Goal: Task Accomplishment & Management: Use online tool/utility

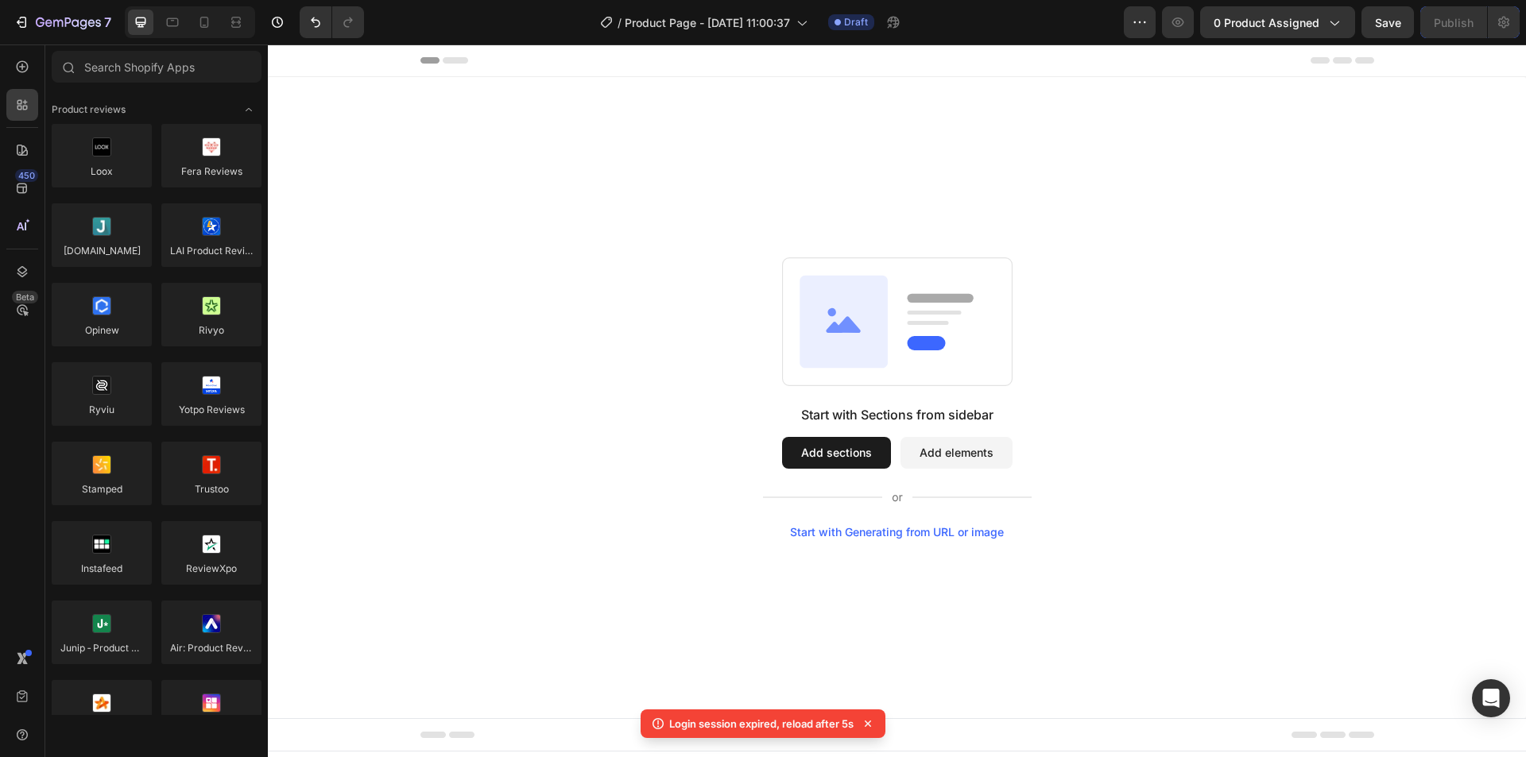
scroll to position [159, 0]
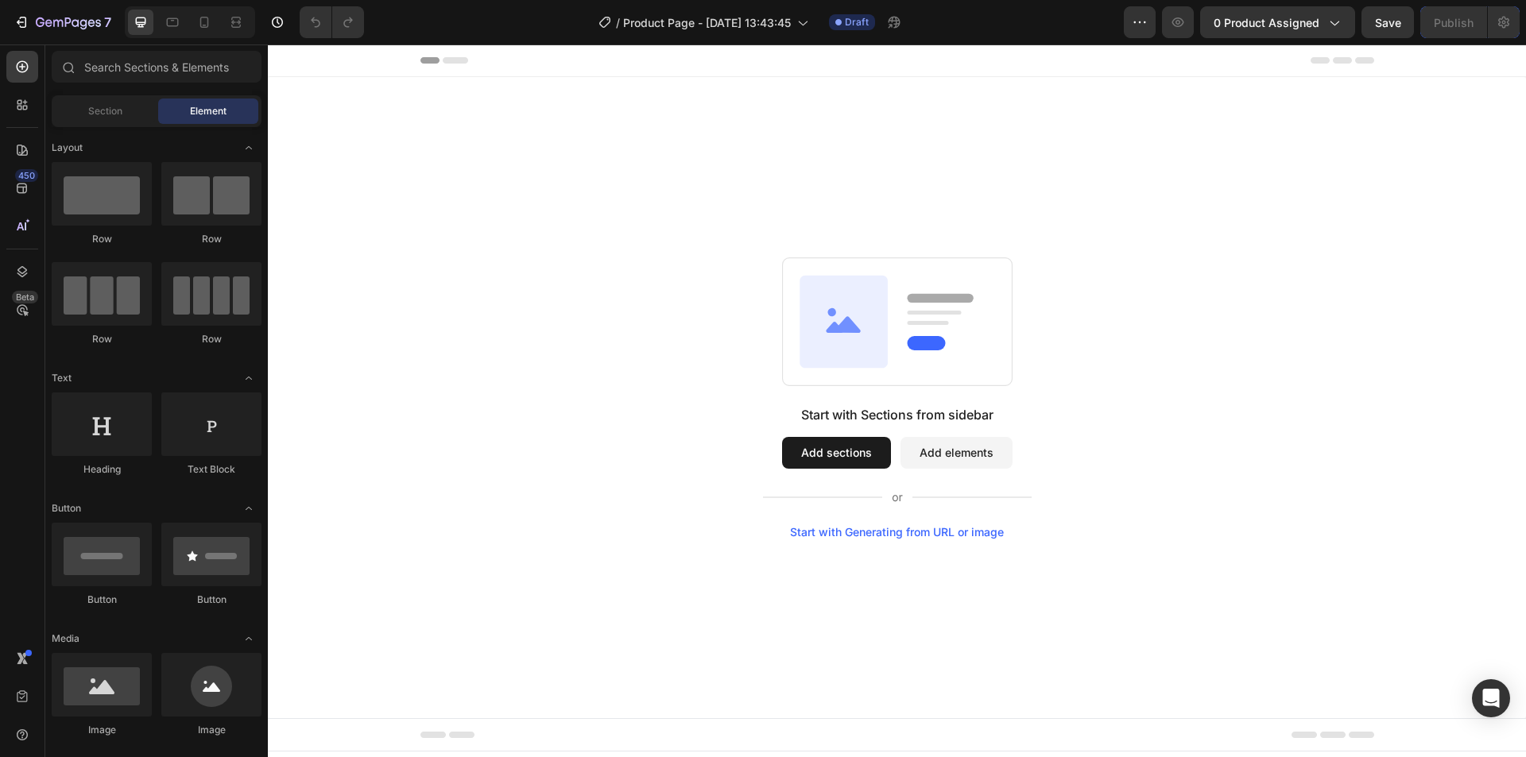
click at [917, 453] on button "Add elements" at bounding box center [957, 453] width 112 height 32
click at [824, 449] on button "Add sections" at bounding box center [836, 453] width 109 height 32
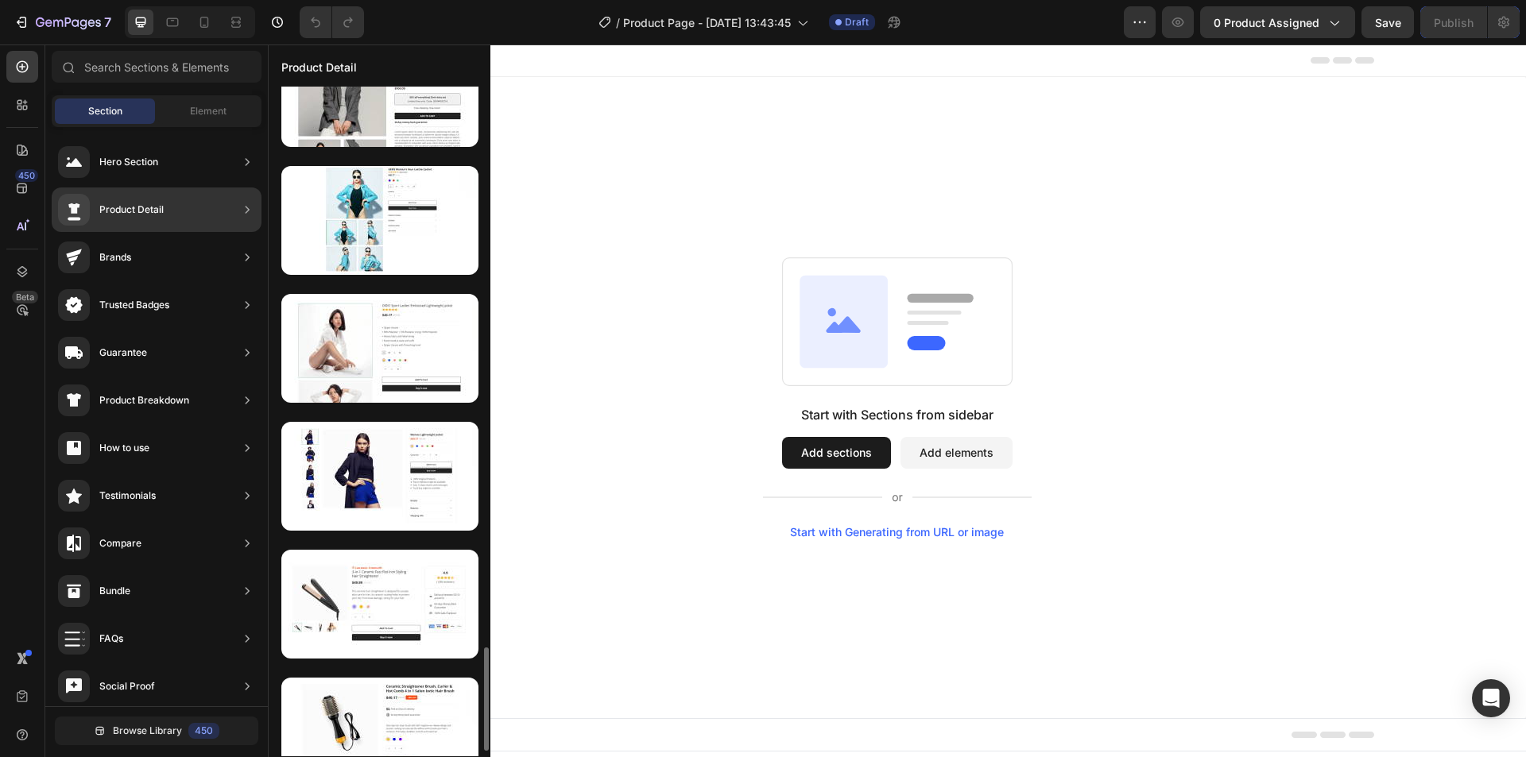
scroll to position [3671, 0]
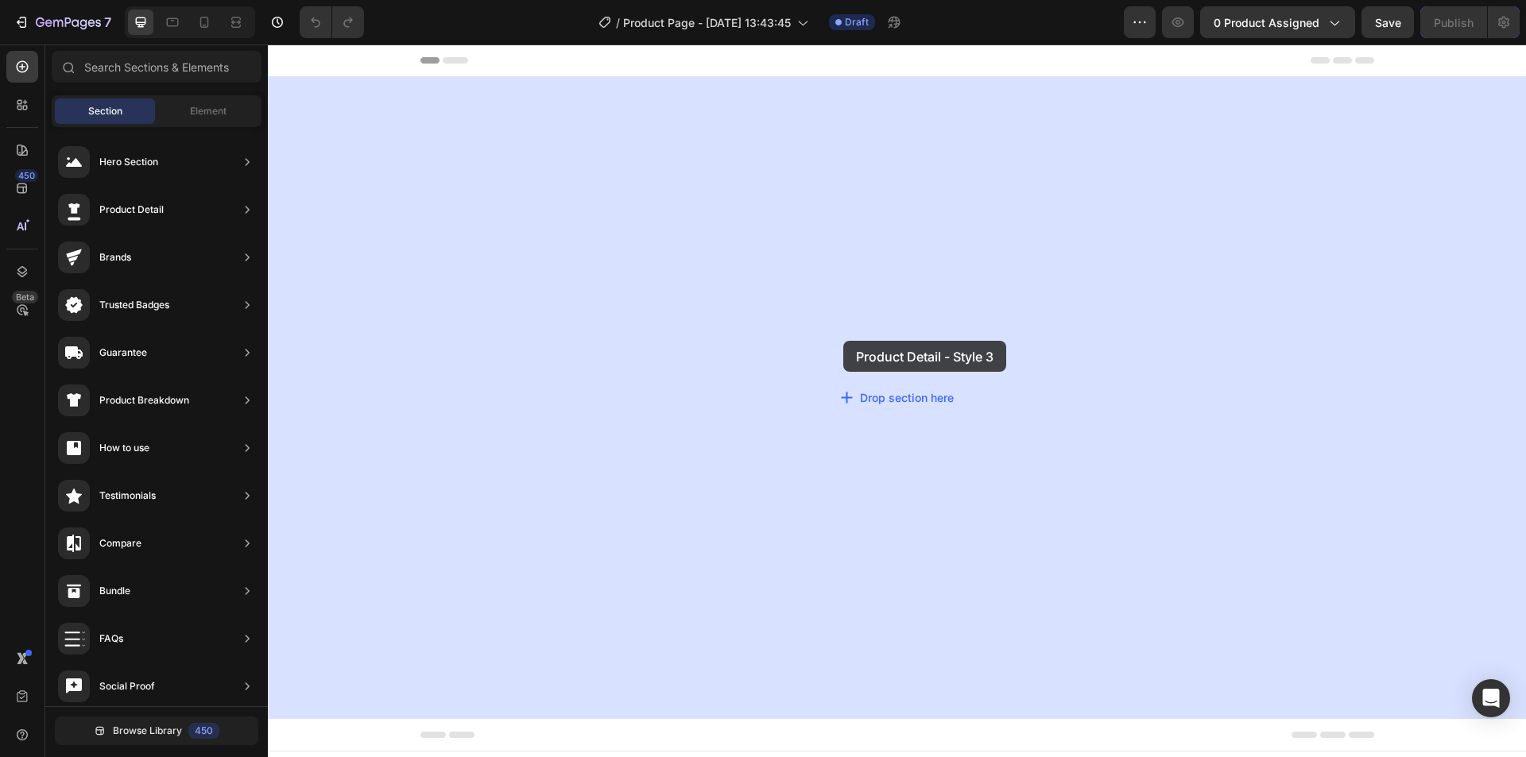
drag, startPoint x: 638, startPoint y: 504, endPoint x: 610, endPoint y: 396, distance: 111.6
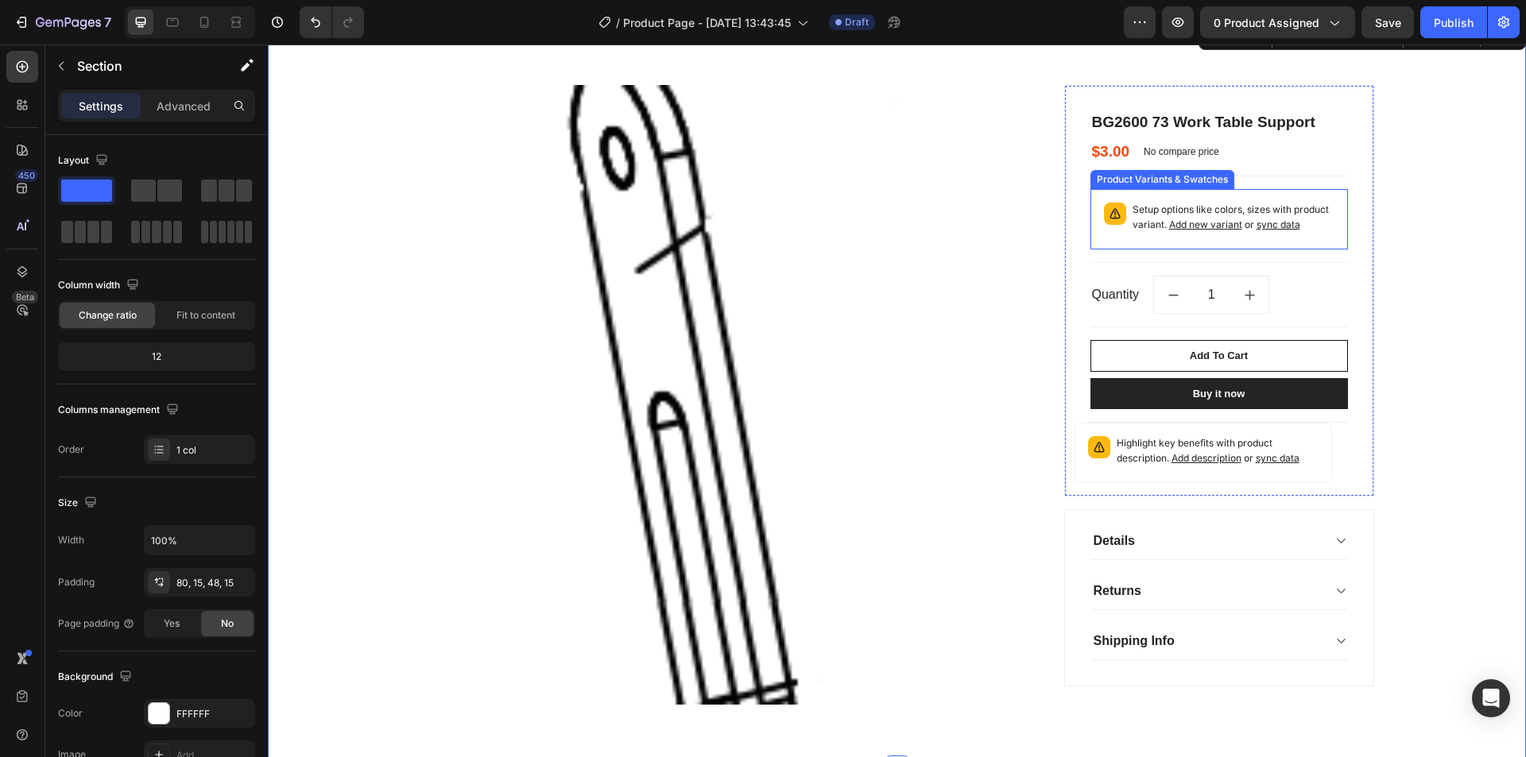
scroll to position [79, 0]
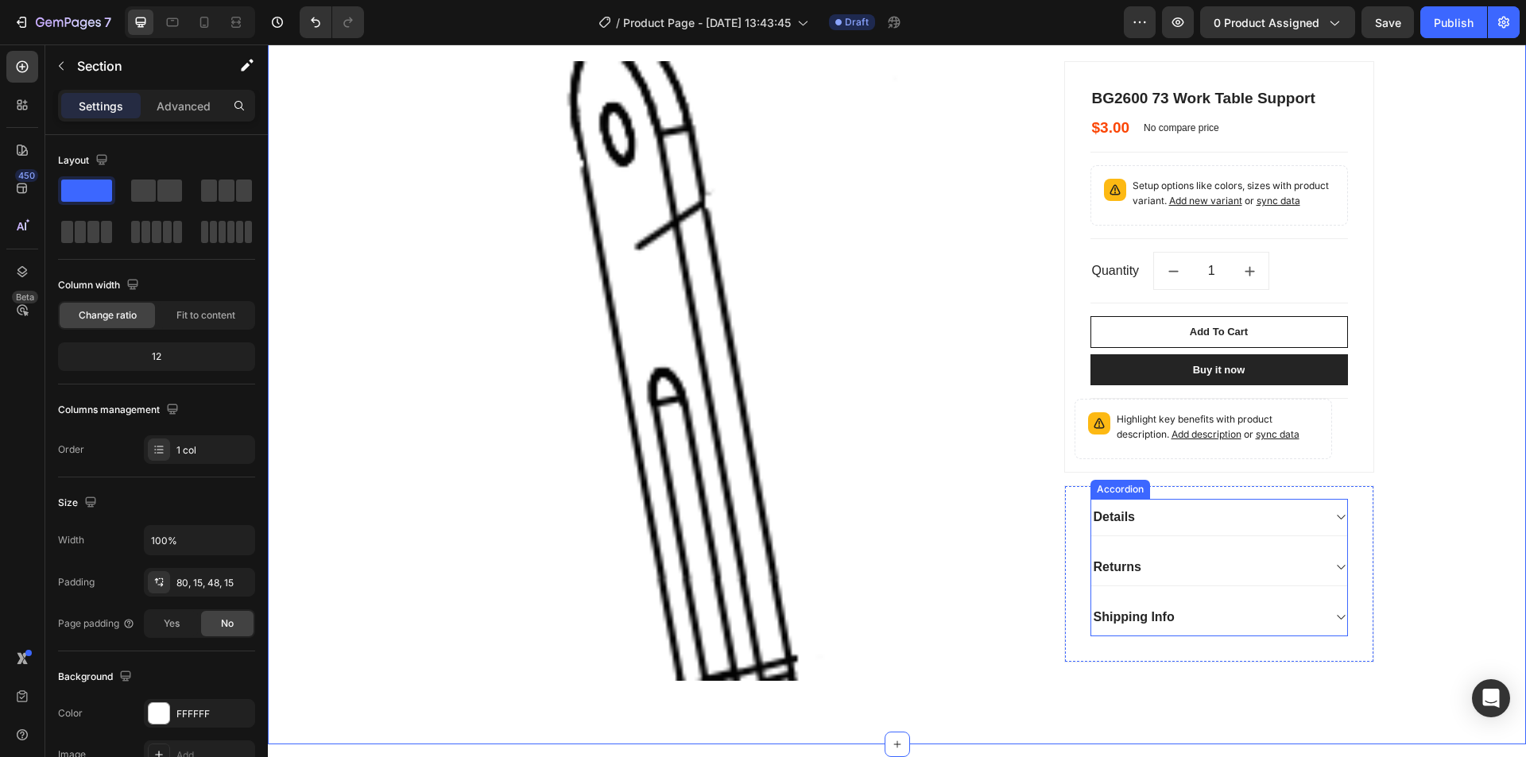
click at [1125, 525] on div "Details" at bounding box center [1114, 518] width 46 height 24
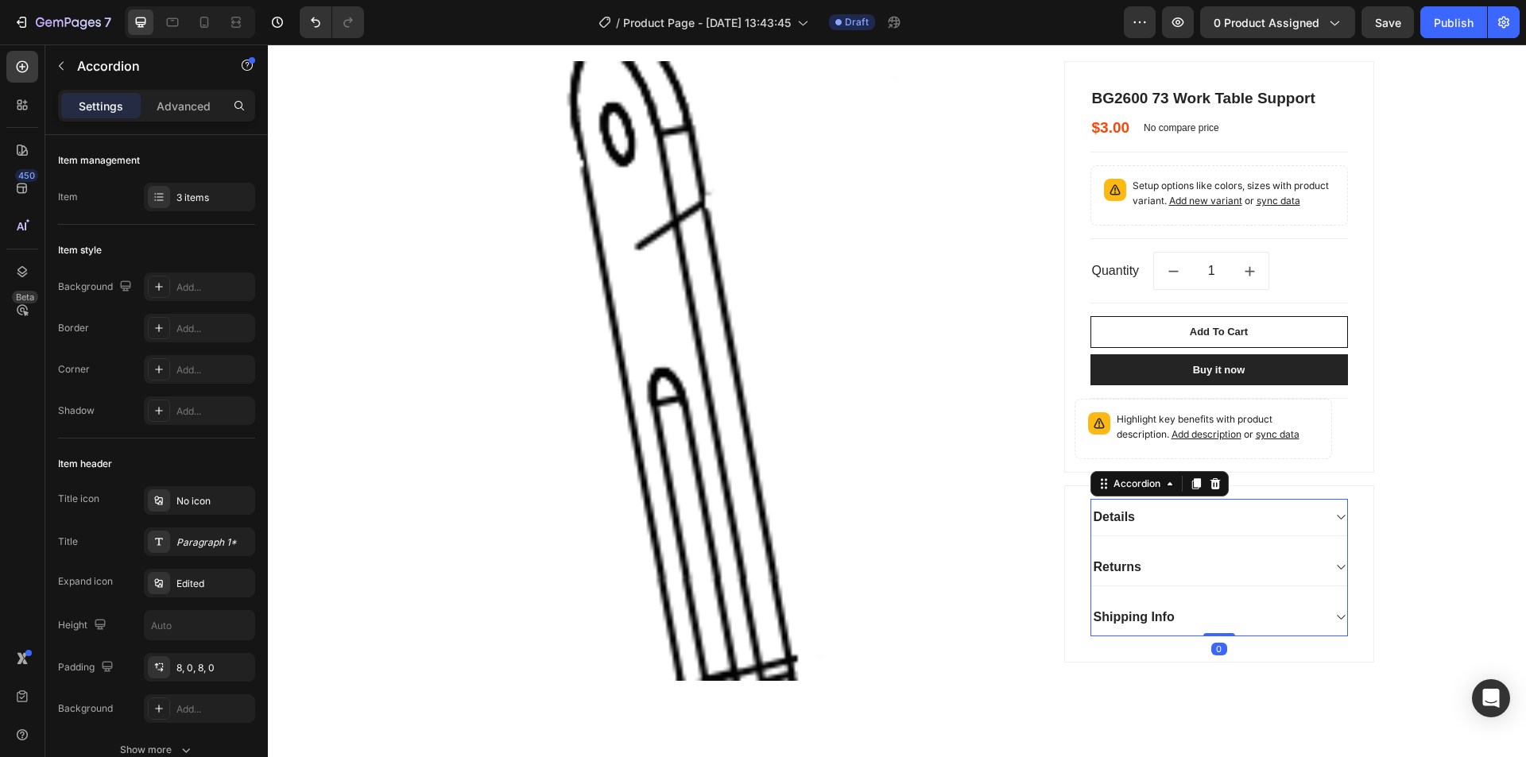
click at [1335, 515] on icon at bounding box center [1341, 517] width 12 height 13
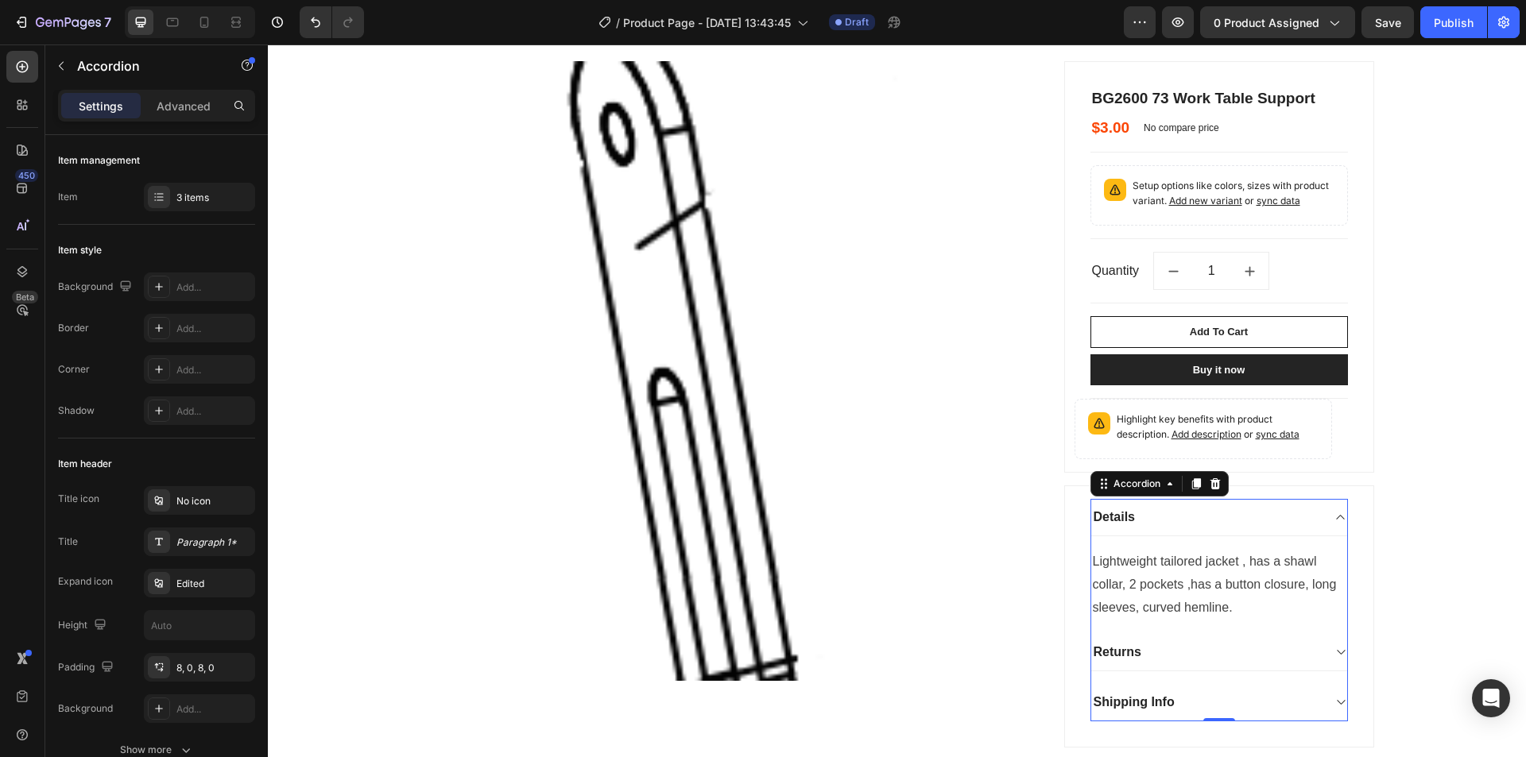
click at [1335, 515] on icon at bounding box center [1341, 517] width 12 height 13
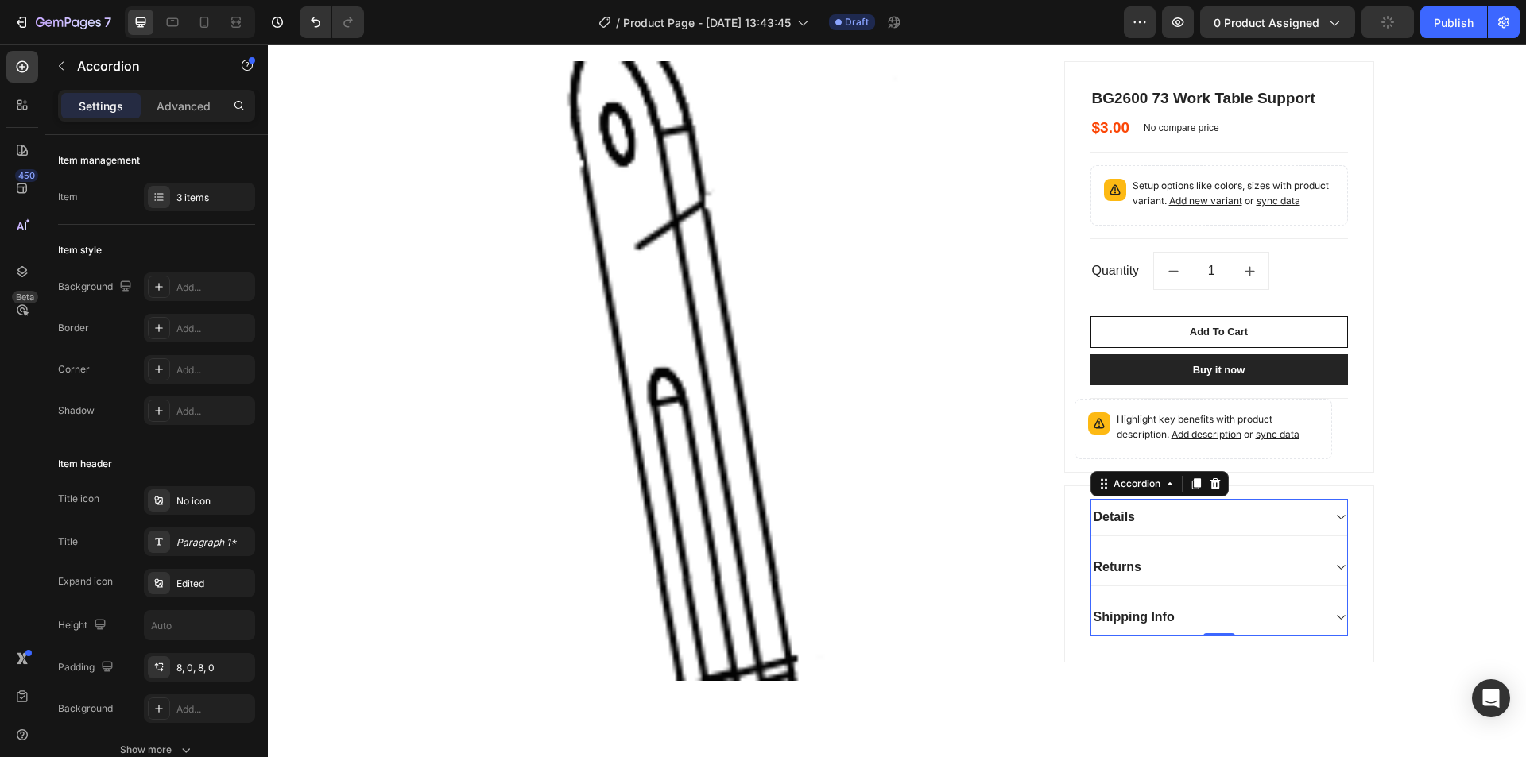
click at [1335, 566] on icon at bounding box center [1341, 567] width 12 height 13
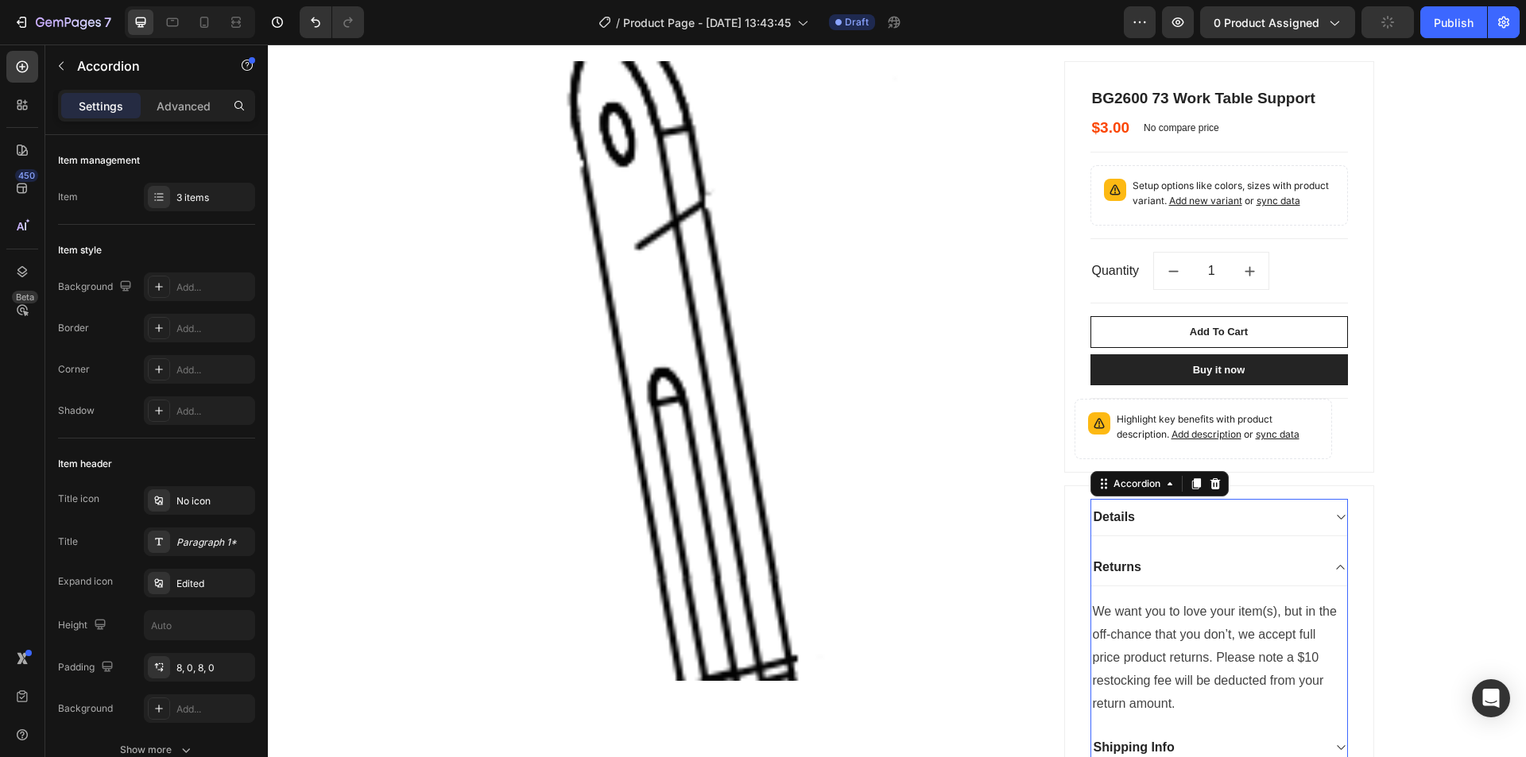
click at [1336, 567] on icon at bounding box center [1340, 568] width 8 height 5
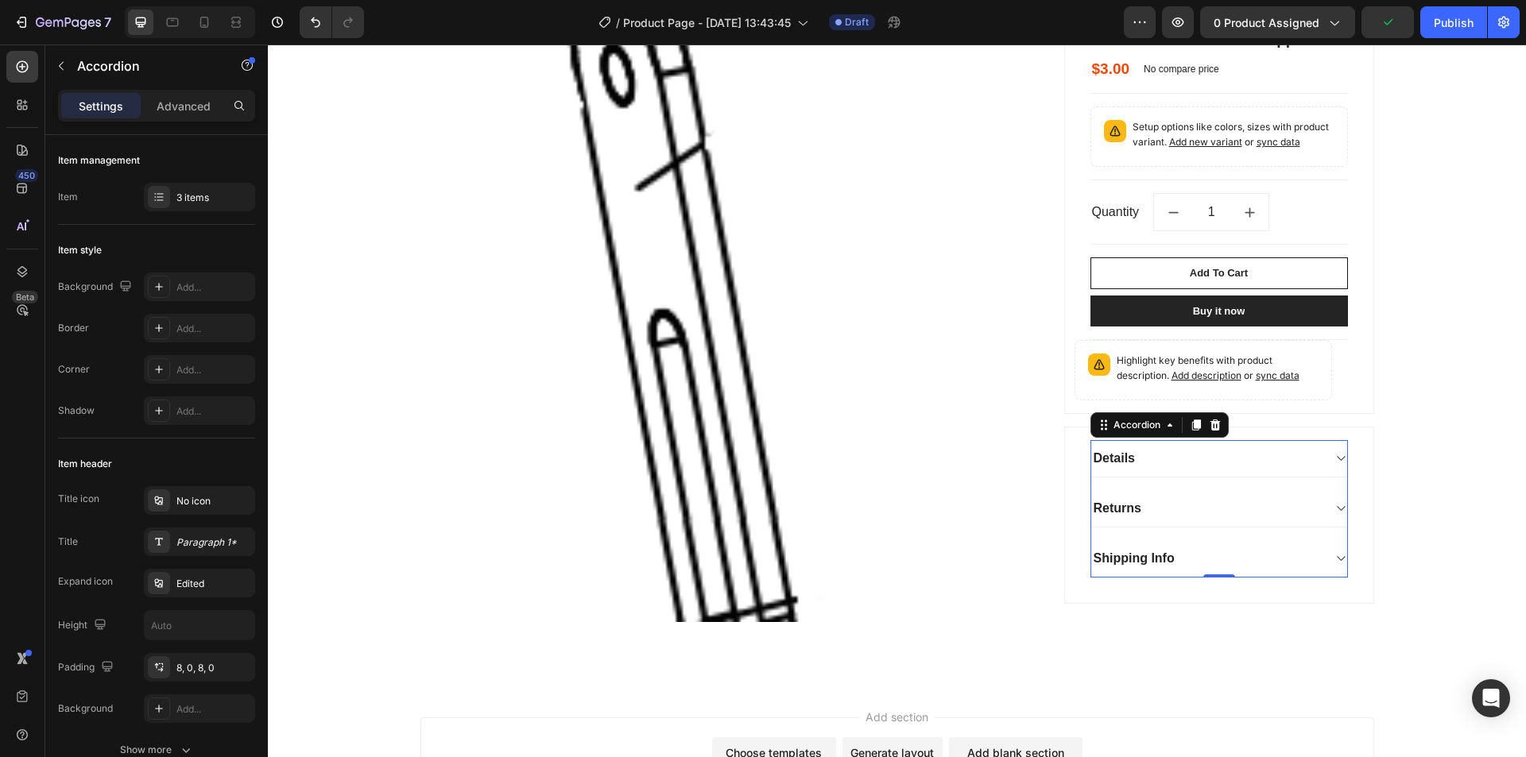
scroll to position [238, 0]
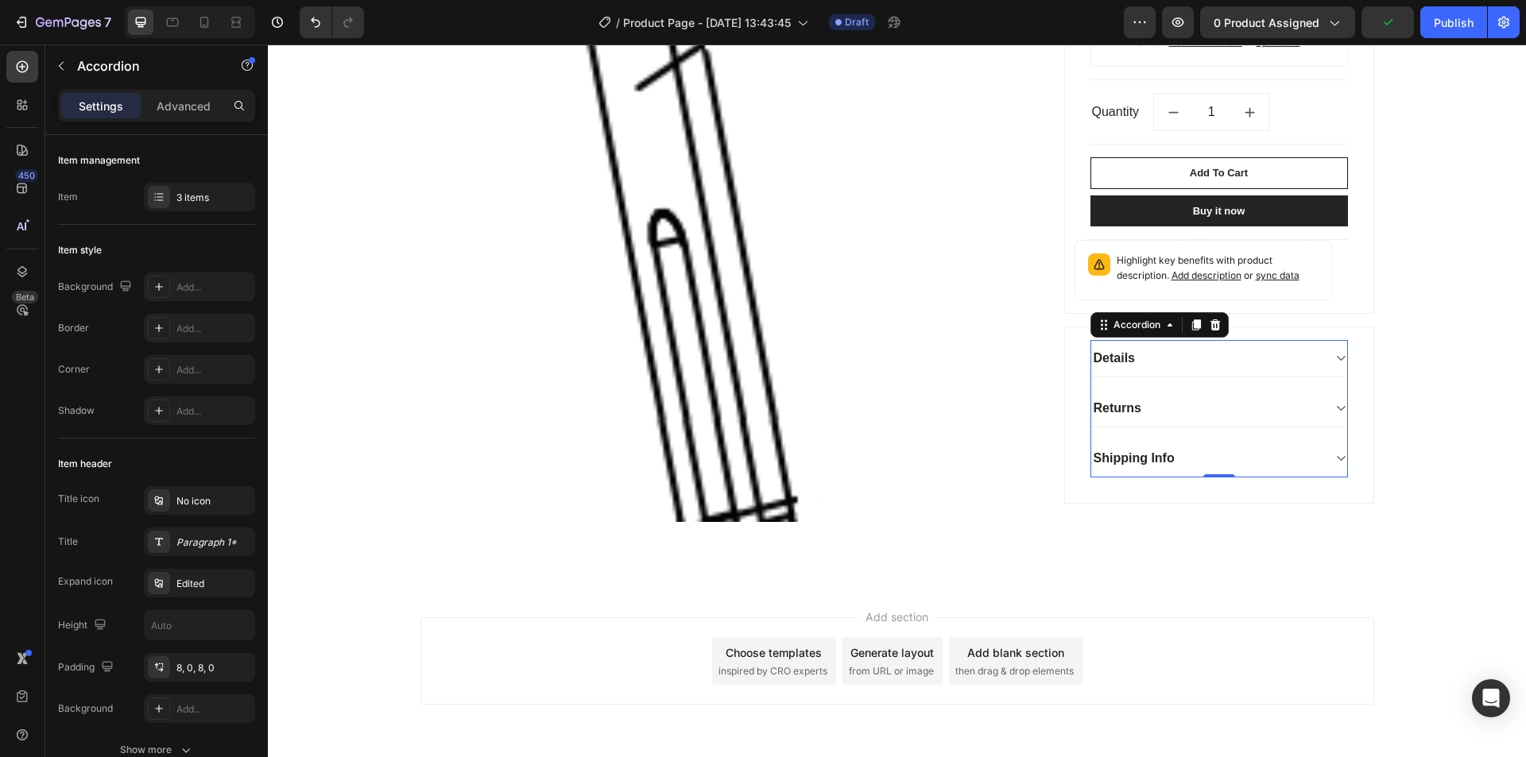
click at [1335, 455] on icon at bounding box center [1341, 458] width 12 height 13
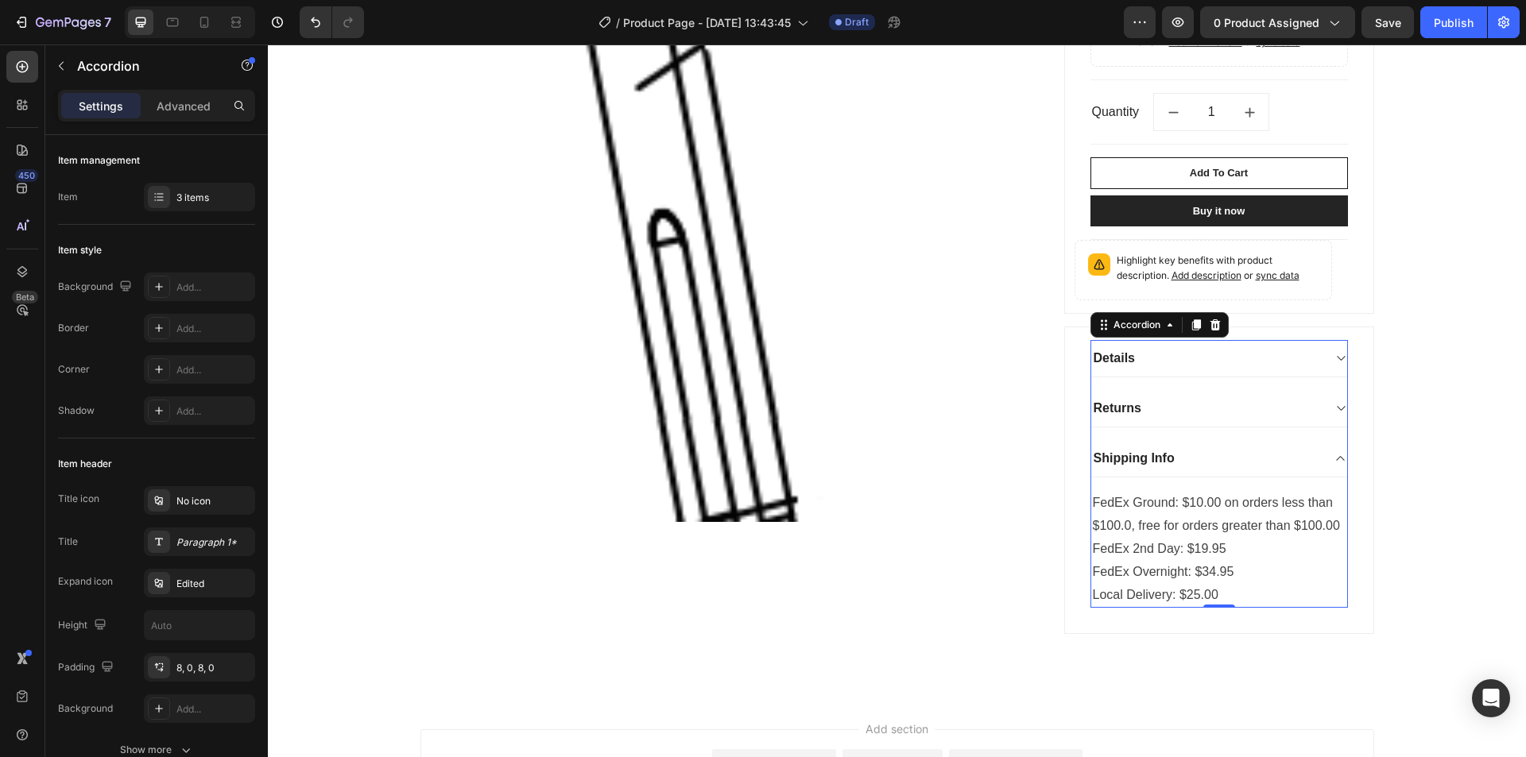
click at [1335, 459] on icon at bounding box center [1341, 458] width 12 height 13
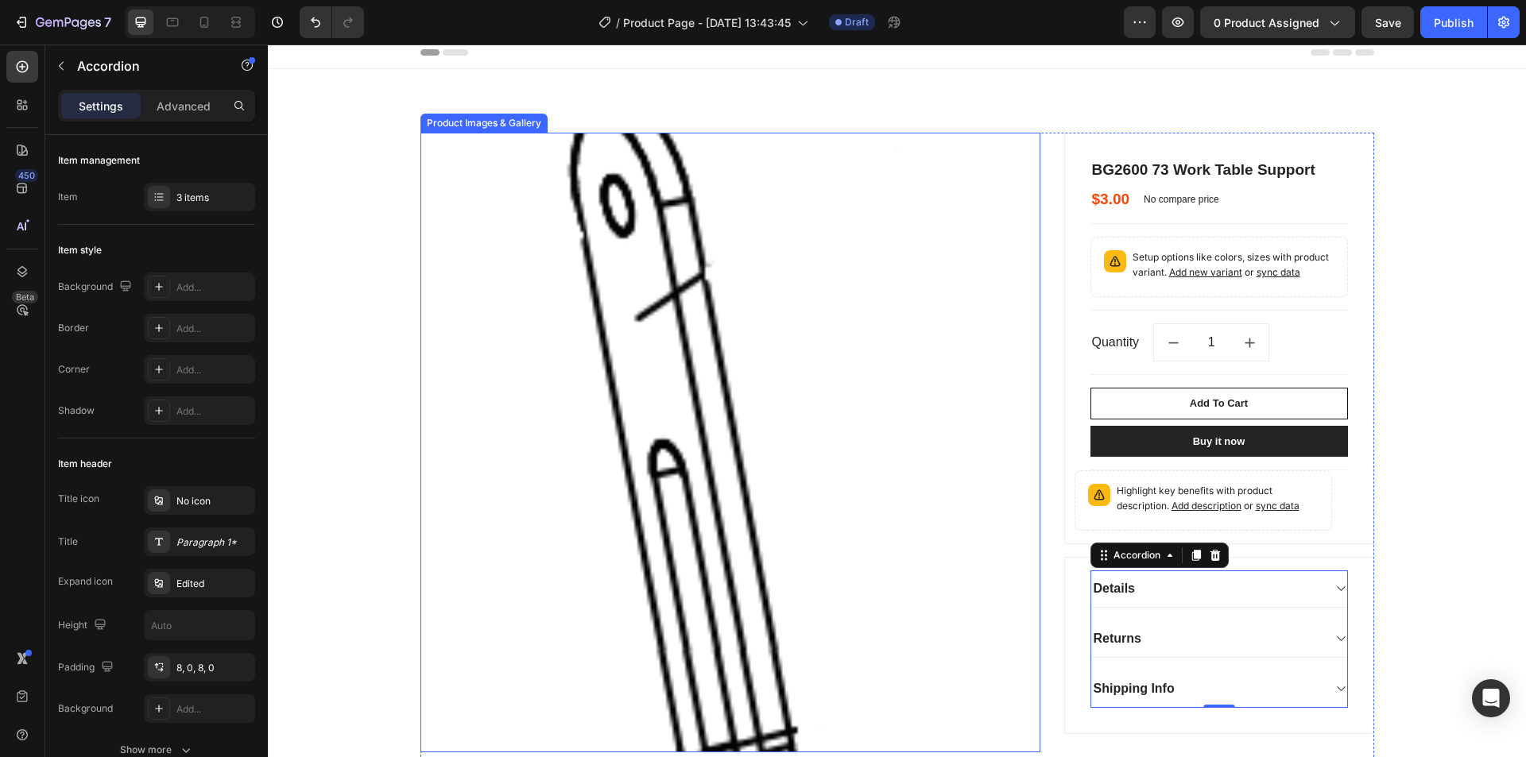
scroll to position [0, 0]
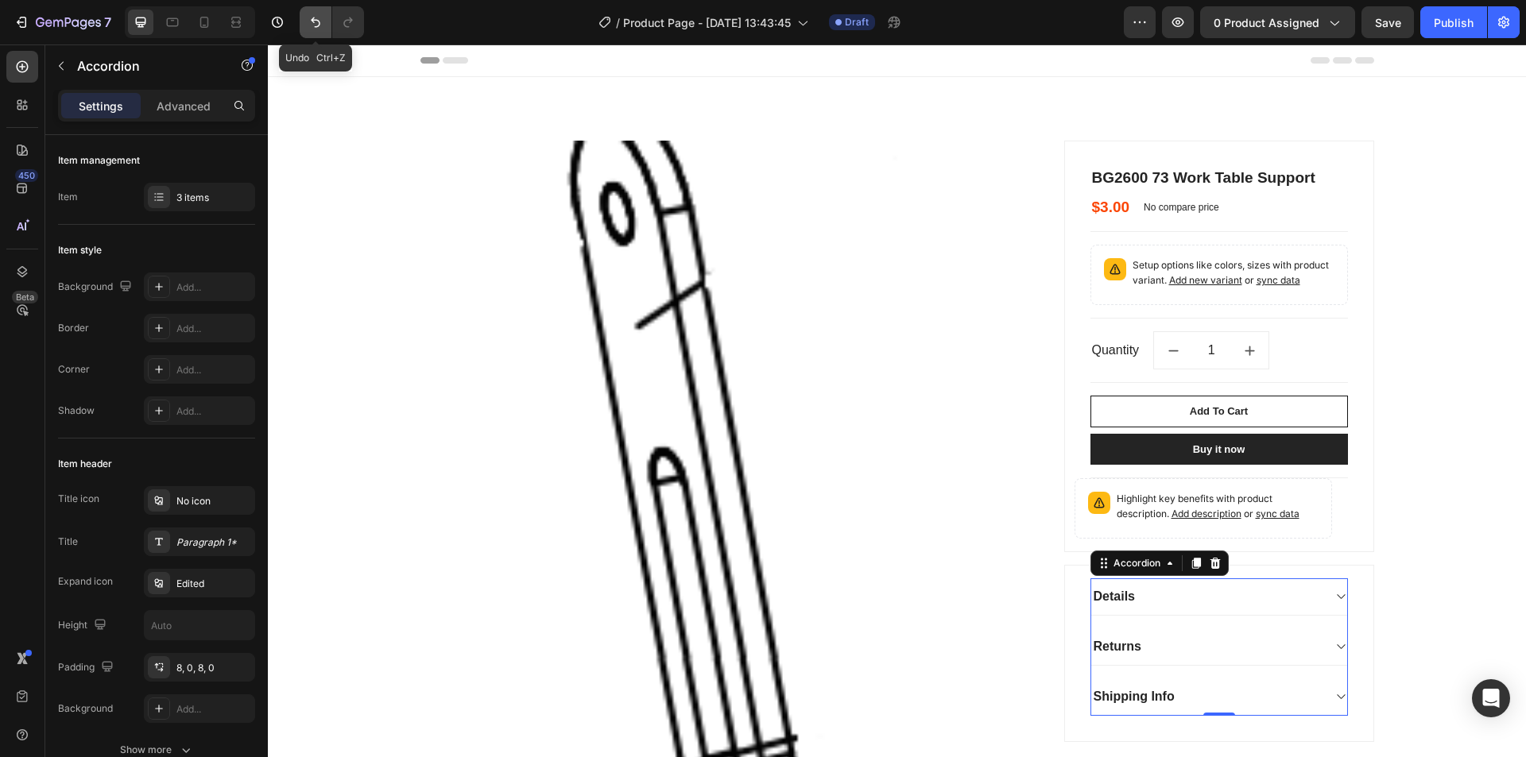
click at [311, 29] on icon "Undo/Redo" at bounding box center [316, 22] width 16 height 16
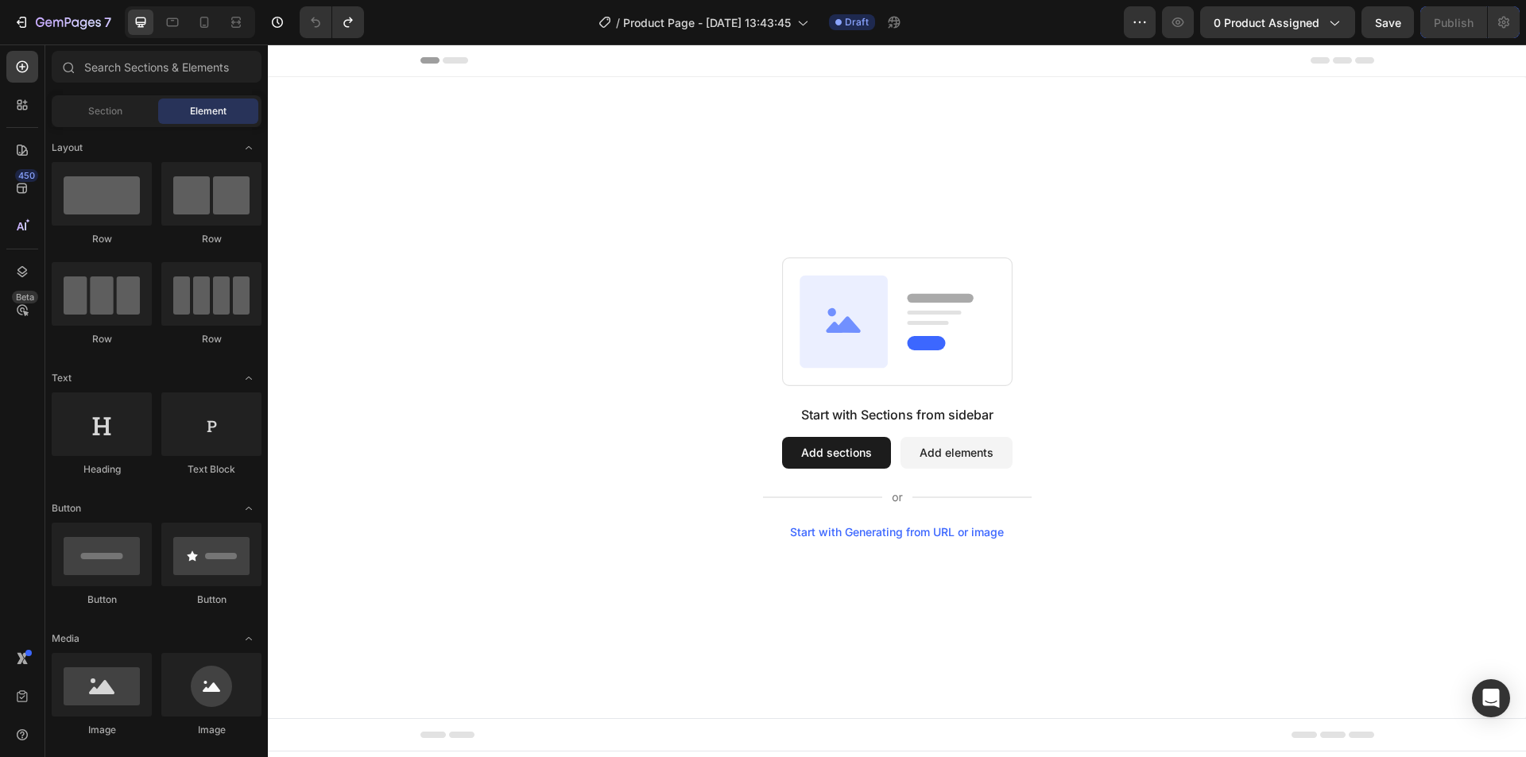
click at [854, 460] on button "Add sections" at bounding box center [836, 453] width 109 height 32
click at [806, 448] on button "Add sections" at bounding box center [836, 453] width 109 height 32
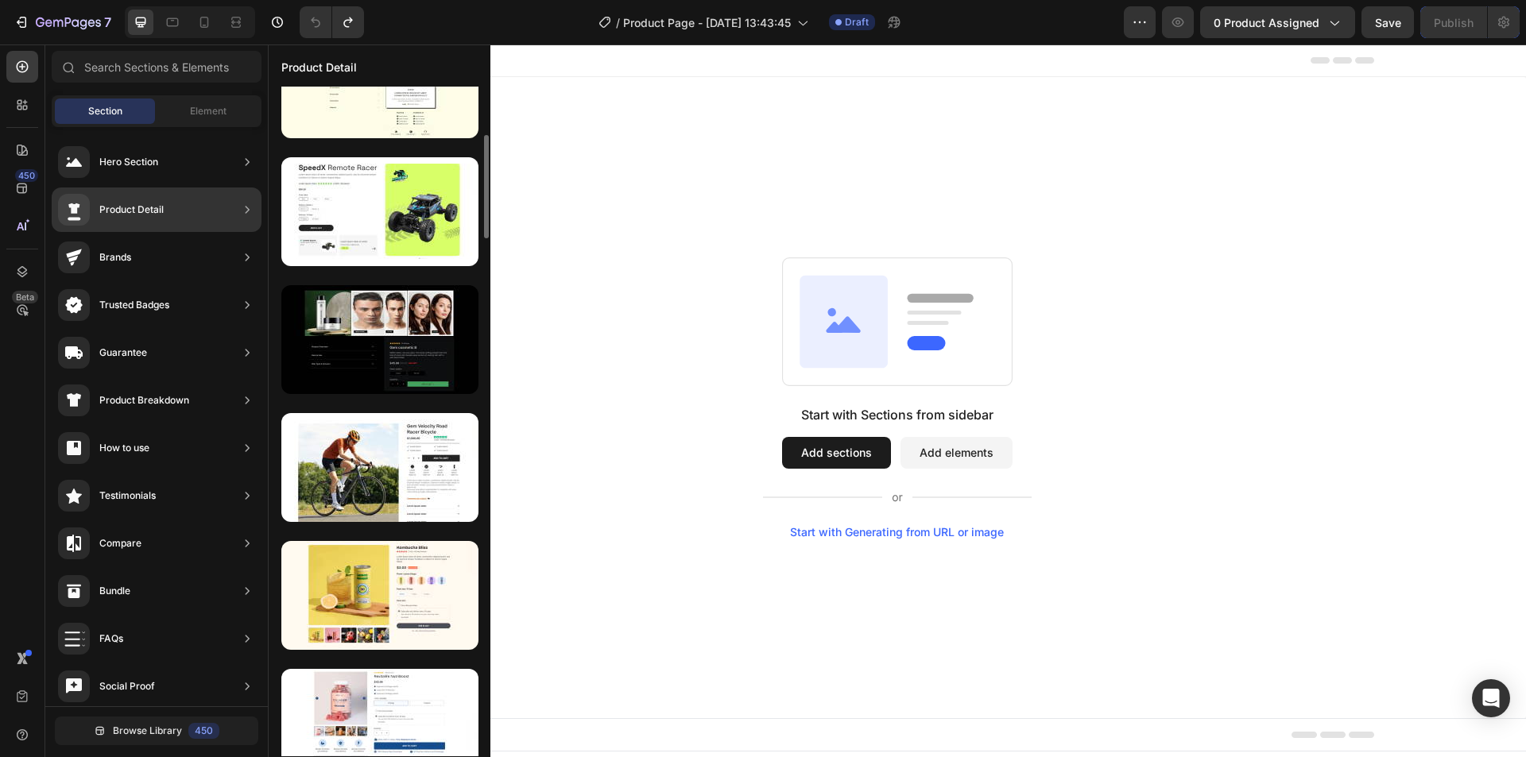
scroll to position [477, 0]
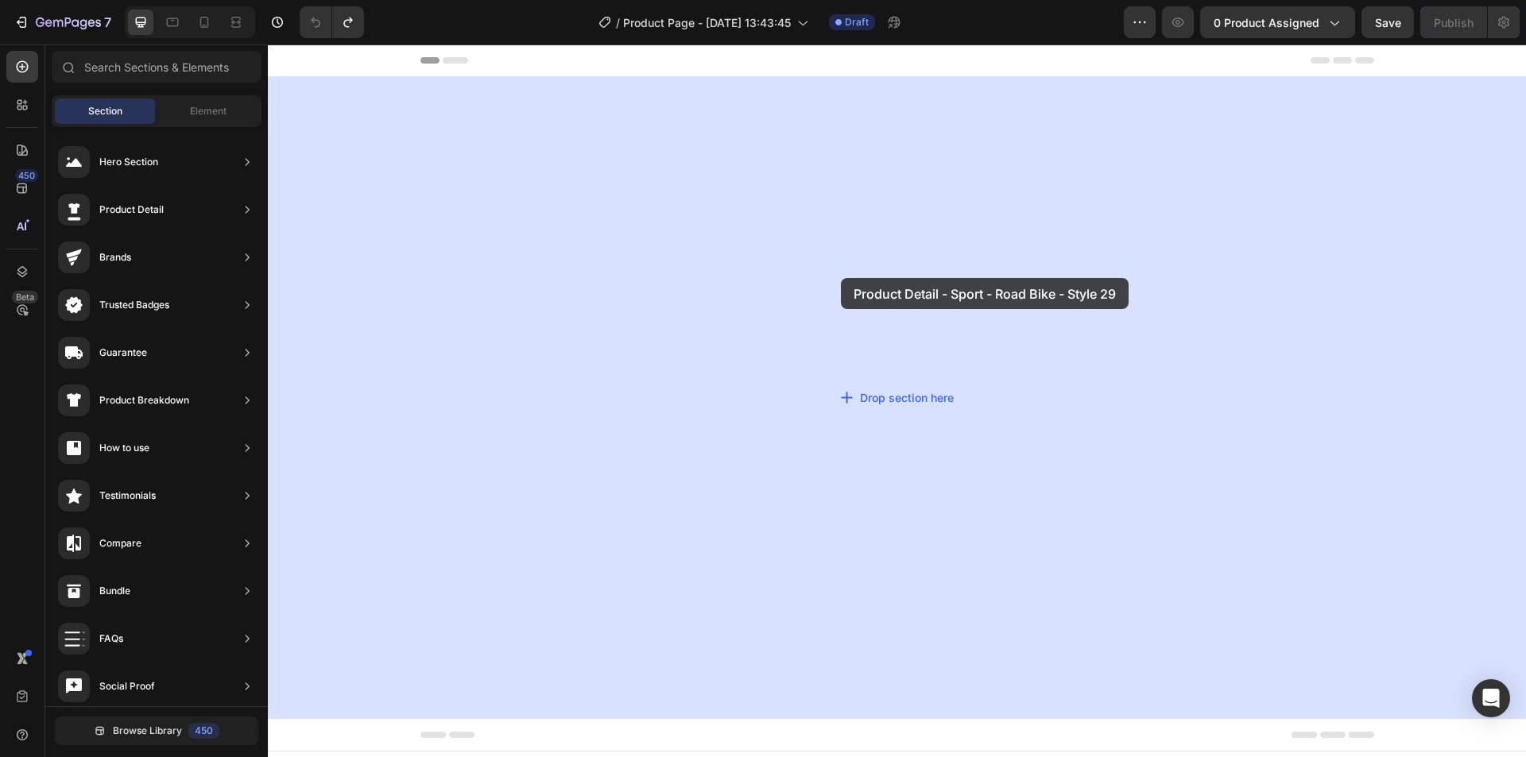
drag, startPoint x: 622, startPoint y: 358, endPoint x: 842, endPoint y: 278, distance: 233.6
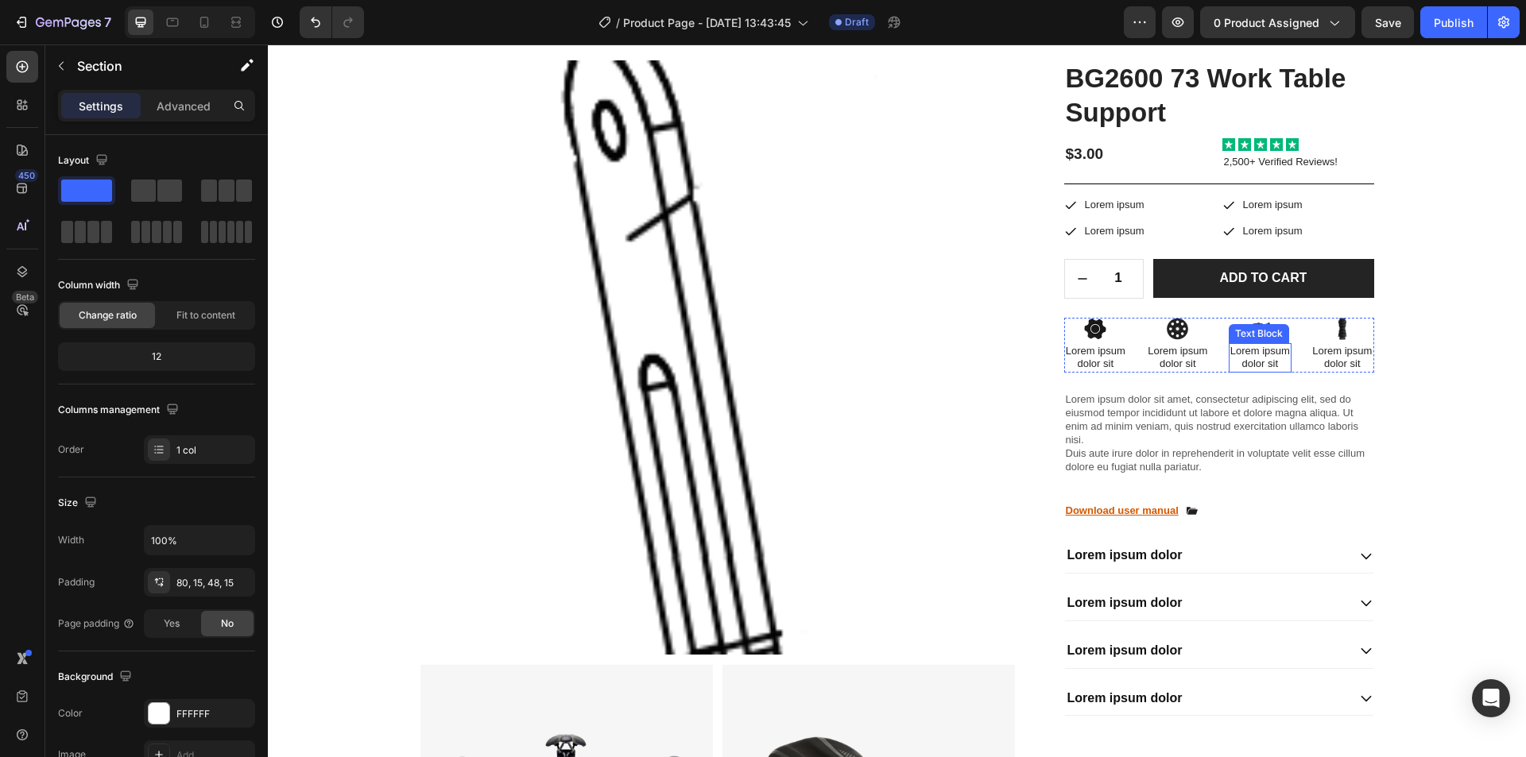
scroll to position [0, 0]
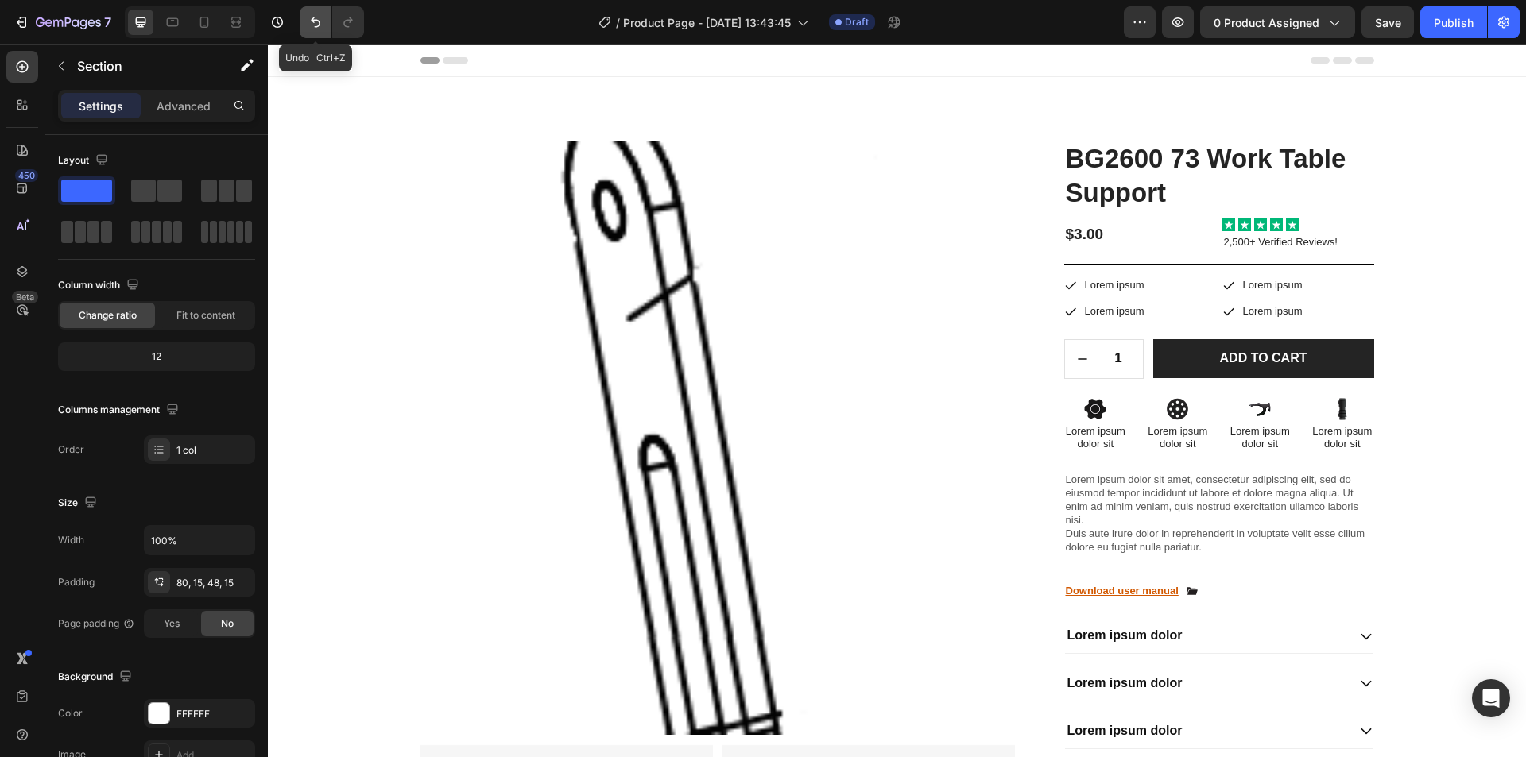
click at [318, 33] on button "Undo/Redo" at bounding box center [316, 22] width 32 height 32
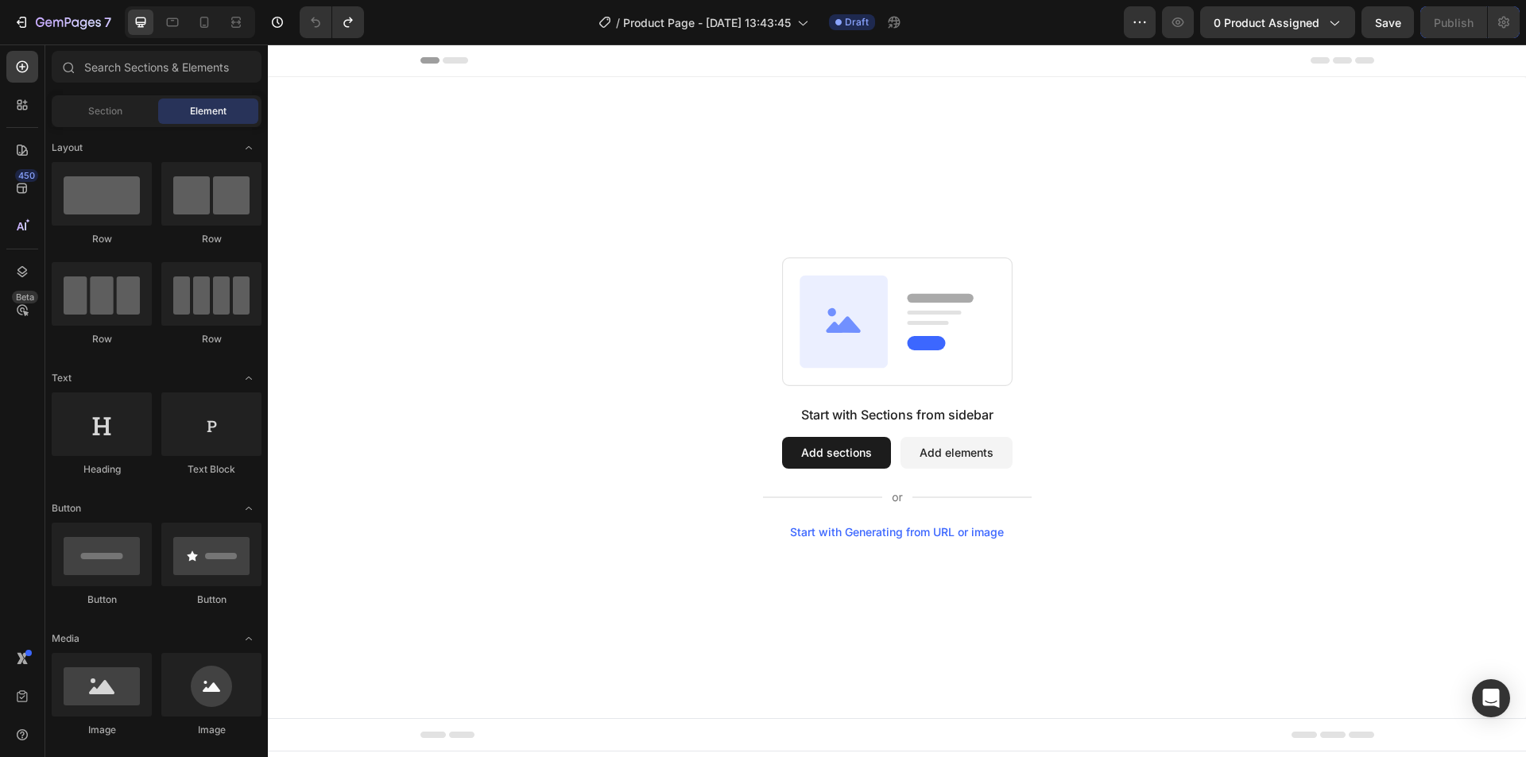
click at [828, 453] on button "Add sections" at bounding box center [836, 453] width 109 height 32
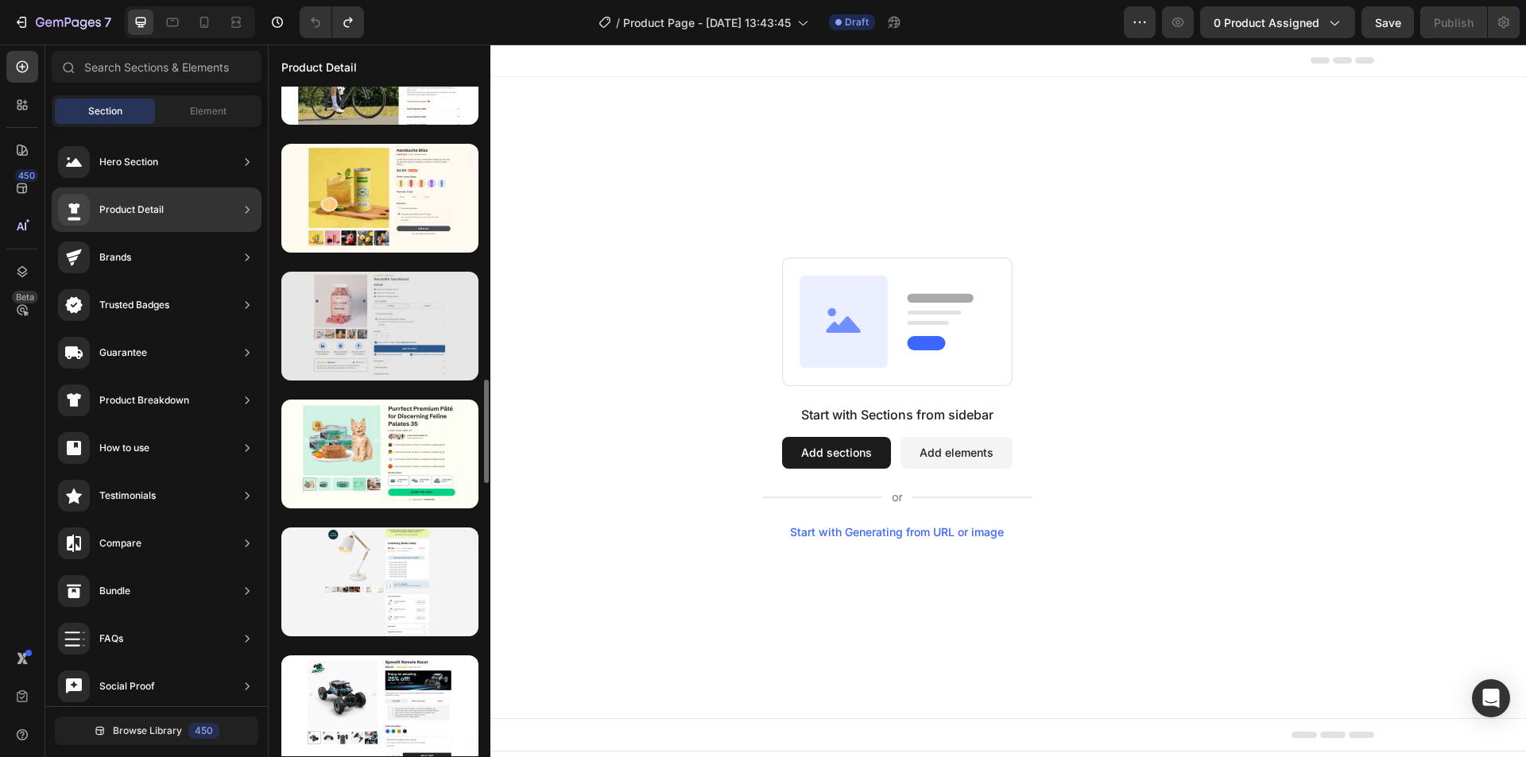
scroll to position [954, 0]
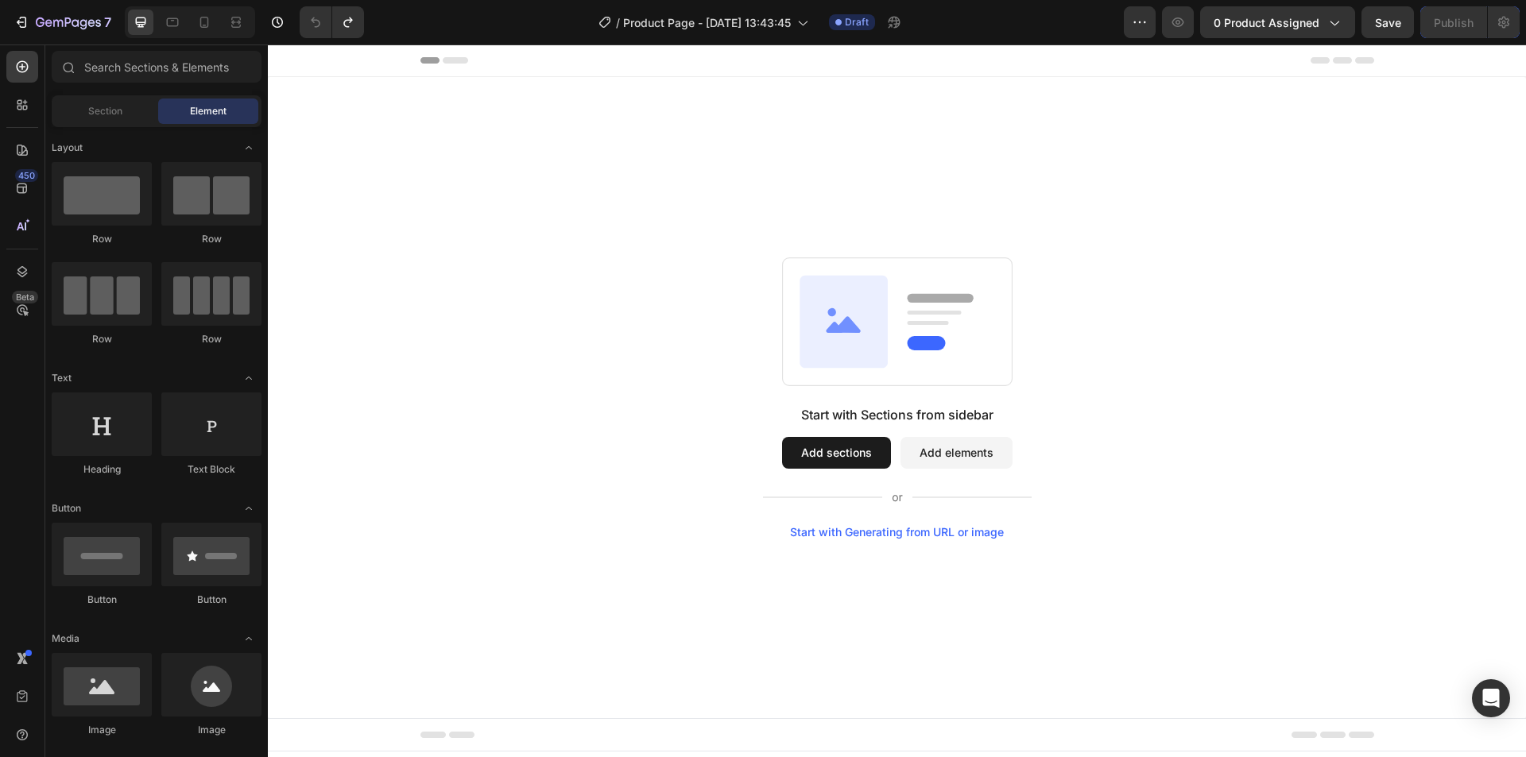
click at [843, 452] on button "Add sections" at bounding box center [836, 453] width 109 height 32
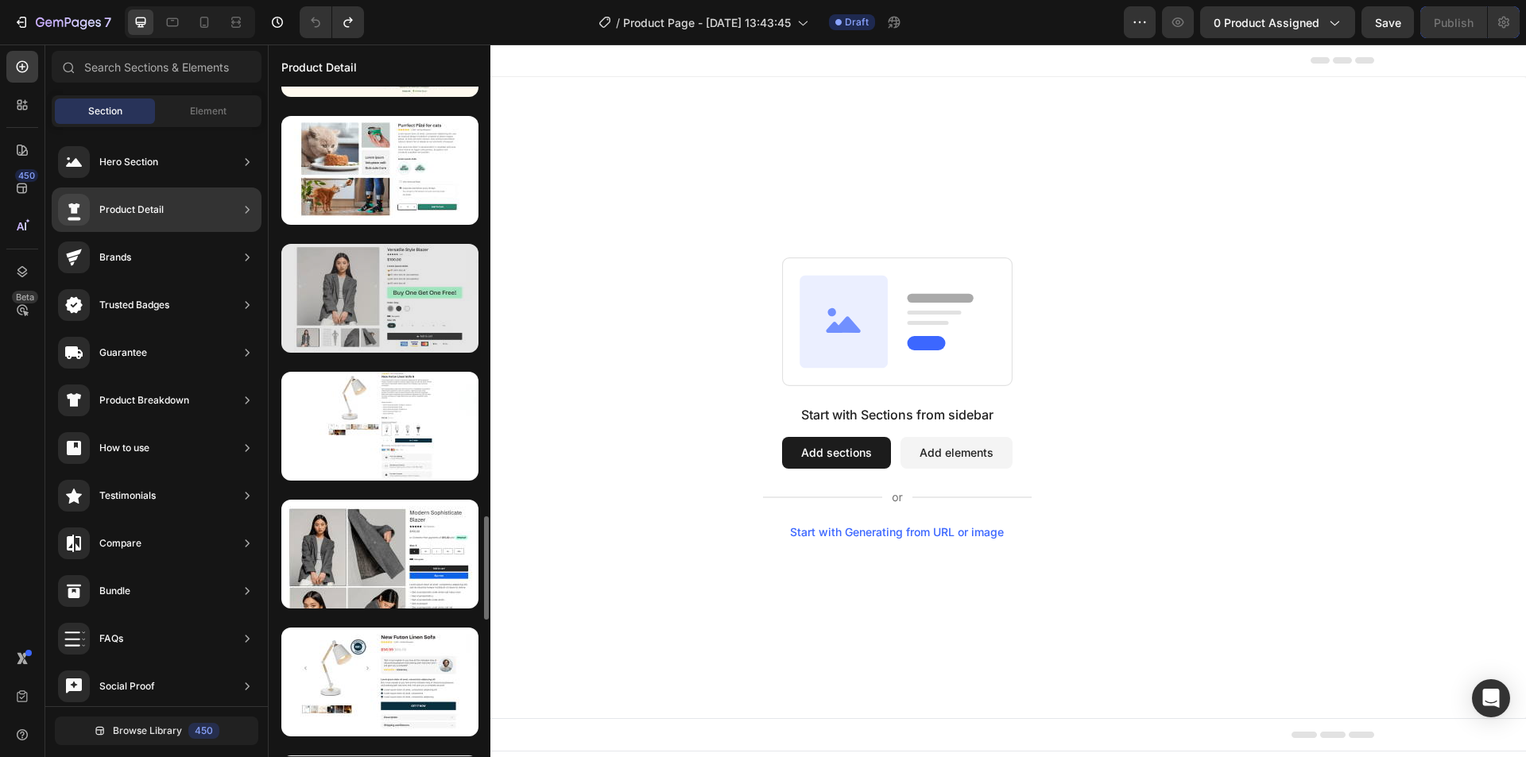
scroll to position [3029, 0]
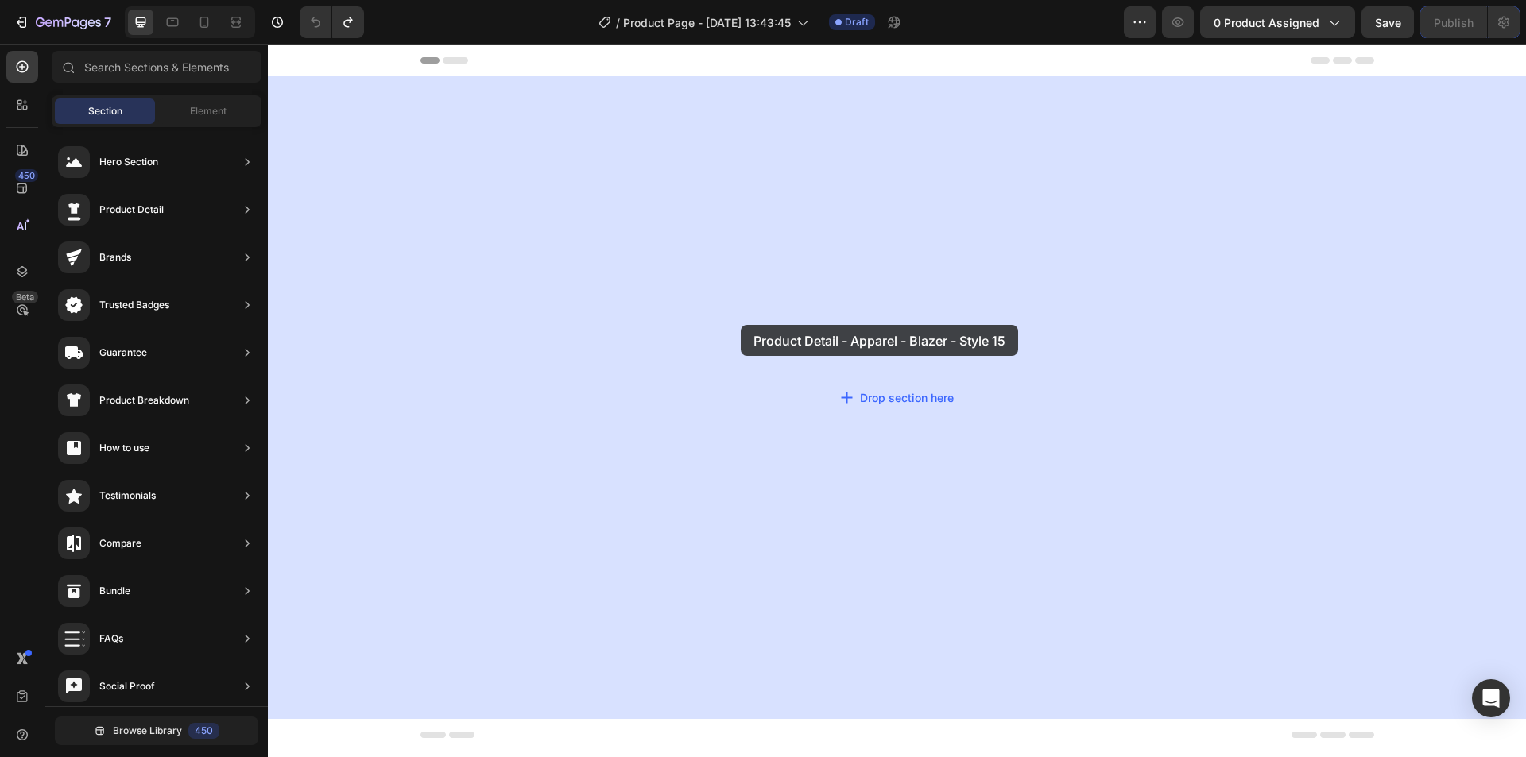
drag, startPoint x: 625, startPoint y: 376, endPoint x: 741, endPoint y: 325, distance: 126.7
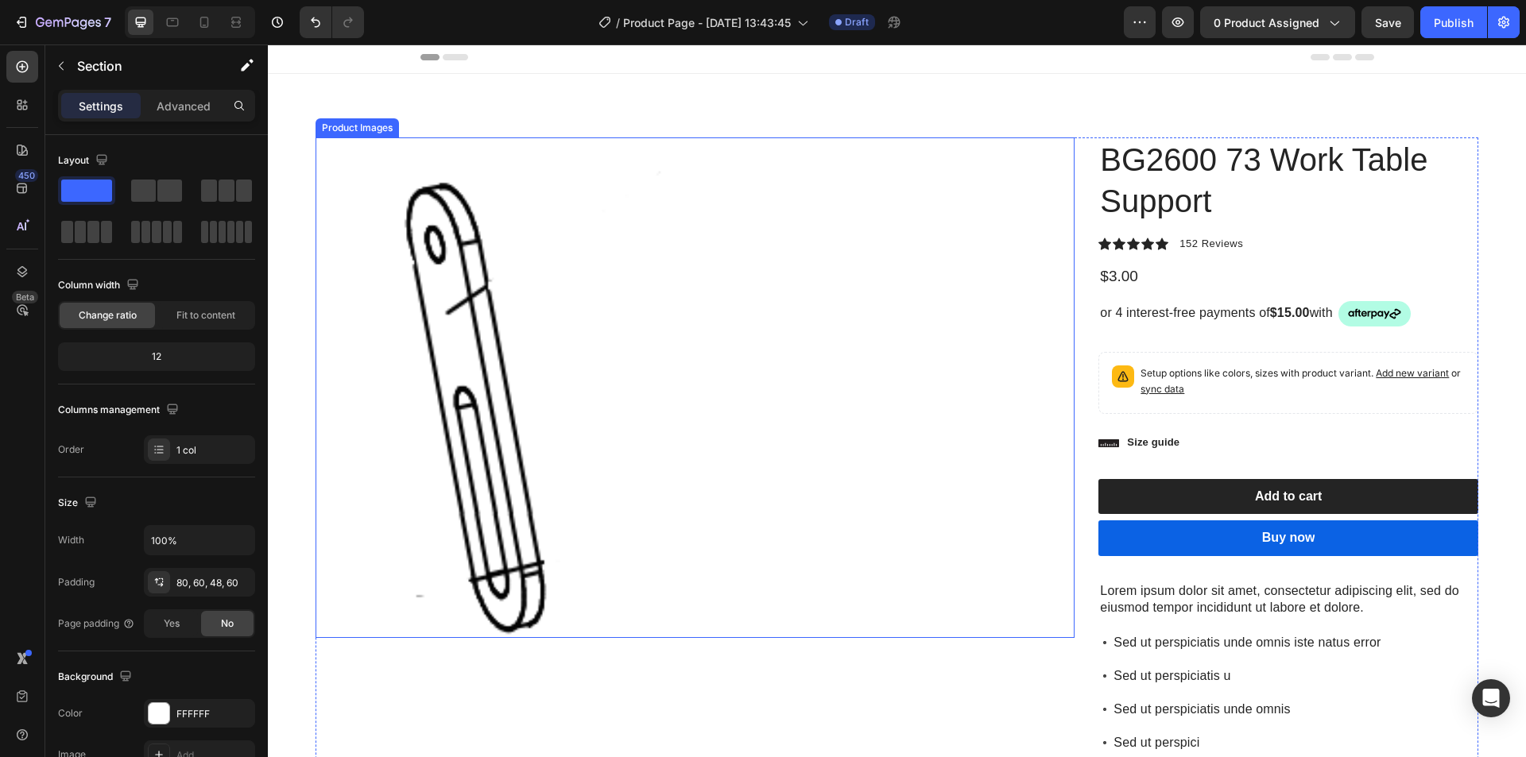
scroll to position [0, 0]
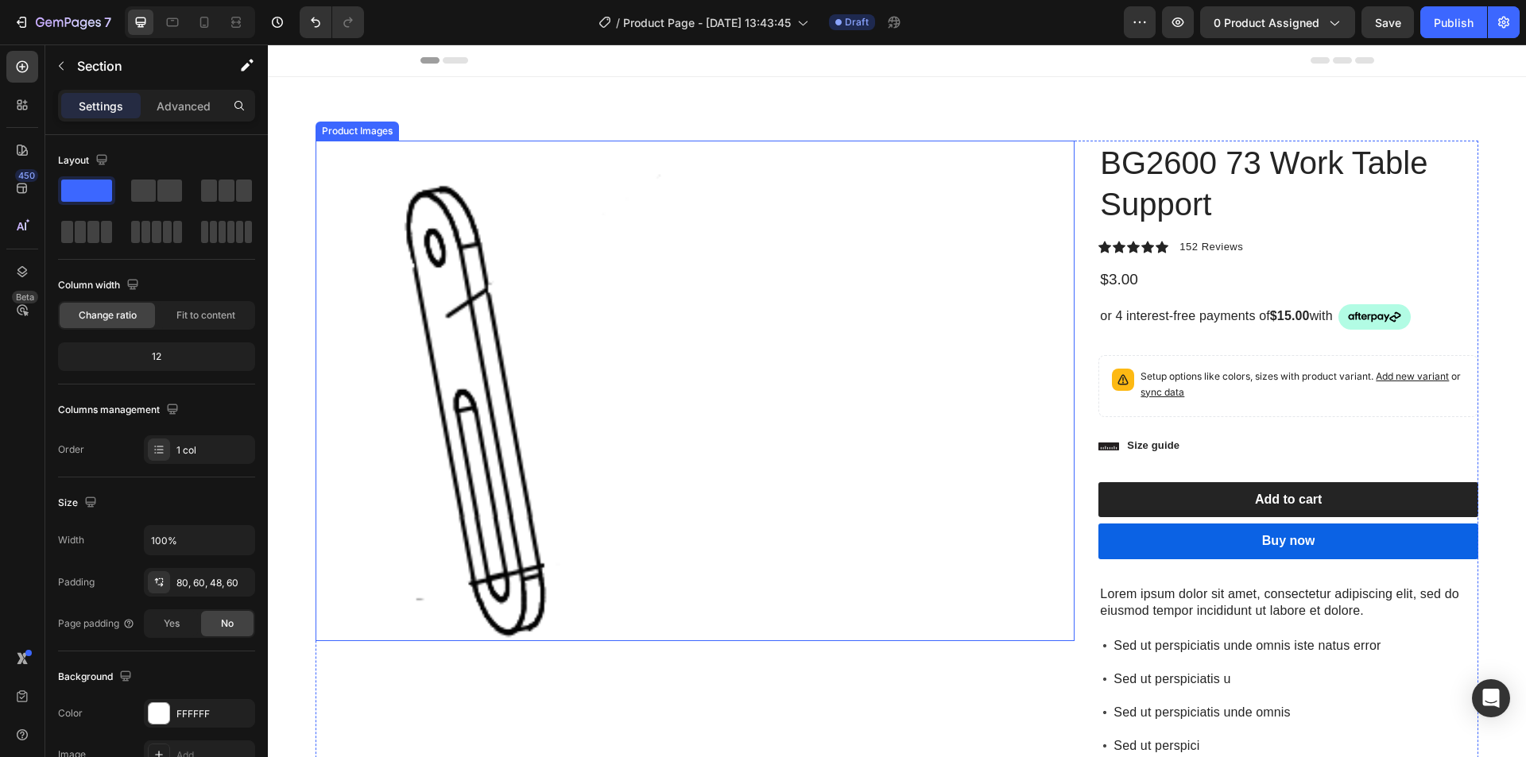
click at [403, 269] on img at bounding box center [504, 391] width 376 height 501
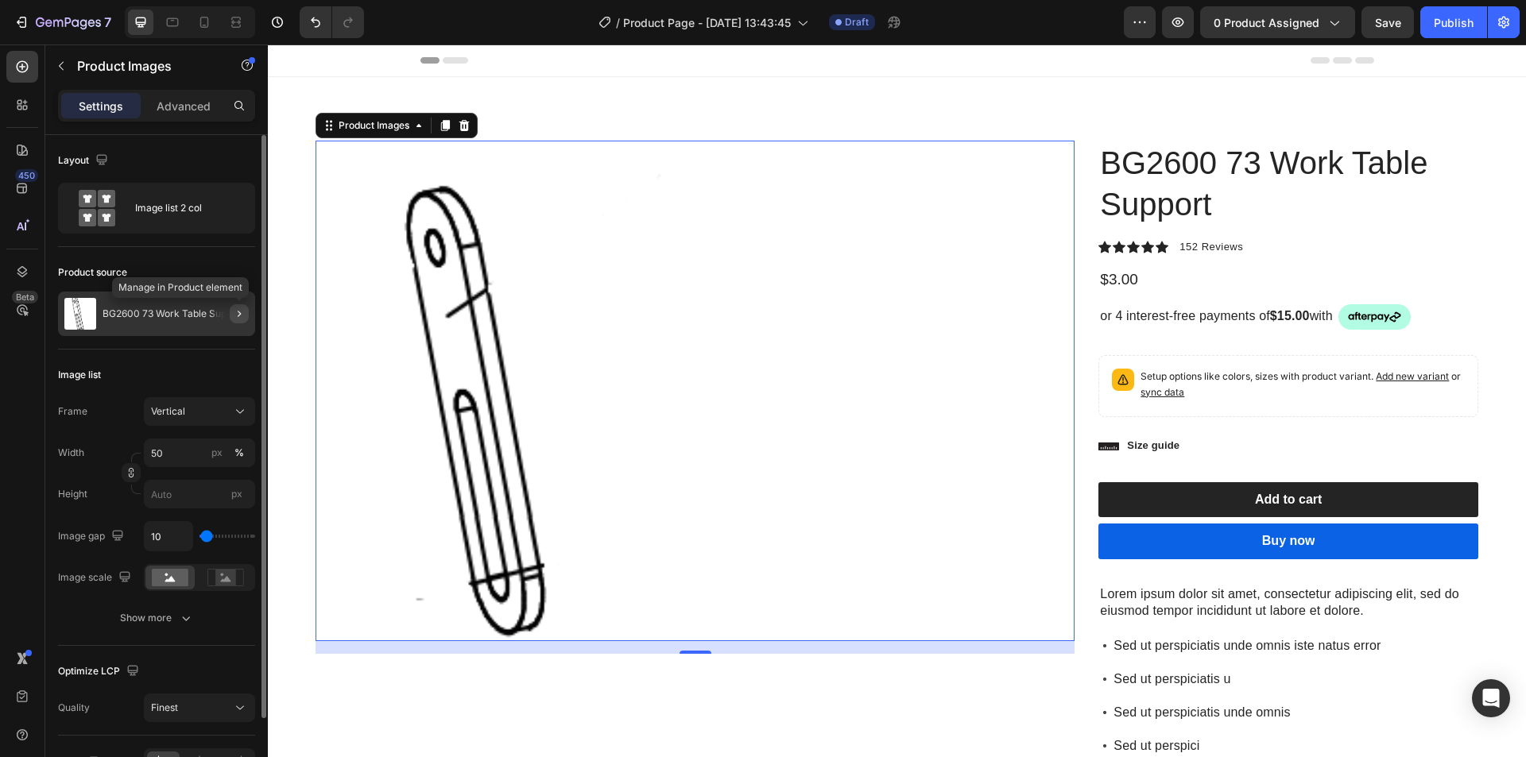
click at [236, 314] on icon "button" at bounding box center [239, 314] width 13 height 13
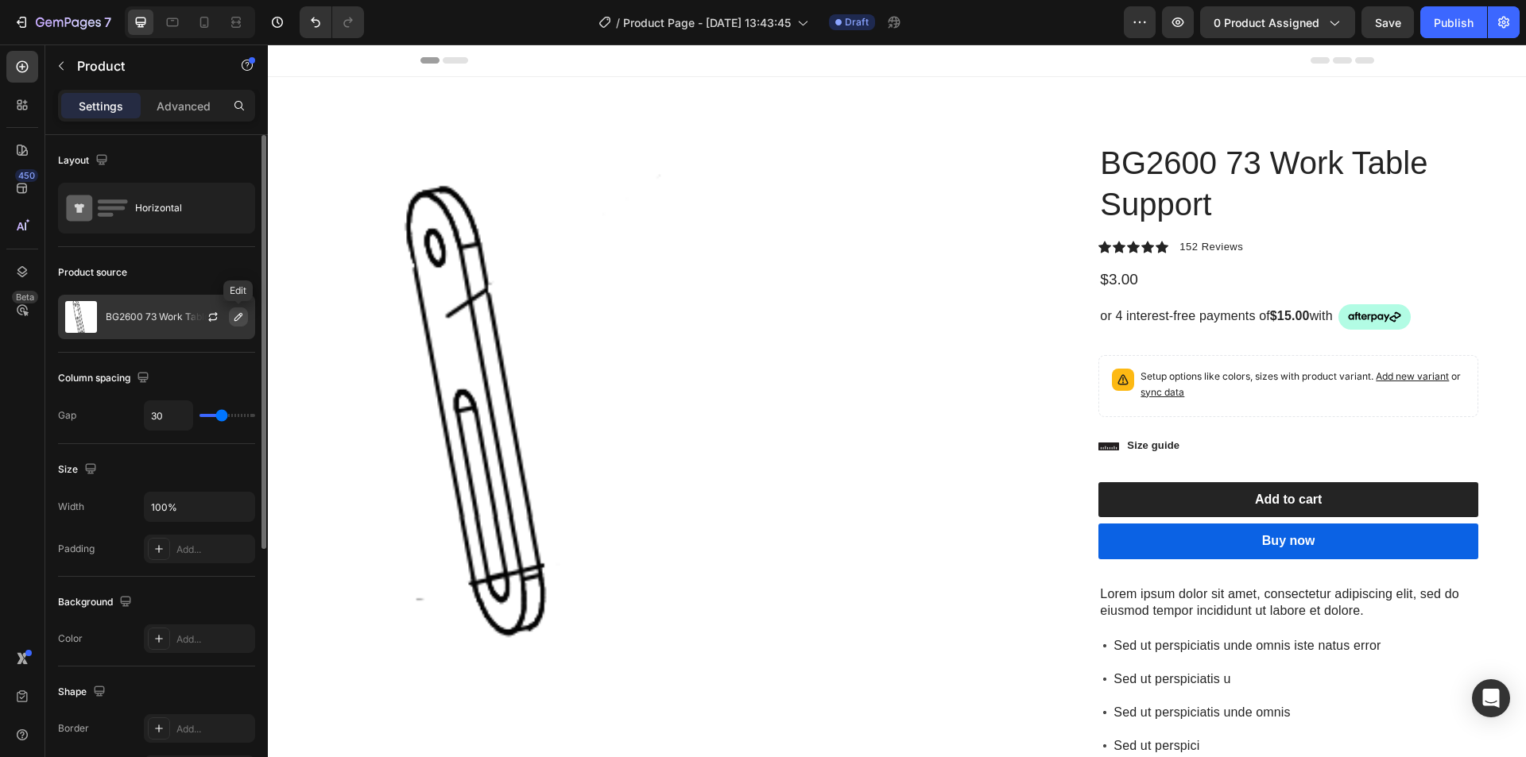
click at [238, 315] on icon "button" at bounding box center [238, 317] width 13 height 13
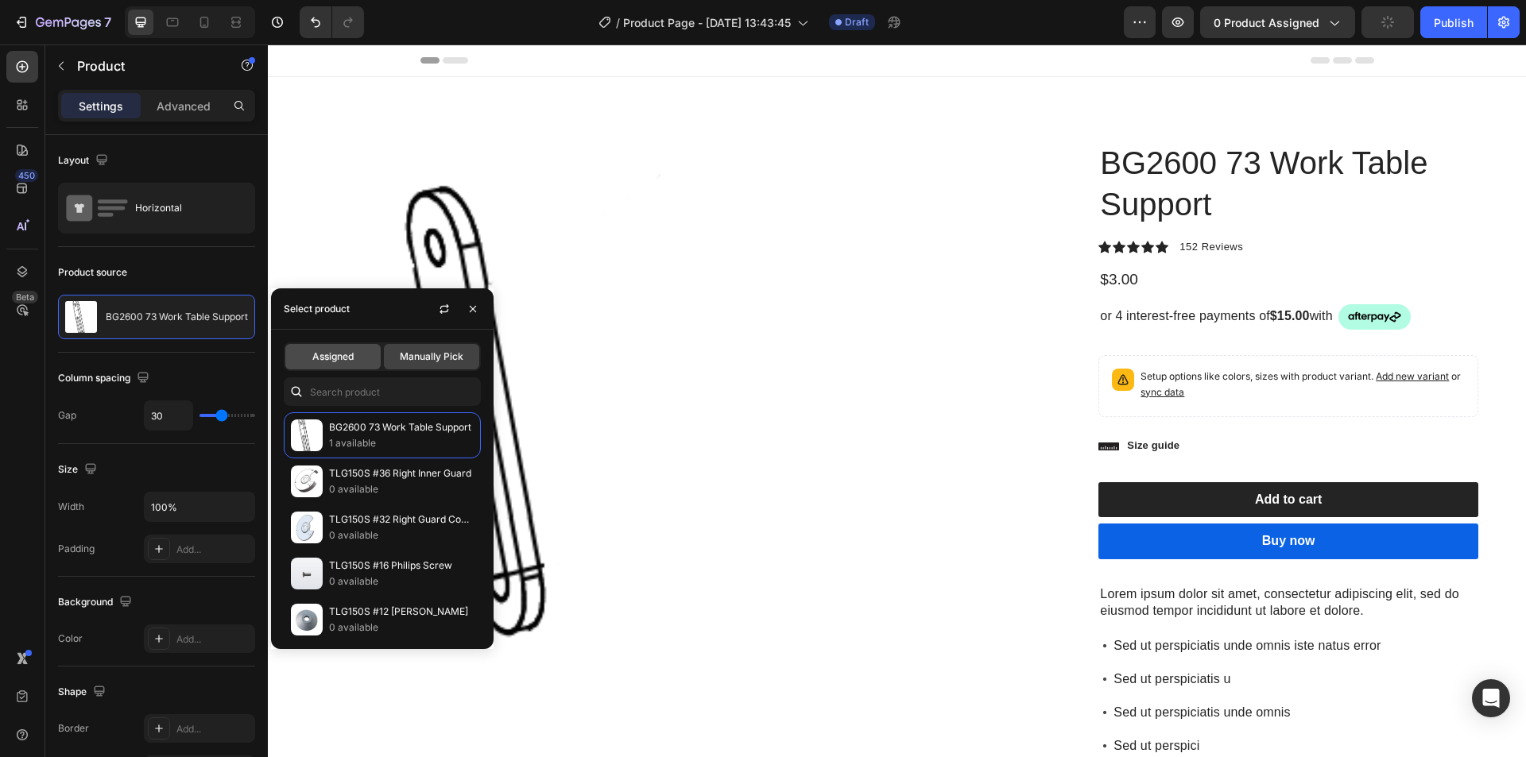
click at [338, 362] on span "Assigned" at bounding box center [332, 357] width 41 height 14
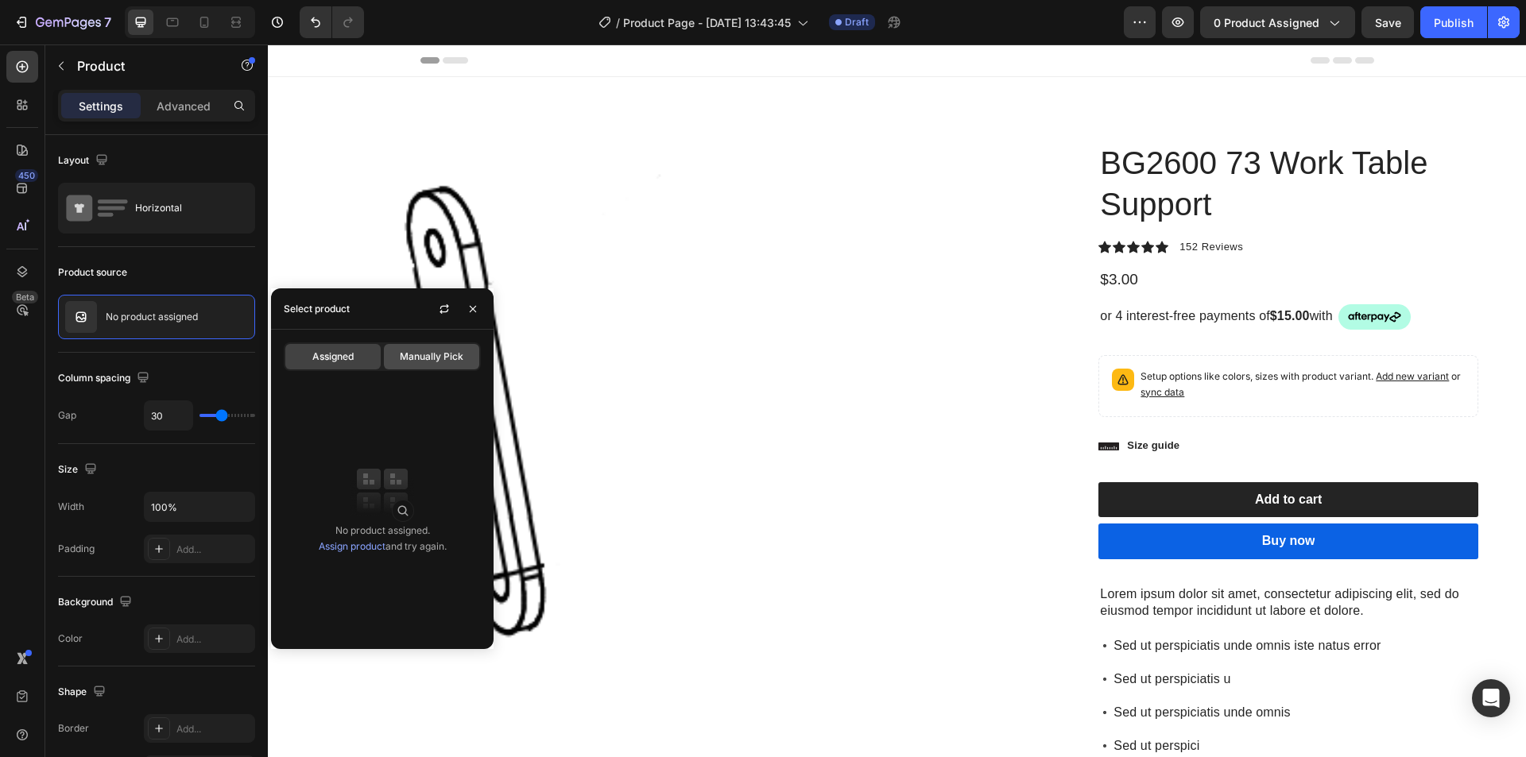
click at [413, 353] on span "Manually Pick" at bounding box center [432, 357] width 64 height 14
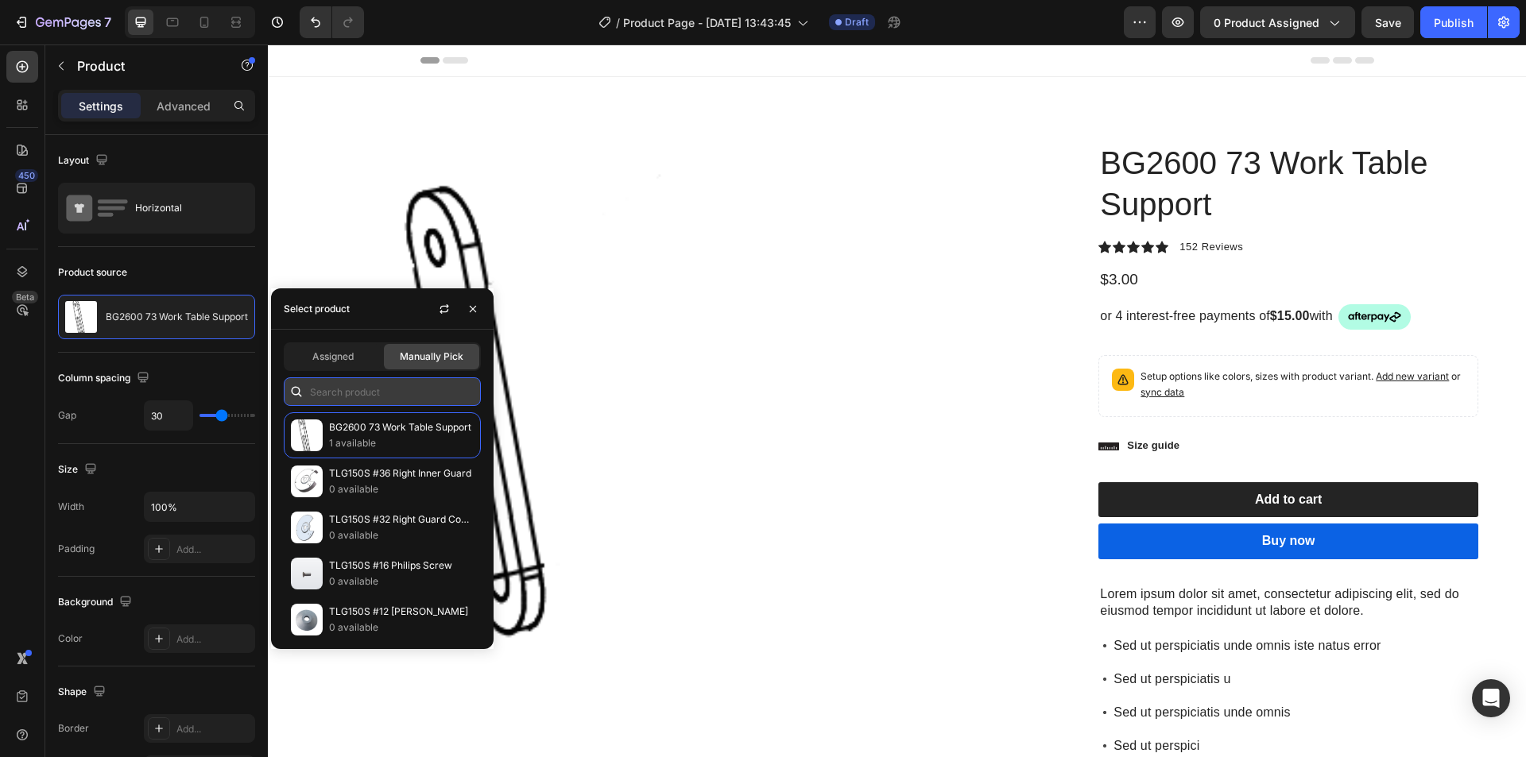
click at [330, 398] on input "text" at bounding box center [382, 392] width 197 height 29
paste input "BD1801DS-a"
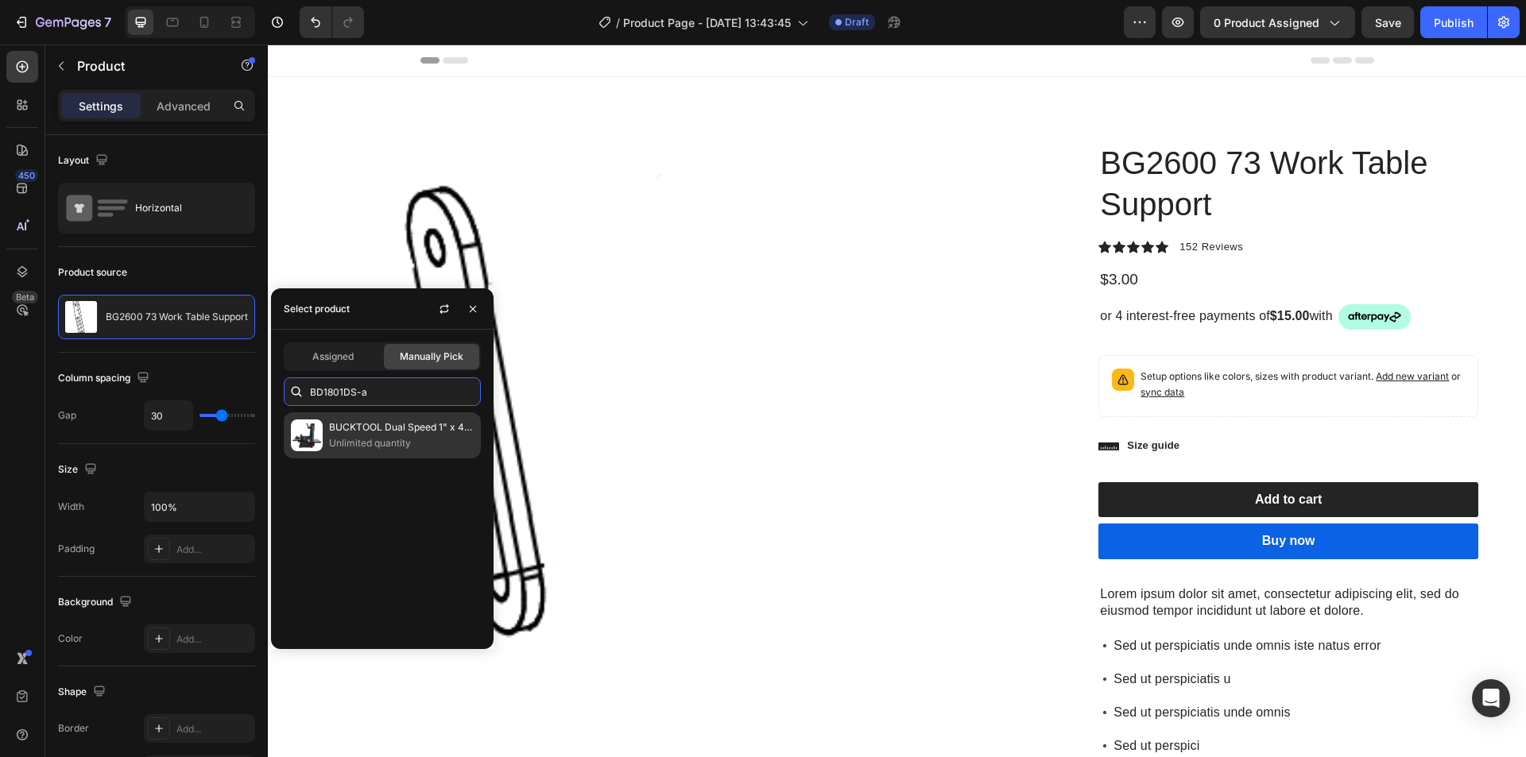
type input "BD1801DS-a"
click at [341, 431] on p "BUCKTOOL Dual Speed 1" x 42" Belt Disc Sander Combo - BD1801DS" at bounding box center [401, 428] width 145 height 16
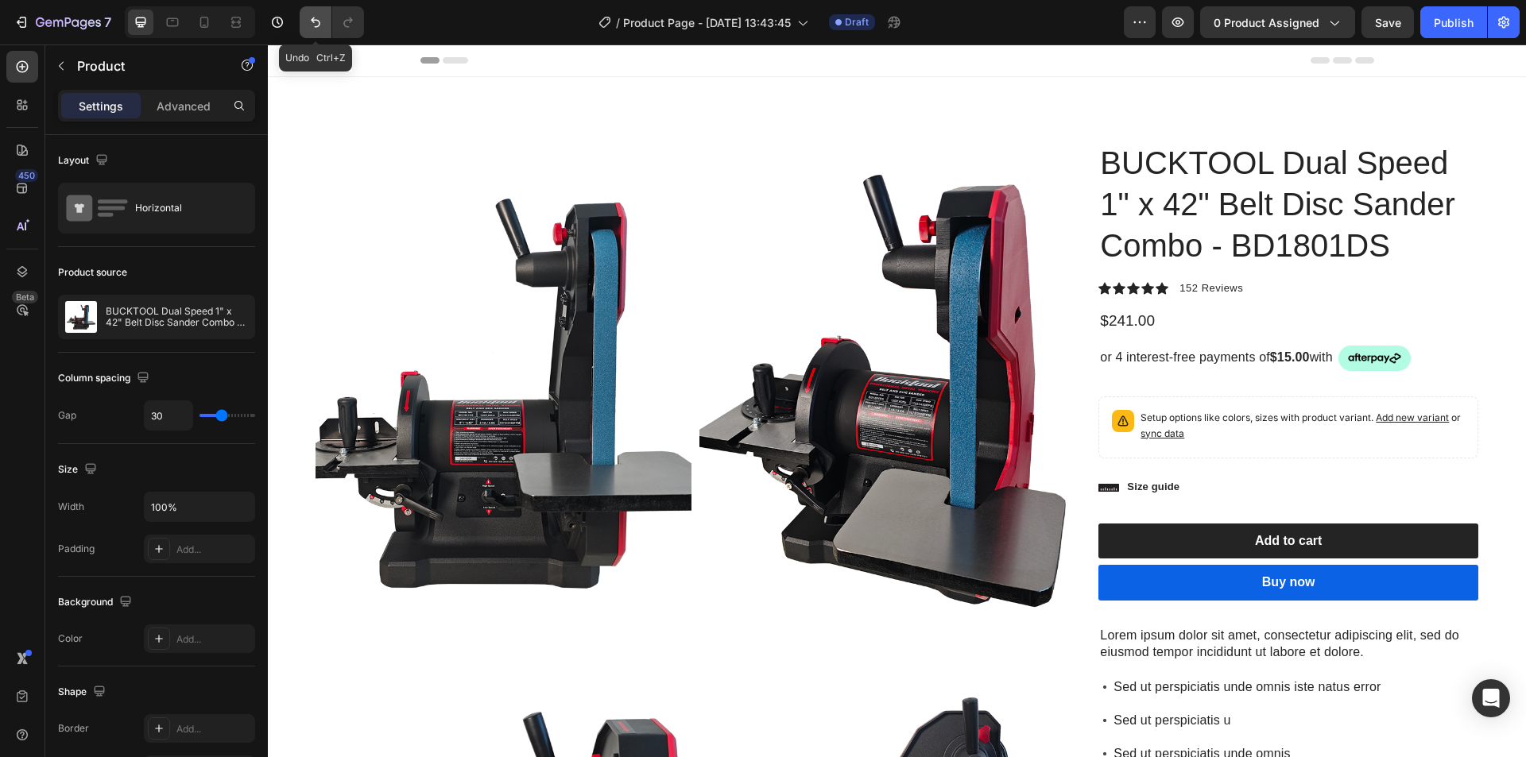
click at [318, 25] on icon "Undo/Redo" at bounding box center [316, 22] width 16 height 16
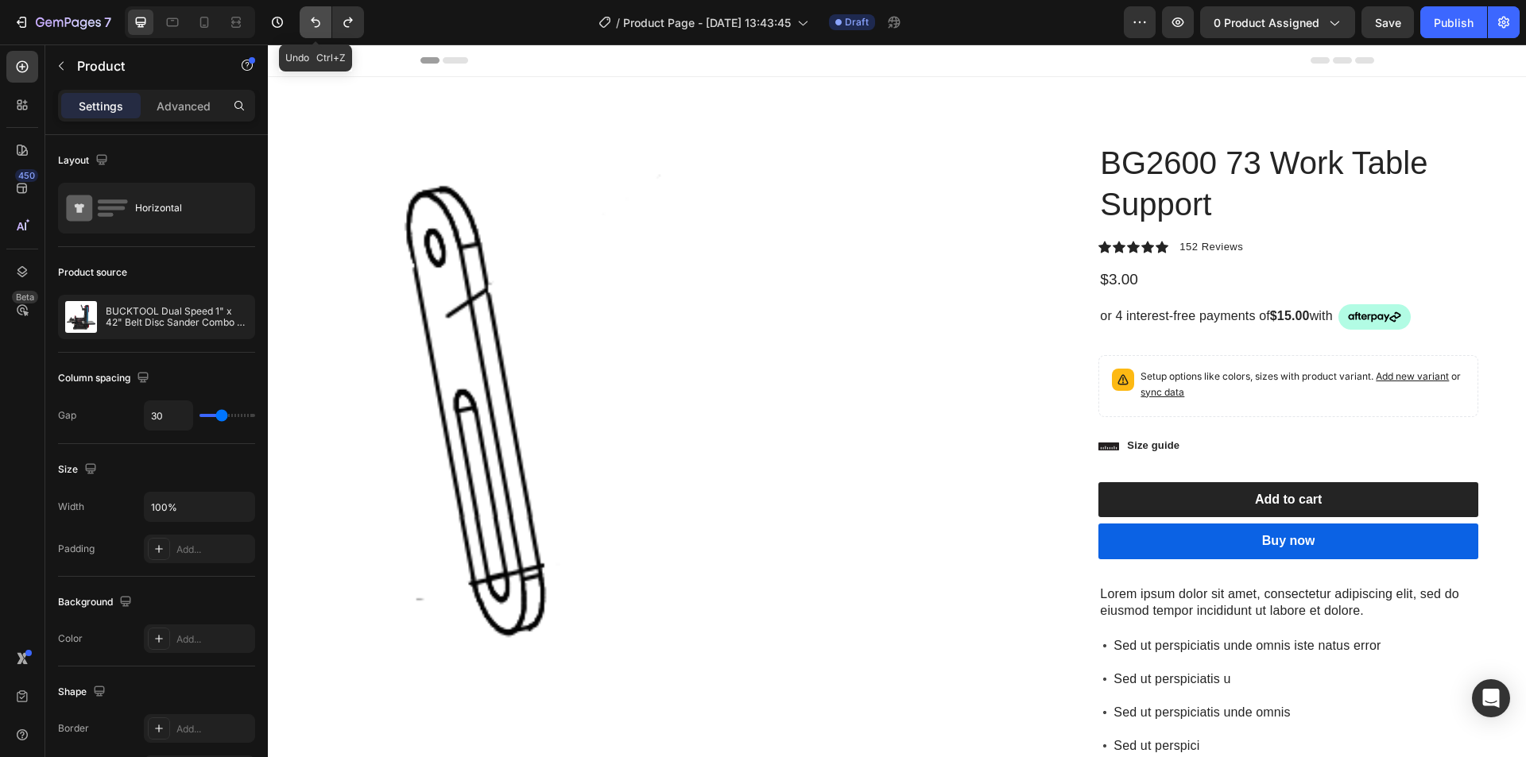
click at [318, 25] on icon "Undo/Redo" at bounding box center [316, 22] width 16 height 16
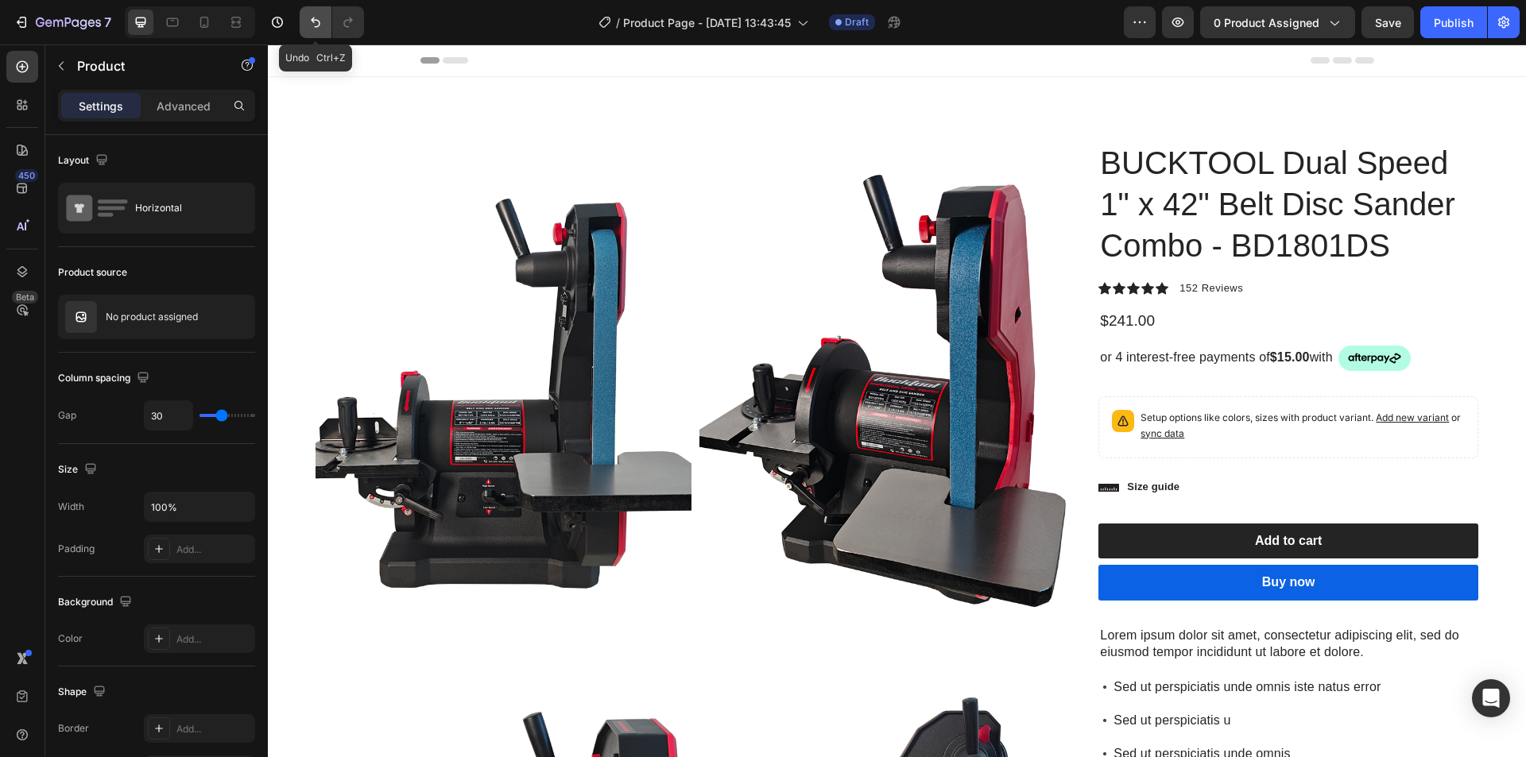
click at [318, 25] on icon "Undo/Redo" at bounding box center [316, 22] width 16 height 16
click at [316, 25] on icon "Undo/Redo" at bounding box center [316, 22] width 16 height 16
click at [65, 64] on icon "button" at bounding box center [61, 66] width 13 height 13
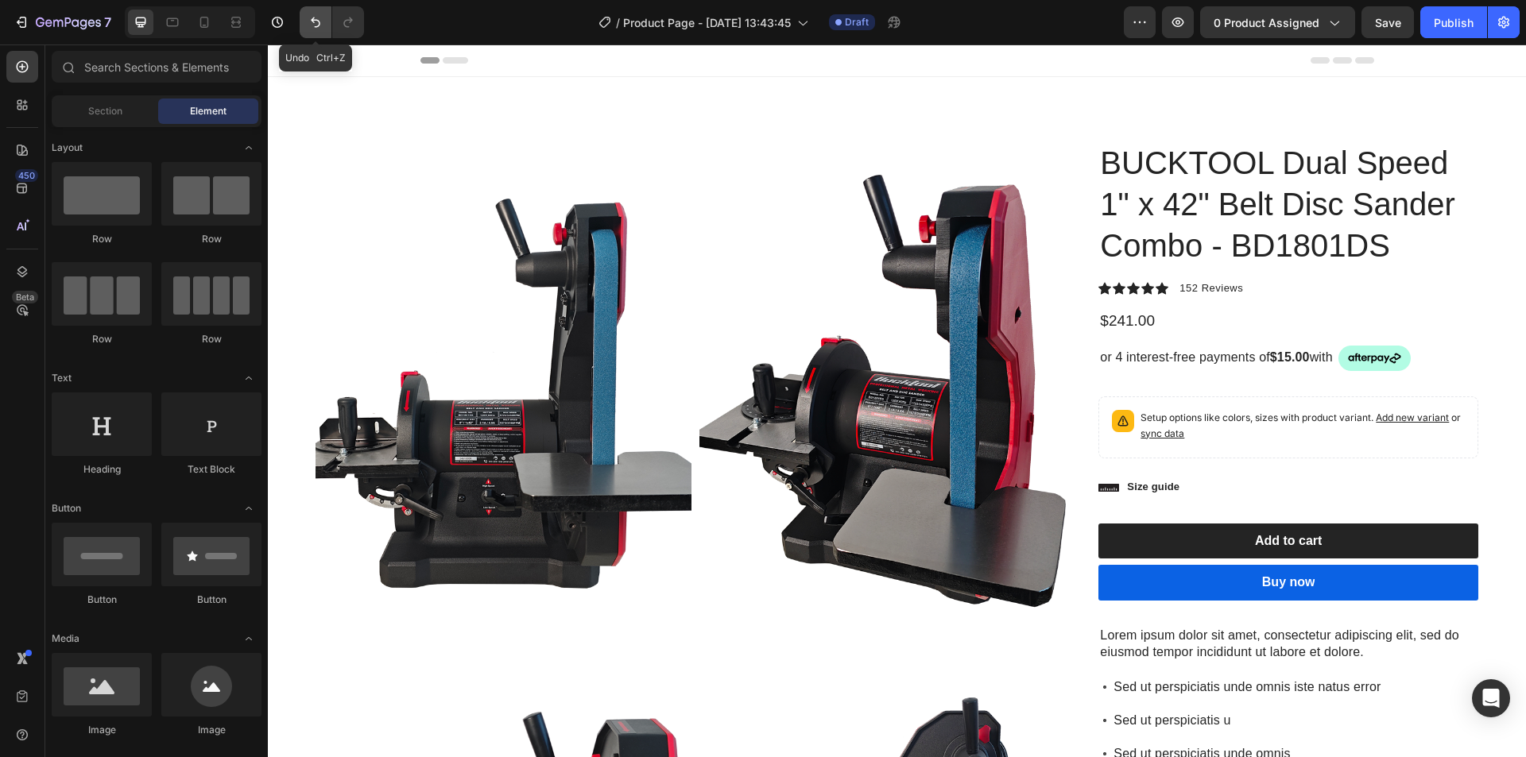
click at [320, 13] on button "Undo/Redo" at bounding box center [316, 22] width 32 height 32
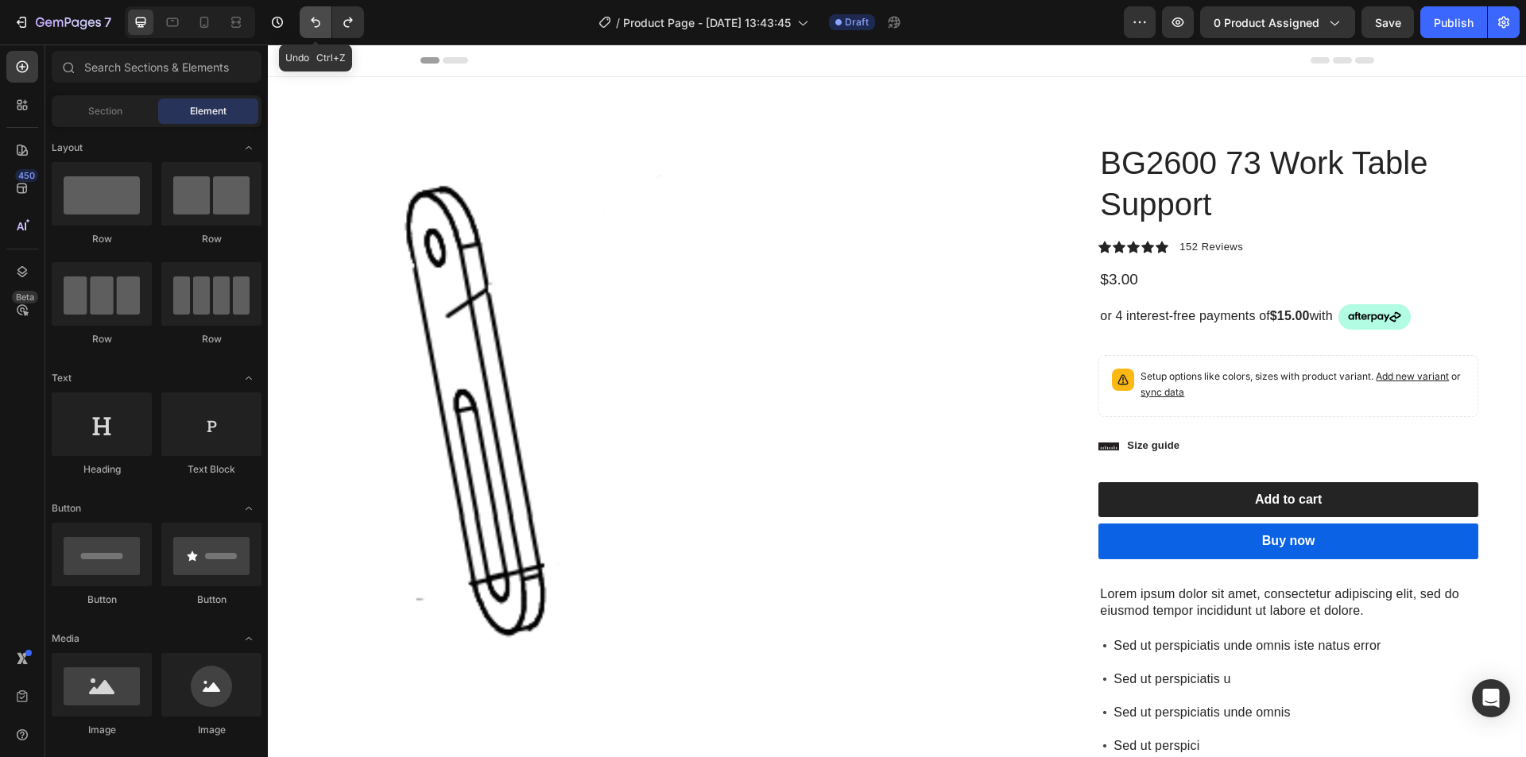
click at [317, 17] on icon "Undo/Redo" at bounding box center [316, 22] width 16 height 16
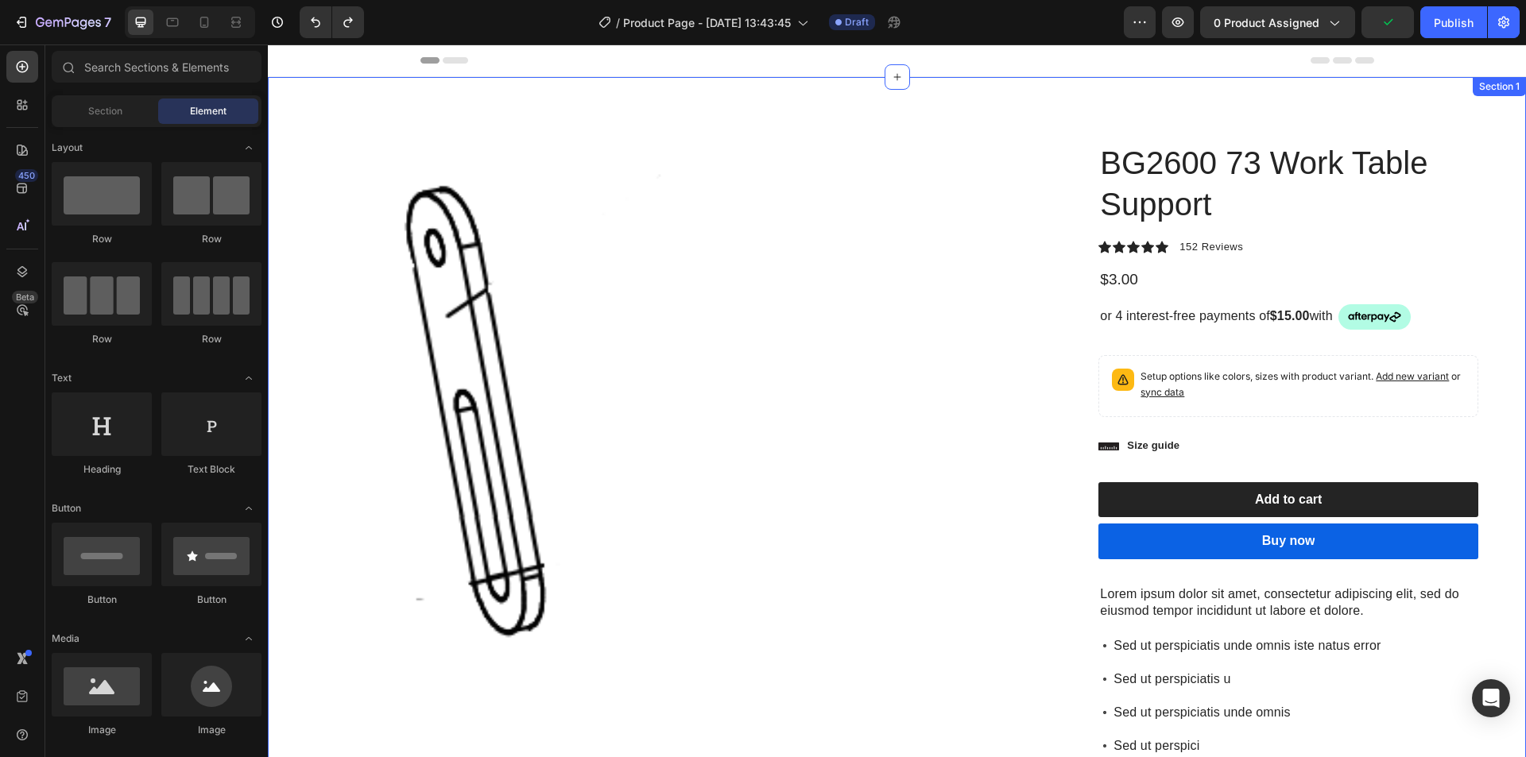
click at [1211, 93] on div "Product Images BG2600 73 Work Table Support Product Title Icon Icon Icon Icon I…" at bounding box center [897, 548] width 1258 height 942
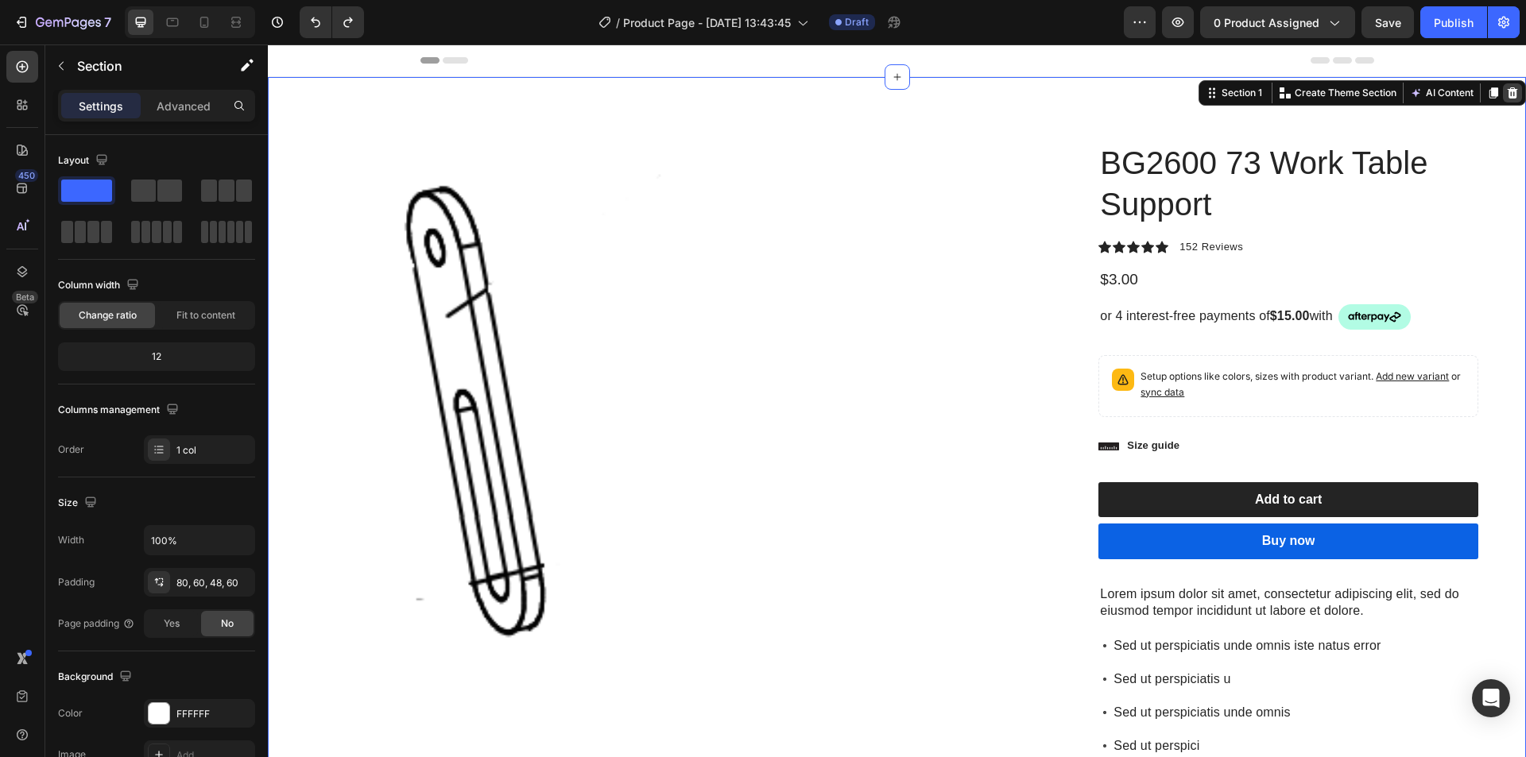
click at [1506, 94] on icon at bounding box center [1512, 93] width 13 height 13
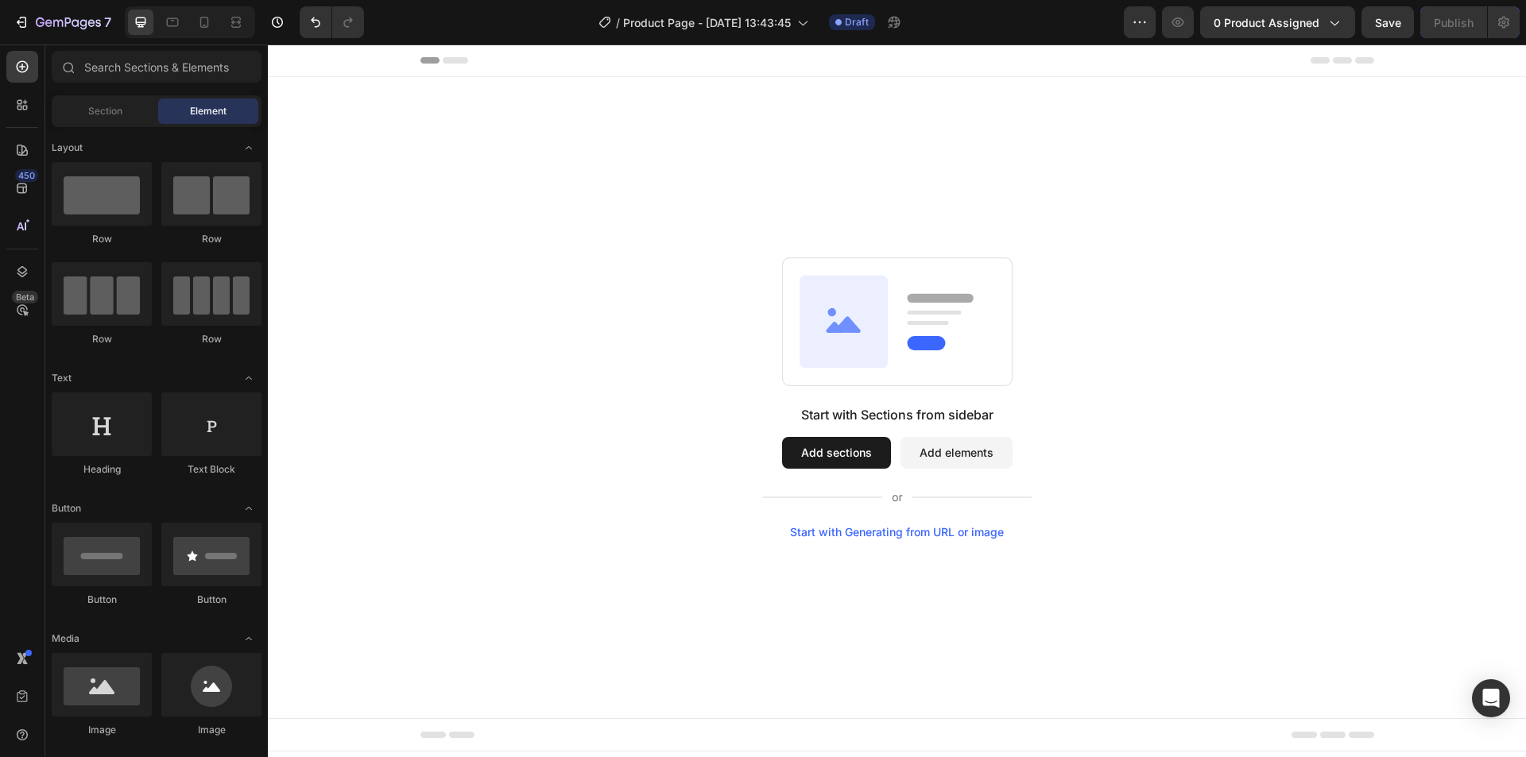
click at [856, 463] on button "Add sections" at bounding box center [836, 453] width 109 height 32
click at [839, 459] on button "Add sections" at bounding box center [836, 453] width 109 height 32
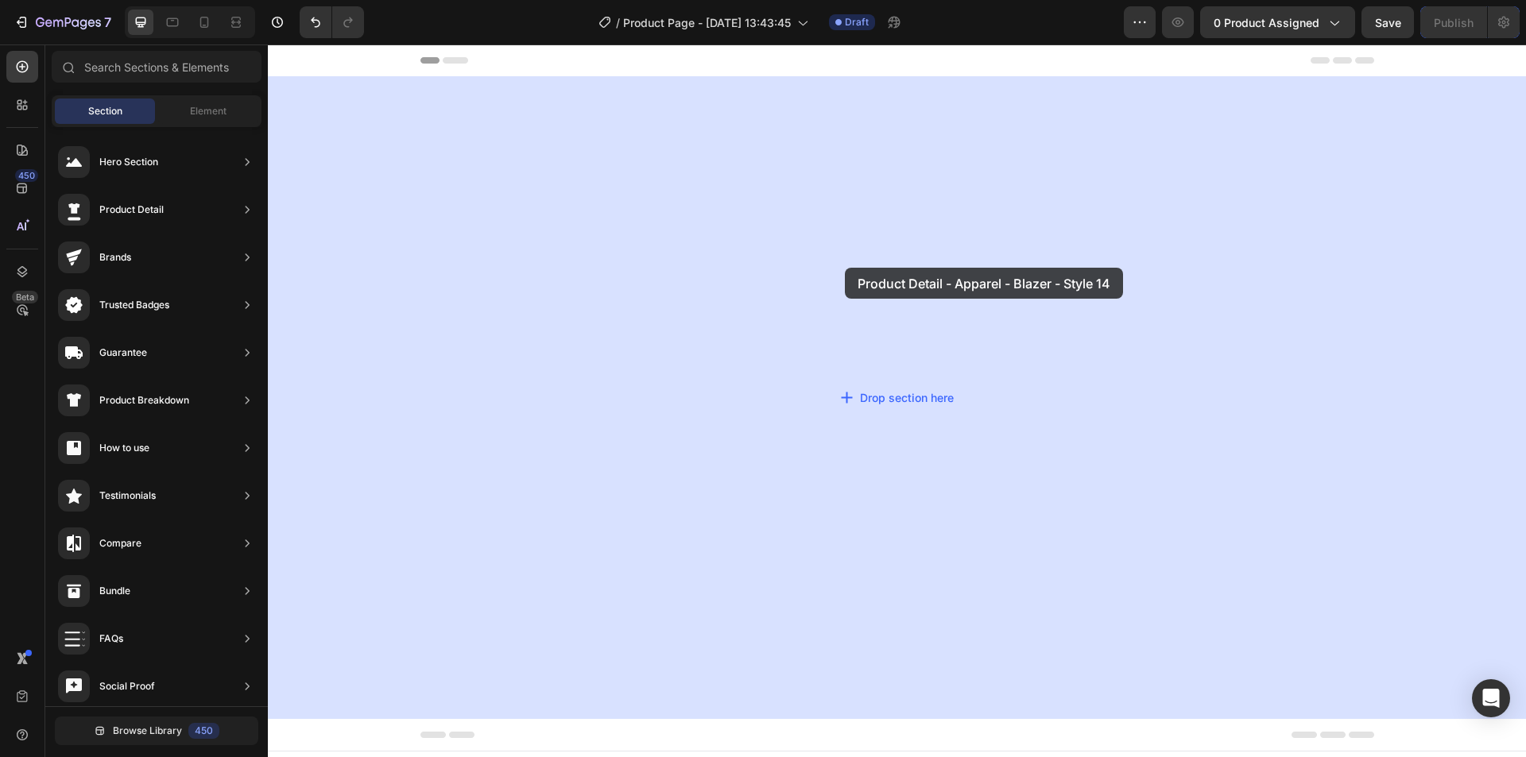
drag, startPoint x: 666, startPoint y: 201, endPoint x: 845, endPoint y: 268, distance: 190.9
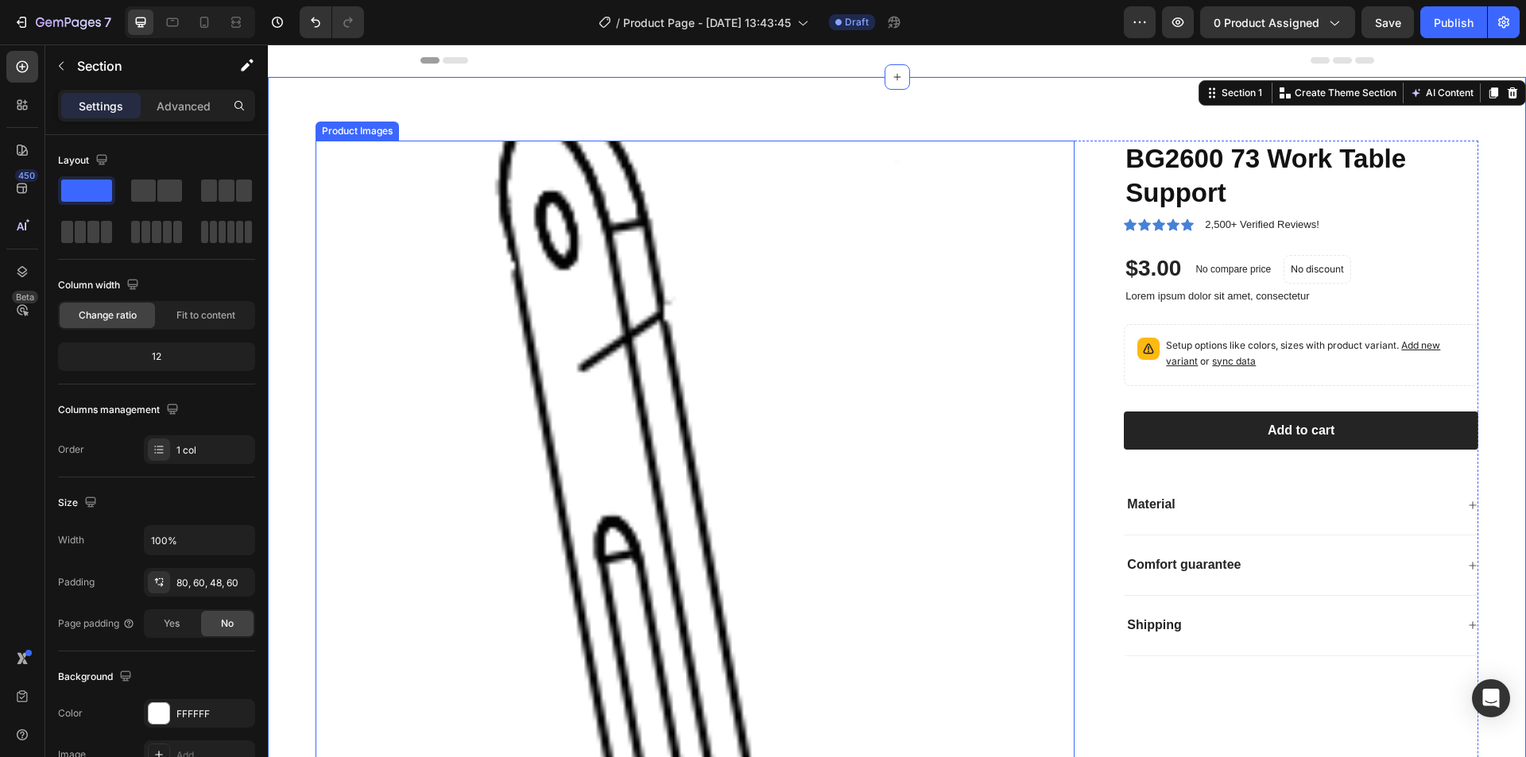
click at [630, 295] on img at bounding box center [695, 520] width 759 height 759
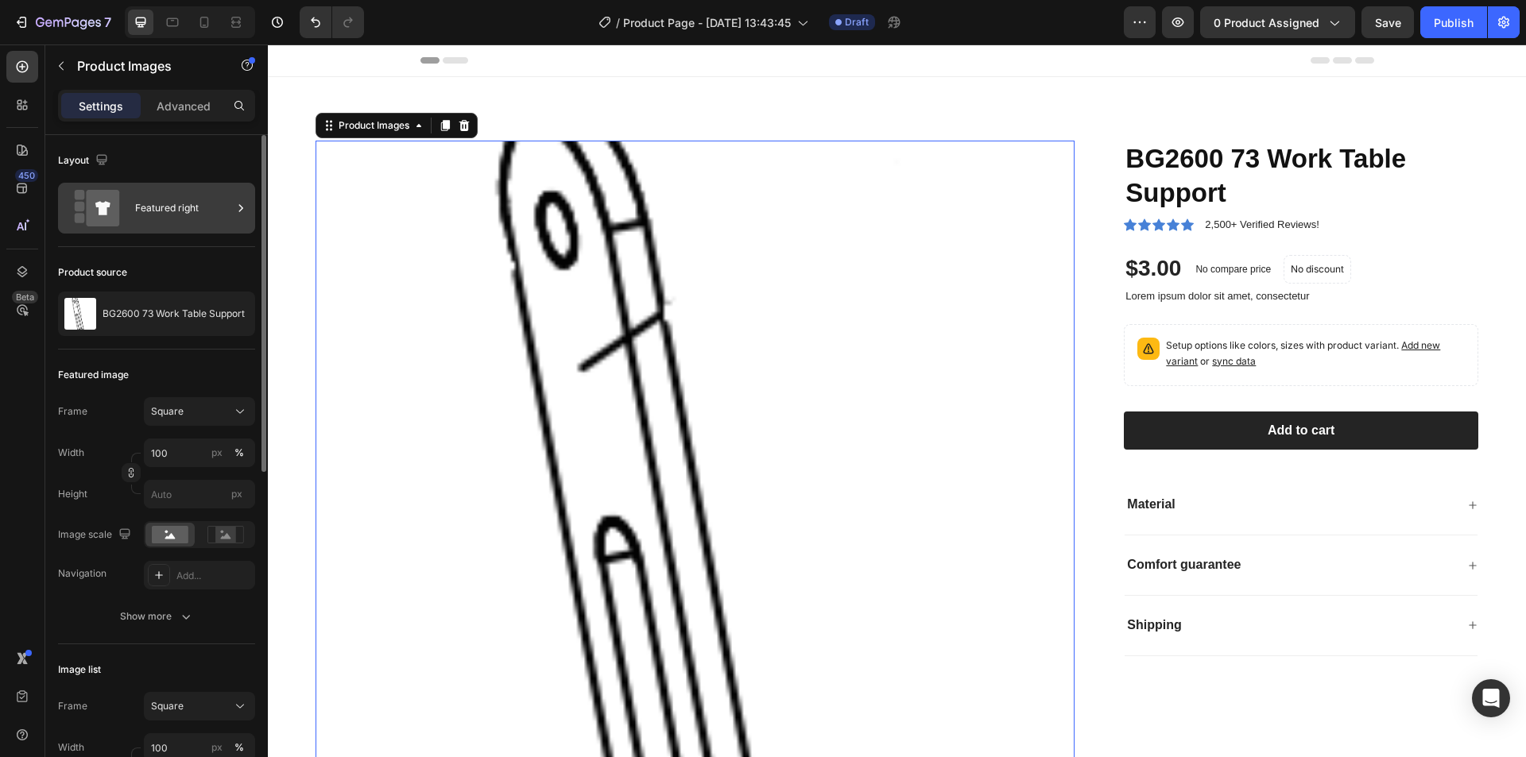
click at [189, 212] on div "Featured right" at bounding box center [183, 208] width 97 height 37
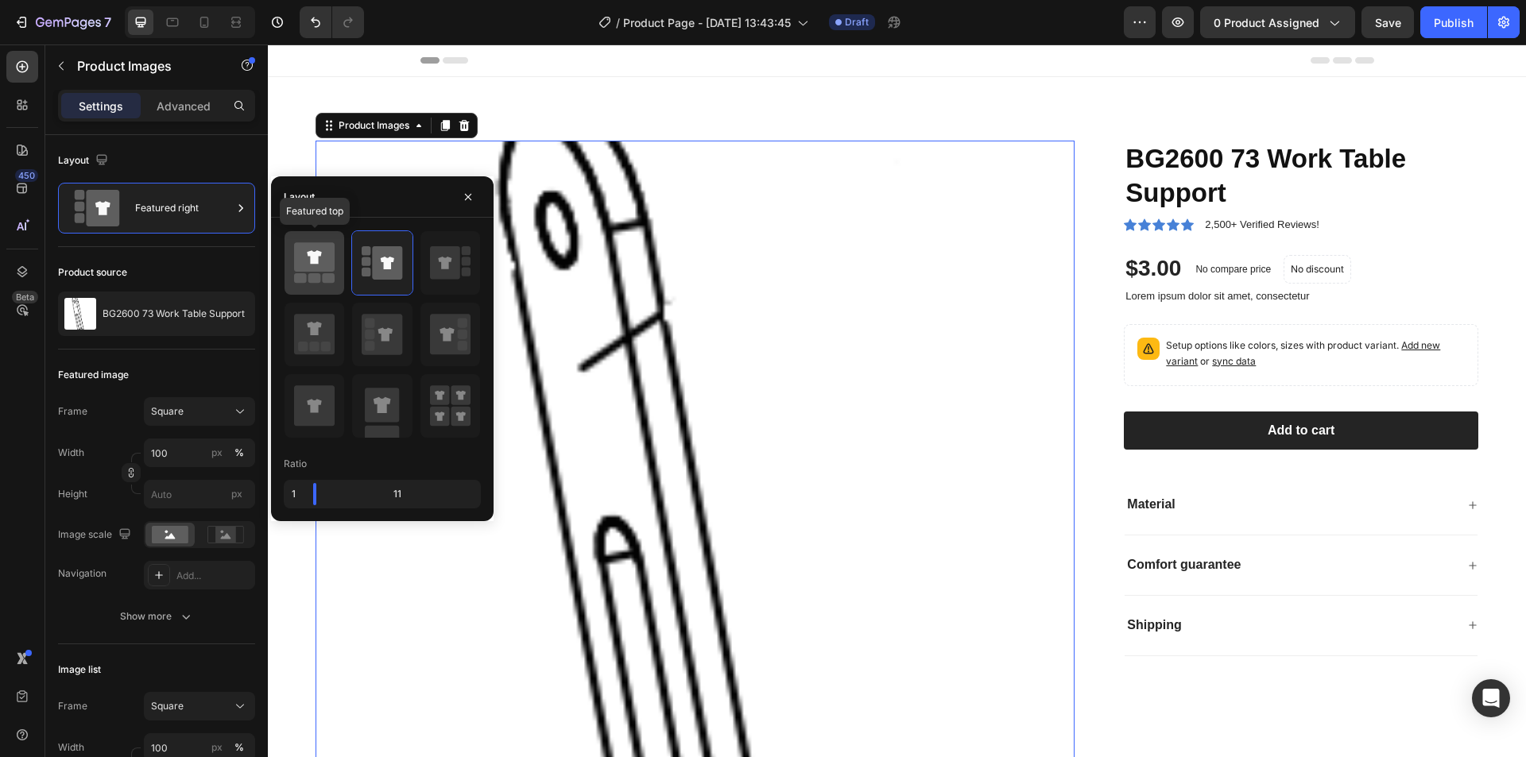
click at [309, 272] on icon at bounding box center [314, 256] width 41 height 29
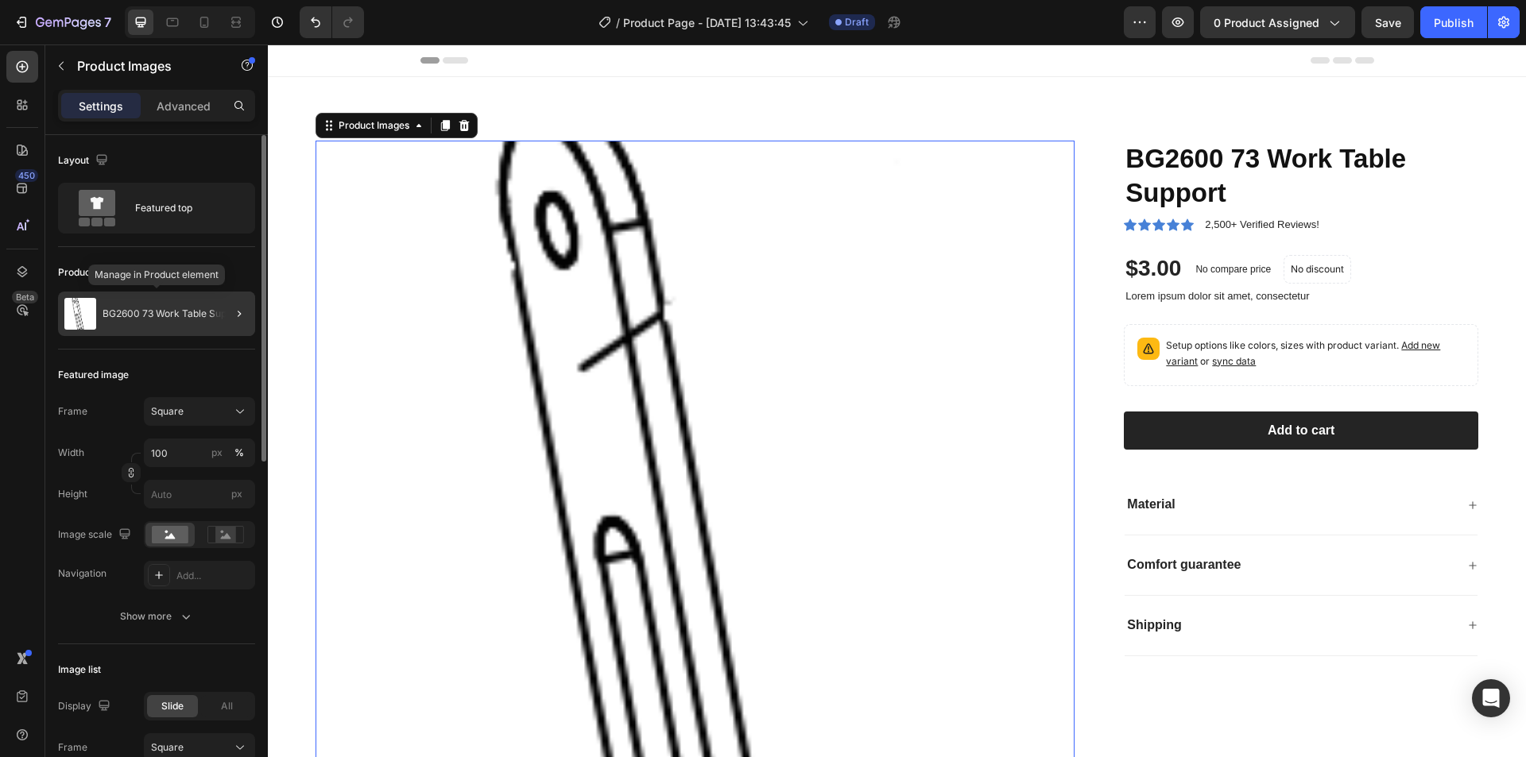
click at [180, 315] on p "BG2600 73 Work Table Support" at bounding box center [174, 313] width 142 height 11
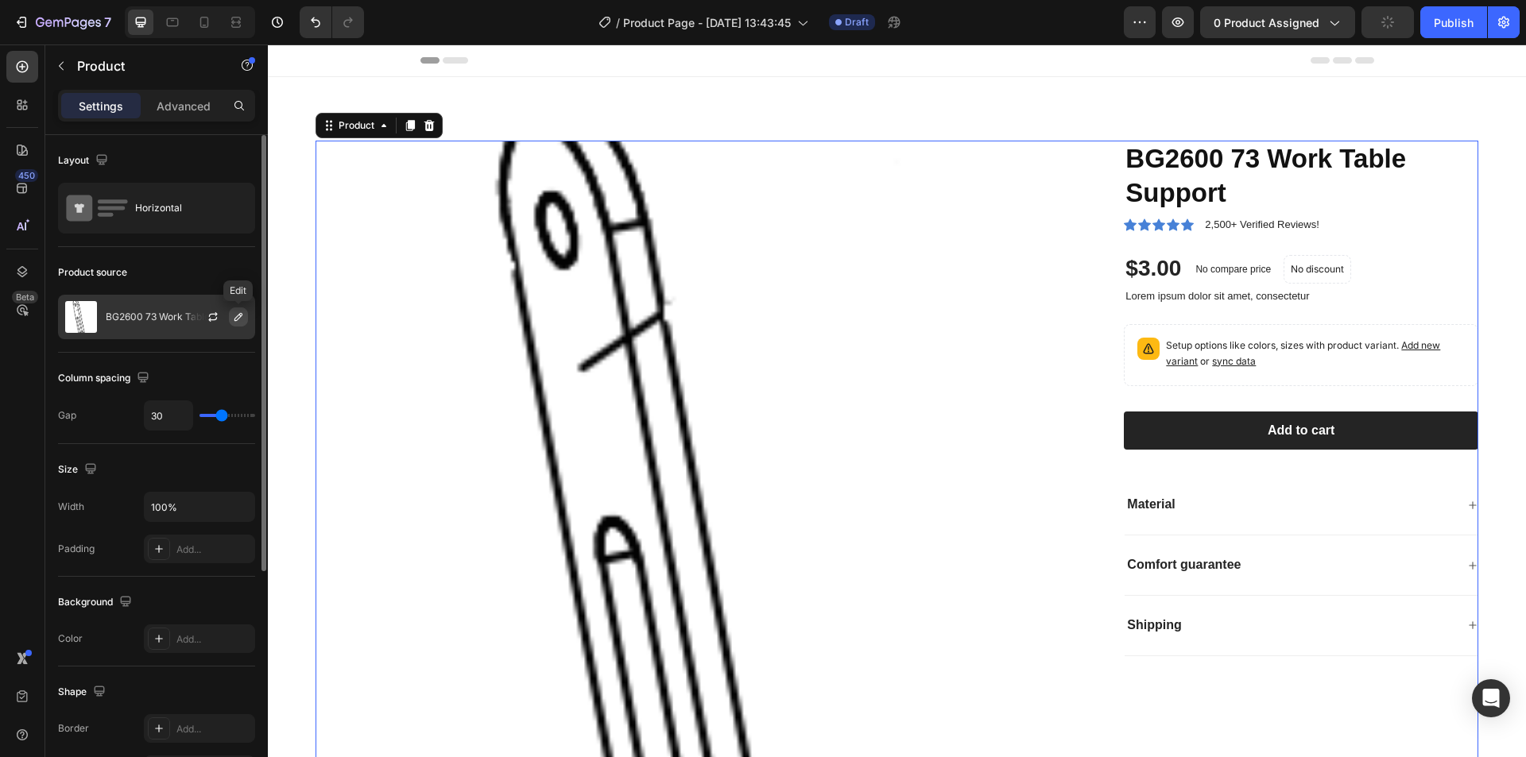
click at [238, 317] on icon "button" at bounding box center [238, 317] width 13 height 13
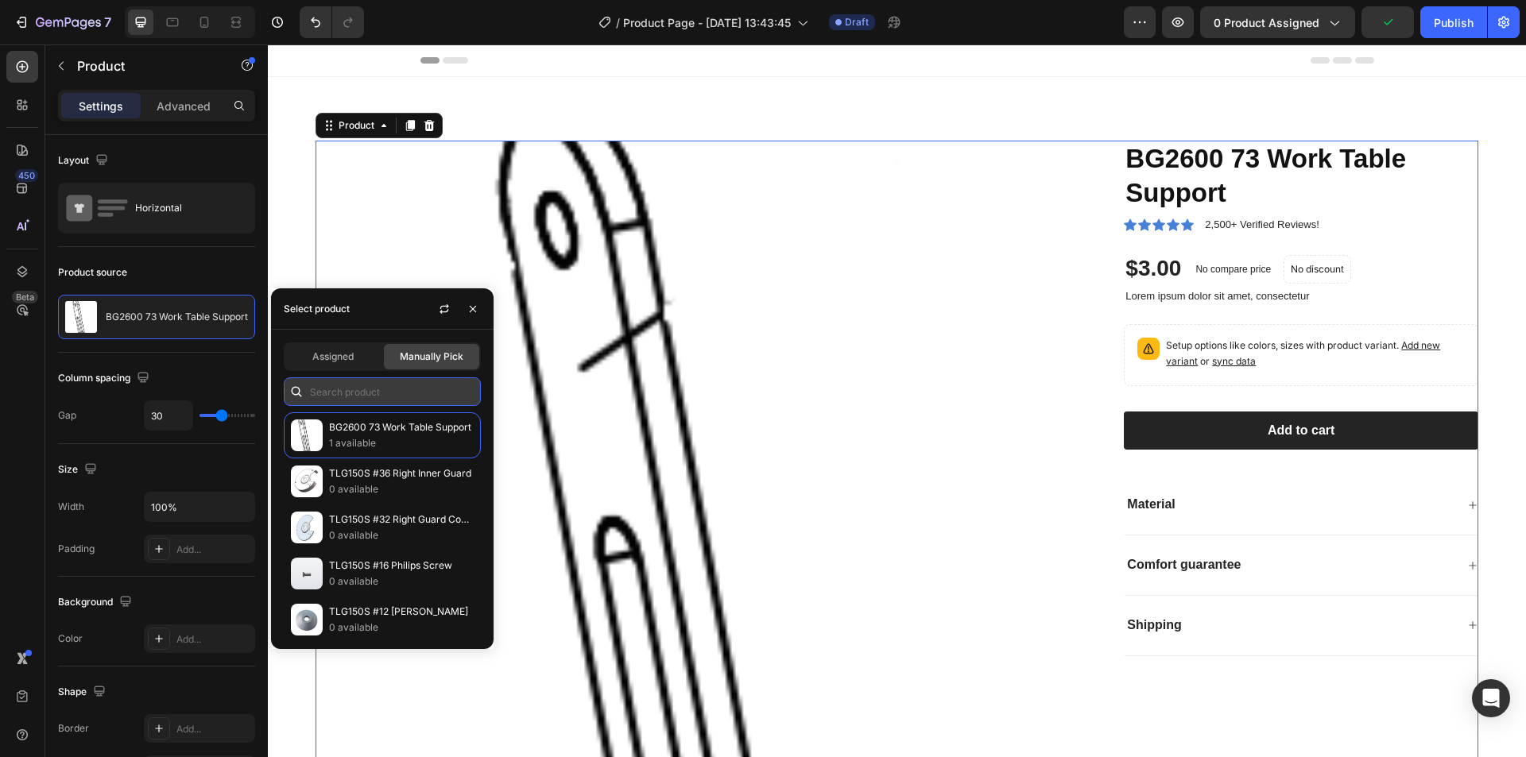
click at [341, 393] on input "text" at bounding box center [382, 392] width 197 height 29
paste input "BD1801DS-a"
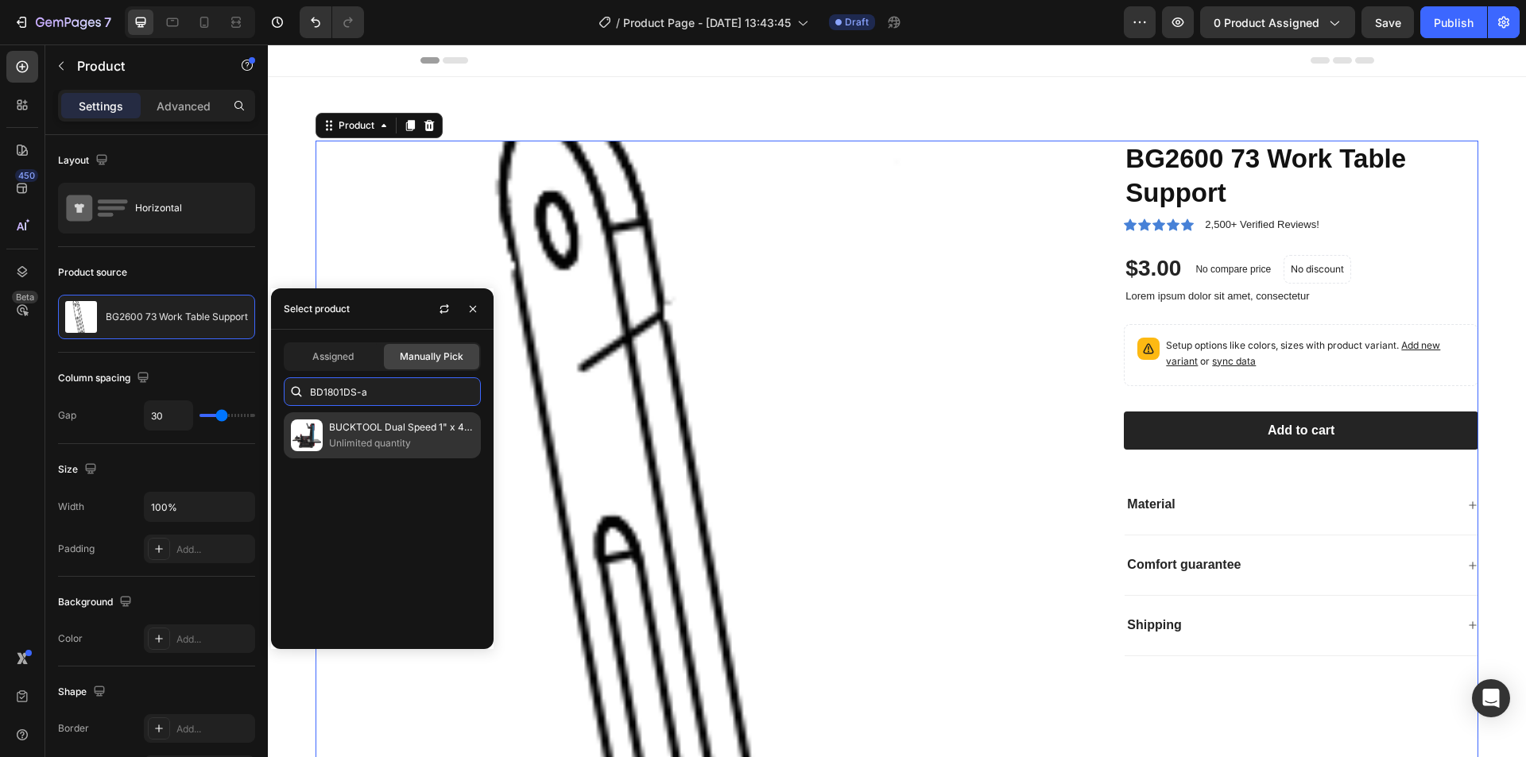
type input "BD1801DS-a"
click at [366, 434] on p "BUCKTOOL Dual Speed 1" x 42" Belt Disc Sander Combo - BD1801DS" at bounding box center [401, 428] width 145 height 16
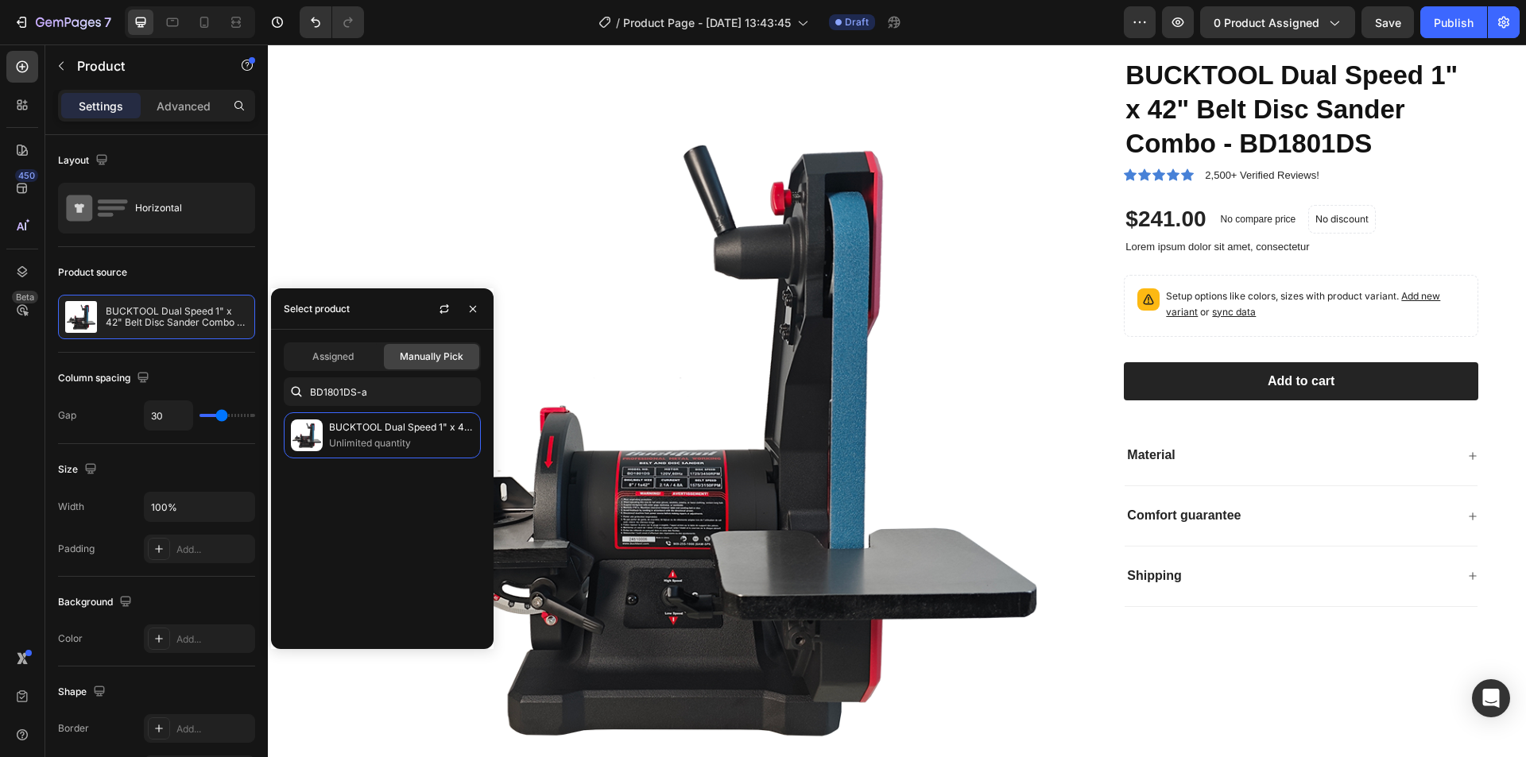
scroll to position [79, 0]
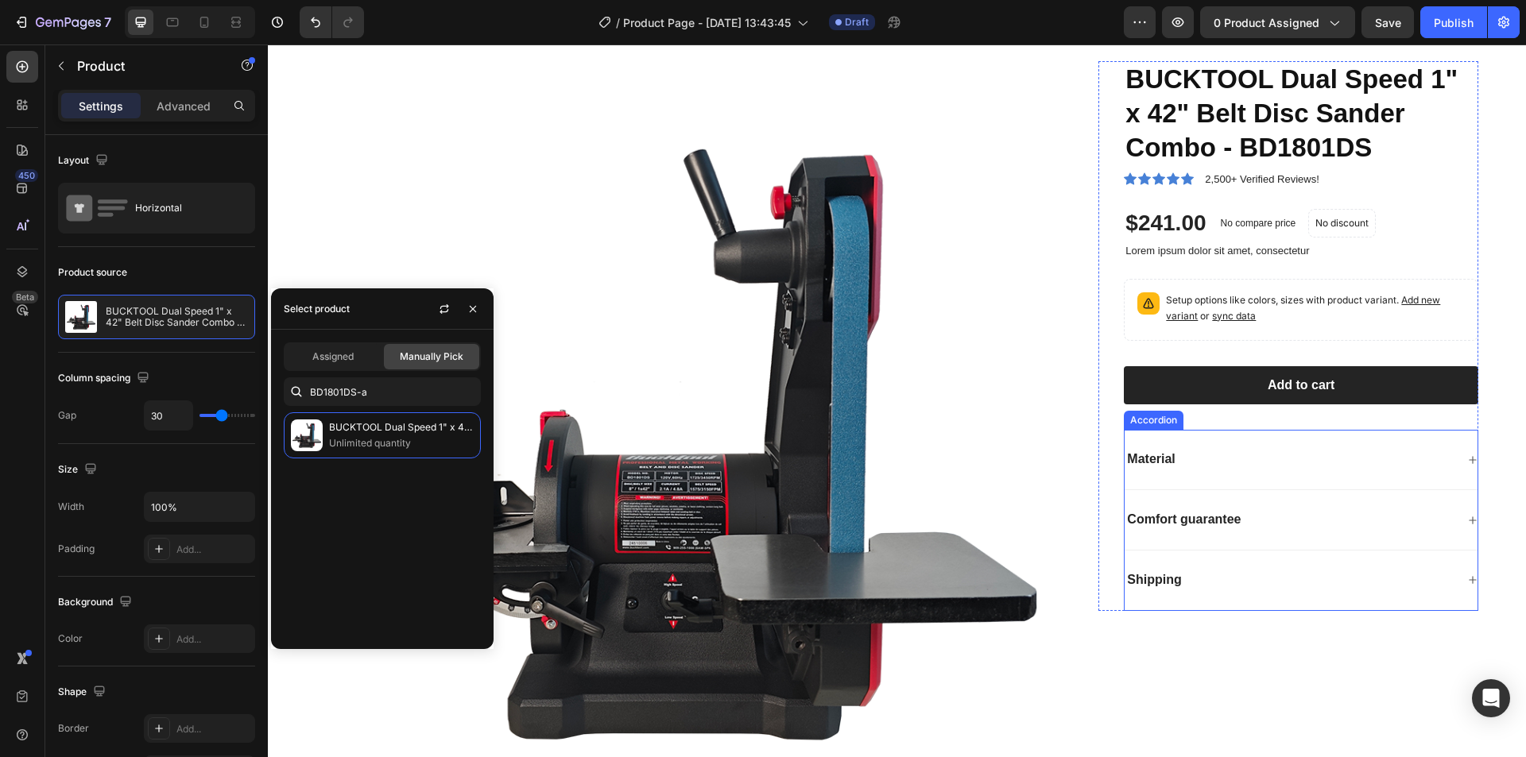
click at [1195, 464] on div "Material" at bounding box center [1290, 459] width 331 height 21
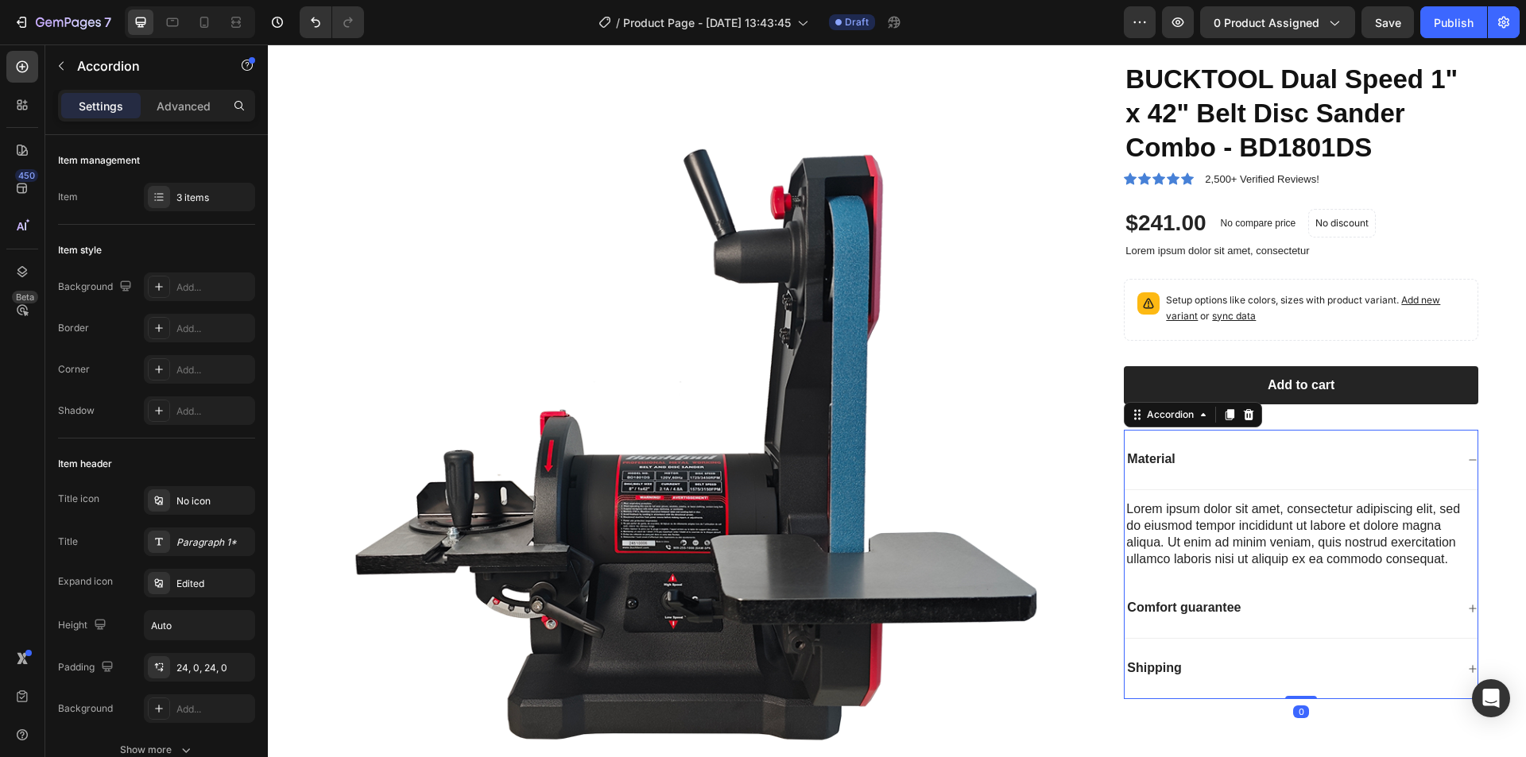
click at [1201, 467] on div "Material" at bounding box center [1290, 459] width 331 height 21
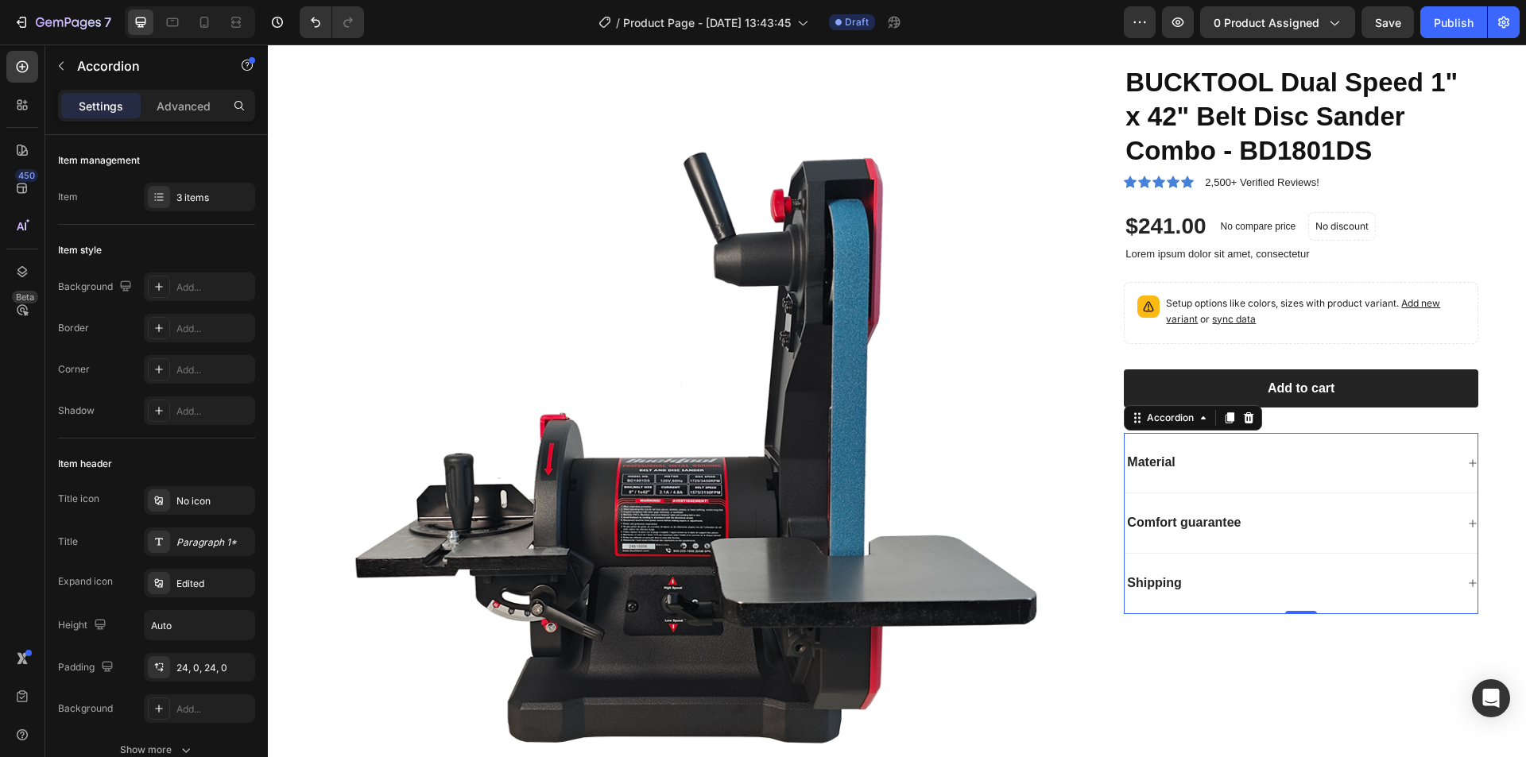
scroll to position [159, 0]
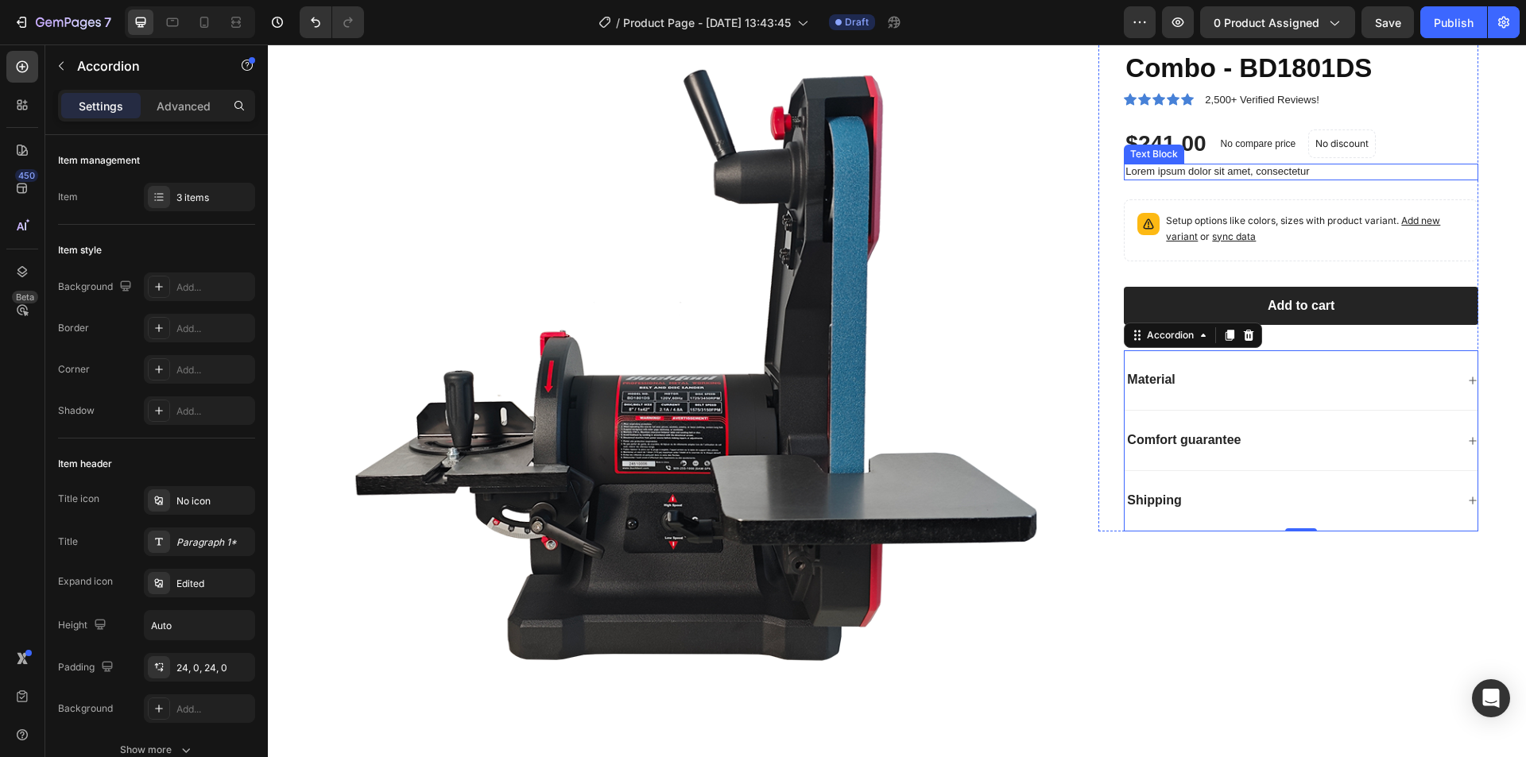
click at [1180, 173] on p "Lorem ipsum dolor sit amet, consectetur" at bounding box center [1300, 172] width 351 height 14
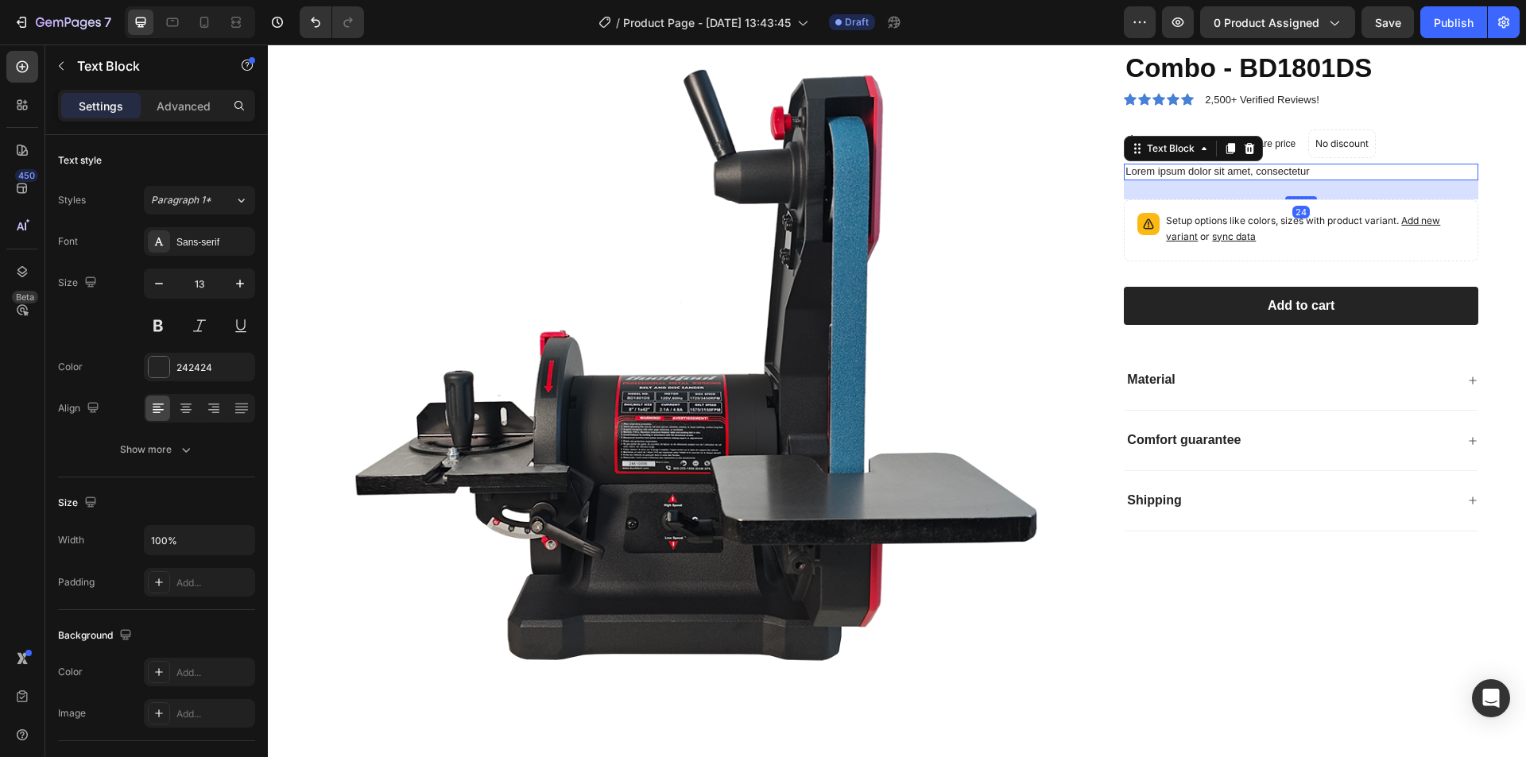
click at [1180, 173] on p "Lorem ipsum dolor sit amet, consectetur" at bounding box center [1300, 172] width 351 height 14
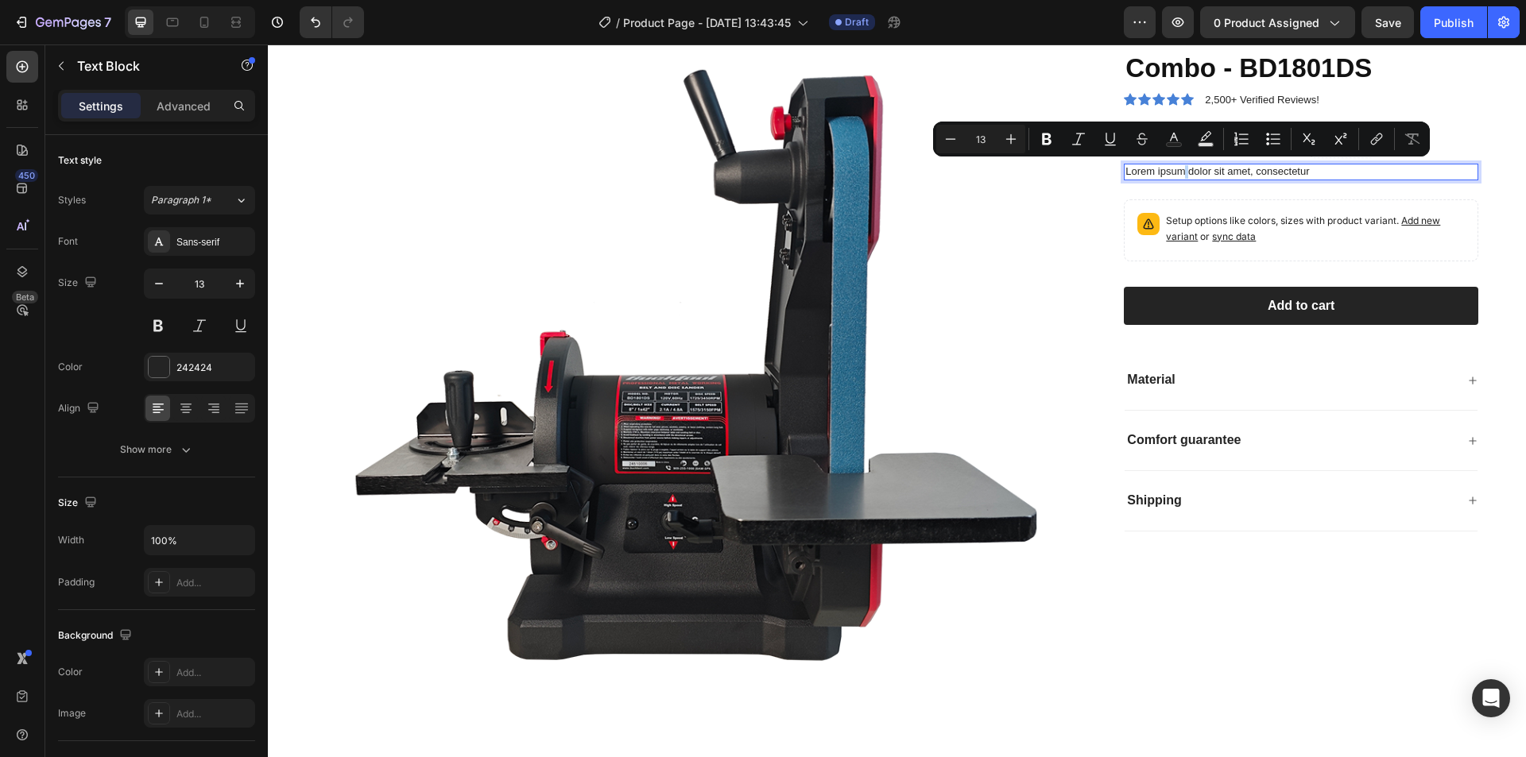
click at [1180, 173] on p "Lorem ipsum dolor sit amet, consectetur" at bounding box center [1300, 172] width 351 height 14
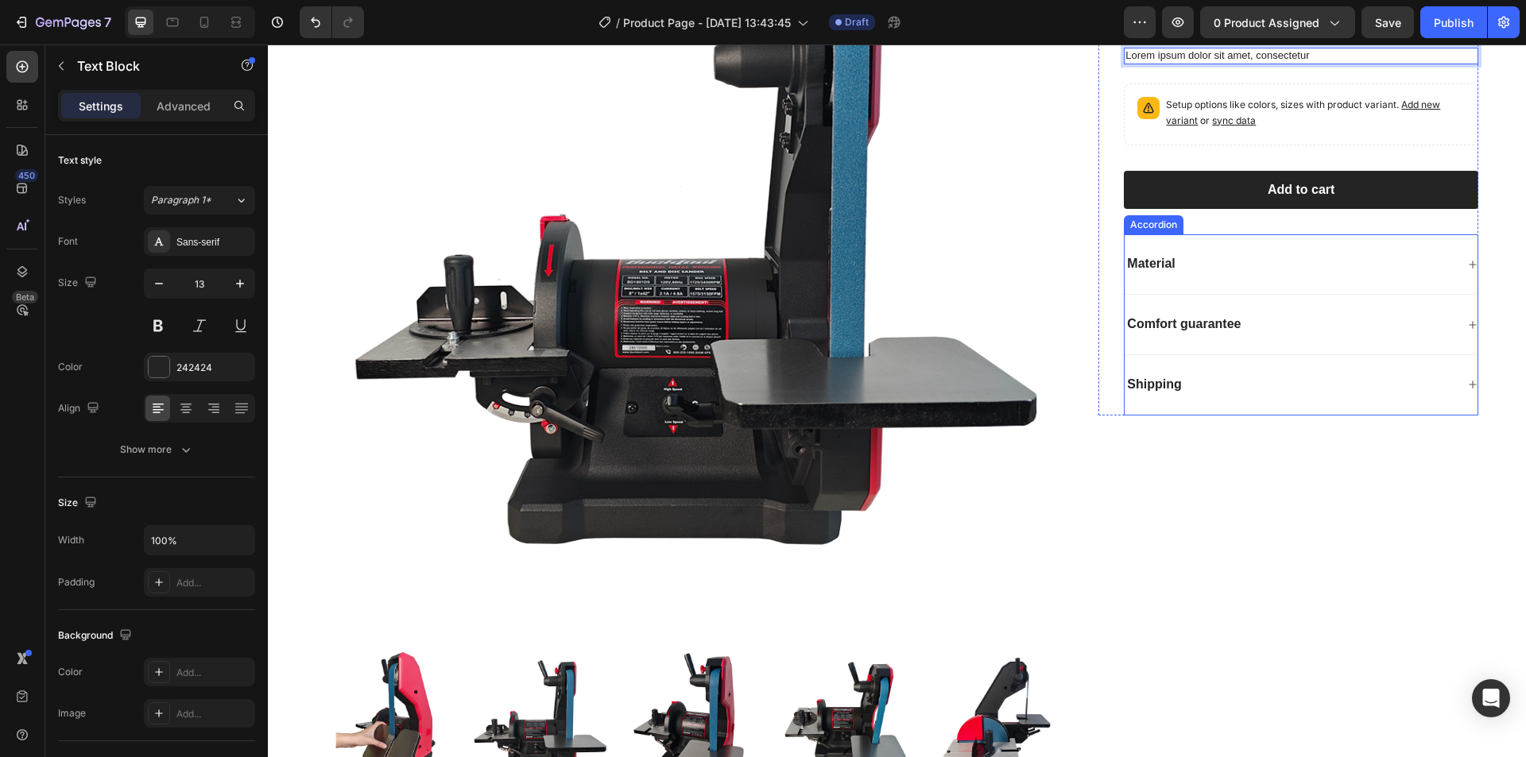
scroll to position [37, 0]
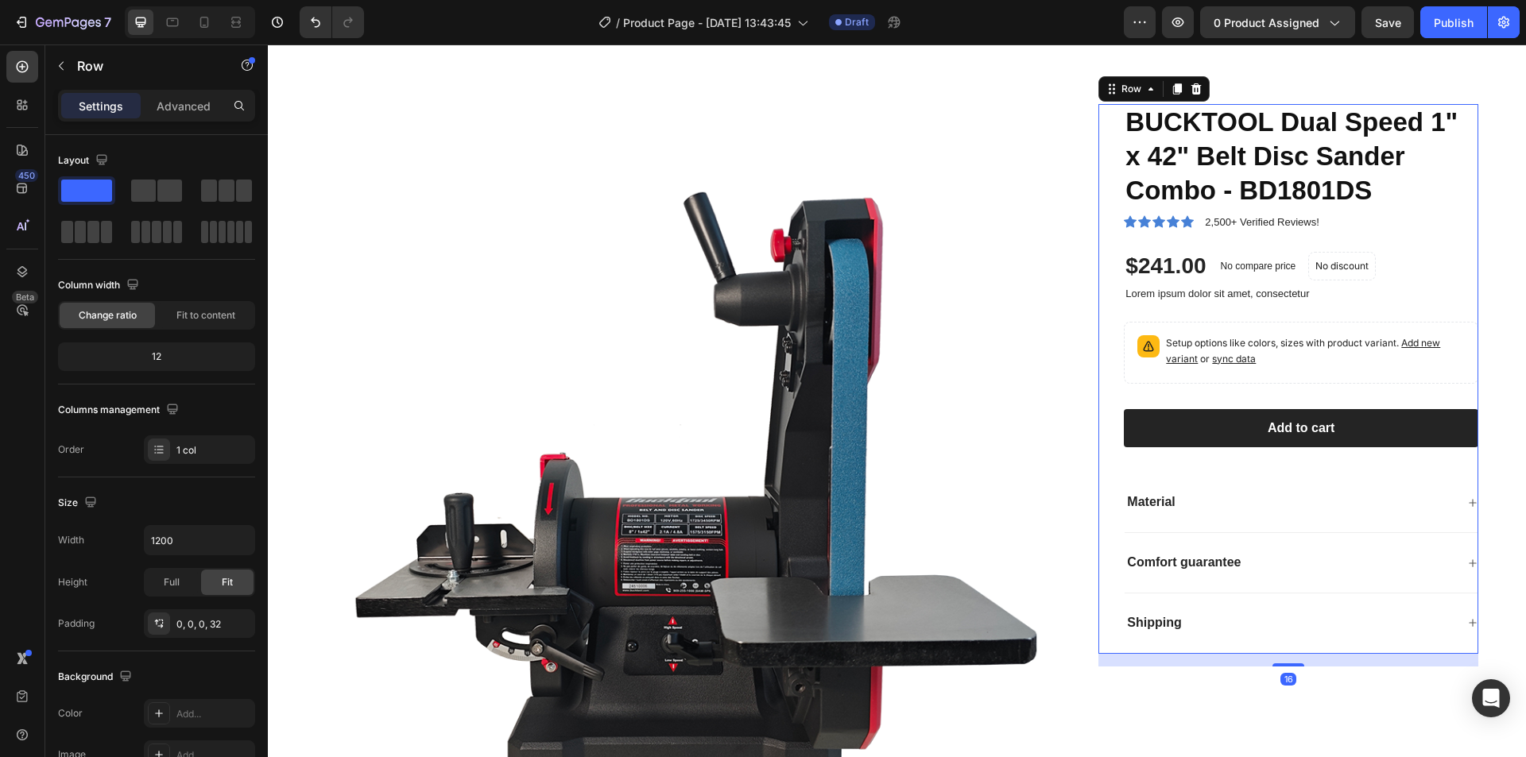
click at [1184, 247] on div "BUCKTOOL Dual Speed 1" x 42" Belt Disc Sander Combo - BD1801DS Product Title Ic…" at bounding box center [1301, 379] width 354 height 550
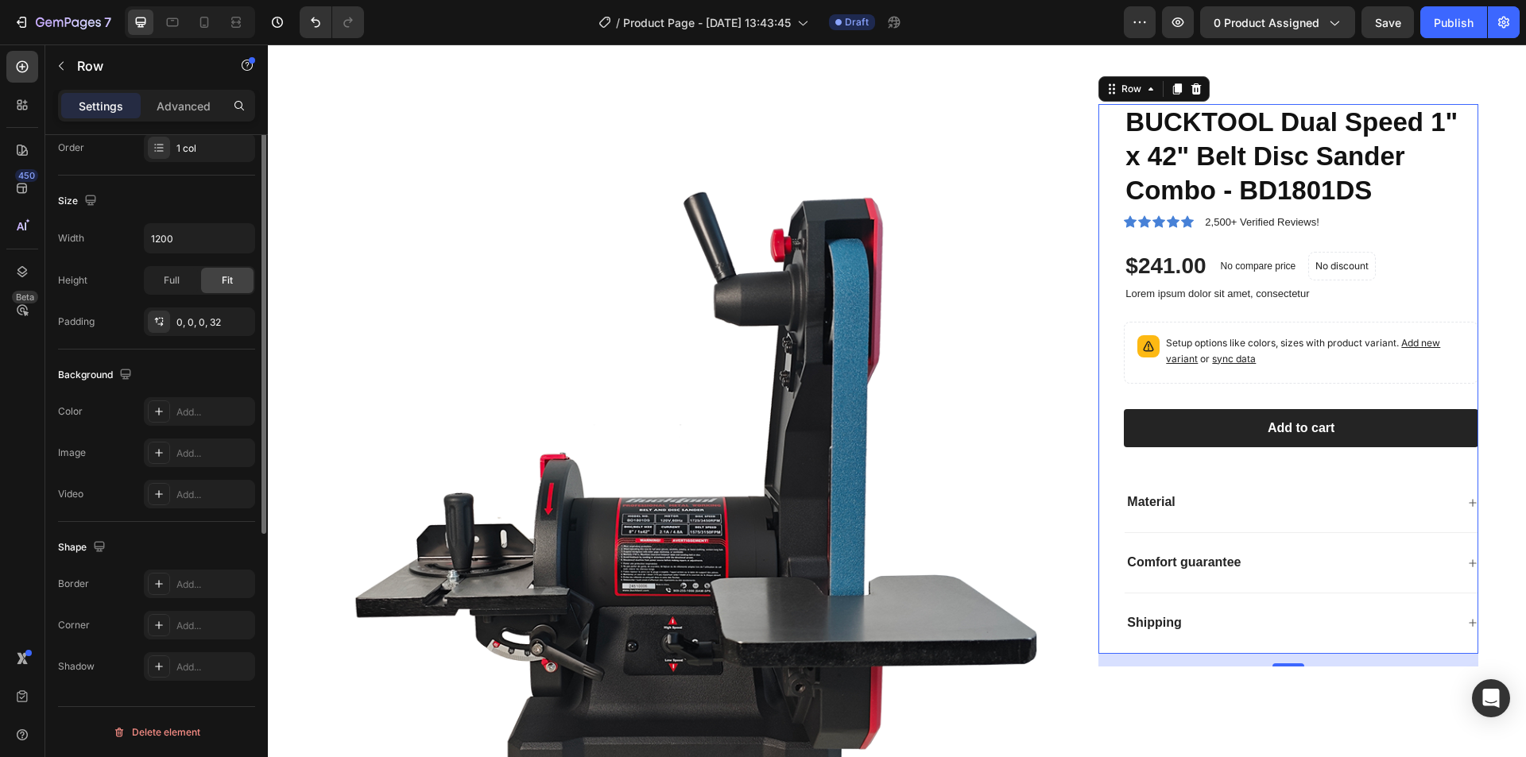
scroll to position [0, 0]
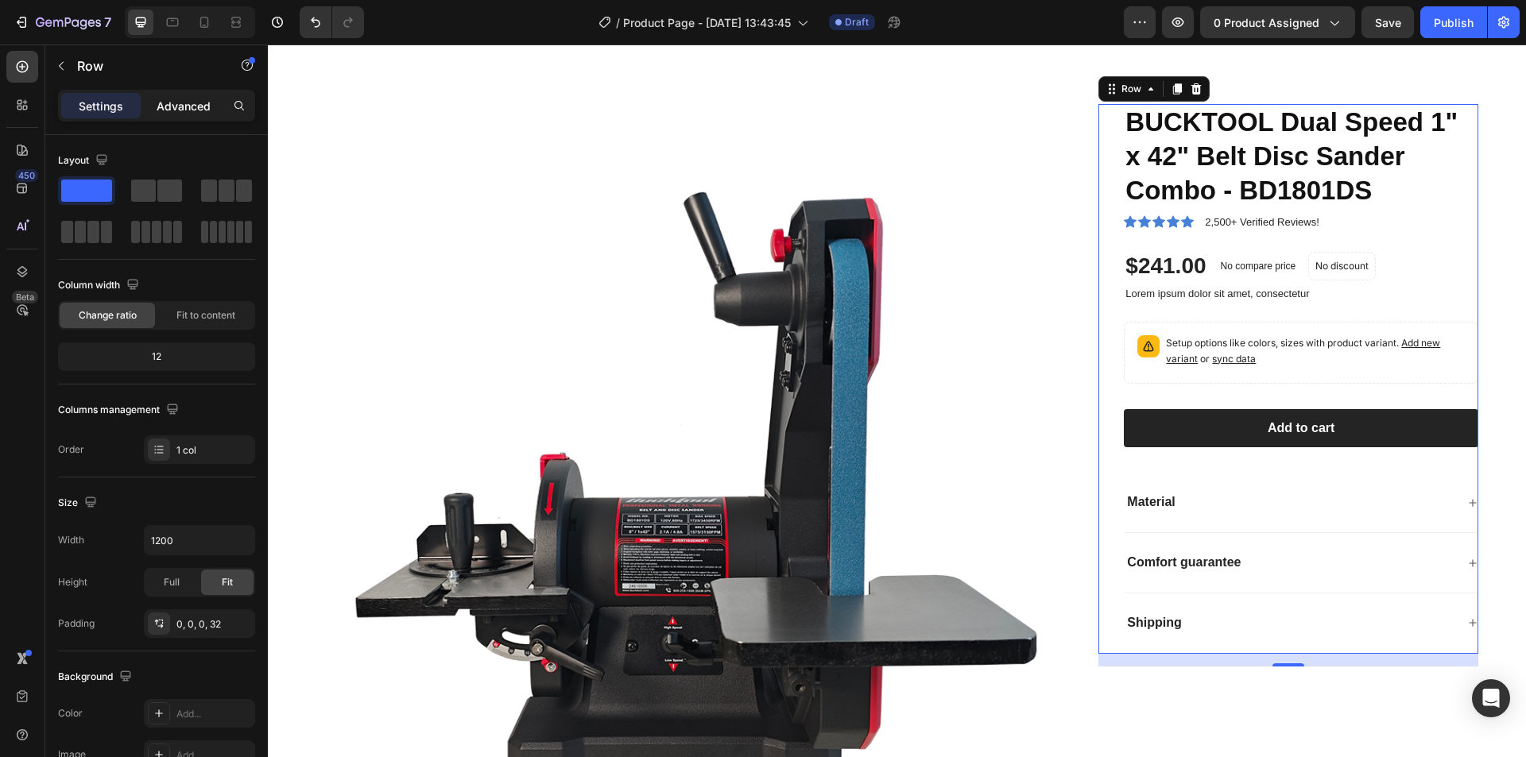
click at [184, 107] on p "Advanced" at bounding box center [184, 106] width 54 height 17
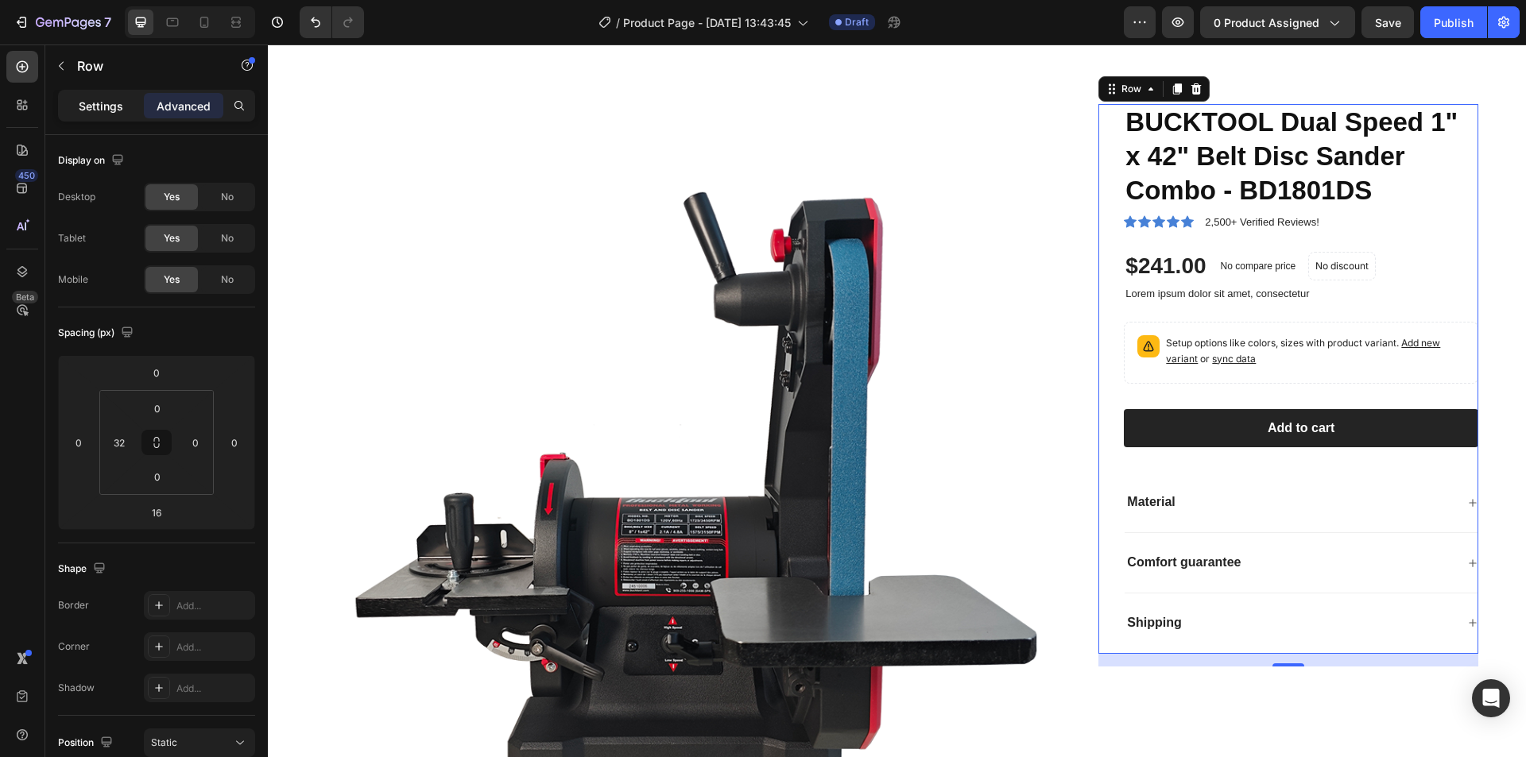
click at [101, 106] on p "Settings" at bounding box center [101, 106] width 45 height 17
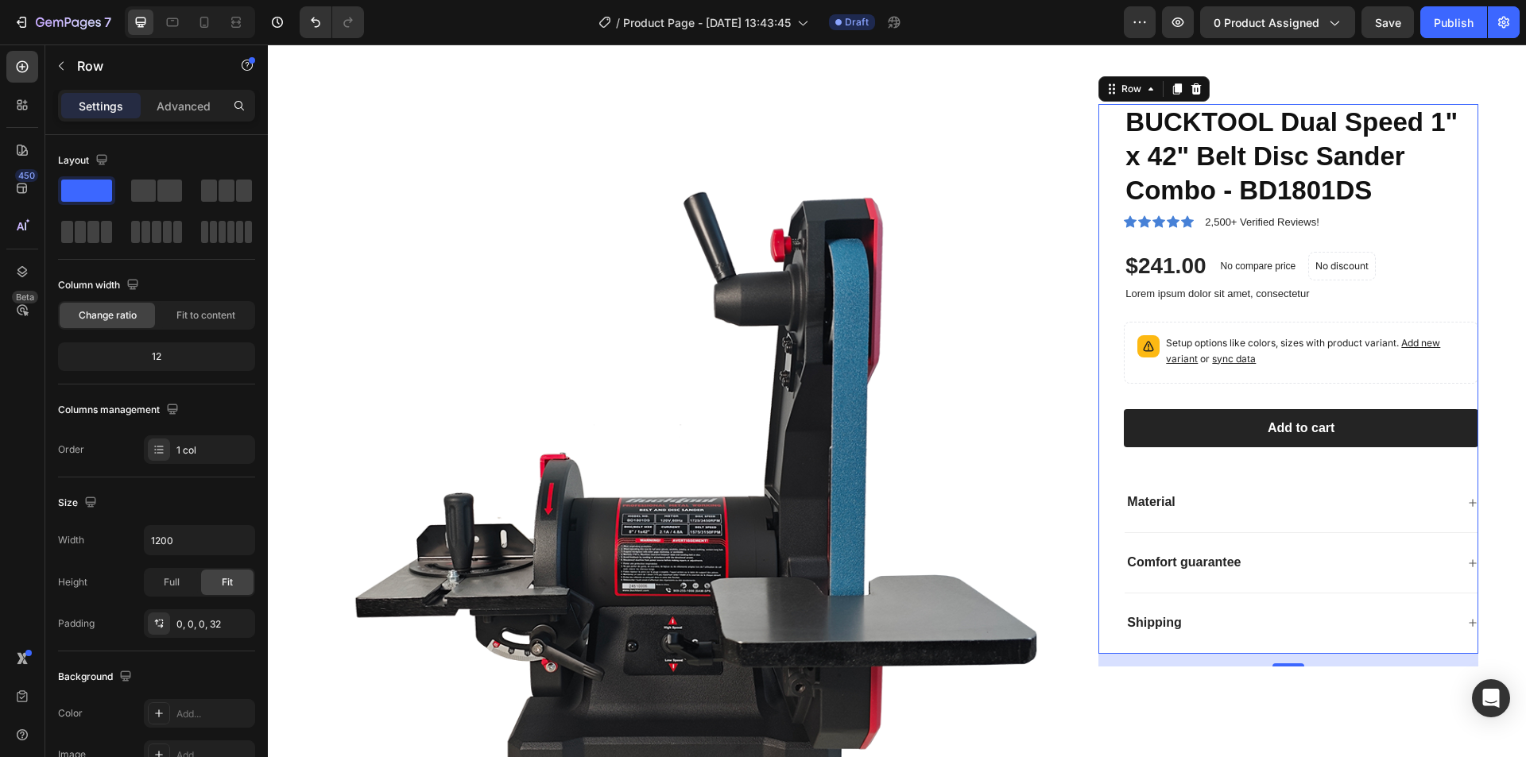
click at [1108, 286] on div "BUCKTOOL Dual Speed 1" x 42" Belt Disc Sander Combo - BD1801DS Product Title Ic…" at bounding box center [1288, 379] width 380 height 550
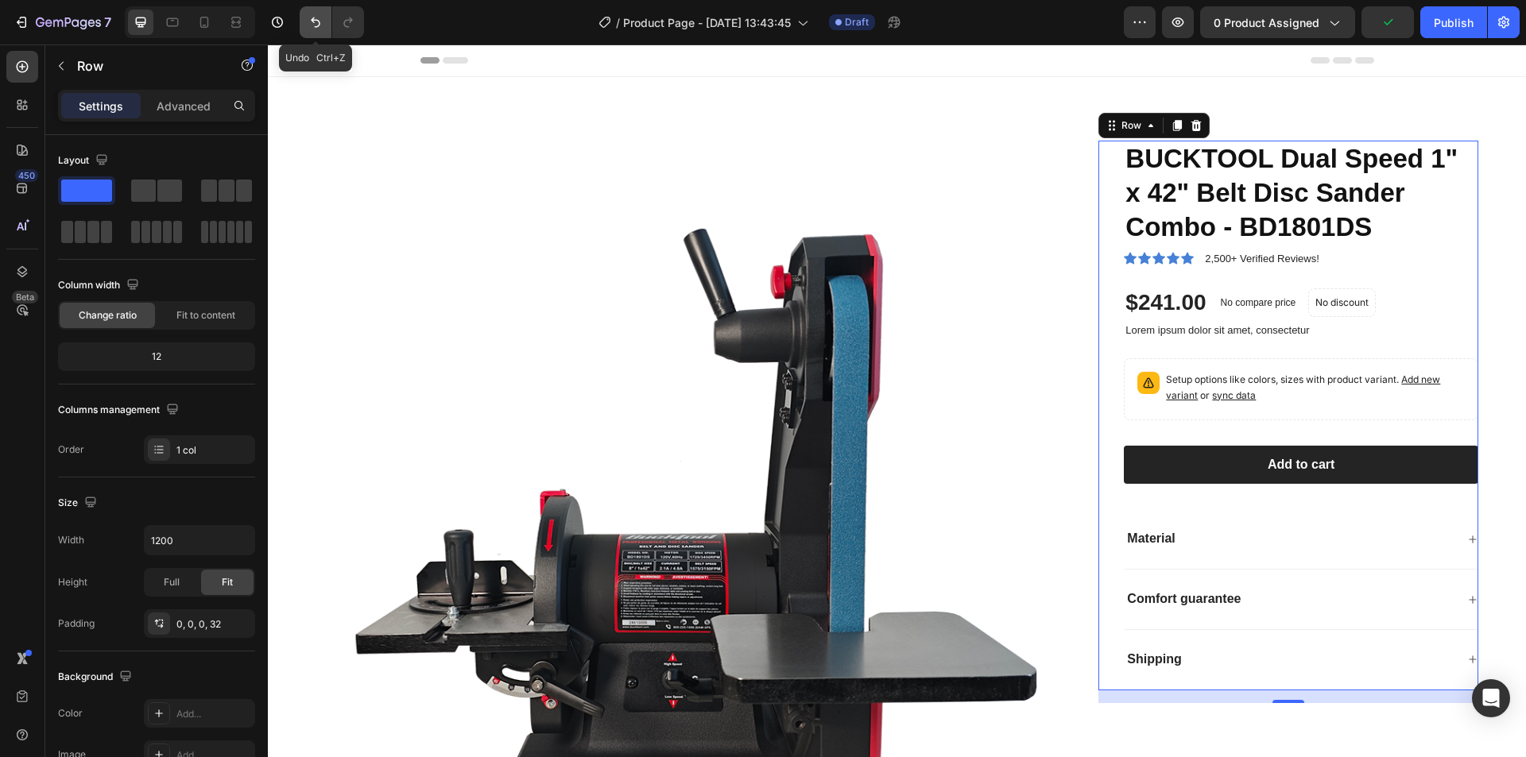
click at [315, 30] on button "Undo/Redo" at bounding box center [316, 22] width 32 height 32
click at [1248, 76] on div "Header" at bounding box center [897, 61] width 954 height 32
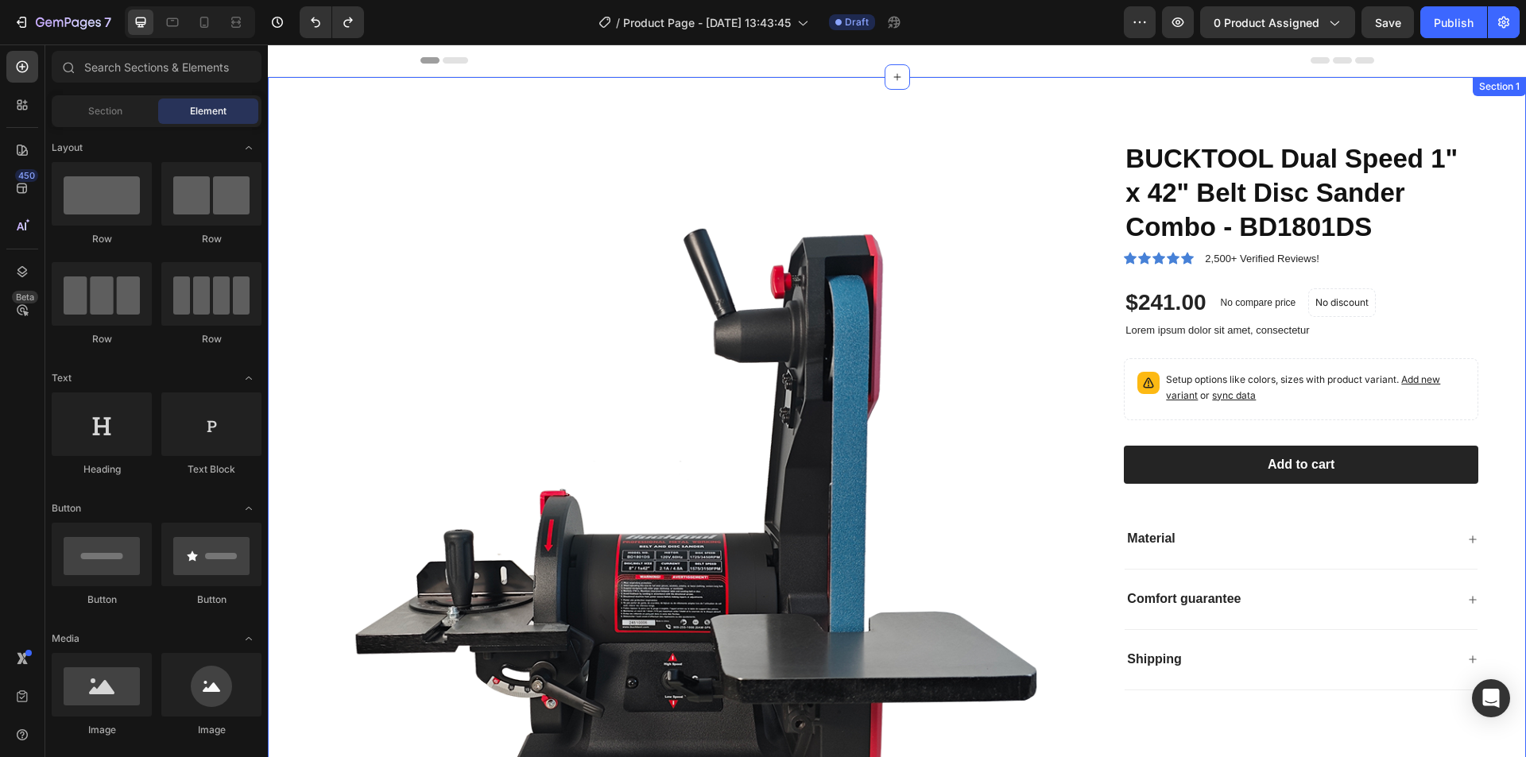
click at [559, 112] on div "Product Images BUCKTOOL Dual Speed 1" x 42" Belt Disc Sander Combo - BD1801DS P…" at bounding box center [897, 603] width 1258 height 1052
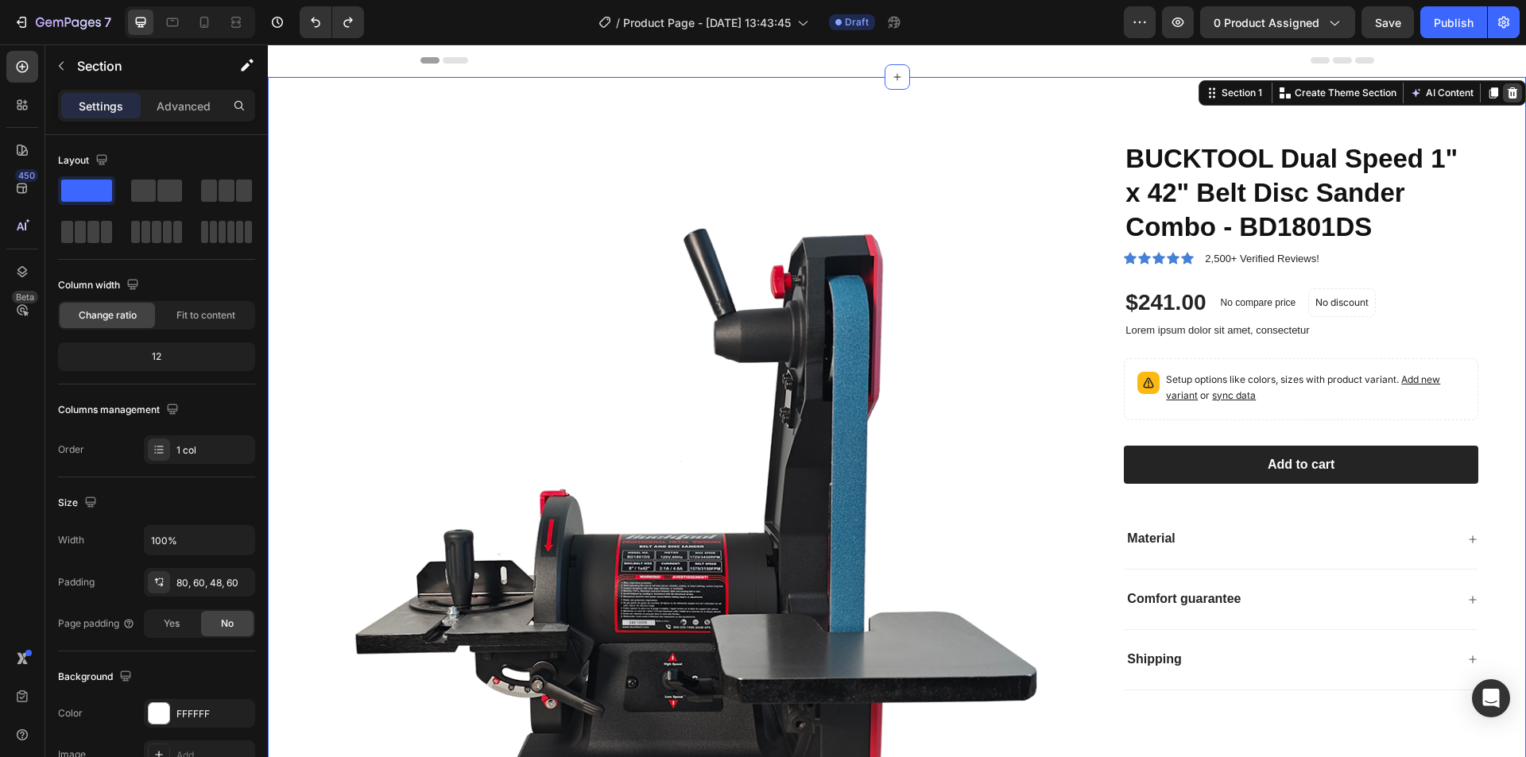
click at [1506, 90] on icon at bounding box center [1512, 93] width 13 height 13
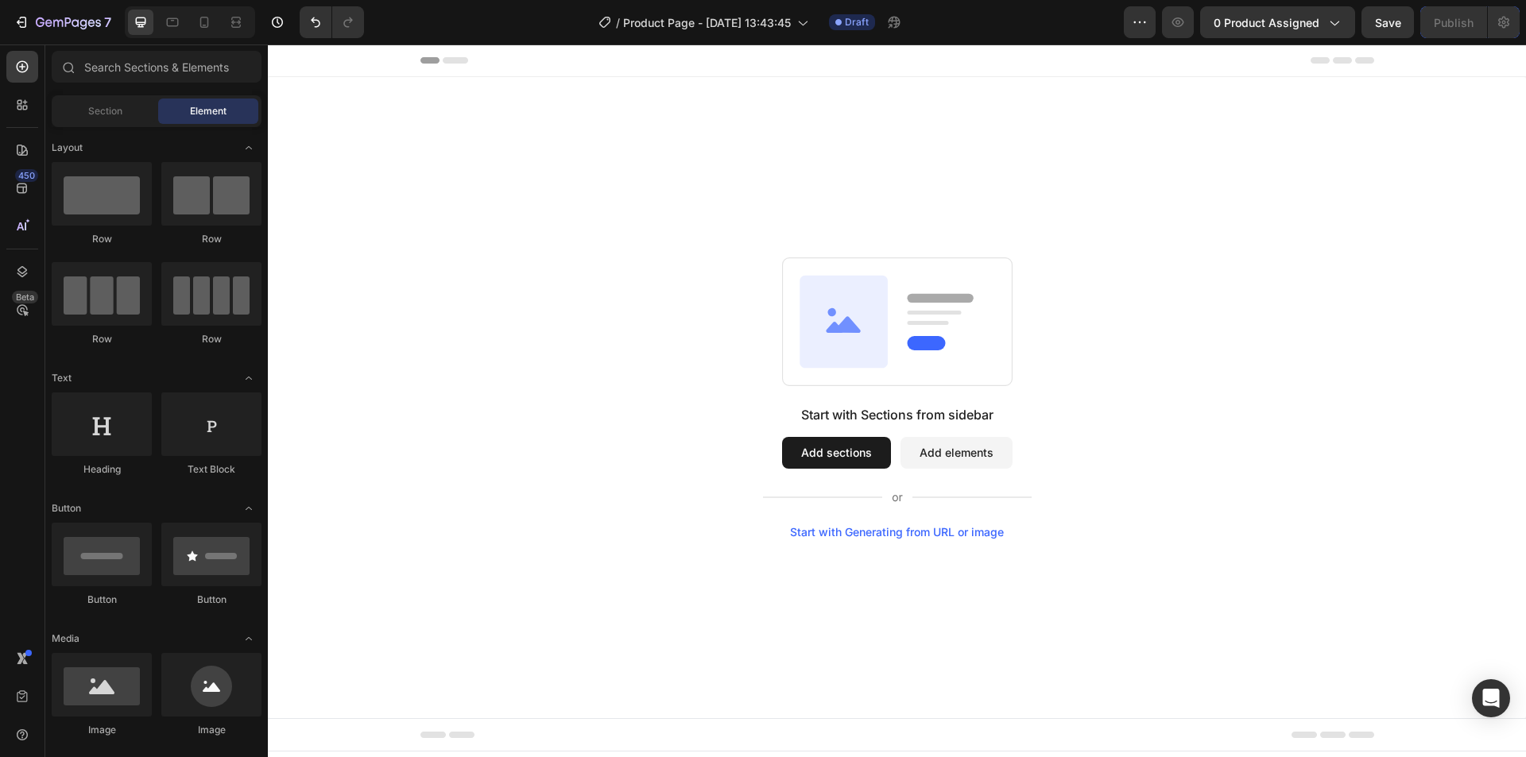
click at [862, 463] on button "Add sections" at bounding box center [836, 453] width 109 height 32
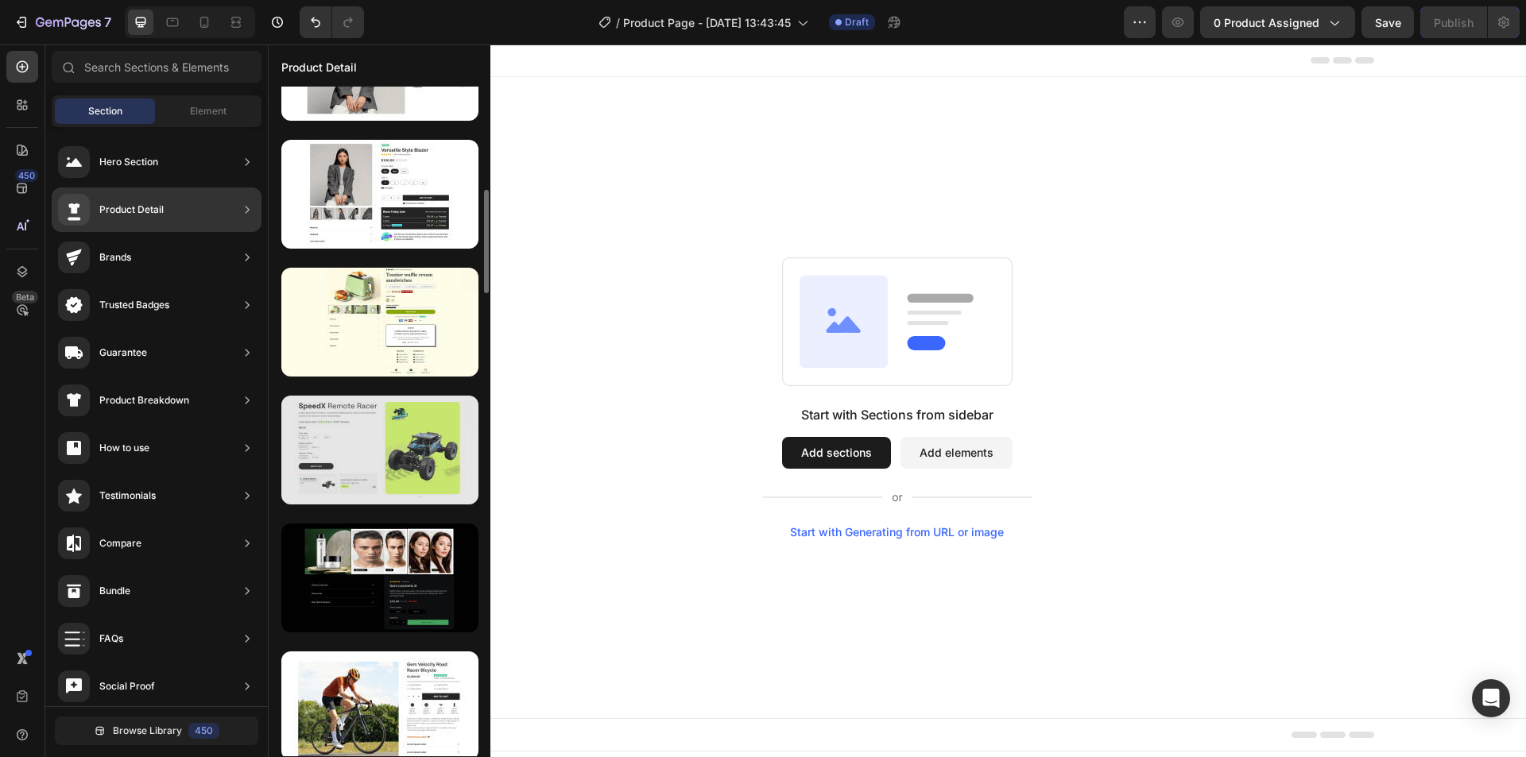
scroll to position [159, 0]
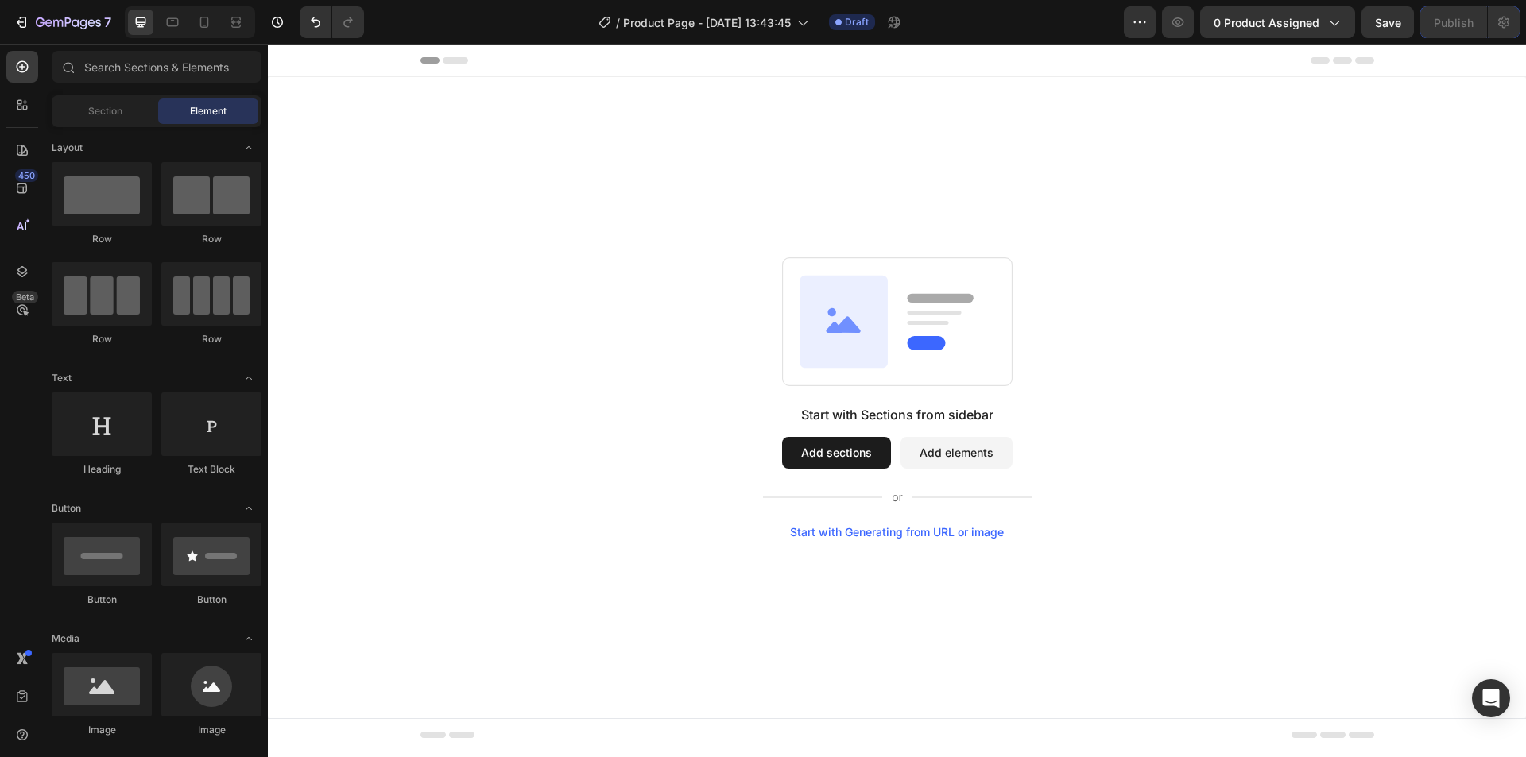
click at [819, 454] on button "Add sections" at bounding box center [836, 453] width 109 height 32
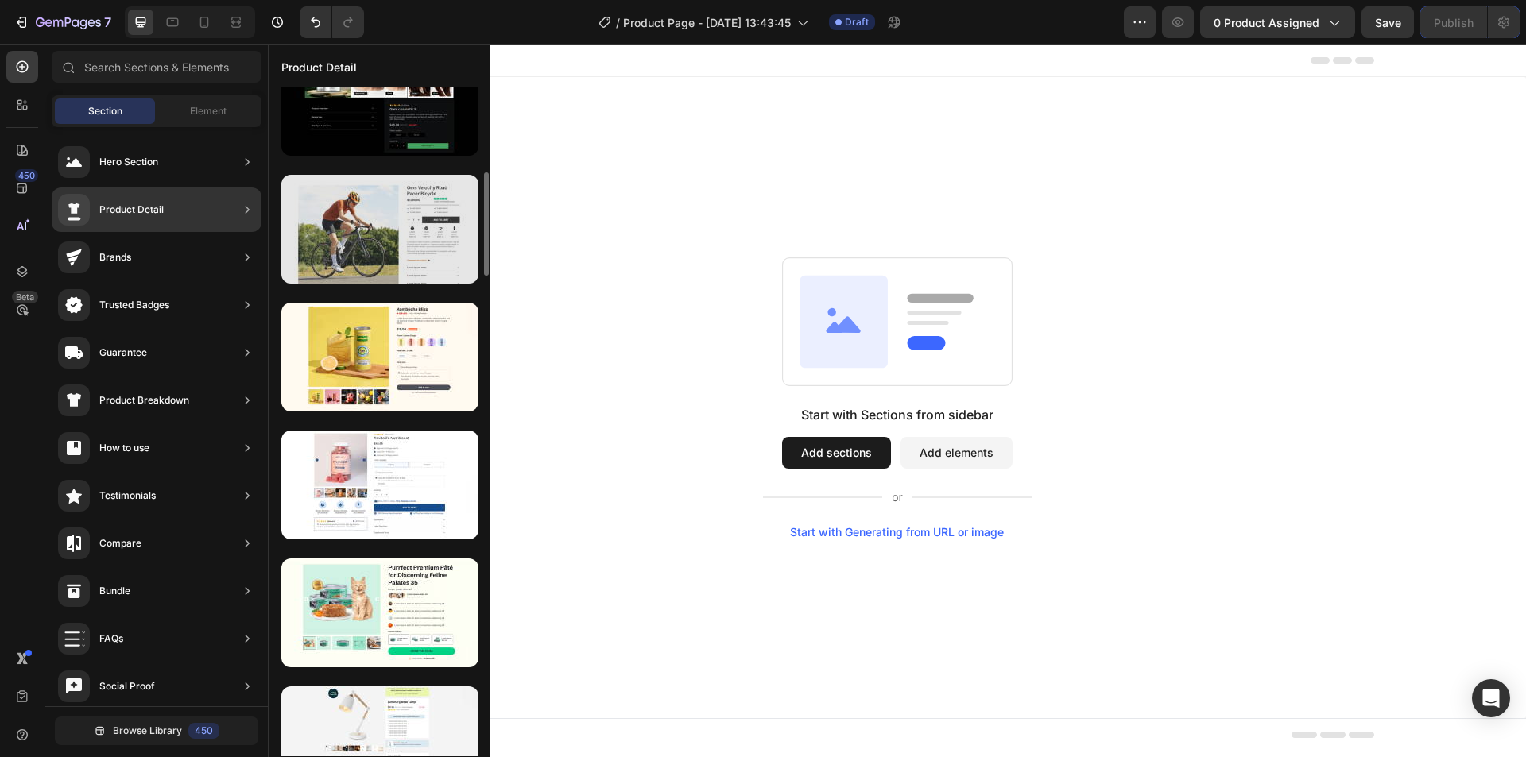
scroll to position [477, 0]
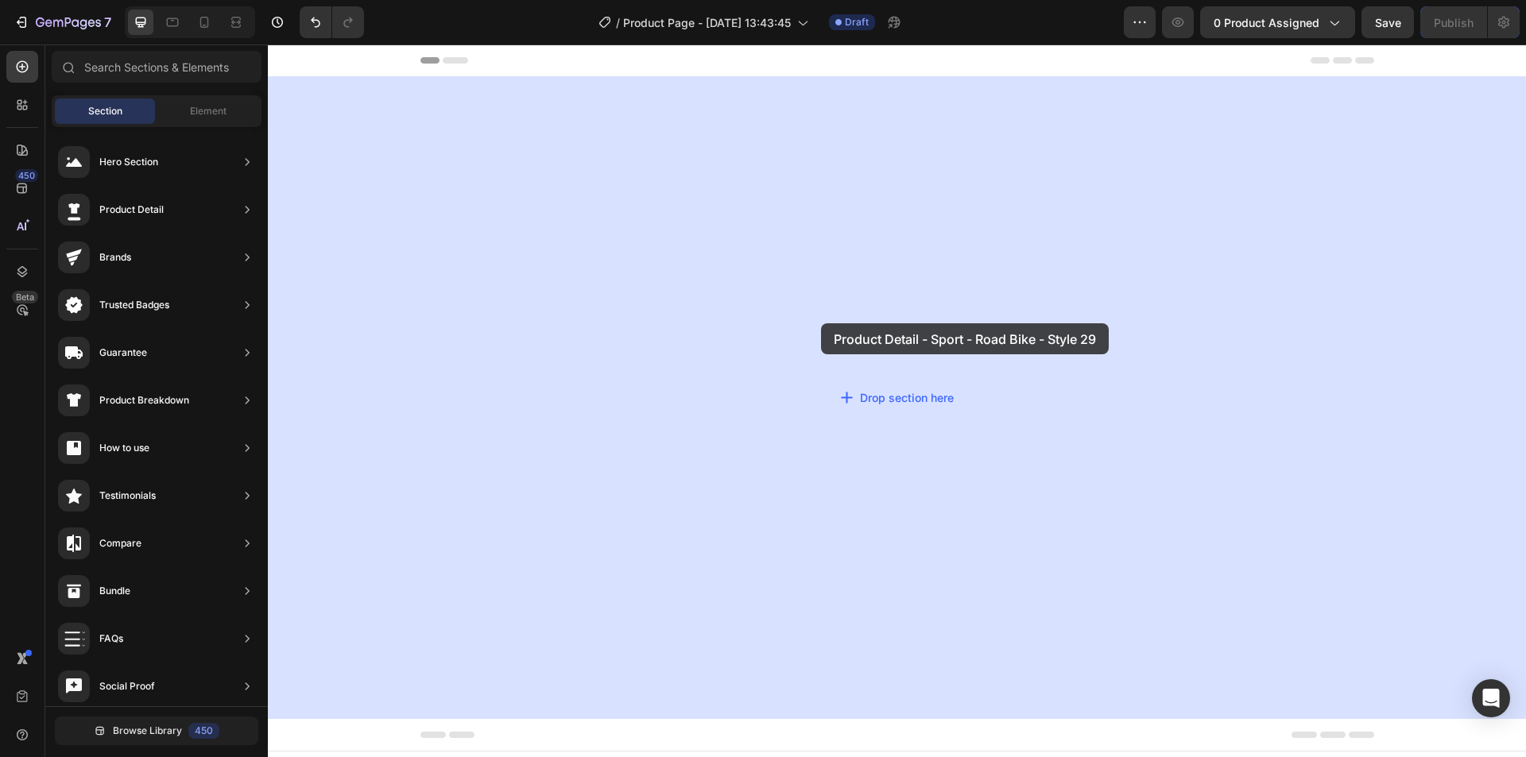
drag, startPoint x: 630, startPoint y: 370, endPoint x: 819, endPoint y: 323, distance: 194.7
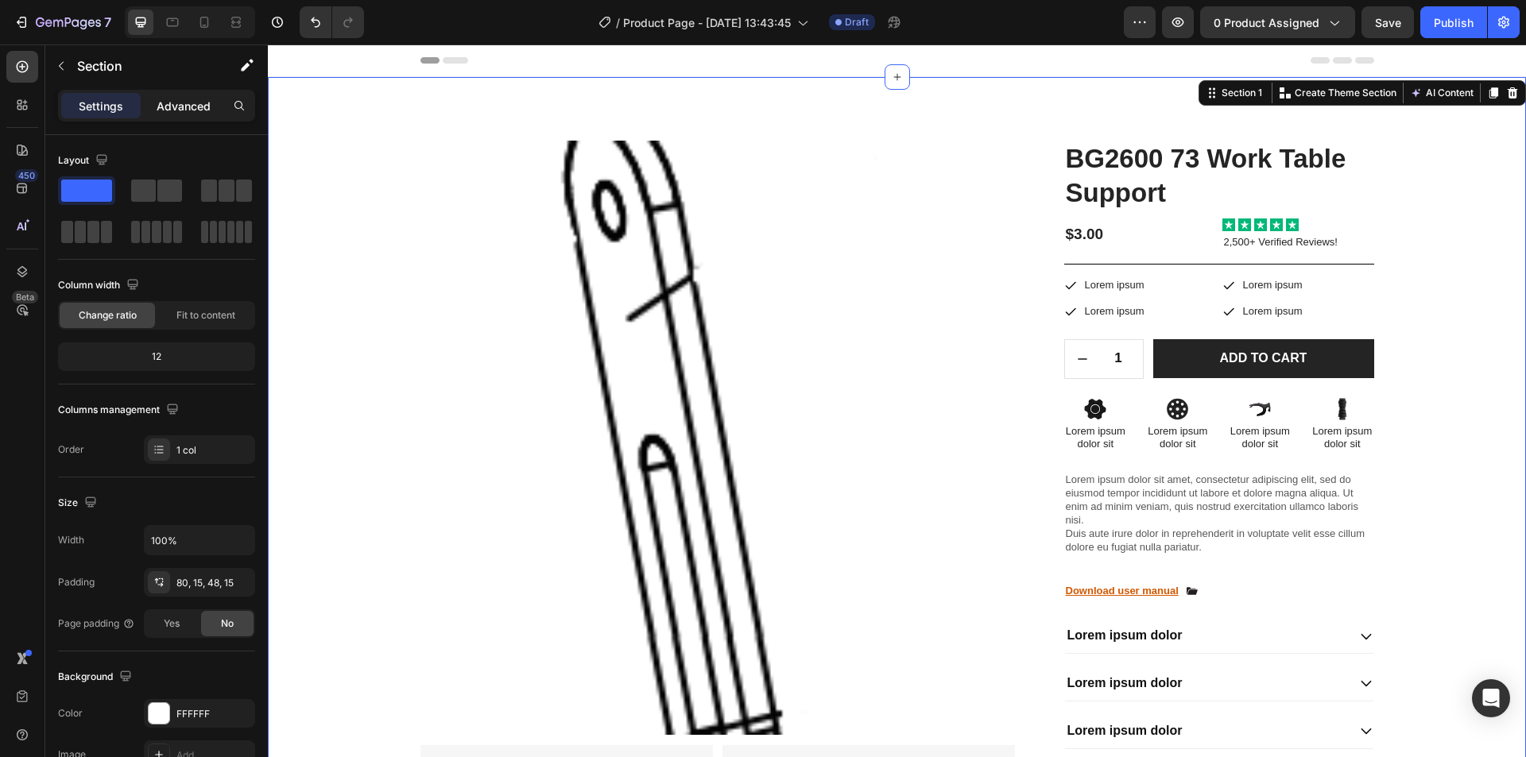
click at [177, 106] on p "Advanced" at bounding box center [184, 106] width 54 height 17
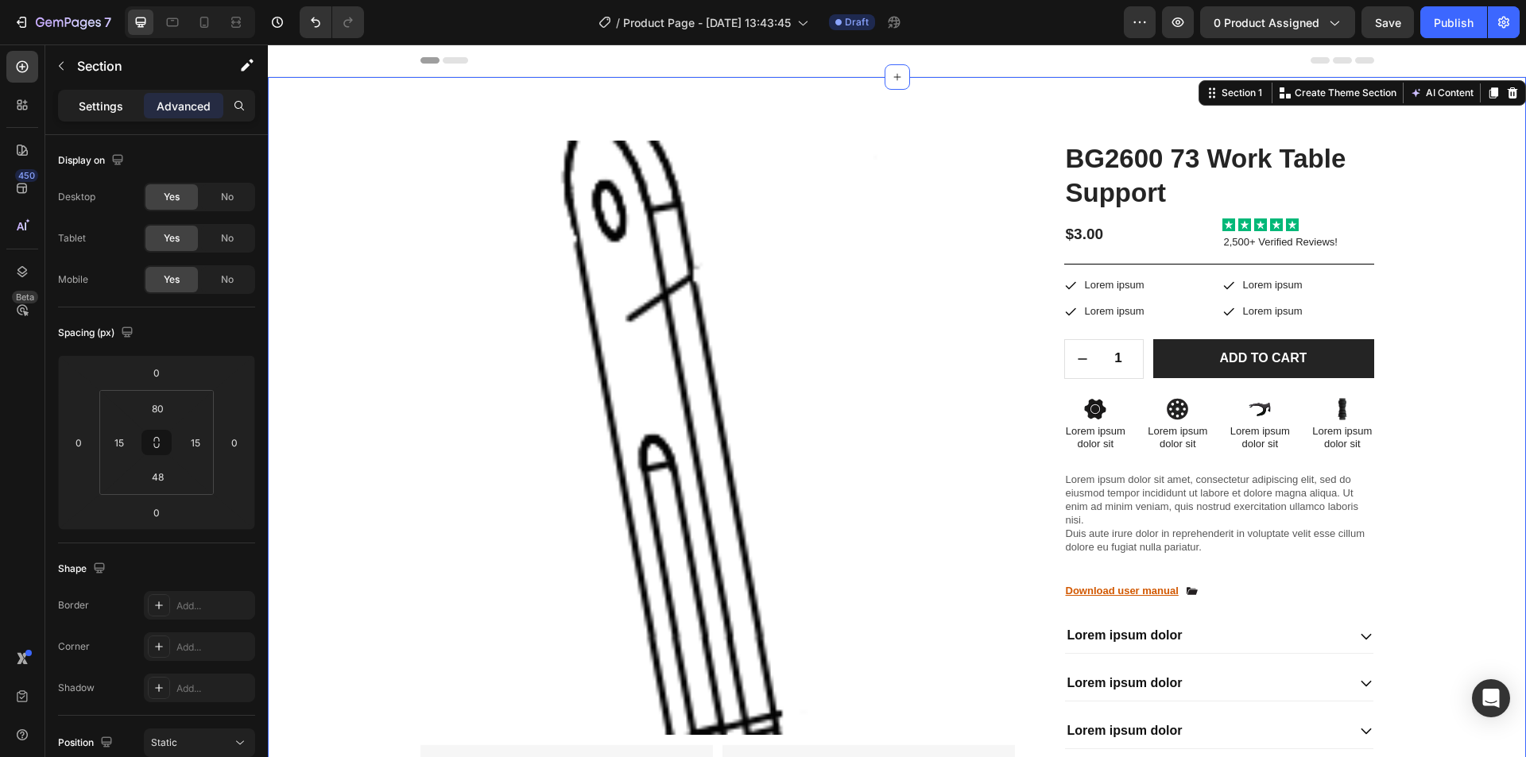
click at [100, 99] on p "Settings" at bounding box center [101, 106] width 45 height 17
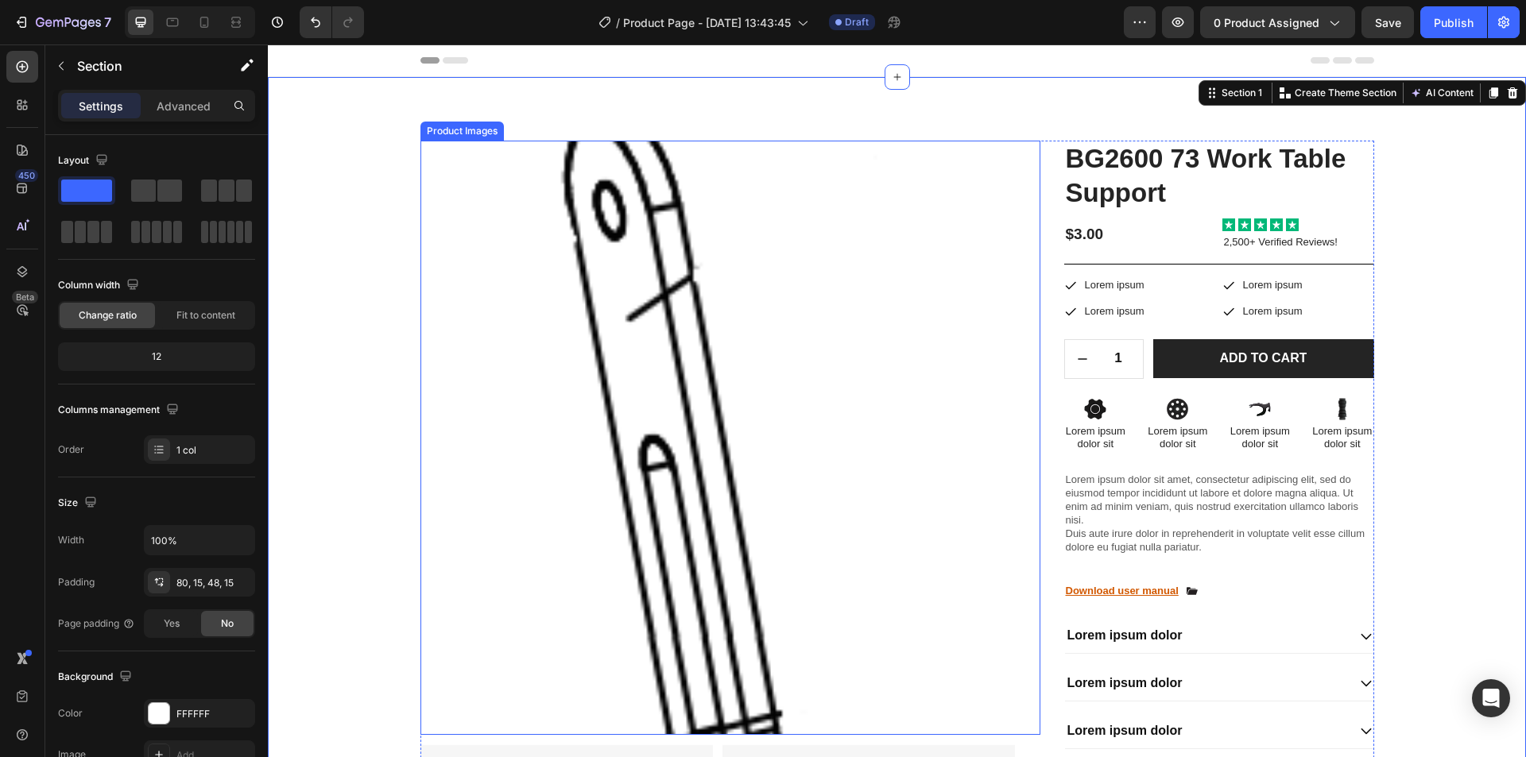
click at [711, 310] on img at bounding box center [717, 438] width 595 height 595
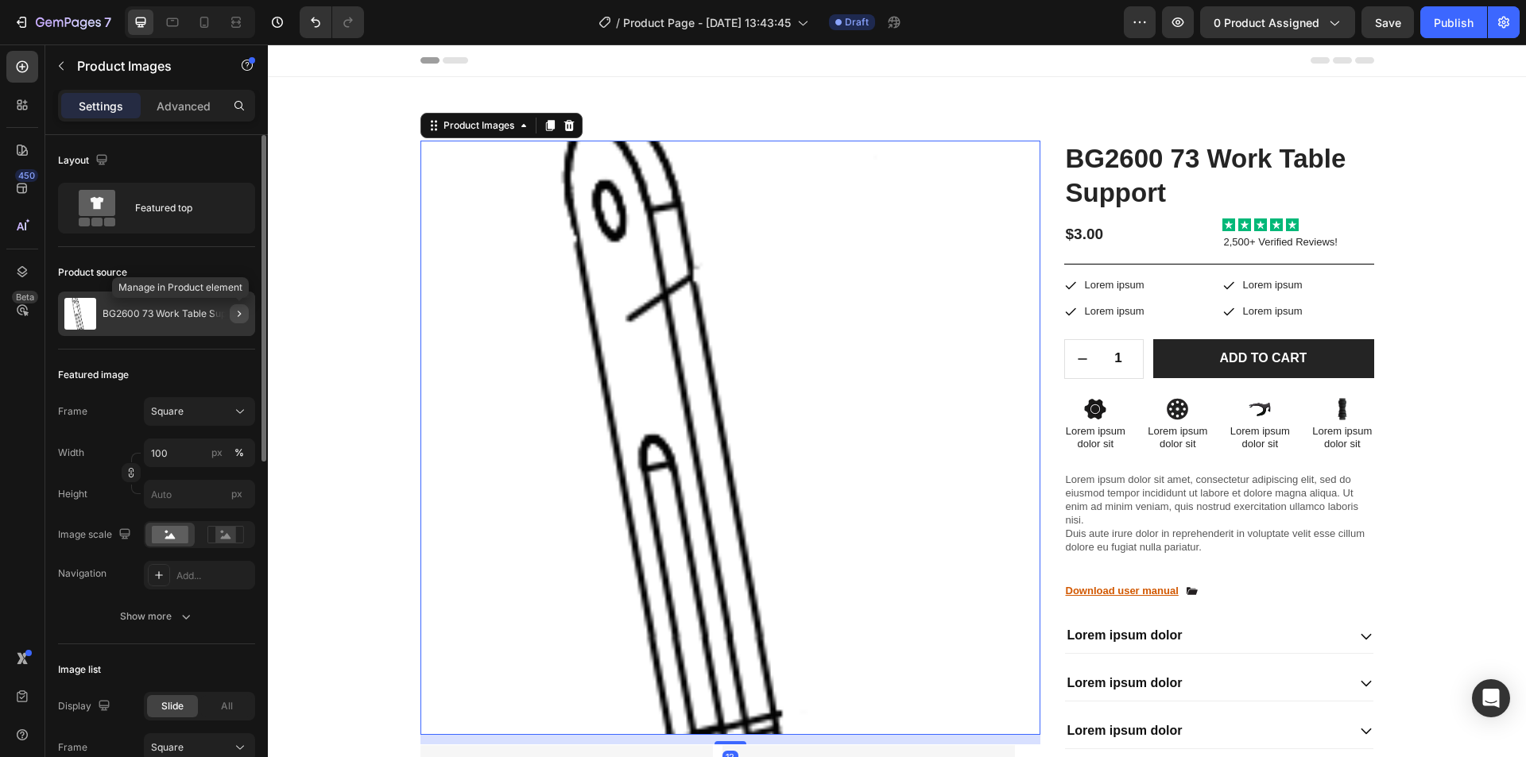
click at [238, 311] on icon "button" at bounding box center [239, 314] width 13 height 13
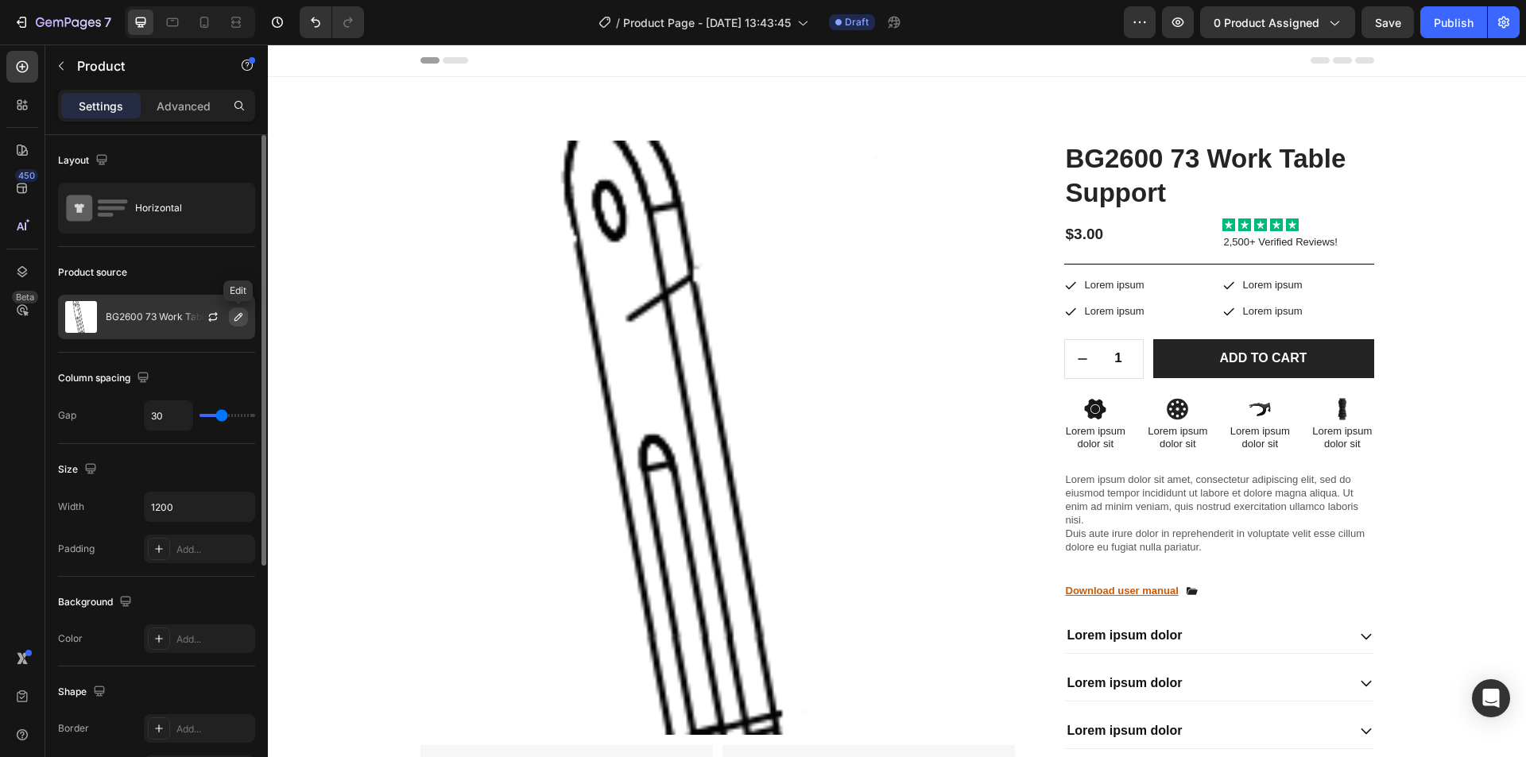
click at [239, 321] on icon "button" at bounding box center [238, 317] width 13 height 13
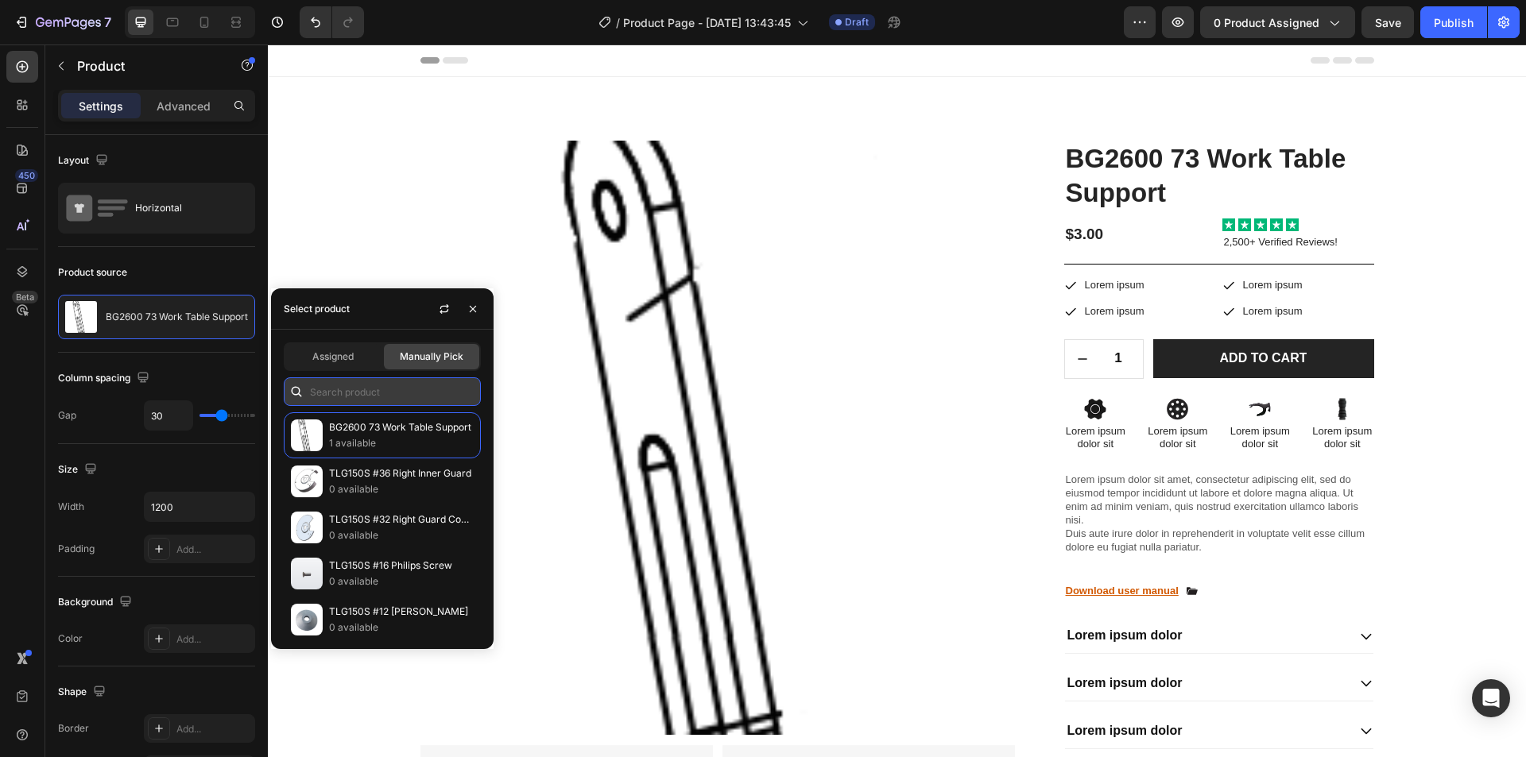
click at [340, 381] on input "text" at bounding box center [382, 392] width 197 height 29
paste input "BD1801DS-a"
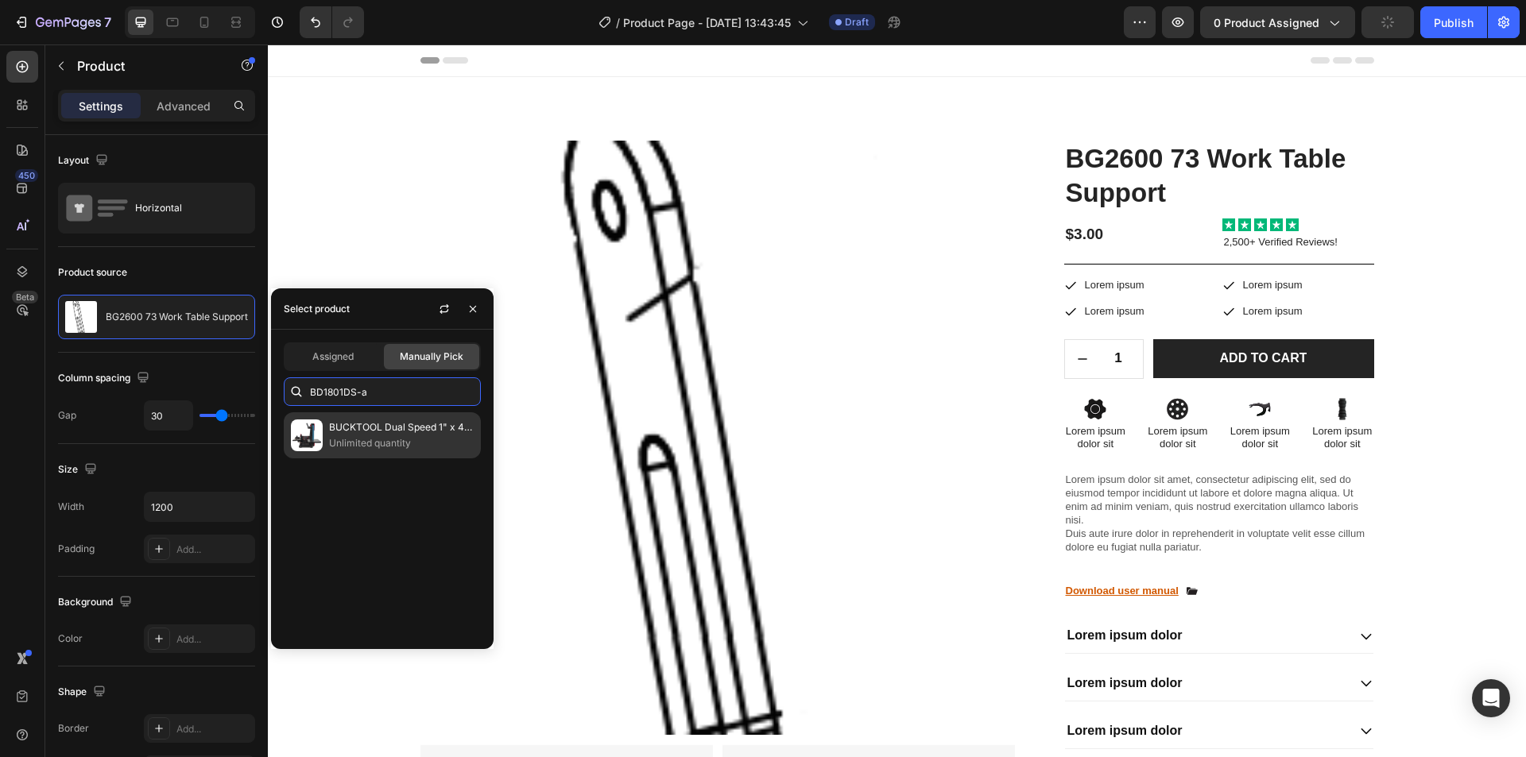
type input "BD1801DS-a"
click at [374, 438] on p "Unlimited quantity" at bounding box center [401, 444] width 145 height 16
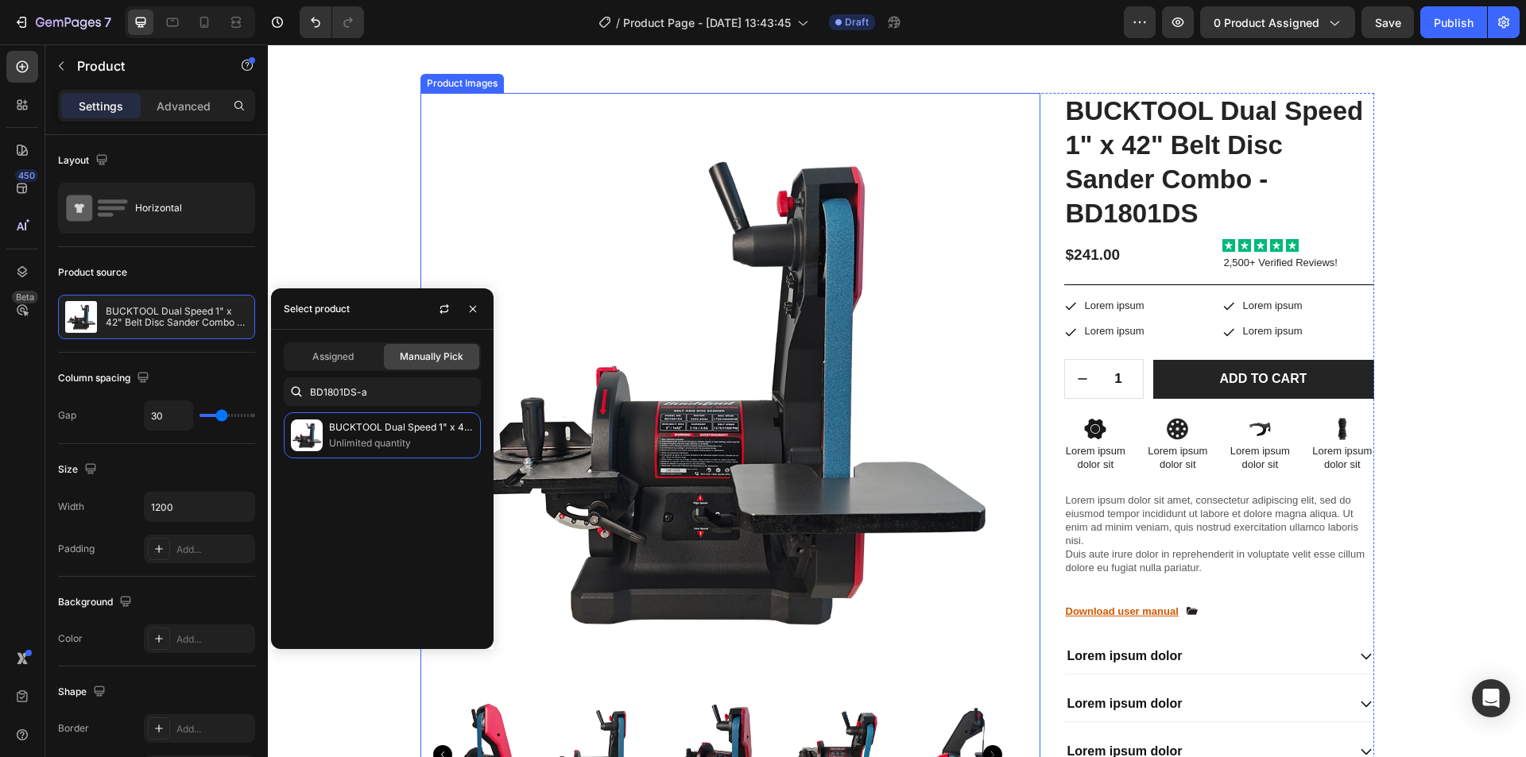
scroll to position [0, 0]
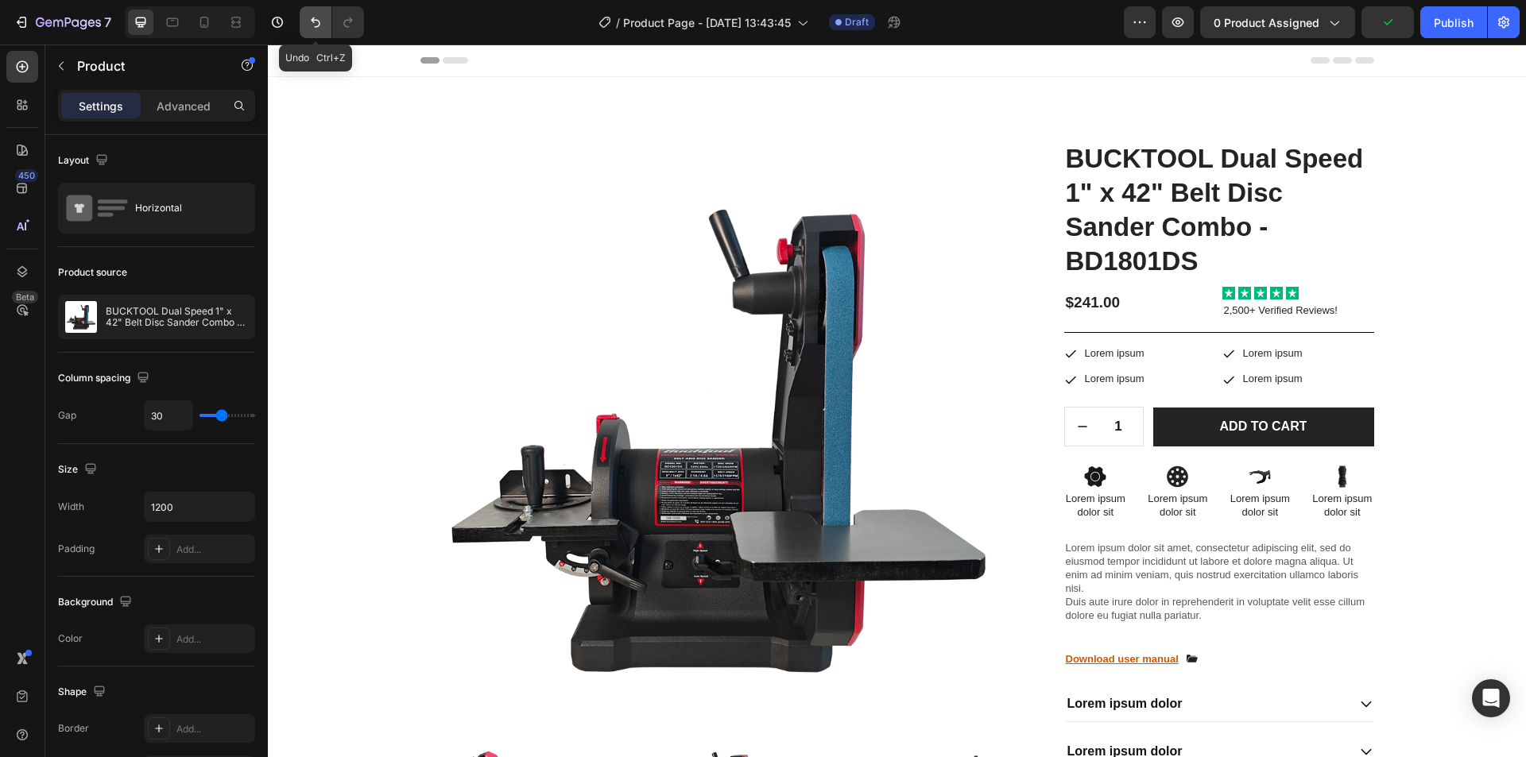
click at [309, 32] on button "Undo/Redo" at bounding box center [316, 22] width 32 height 32
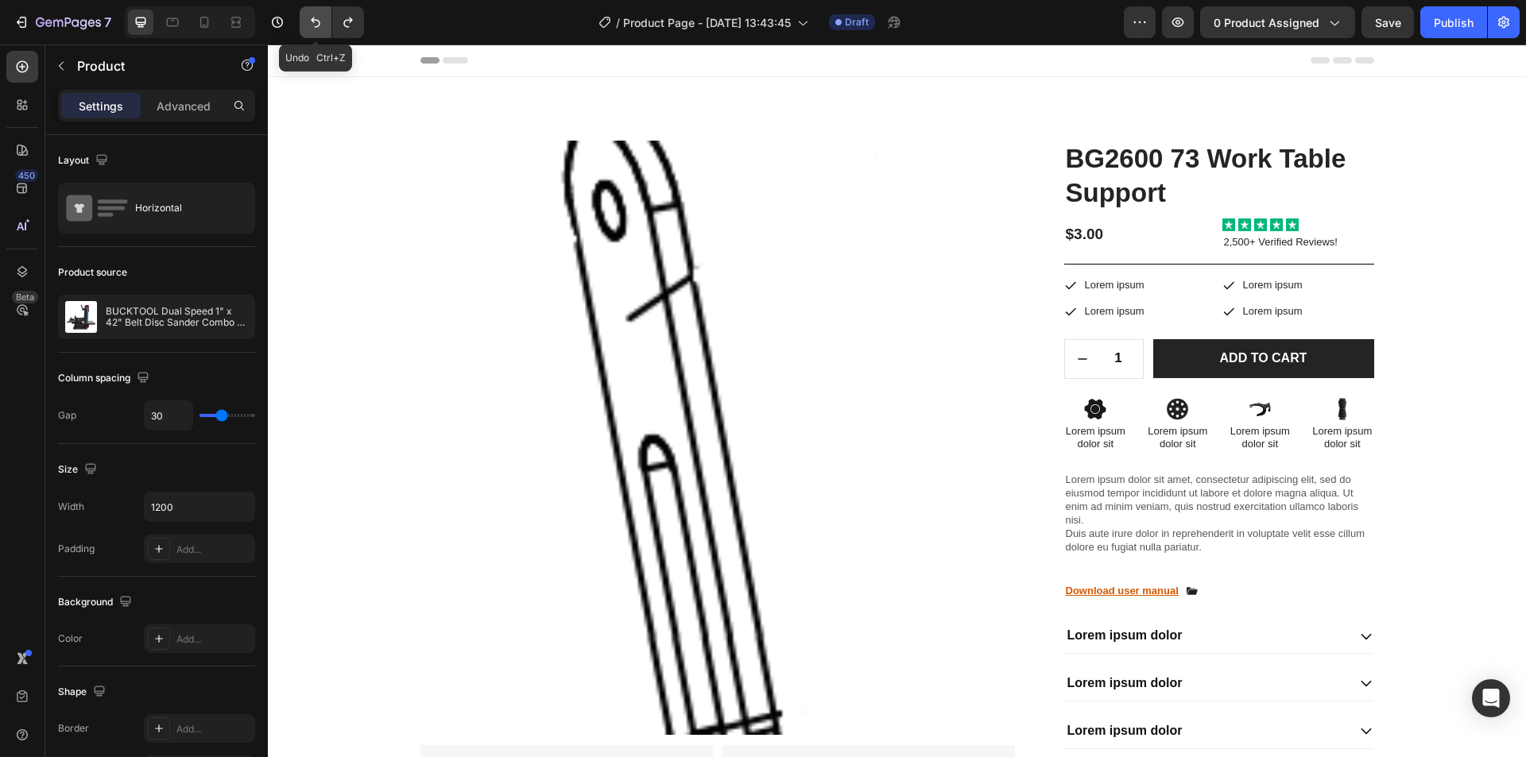
click at [309, 32] on button "Undo/Redo" at bounding box center [316, 22] width 32 height 32
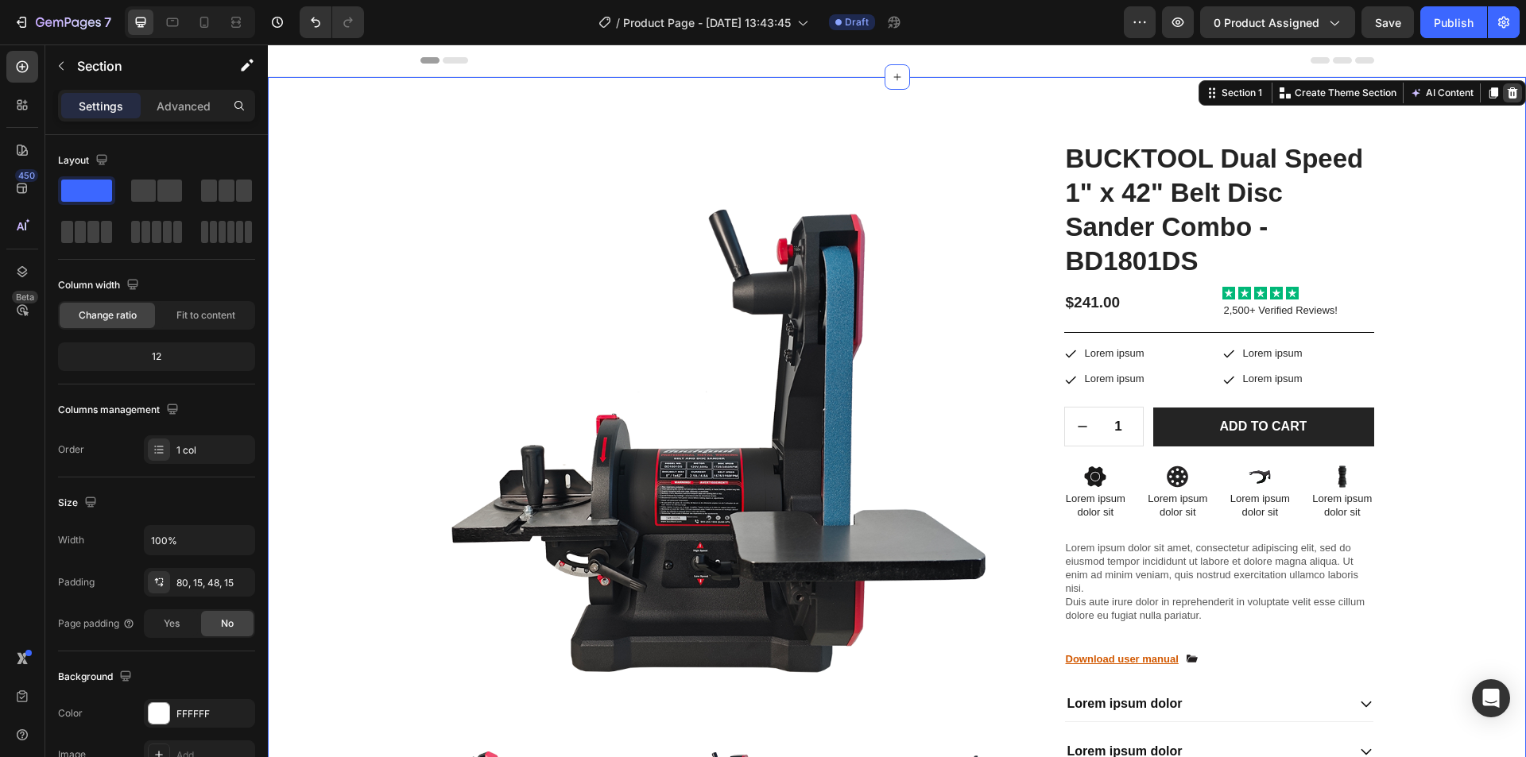
click at [1508, 95] on icon at bounding box center [1513, 92] width 10 height 11
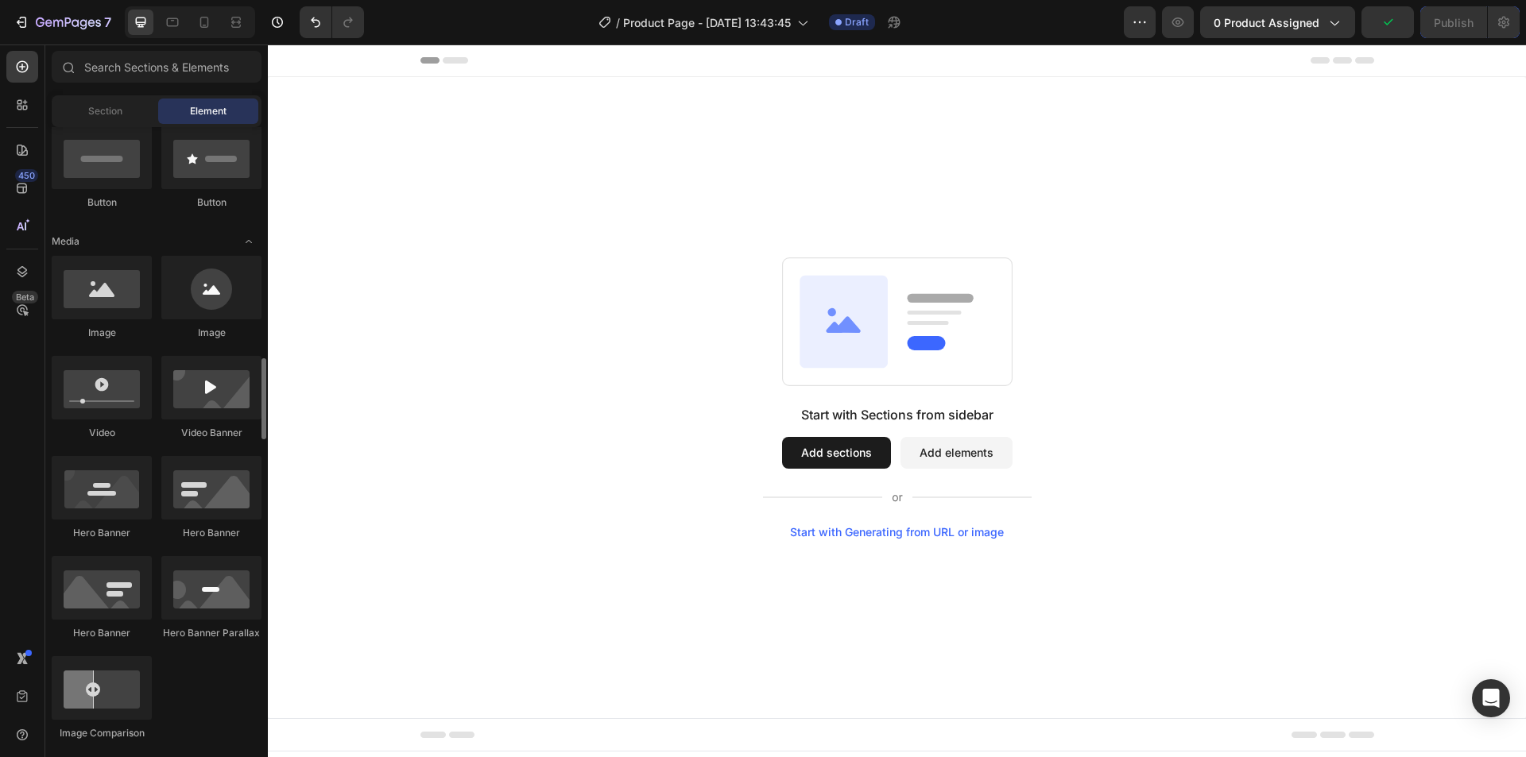
scroll to position [636, 0]
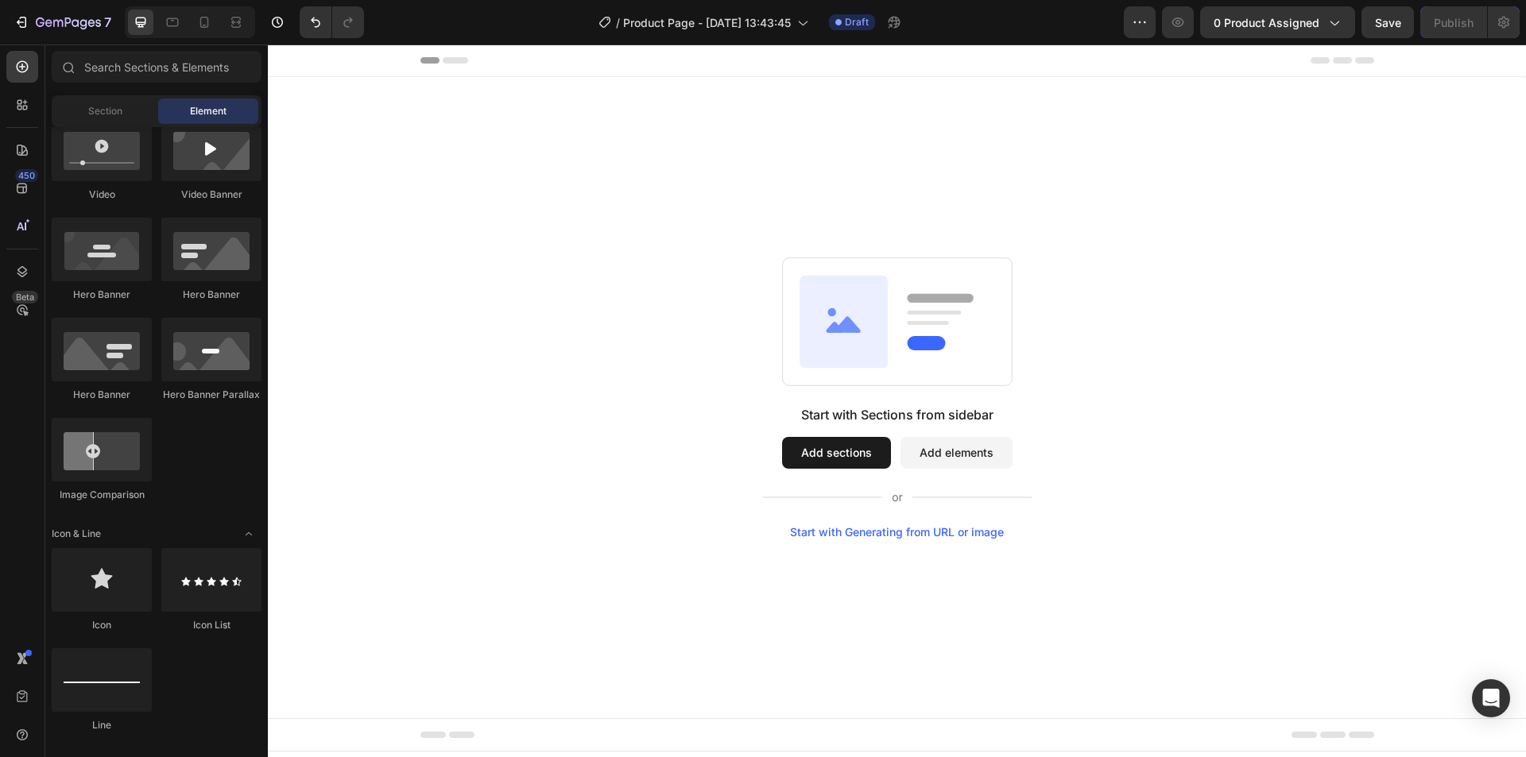
click at [839, 453] on button "Add sections" at bounding box center [836, 453] width 109 height 32
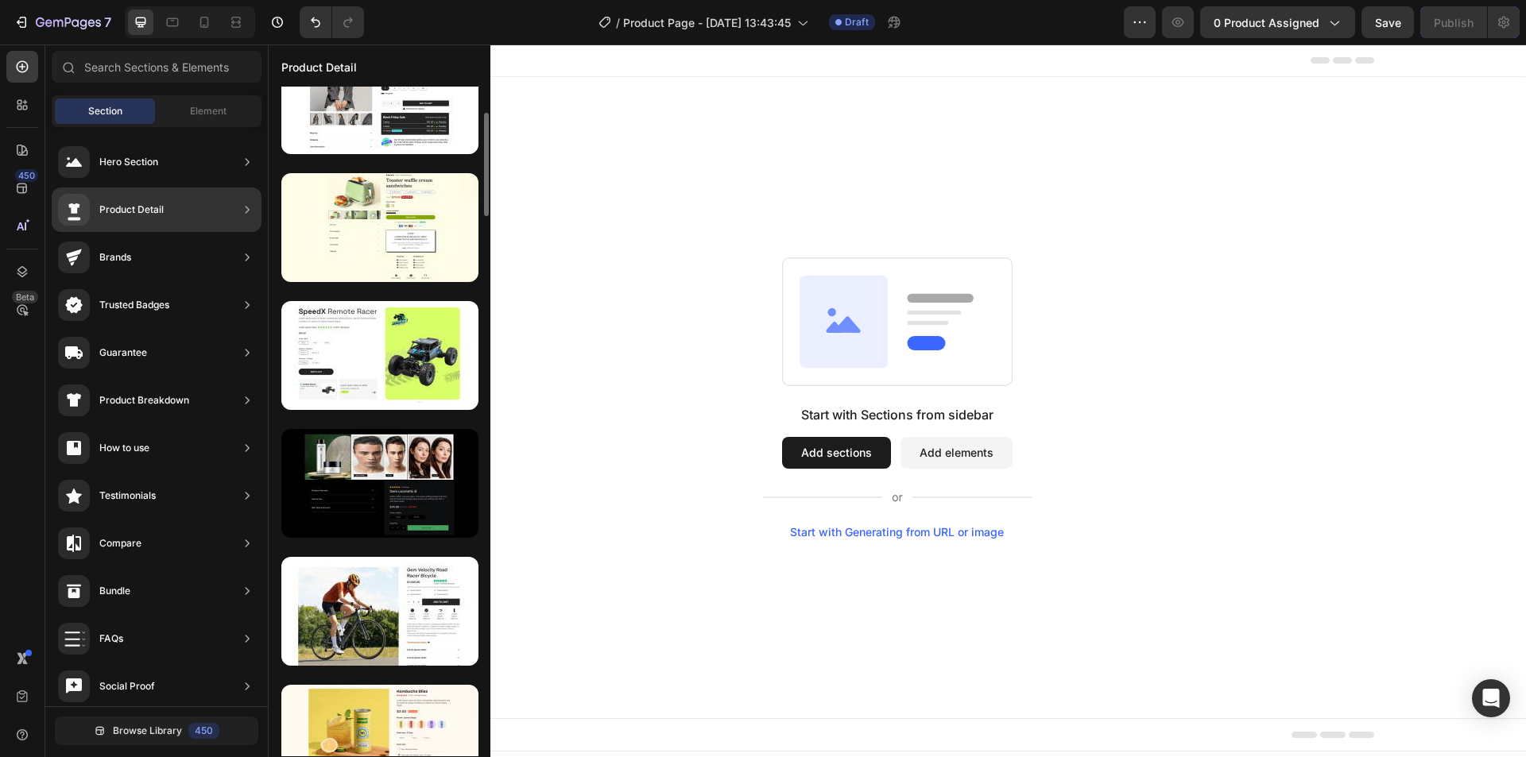
scroll to position [0, 0]
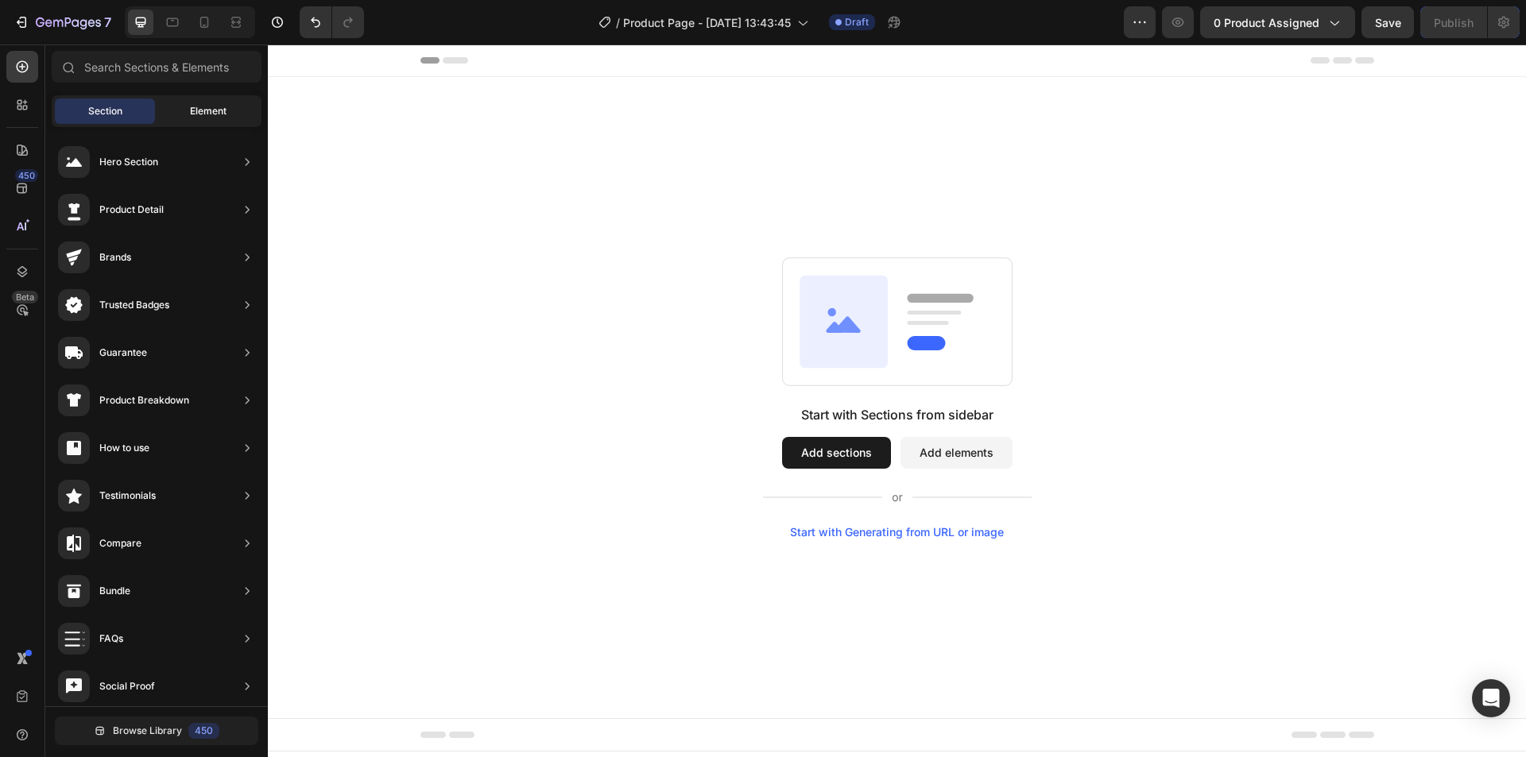
click at [193, 123] on div "Element" at bounding box center [208, 111] width 100 height 25
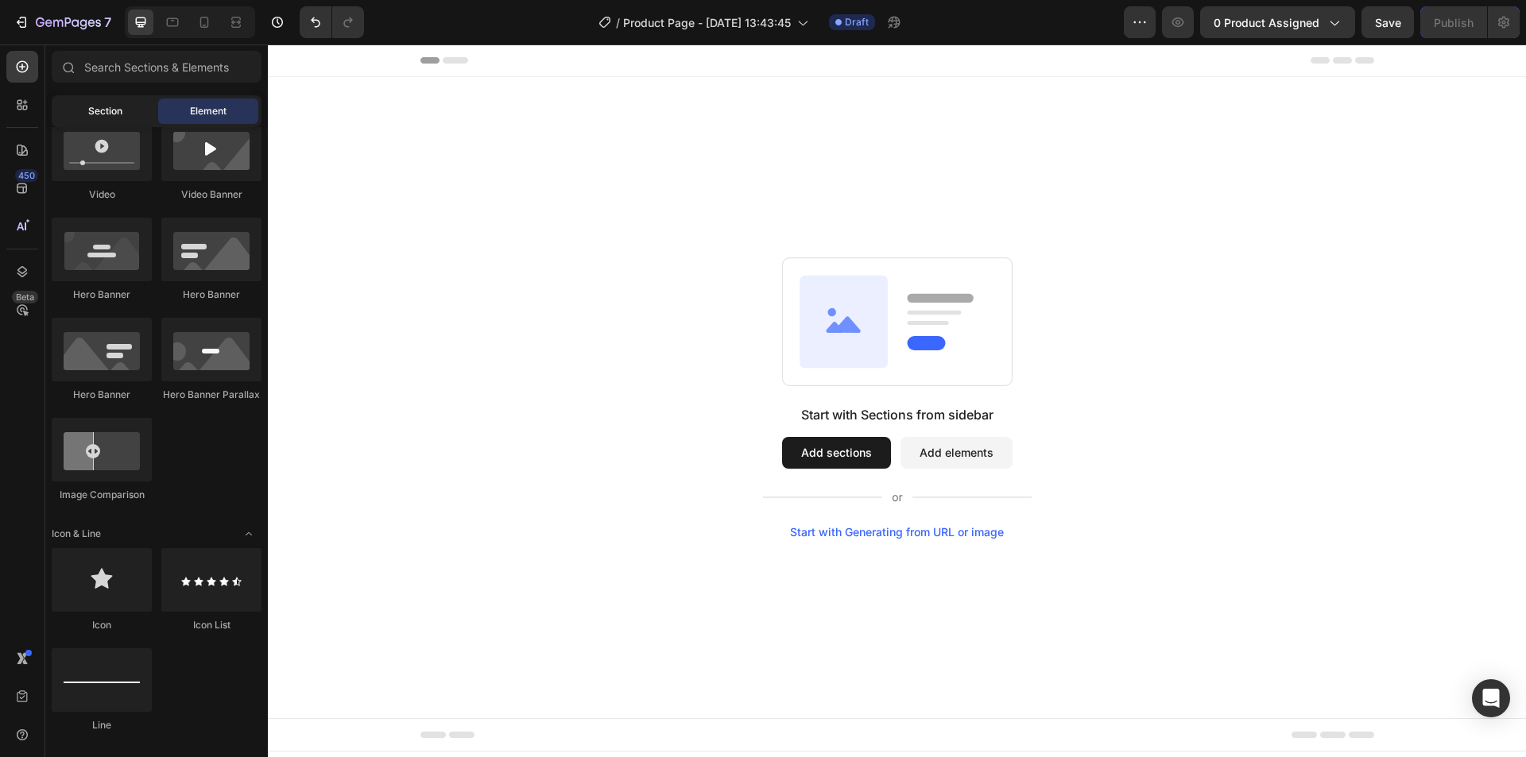
click at [92, 123] on div "Section" at bounding box center [105, 111] width 100 height 25
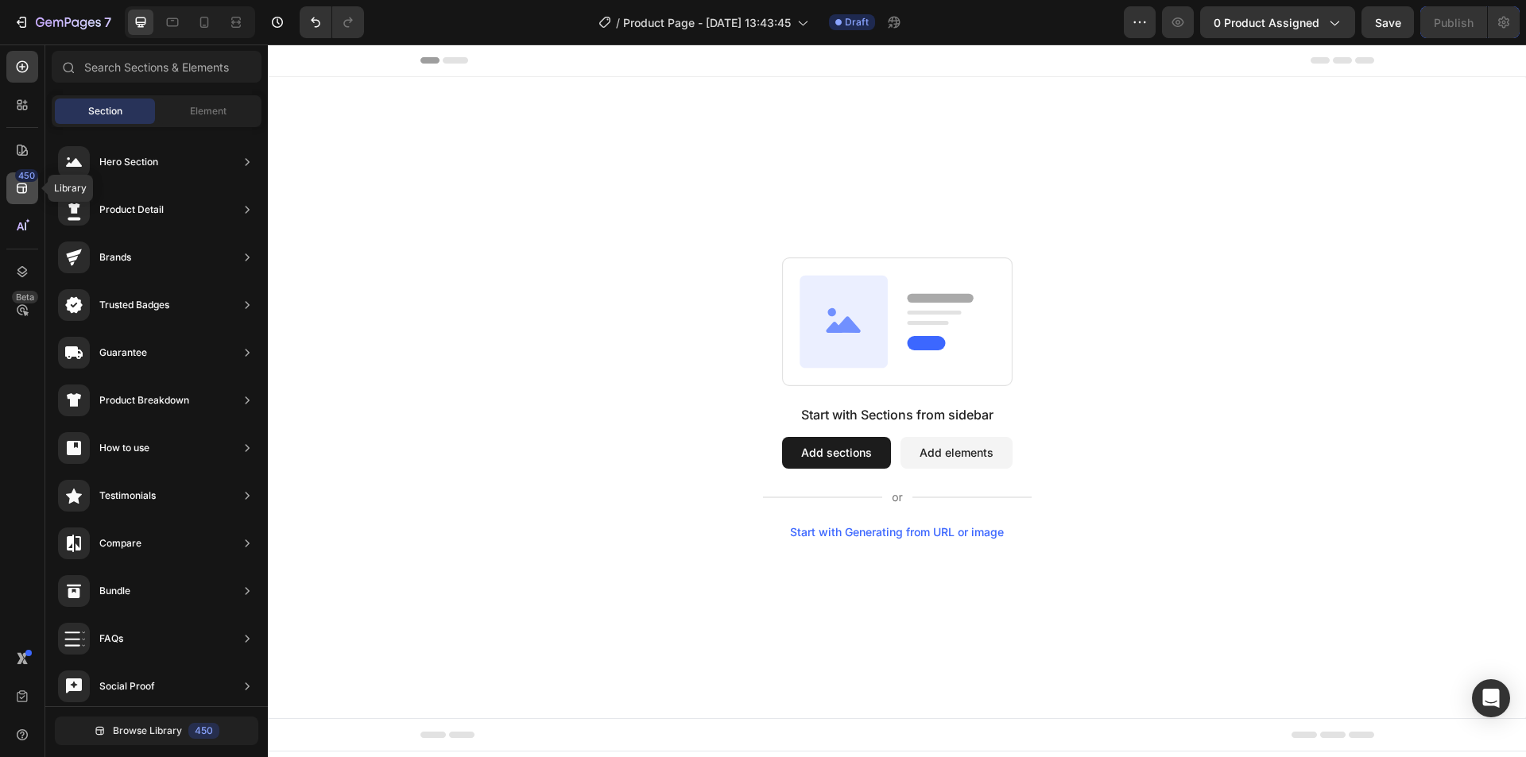
click at [12, 196] on div "450" at bounding box center [22, 188] width 32 height 32
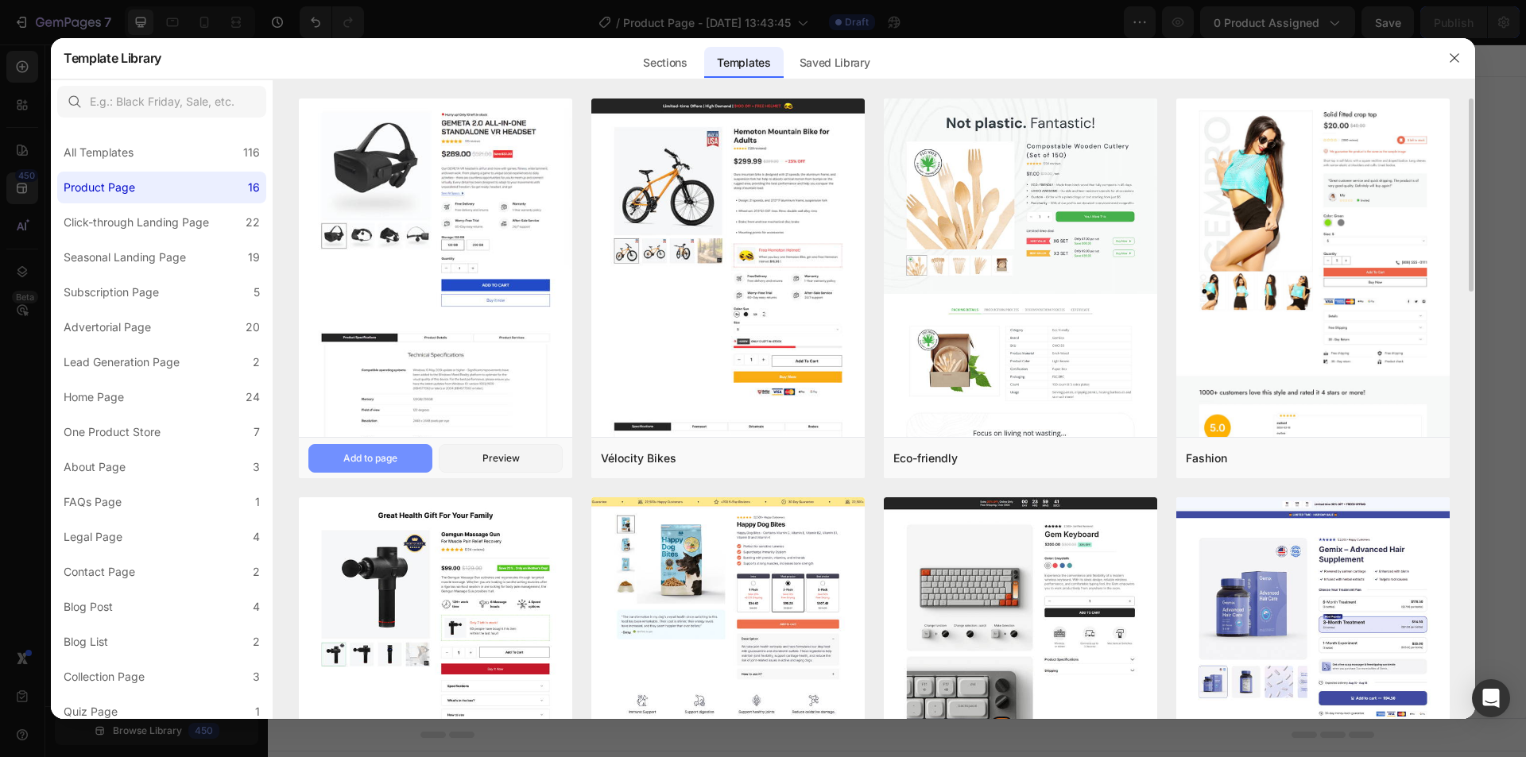
click at [375, 454] on div "Add to page" at bounding box center [370, 458] width 54 height 14
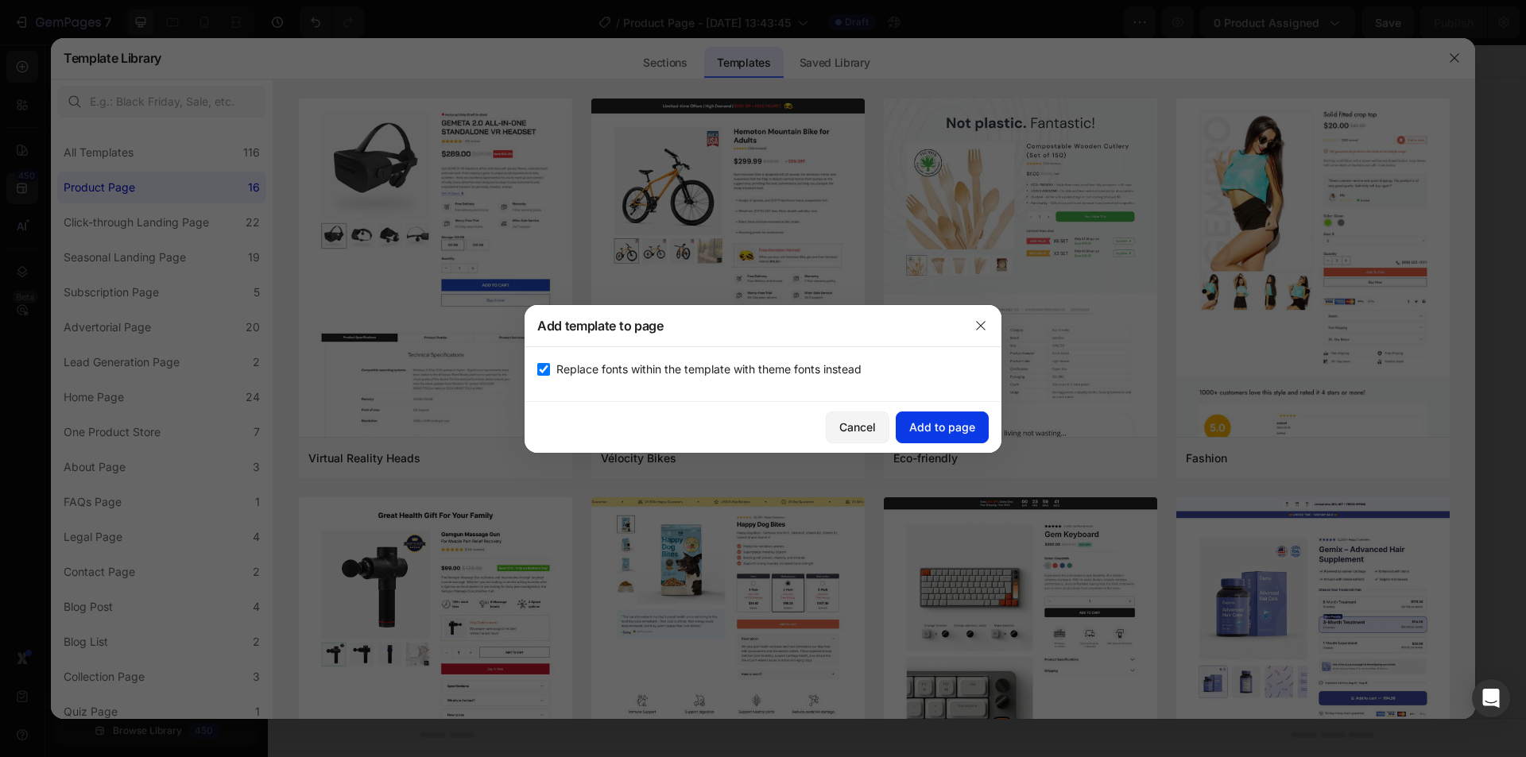
click at [939, 425] on div "Add to page" at bounding box center [942, 427] width 66 height 17
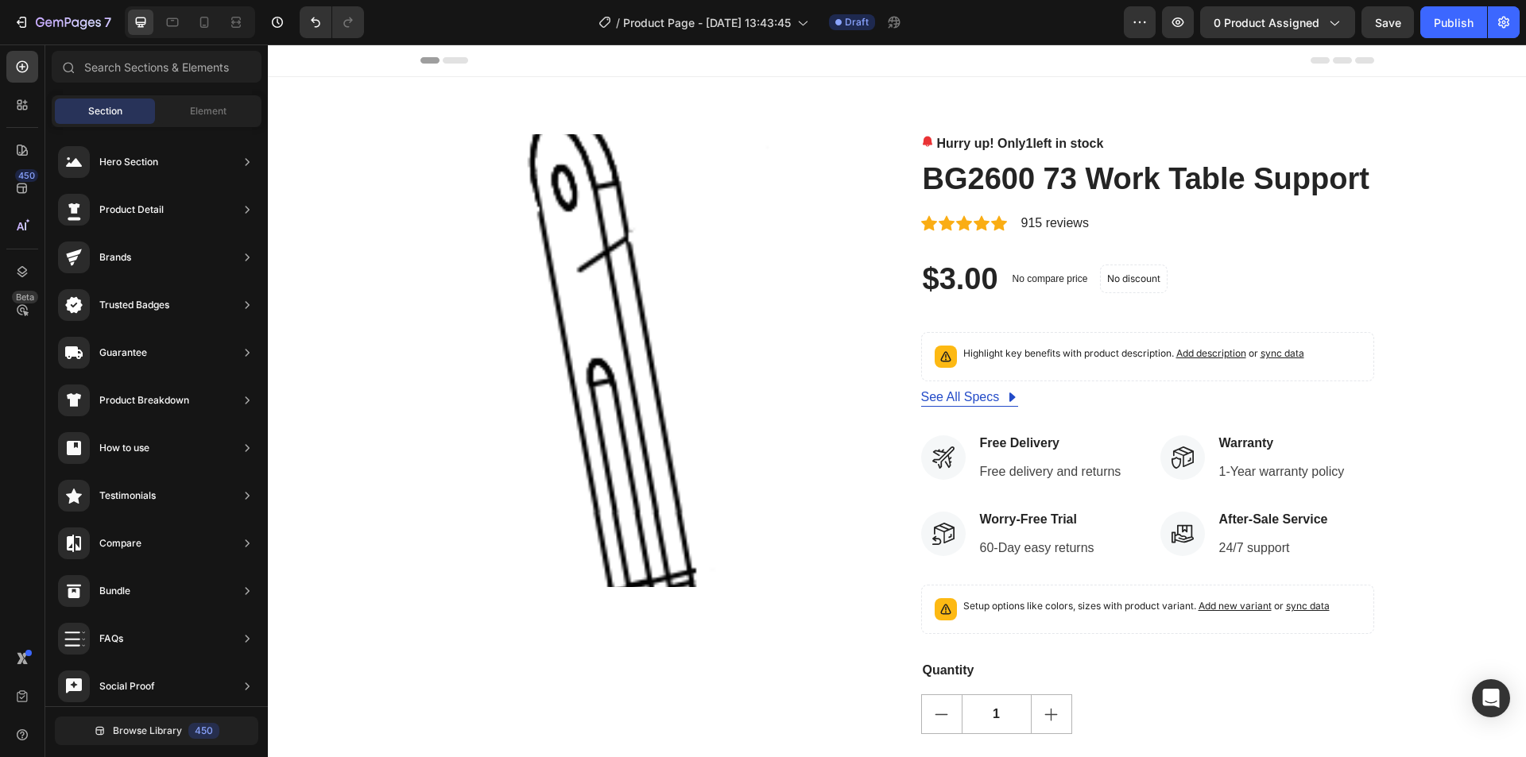
scroll to position [33, 0]
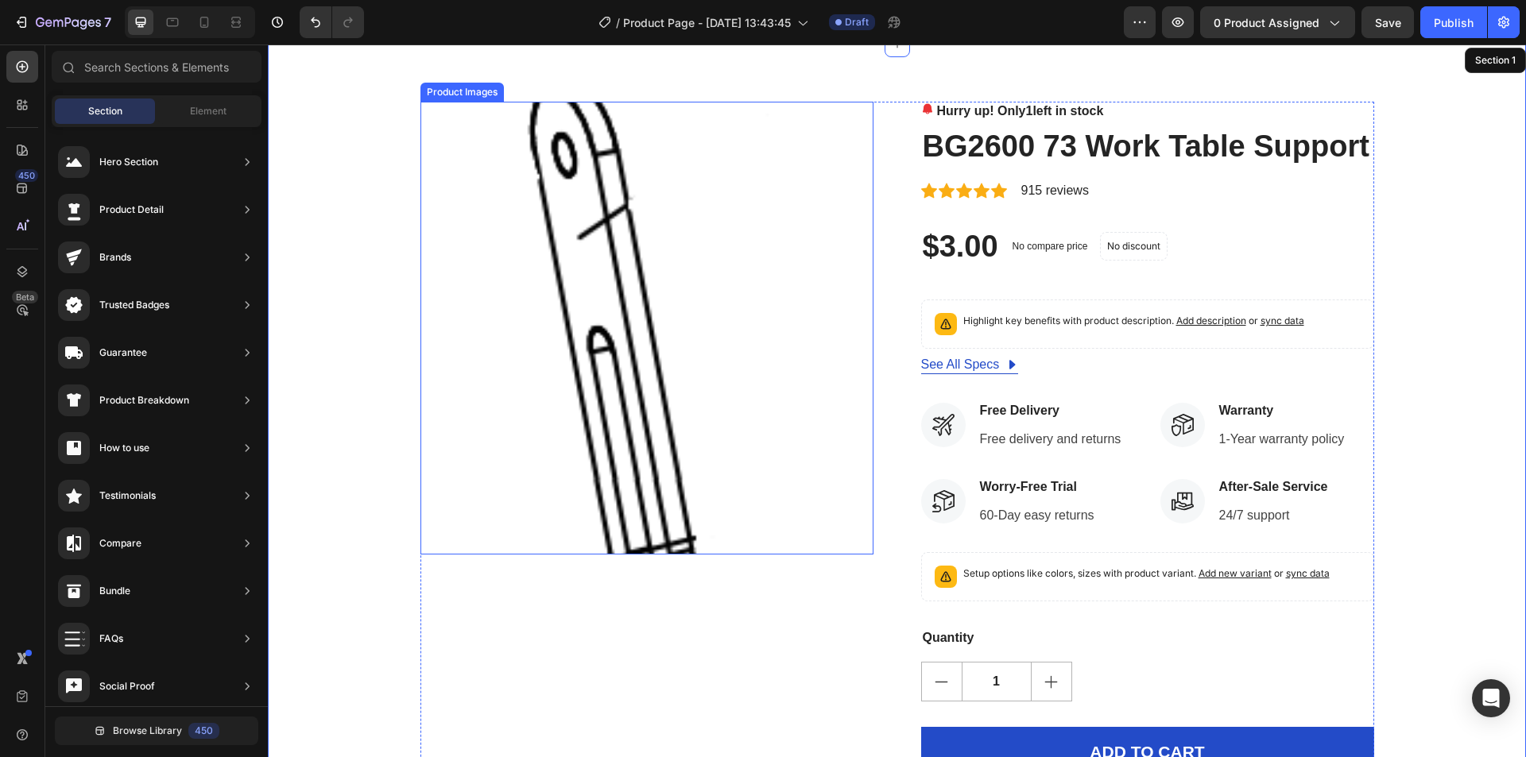
click at [660, 351] on img at bounding box center [646, 328] width 453 height 453
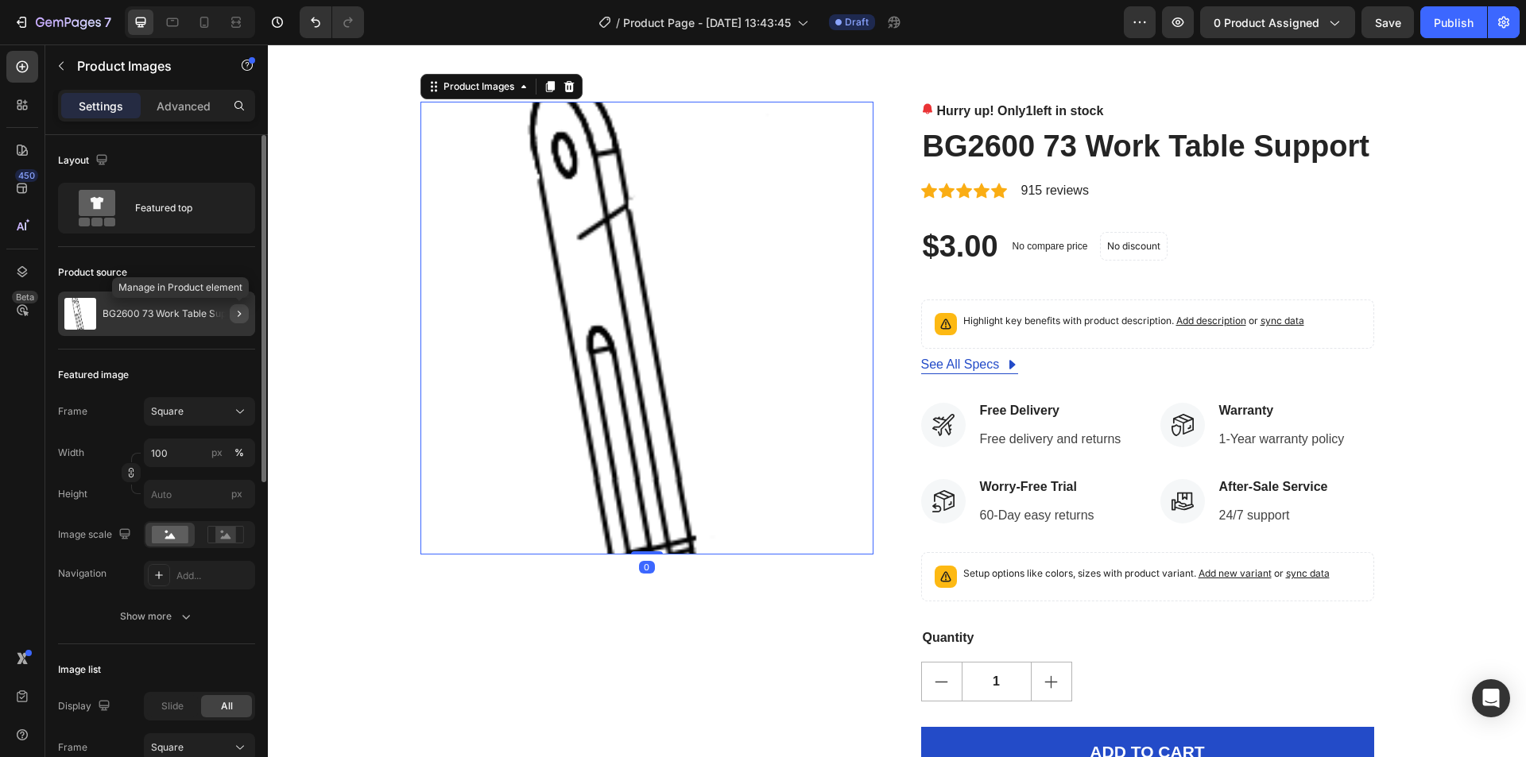
click at [230, 316] on button "button" at bounding box center [239, 313] width 19 height 19
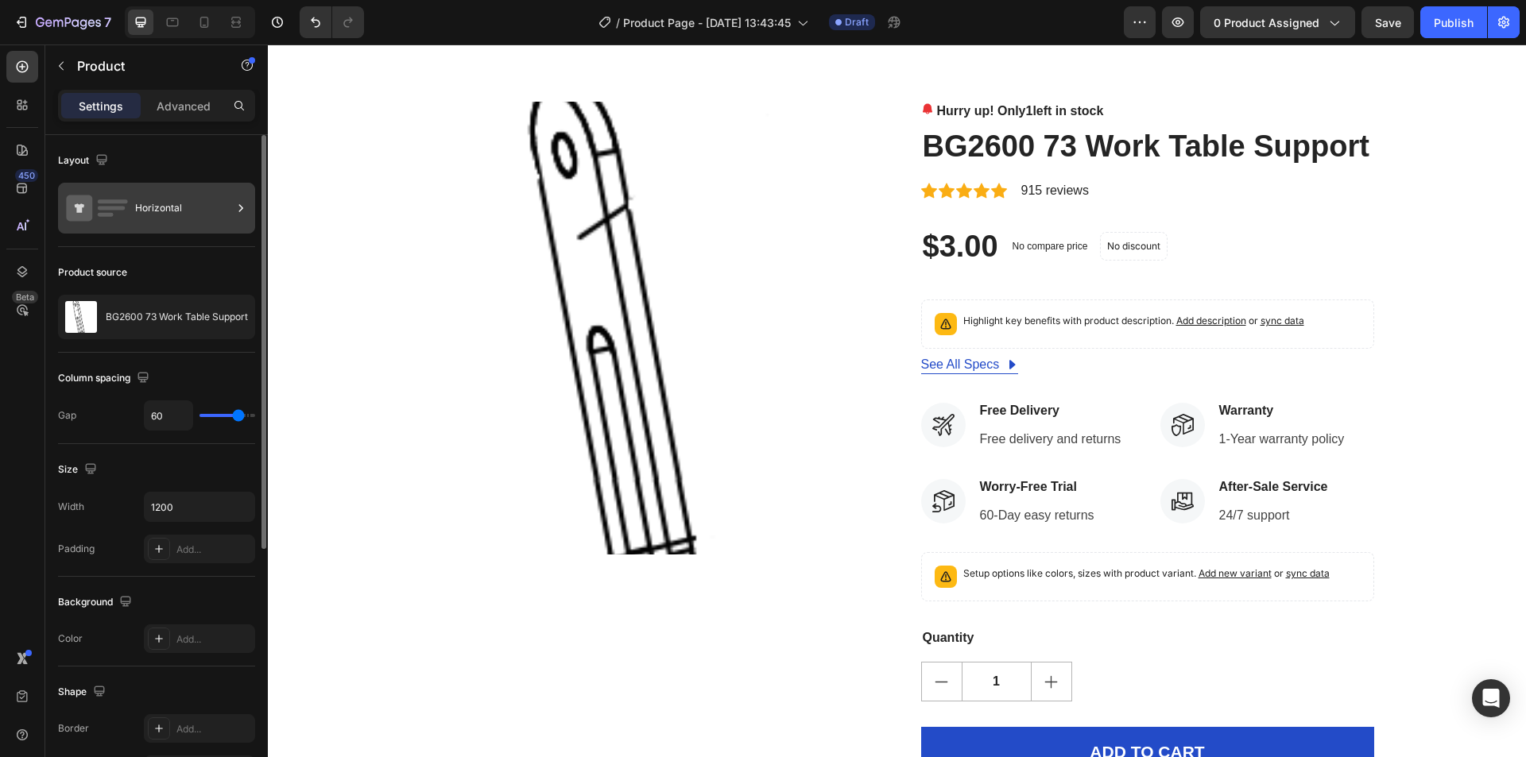
click at [177, 216] on div "Horizontal" at bounding box center [183, 208] width 97 height 37
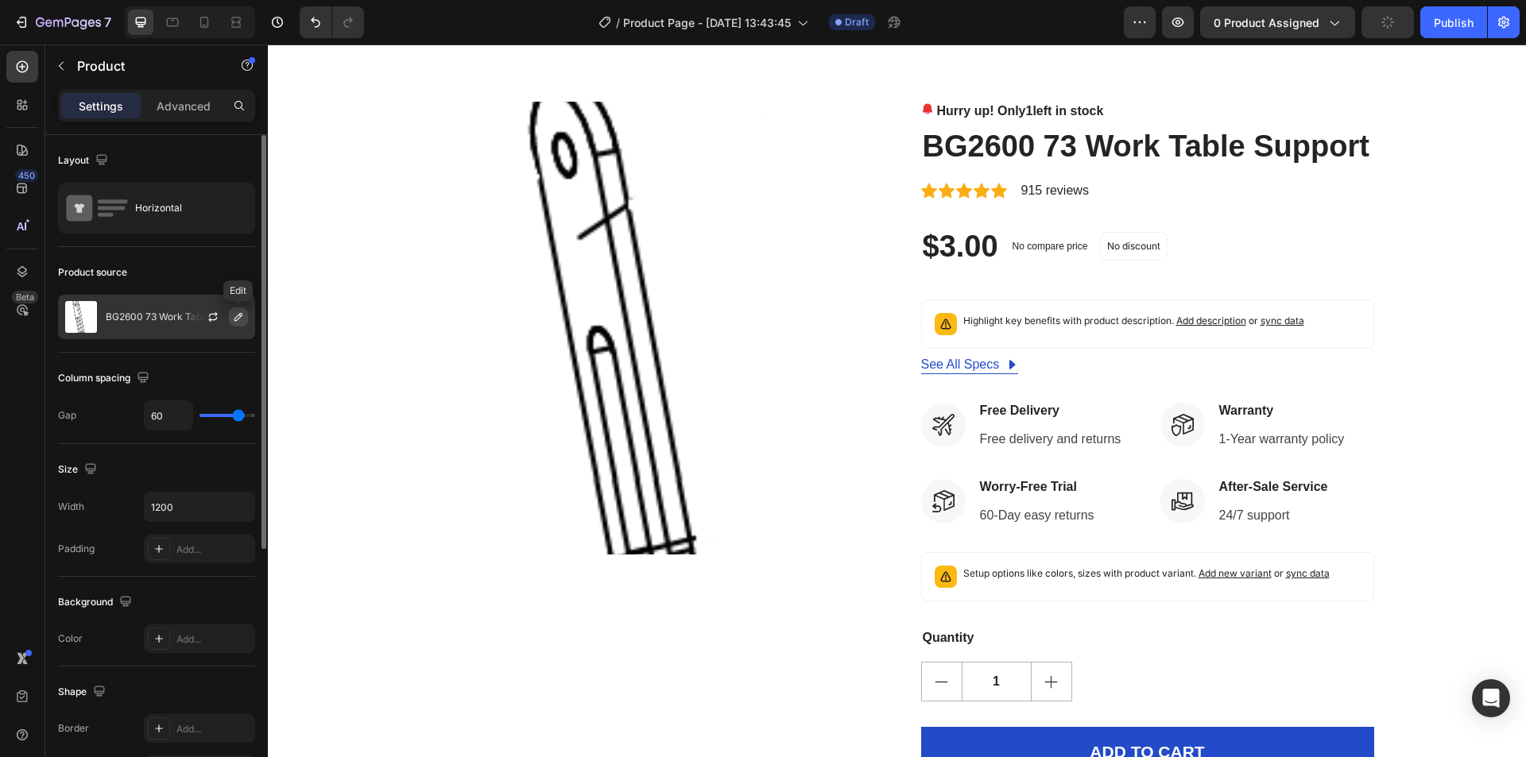
click at [236, 316] on icon "button" at bounding box center [238, 317] width 13 height 13
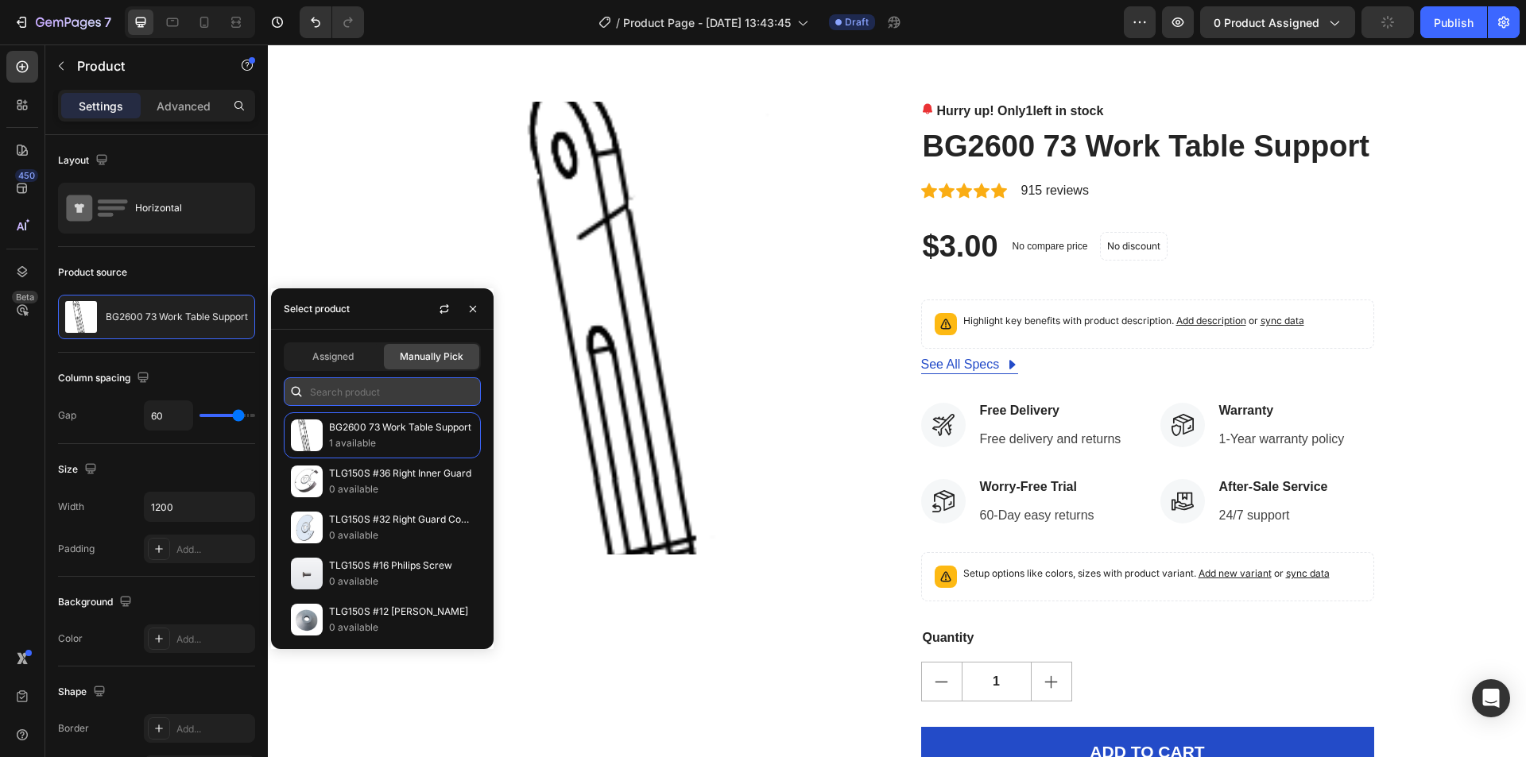
click at [331, 390] on input "text" at bounding box center [382, 392] width 197 height 29
paste input "BD1801DS-a"
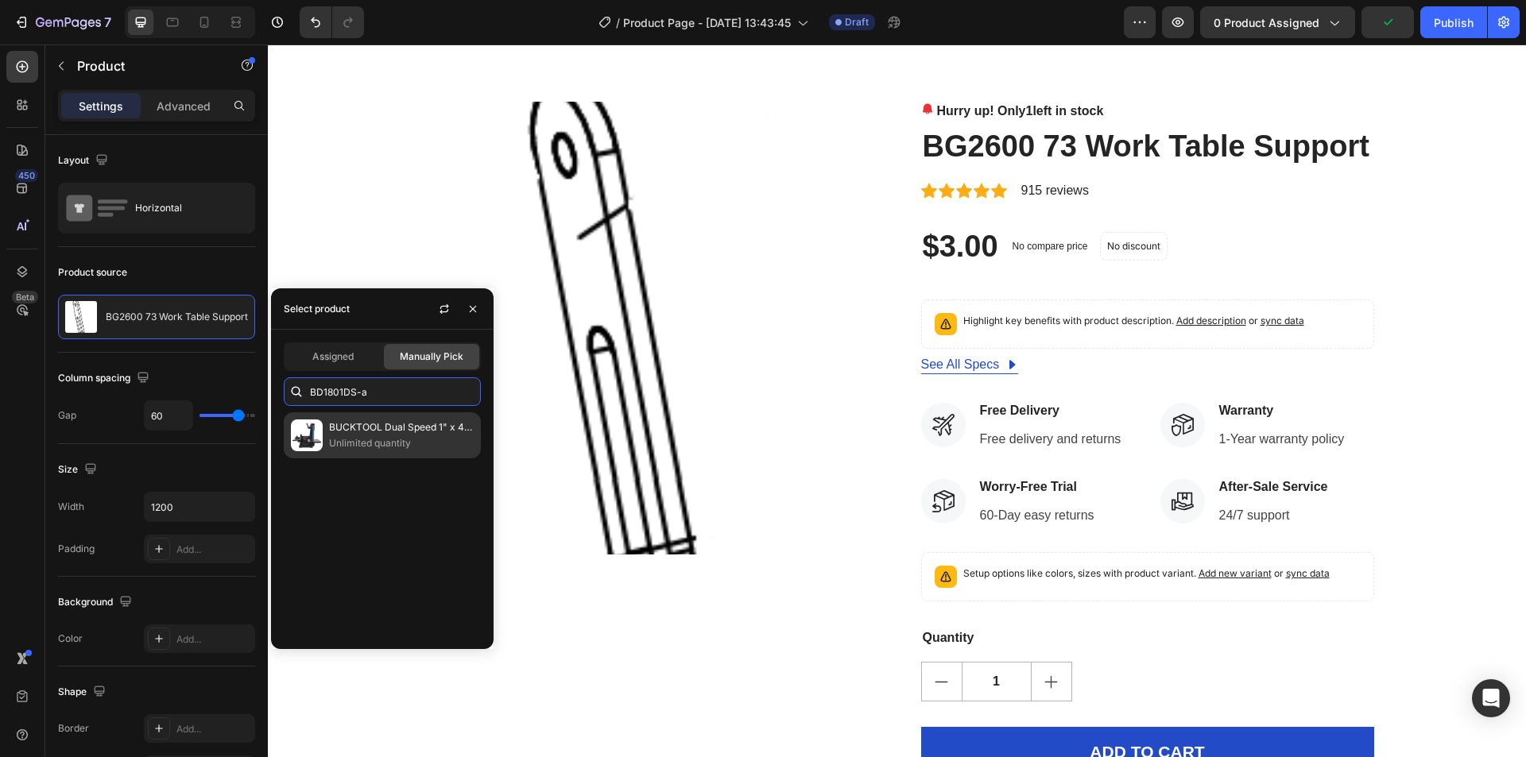
type input "BD1801DS-a"
click at [362, 429] on p "BUCKTOOL Dual Speed 1" x 42" Belt Disc Sander Combo - BD1801DS" at bounding box center [401, 428] width 145 height 16
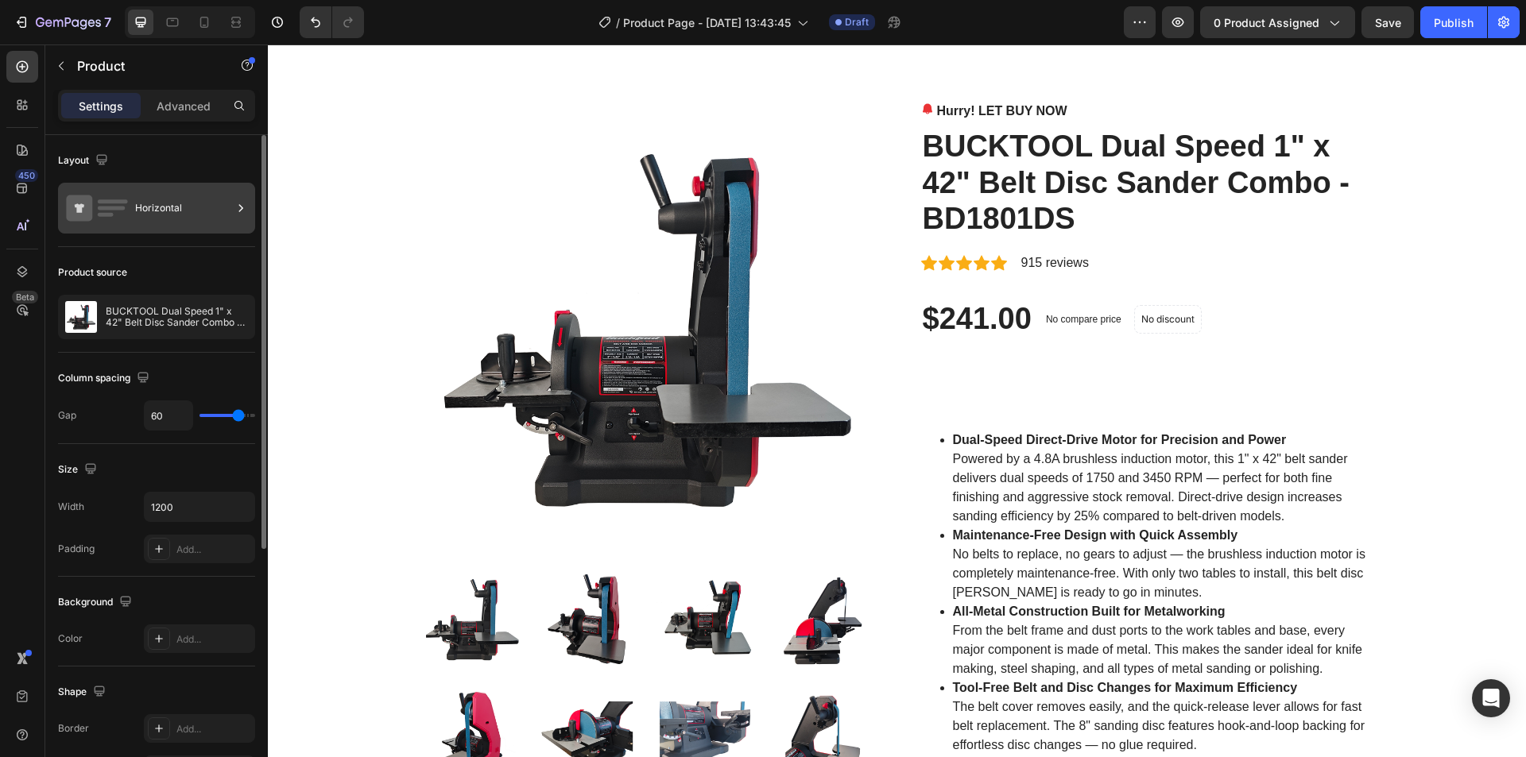
click at [129, 212] on div "Horizontal" at bounding box center [156, 208] width 197 height 51
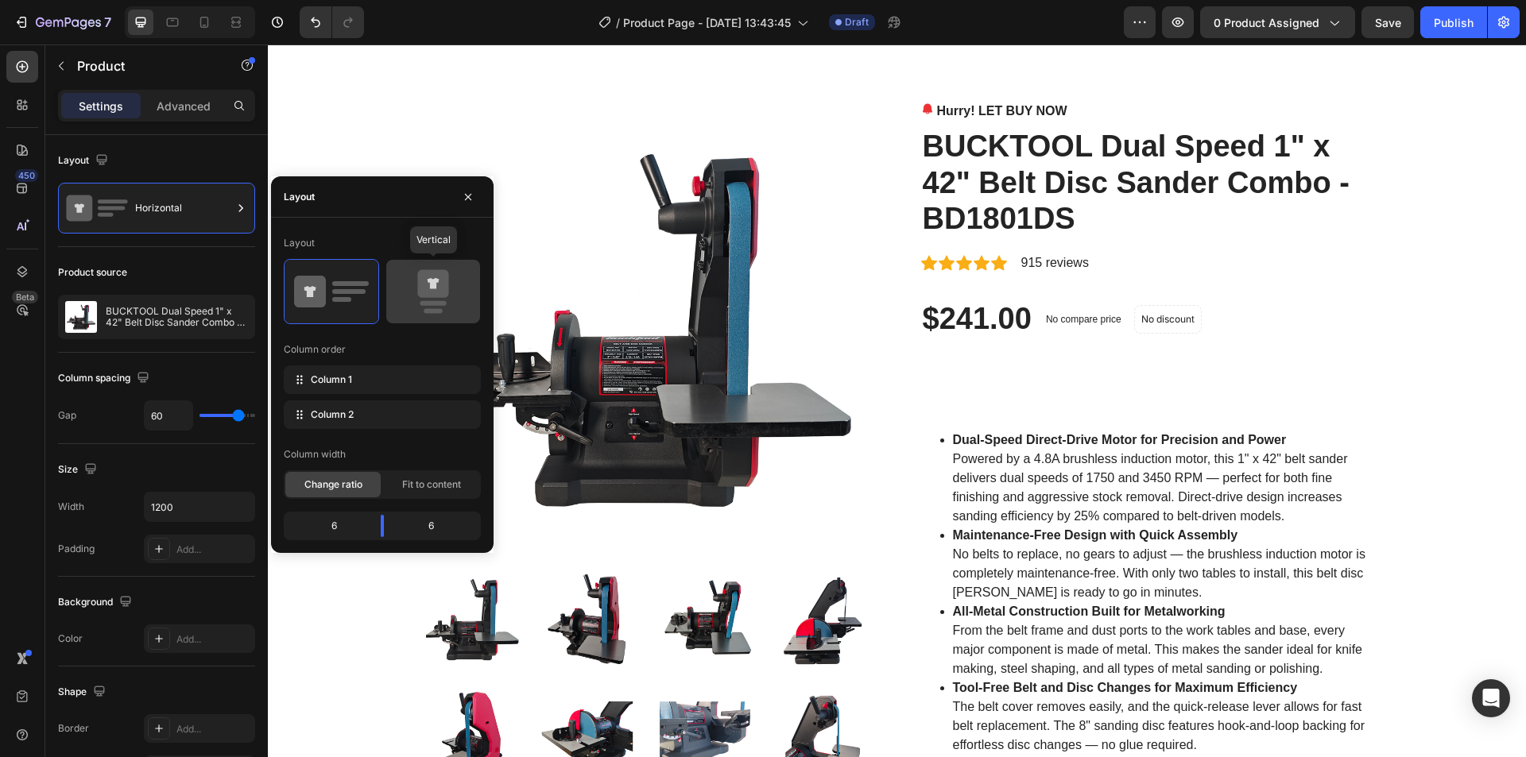
click at [413, 296] on icon at bounding box center [433, 291] width 75 height 45
type input "0"
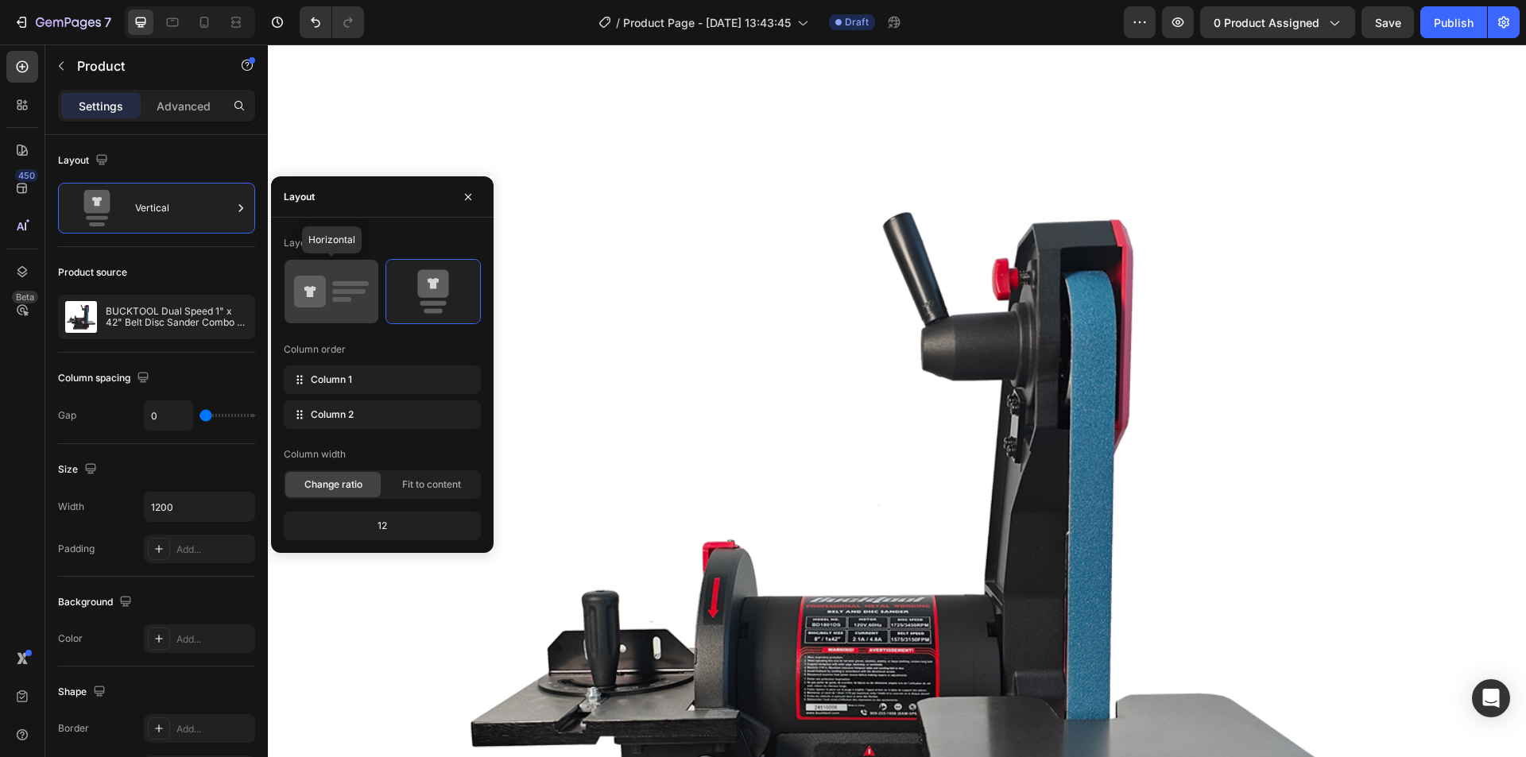
click at [358, 294] on rect at bounding box center [348, 291] width 33 height 5
type input "60"
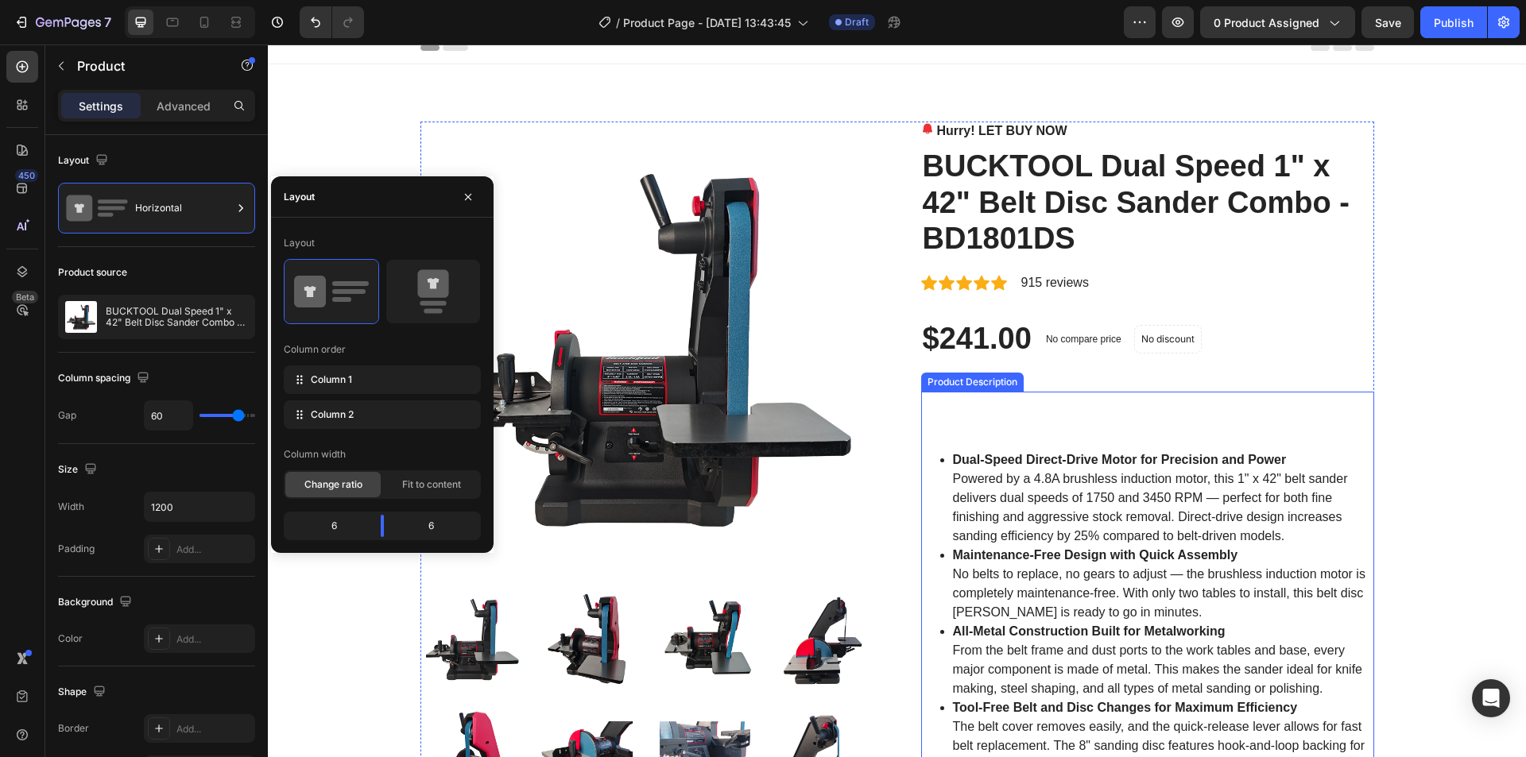
scroll to position [0, 0]
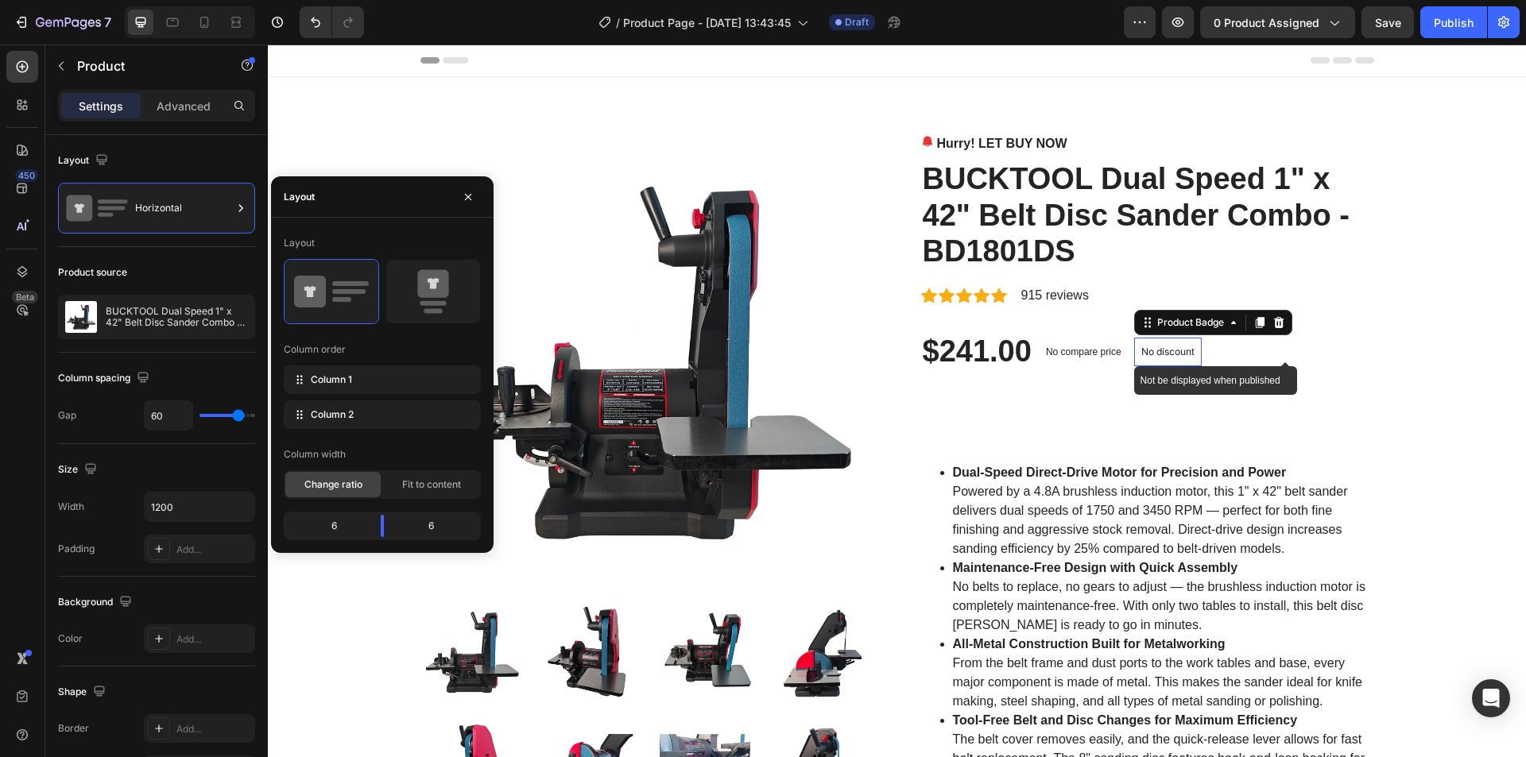
click at [1161, 355] on p "No discount" at bounding box center [1167, 352] width 53 height 14
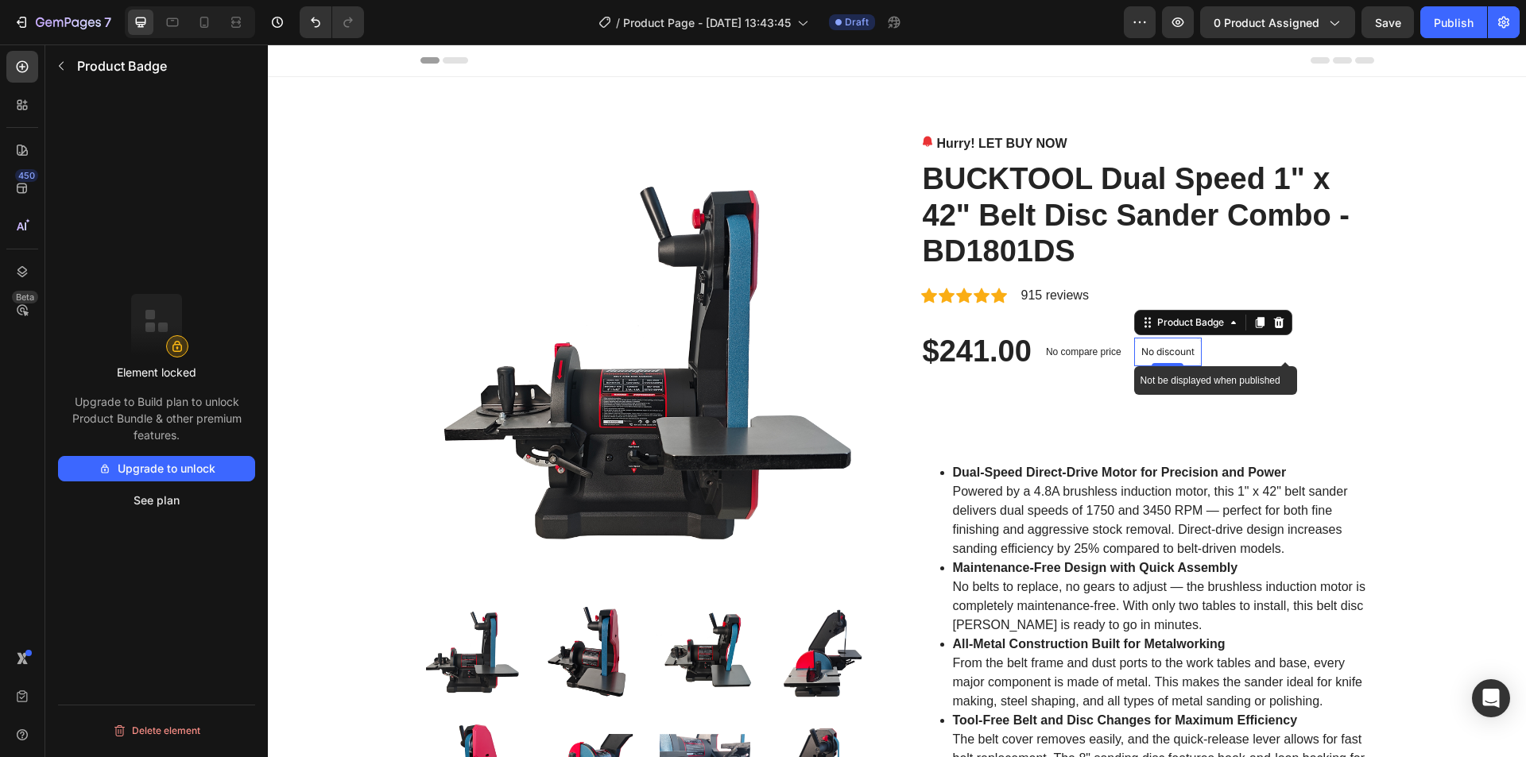
click at [1161, 355] on p "No discount" at bounding box center [1167, 352] width 53 height 14
click at [1284, 323] on icon at bounding box center [1278, 321] width 10 height 11
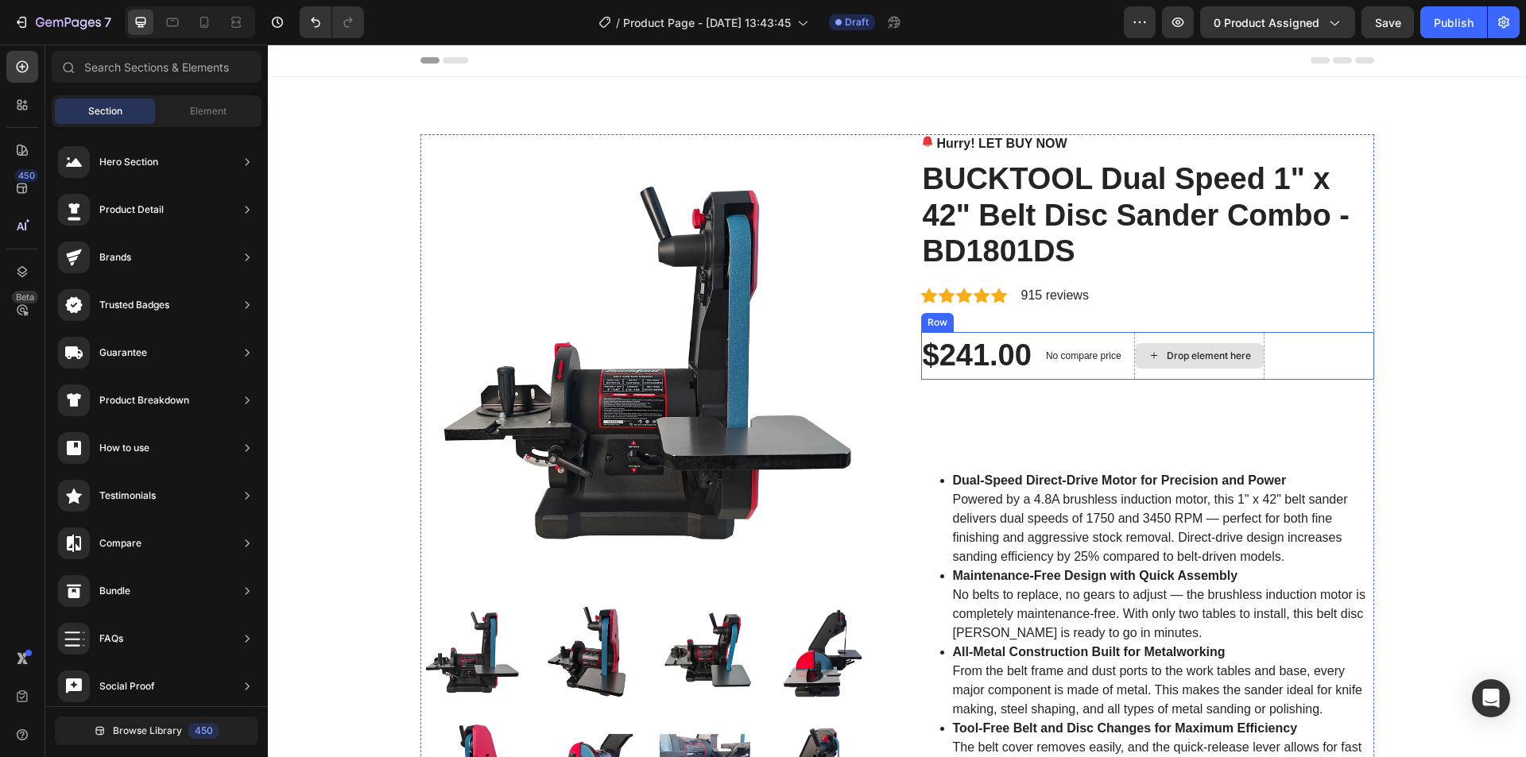
click at [1199, 357] on div "Drop element here" at bounding box center [1209, 356] width 84 height 13
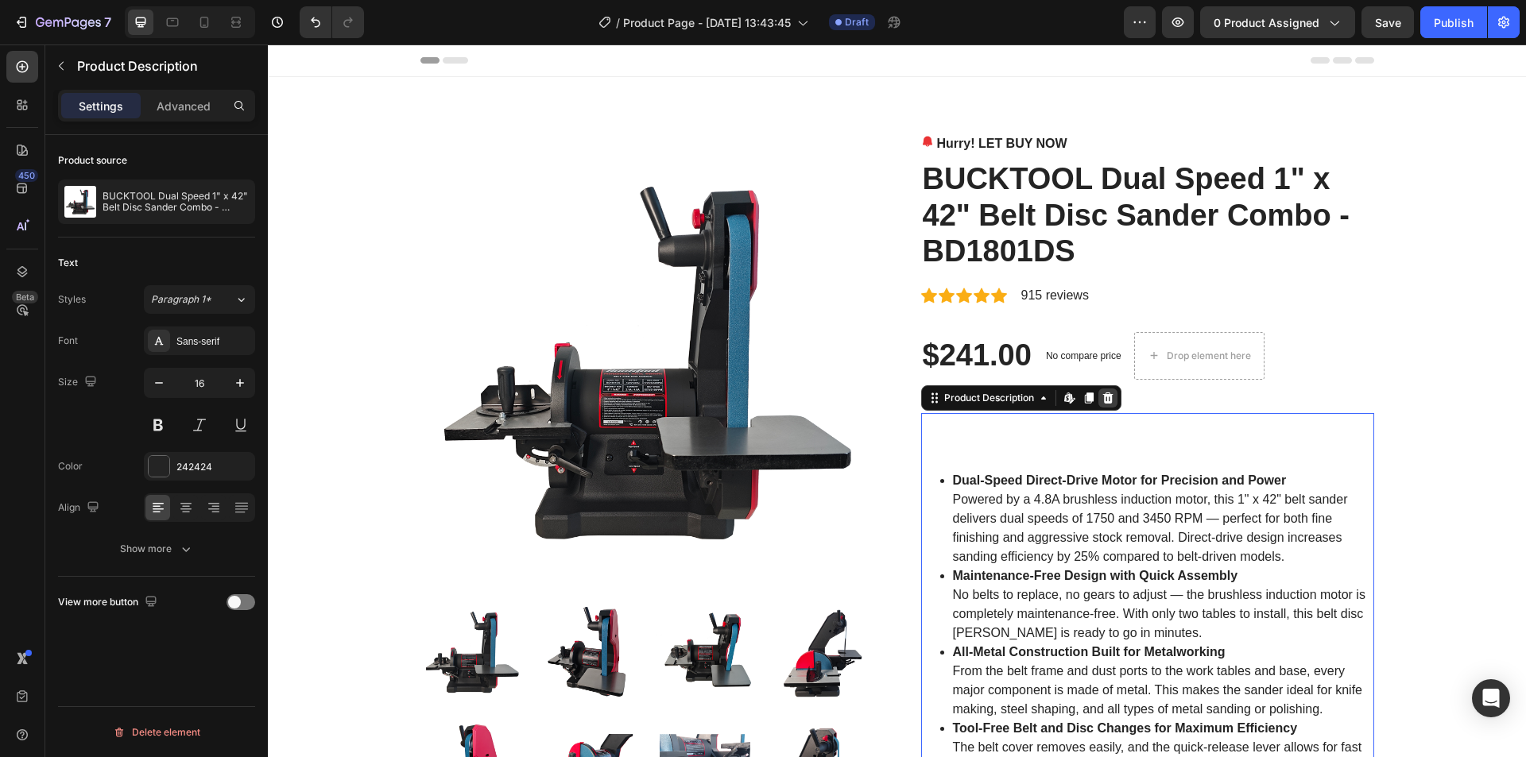
click at [1109, 403] on icon at bounding box center [1108, 398] width 13 height 13
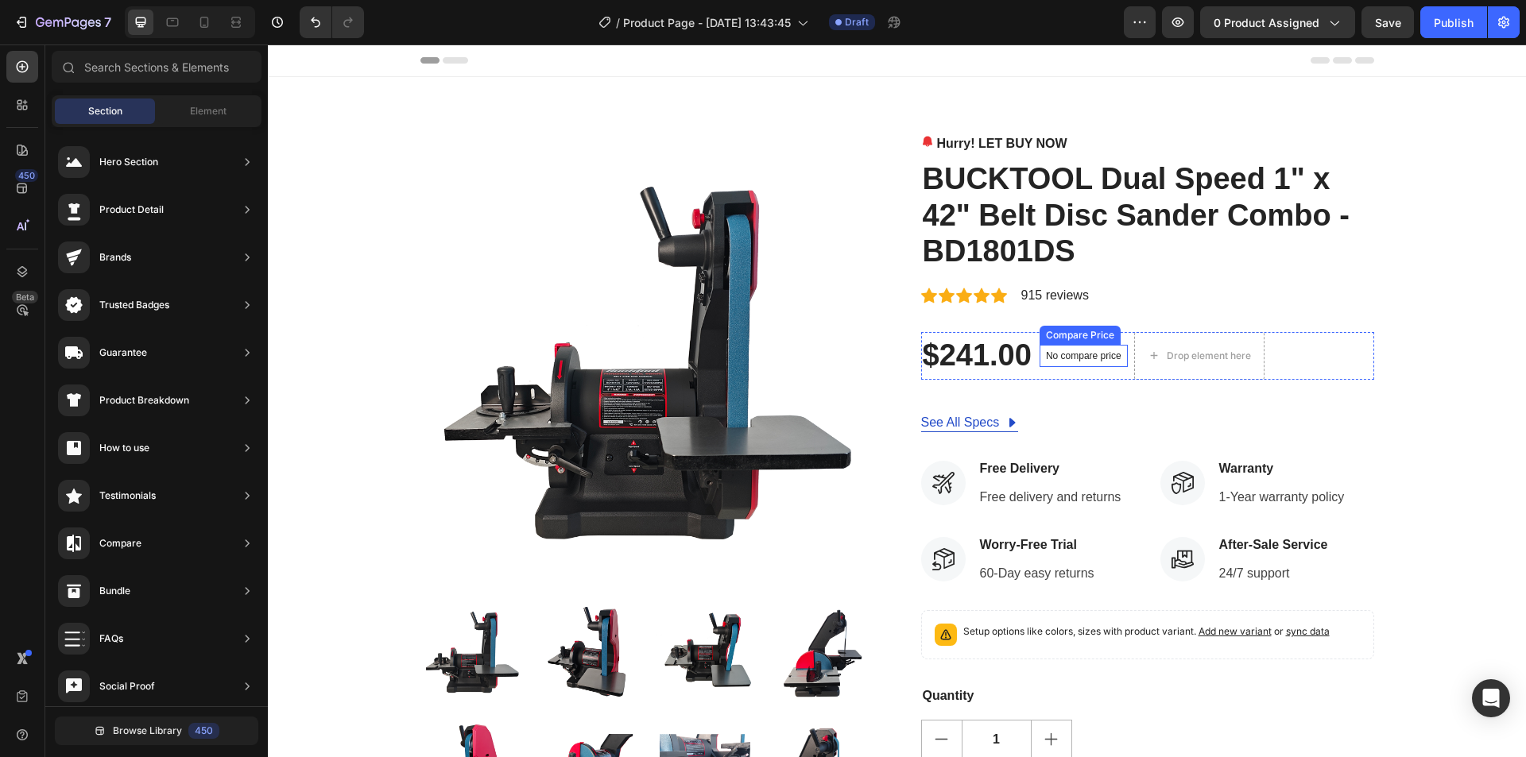
click at [1087, 352] on p "No compare price" at bounding box center [1084, 356] width 76 height 10
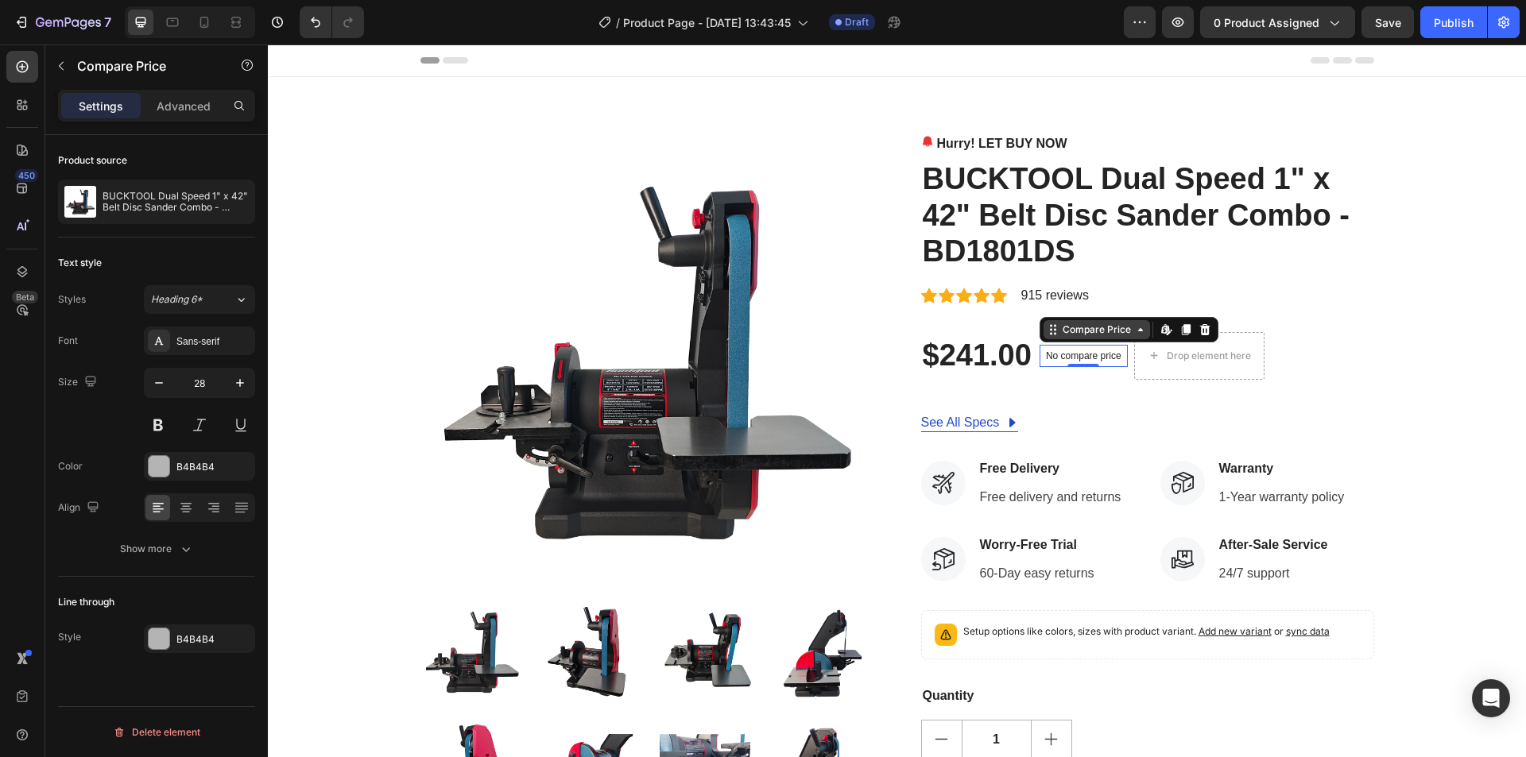
click at [1103, 336] on div "Compare Price" at bounding box center [1097, 330] width 75 height 14
click at [1098, 370] on div "No compare price Compare Price Row 3 cols Product Section Edit content in Shopi…" at bounding box center [1084, 356] width 88 height 48
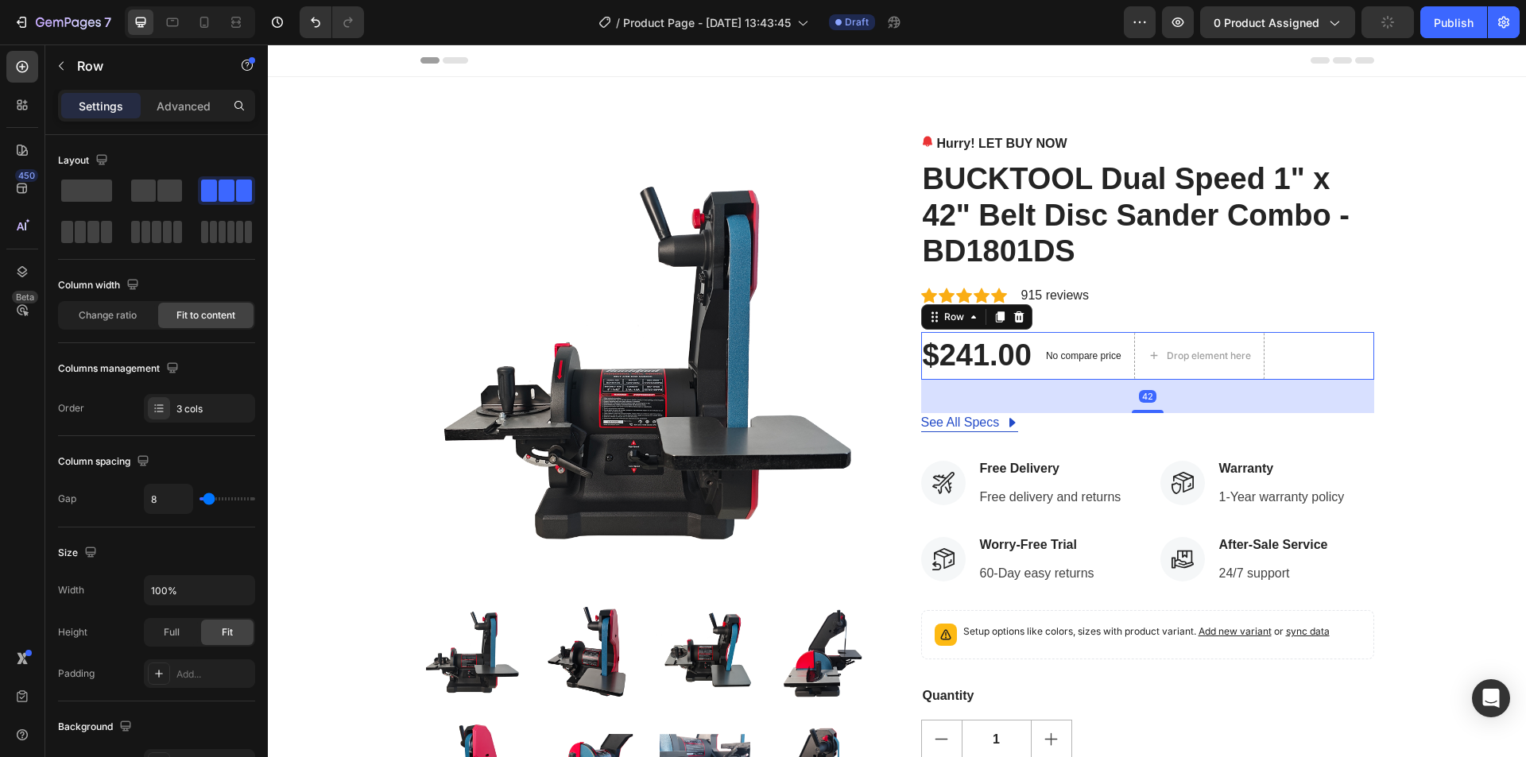
click at [1098, 355] on p "No compare price" at bounding box center [1084, 356] width 76 height 10
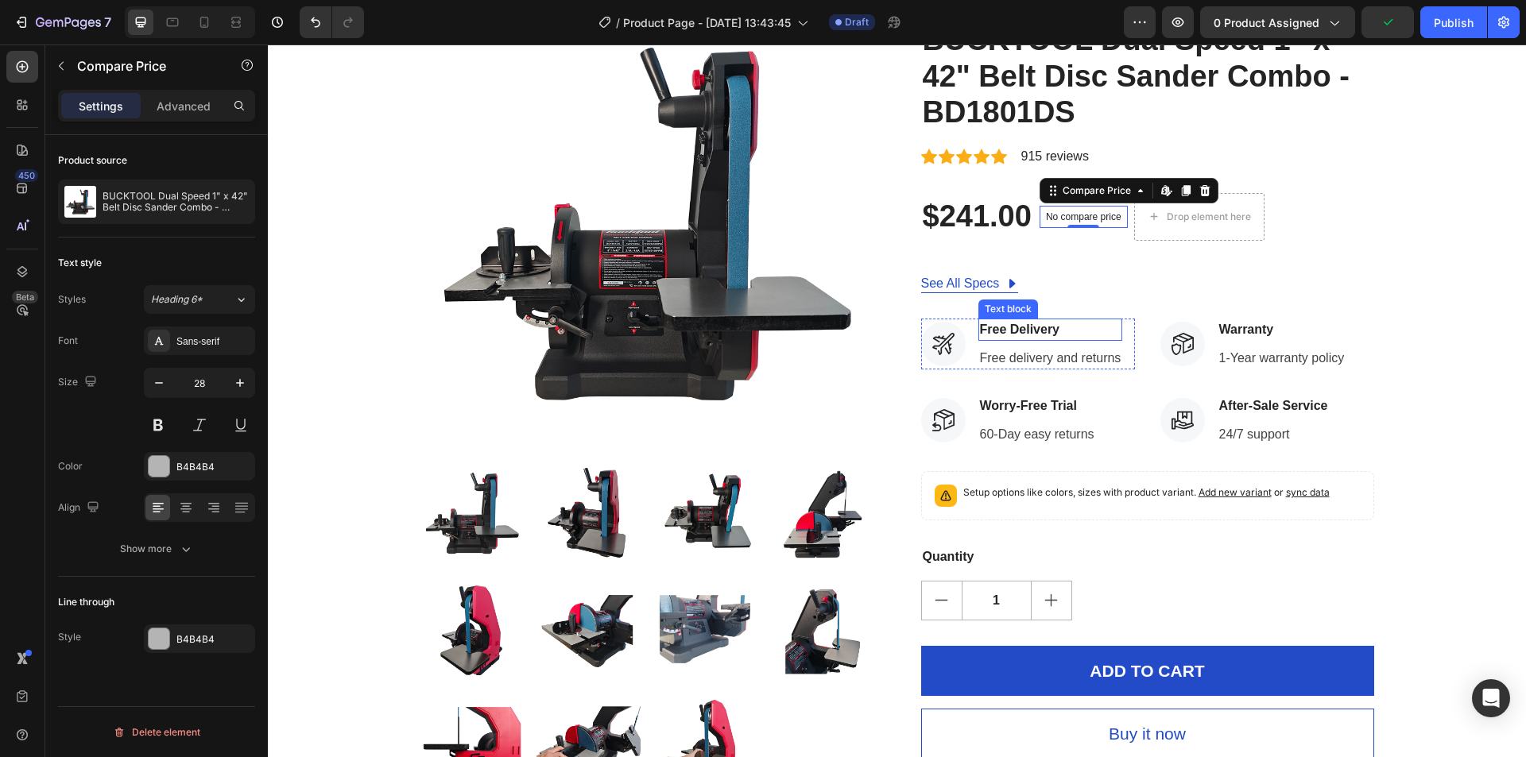
scroll to position [159, 0]
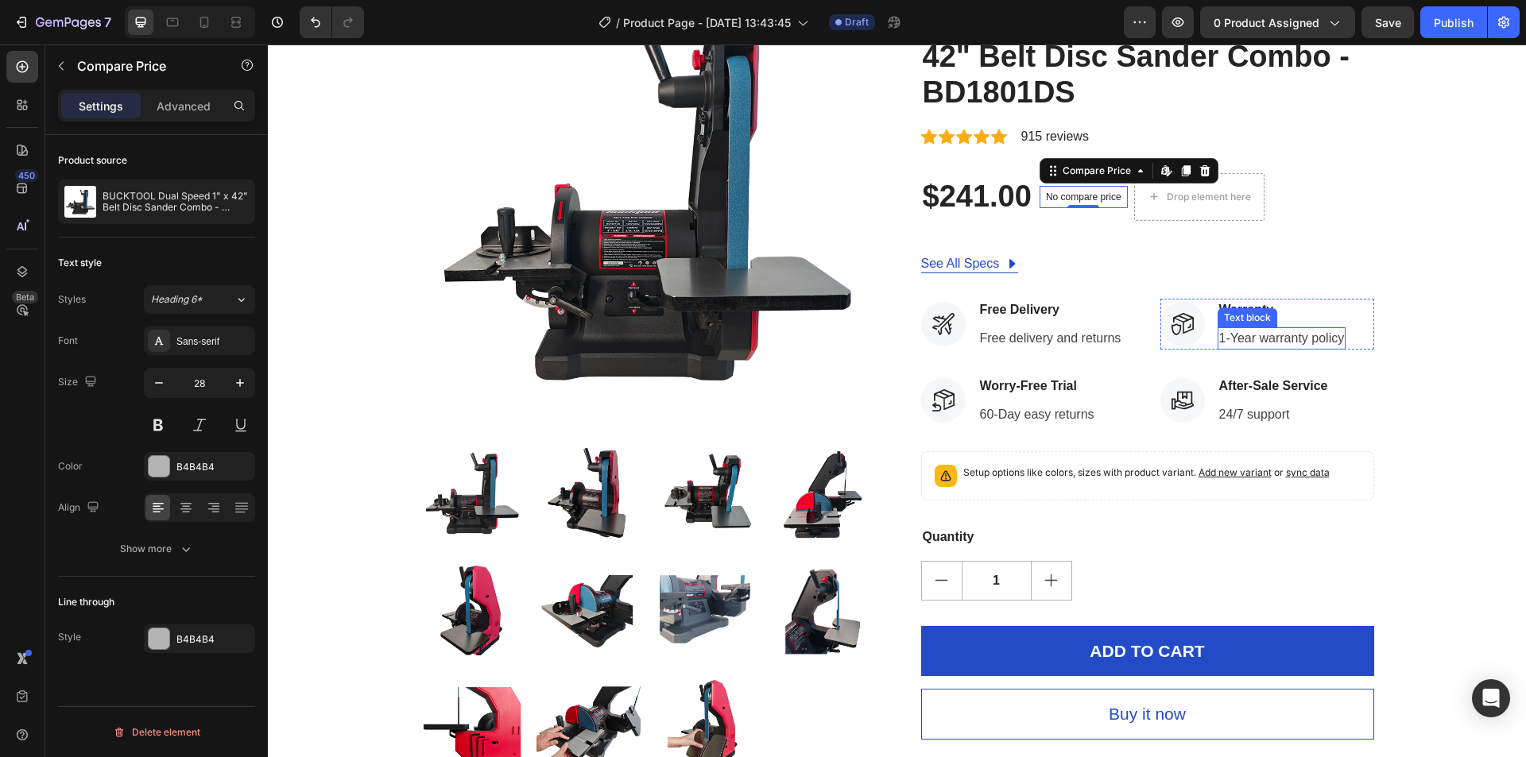
click at [1219, 341] on p "1-Year warranty policy" at bounding box center [1282, 338] width 126 height 19
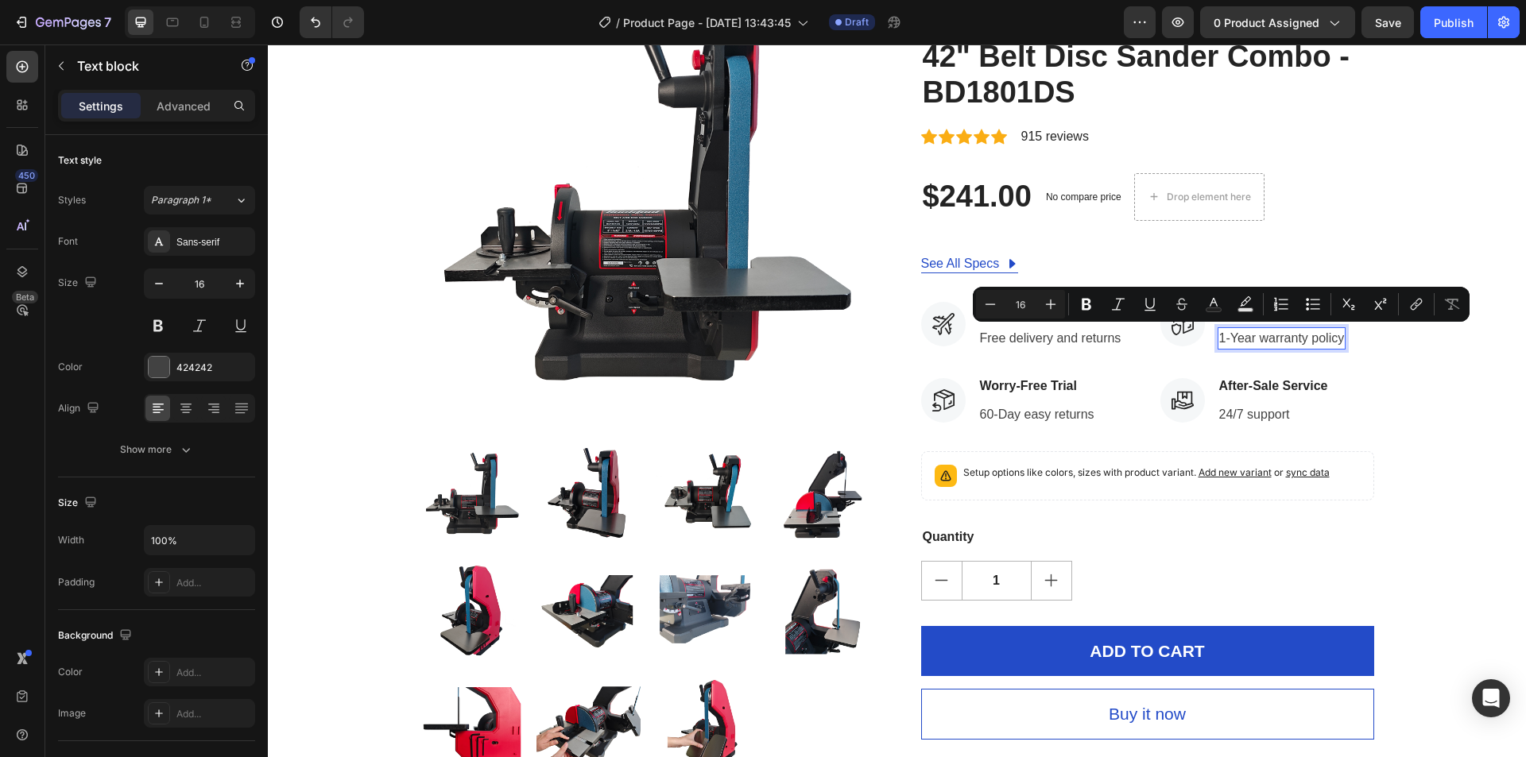
click at [1219, 340] on p "1-Year warranty policy" at bounding box center [1282, 338] width 126 height 19
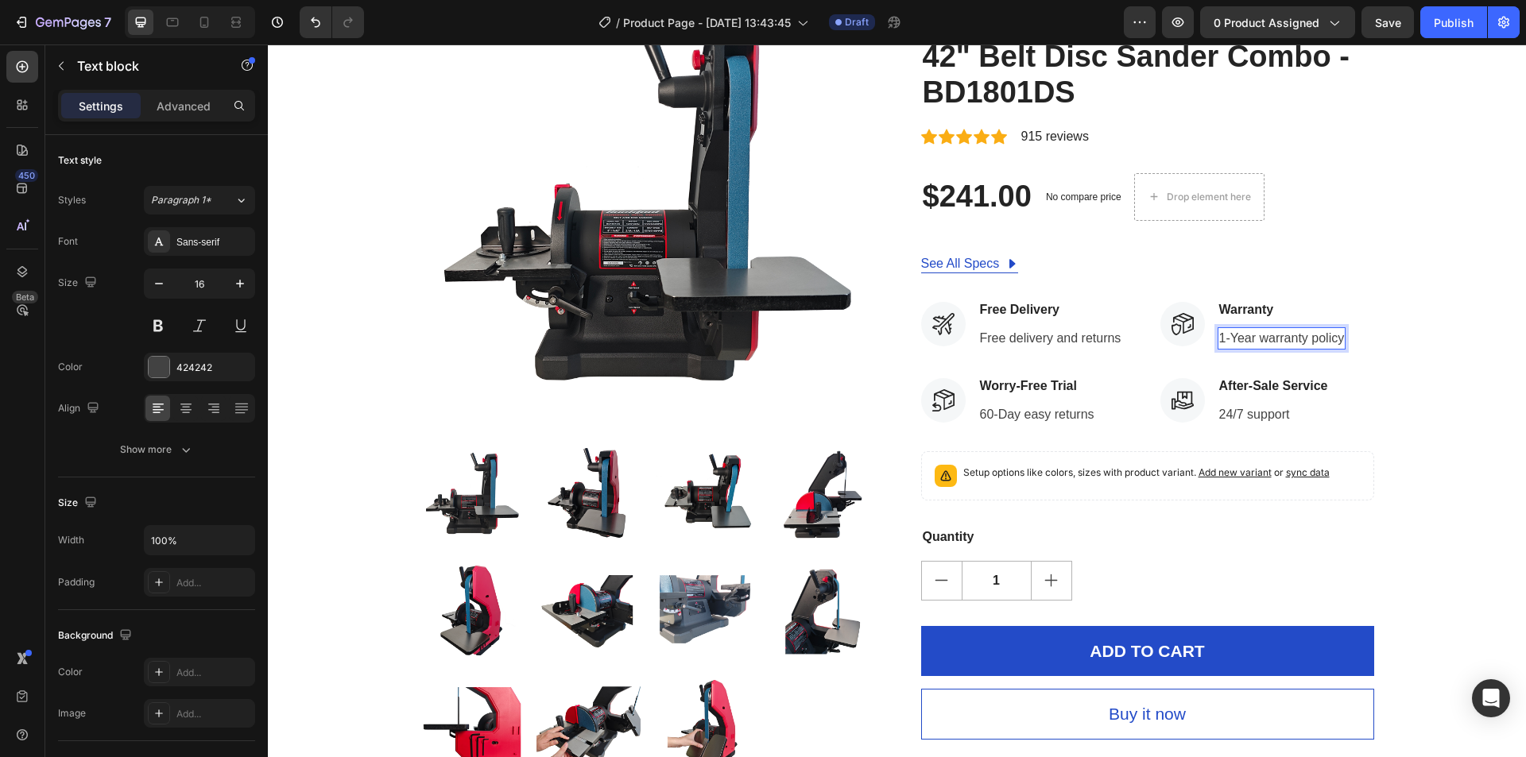
click at [1219, 338] on p "1-Year warranty policy" at bounding box center [1282, 338] width 126 height 19
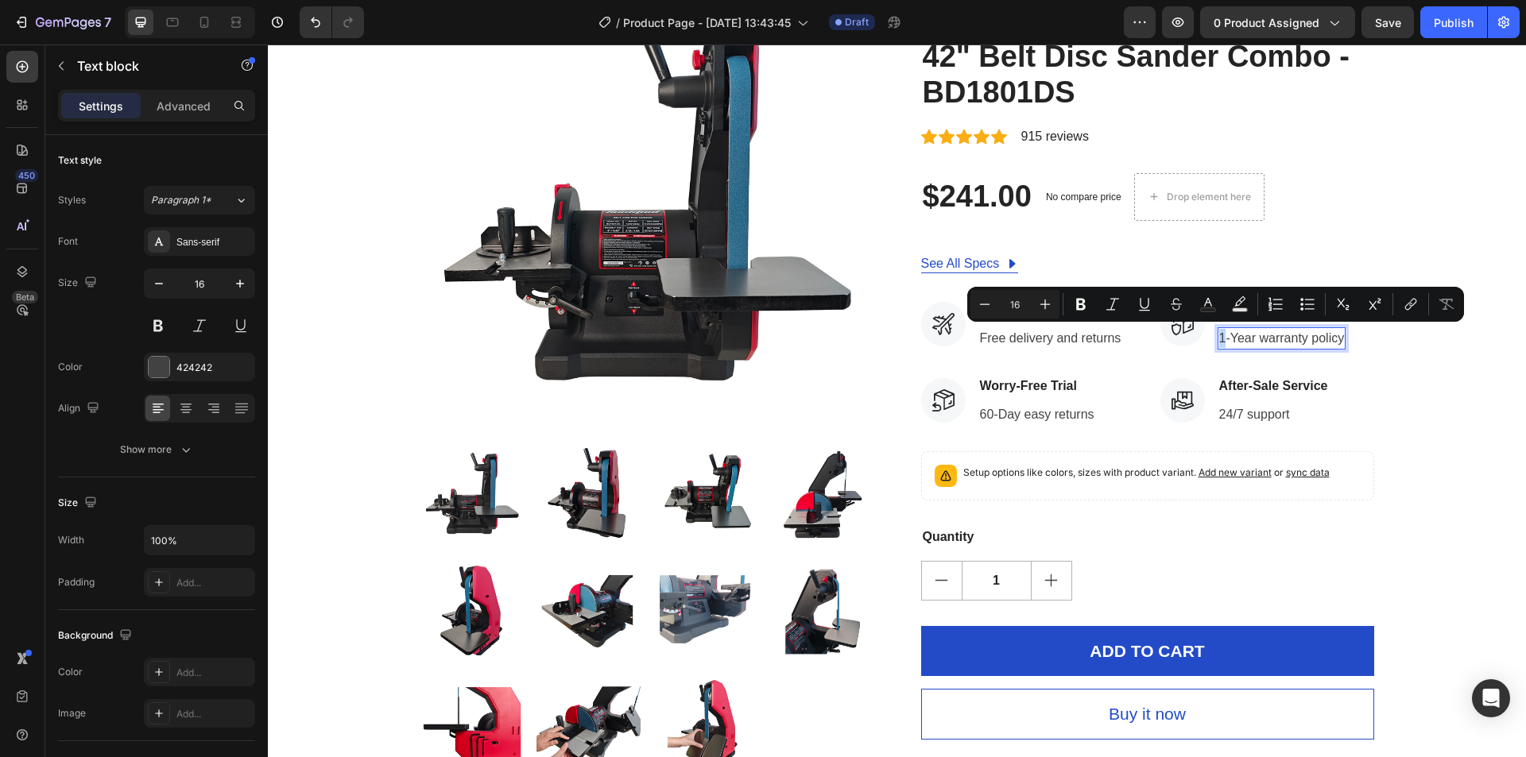
click at [1219, 342] on p "1-Year warranty policy" at bounding box center [1282, 338] width 126 height 19
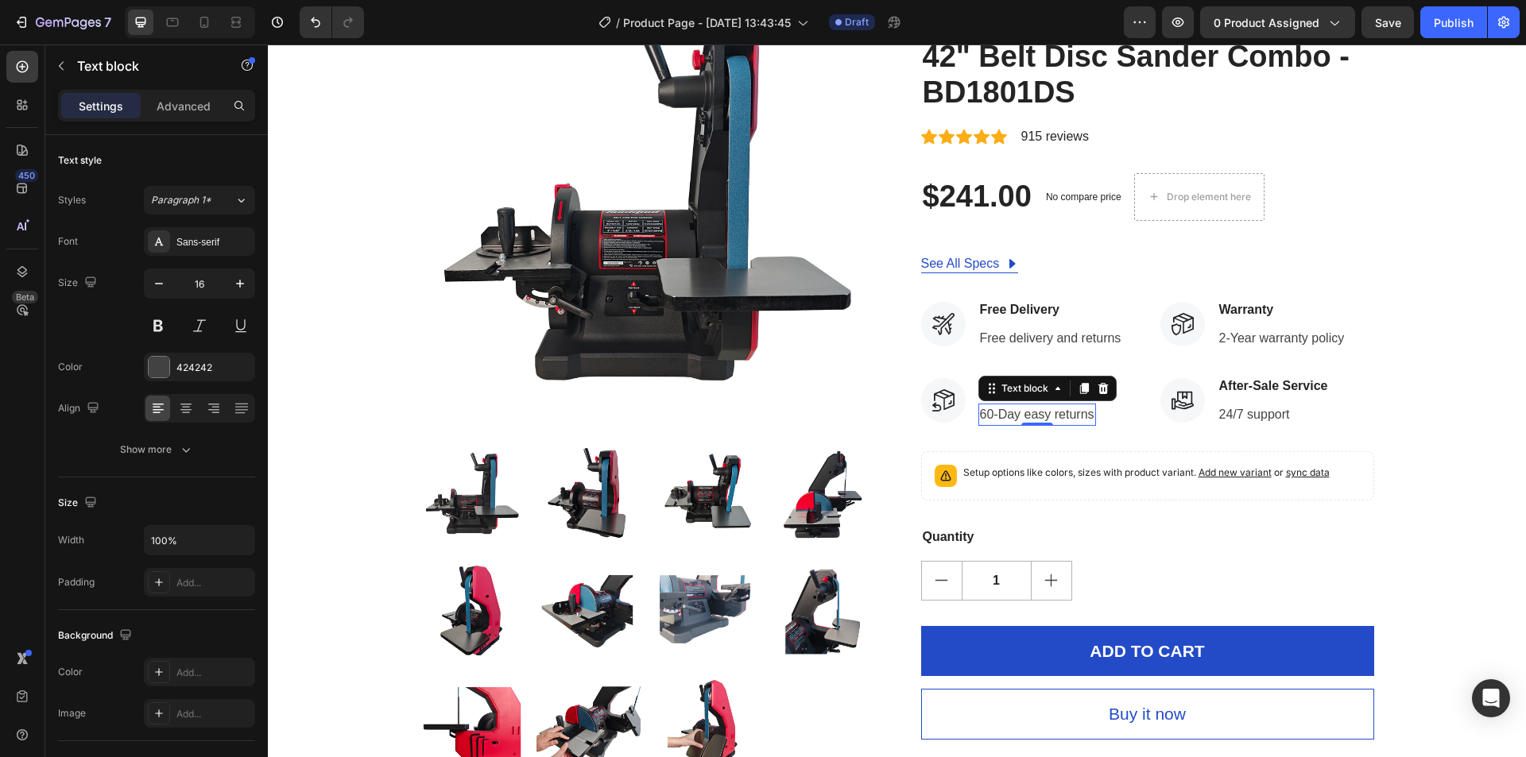
click at [982, 417] on p "60-Day easy returns" at bounding box center [1037, 414] width 114 height 19
click at [980, 419] on p "60-Day easy returns" at bounding box center [1037, 414] width 114 height 19
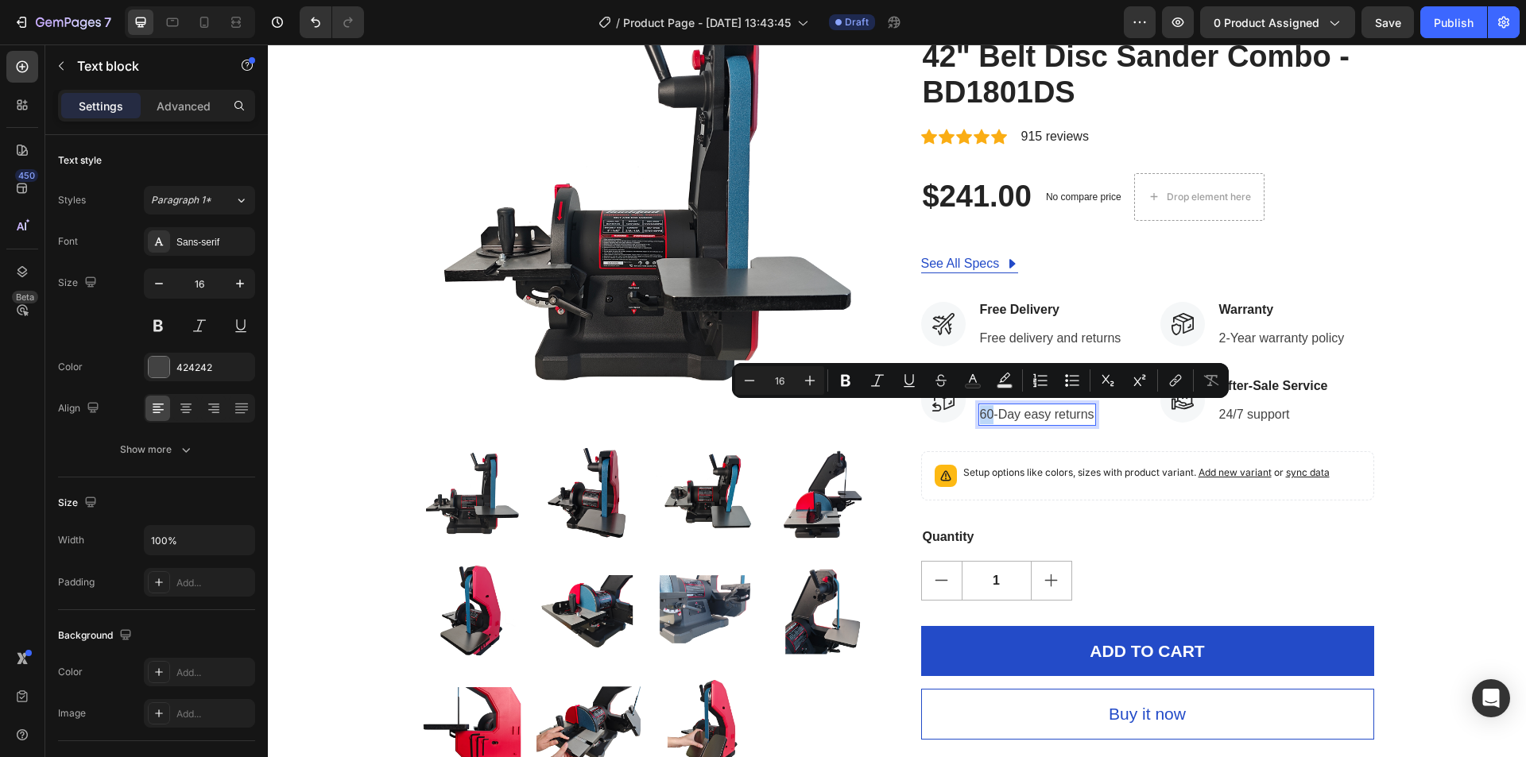
click at [980, 420] on p "60-Day easy returns" at bounding box center [1037, 414] width 114 height 19
click at [980, 419] on p "60-Day easy returns" at bounding box center [1037, 414] width 114 height 19
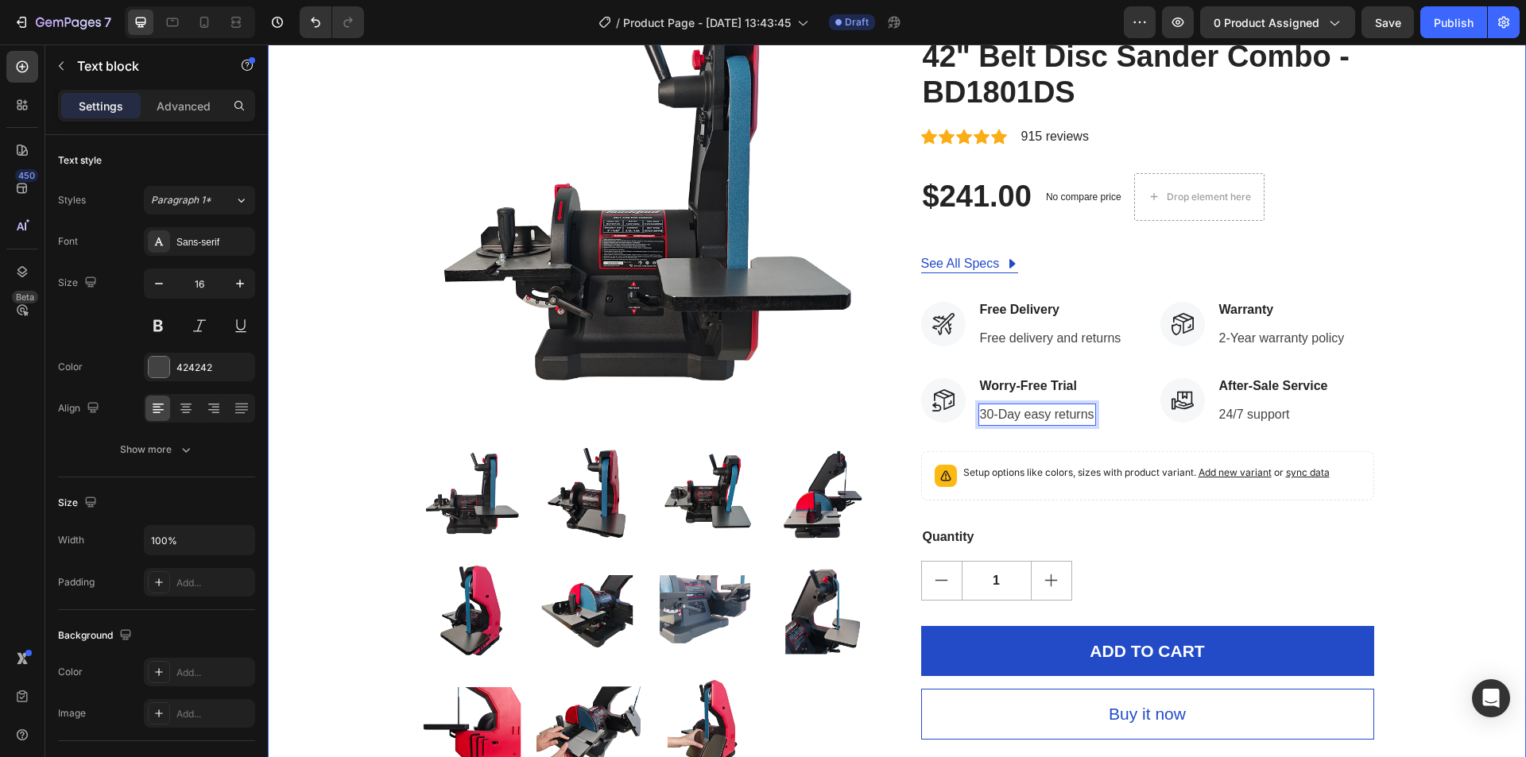
click at [1417, 418] on div "Product Images Hurry! LET BUY NOW Stock Counter BUCKTOOL Dual Speed 1" x 42" Be…" at bounding box center [897, 376] width 1234 height 803
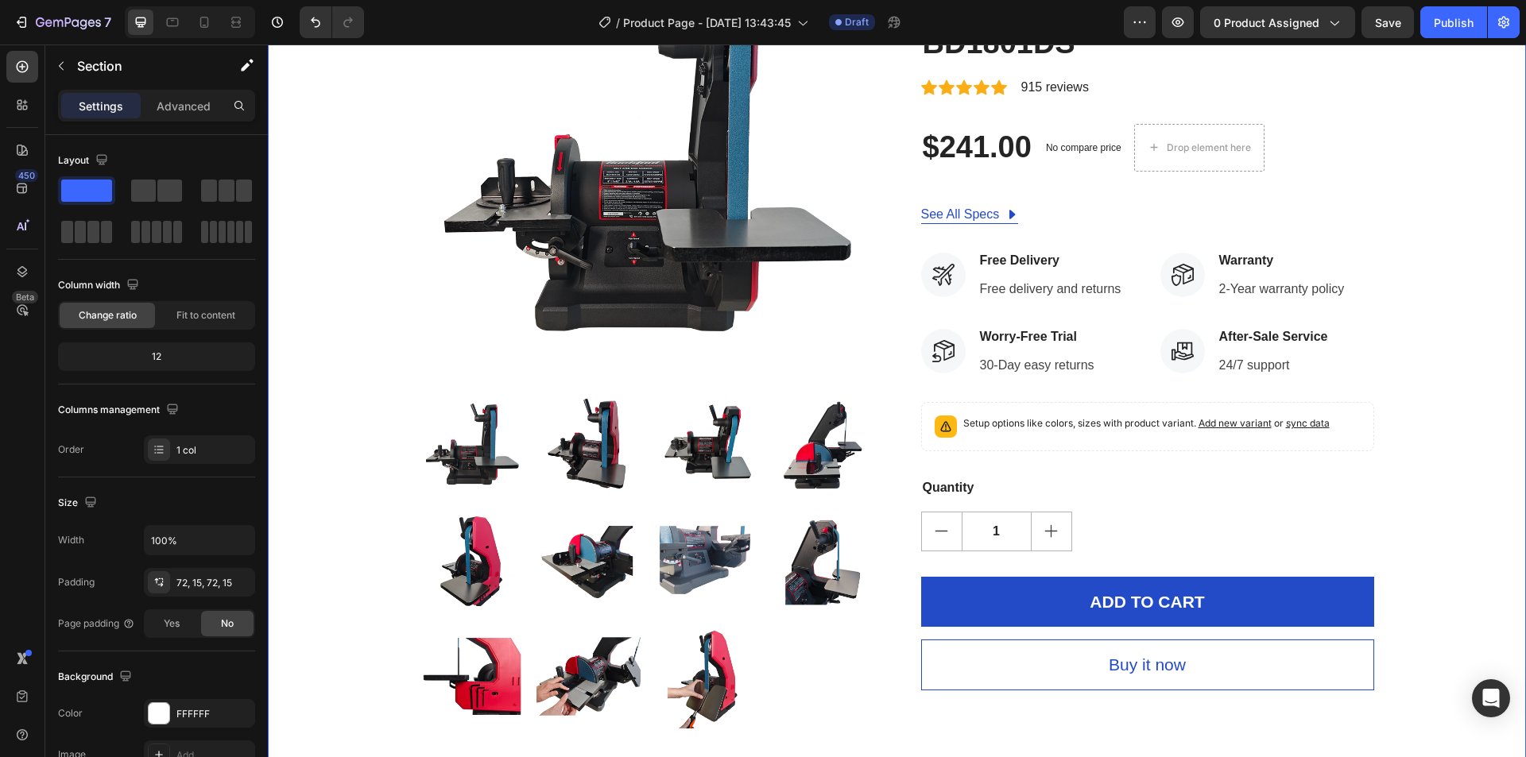
scroll to position [318, 0]
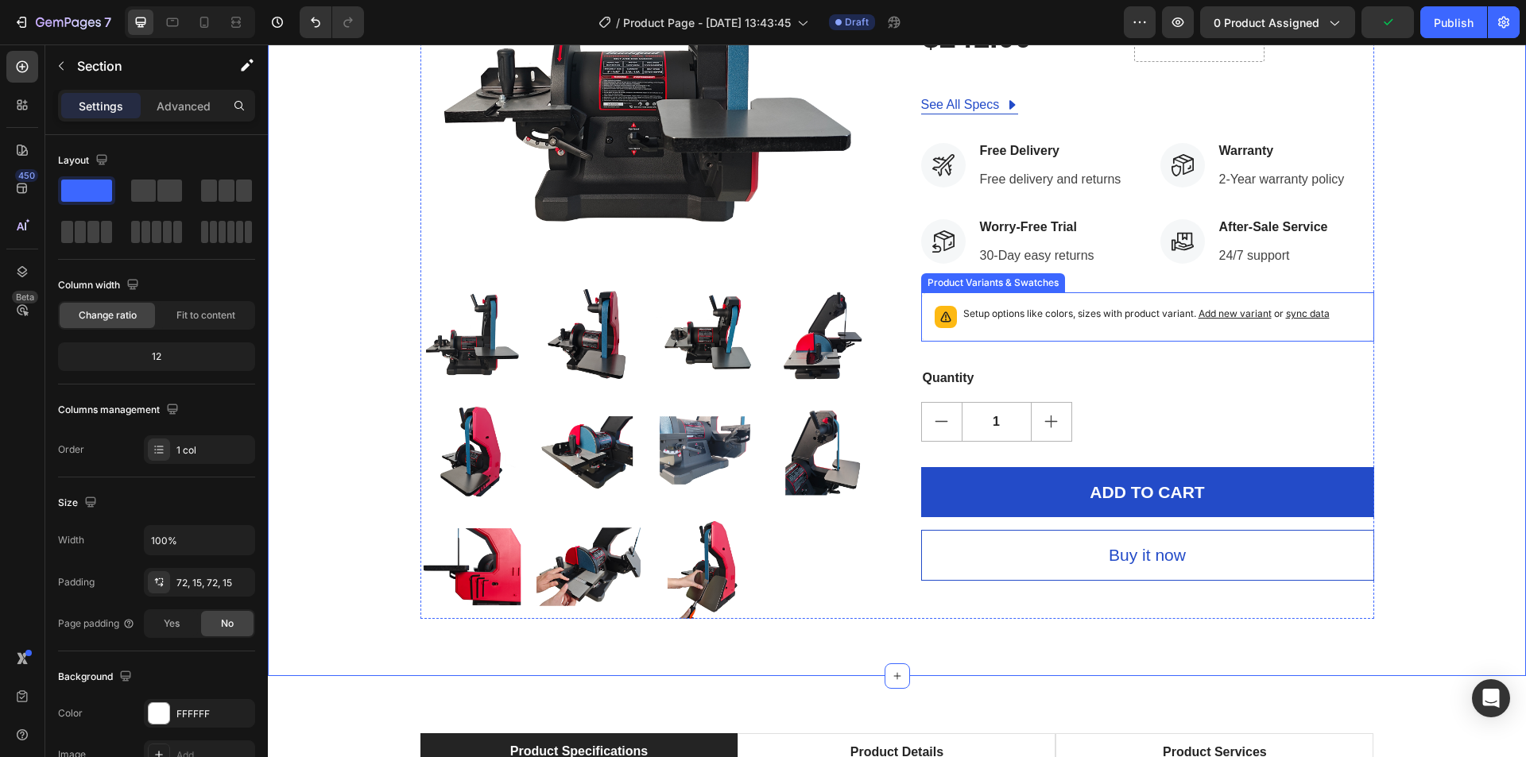
click at [1066, 298] on div "Setup options like colors, sizes with product variant. Add new variant or sync …" at bounding box center [1147, 316] width 453 height 49
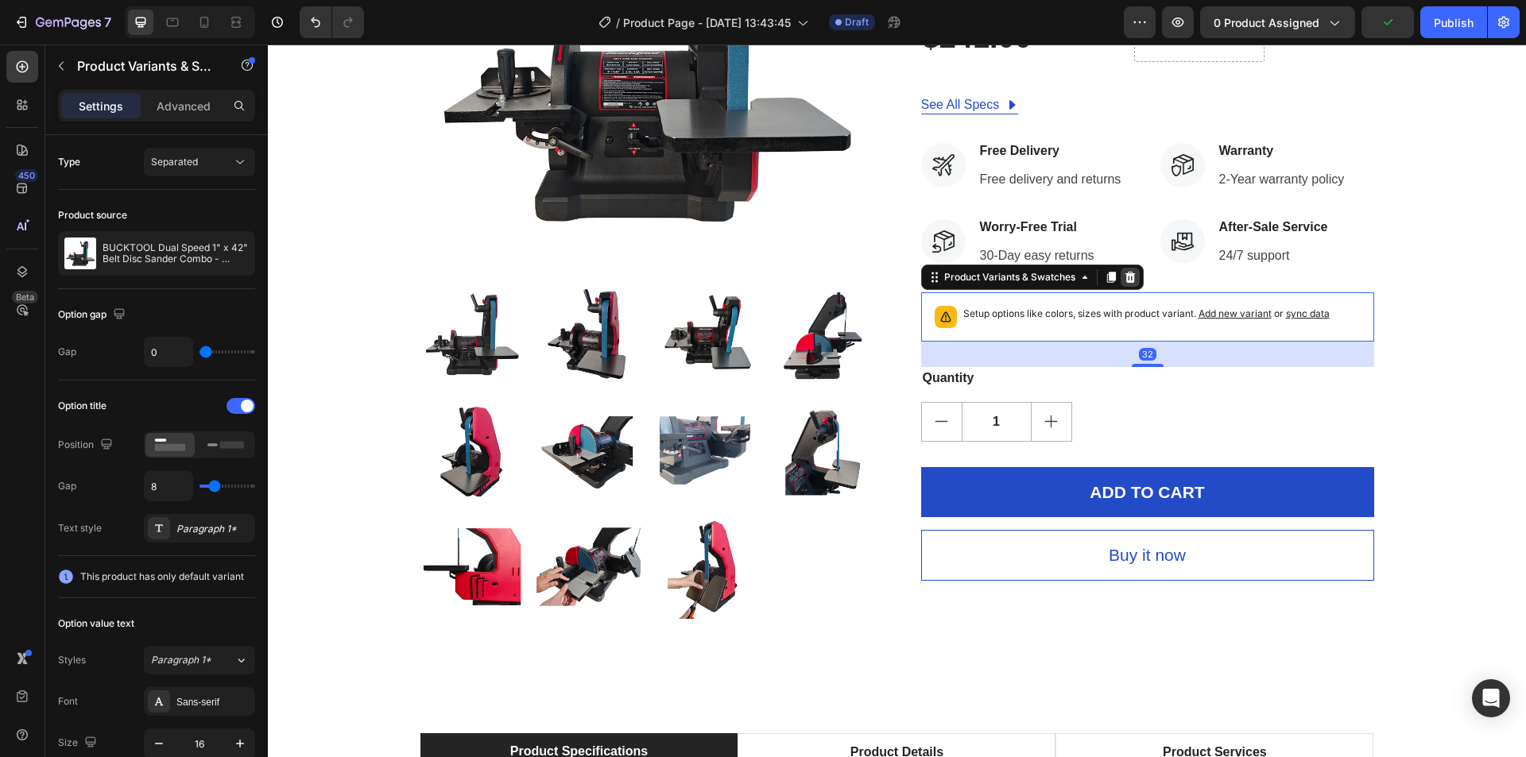
click at [1133, 278] on div at bounding box center [1130, 277] width 19 height 19
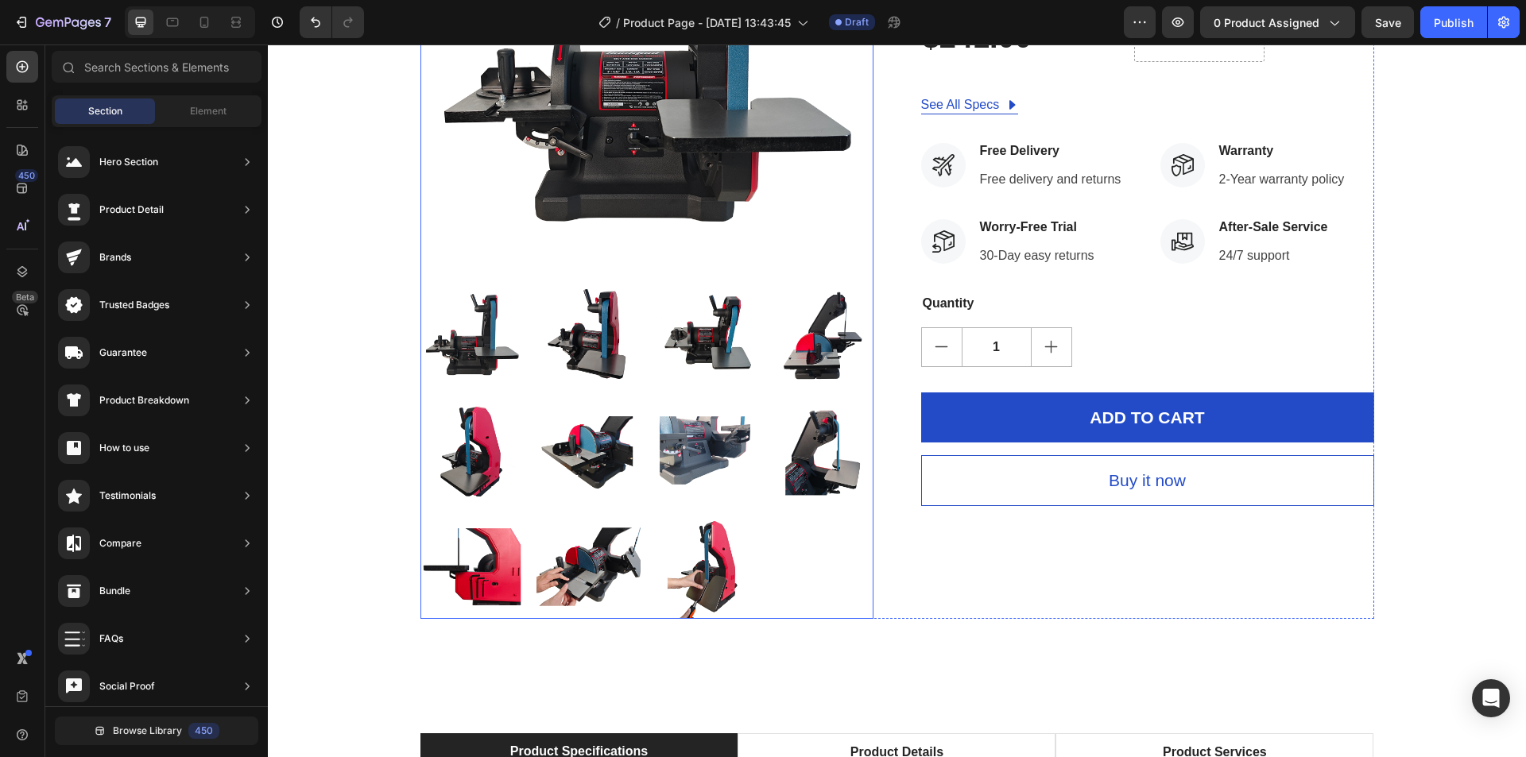
click at [572, 453] on img at bounding box center [589, 451] width 104 height 104
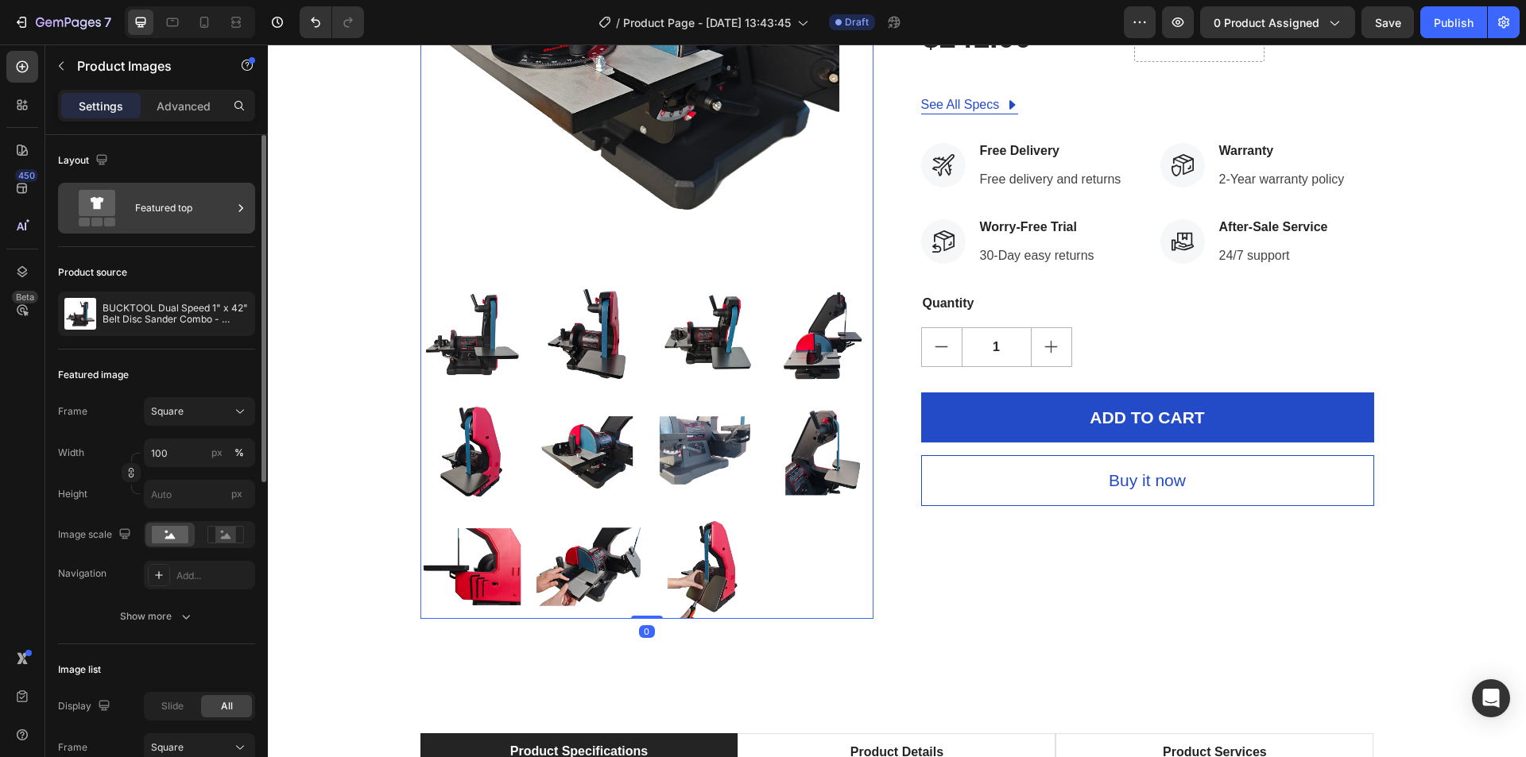
click at [126, 219] on icon at bounding box center [97, 208] width 64 height 37
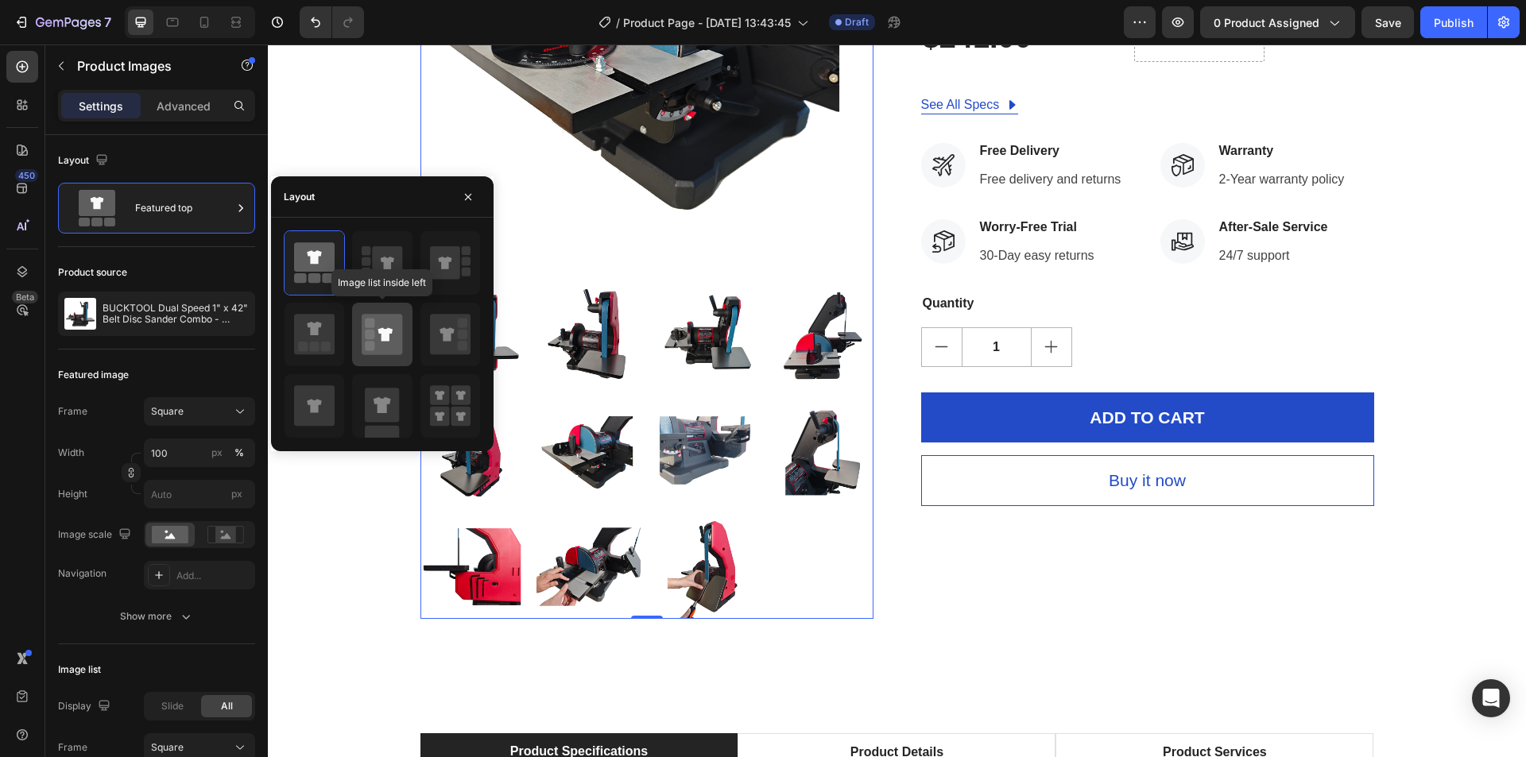
click at [378, 343] on icon at bounding box center [382, 334] width 41 height 41
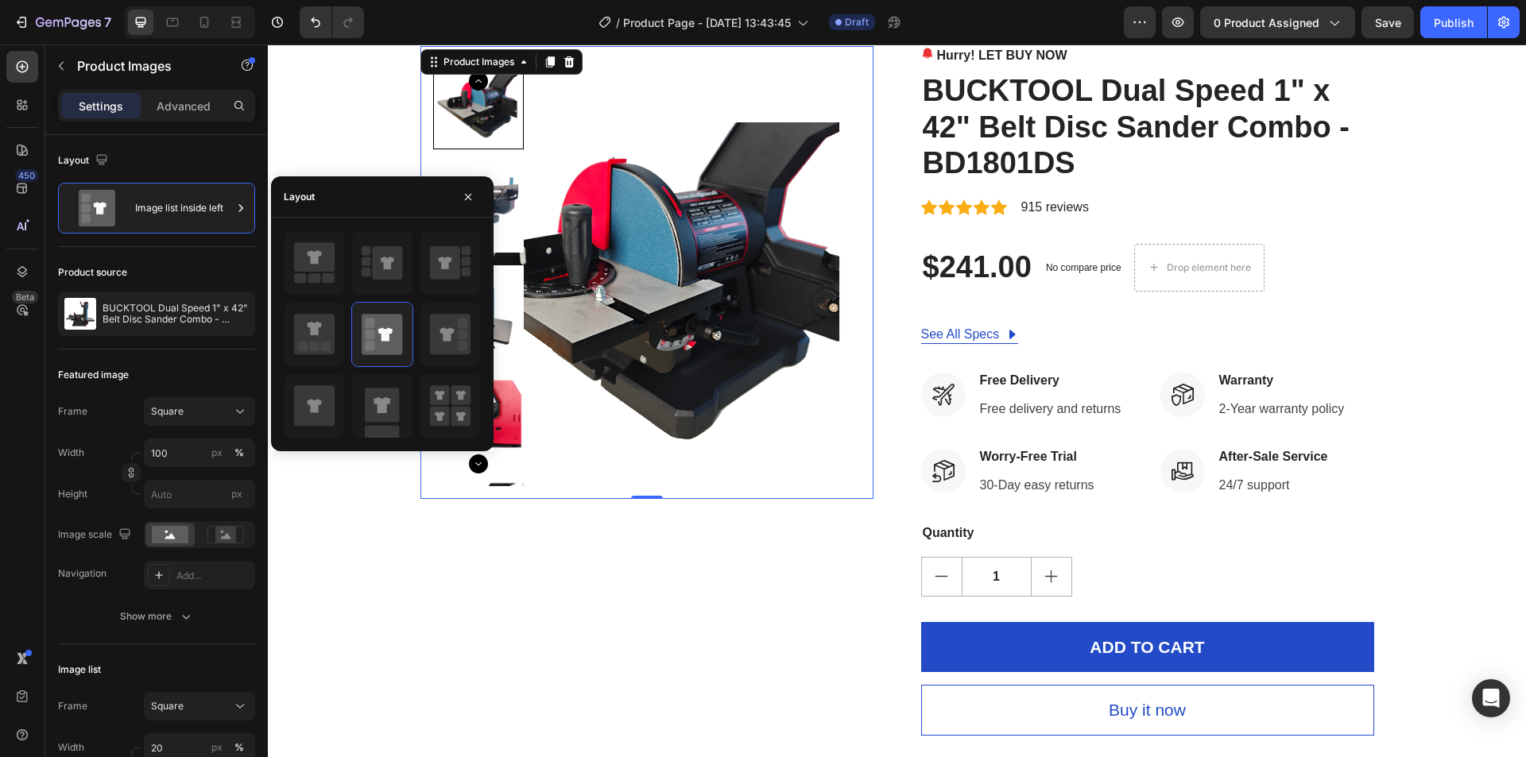
scroll to position [79, 0]
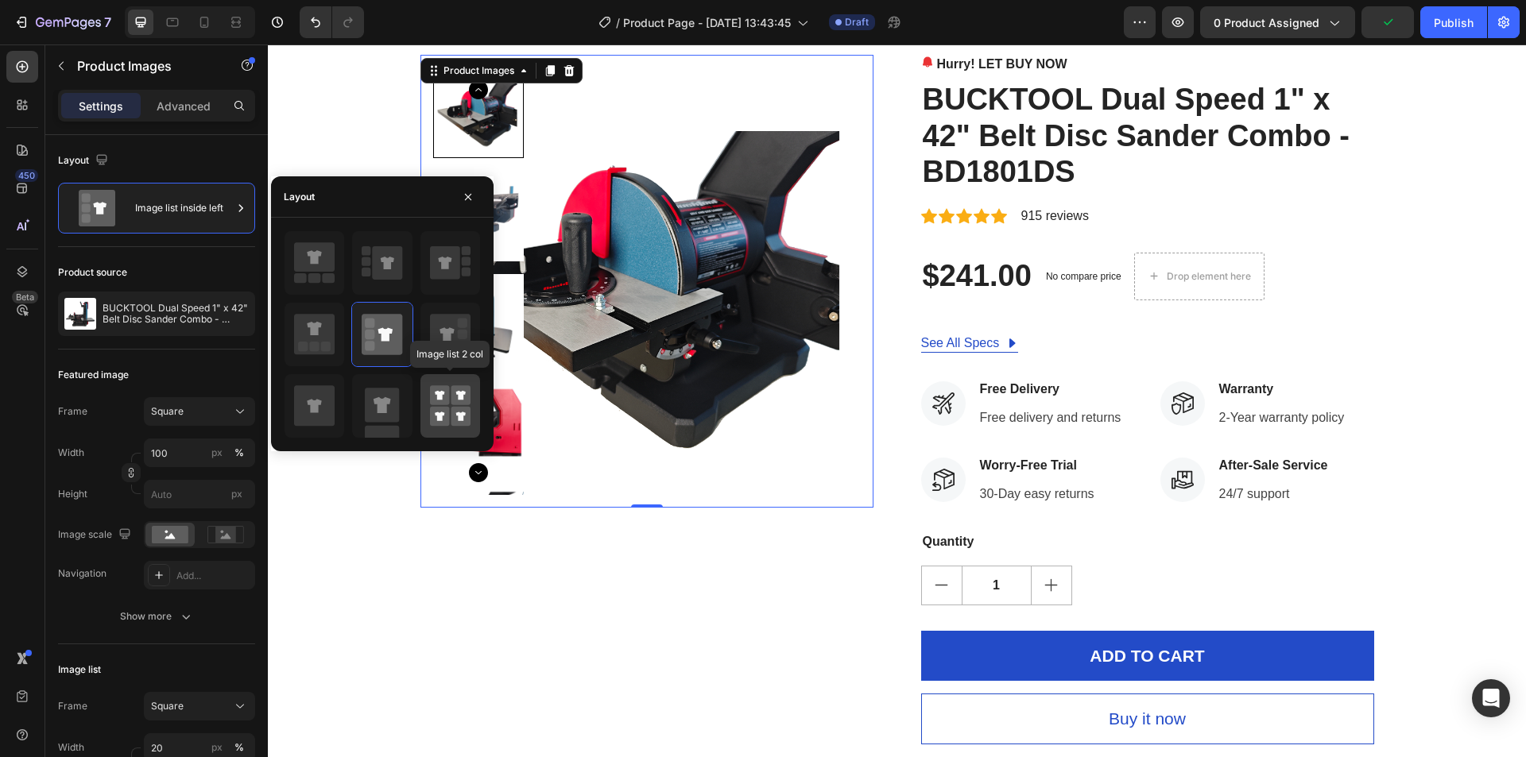
click at [446, 402] on rect at bounding box center [440, 395] width 20 height 20
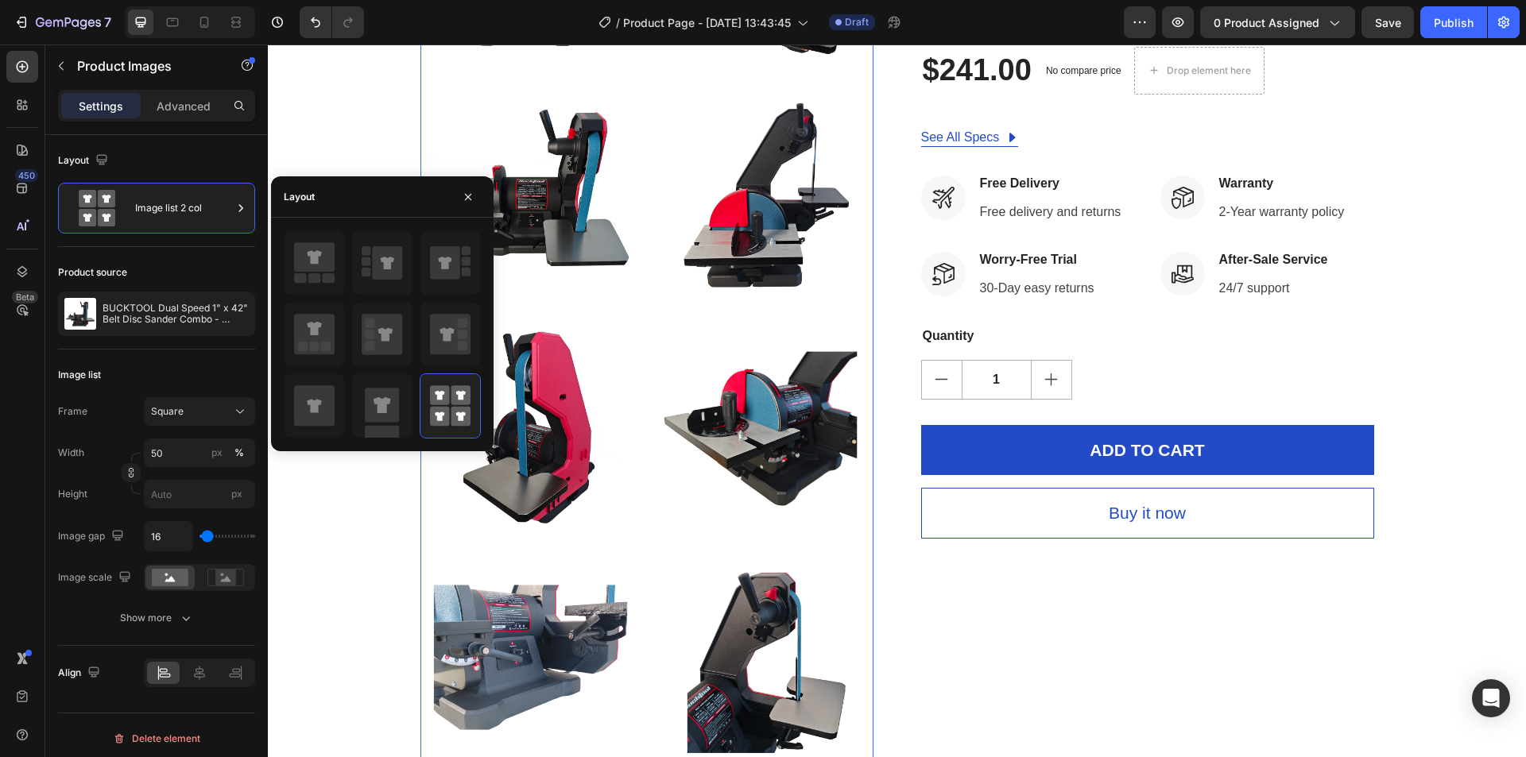
scroll to position [318, 0]
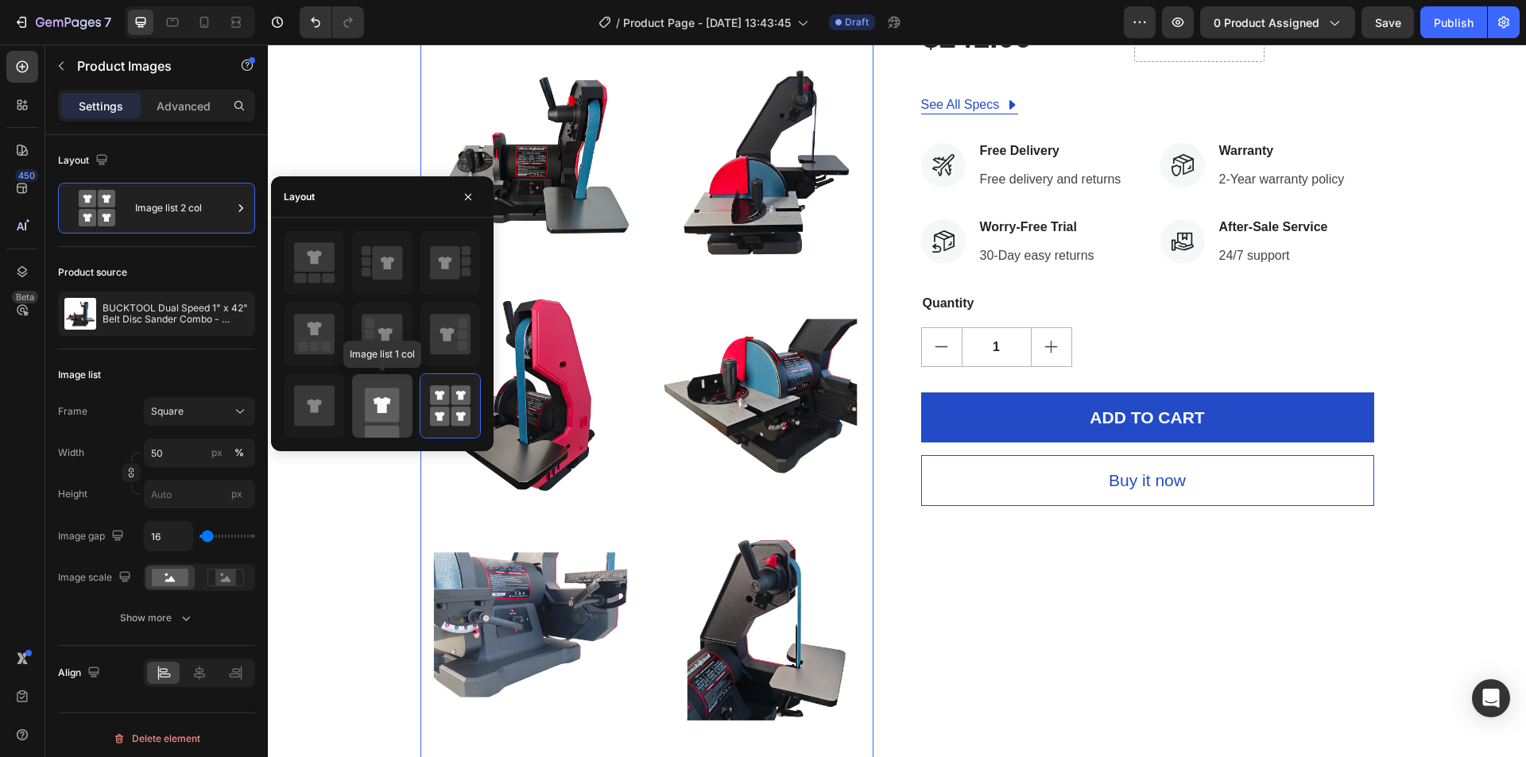
click at [394, 406] on rect at bounding box center [382, 405] width 34 height 34
type input "100"
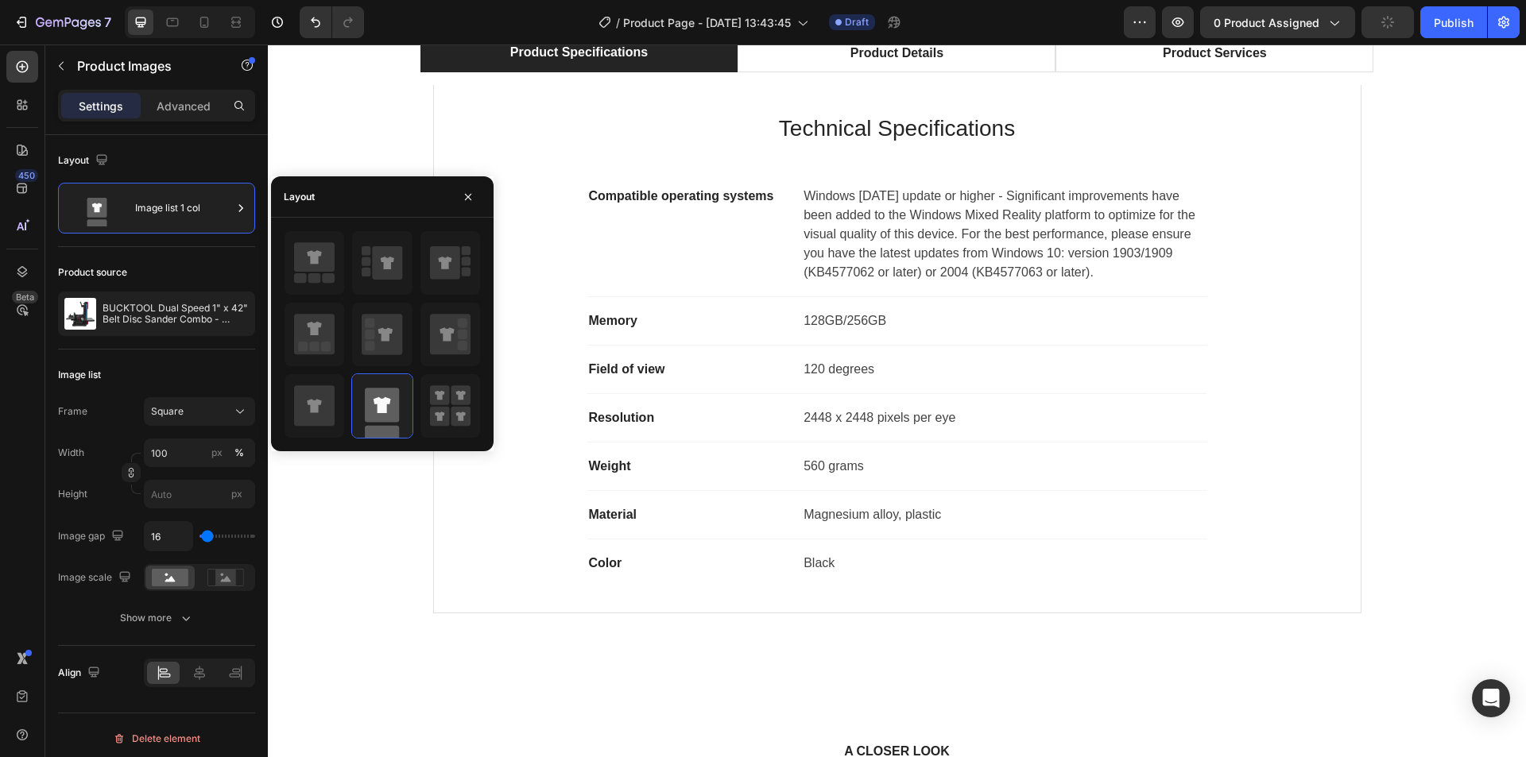
scroll to position [5087, 0]
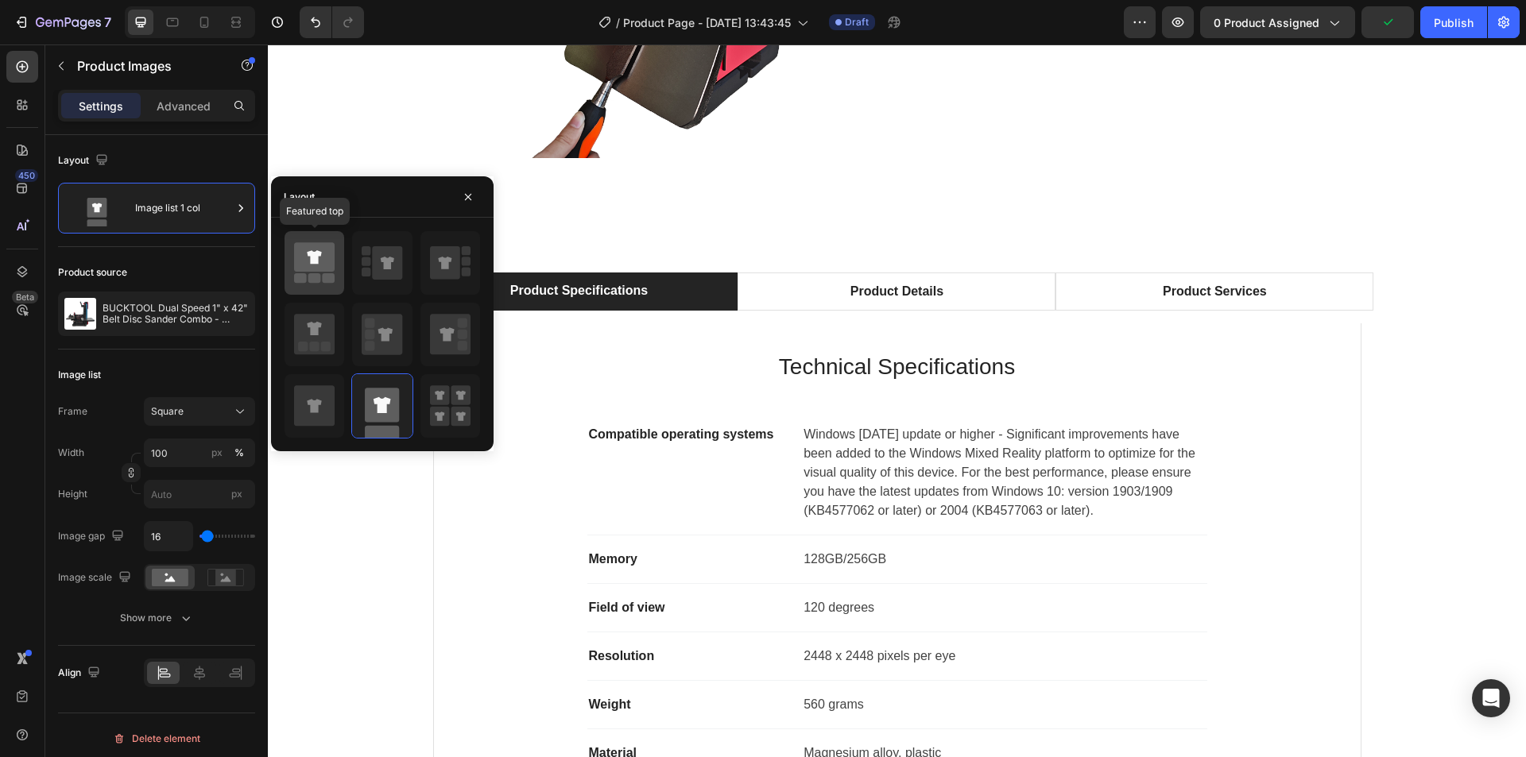
click at [327, 274] on rect at bounding box center [329, 278] width 13 height 10
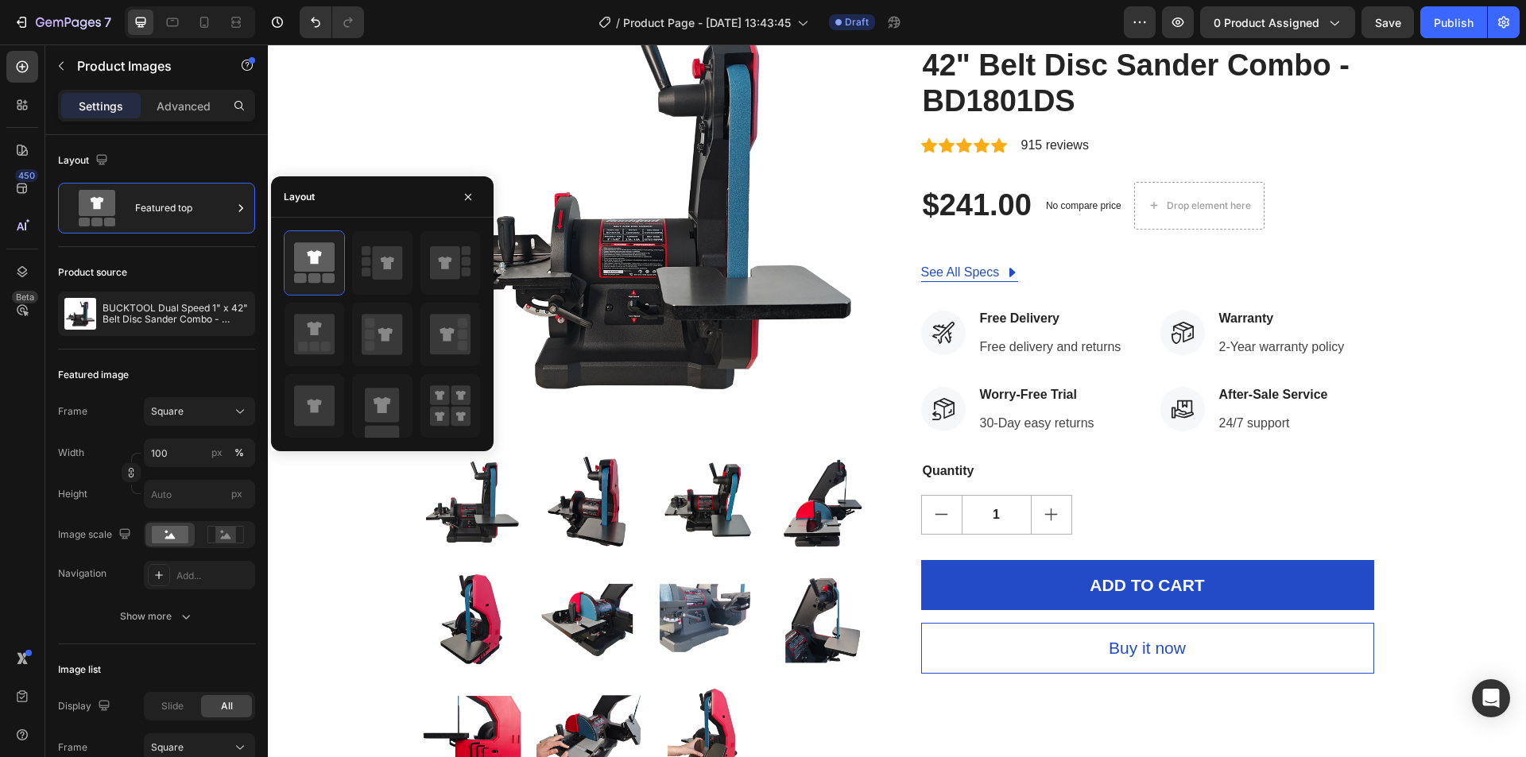
scroll to position [318, 0]
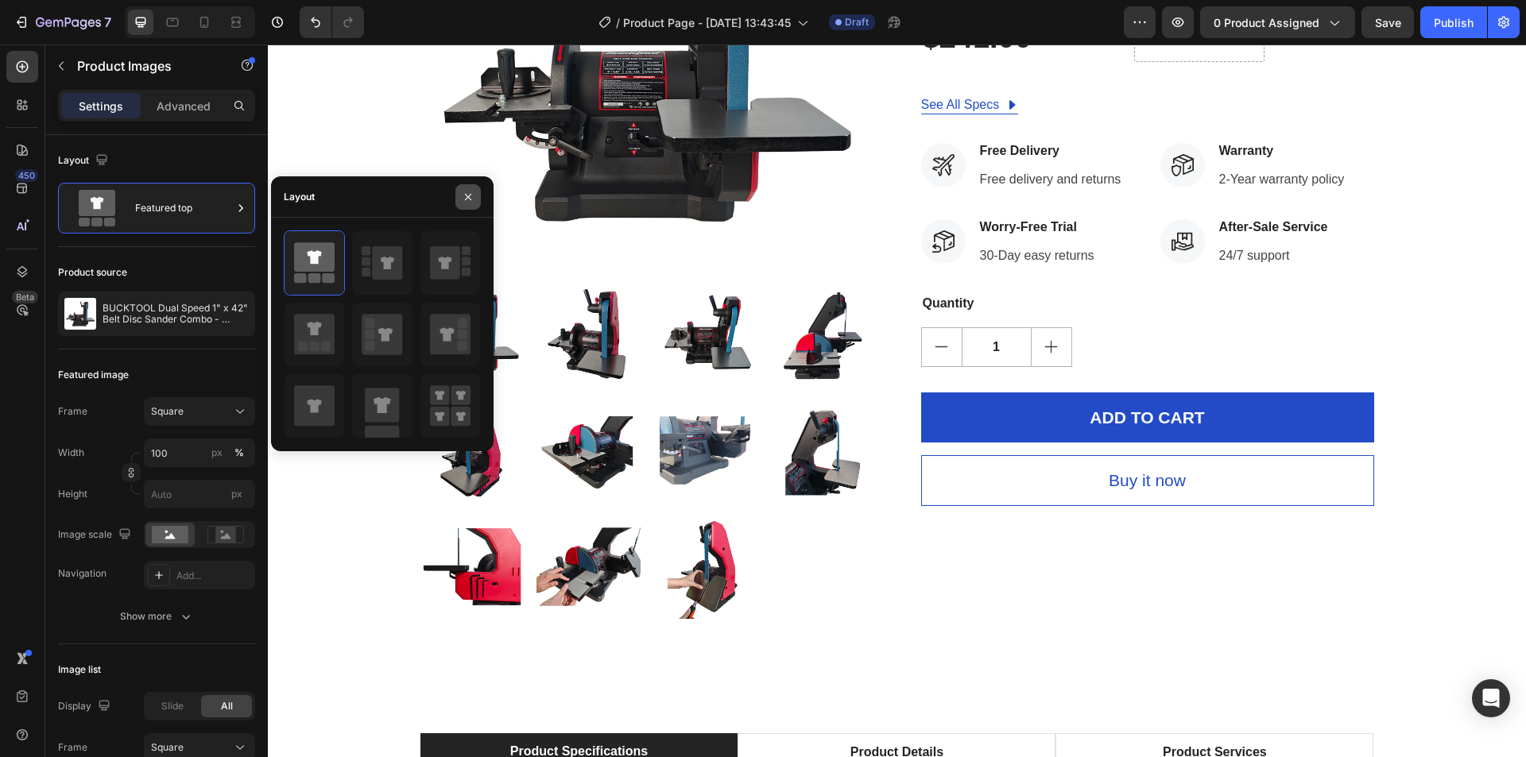
click at [473, 196] on icon "button" at bounding box center [468, 197] width 13 height 13
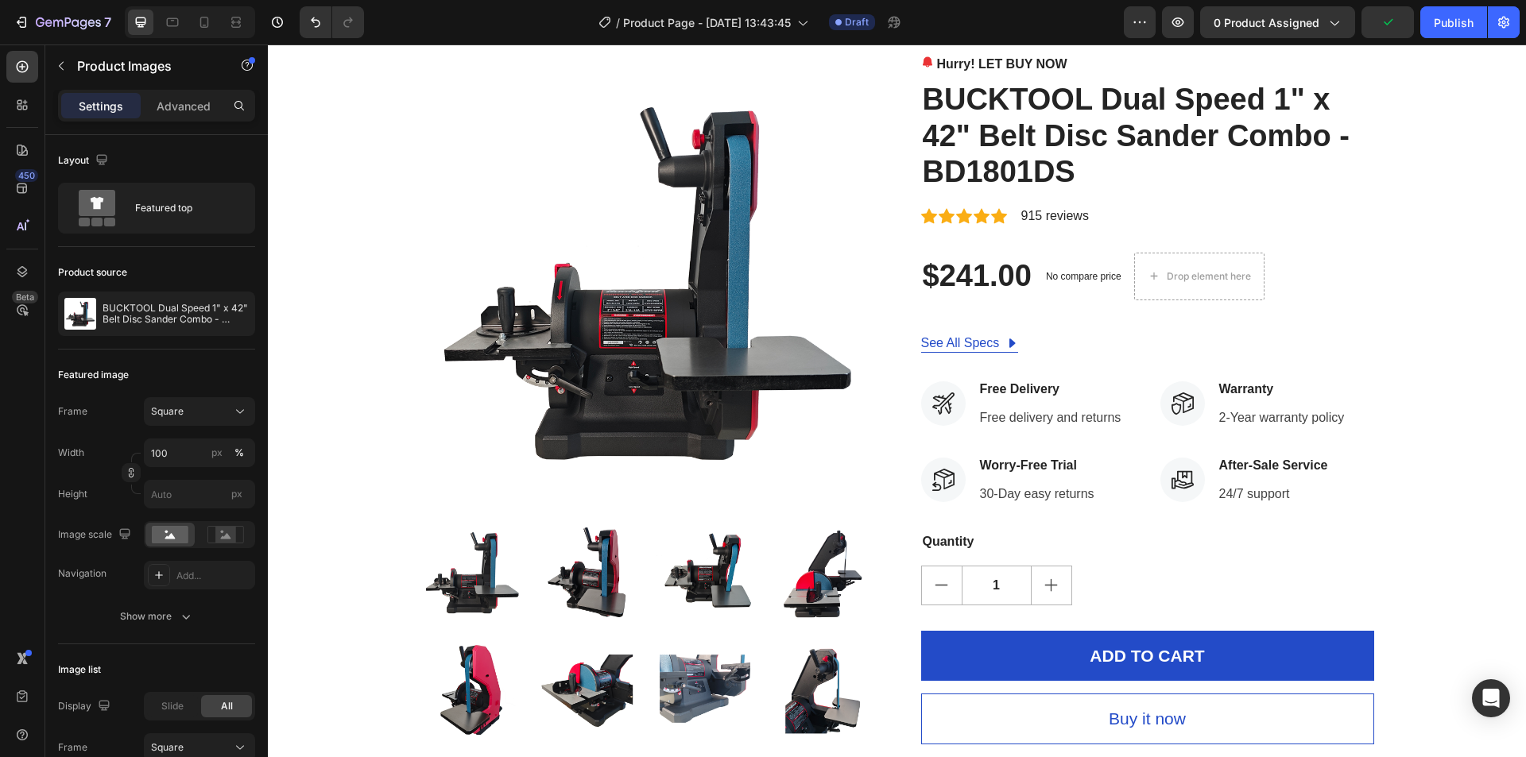
scroll to position [0, 0]
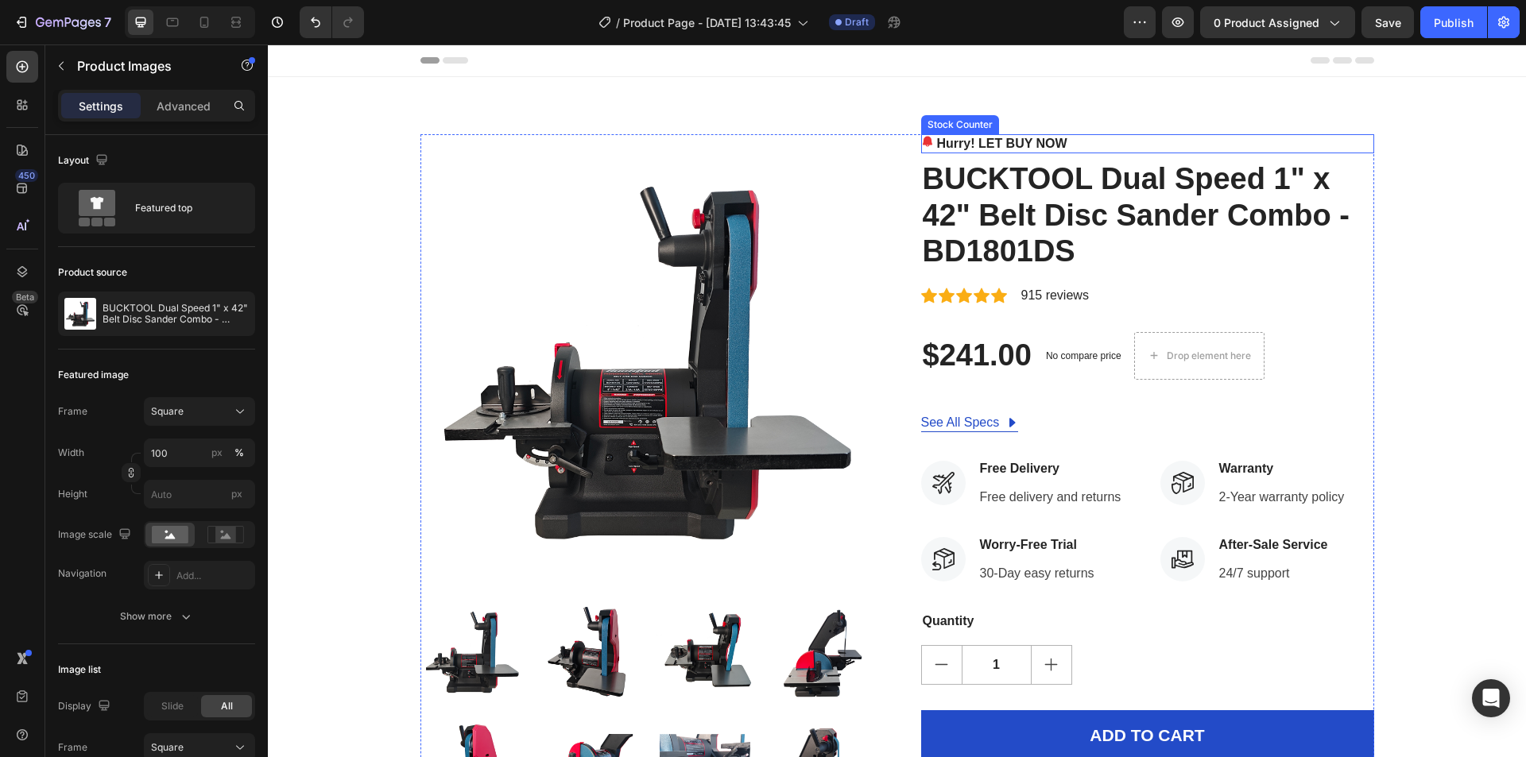
click at [990, 146] on p "Hurry! LET BUY NOW" at bounding box center [1002, 143] width 130 height 19
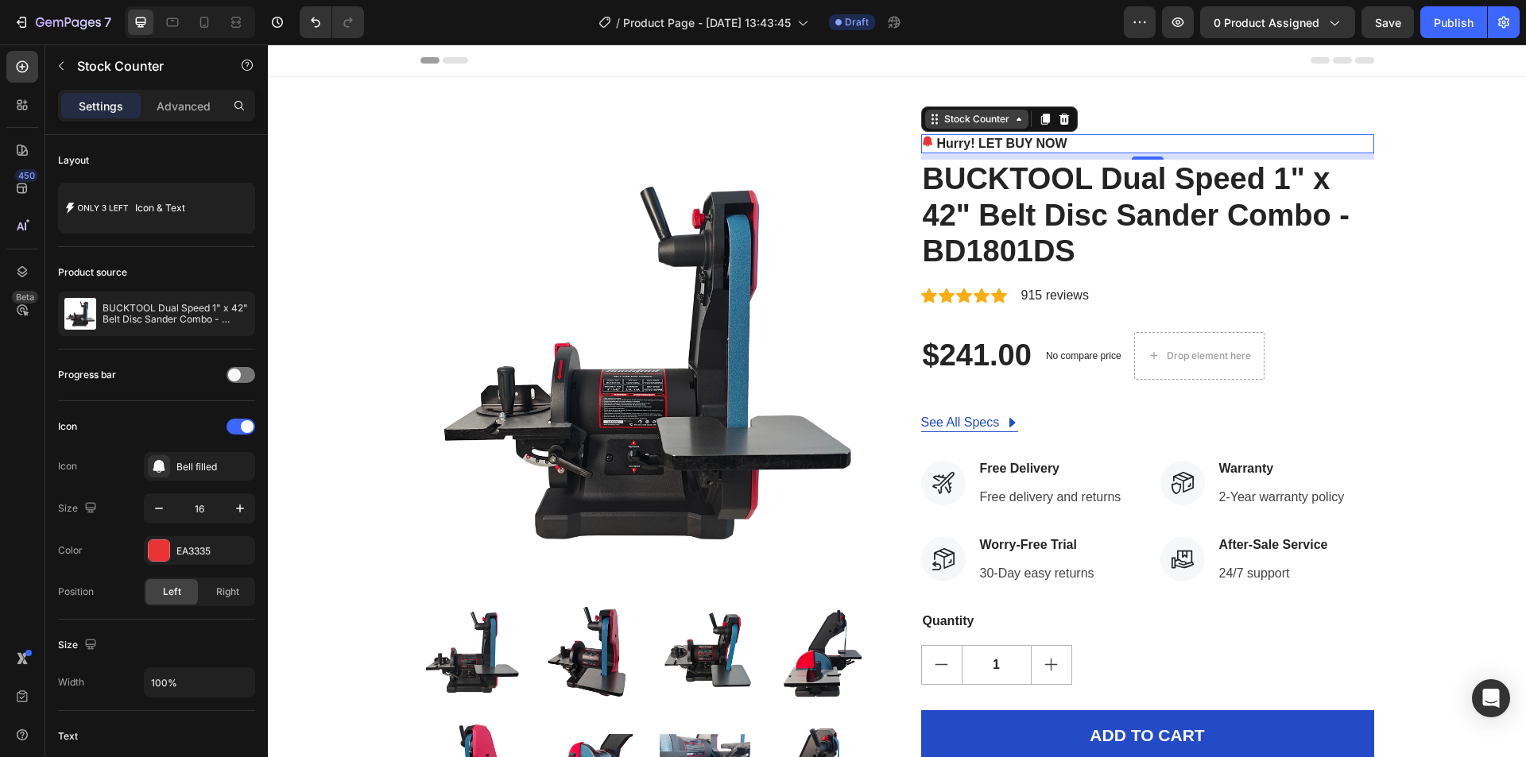
click at [963, 118] on div "Stock Counter" at bounding box center [977, 119] width 72 height 14
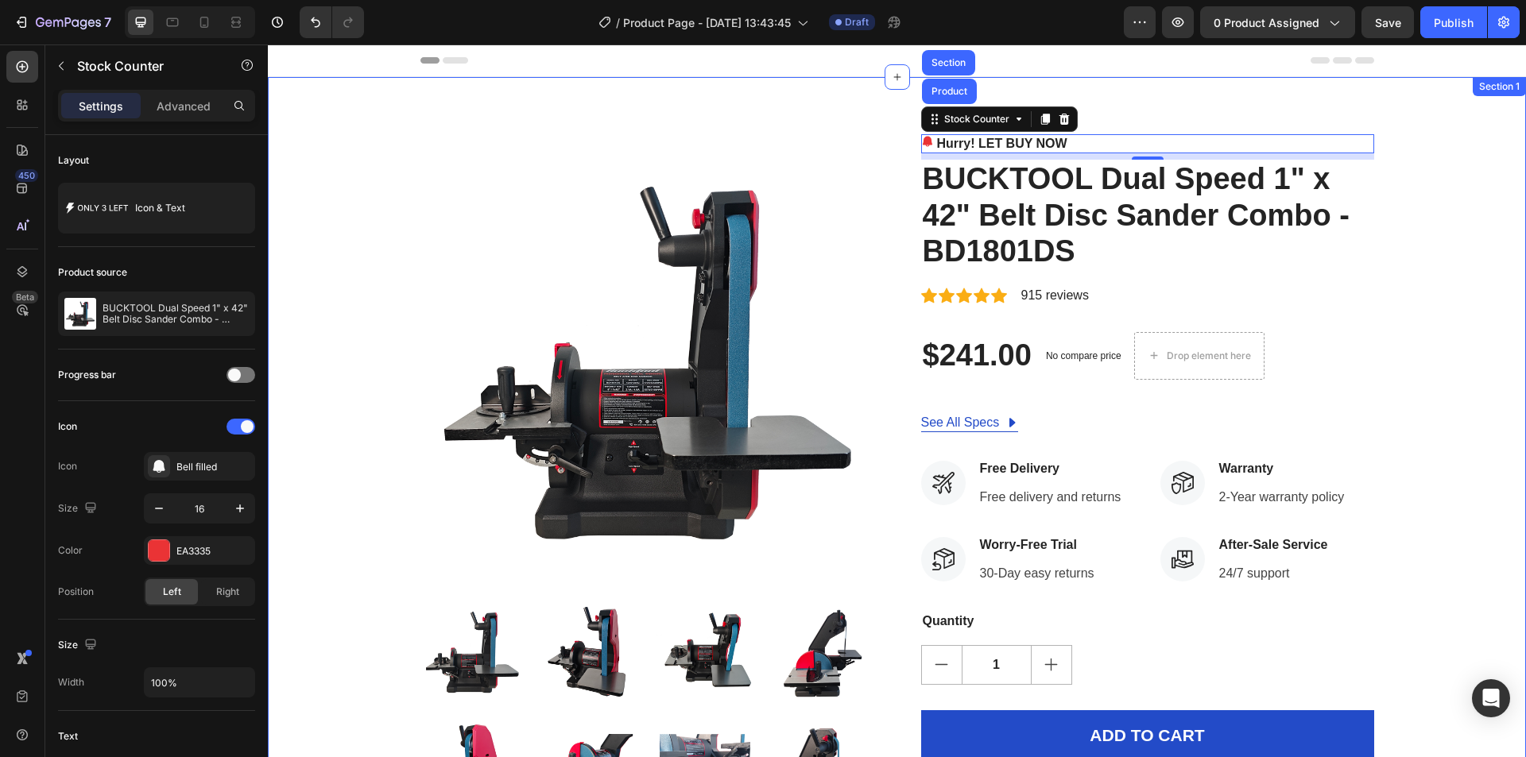
click at [1470, 246] on div "Product Images Hurry! LET BUY NOW Stock Counter Product Section 8 BUCKTOOL Dual…" at bounding box center [897, 535] width 1234 height 803
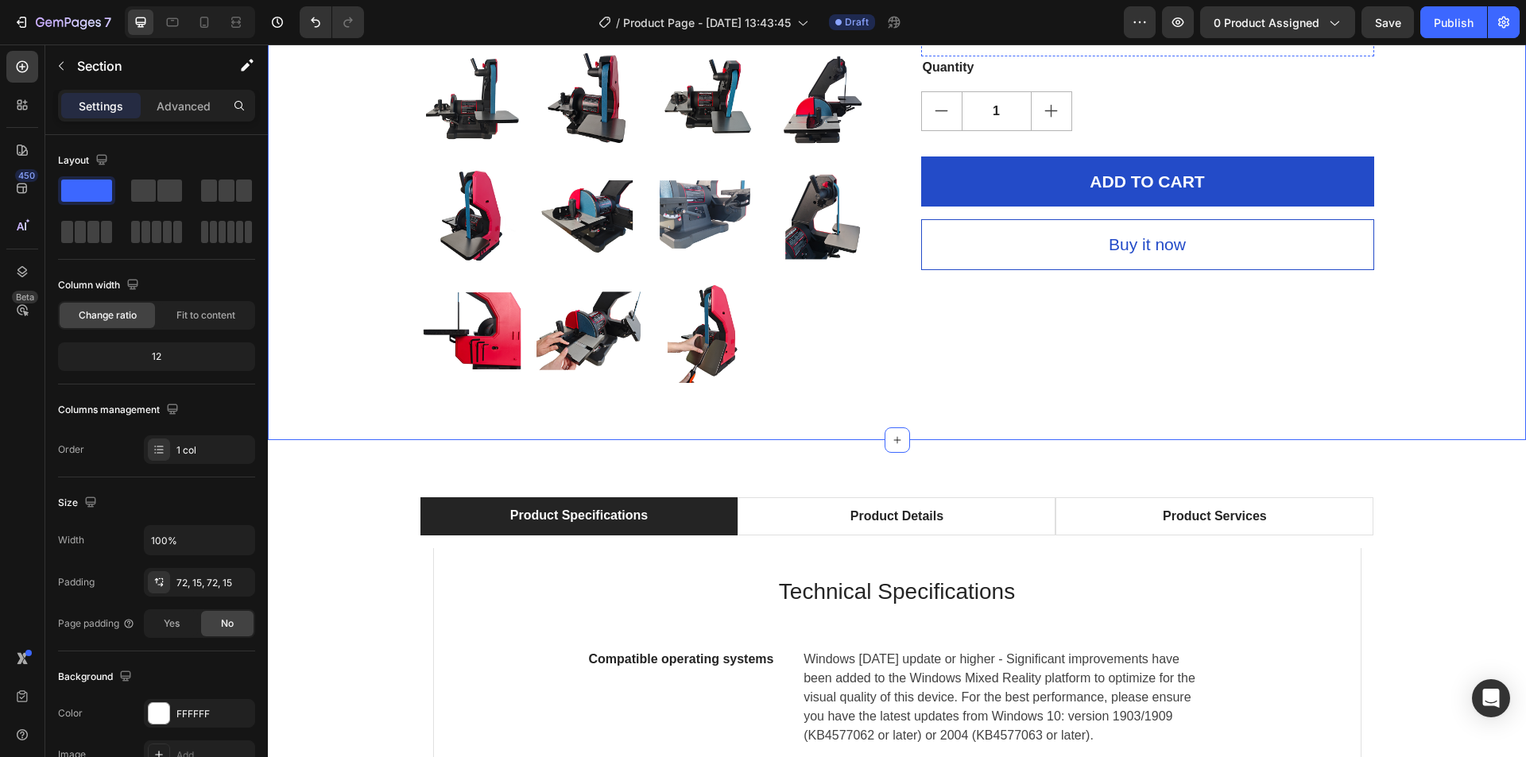
scroll to position [715, 0]
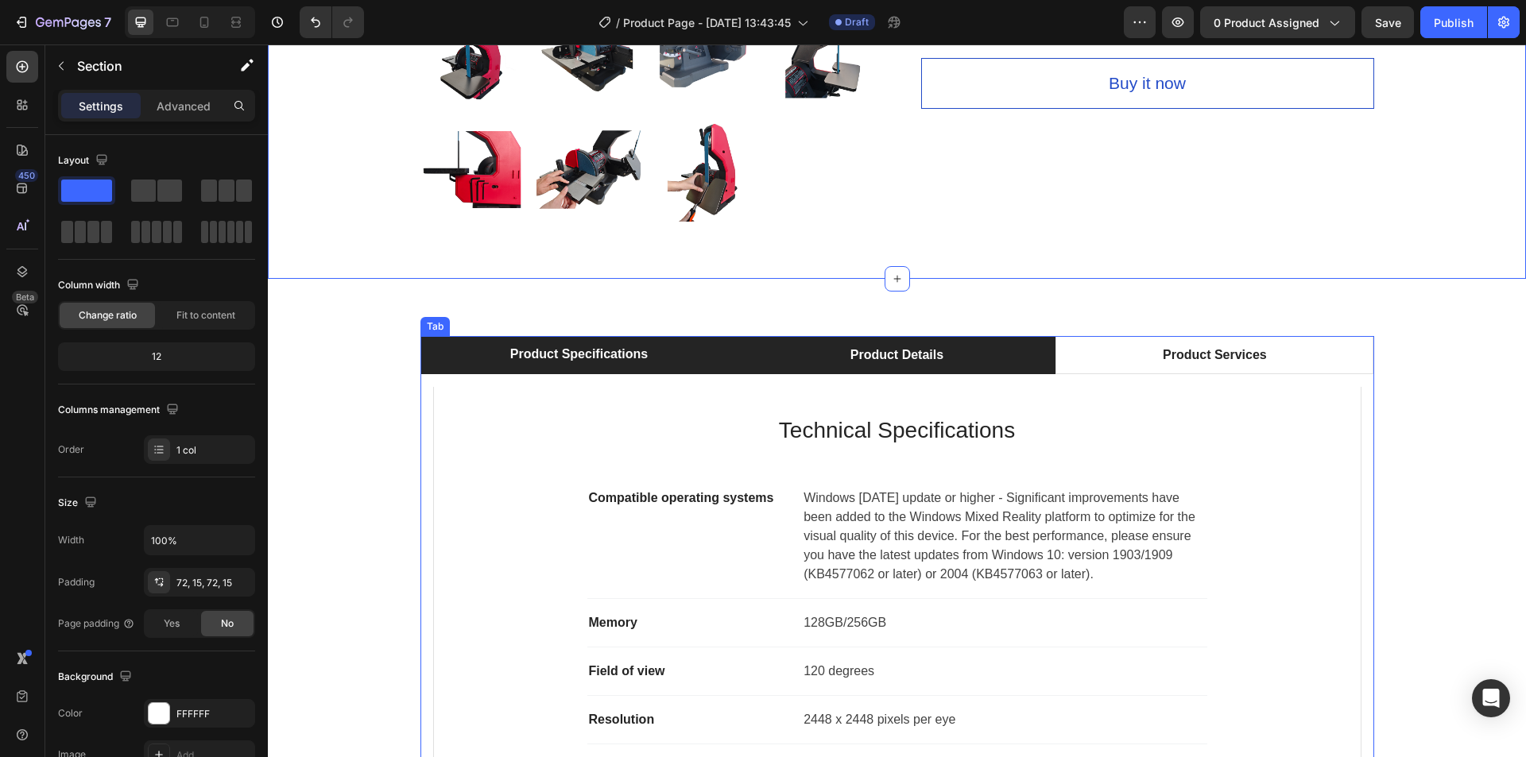
click at [826, 352] on li "Product Details" at bounding box center [897, 355] width 318 height 38
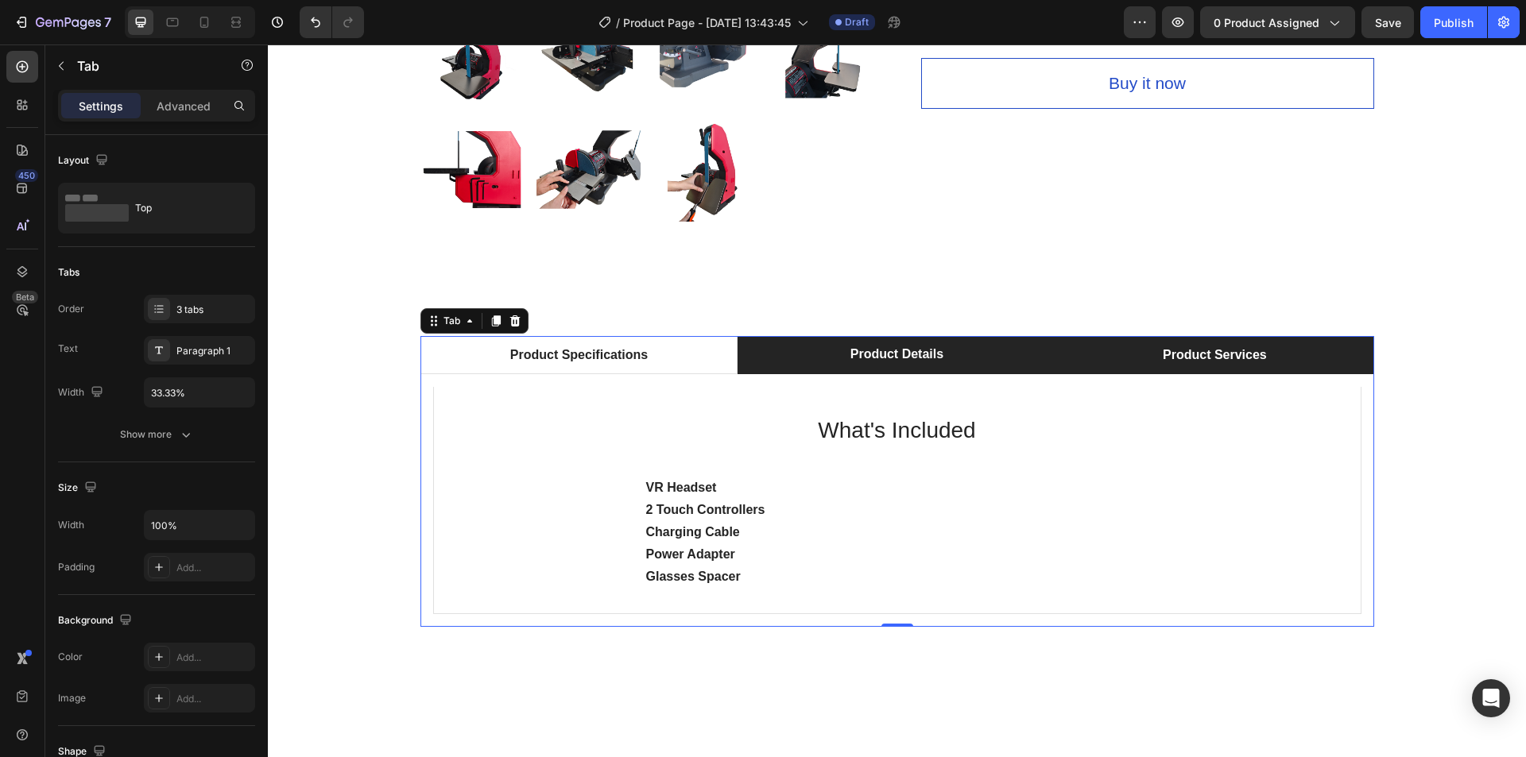
click at [1095, 359] on li "Product Services" at bounding box center [1215, 355] width 318 height 38
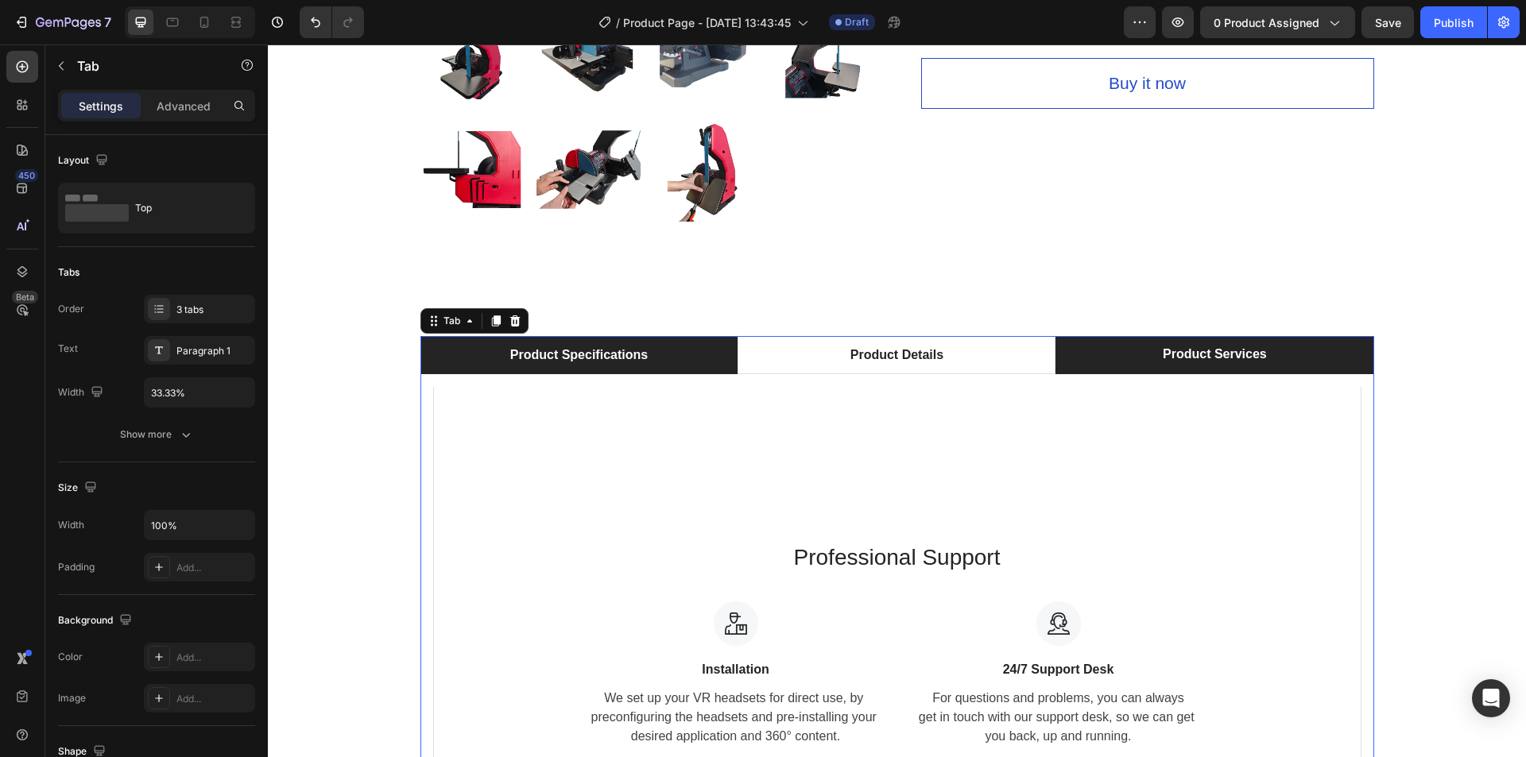
click at [608, 355] on div "Product Specifications" at bounding box center [579, 355] width 142 height 24
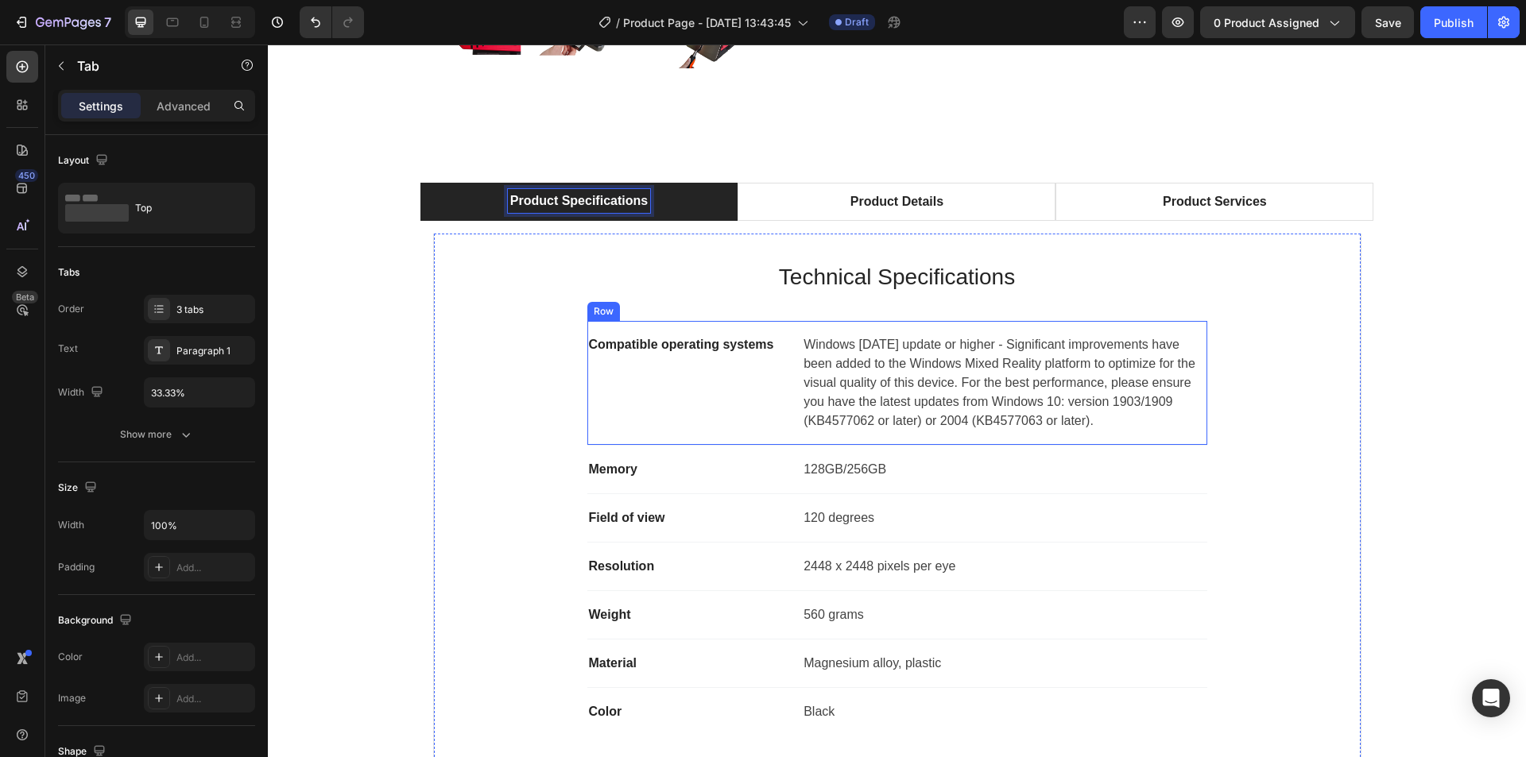
scroll to position [874, 0]
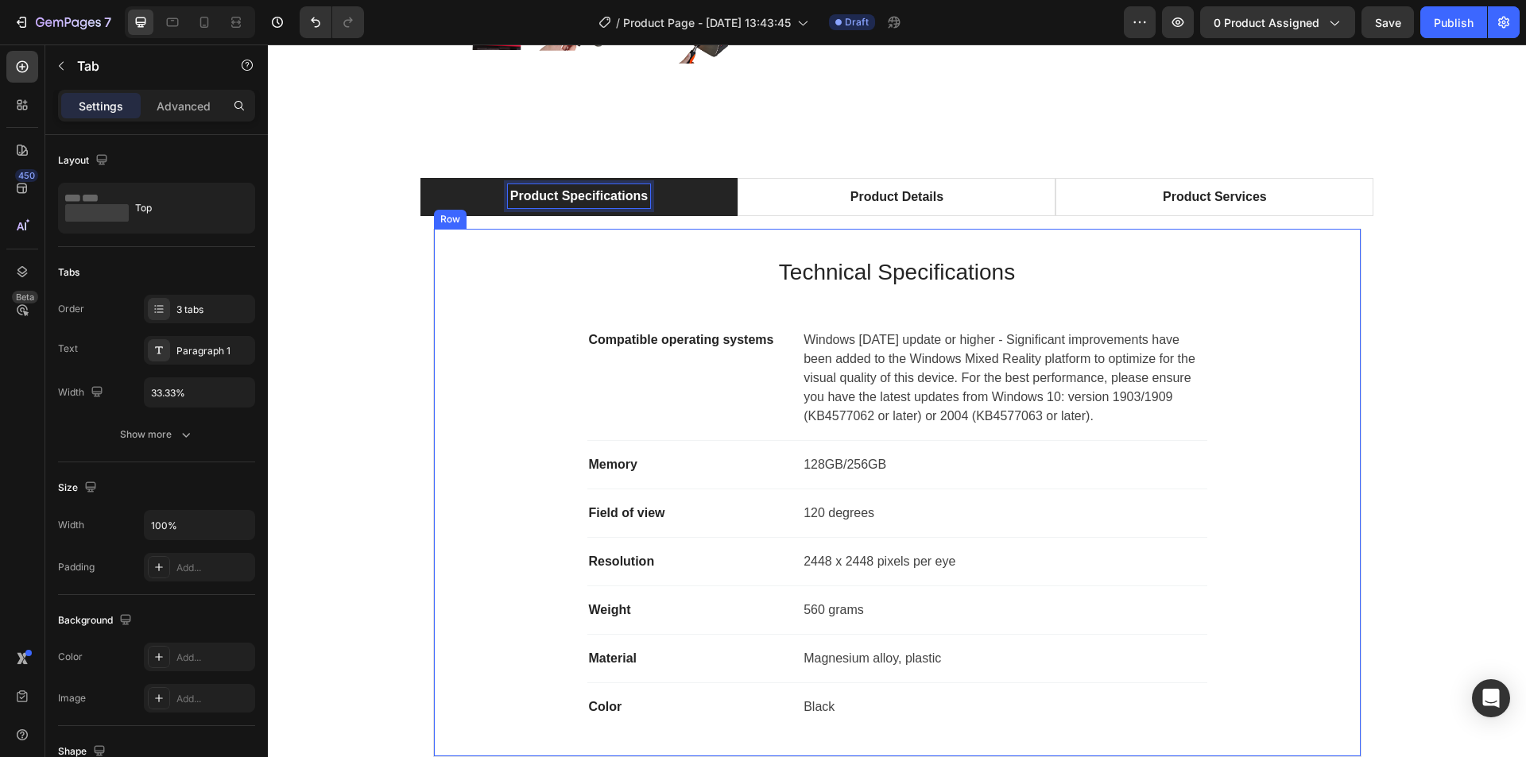
click at [856, 285] on p "Technical Specifications" at bounding box center [897, 272] width 873 height 33
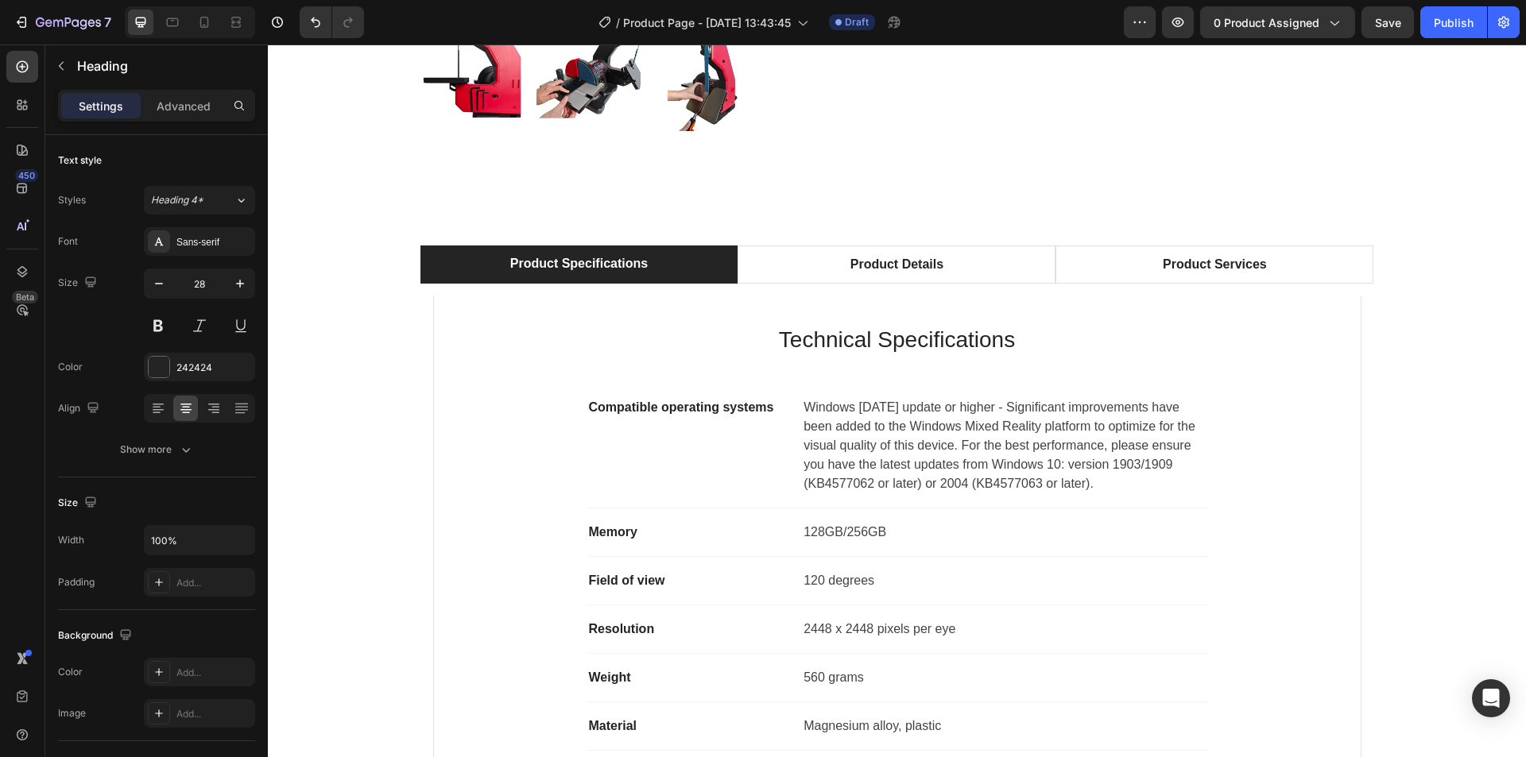
scroll to position [795, 0]
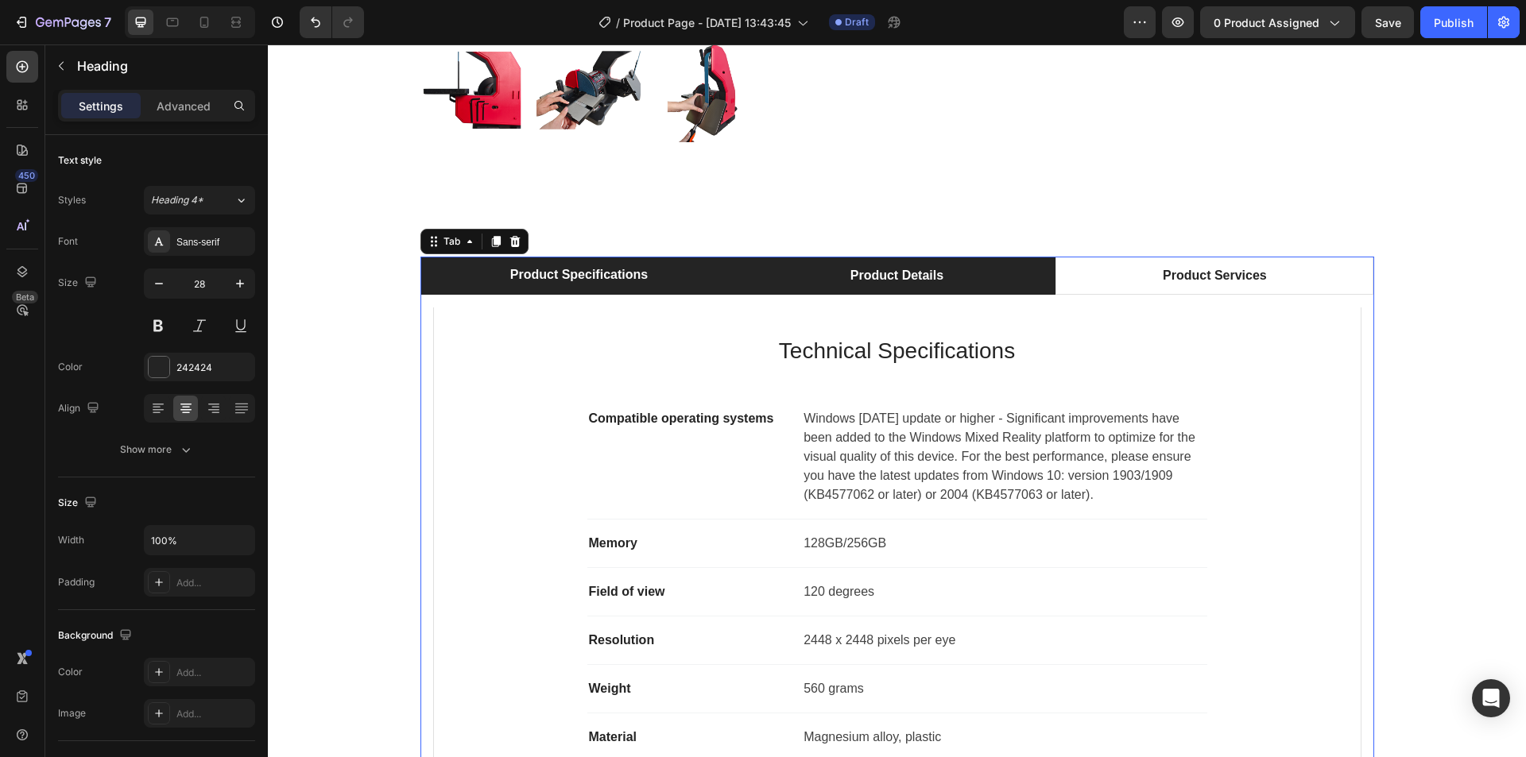
click at [852, 276] on div "Product Details" at bounding box center [897, 276] width 98 height 24
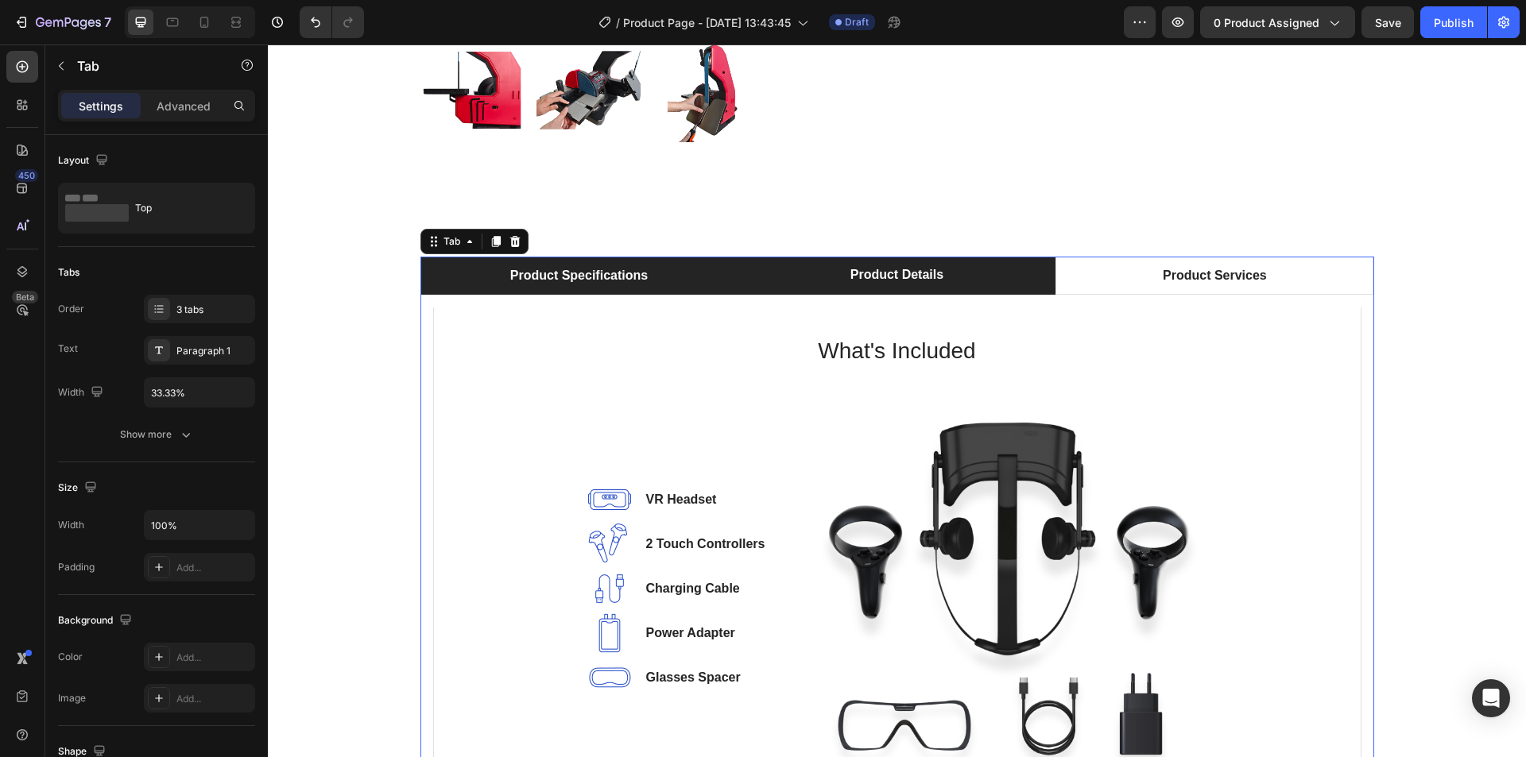
click at [671, 276] on li "Product Specifications" at bounding box center [579, 276] width 318 height 38
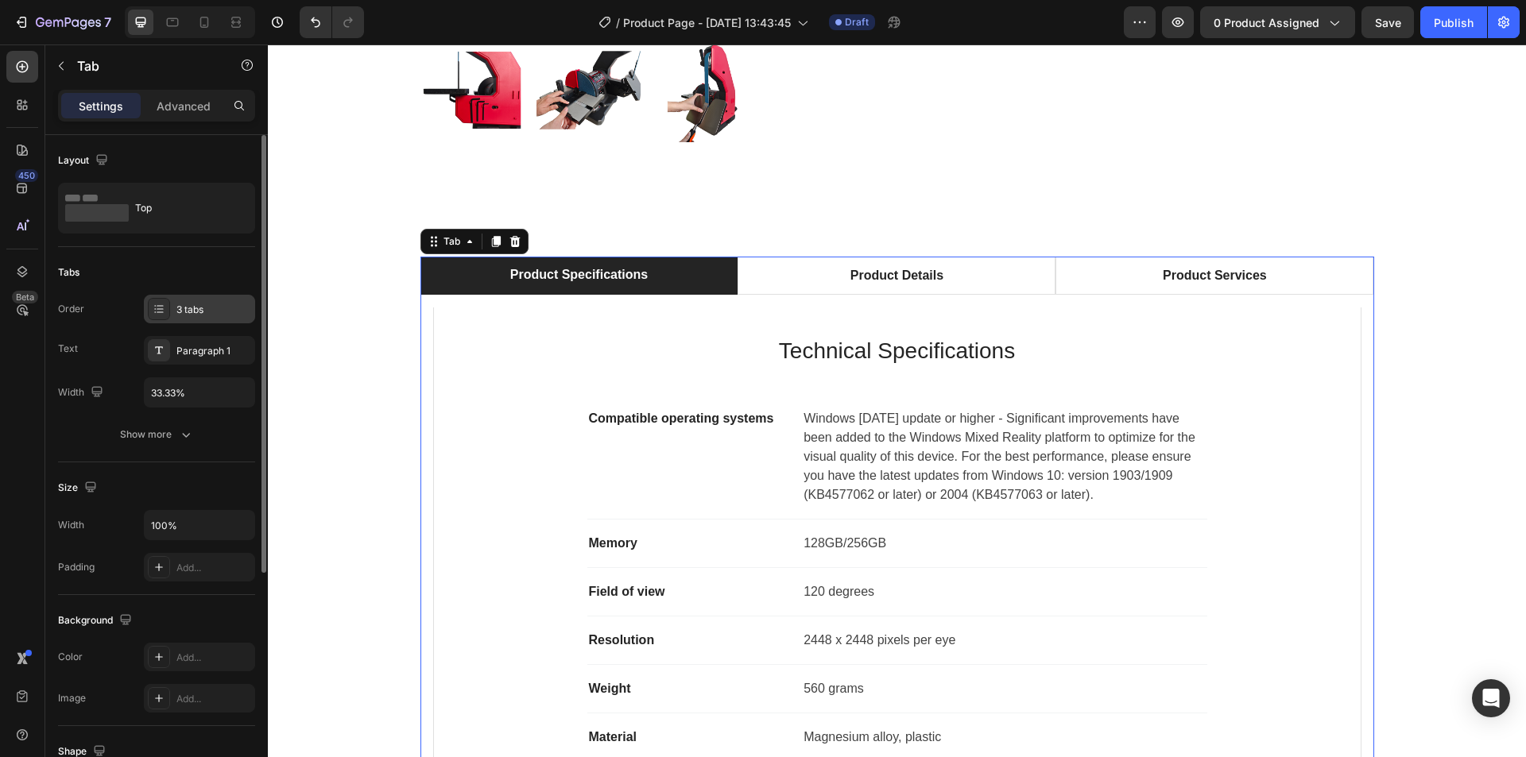
click at [180, 320] on div "3 tabs" at bounding box center [199, 309] width 111 height 29
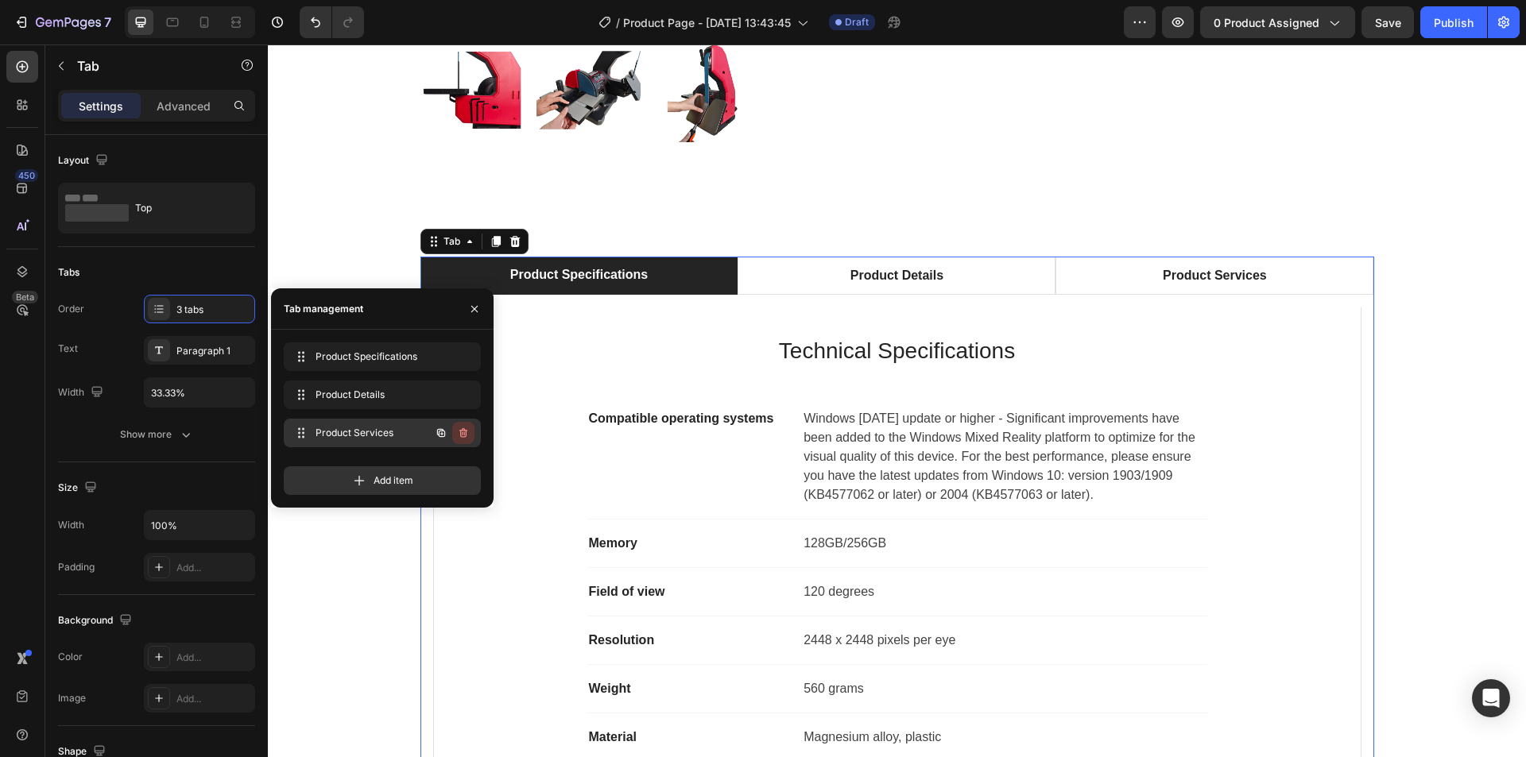
click at [463, 426] on button "button" at bounding box center [463, 433] width 22 height 22
click at [448, 427] on div "Delete" at bounding box center [452, 433] width 29 height 14
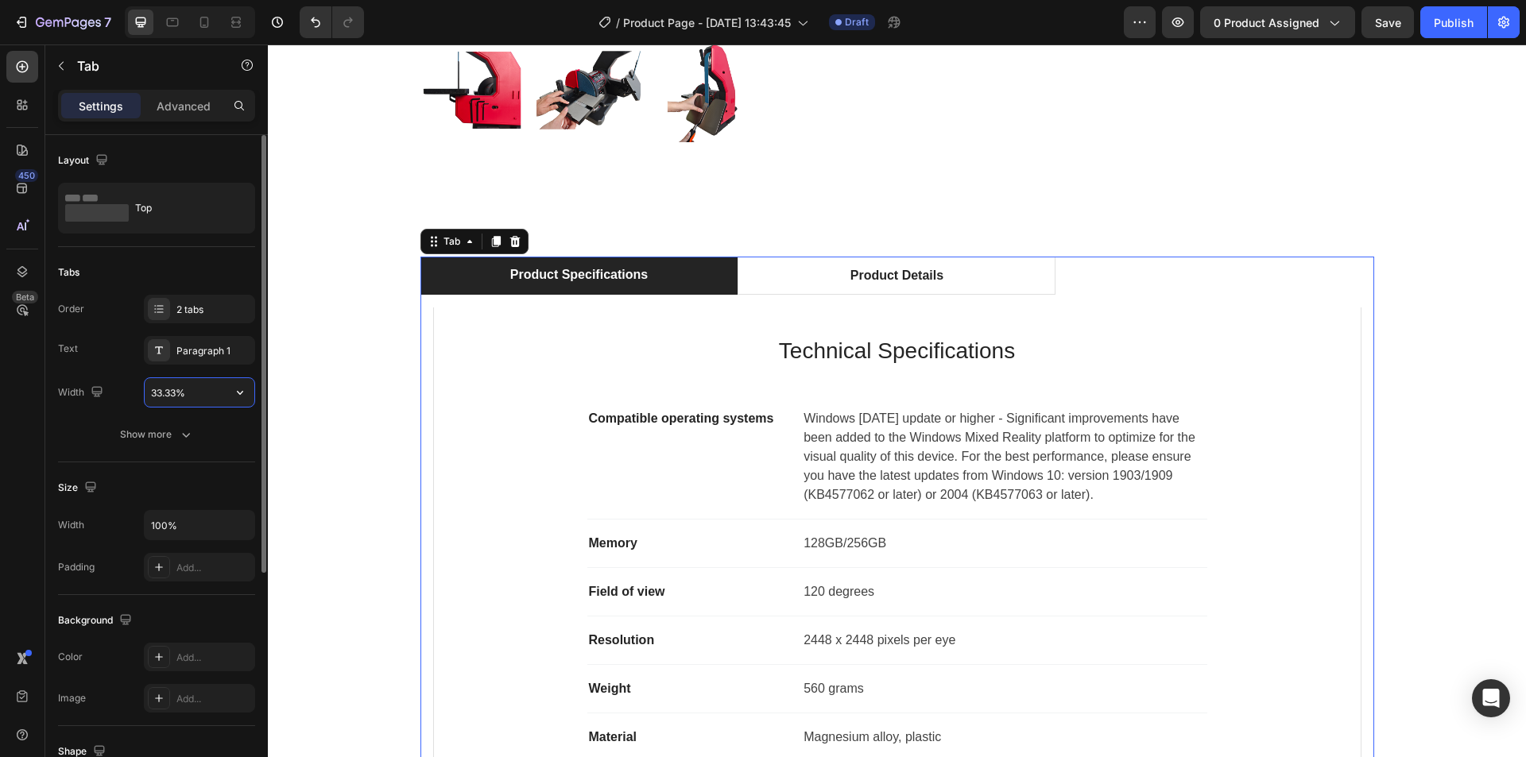
click at [173, 392] on input "33.33%" at bounding box center [200, 392] width 110 height 29
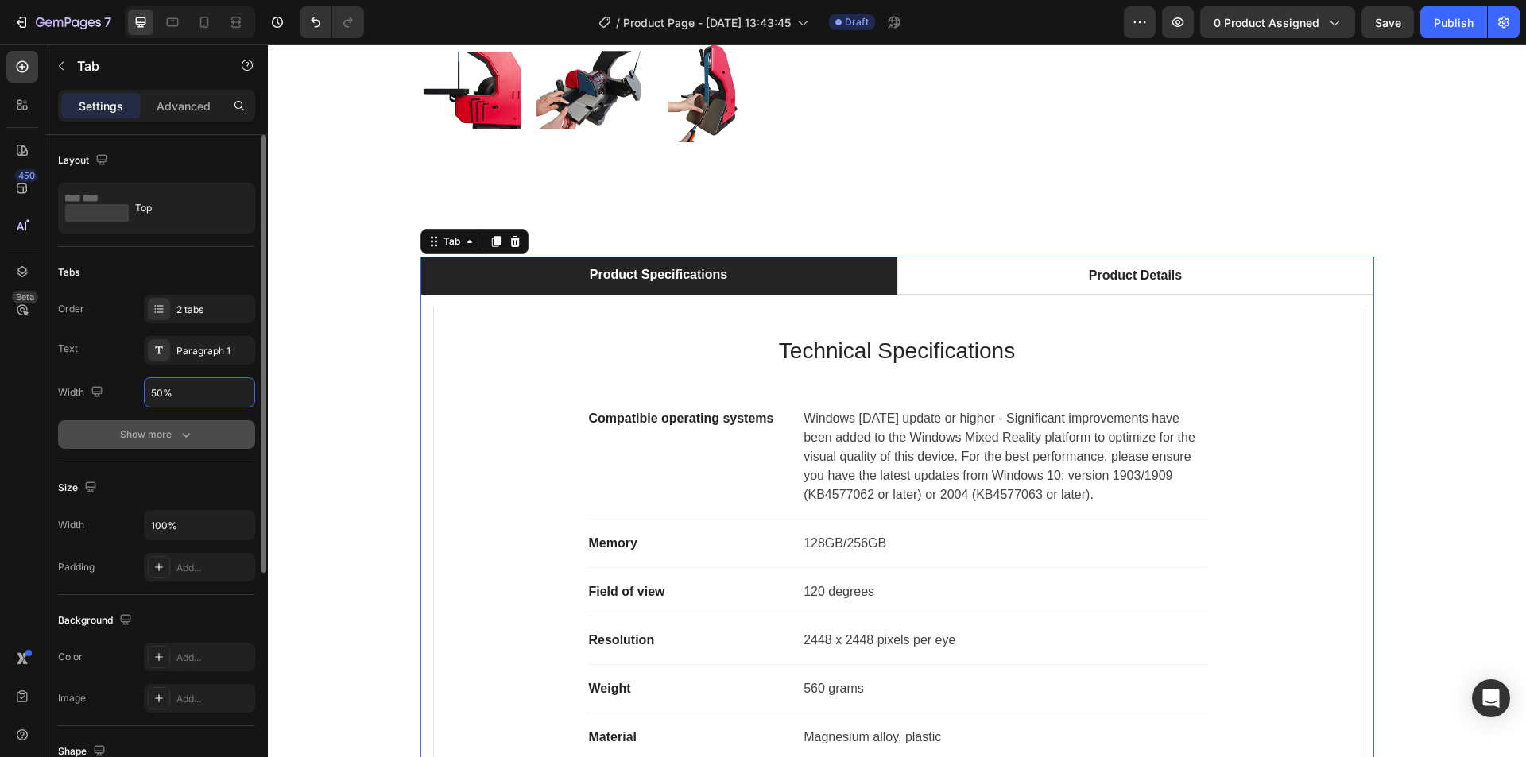
type input "50%"
click at [191, 445] on button "Show more" at bounding box center [156, 434] width 197 height 29
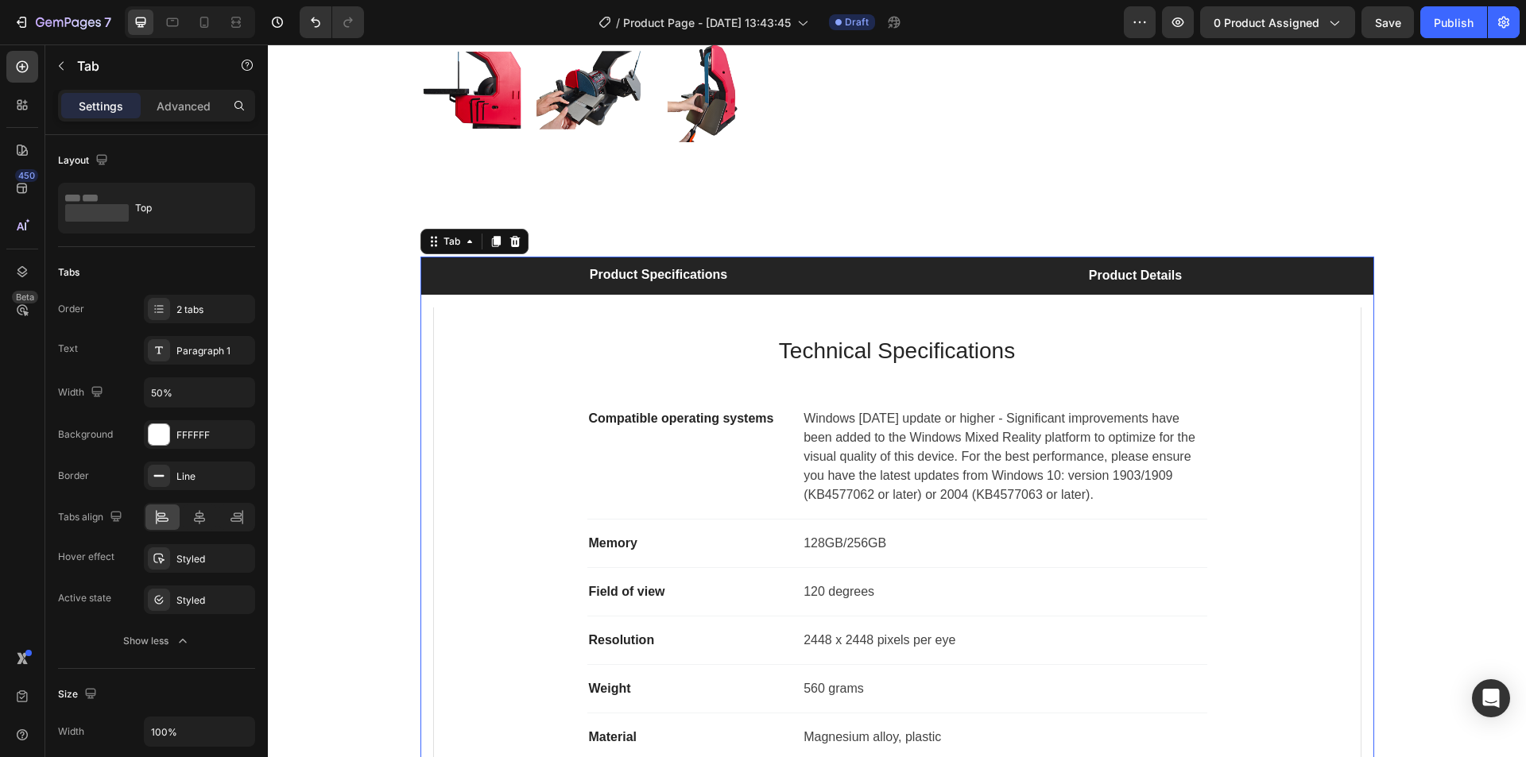
click at [1122, 284] on div "Product Details" at bounding box center [1136, 276] width 98 height 24
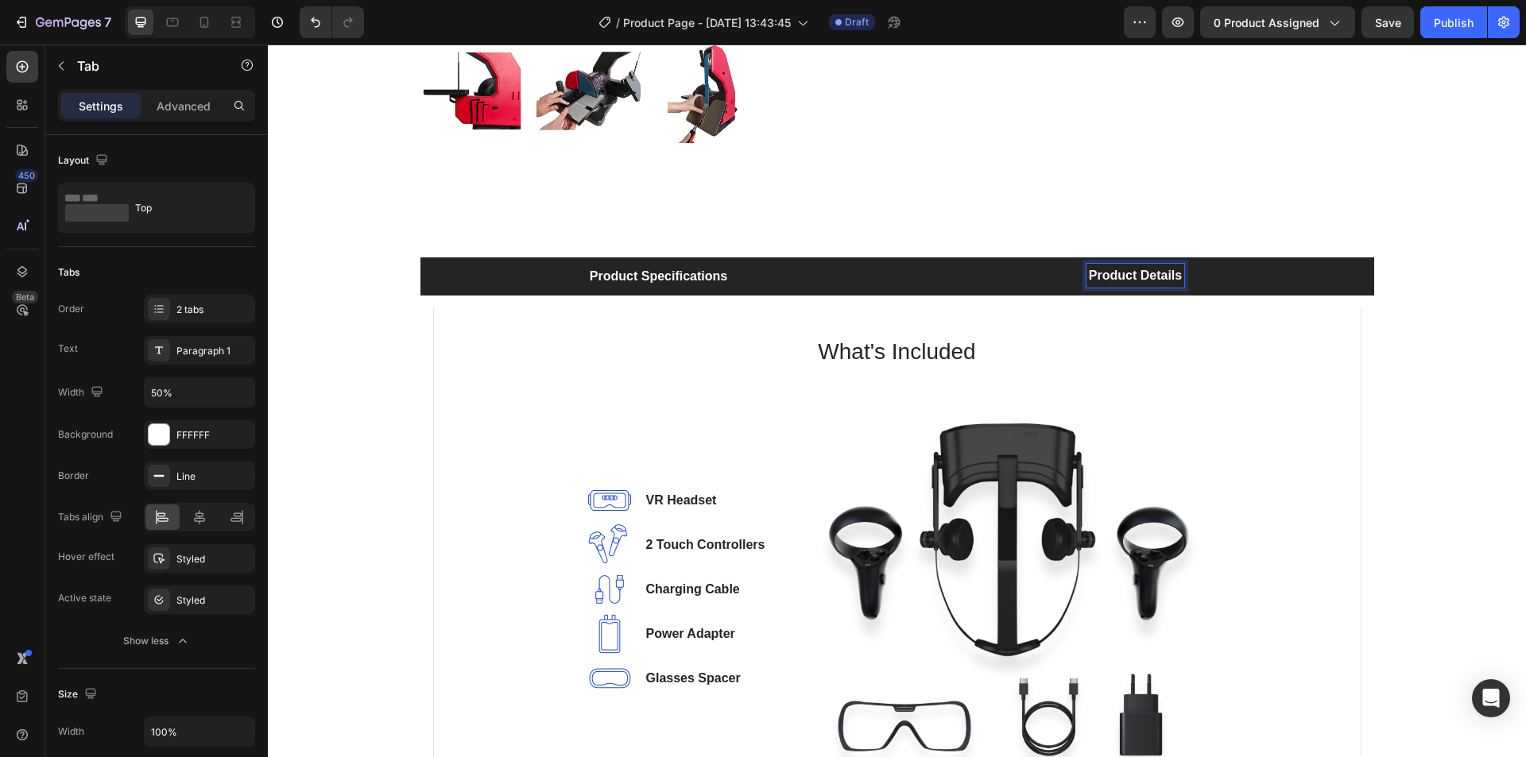
click at [734, 259] on li "Product Specifications" at bounding box center [658, 277] width 477 height 38
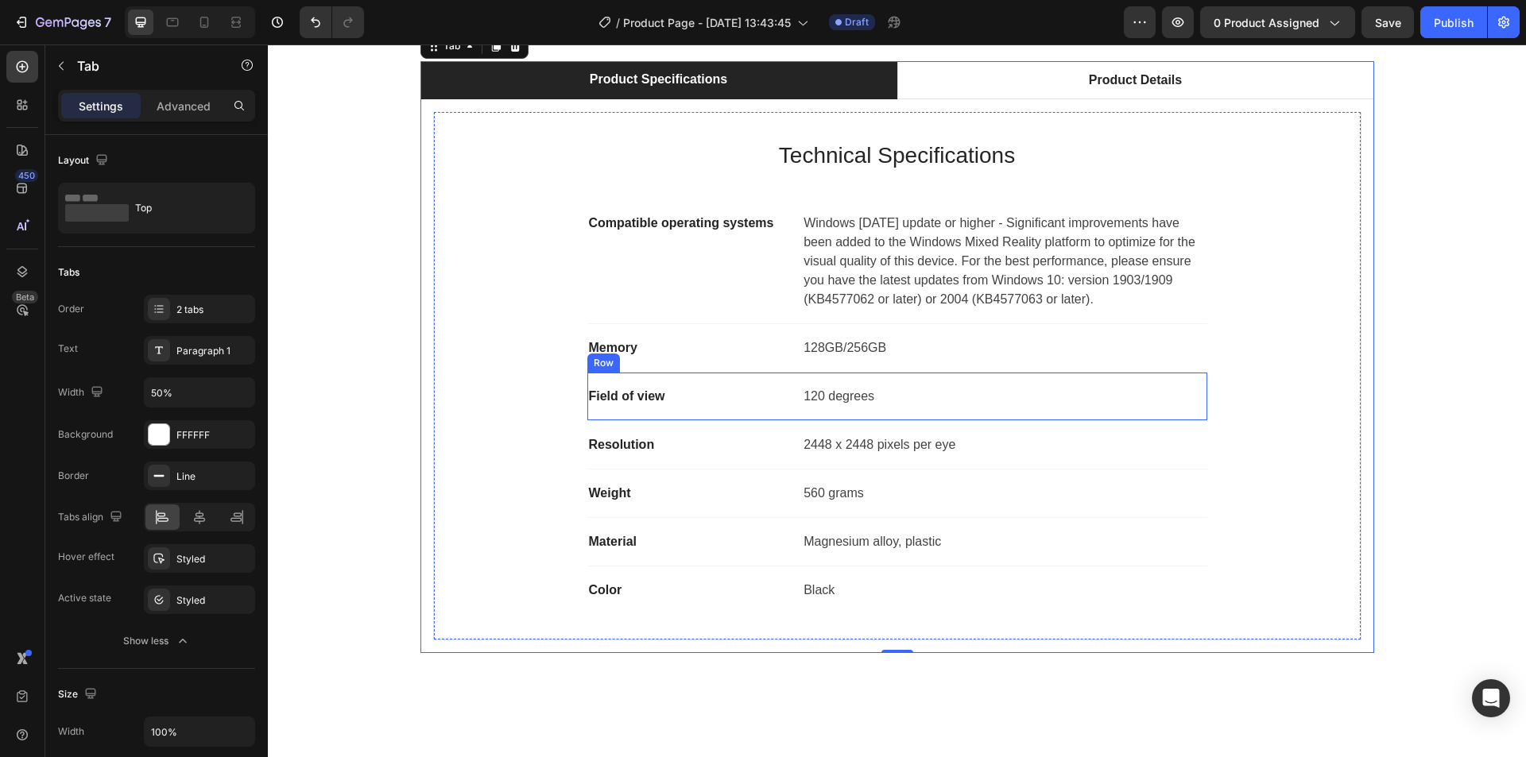
scroll to position [953, 0]
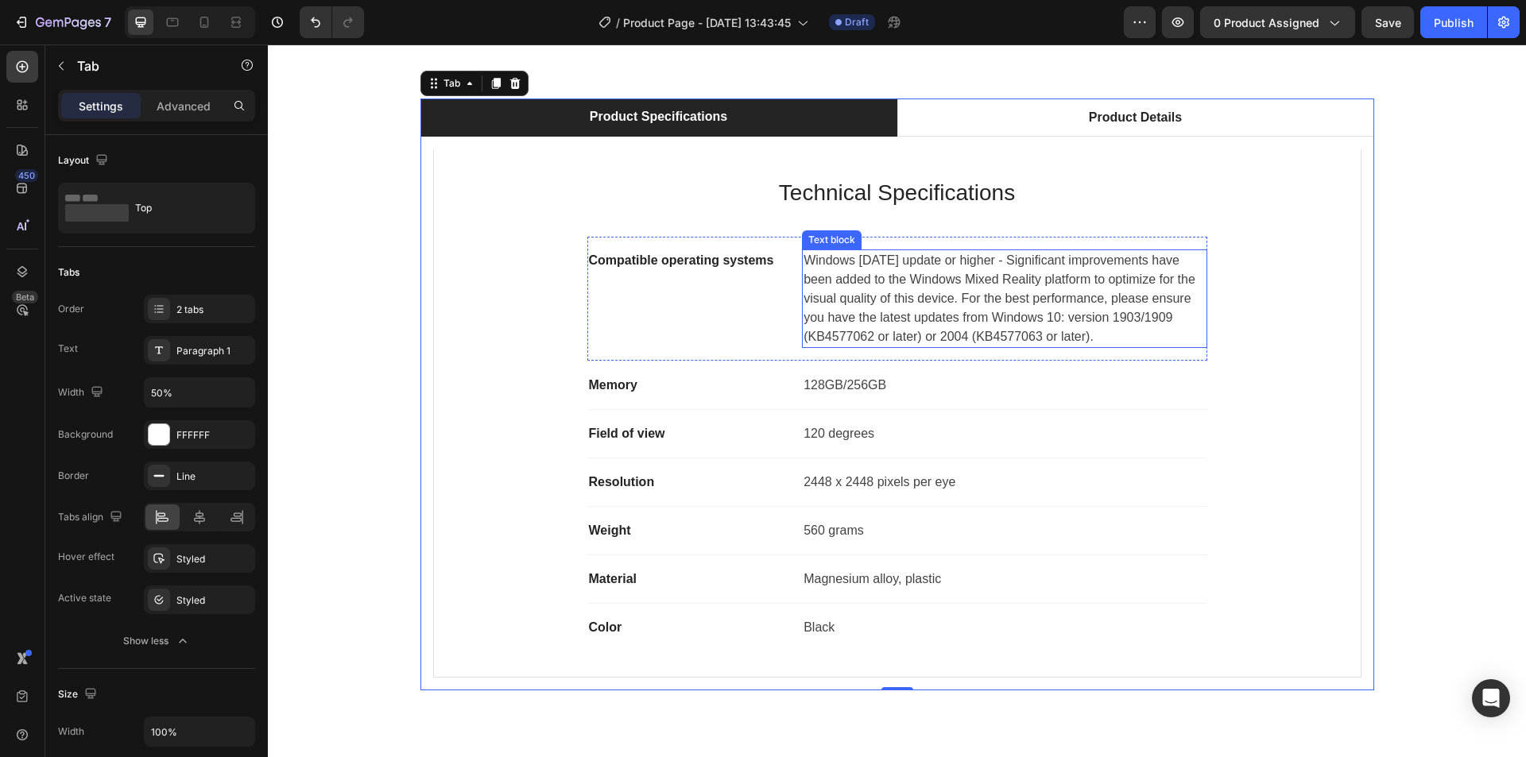
click at [912, 317] on p "Windows 10 May 2019 update or higher - Significant improvements have been added…" at bounding box center [1004, 298] width 401 height 95
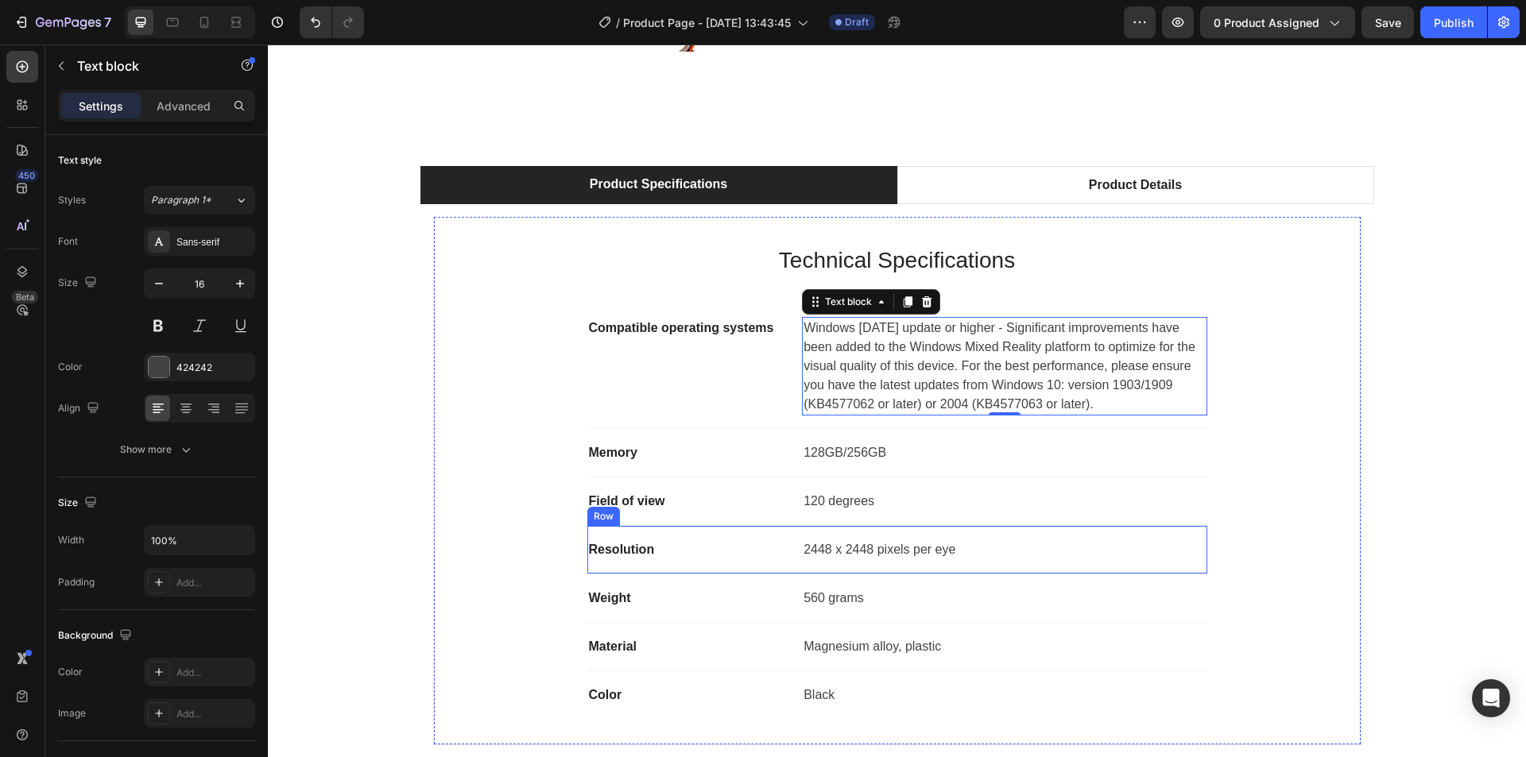
scroll to position [874, 0]
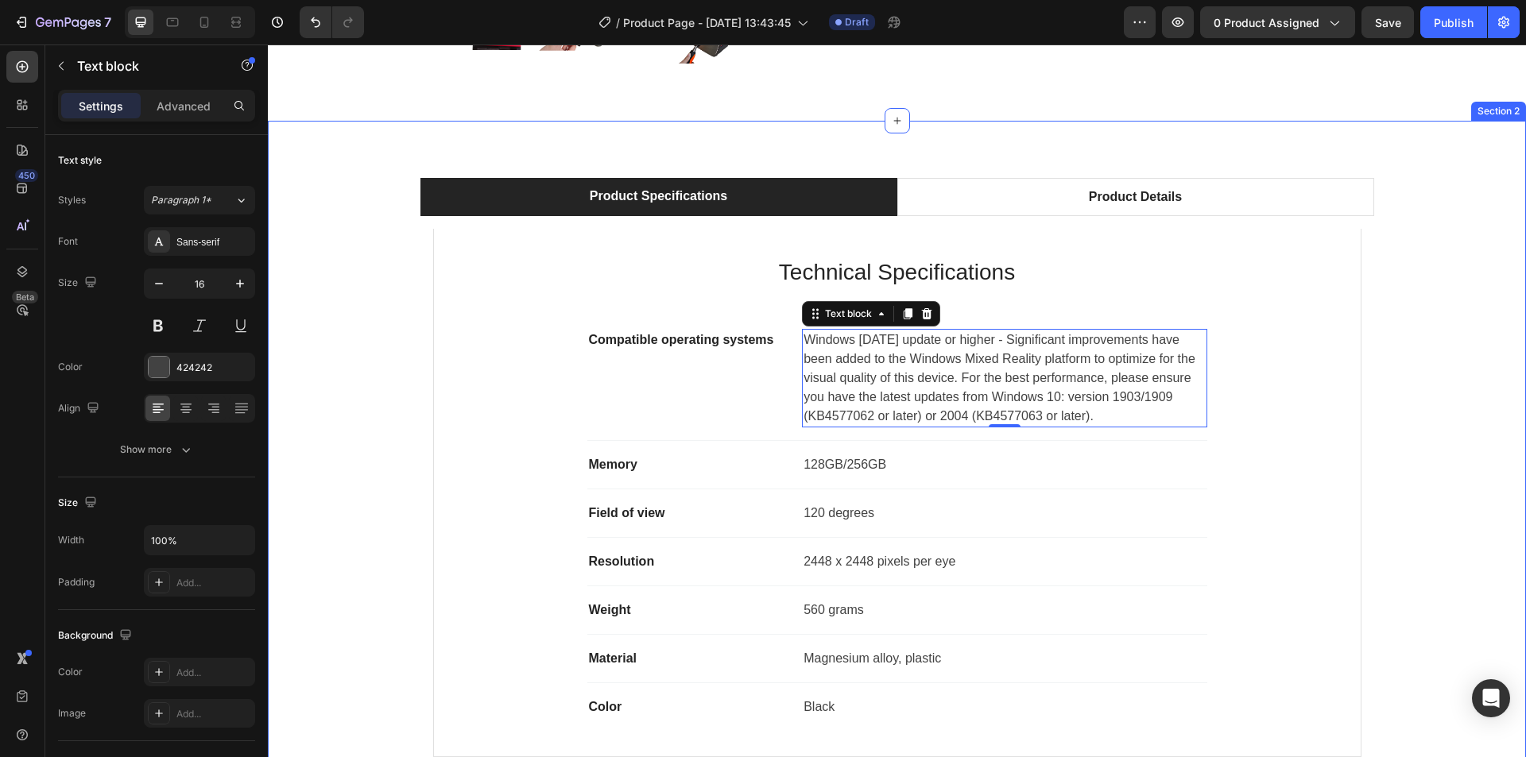
click at [759, 148] on div "Product Specifications Product Details Technical Specifications Heading Compati…" at bounding box center [897, 474] width 1258 height 707
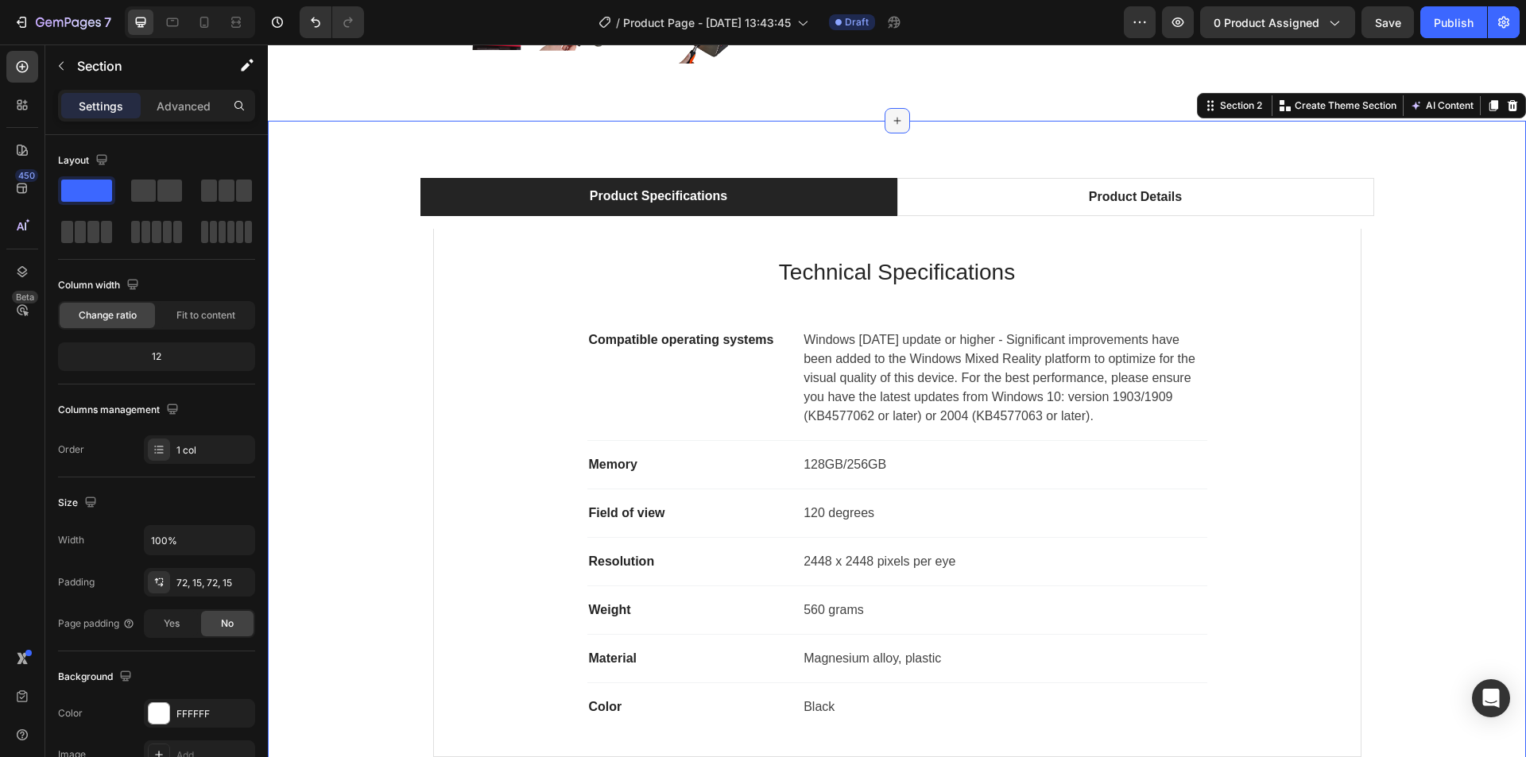
click at [895, 119] on icon at bounding box center [897, 120] width 13 height 13
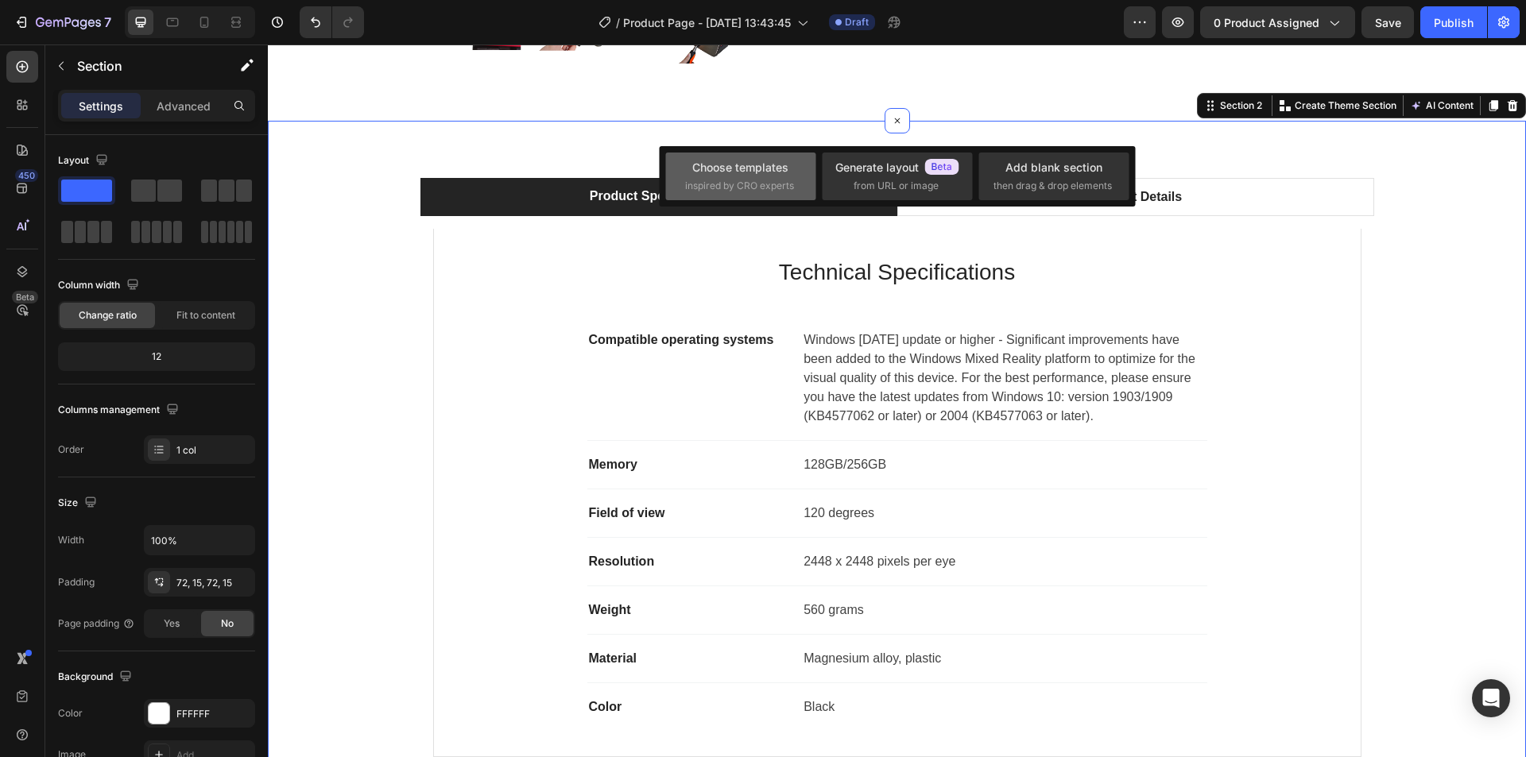
click at [774, 182] on span "inspired by CRO experts" at bounding box center [739, 186] width 109 height 14
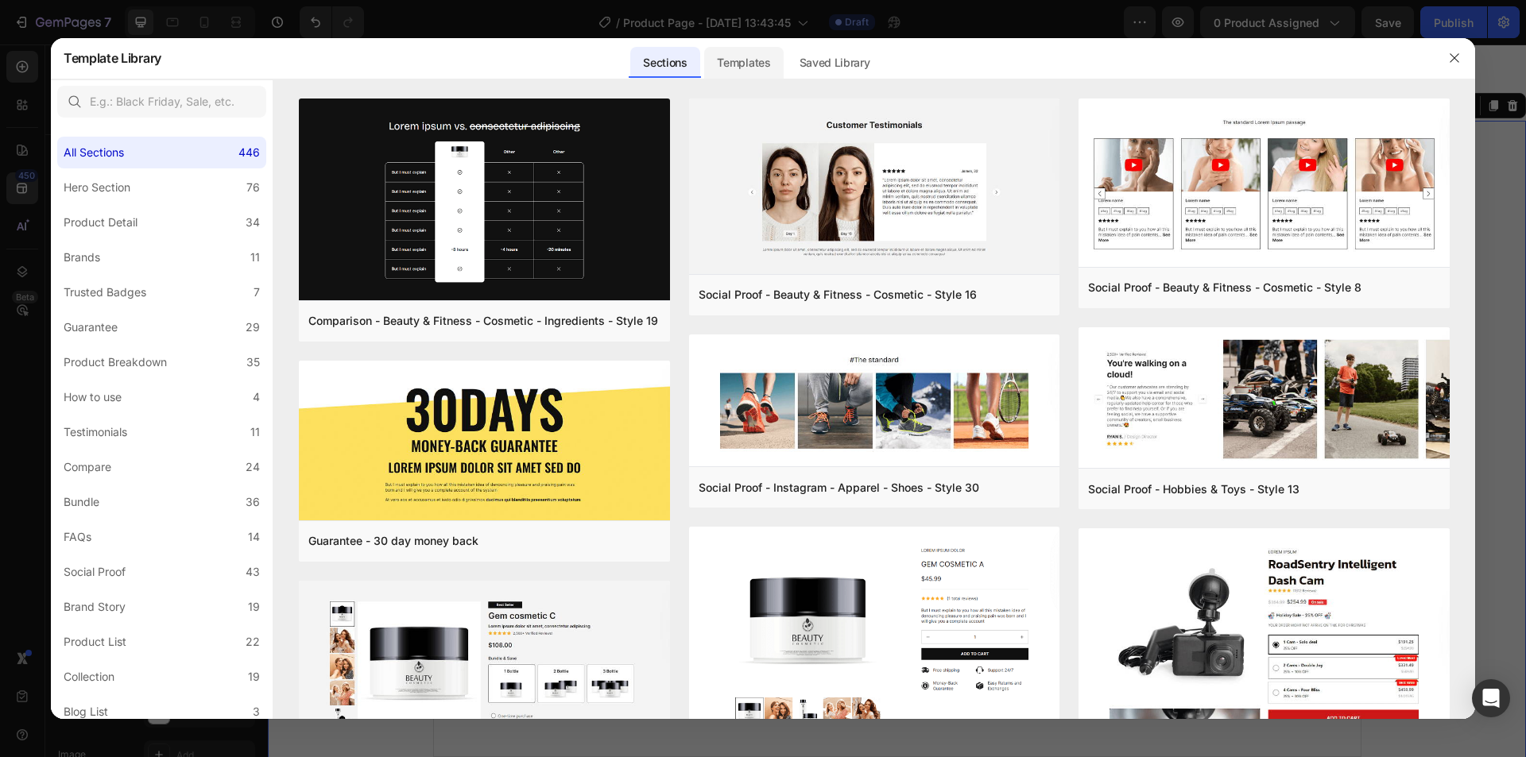
click at [720, 66] on div "Templates" at bounding box center [743, 63] width 79 height 32
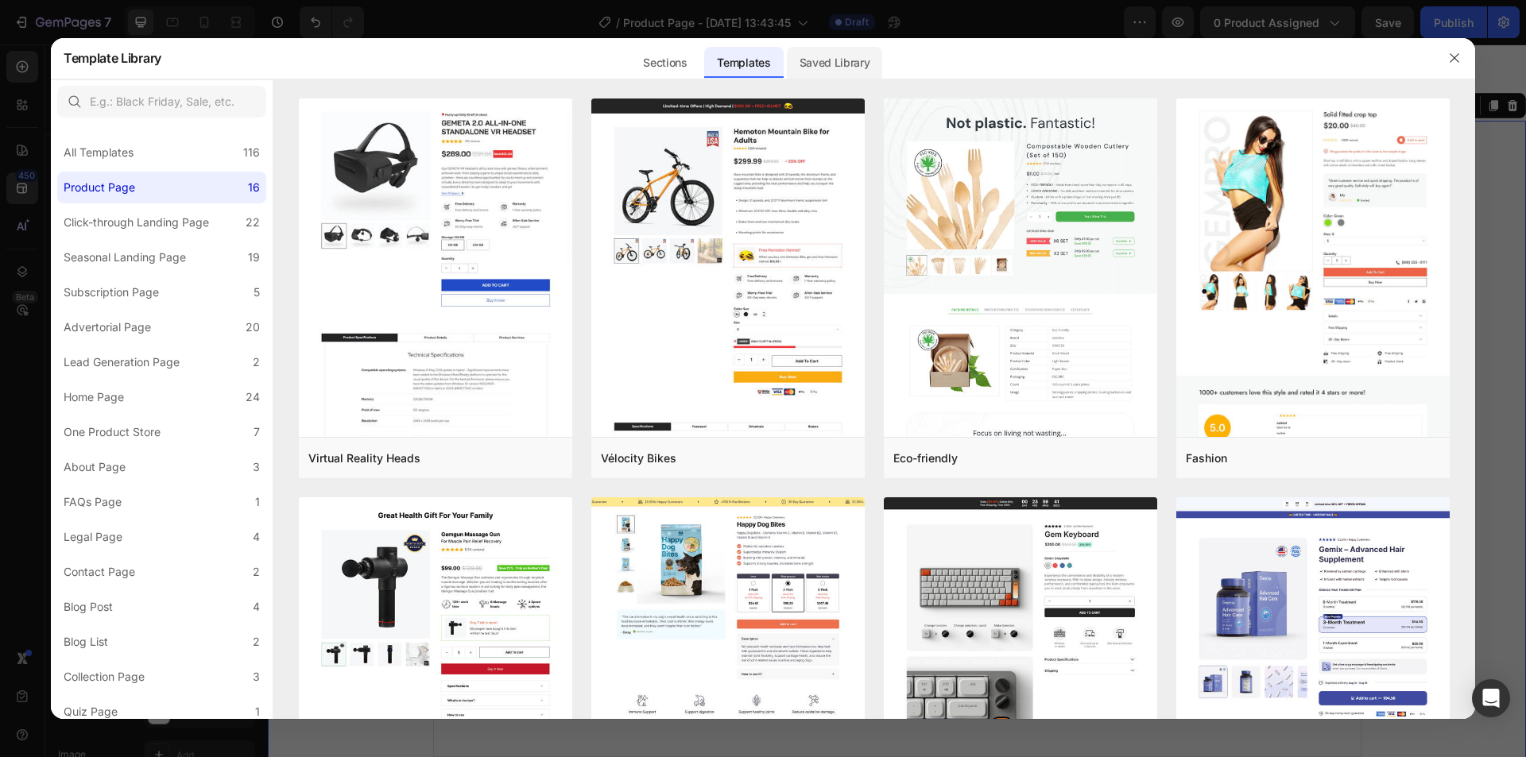
click at [825, 66] on div "Saved Library" at bounding box center [835, 63] width 96 height 32
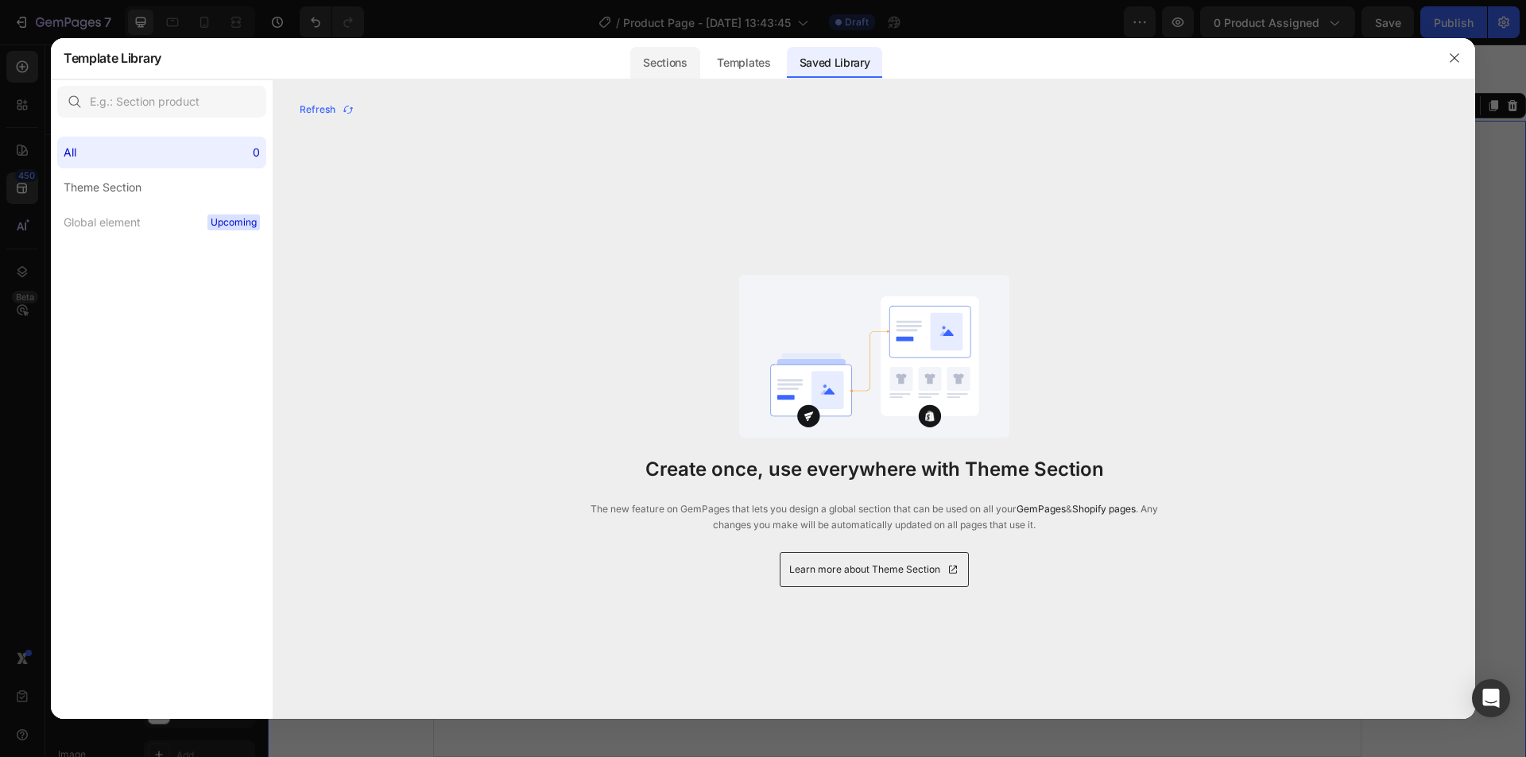
click at [695, 62] on div "Sections" at bounding box center [664, 63] width 69 height 32
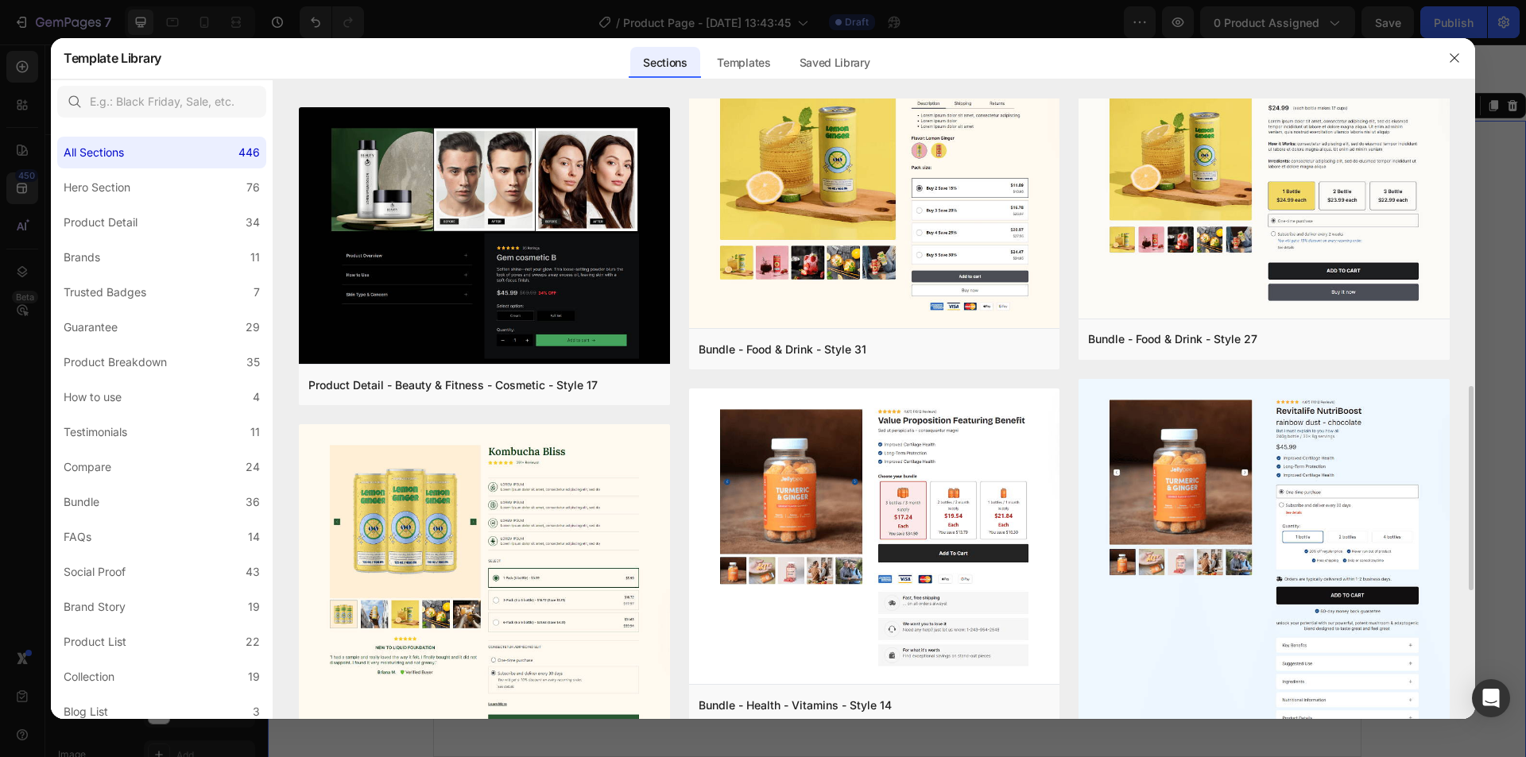
scroll to position [1033, 0]
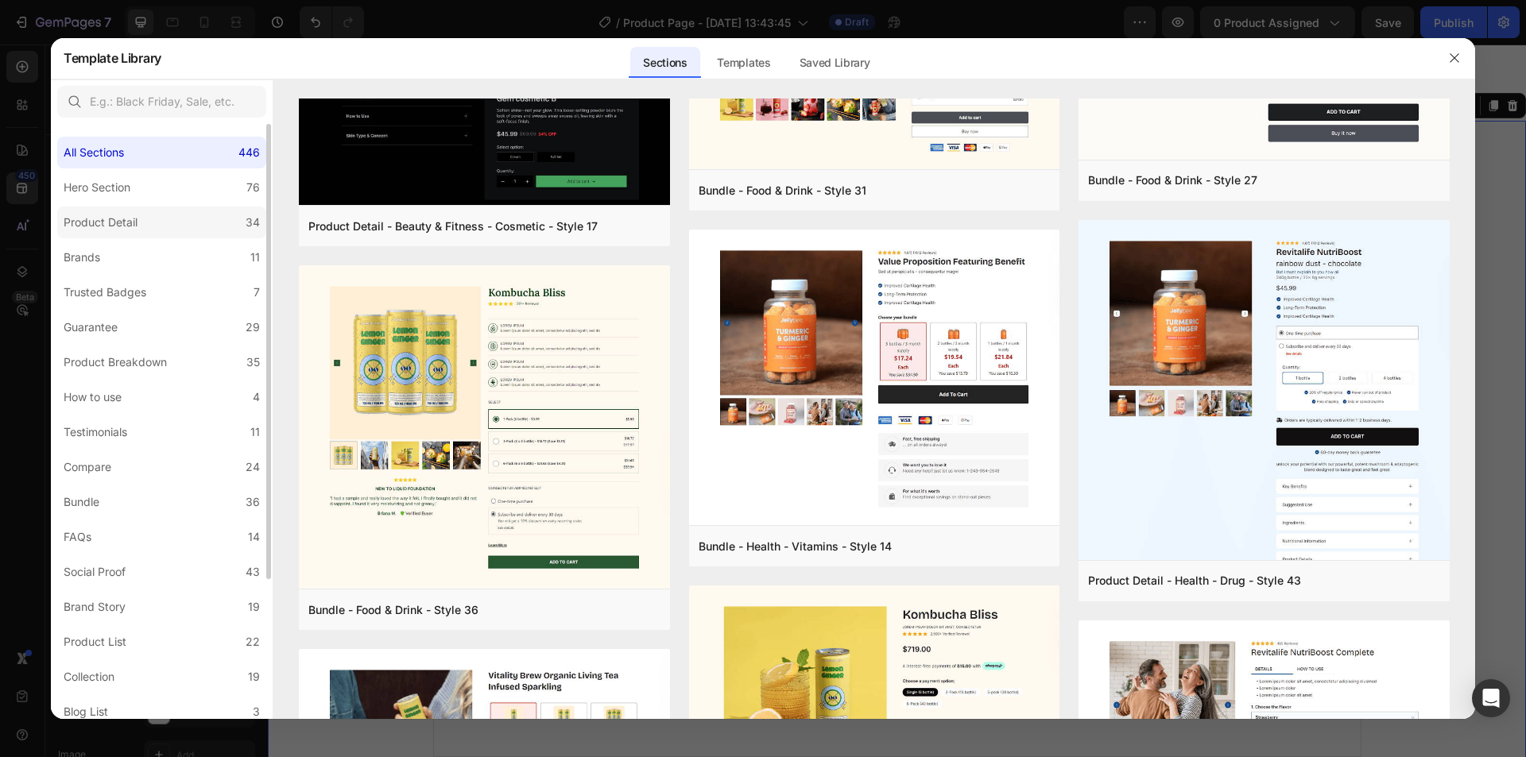
click at [138, 223] on div "Product Detail" at bounding box center [101, 222] width 74 height 19
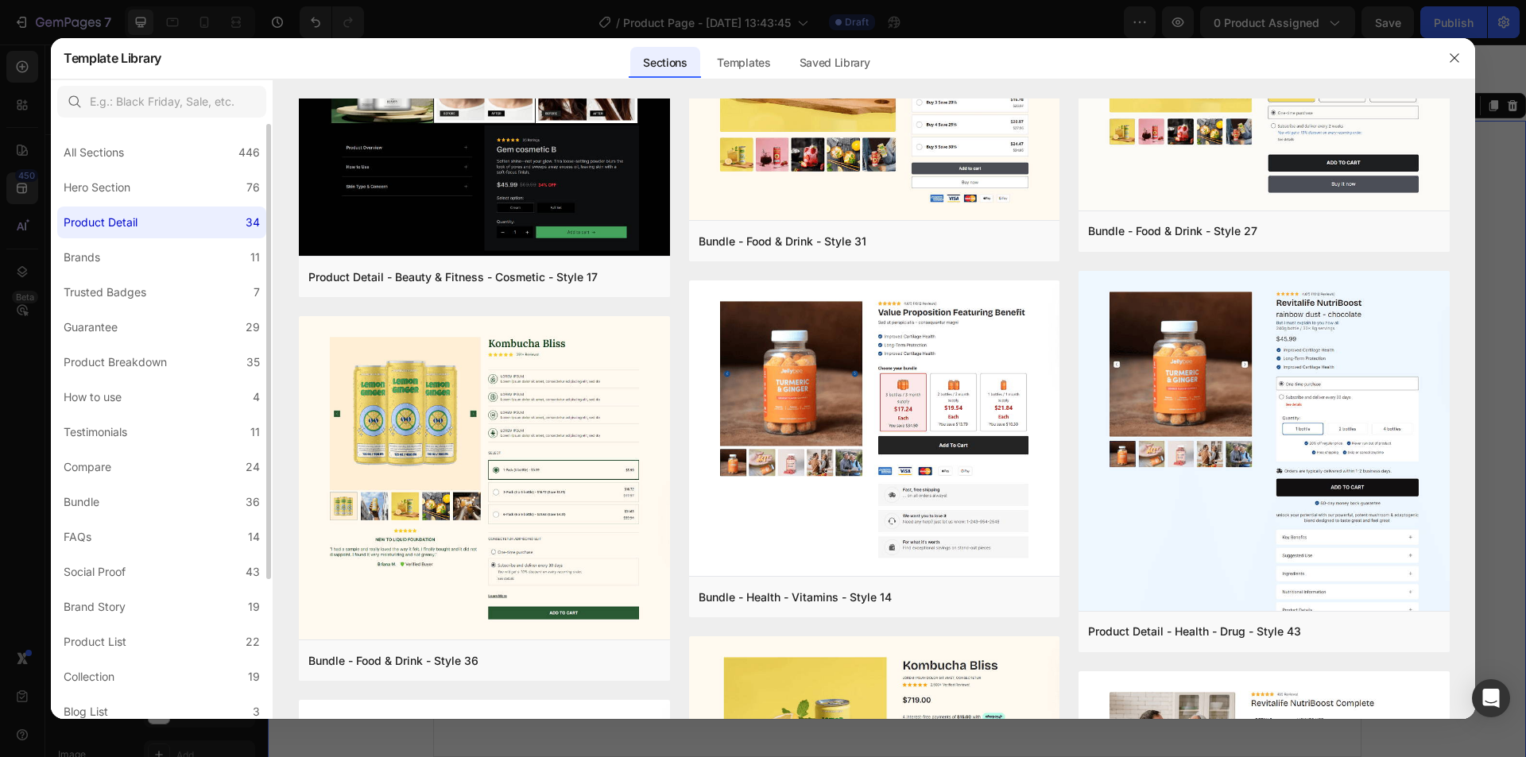
scroll to position [0, 0]
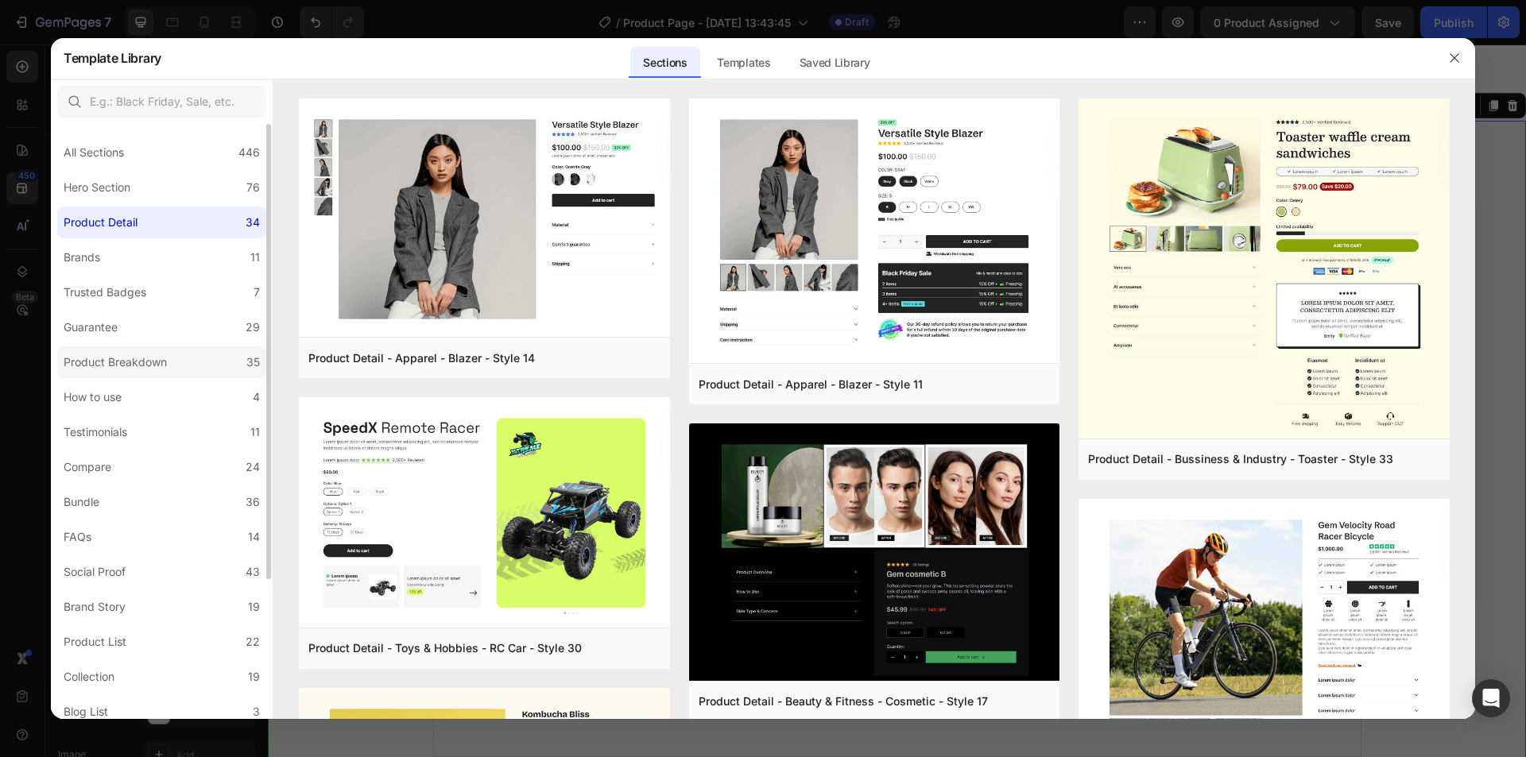
click at [124, 371] on div "Product Breakdown" at bounding box center [115, 362] width 103 height 19
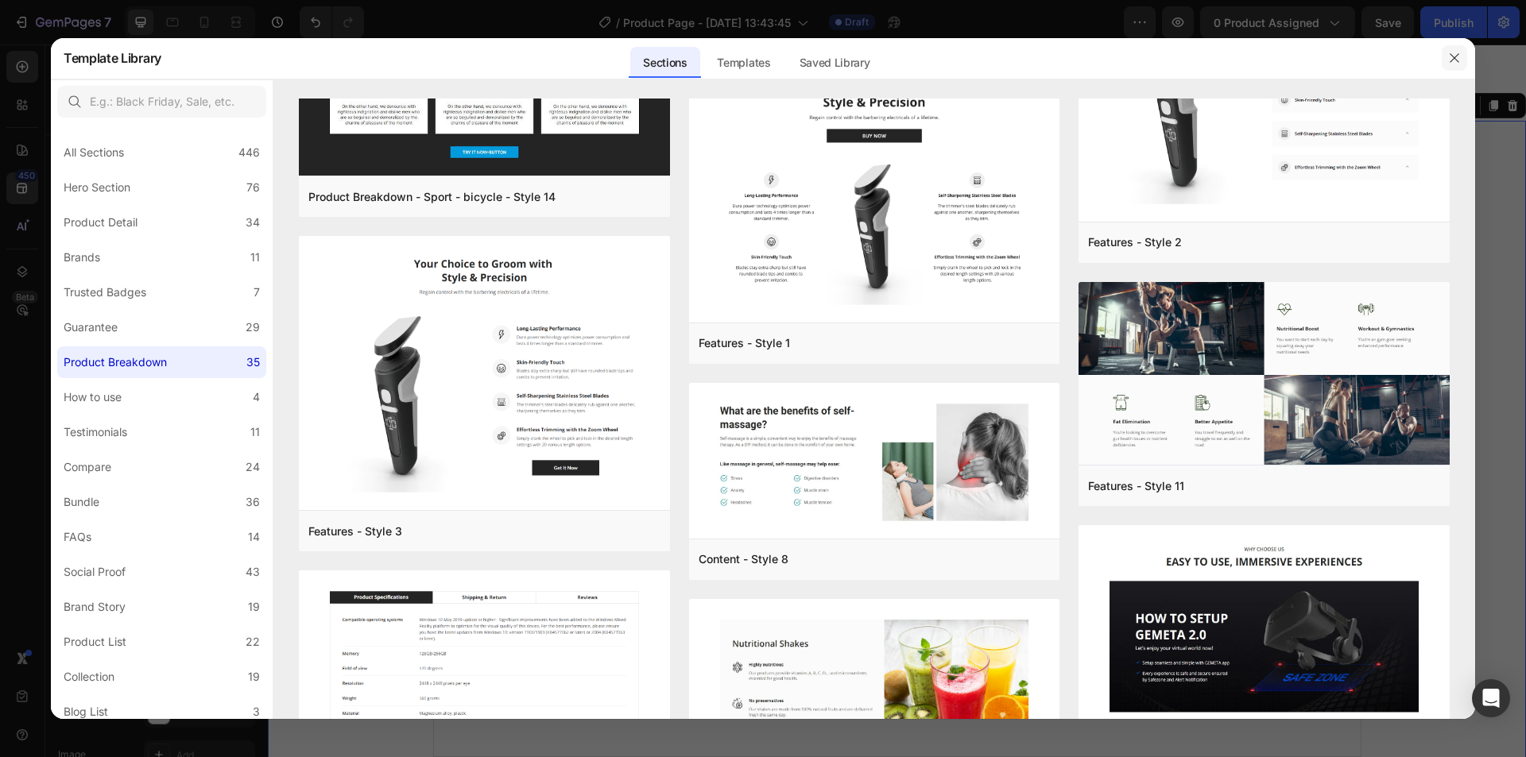
click at [1454, 53] on icon "button" at bounding box center [1454, 58] width 13 height 13
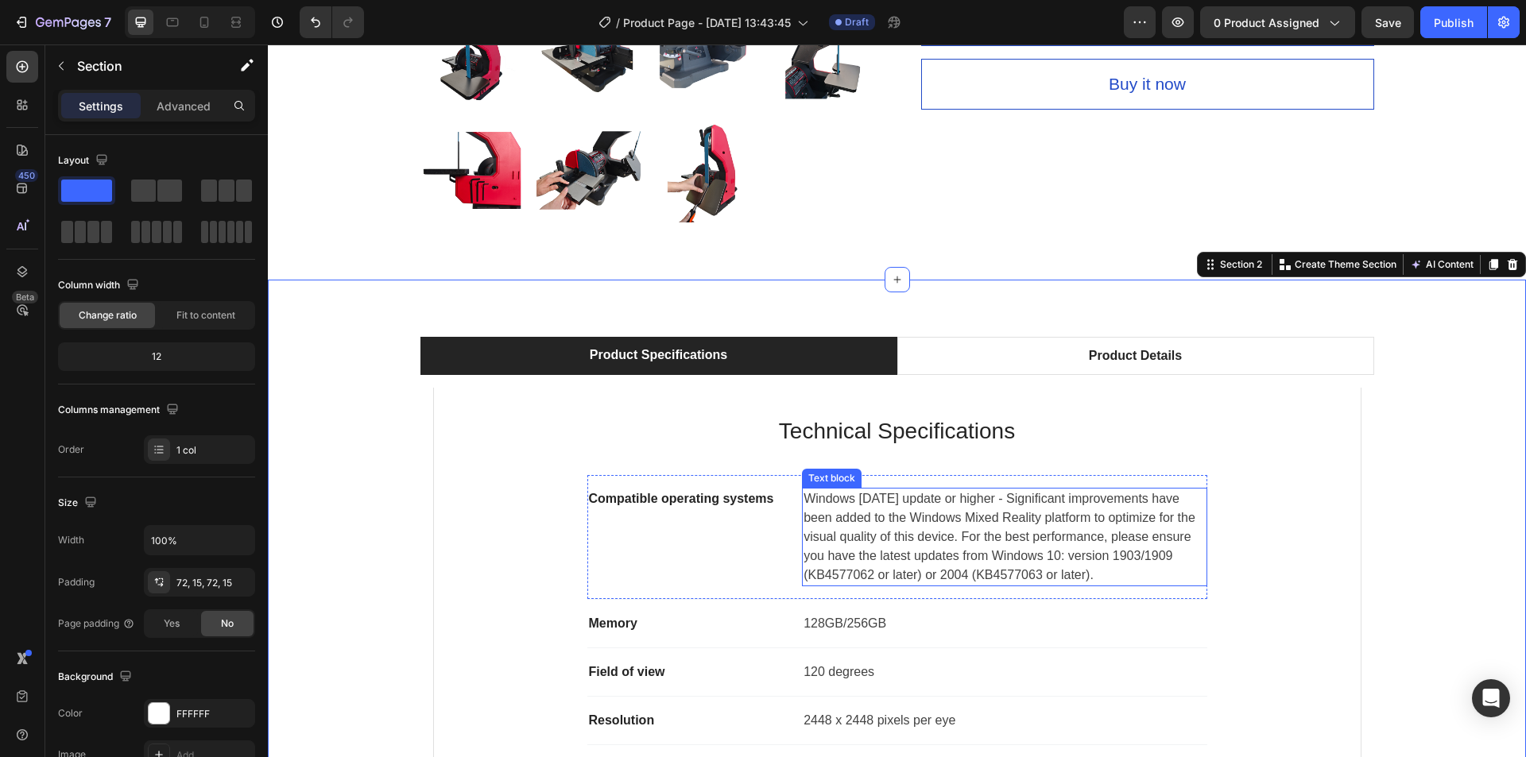
scroll to position [635, 0]
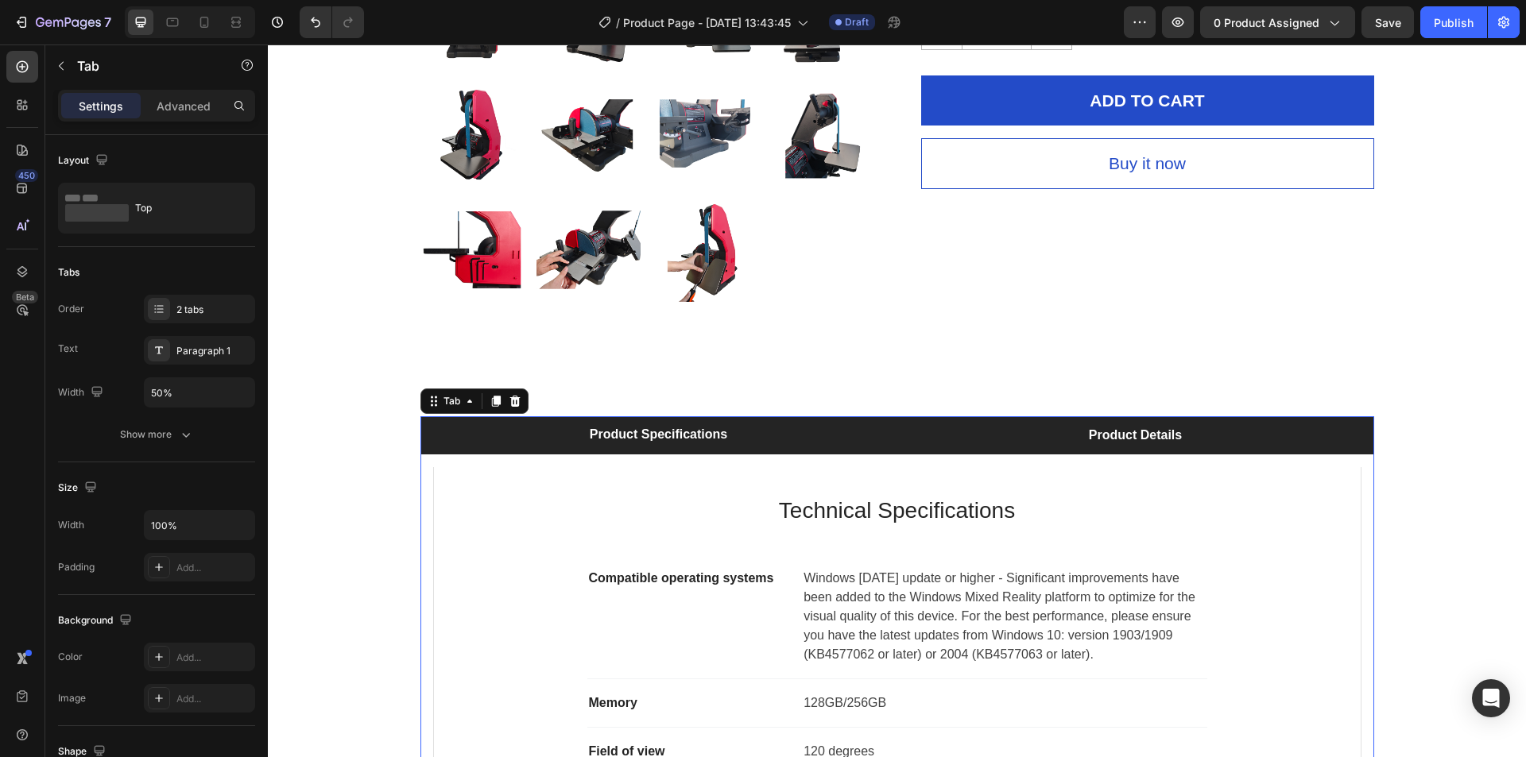
click at [1253, 434] on li "Product Details" at bounding box center [1135, 435] width 477 height 38
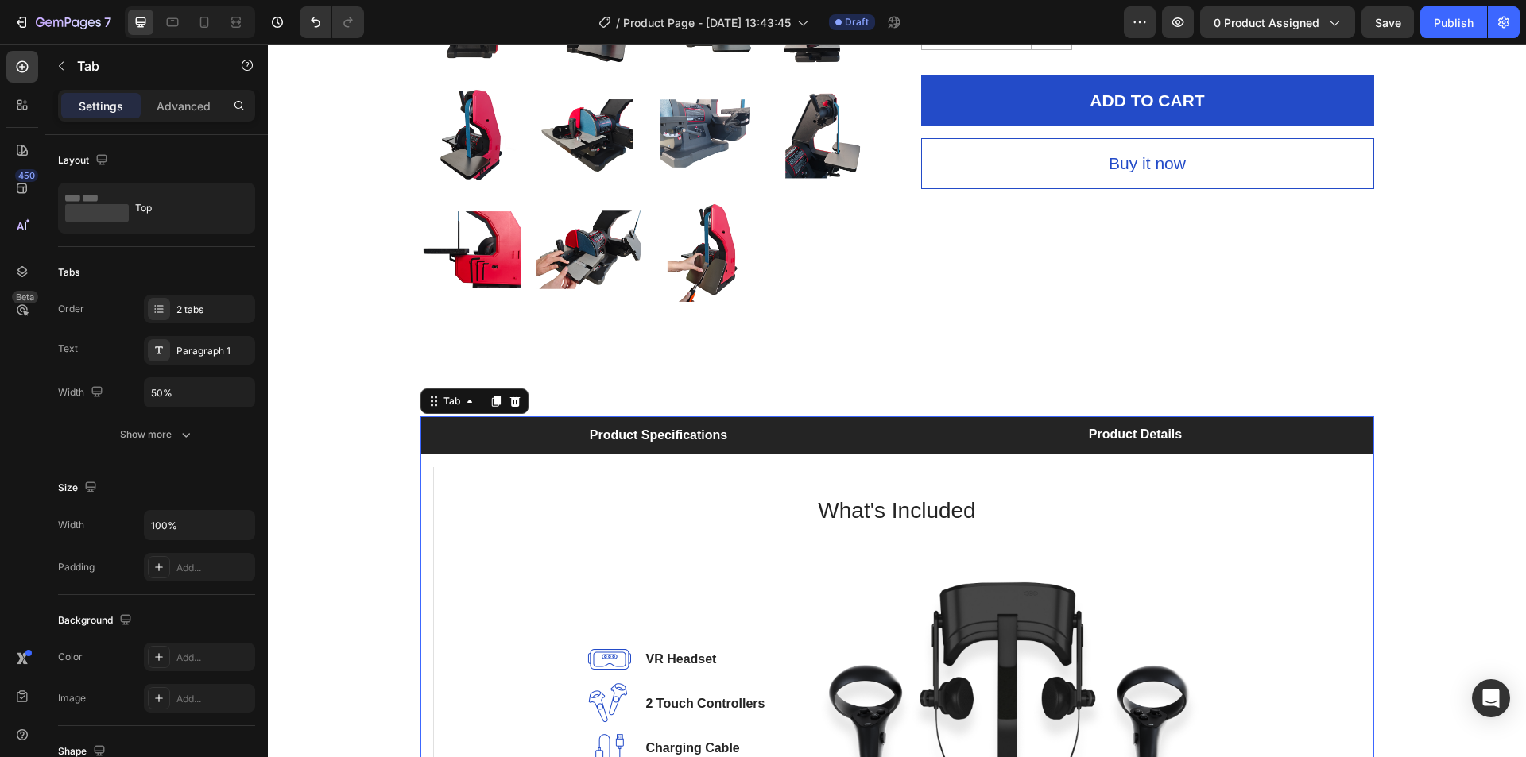
click at [786, 428] on li "Product Specifications" at bounding box center [658, 435] width 477 height 38
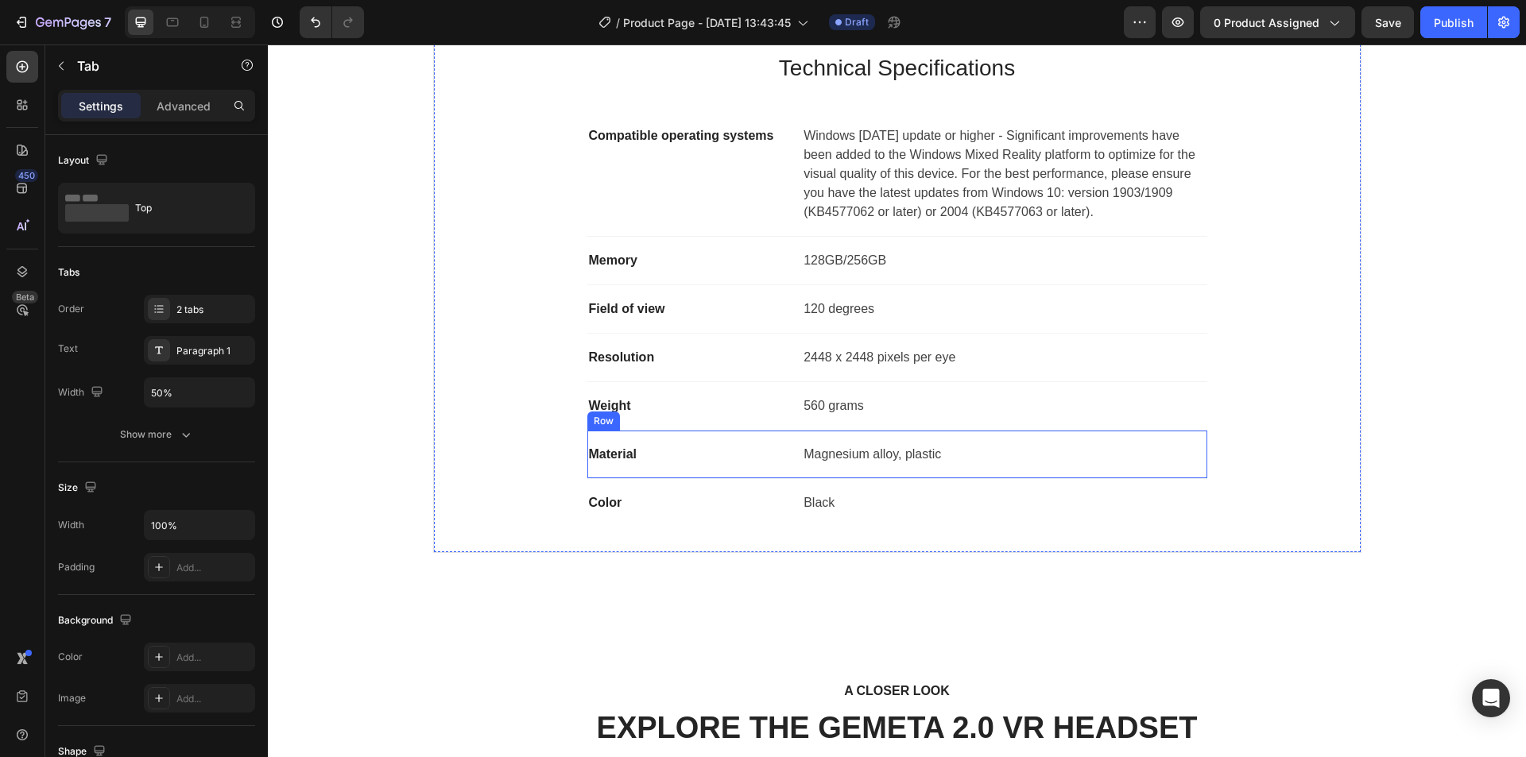
scroll to position [874, 0]
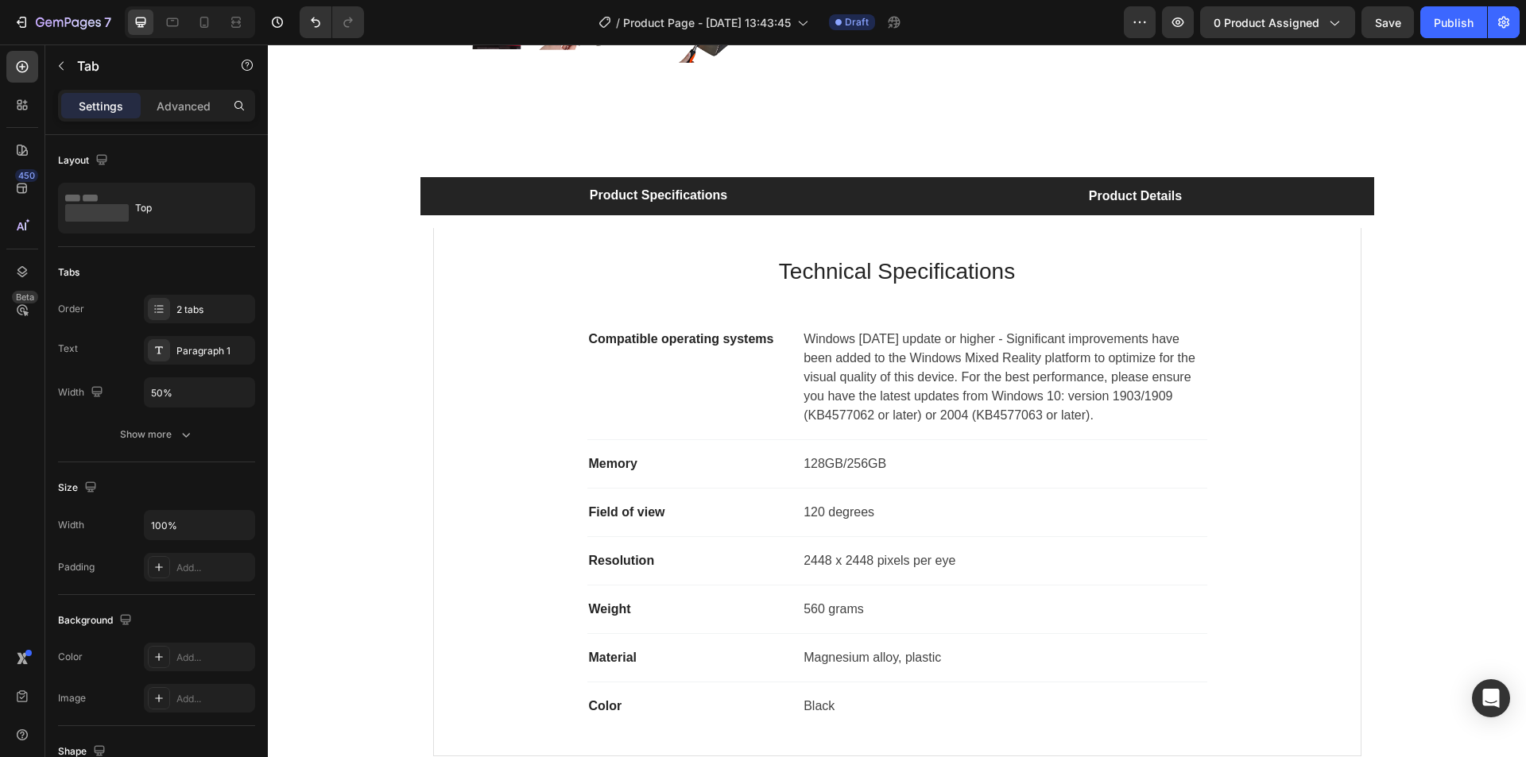
click at [1055, 206] on li "Product Details" at bounding box center [1135, 196] width 477 height 38
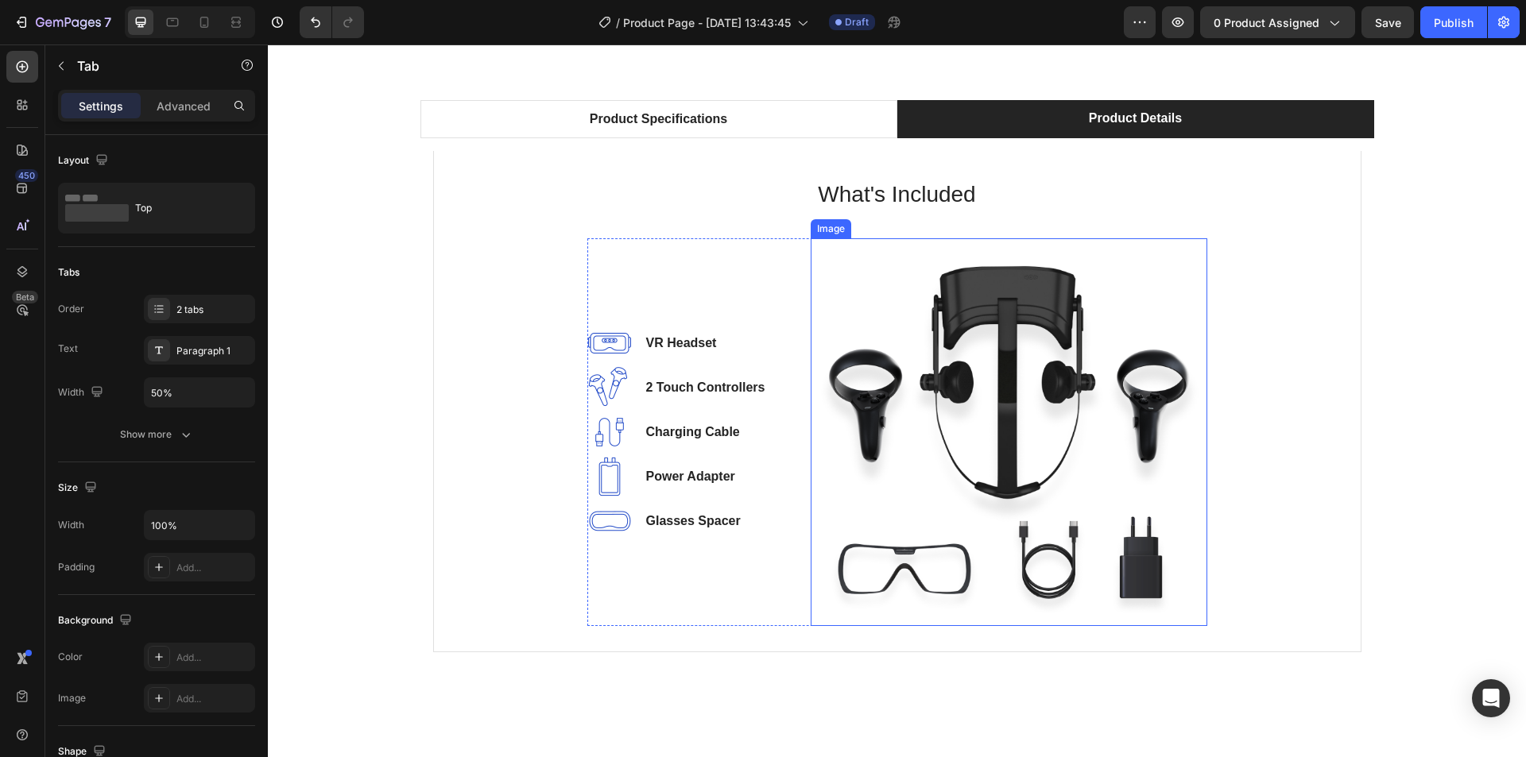
scroll to position [795, 0]
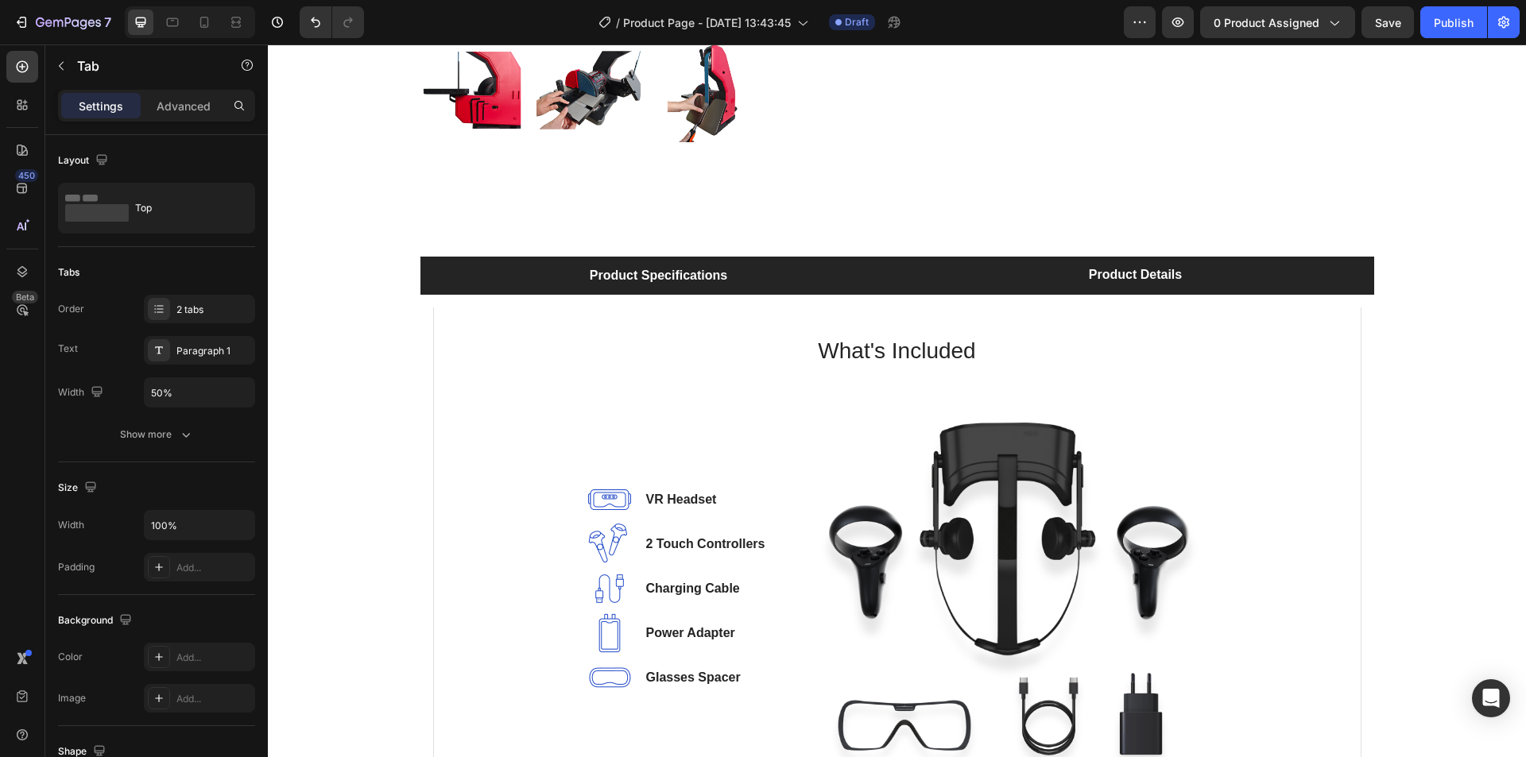
click at [707, 289] on li "Product Specifications" at bounding box center [658, 276] width 477 height 38
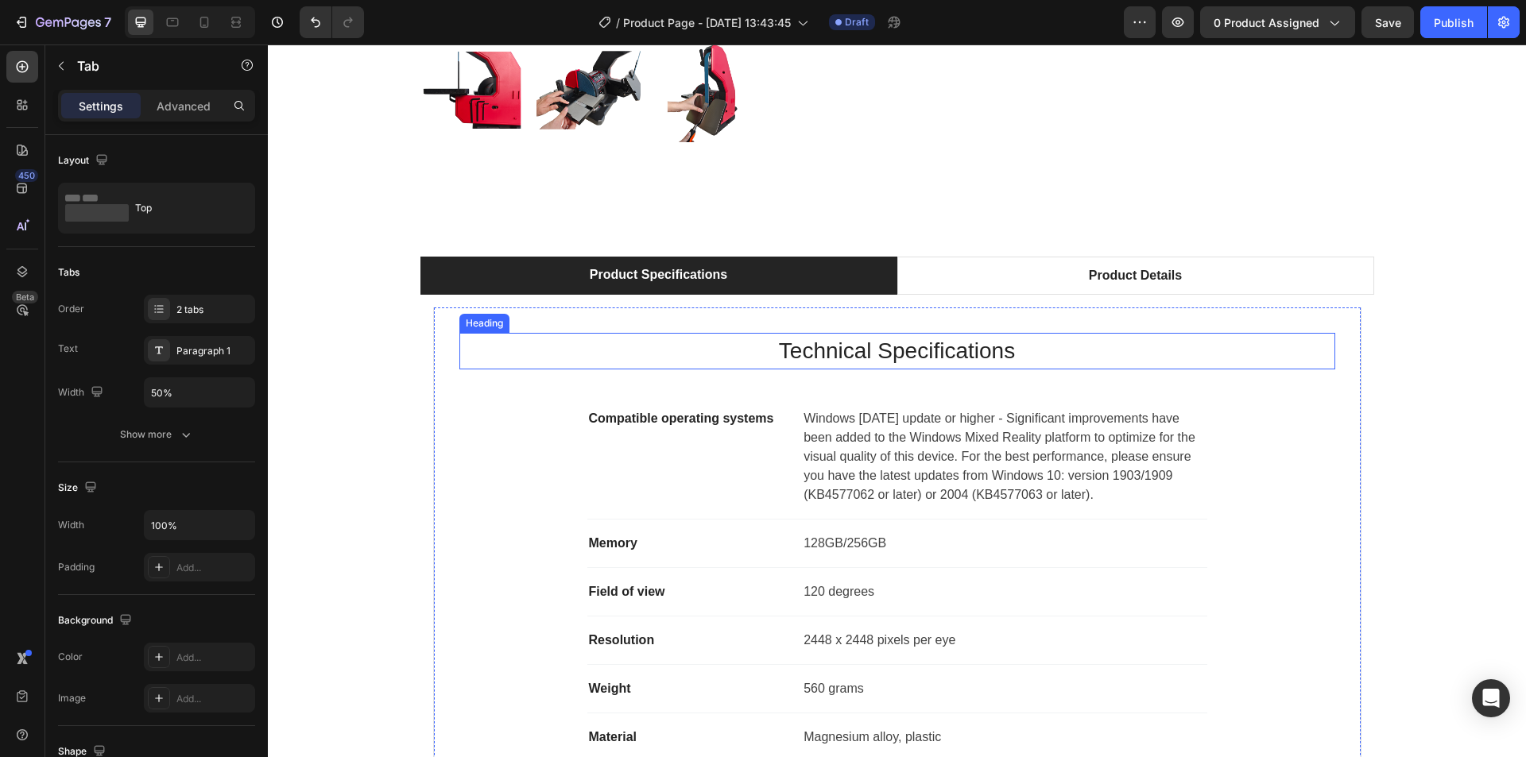
click at [846, 354] on p "Technical Specifications" at bounding box center [897, 351] width 873 height 33
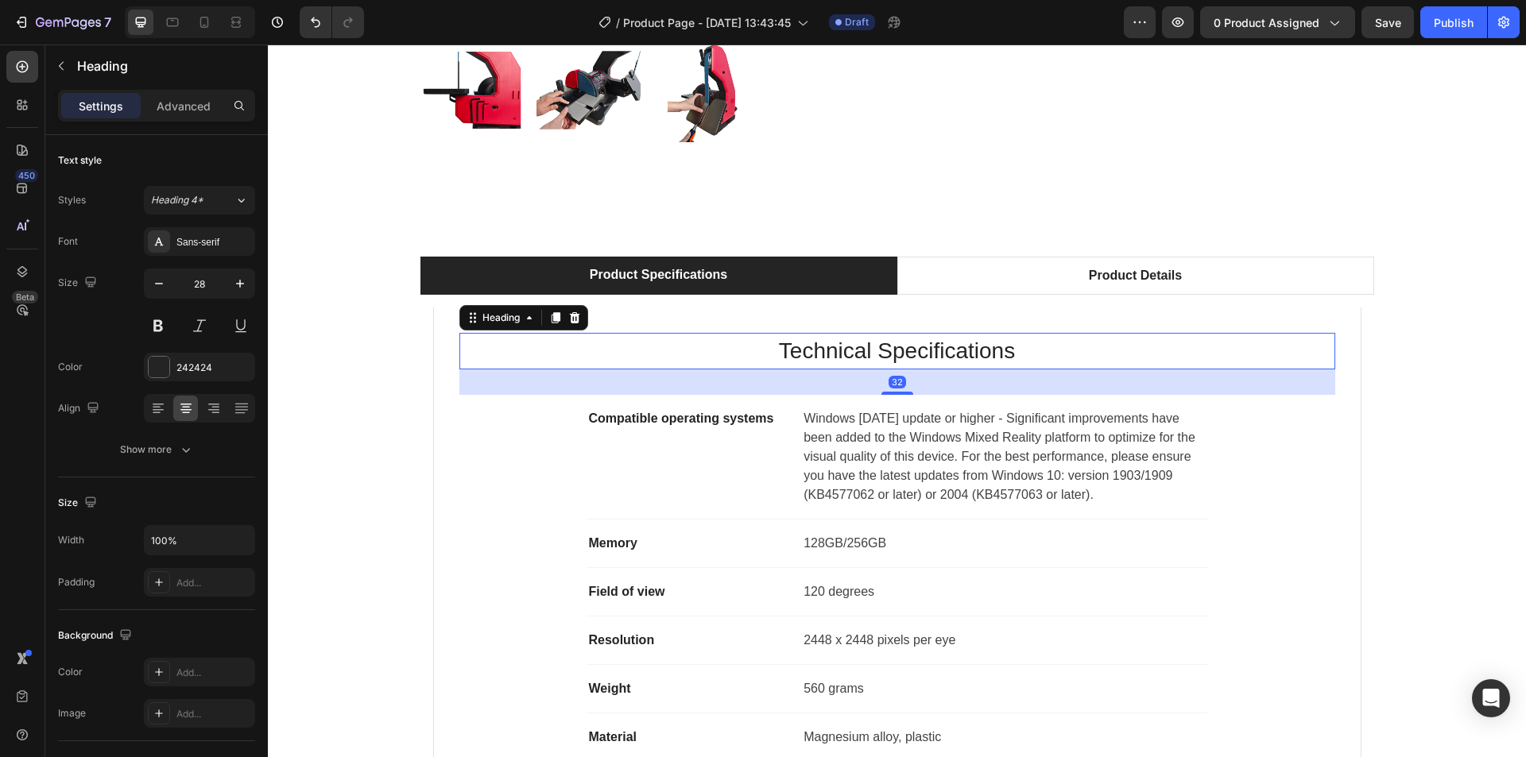
click at [846, 354] on p "Technical Specifications" at bounding box center [897, 351] width 873 height 33
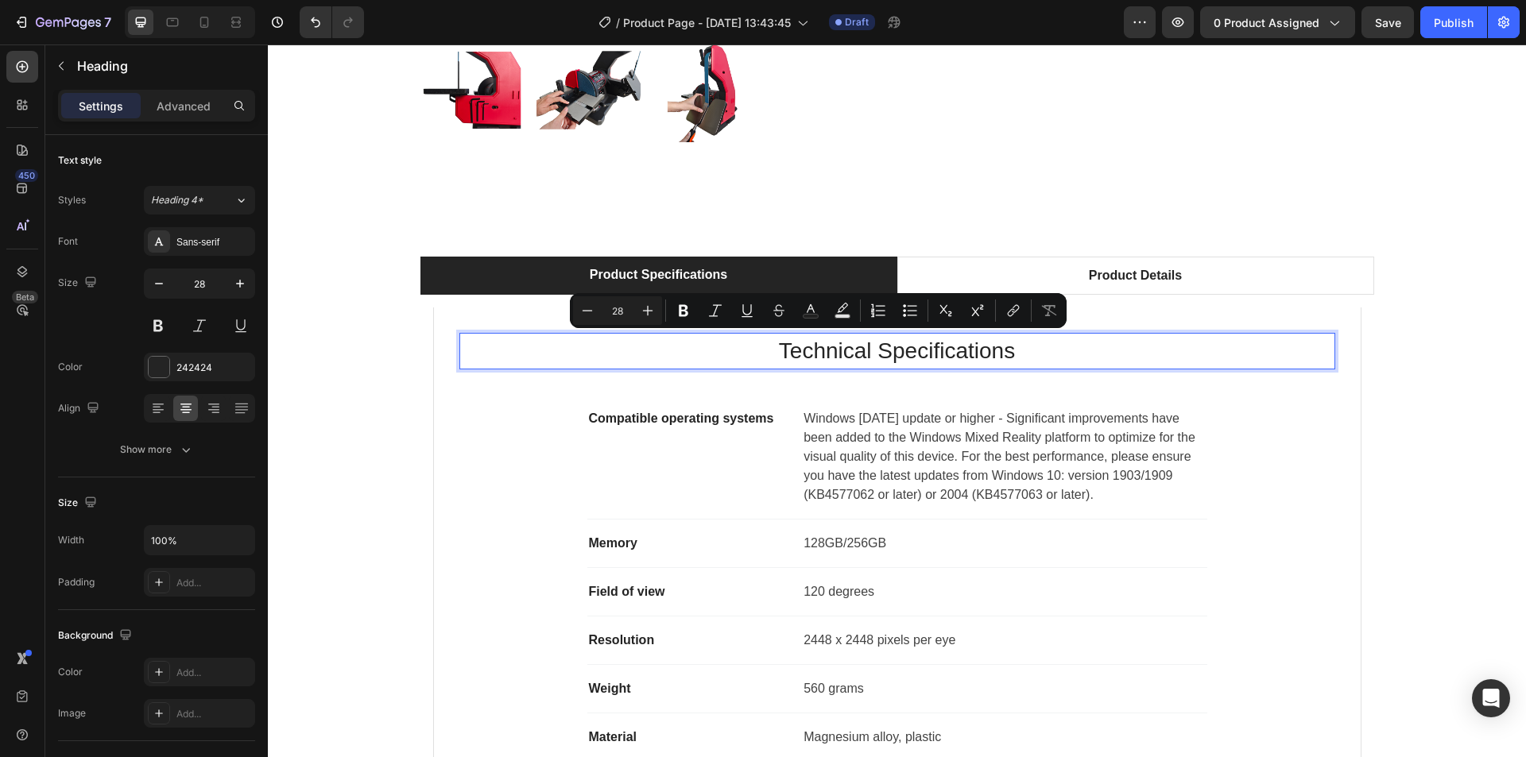
click at [891, 350] on p "Technical Specifications" at bounding box center [897, 351] width 873 height 33
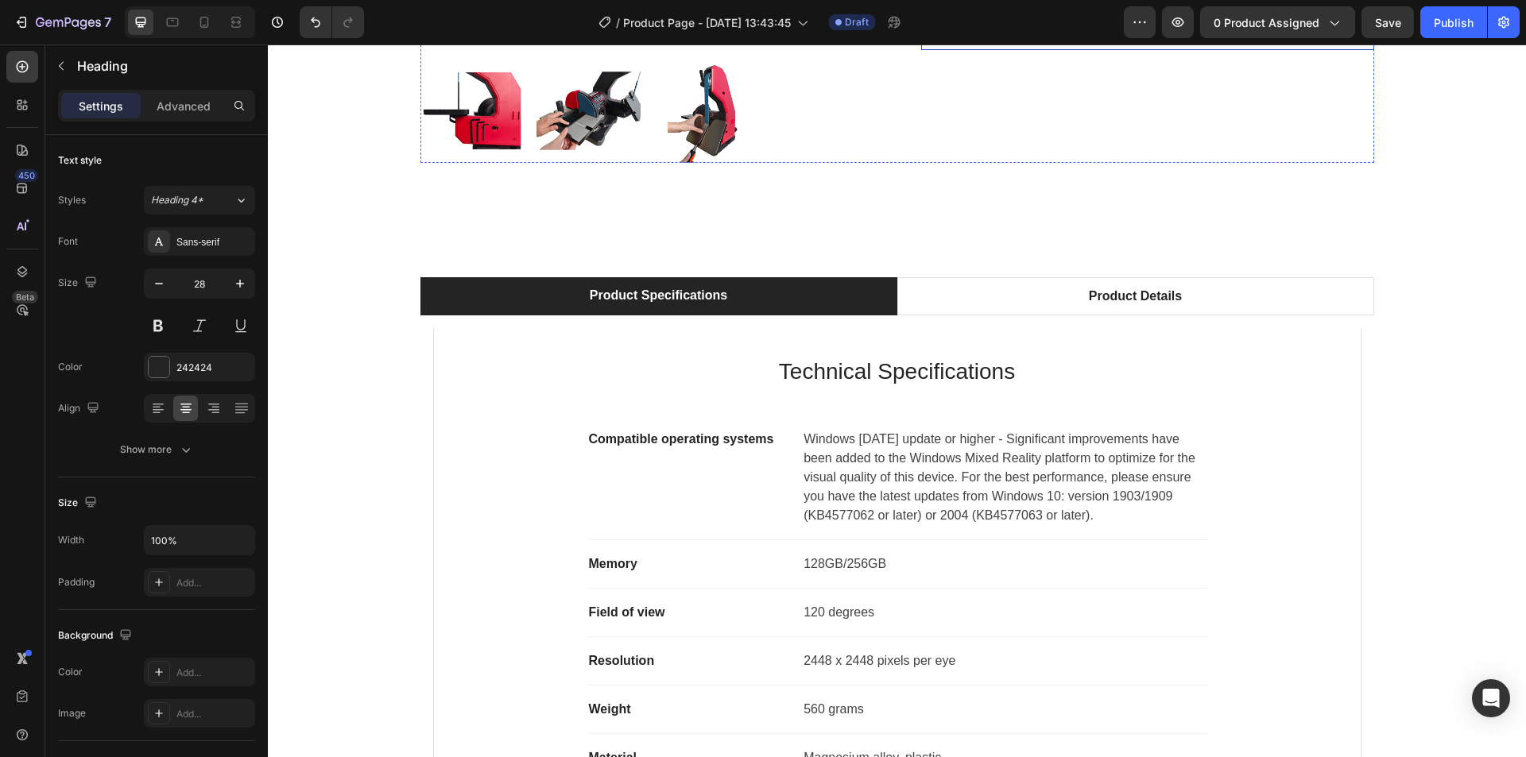
scroll to position [874, 0]
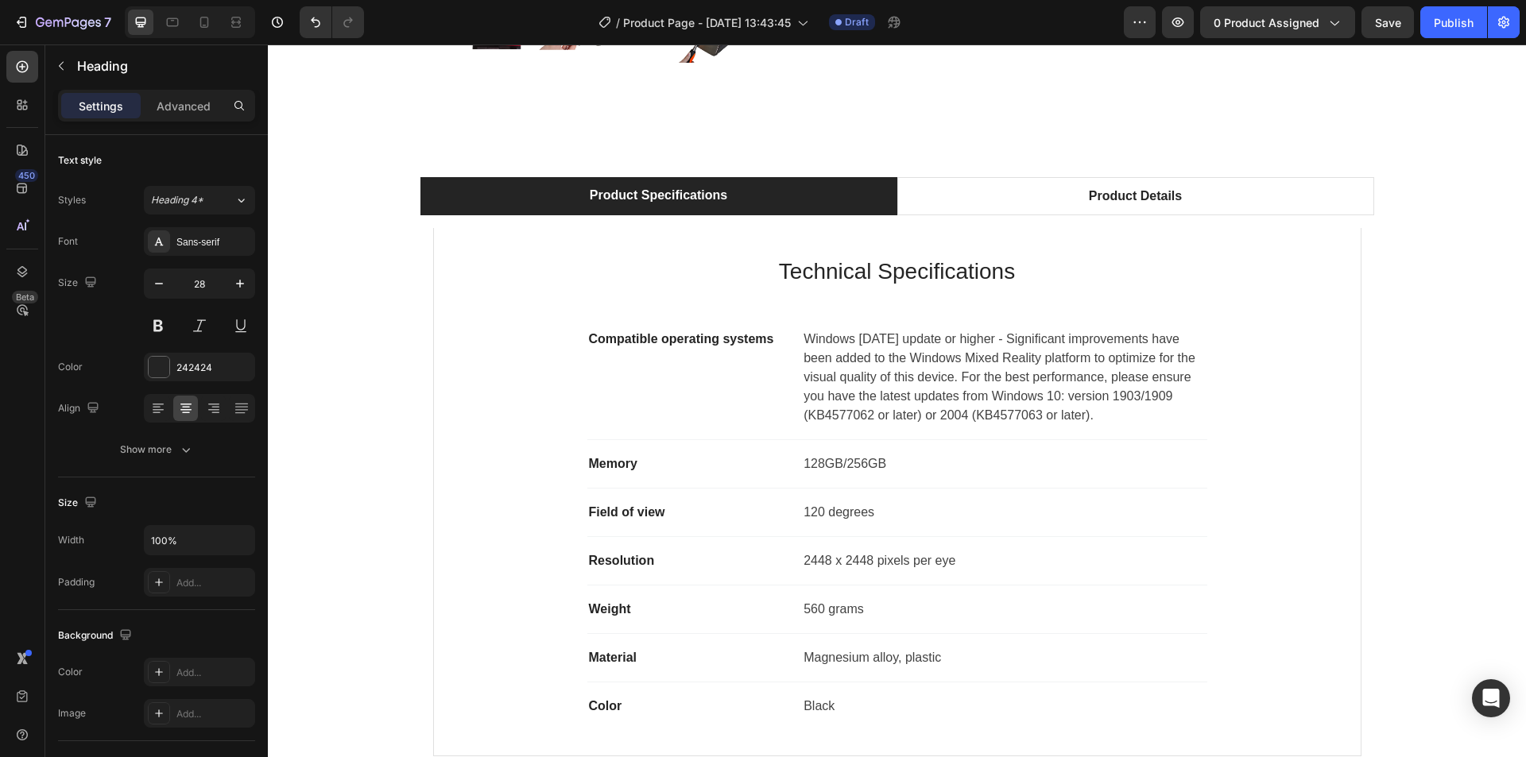
click at [822, 273] on p "Technical Specifications" at bounding box center [897, 271] width 873 height 33
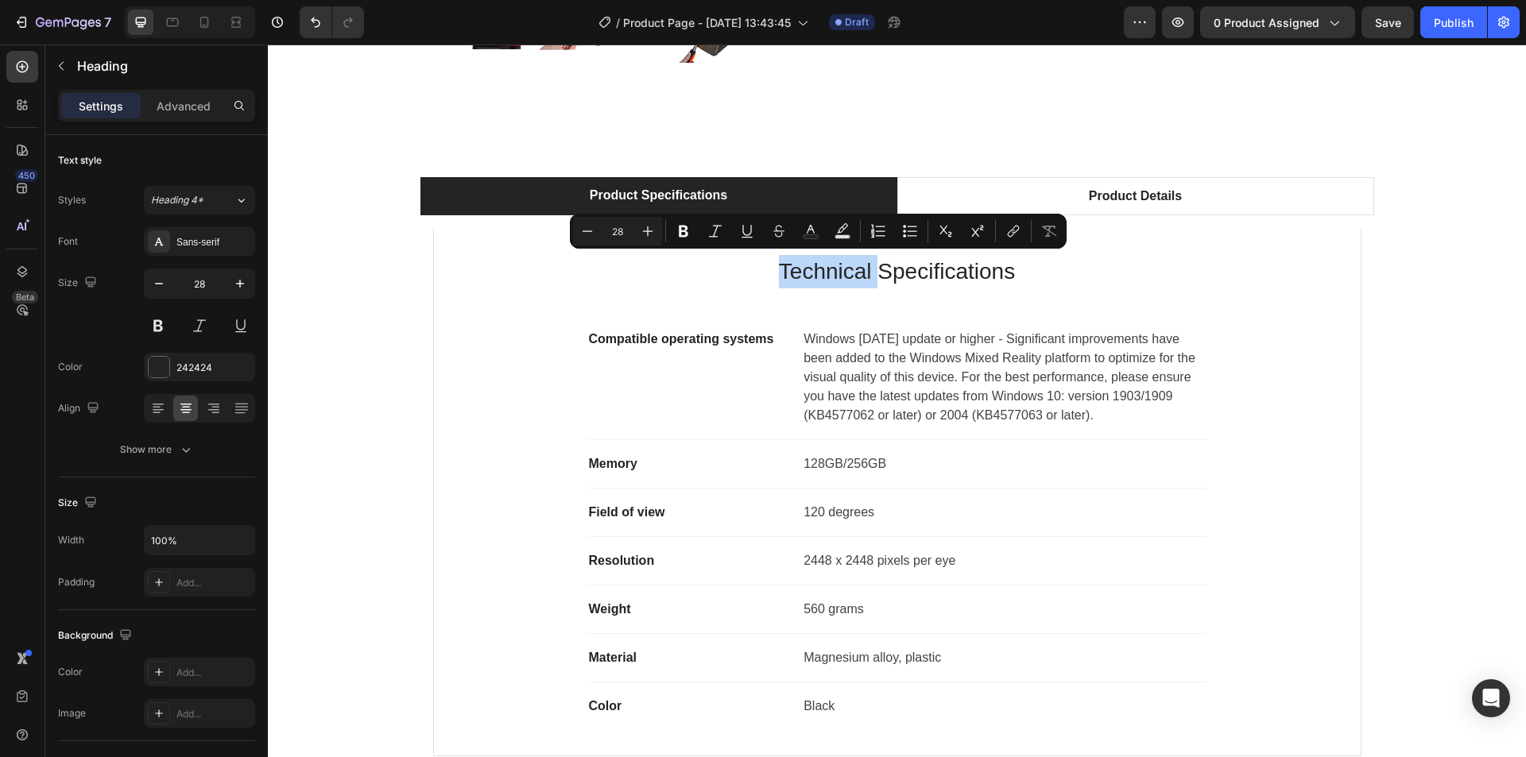
click at [875, 273] on p "Technical Specifications" at bounding box center [897, 271] width 873 height 33
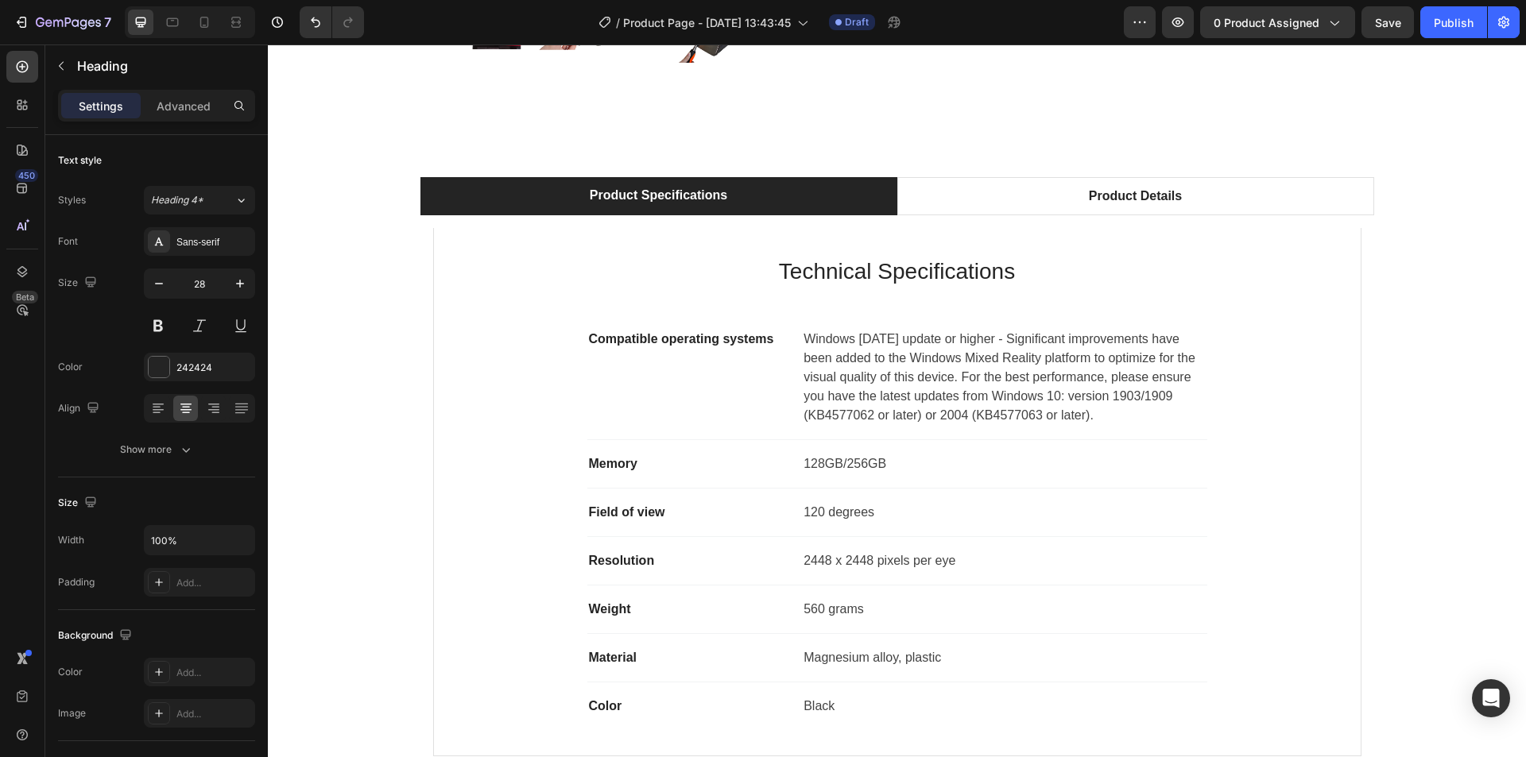
click at [893, 273] on p "Technical Specifications" at bounding box center [897, 271] width 873 height 33
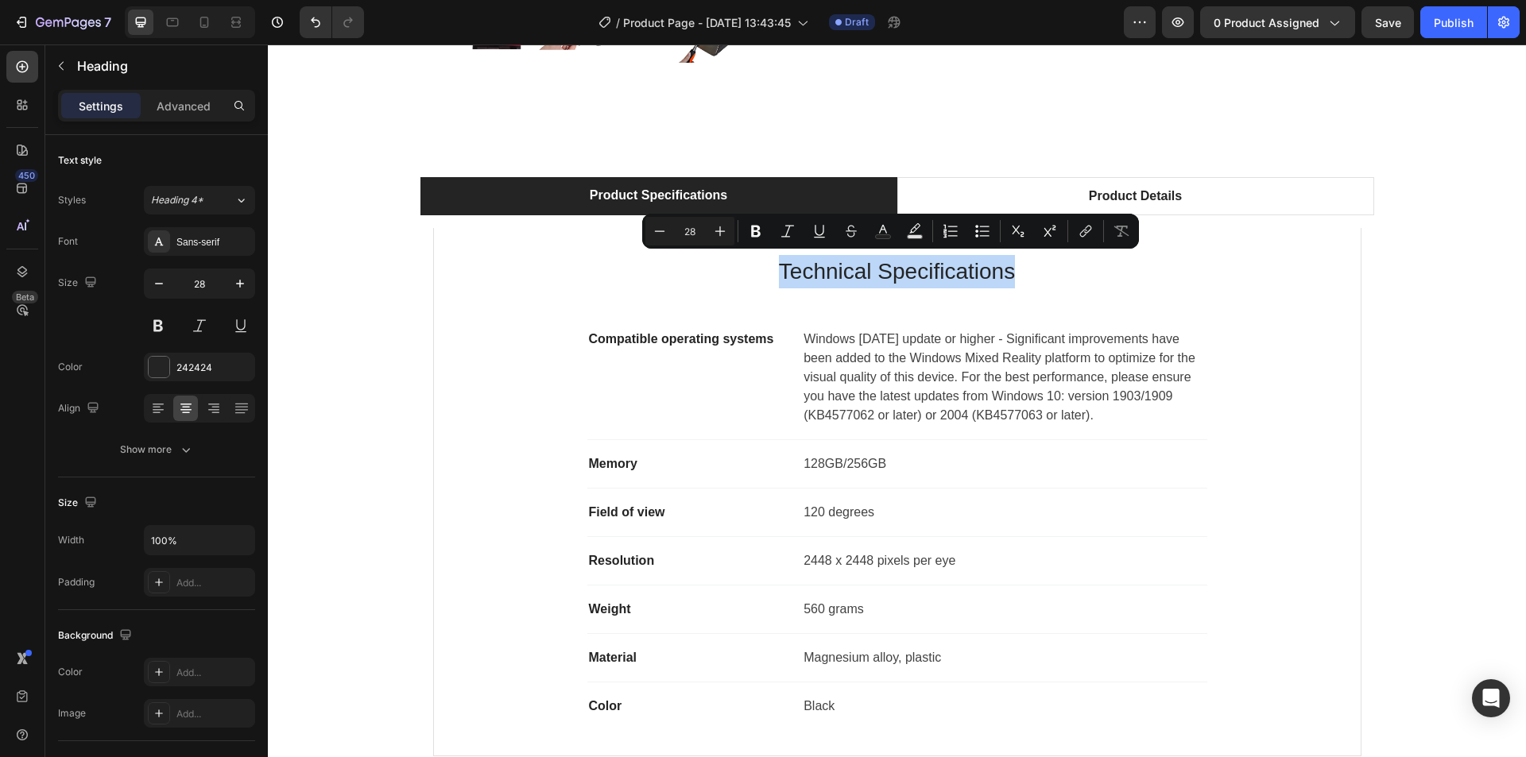
click at [873, 276] on p "Technical Specifications" at bounding box center [897, 271] width 873 height 33
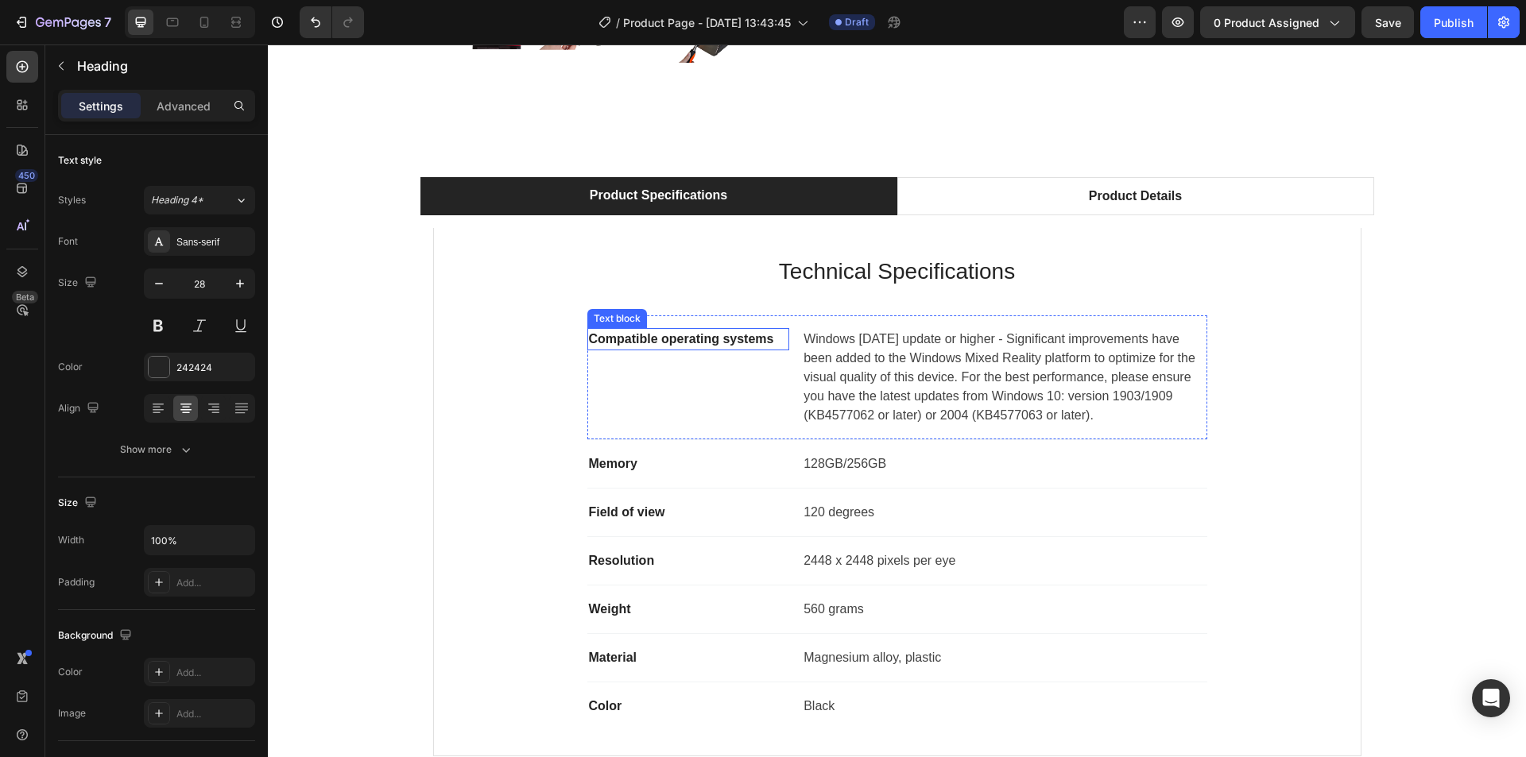
click at [693, 343] on p "Compatible operating systems" at bounding box center [689, 339] width 200 height 19
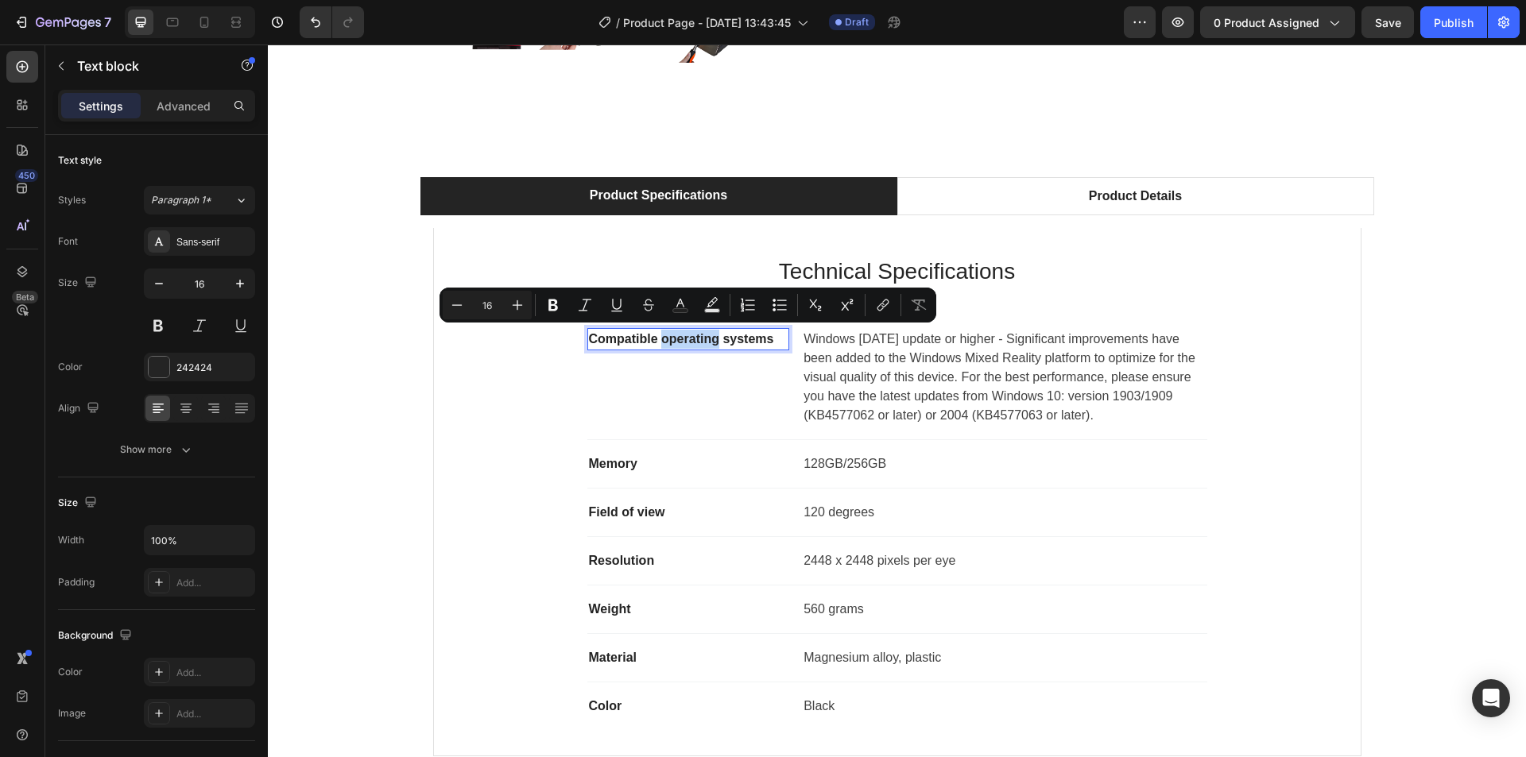
click at [693, 343] on p "Compatible operating systems" at bounding box center [689, 339] width 200 height 19
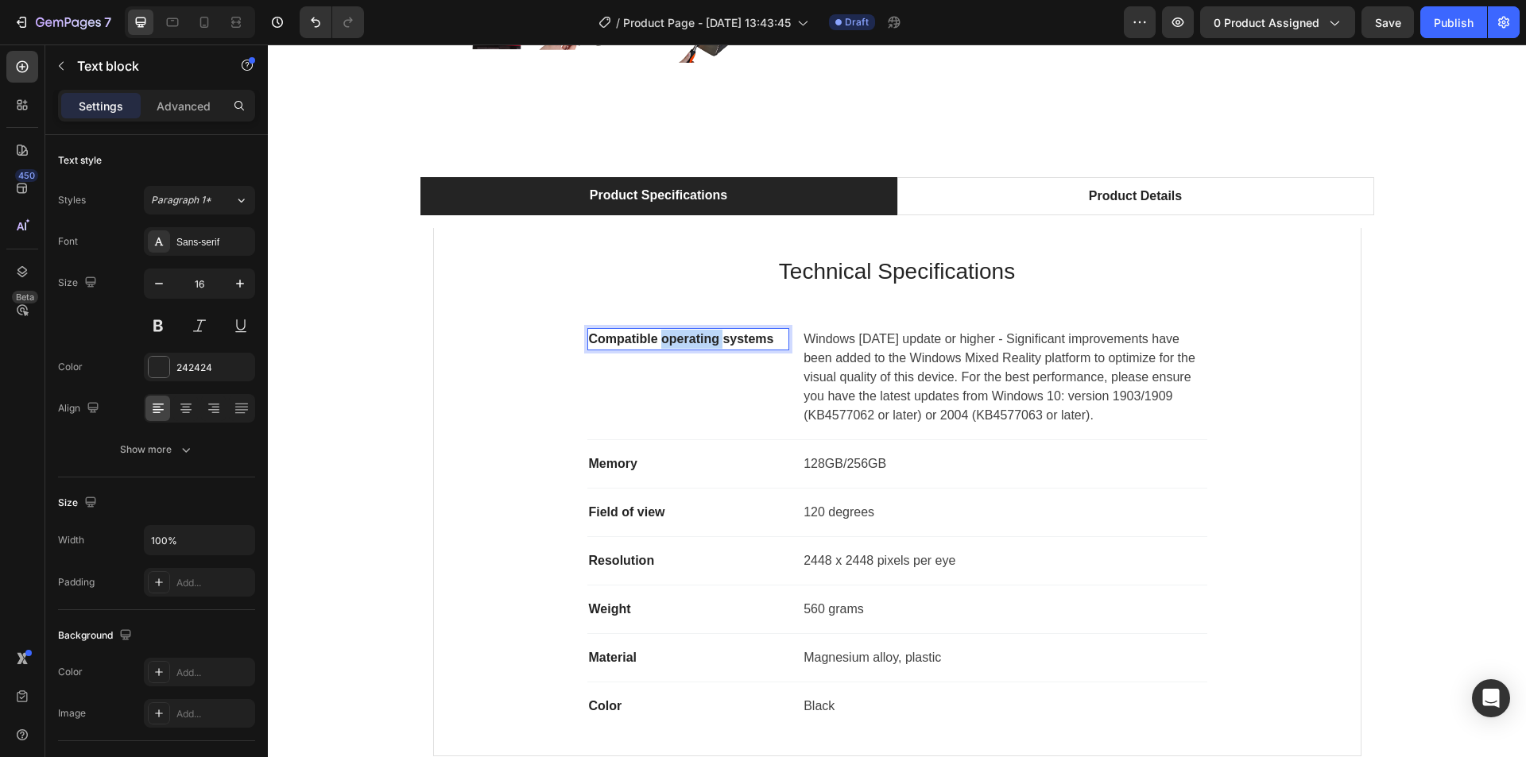
click at [693, 343] on p "Compatible operating systems" at bounding box center [689, 339] width 200 height 19
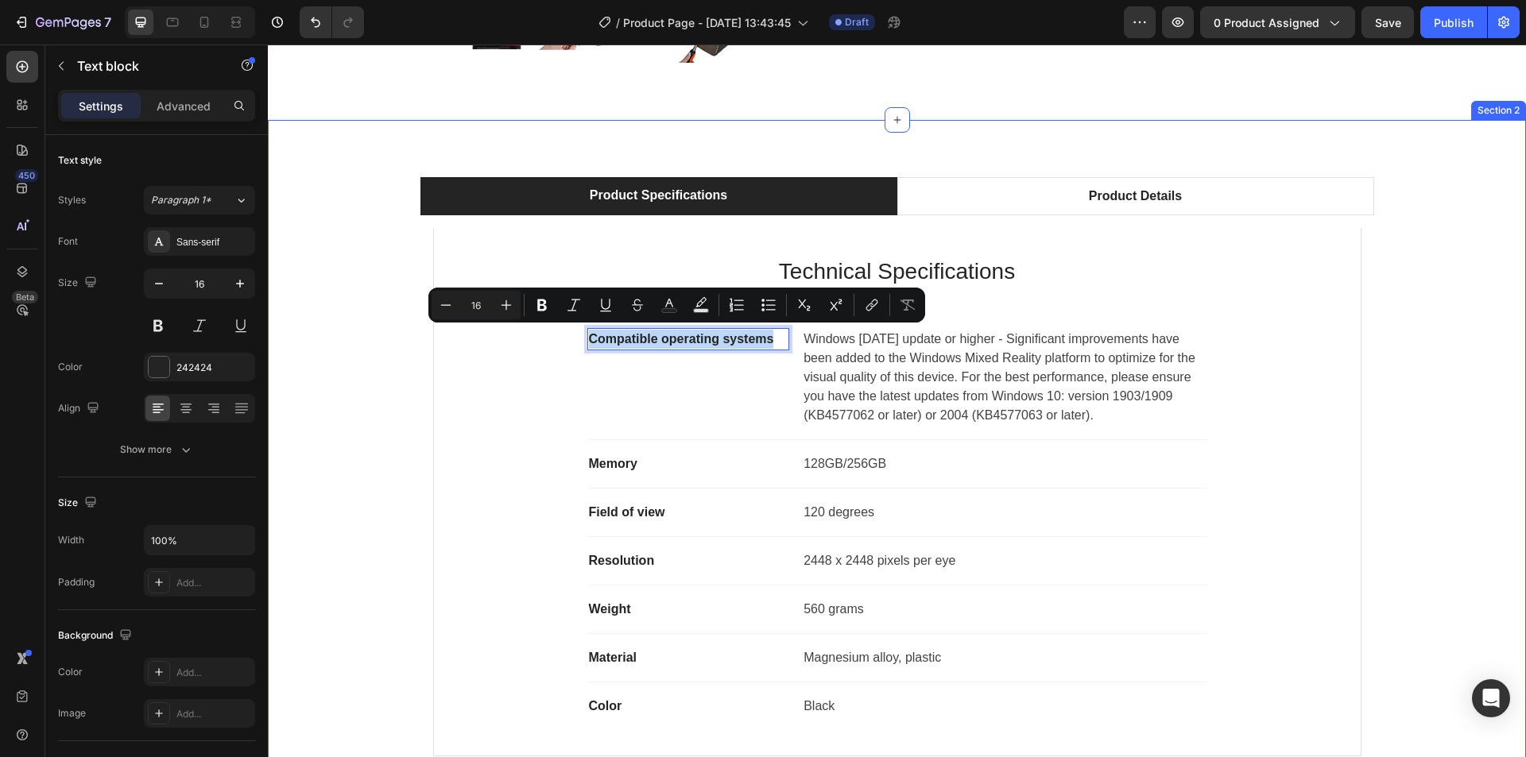
click at [1005, 152] on div "Product Specifications Product Details Technical Specifications Heading Compati…" at bounding box center [897, 473] width 1258 height 707
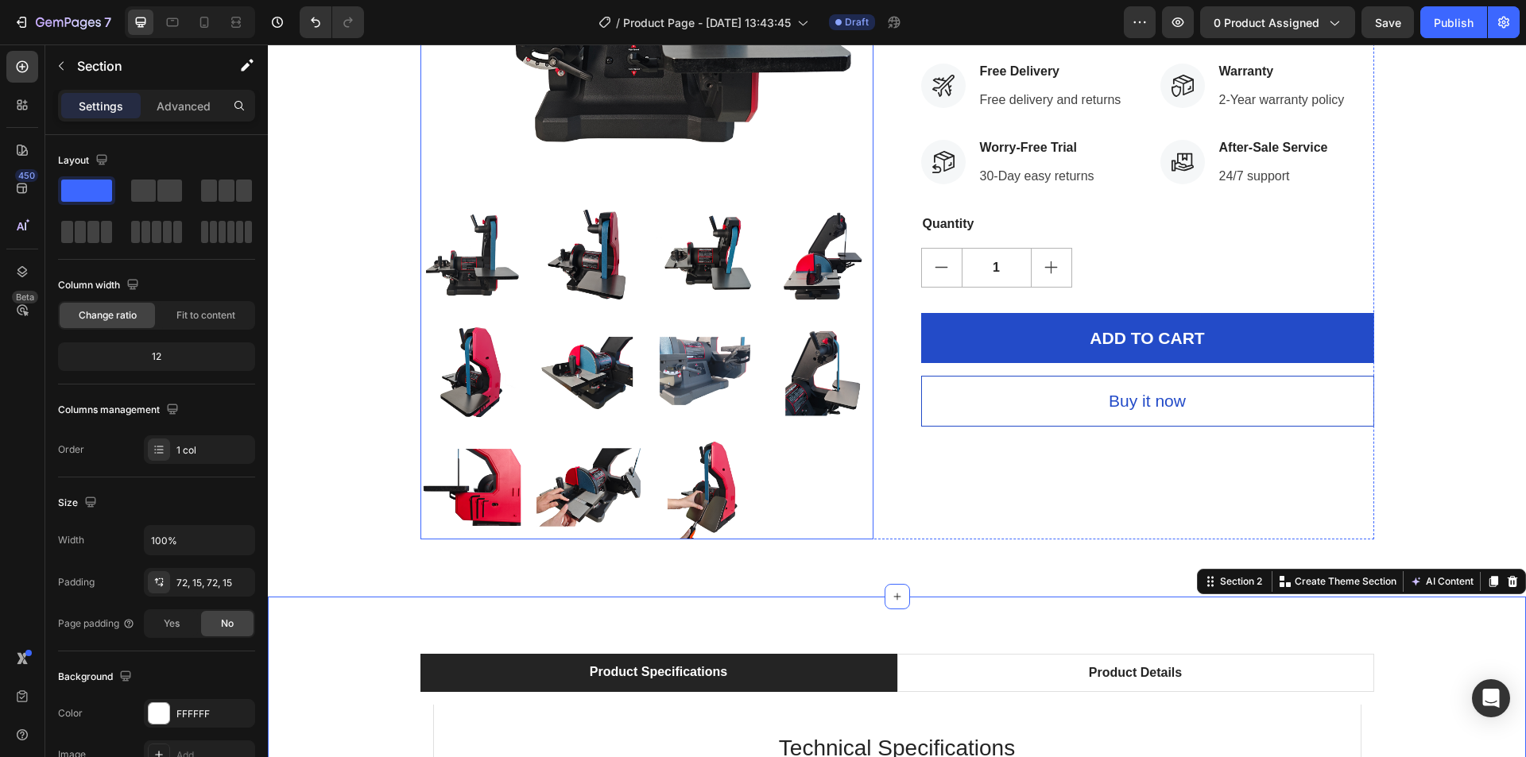
scroll to position [477, 0]
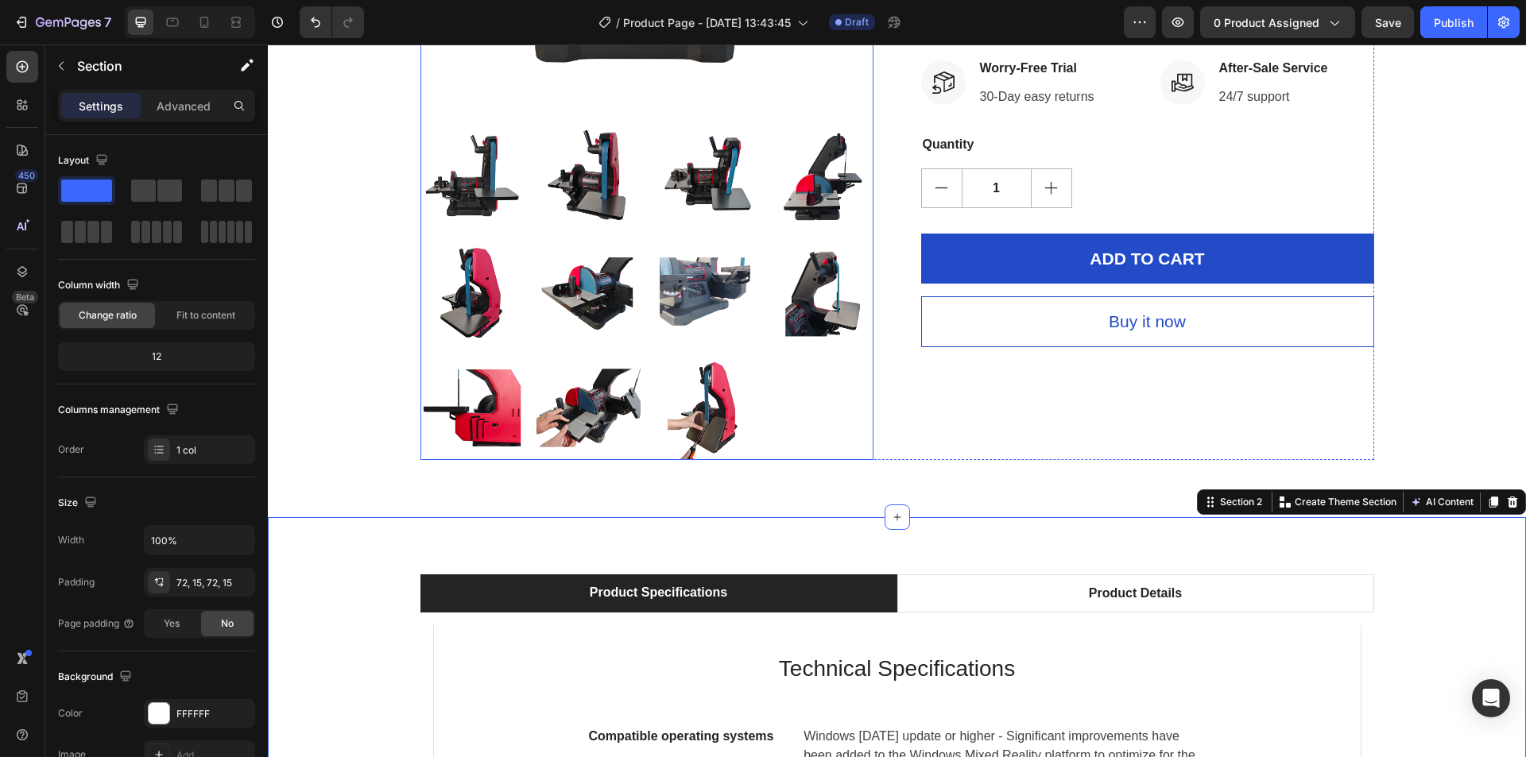
click at [695, 347] on div at bounding box center [646, 291] width 453 height 337
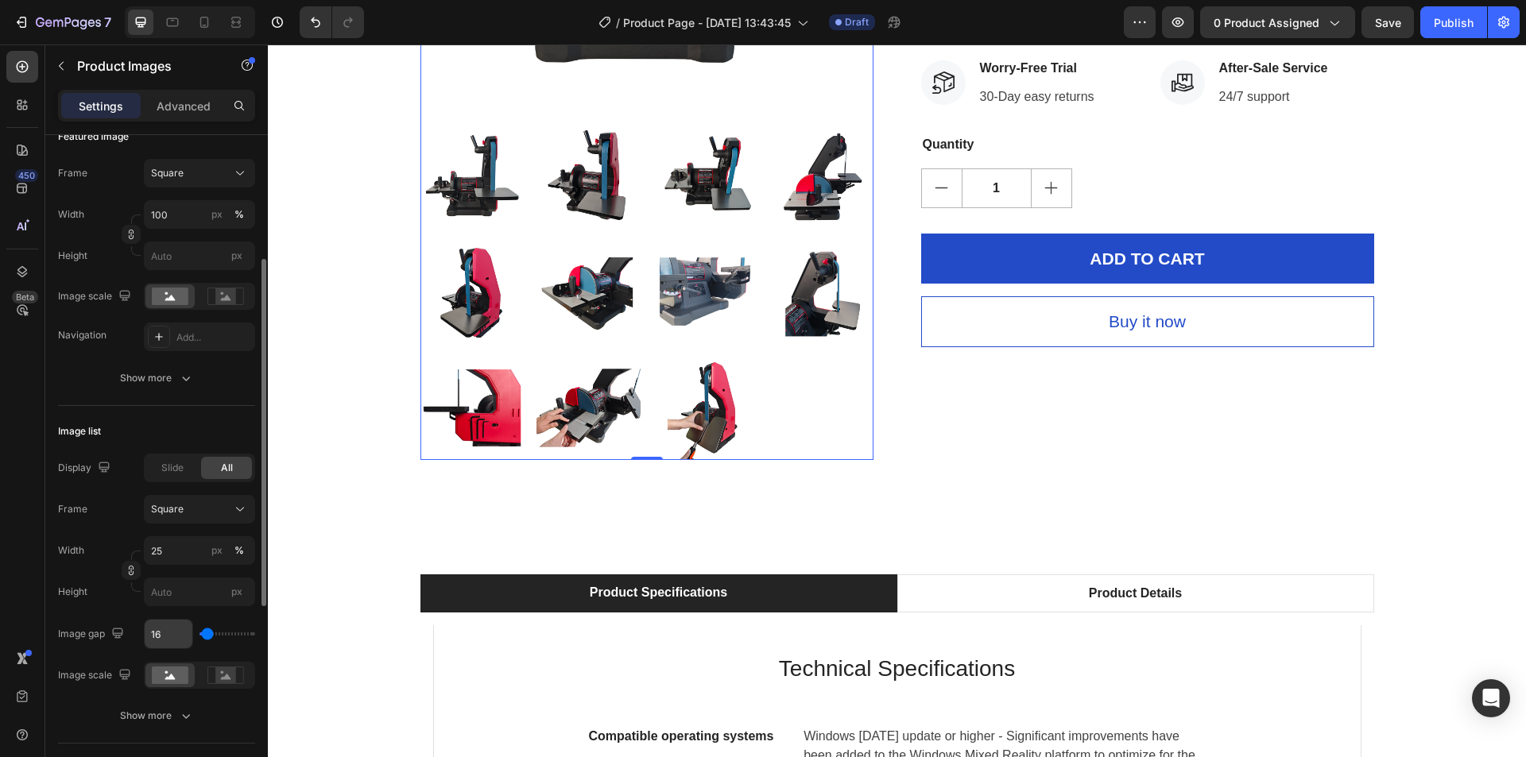
scroll to position [318, 0]
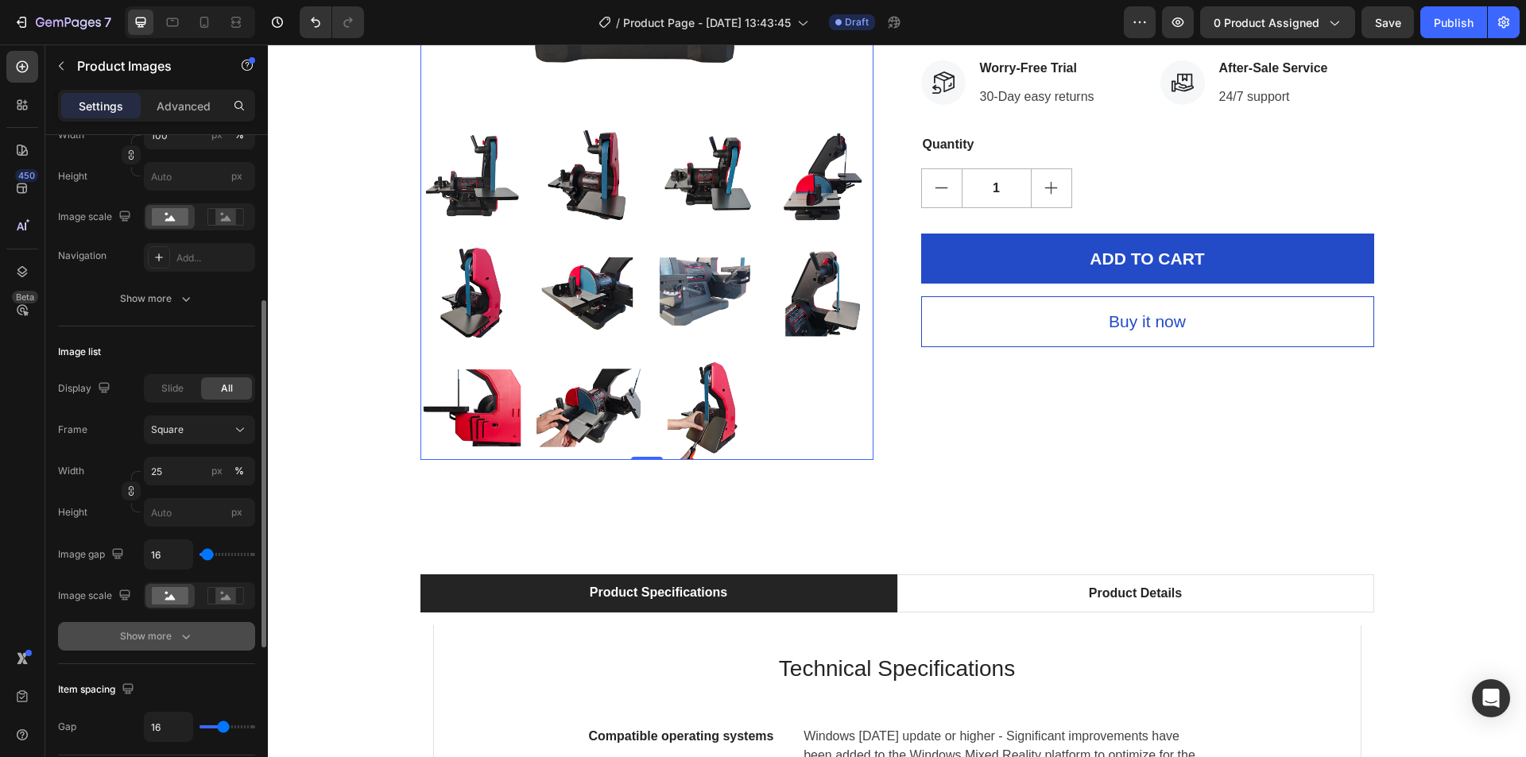
click at [178, 631] on icon "button" at bounding box center [186, 637] width 16 height 16
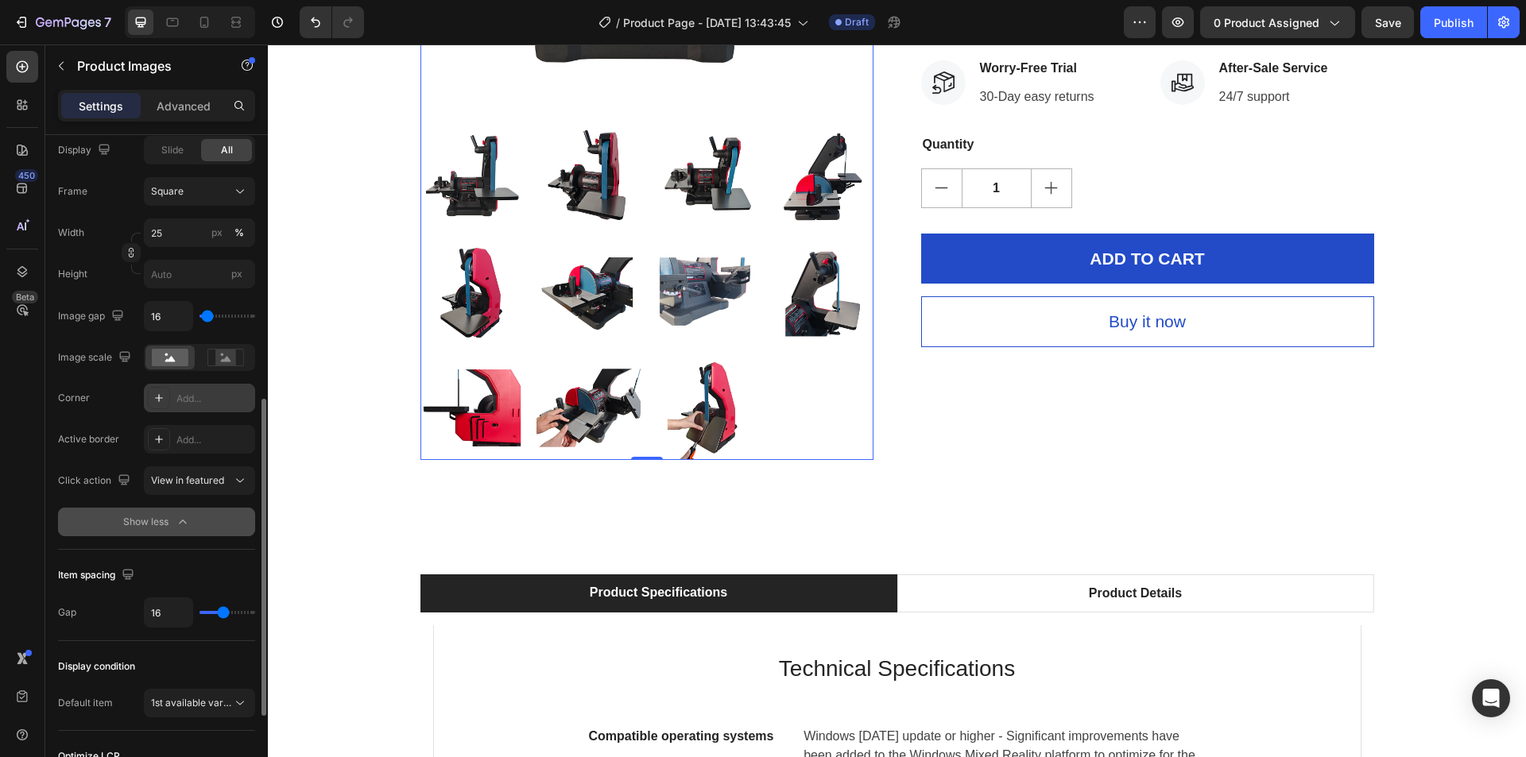
scroll to position [636, 0]
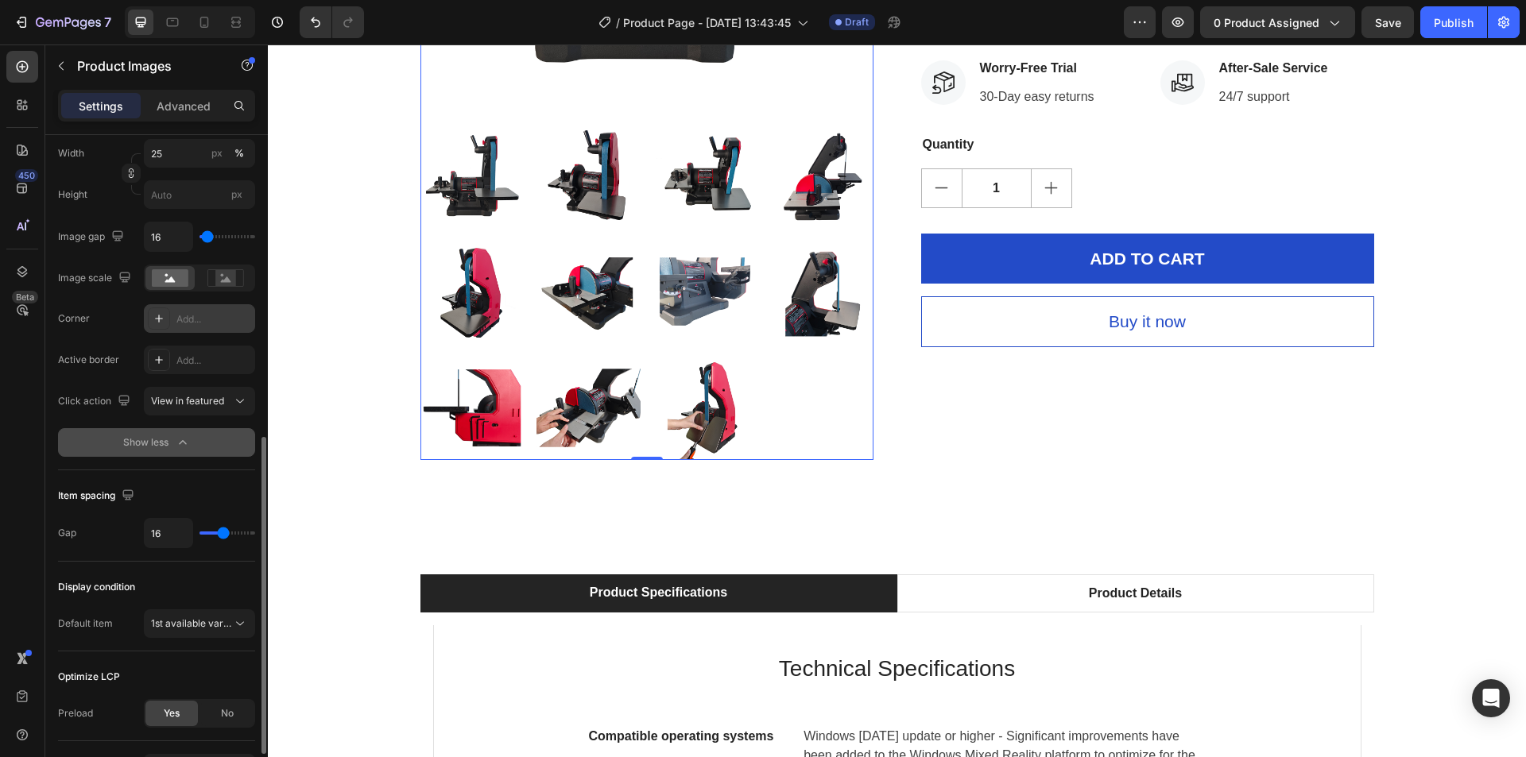
click at [192, 630] on span "1st available variant" at bounding box center [195, 624] width 89 height 12
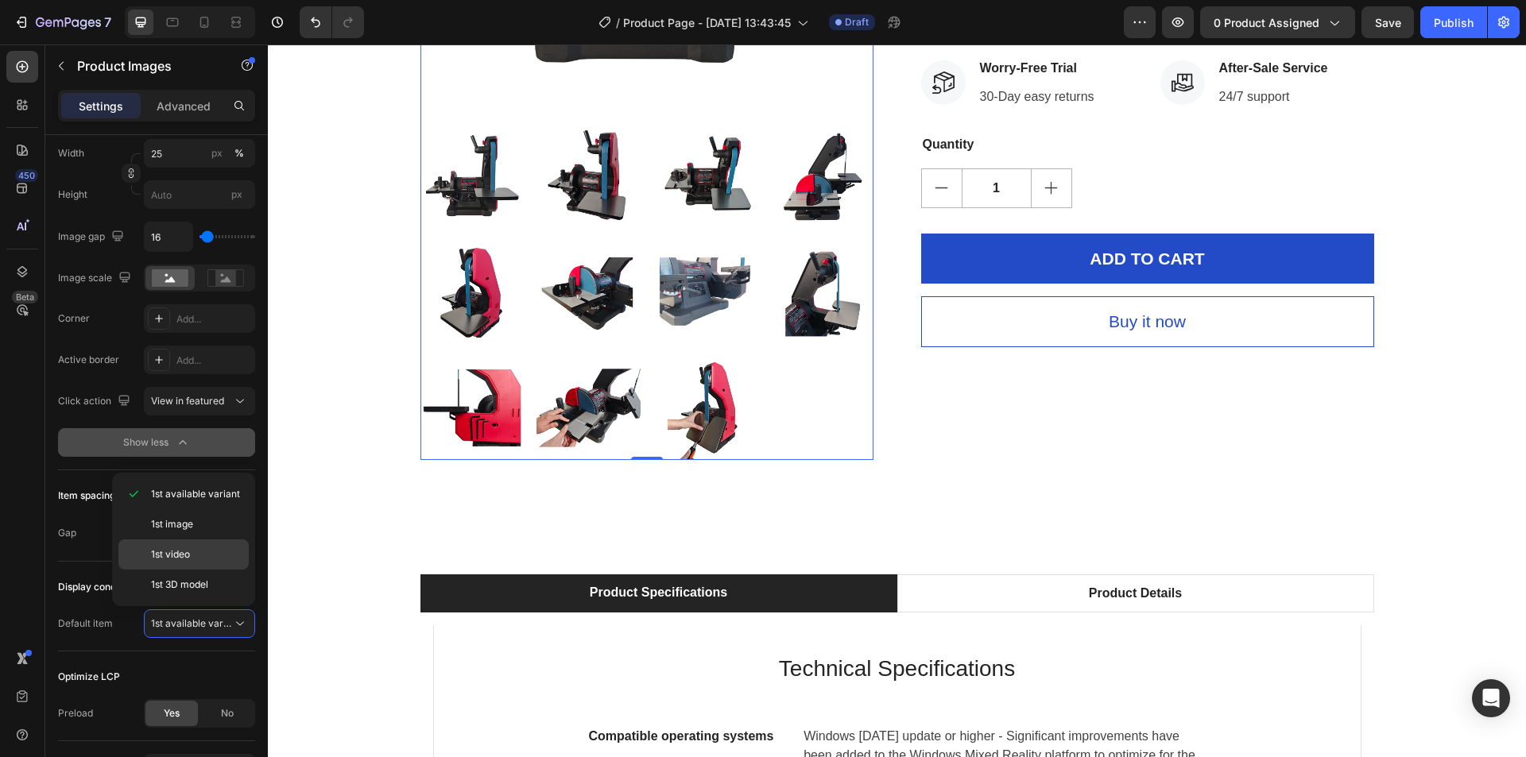
click at [192, 552] on p "1st video" at bounding box center [196, 555] width 91 height 14
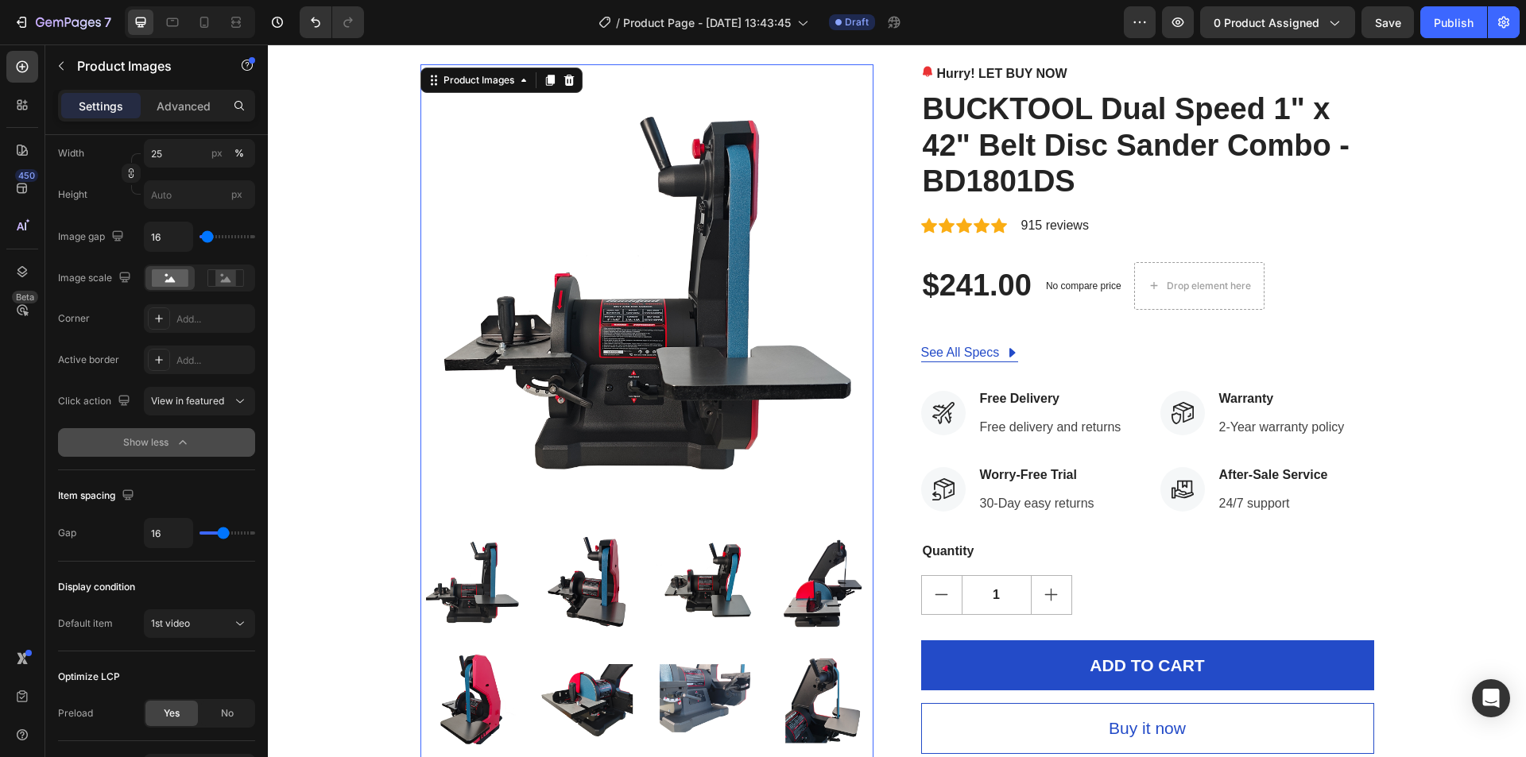
scroll to position [0, 0]
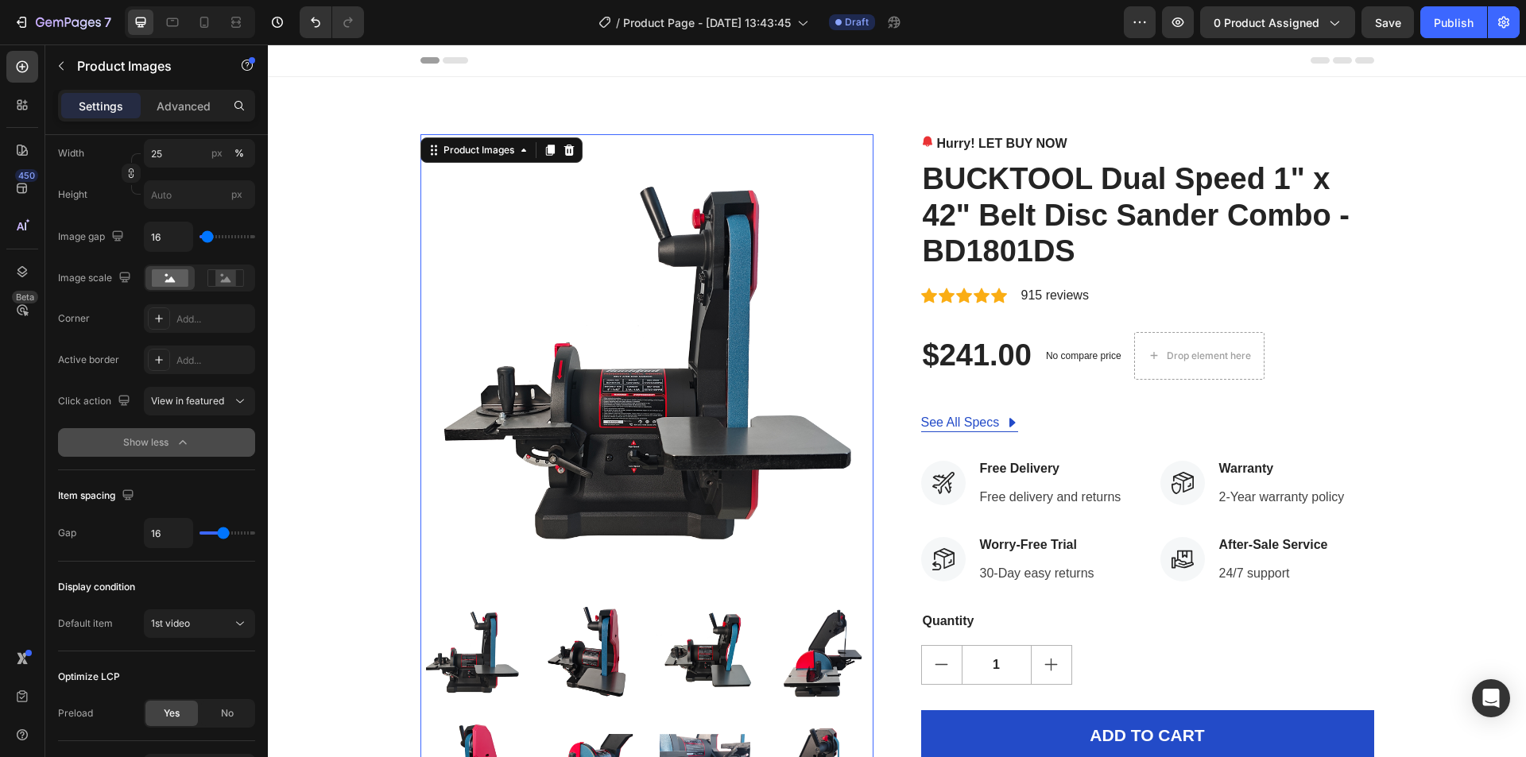
click at [595, 348] on img at bounding box center [646, 360] width 453 height 453
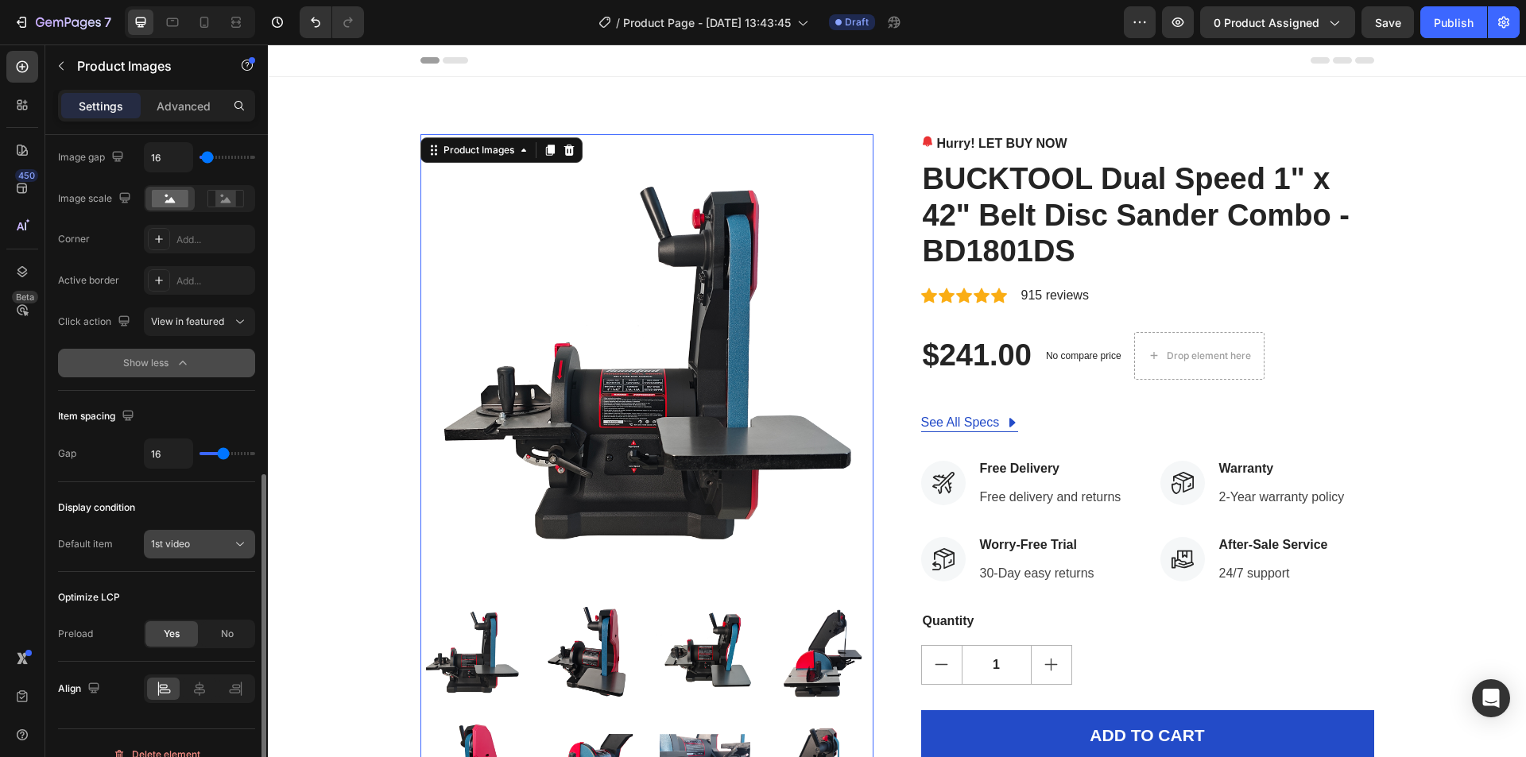
click at [186, 544] on span "1st video" at bounding box center [170, 544] width 39 height 12
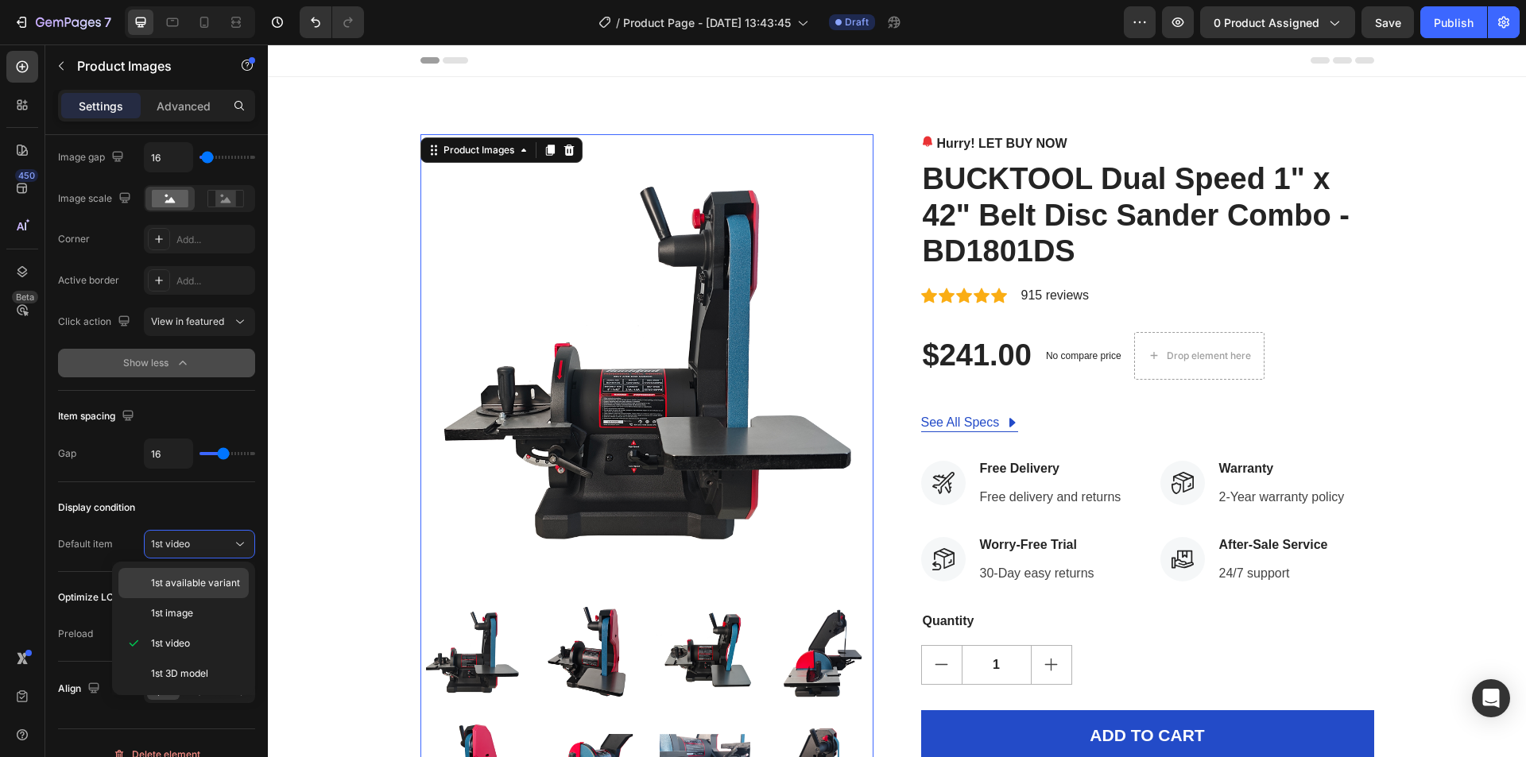
click at [188, 584] on span "1st available variant" at bounding box center [195, 583] width 89 height 14
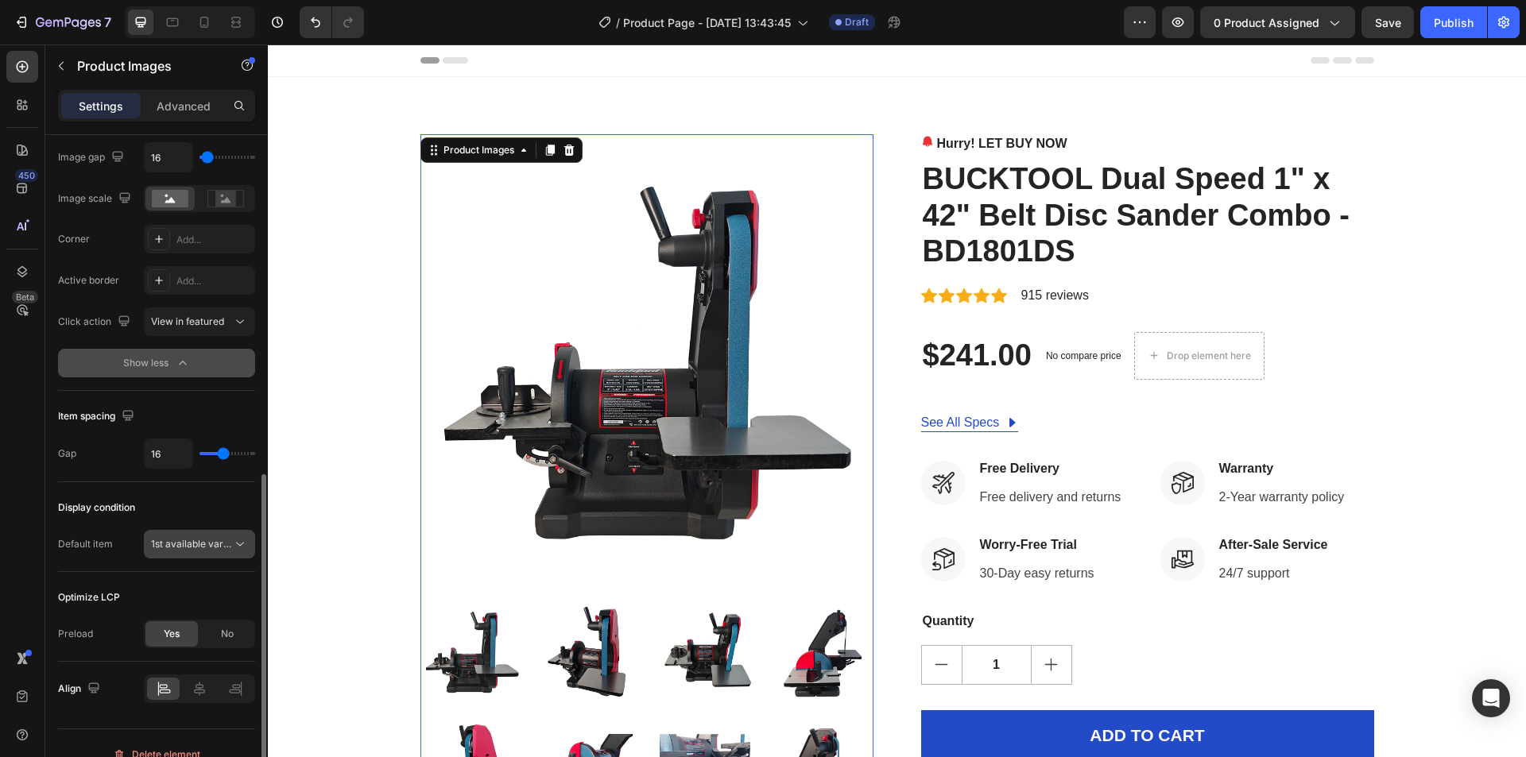
click at [194, 554] on button "1st available variant" at bounding box center [199, 544] width 111 height 29
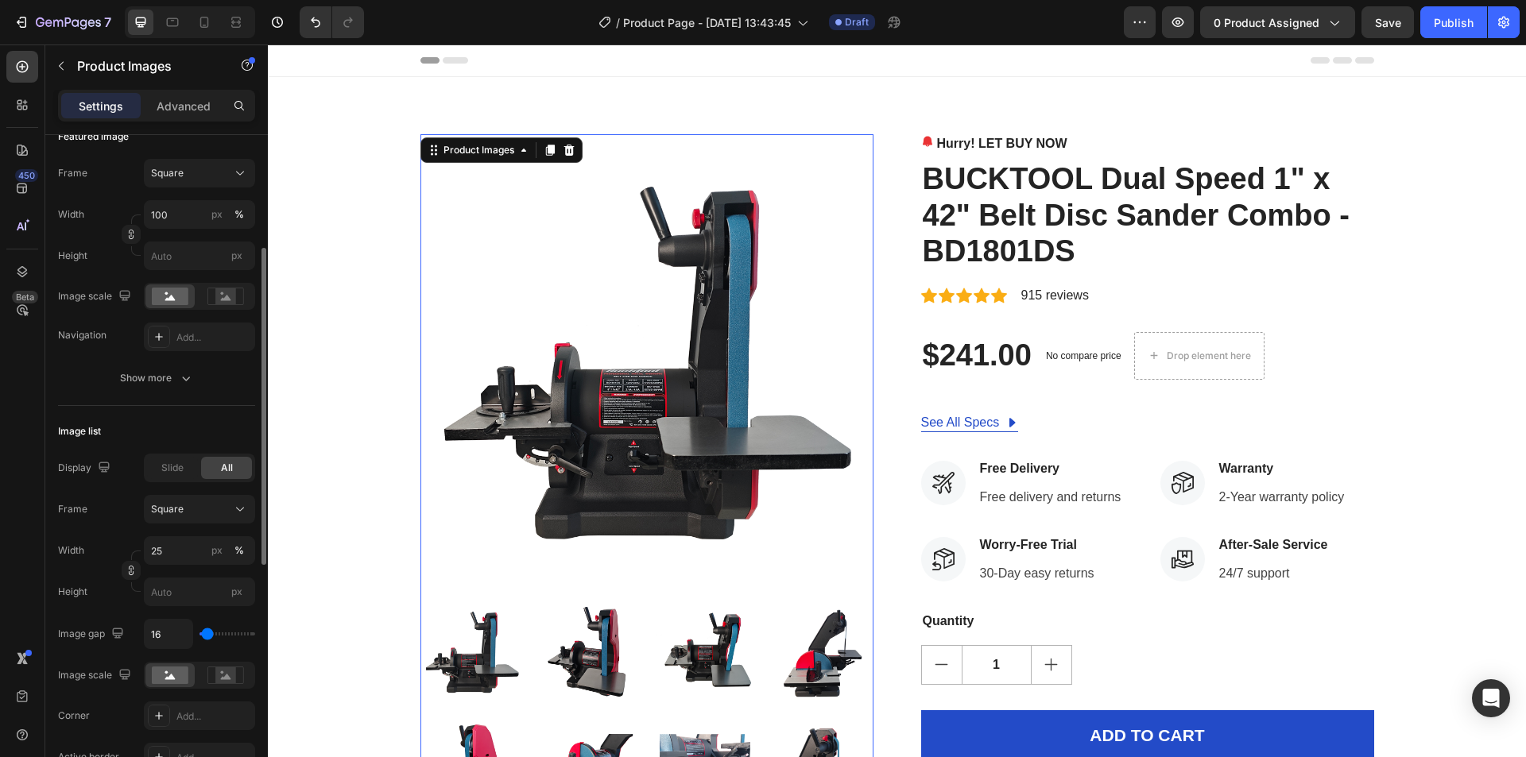
scroll to position [397, 0]
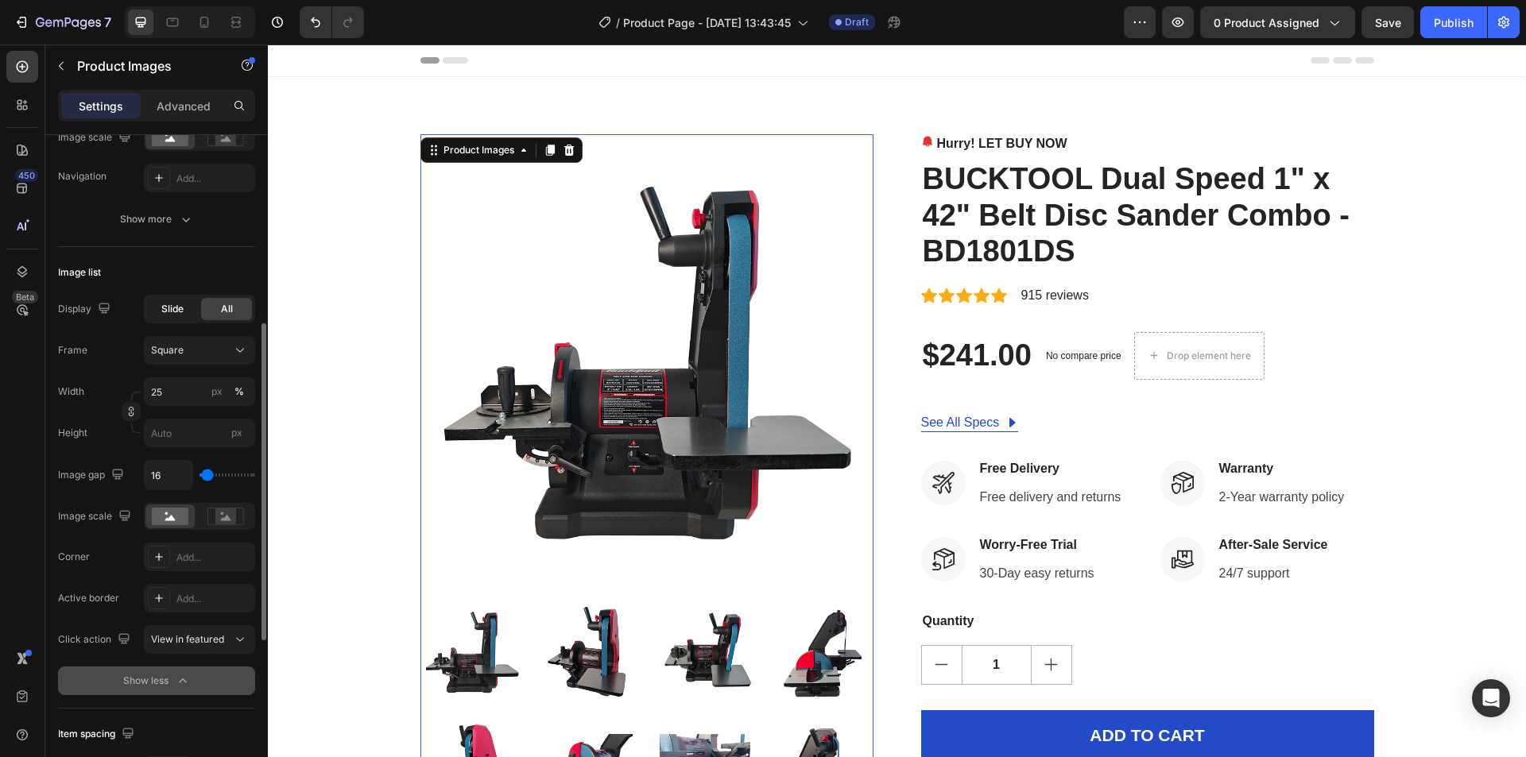
click at [184, 316] on div "Slide" at bounding box center [172, 309] width 51 height 22
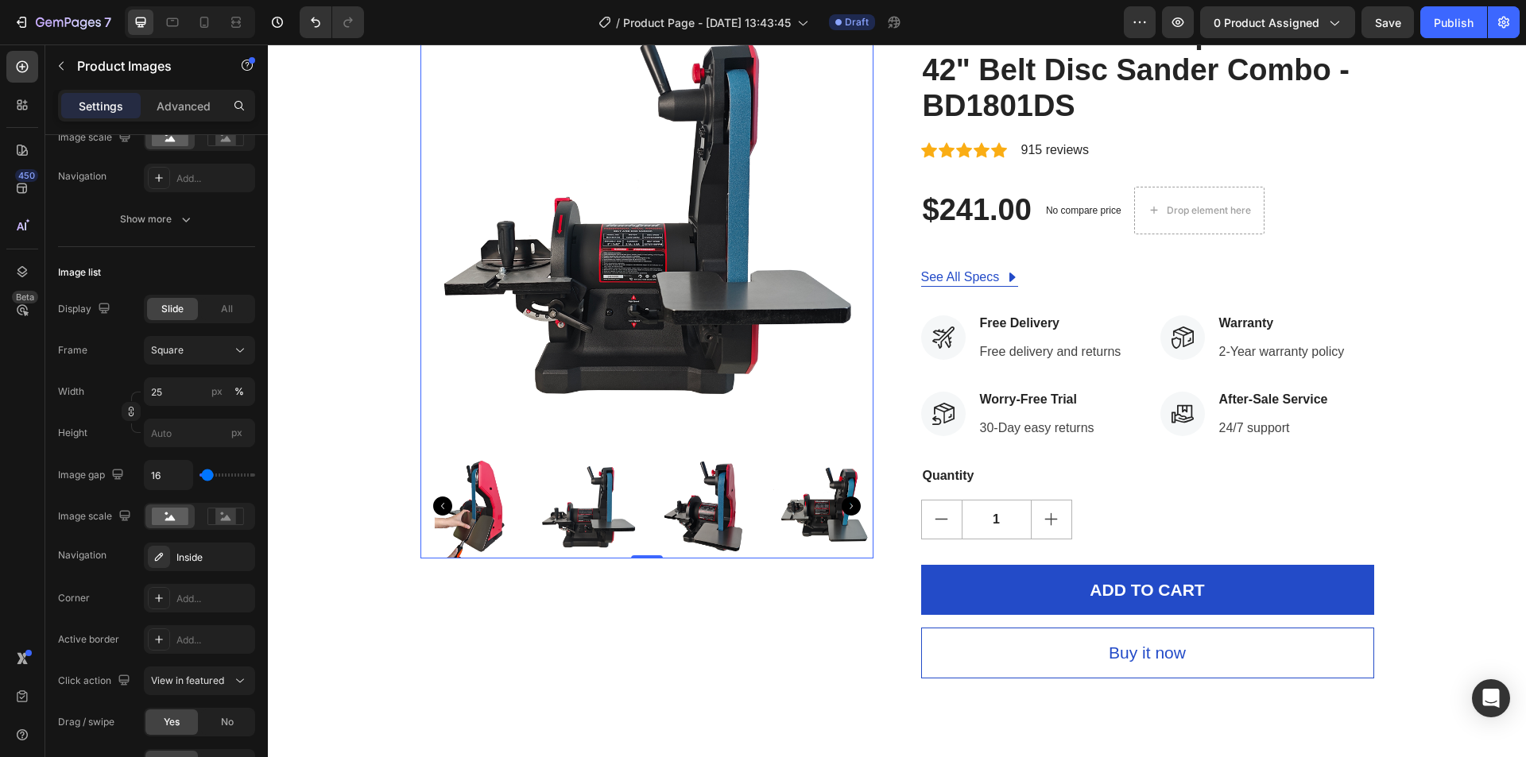
scroll to position [159, 0]
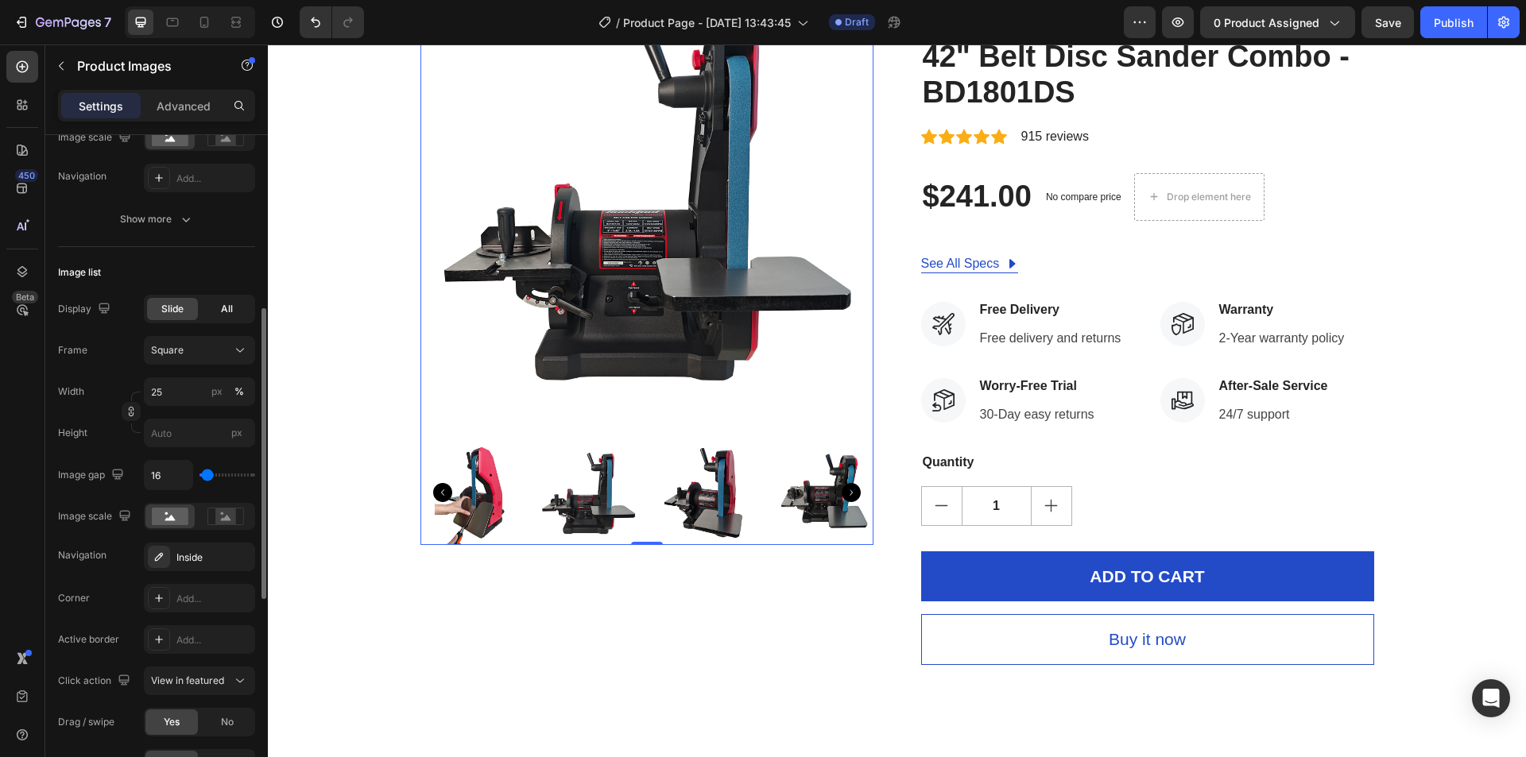
click at [227, 311] on span "All" at bounding box center [227, 309] width 12 height 14
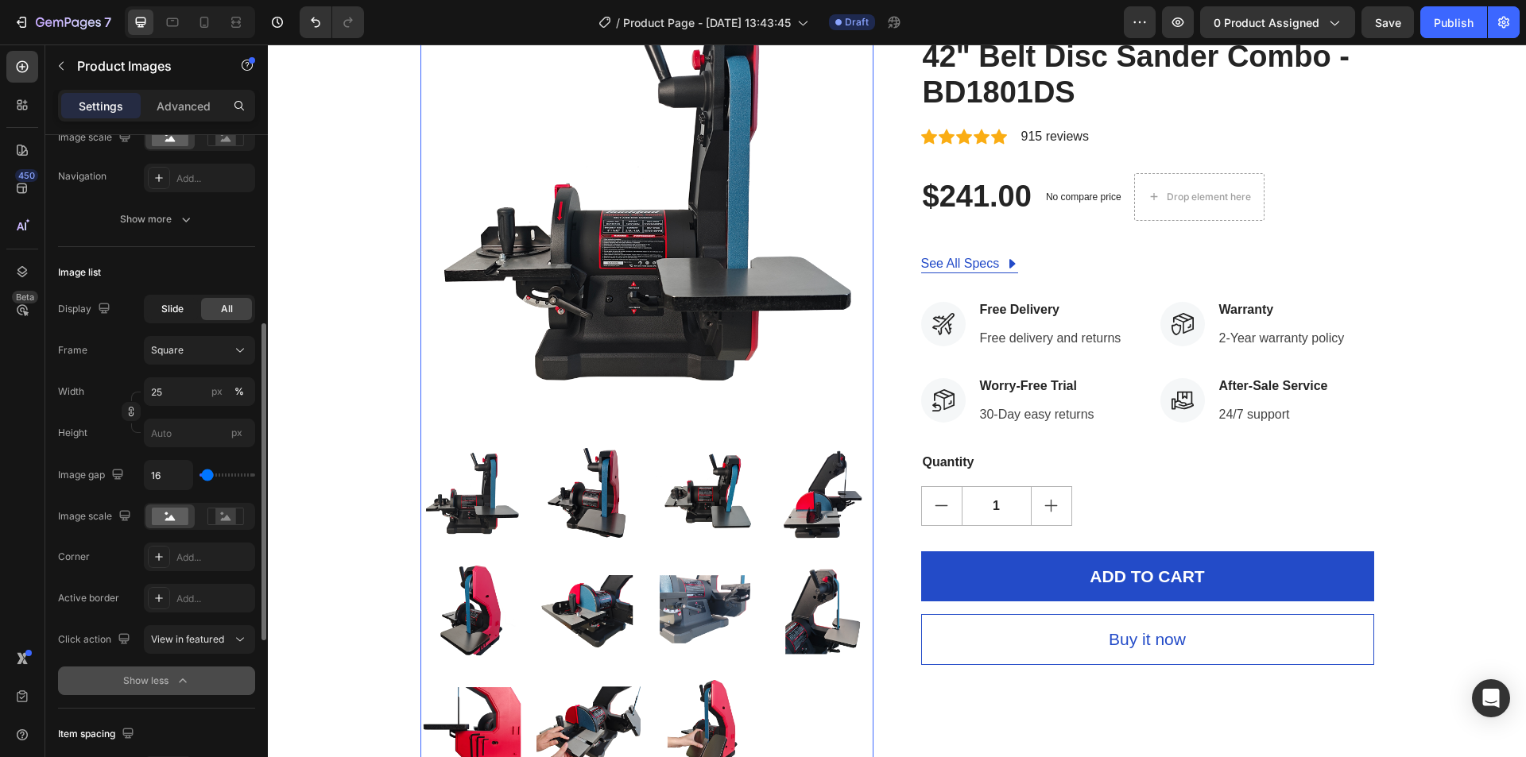
click at [157, 311] on div "Slide" at bounding box center [172, 309] width 51 height 22
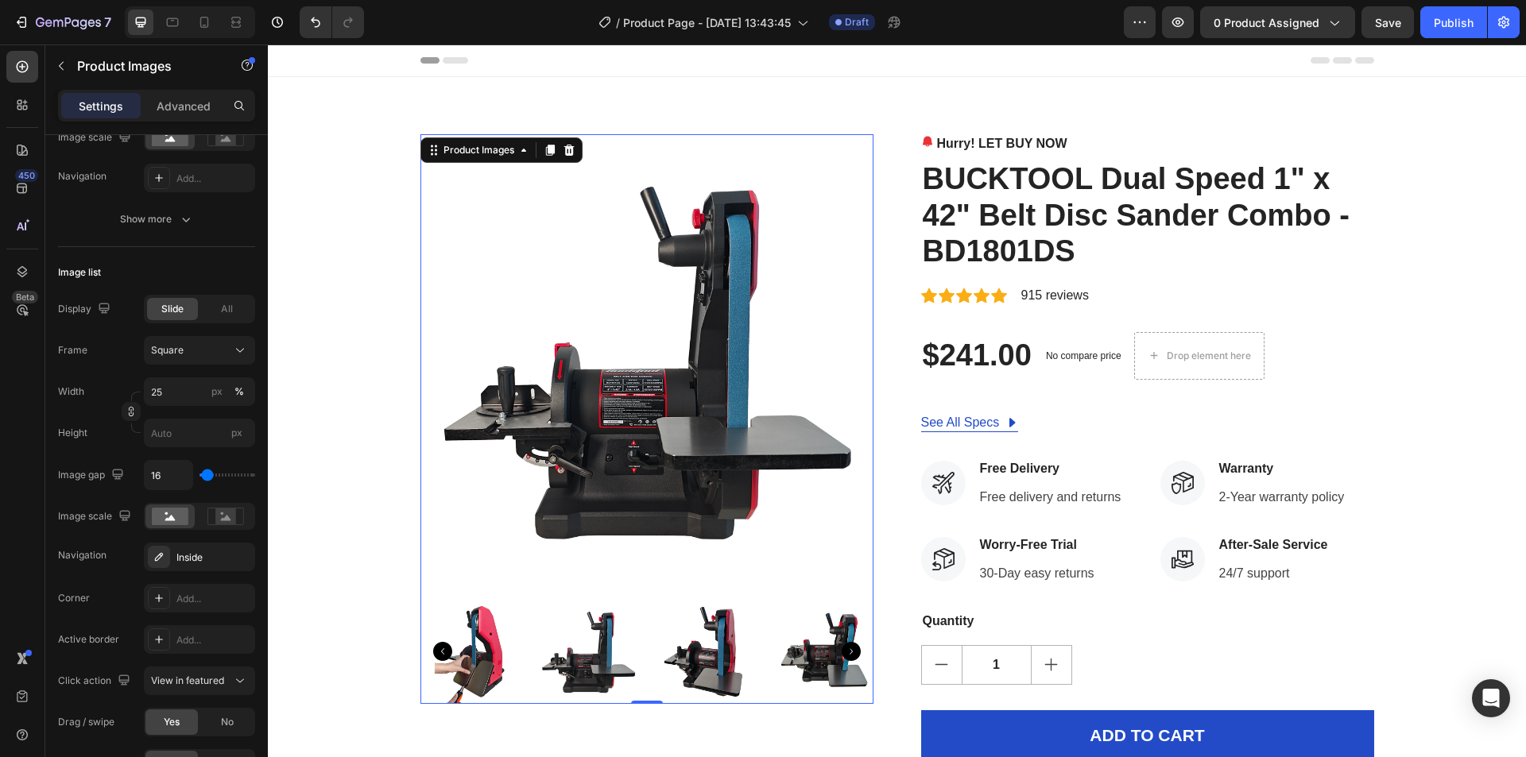
scroll to position [556, 0]
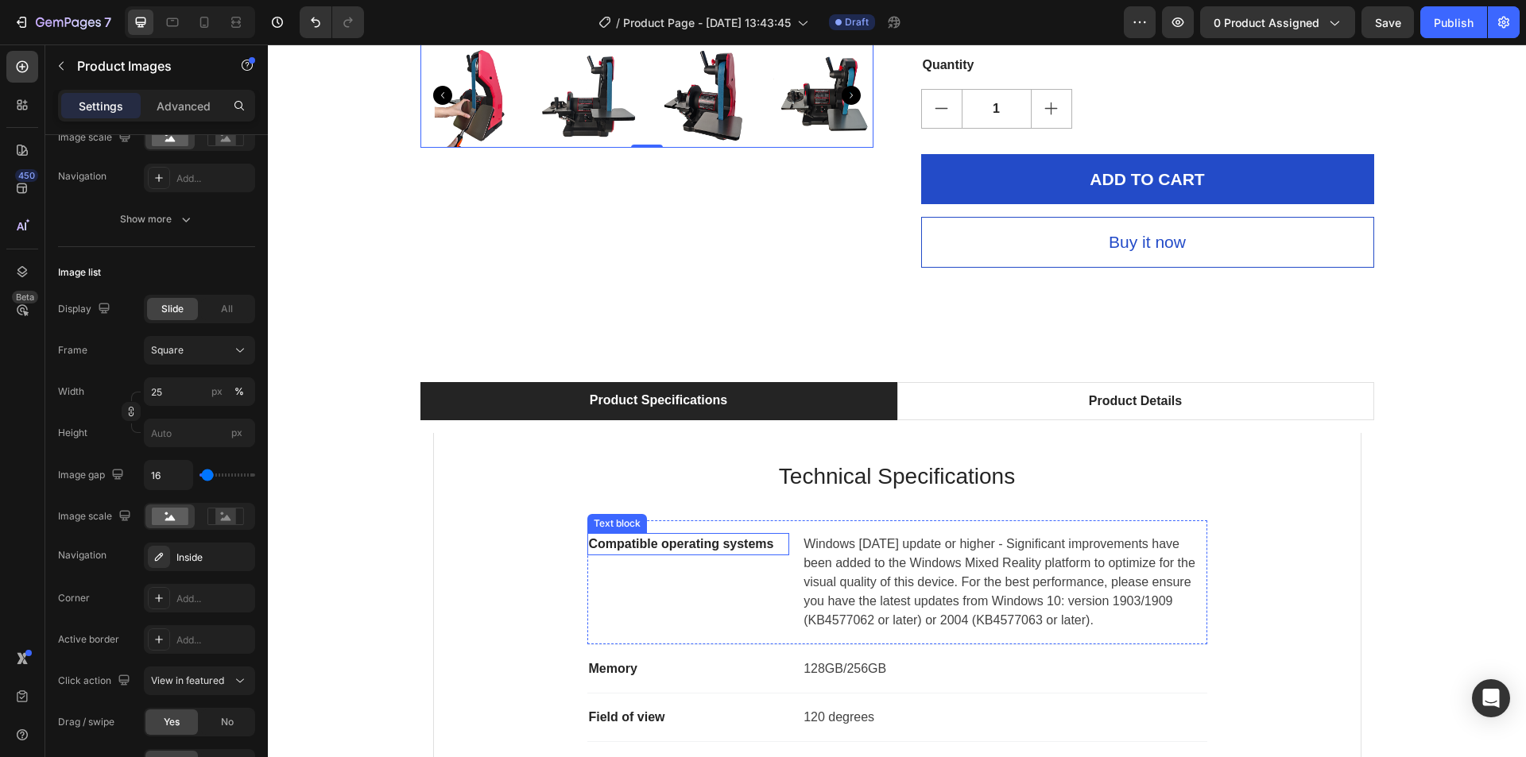
click at [686, 551] on p "Compatible operating systems" at bounding box center [689, 544] width 200 height 19
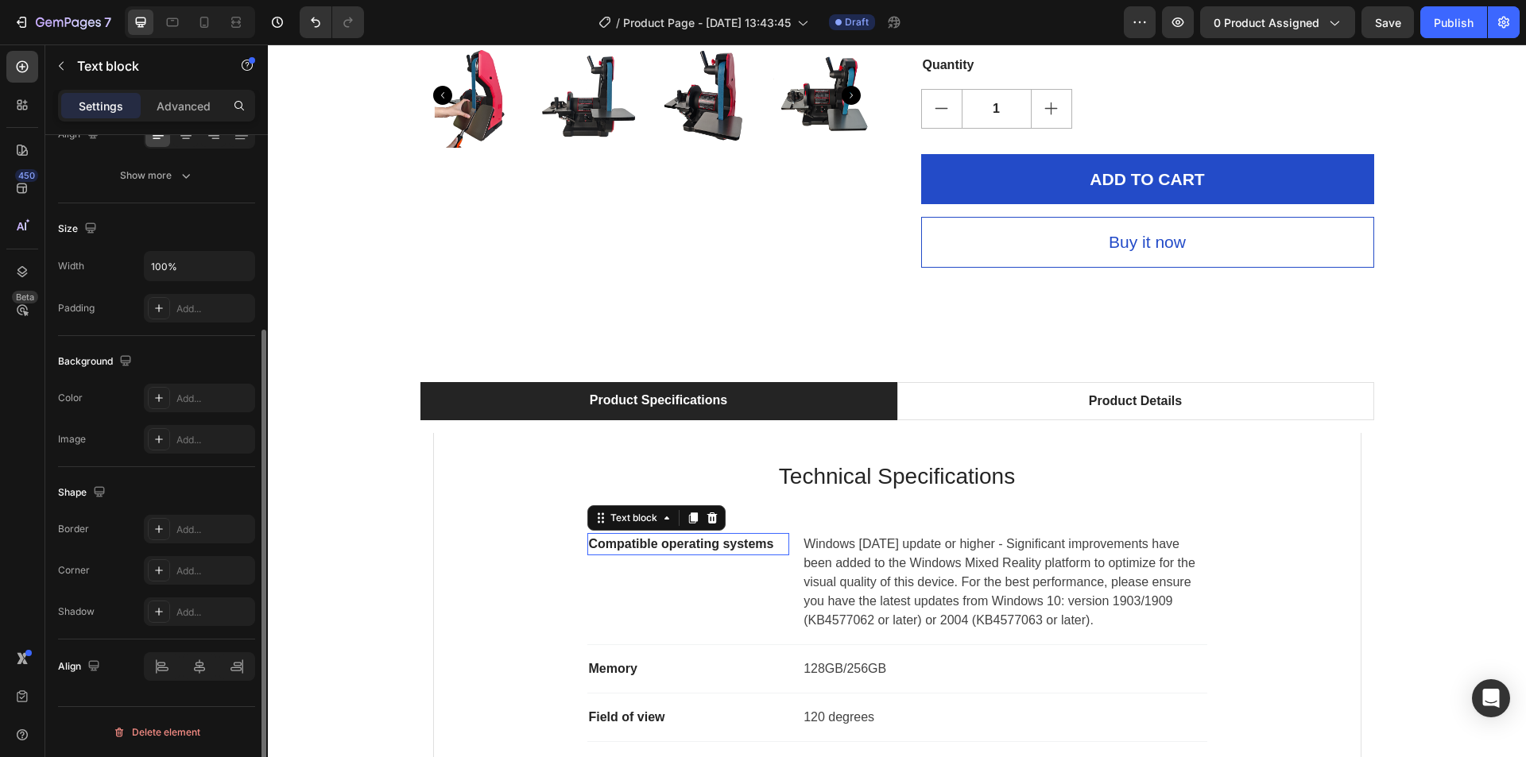
scroll to position [0, 0]
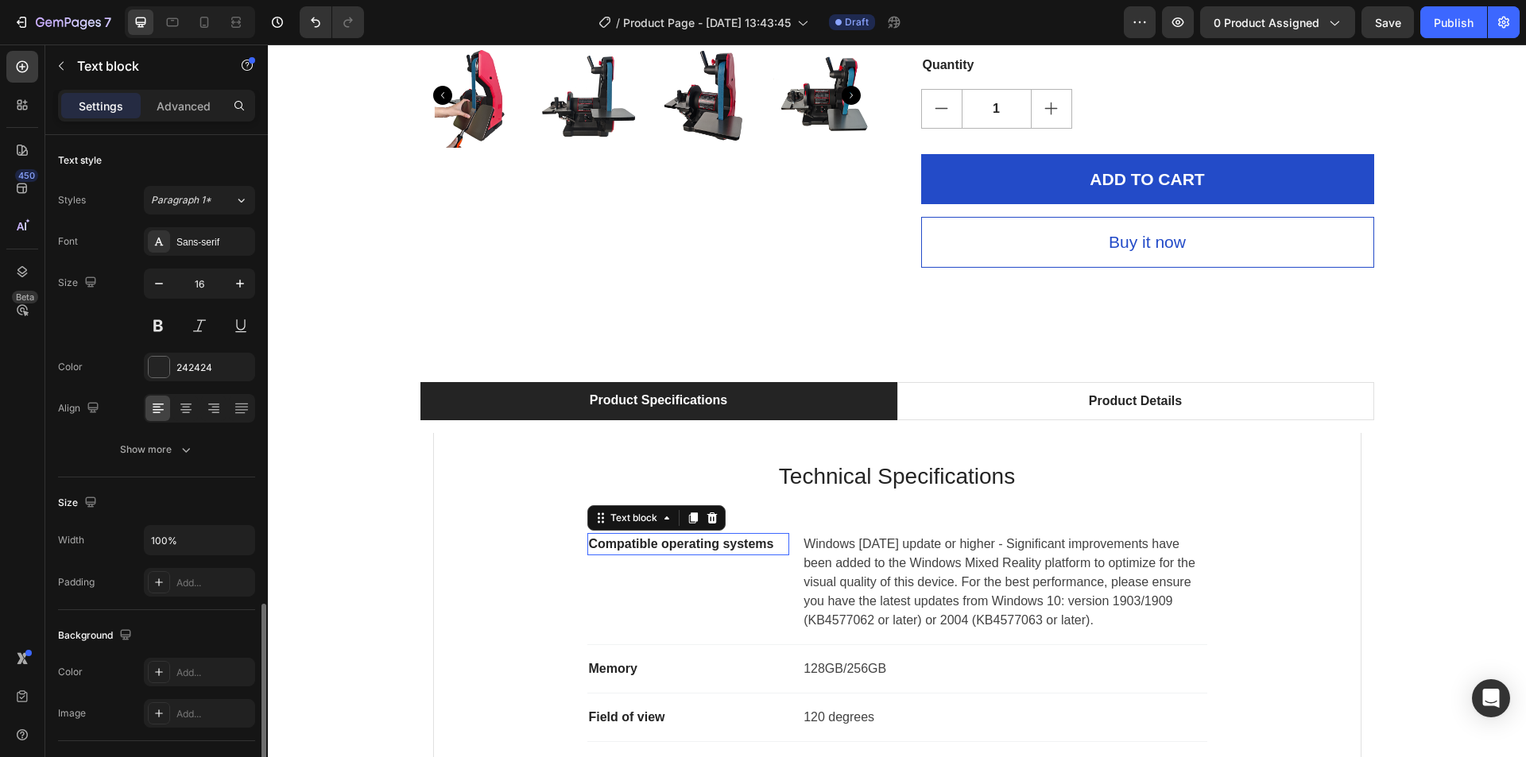
click at [686, 551] on p "Compatible operating systems" at bounding box center [689, 544] width 200 height 19
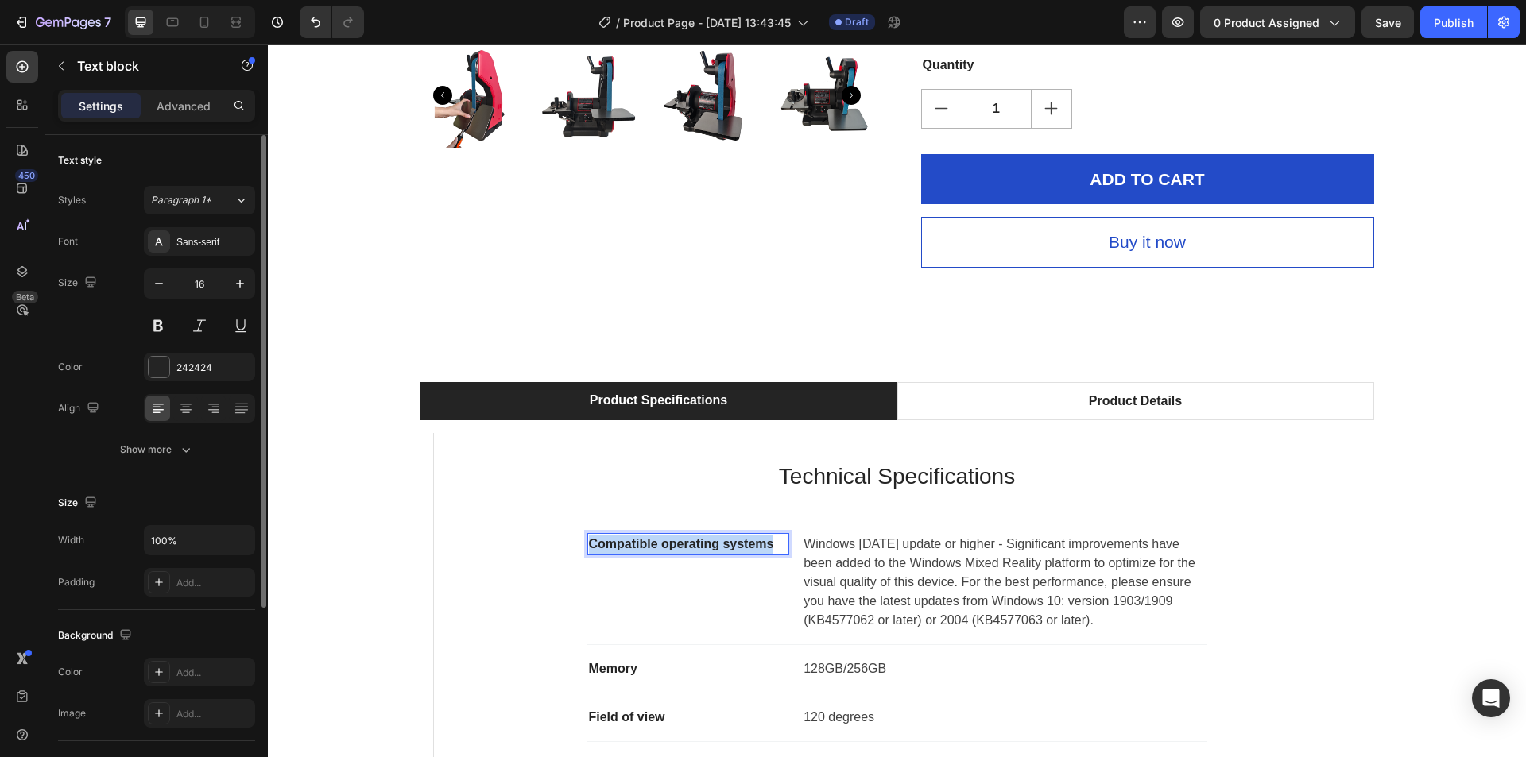
click at [686, 551] on p "Compatible operating systems" at bounding box center [689, 544] width 200 height 19
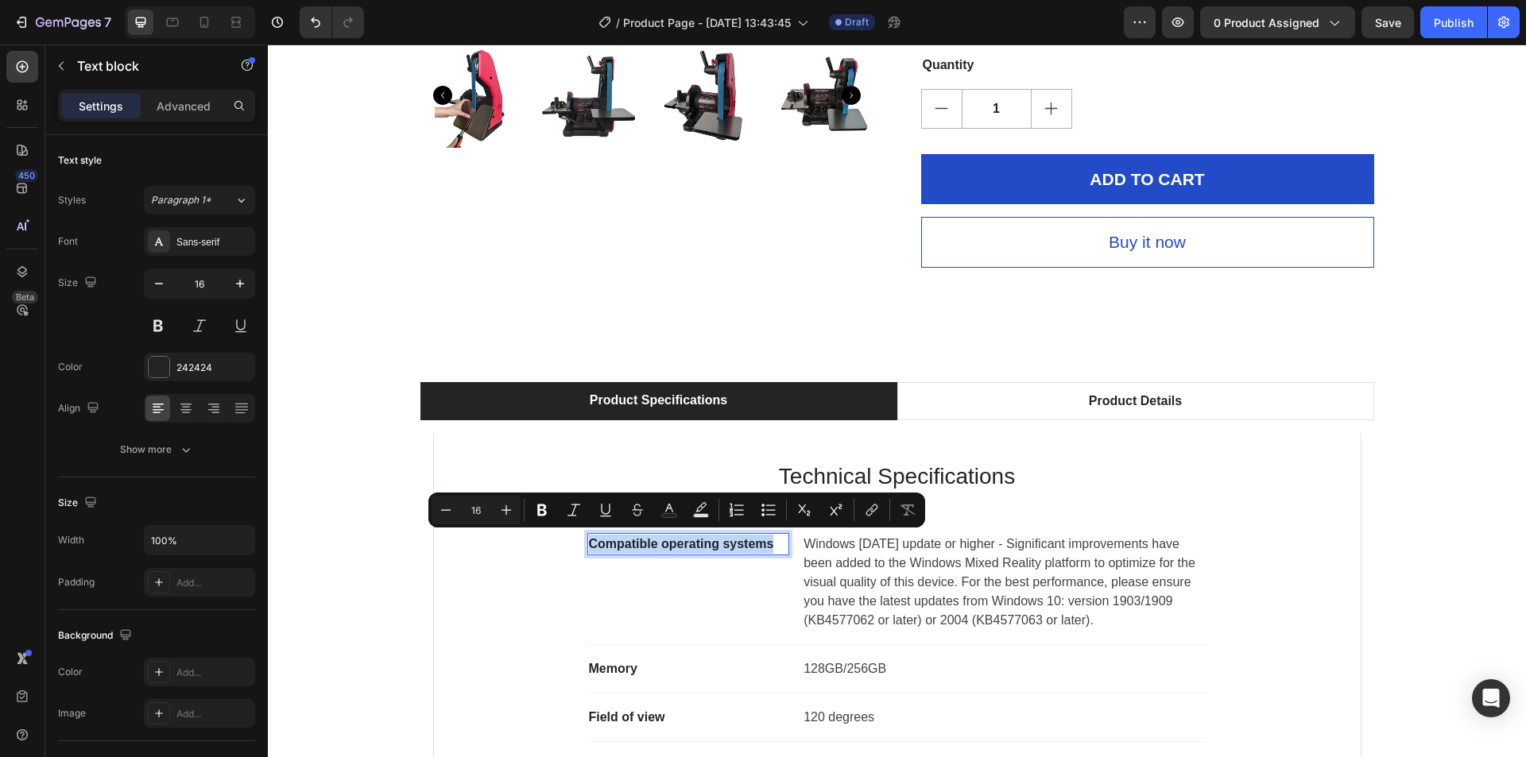
click at [691, 542] on p "Compatible operating systems" at bounding box center [689, 544] width 200 height 19
click at [709, 544] on p "Compatible operating systems" at bounding box center [689, 544] width 200 height 19
drag, startPoint x: 716, startPoint y: 548, endPoint x: 586, endPoint y: 547, distance: 130.4
click at [589, 547] on p "Compatible operating systems" at bounding box center [689, 544] width 200 height 19
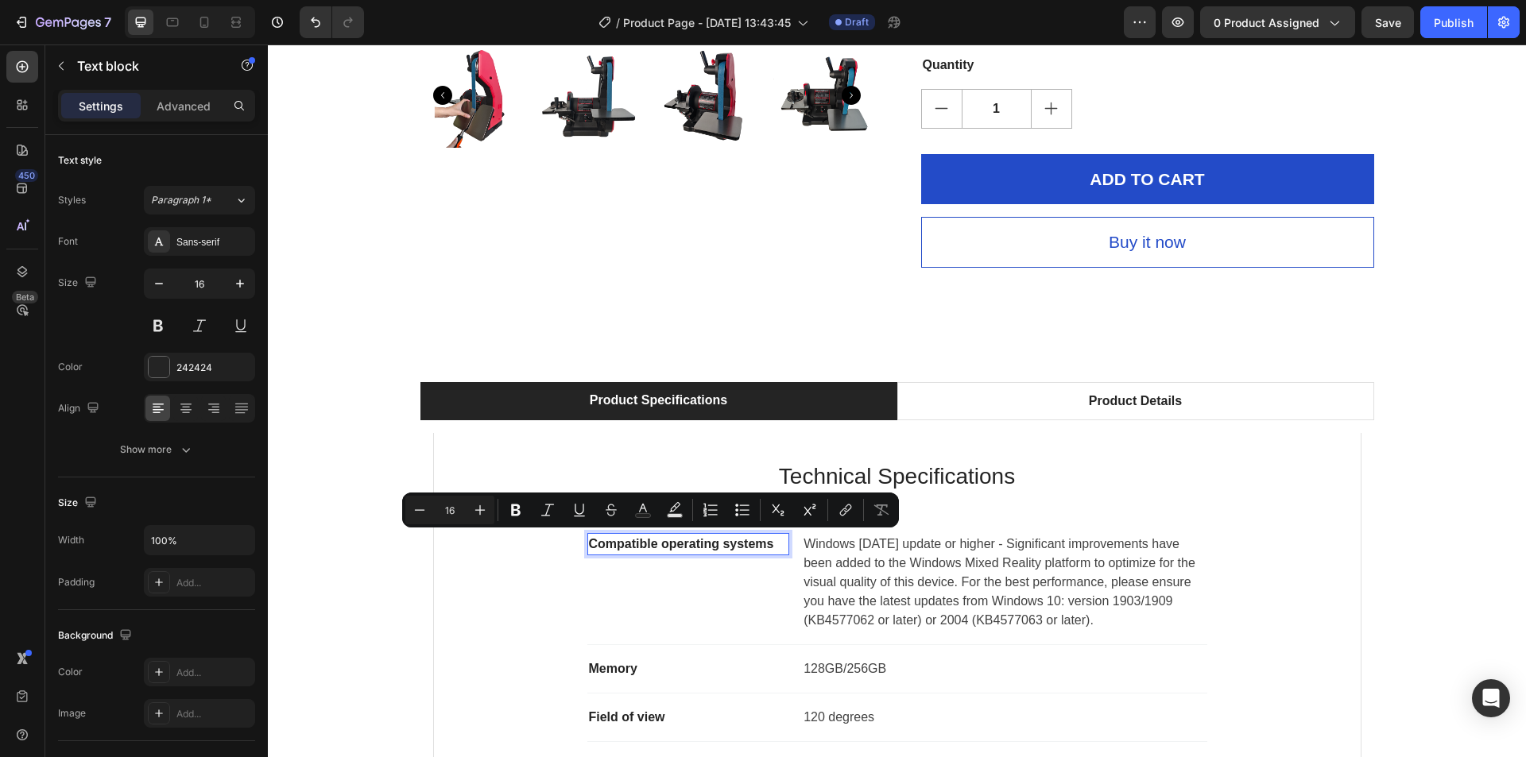
click at [738, 548] on p "Compatible operating systems" at bounding box center [689, 544] width 200 height 19
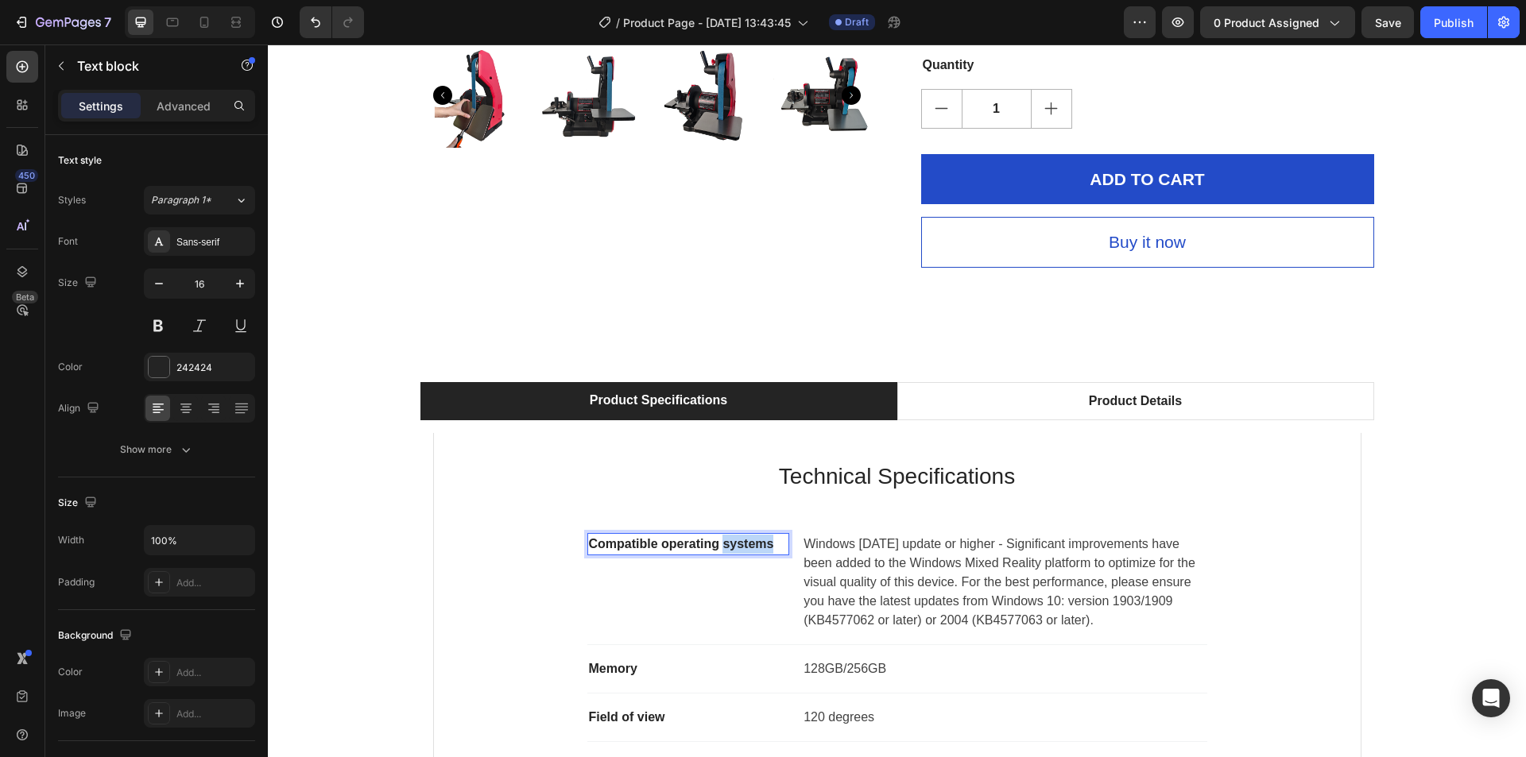
click at [738, 548] on p "Compatible operating systems" at bounding box center [689, 544] width 200 height 19
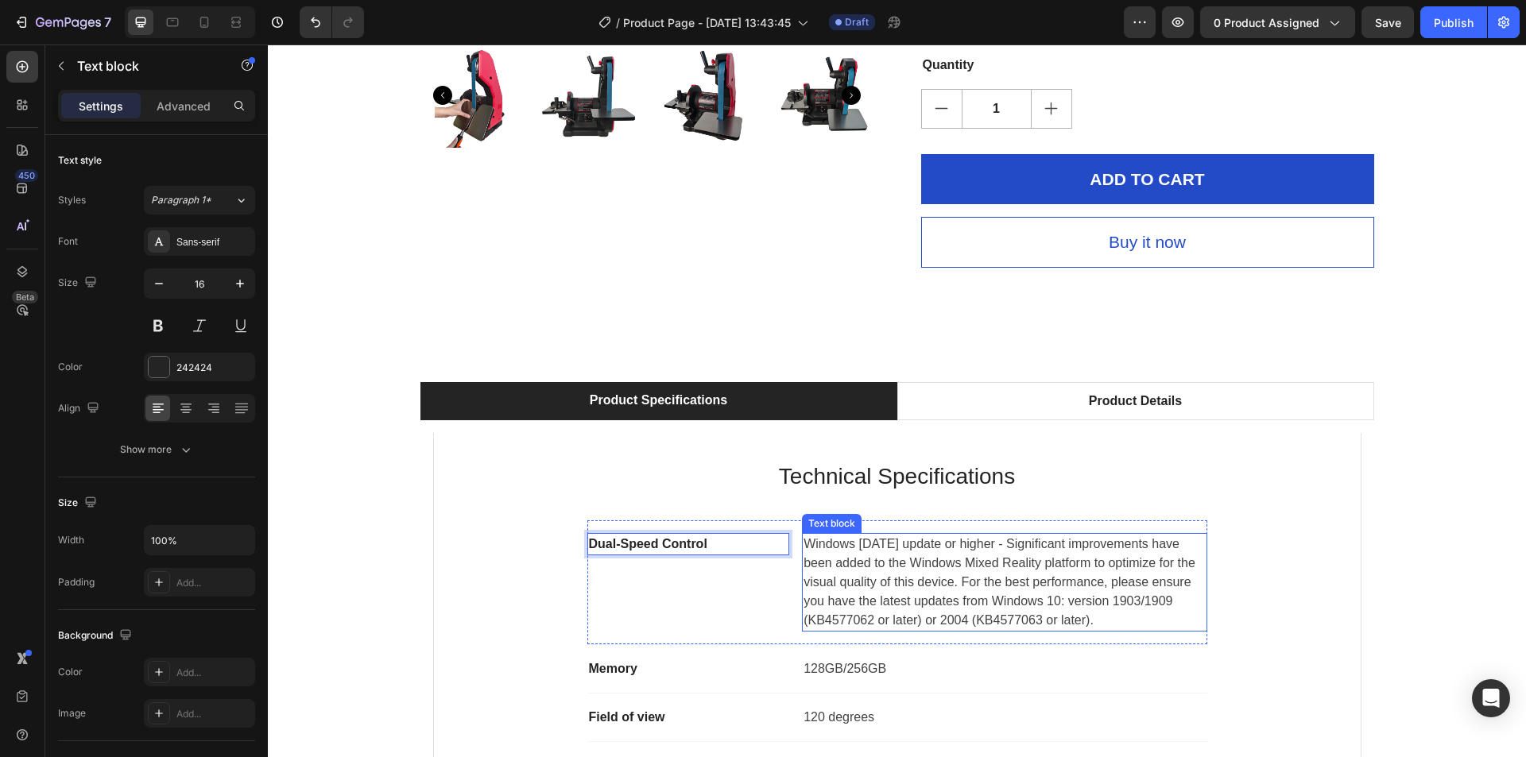
click at [813, 569] on p "Windows 10 May 2019 update or higher - Significant improvements have been added…" at bounding box center [1004, 582] width 401 height 95
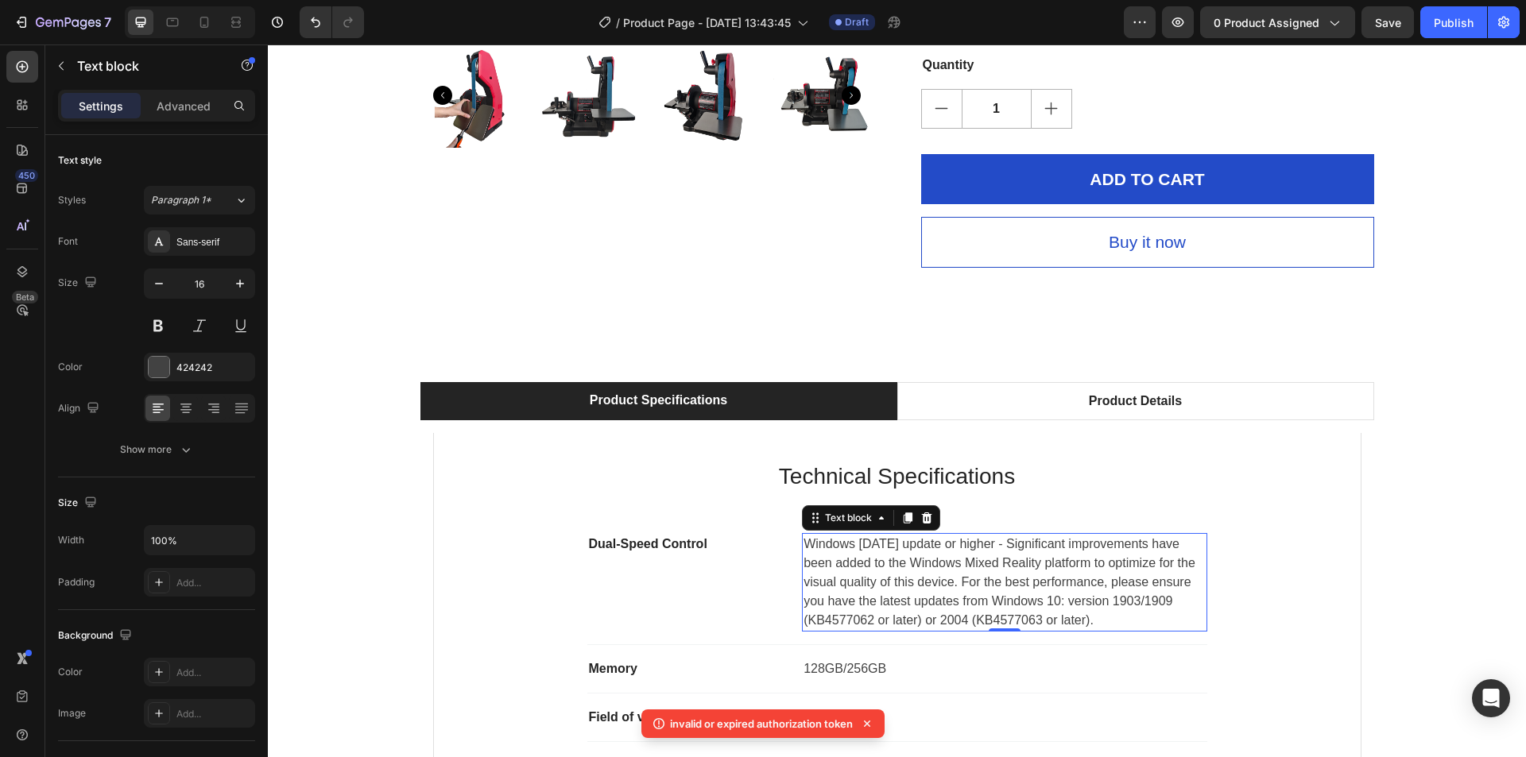
click at [826, 562] on p "Windows 10 May 2019 update or higher - Significant improvements have been added…" at bounding box center [1004, 582] width 401 height 95
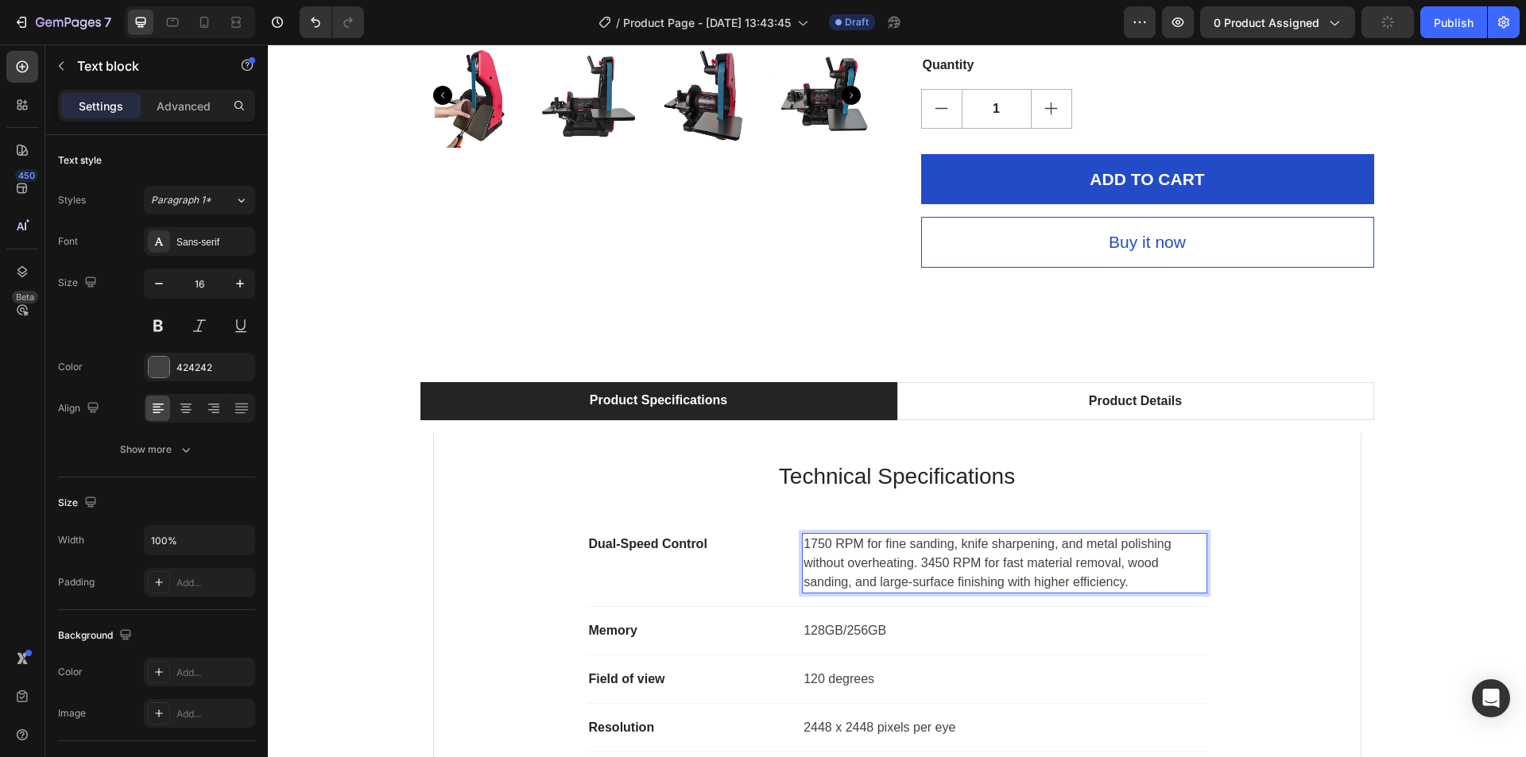
click at [854, 547] on p "1750 RPM for fine sanding, knife sharpening, and metal polishing without overhe…" at bounding box center [1004, 563] width 401 height 57
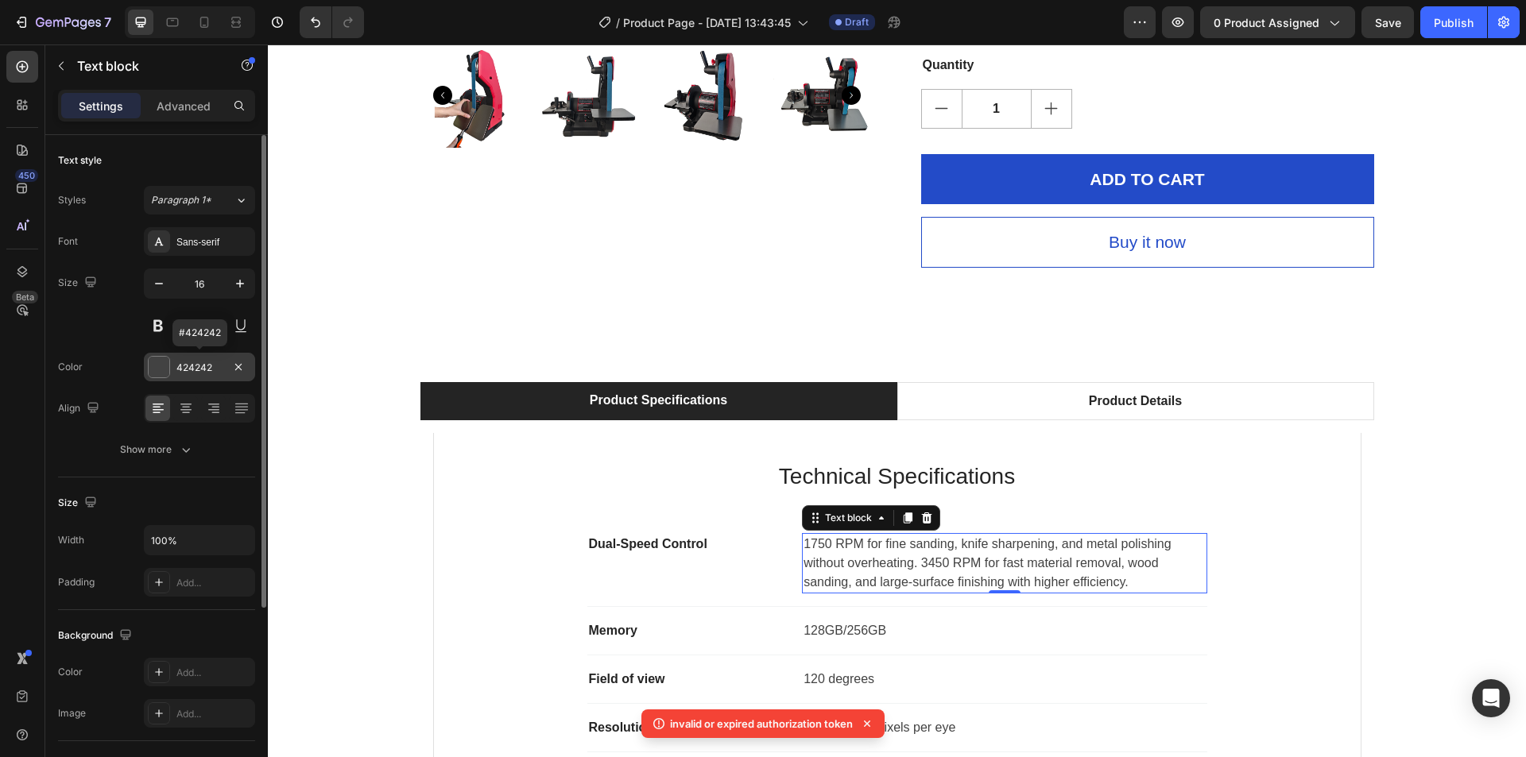
click at [178, 363] on div "424242" at bounding box center [199, 368] width 46 height 14
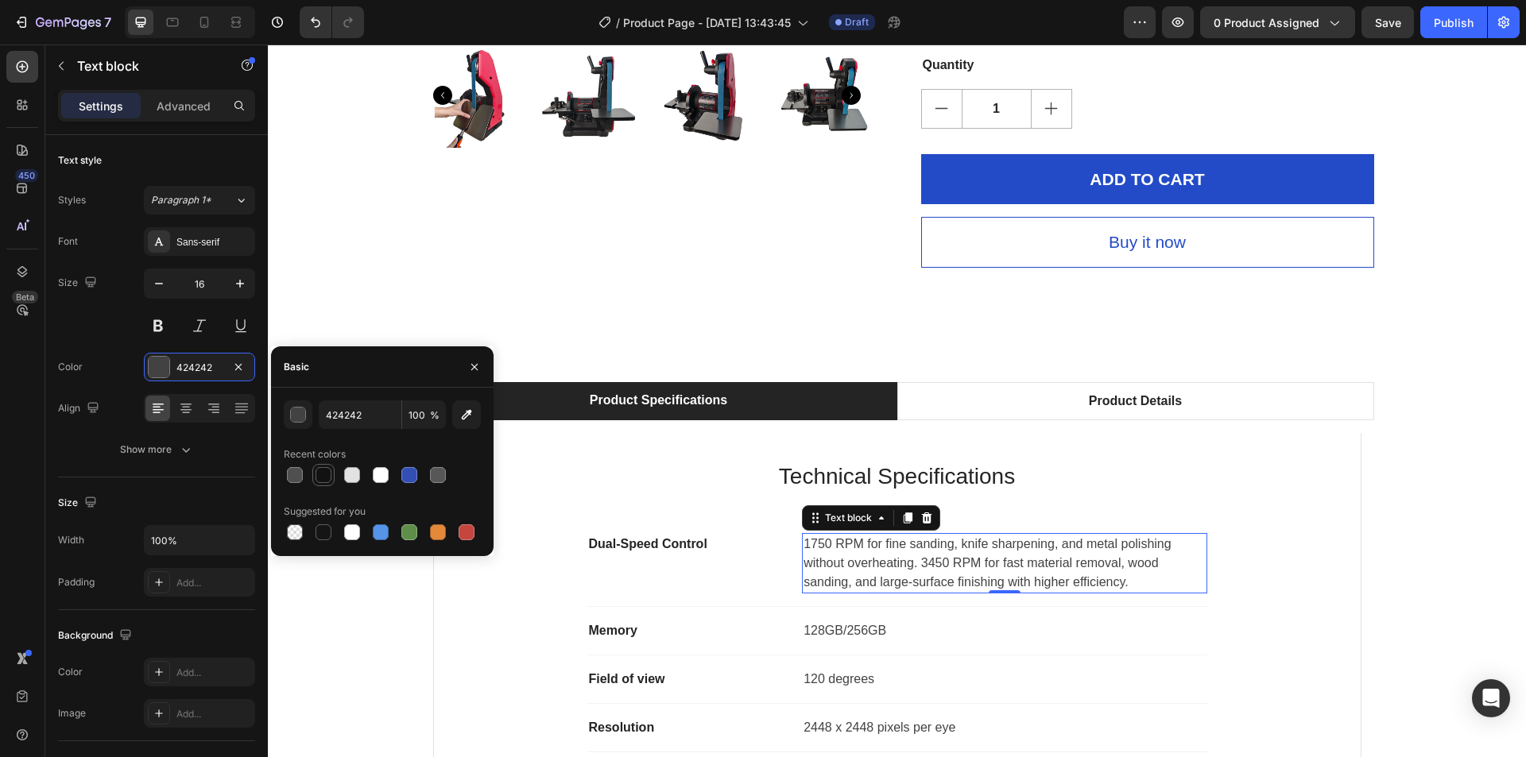
click at [323, 475] on div at bounding box center [324, 475] width 16 height 16
type input "121212"
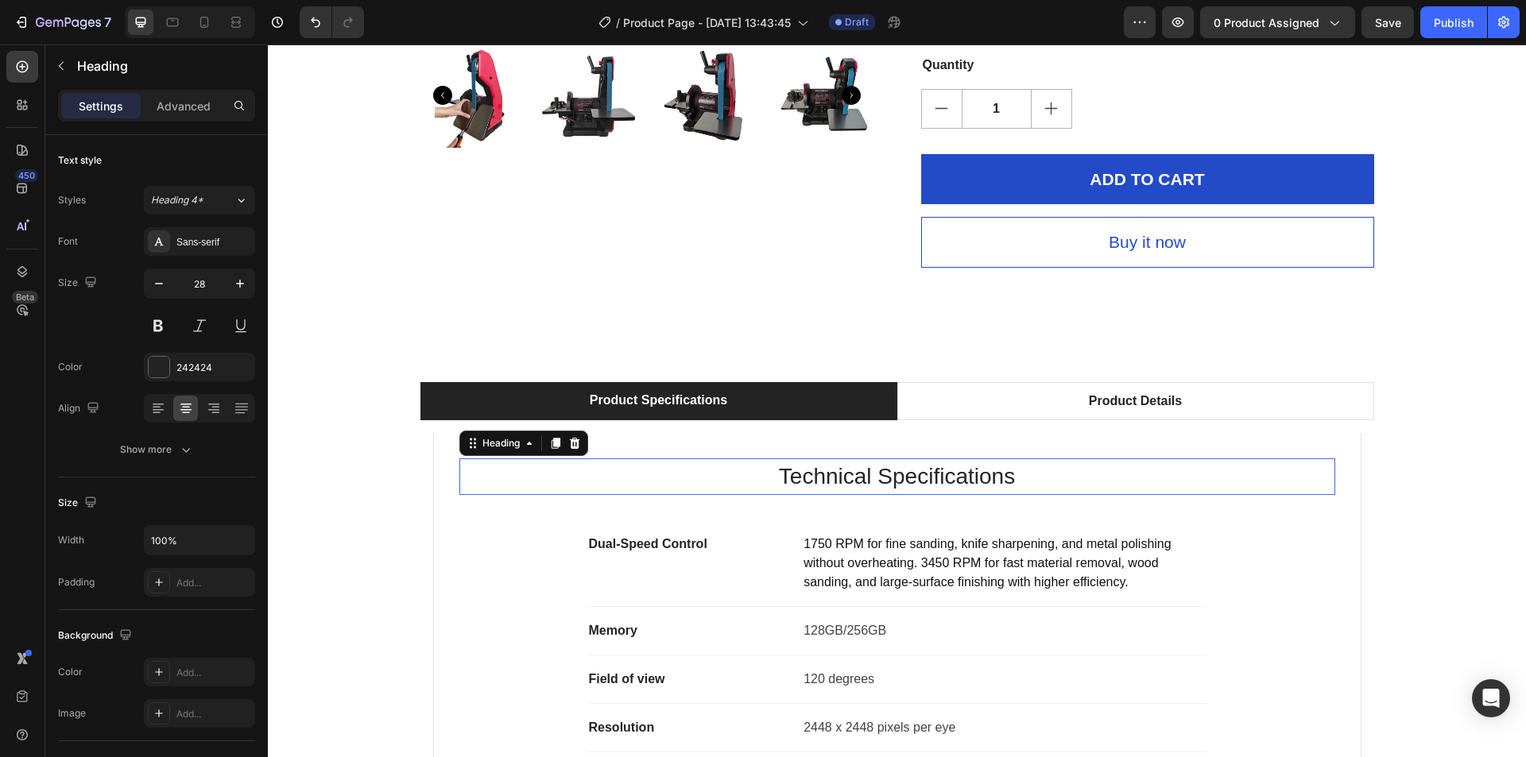
click at [951, 482] on p "Technical Specifications" at bounding box center [897, 476] width 873 height 33
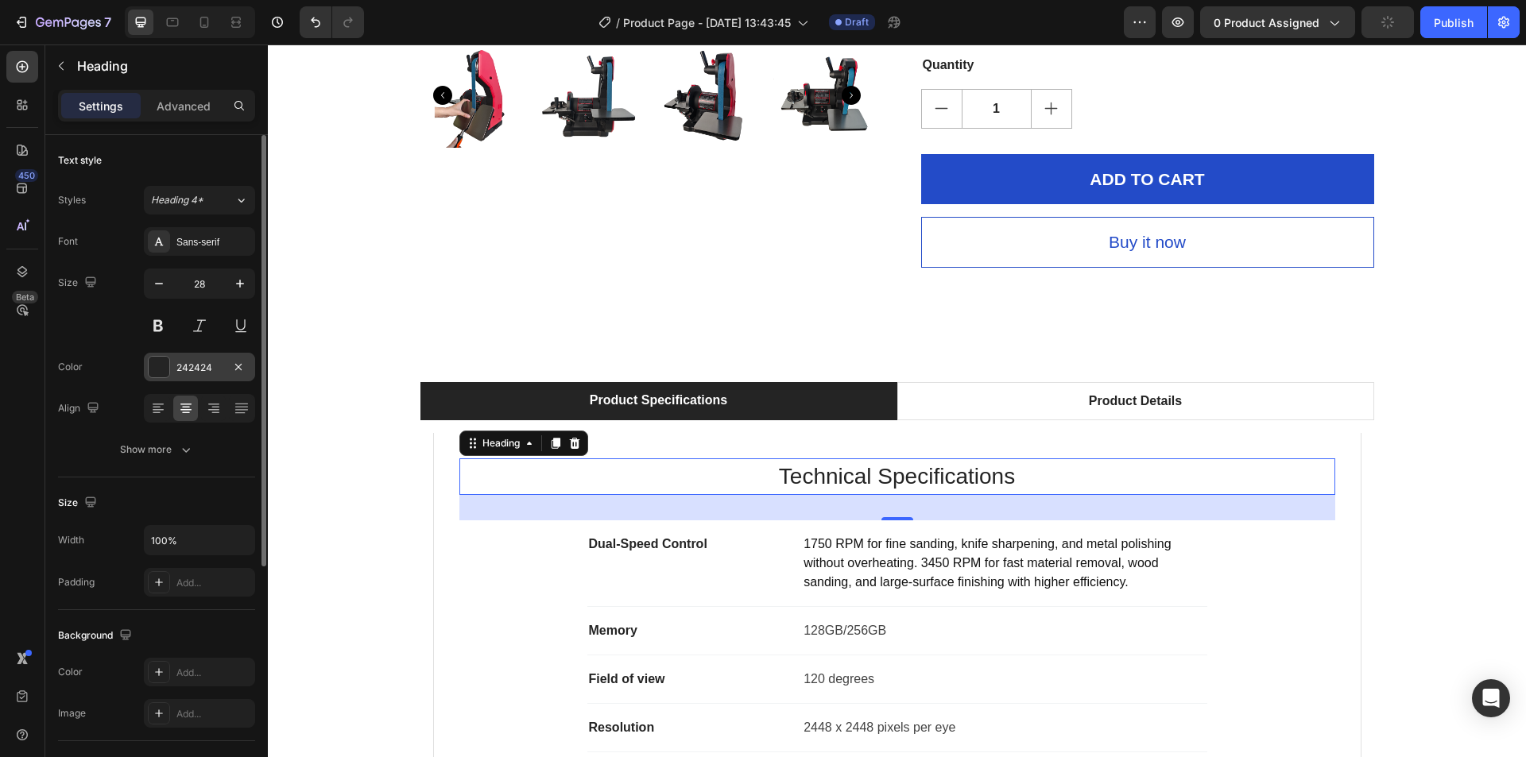
click at [167, 374] on div at bounding box center [159, 367] width 21 height 21
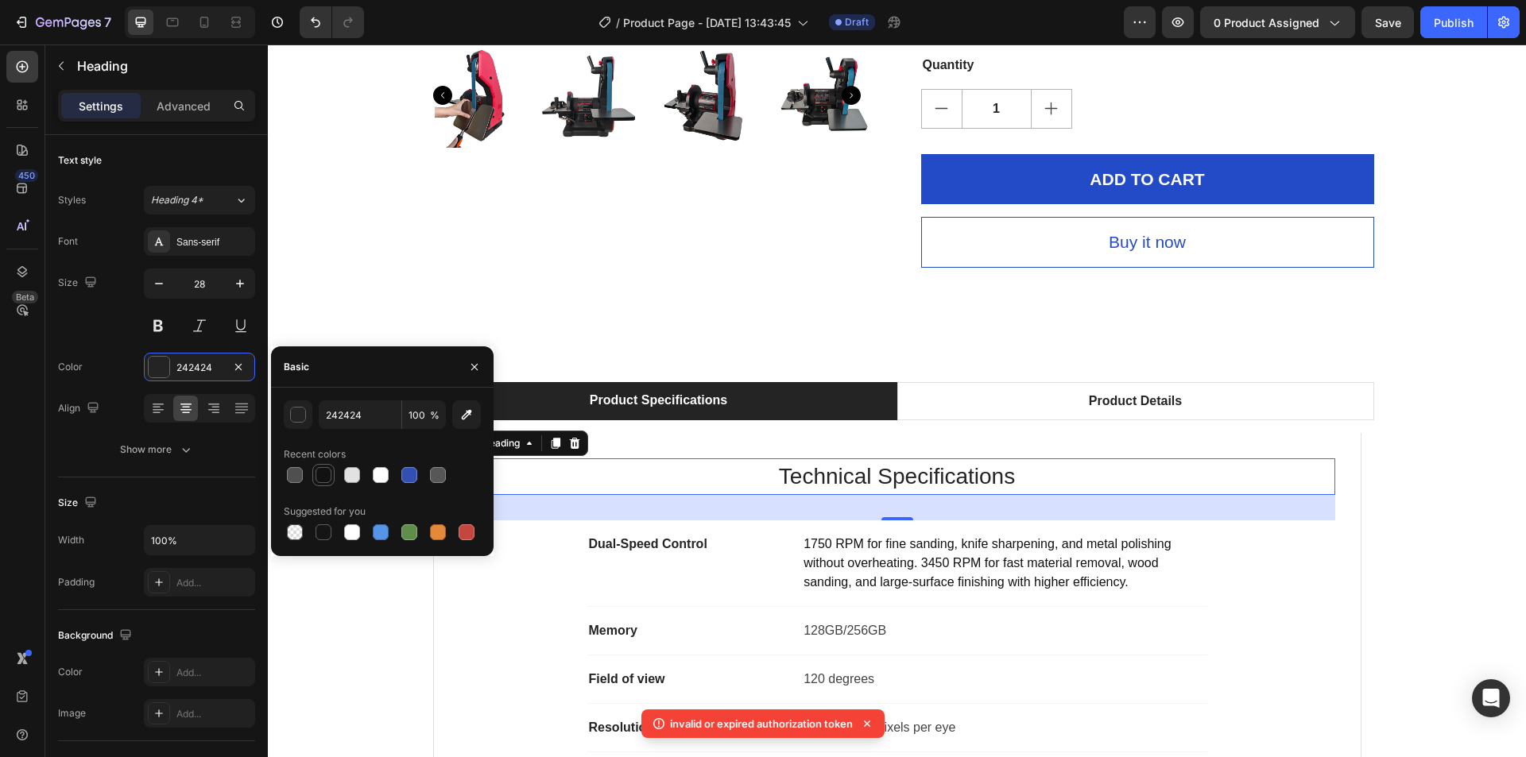
click at [321, 476] on div at bounding box center [324, 475] width 16 height 16
type input "121212"
click at [639, 408] on div "Product Specifications" at bounding box center [658, 401] width 142 height 24
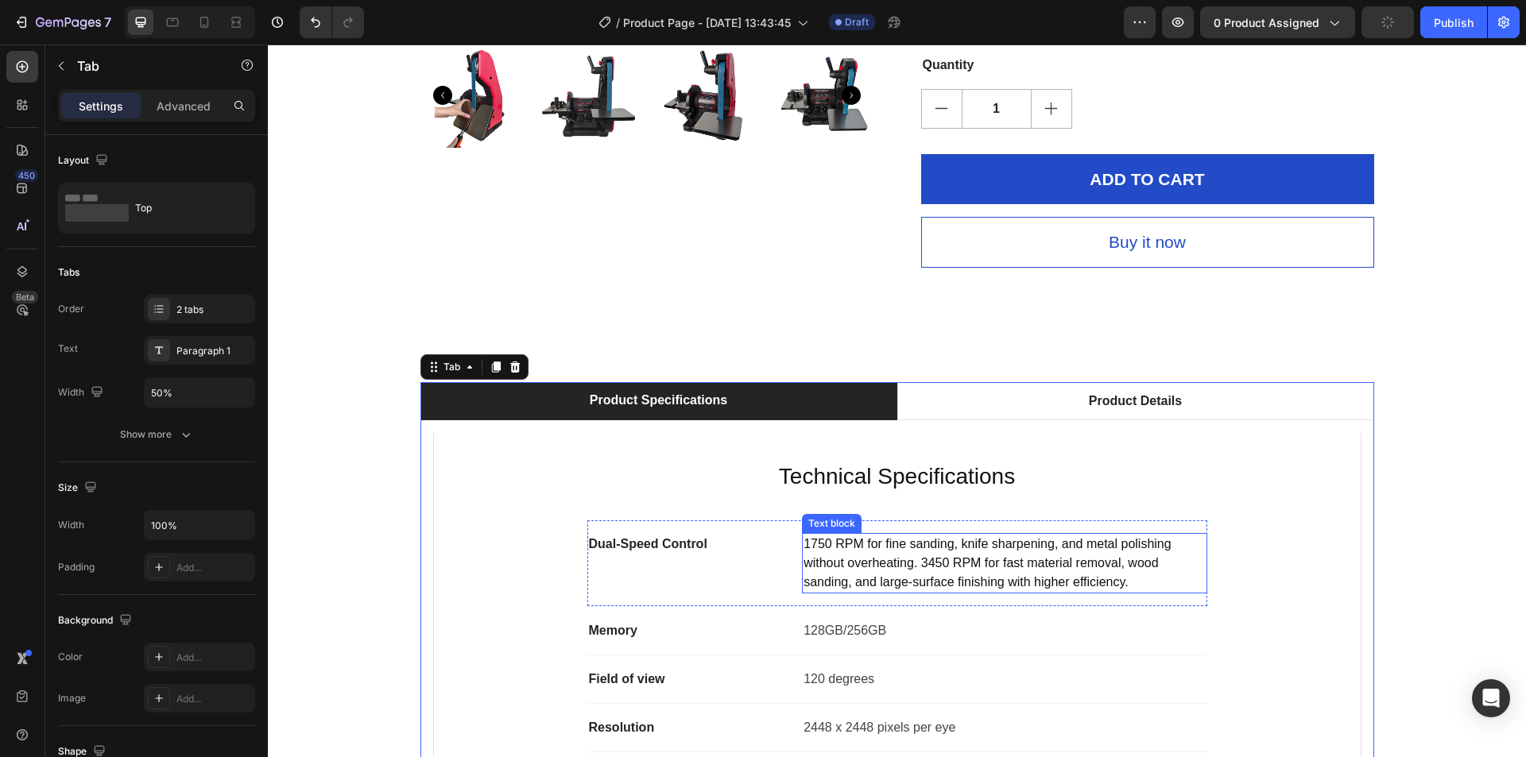
click at [859, 567] on p "1750 RPM for fine sanding, knife sharpening, and metal polishing without overhe…" at bounding box center [1004, 563] width 401 height 57
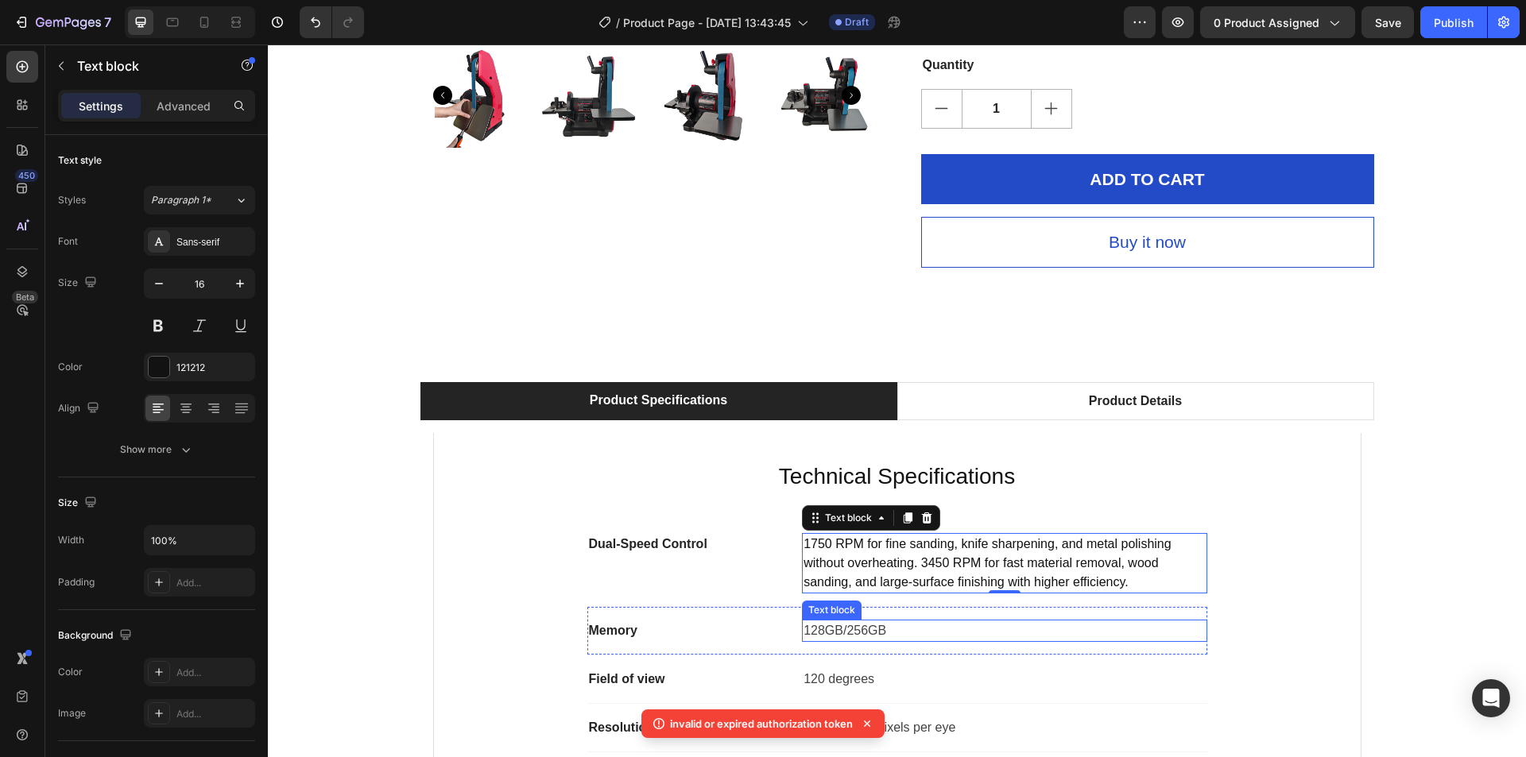
click at [826, 630] on p "128GB/256GB" at bounding box center [1004, 631] width 401 height 19
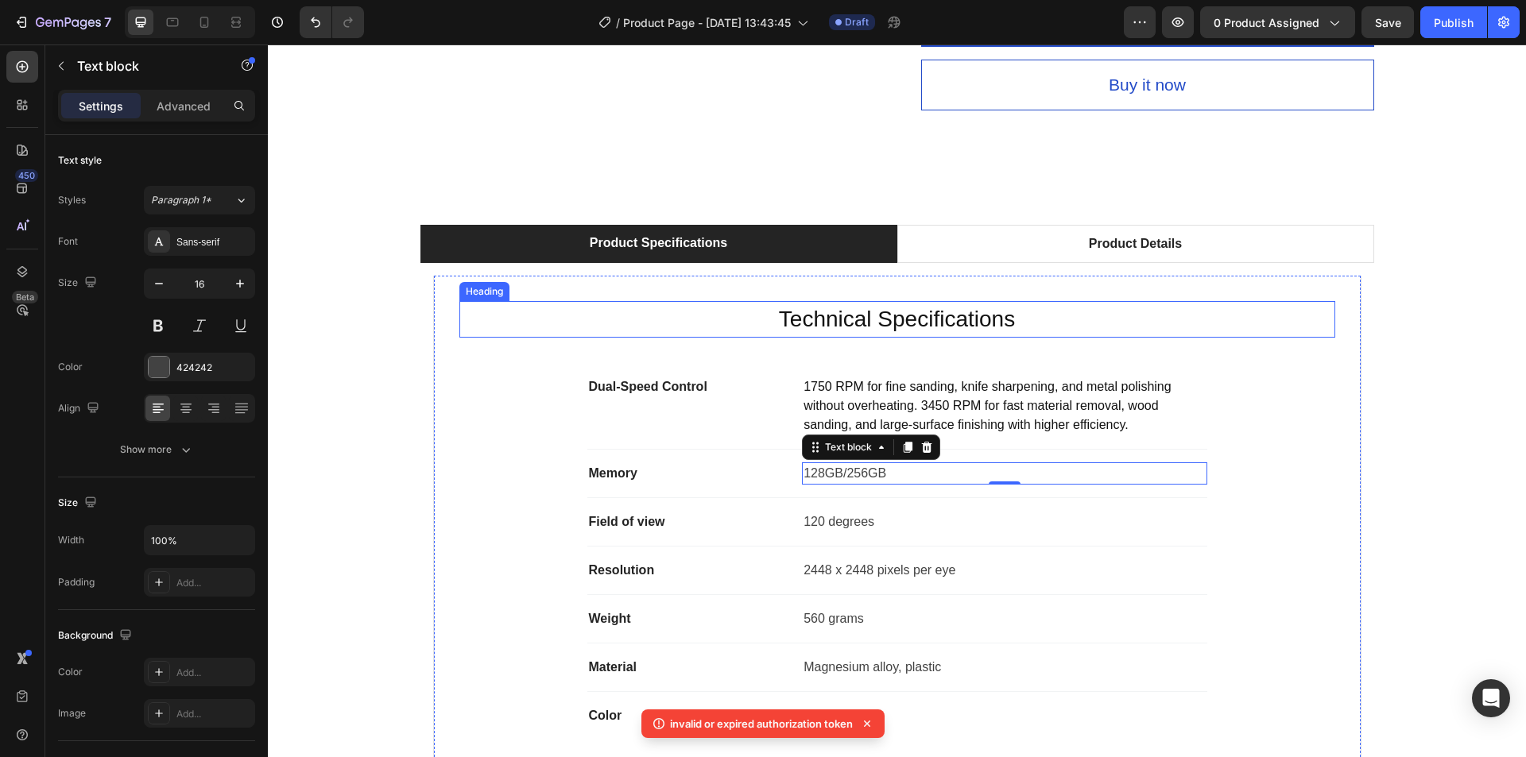
scroll to position [715, 0]
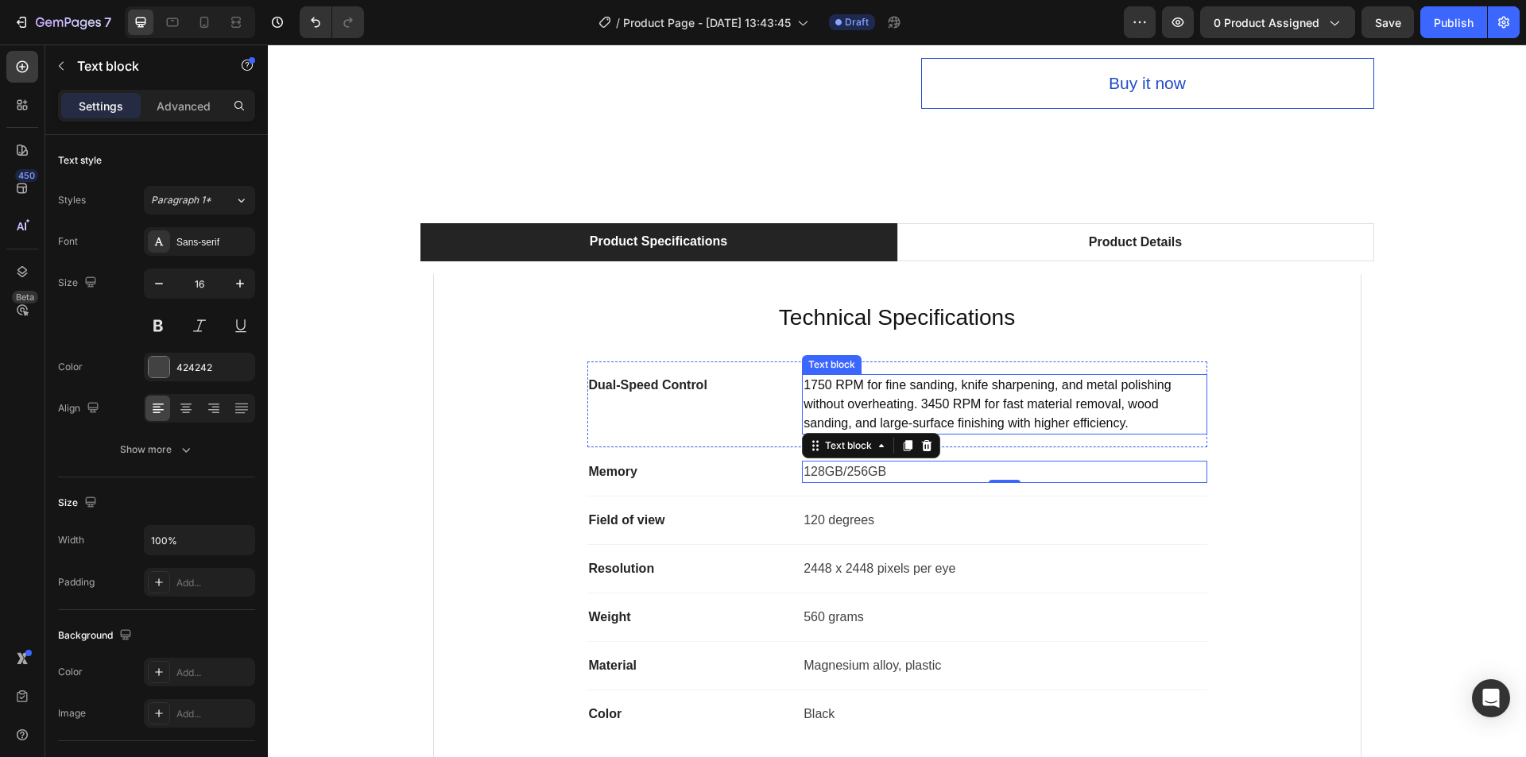
click at [928, 405] on p "1750 RPM for fine sanding, knife sharpening, and metal polishing without overhe…" at bounding box center [1004, 404] width 401 height 57
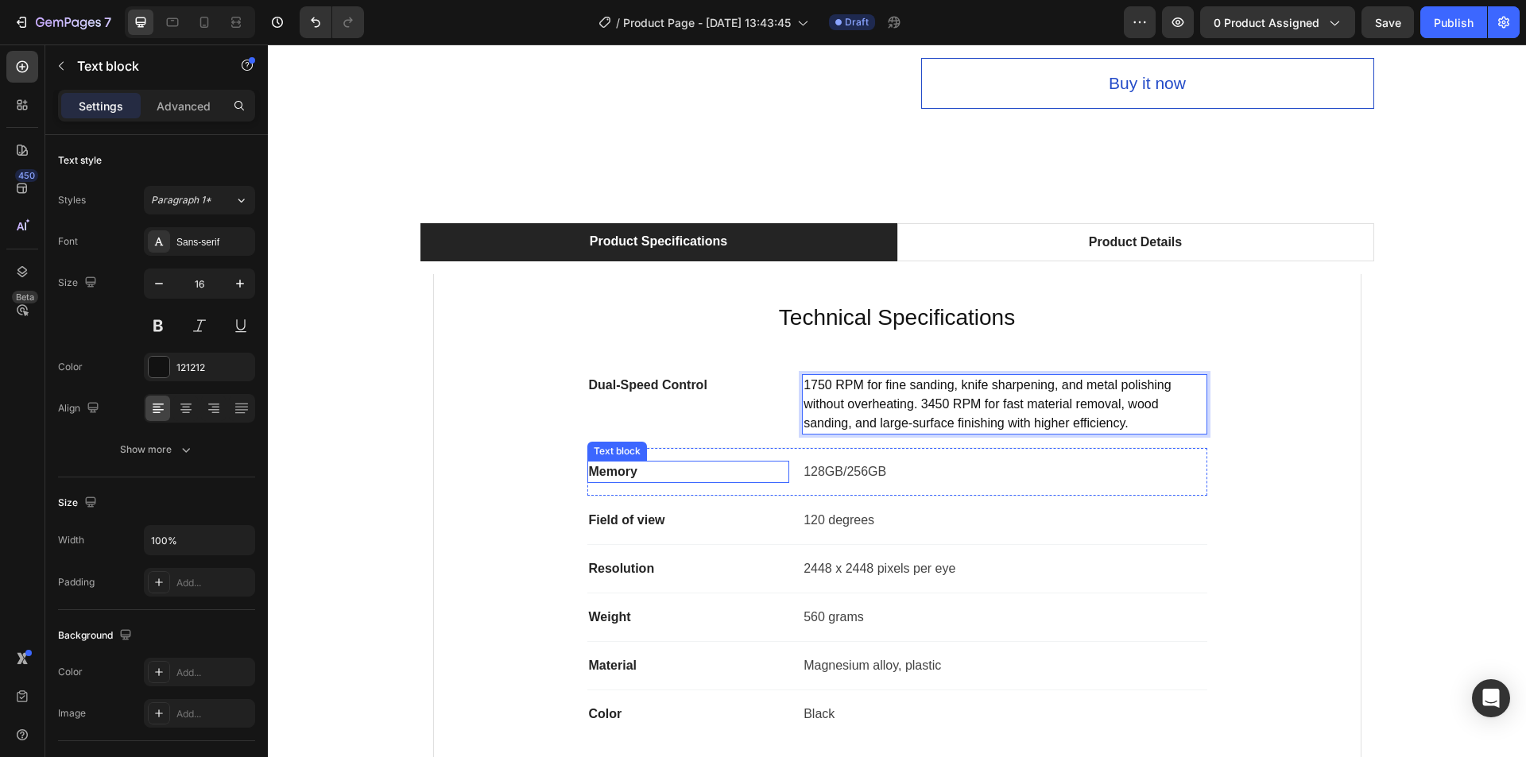
click at [602, 474] on p "Memory" at bounding box center [689, 472] width 200 height 19
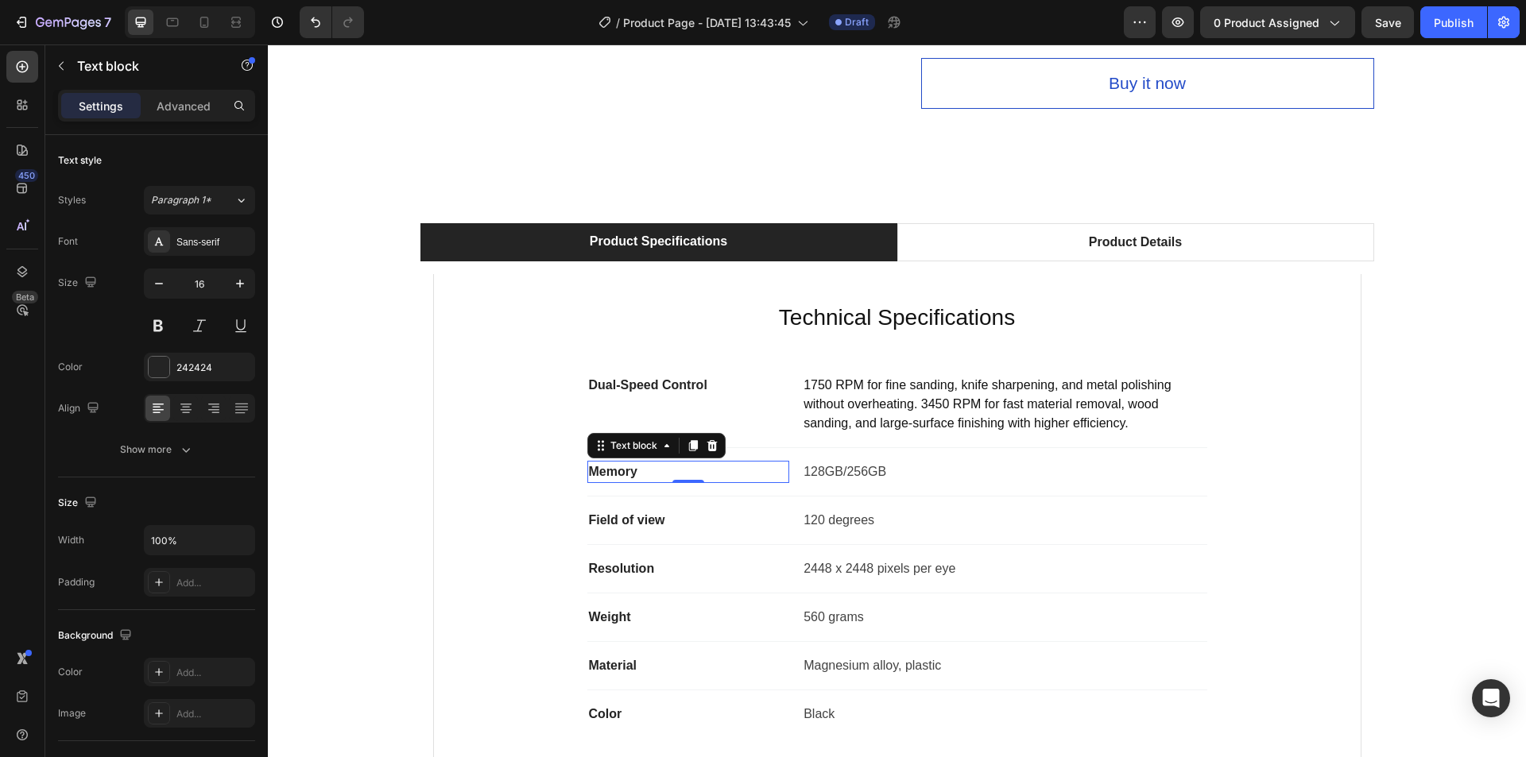
click at [591, 478] on p "Memory" at bounding box center [689, 472] width 200 height 19
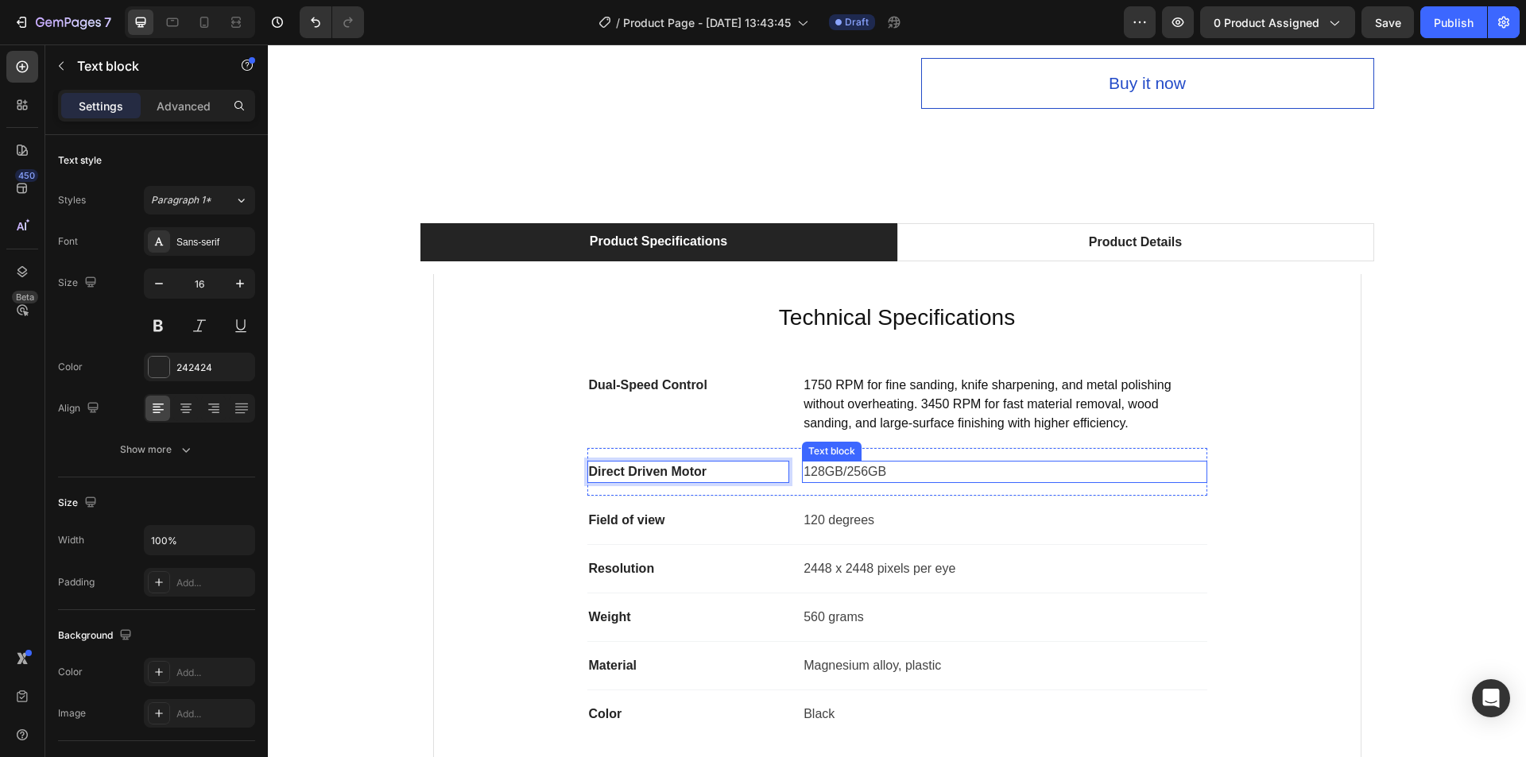
click at [861, 475] on p "128GB/256GB" at bounding box center [1004, 472] width 401 height 19
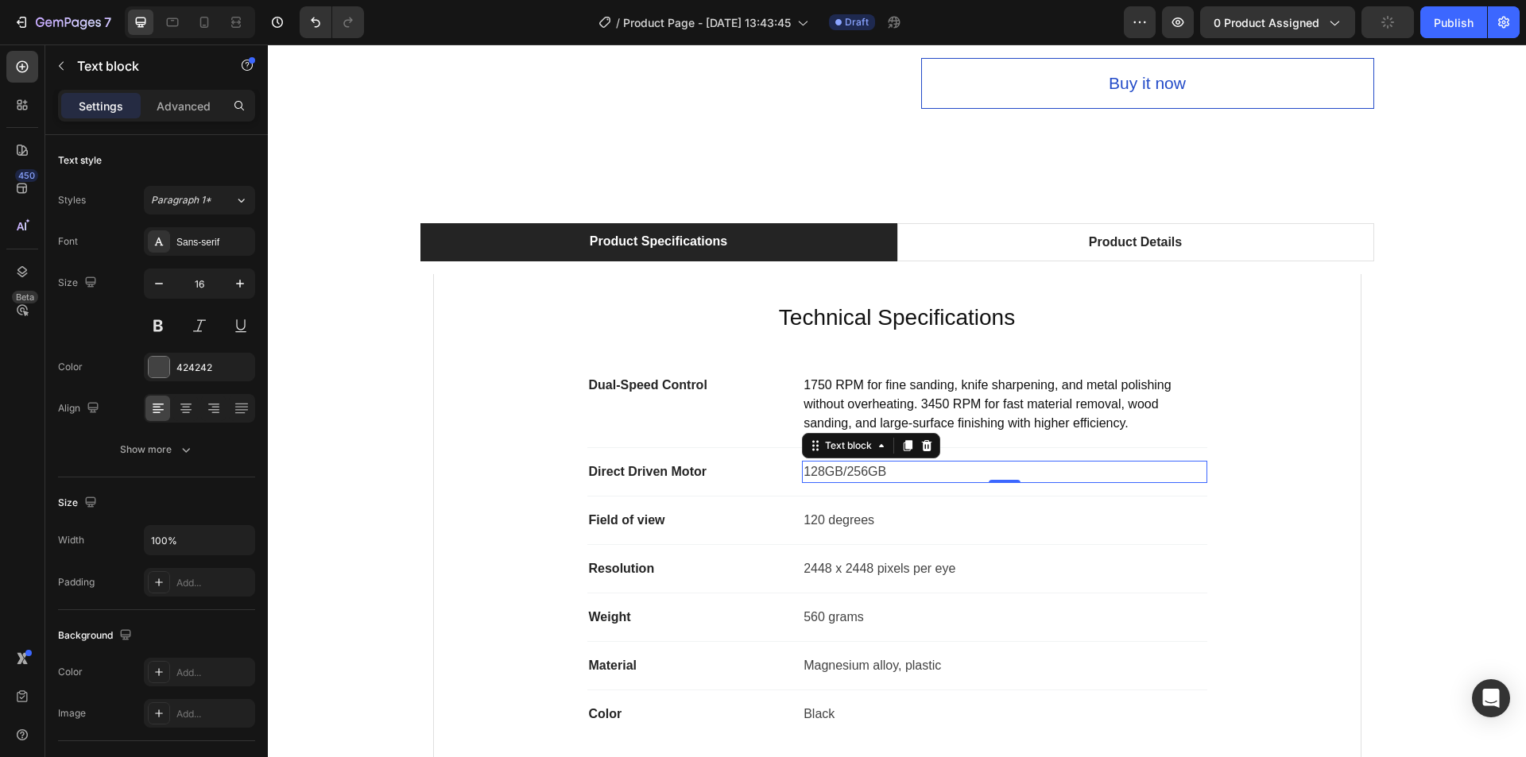
click at [860, 478] on p "128GB/256GB" at bounding box center [1004, 472] width 401 height 19
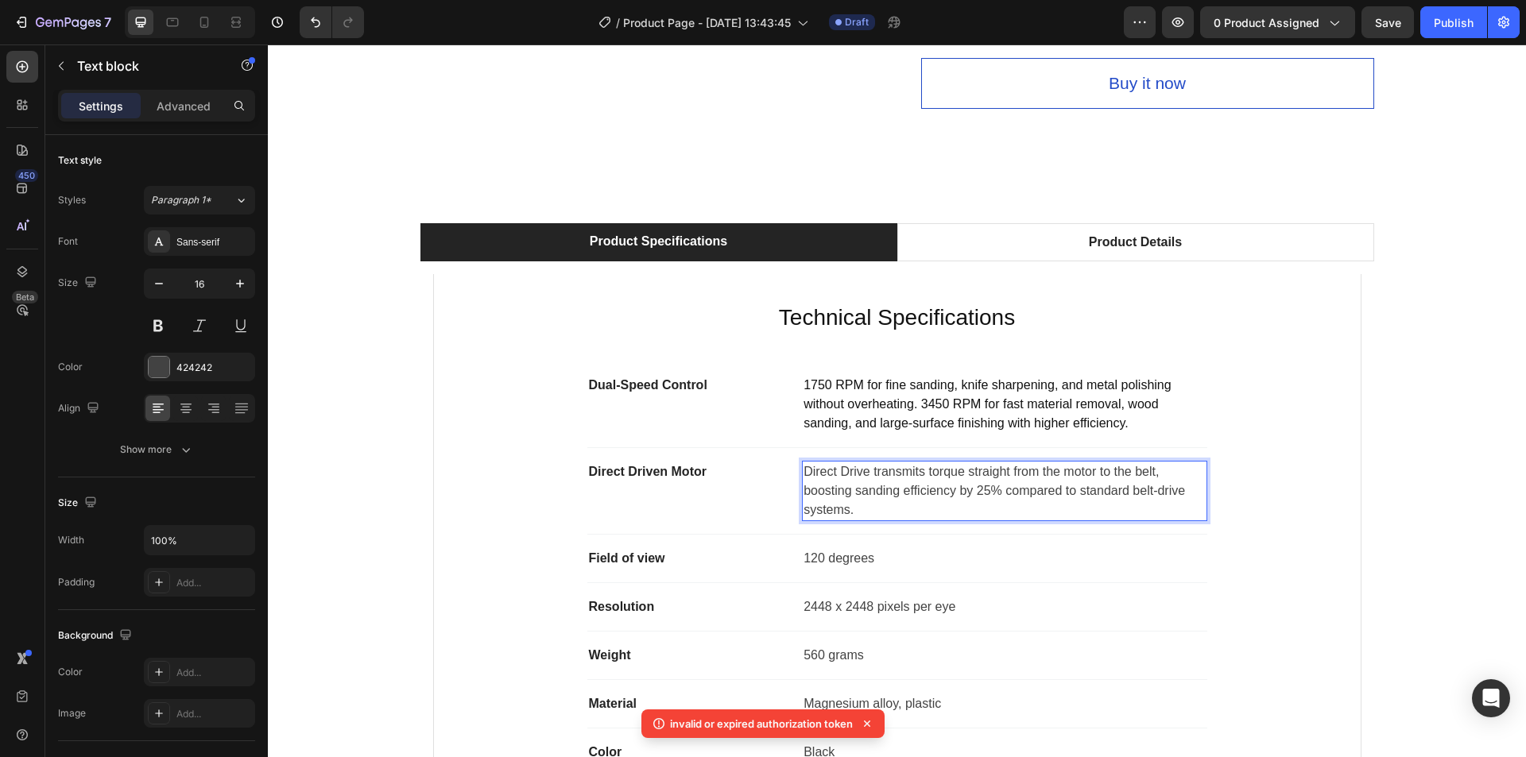
click at [854, 473] on p "Direct Drive transmits torque straight from the motor to the belt, boosting san…" at bounding box center [1004, 491] width 401 height 57
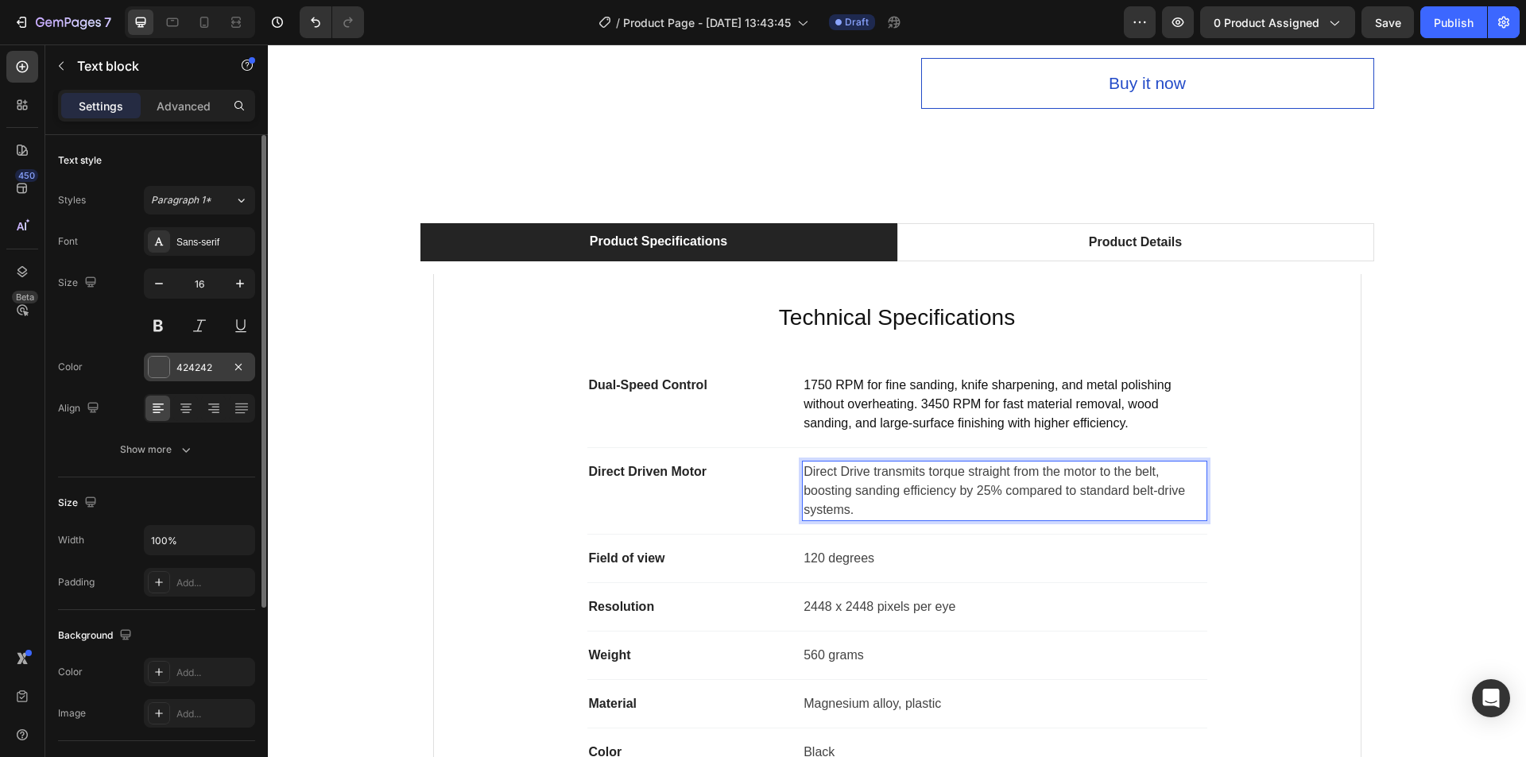
click at [185, 368] on div "424242" at bounding box center [199, 368] width 46 height 14
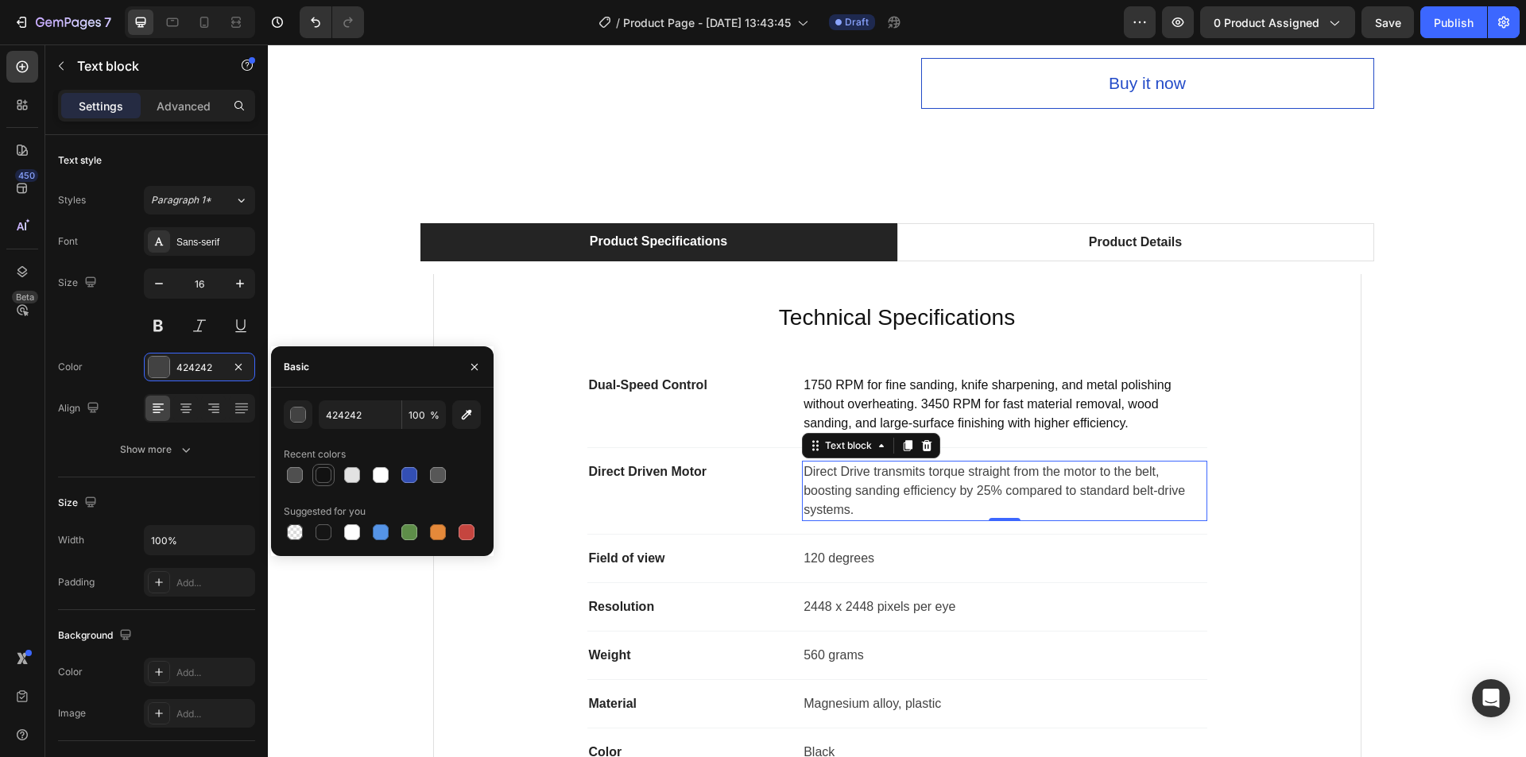
click at [333, 471] on div at bounding box center [323, 475] width 22 height 22
type input "121212"
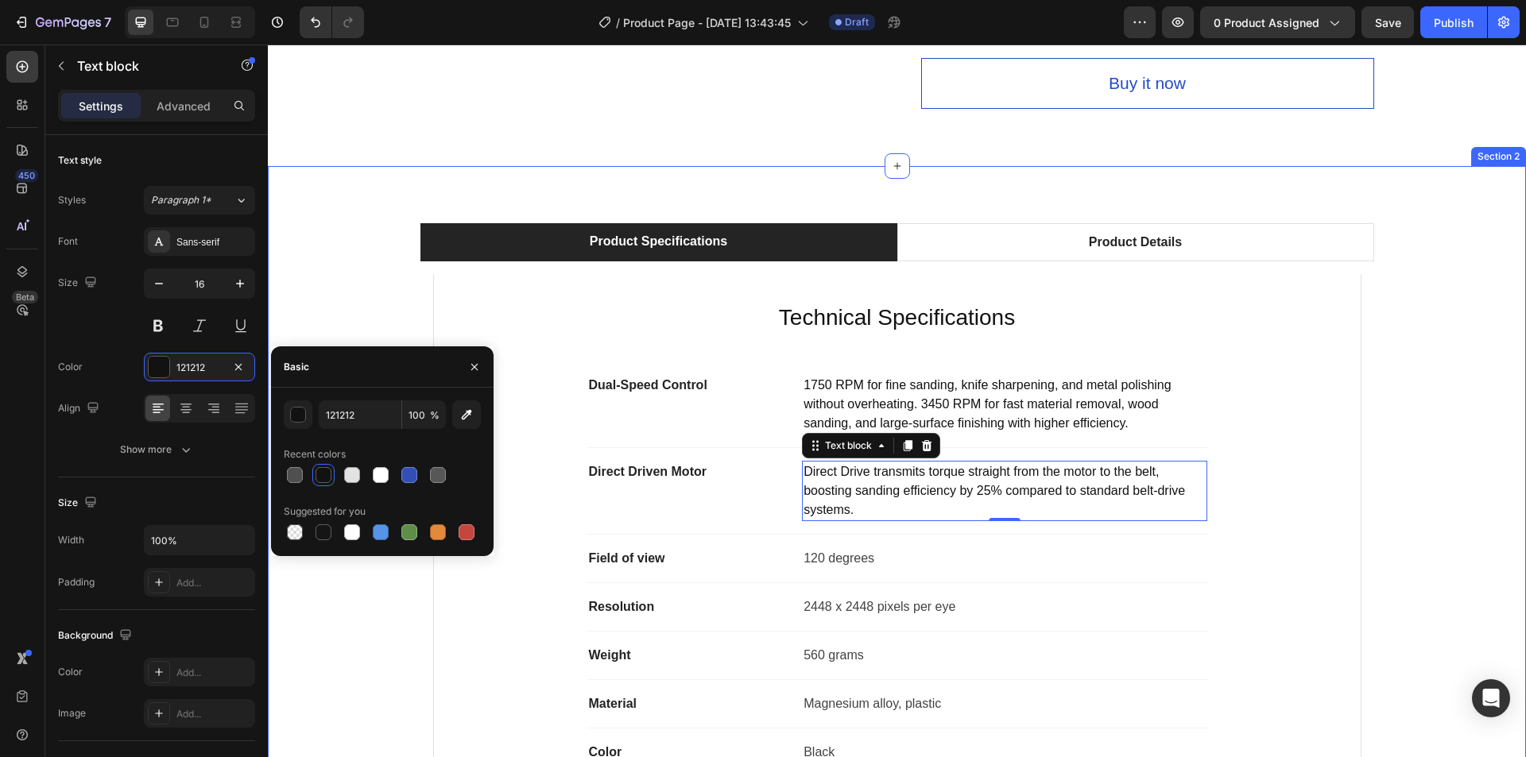
click at [1417, 471] on div "Product Specifications Product Details Technical Specifications Heading Dual-Sp…" at bounding box center [897, 519] width 1234 height 592
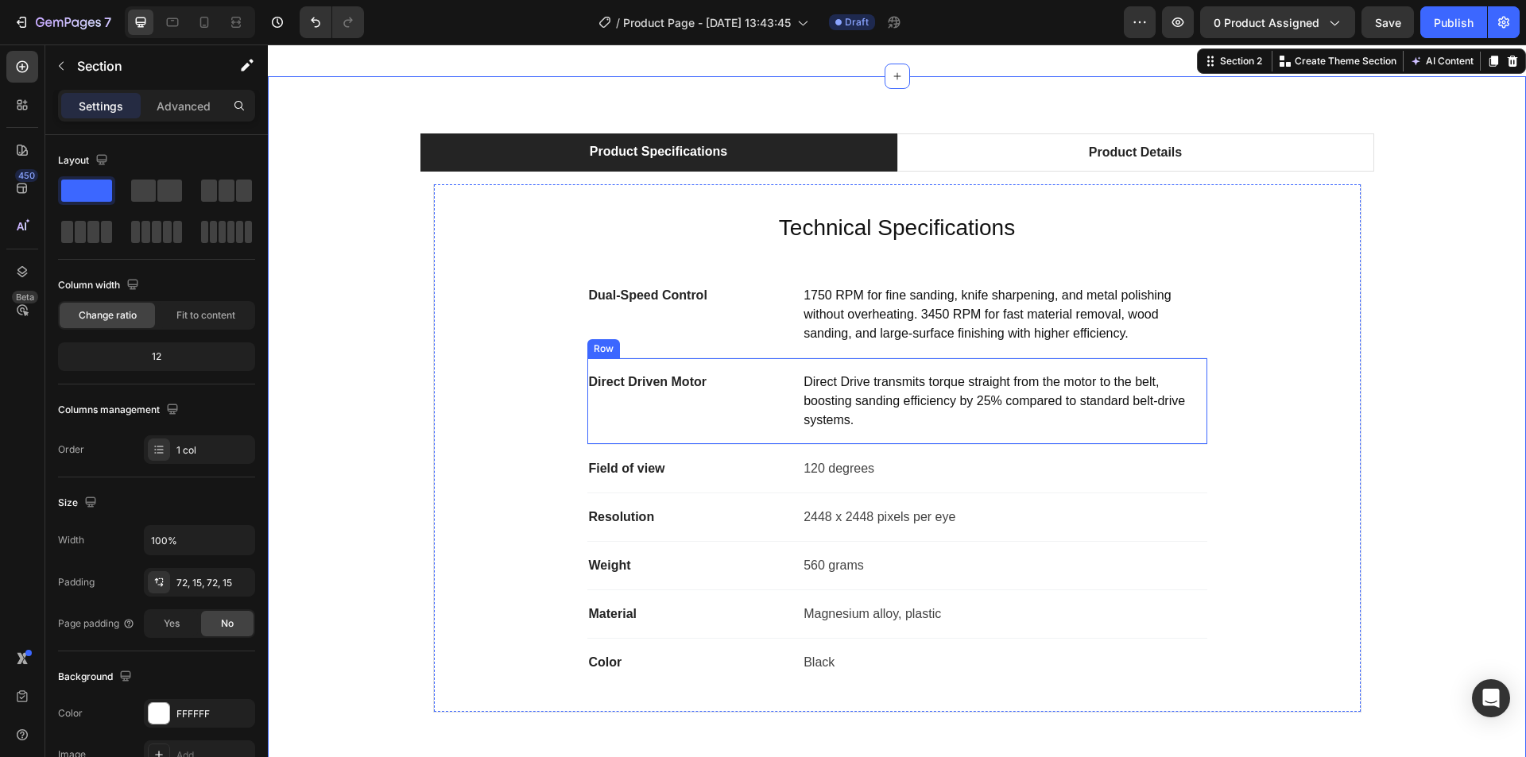
scroll to position [874, 0]
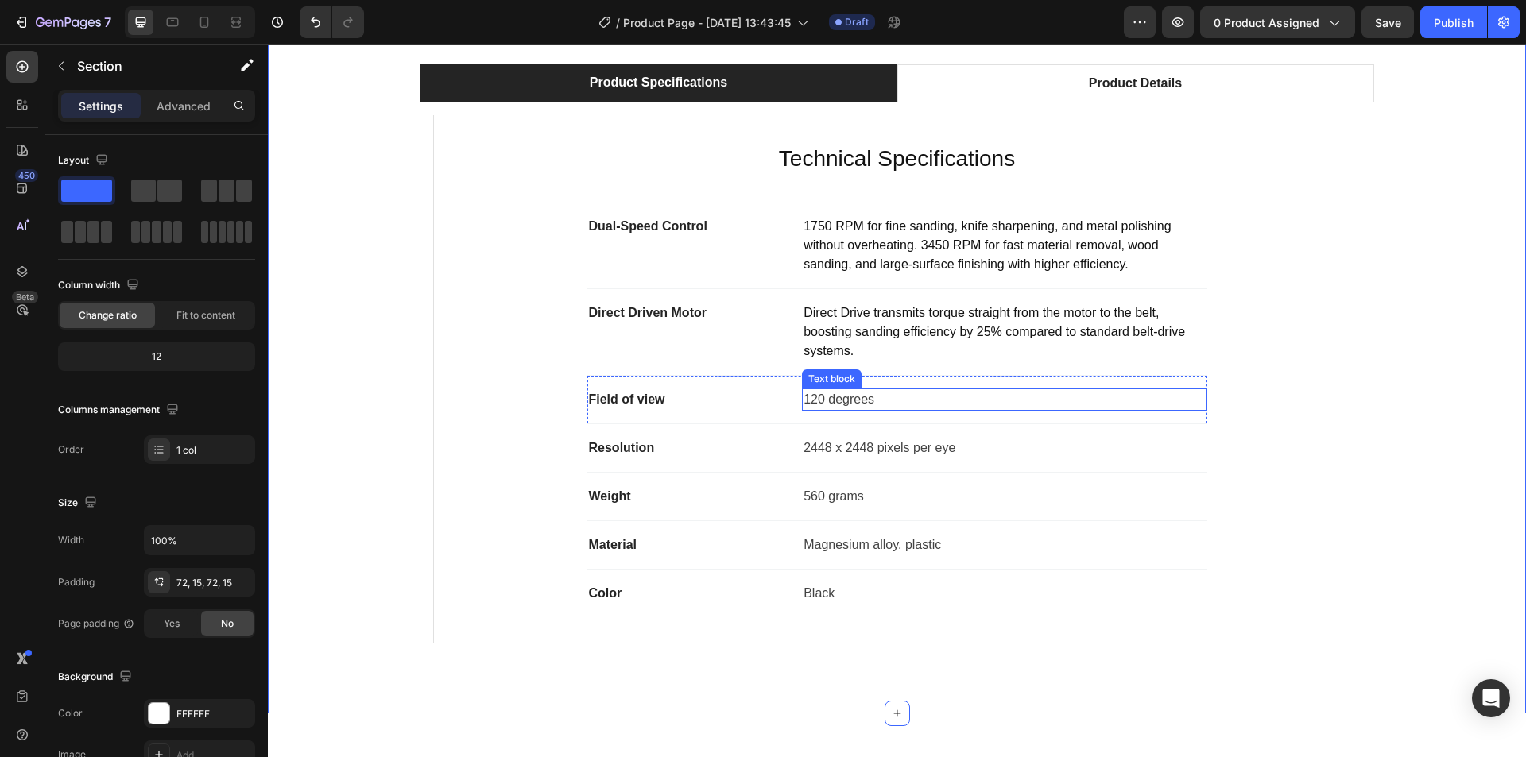
click at [842, 401] on p "120 degrees" at bounding box center [1004, 399] width 401 height 19
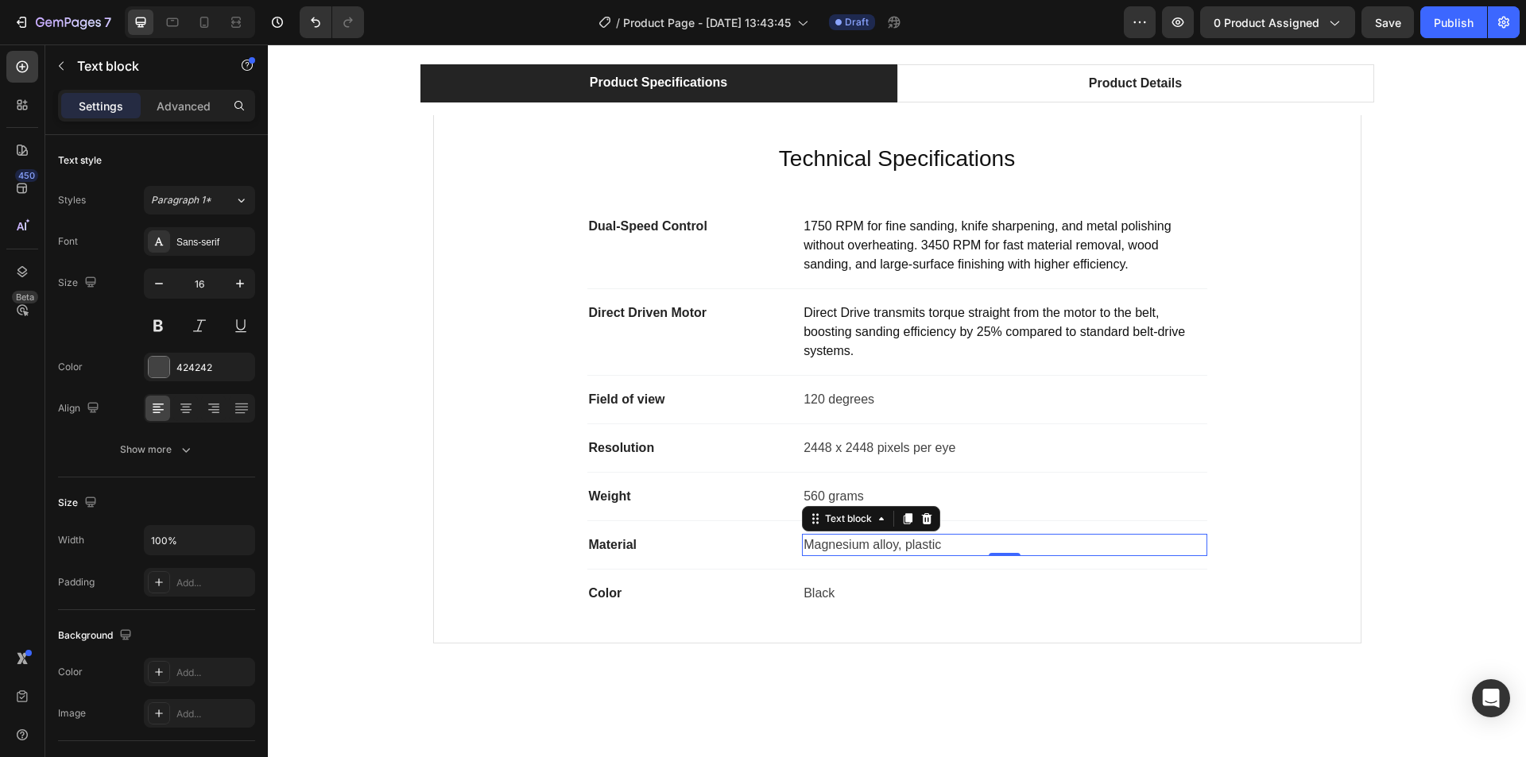
click at [827, 549] on p "Magnesium alloy, plastic" at bounding box center [1004, 545] width 401 height 19
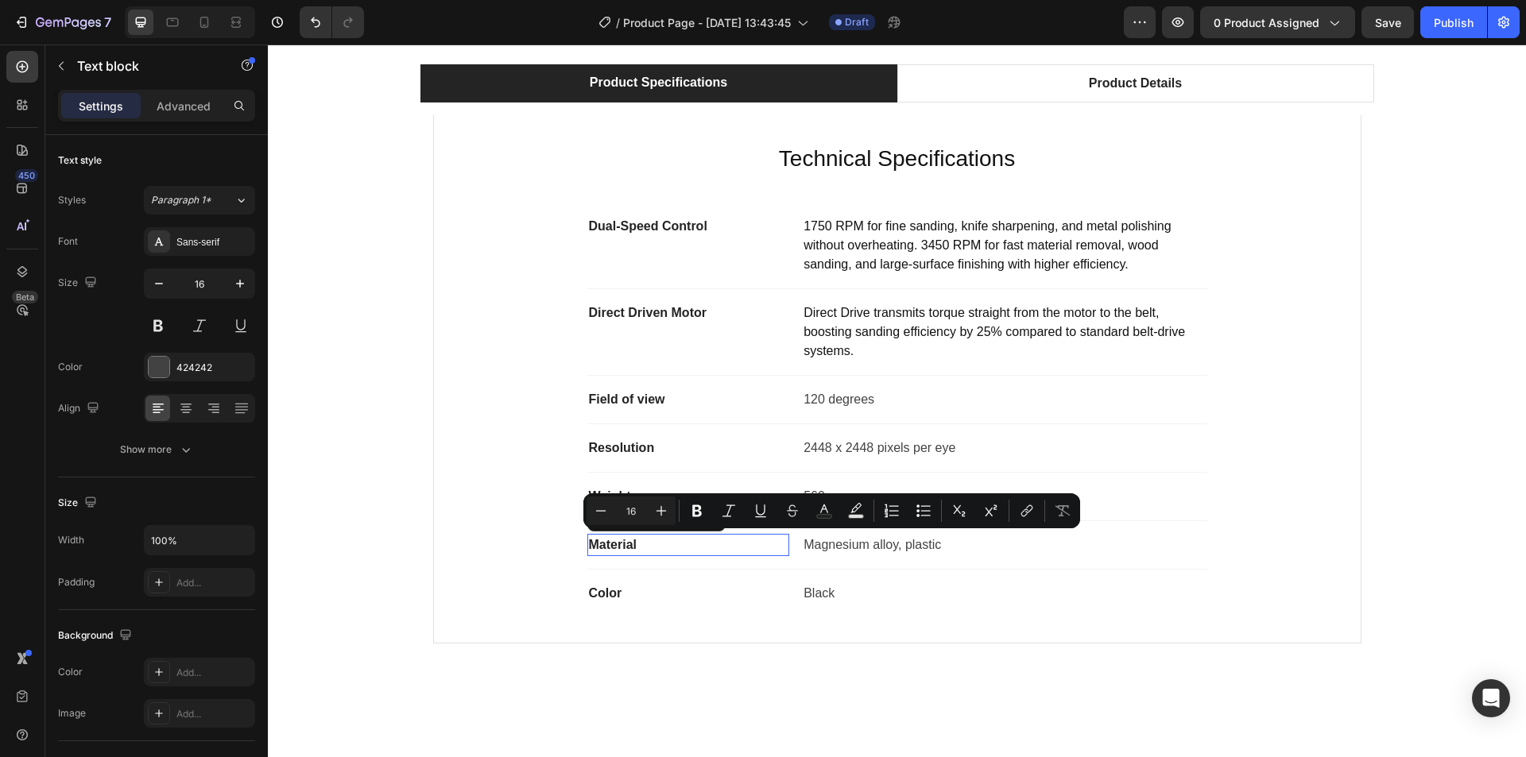
click at [587, 550] on div "Material" at bounding box center [688, 545] width 203 height 22
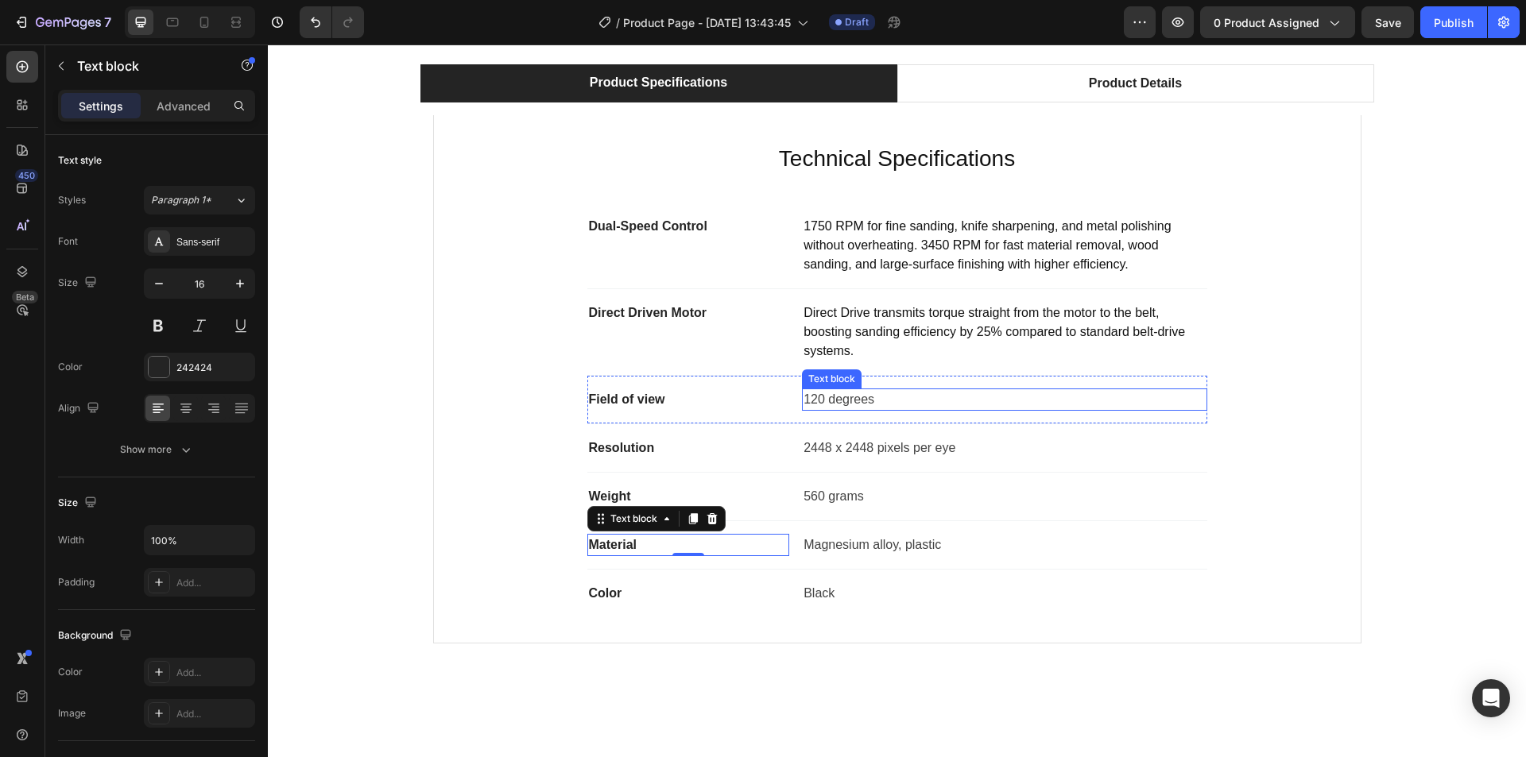
click at [822, 410] on div "120 degrees" at bounding box center [1004, 400] width 405 height 22
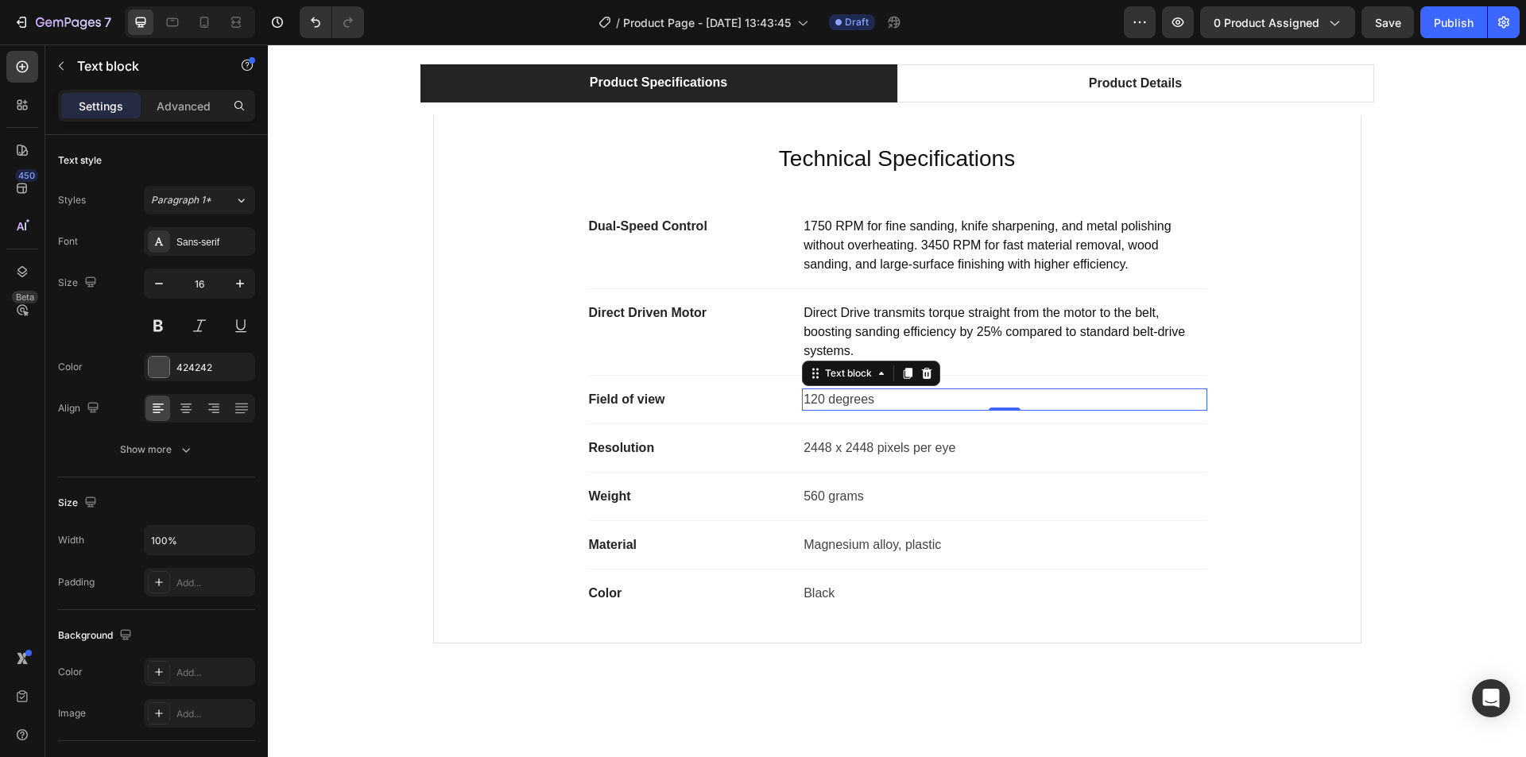
click at [828, 397] on p "120 degrees" at bounding box center [1004, 399] width 401 height 19
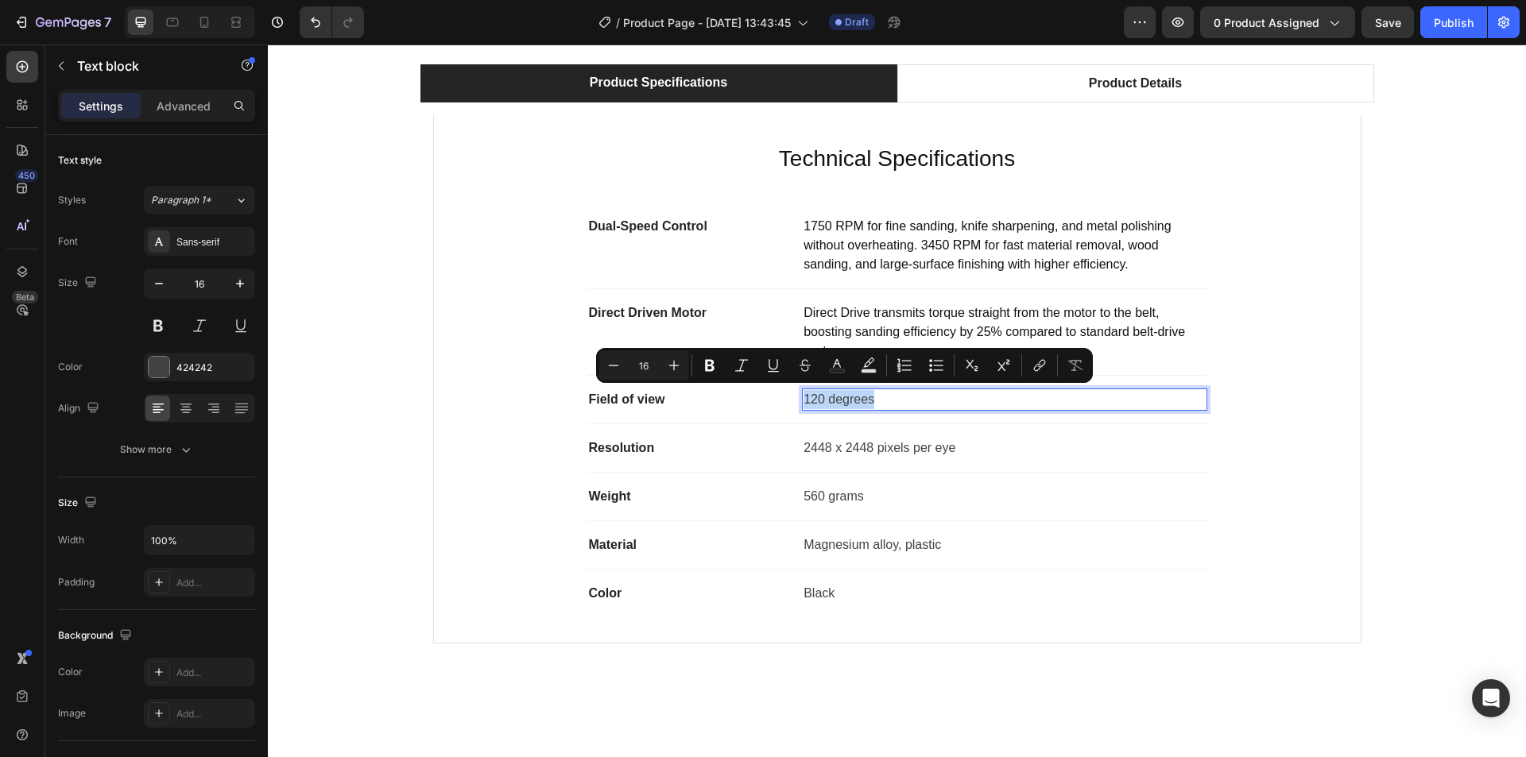
click at [828, 397] on p "120 degrees" at bounding box center [1004, 399] width 401 height 19
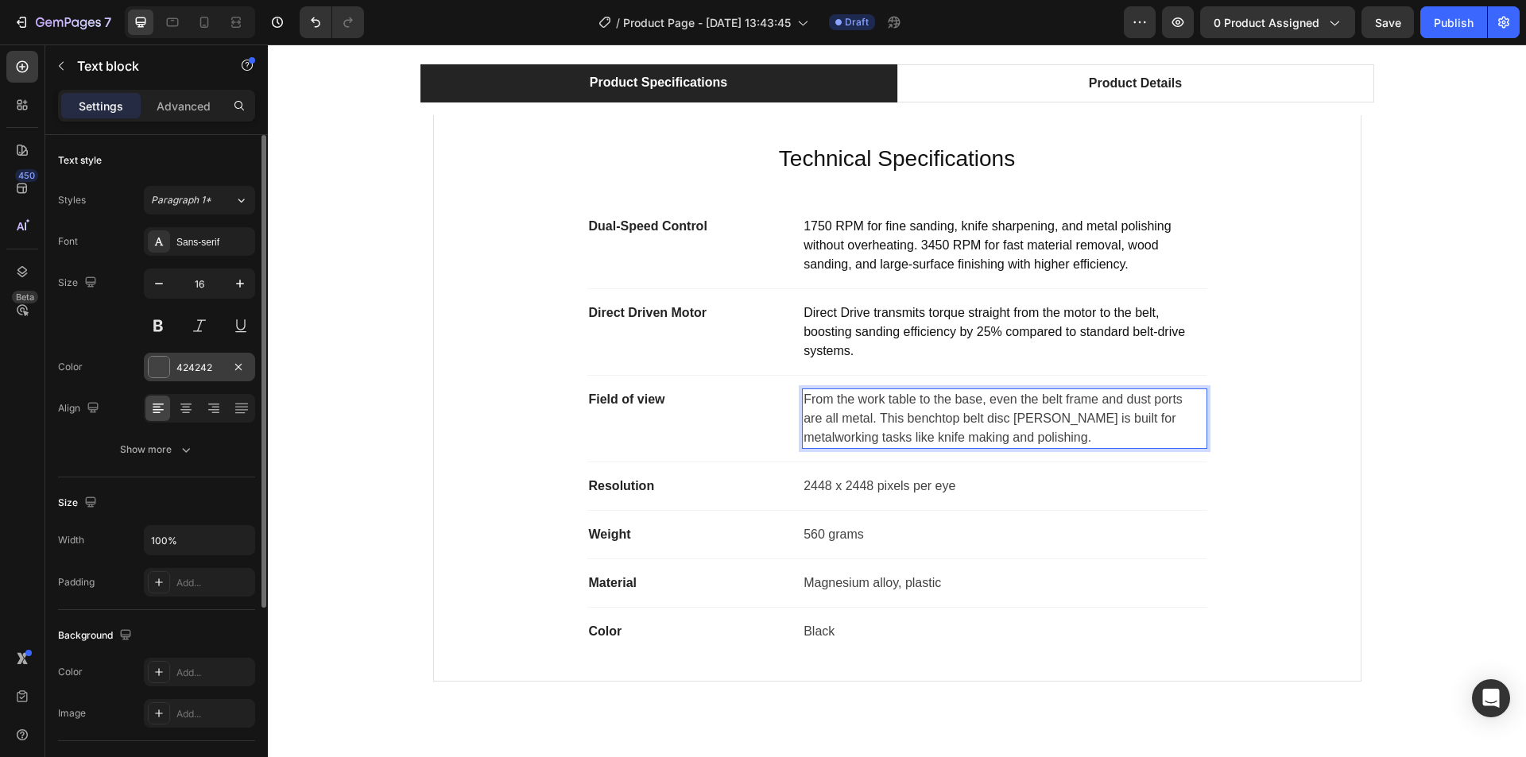
click at [202, 371] on div "424242" at bounding box center [199, 368] width 46 height 14
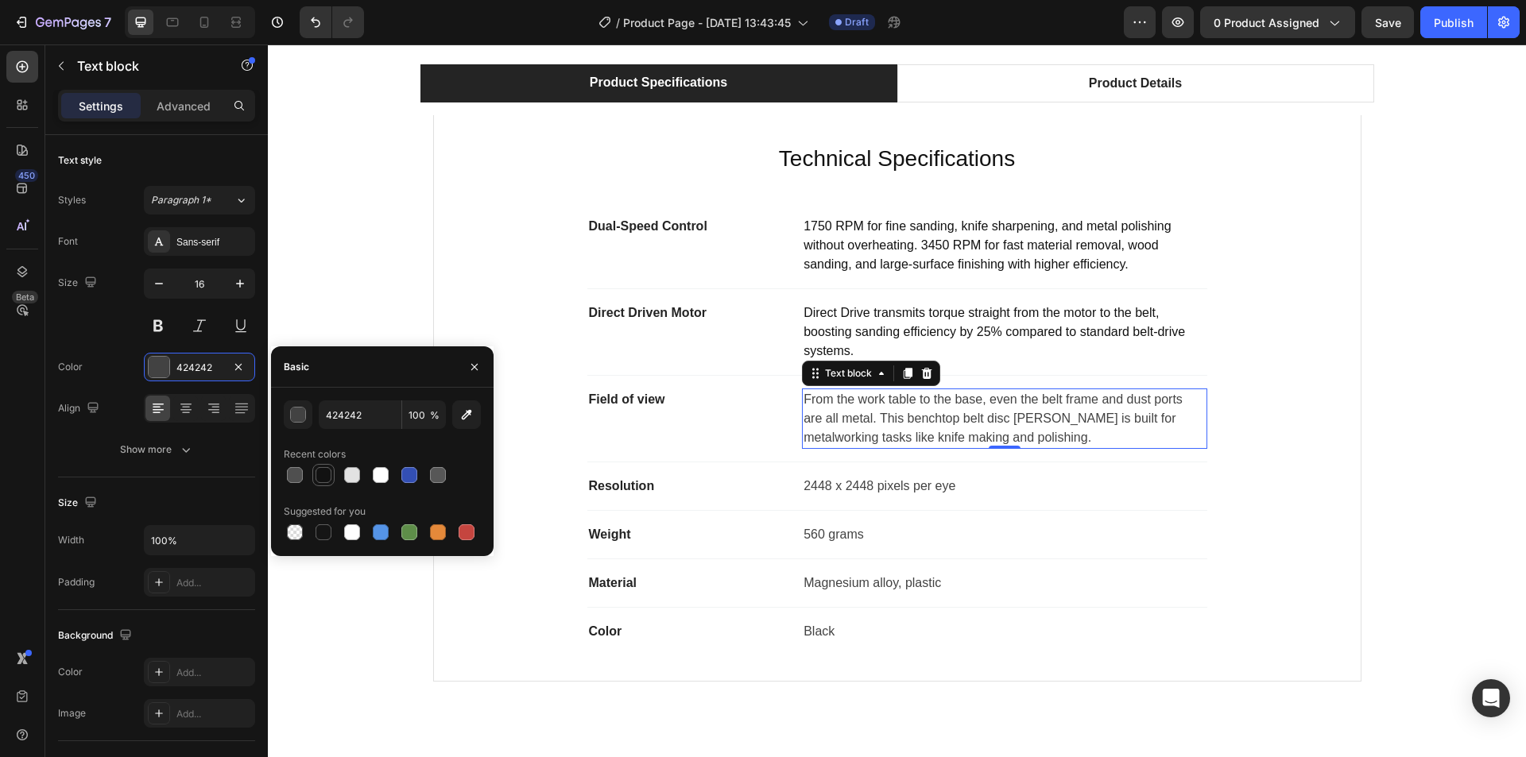
click at [321, 470] on div at bounding box center [324, 475] width 16 height 16
type input "121212"
click at [626, 590] on p "Material" at bounding box center [689, 583] width 200 height 19
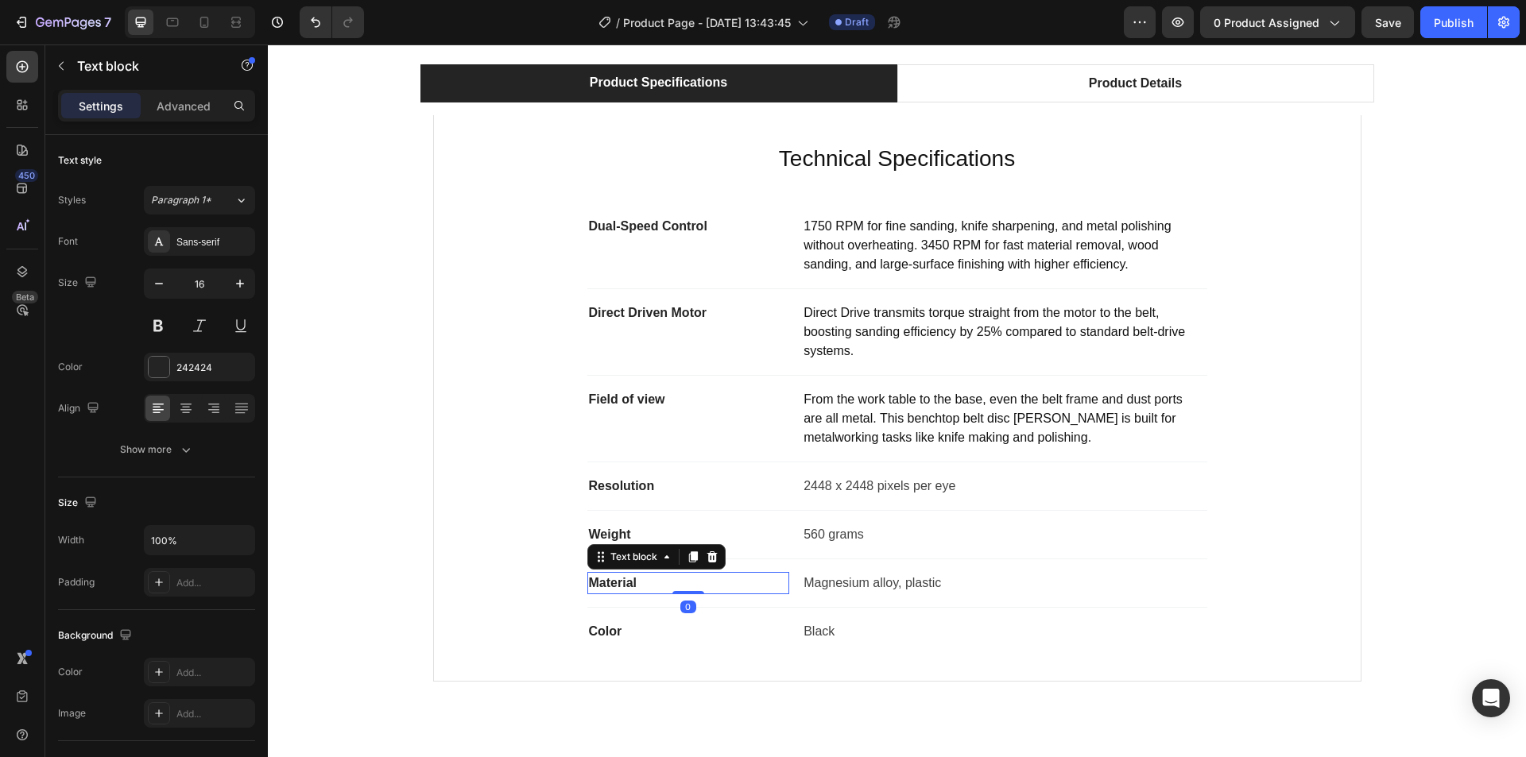
click at [626, 590] on p "Material" at bounding box center [689, 583] width 200 height 19
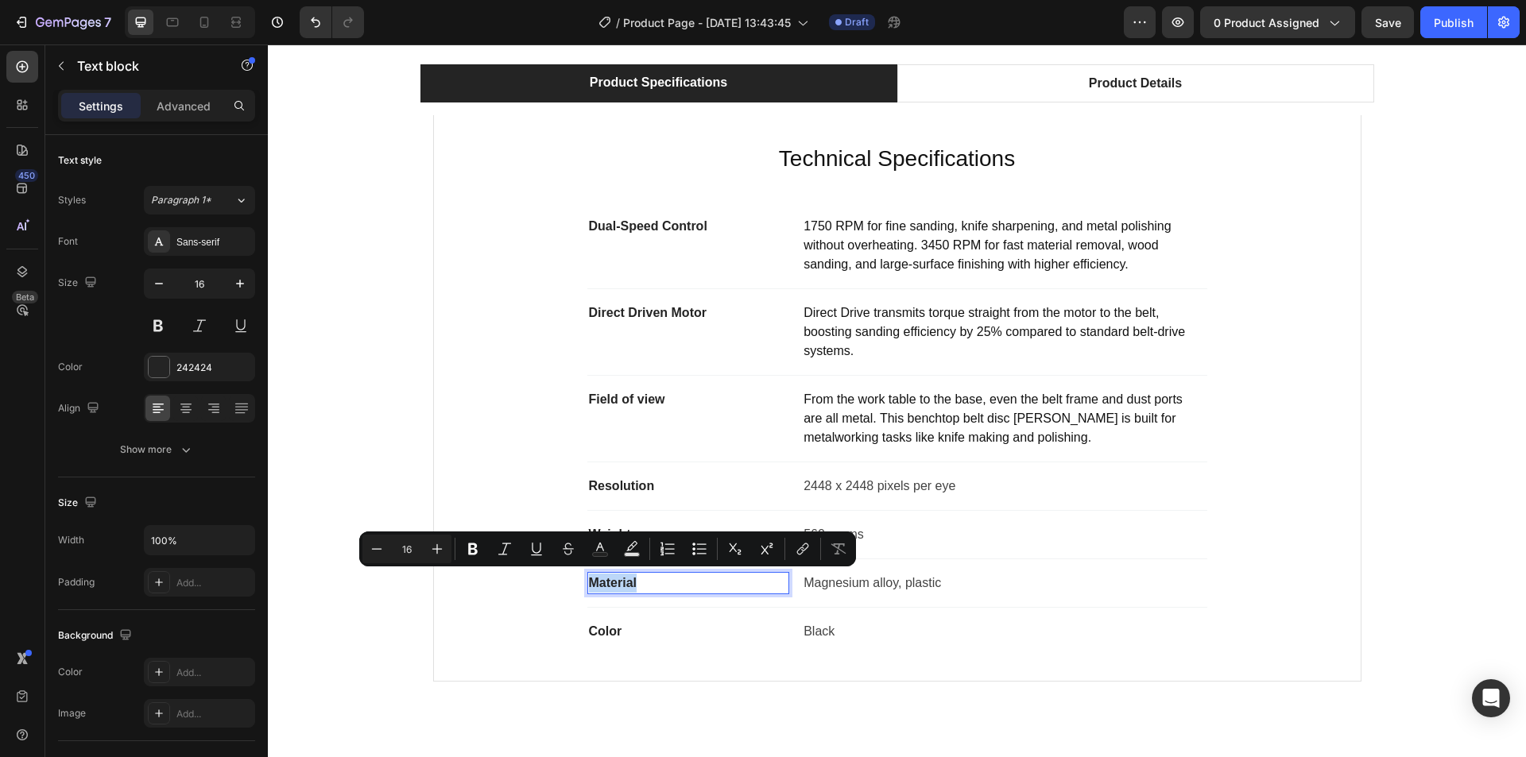
copy p "Material"
click at [631, 397] on p "Field of view" at bounding box center [689, 399] width 200 height 19
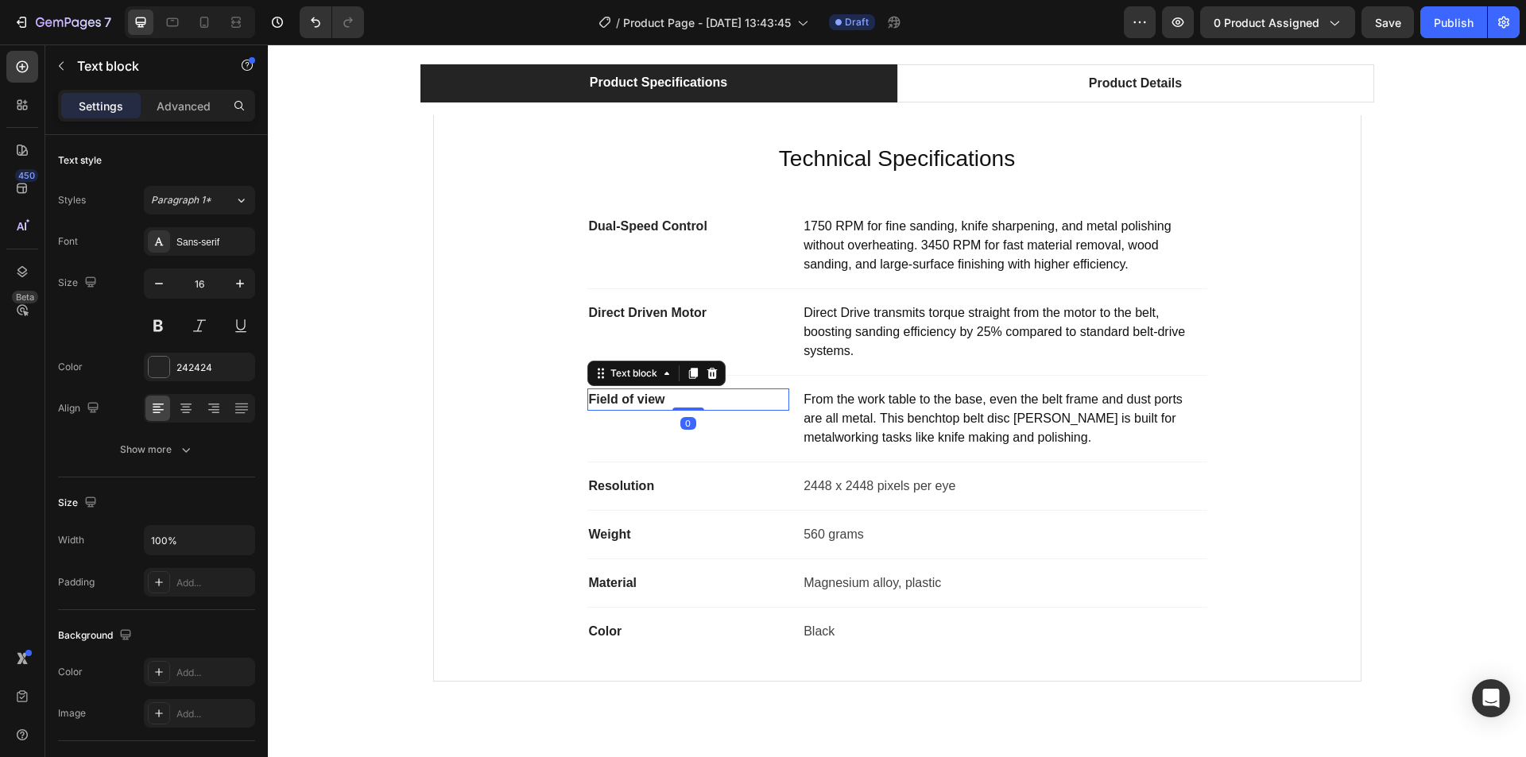
click at [629, 402] on p "Field of view" at bounding box center [689, 399] width 200 height 19
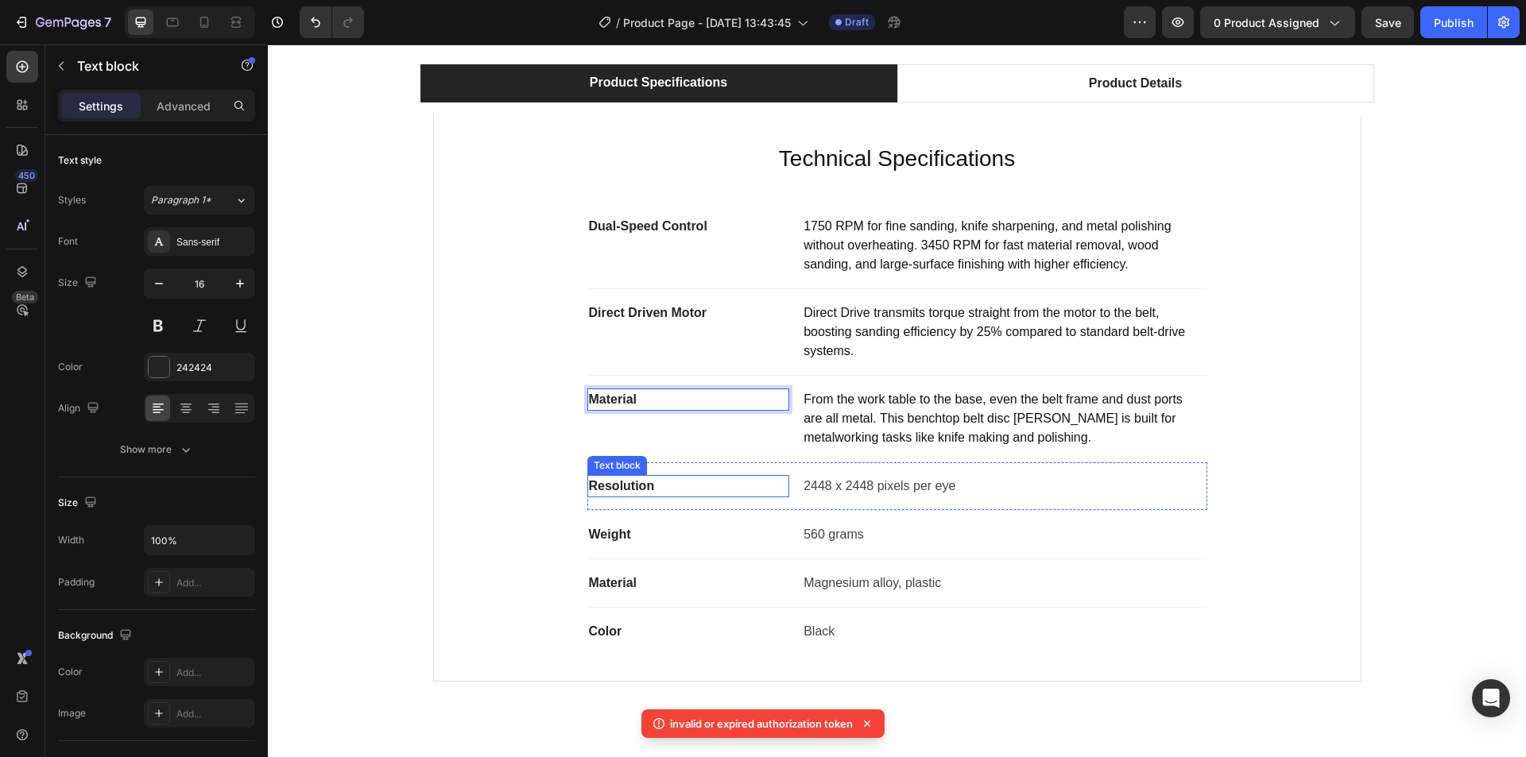
click at [623, 493] on p "Resolution" at bounding box center [689, 486] width 200 height 19
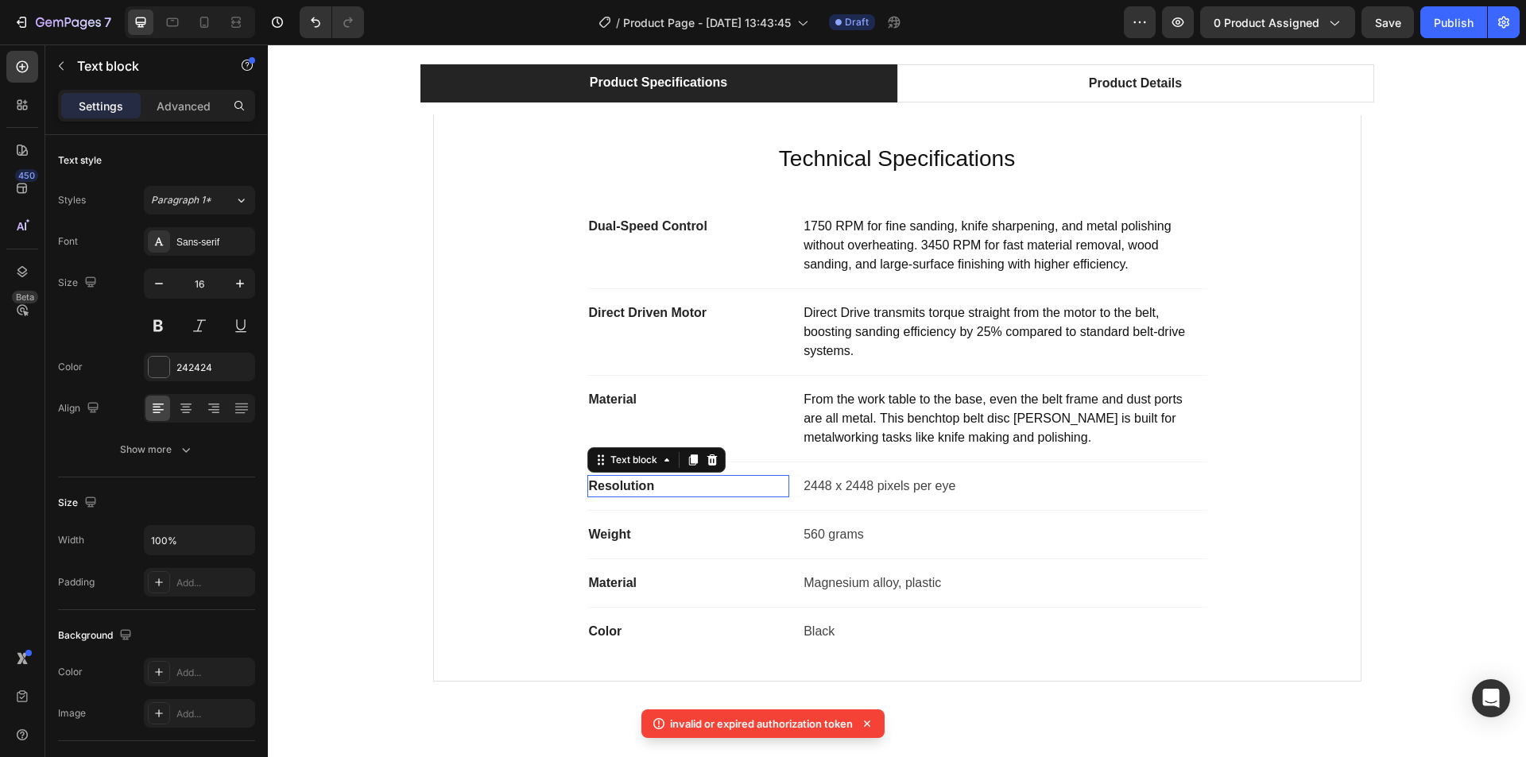
click at [623, 493] on p "Resolution" at bounding box center [689, 486] width 200 height 19
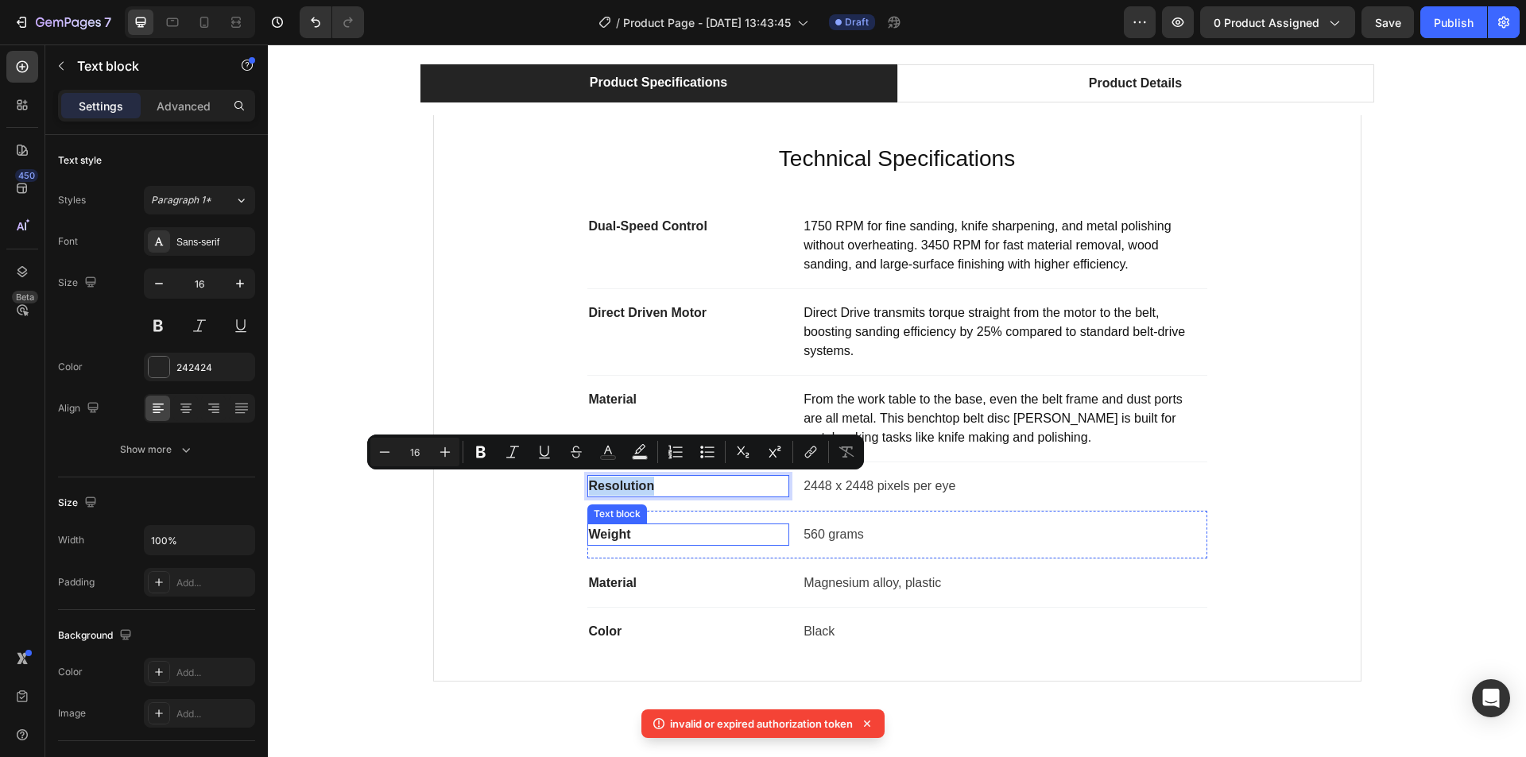
click at [607, 537] on p "Weight" at bounding box center [689, 534] width 200 height 19
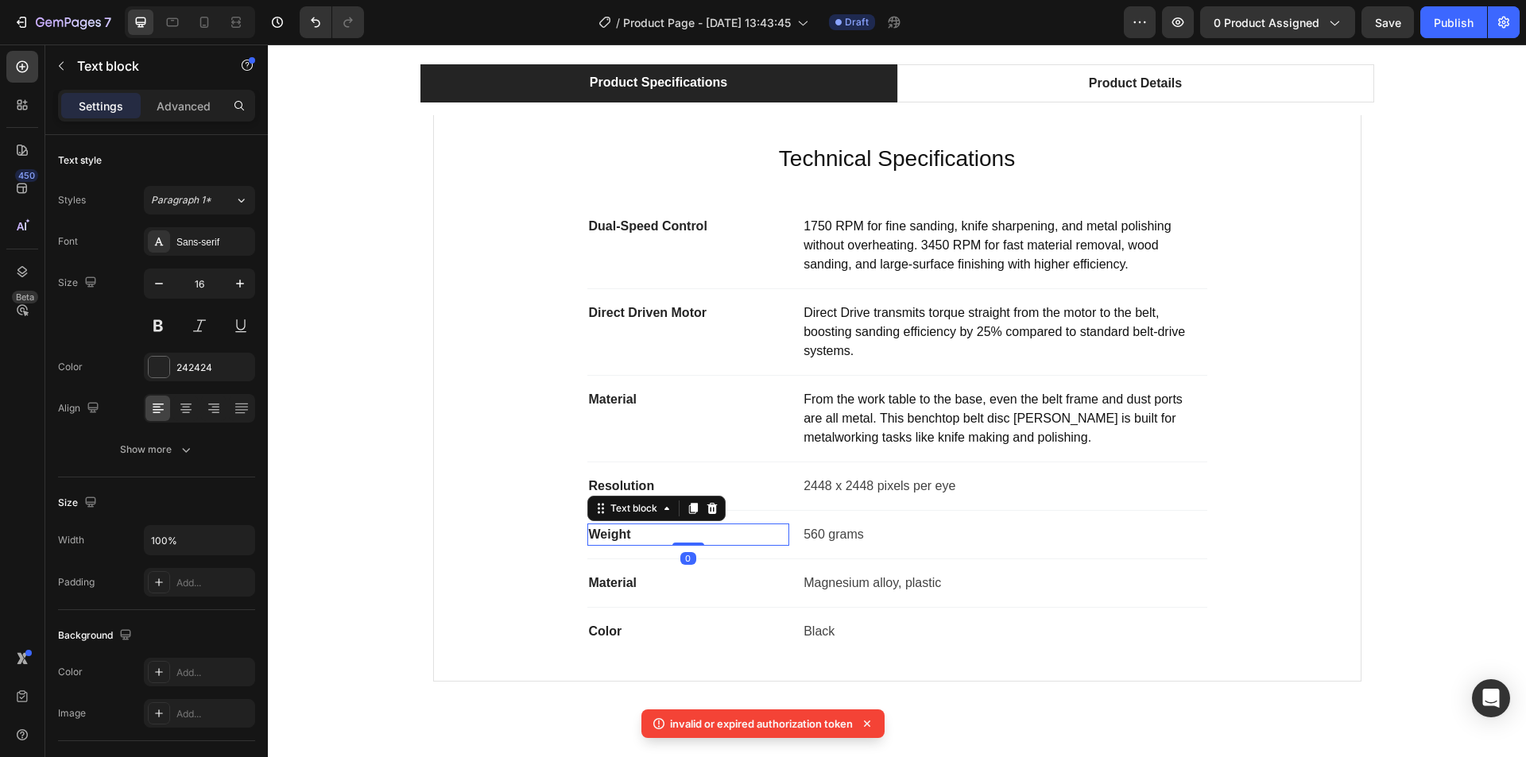
click at [607, 537] on p "Weight" at bounding box center [689, 534] width 200 height 19
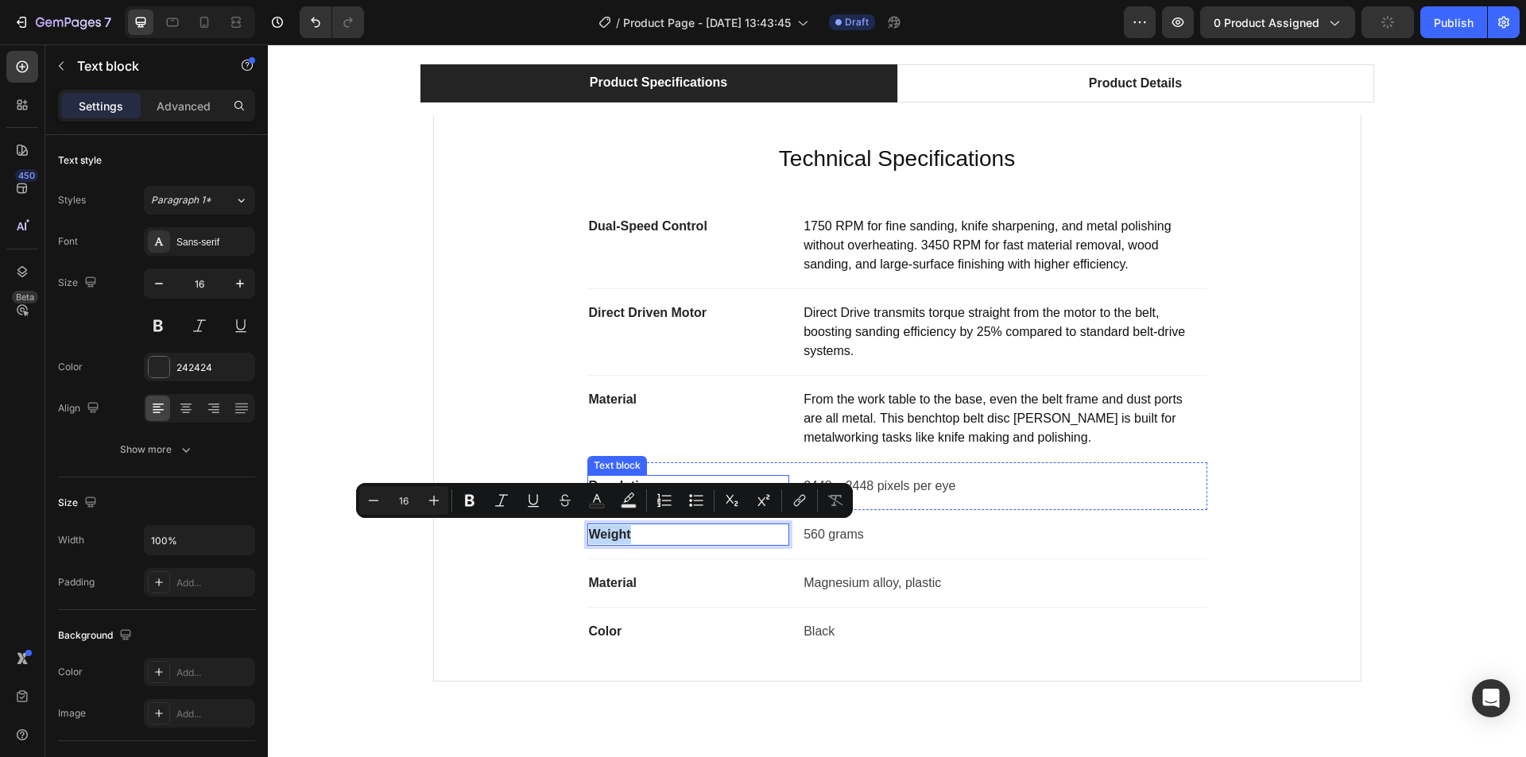
click at [614, 482] on p "Resolution" at bounding box center [689, 486] width 200 height 19
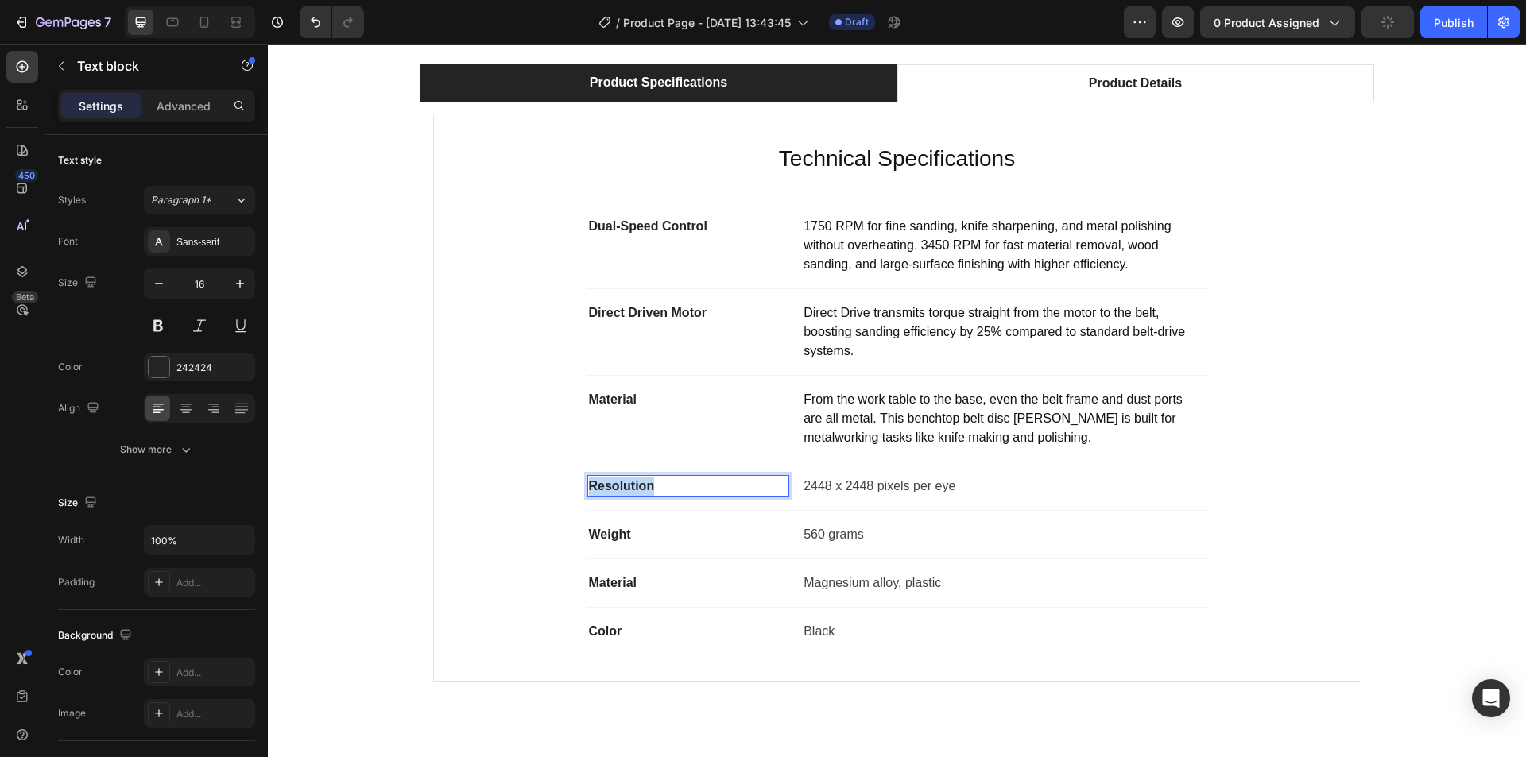
click at [614, 482] on p "Resolution" at bounding box center [689, 486] width 200 height 19
click at [908, 490] on p "2448 x 2448 pixels per eye" at bounding box center [1004, 486] width 401 height 19
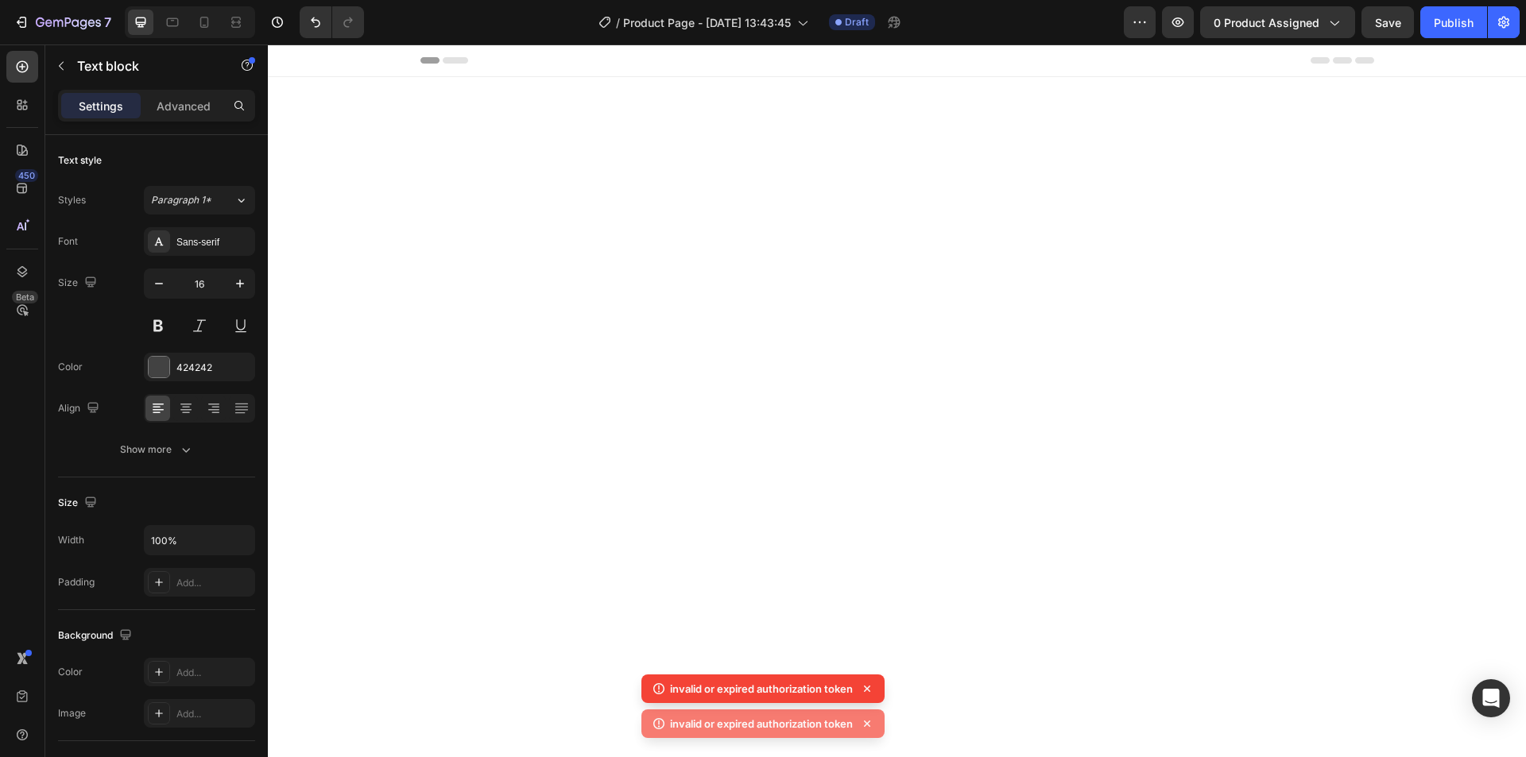
scroll to position [874, 0]
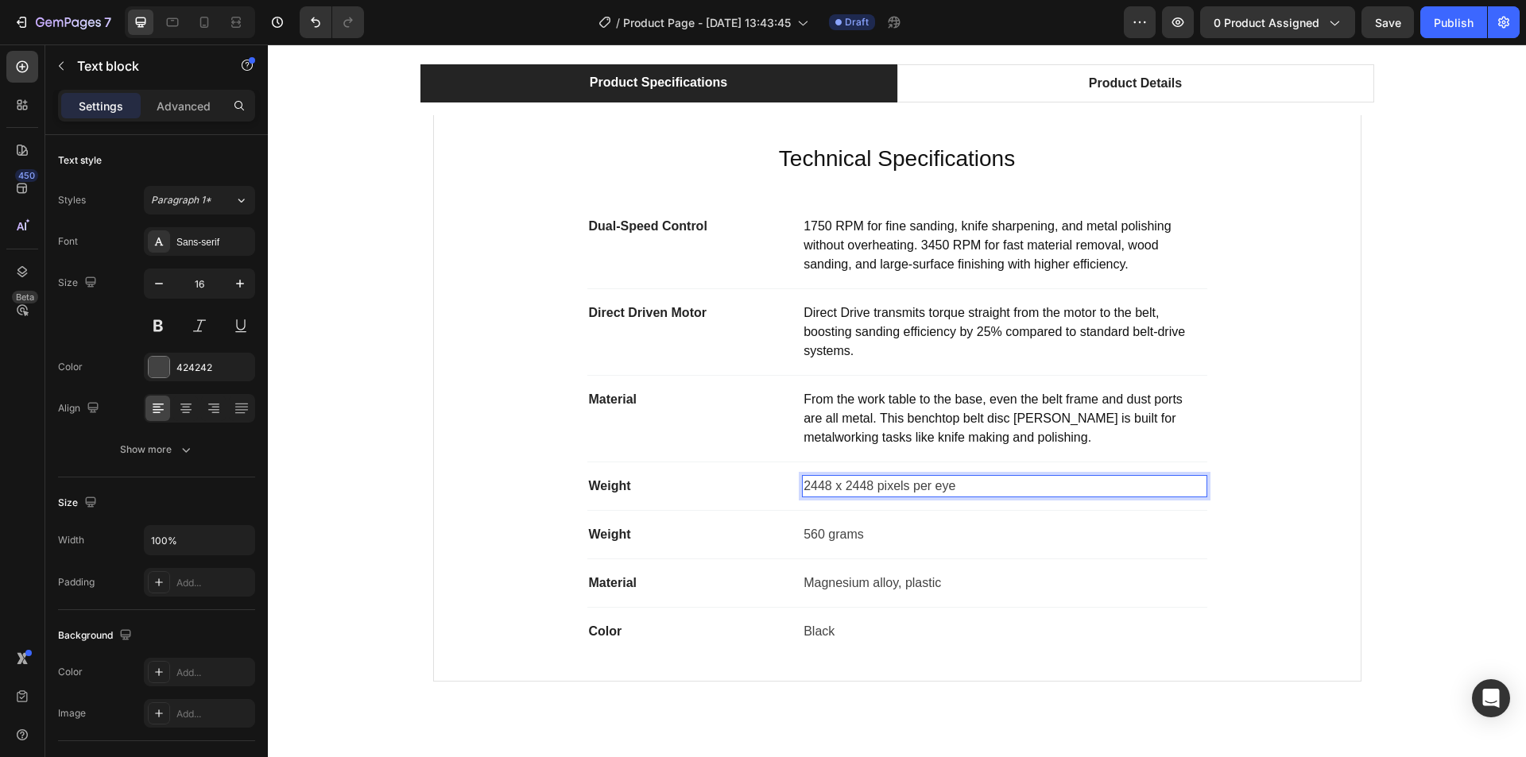
click at [846, 484] on p "2448 x 2448 pixels per eye" at bounding box center [1004, 486] width 401 height 19
click at [819, 483] on p "‎56.7 pounds" at bounding box center [1004, 486] width 401 height 19
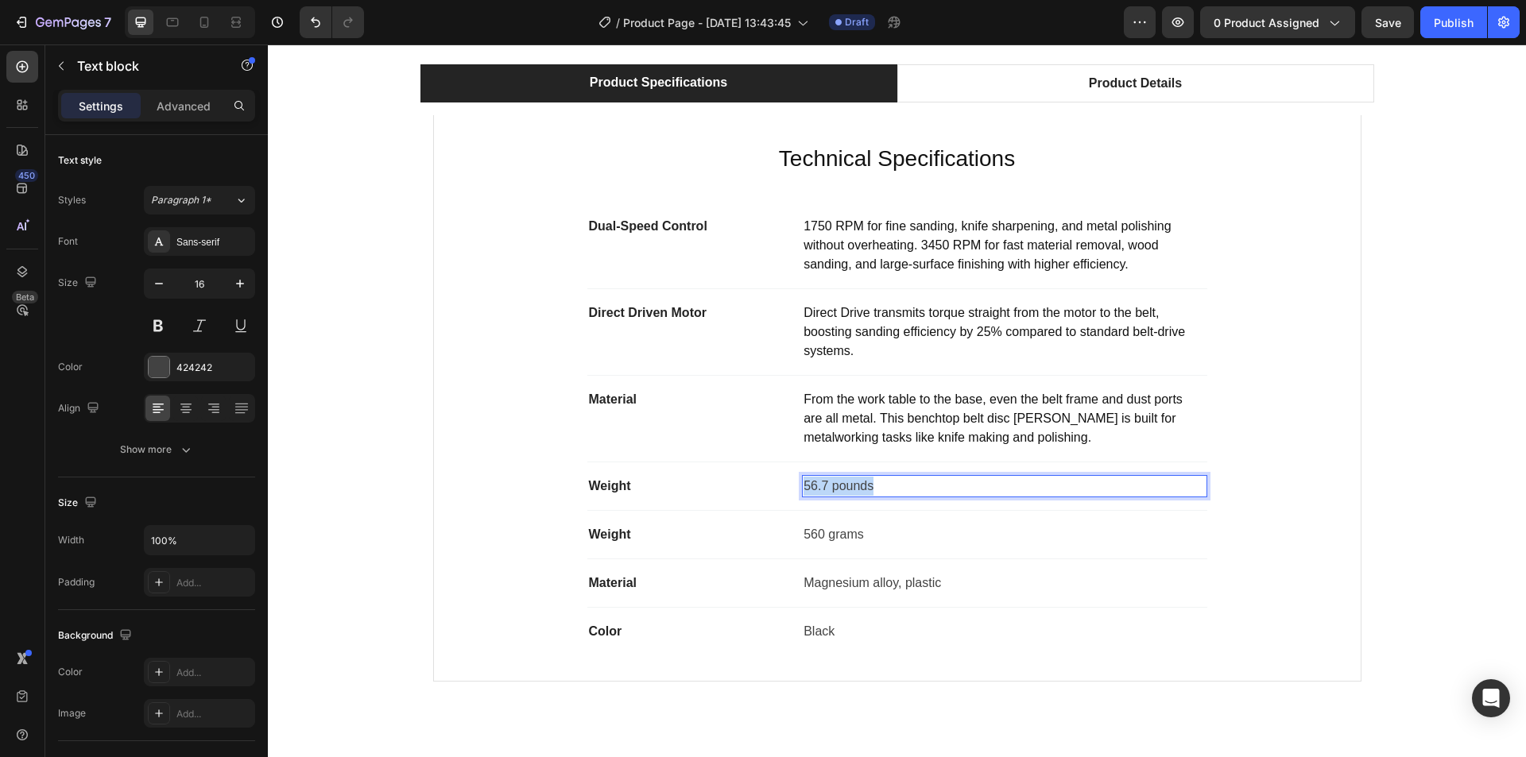
click at [819, 483] on p "‎56.7 pounds" at bounding box center [1004, 486] width 401 height 19
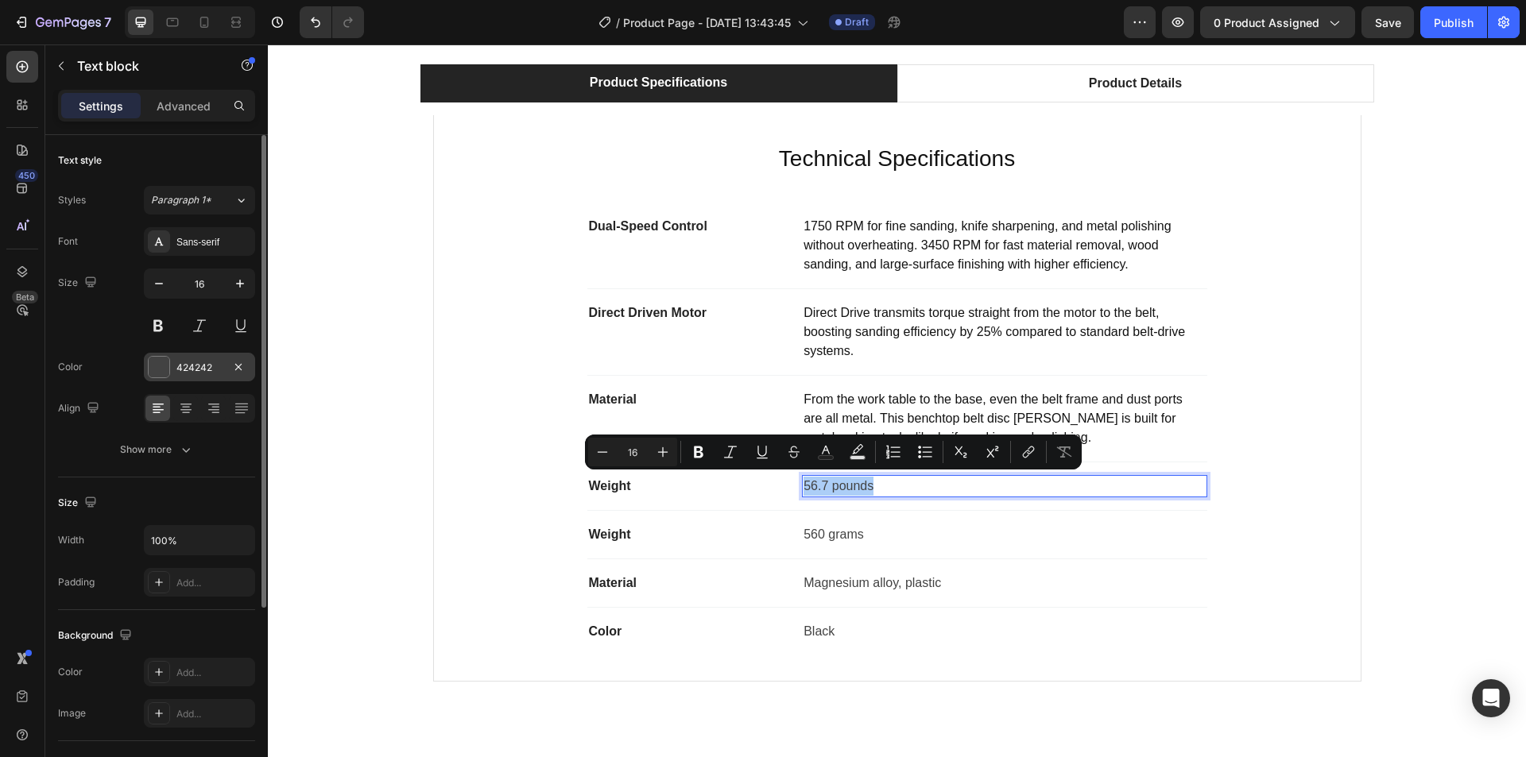
click at [222, 367] on div "424242" at bounding box center [199, 368] width 46 height 14
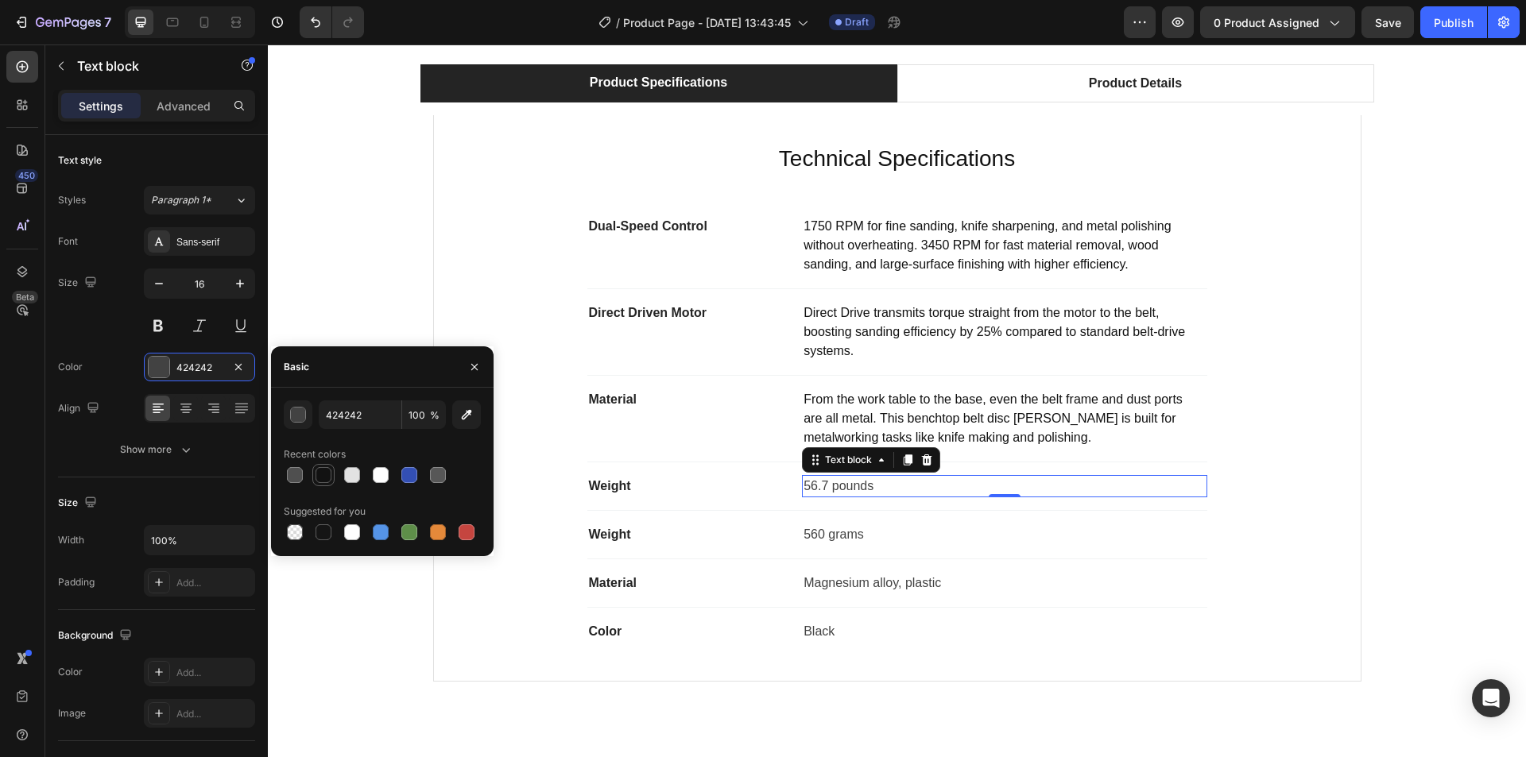
click at [317, 475] on div at bounding box center [324, 475] width 16 height 16
type input "121212"
click at [1424, 417] on div "Product Specifications Product Details Technical Specifications Heading Dual-Sp…" at bounding box center [897, 379] width 1234 height 630
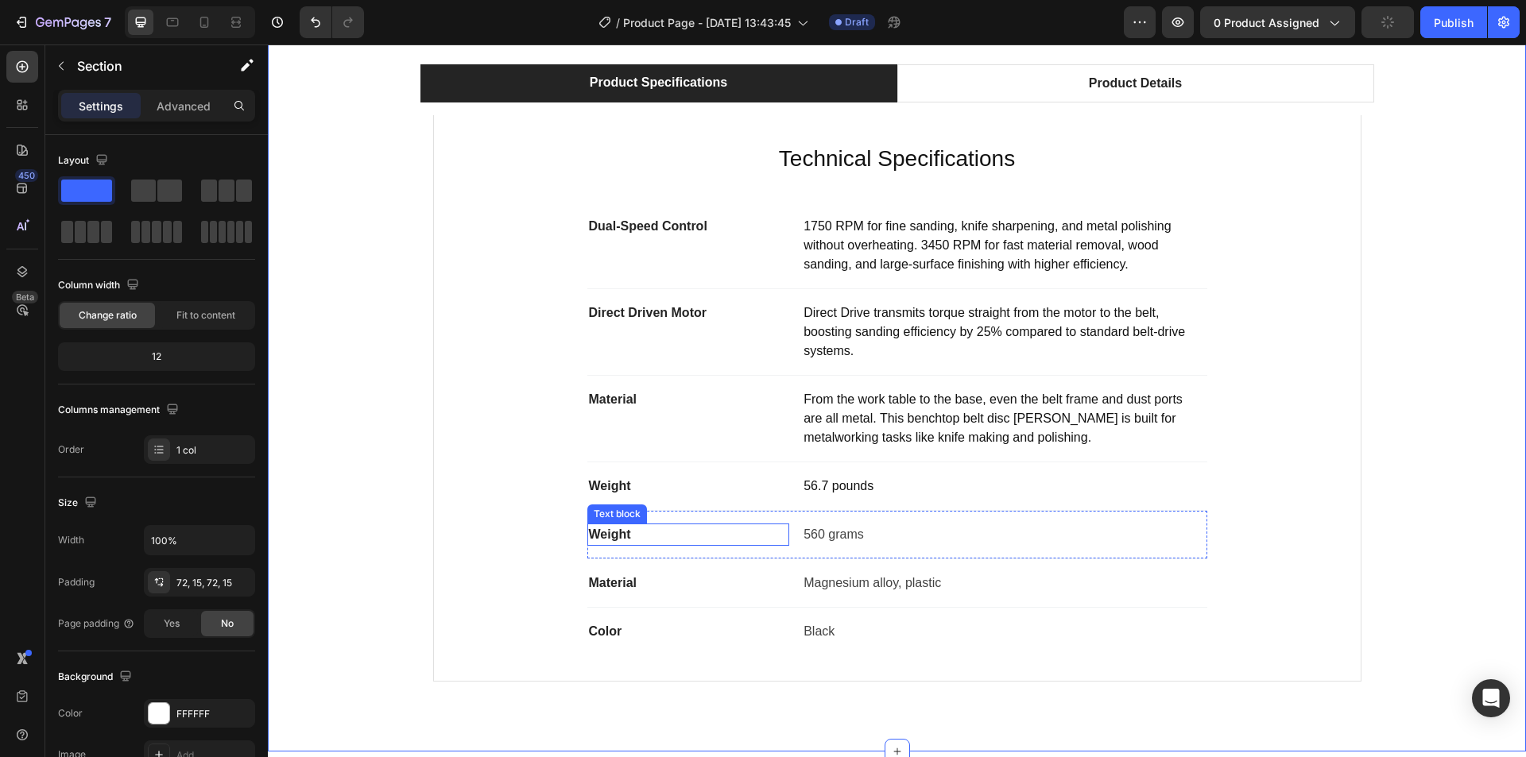
click at [610, 537] on p "Weight" at bounding box center [689, 534] width 200 height 19
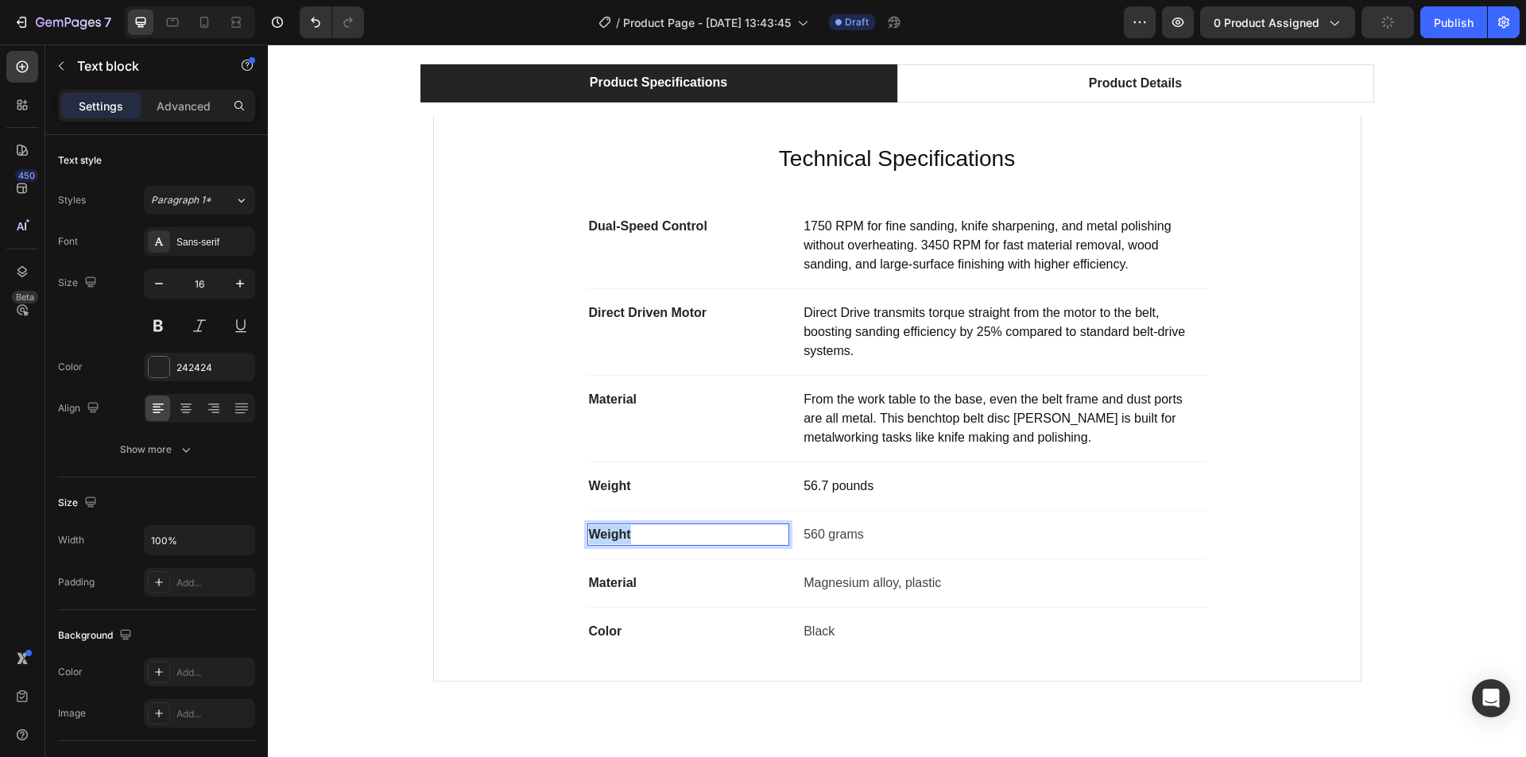
click at [610, 537] on p "Weight" at bounding box center [689, 534] width 200 height 19
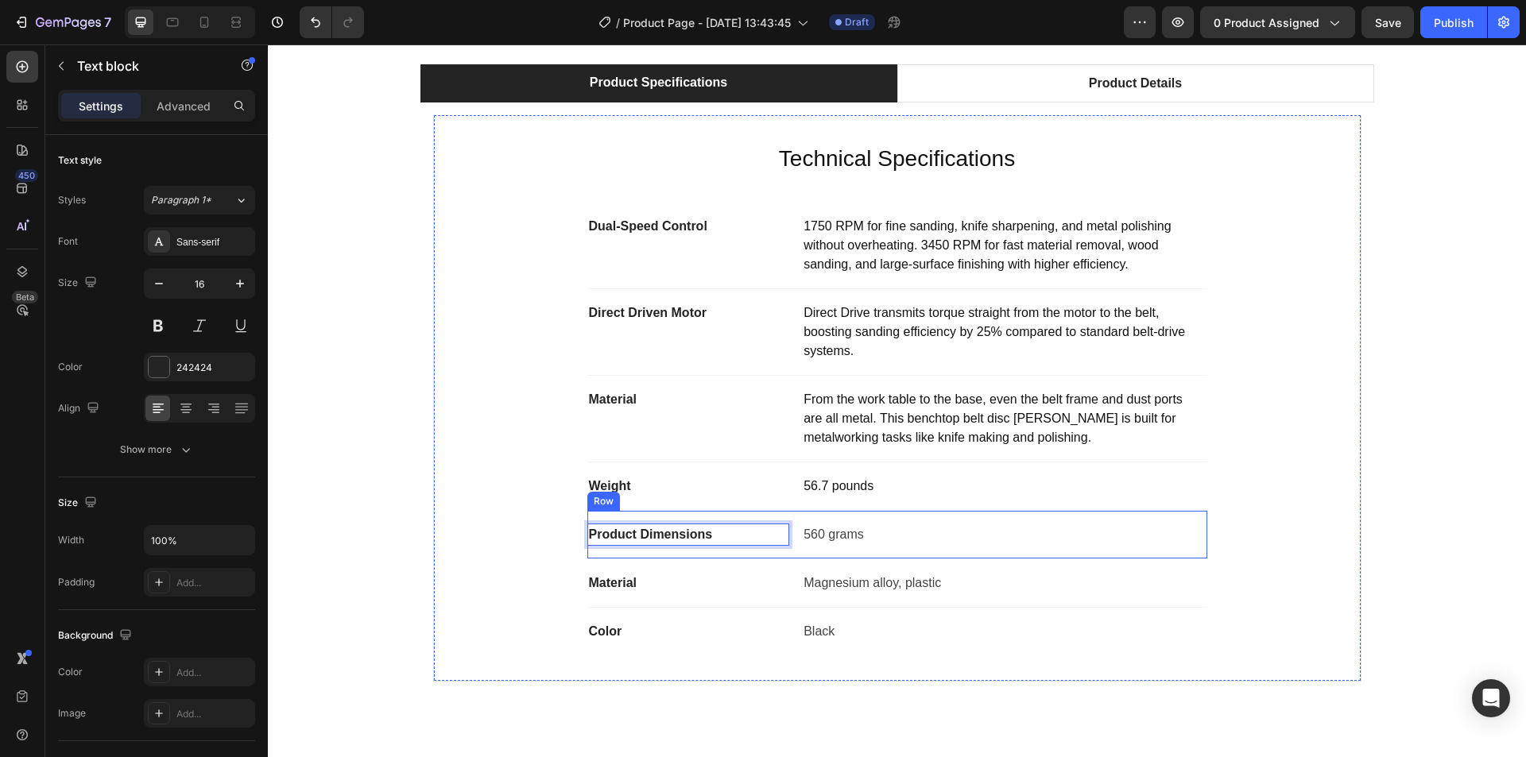
click at [825, 530] on p "560 grams" at bounding box center [1004, 534] width 401 height 19
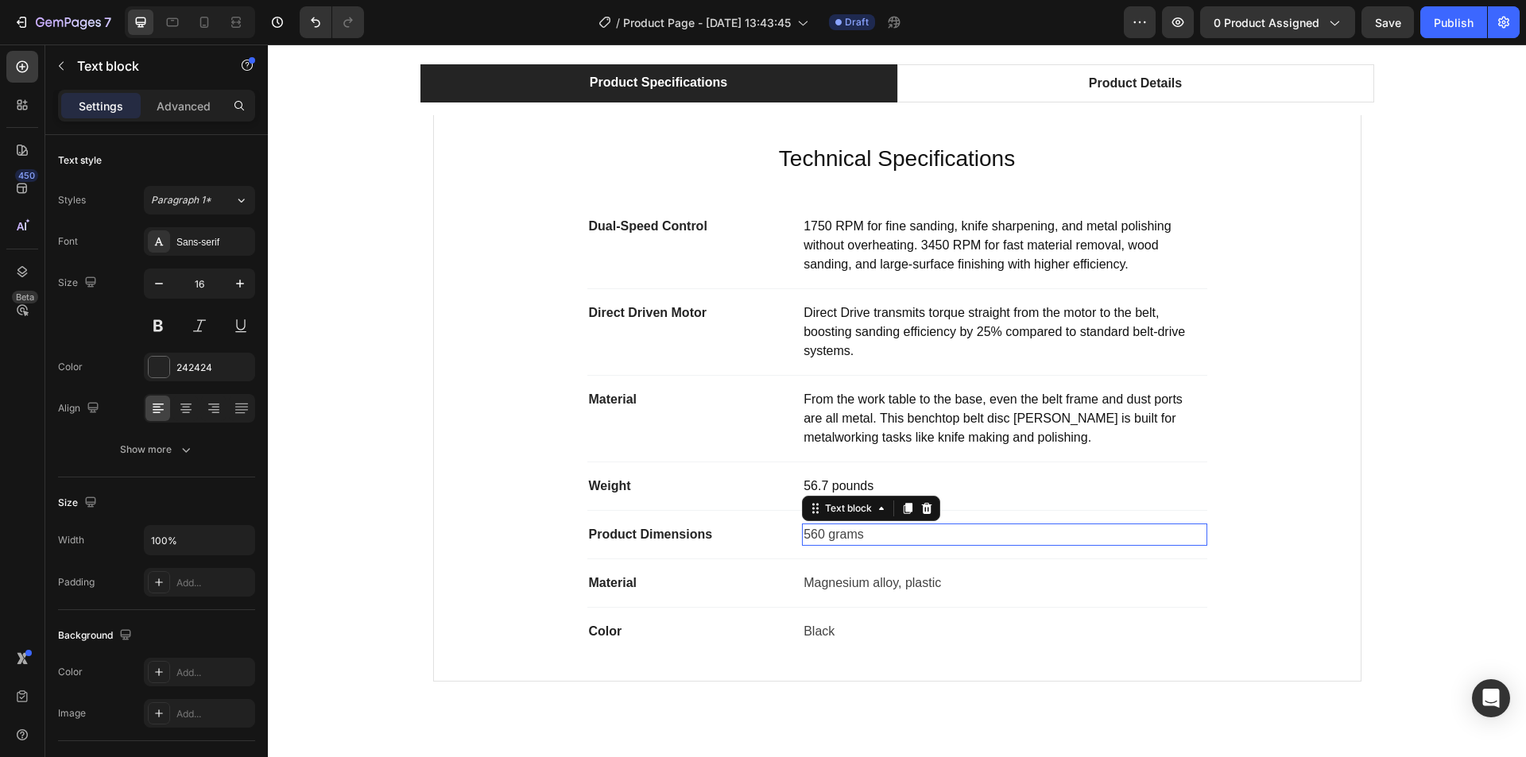
click at [825, 530] on p "560 grams" at bounding box center [1004, 534] width 401 height 19
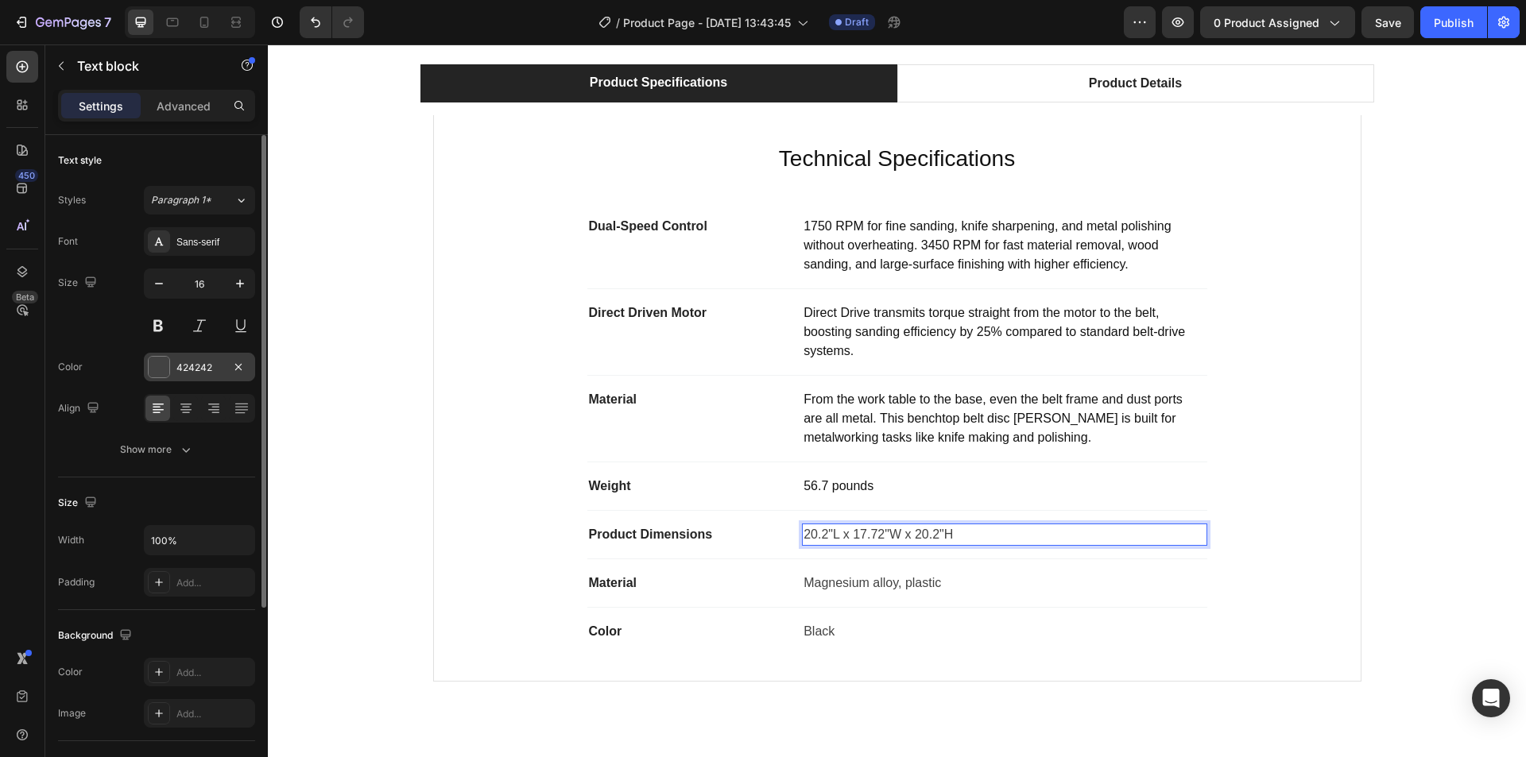
click at [192, 362] on div "424242" at bounding box center [199, 368] width 46 height 14
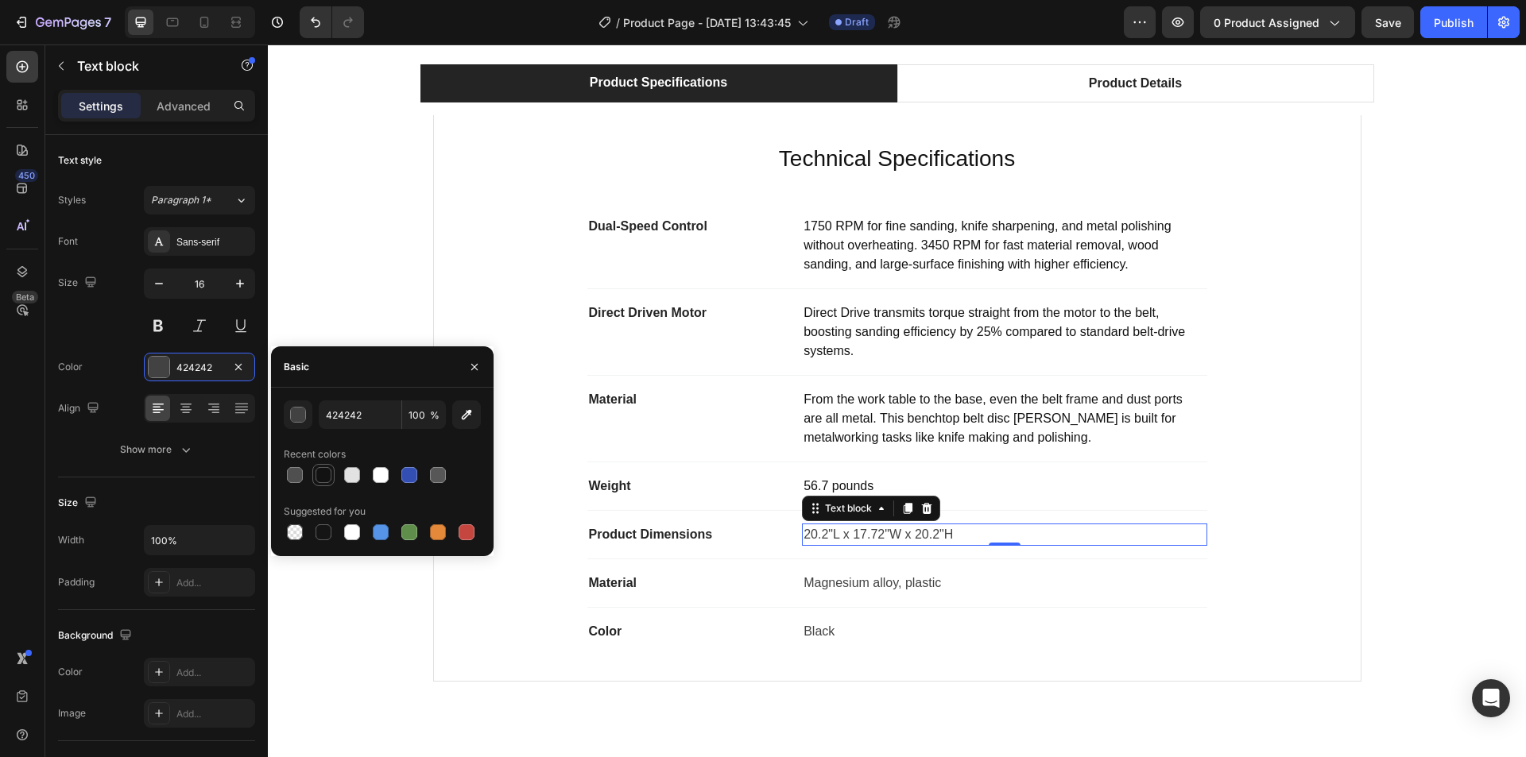
click at [320, 473] on div at bounding box center [324, 475] width 16 height 16
type input "121212"
click at [21, 106] on icon at bounding box center [19, 108] width 5 height 5
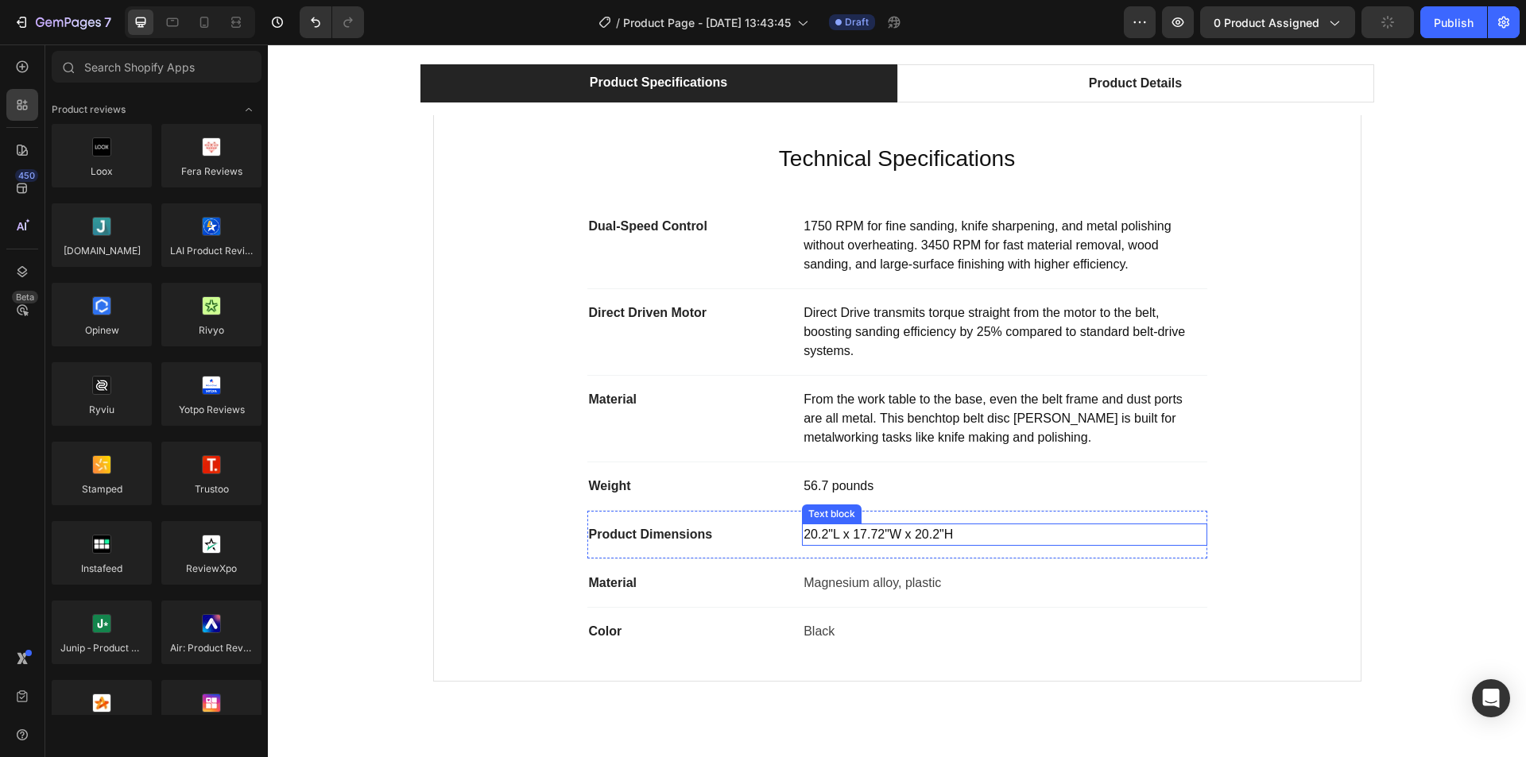
click at [864, 536] on p "‎20.2"L x 17.72"W x 20.2"H" at bounding box center [1004, 534] width 401 height 19
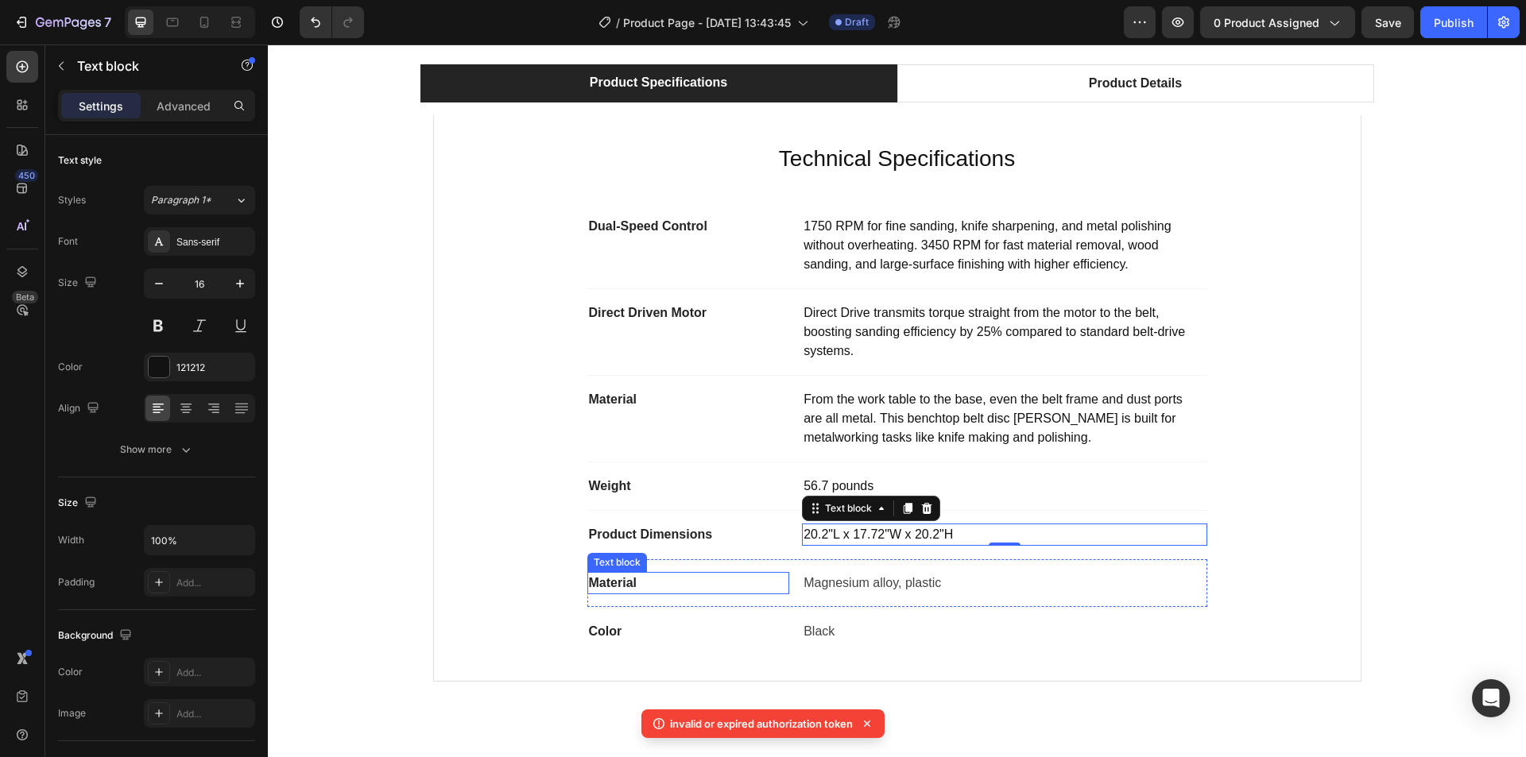
click at [610, 590] on p "Material" at bounding box center [689, 583] width 200 height 19
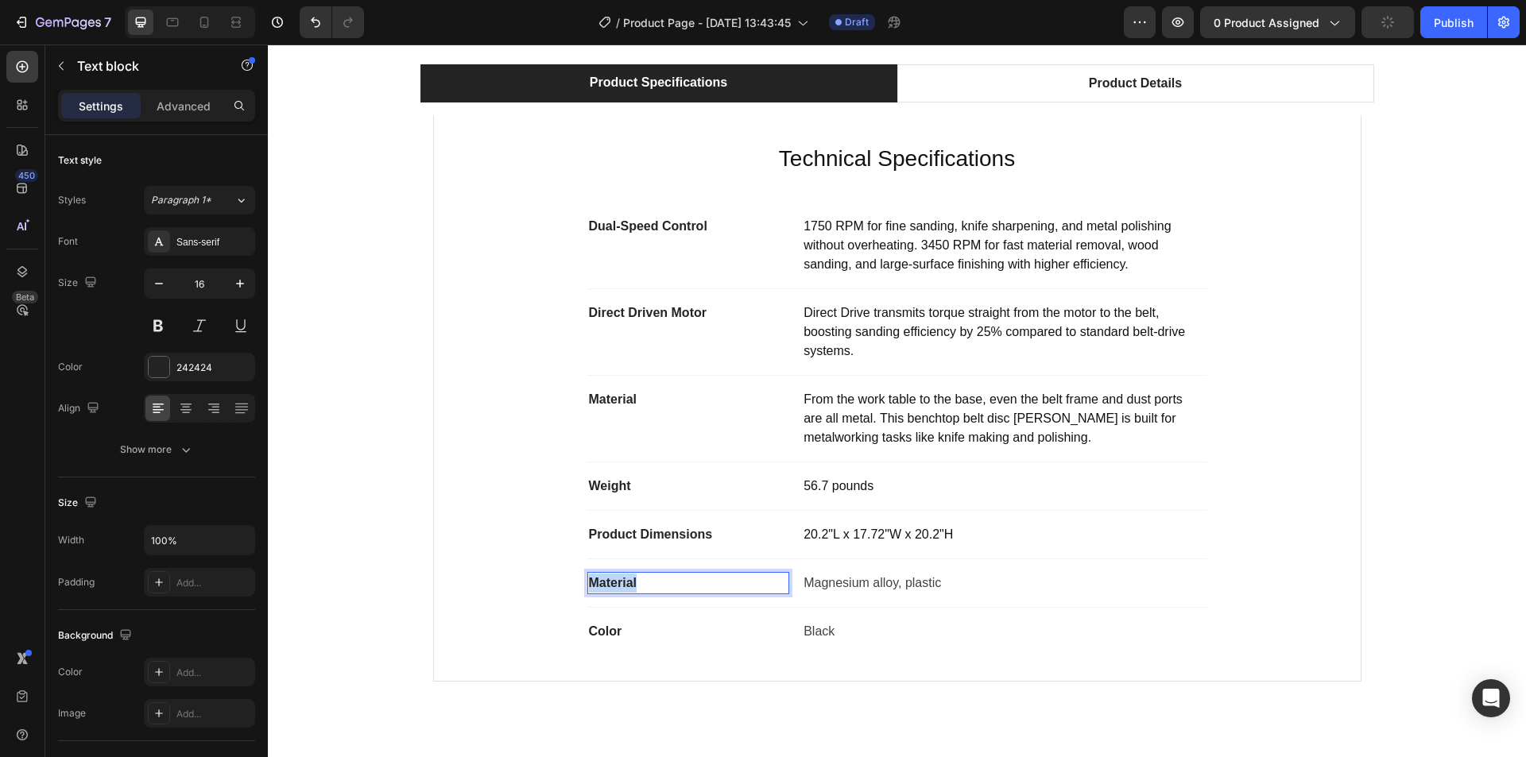
click at [615, 585] on p "Material" at bounding box center [689, 583] width 200 height 19
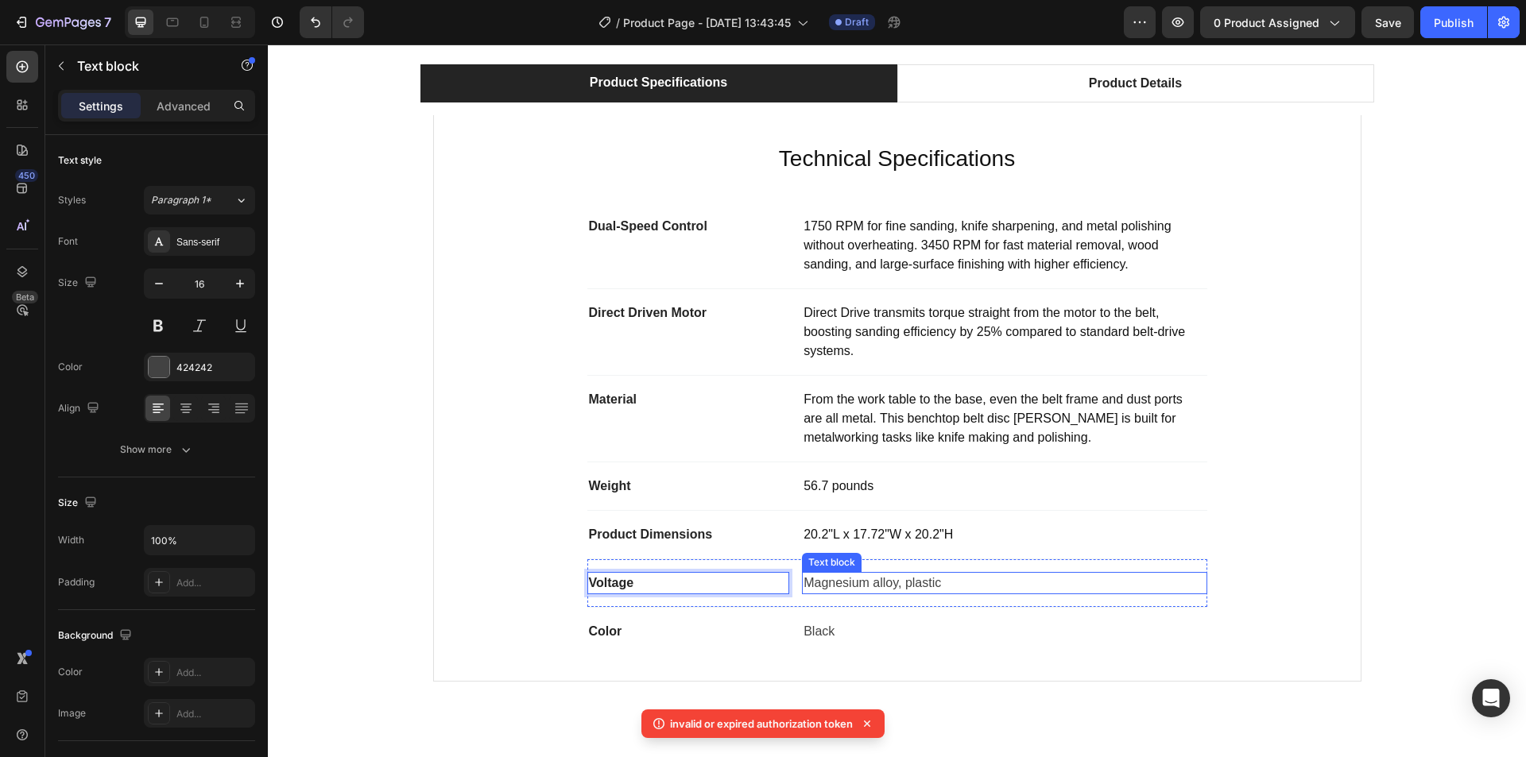
click at [861, 579] on p "Magnesium alloy, plastic" at bounding box center [1004, 583] width 401 height 19
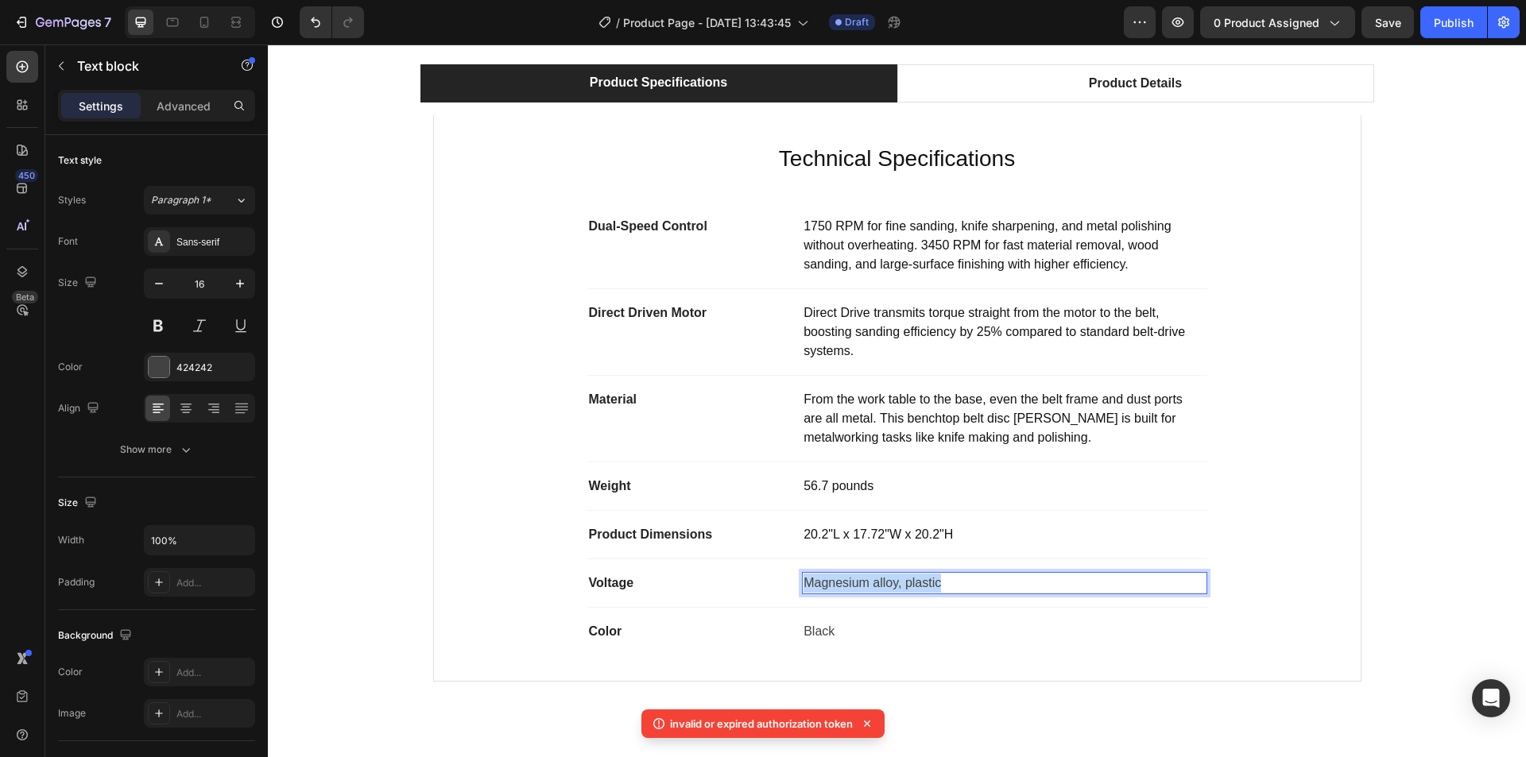
click at [861, 579] on p "Magnesium alloy, plastic" at bounding box center [1004, 583] width 401 height 19
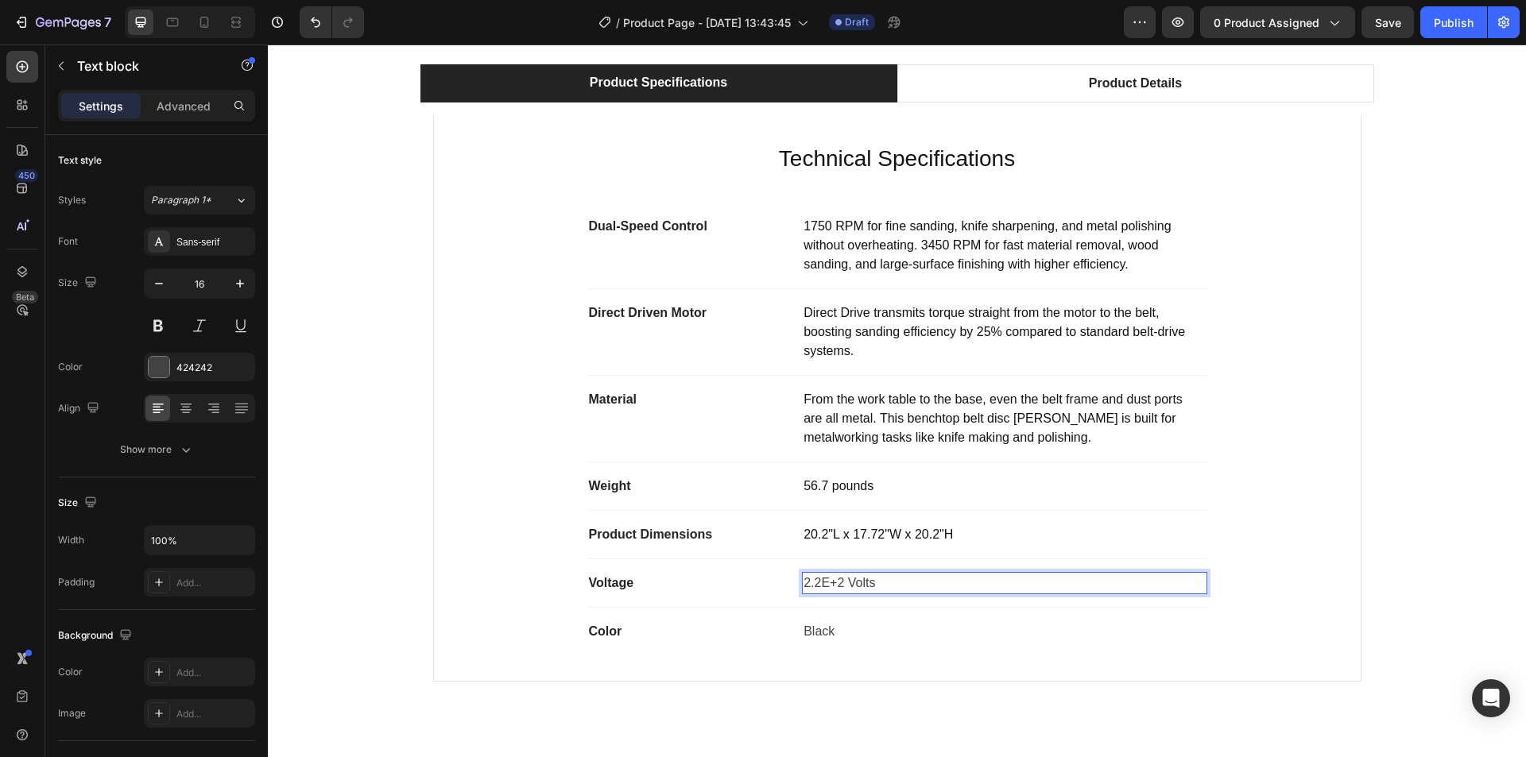
click at [814, 582] on p "‎2.2E+2 Volts" at bounding box center [1004, 583] width 401 height 19
click at [814, 583] on p "‎2.2E+2 Volts" at bounding box center [1004, 583] width 401 height 19
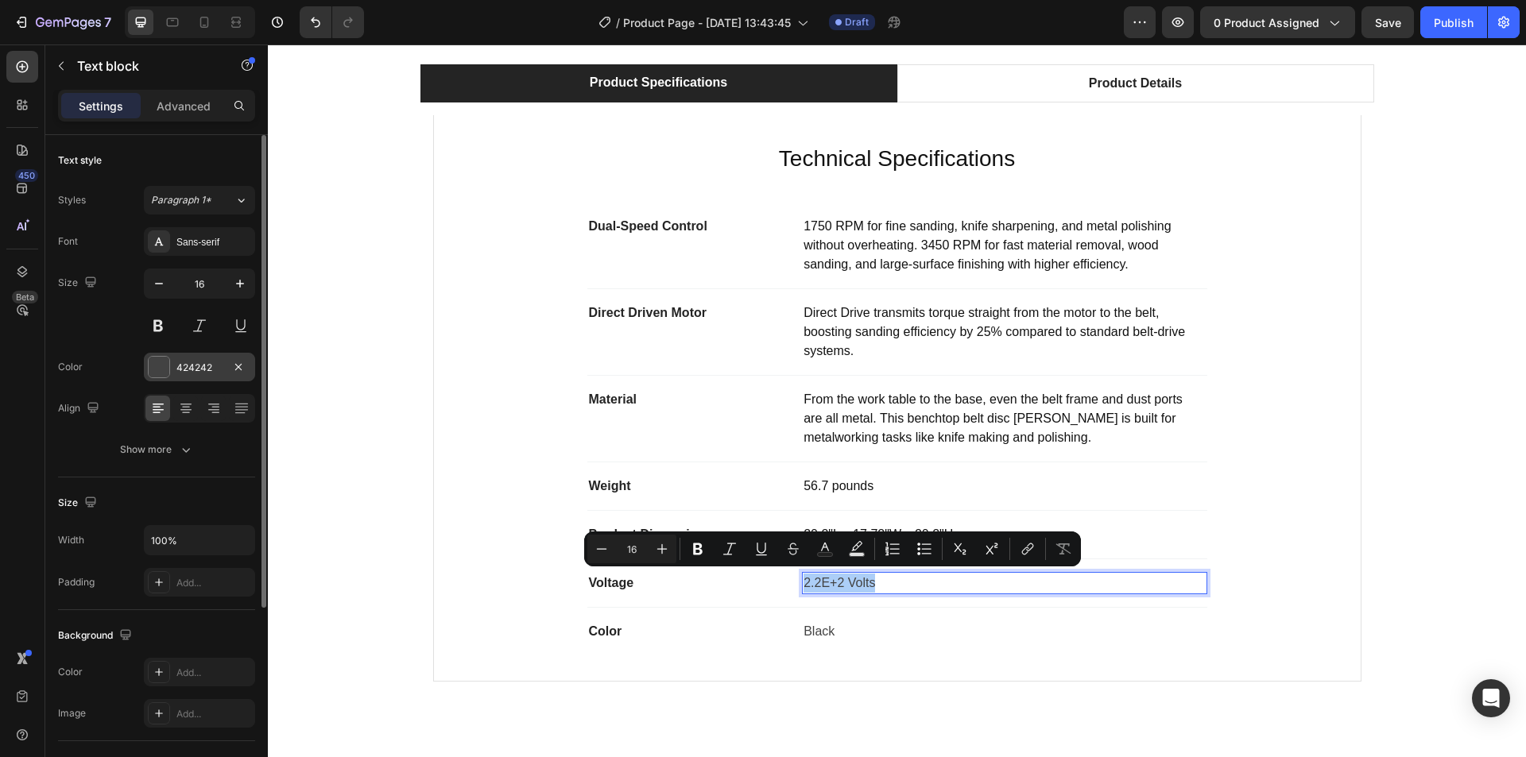
click at [207, 374] on div "424242" at bounding box center [199, 367] width 111 height 29
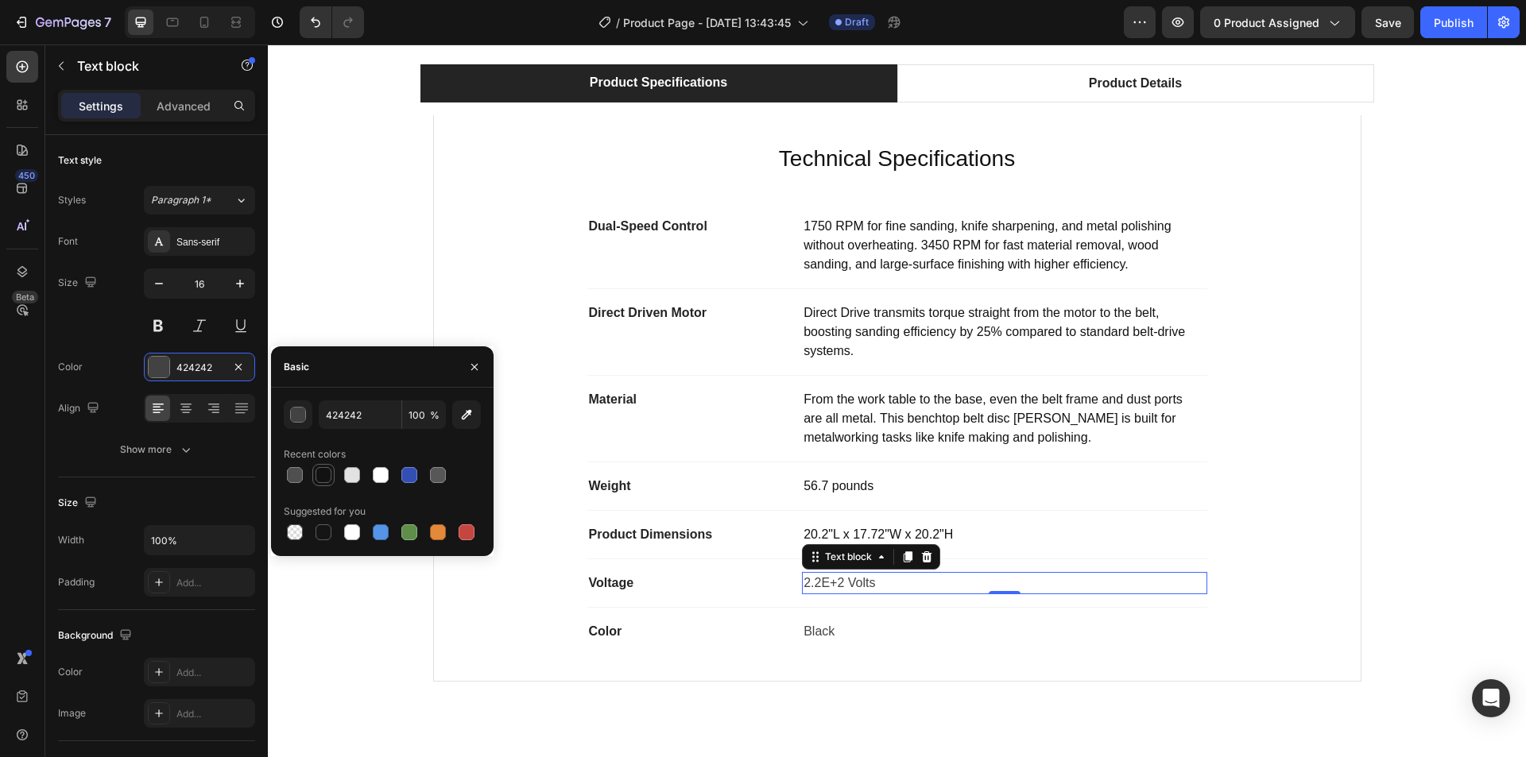
click at [312, 473] on div at bounding box center [323, 475] width 22 height 22
type input "121212"
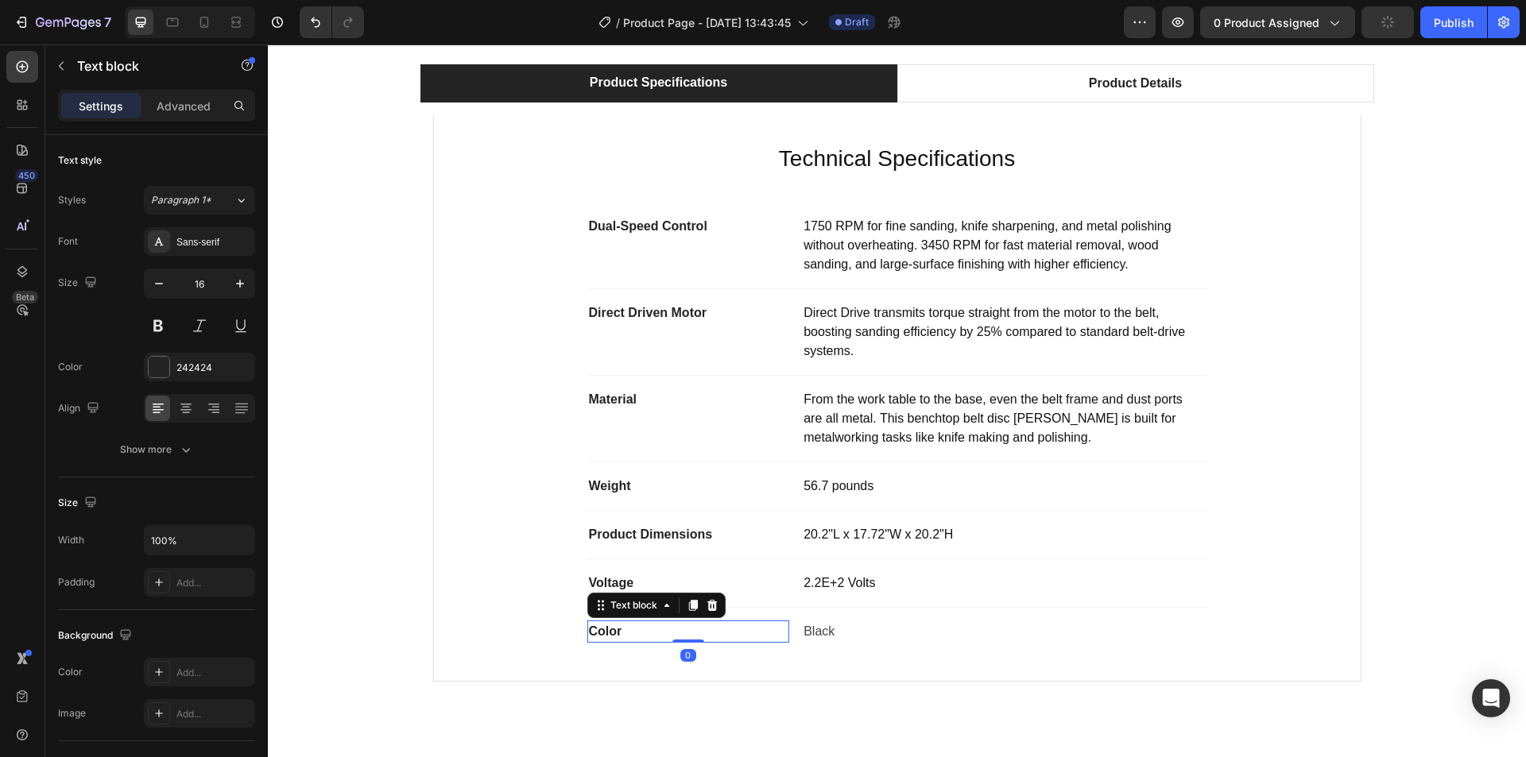
click at [602, 627] on p "Color" at bounding box center [689, 631] width 200 height 19
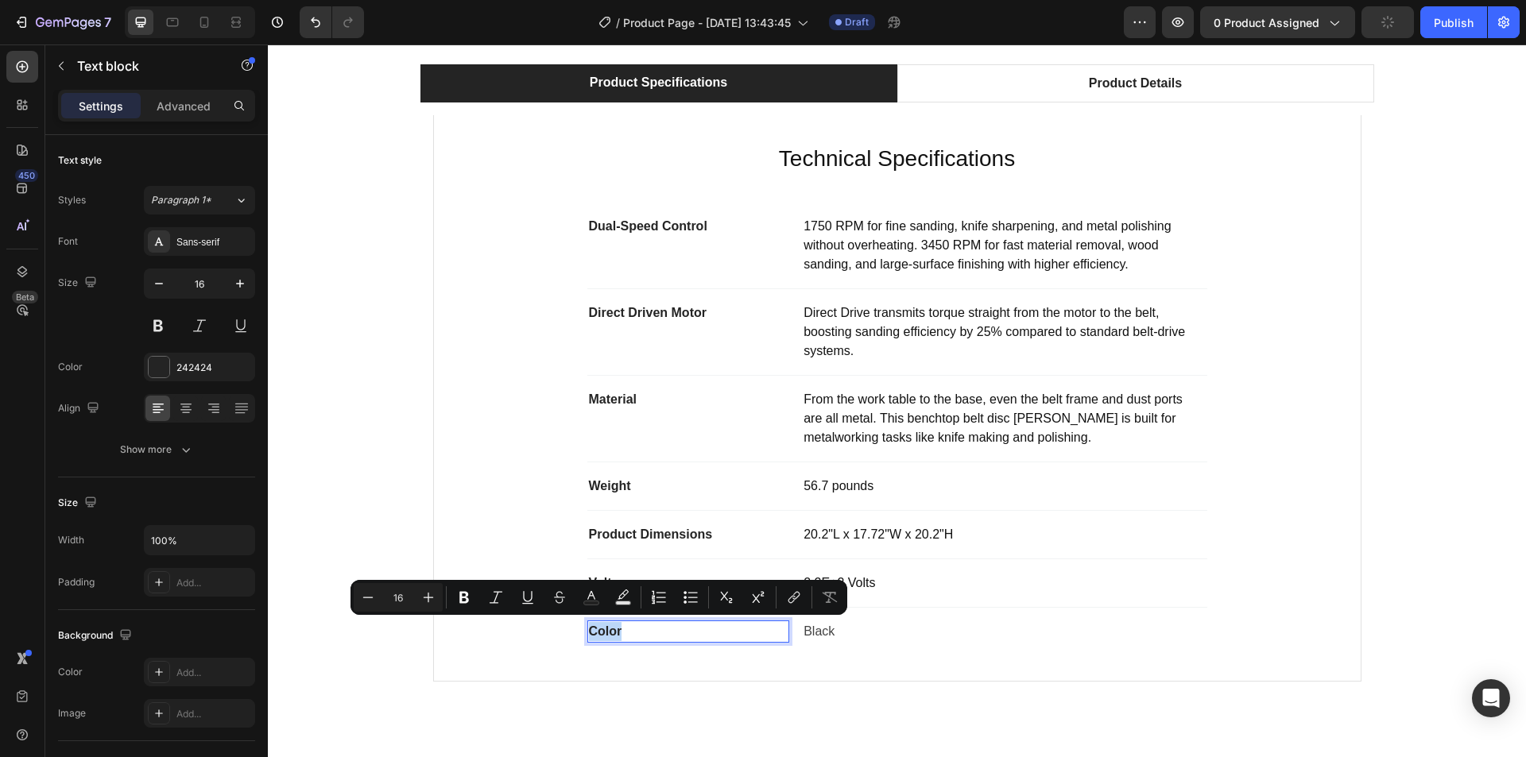
click at [602, 627] on p "Color" at bounding box center [689, 631] width 200 height 19
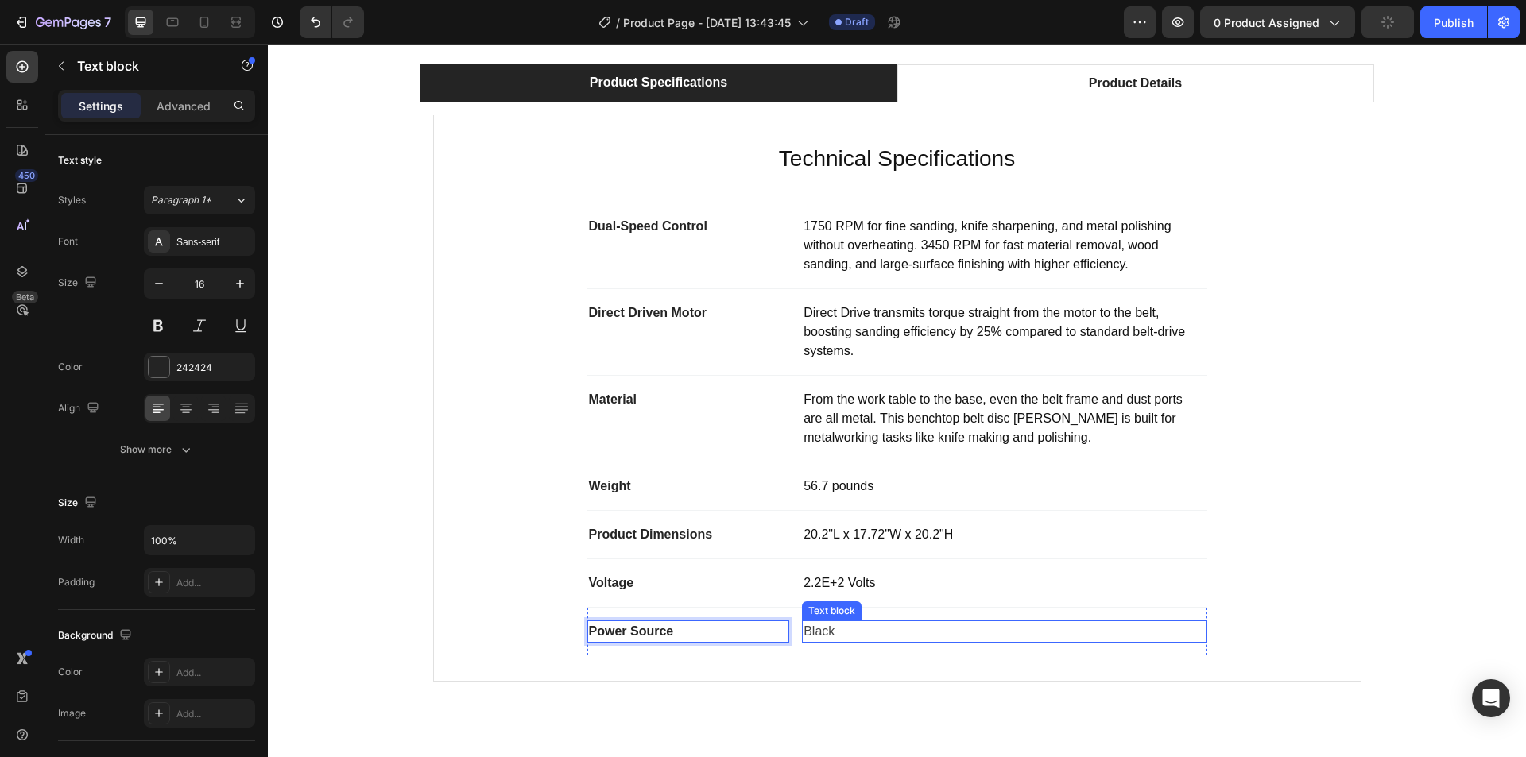
click at [808, 629] on p "Black" at bounding box center [1004, 631] width 401 height 19
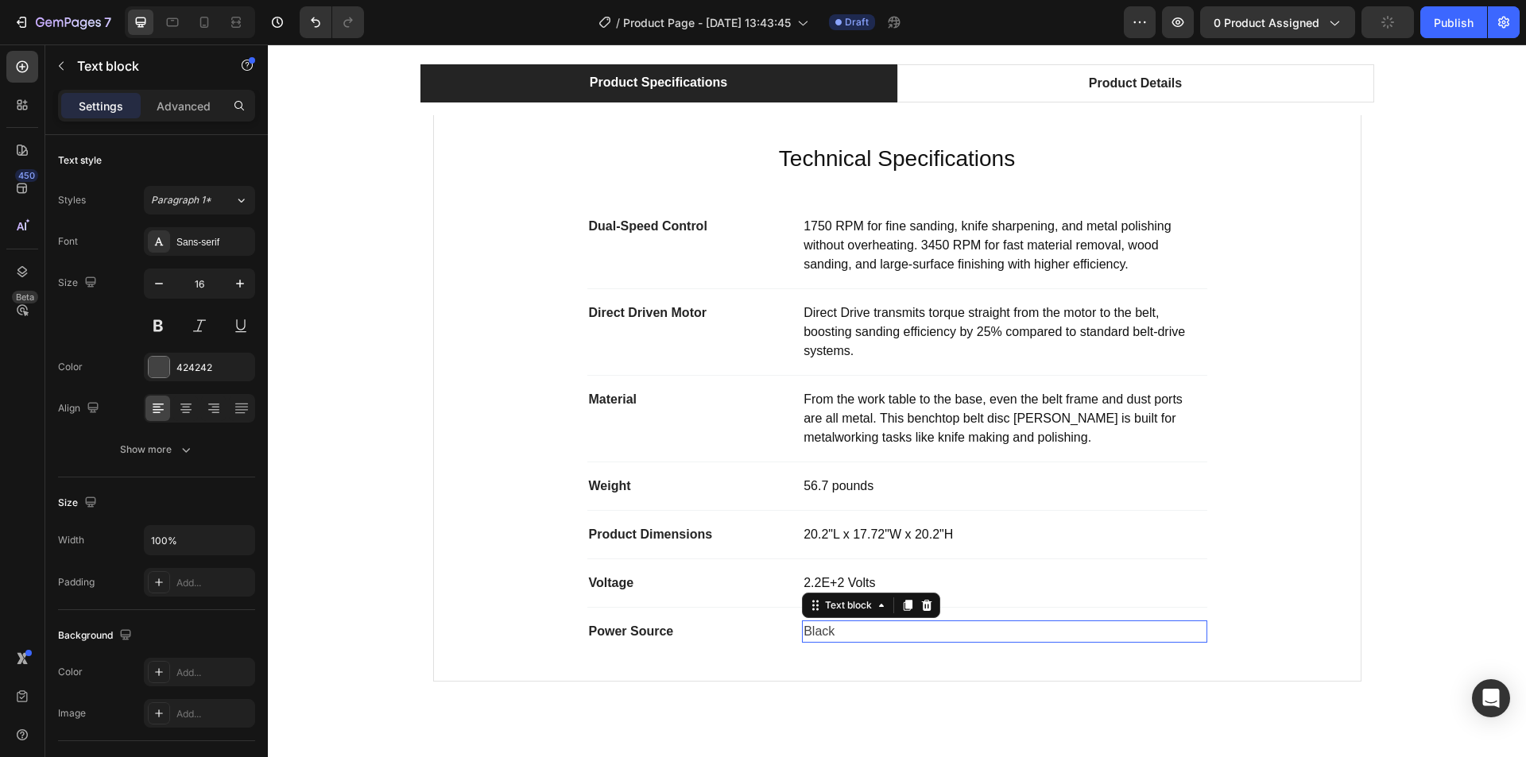
click at [808, 629] on p "Black" at bounding box center [1004, 631] width 401 height 19
click at [830, 632] on p "‎Corded Electric" at bounding box center [1004, 631] width 401 height 19
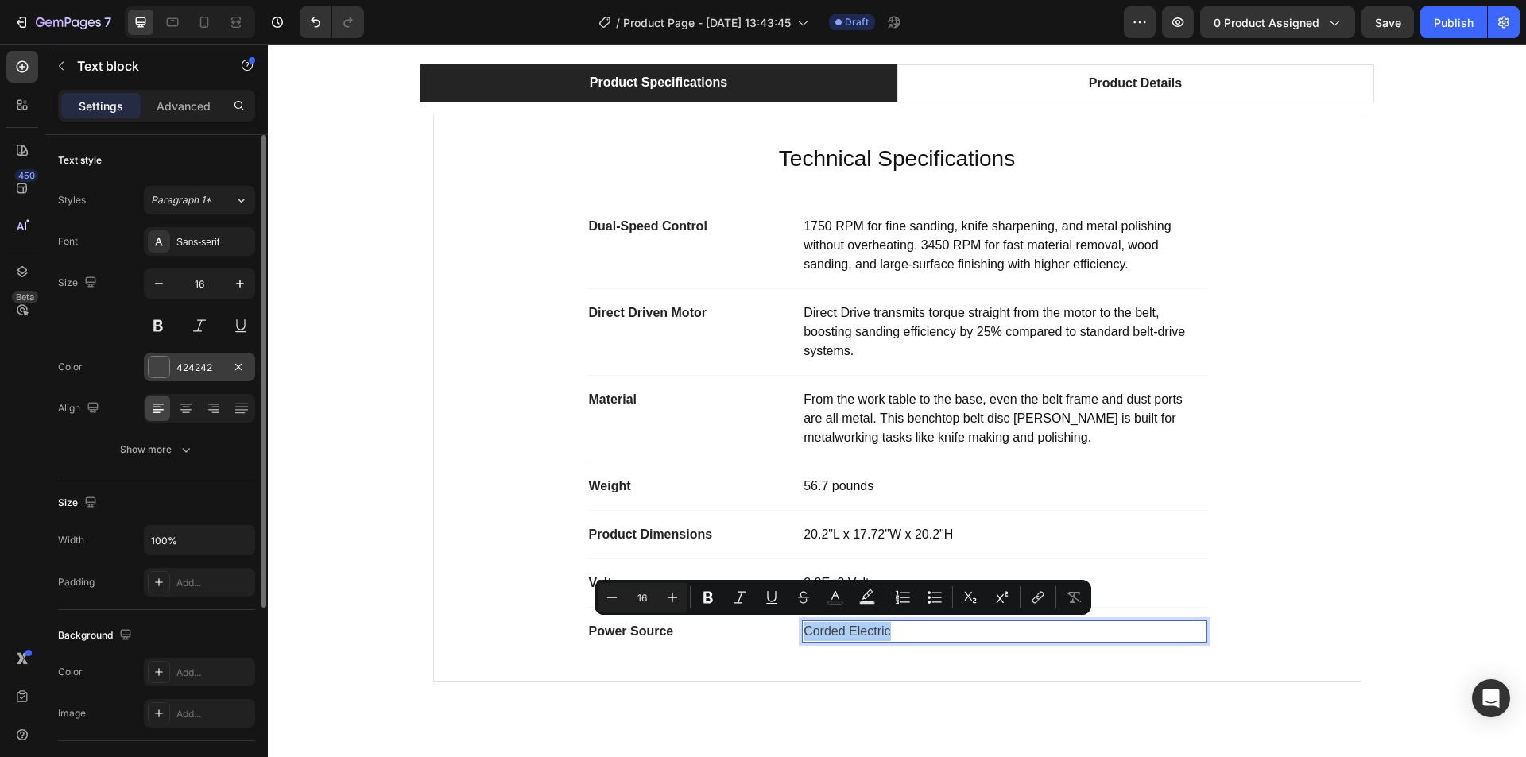
click at [200, 369] on div "424242" at bounding box center [199, 368] width 46 height 14
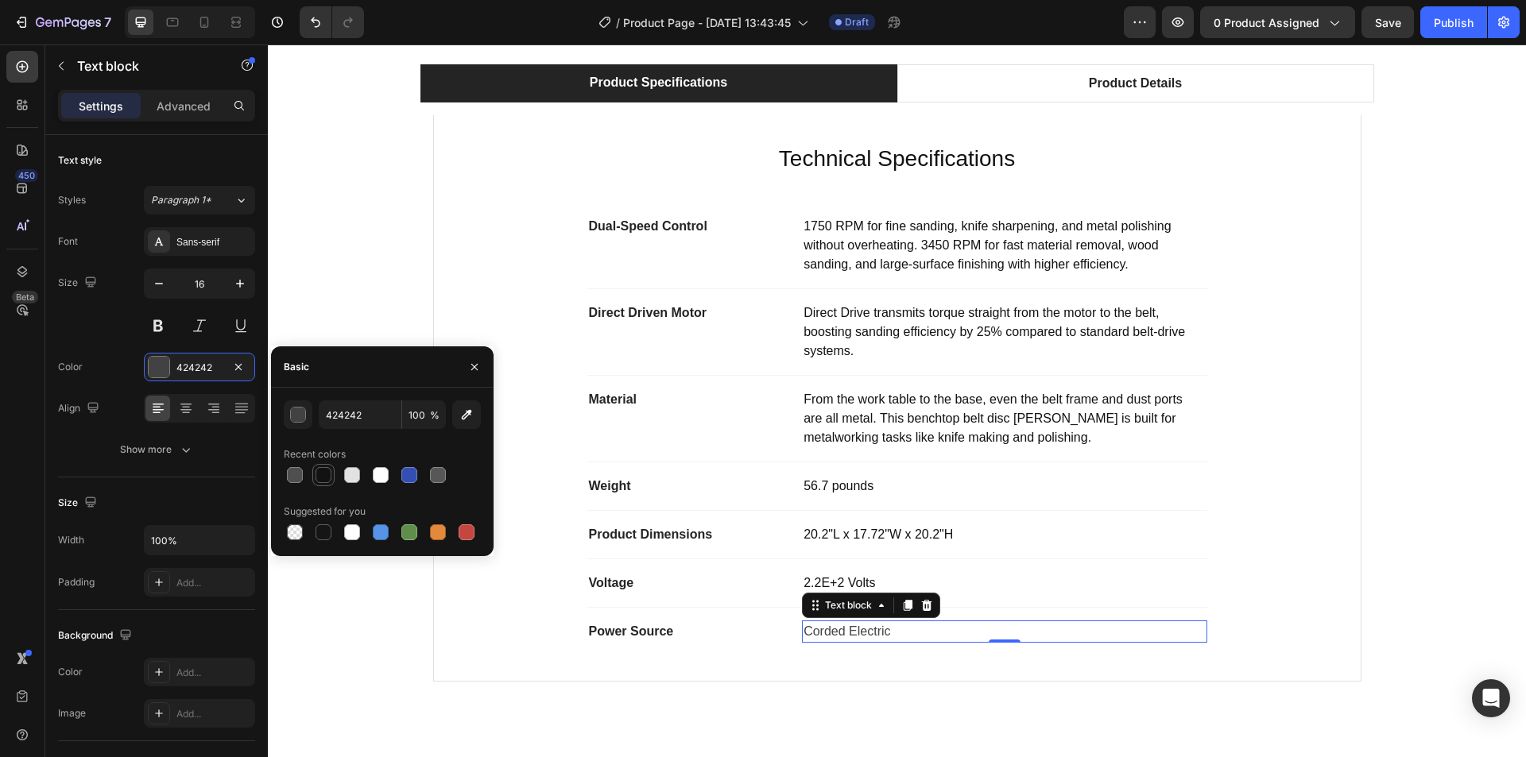
click at [323, 475] on div at bounding box center [324, 475] width 16 height 16
type input "121212"
click at [1402, 445] on div "Product Specifications Product Details Technical Specifications Heading Dual-Sp…" at bounding box center [897, 379] width 1234 height 630
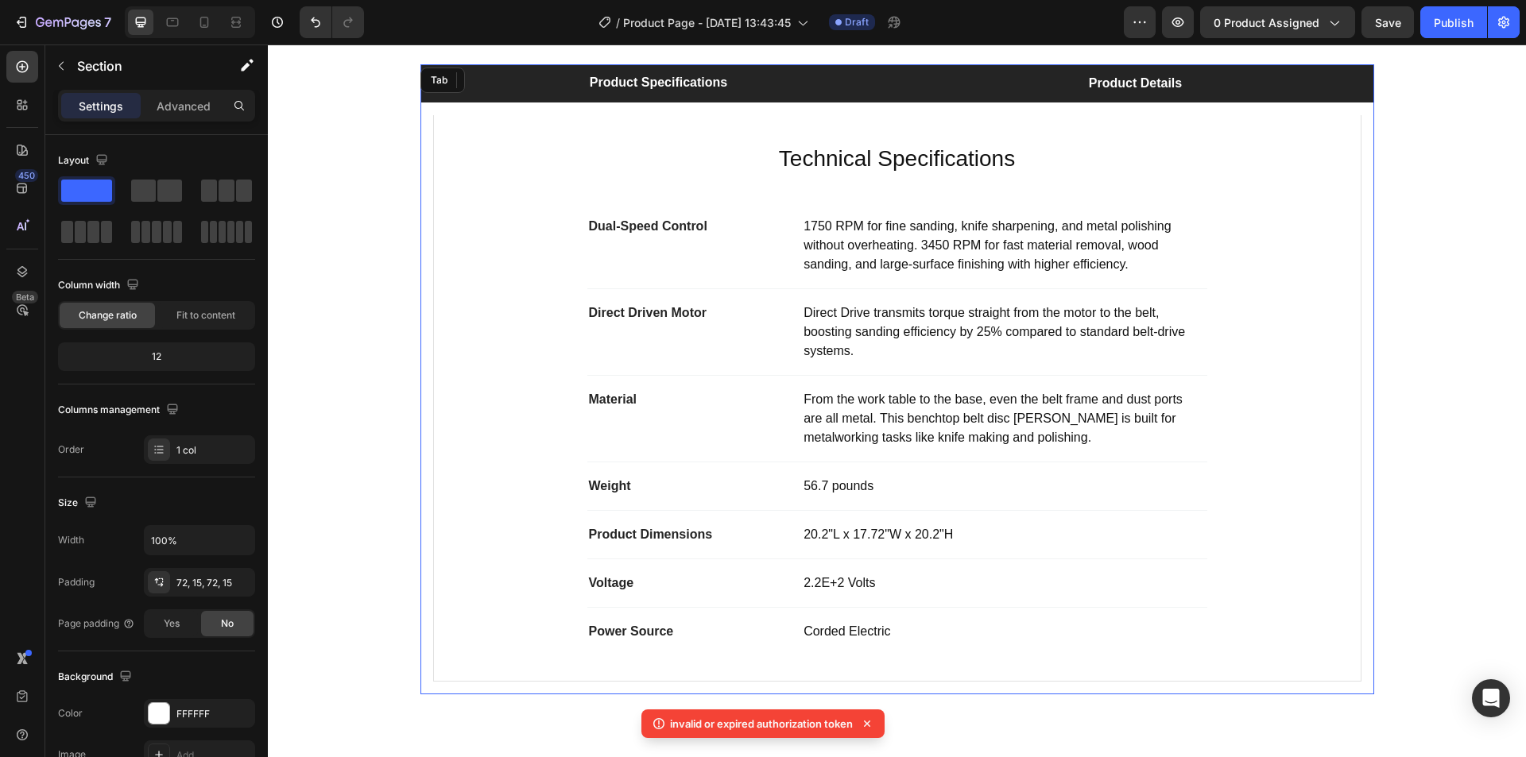
click at [1125, 95] on div "Product Details" at bounding box center [1136, 84] width 98 height 24
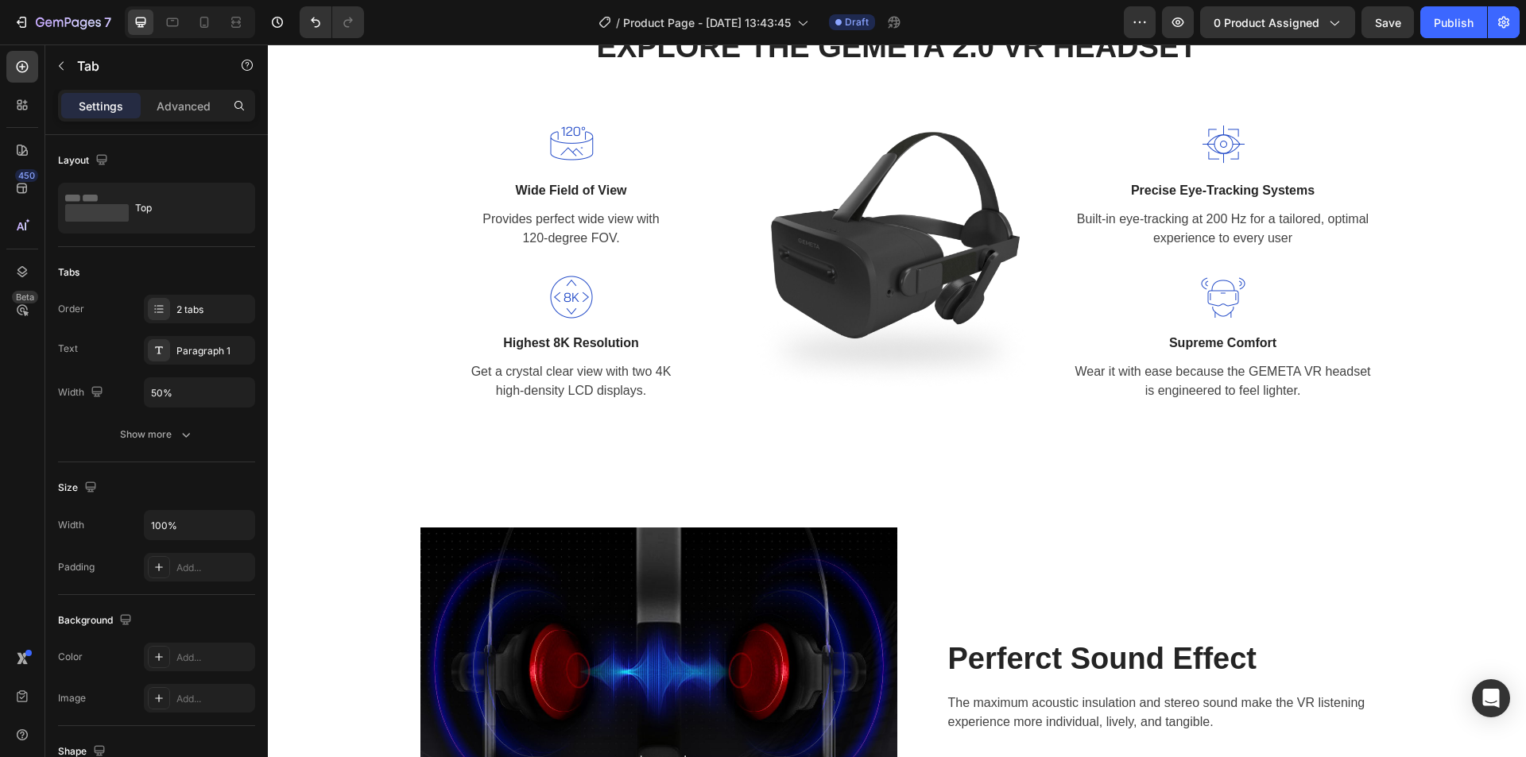
scroll to position [1351, 0]
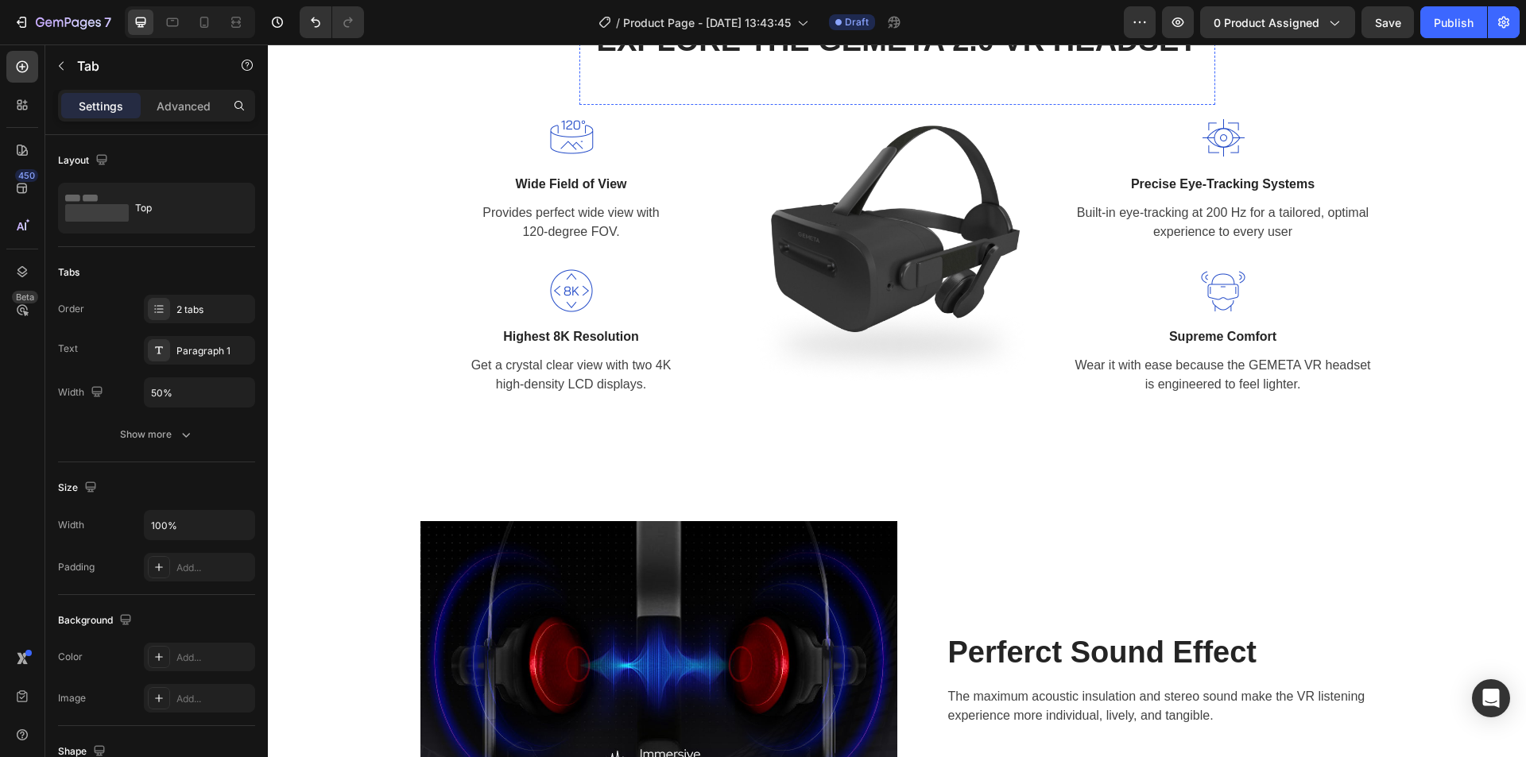
click at [887, 14] on p "A CLOSER LOOK" at bounding box center [897, 3] width 607 height 19
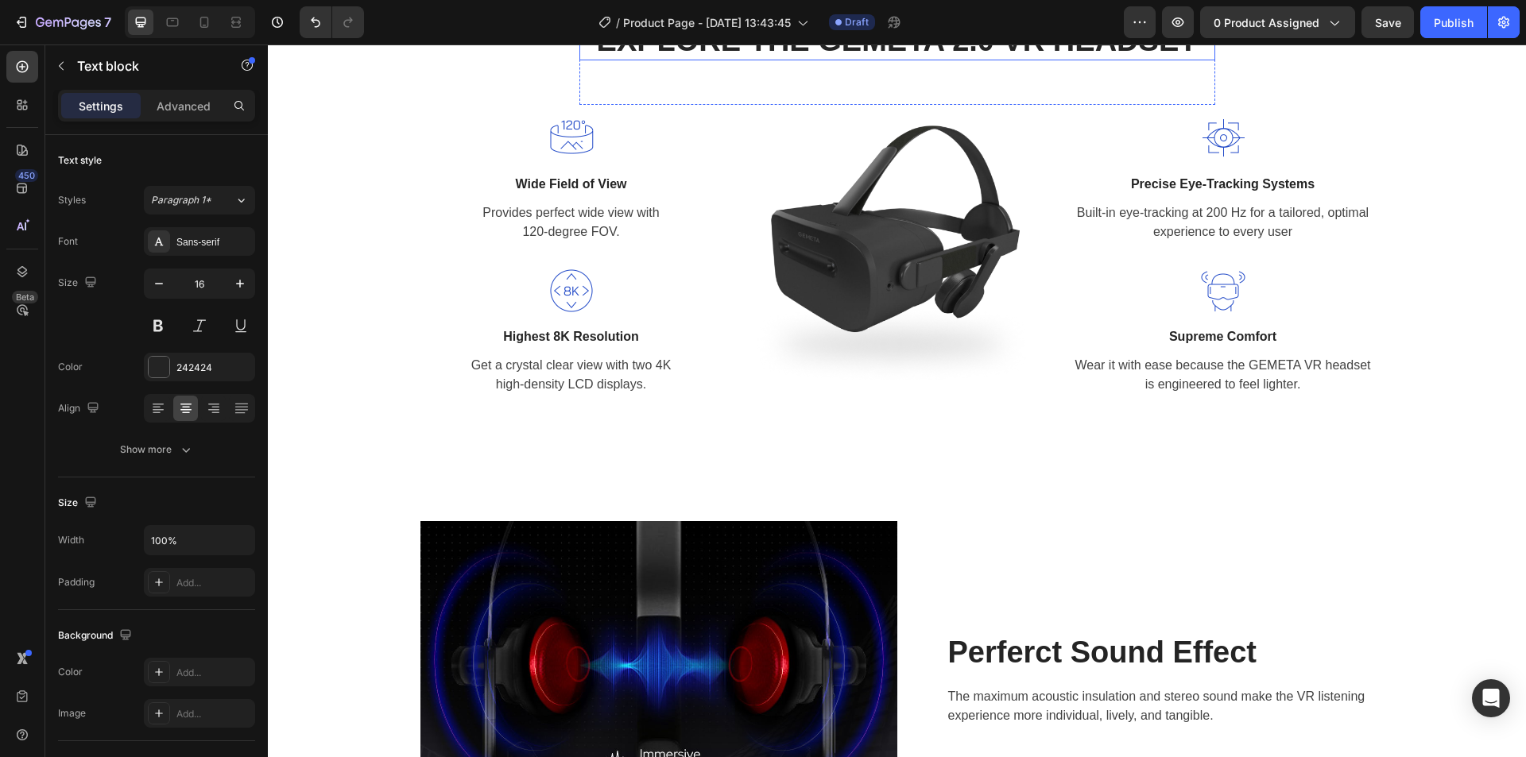
click at [854, 60] on p "EXPLORE THE GEMETA 2.0 VR HEADSET" at bounding box center [897, 41] width 633 height 37
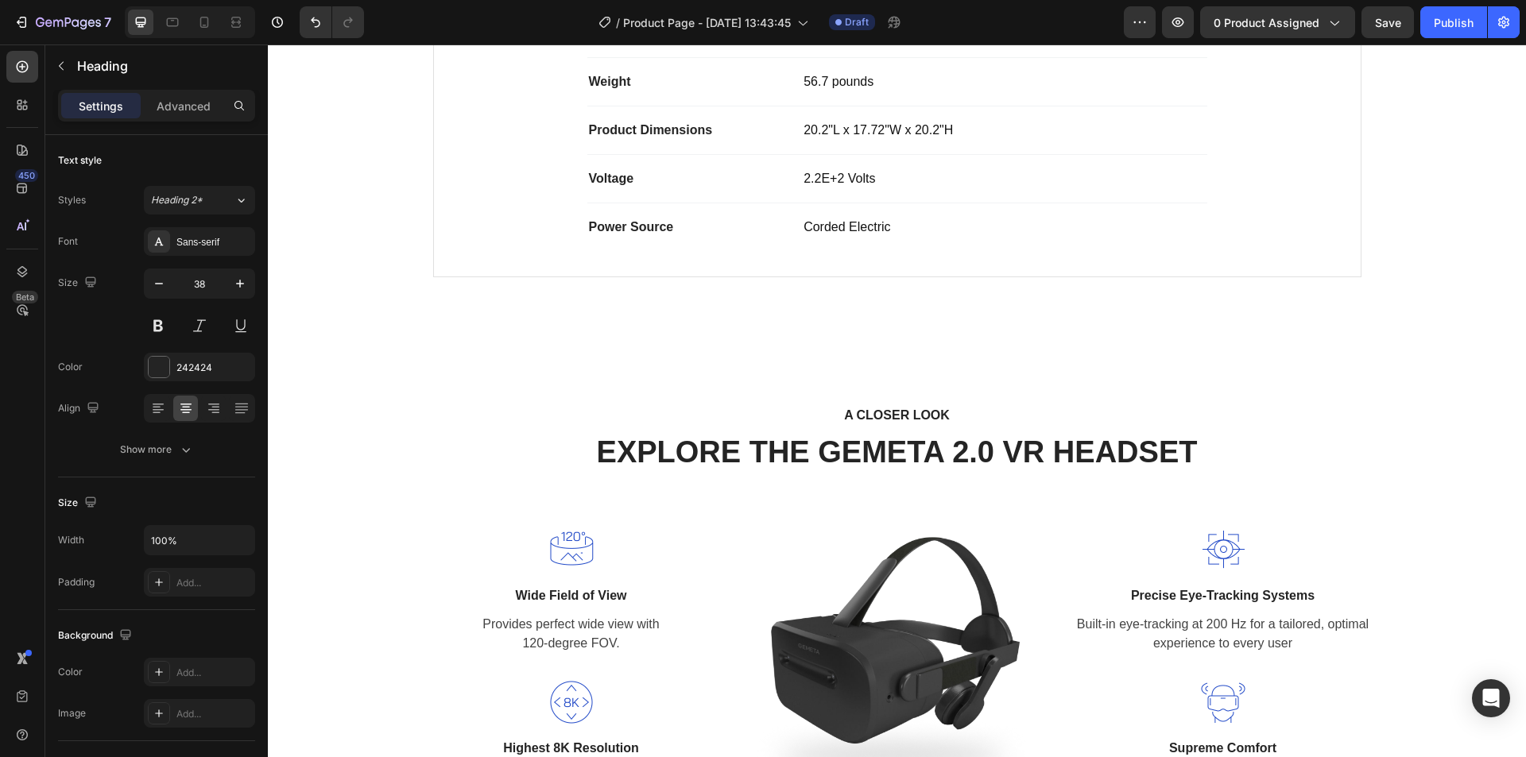
scroll to position [1431, 0]
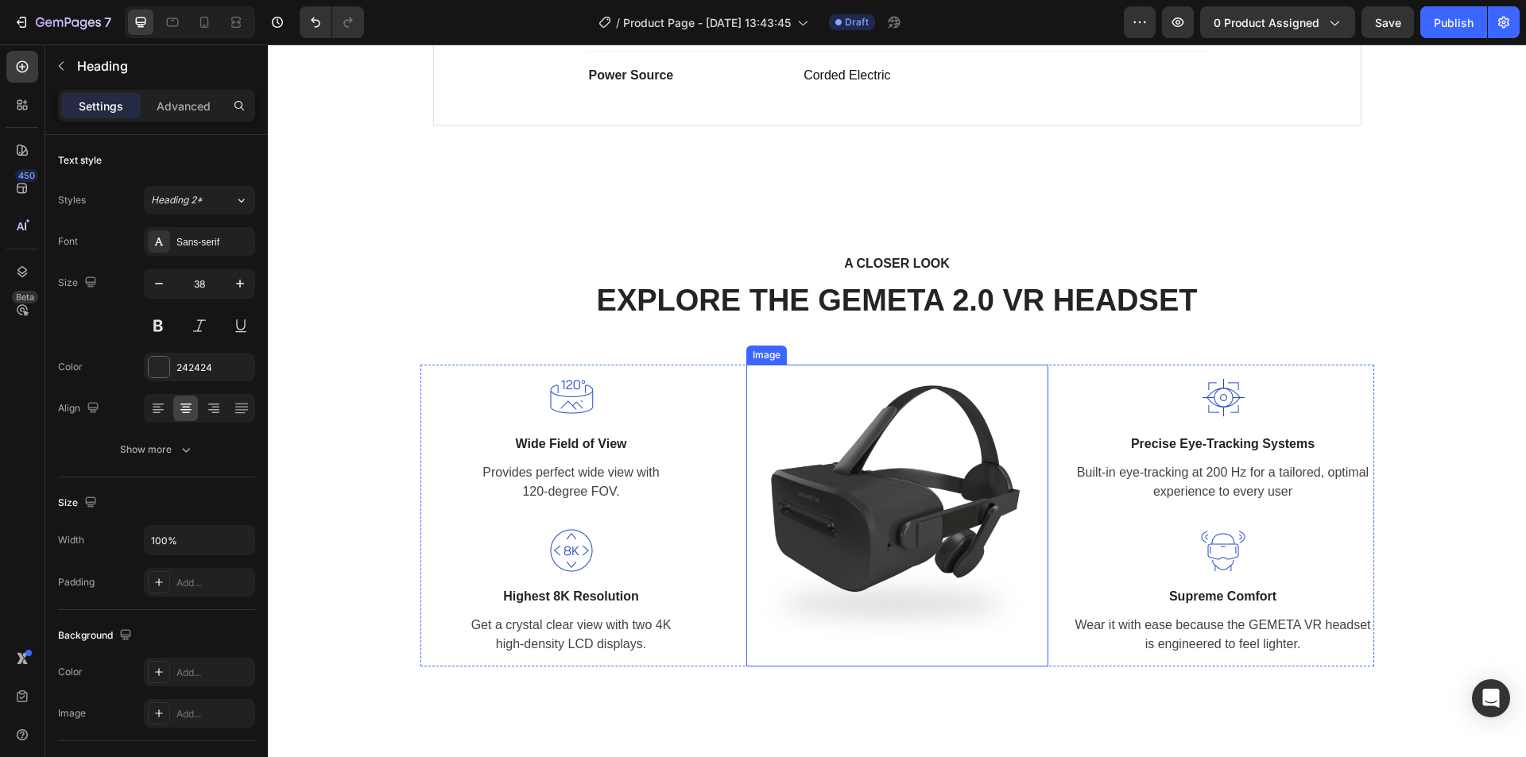
click at [911, 464] on img at bounding box center [897, 516] width 302 height 302
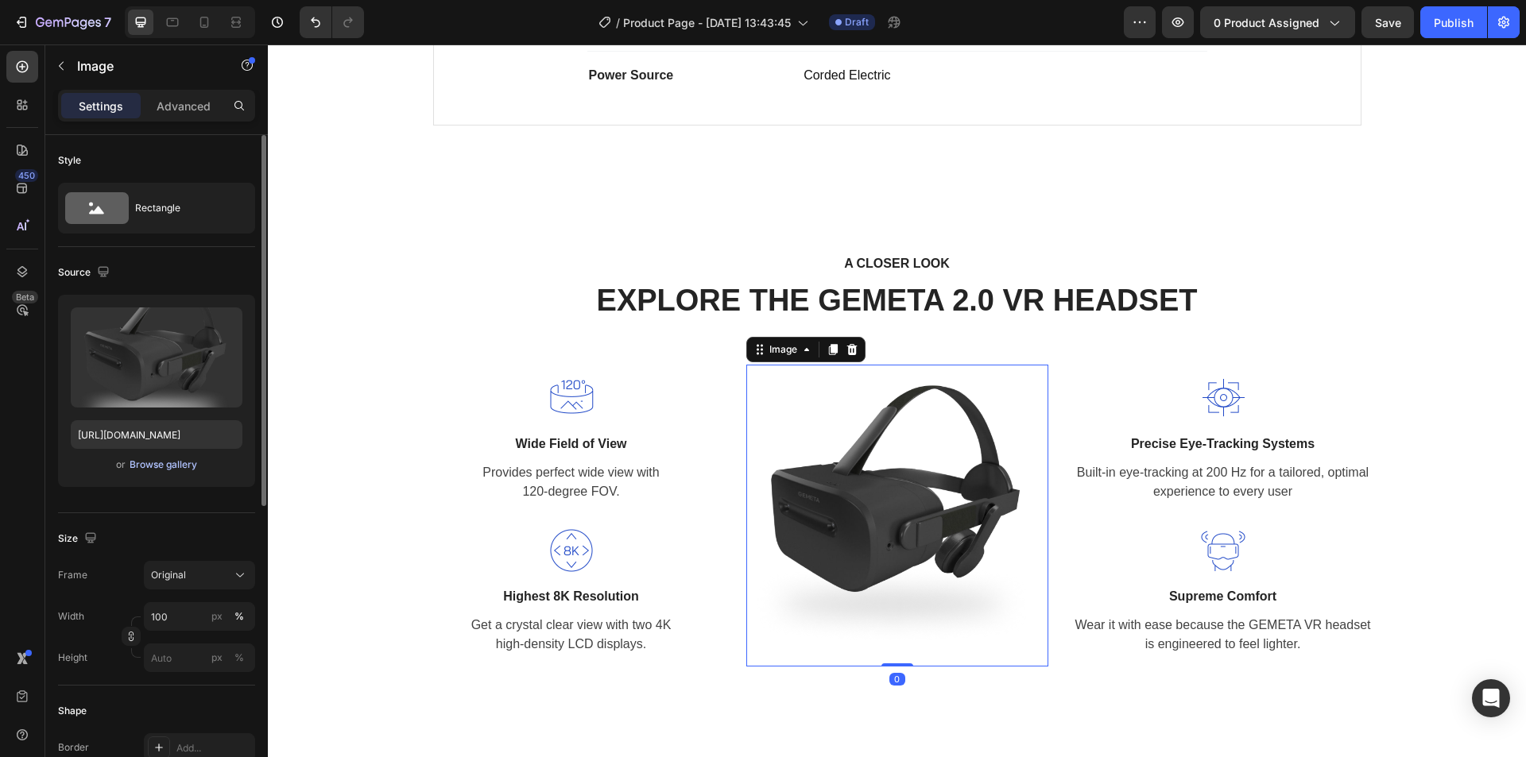
click at [136, 463] on div "Browse gallery" at bounding box center [164, 465] width 68 height 14
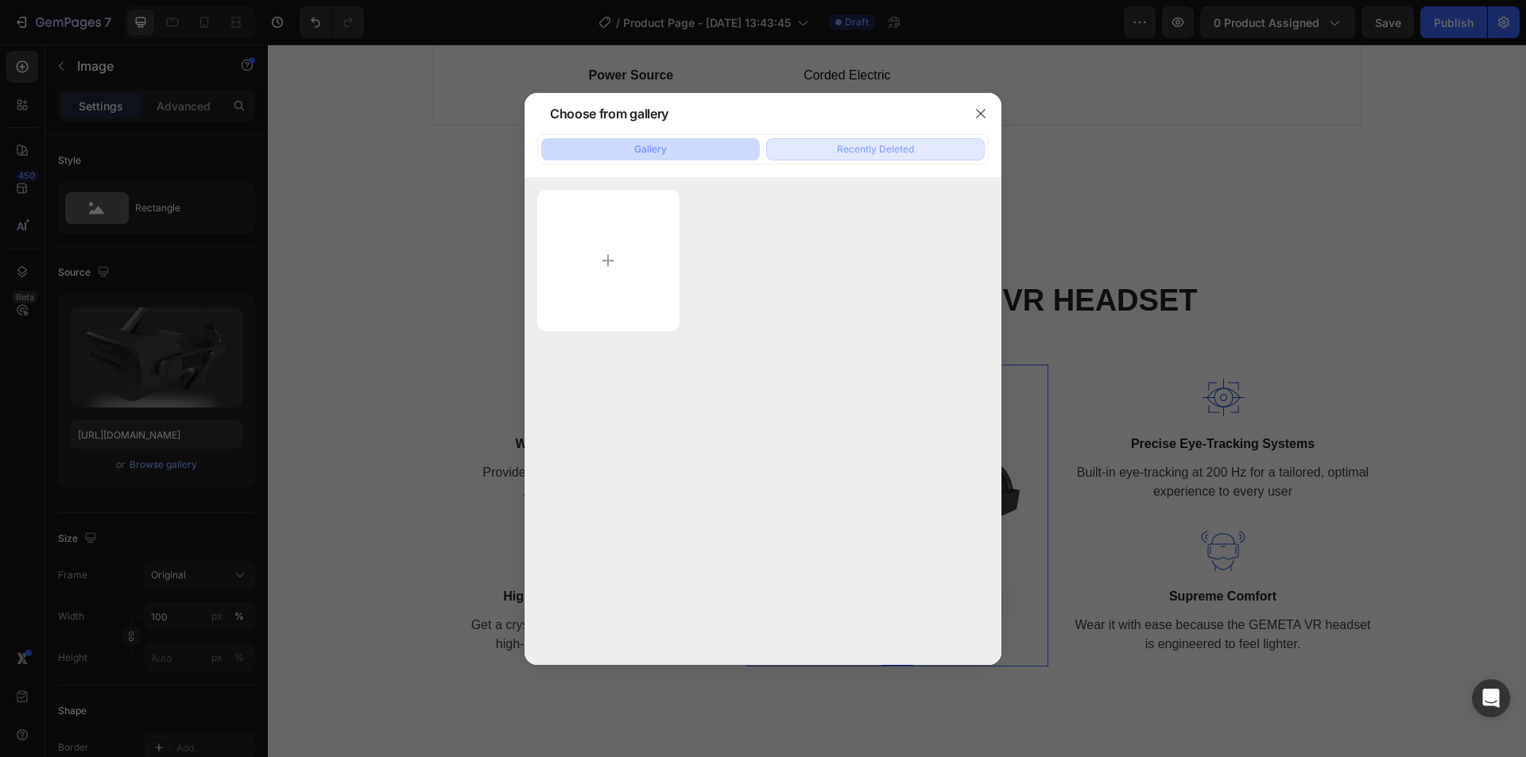
click at [834, 153] on button "Recently Deleted" at bounding box center [875, 149] width 219 height 22
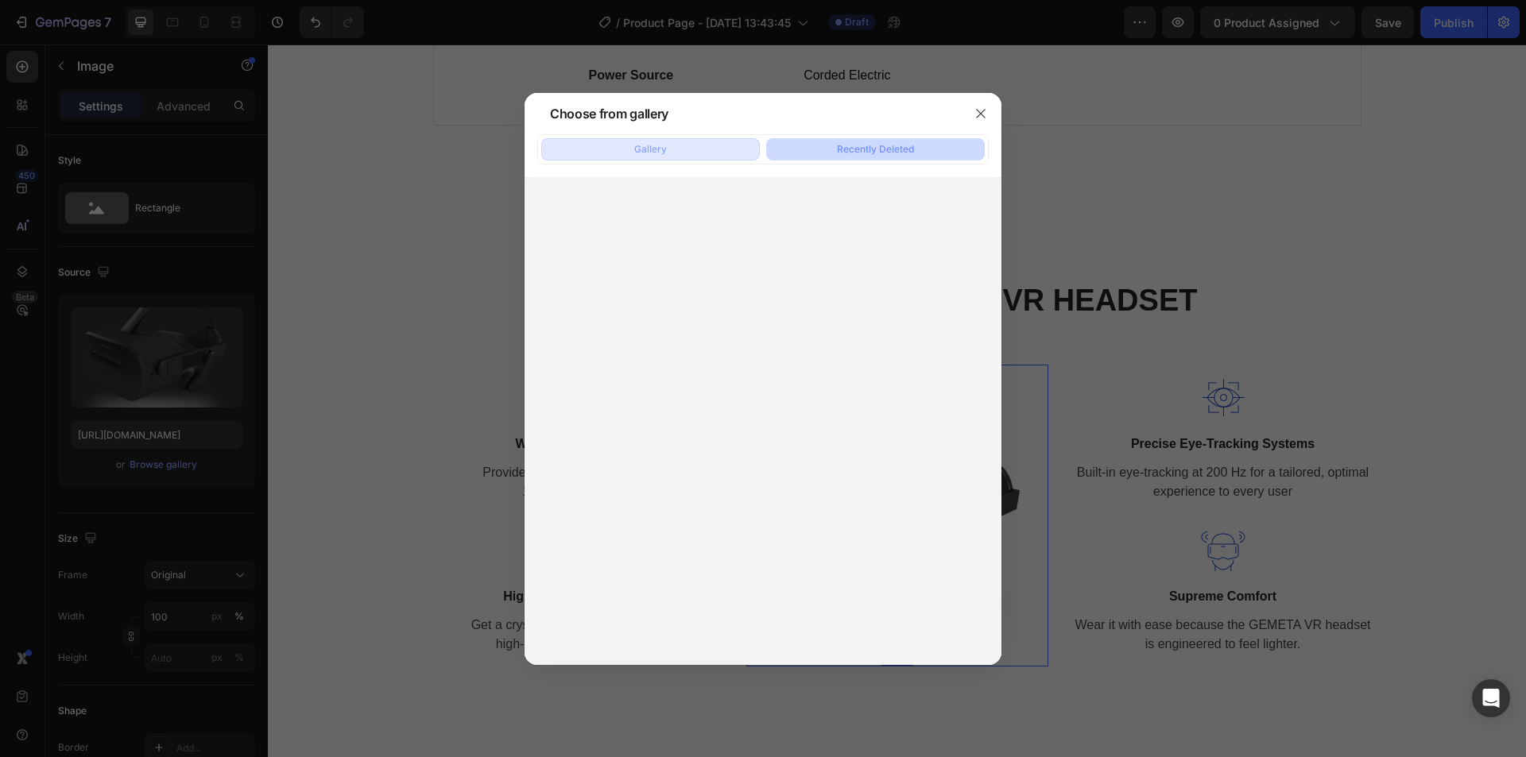
click at [675, 153] on button "Gallery" at bounding box center [650, 149] width 219 height 22
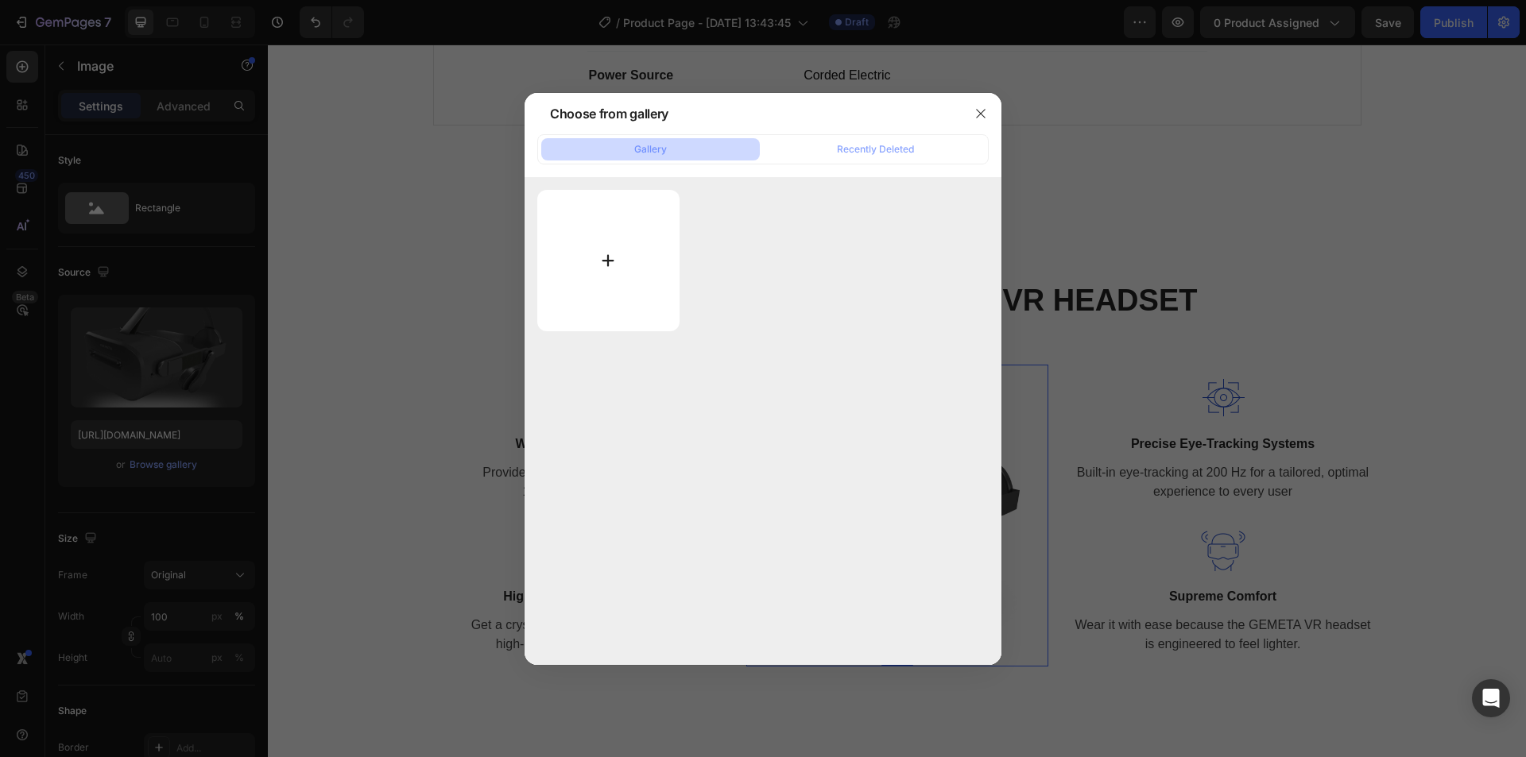
click at [625, 246] on input "file" at bounding box center [608, 260] width 142 height 141
type input "C:\fakepath\3.png"
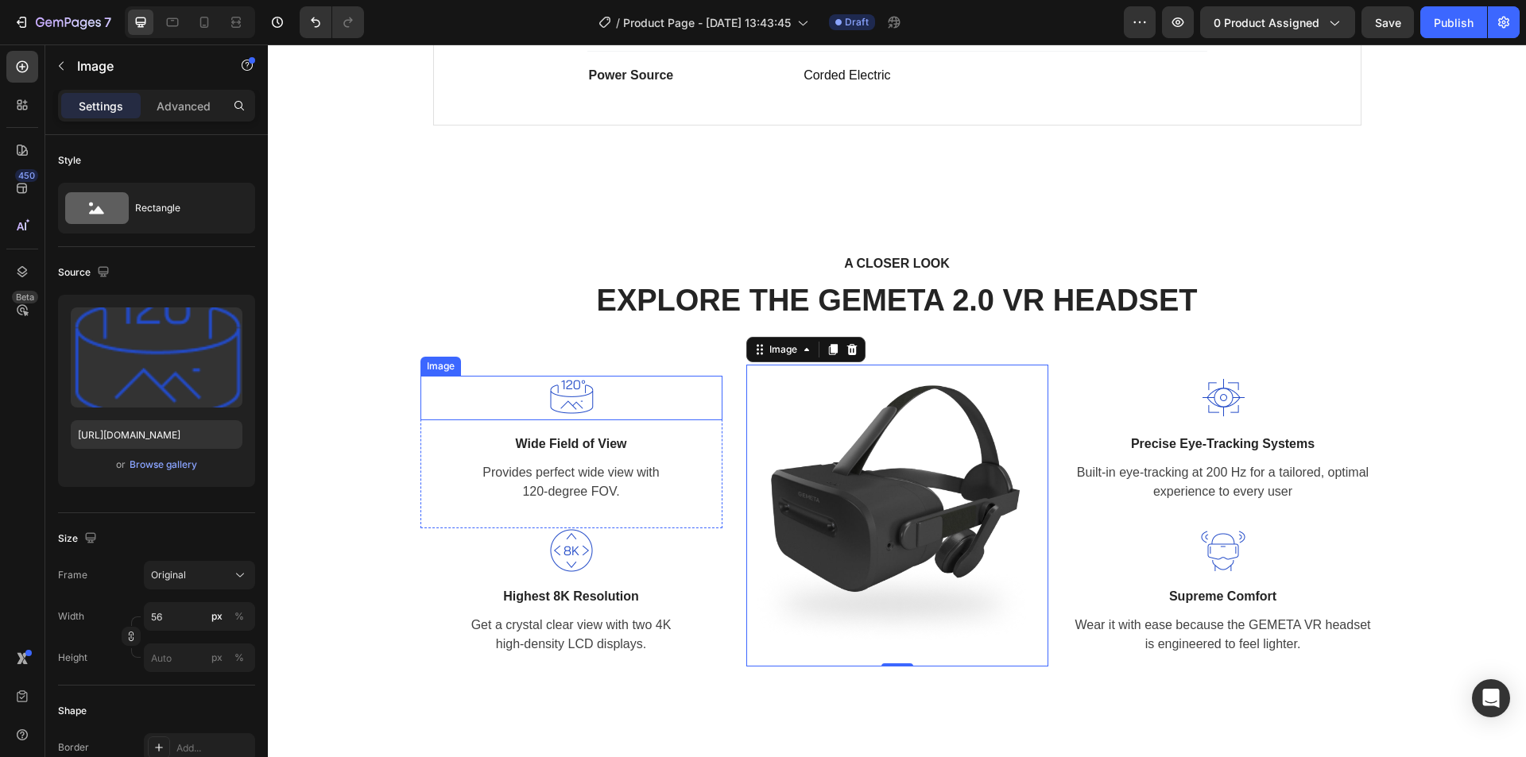
click at [580, 401] on img at bounding box center [571, 398] width 45 height 45
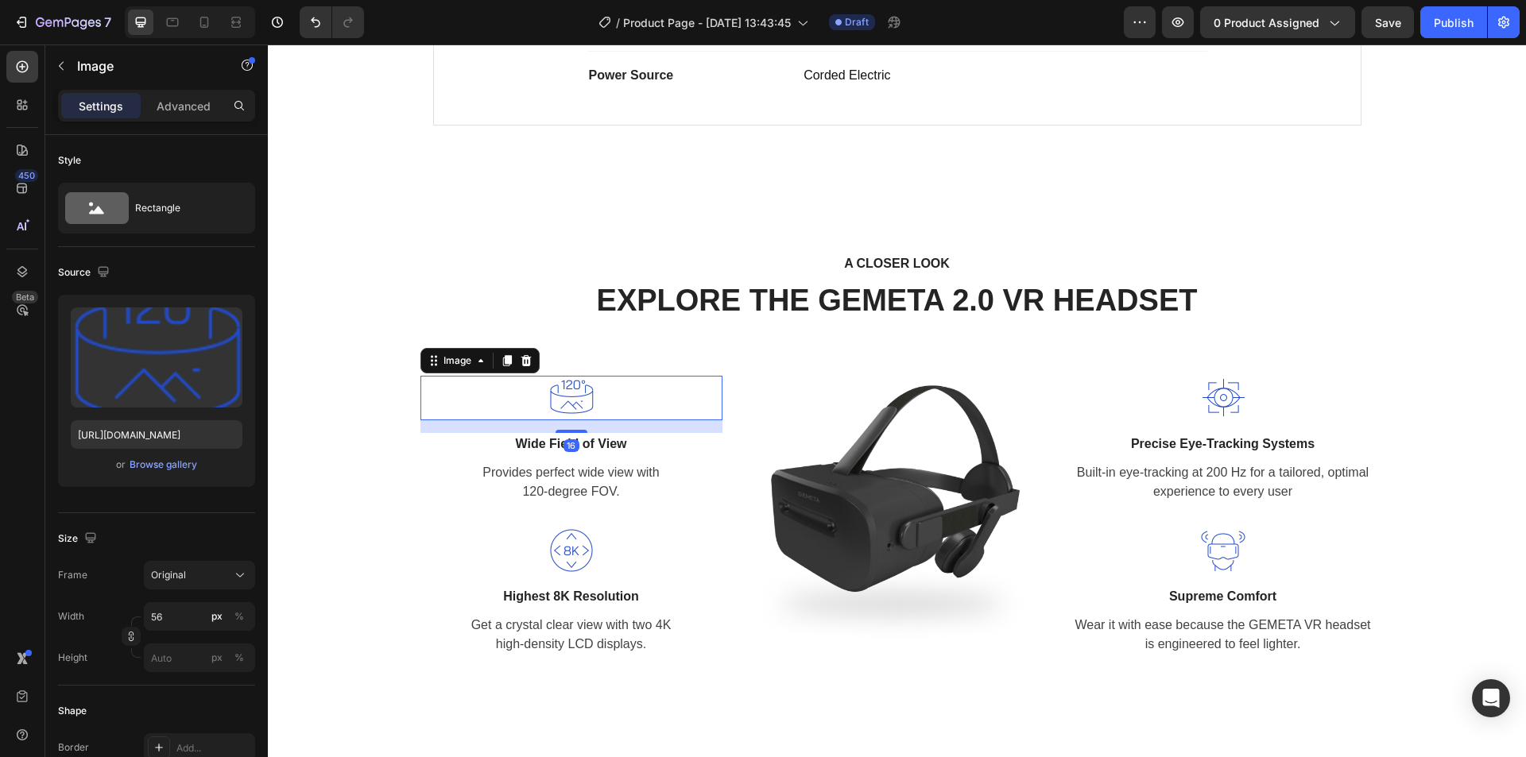
click at [580, 401] on img at bounding box center [571, 398] width 45 height 45
click at [176, 466] on div "Browse gallery" at bounding box center [164, 465] width 68 height 14
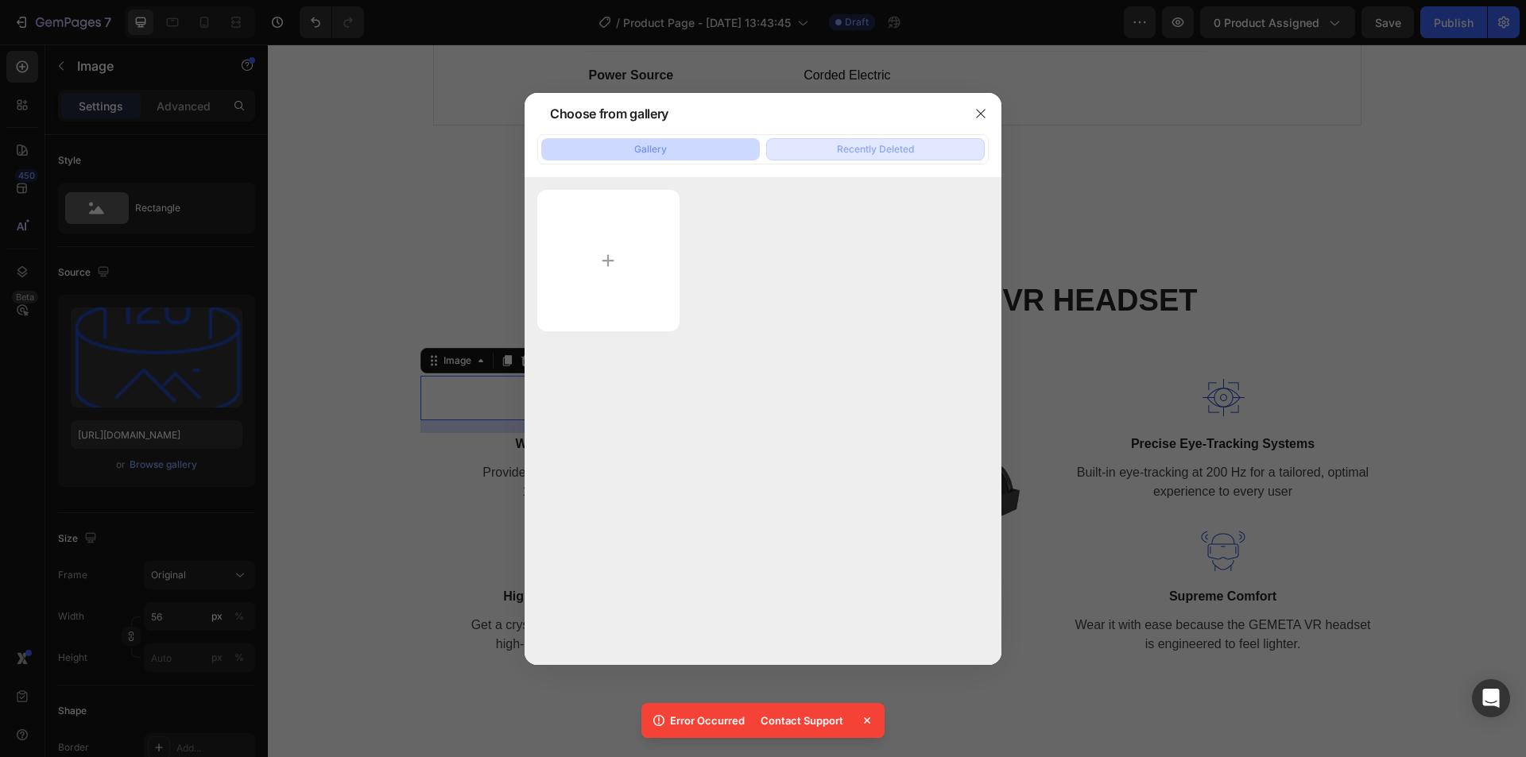
click at [908, 146] on div "Recently Deleted" at bounding box center [875, 149] width 77 height 14
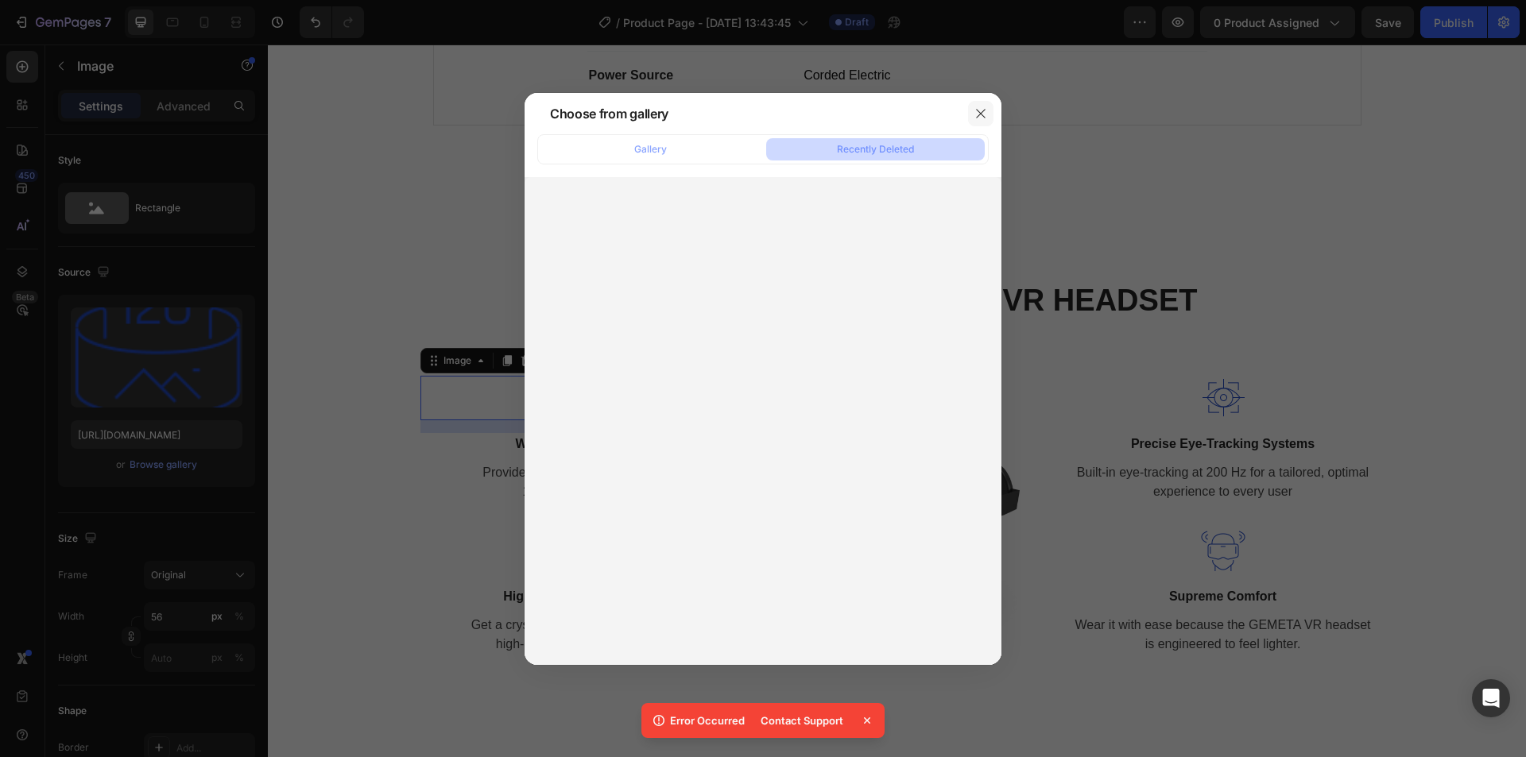
click at [975, 117] on icon "button" at bounding box center [980, 113] width 13 height 13
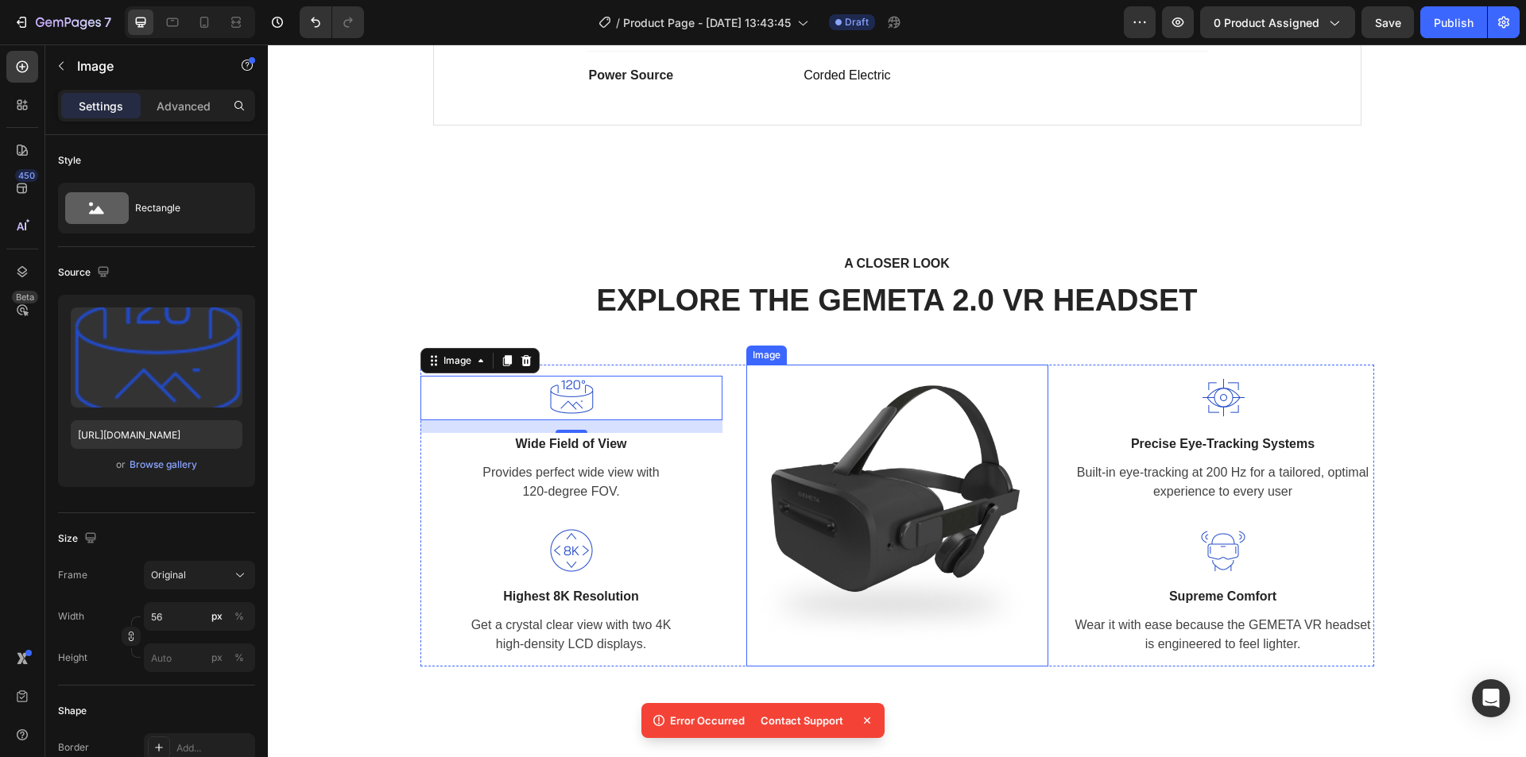
click at [917, 494] on img at bounding box center [897, 516] width 302 height 302
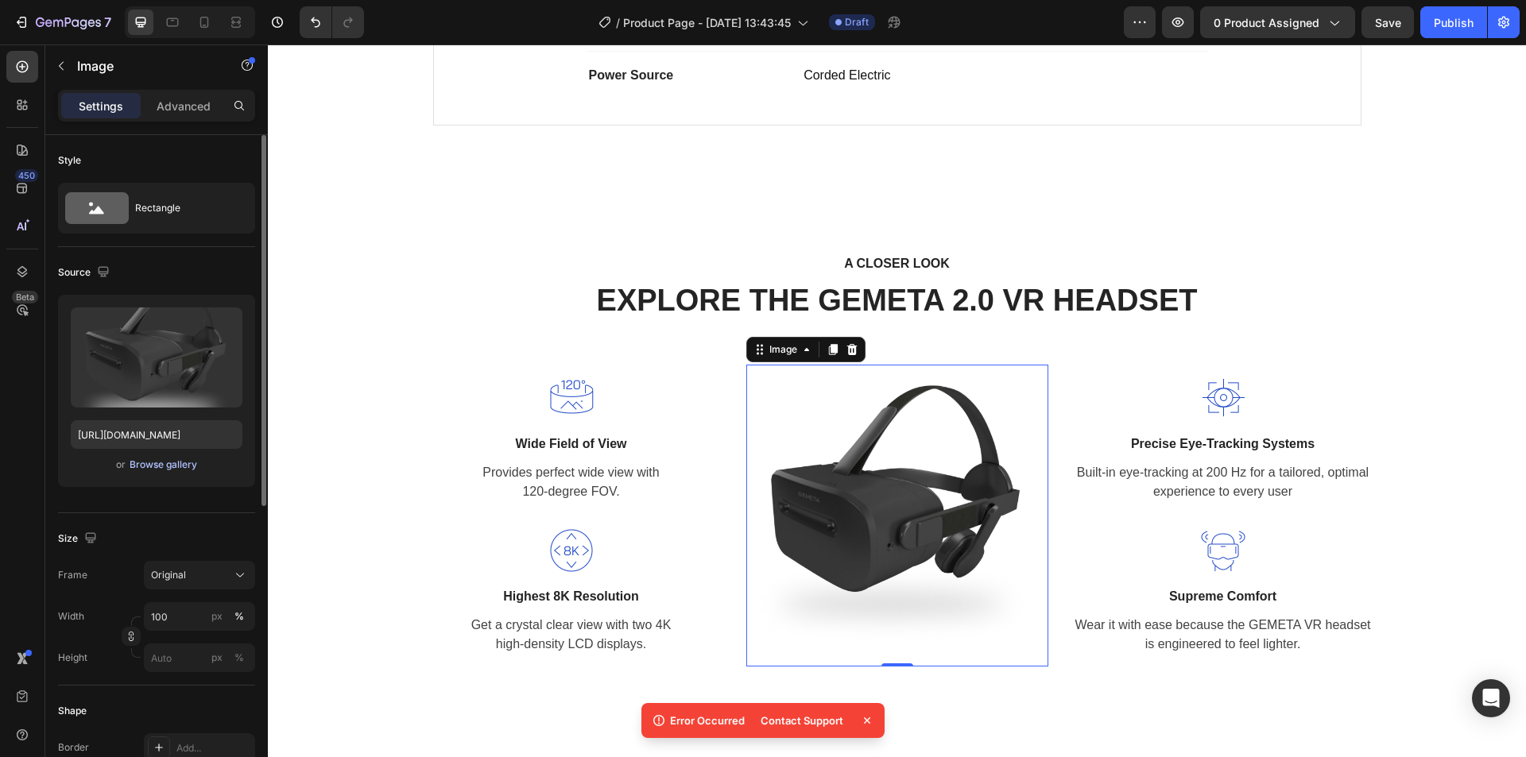
click at [145, 467] on div "Browse gallery" at bounding box center [164, 465] width 68 height 14
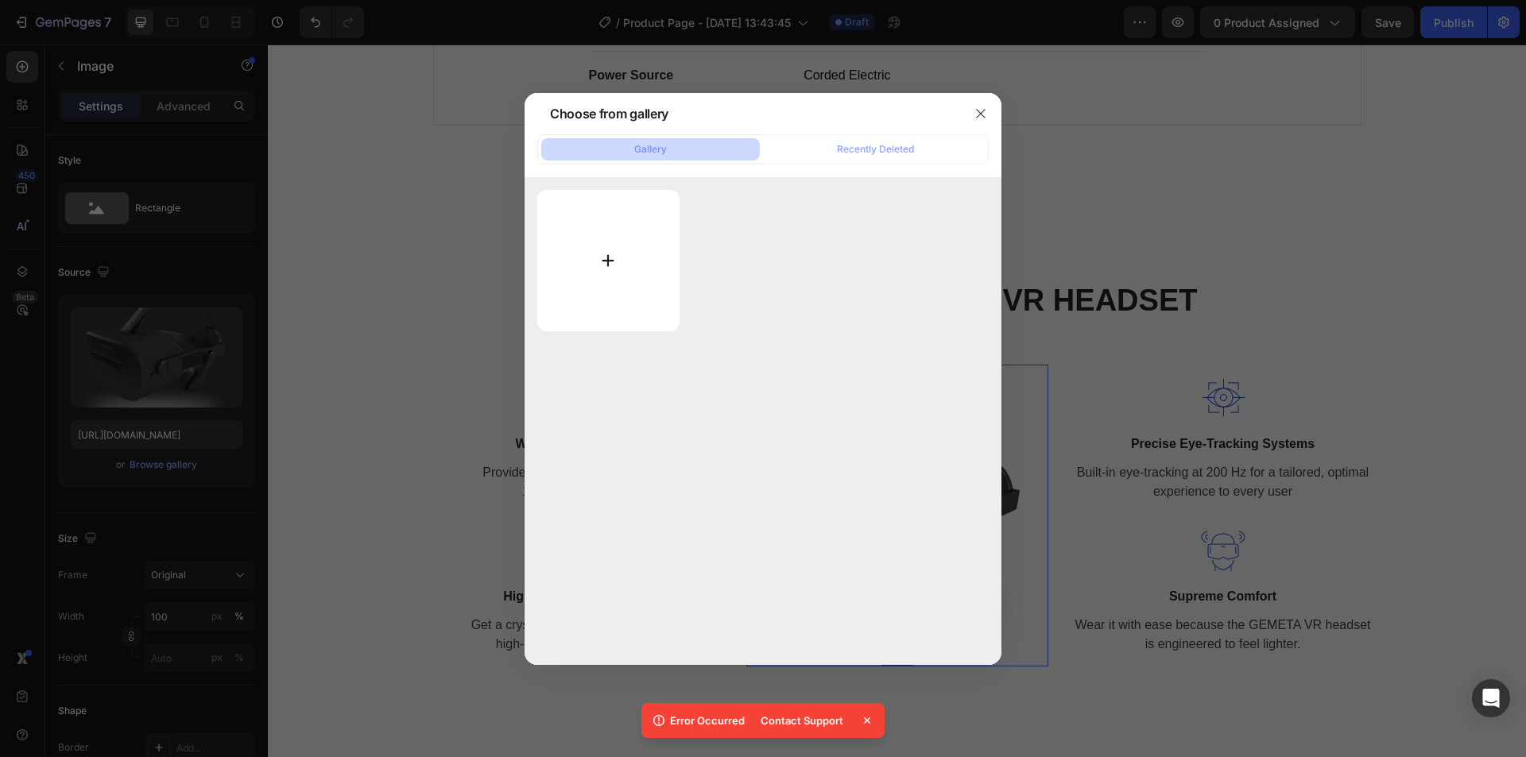
click at [614, 266] on input "file" at bounding box center [608, 260] width 142 height 141
type input "C:\fakepath\3.png"
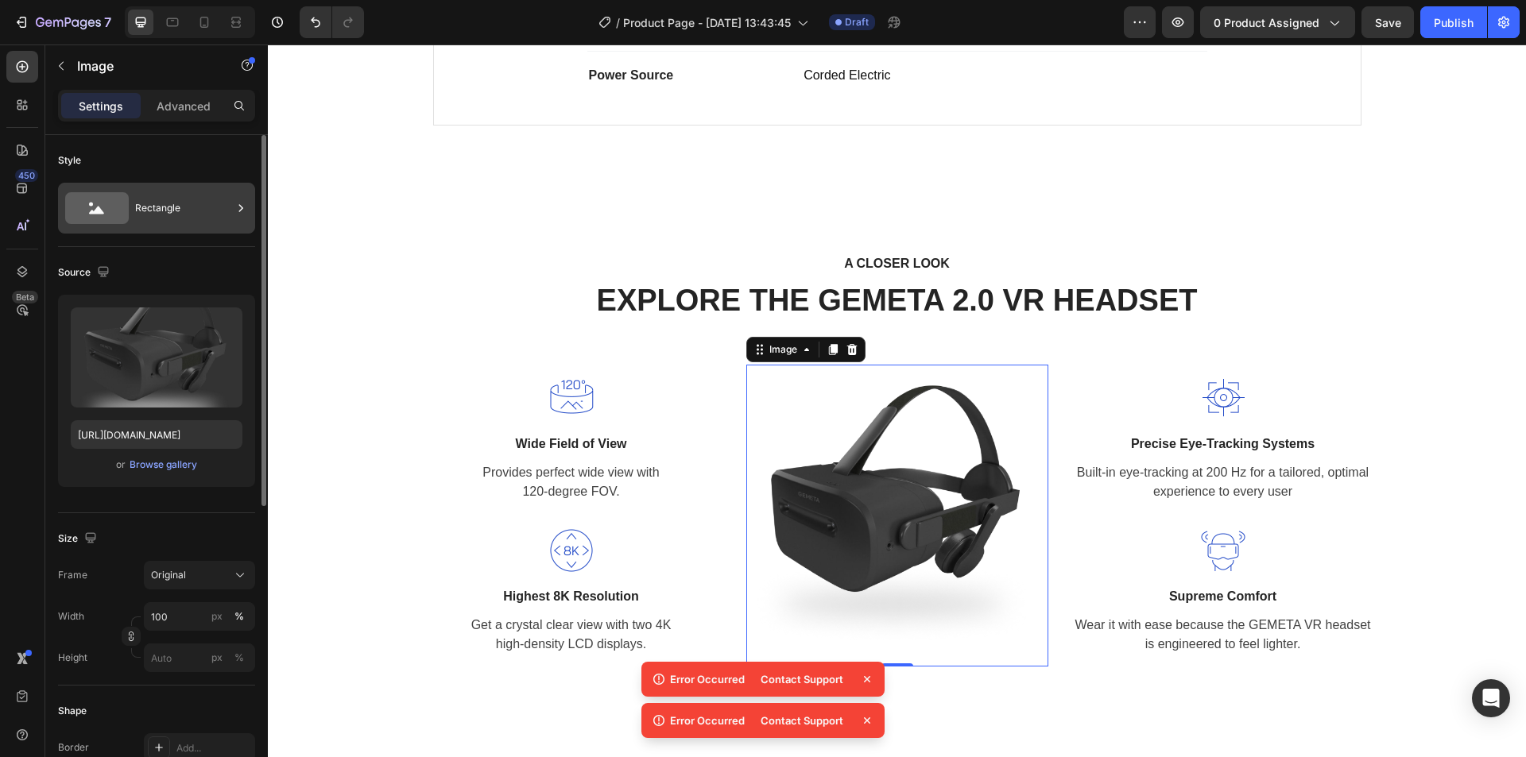
click at [108, 218] on icon at bounding box center [97, 208] width 64 height 32
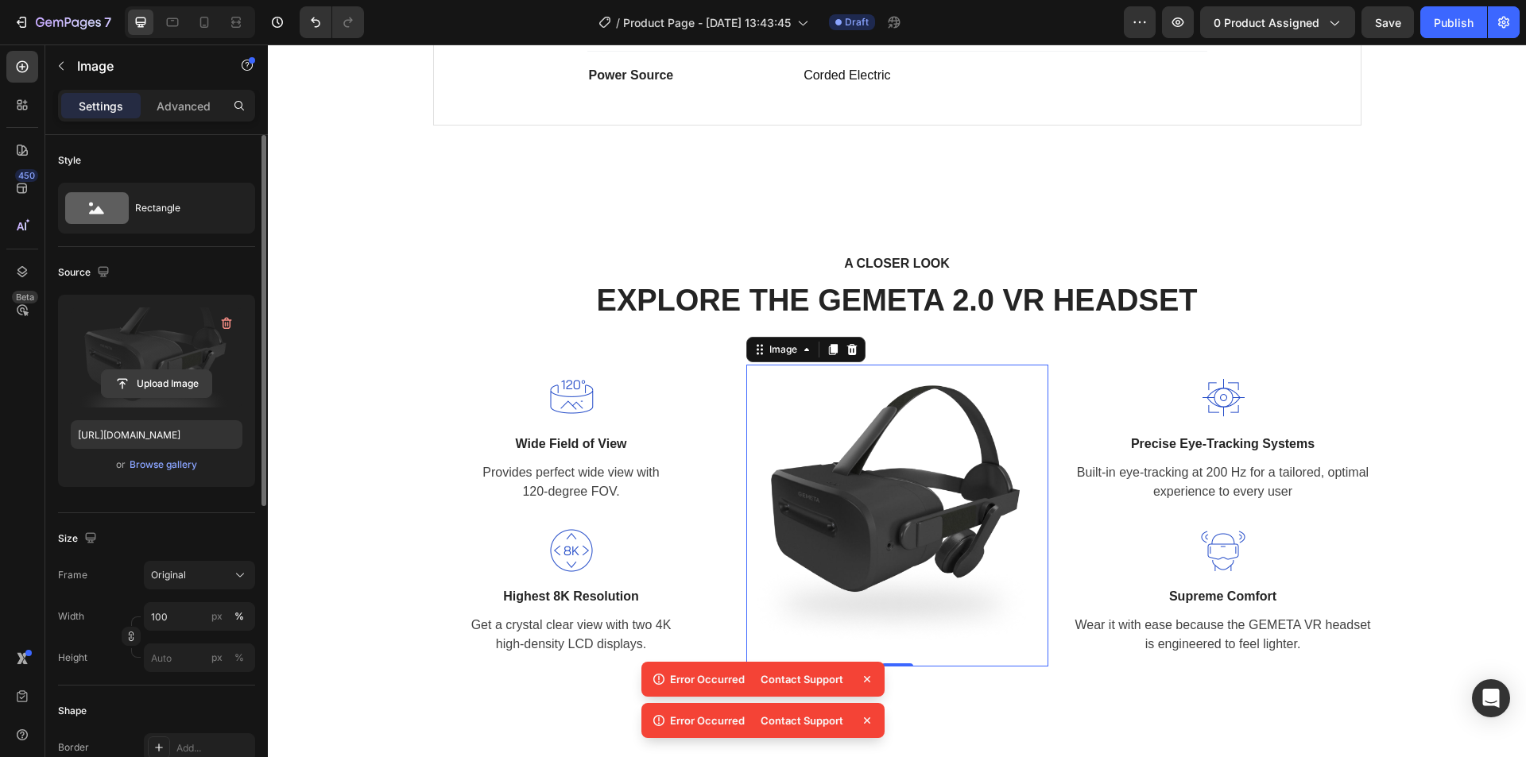
click at [151, 388] on input "file" at bounding box center [157, 383] width 110 height 27
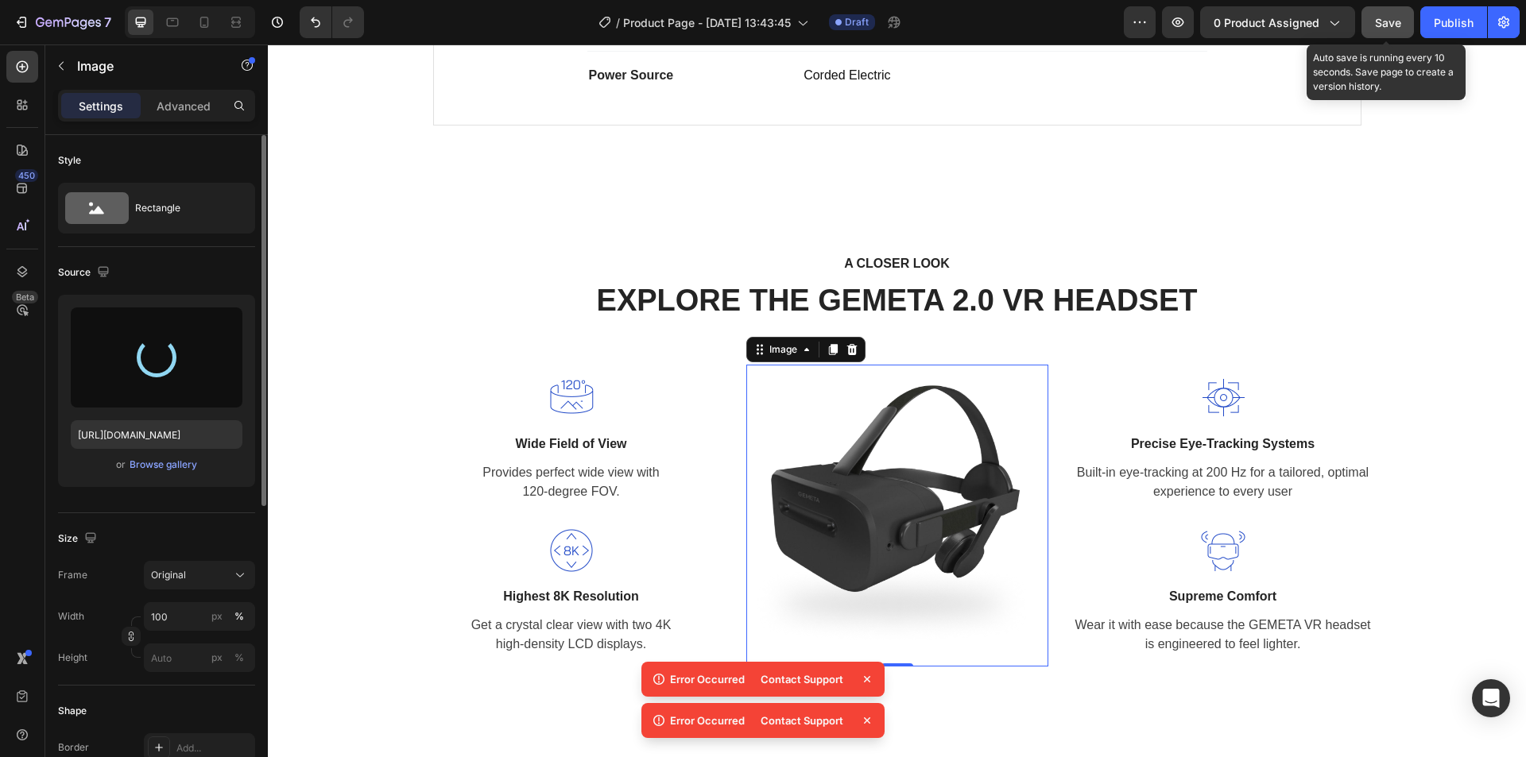
click at [1368, 19] on button "Save" at bounding box center [1388, 22] width 52 height 32
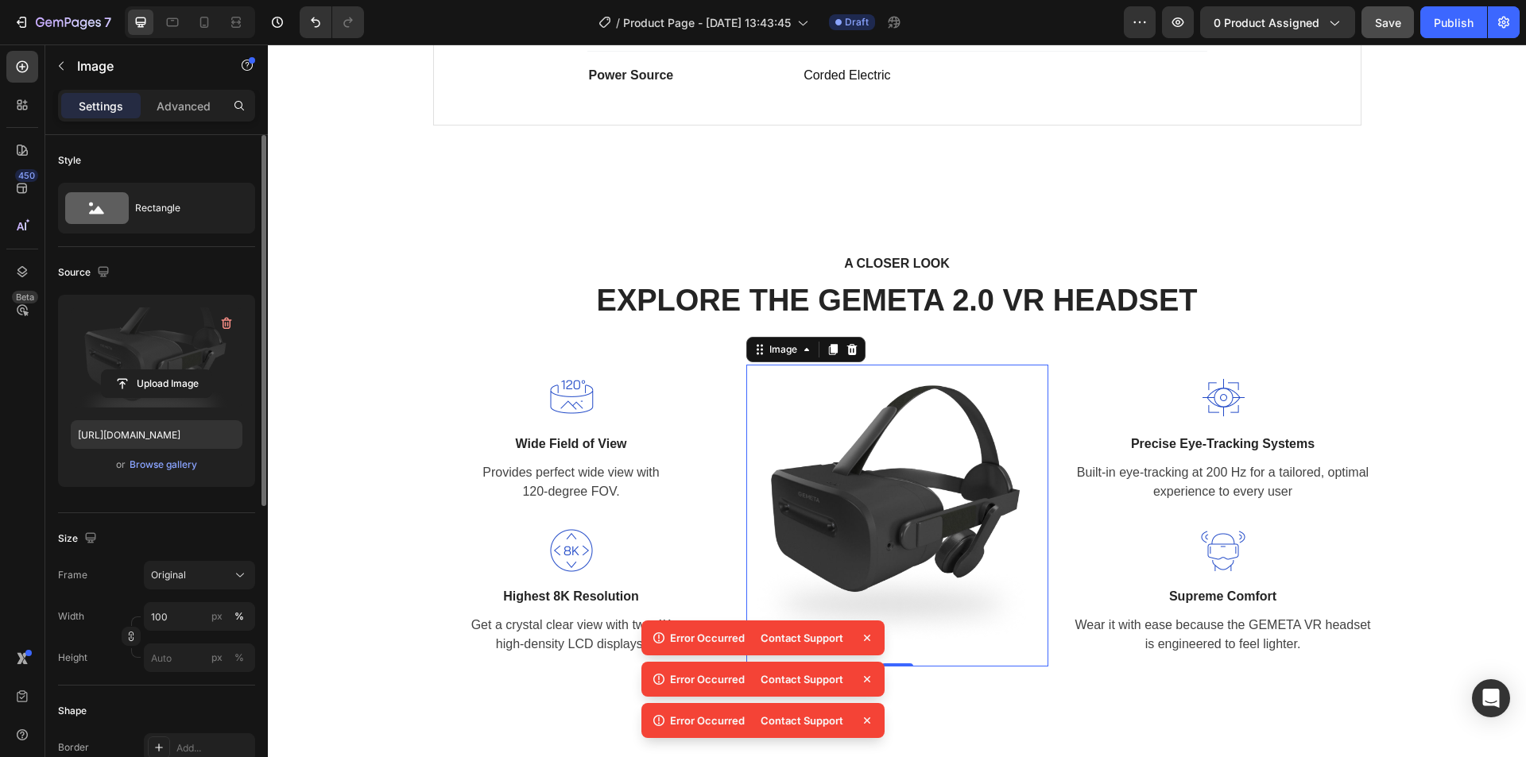
click at [1385, 29] on div "Save" at bounding box center [1388, 22] width 26 height 17
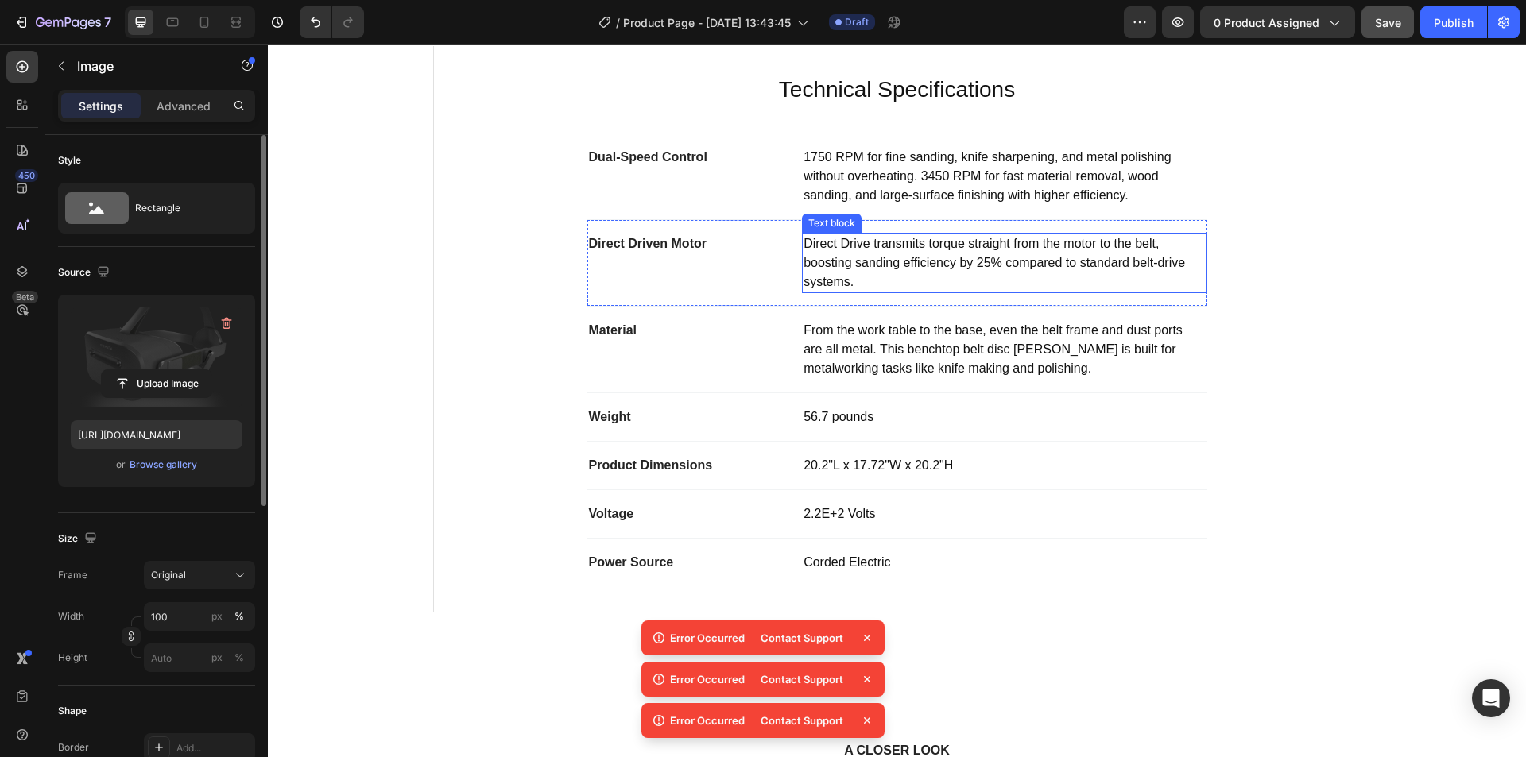
scroll to position [874, 0]
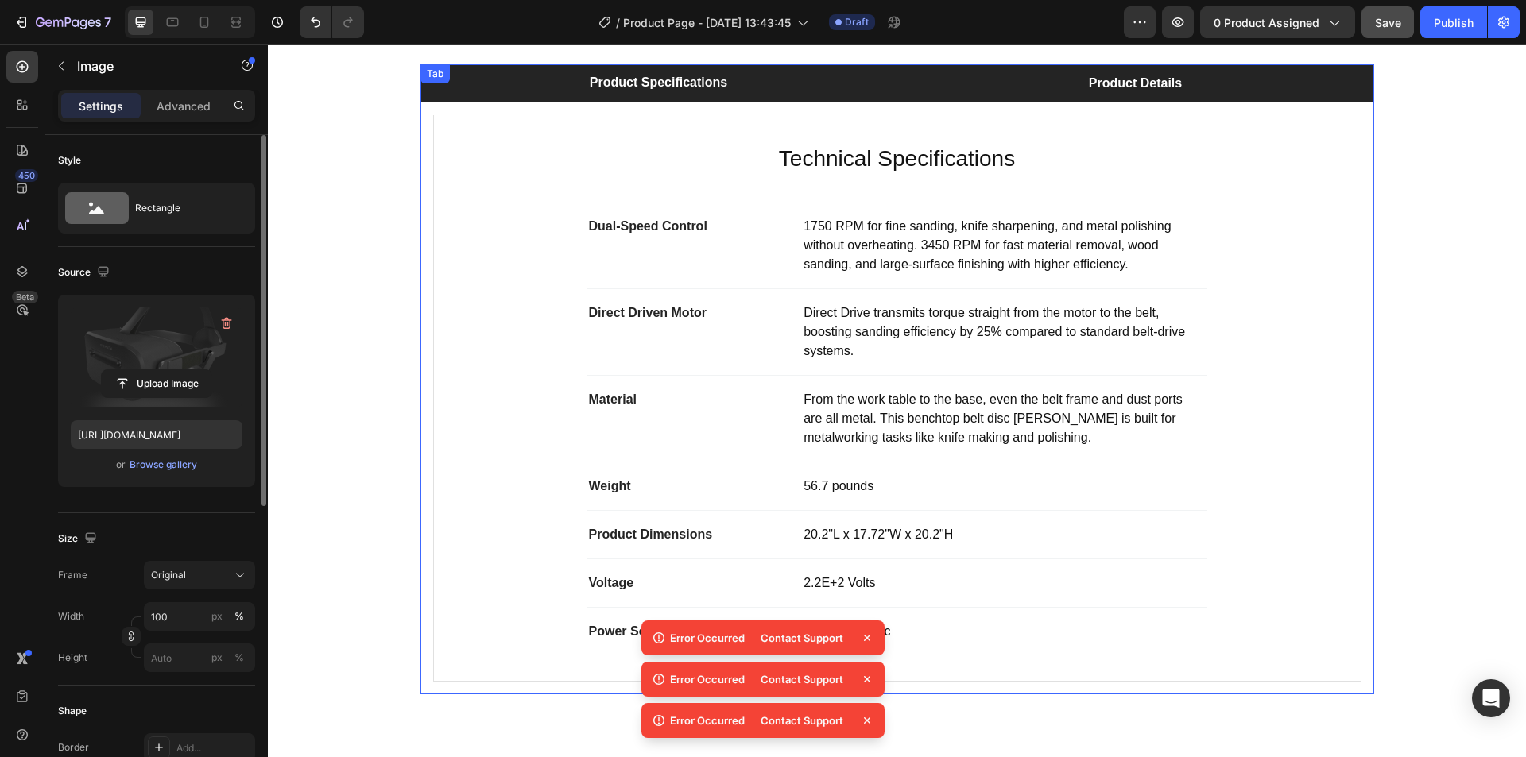
click at [931, 71] on li "Product Details" at bounding box center [1135, 83] width 477 height 38
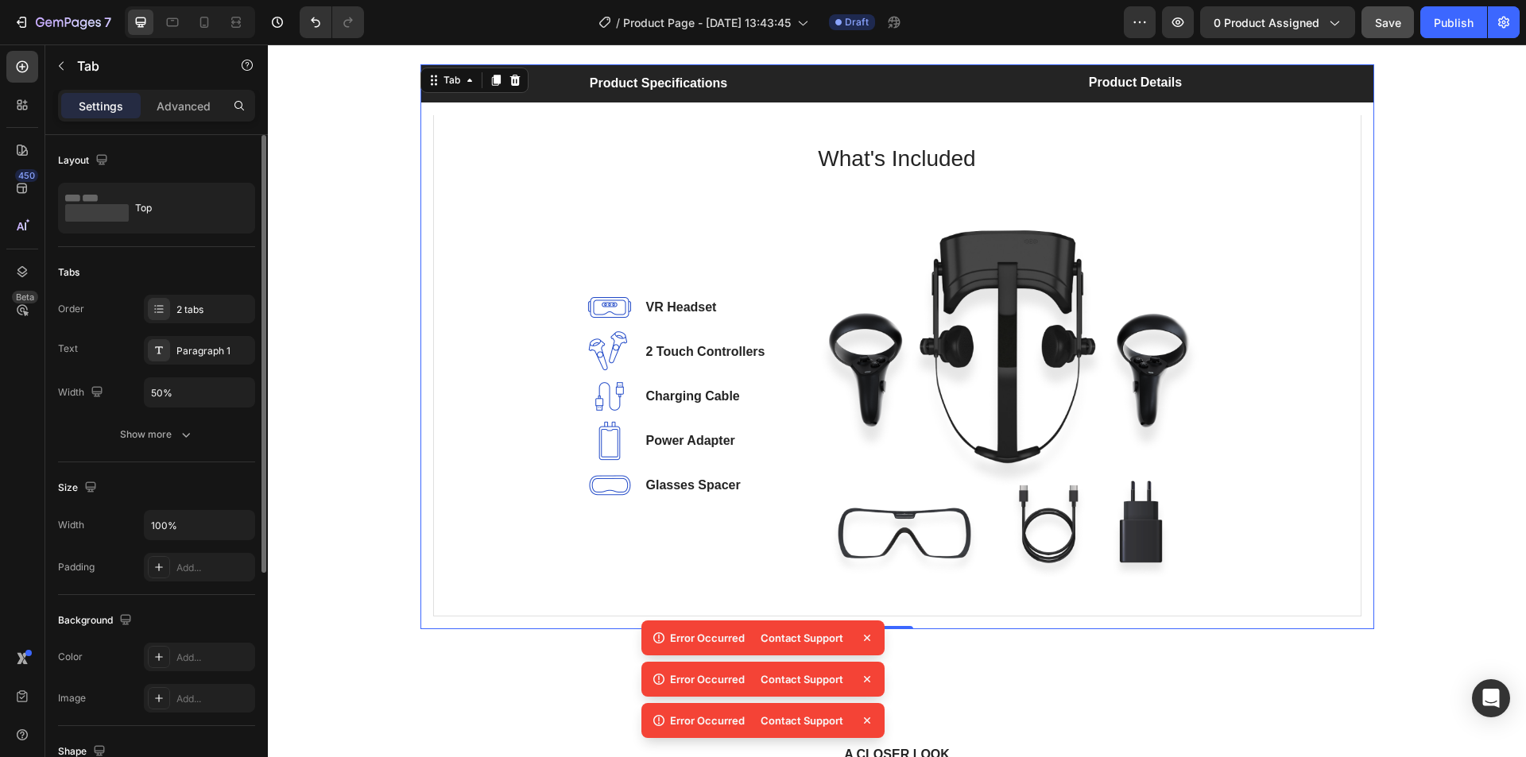
click at [799, 76] on li "Product Specifications" at bounding box center [658, 83] width 477 height 38
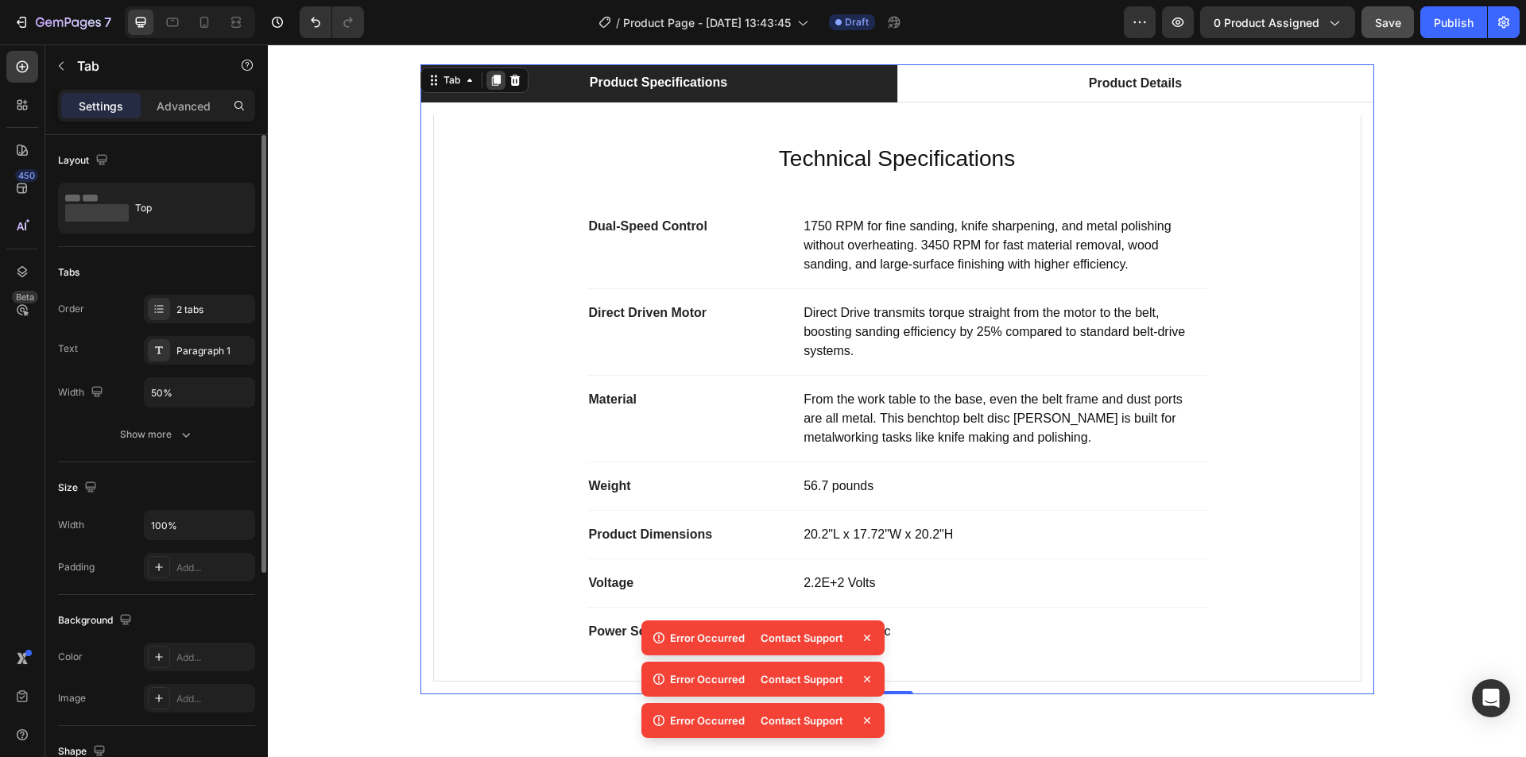
click at [492, 86] on icon at bounding box center [496, 80] width 13 height 13
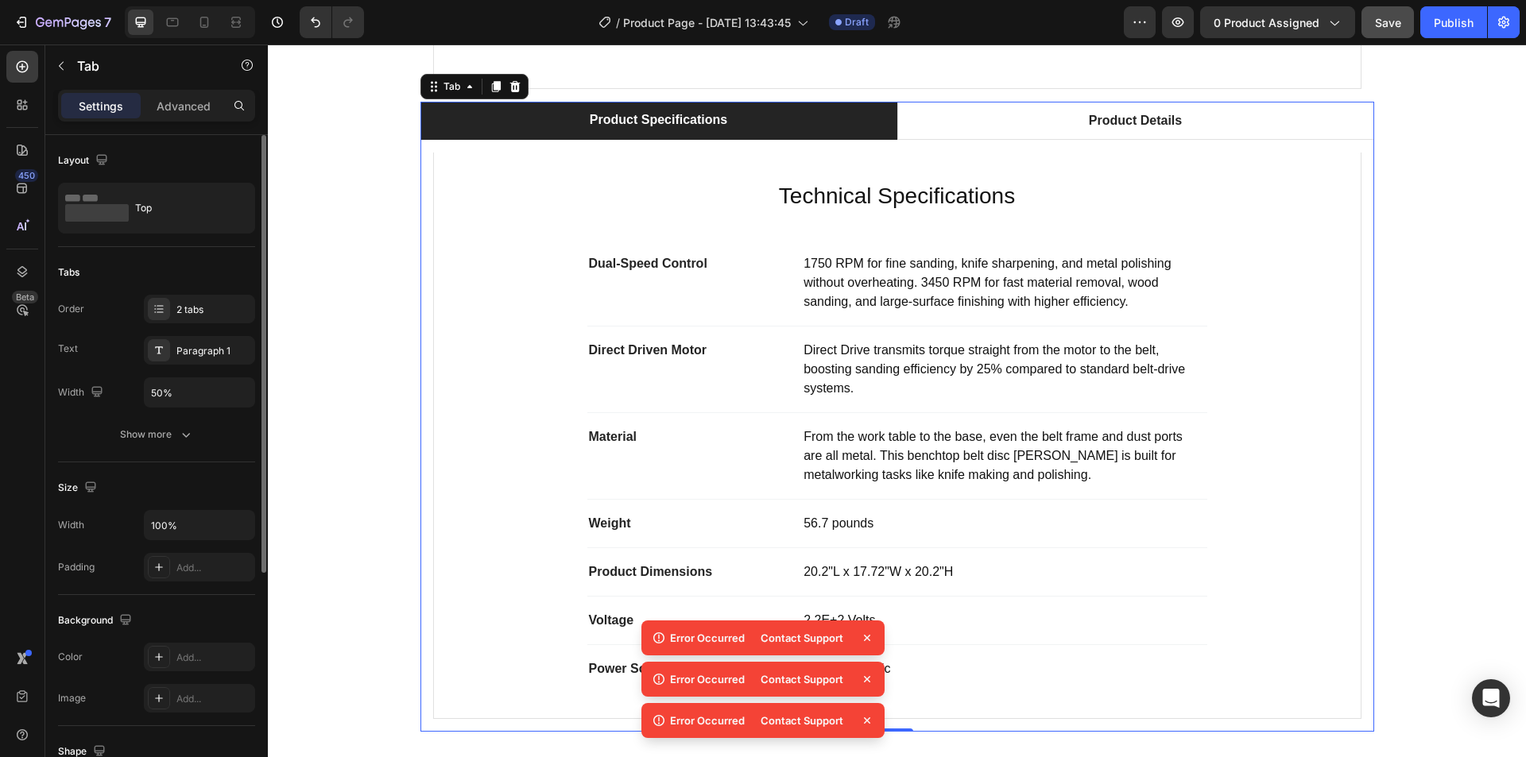
scroll to position [1469, 0]
click at [511, 83] on icon at bounding box center [514, 84] width 10 height 11
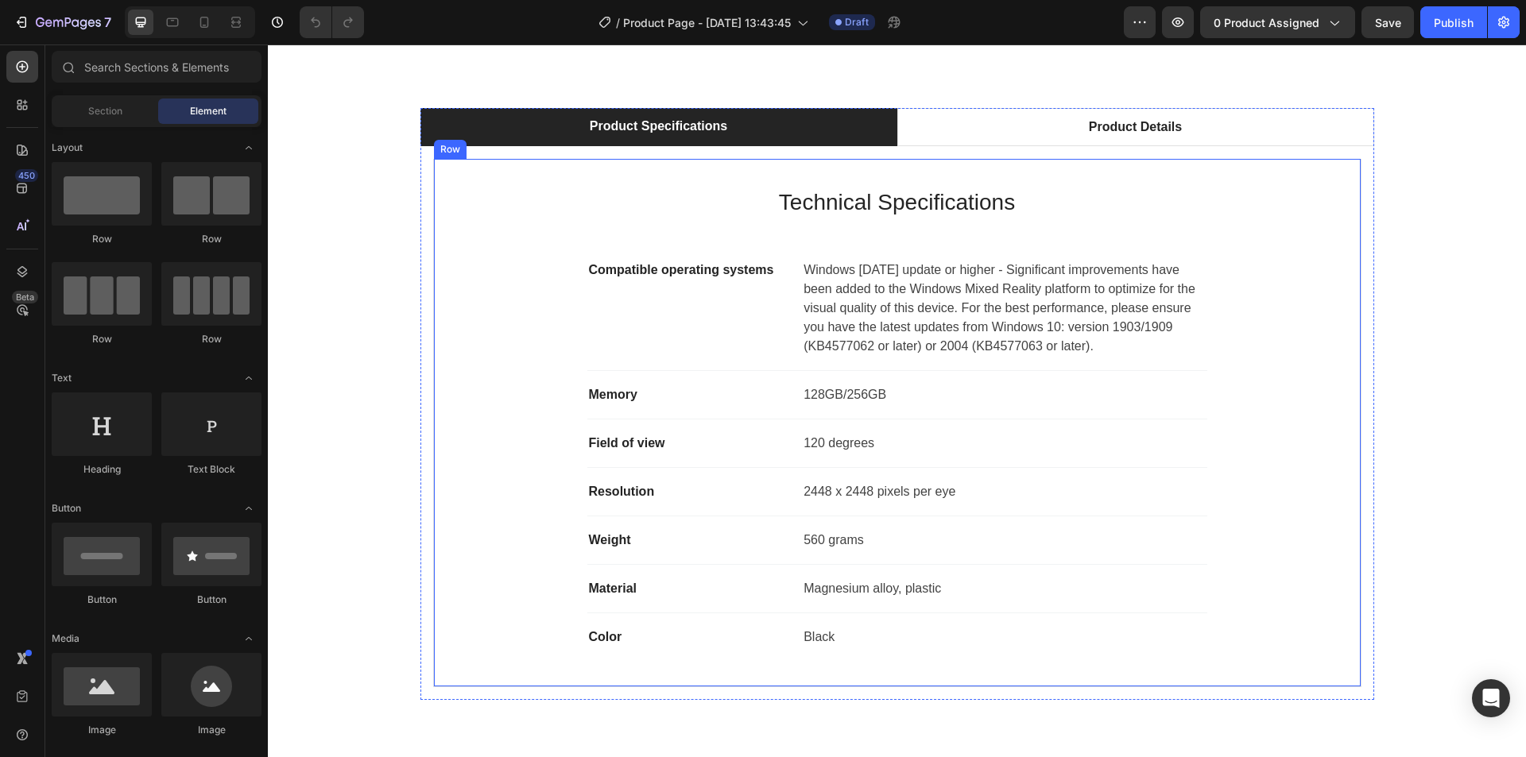
scroll to position [795, 0]
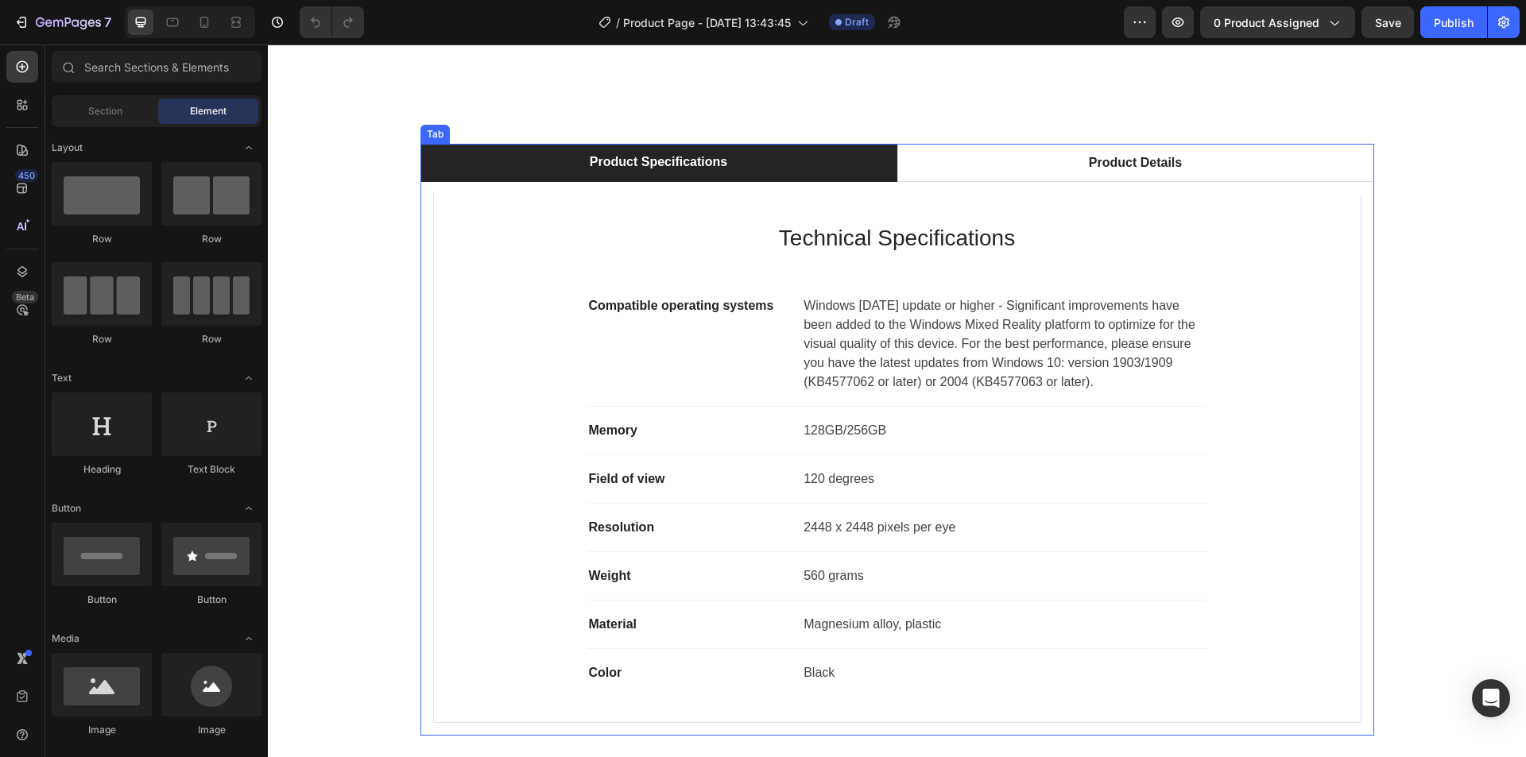
click at [459, 159] on li "Product Specifications" at bounding box center [658, 163] width 477 height 38
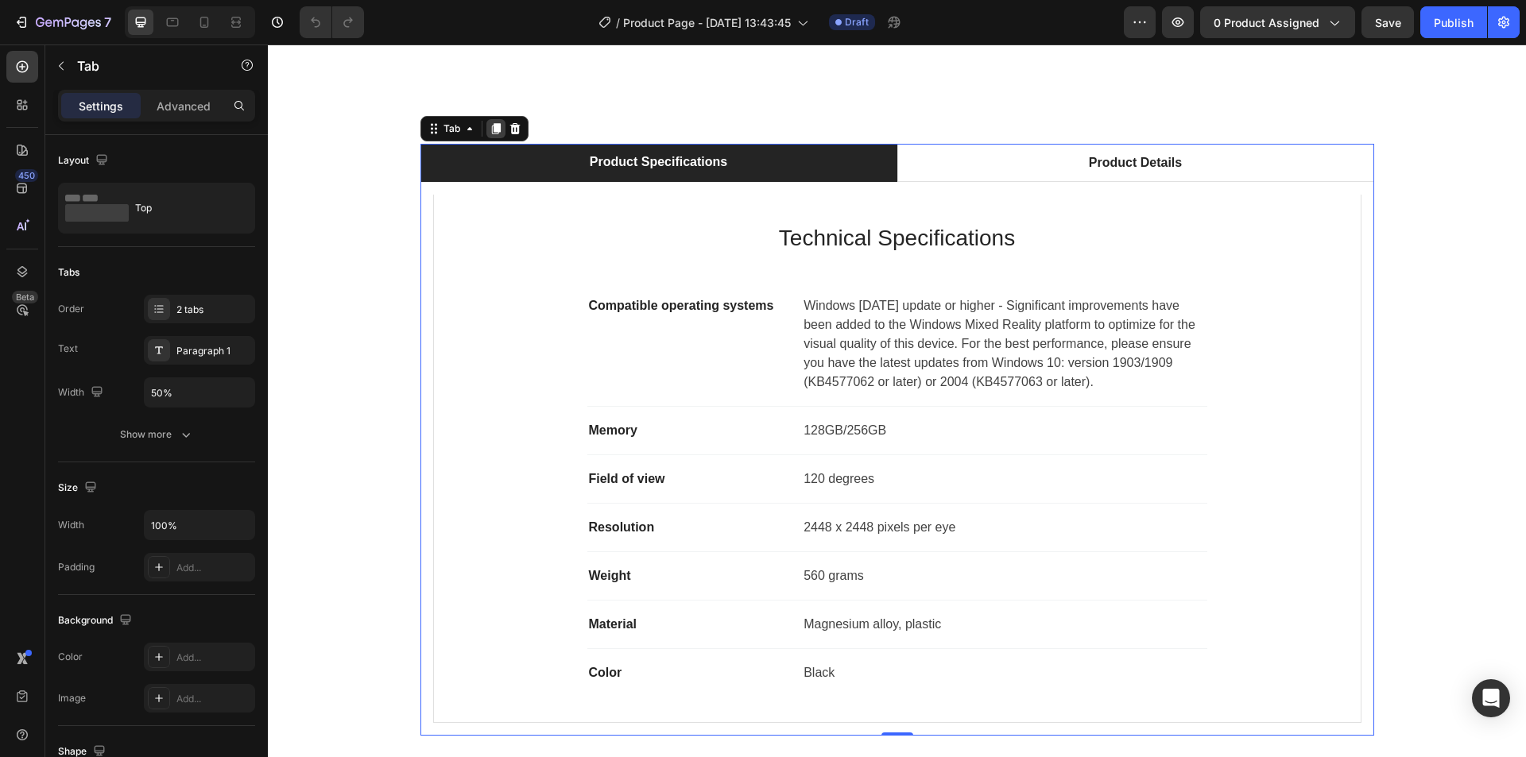
click at [490, 133] on icon at bounding box center [496, 128] width 13 height 13
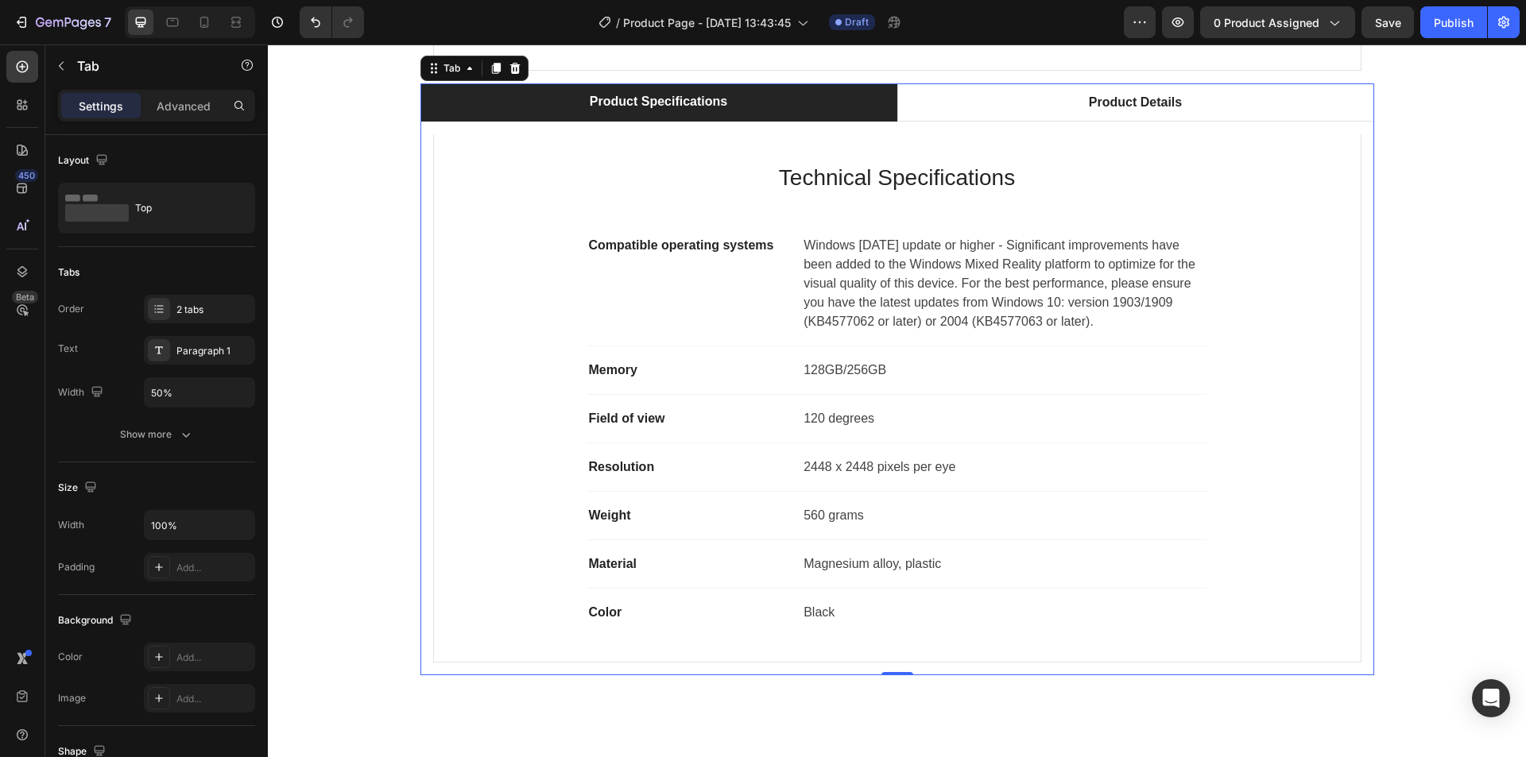
scroll to position [1450, 0]
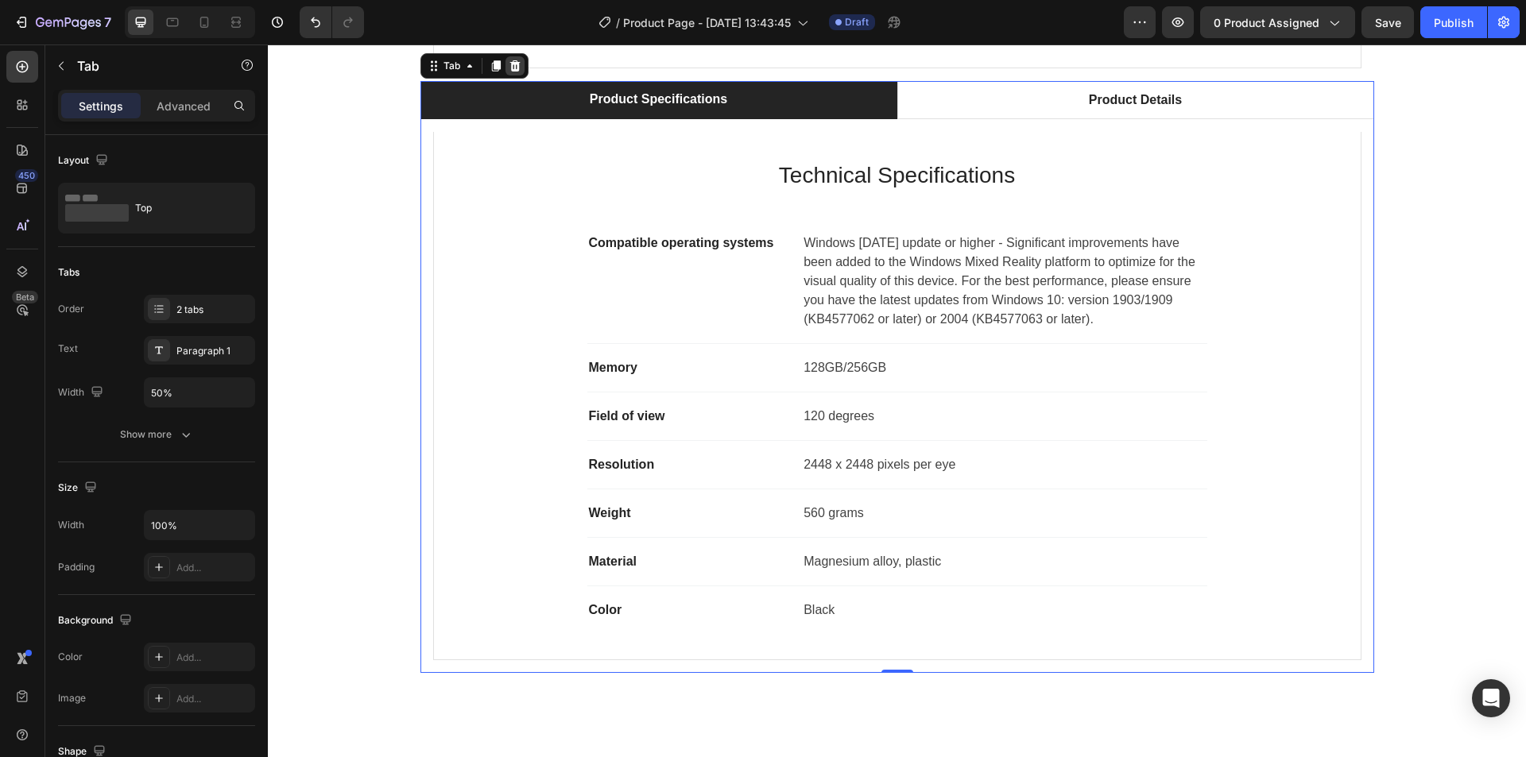
click at [513, 72] on icon at bounding box center [514, 65] width 10 height 11
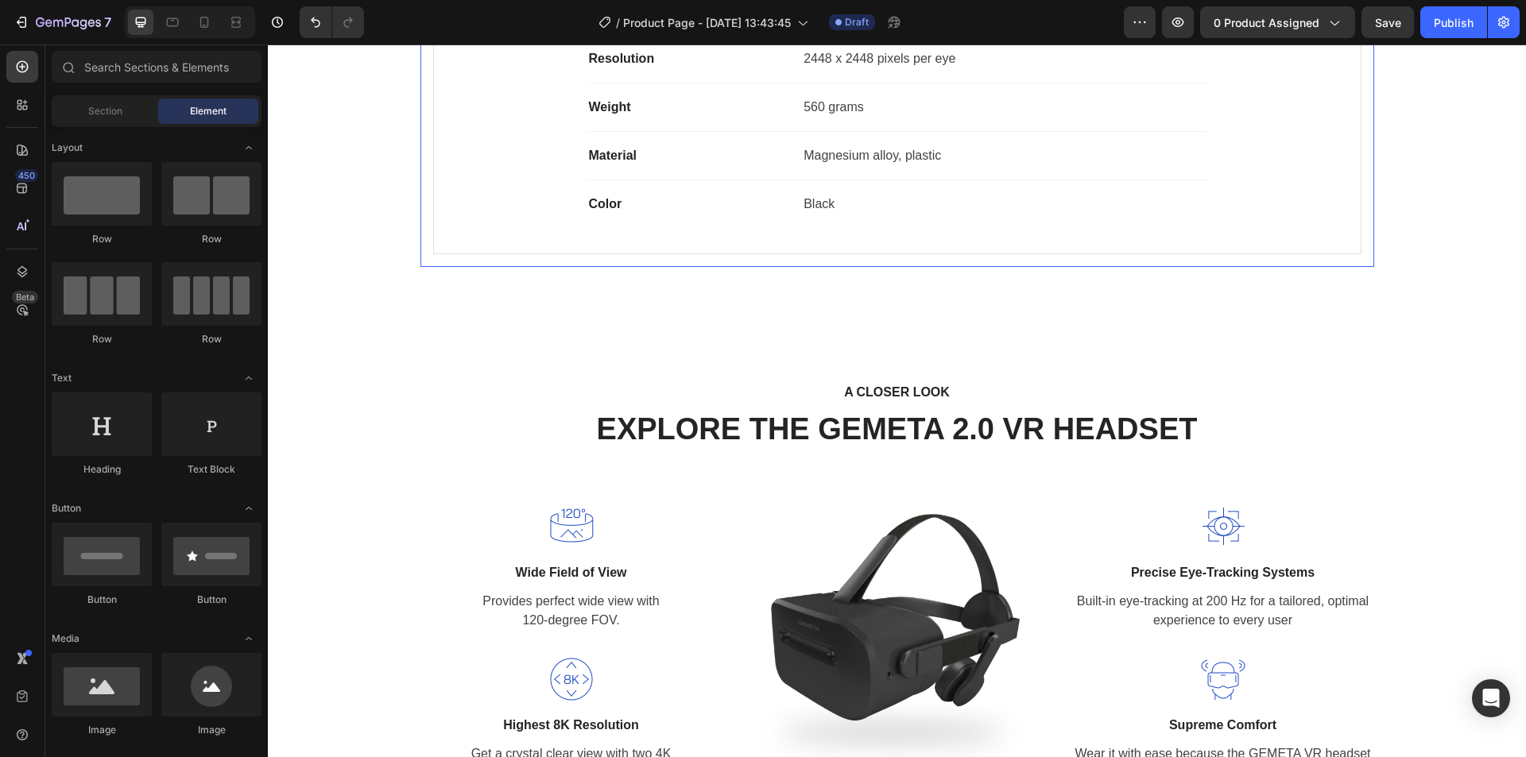
scroll to position [1370, 0]
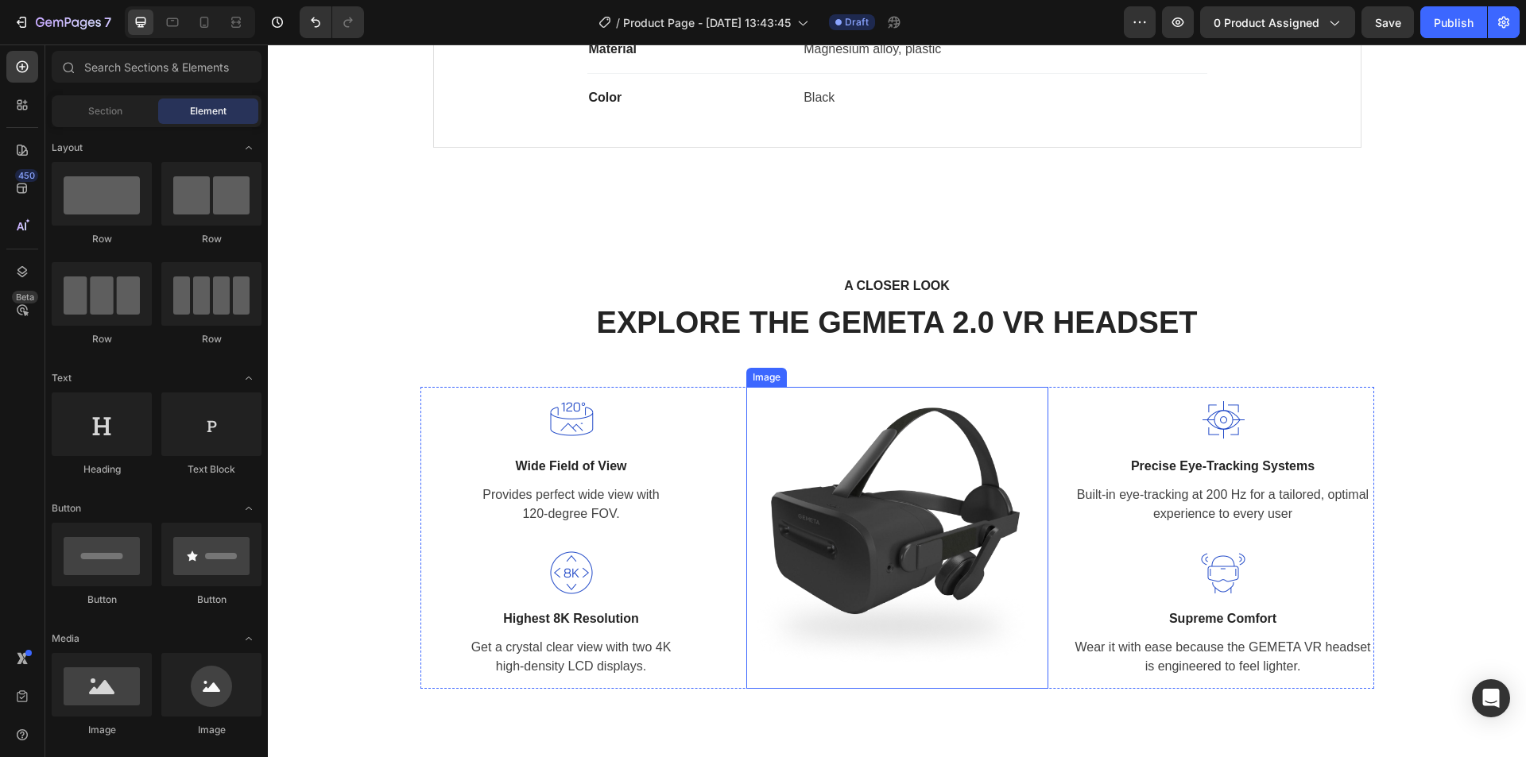
click at [888, 482] on img at bounding box center [897, 538] width 302 height 302
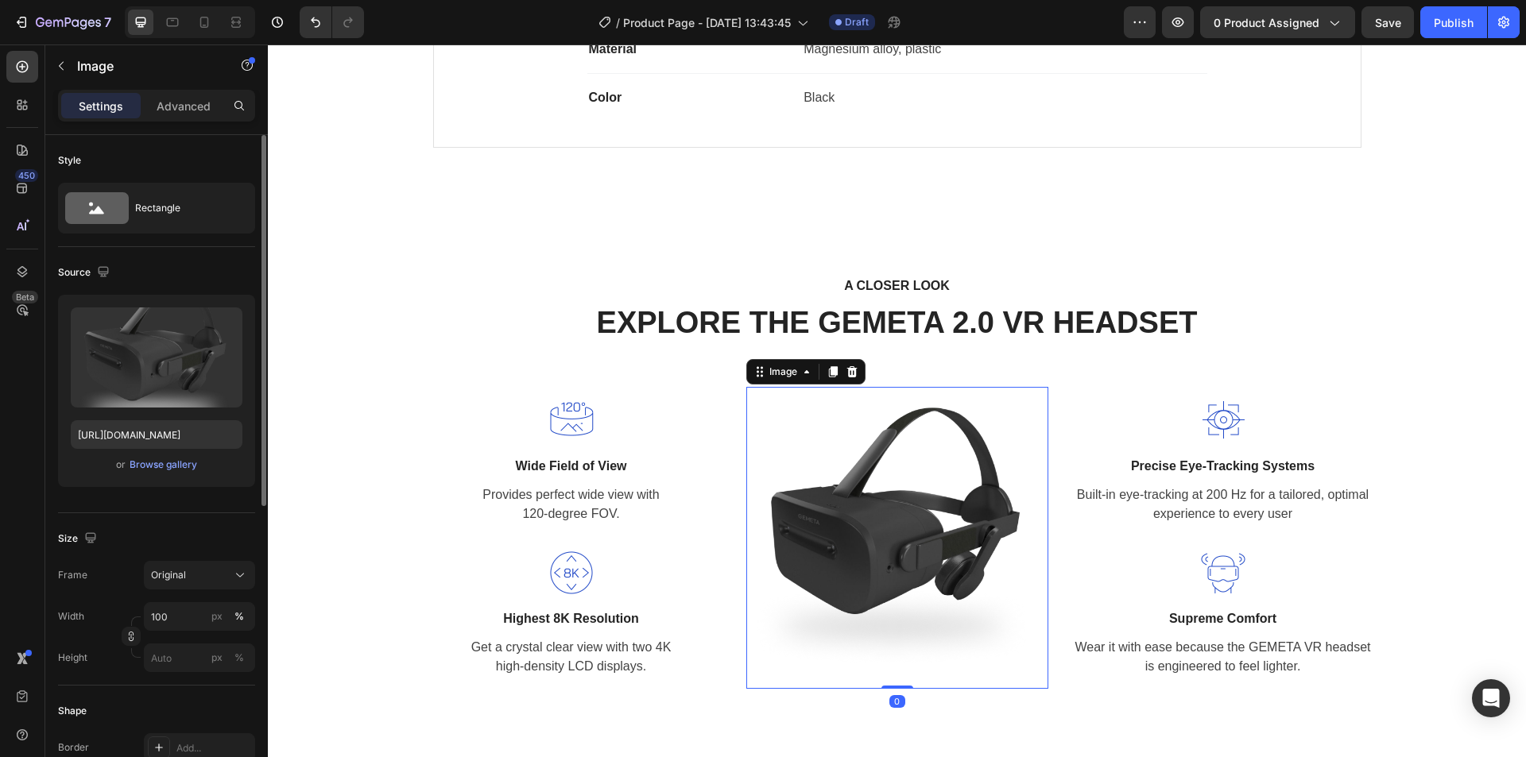
click at [180, 474] on div "or Browse gallery" at bounding box center [157, 464] width 172 height 19
click at [180, 466] on div "Browse gallery" at bounding box center [164, 465] width 68 height 14
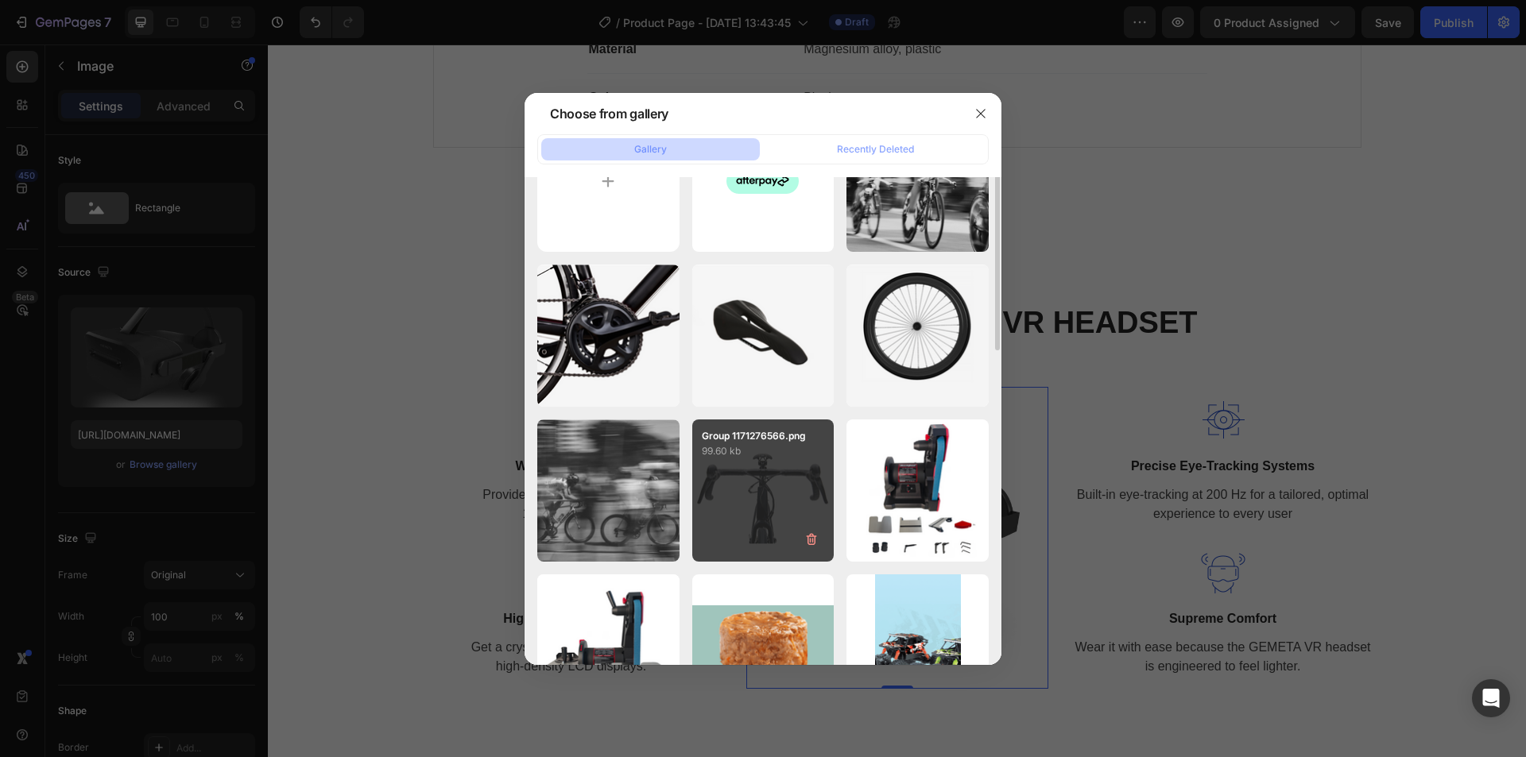
scroll to position [0, 0]
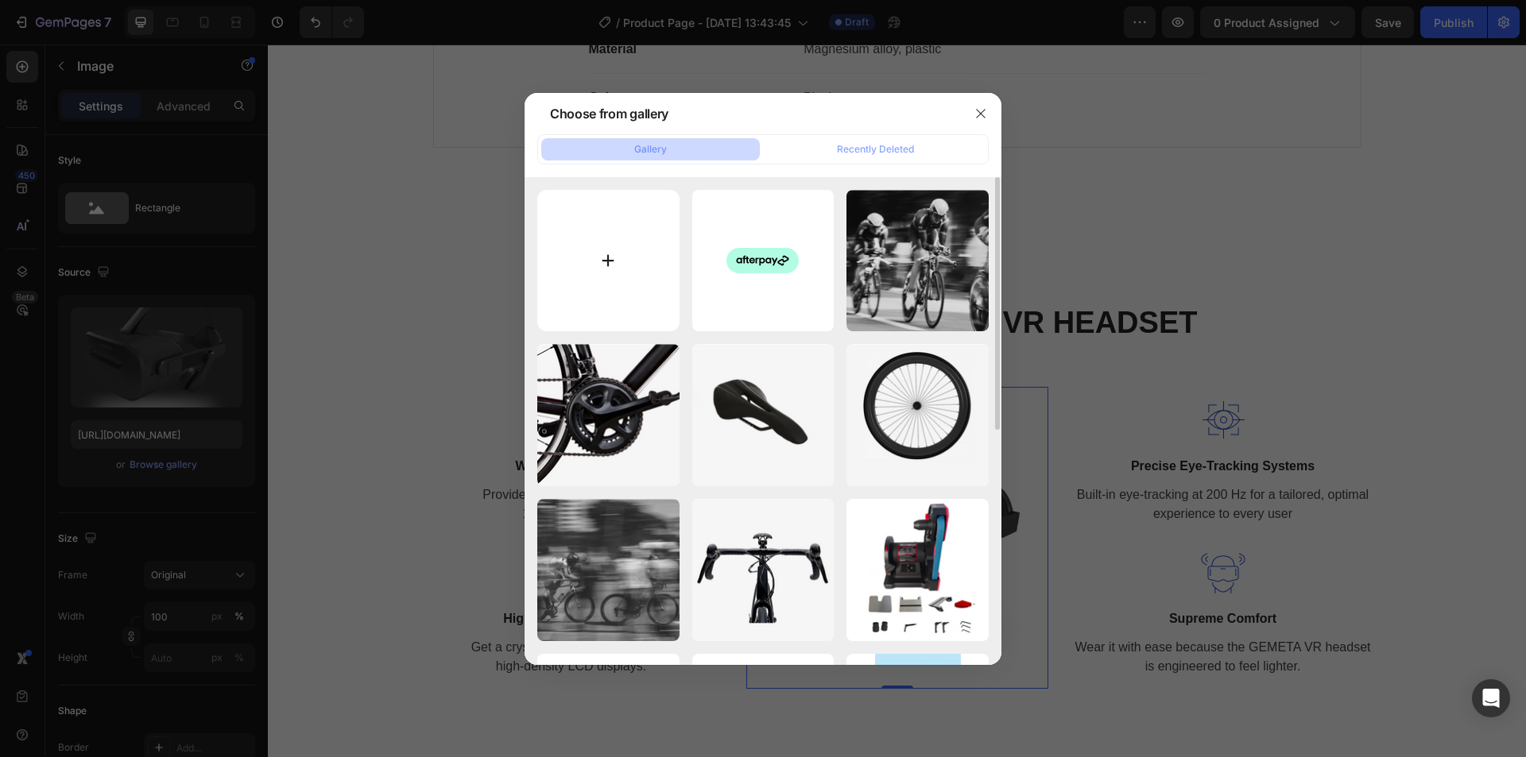
click at [610, 246] on input "file" at bounding box center [608, 261] width 142 height 142
type input "C:\fakepath\3.png"
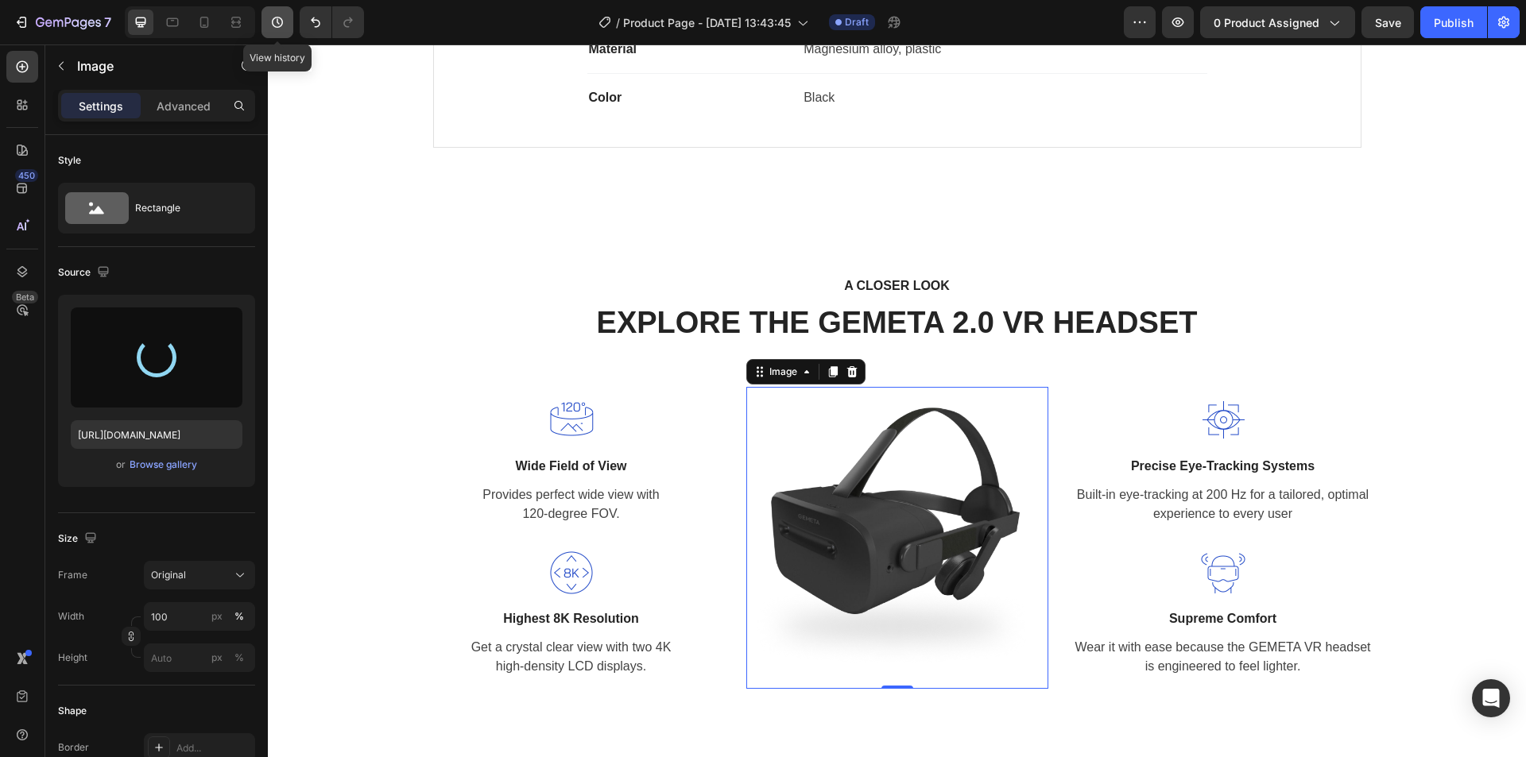
click at [272, 29] on icon "button" at bounding box center [277, 22] width 16 height 16
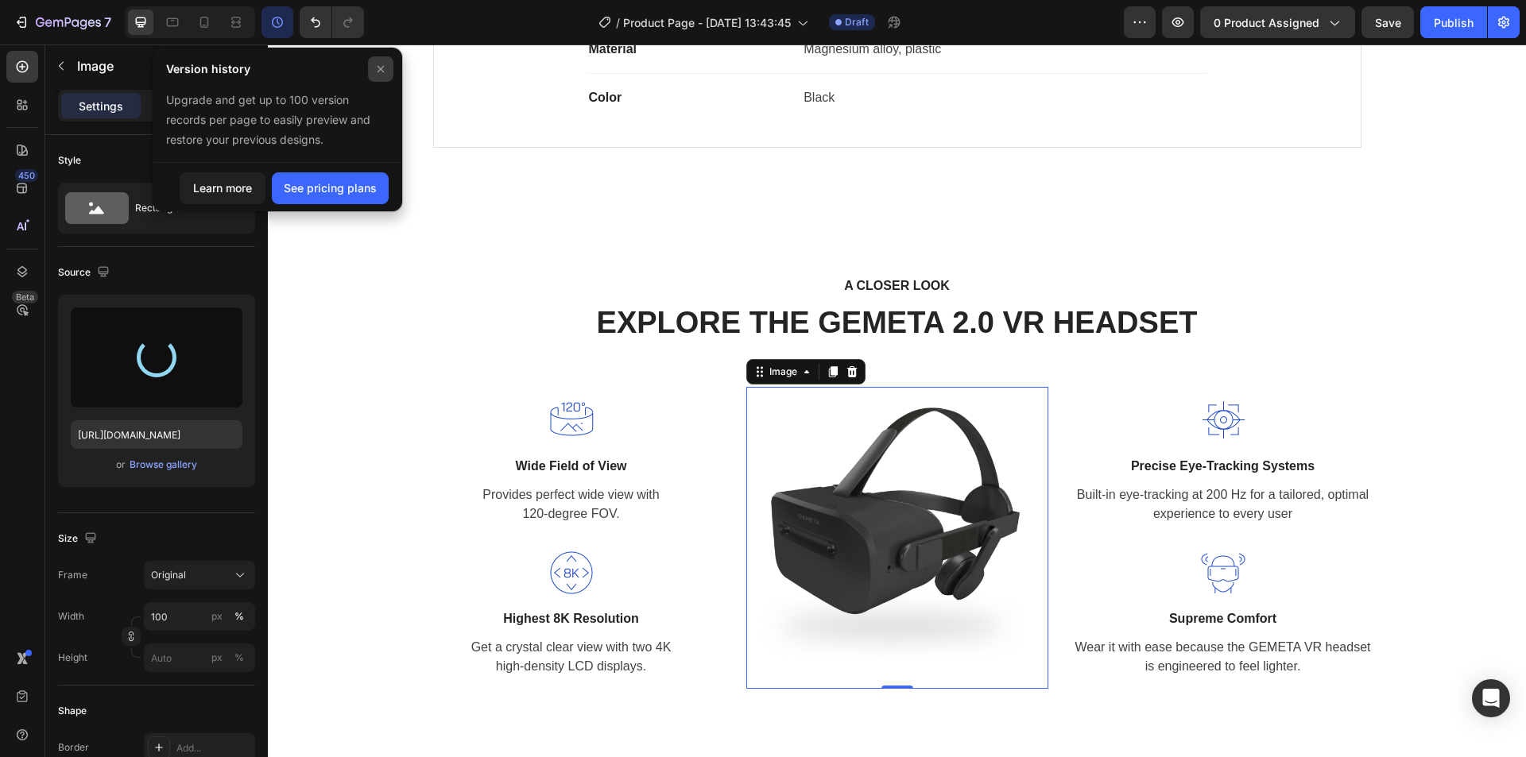
click at [375, 70] on icon at bounding box center [380, 69] width 13 height 13
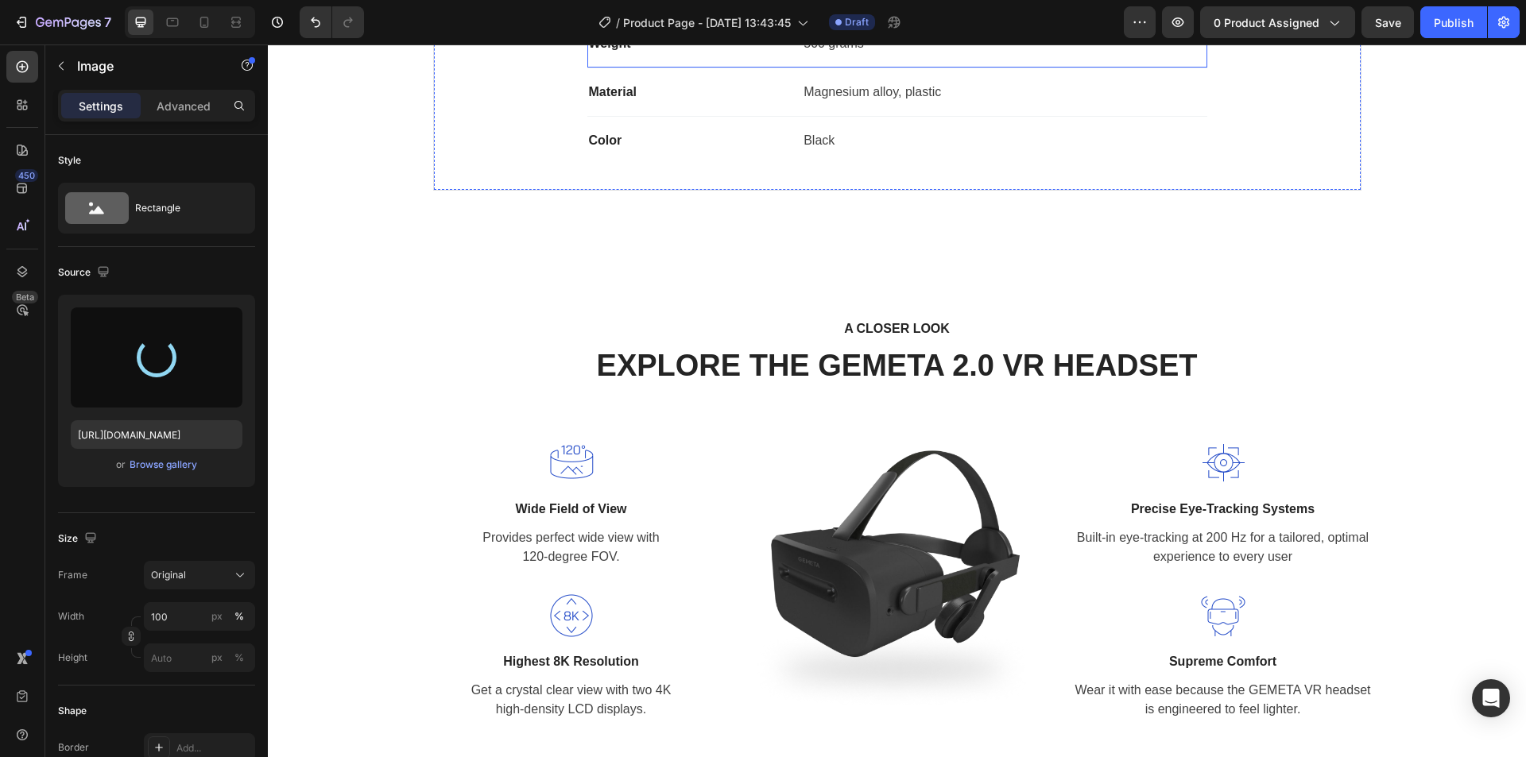
scroll to position [1370, 0]
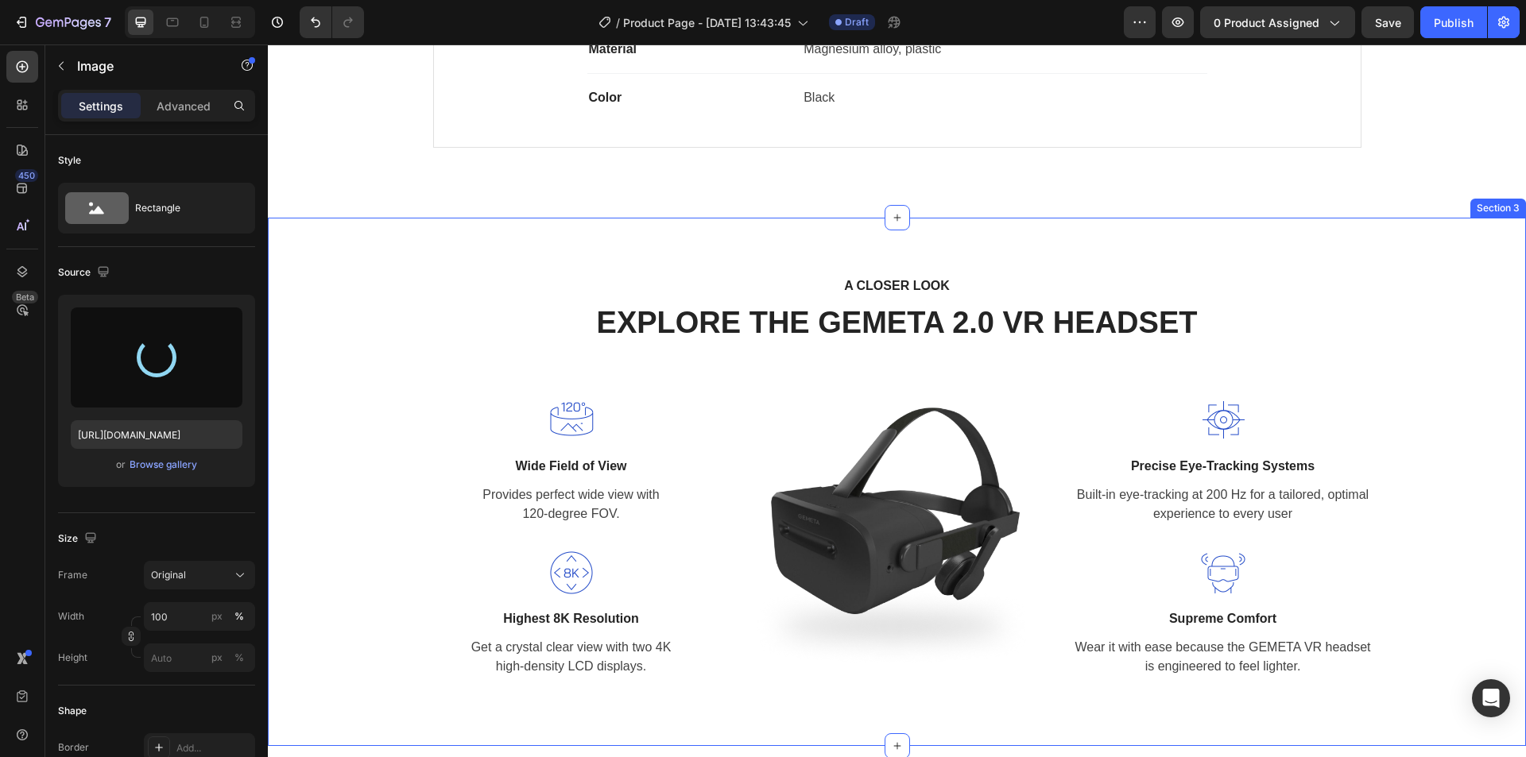
type input "https://cdn.shopify.com/s/files/1/0369/4696/8621/files/gempages_581741914605224…"
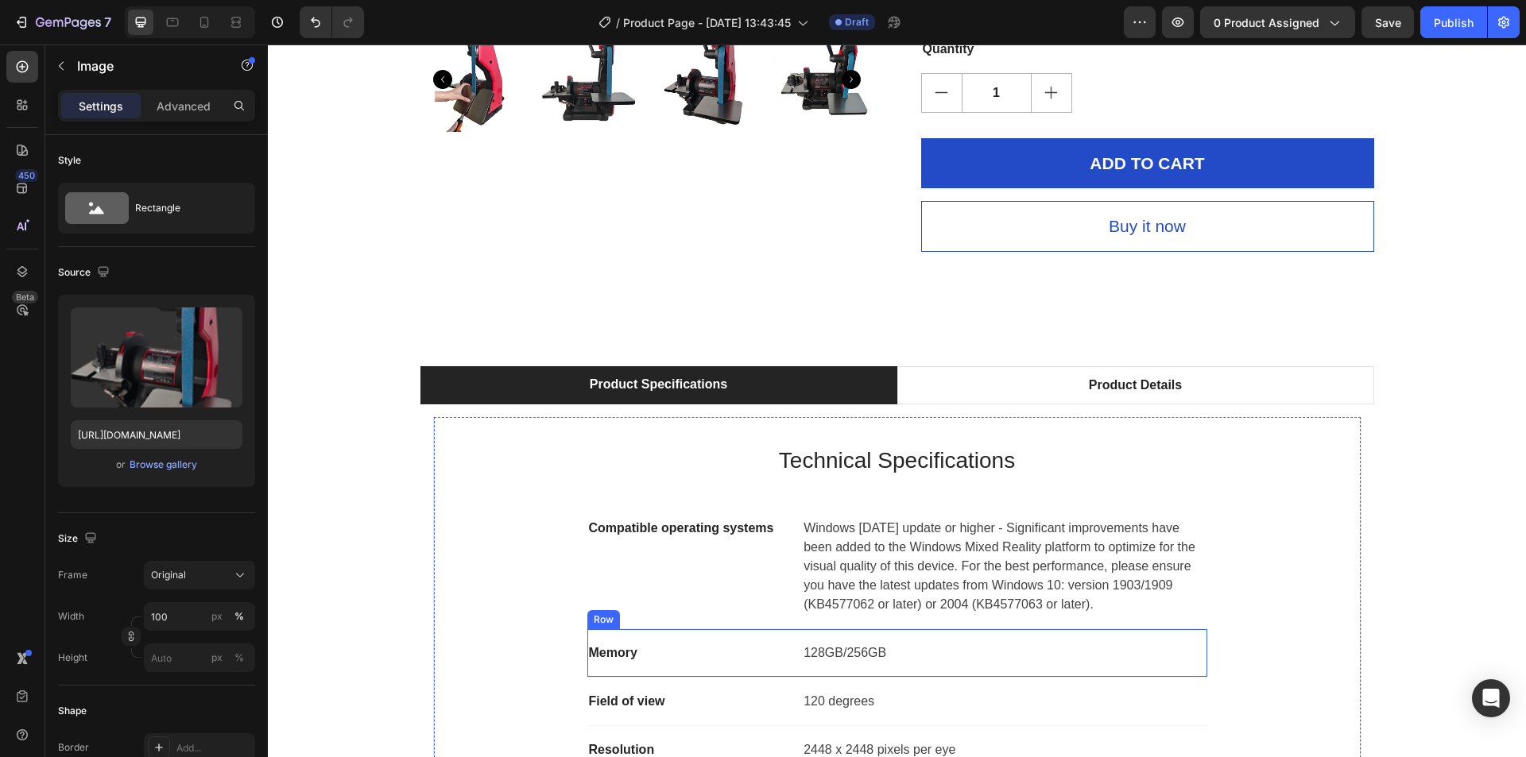
scroll to position [734, 0]
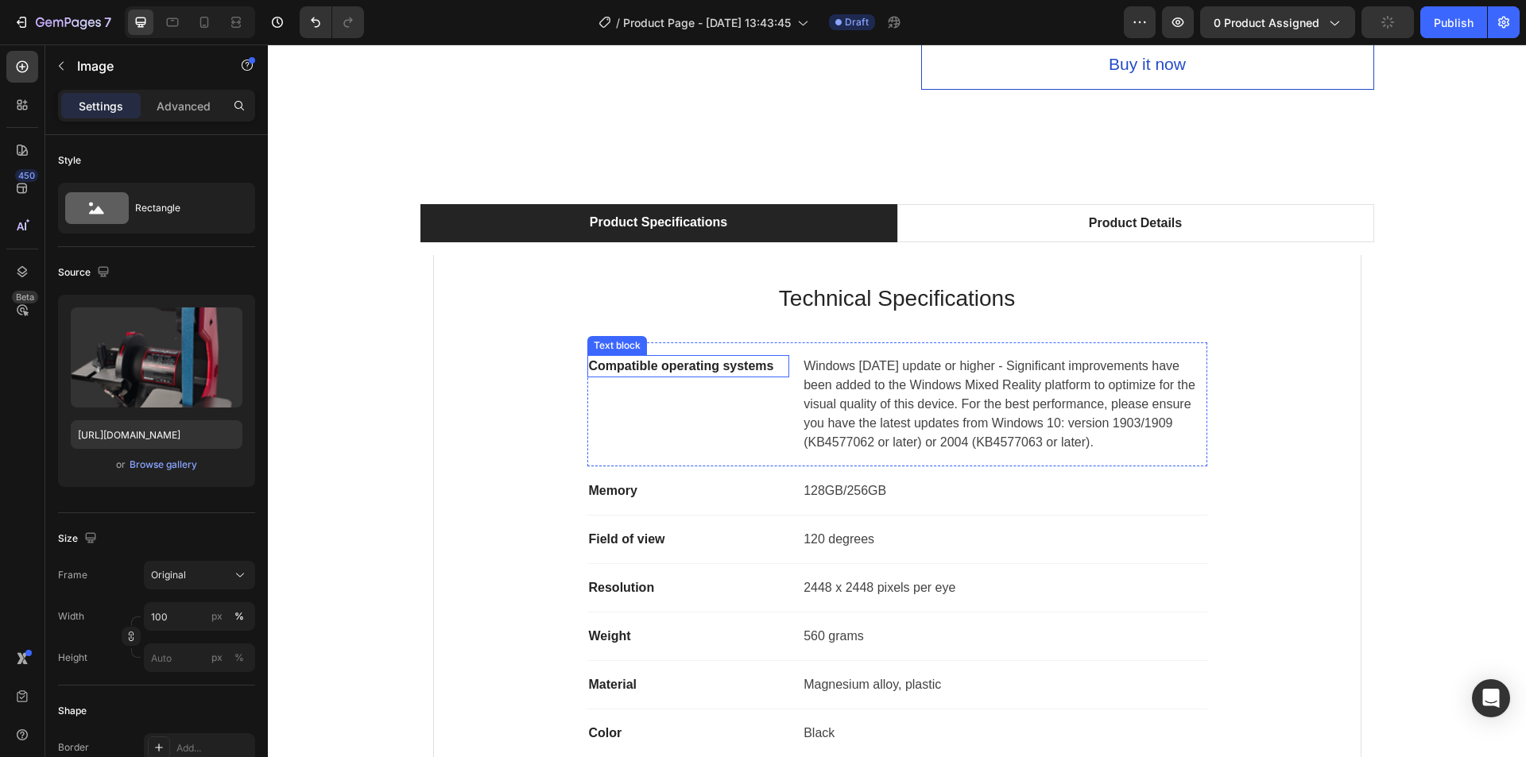
click at [711, 374] on p "Compatible operating systems" at bounding box center [689, 366] width 200 height 19
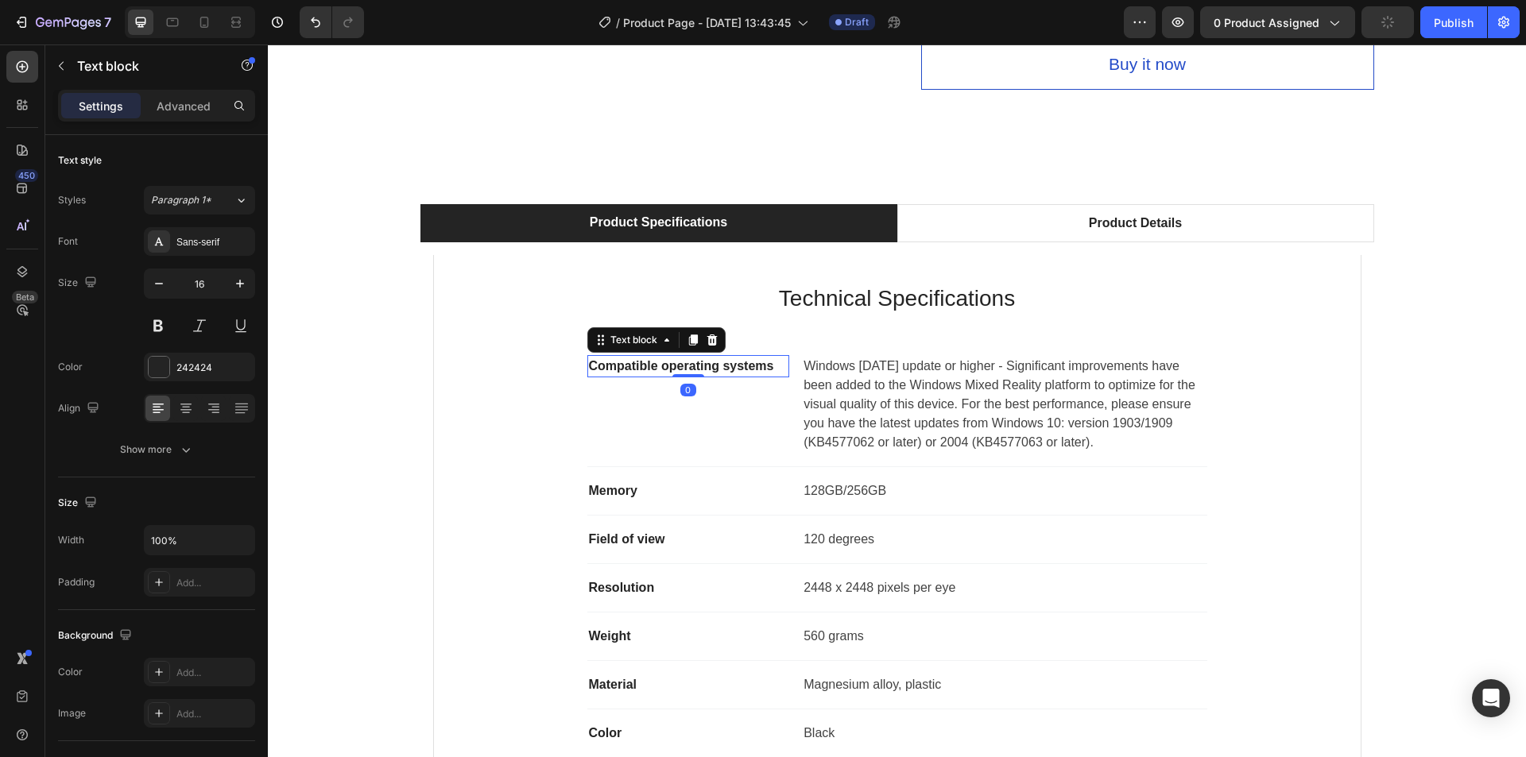
click at [711, 373] on p "Compatible operating systems" at bounding box center [689, 366] width 200 height 19
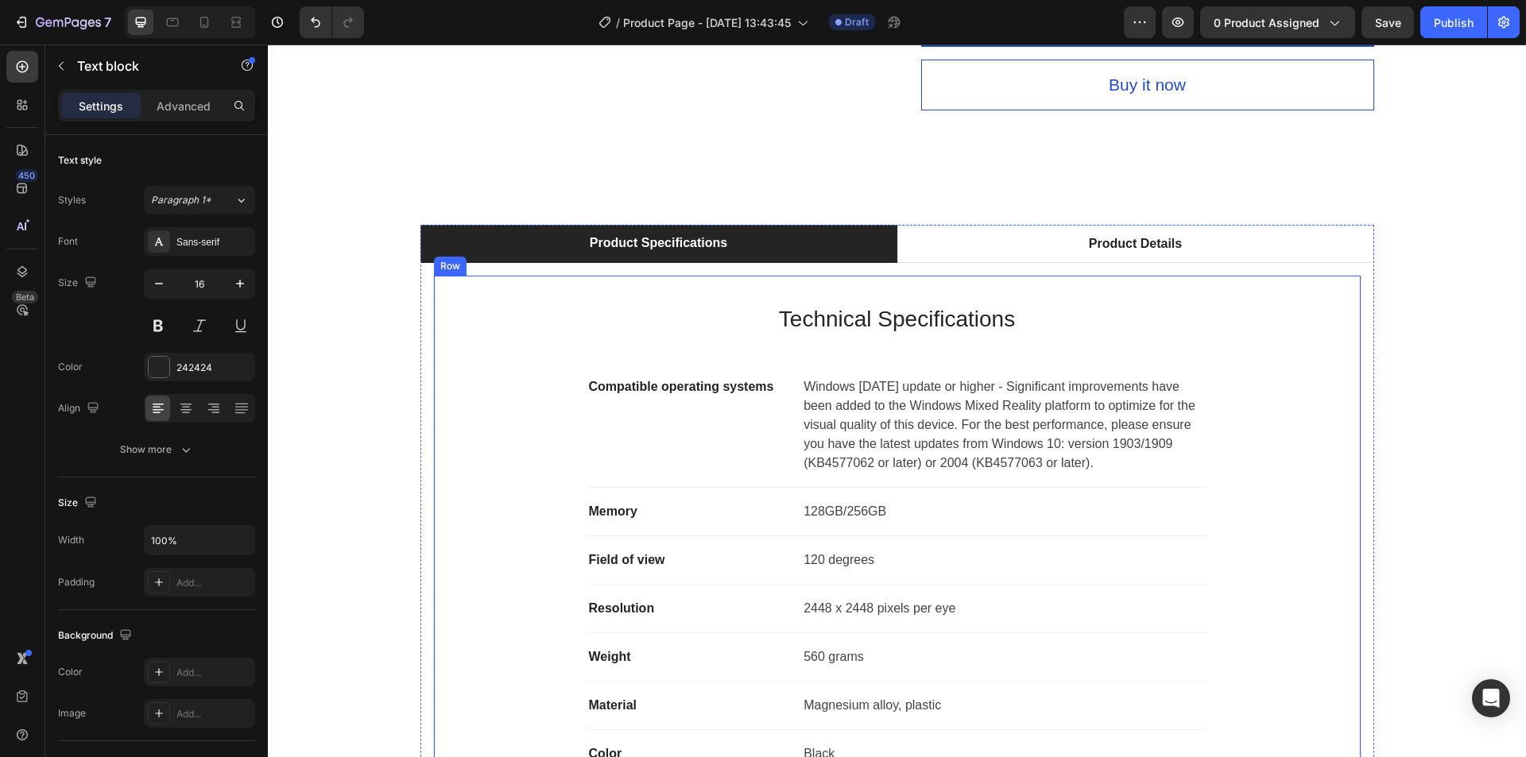
scroll to position [715, 0]
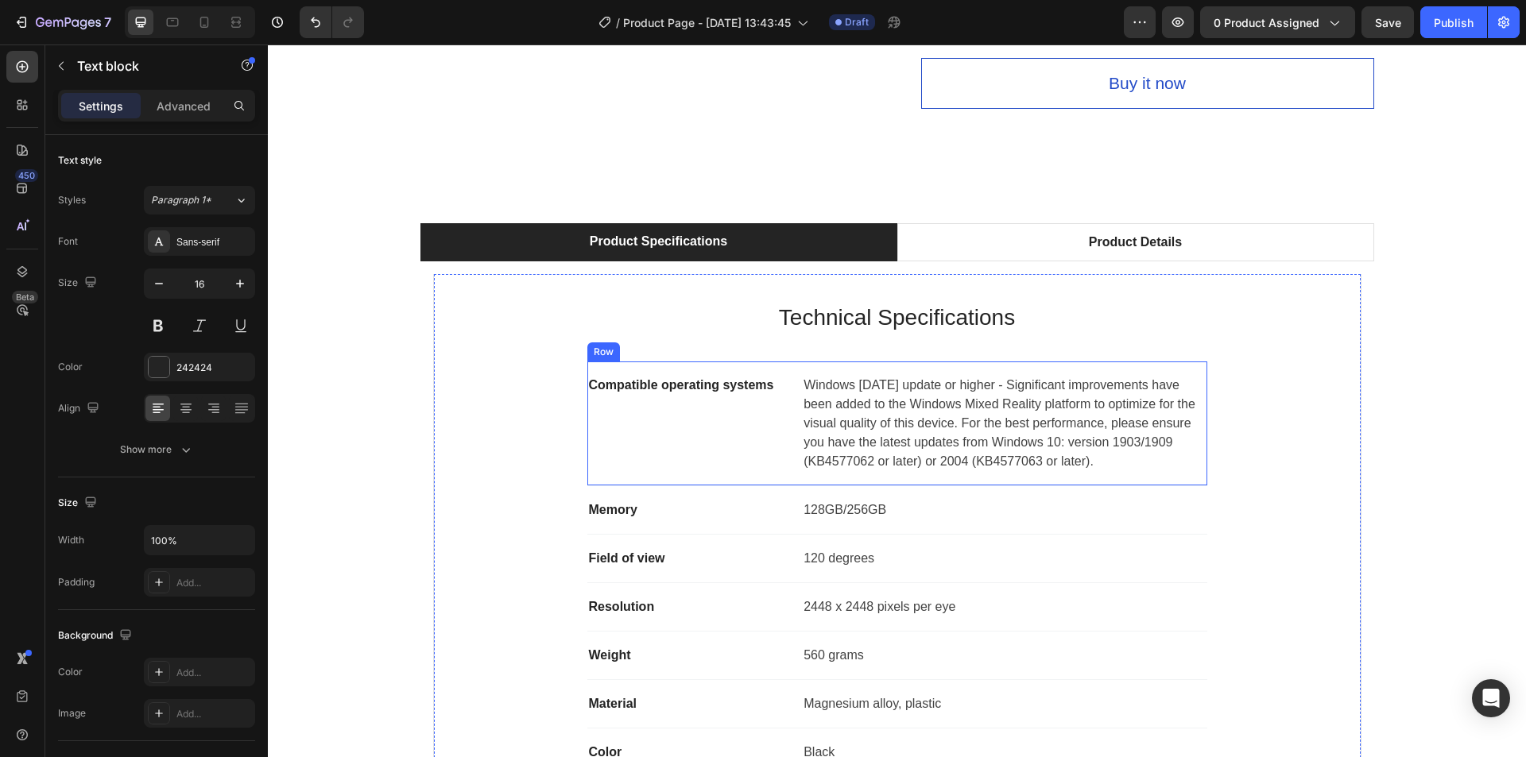
click at [635, 389] on p "Compatible operating systems" at bounding box center [689, 385] width 200 height 19
click at [878, 445] on p "Windows 10 May 2019 update or higher - Significant improvements have been added…" at bounding box center [1004, 423] width 401 height 95
click at [866, 449] on p "Windows 10 May 2019 update or higher - Significant improvements have been added…" at bounding box center [1004, 423] width 401 height 95
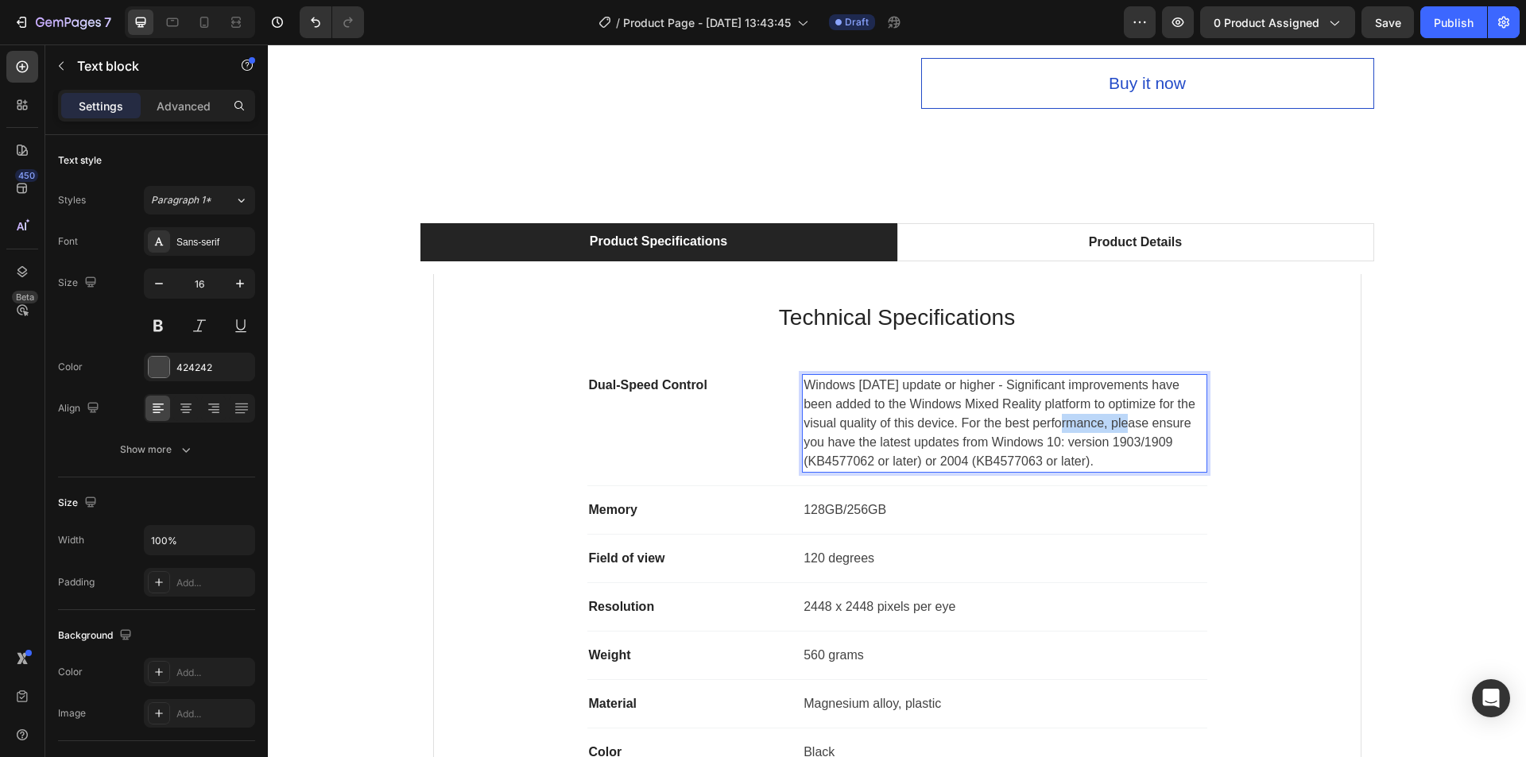
click at [866, 449] on p "Windows 10 May 2019 update or higher - Significant improvements have been added…" at bounding box center [1004, 423] width 401 height 95
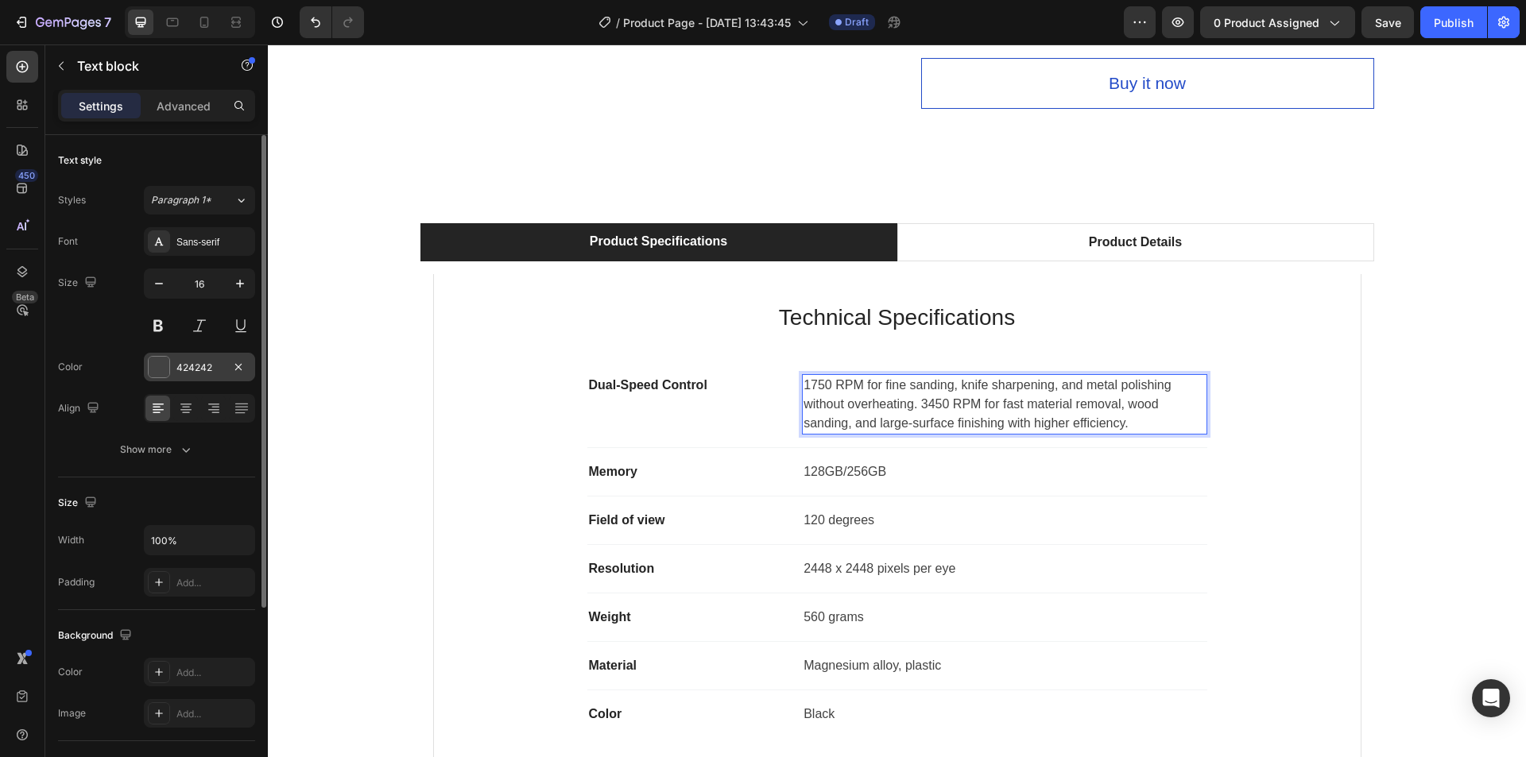
click at [217, 374] on div "424242" at bounding box center [199, 368] width 46 height 14
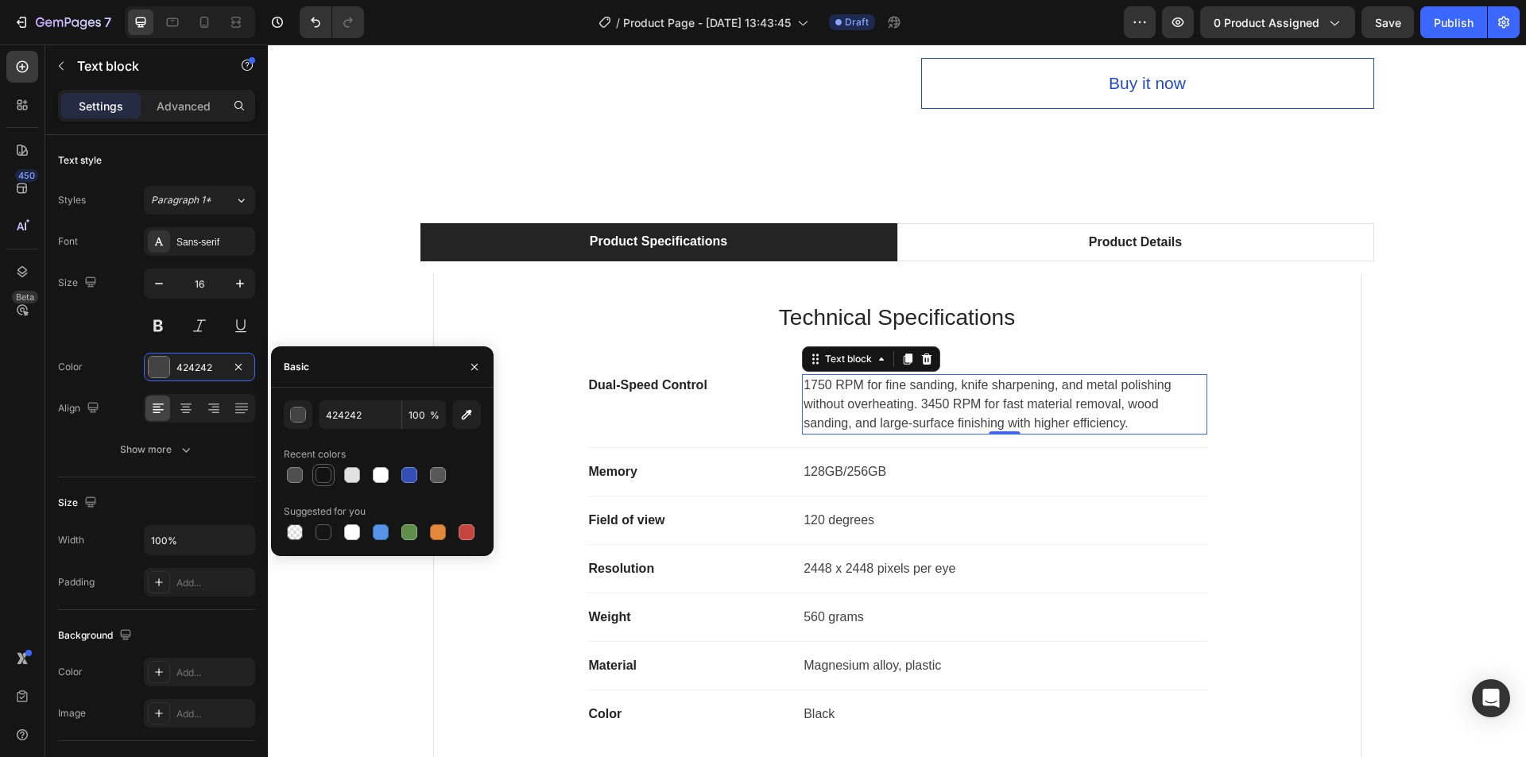
click at [322, 481] on div at bounding box center [324, 475] width 16 height 16
type input "121212"
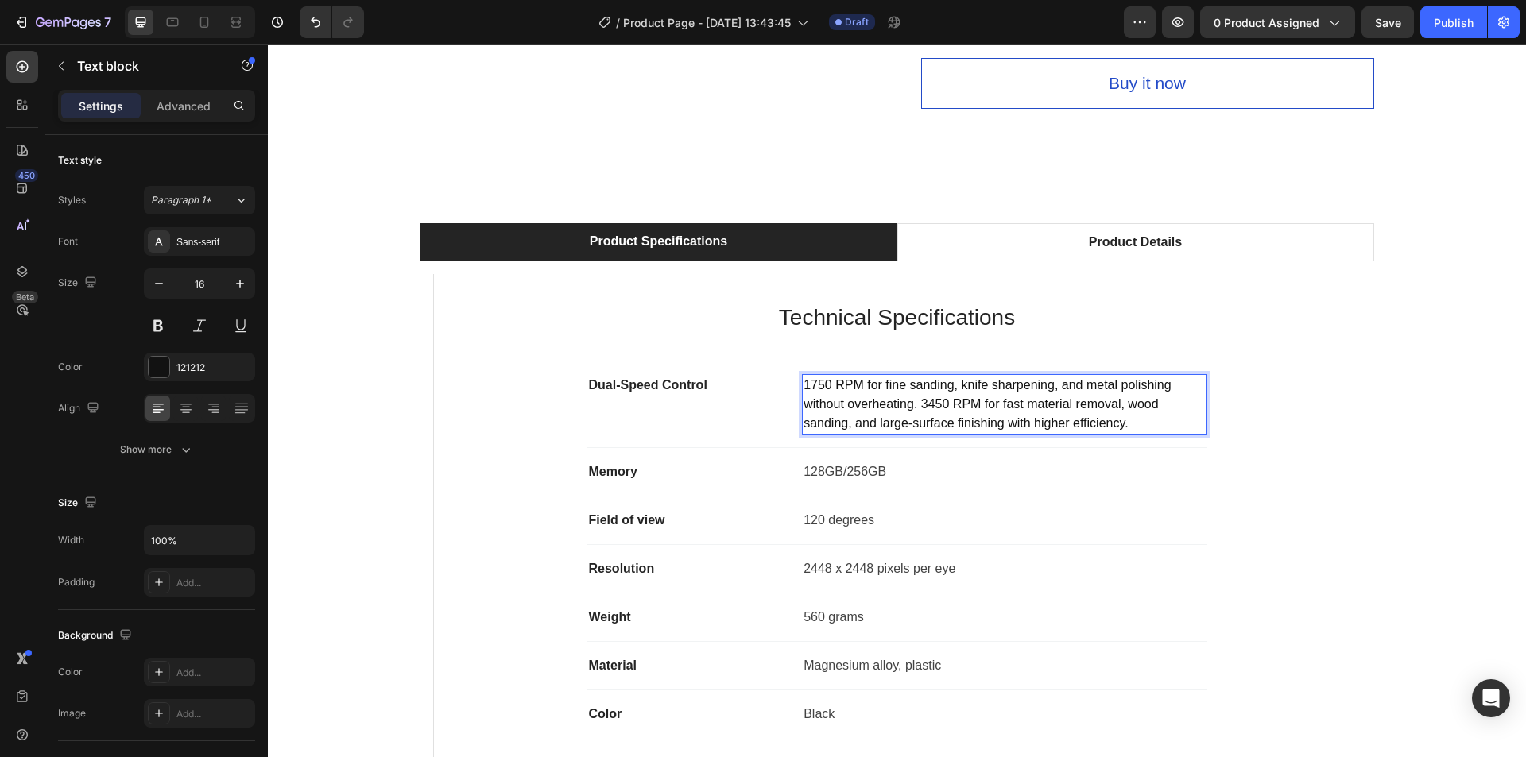
click at [926, 405] on p "1750 RPM for fine sanding, knife sharpening, and metal polishing without overhe…" at bounding box center [1004, 404] width 401 height 57
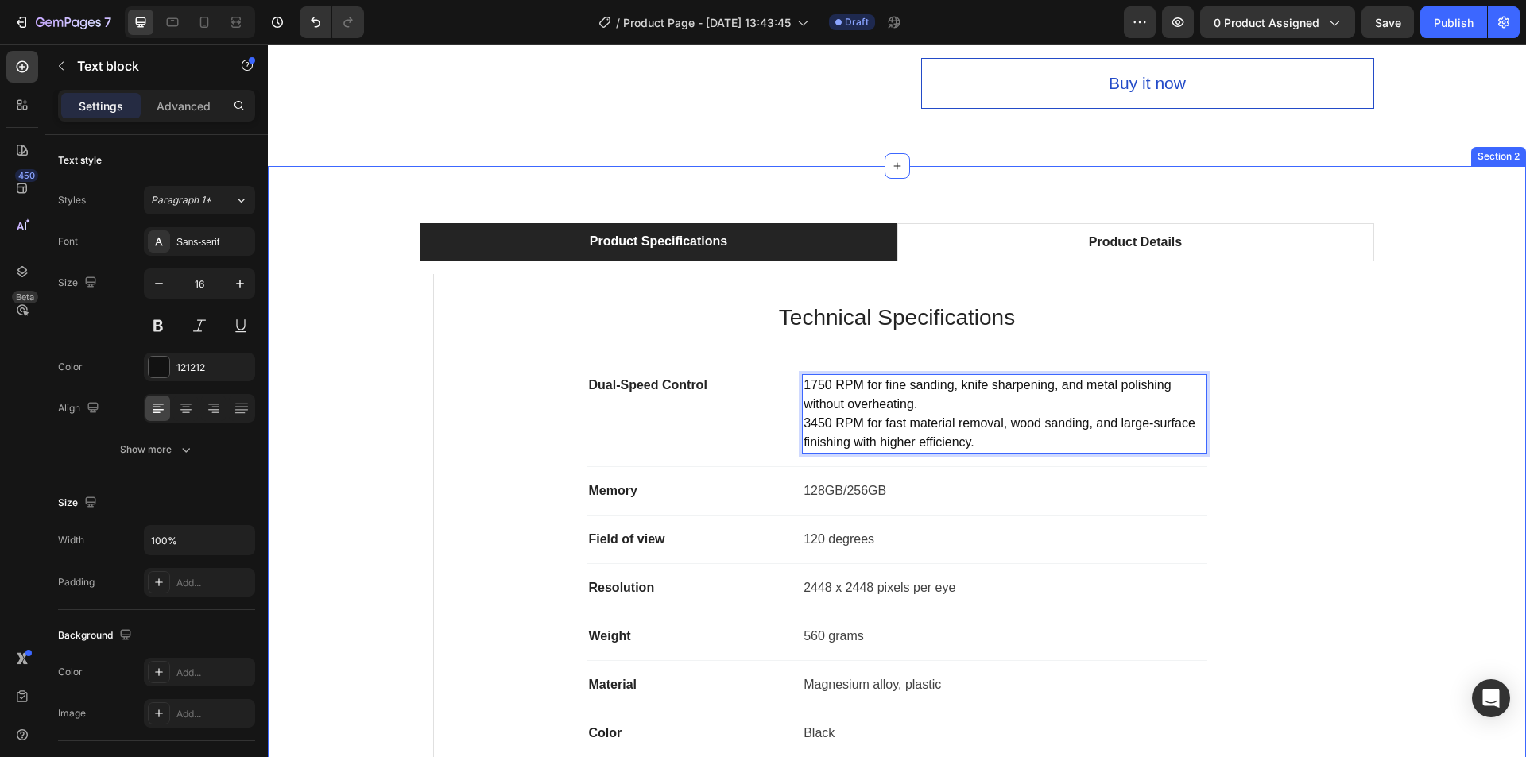
click at [1428, 410] on div "Product Specifications Product Details Technical Specifications Heading Dual-Sp…" at bounding box center [897, 509] width 1234 height 573
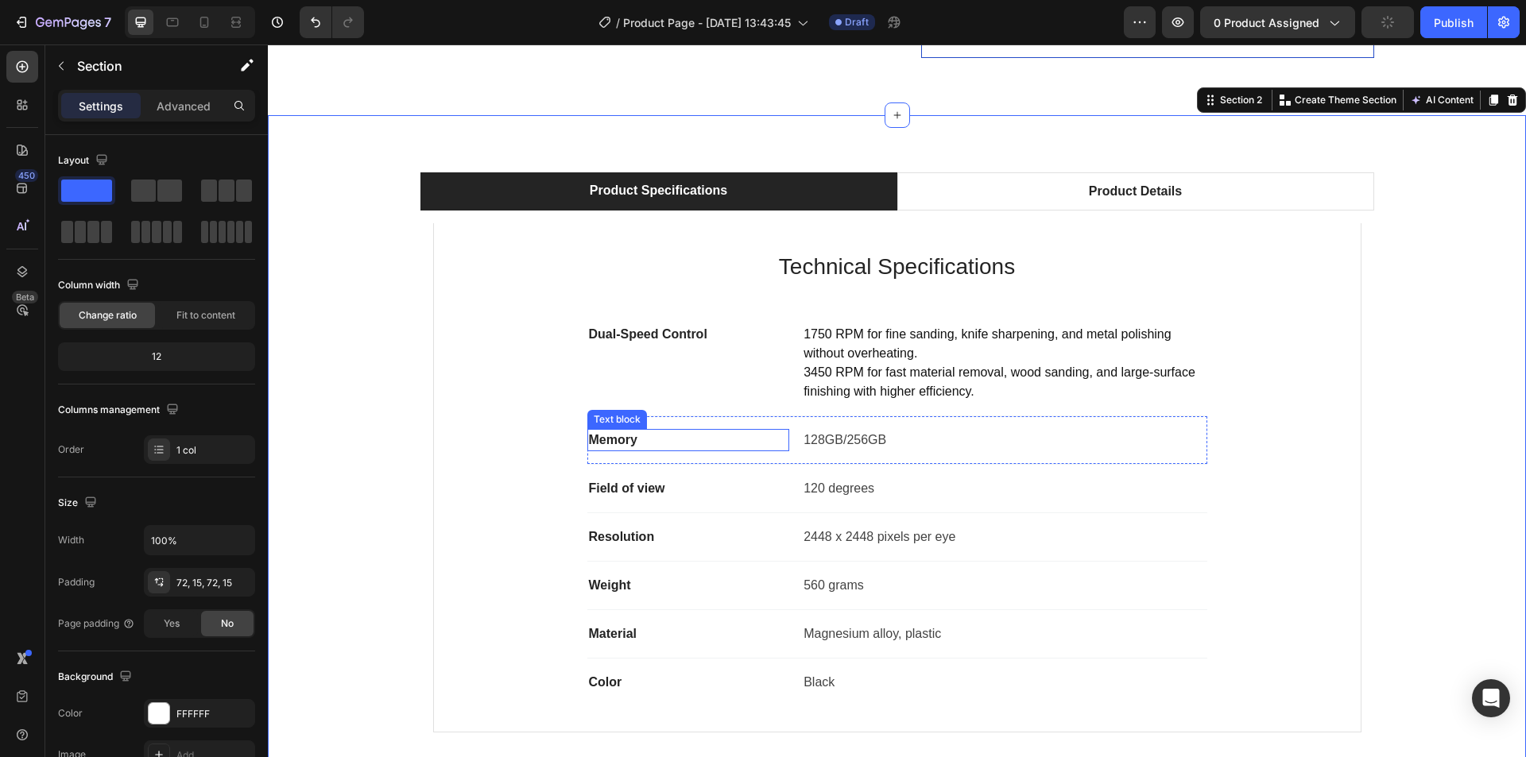
scroll to position [795, 0]
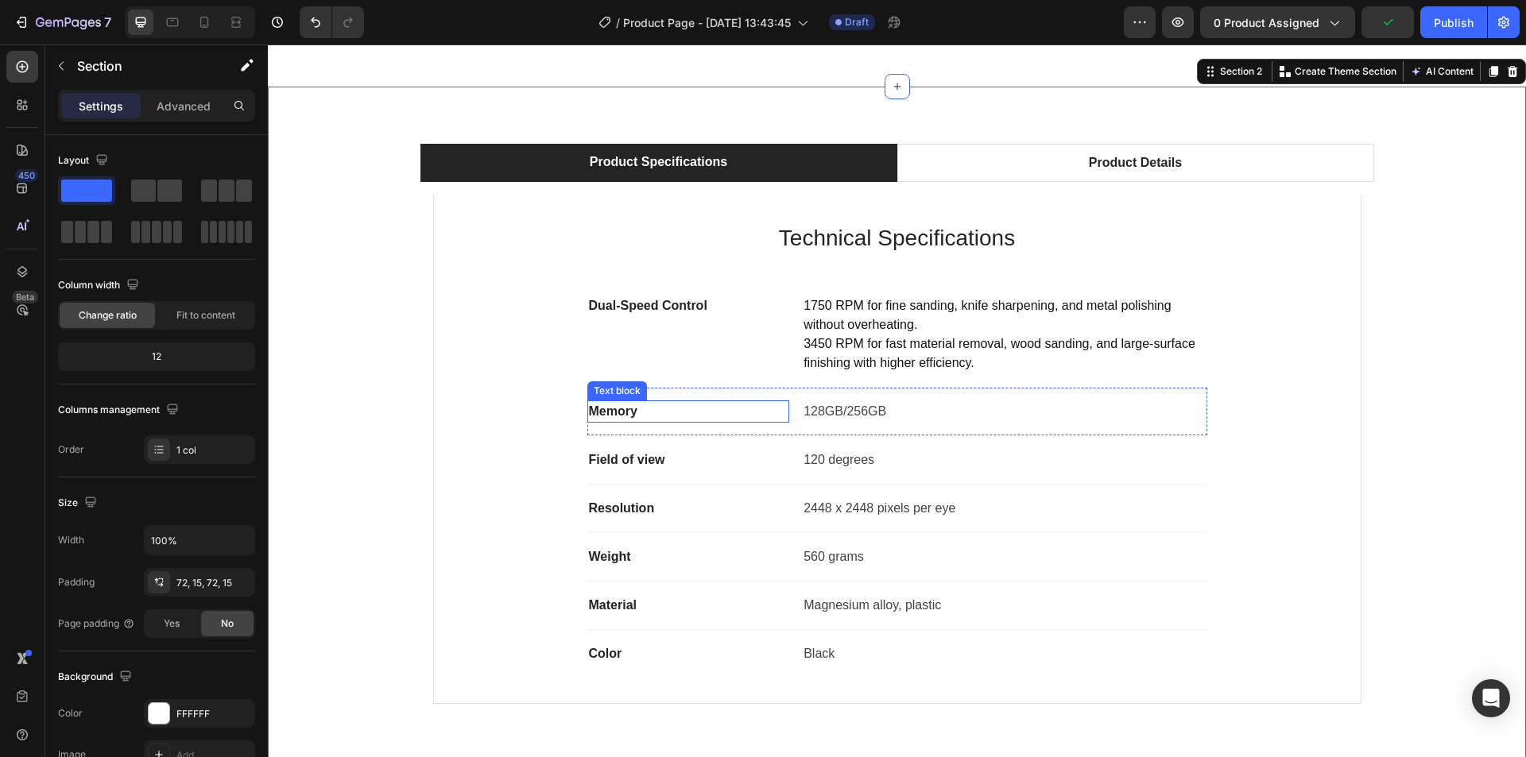
click at [631, 417] on p "Memory" at bounding box center [689, 411] width 200 height 19
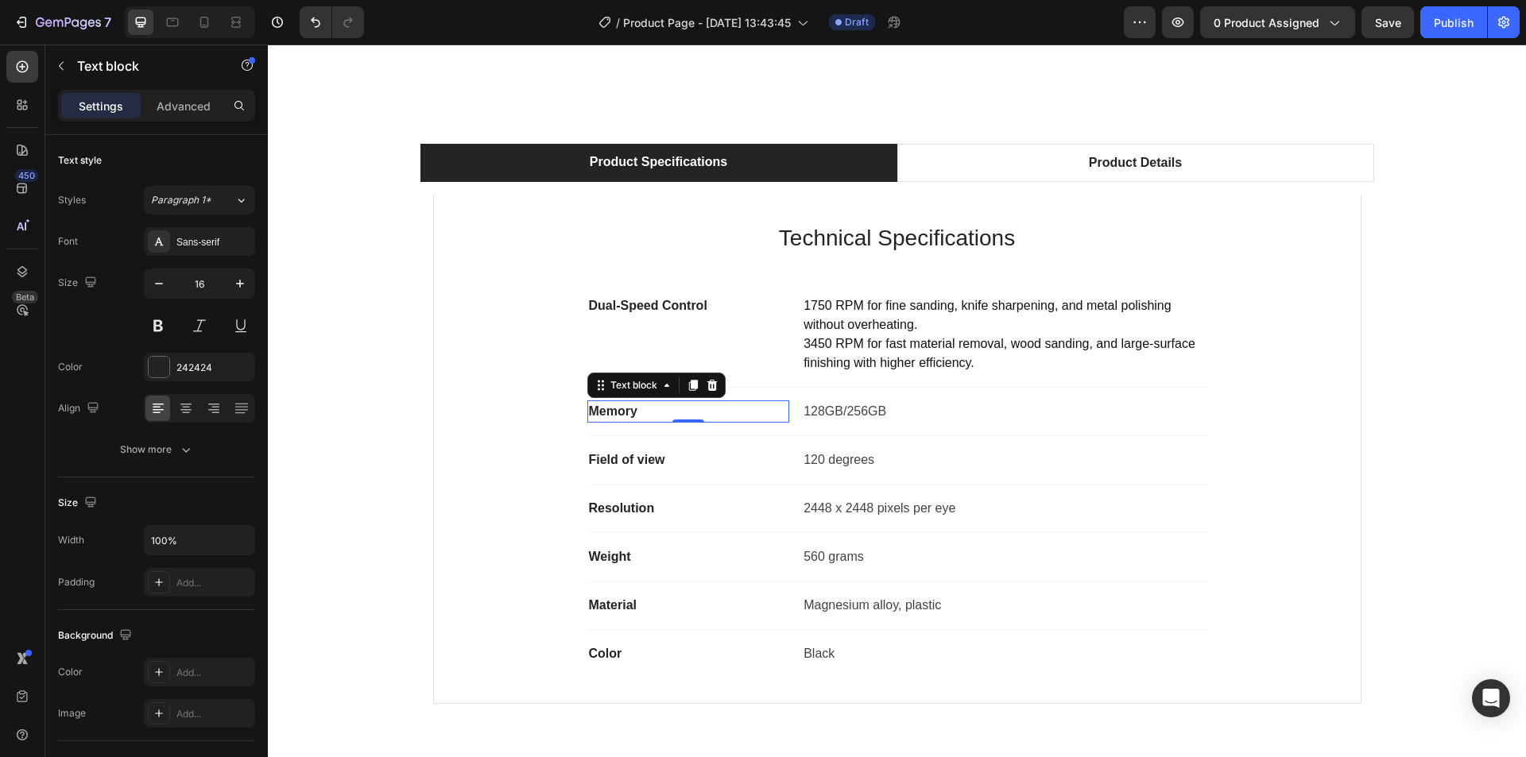
click at [613, 410] on p "Memory" at bounding box center [689, 411] width 200 height 19
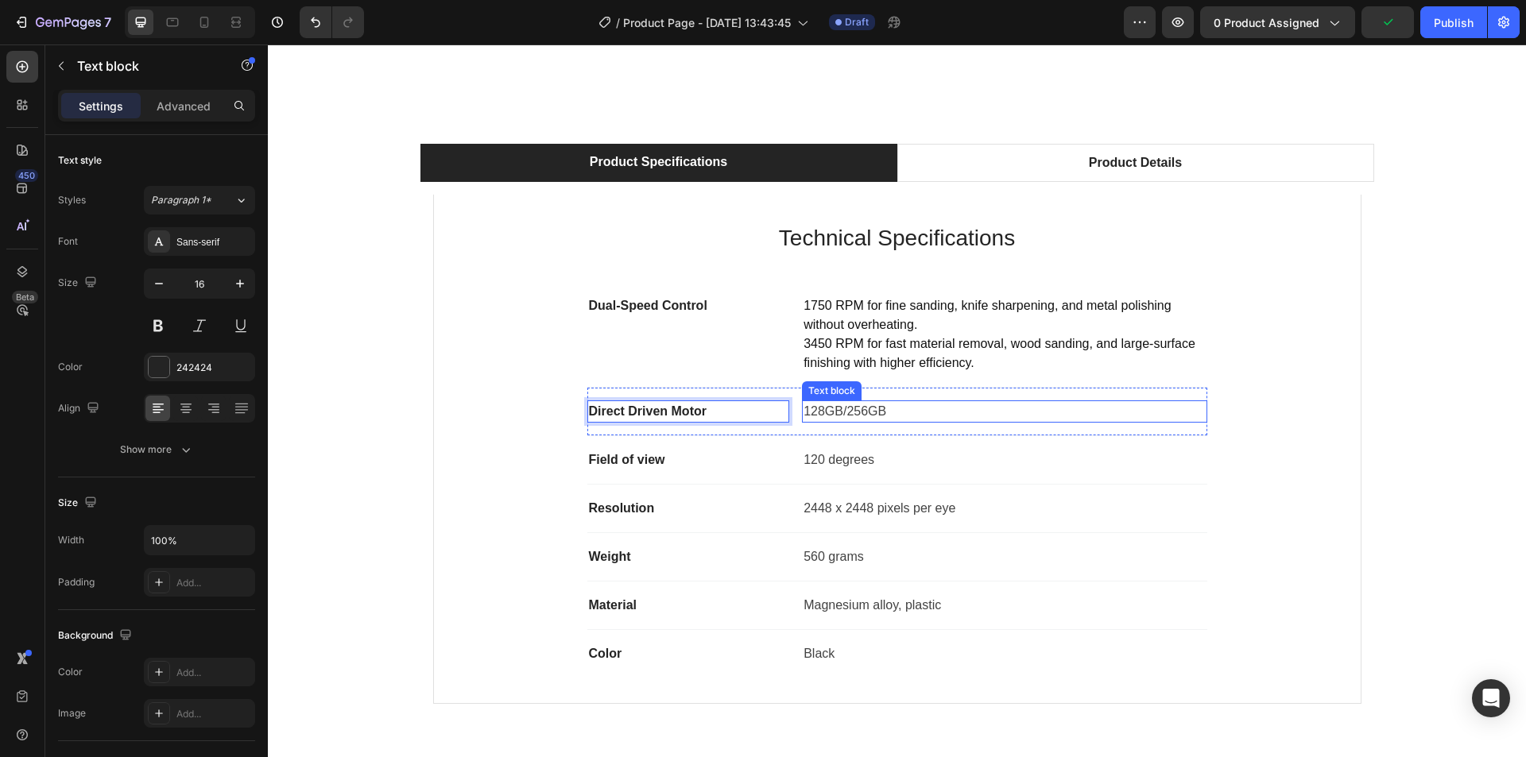
click at [854, 405] on p "128GB/256GB" at bounding box center [1004, 411] width 401 height 19
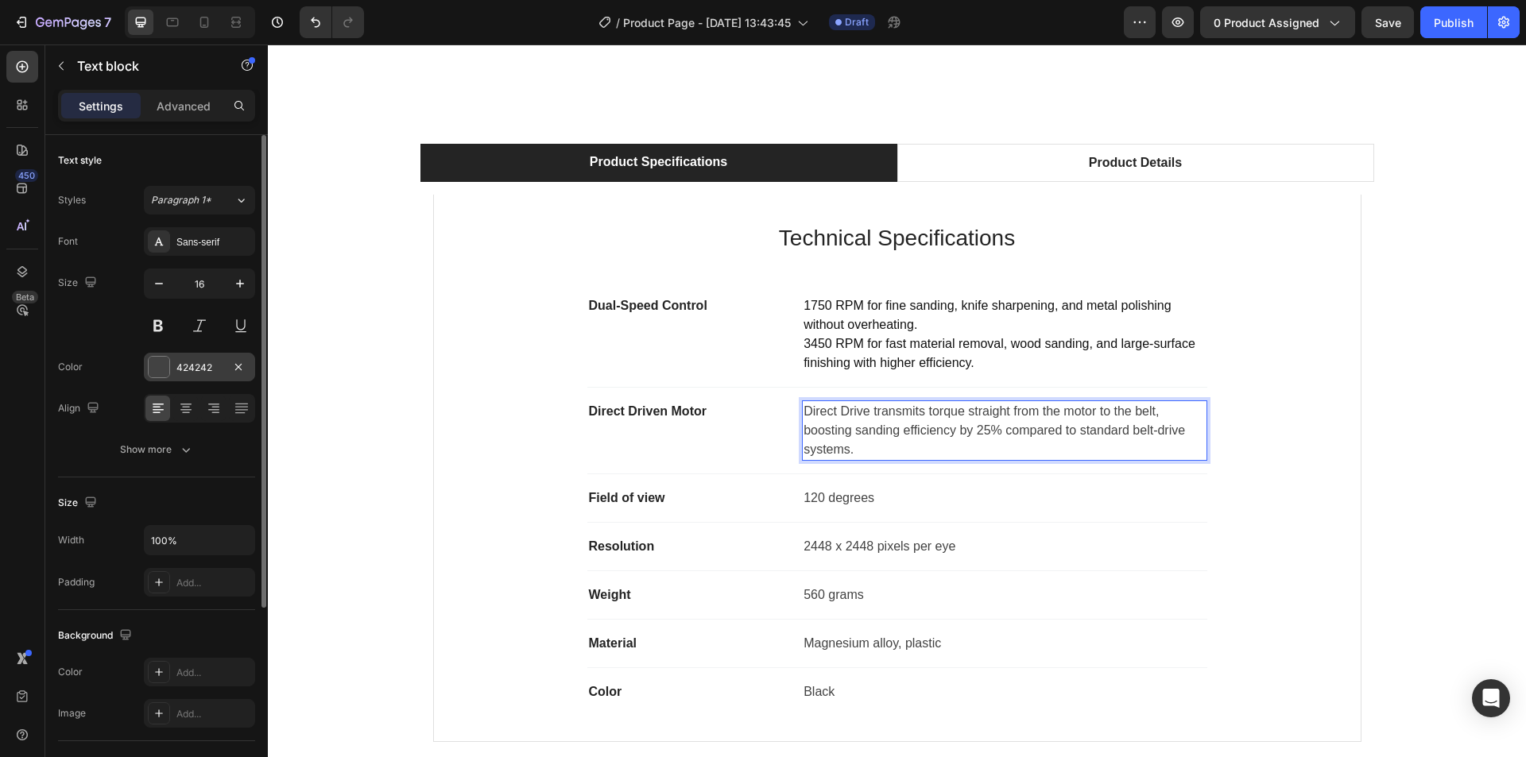
click at [186, 370] on div "424242" at bounding box center [199, 368] width 46 height 14
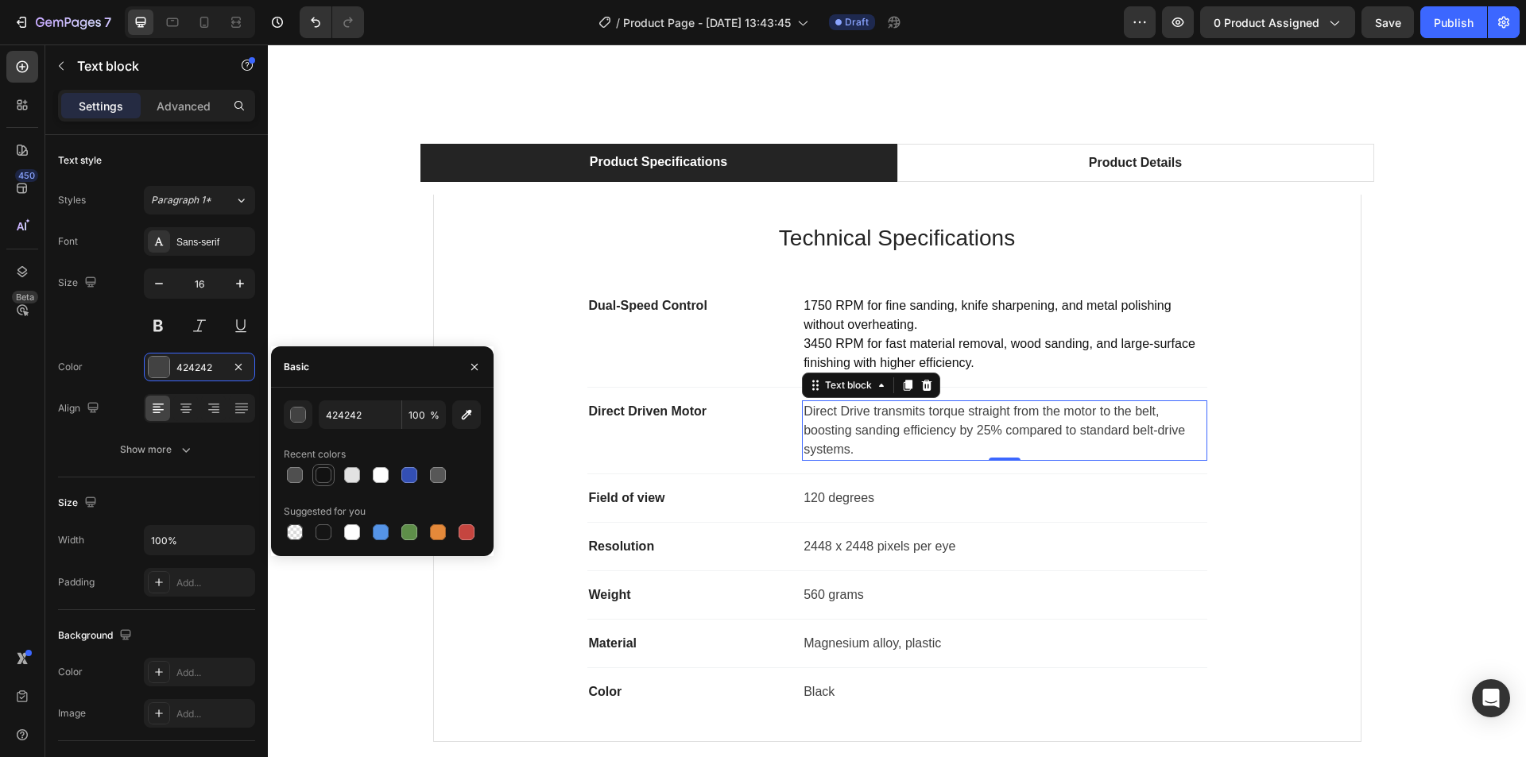
click at [320, 478] on div at bounding box center [324, 475] width 16 height 16
type input "121212"
click at [1407, 400] on div "Product Specifications Product Details Technical Specifications Heading Dual-Sp…" at bounding box center [897, 449] width 1234 height 611
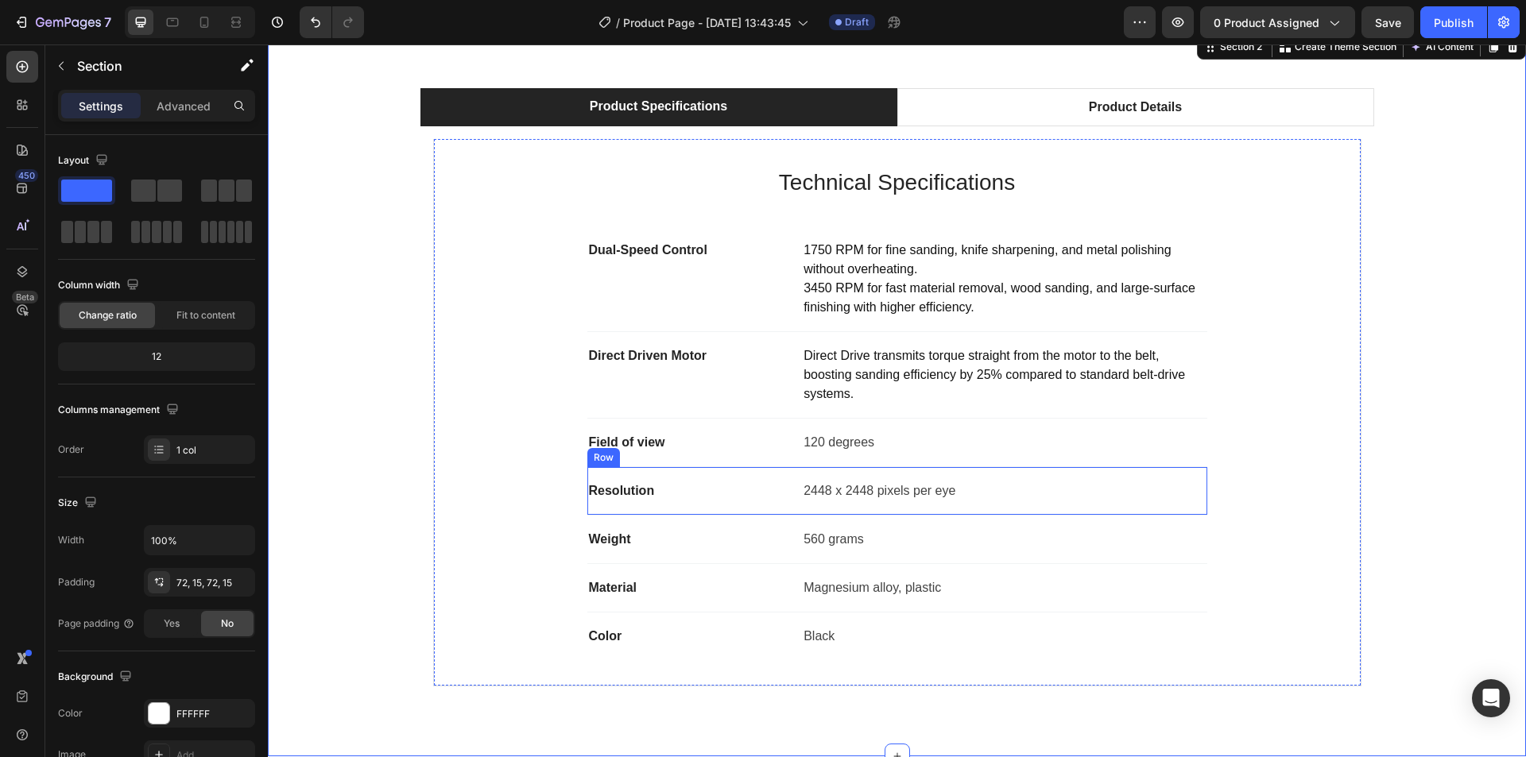
scroll to position [954, 0]
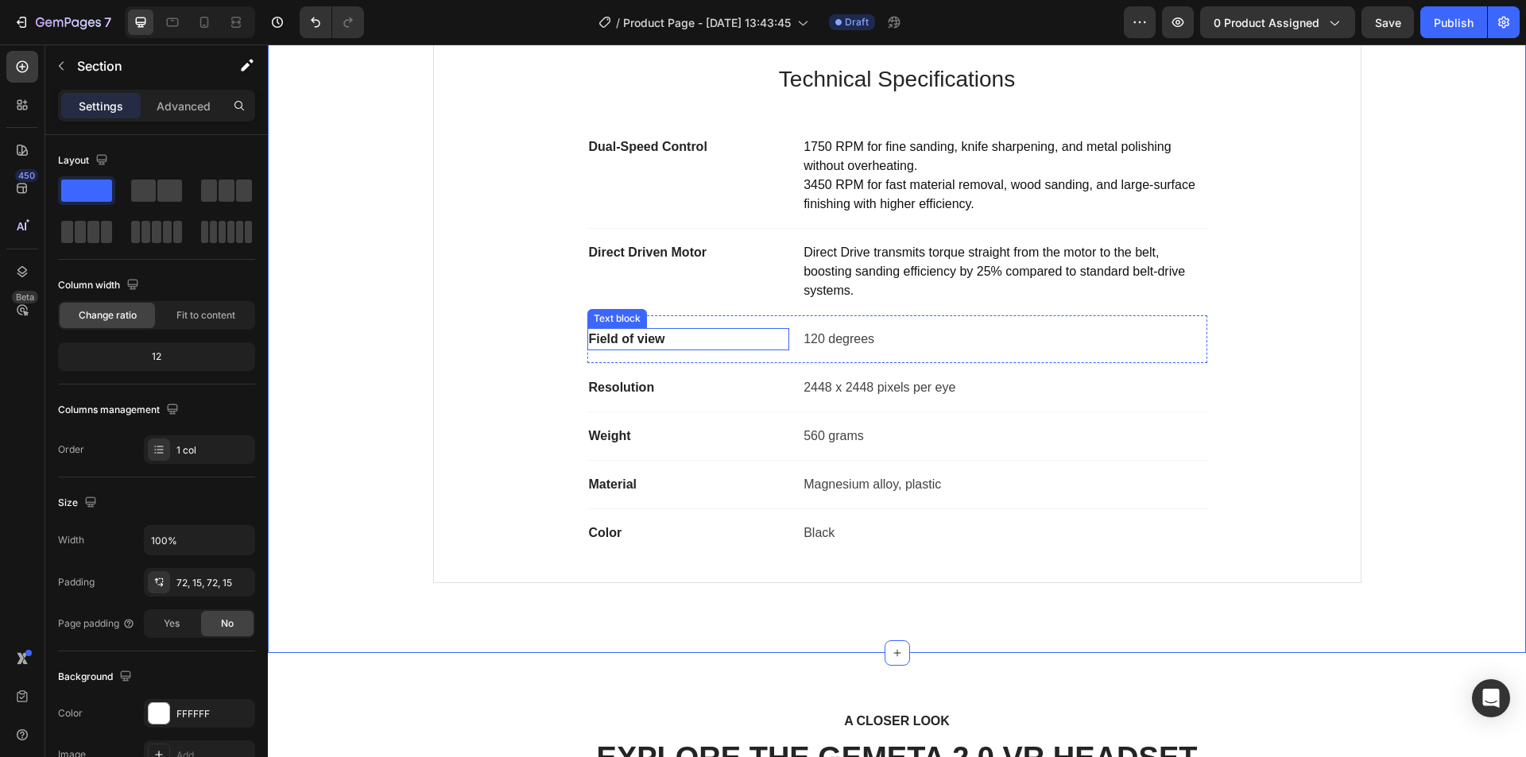
click at [617, 344] on p "Field of view" at bounding box center [689, 339] width 200 height 19
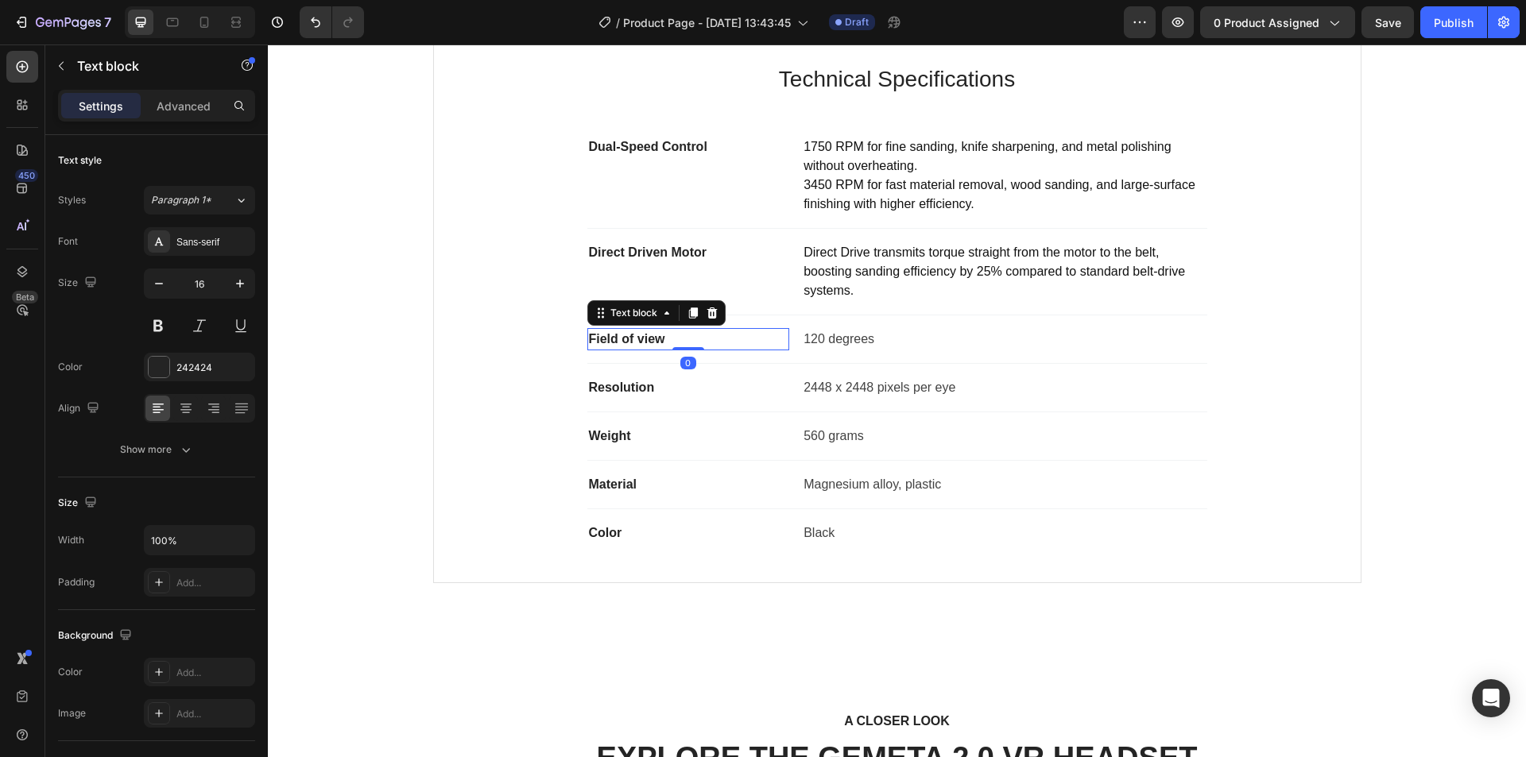
click at [617, 344] on p "Field of view" at bounding box center [689, 339] width 200 height 19
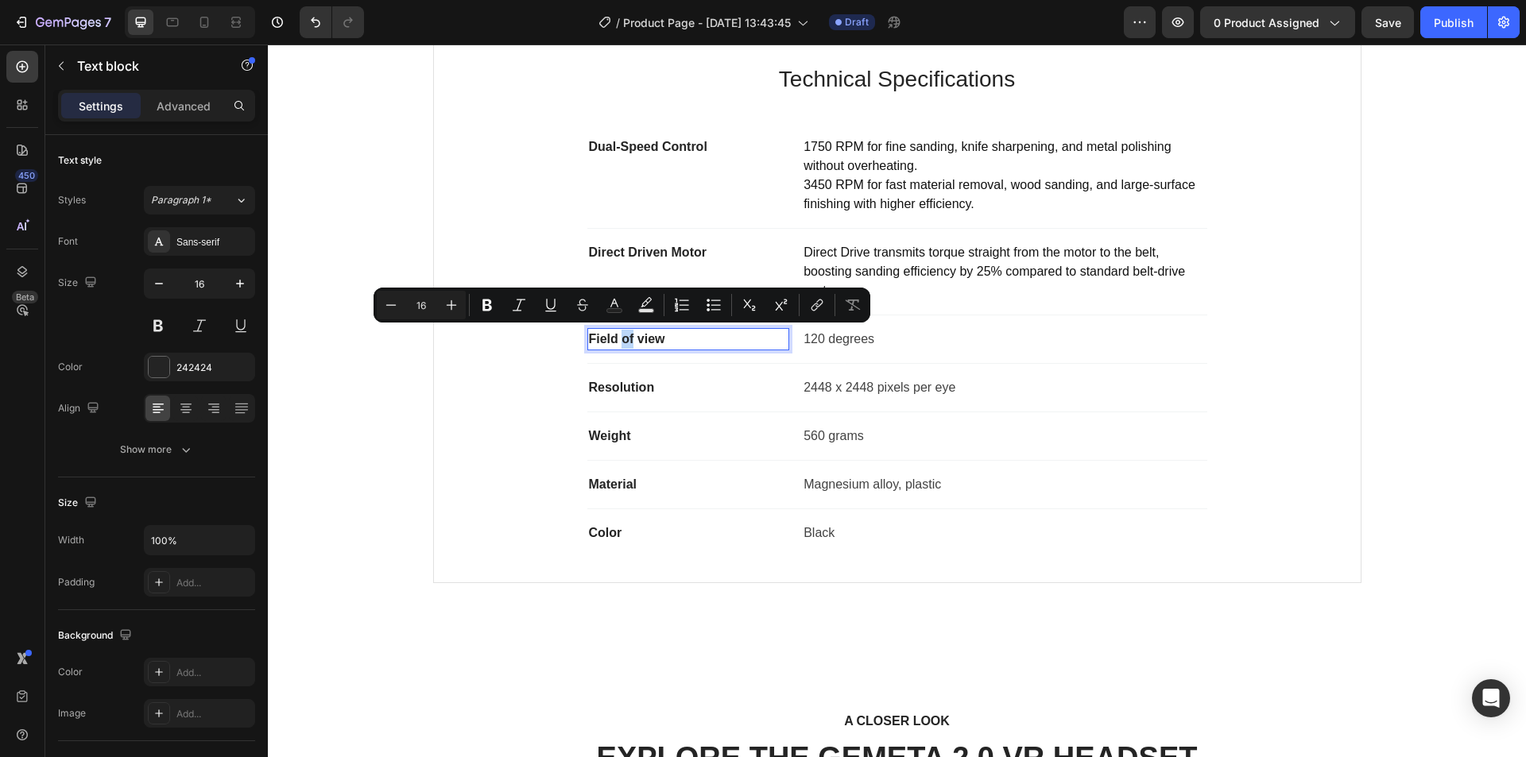
click at [617, 344] on p "Field of view" at bounding box center [689, 339] width 200 height 19
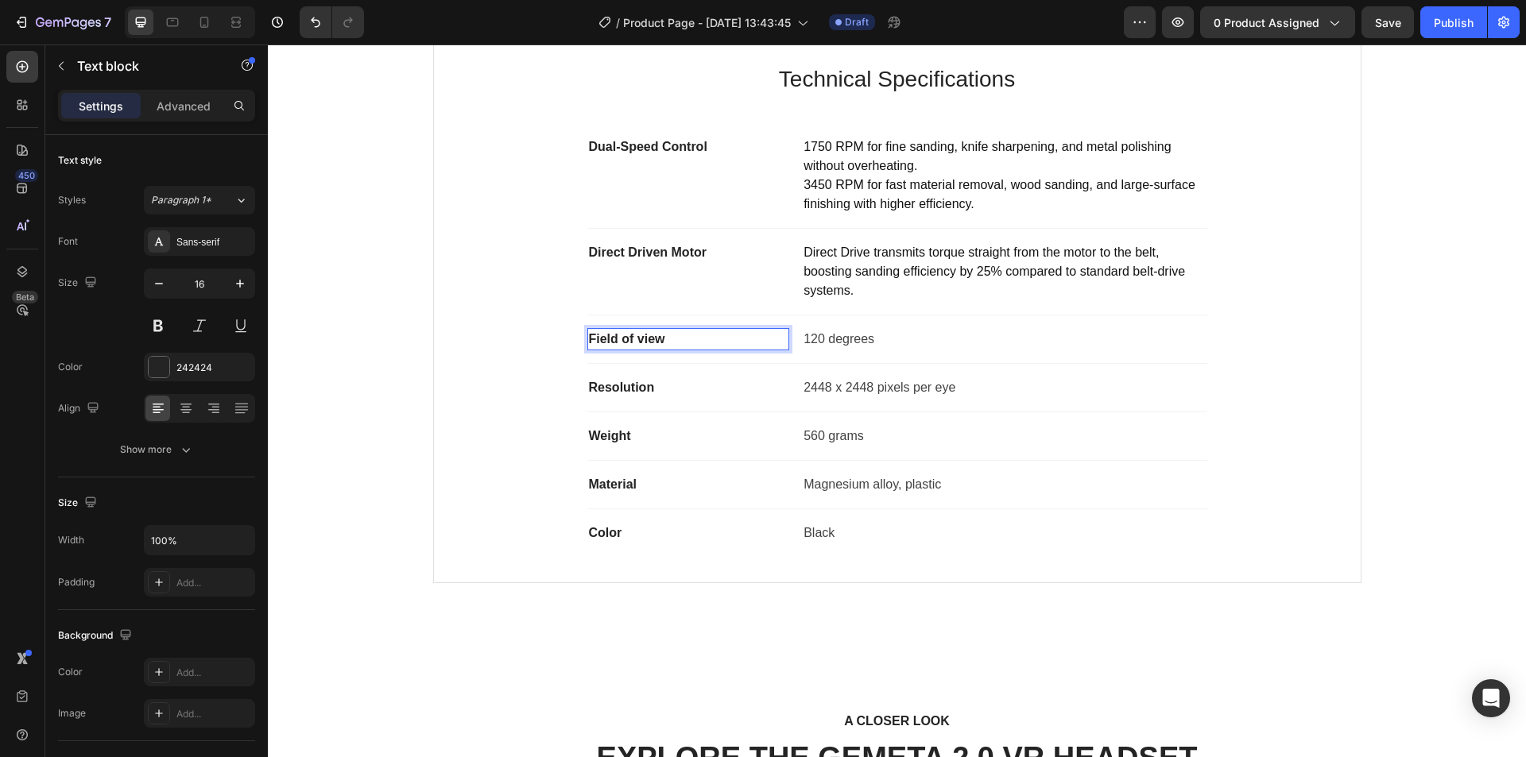
click at [617, 344] on p "Field of view" at bounding box center [689, 339] width 200 height 19
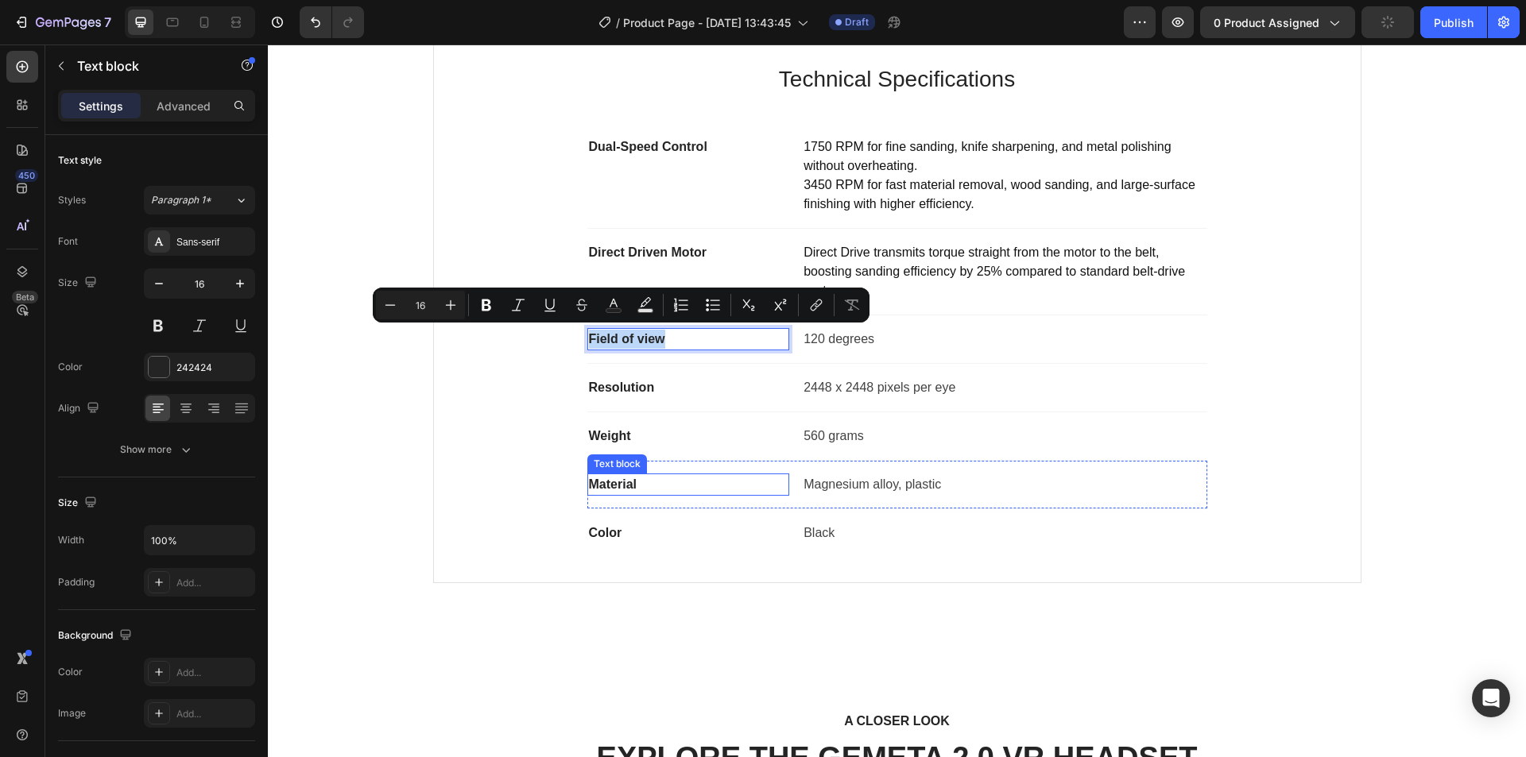
click at [607, 490] on p "Material" at bounding box center [689, 484] width 200 height 19
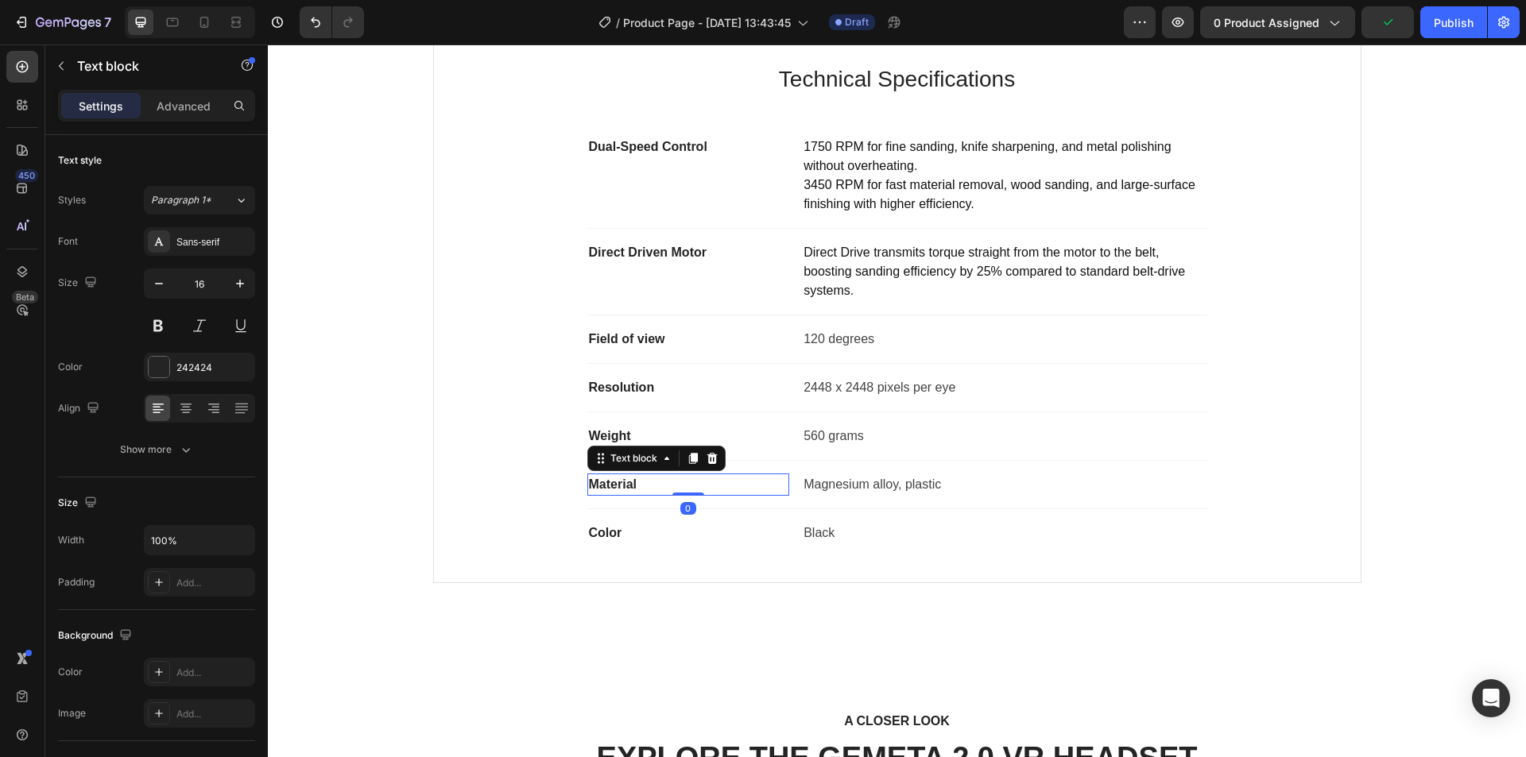
click at [607, 490] on p "Material" at bounding box center [689, 484] width 200 height 19
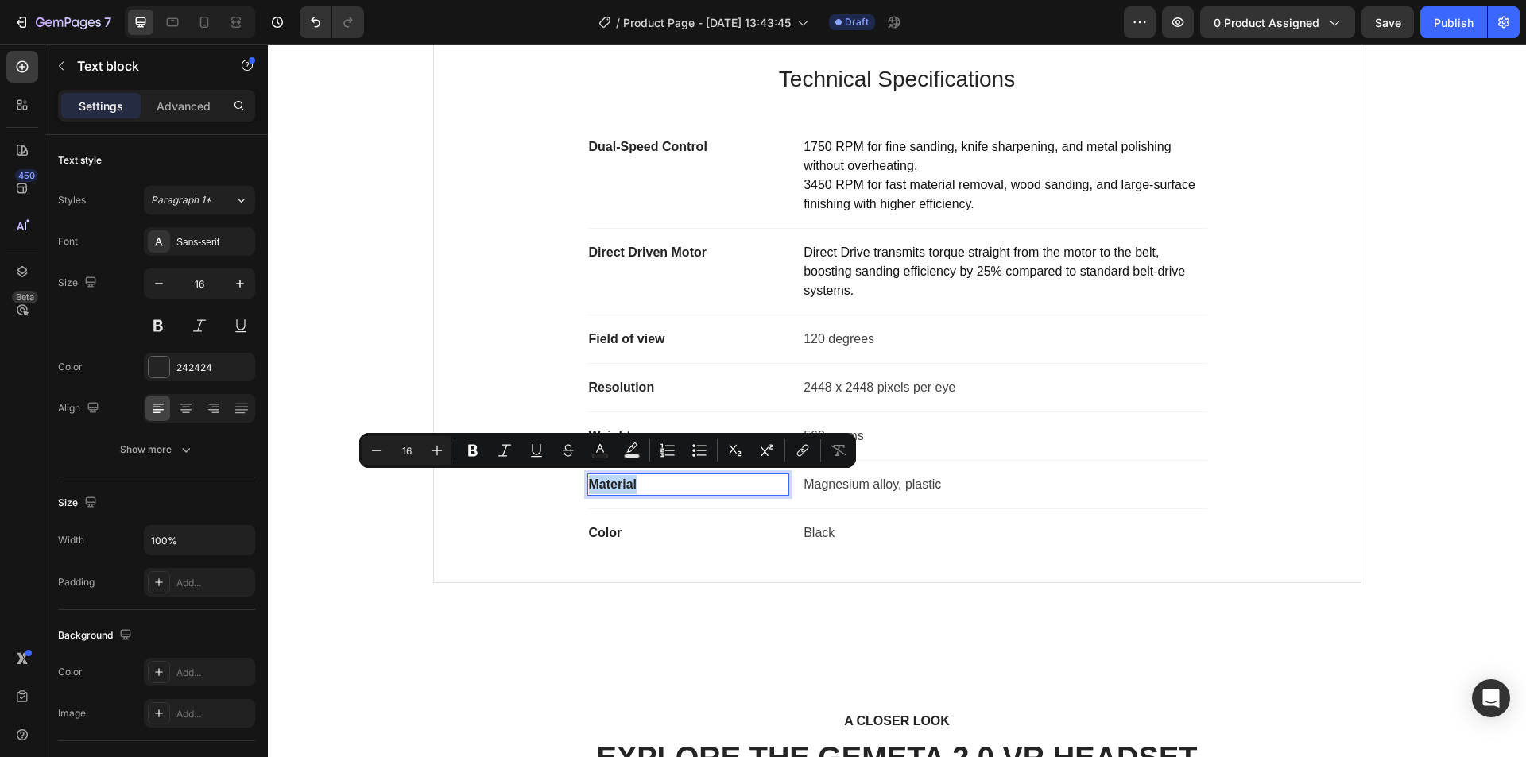
copy p "Material"
click at [612, 337] on p "Field of view" at bounding box center [689, 339] width 200 height 19
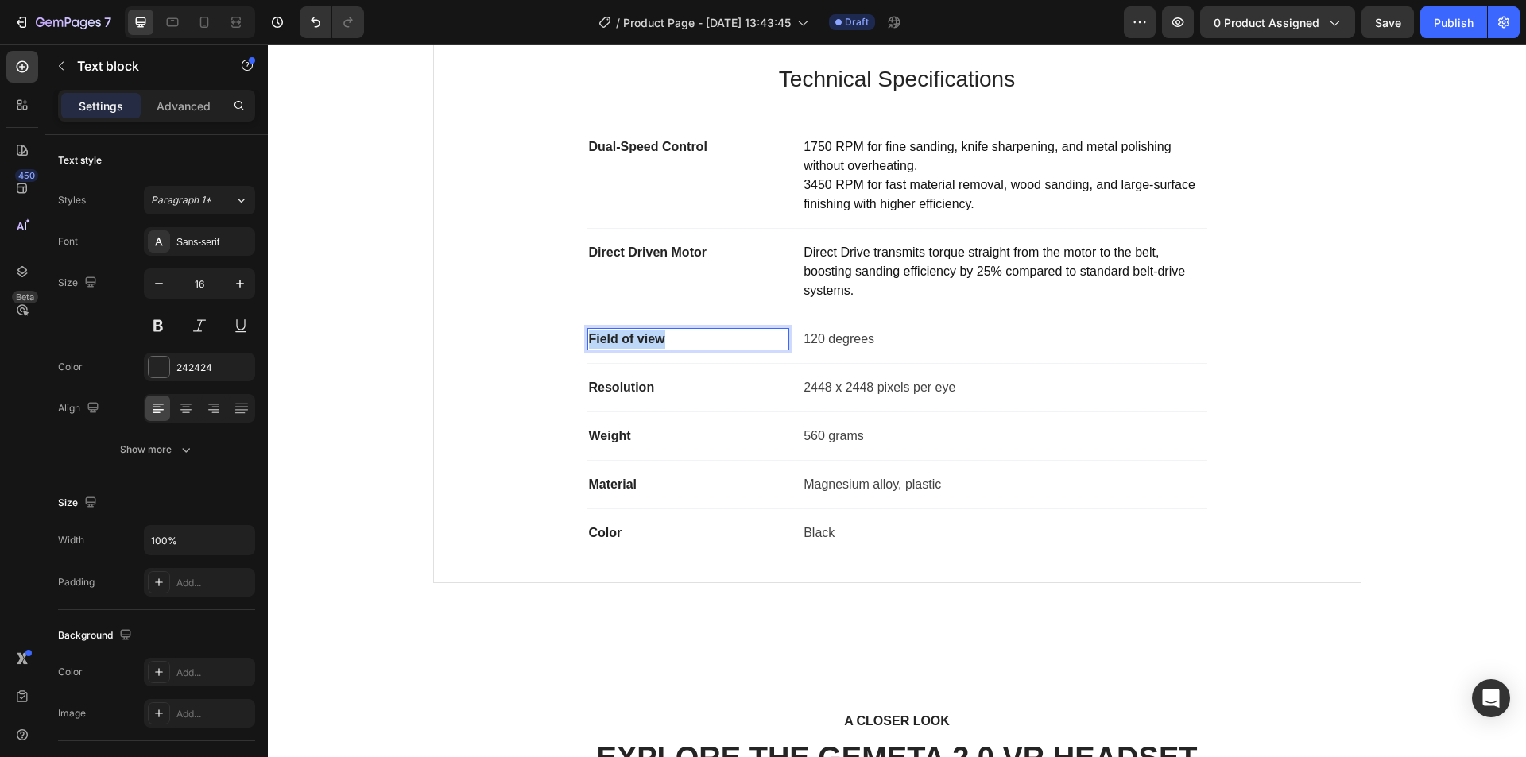
click at [612, 337] on p "Field of view" at bounding box center [689, 339] width 200 height 19
click at [823, 339] on p "120 degrees" at bounding box center [1004, 339] width 401 height 19
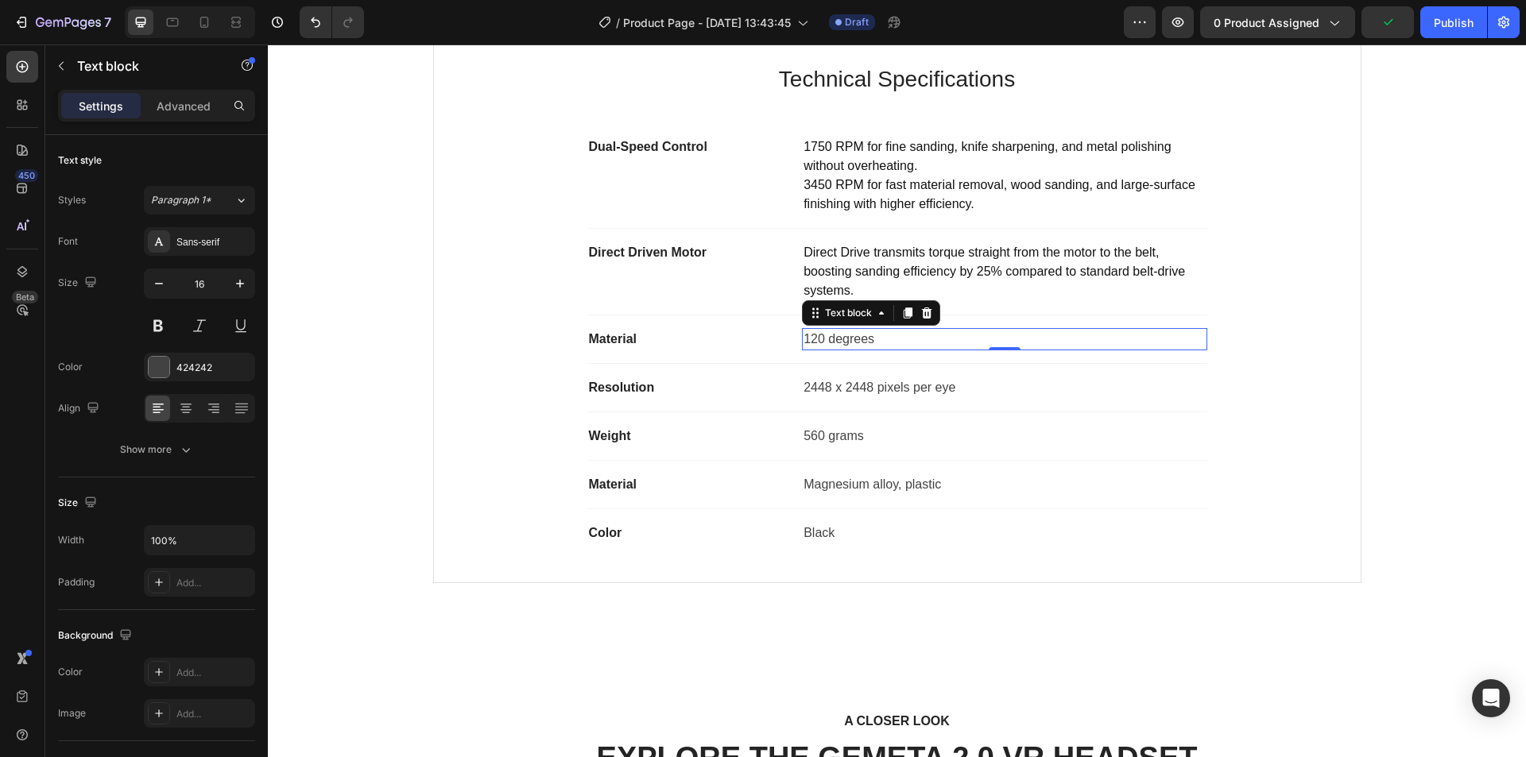
click at [850, 342] on p "120 degrees" at bounding box center [1004, 339] width 401 height 19
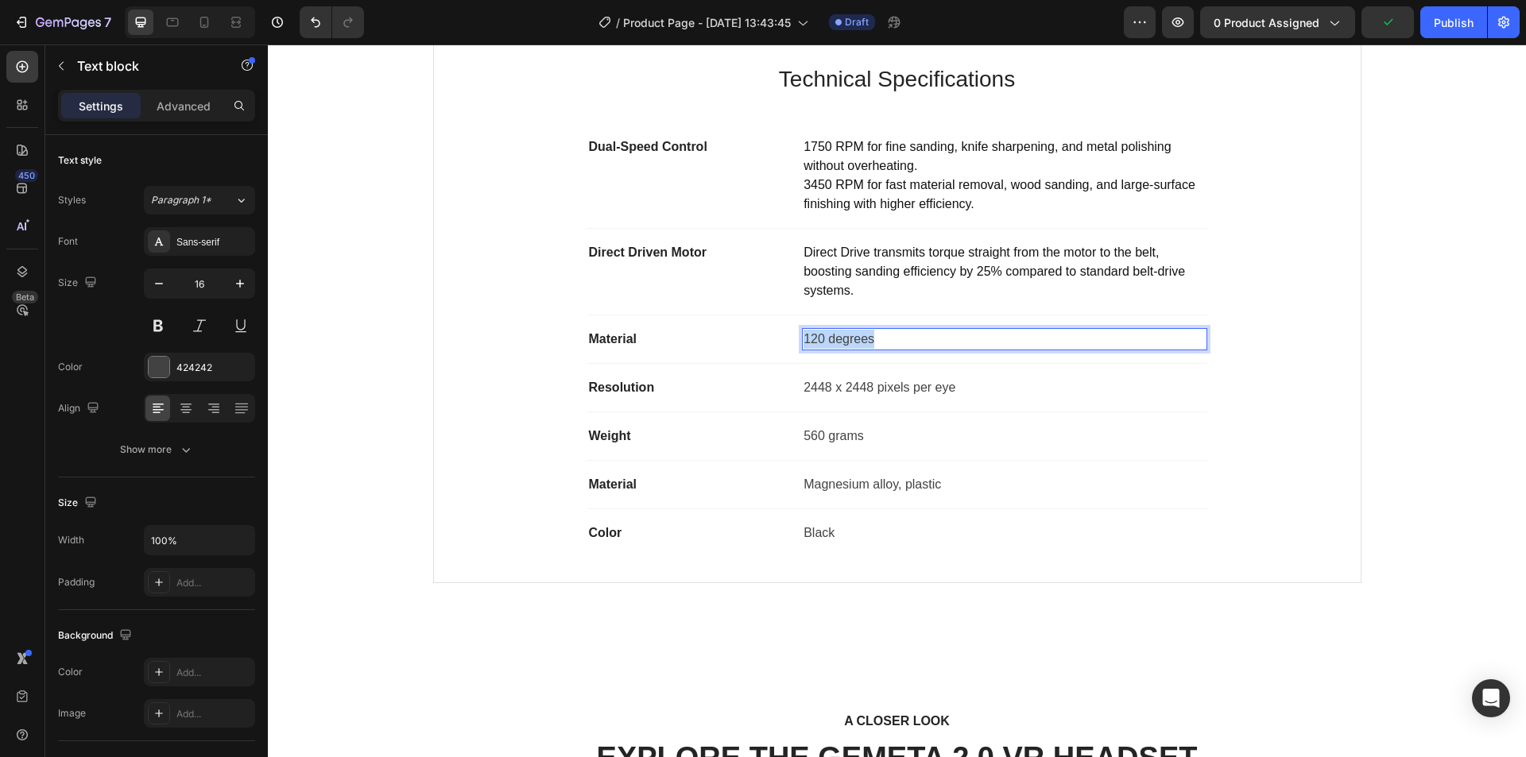
click at [850, 342] on p "120 degrees" at bounding box center [1004, 339] width 401 height 19
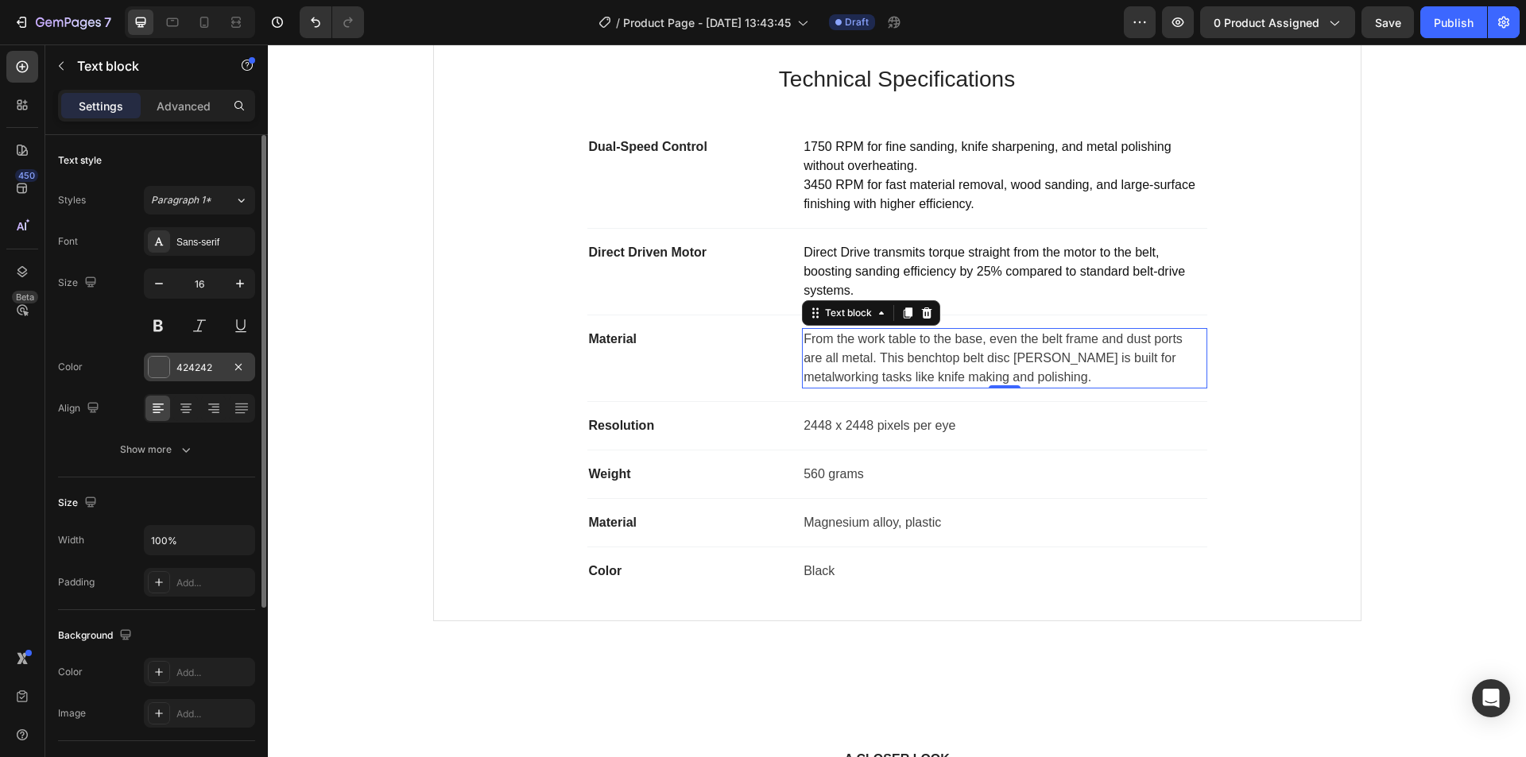
click at [198, 368] on div "424242" at bounding box center [199, 368] width 46 height 14
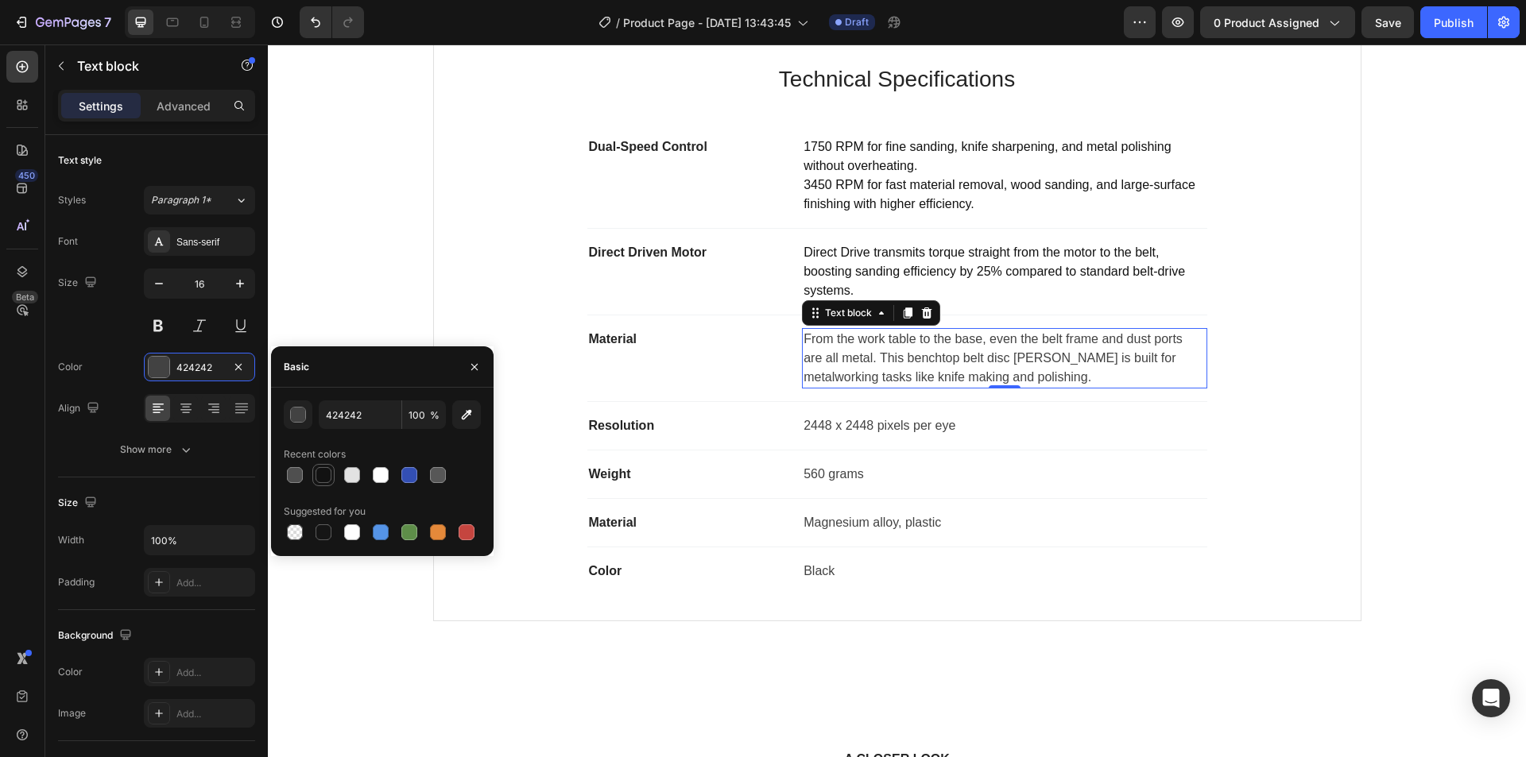
click at [322, 474] on div at bounding box center [324, 475] width 16 height 16
type input "121212"
click at [607, 429] on p "Resolution" at bounding box center [689, 425] width 200 height 19
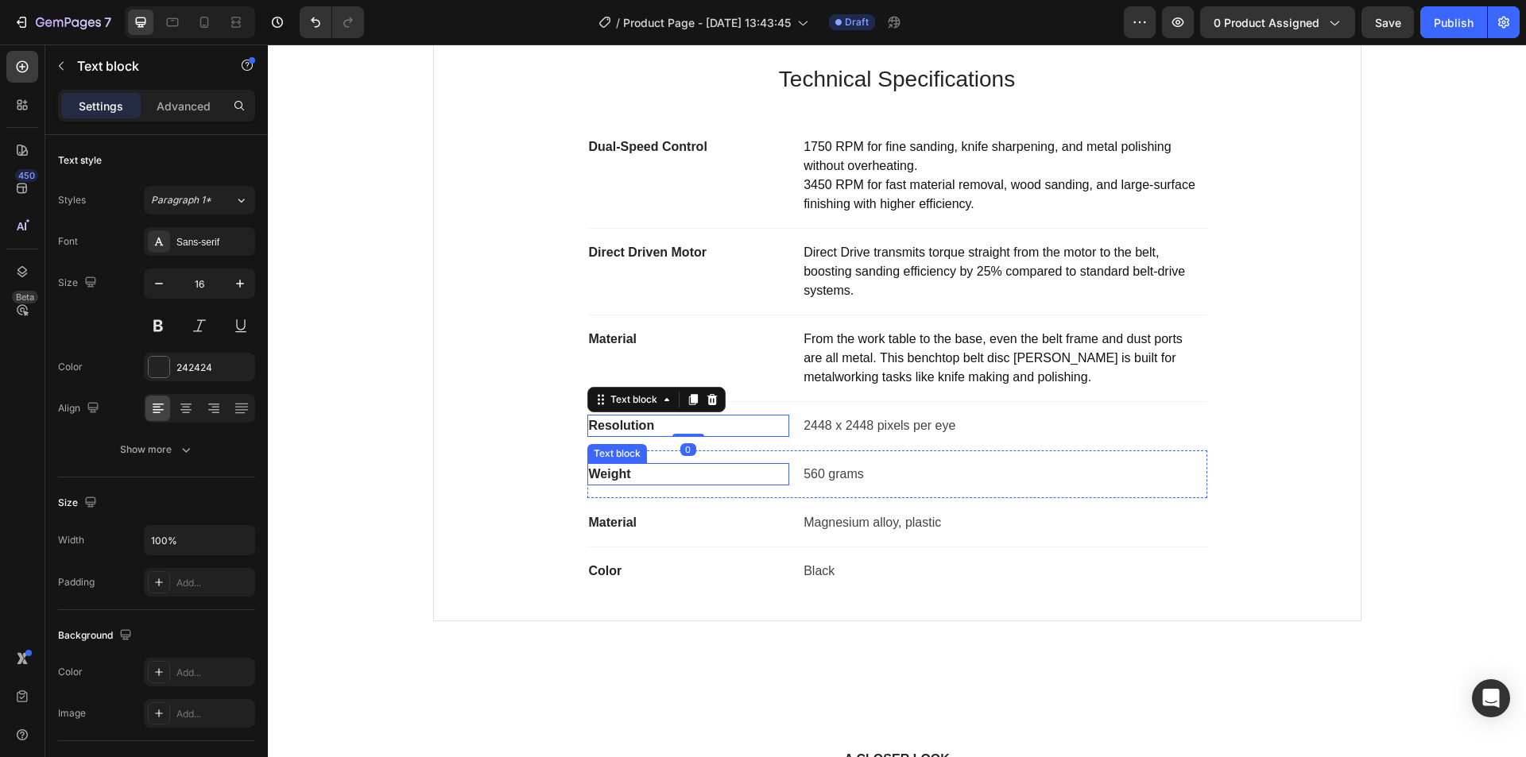
click at [600, 479] on p "Weight" at bounding box center [689, 474] width 200 height 19
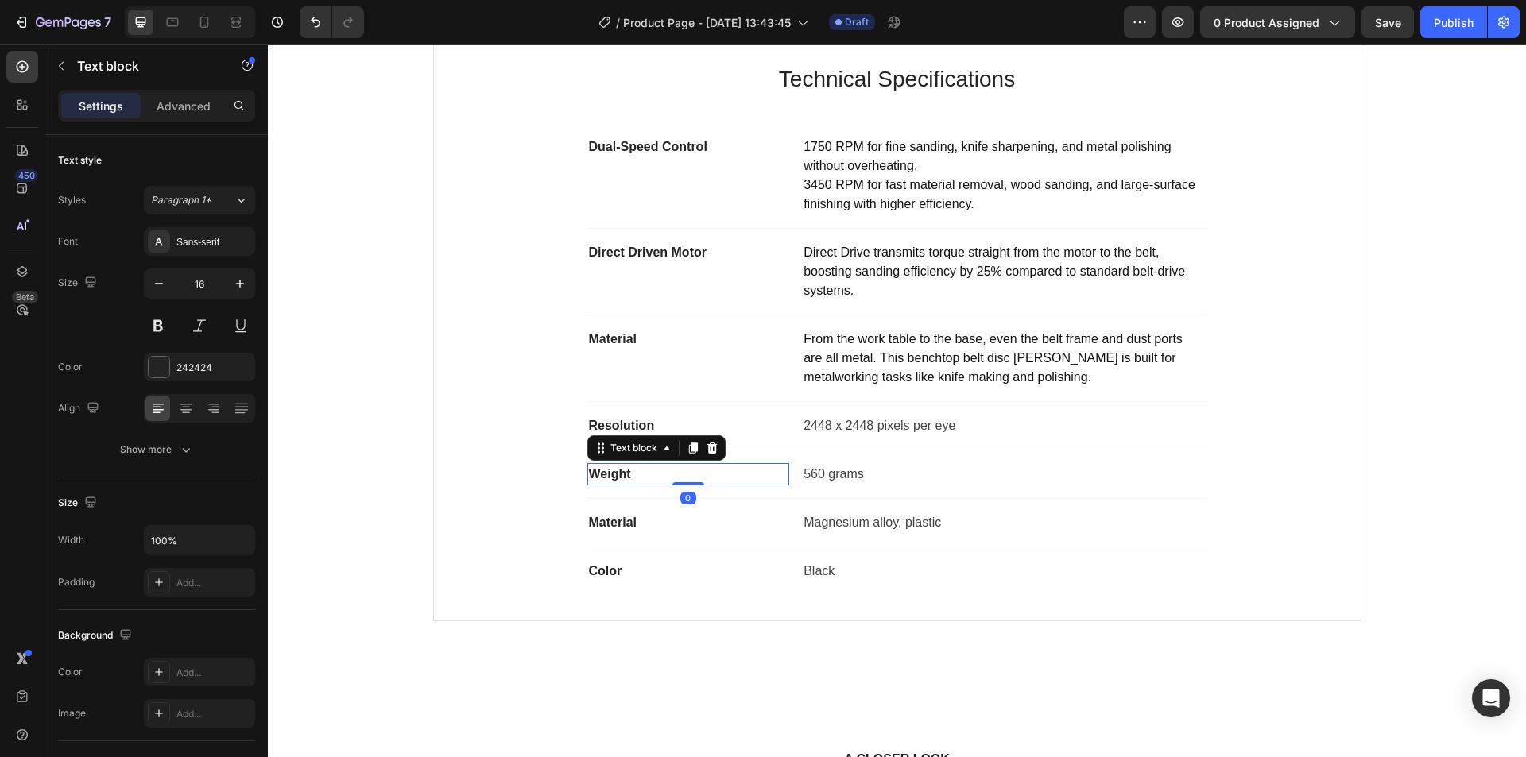
click at [600, 479] on p "Weight" at bounding box center [689, 474] width 200 height 19
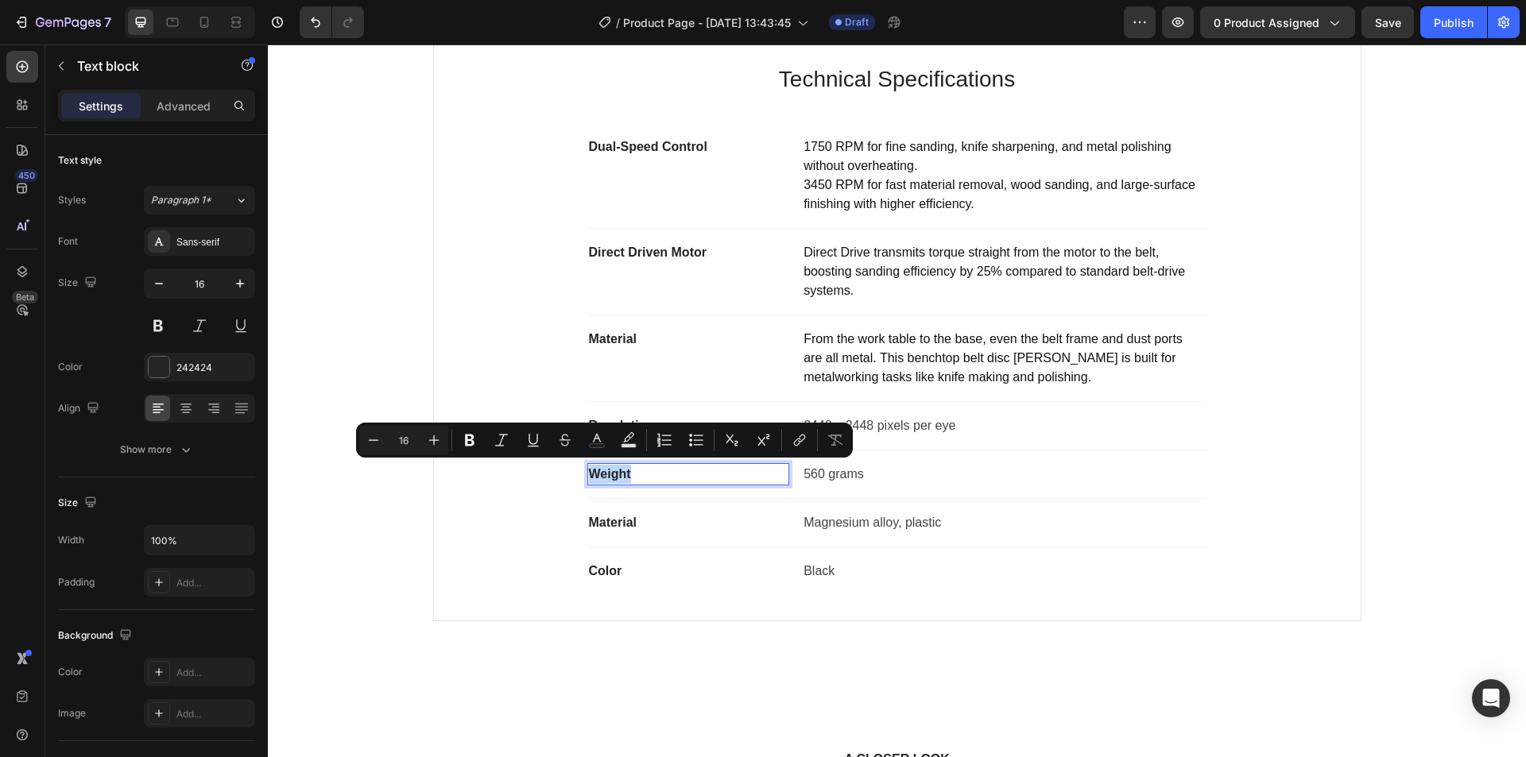
copy p "Weight"
click at [600, 415] on div "Resolution Text block" at bounding box center [688, 426] width 203 height 22
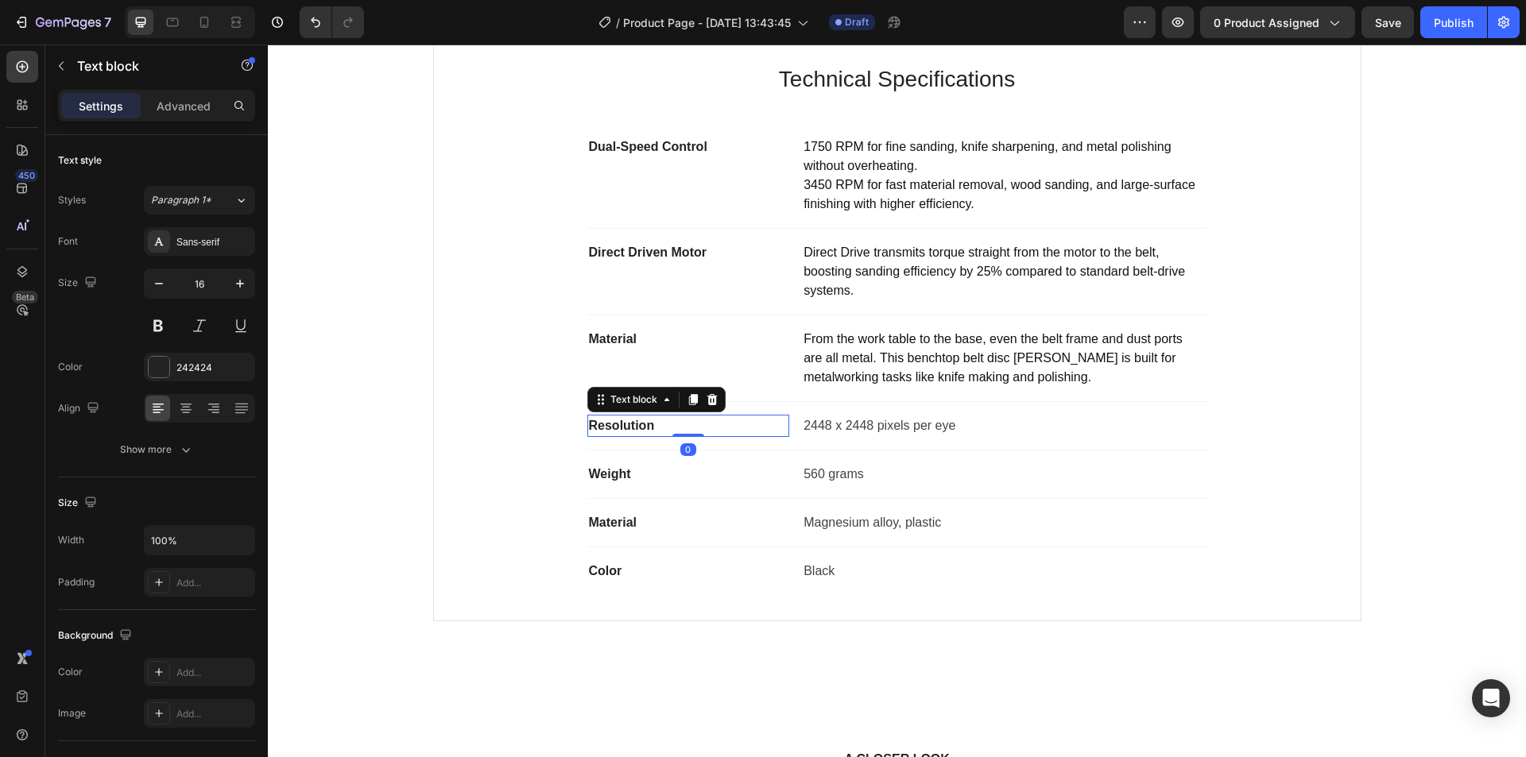
click at [600, 415] on div "Resolution" at bounding box center [688, 426] width 203 height 22
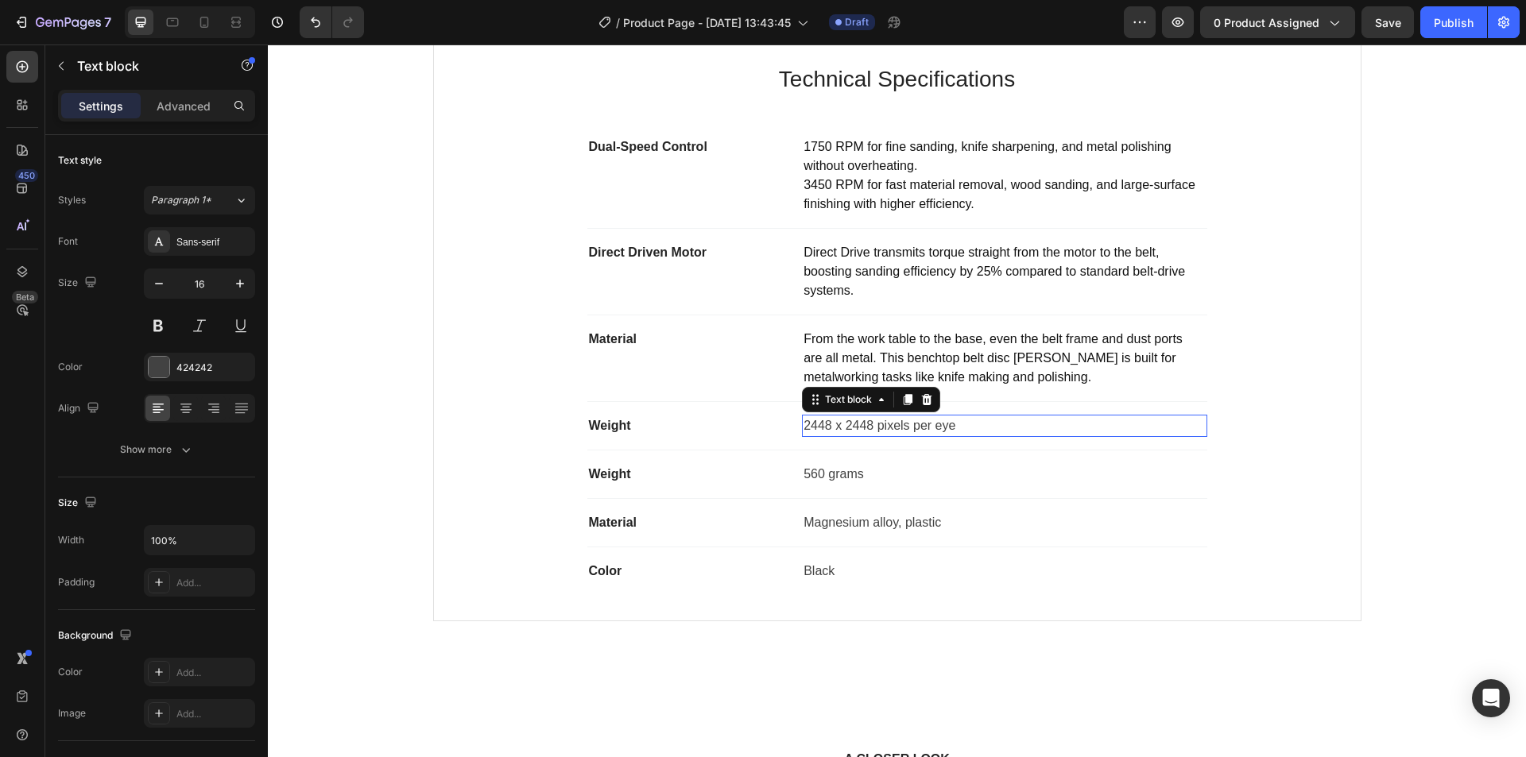
click at [821, 424] on p "2448 x 2448 pixels per eye" at bounding box center [1004, 425] width 401 height 19
click at [846, 429] on p "2448 x 2448 pixels per eye" at bounding box center [1004, 425] width 401 height 19
click at [845, 425] on p "‎56.7 pounds" at bounding box center [1004, 425] width 401 height 19
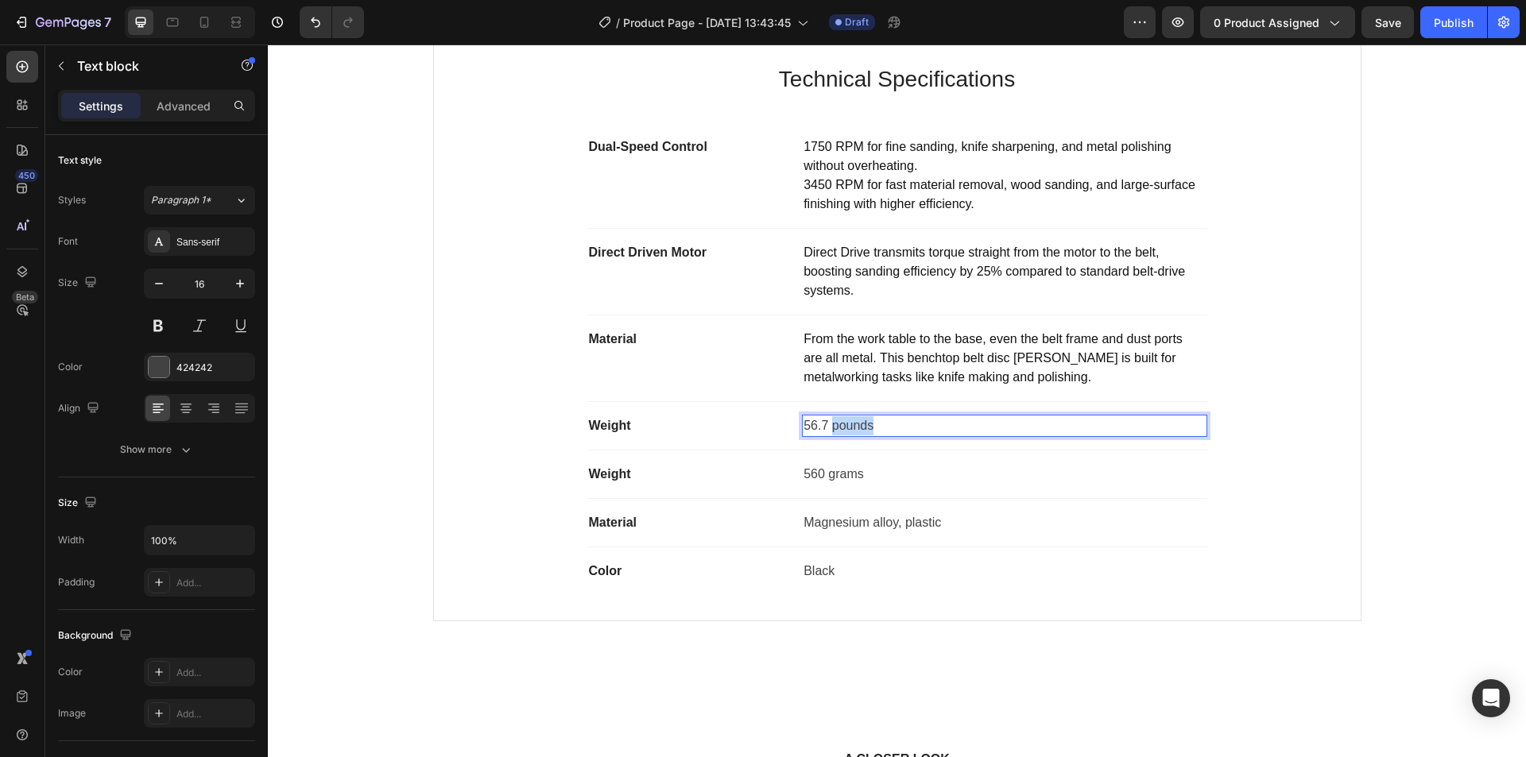
click at [845, 426] on p "‎56.7 pounds" at bounding box center [1004, 425] width 401 height 19
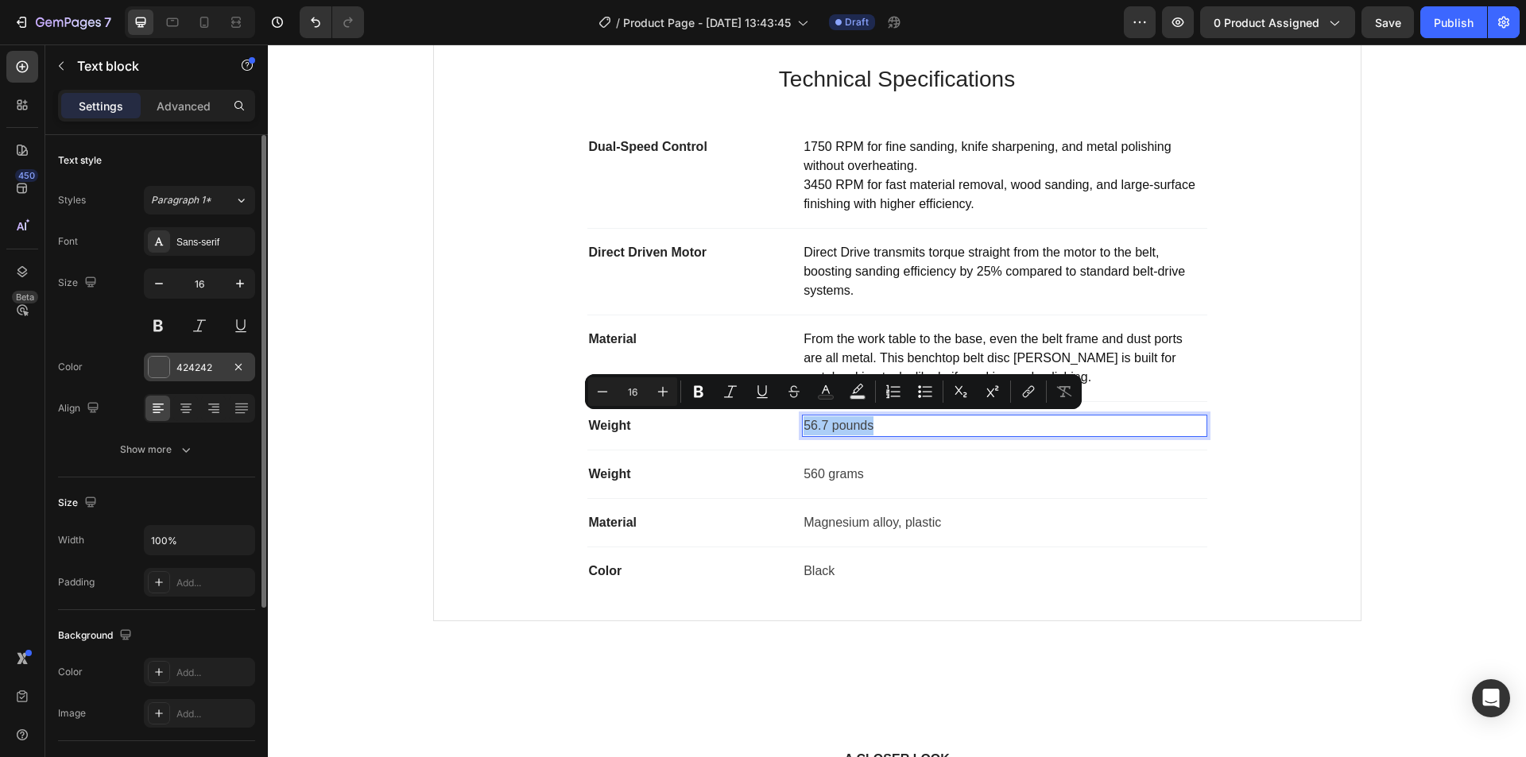
click at [182, 365] on div "424242" at bounding box center [199, 368] width 46 height 14
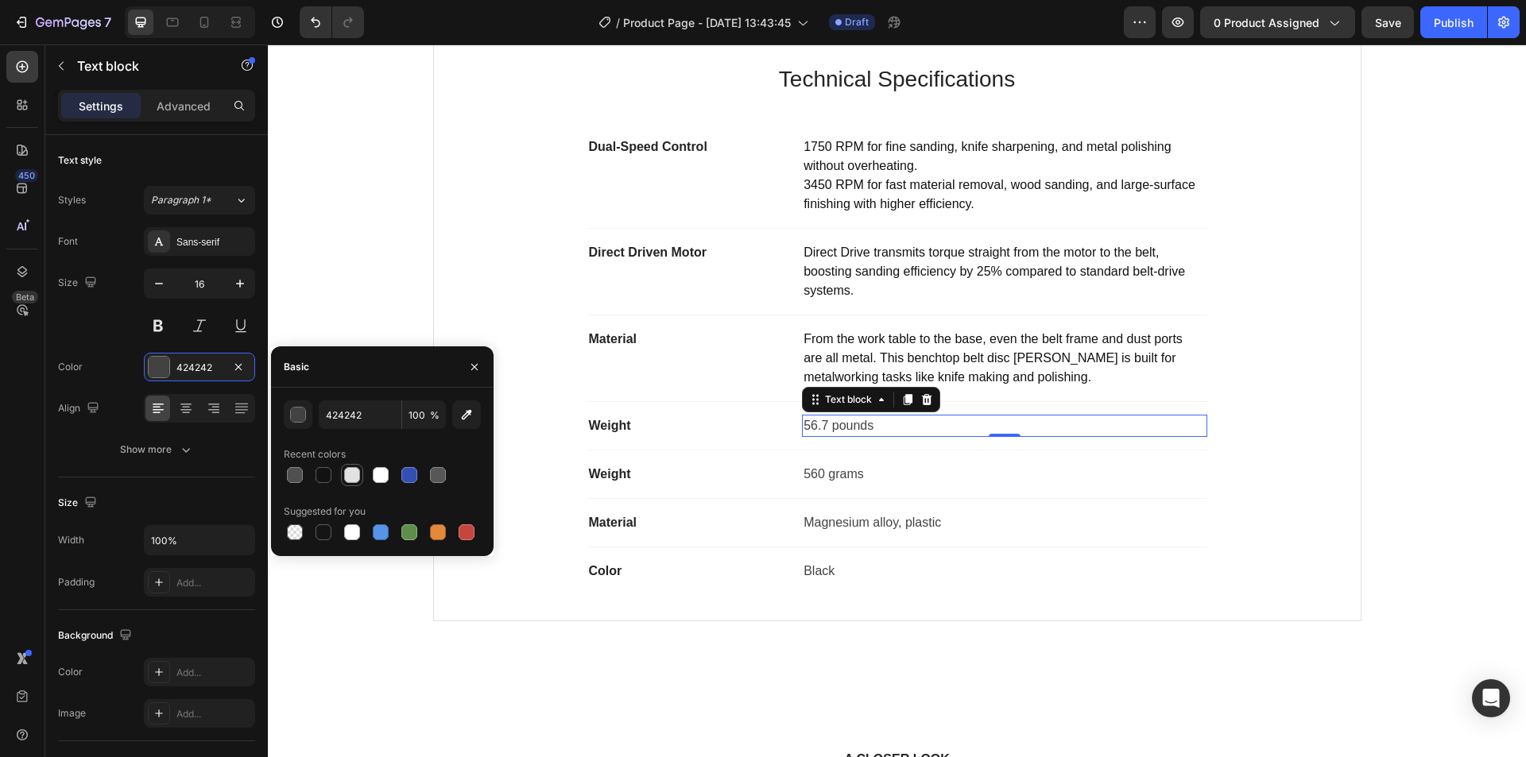
drag, startPoint x: 328, startPoint y: 479, endPoint x: 360, endPoint y: 474, distance: 32.3
click at [328, 480] on div at bounding box center [324, 475] width 16 height 16
type input "121212"
click at [641, 477] on p "Weight" at bounding box center [689, 474] width 200 height 19
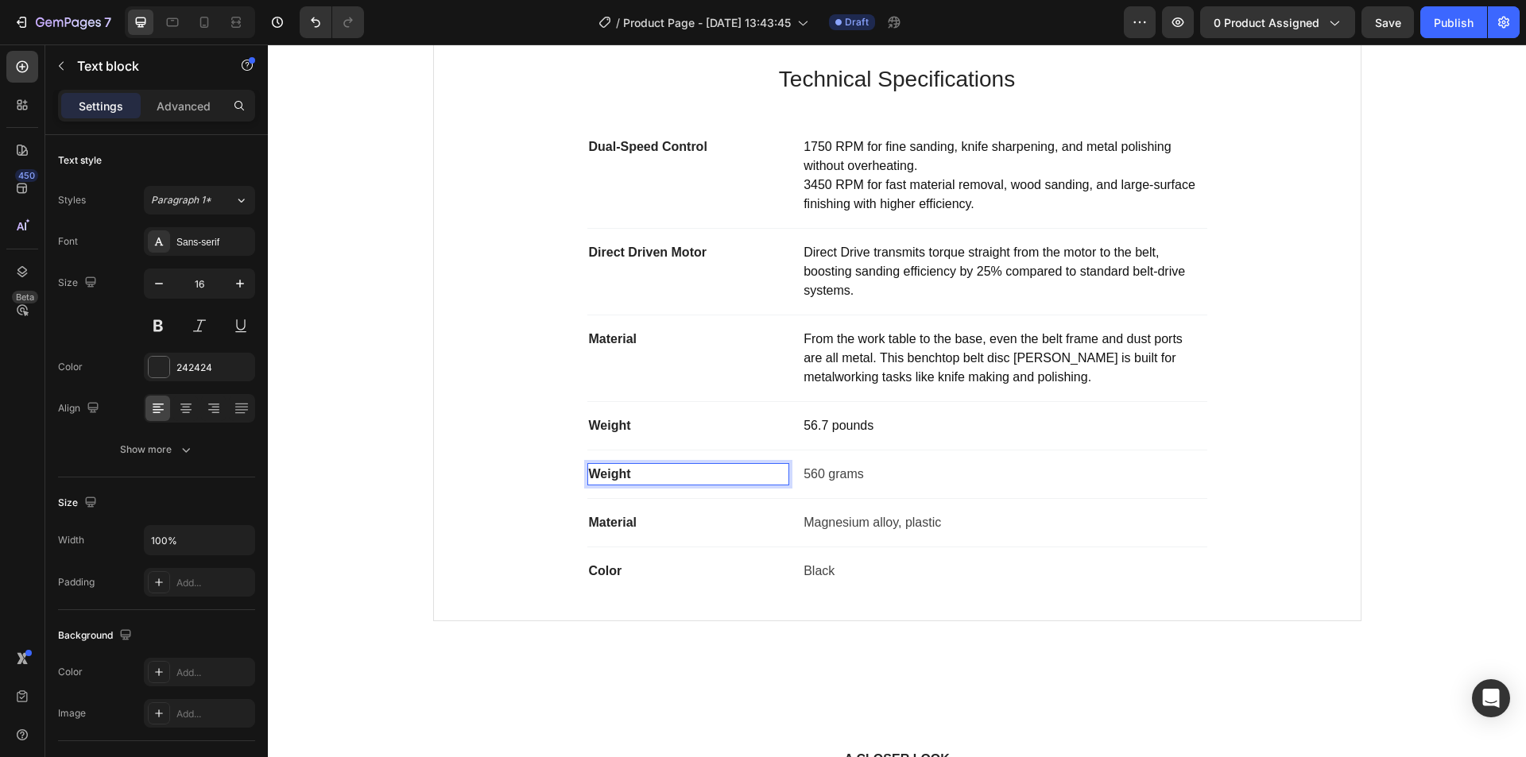
click at [640, 477] on p "Weight" at bounding box center [689, 474] width 200 height 19
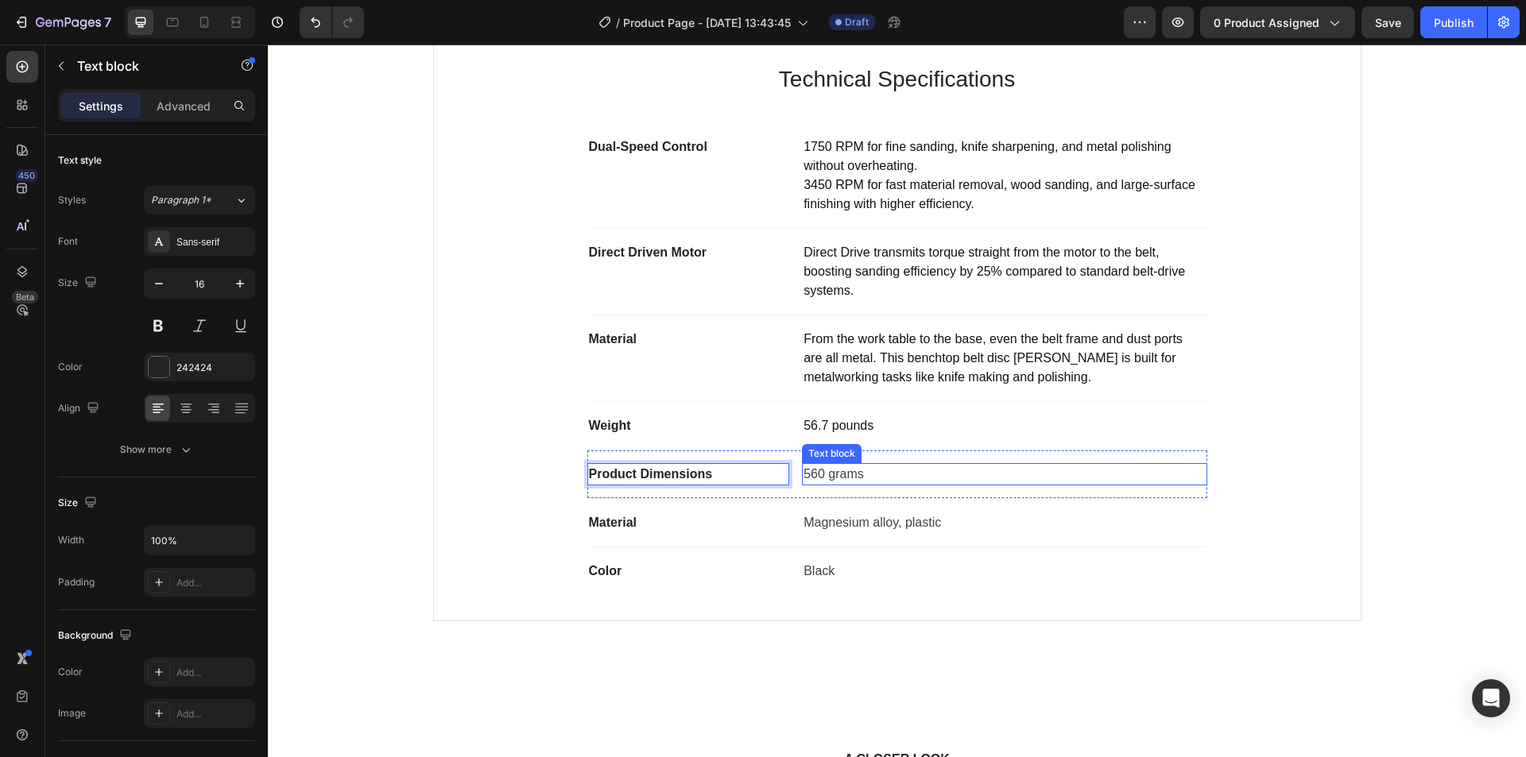
click at [815, 475] on p "560 grams" at bounding box center [1004, 474] width 401 height 19
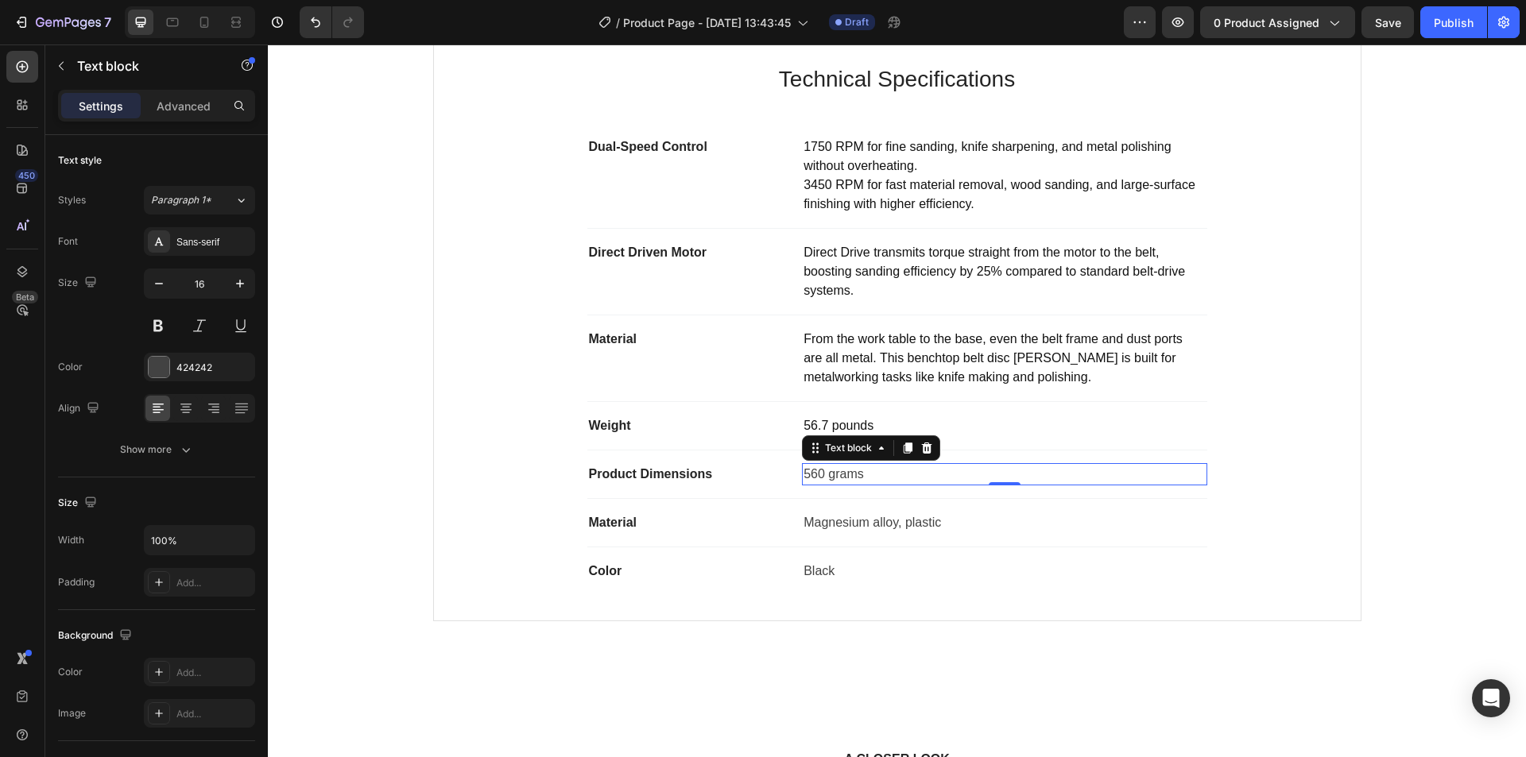
click at [815, 473] on p "560 grams" at bounding box center [1004, 474] width 401 height 19
click at [839, 477] on p "‎20.2"L x 17.72"W x 20.2"H" at bounding box center [1004, 474] width 401 height 19
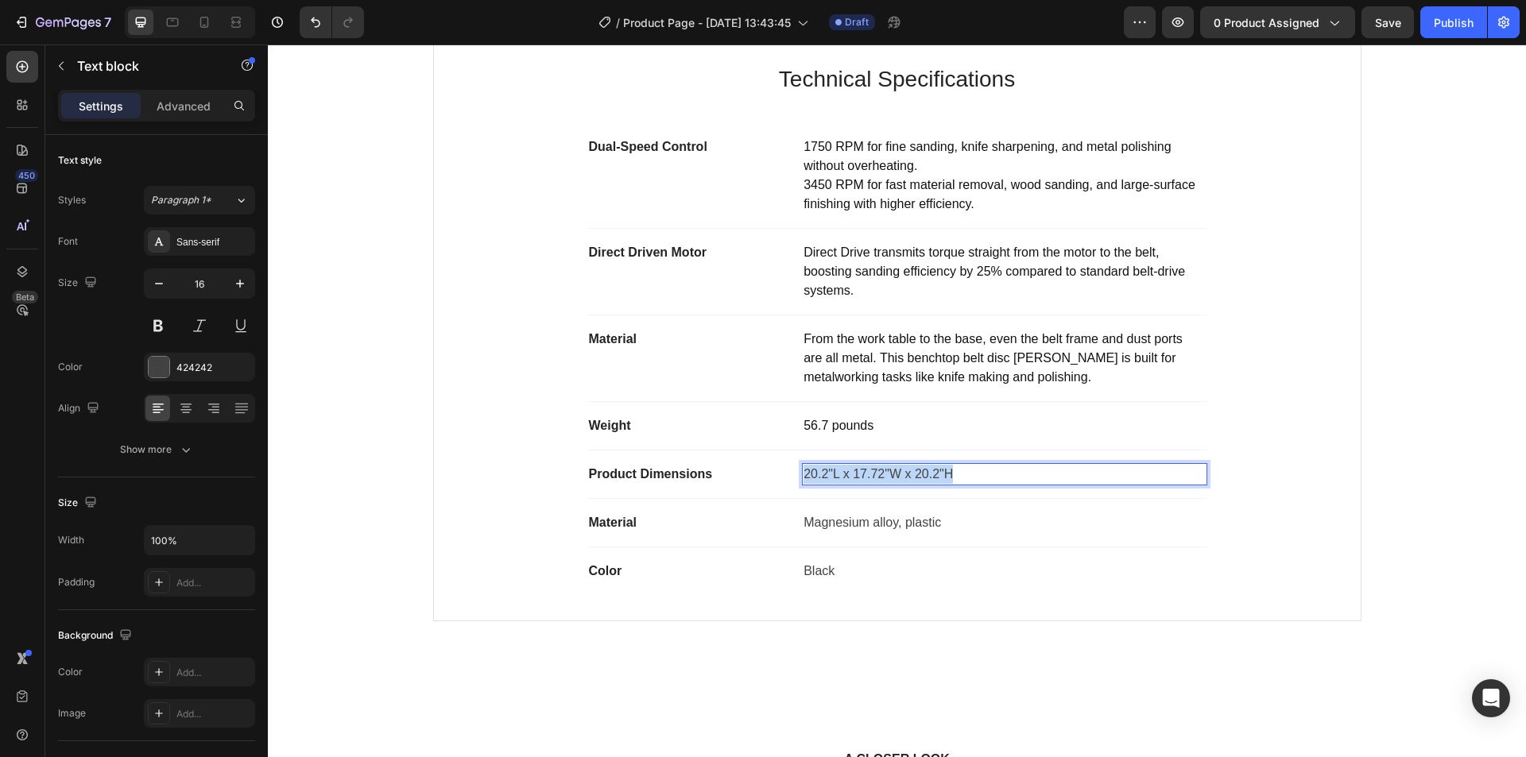
click at [839, 477] on p "‎20.2"L x 17.72"W x 20.2"H" at bounding box center [1004, 474] width 401 height 19
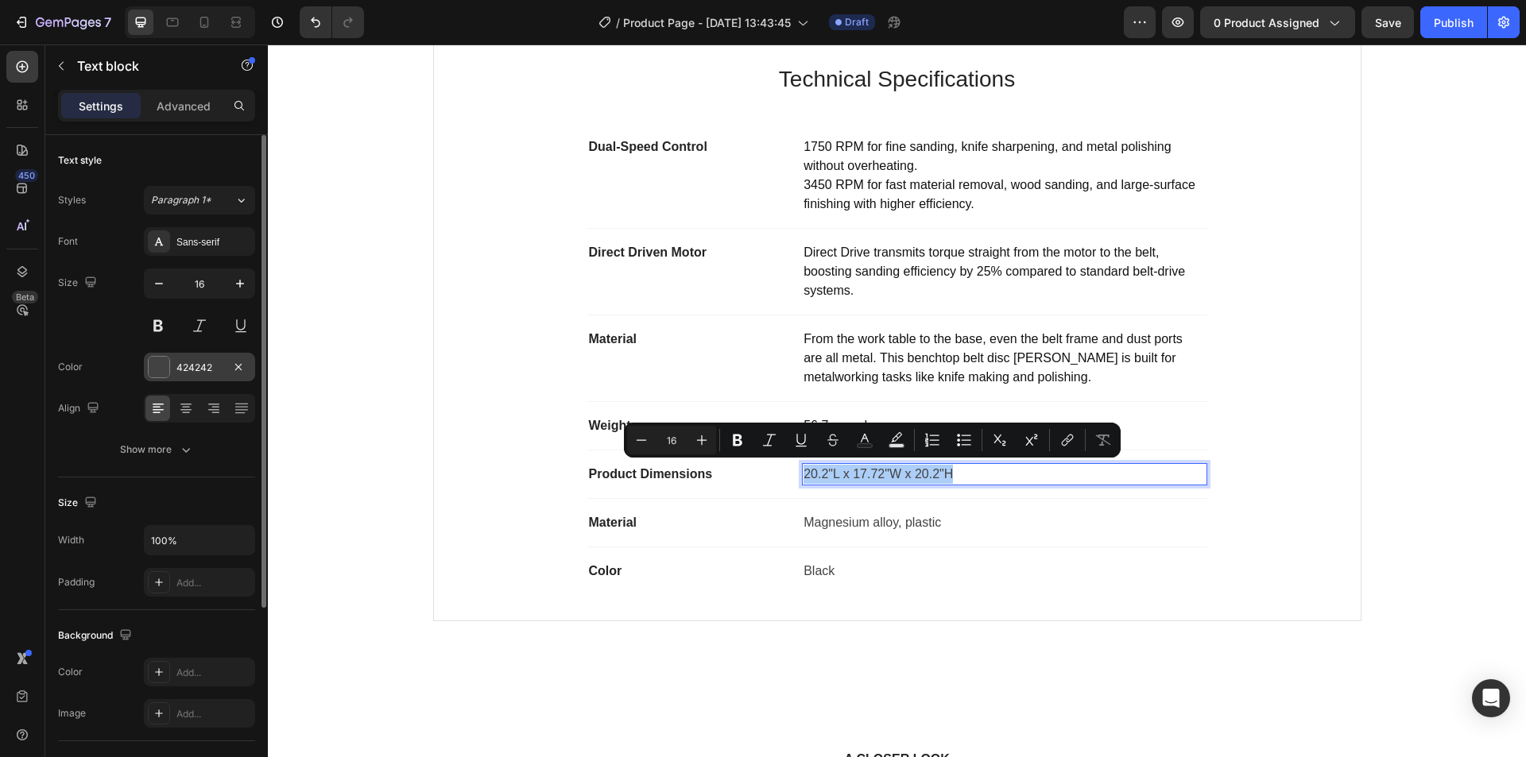
click at [191, 363] on div "424242" at bounding box center [199, 368] width 46 height 14
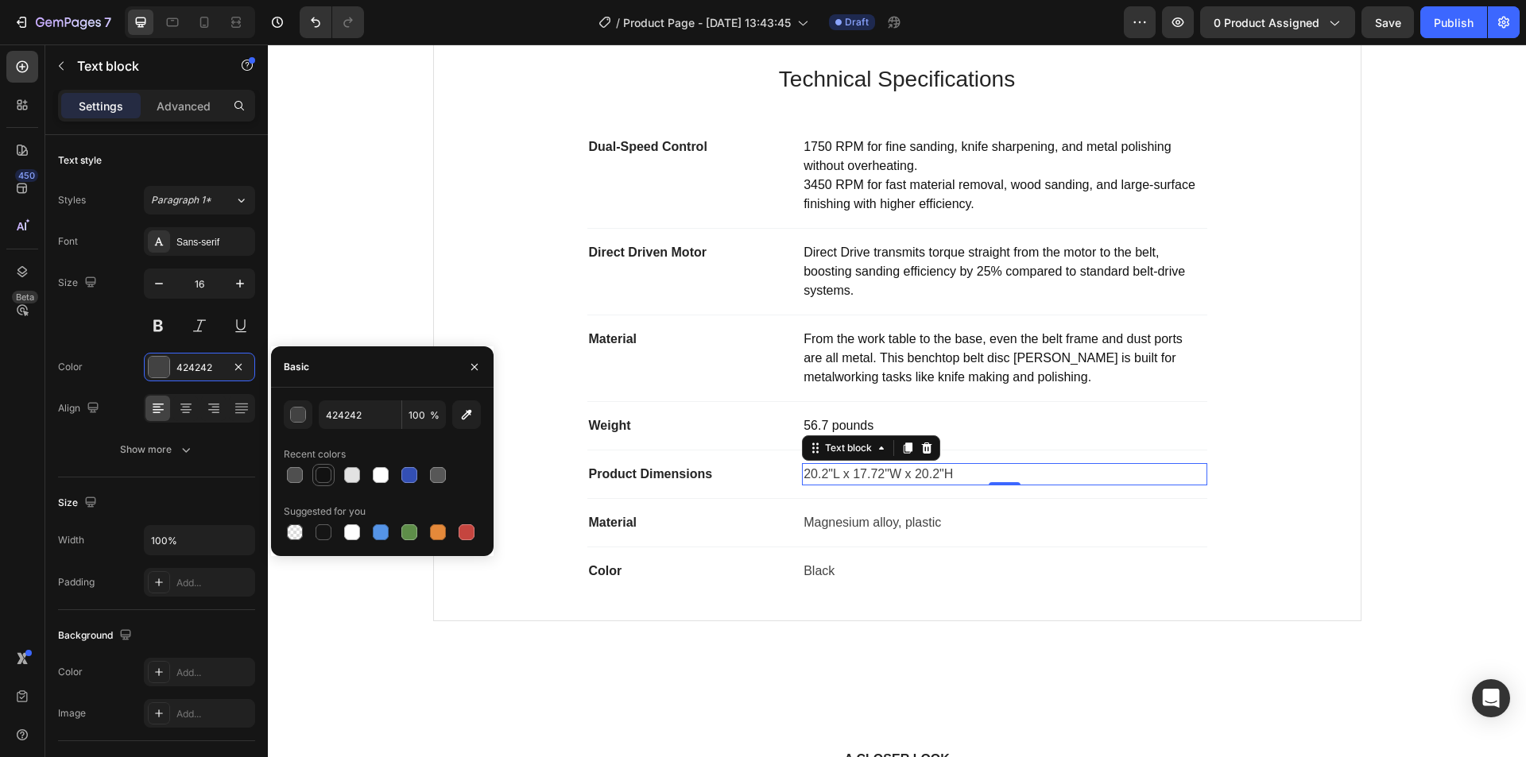
click at [321, 472] on div at bounding box center [324, 475] width 16 height 16
type input "121212"
click at [637, 526] on p "Material" at bounding box center [689, 522] width 200 height 19
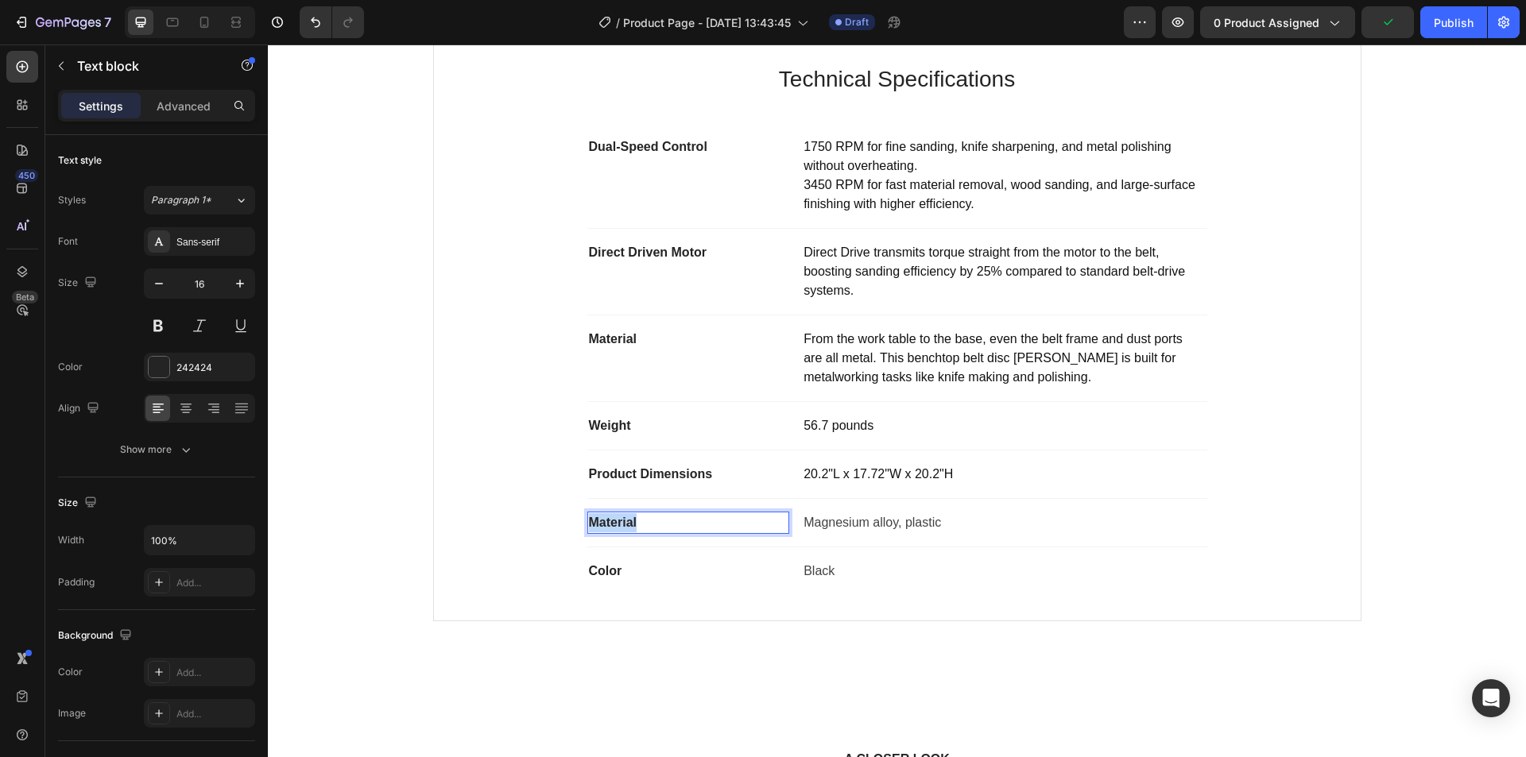
click at [598, 525] on p "Material" at bounding box center [689, 522] width 200 height 19
click at [822, 521] on p "Magnesium alloy, plastic" at bounding box center [1004, 522] width 401 height 19
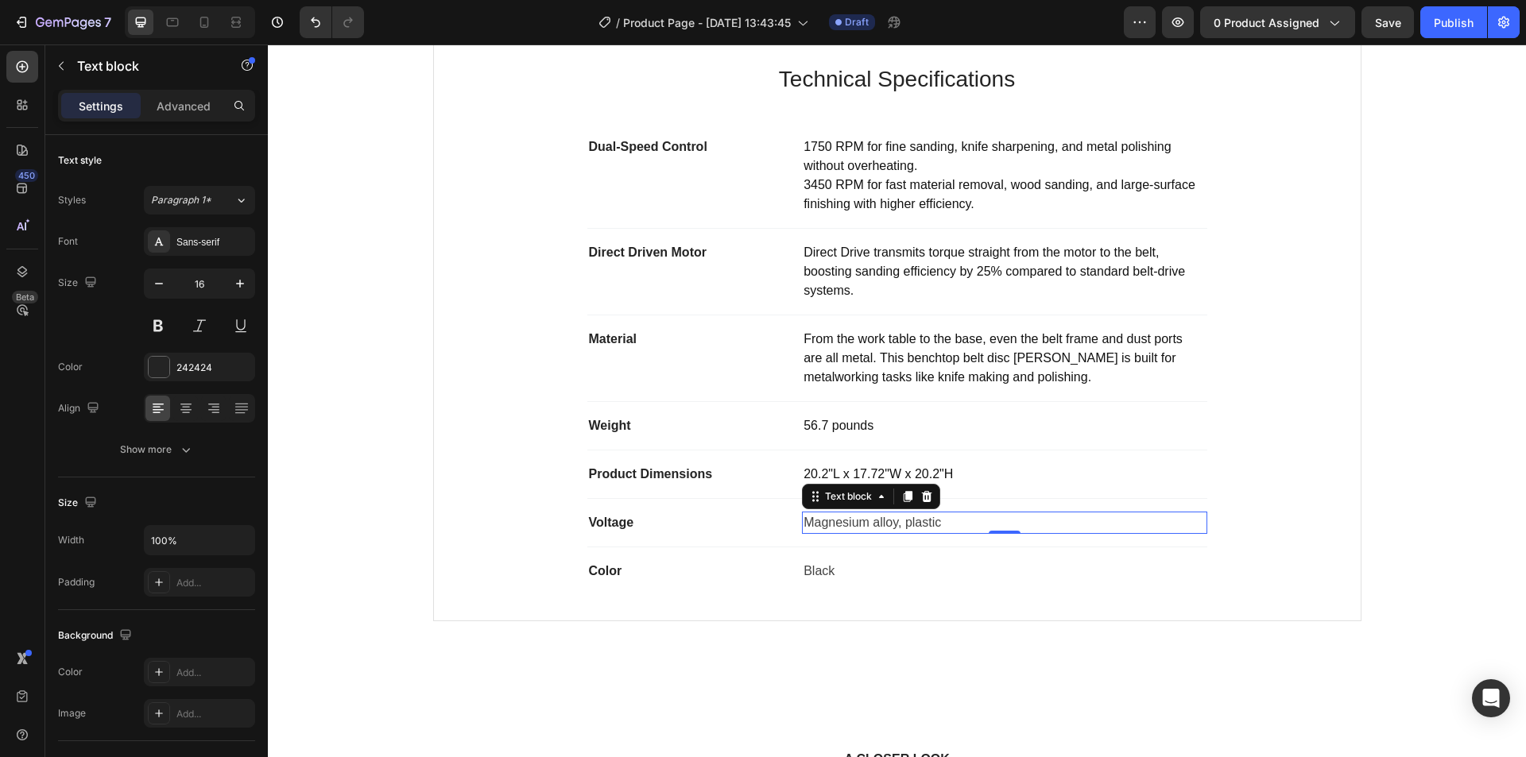
click at [822, 521] on p "Magnesium alloy, plastic" at bounding box center [1004, 522] width 401 height 19
click at [819, 527] on p "‎2.2E+2 Volts" at bounding box center [1004, 522] width 401 height 19
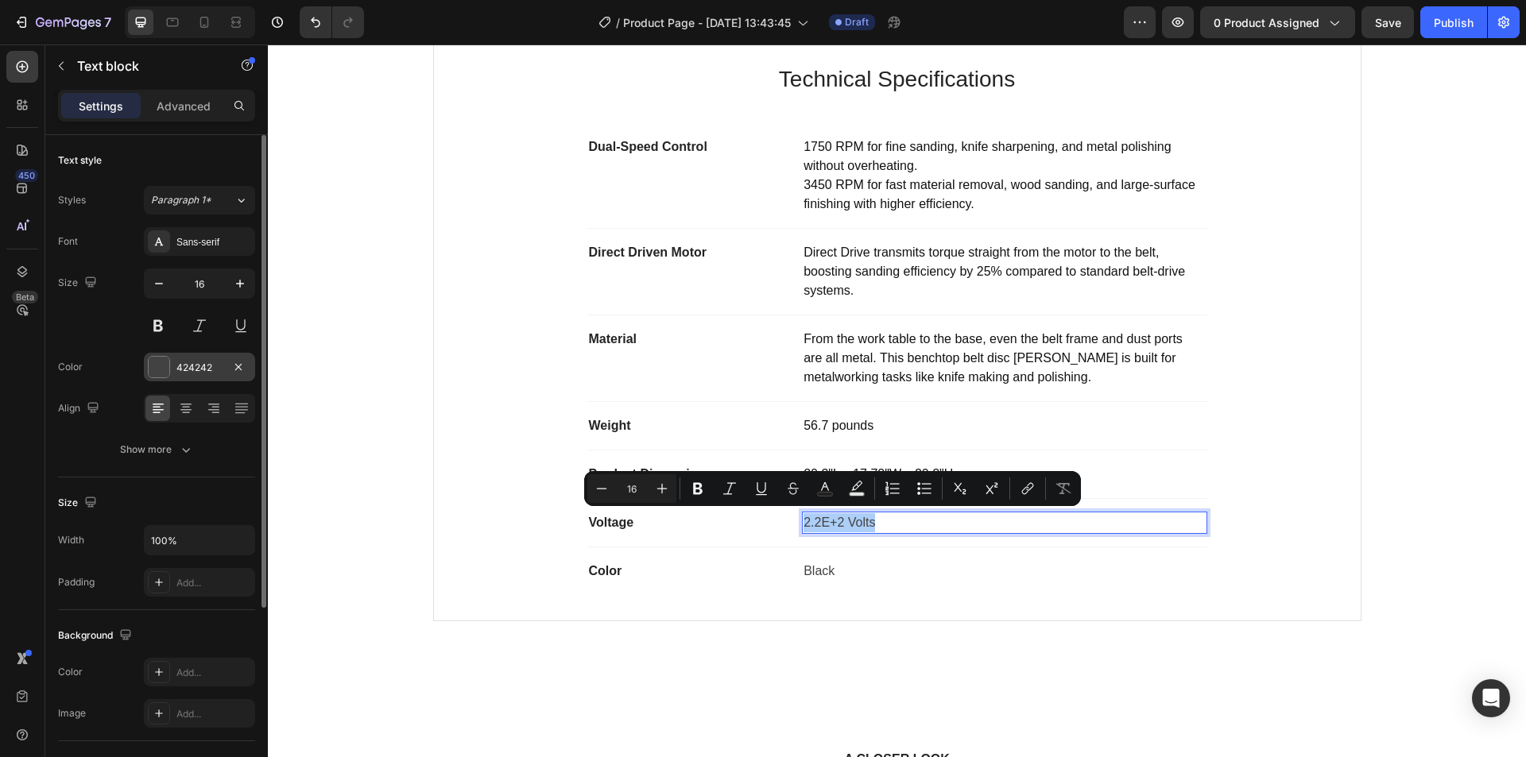
click at [196, 368] on div "424242" at bounding box center [199, 368] width 46 height 14
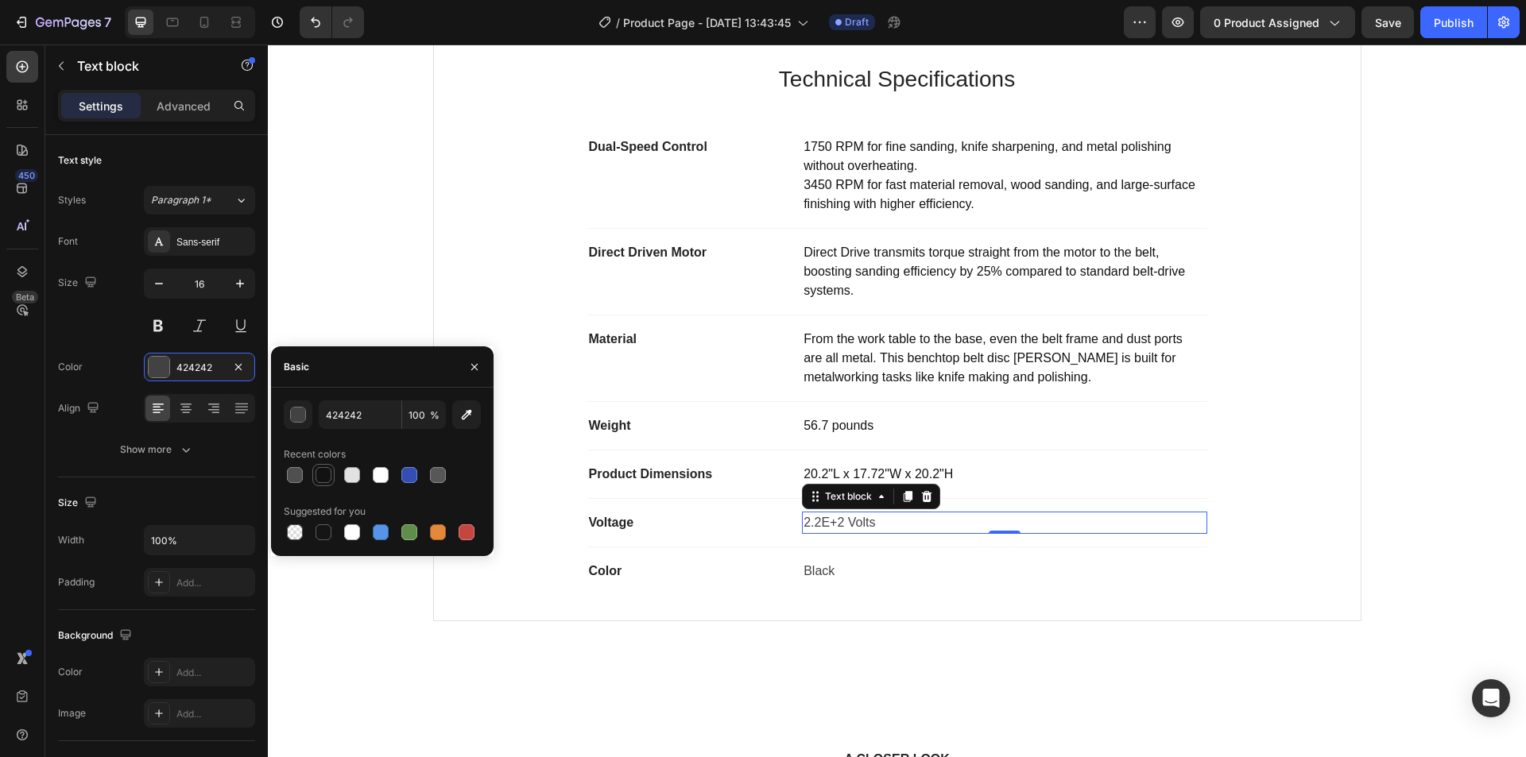
click at [327, 476] on div at bounding box center [324, 475] width 16 height 16
type input "121212"
click at [601, 572] on p "Color" at bounding box center [689, 571] width 200 height 19
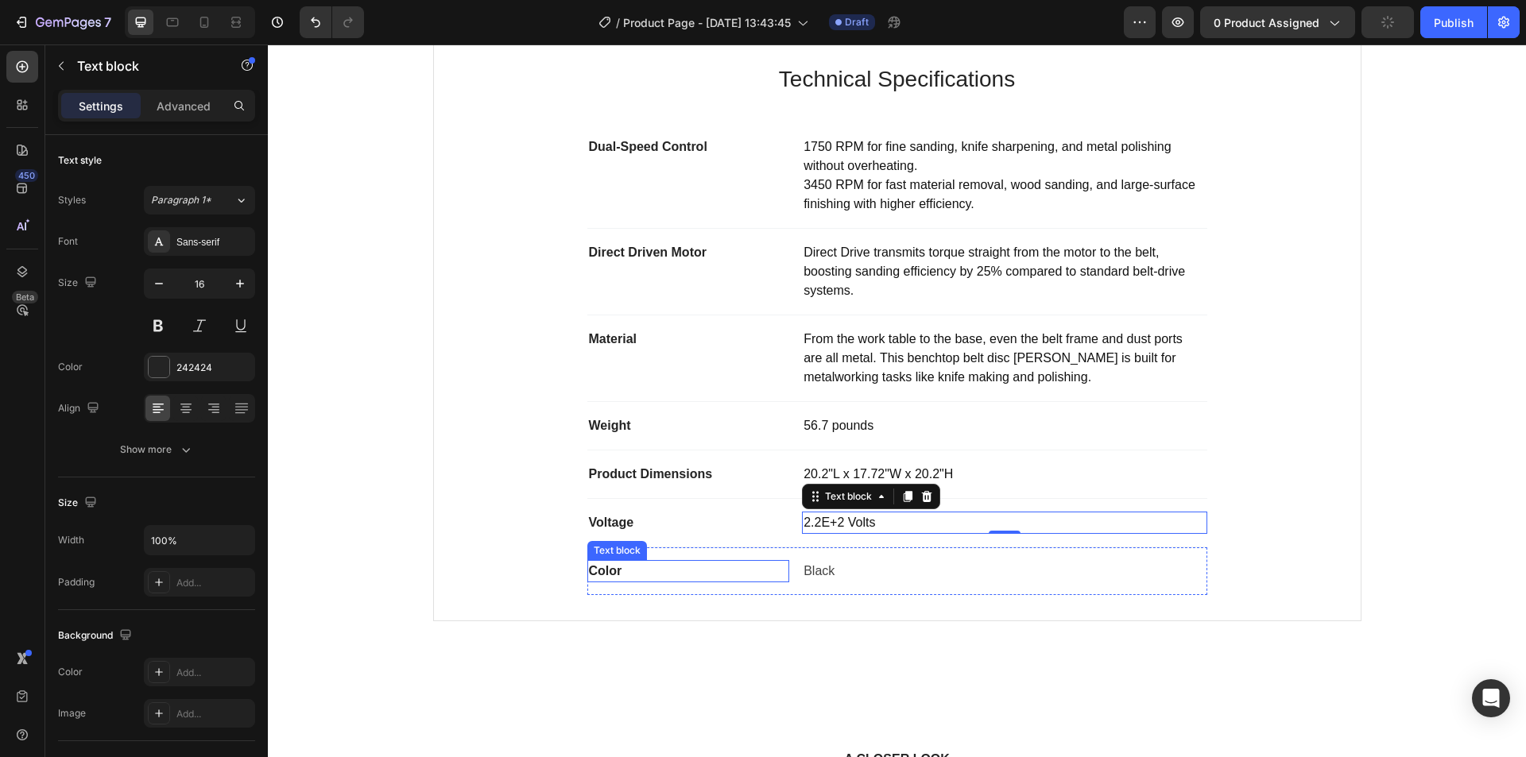
click at [601, 572] on p "Color" at bounding box center [689, 571] width 200 height 19
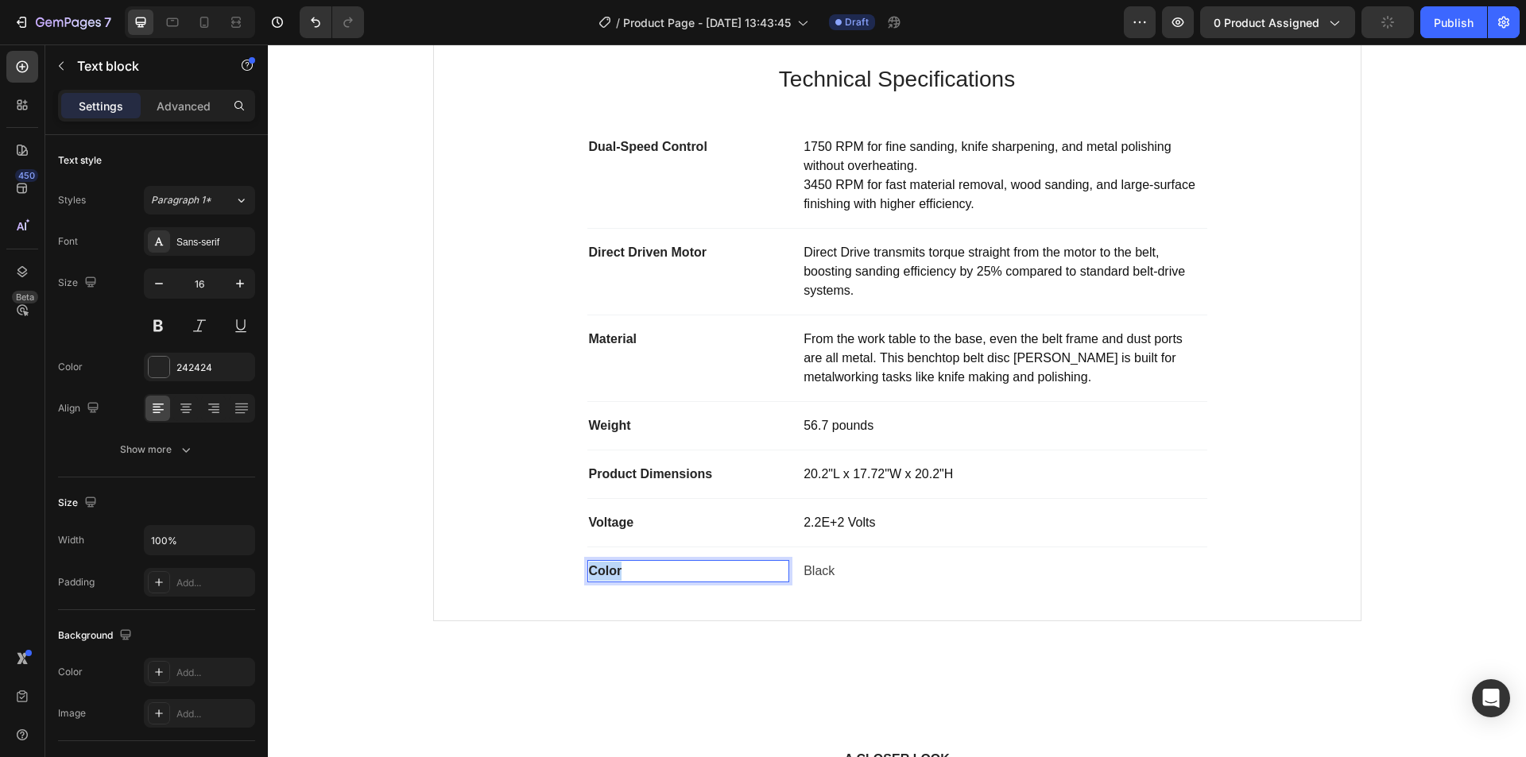
click at [602, 571] on p "Color" at bounding box center [689, 571] width 200 height 19
click at [823, 564] on p "Black" at bounding box center [1004, 571] width 401 height 19
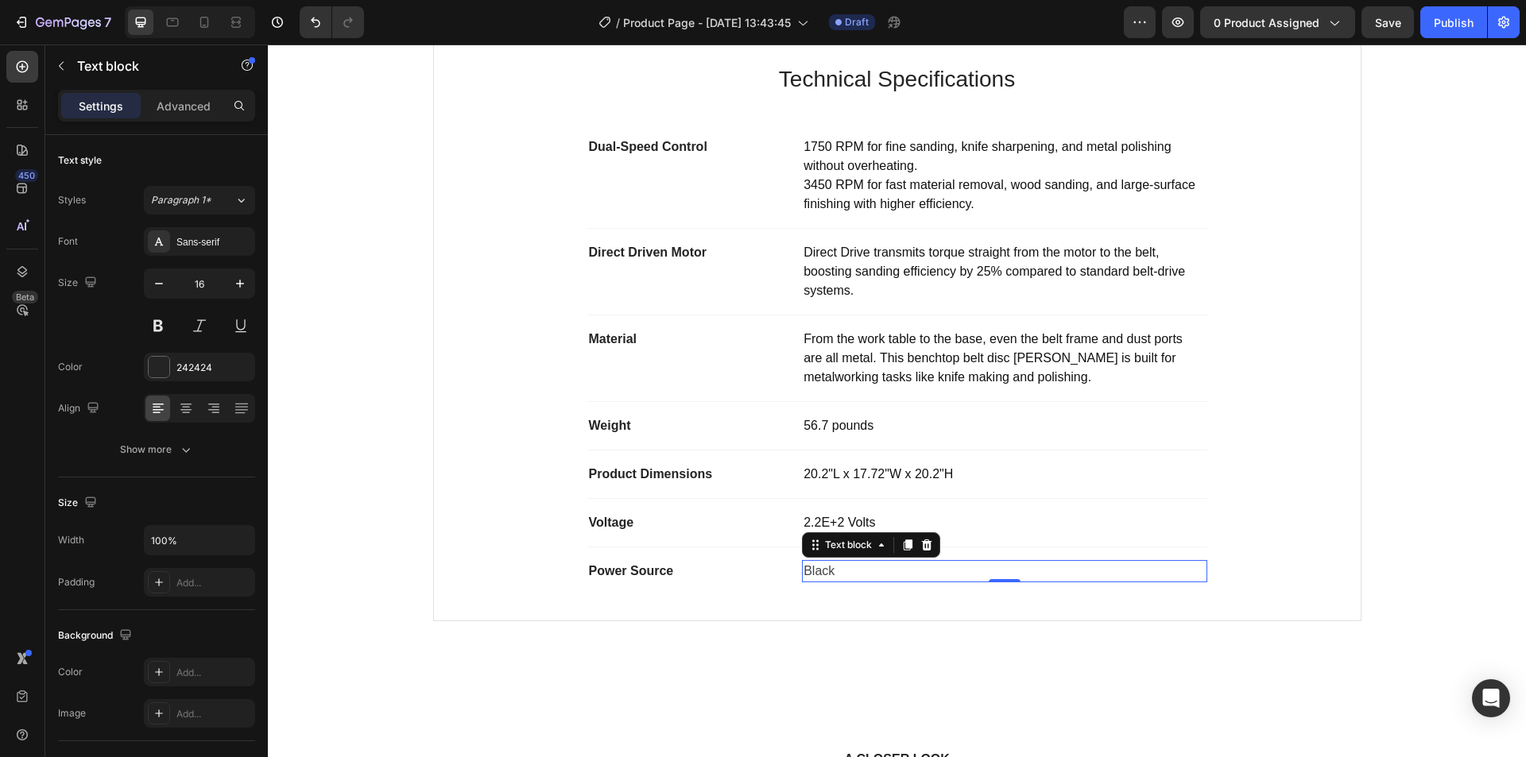
click at [823, 564] on p "Black" at bounding box center [1004, 571] width 401 height 19
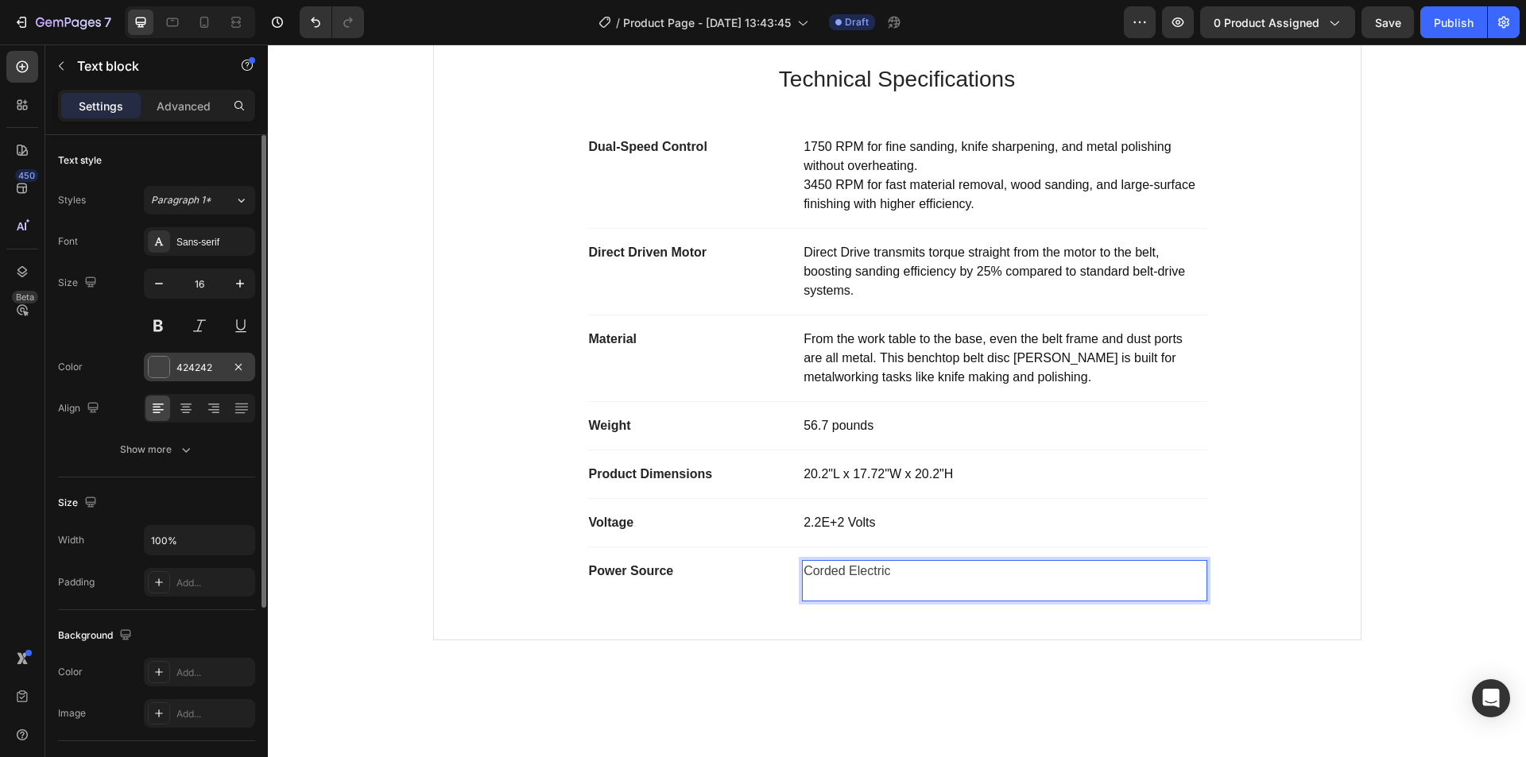
click at [172, 371] on div "424242" at bounding box center [199, 367] width 111 height 29
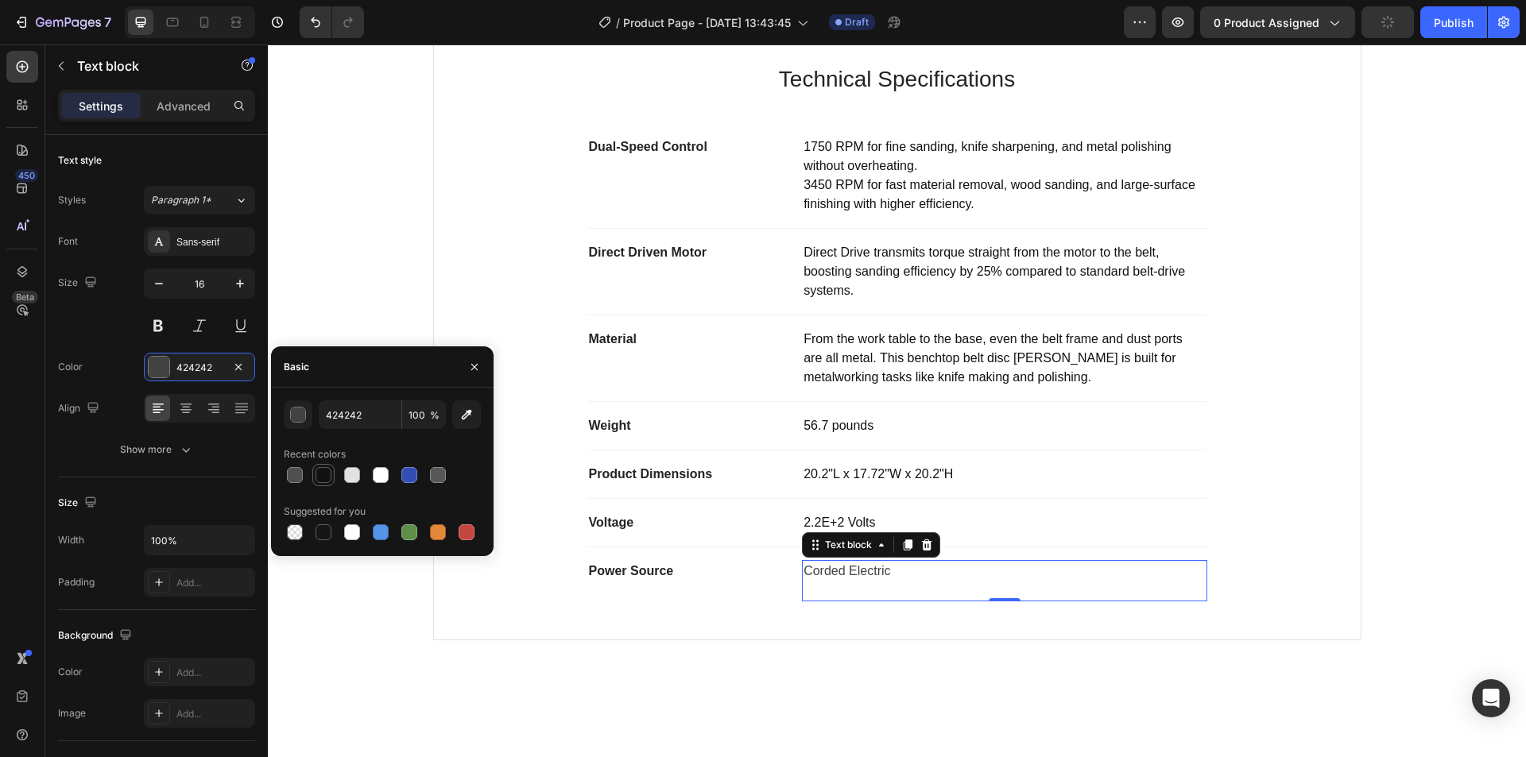
click at [321, 472] on div at bounding box center [324, 475] width 16 height 16
type input "121212"
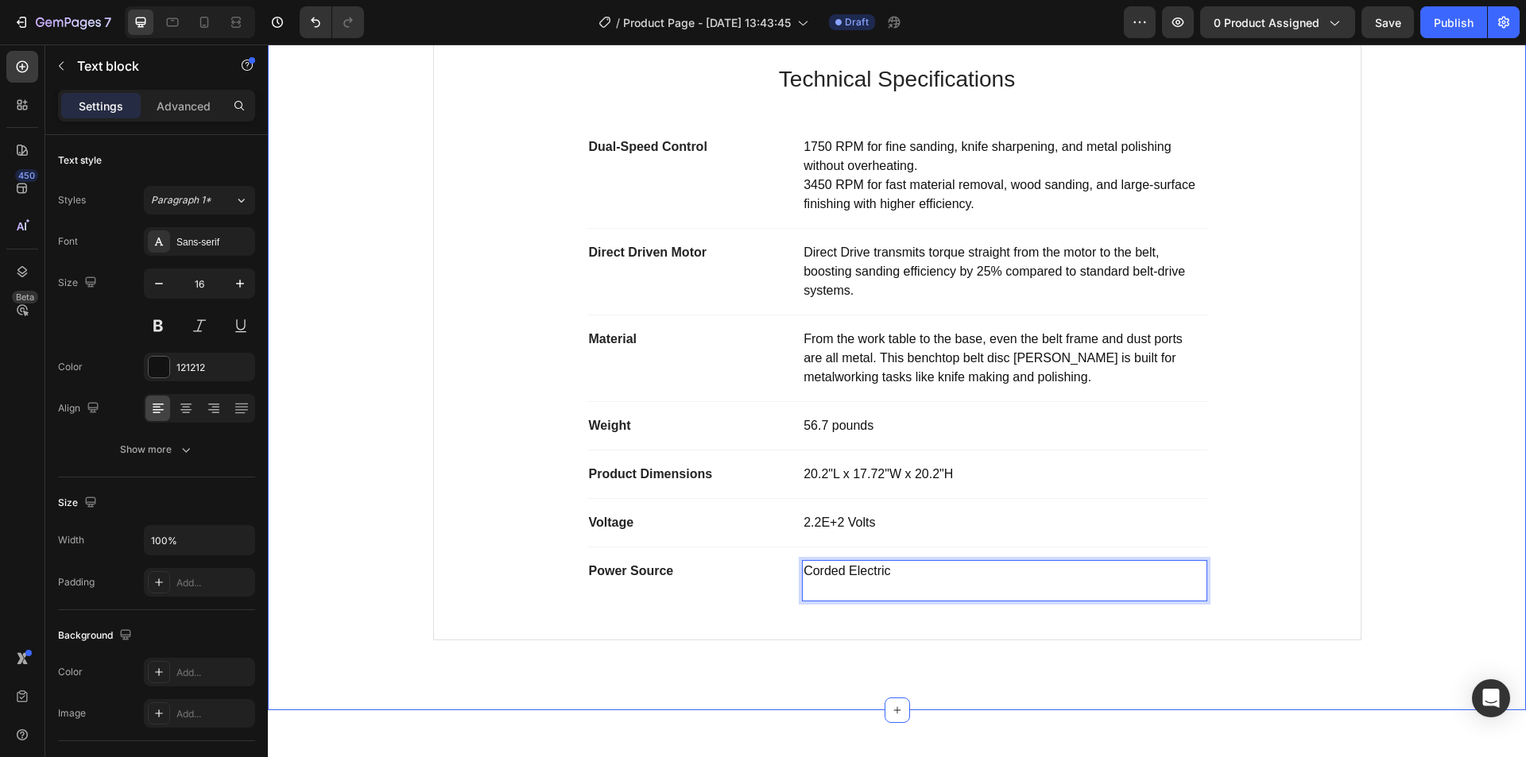
click at [1428, 463] on div "Product Specifications Product Details Technical Specifications Heading Dual-Sp…" at bounding box center [897, 319] width 1234 height 668
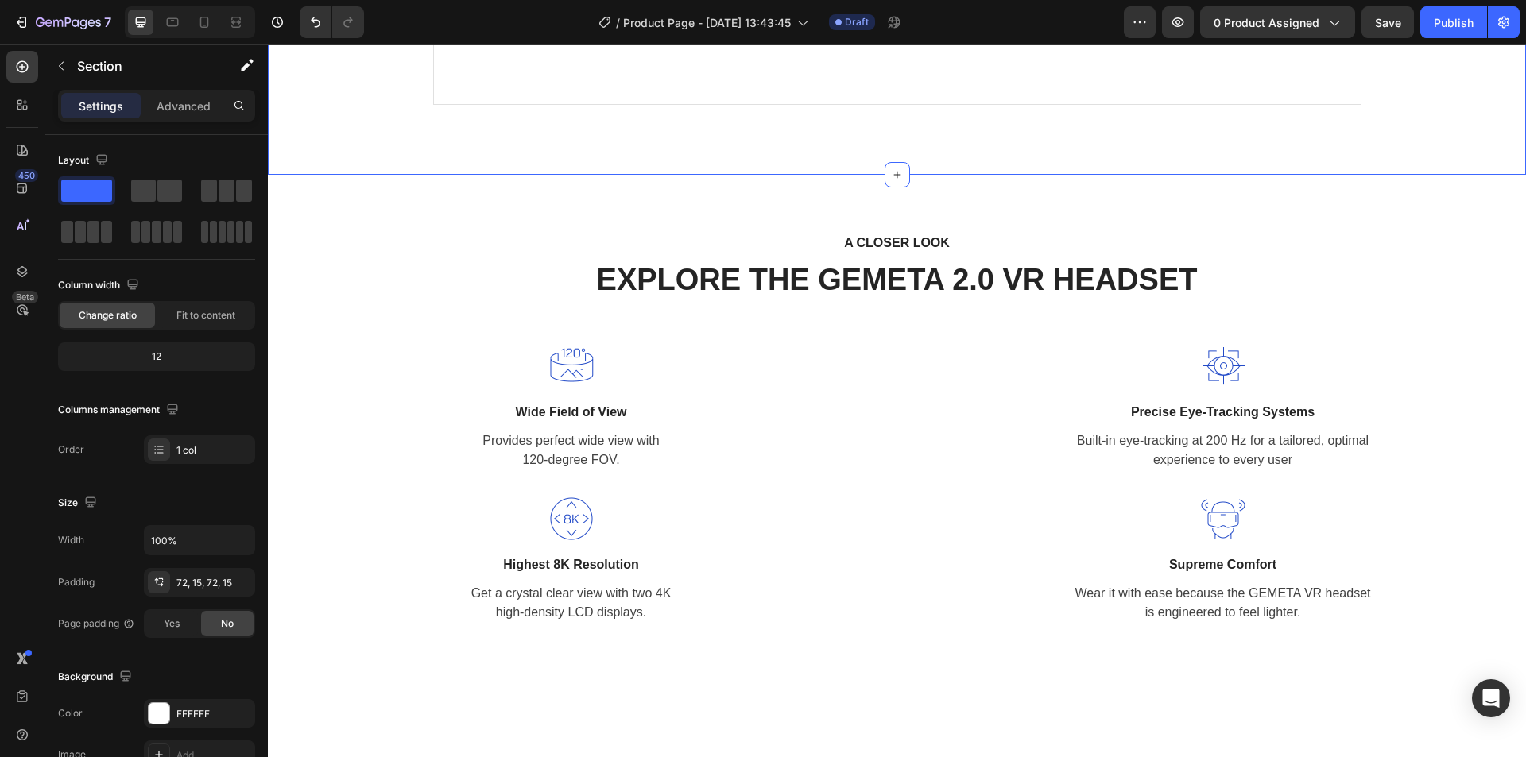
scroll to position [1510, 0]
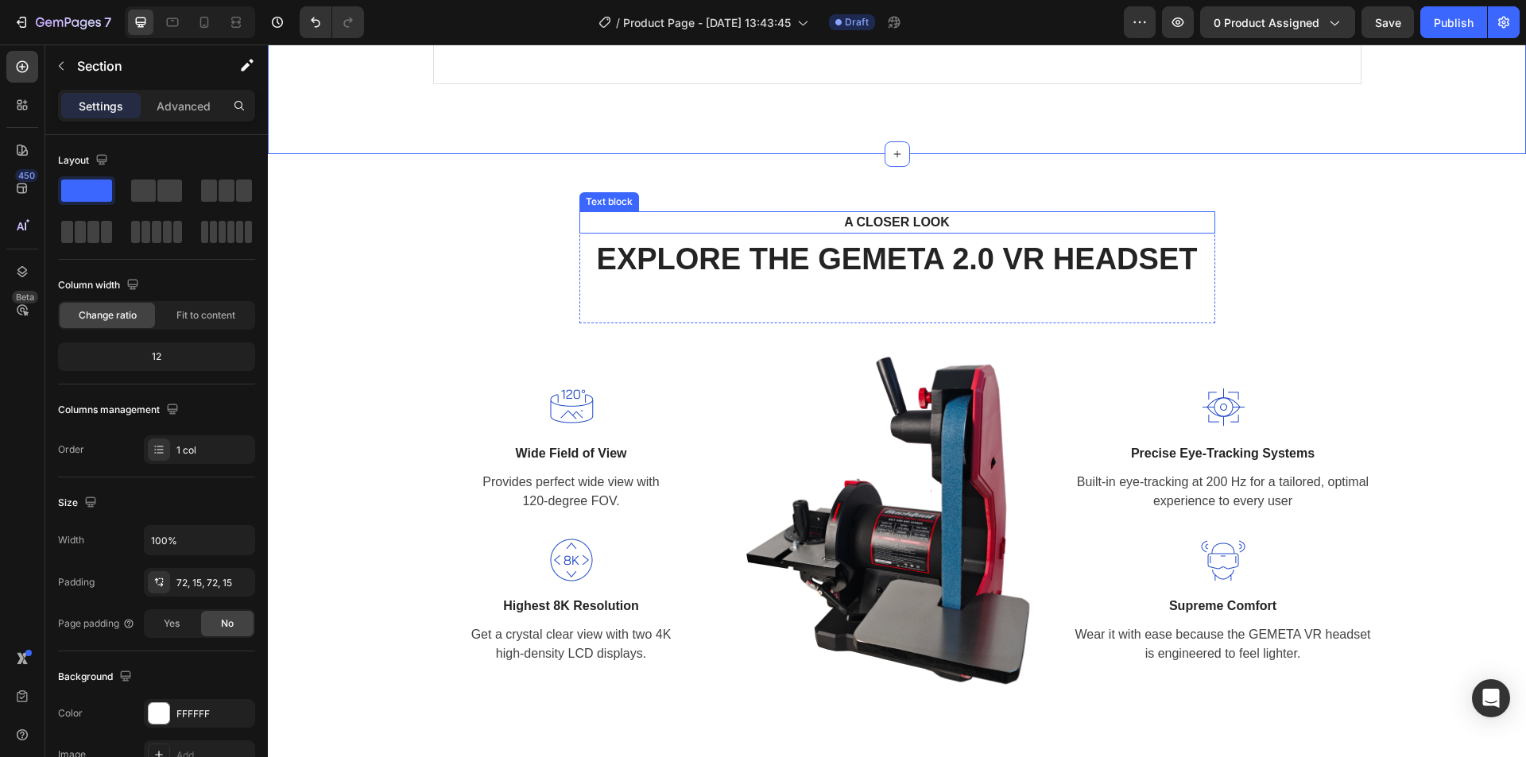
click at [890, 224] on p "A CLOSER LOOK" at bounding box center [897, 222] width 607 height 19
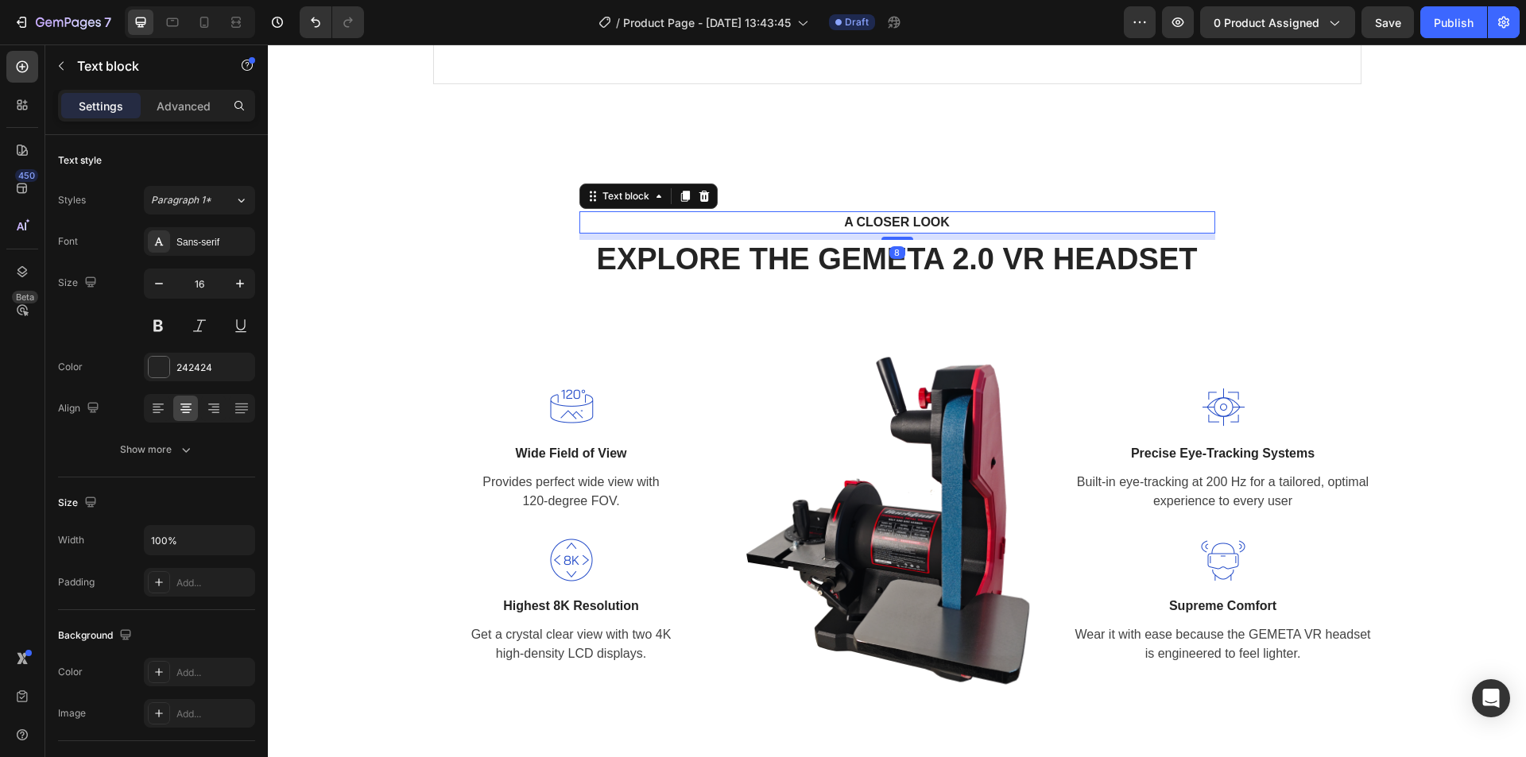
click at [890, 224] on p "A CLOSER LOOK" at bounding box center [897, 222] width 607 height 19
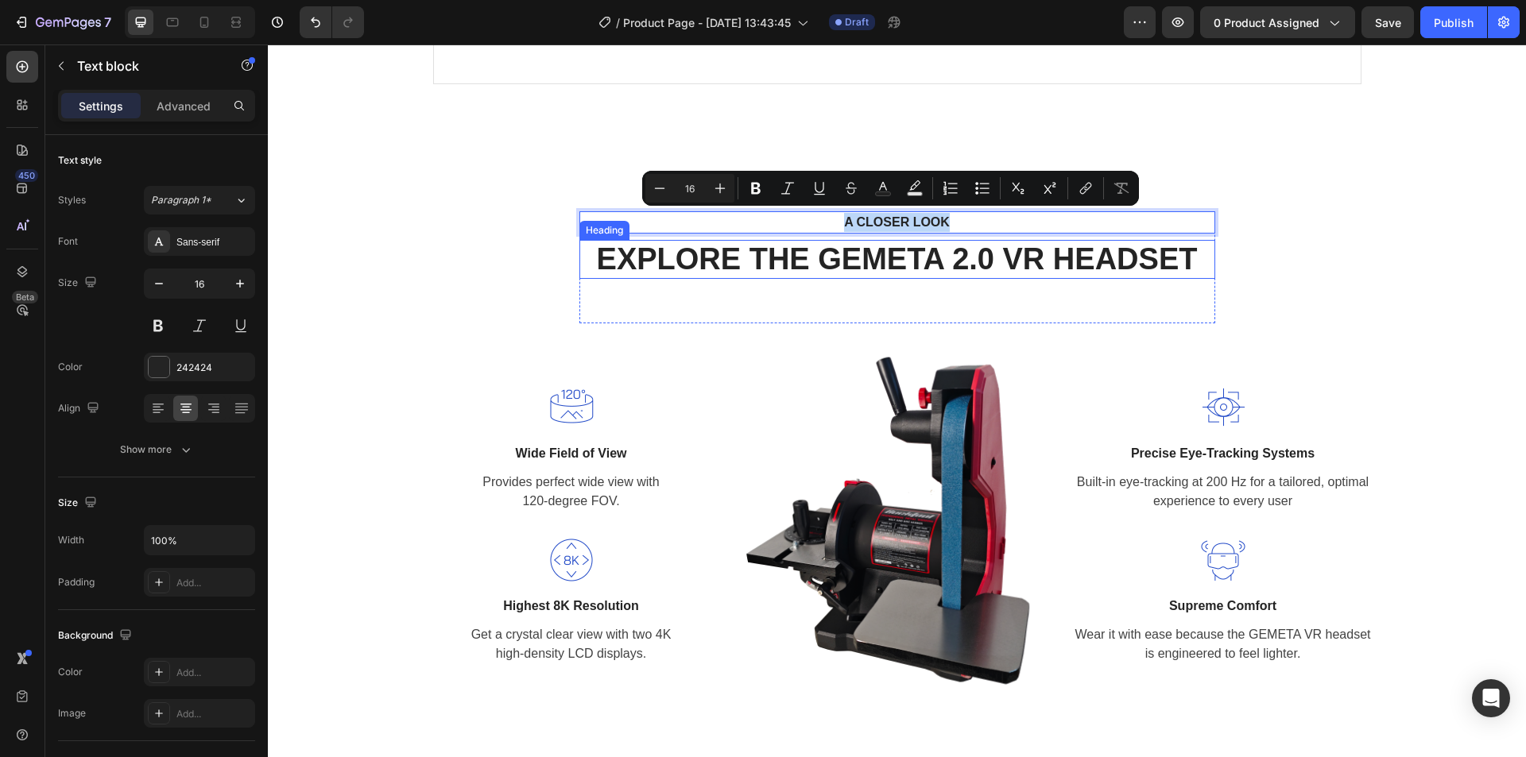
click at [848, 264] on p "EXPLORE THE GEMETA 2.0 VR HEADSET" at bounding box center [897, 260] width 633 height 37
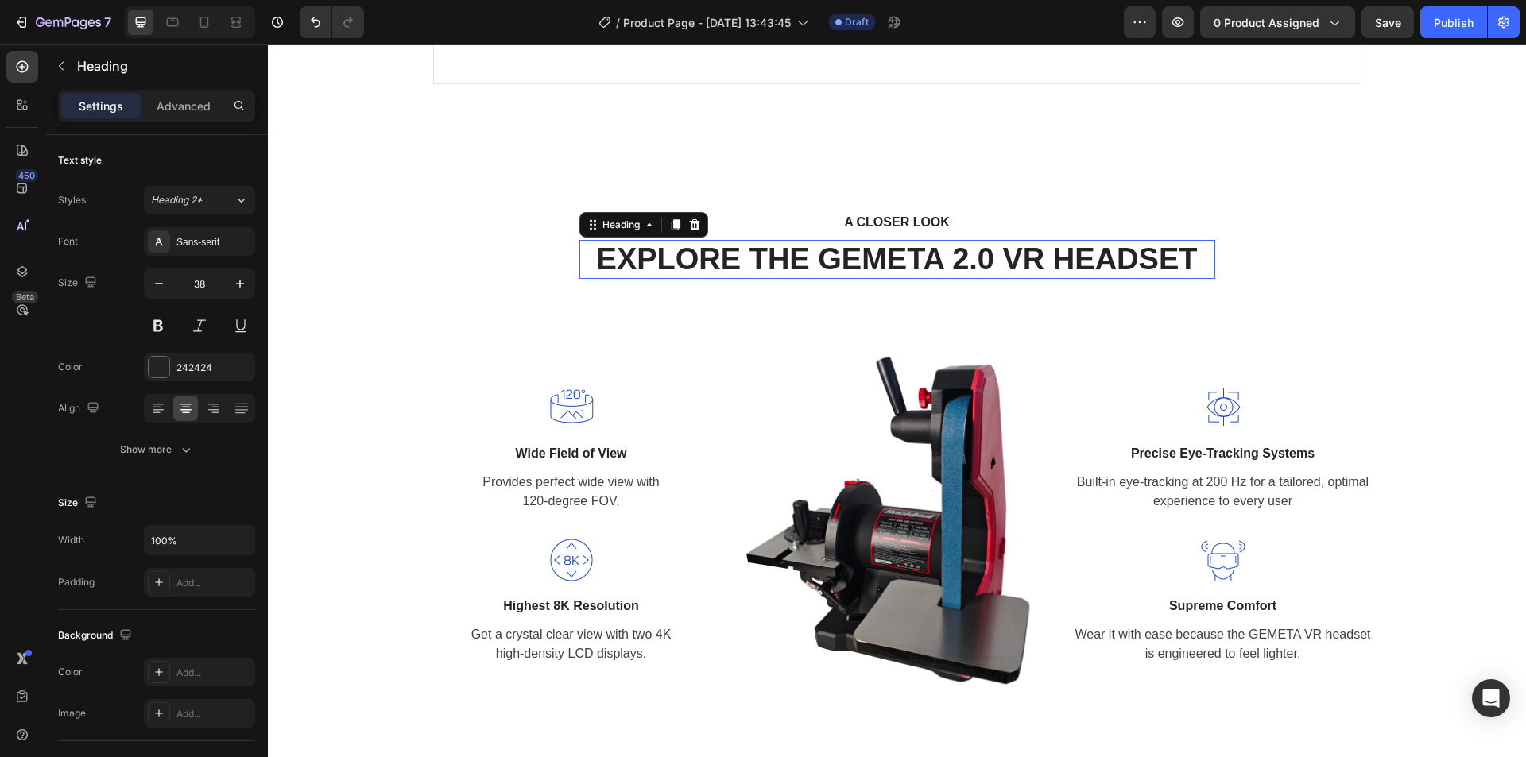
click at [848, 264] on p "EXPLORE THE GEMETA 2.0 VR HEADSET" at bounding box center [897, 260] width 633 height 37
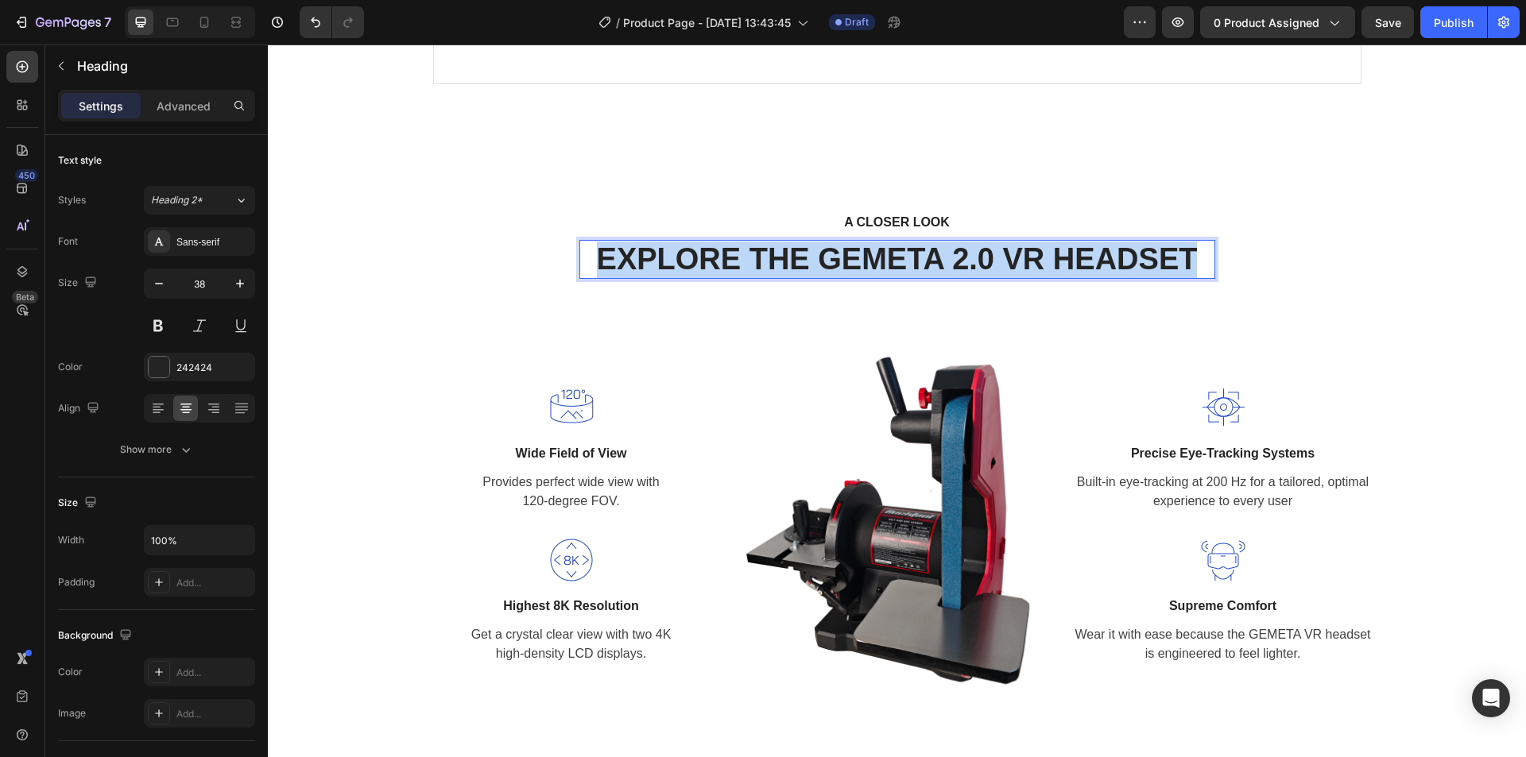
click at [848, 264] on p "EXPLORE THE GEMETA 2.0 VR HEADSET" at bounding box center [897, 260] width 633 height 37
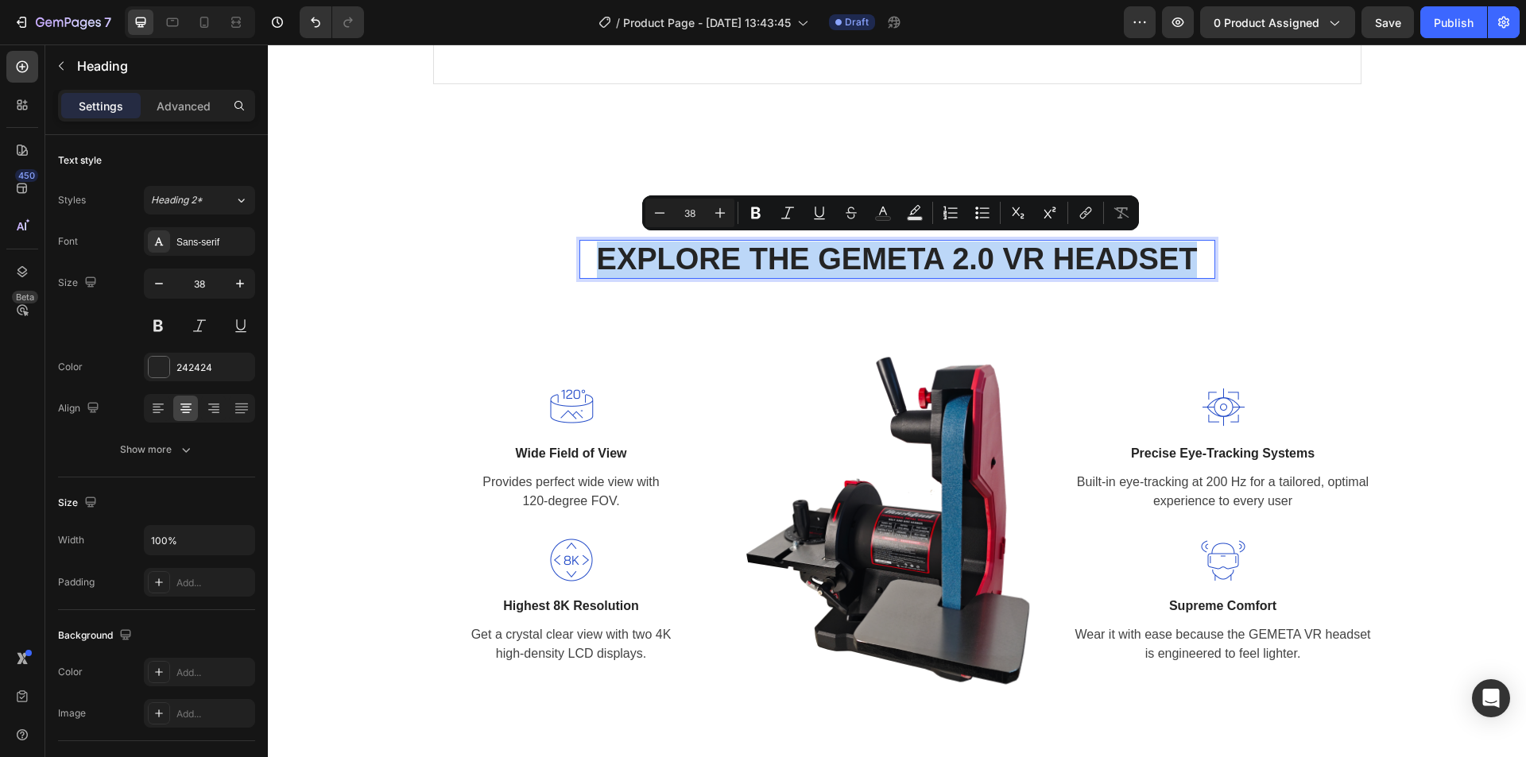
click at [738, 264] on p "EXPLORE THE GEMETA 2.0 VR HEADSET" at bounding box center [897, 260] width 633 height 37
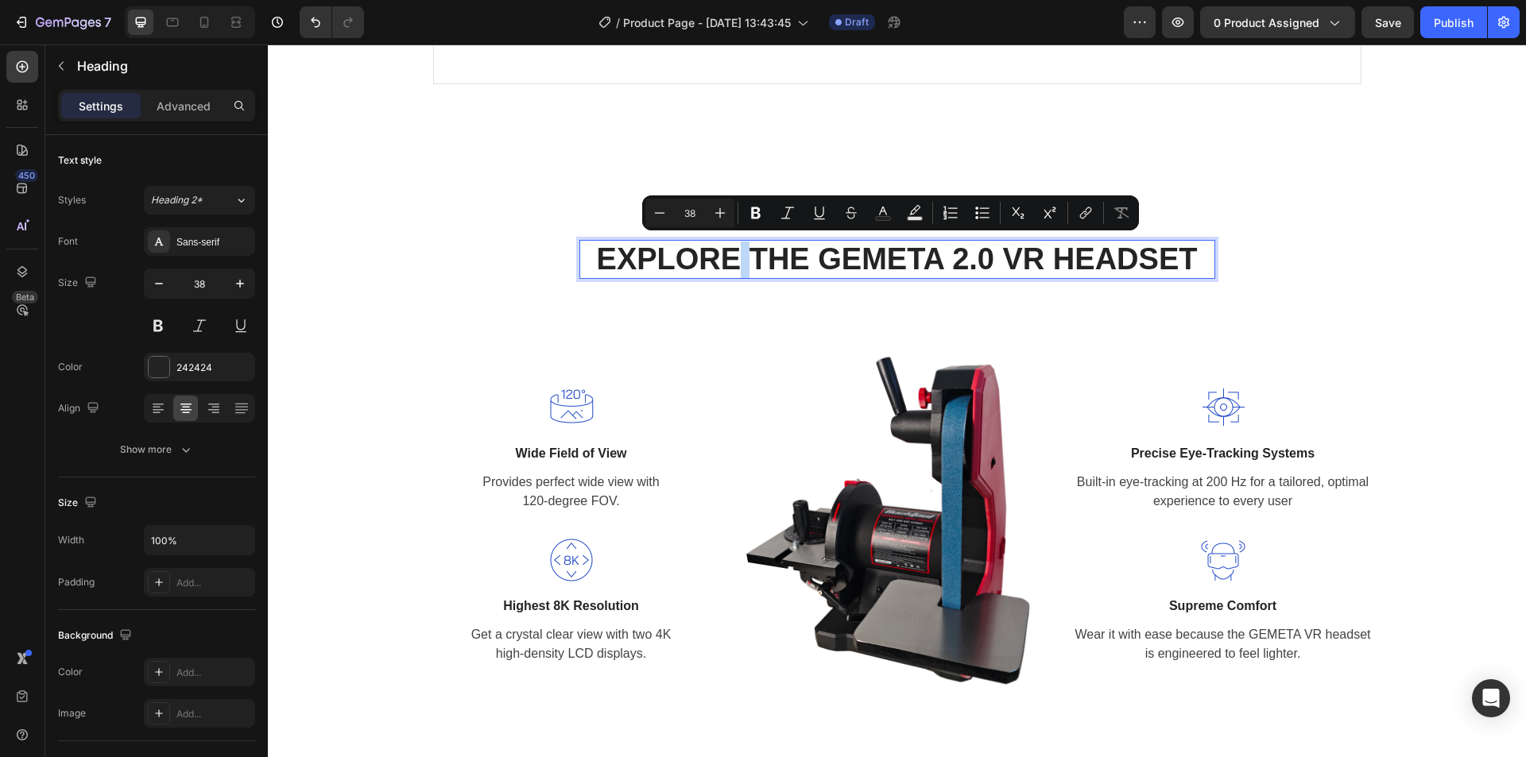
click at [738, 264] on p "EXPLORE THE GEMETA 2.0 VR HEADSET" at bounding box center [897, 260] width 633 height 37
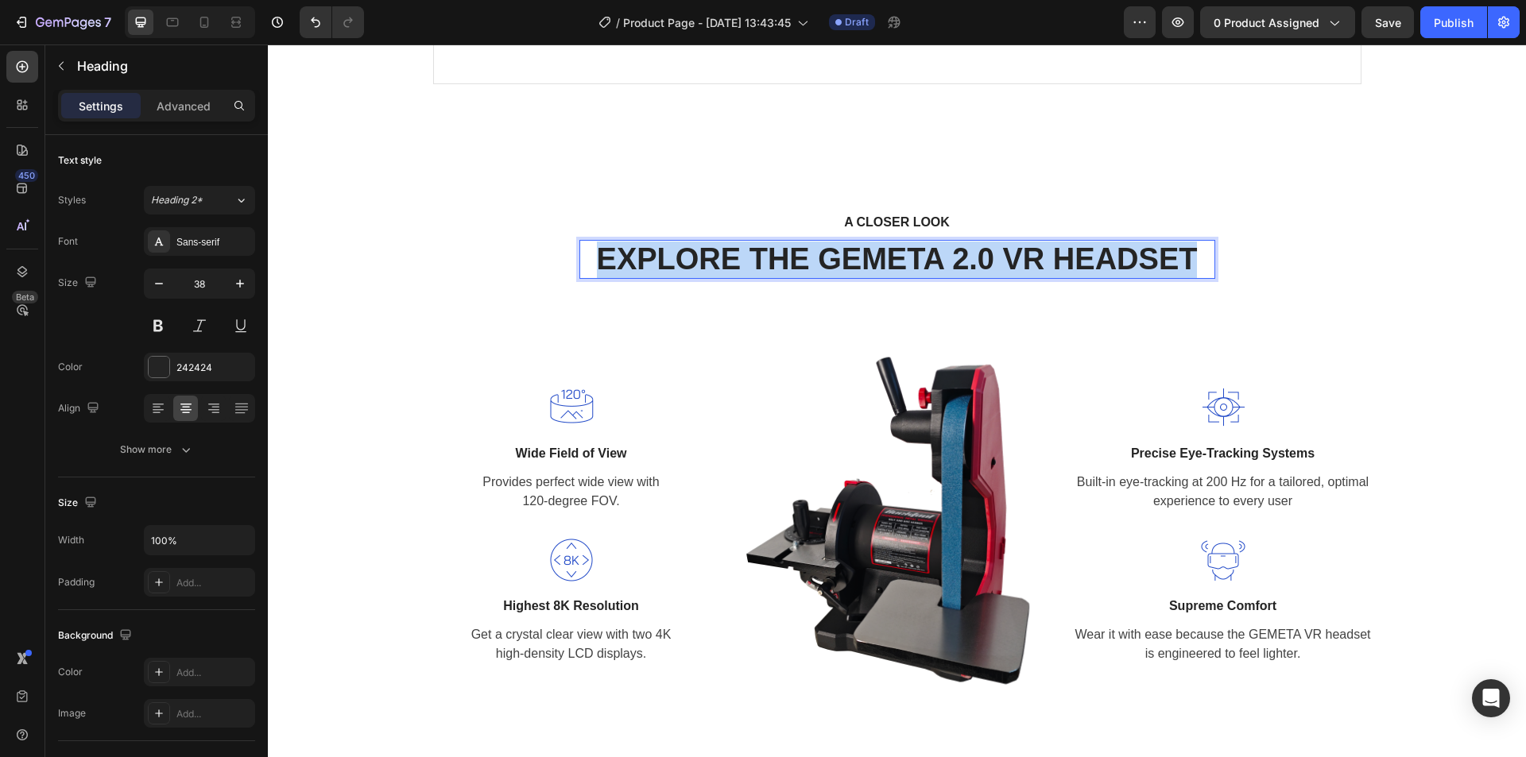
click at [738, 264] on p "EXPLORE THE GEMETA 2.0 VR HEADSET" at bounding box center [897, 260] width 633 height 37
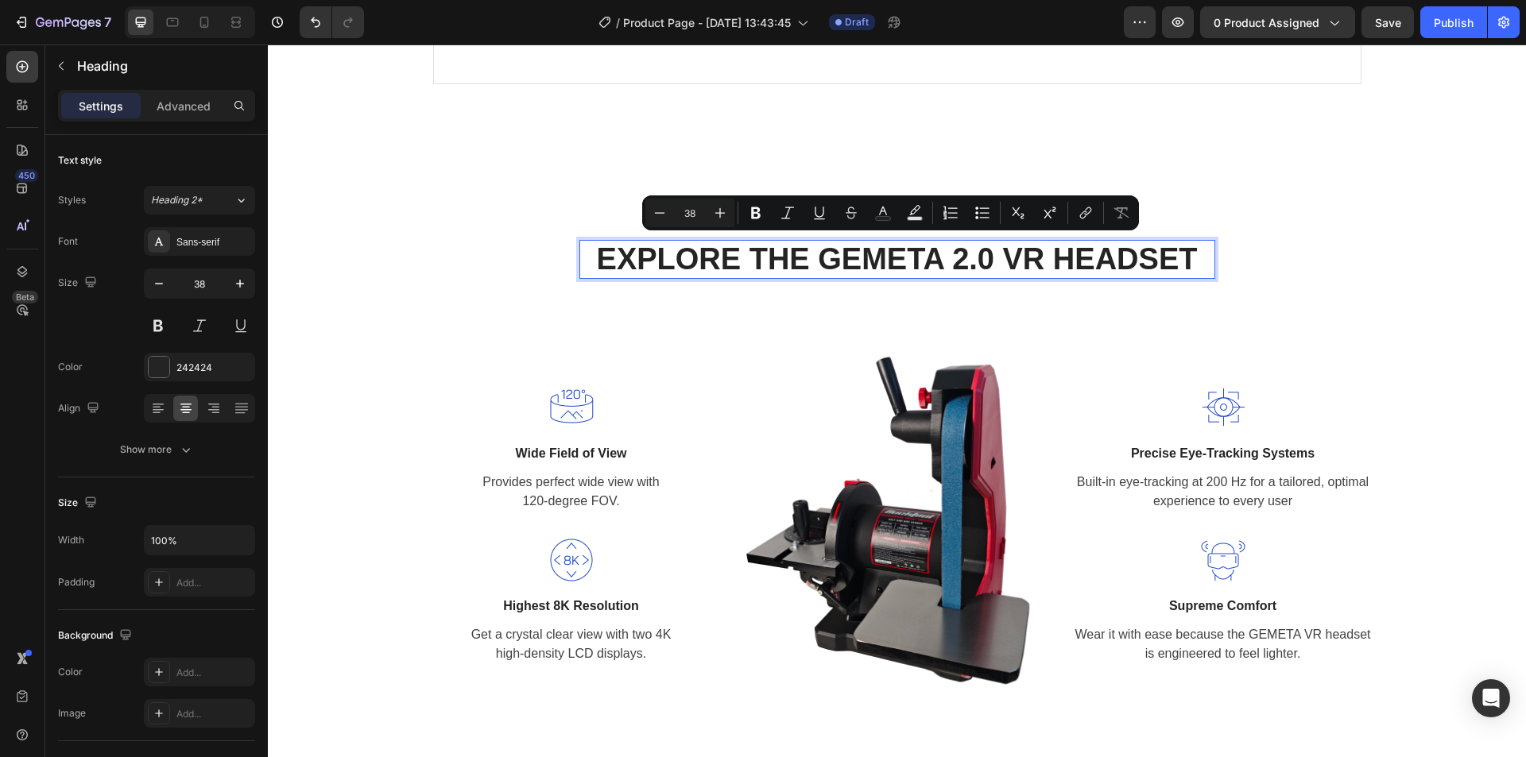
scroll to position [2, 0]
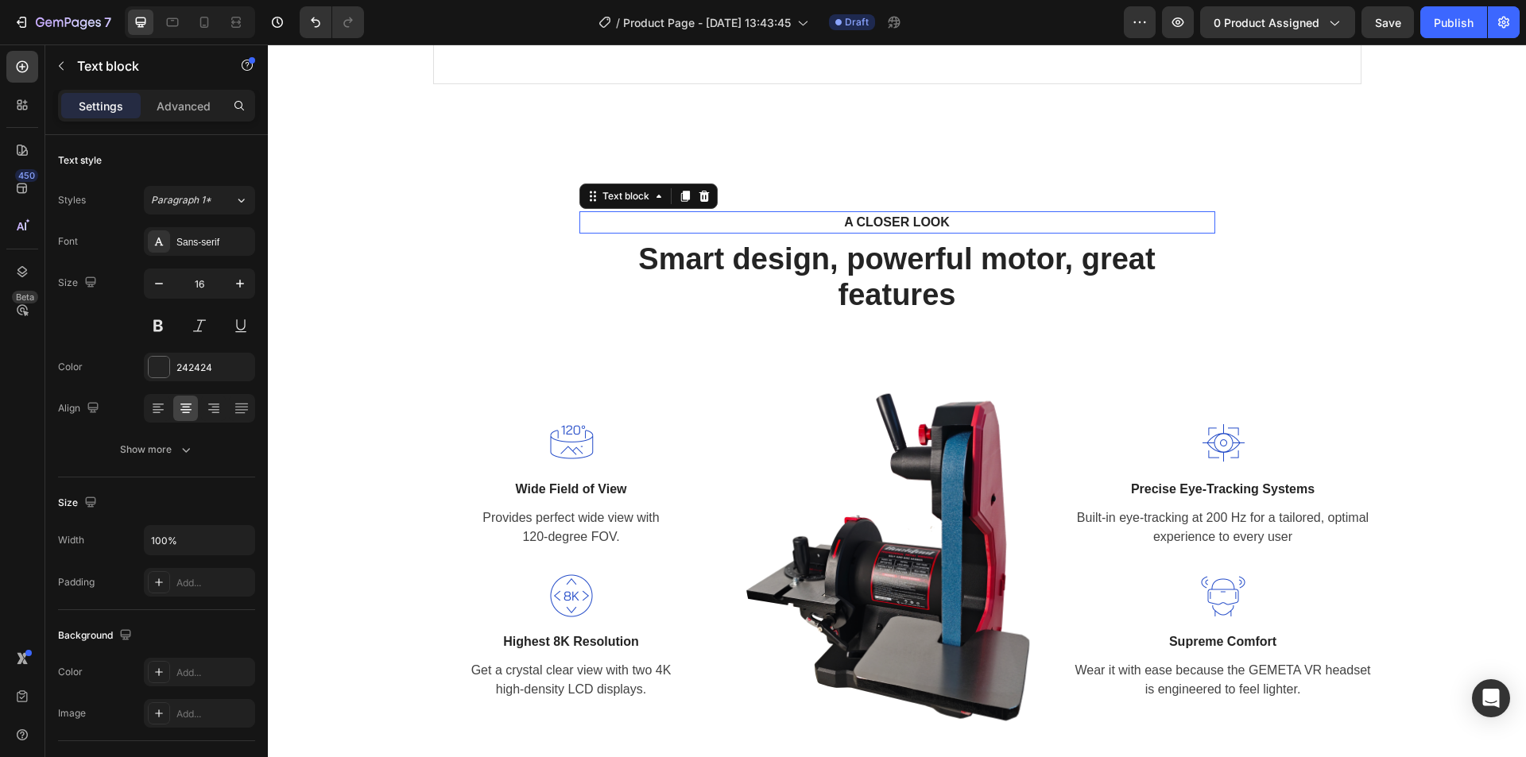
click at [912, 221] on p "A CLOSER LOOK" at bounding box center [897, 222] width 607 height 19
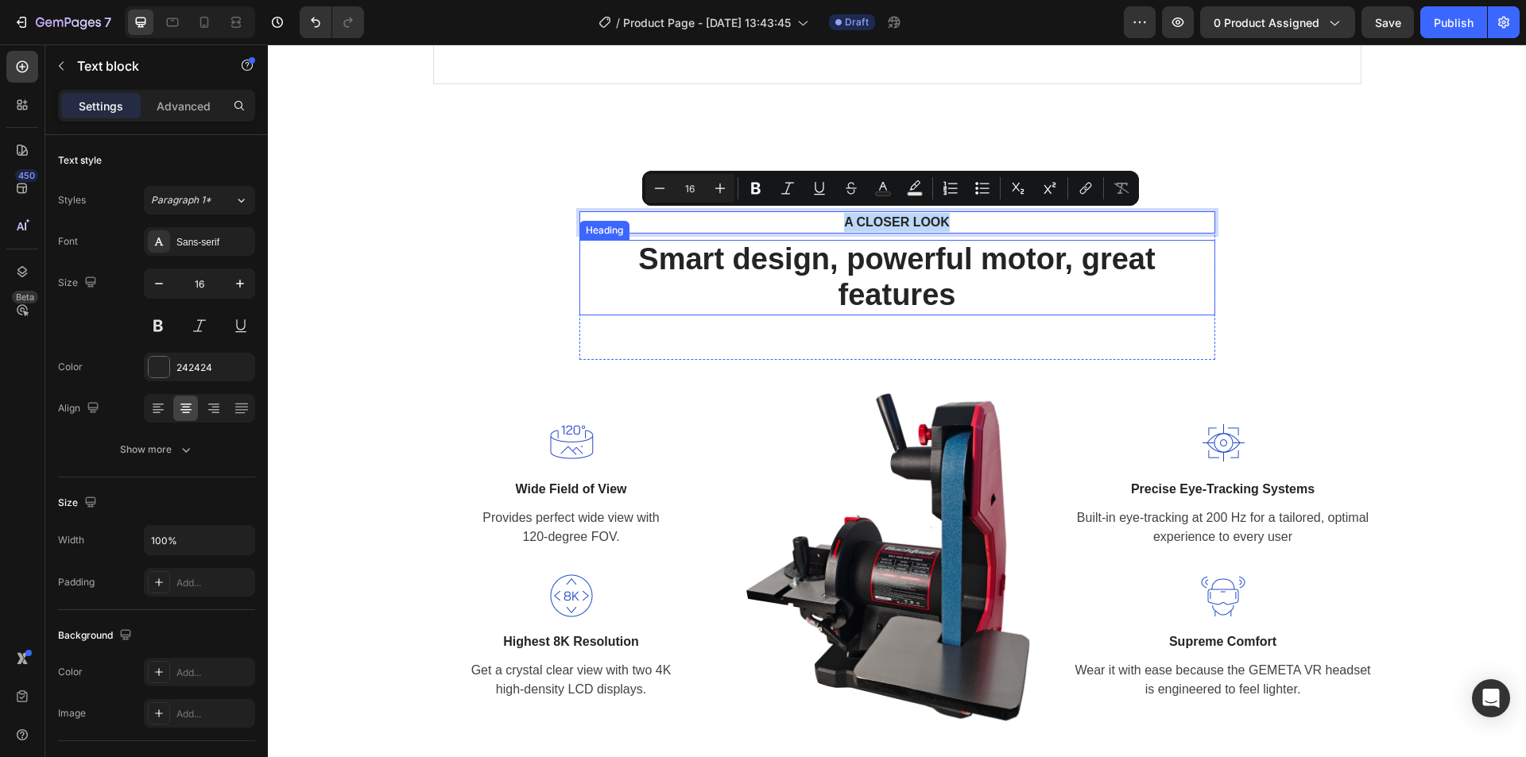
click at [952, 294] on p "Smart design, powerful motor, great features" at bounding box center [897, 278] width 633 height 72
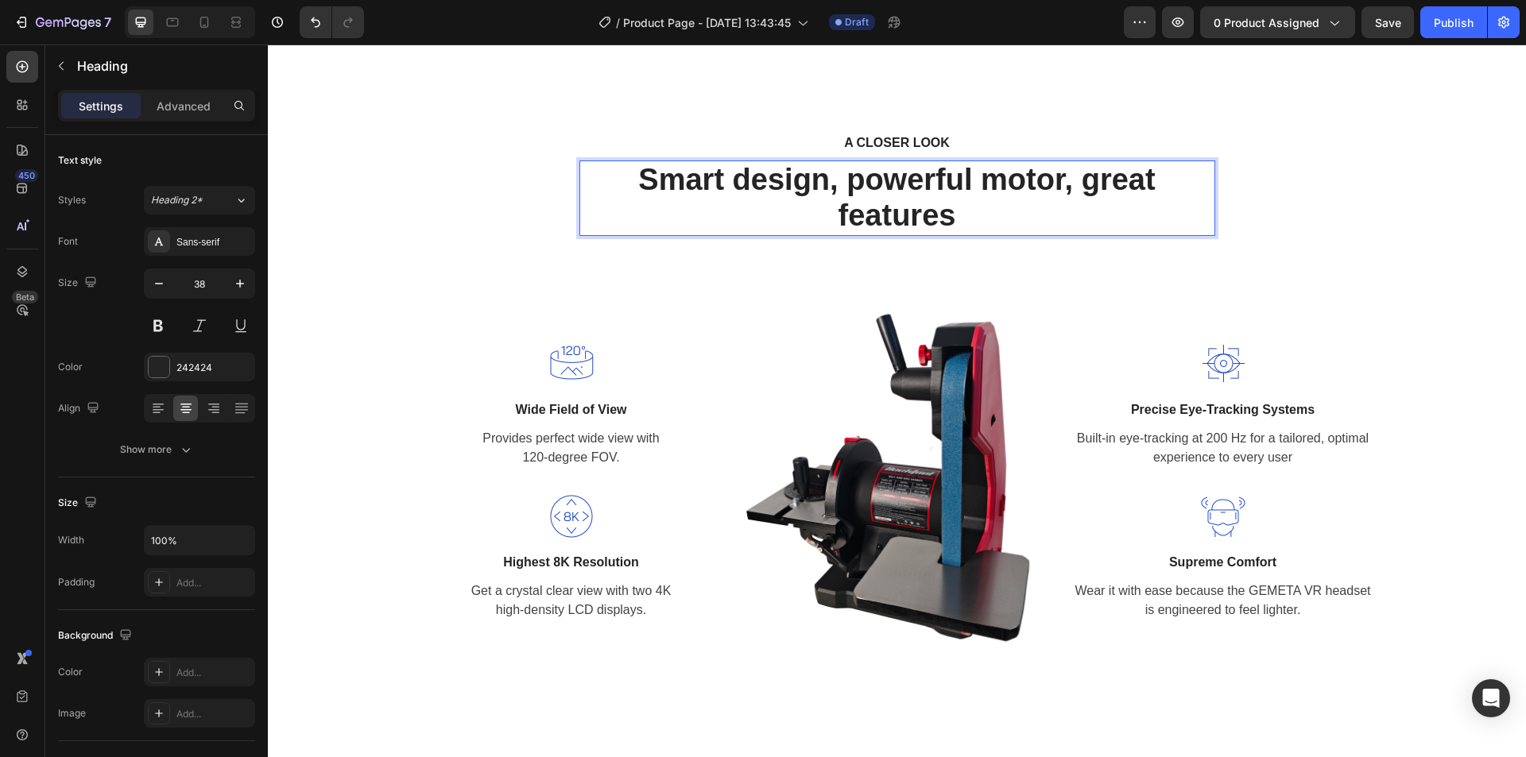
scroll to position [1828, 0]
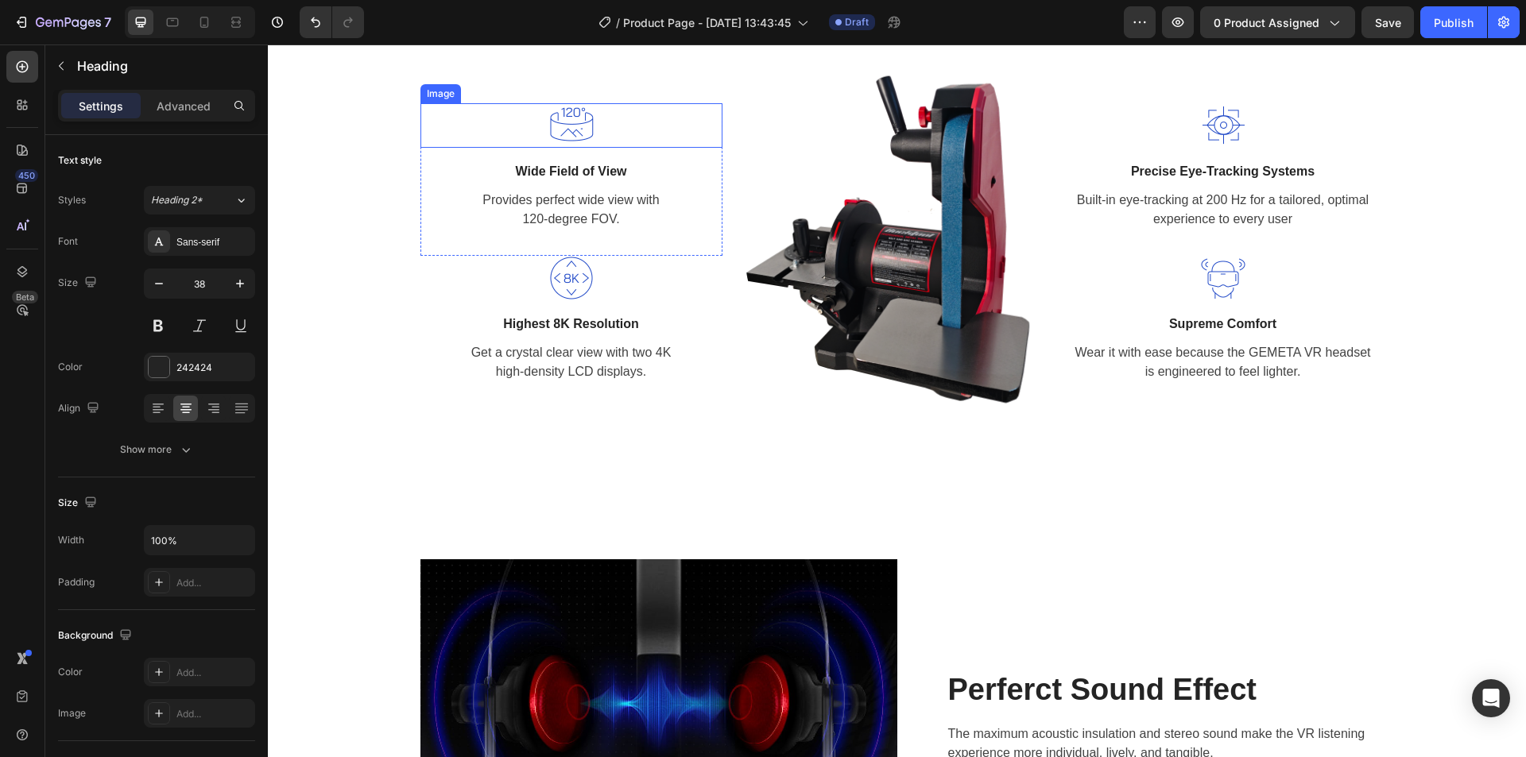
click at [573, 132] on img at bounding box center [571, 125] width 45 height 45
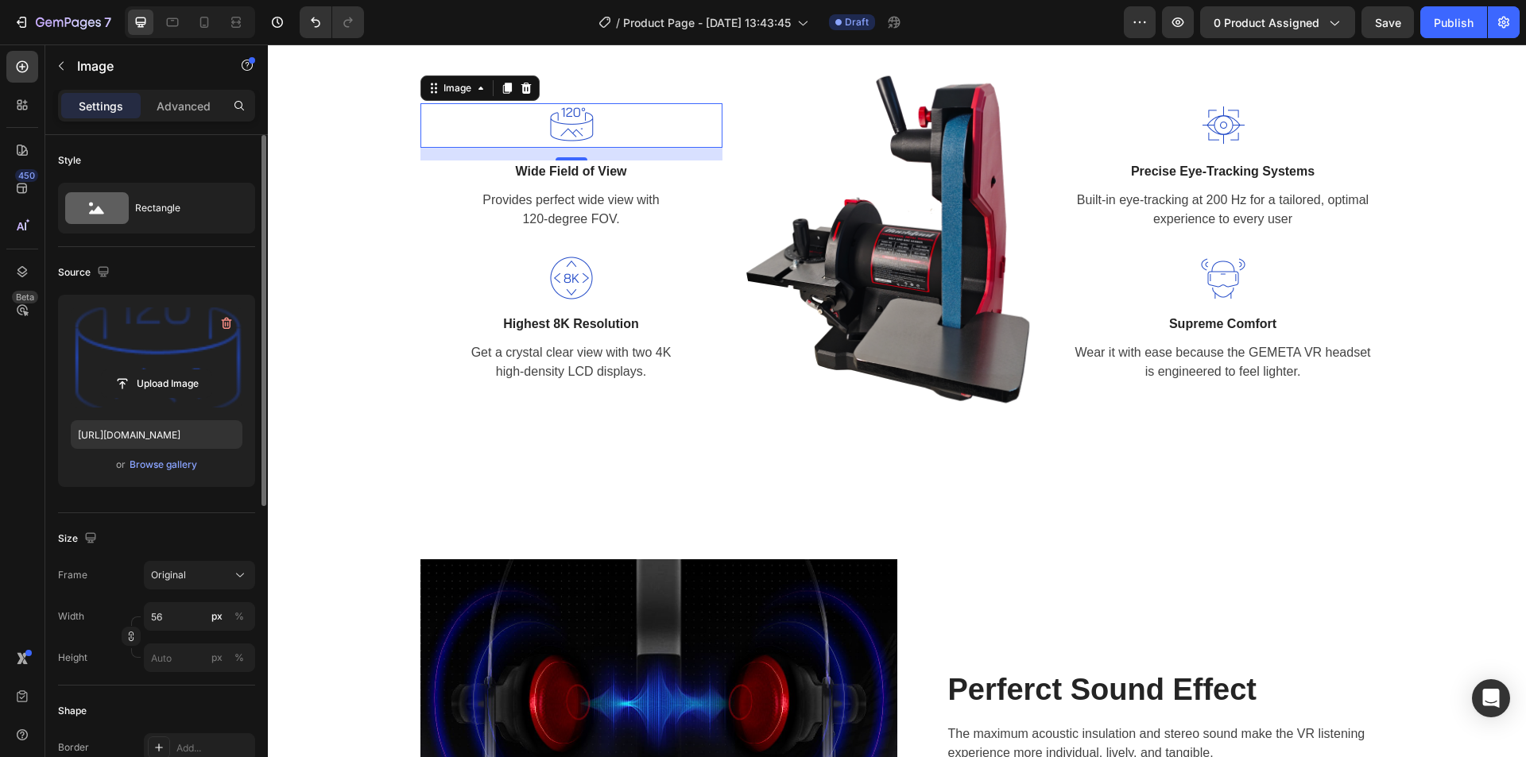
click at [177, 349] on label at bounding box center [157, 358] width 172 height 100
click at [177, 370] on input "file" at bounding box center [157, 383] width 110 height 27
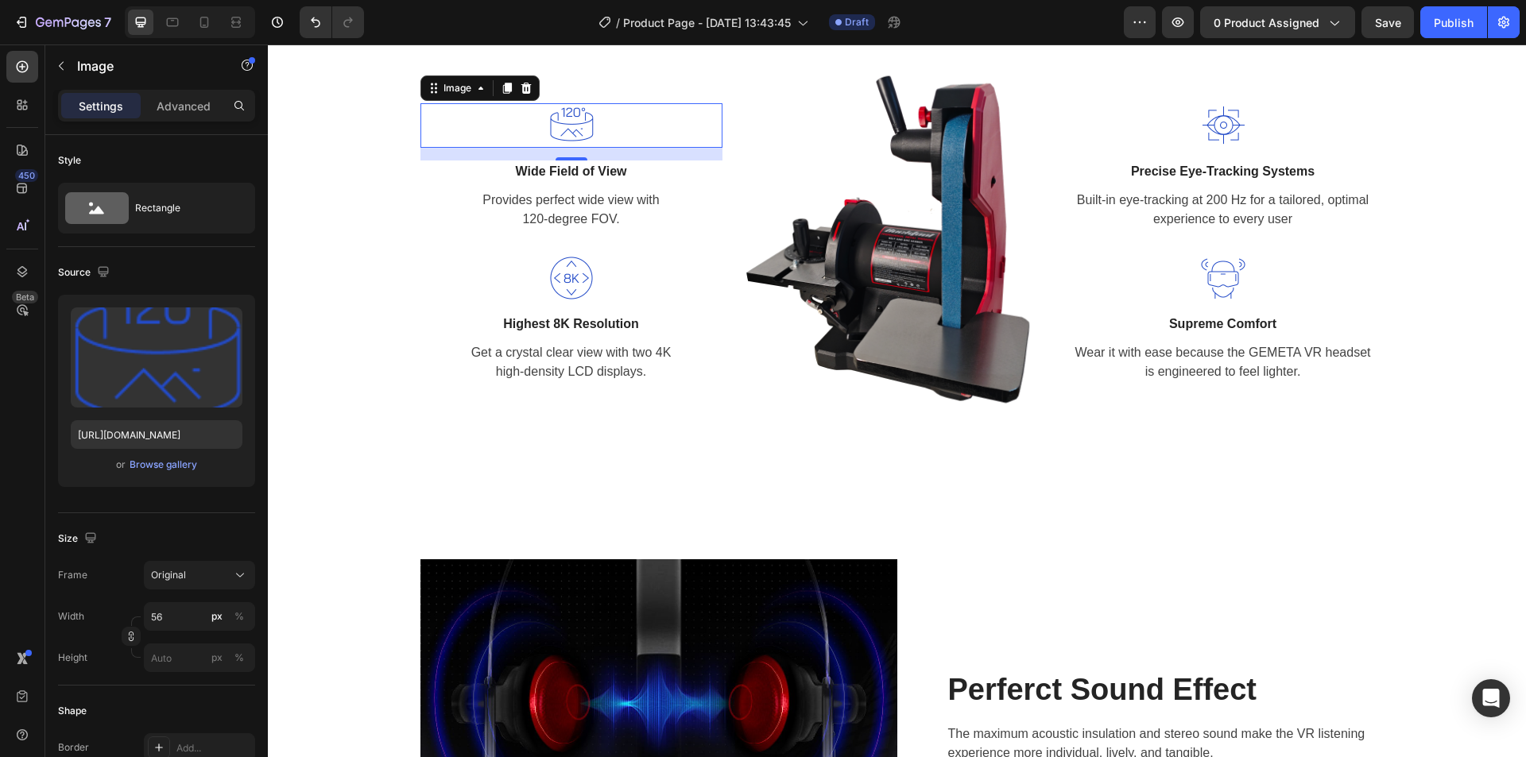
click at [580, 128] on img at bounding box center [571, 125] width 45 height 45
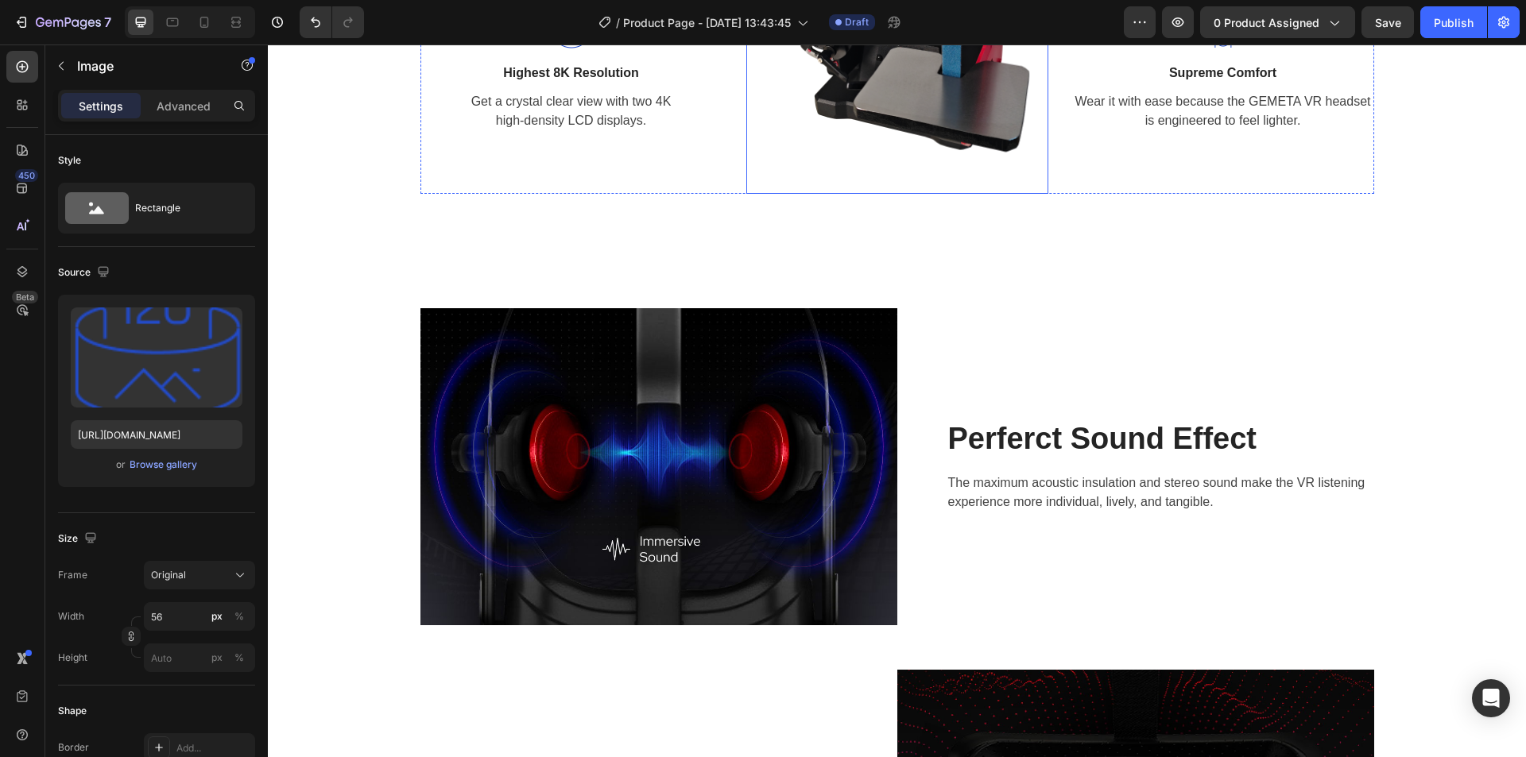
scroll to position [2146, 0]
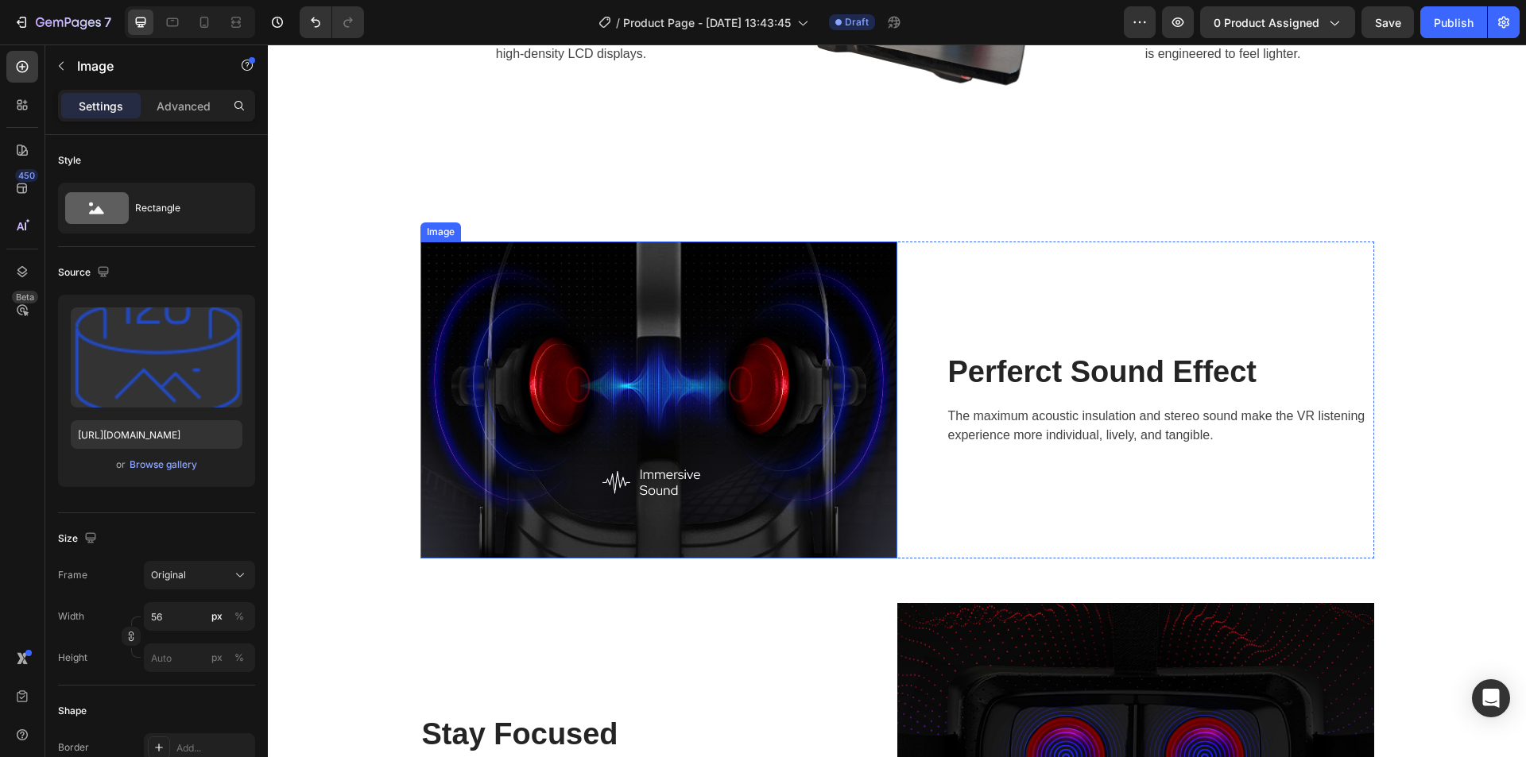
click at [750, 356] on img at bounding box center [658, 400] width 477 height 317
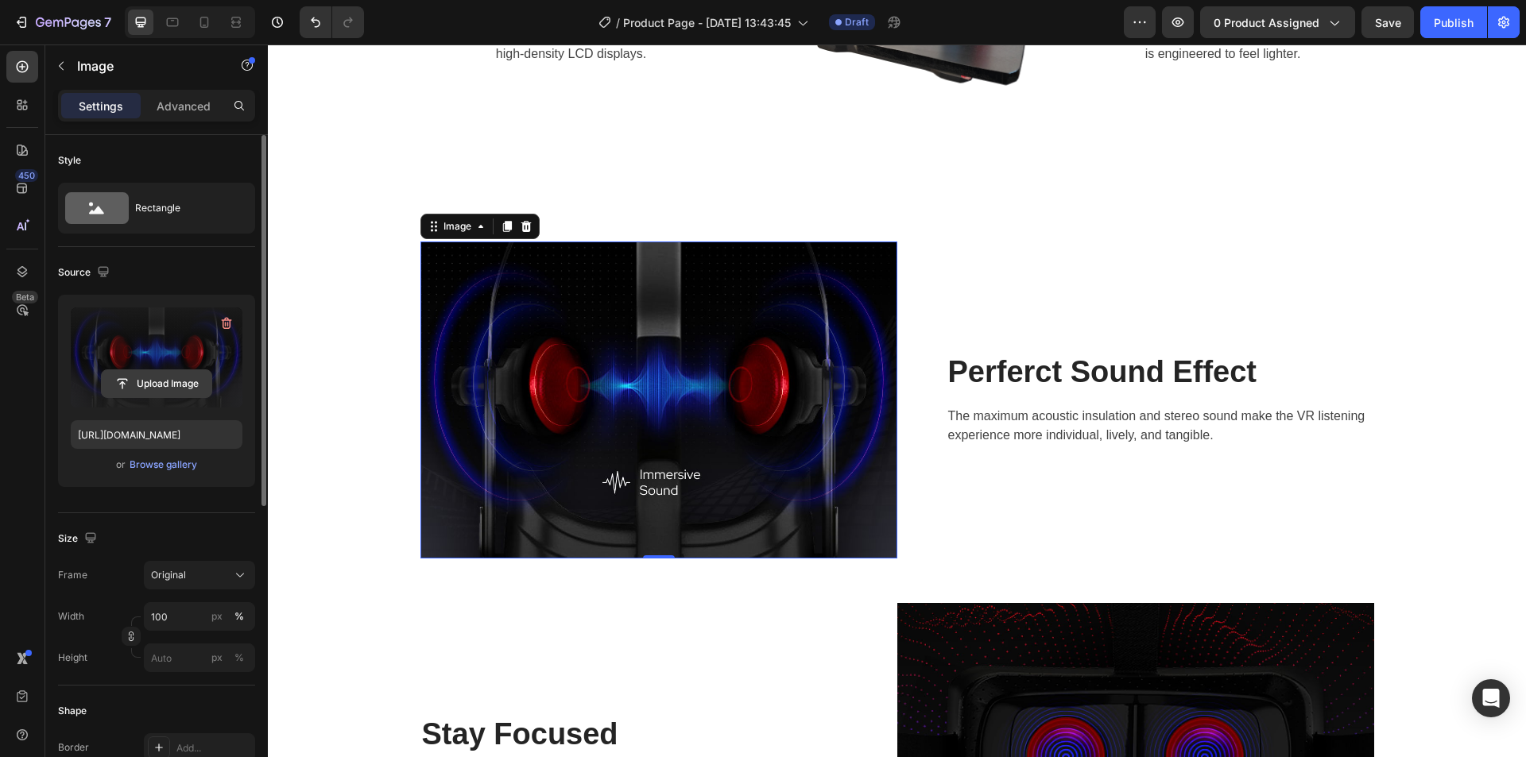
click at [157, 386] on input "file" at bounding box center [157, 383] width 110 height 27
type input "[URL][DOMAIN_NAME]"
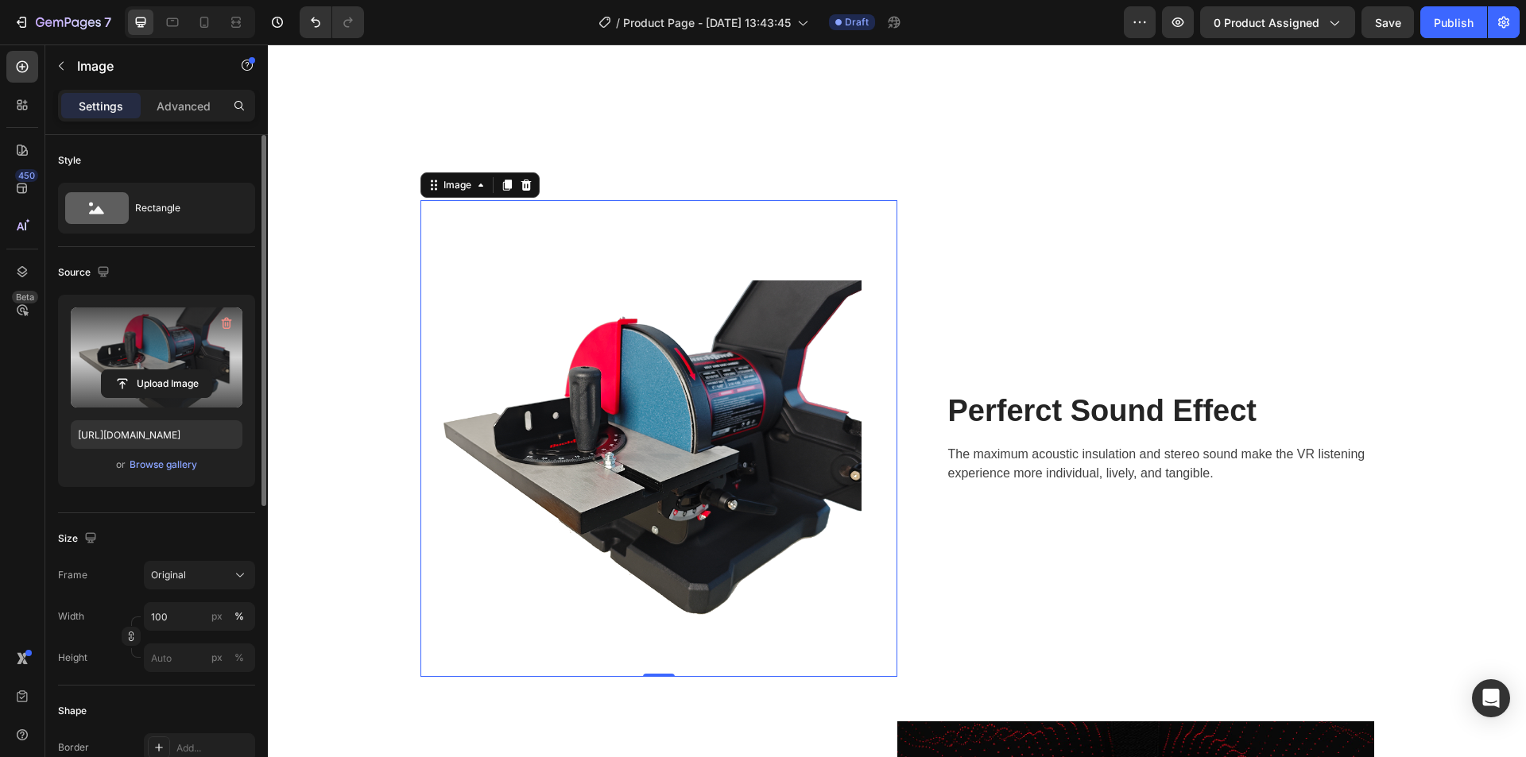
scroll to position [2226, 0]
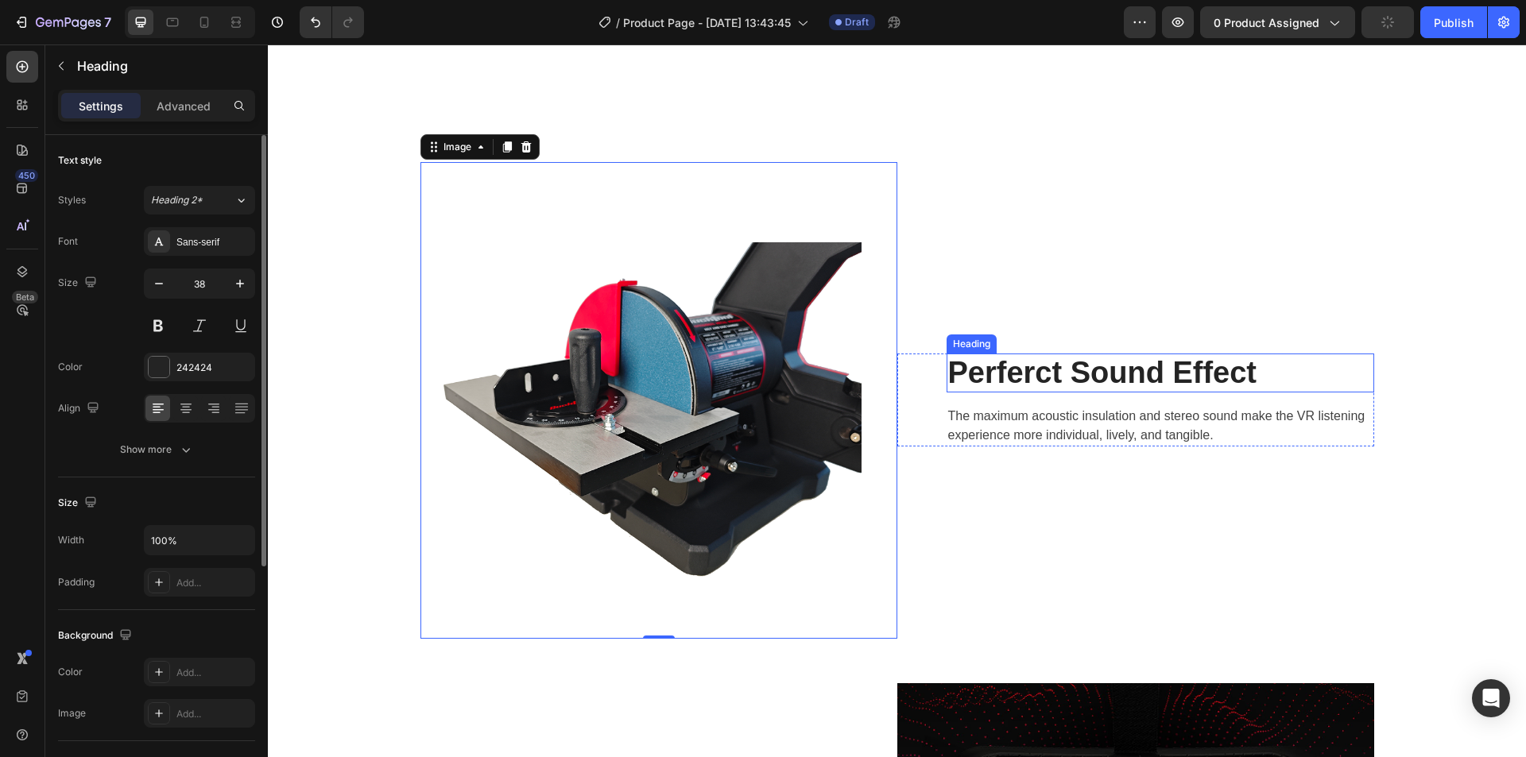
click at [1060, 377] on p "Perferct Sound Effect" at bounding box center [1160, 373] width 424 height 37
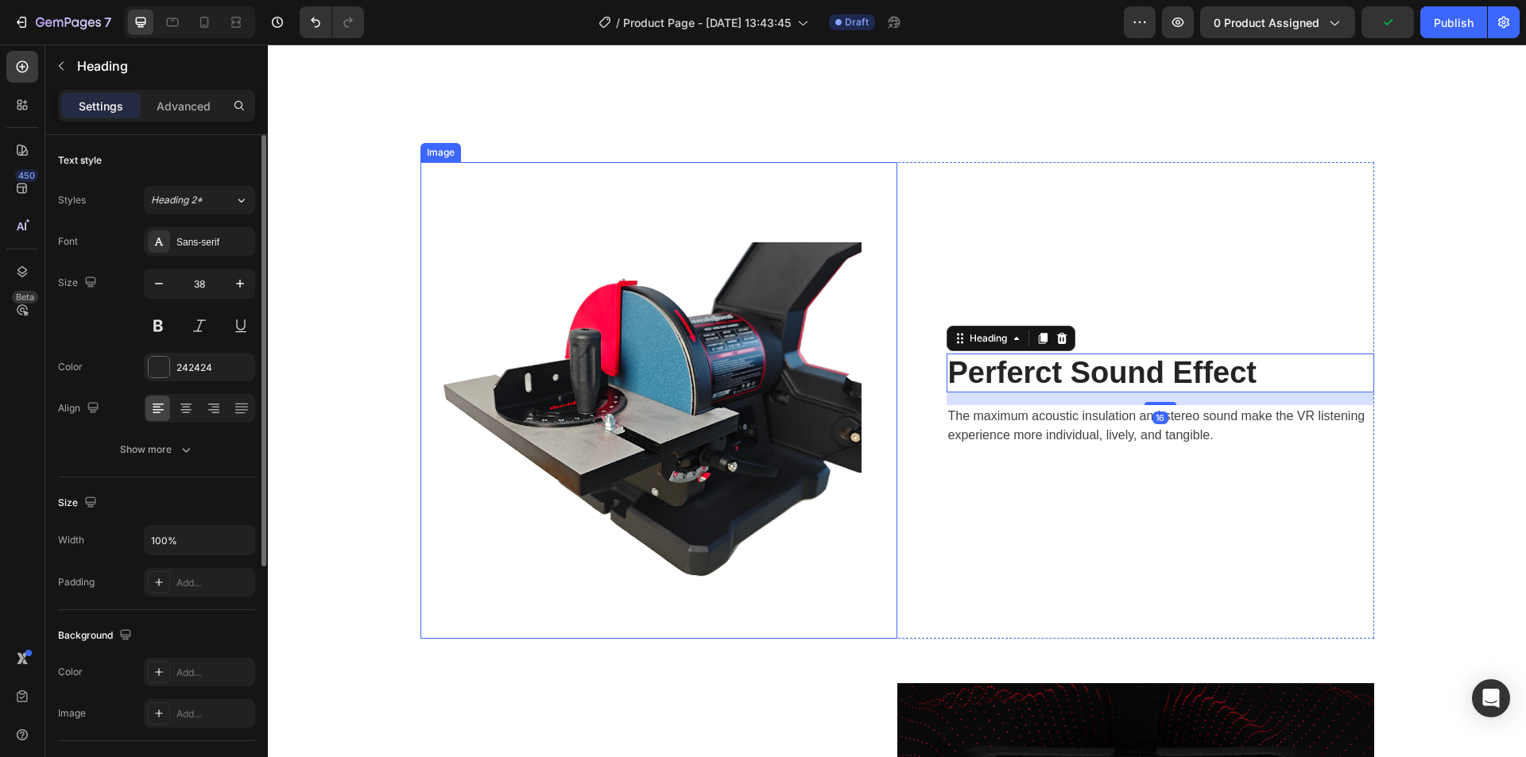
click at [638, 369] on img at bounding box center [658, 400] width 477 height 477
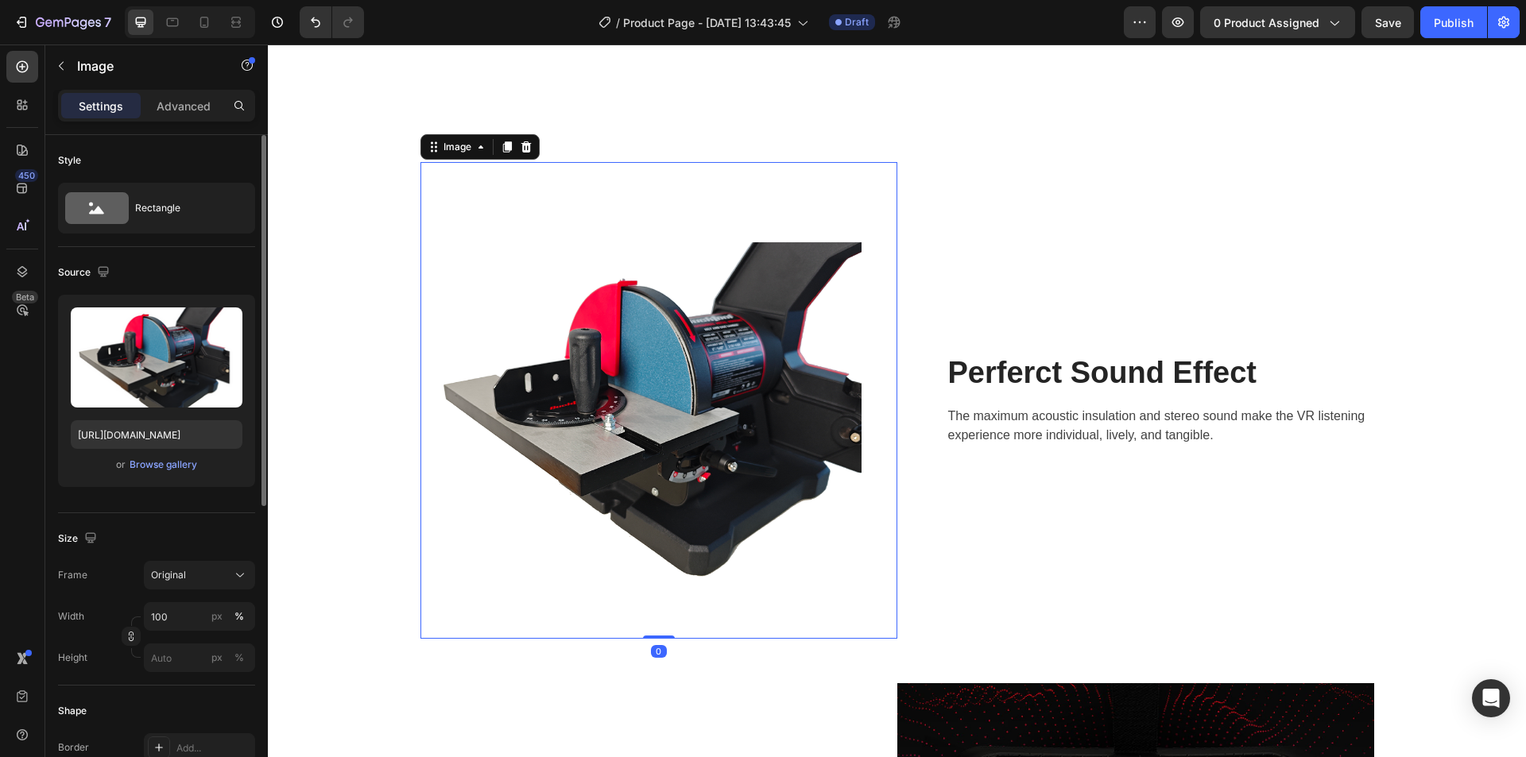
drag, startPoint x: 652, startPoint y: 637, endPoint x: 657, endPoint y: 583, distance: 54.3
click at [657, 583] on div "Image 0" at bounding box center [658, 400] width 477 height 477
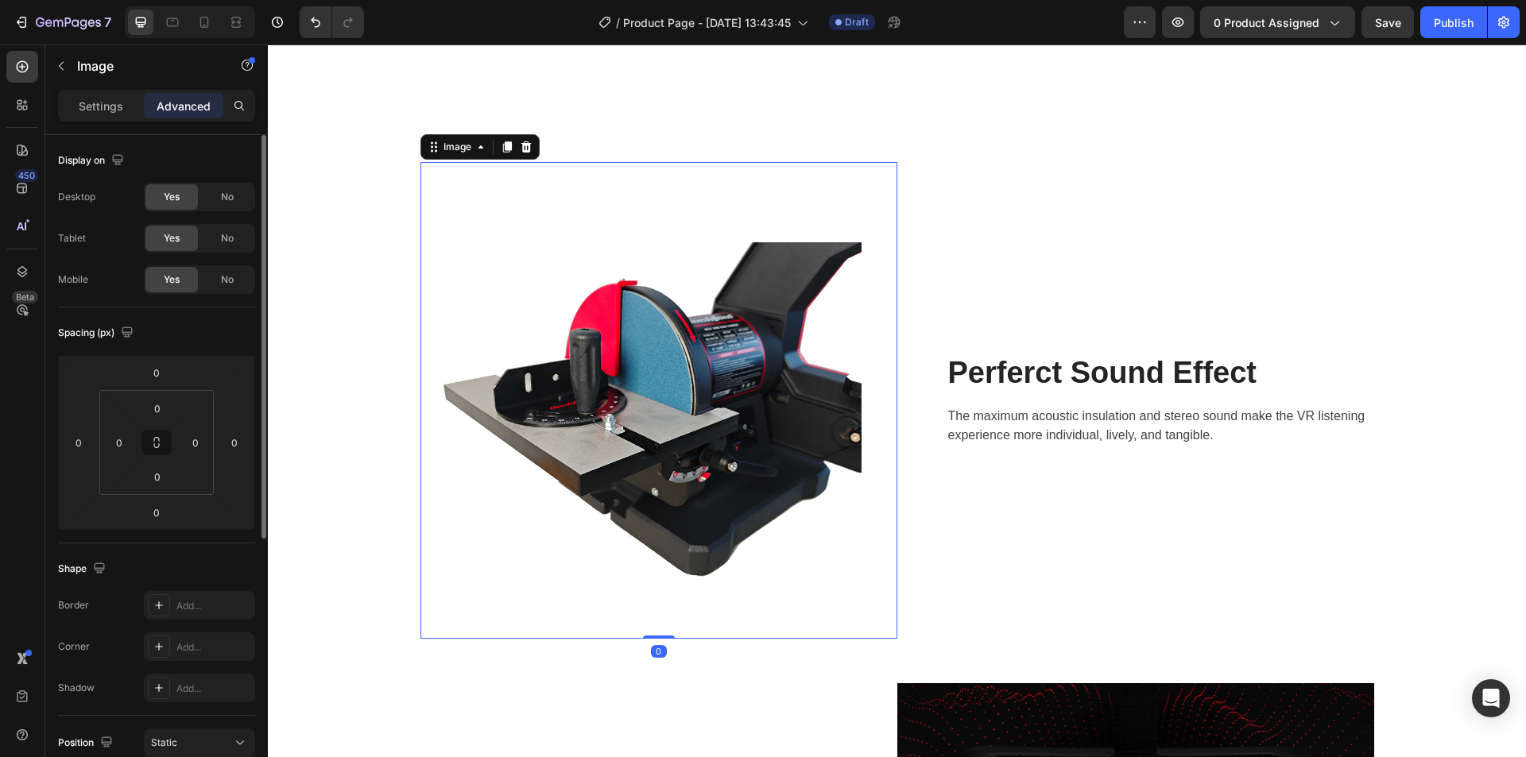
click at [658, 460] on img at bounding box center [658, 400] width 477 height 477
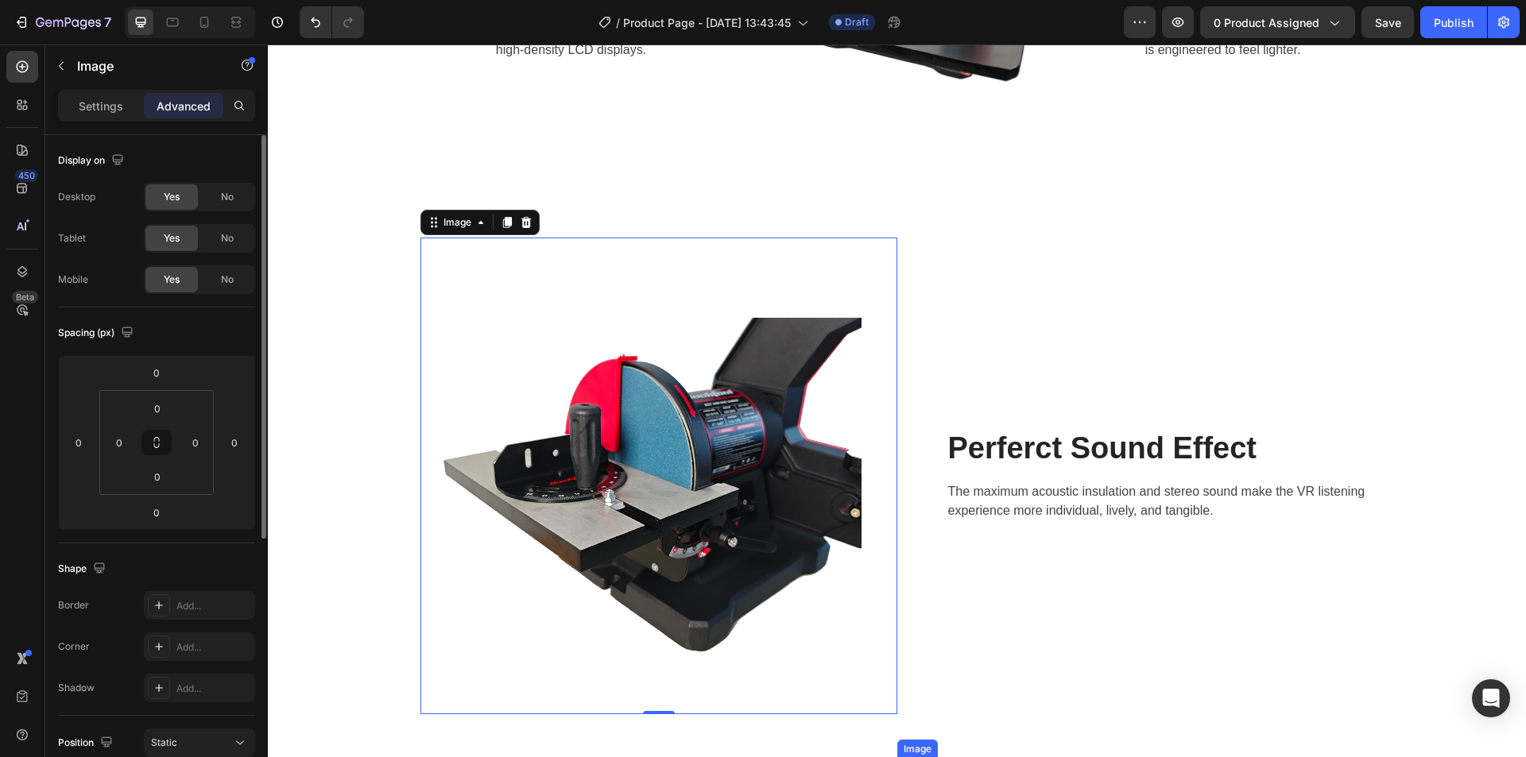
scroll to position [2146, 0]
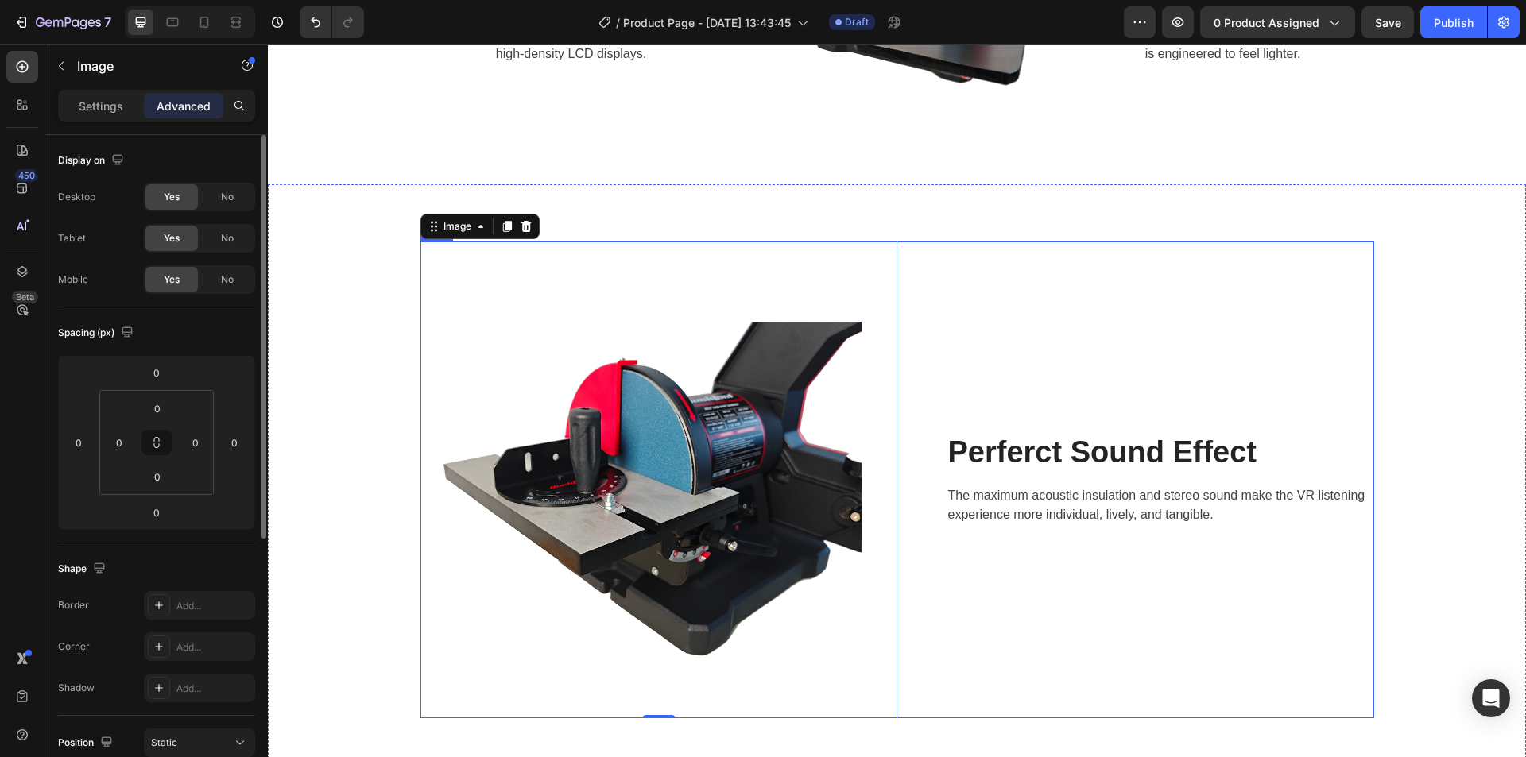
click at [1032, 451] on p "Perferct Sound Effect" at bounding box center [1160, 453] width 424 height 37
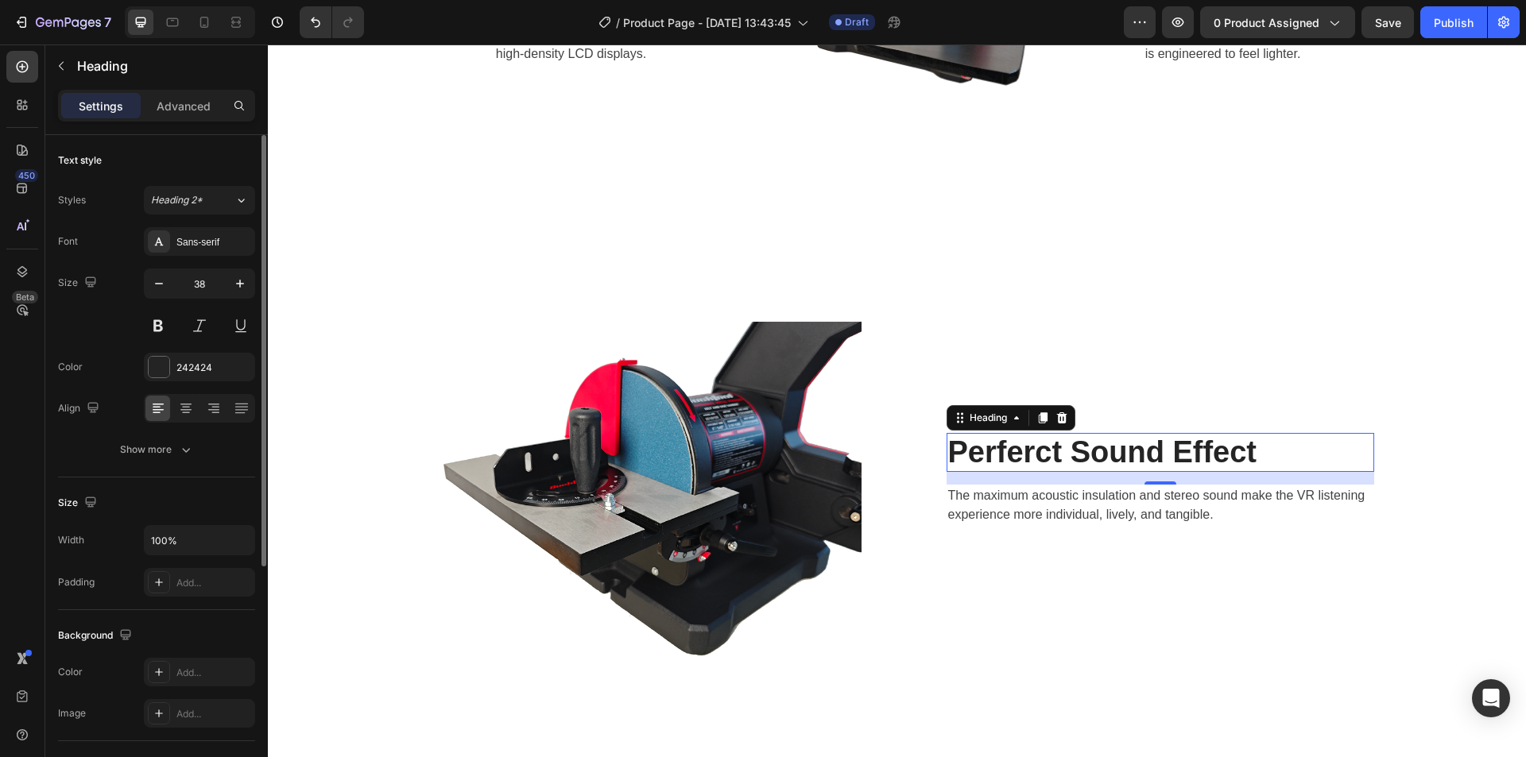
click at [1037, 450] on p "Perferct Sound Effect" at bounding box center [1160, 453] width 424 height 37
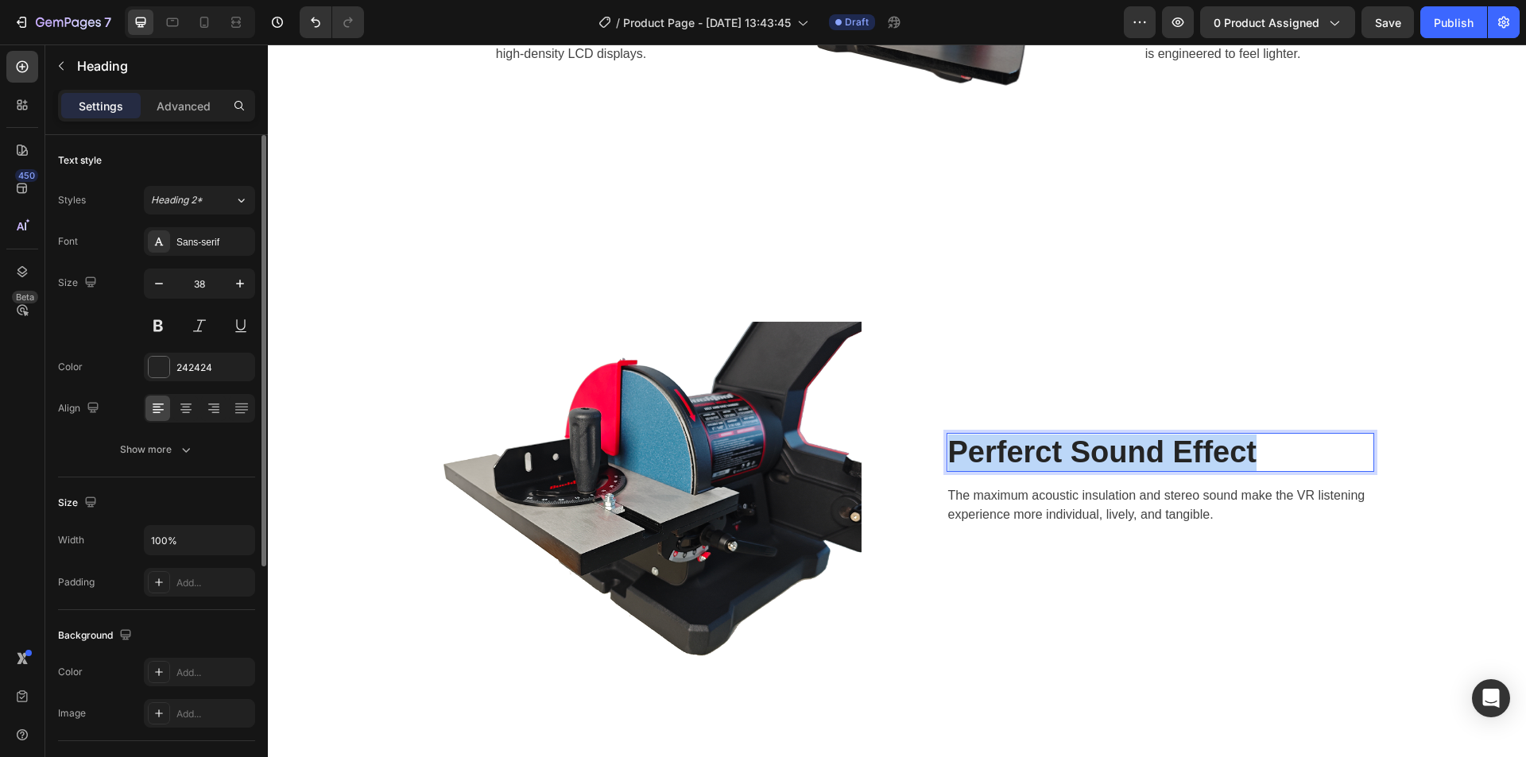
click at [1037, 450] on p "Perferct Sound Effect" at bounding box center [1160, 453] width 424 height 37
click at [1032, 452] on p "8 inchSanding disc" at bounding box center [1160, 453] width 424 height 37
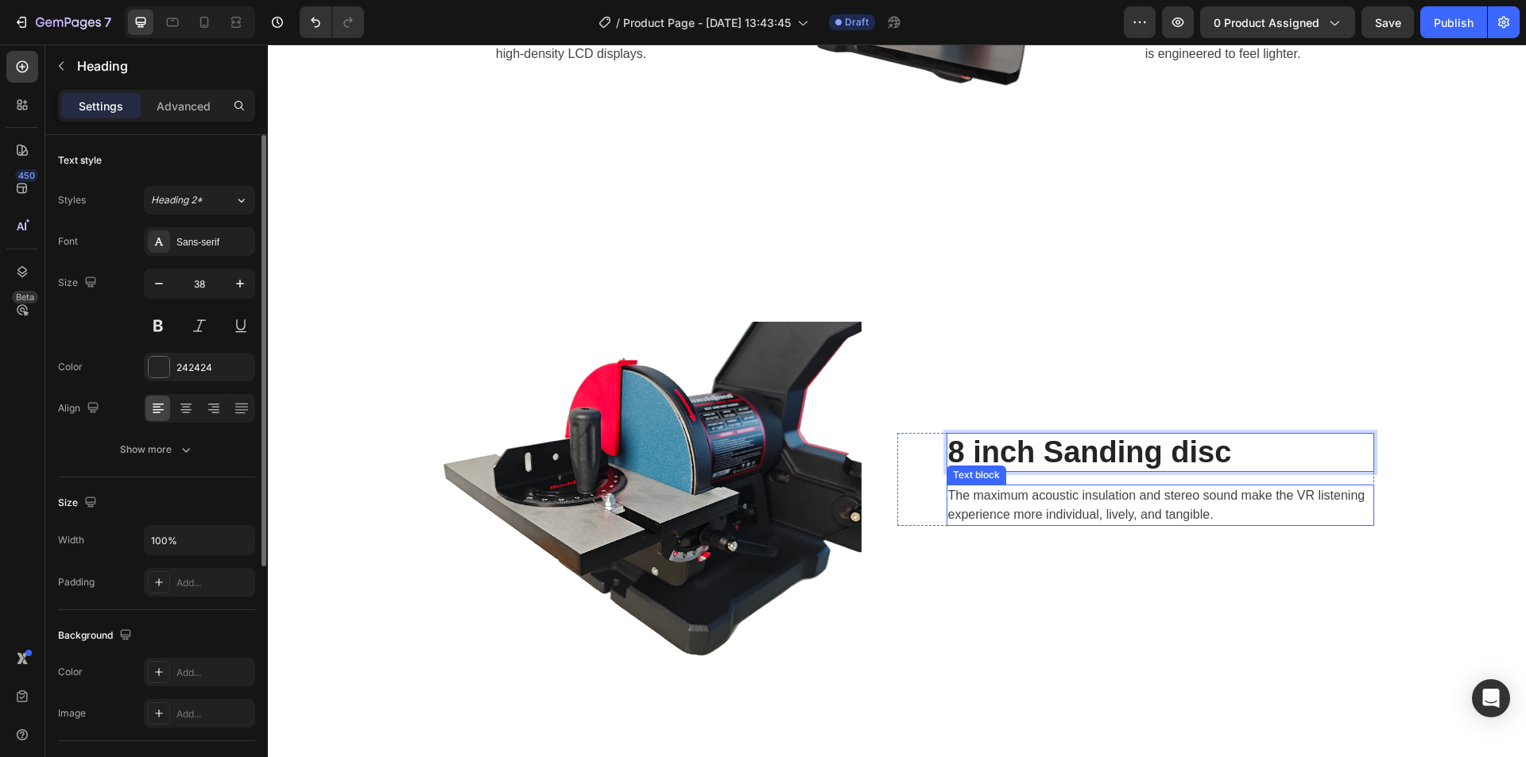
click at [1105, 494] on p "The maximum acoustic insulation and stereo sound make the VR listening experien…" at bounding box center [1160, 505] width 424 height 38
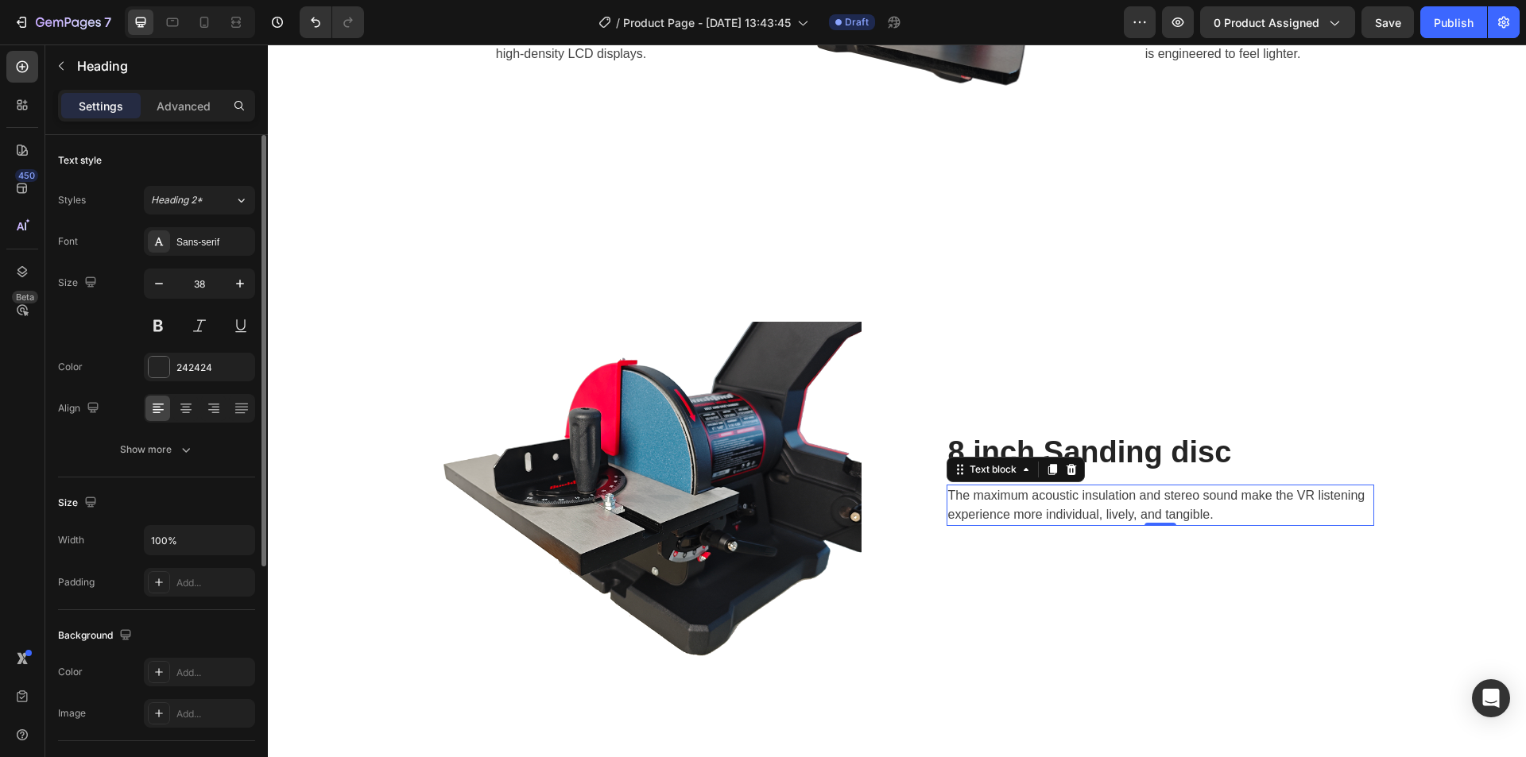
click at [1105, 494] on p "The maximum acoustic insulation and stereo sound make the VR listening experien…" at bounding box center [1160, 505] width 424 height 38
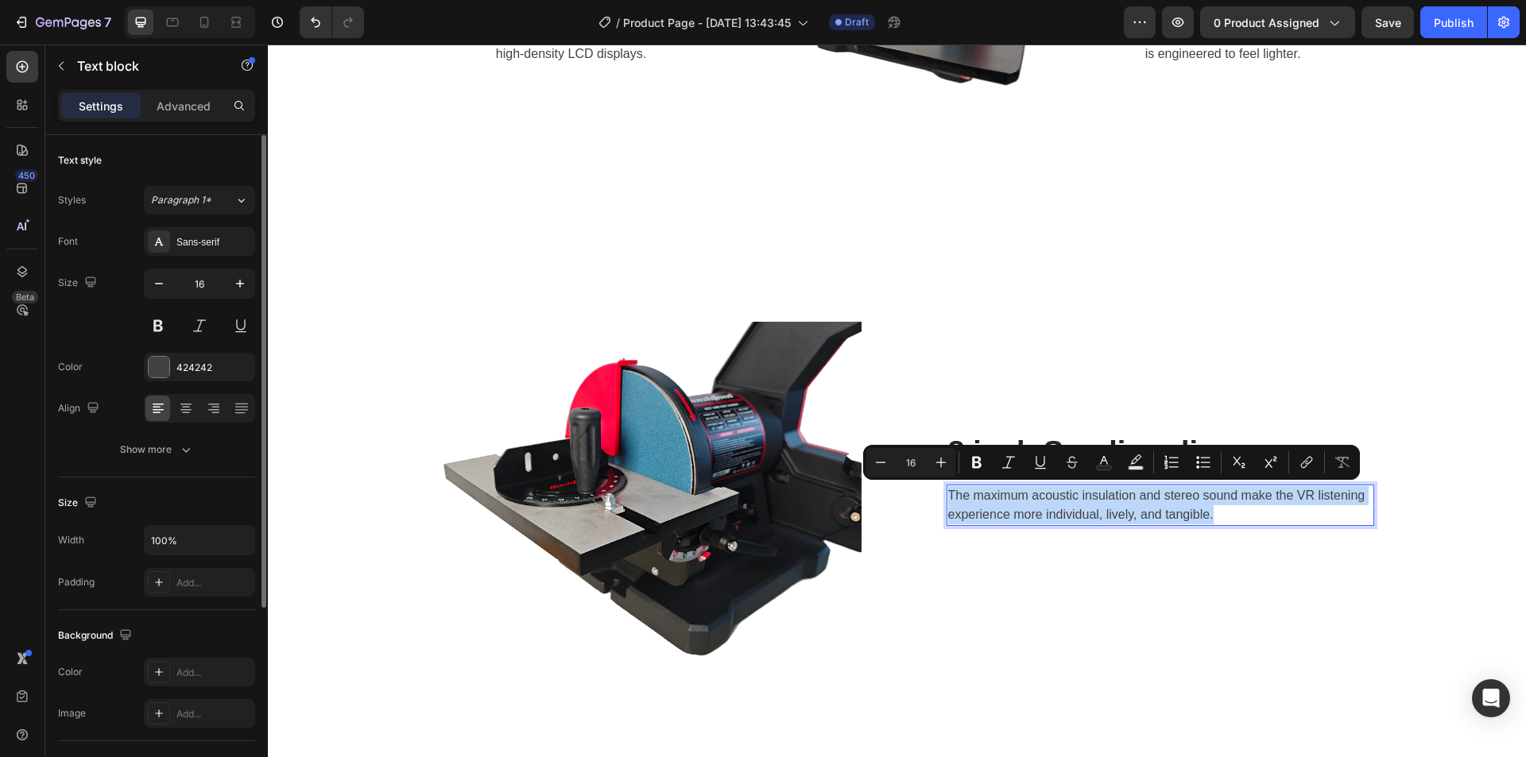
click at [1105, 494] on p "The maximum acoustic insulation and stereo sound make the VR listening experien…" at bounding box center [1160, 505] width 424 height 38
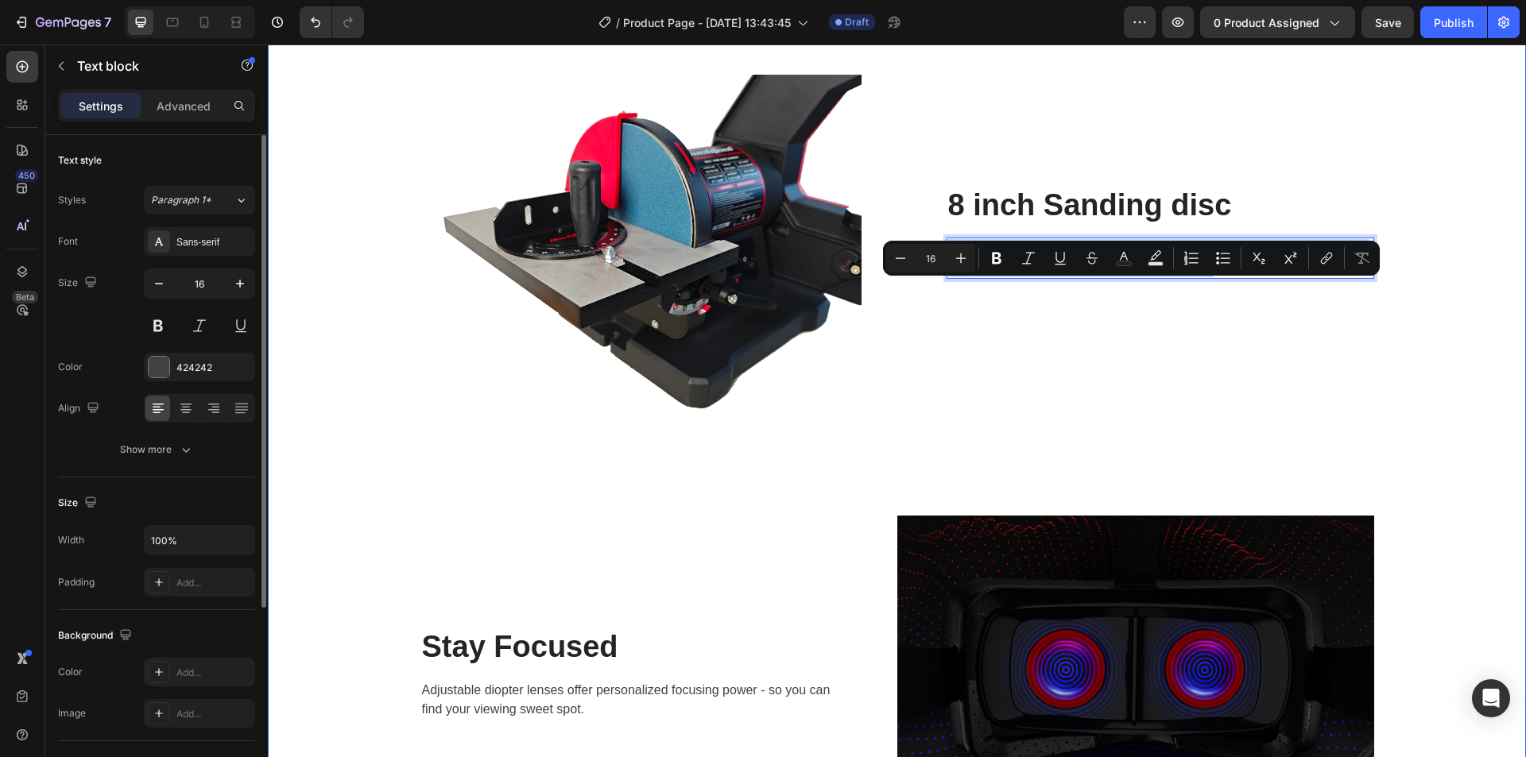
scroll to position [2305, 0]
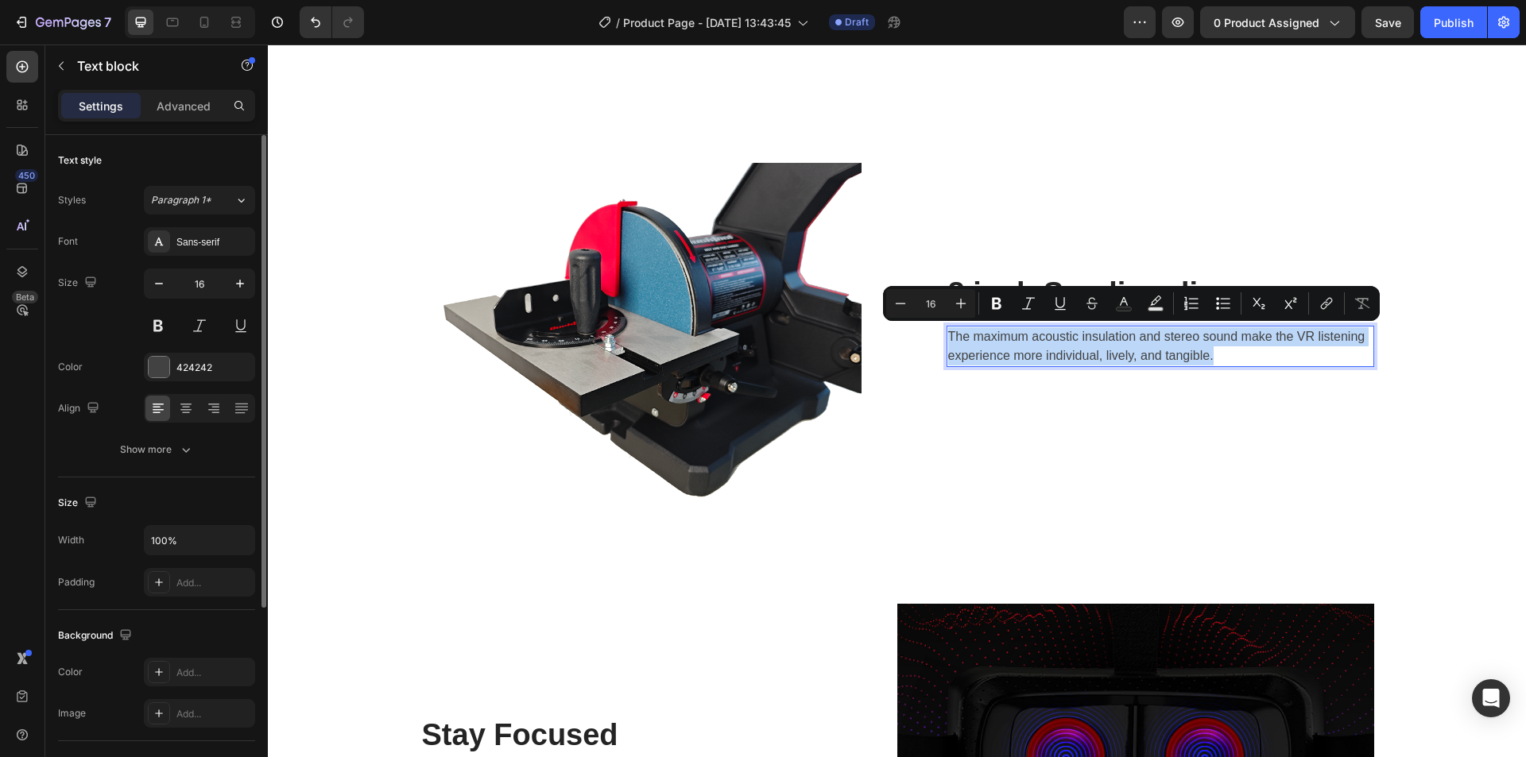
click at [1034, 348] on p "The maximum acoustic insulation and stereo sound make the VR listening experien…" at bounding box center [1160, 346] width 424 height 38
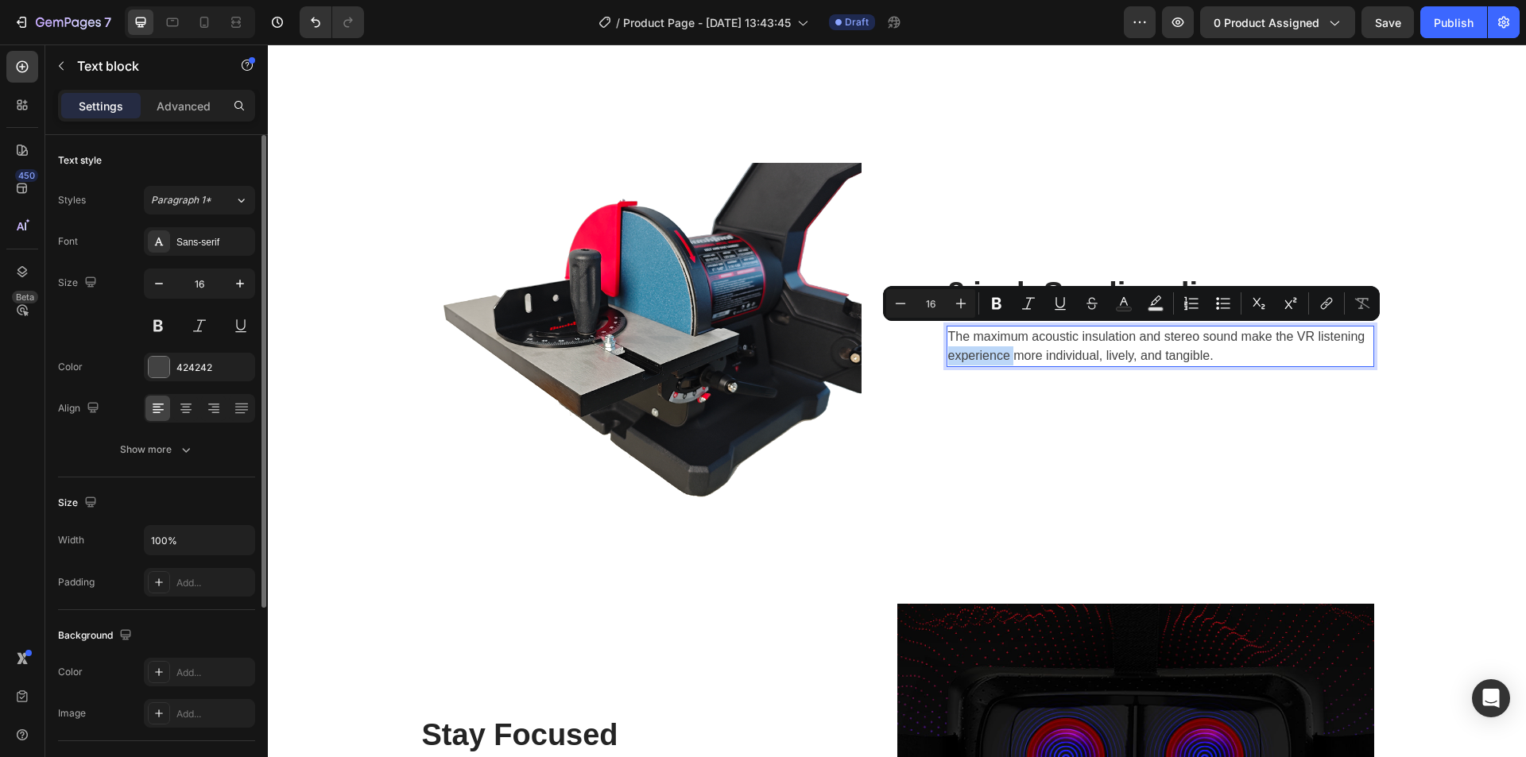
click at [1034, 348] on p "The maximum acoustic insulation and stereo sound make the VR listening experien…" at bounding box center [1160, 346] width 424 height 38
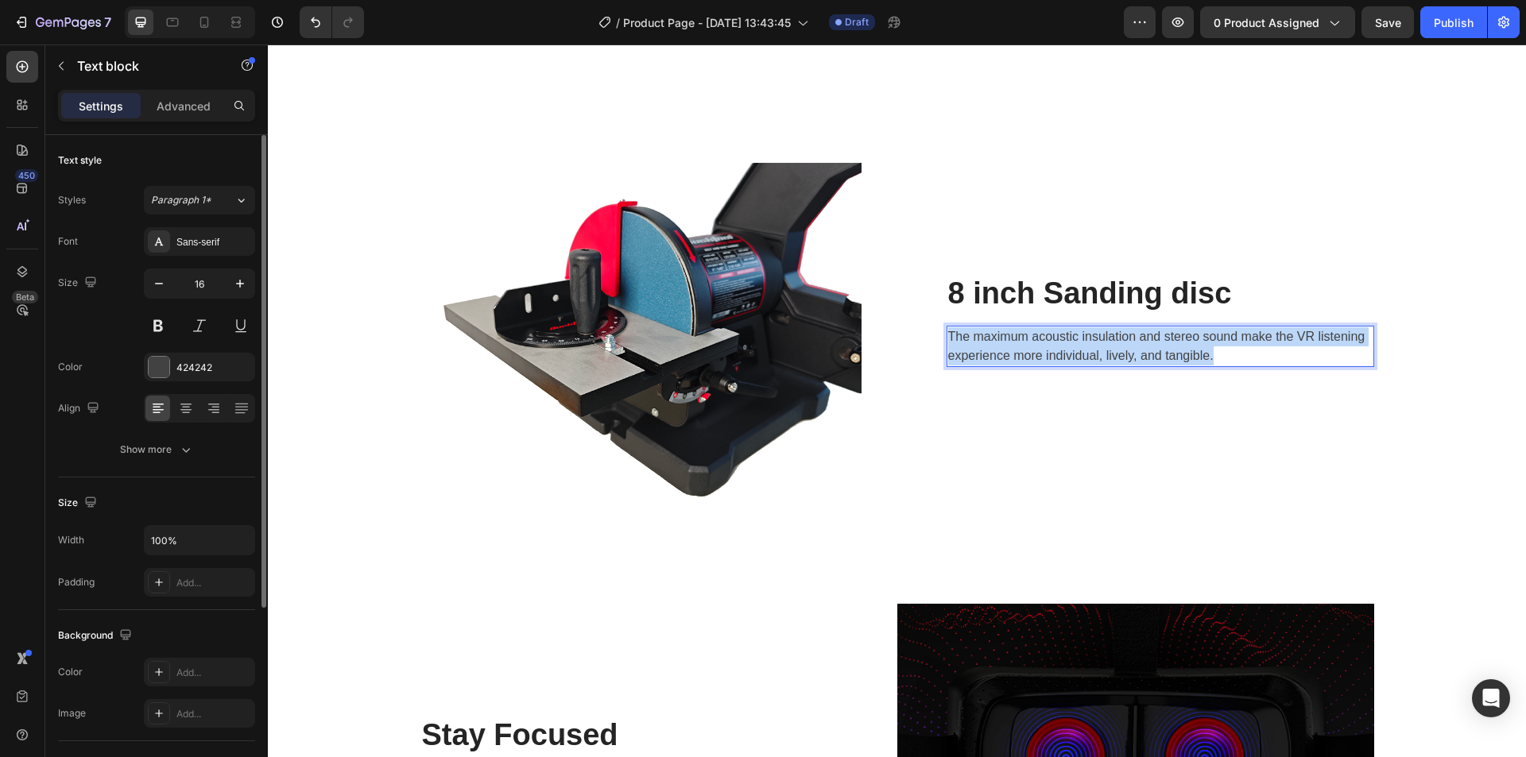
click at [1034, 348] on p "The maximum acoustic insulation and stereo sound make the VR listening experien…" at bounding box center [1160, 346] width 424 height 38
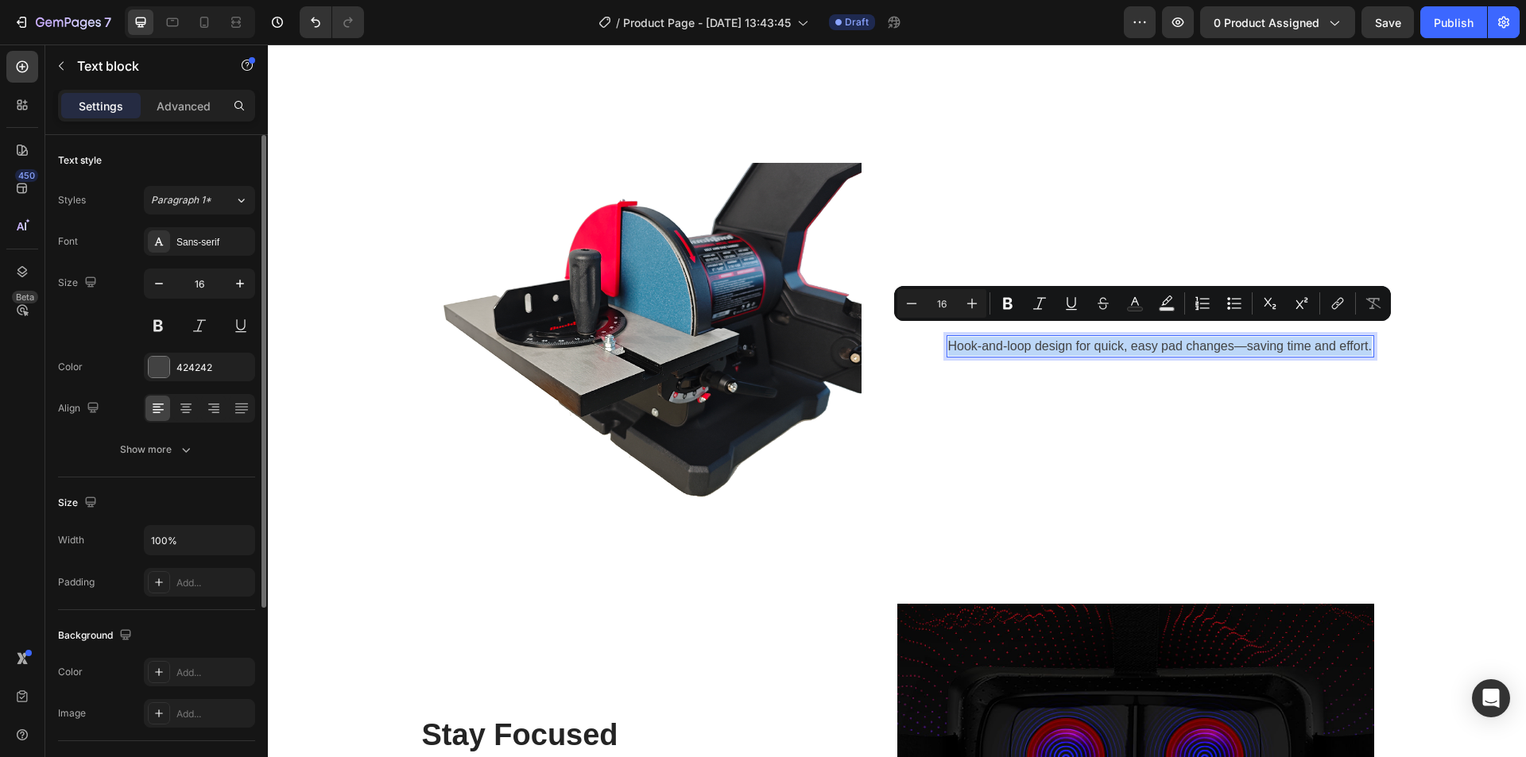
drag, startPoint x: 998, startPoint y: 358, endPoint x: 941, endPoint y: 335, distance: 61.7
click at [947, 335] on div "Hook-and-loop design for quick, easy pad changes—saving time and effort." at bounding box center [1161, 346] width 428 height 22
click at [198, 366] on div "424242" at bounding box center [199, 368] width 46 height 14
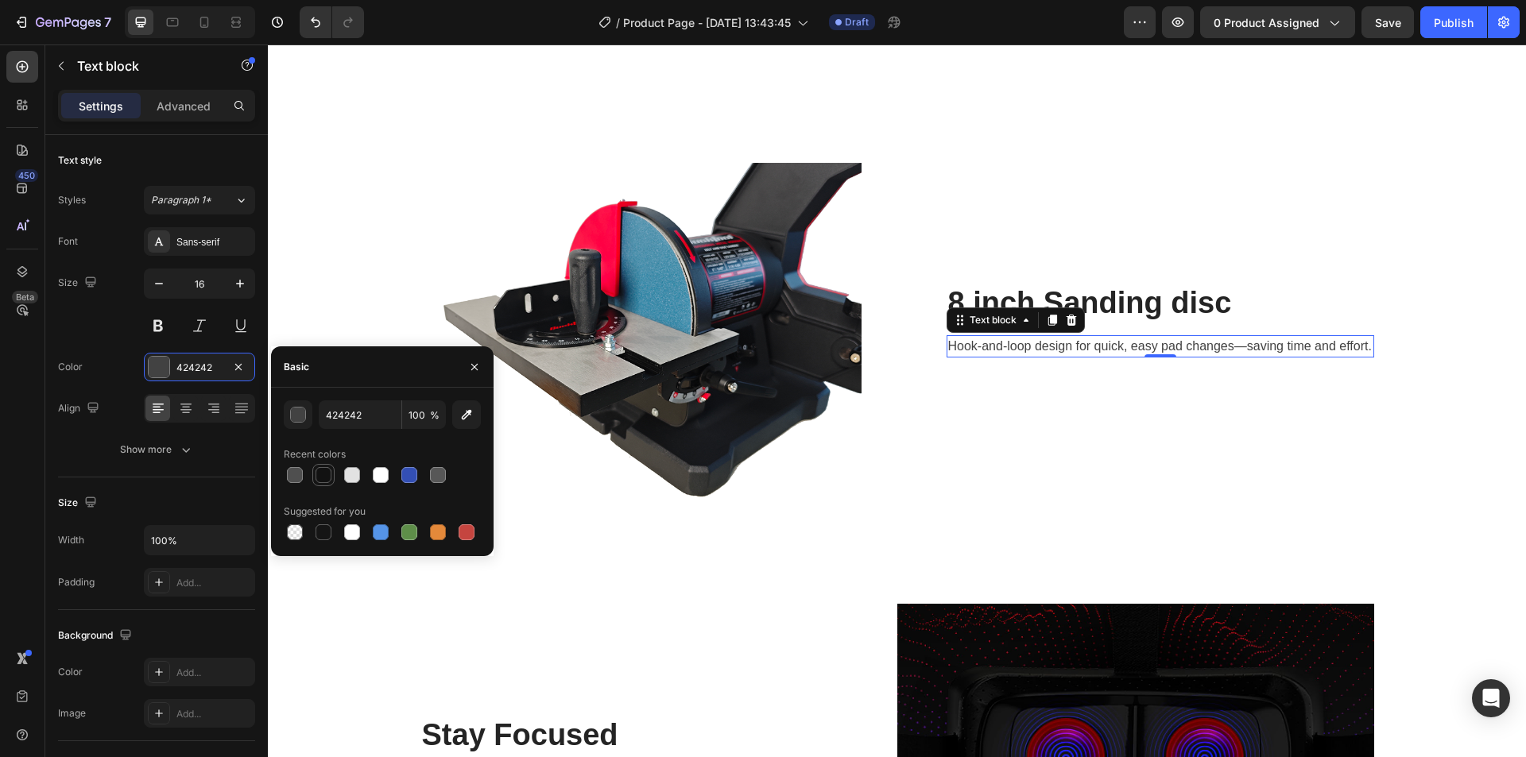
click at [320, 476] on div at bounding box center [324, 475] width 16 height 16
type input "121212"
click at [1440, 308] on div "Image 8 inch Sanding disc Heading Hook-and-loop design for quick, easy pad chan…" at bounding box center [897, 572] width 1234 height 978
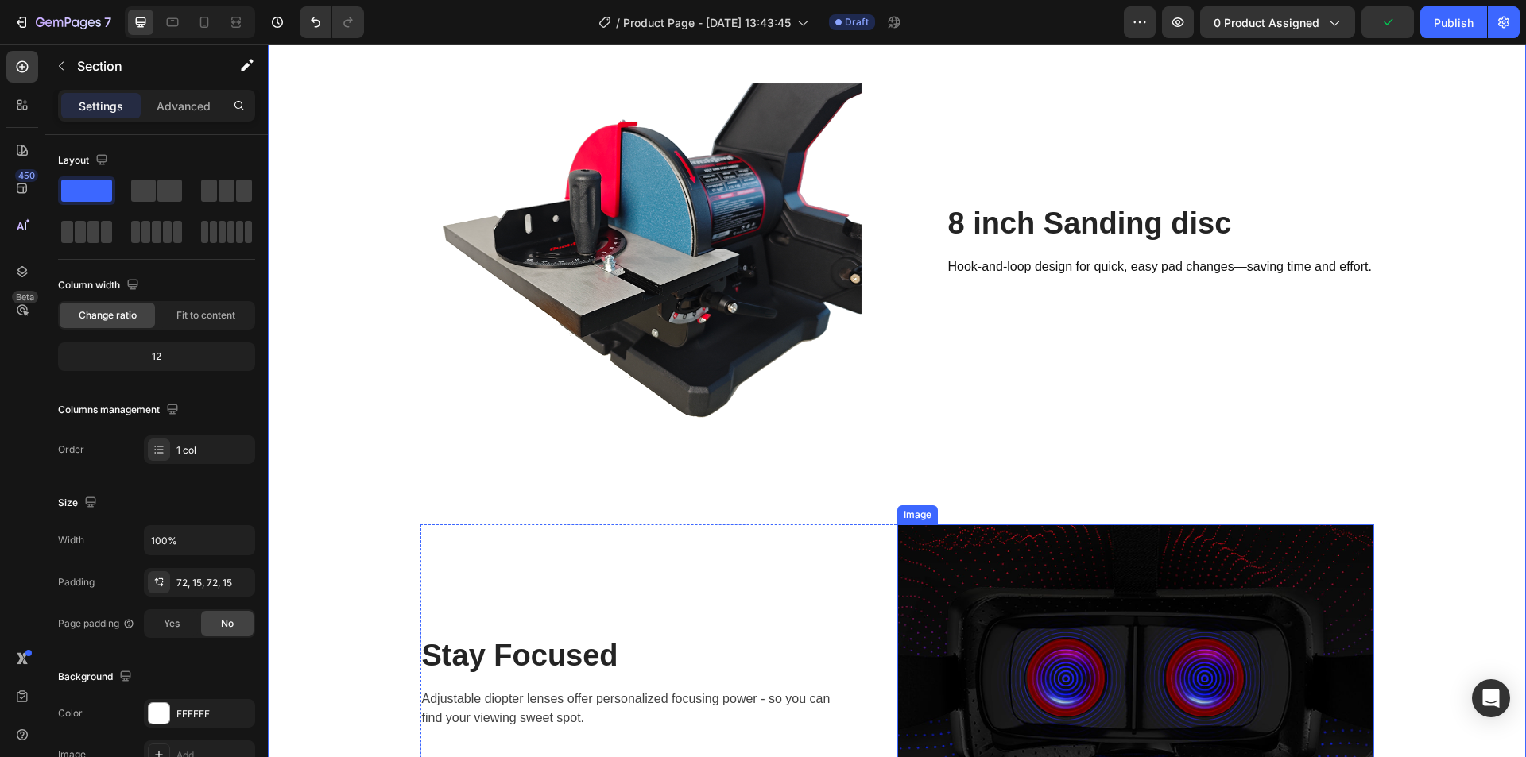
scroll to position [2464, 0]
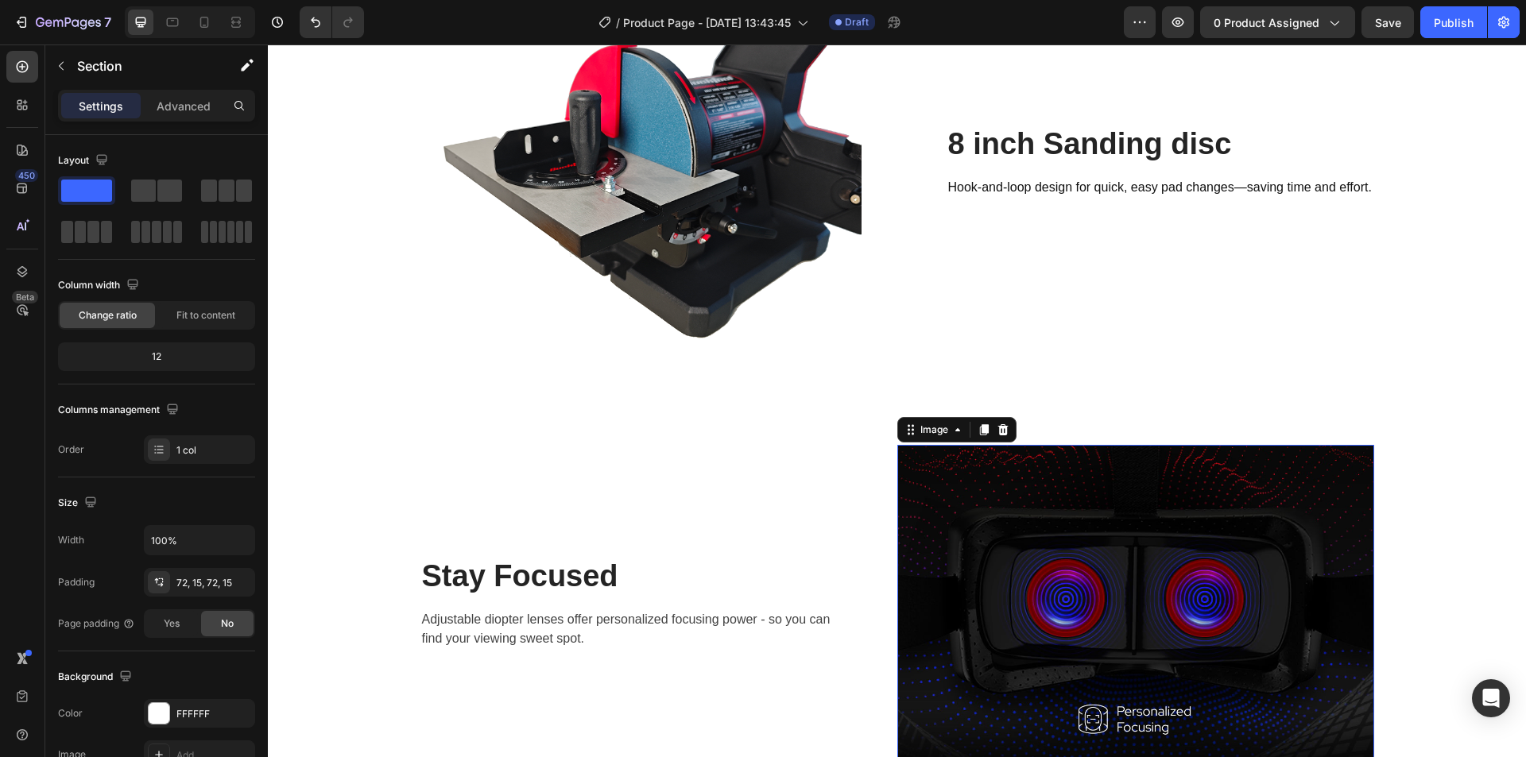
click at [1035, 509] on img at bounding box center [1135, 604] width 477 height 318
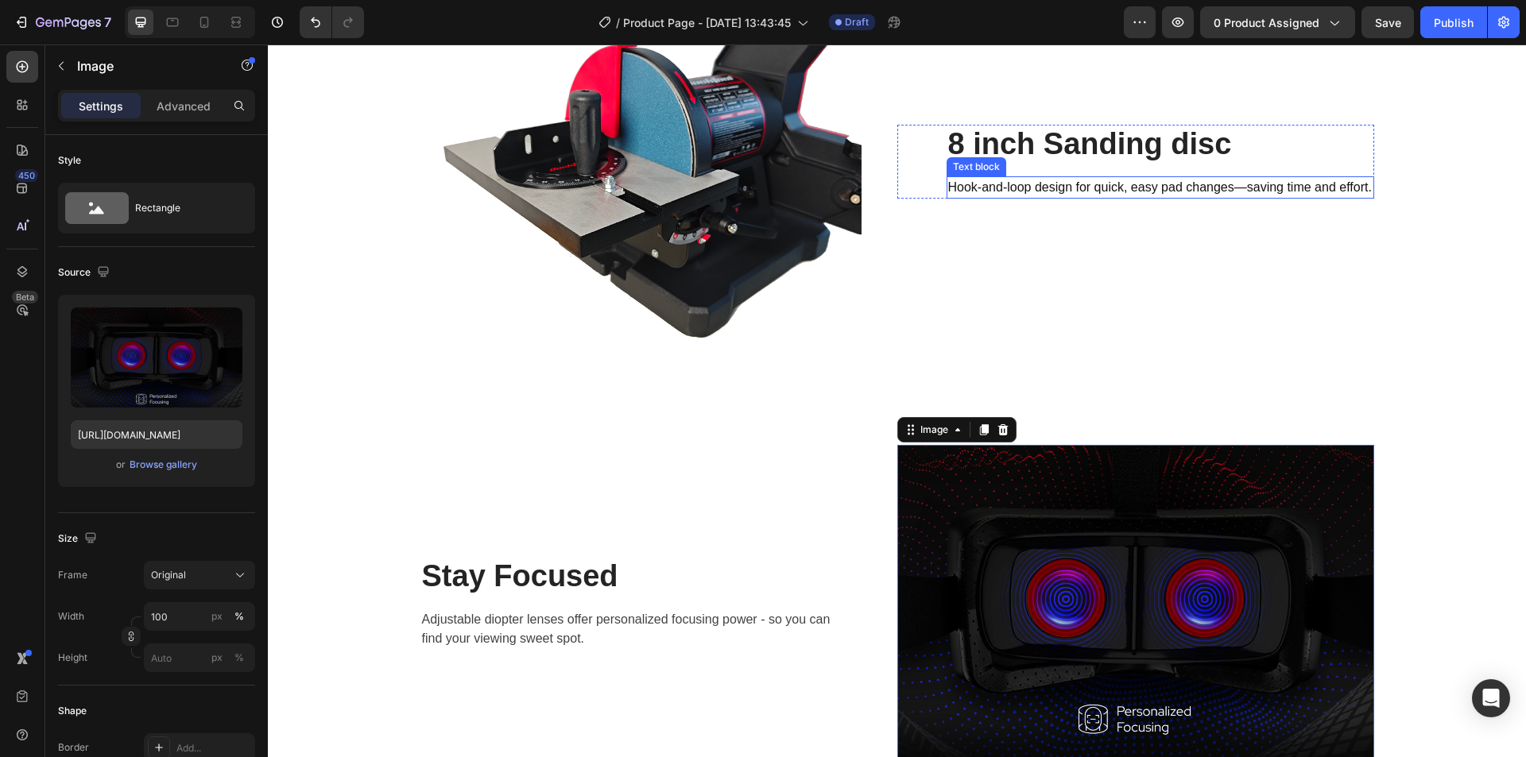
click at [963, 178] on p "Hook-and-loop design for quick, easy pad changes—saving time and effort." at bounding box center [1160, 187] width 424 height 19
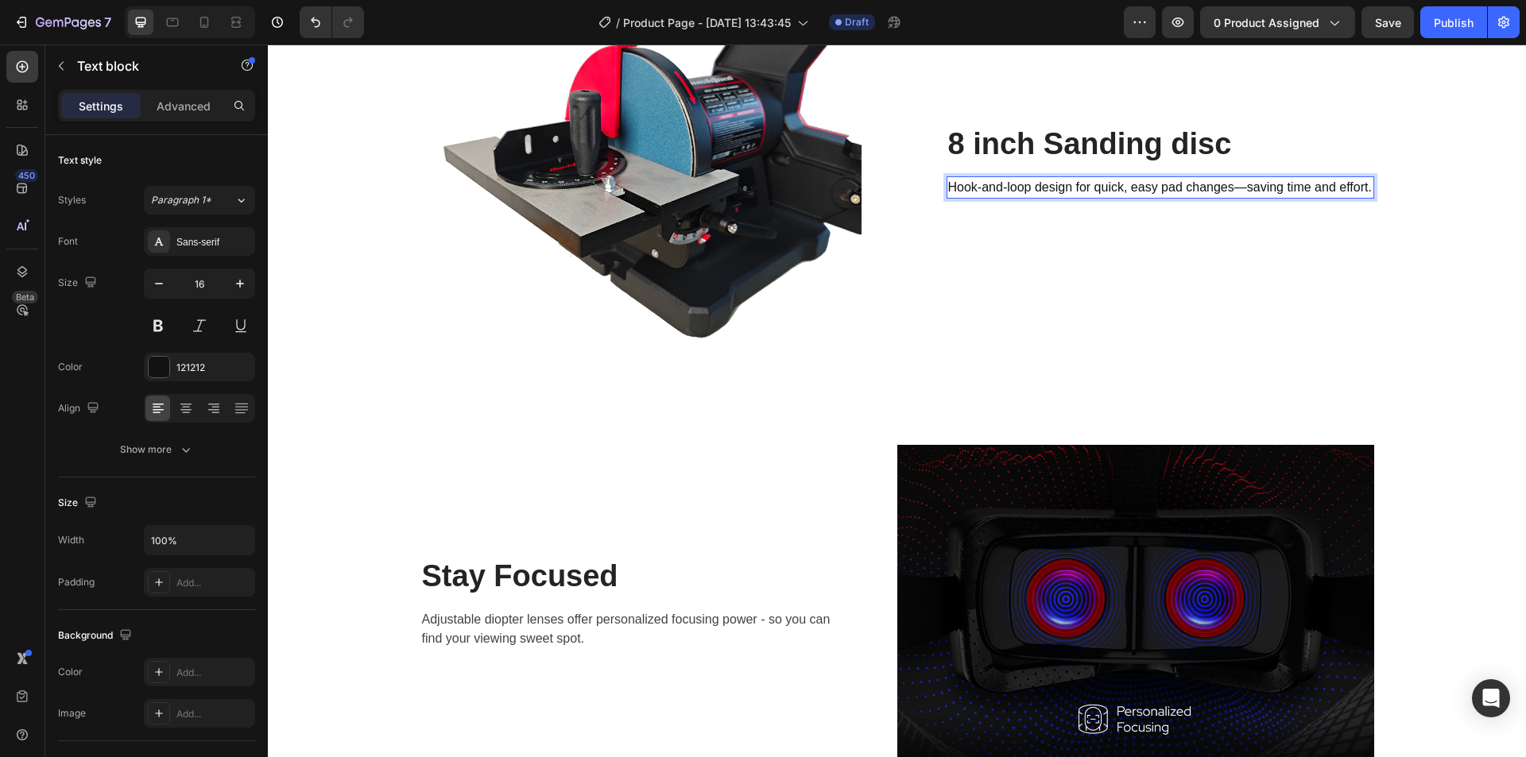
click at [986, 192] on p "Hook-and-loop design for quick, easy pad changes—saving time and effort." at bounding box center [1160, 187] width 424 height 19
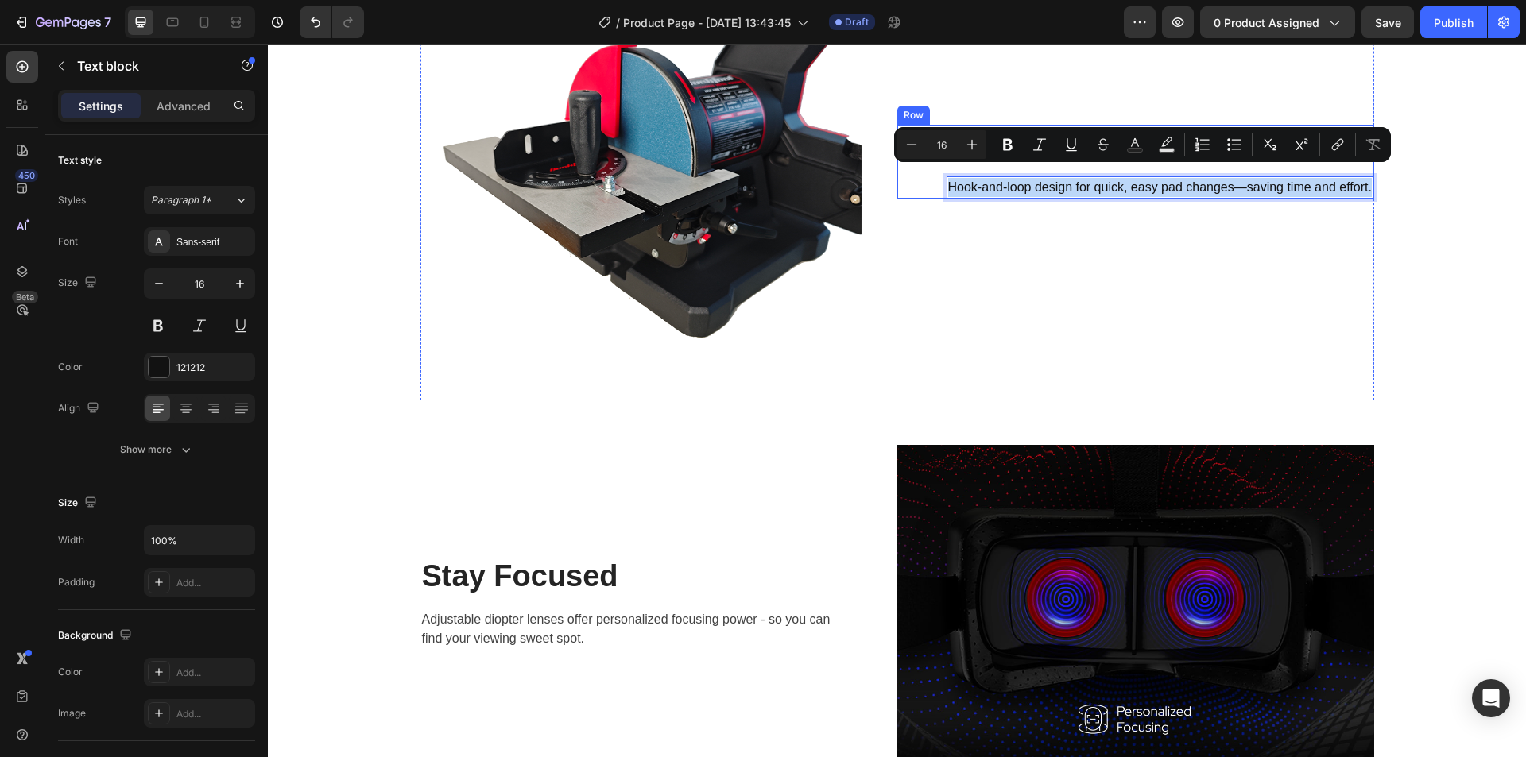
drag, startPoint x: 982, startPoint y: 202, endPoint x: 932, endPoint y: 176, distance: 56.9
click at [932, 176] on div "8 inch Sanding disc Heading Hook-and-loop design for quick, easy pad changes—sa…" at bounding box center [1135, 162] width 477 height 75
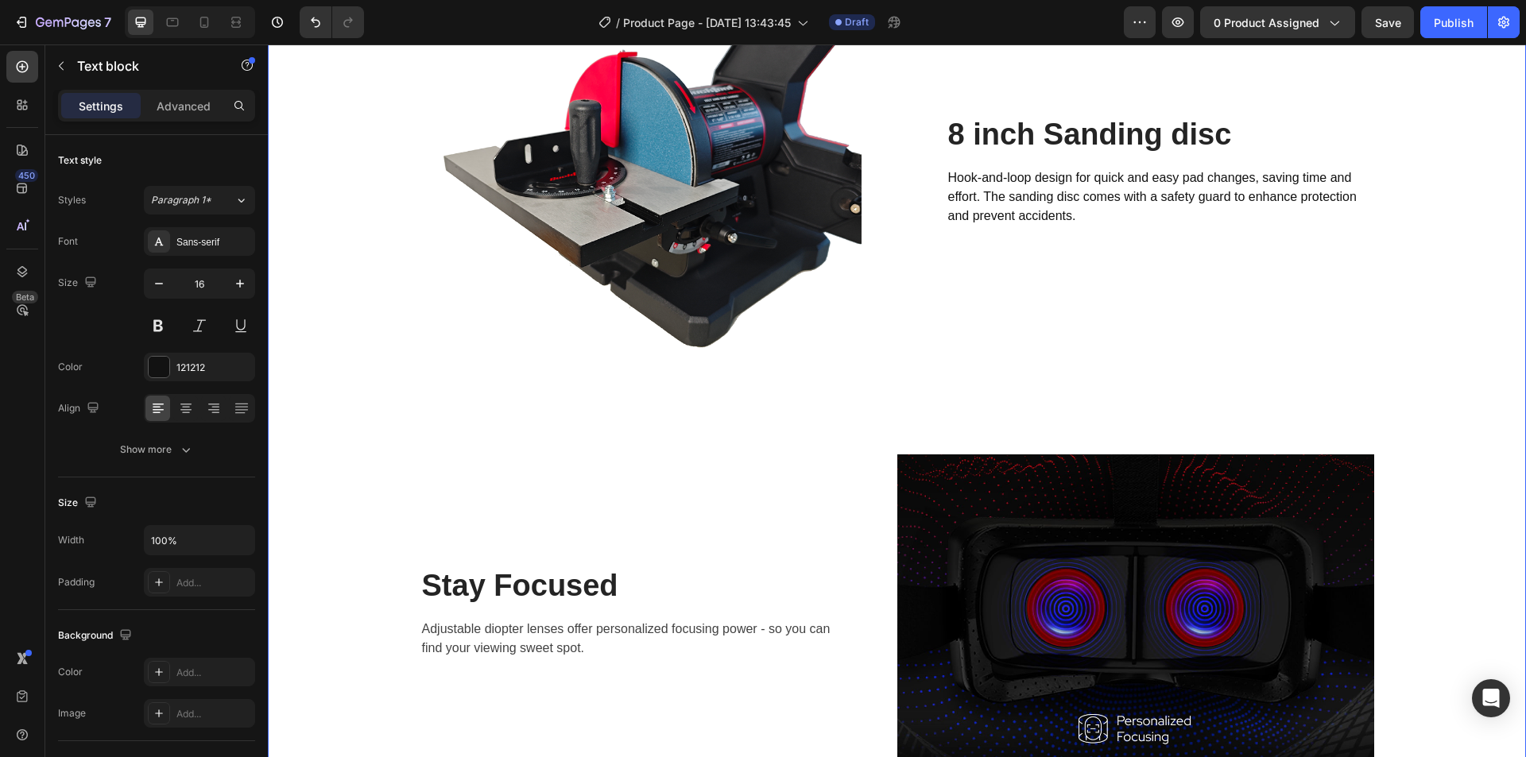
click at [1409, 286] on div "Image 8 inch Sanding disc Heading Hook-and-loop design for quick and easy pad c…" at bounding box center [897, 422] width 1234 height 978
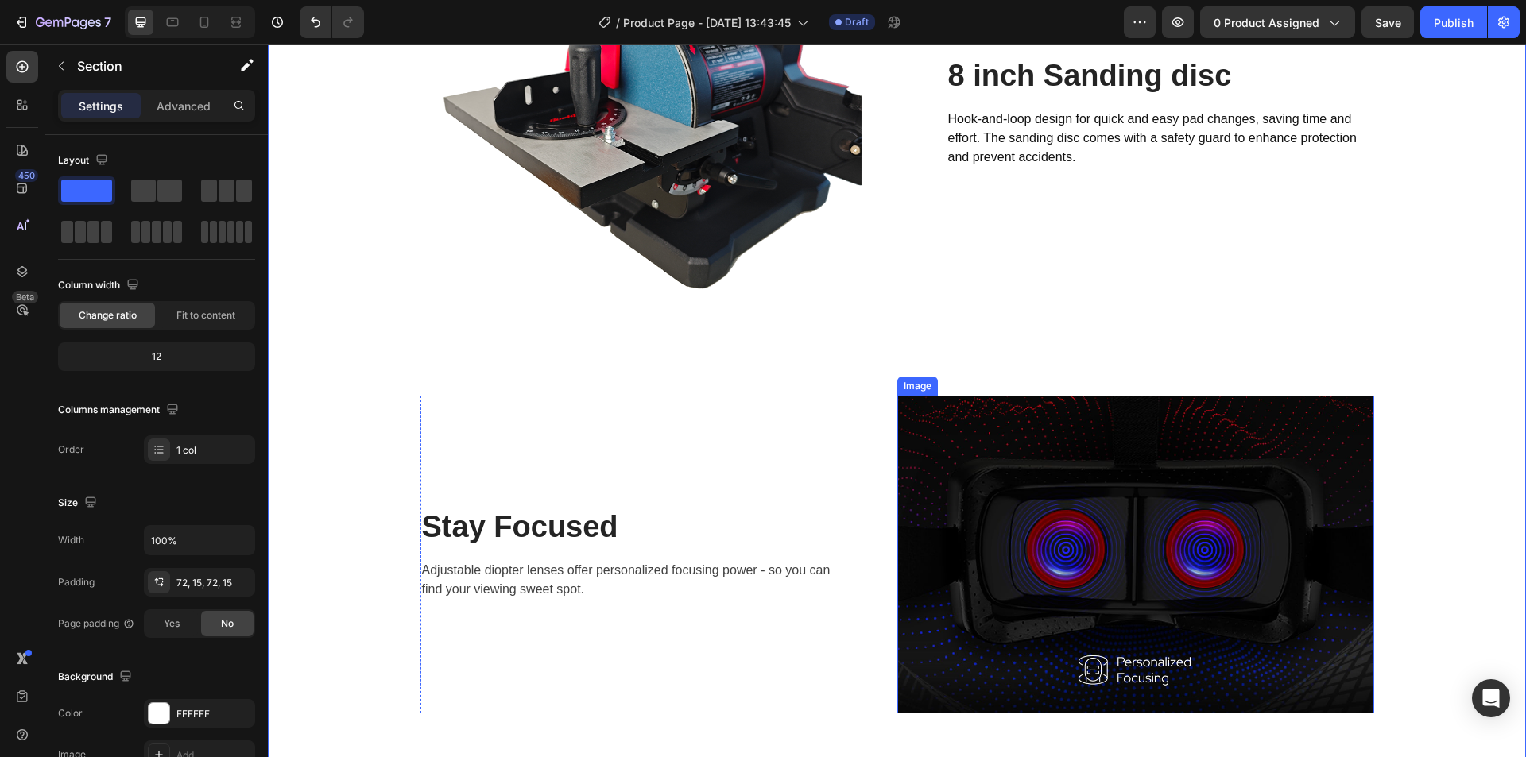
scroll to position [2613, 0]
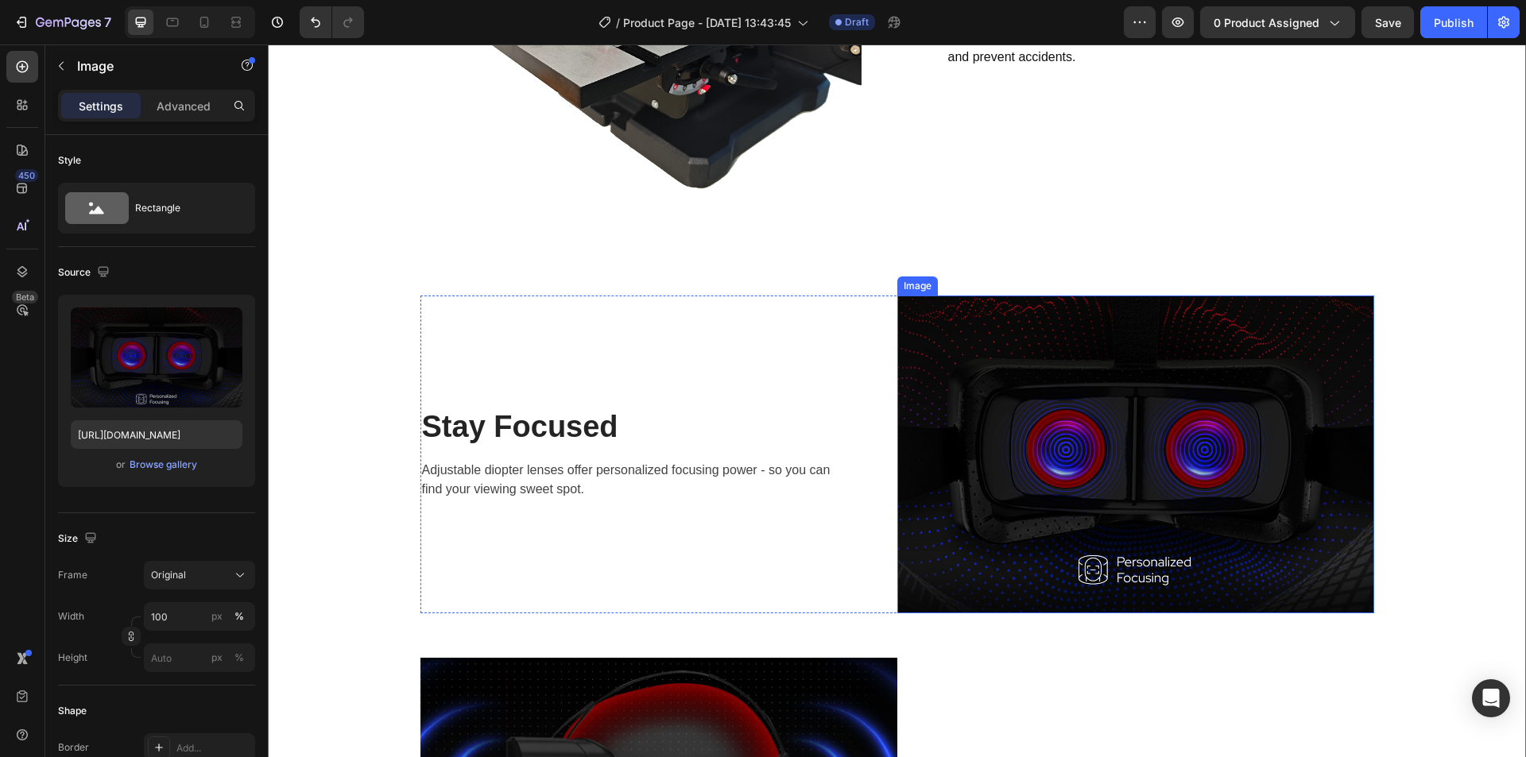
click at [1093, 459] on img at bounding box center [1135, 455] width 477 height 318
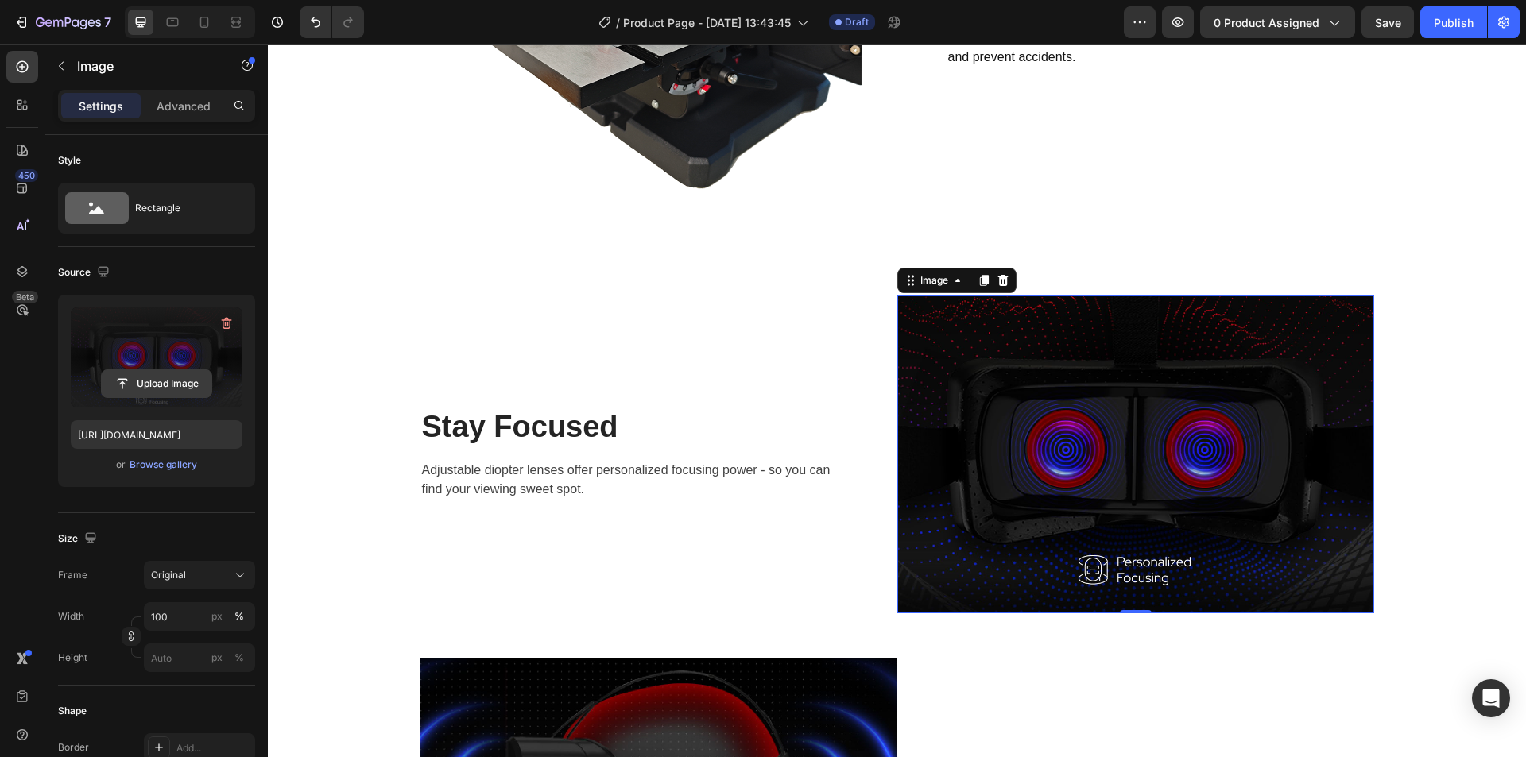
click at [147, 387] on input "file" at bounding box center [157, 383] width 110 height 27
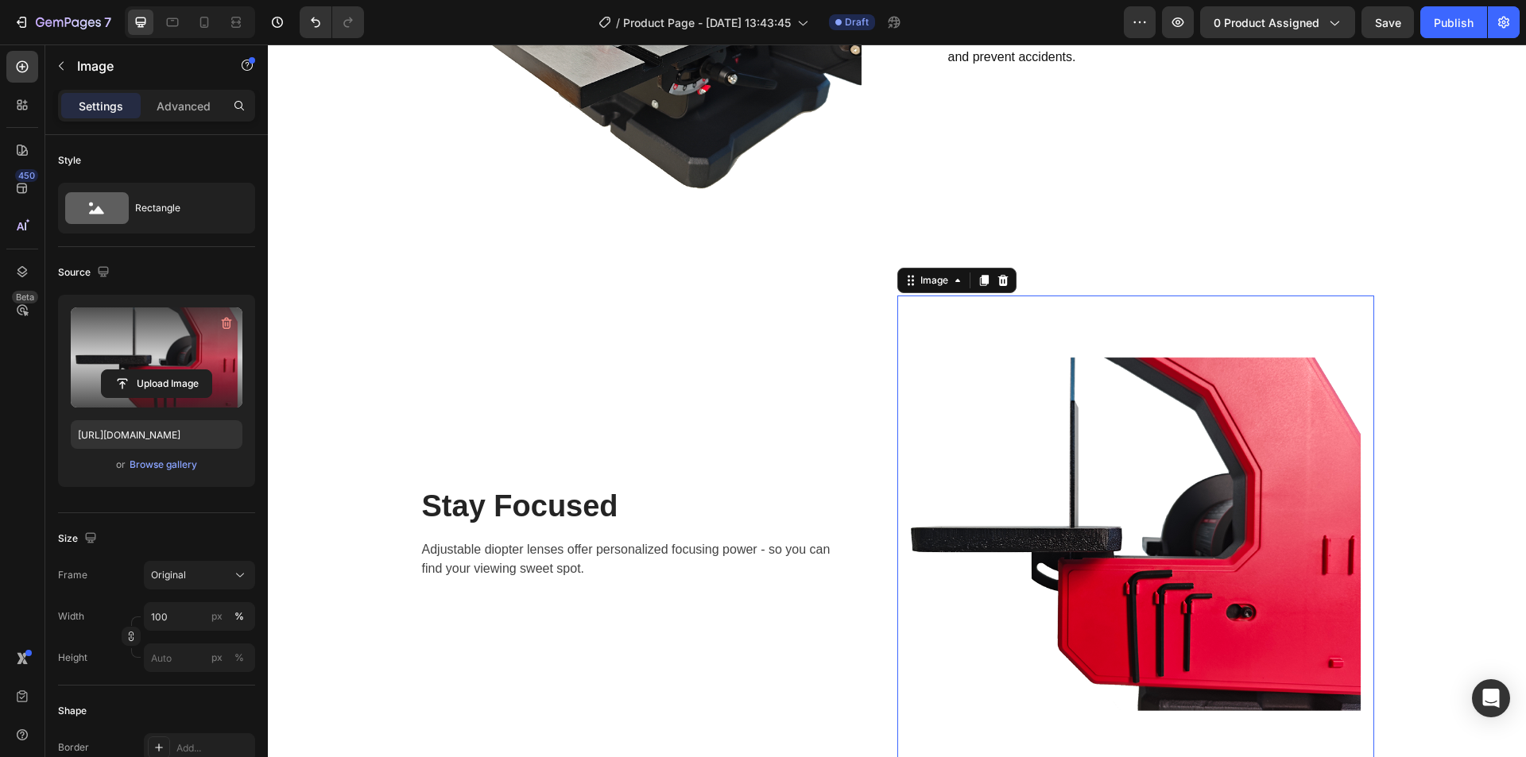
click at [1196, 488] on img at bounding box center [1135, 534] width 477 height 477
click at [155, 381] on input "file" at bounding box center [157, 383] width 110 height 27
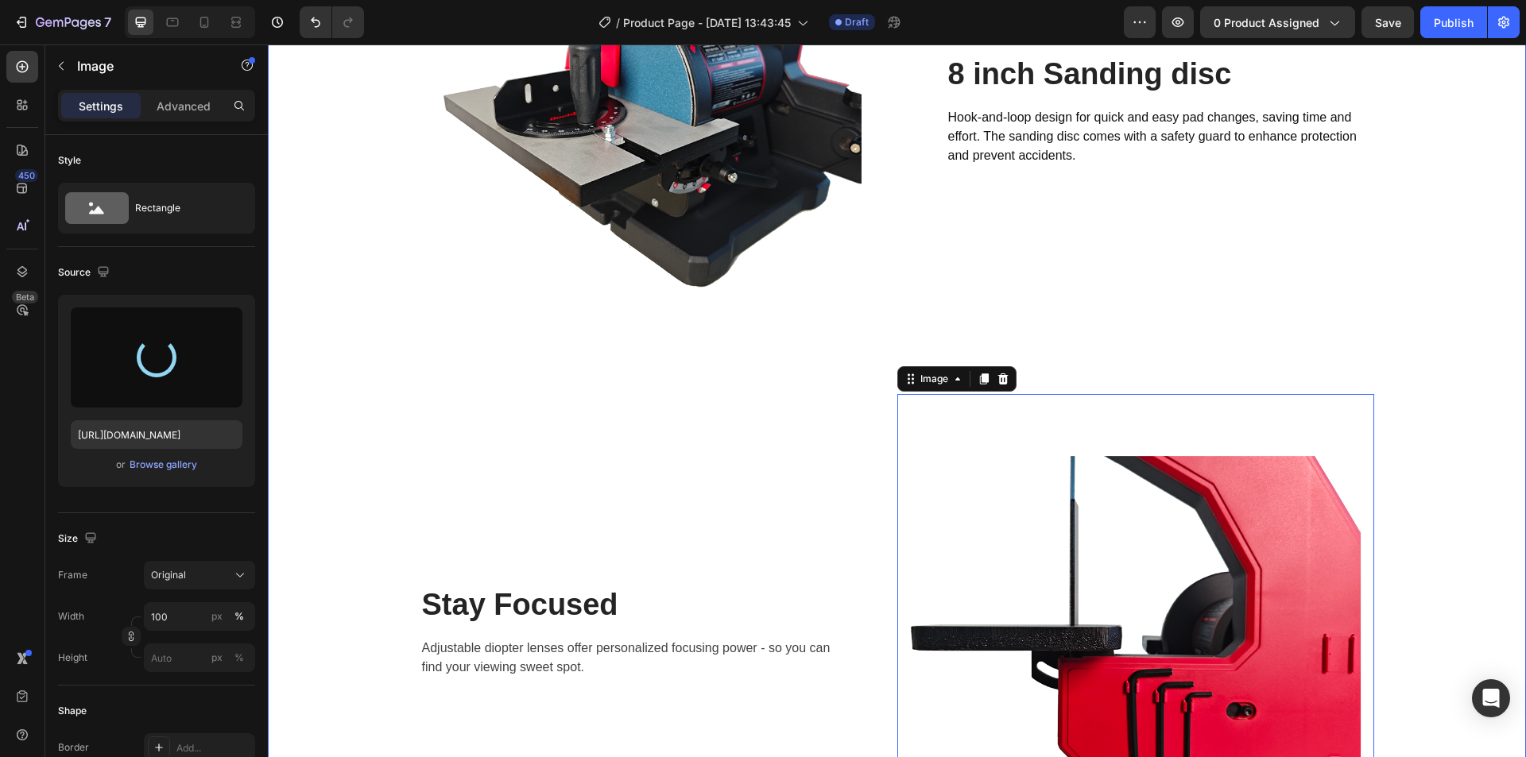
scroll to position [2534, 0]
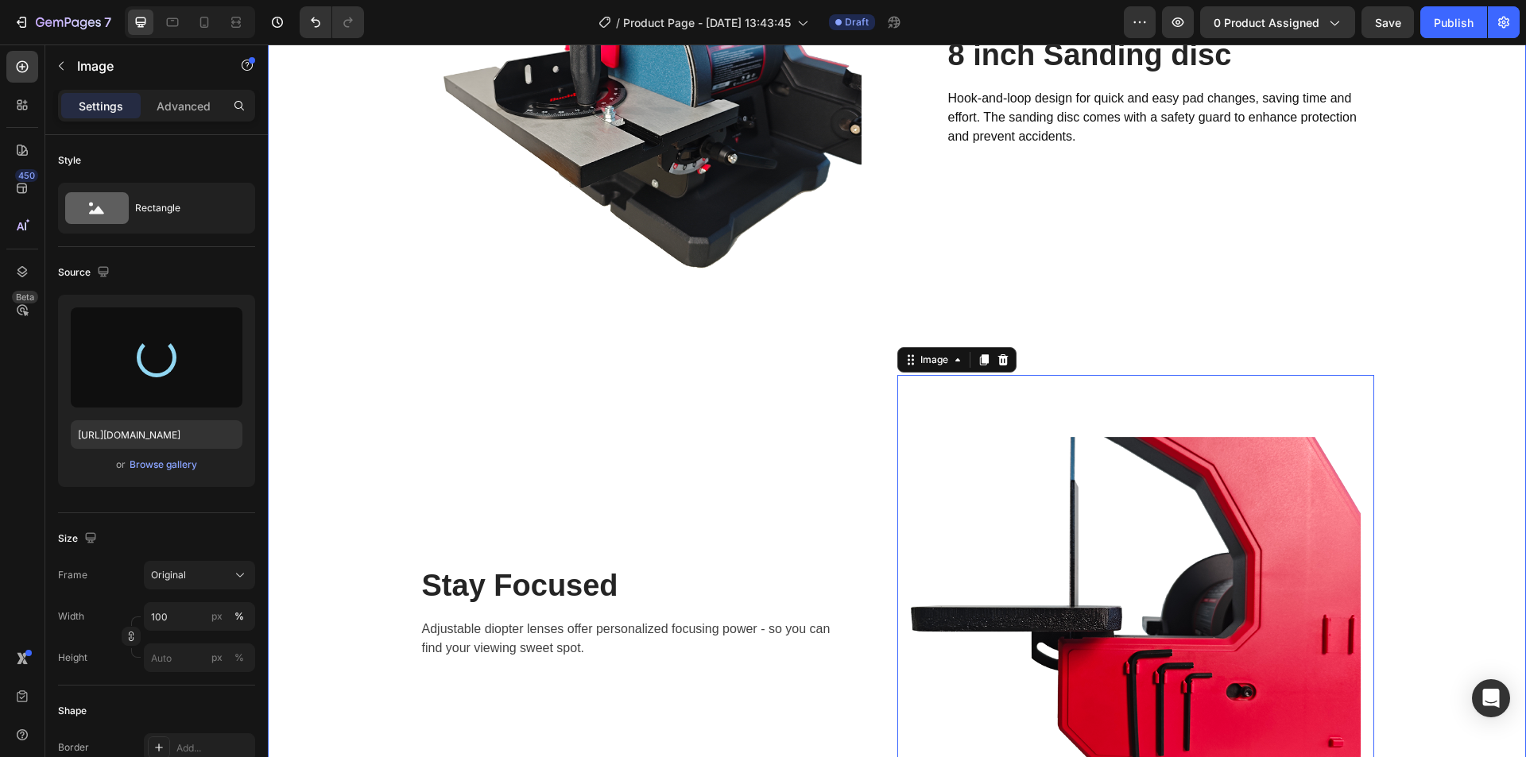
type input "https://cdn.shopify.com/s/files/1/0369/4696/8621/files/gempages_581741914605224…"
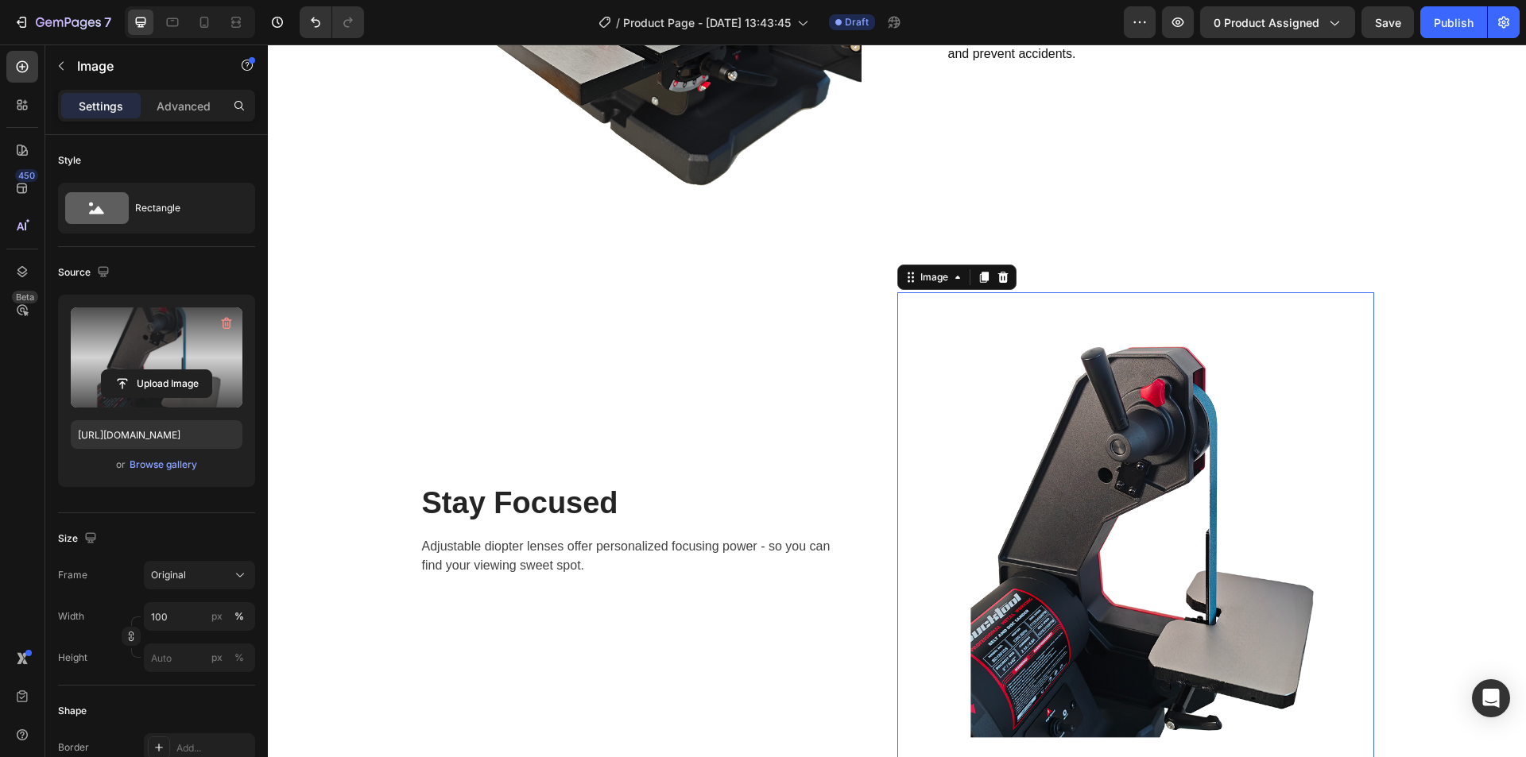
scroll to position [2613, 0]
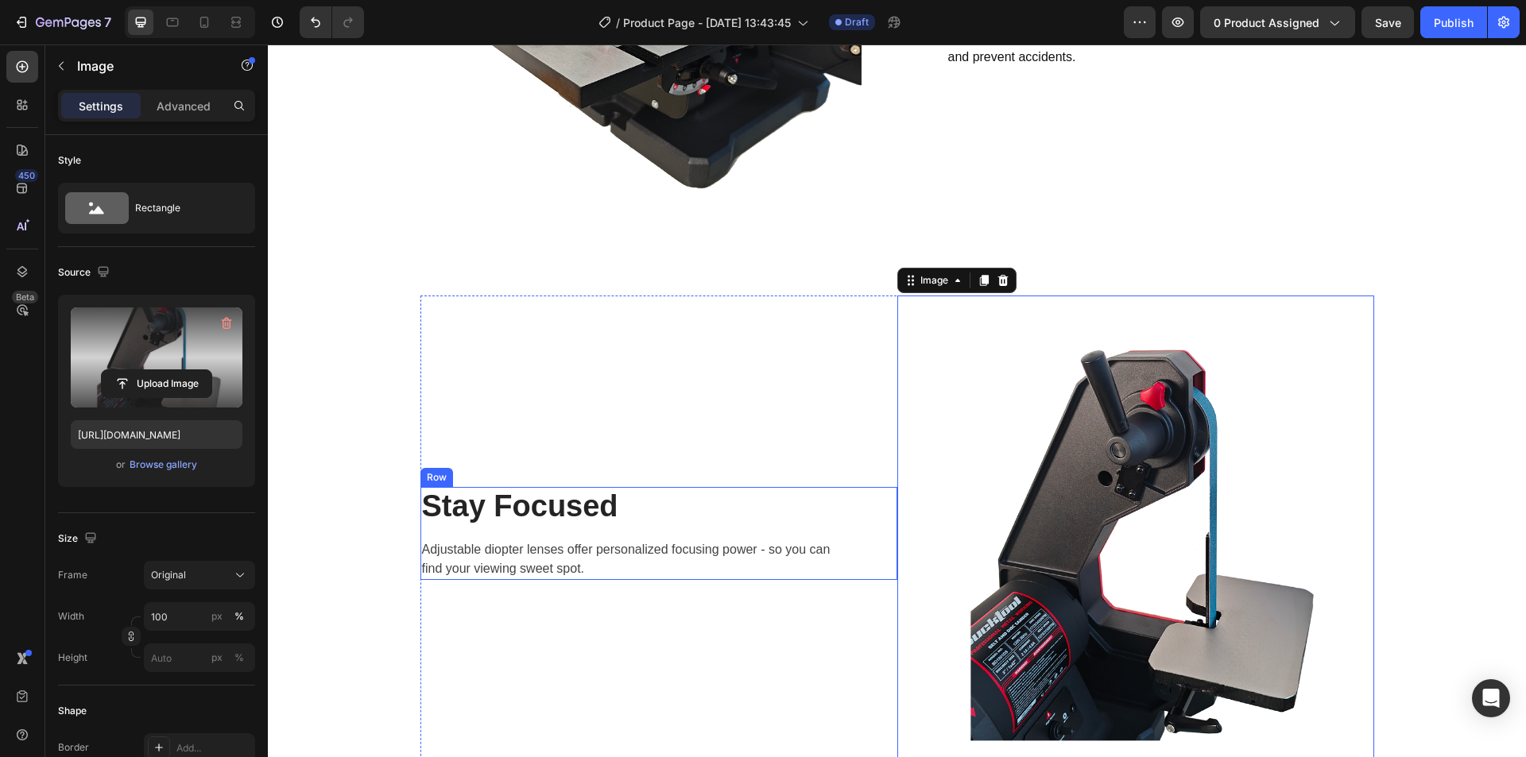
click at [569, 525] on p "Stay Focused" at bounding box center [634, 507] width 424 height 37
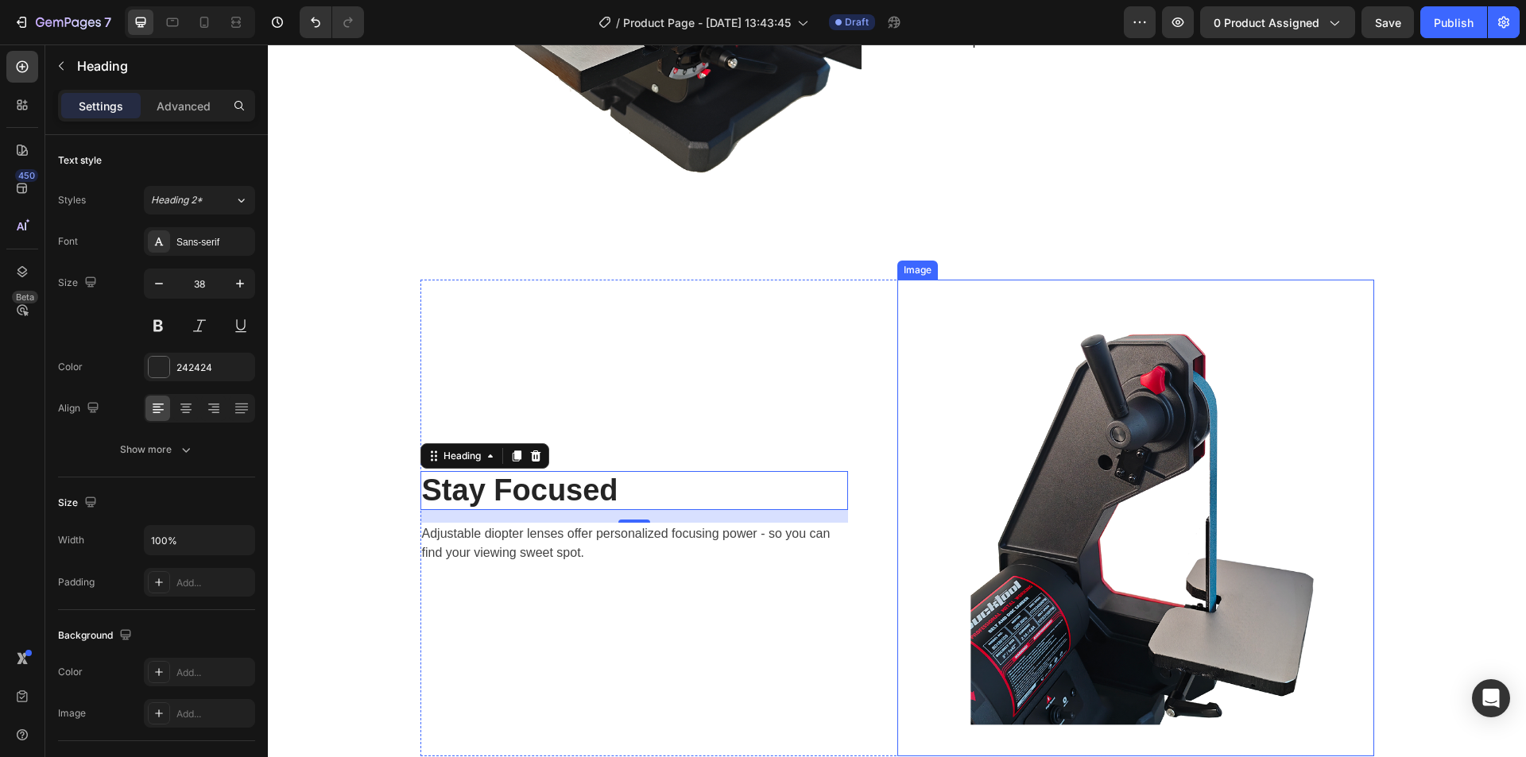
scroll to position [2693, 0]
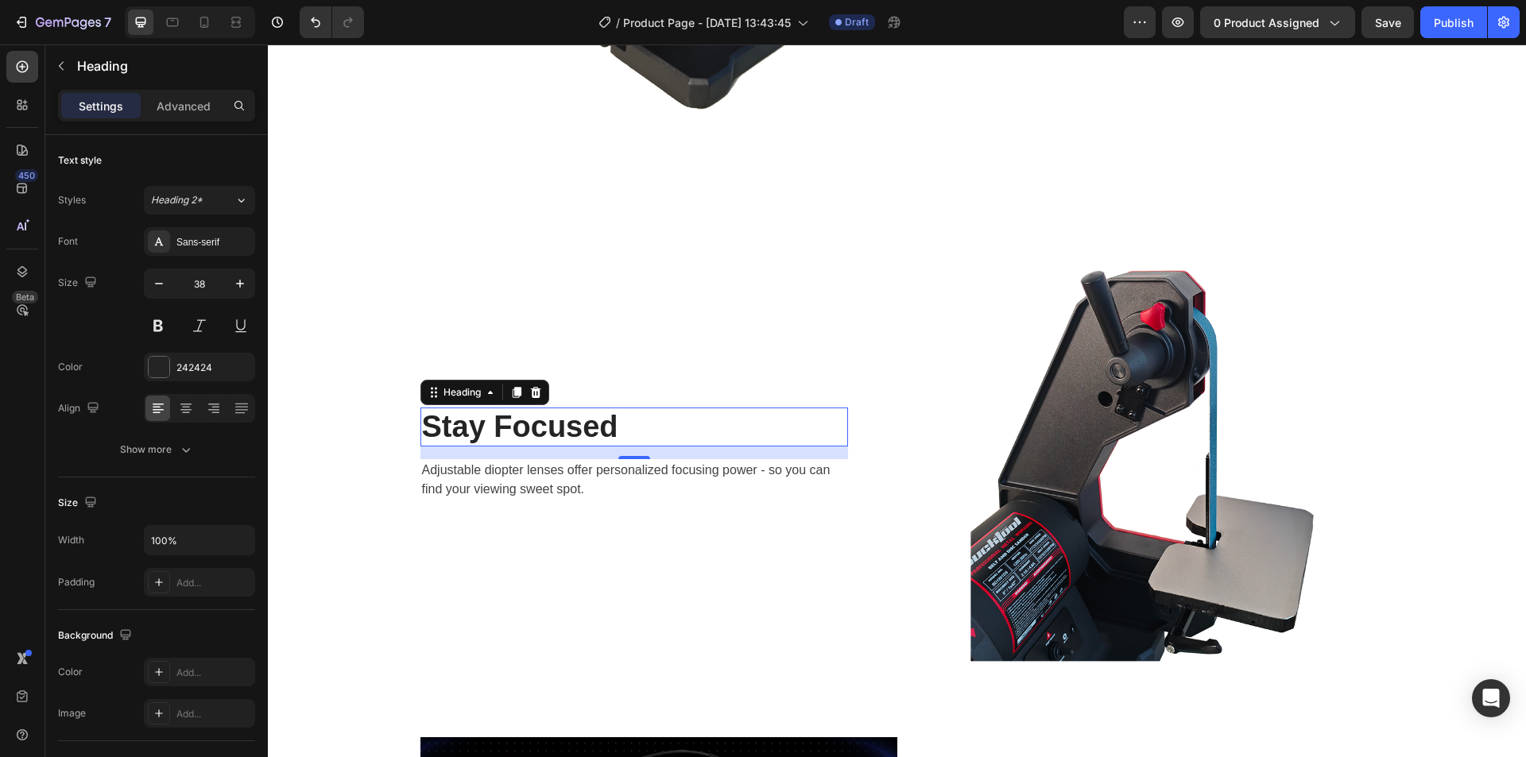
click at [522, 433] on p "Stay Focused" at bounding box center [634, 427] width 424 height 37
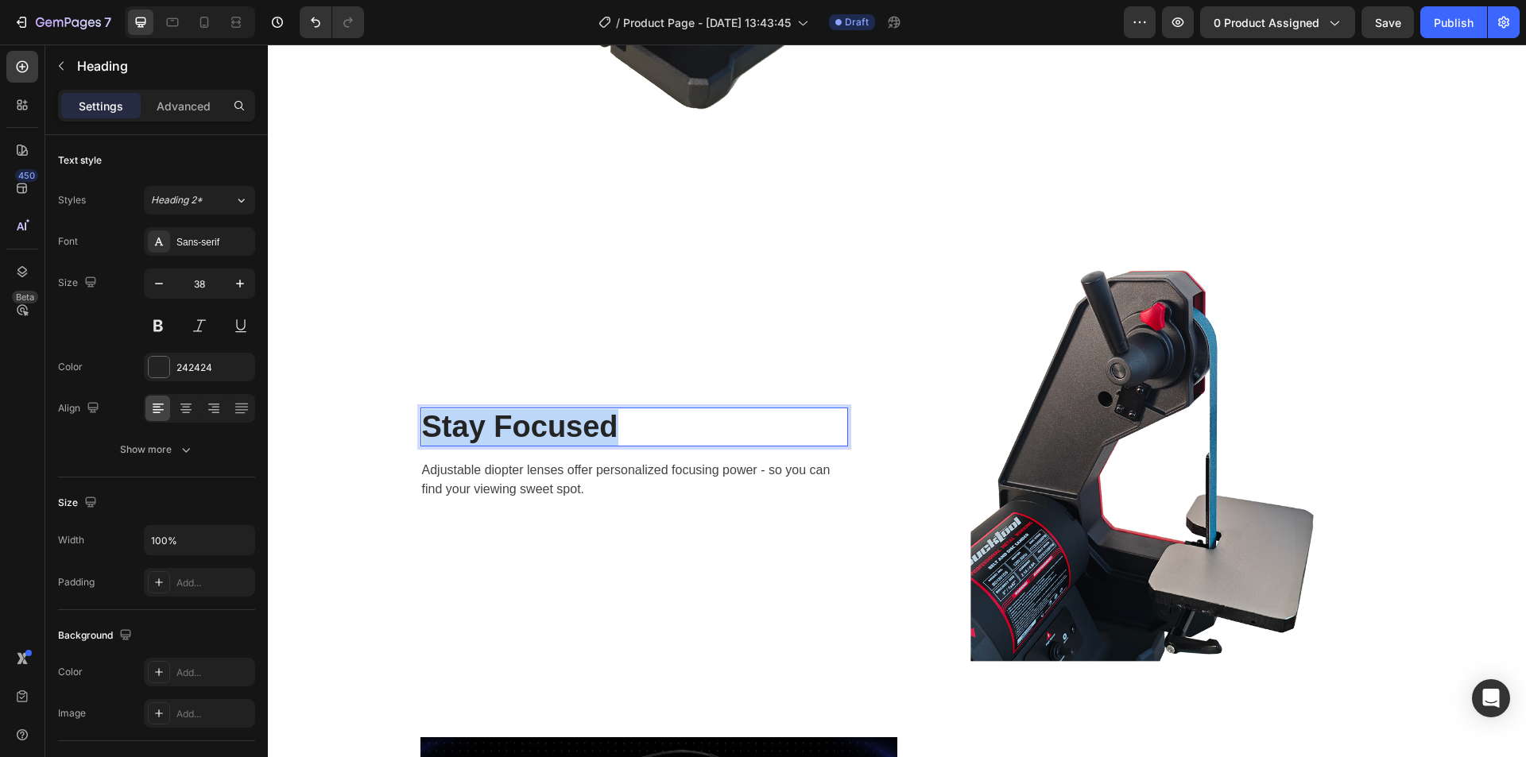
click at [522, 433] on p "Stay Focused" at bounding box center [634, 427] width 424 height 37
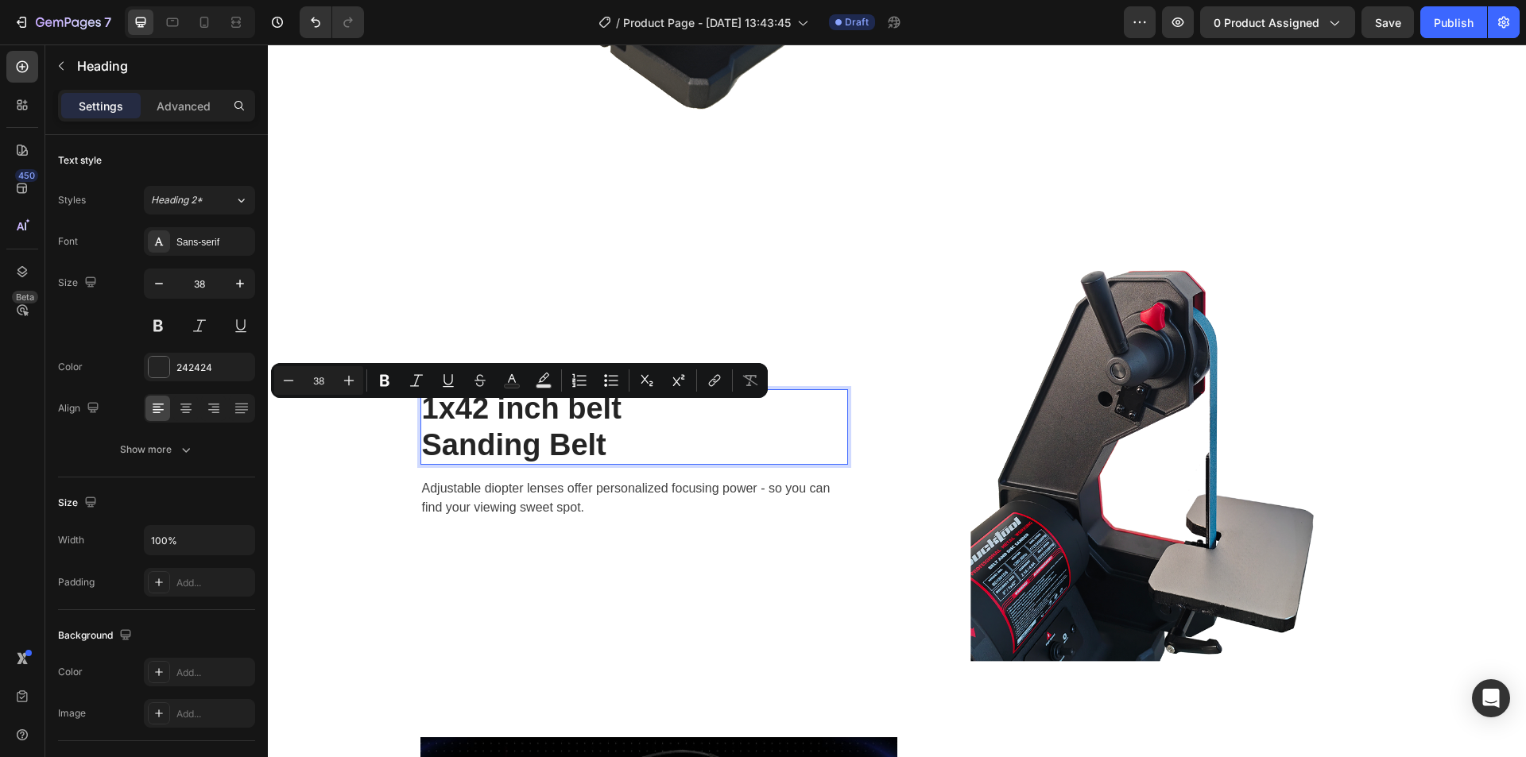
scroll to position [2675, 0]
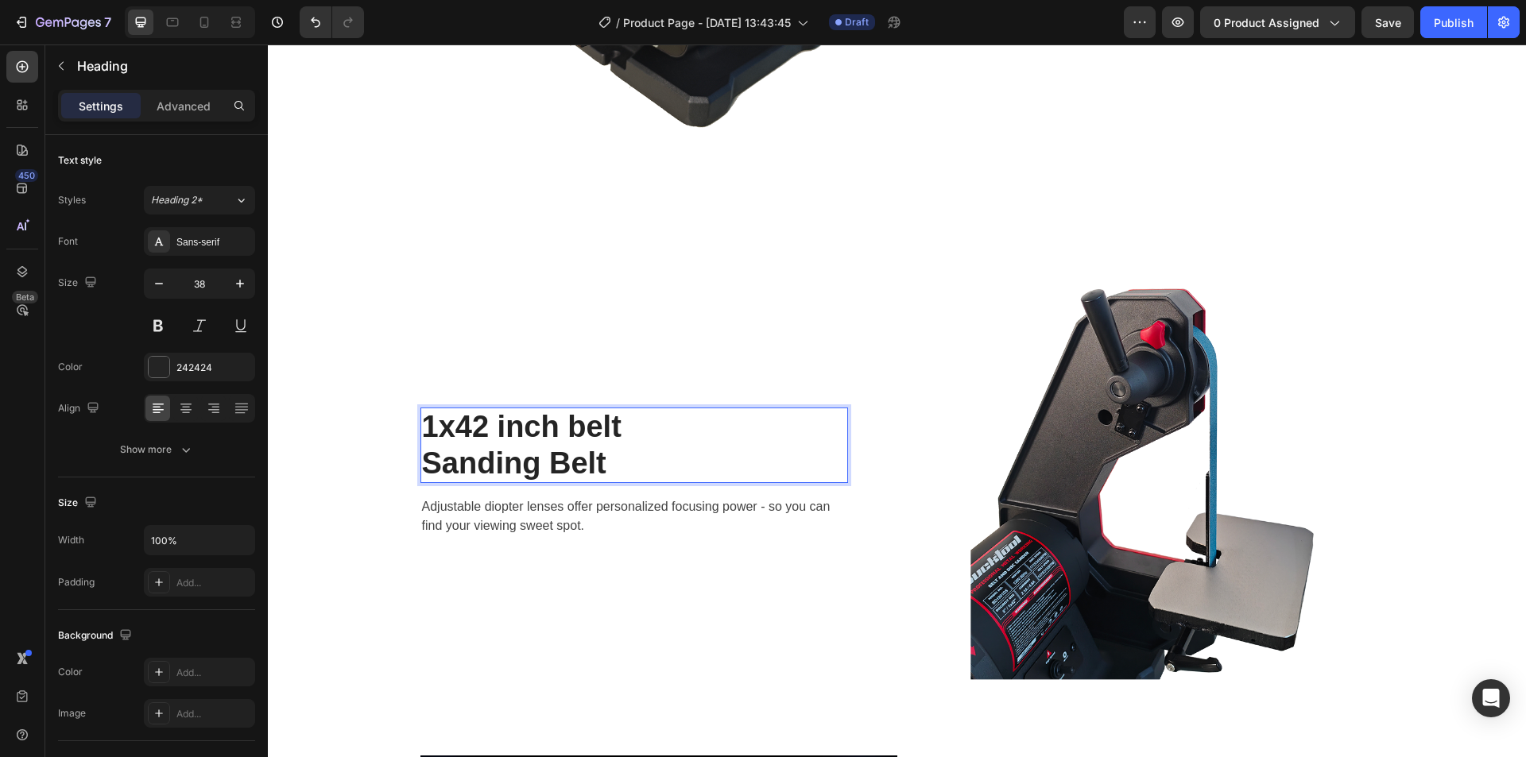
click at [424, 465] on p "1x42 inch belt Sanding Belt" at bounding box center [634, 445] width 424 height 72
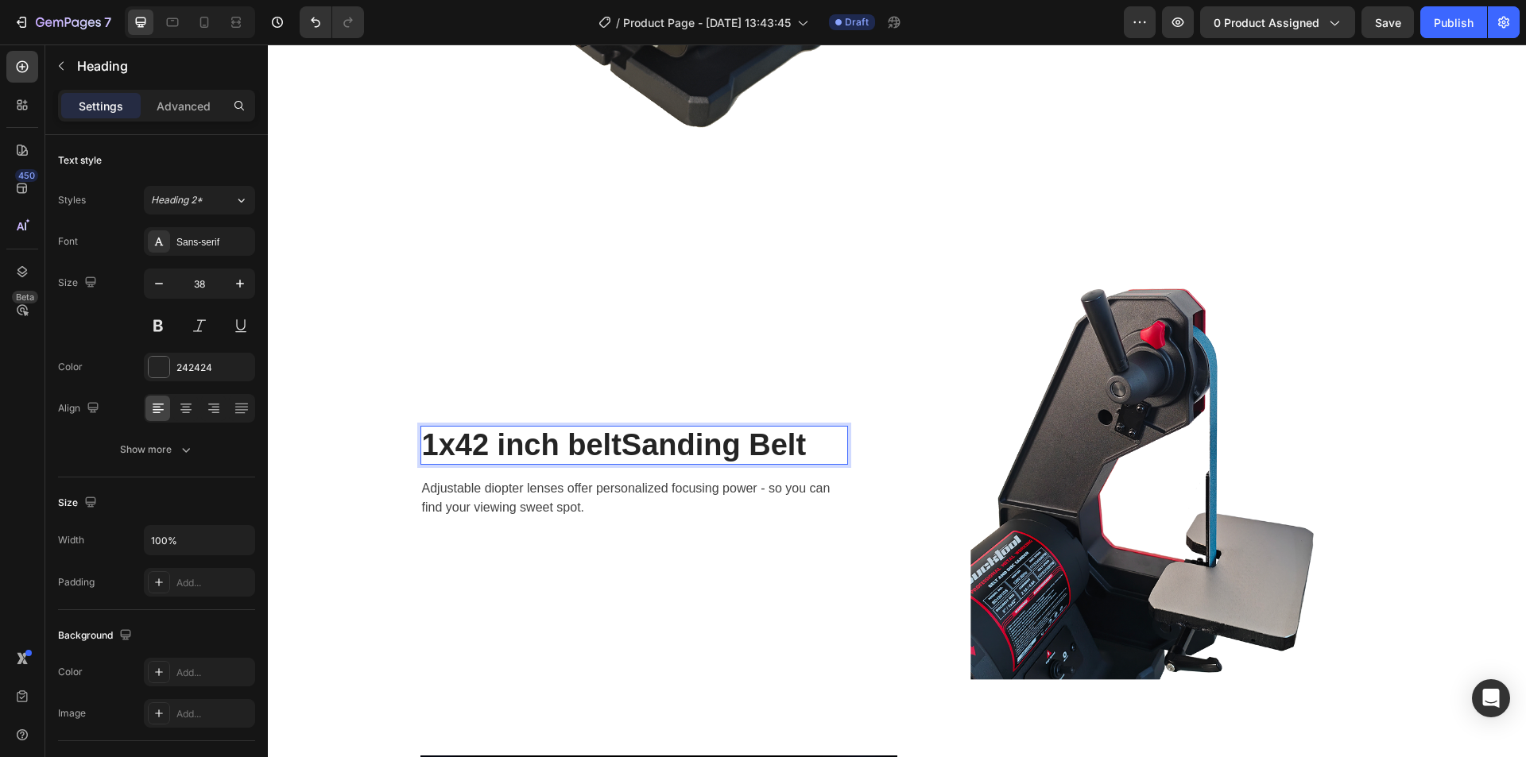
scroll to position [2693, 0]
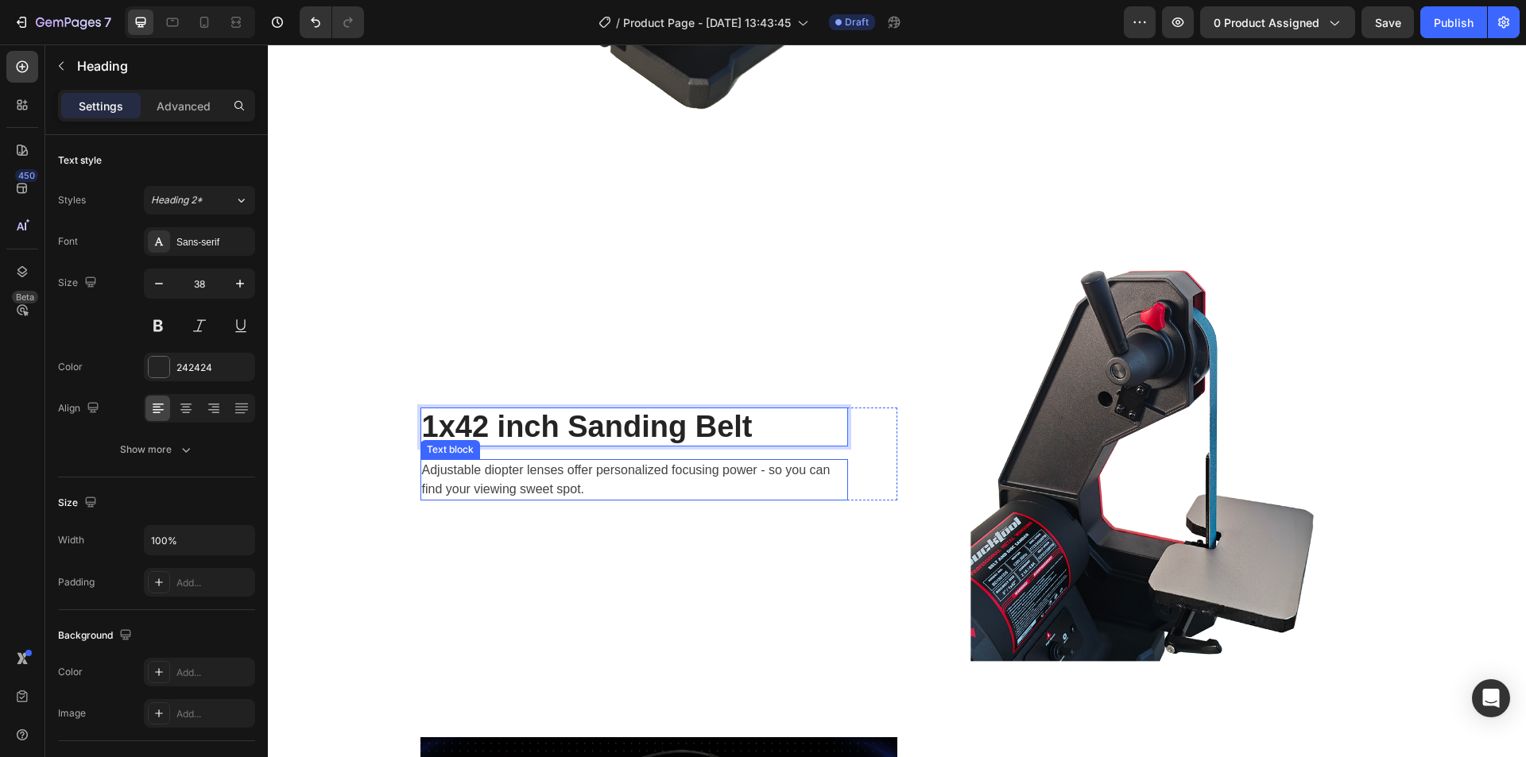
click at [601, 487] on p "Adjustable diopter lenses offer personalized focusing power - so you can find y…" at bounding box center [634, 480] width 424 height 38
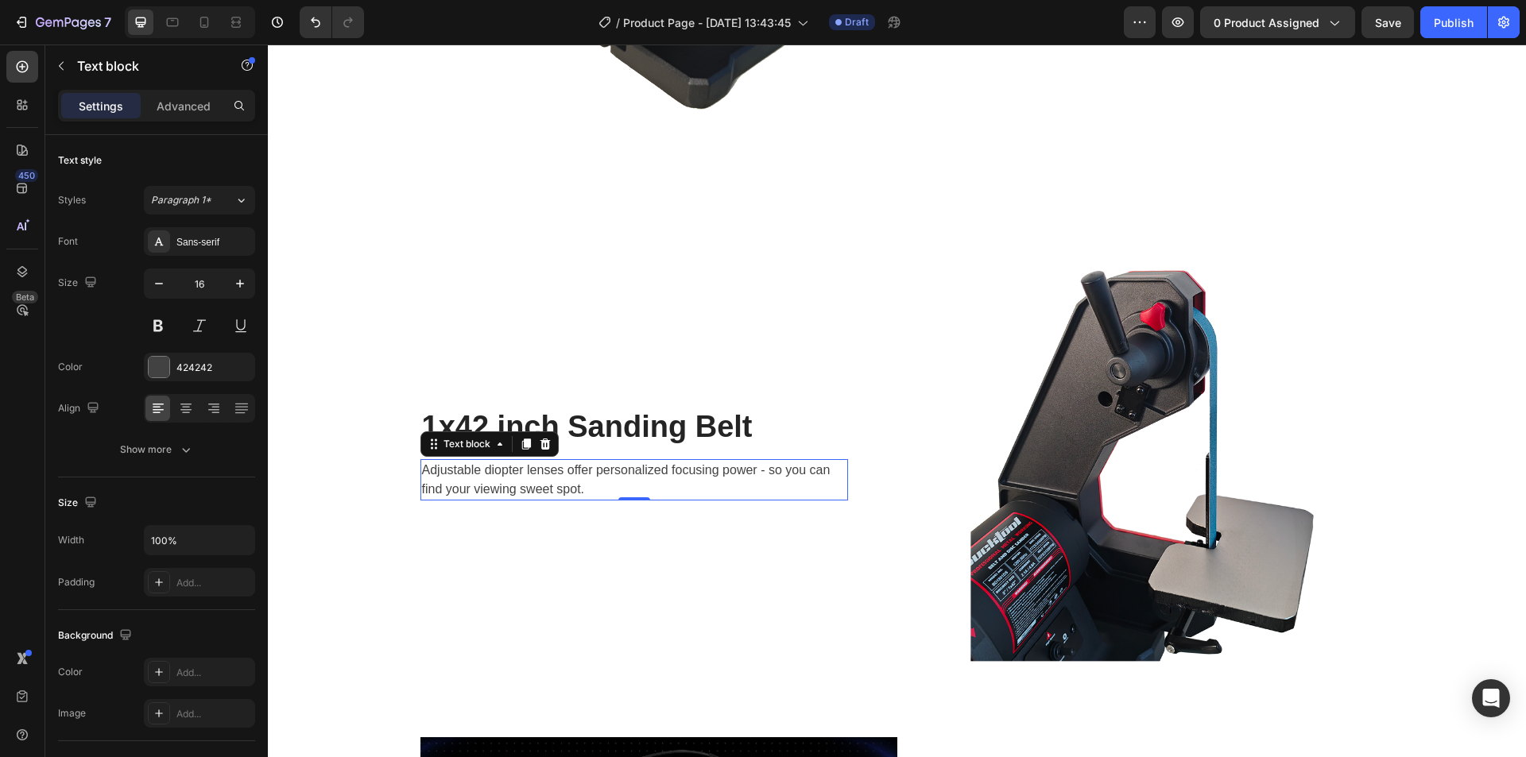
click at [588, 478] on p "Adjustable diopter lenses offer personalized focusing power - so you can find y…" at bounding box center [634, 480] width 424 height 38
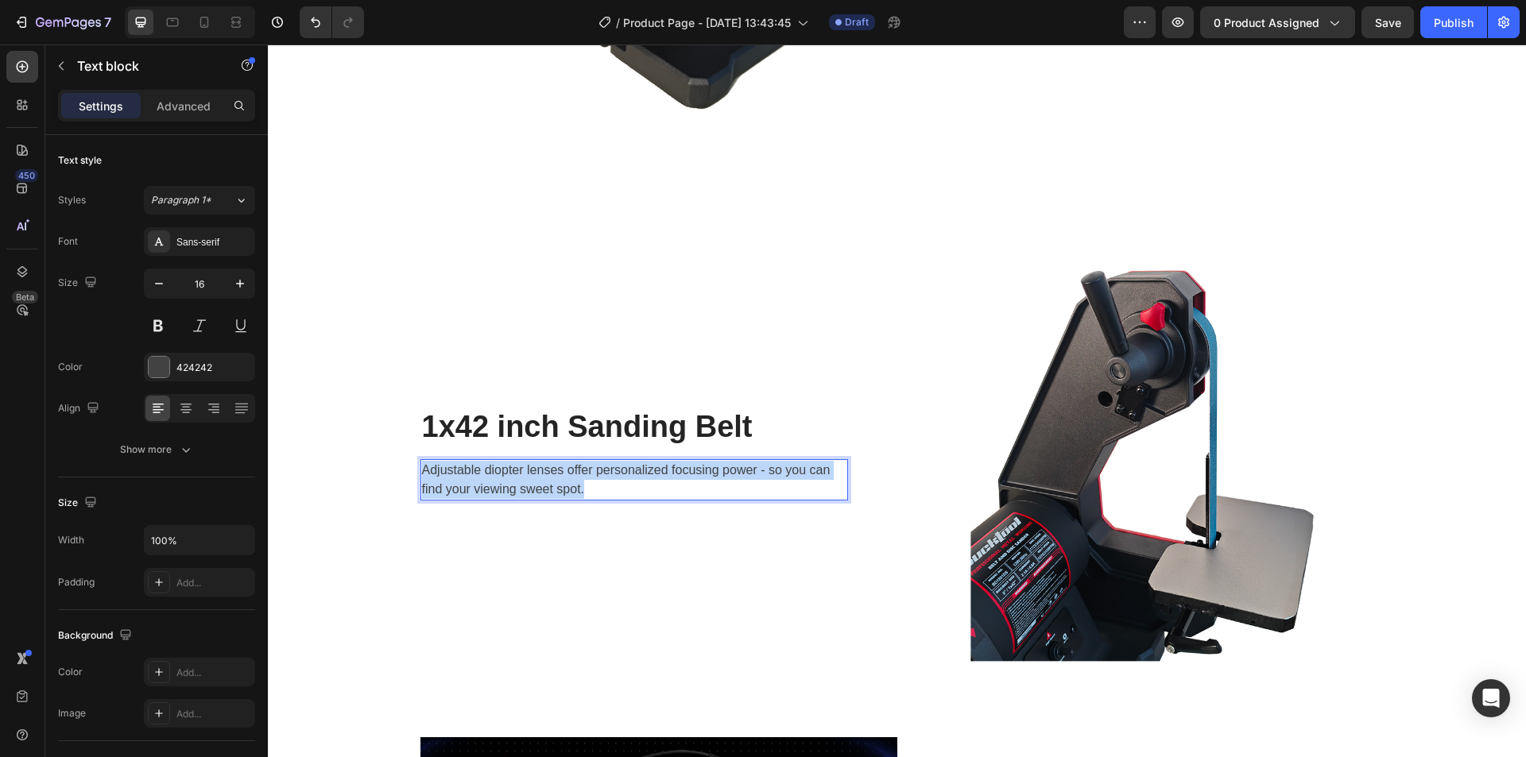
click at [588, 478] on p "Adjustable diopter lenses offer personalized focusing power - so you can find y…" at bounding box center [634, 480] width 424 height 38
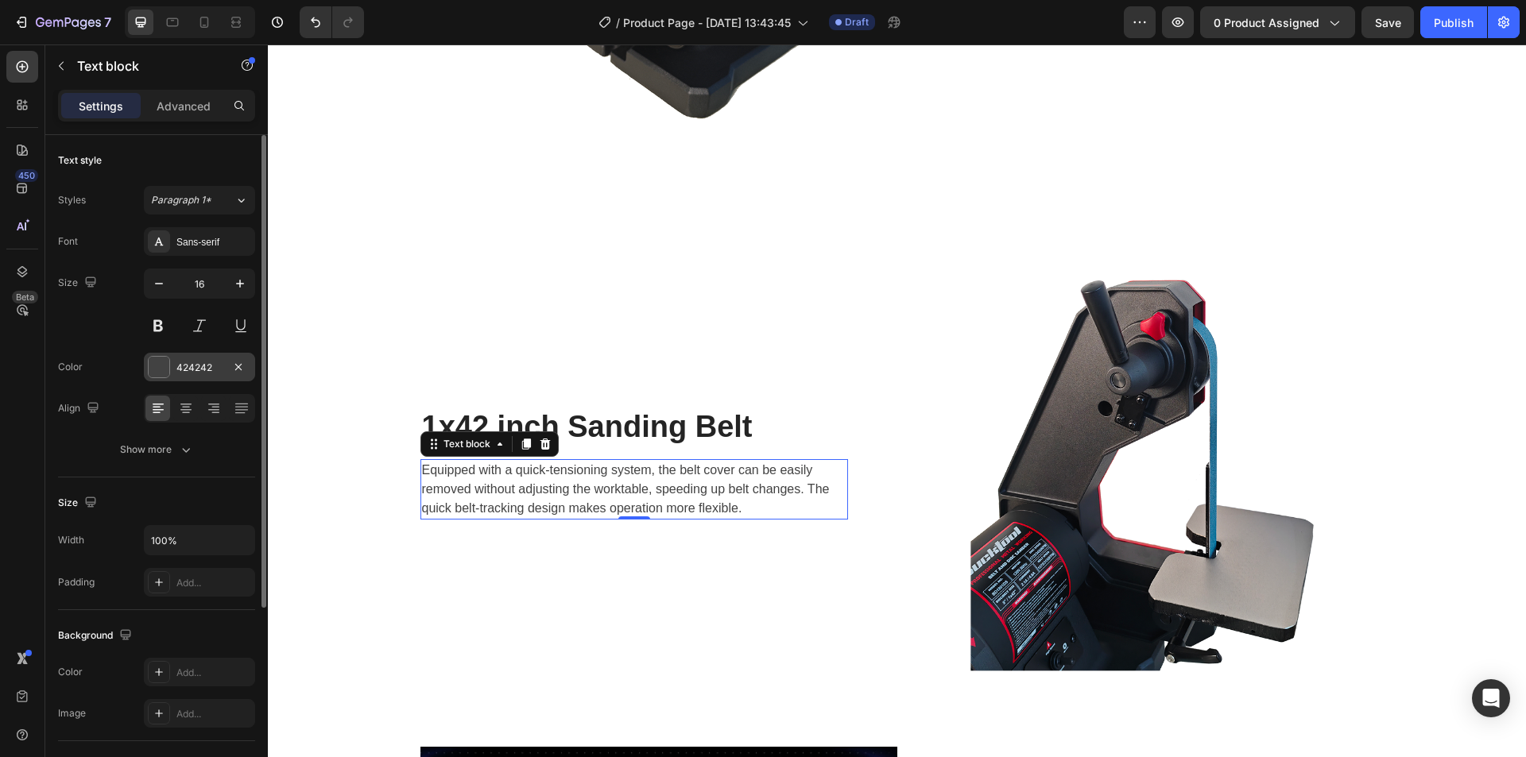
click at [203, 368] on div "424242" at bounding box center [199, 368] width 46 height 14
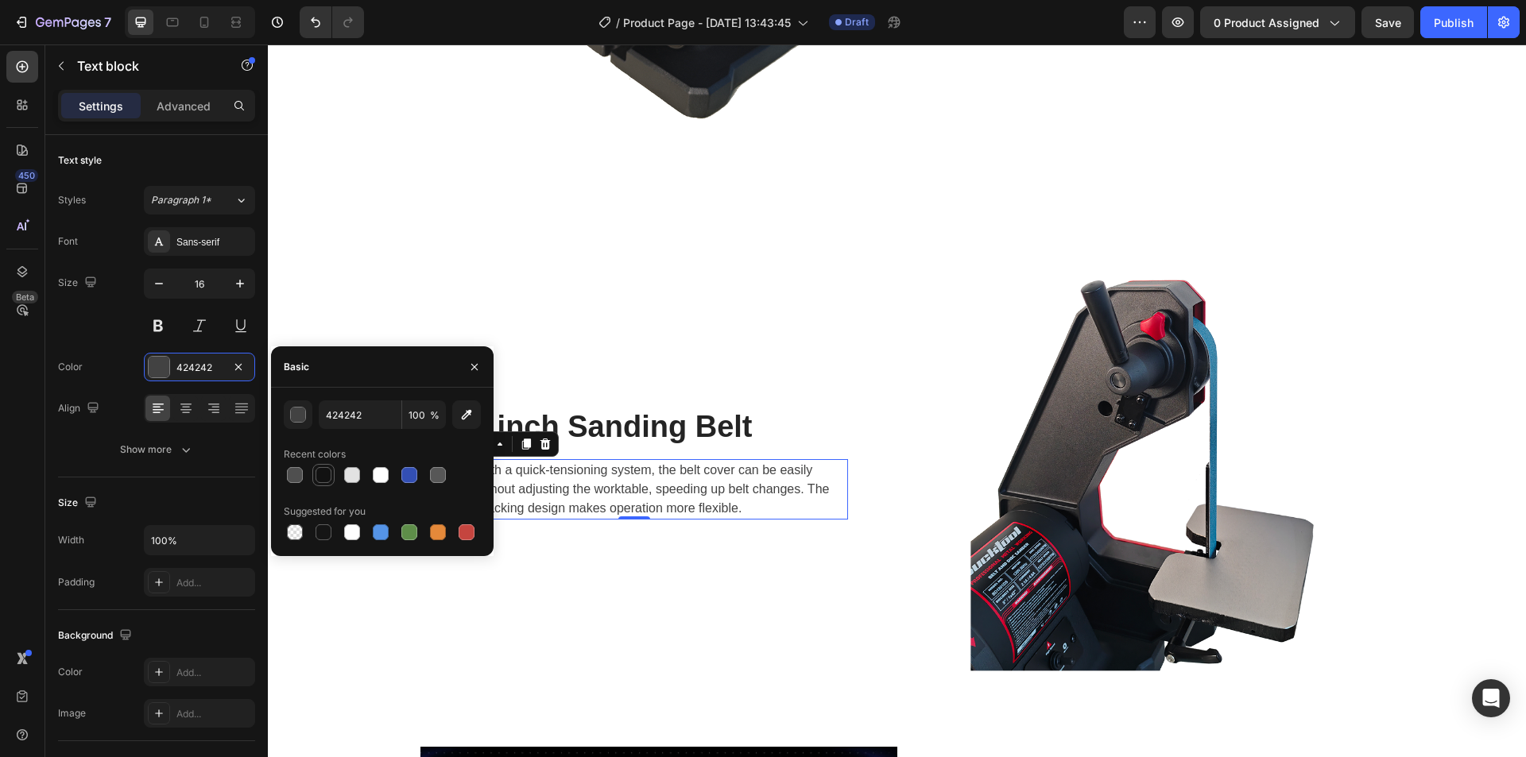
click at [322, 477] on div at bounding box center [324, 475] width 16 height 16
type input "121212"
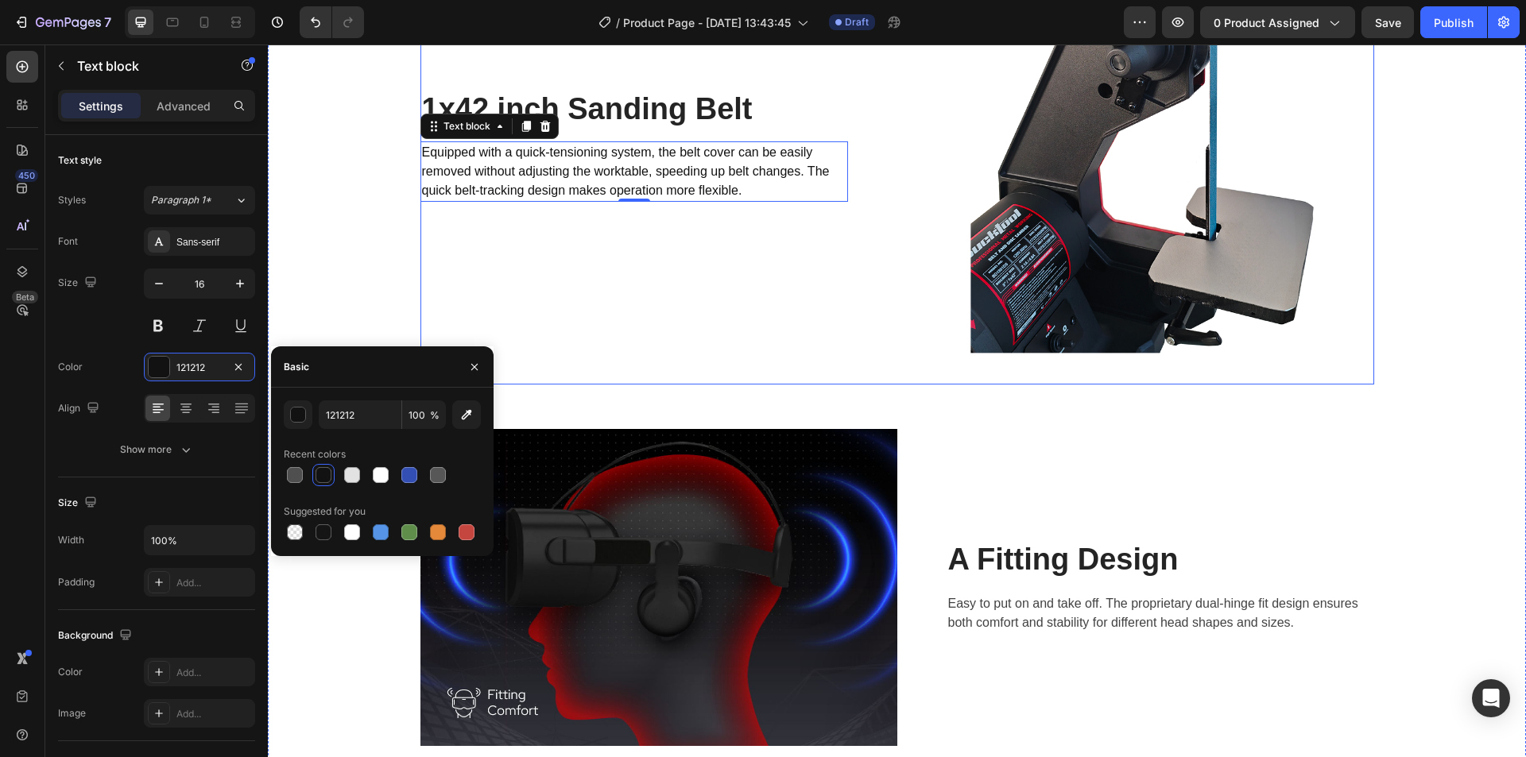
scroll to position [3319, 0]
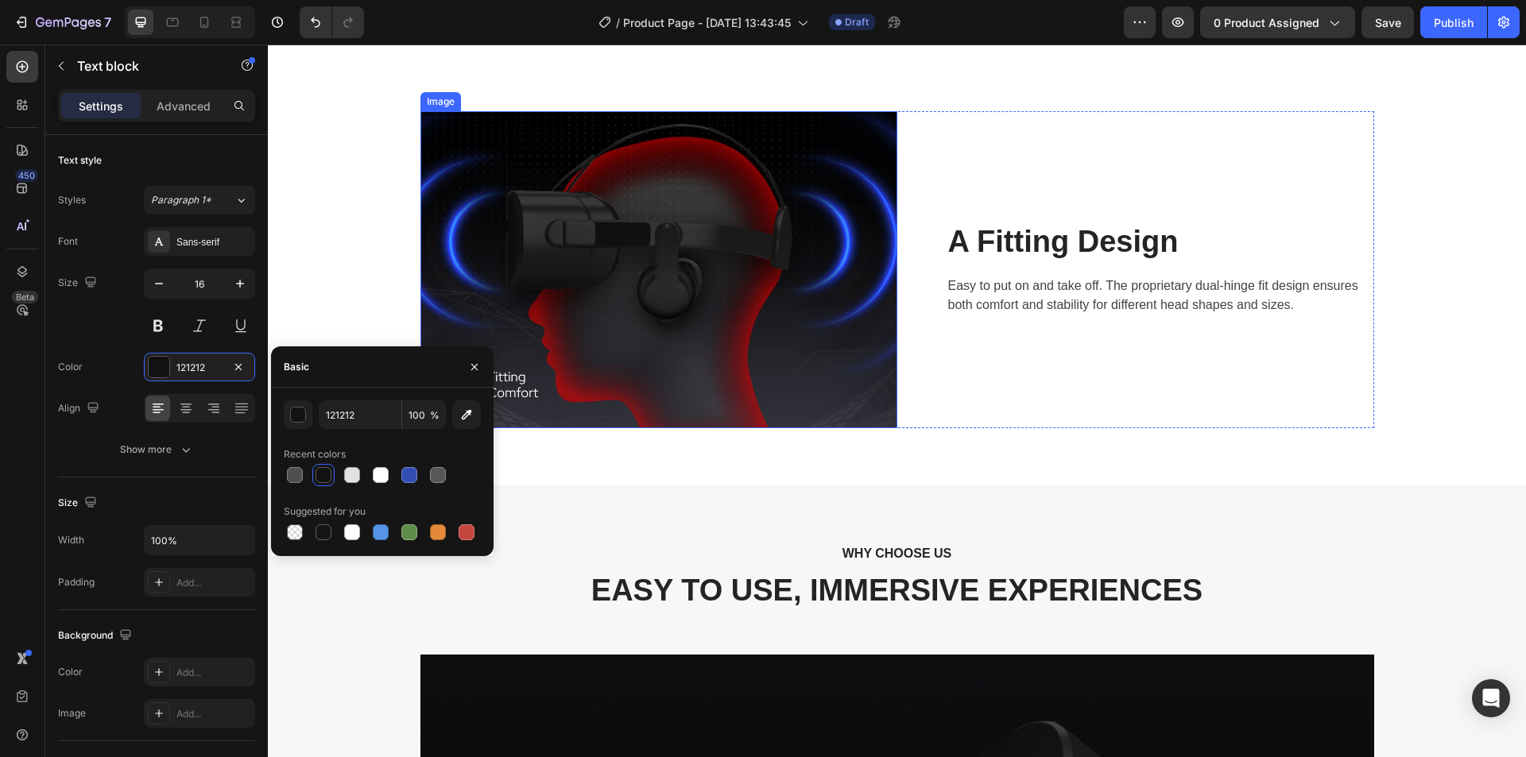
click at [695, 360] on img at bounding box center [658, 269] width 477 height 317
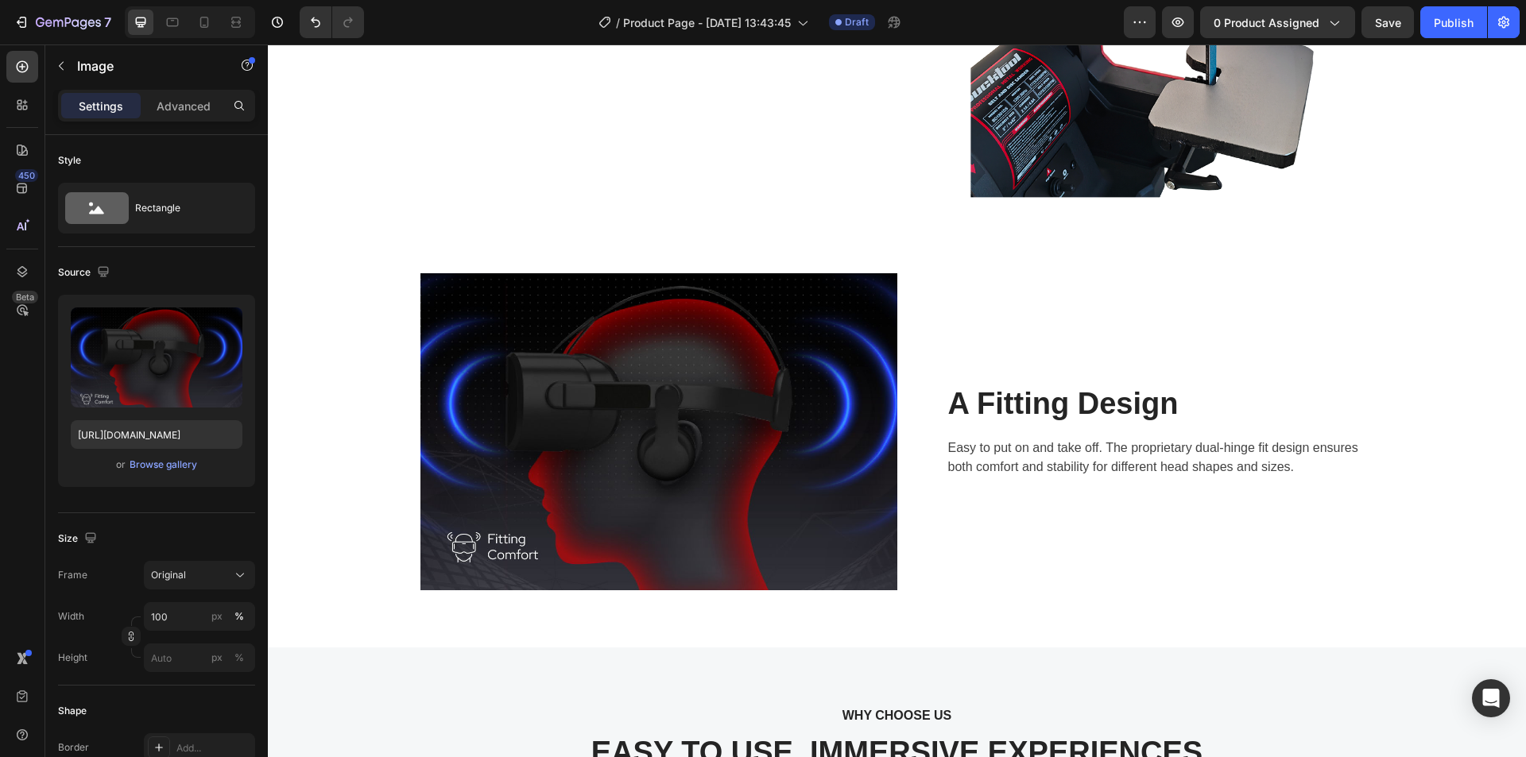
scroll to position [3160, 0]
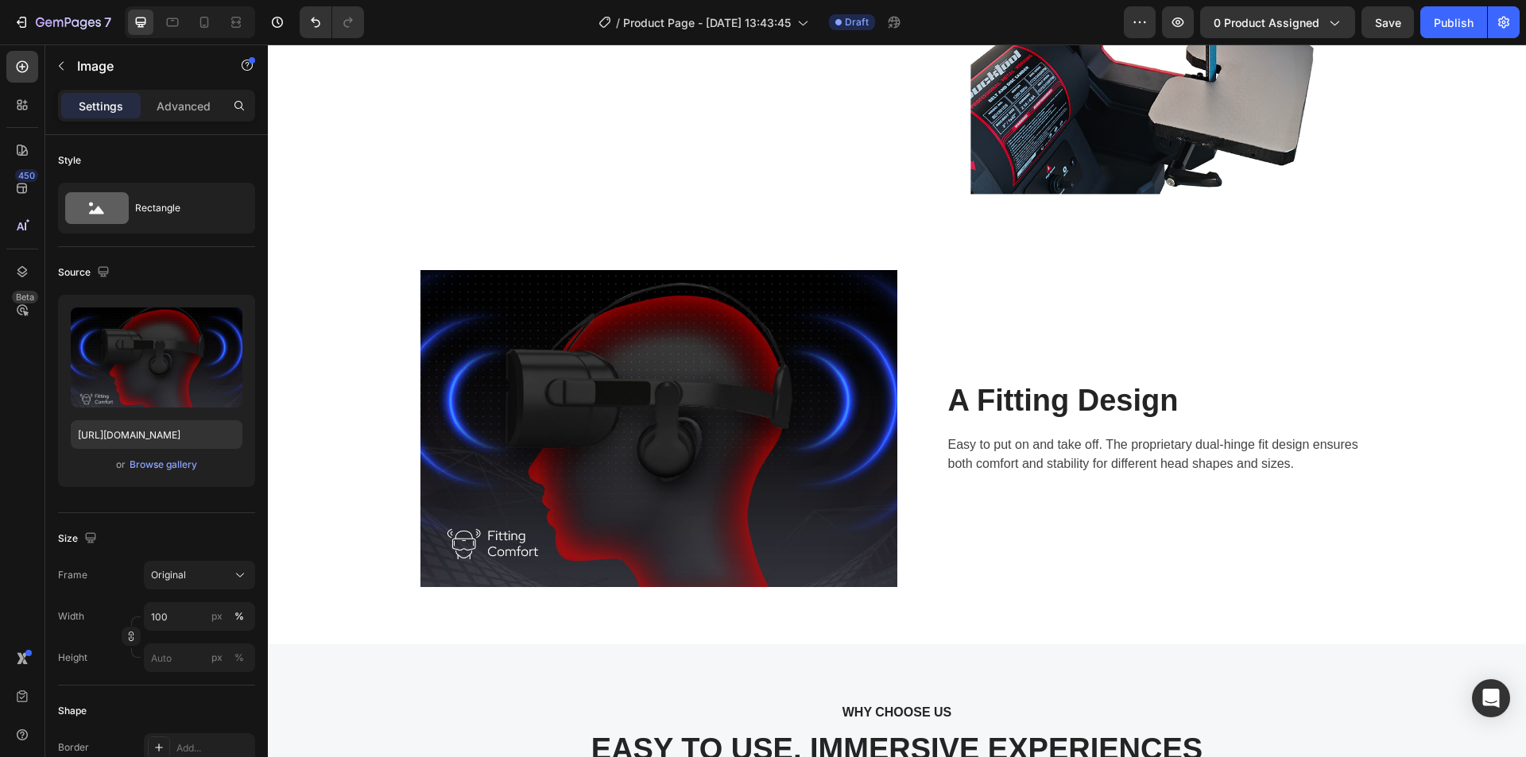
click at [672, 436] on img at bounding box center [658, 428] width 477 height 317
click at [158, 379] on input "file" at bounding box center [157, 383] width 110 height 27
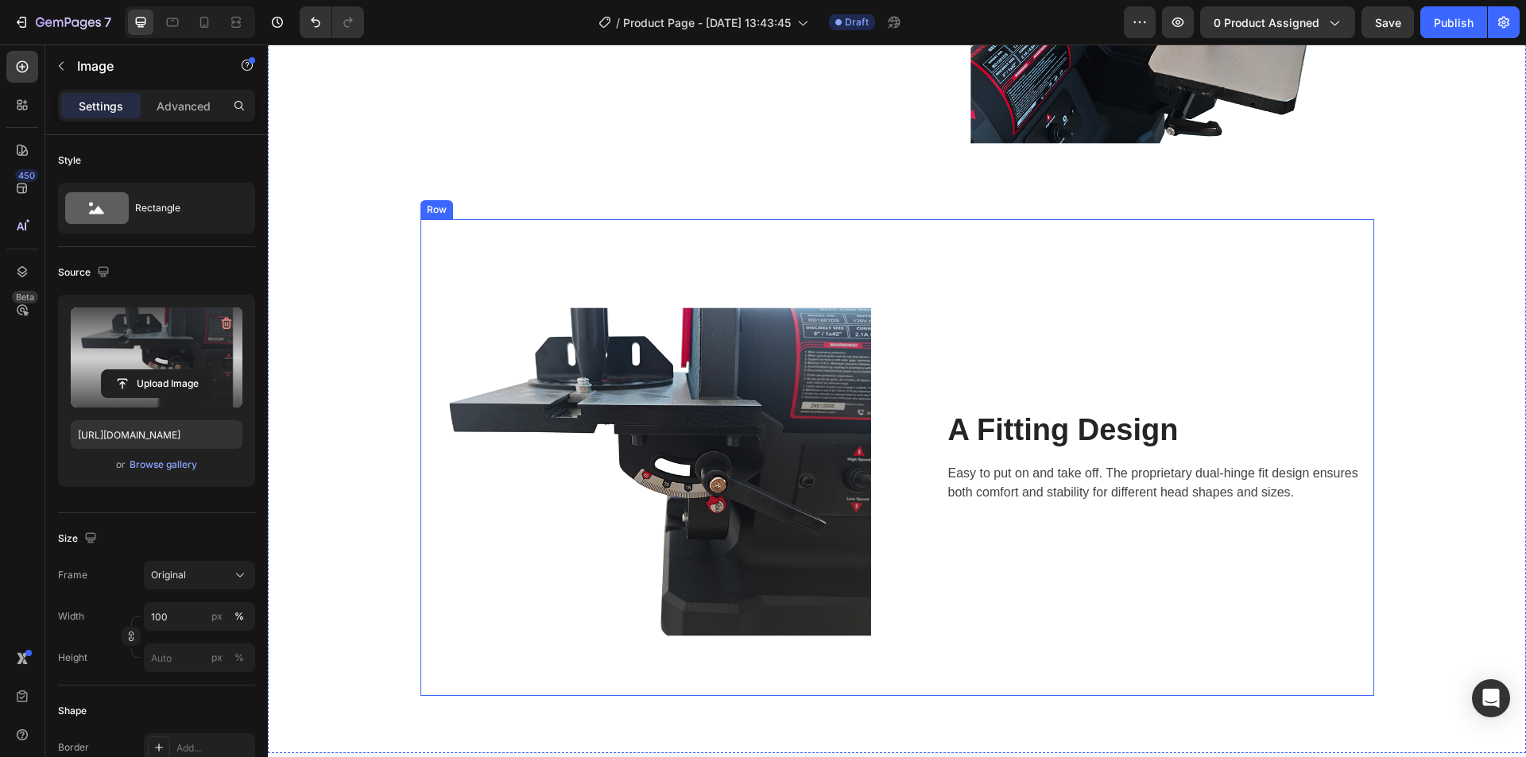
scroll to position [3240, 0]
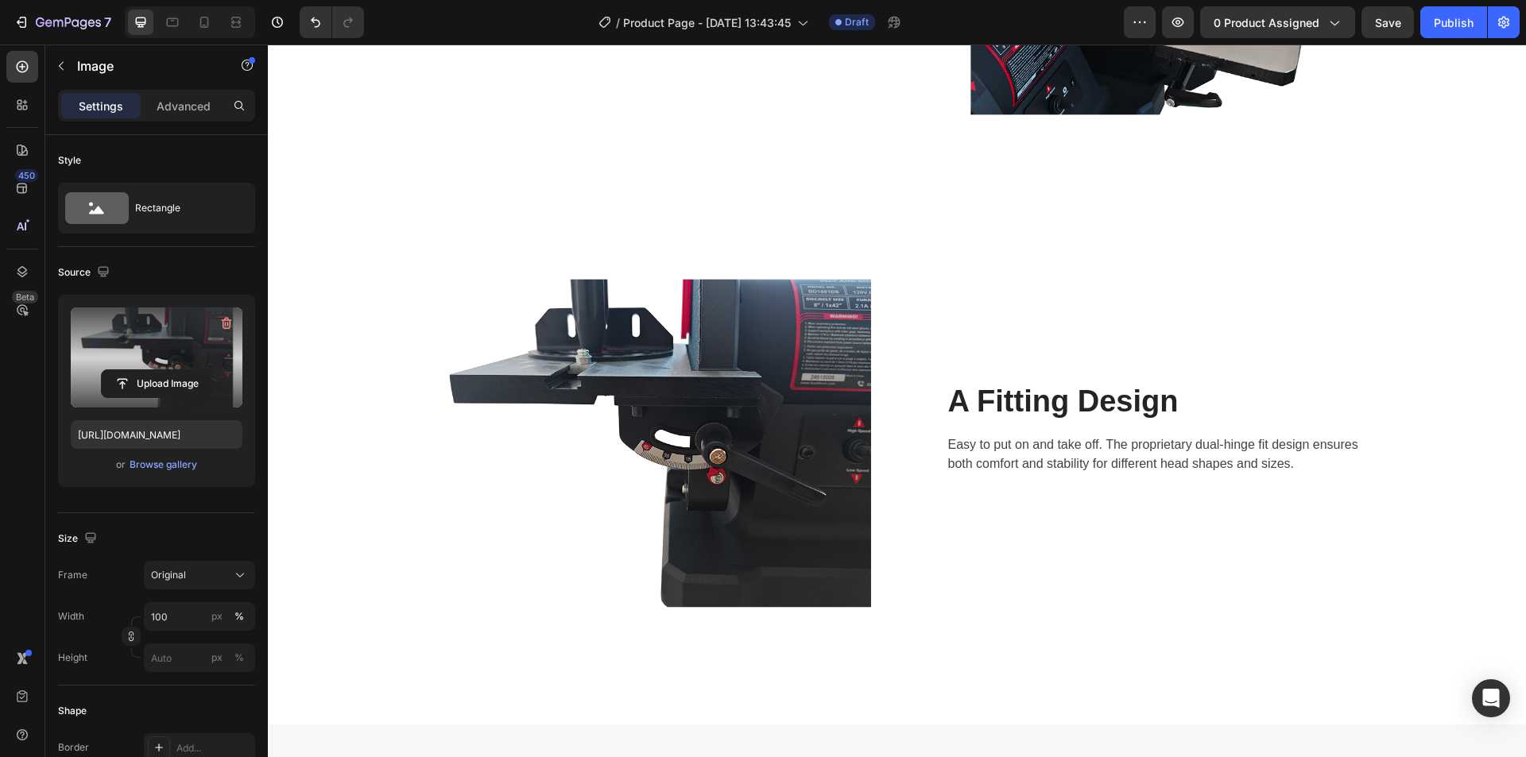
click at [567, 426] on img at bounding box center [658, 429] width 477 height 477
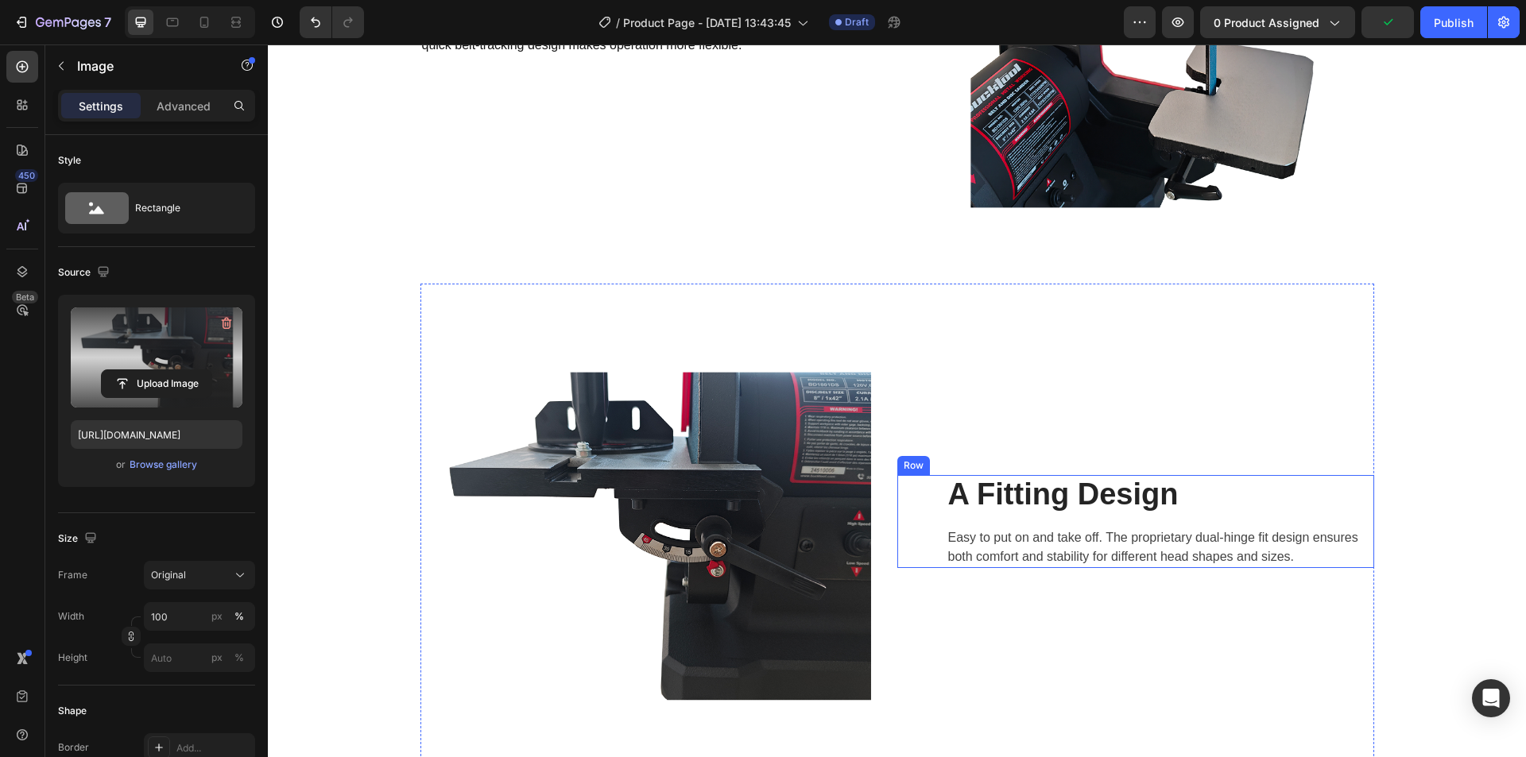
scroll to position [3081, 0]
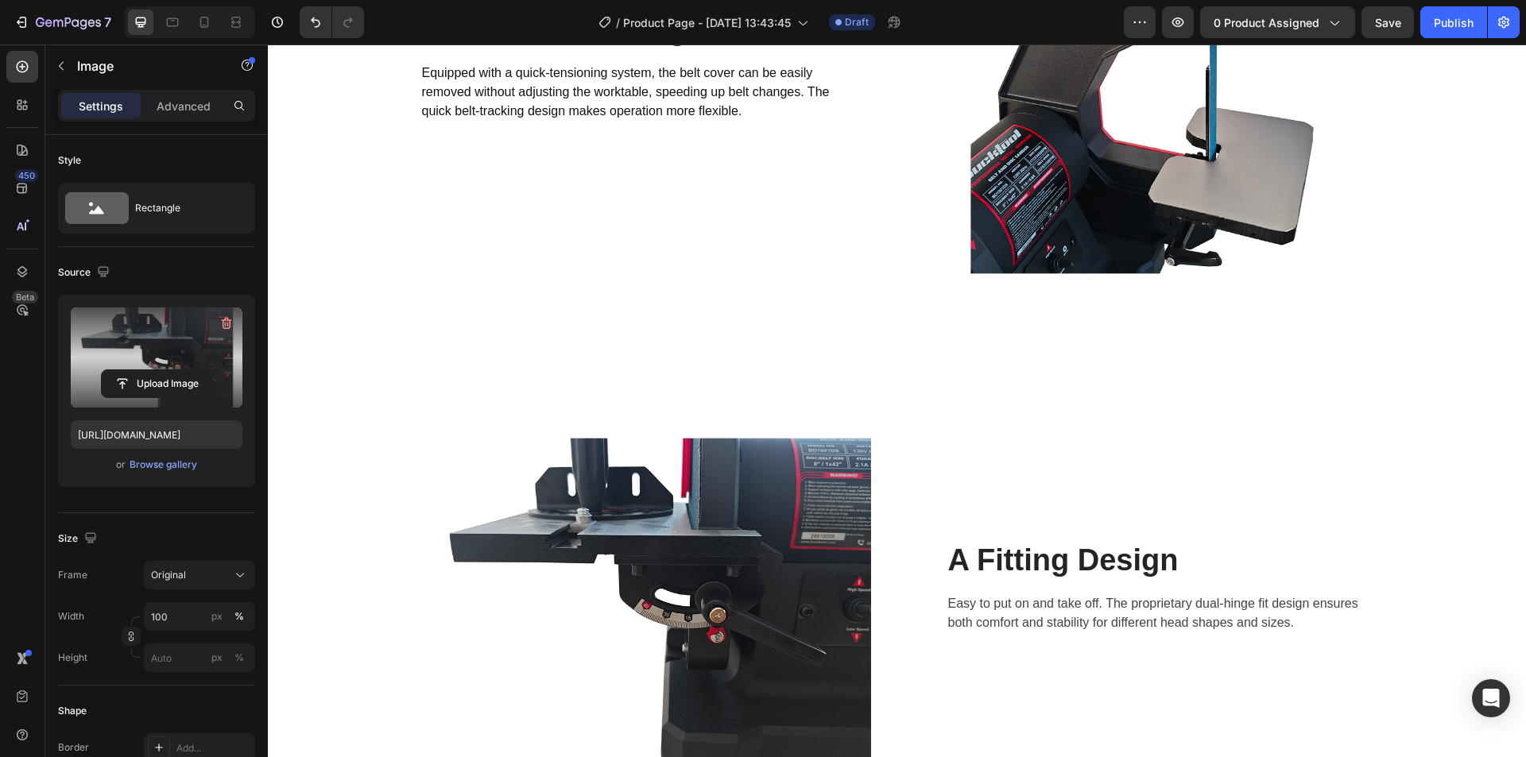
click at [766, 529] on img at bounding box center [658, 588] width 477 height 477
click at [663, 501] on img at bounding box center [658, 588] width 477 height 477
click at [157, 379] on input "file" at bounding box center [157, 383] width 110 height 27
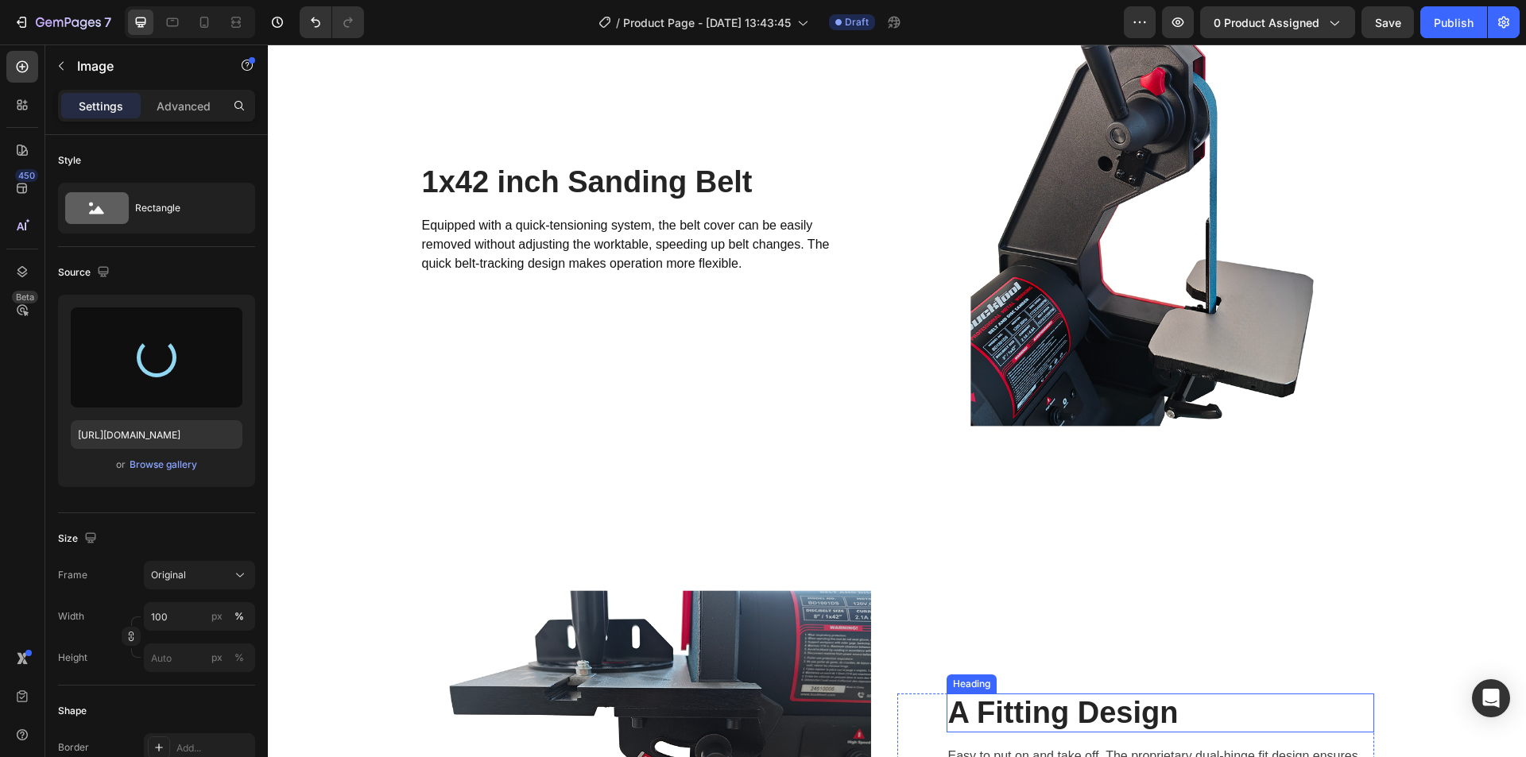
scroll to position [2842, 0]
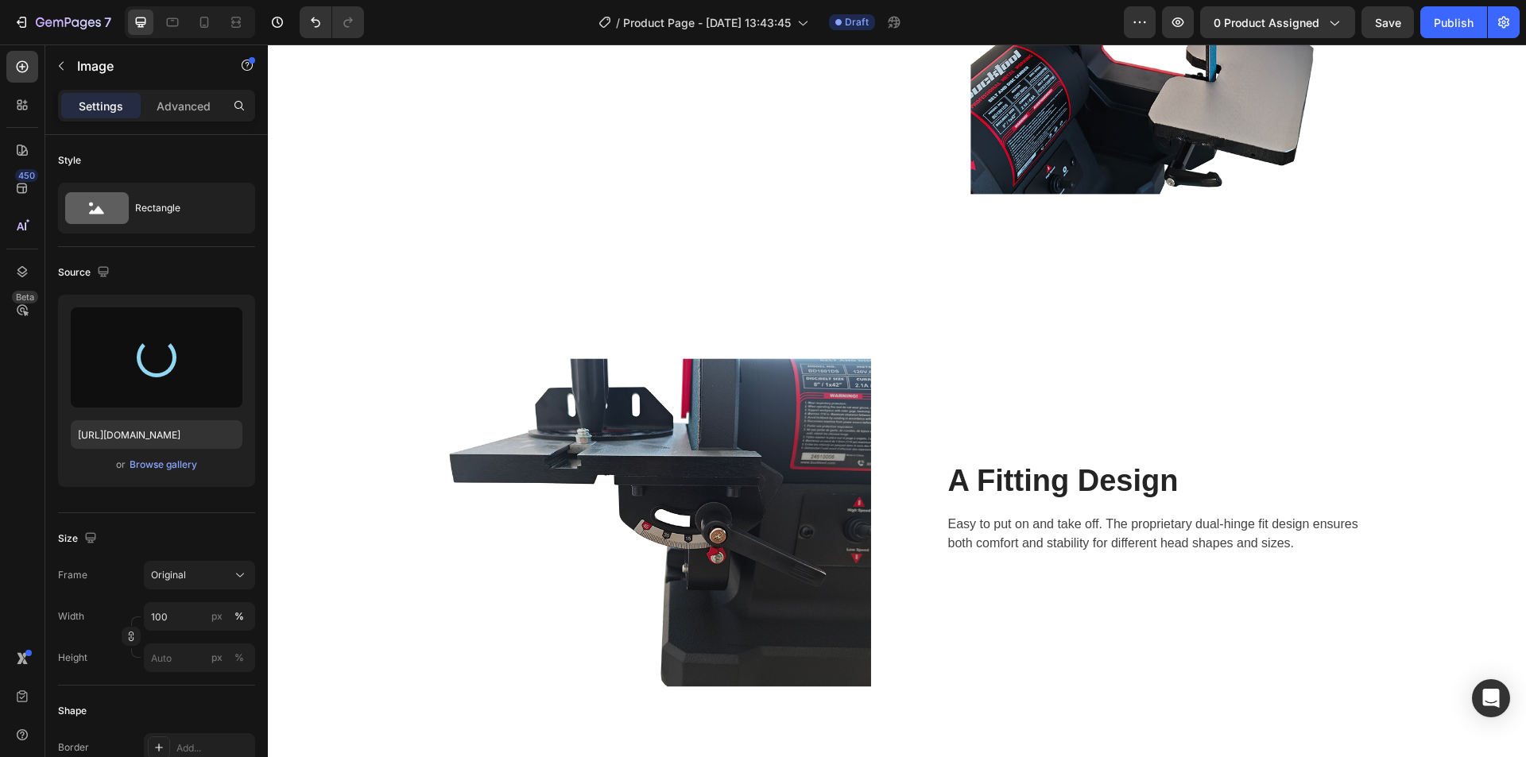
type input "https://cdn.shopify.com/s/files/1/0369/4696/8621/files/gempages_581741914605224…"
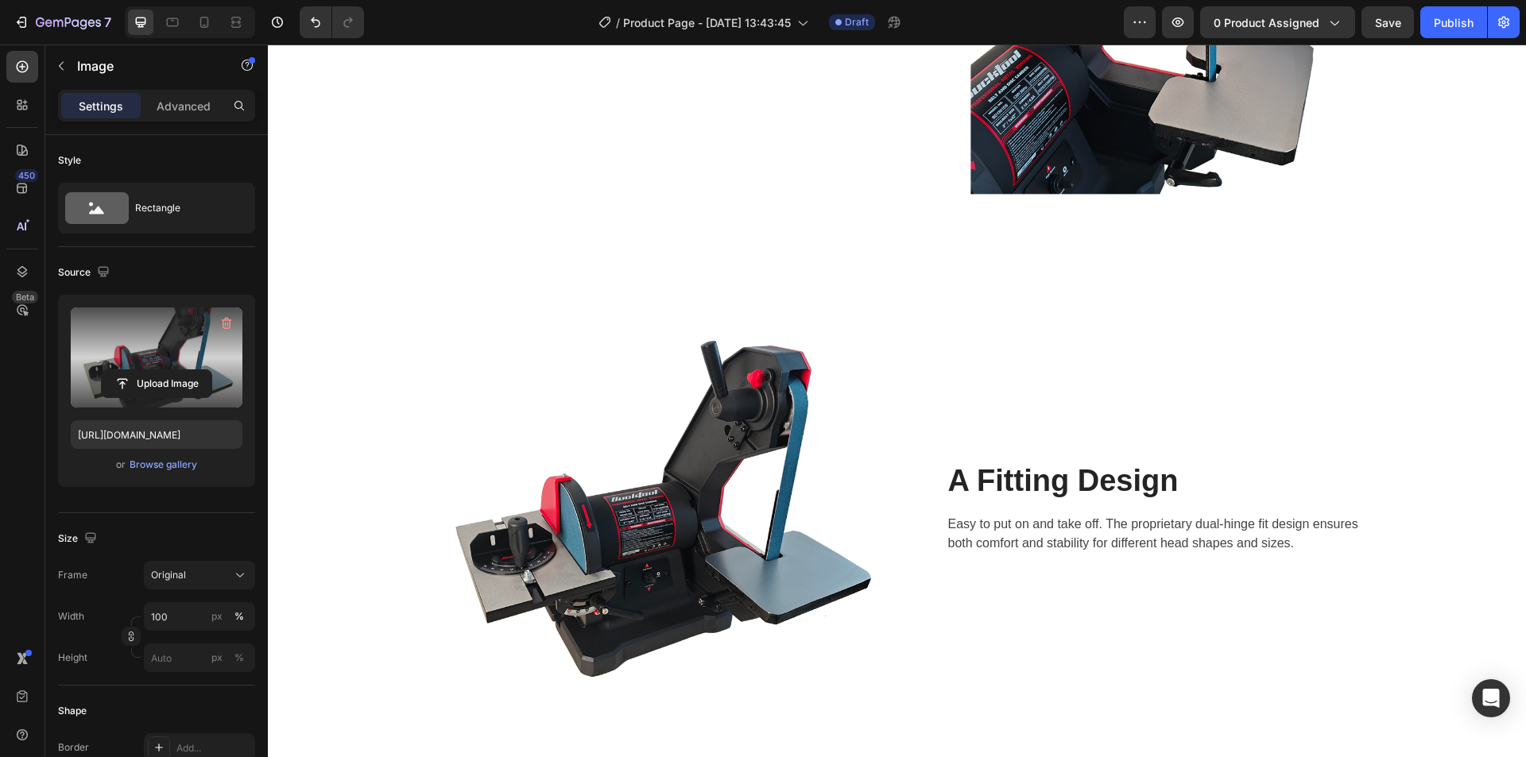
scroll to position [3240, 0]
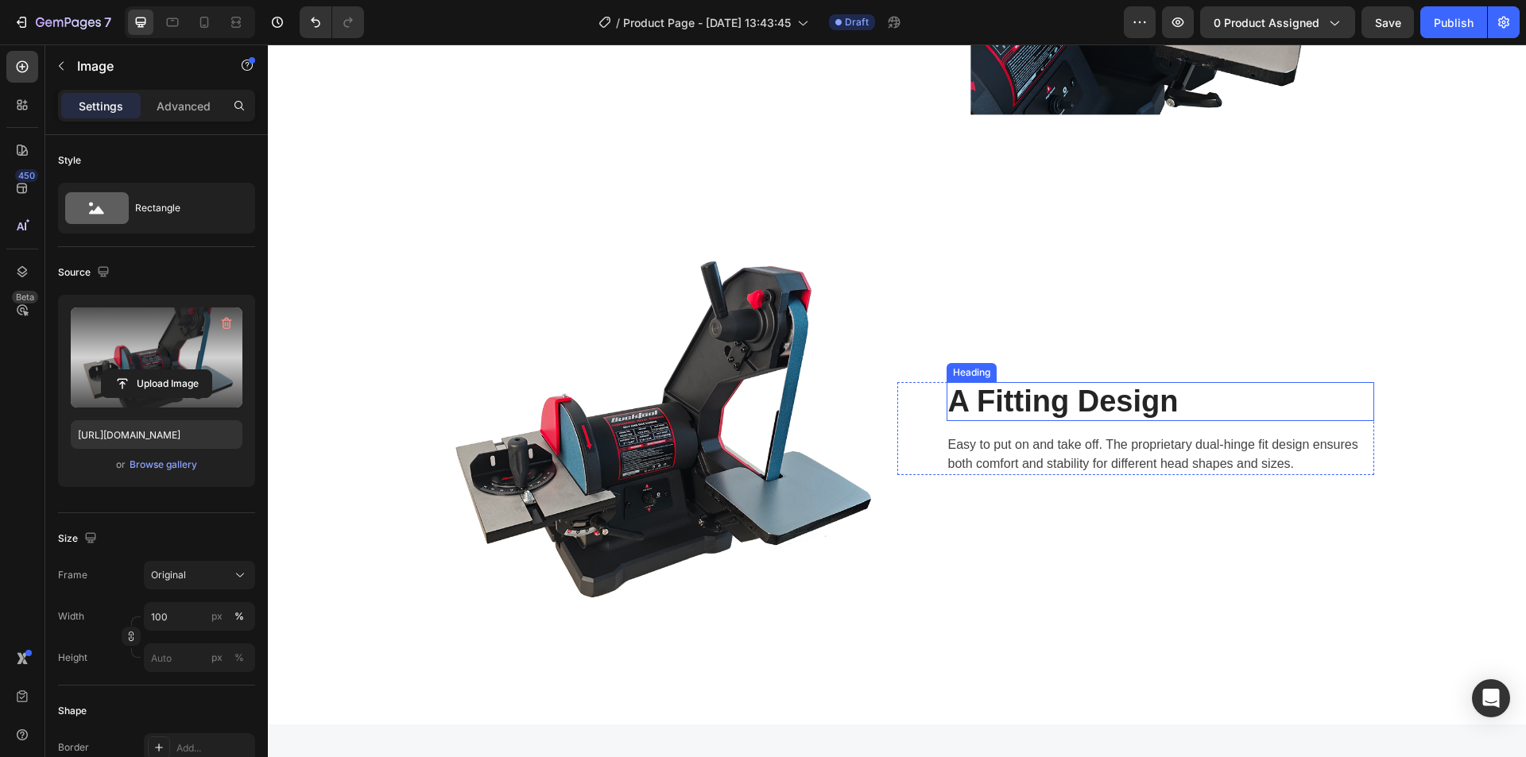
click at [1057, 409] on p "A Fitting Design" at bounding box center [1160, 402] width 424 height 37
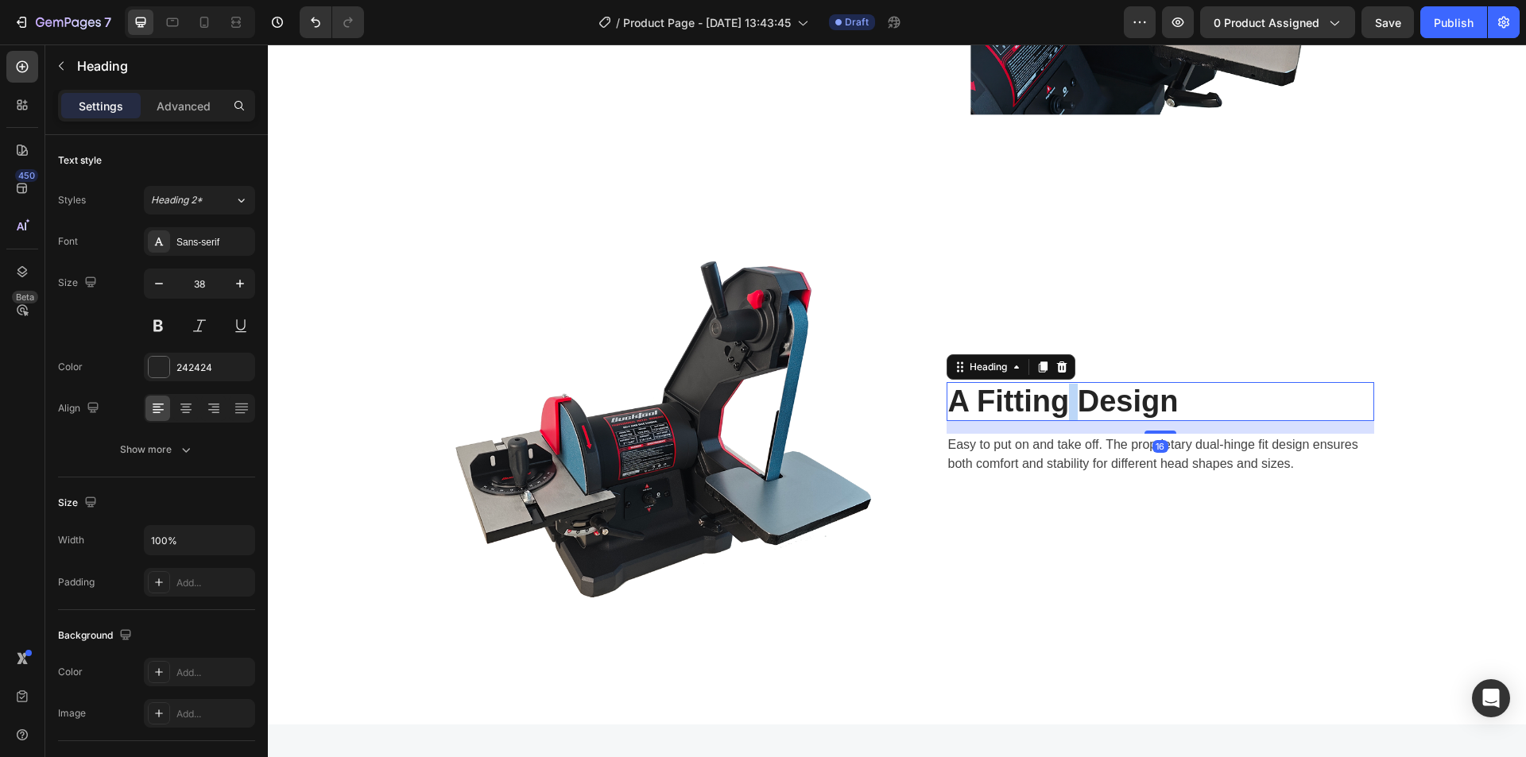
click at [1057, 409] on p "A Fitting Design" at bounding box center [1160, 402] width 424 height 37
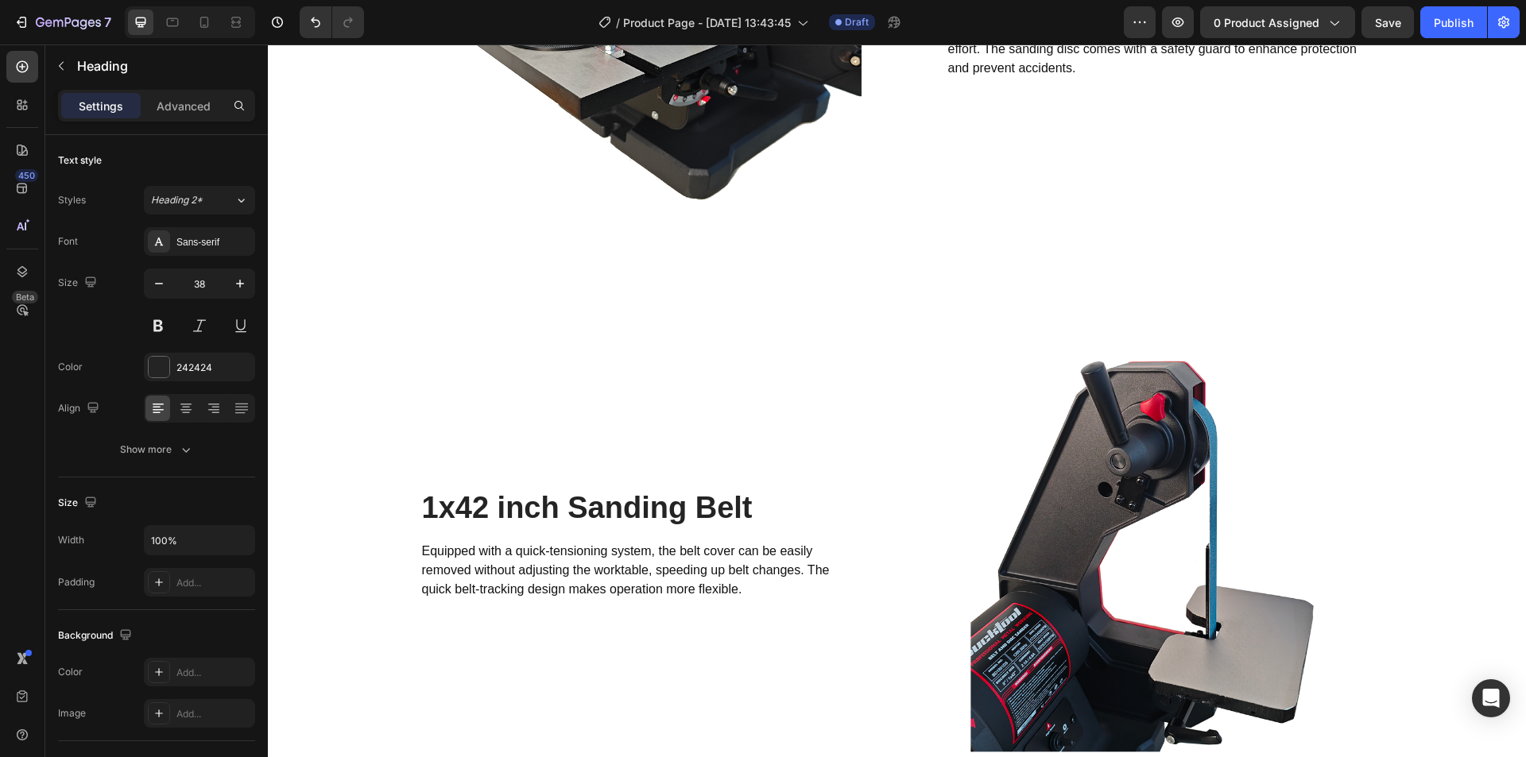
scroll to position [2604, 0]
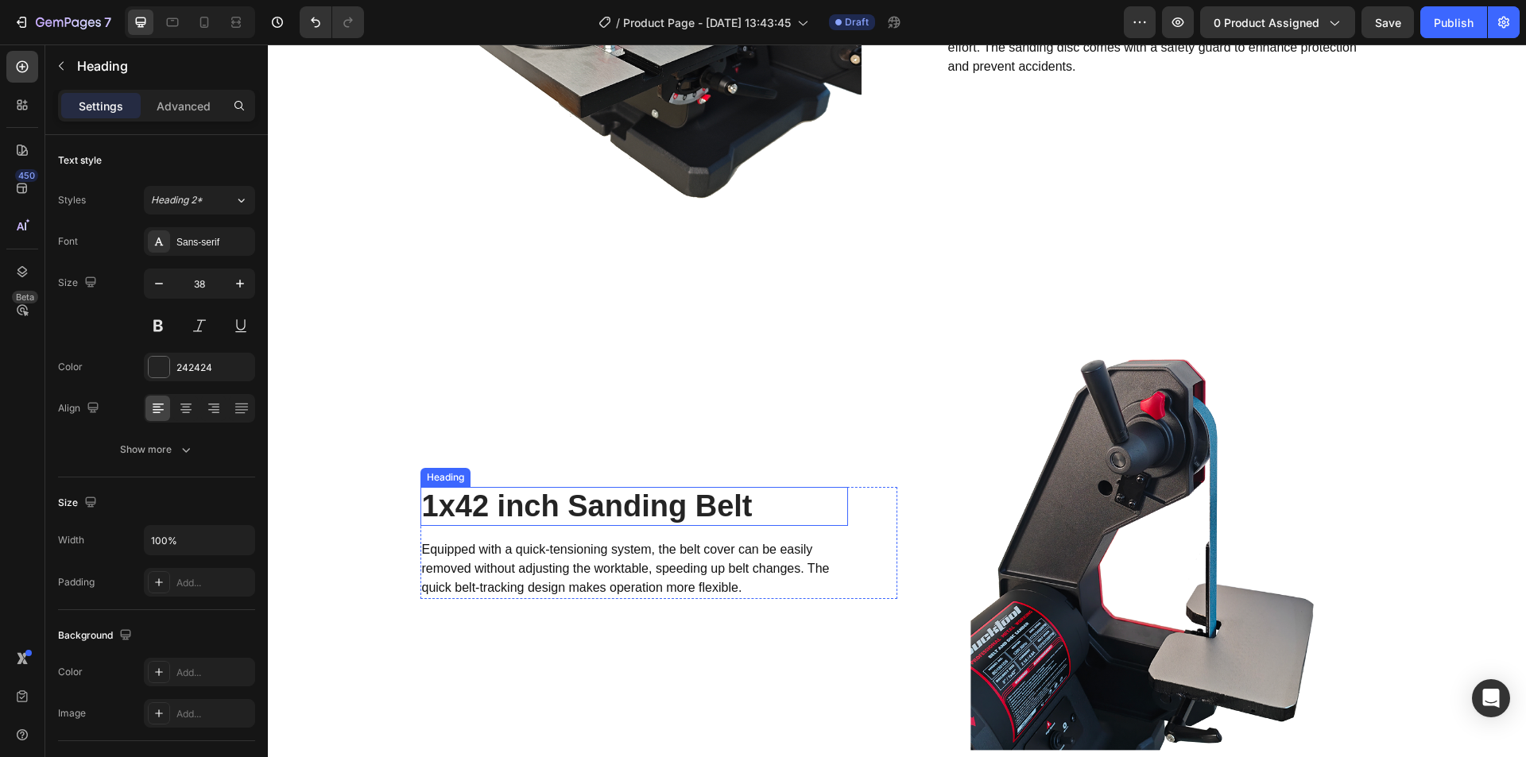
click at [504, 509] on h2 "1x42 inch Sanding Belt" at bounding box center [634, 507] width 428 height 40
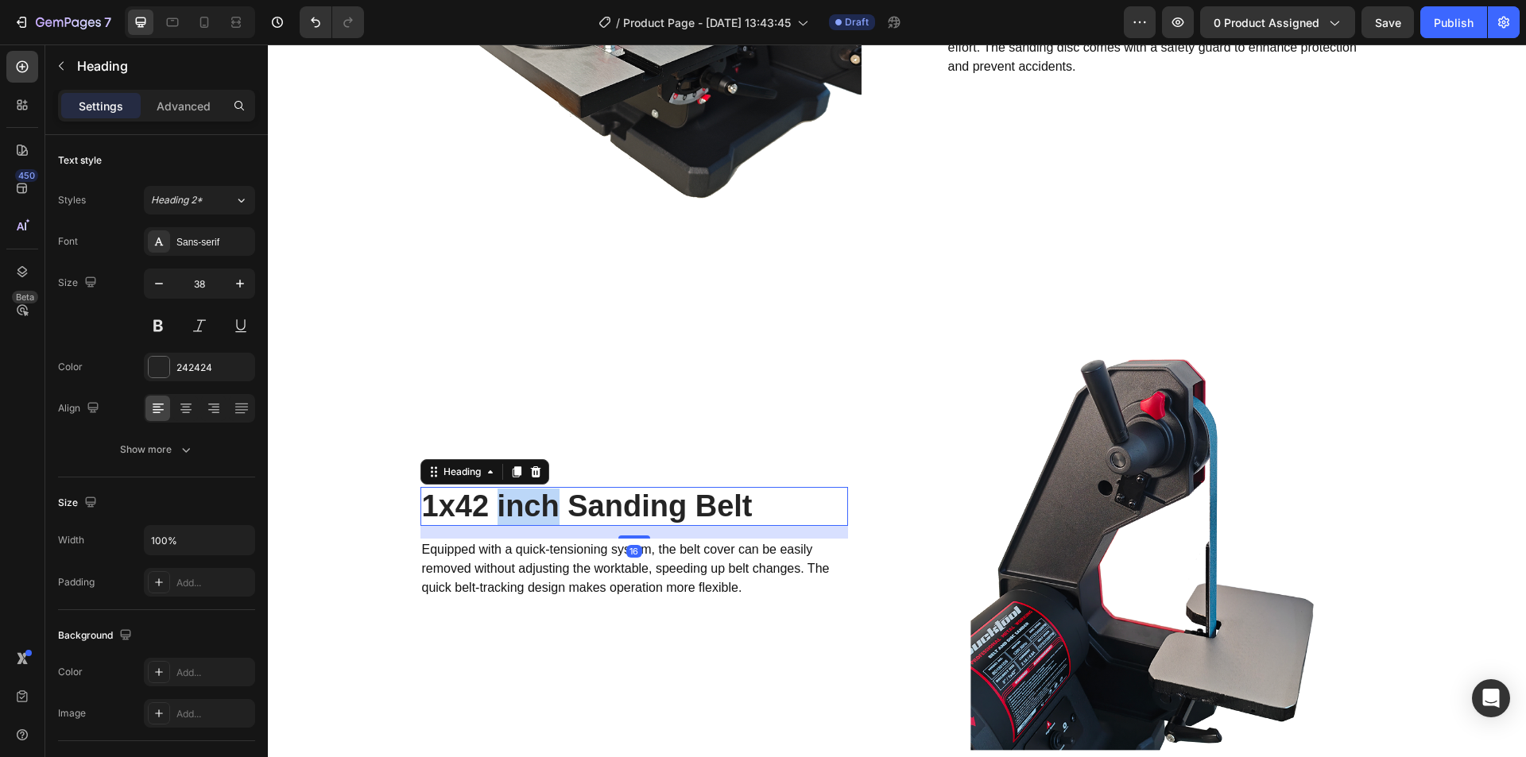
click at [504, 509] on h2 "1x42 inch Sanding Belt" at bounding box center [634, 507] width 428 height 40
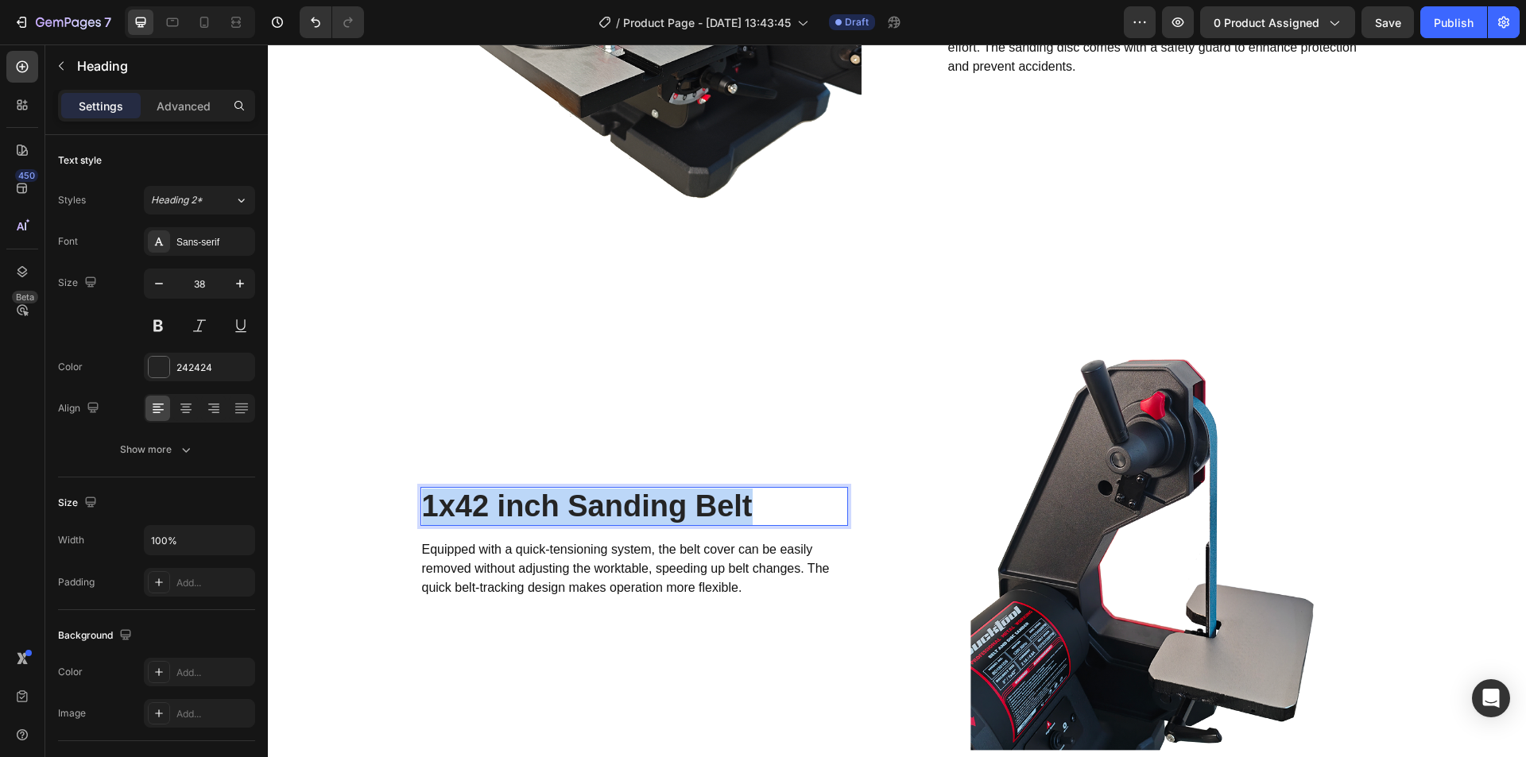
click at [504, 509] on p "1x42 inch Sanding Belt" at bounding box center [634, 507] width 424 height 37
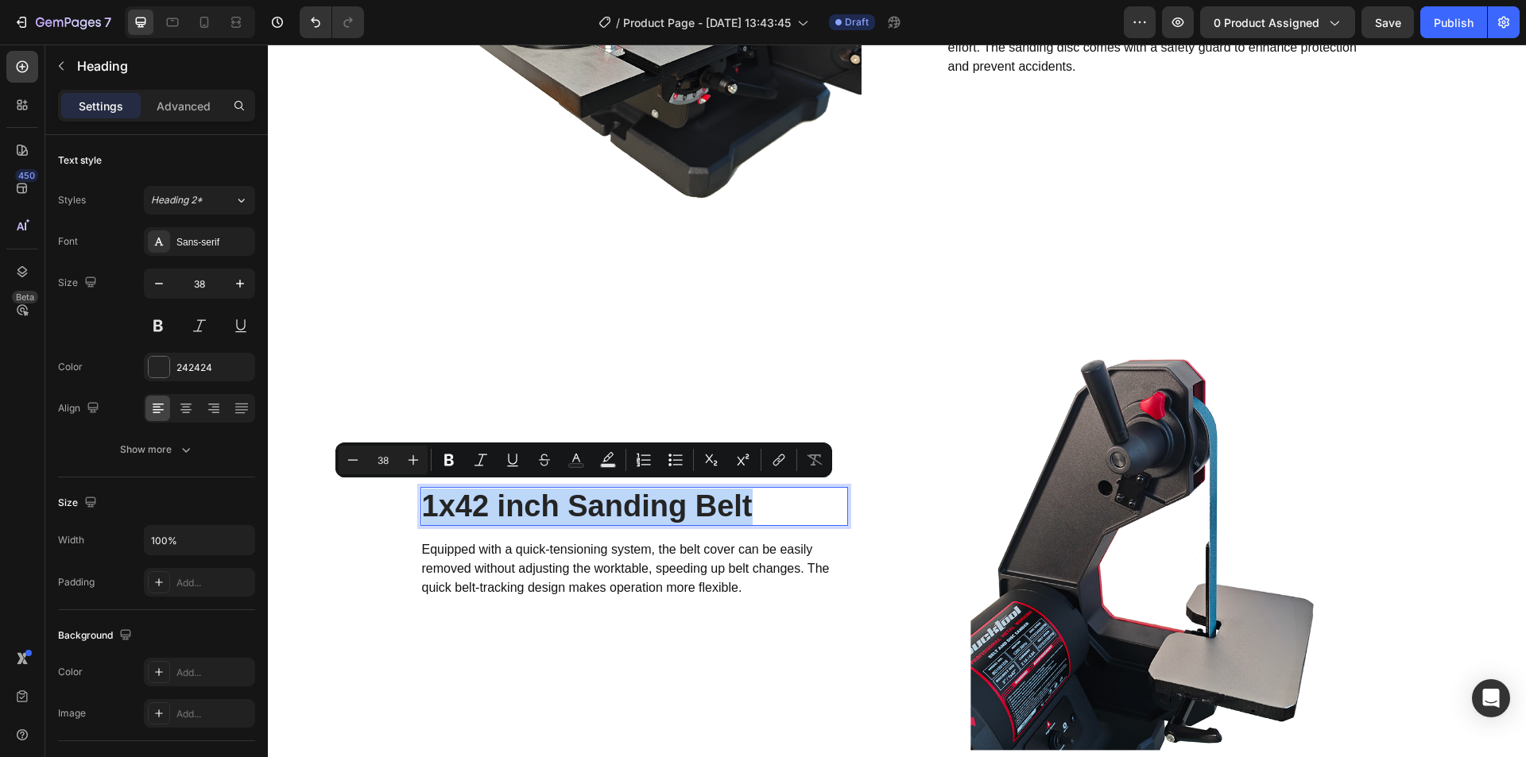
click at [502, 510] on p "1x42 inch Sanding Belt" at bounding box center [634, 507] width 424 height 37
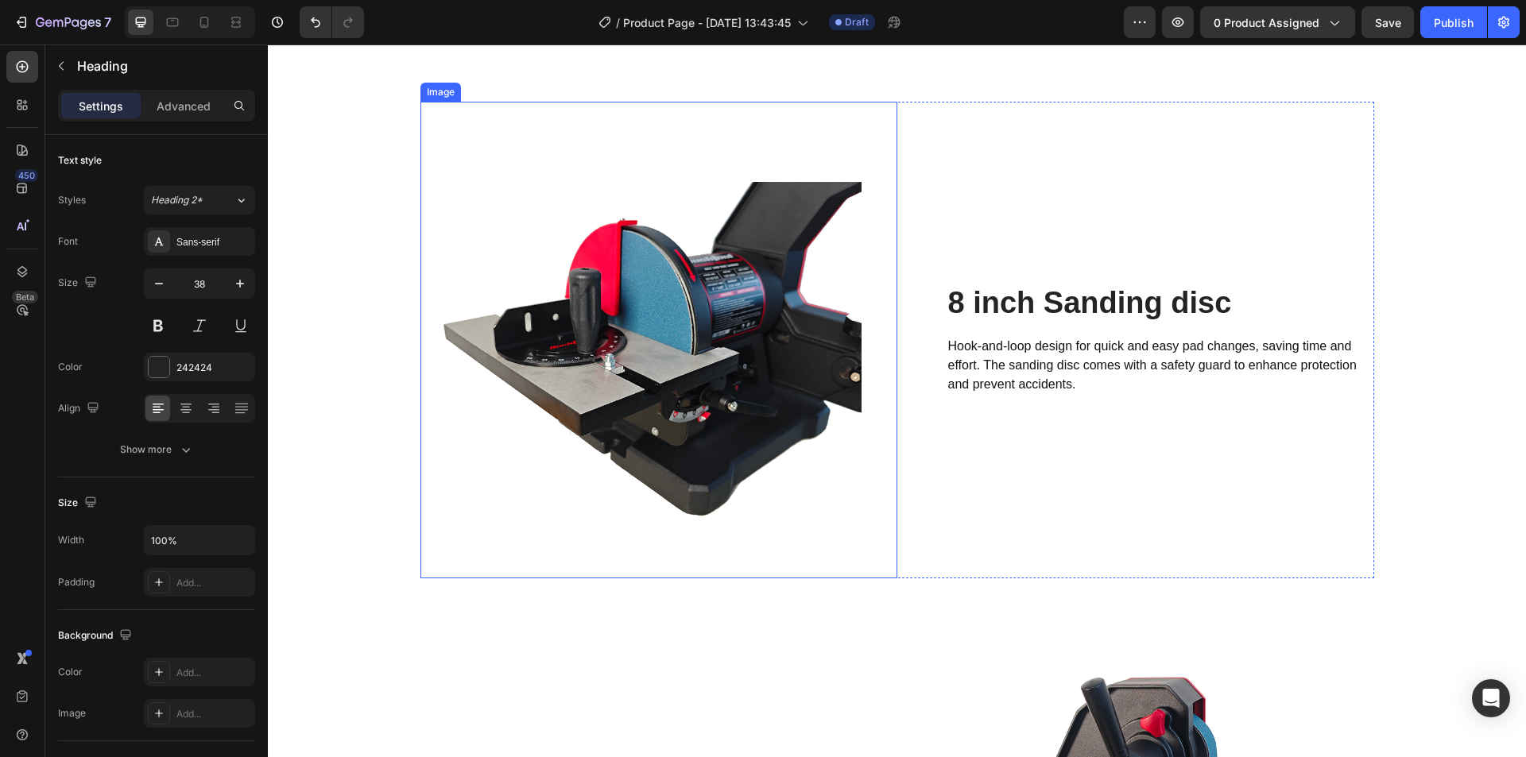
scroll to position [2127, 0]
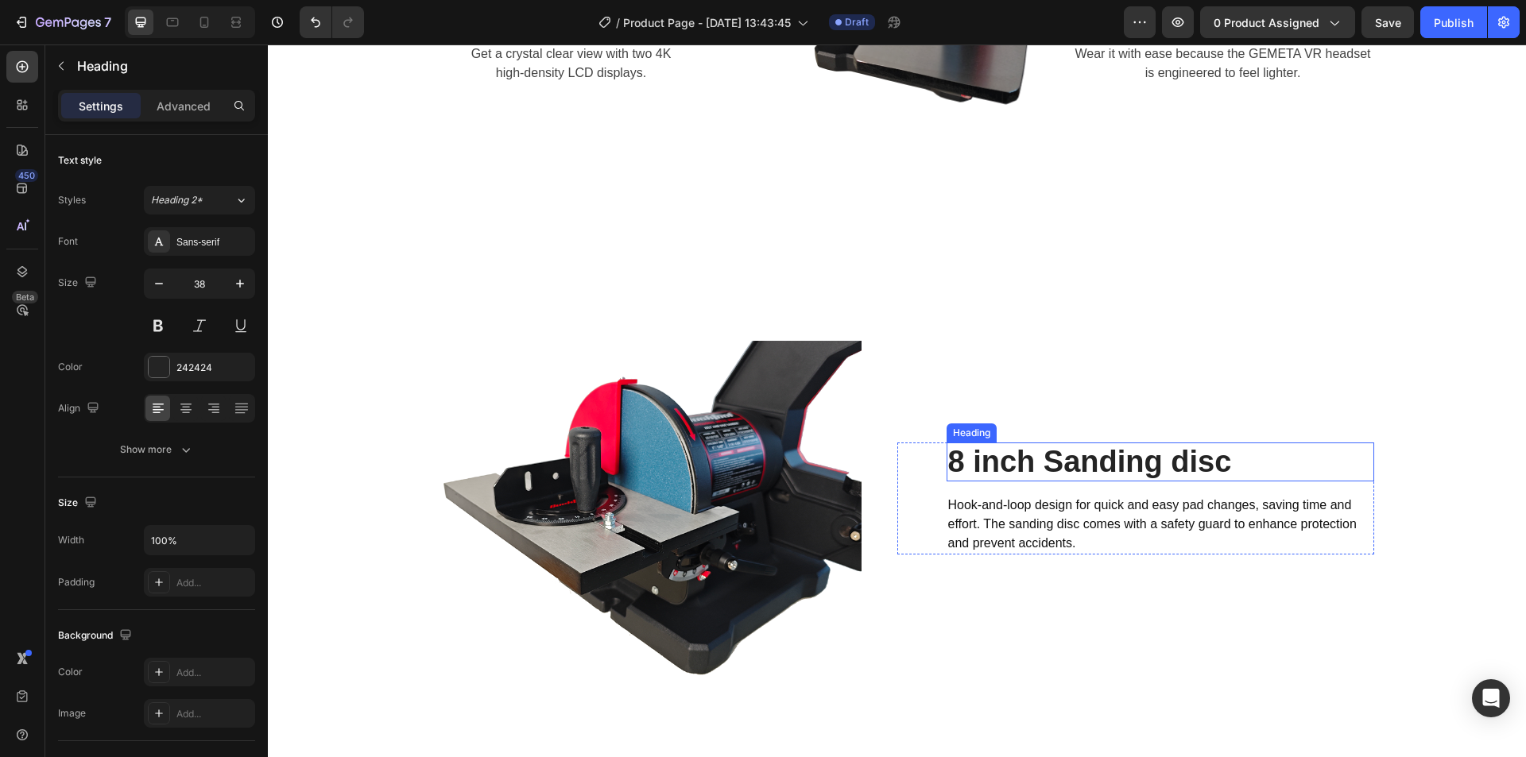
click at [974, 471] on h2 "8 inch Sanding disc" at bounding box center [1161, 463] width 428 height 40
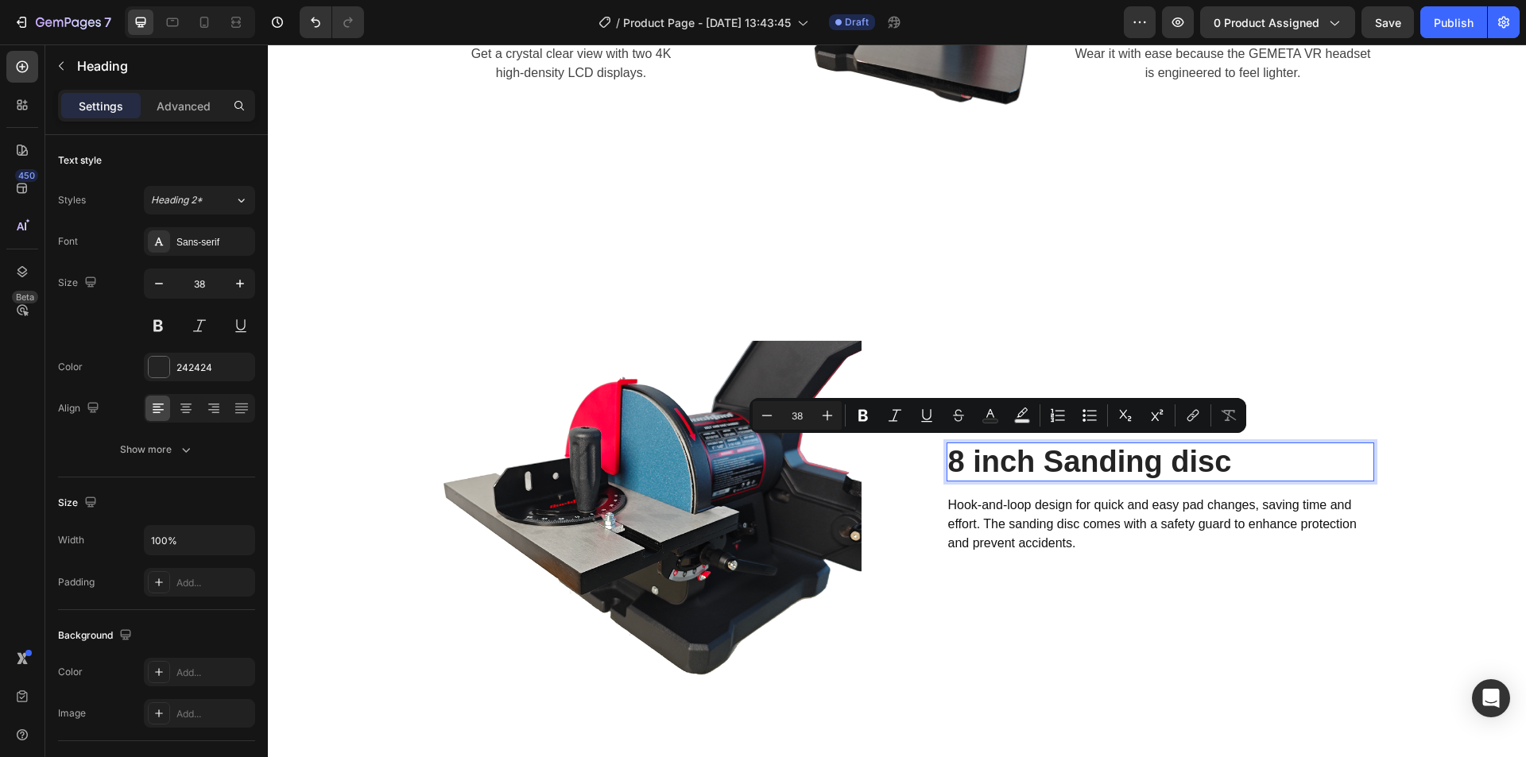
click at [974, 471] on p "8 inch Sanding disc" at bounding box center [1160, 462] width 424 height 37
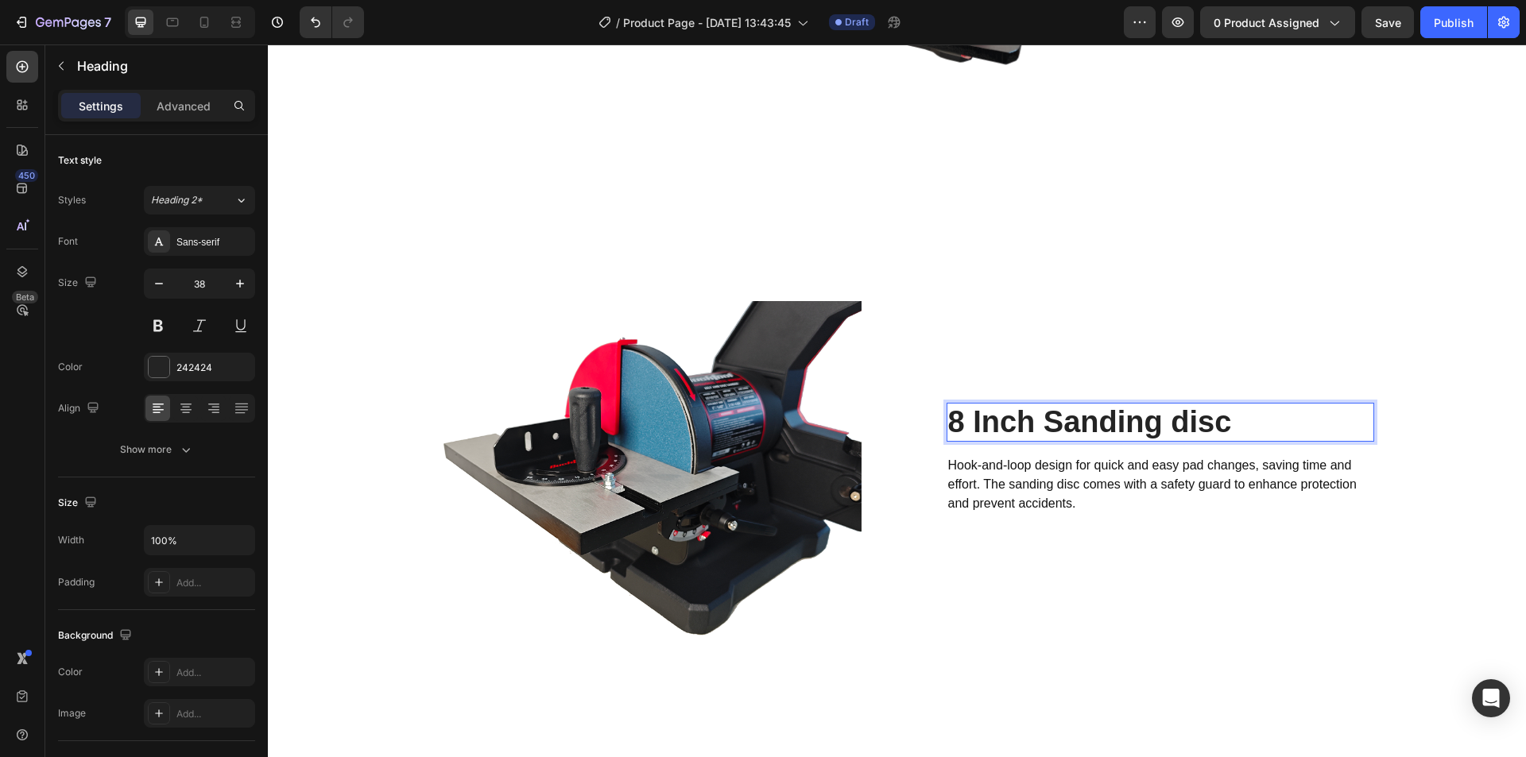
scroll to position [2206, 0]
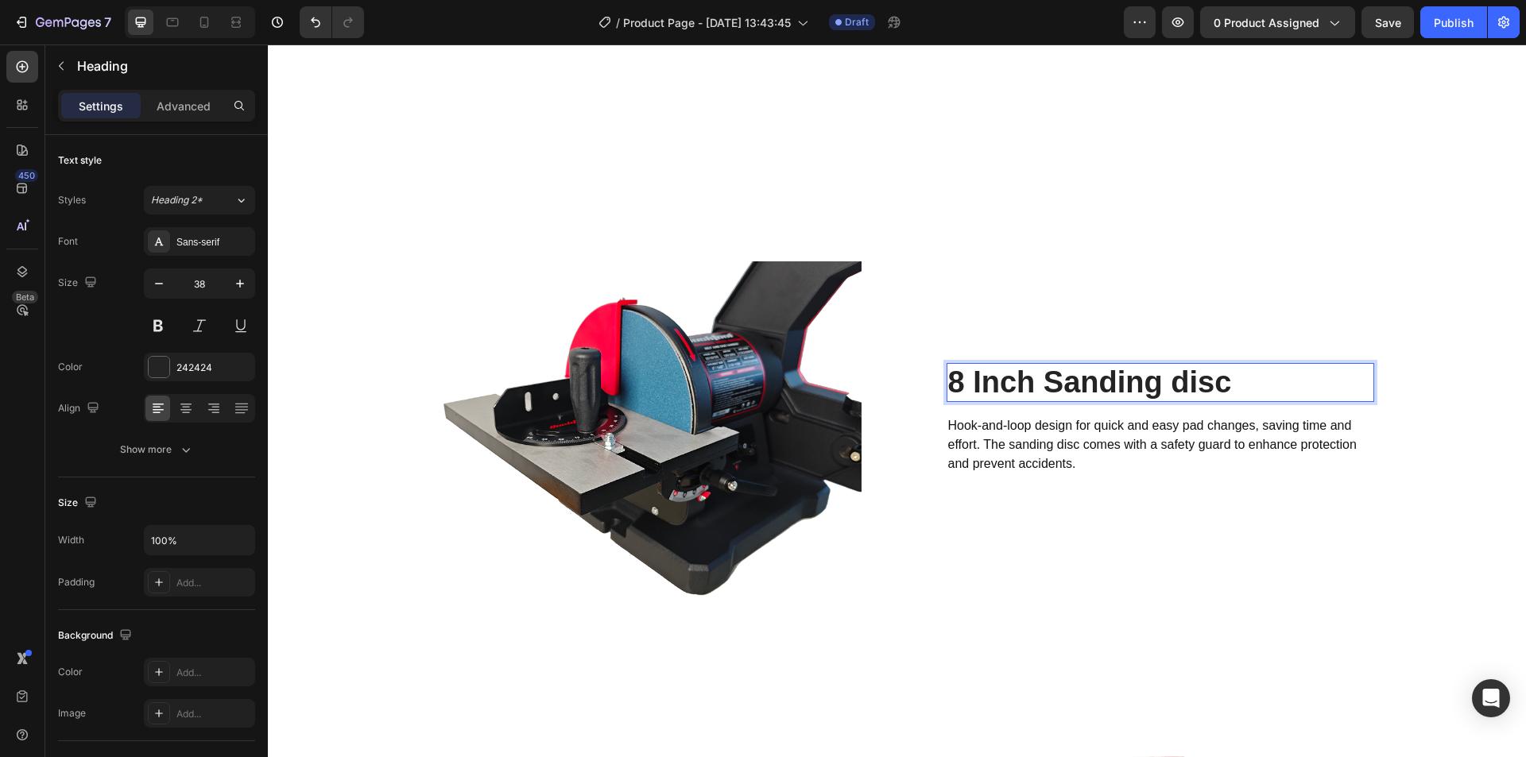
click at [1179, 388] on p "8 Inch Sanding disc" at bounding box center [1160, 383] width 424 height 37
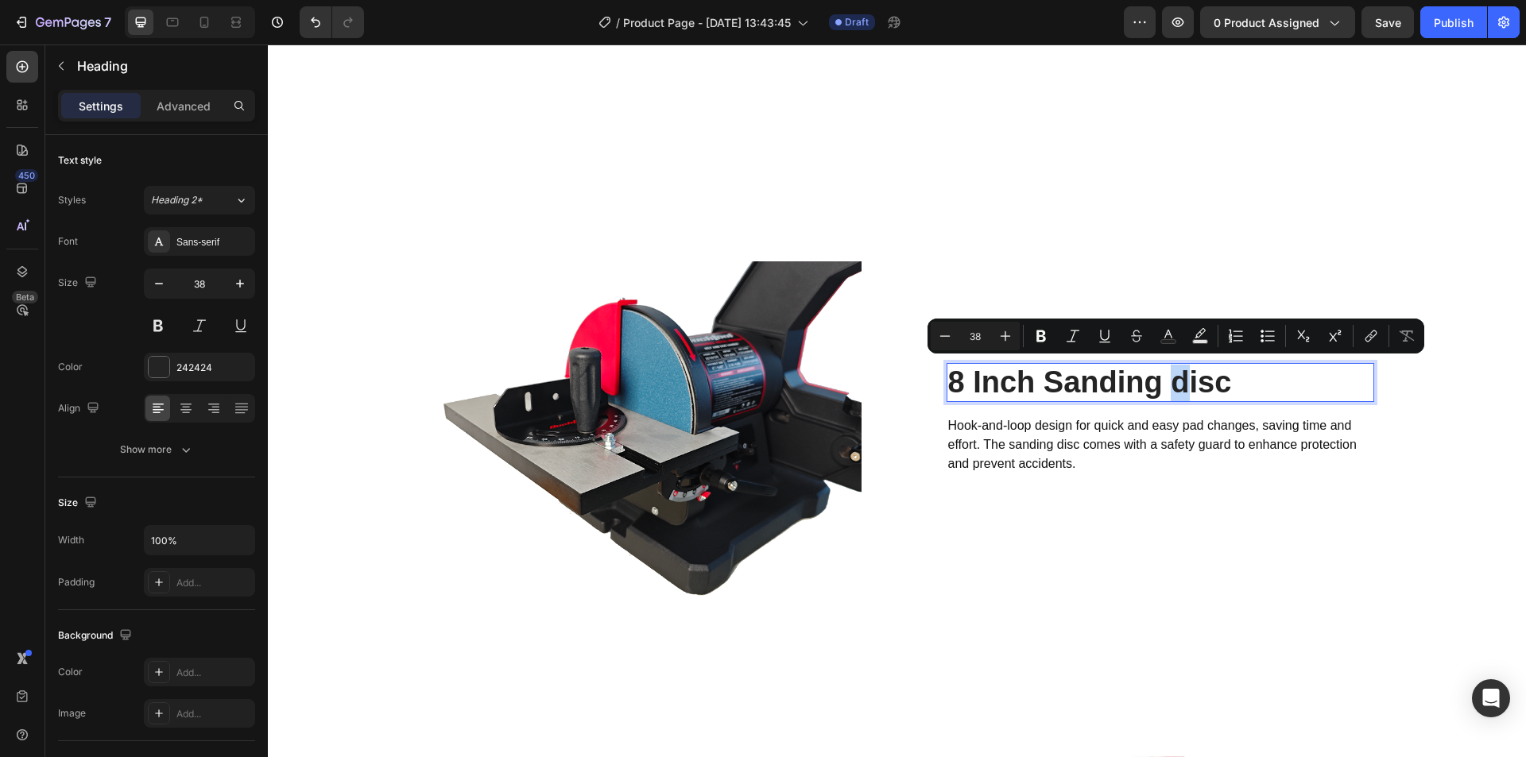
drag, startPoint x: 1183, startPoint y: 388, endPoint x: 1176, endPoint y: 392, distance: 8.2
click at [1176, 392] on p "8 Inch Sanding disc" at bounding box center [1160, 383] width 424 height 37
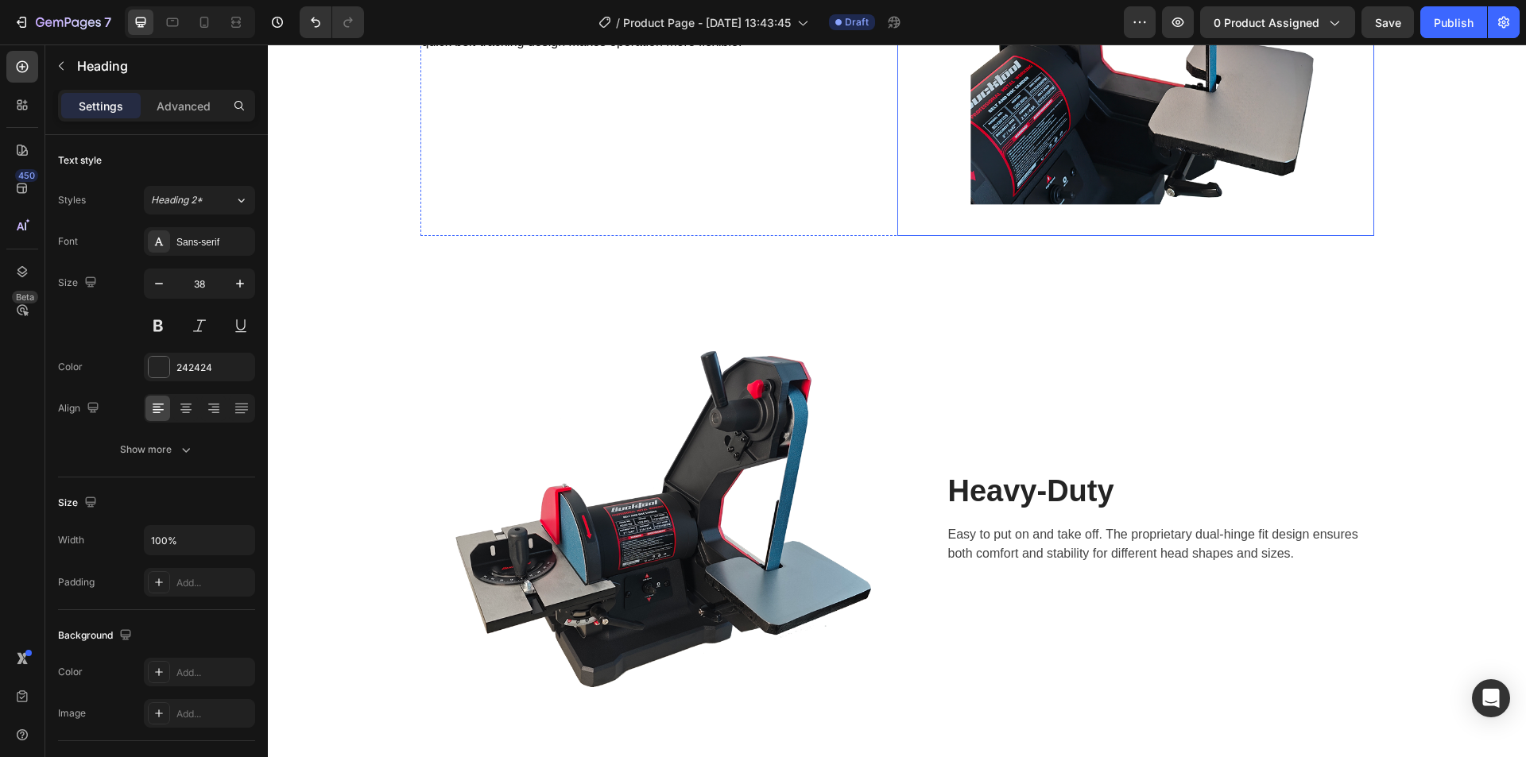
scroll to position [3160, 0]
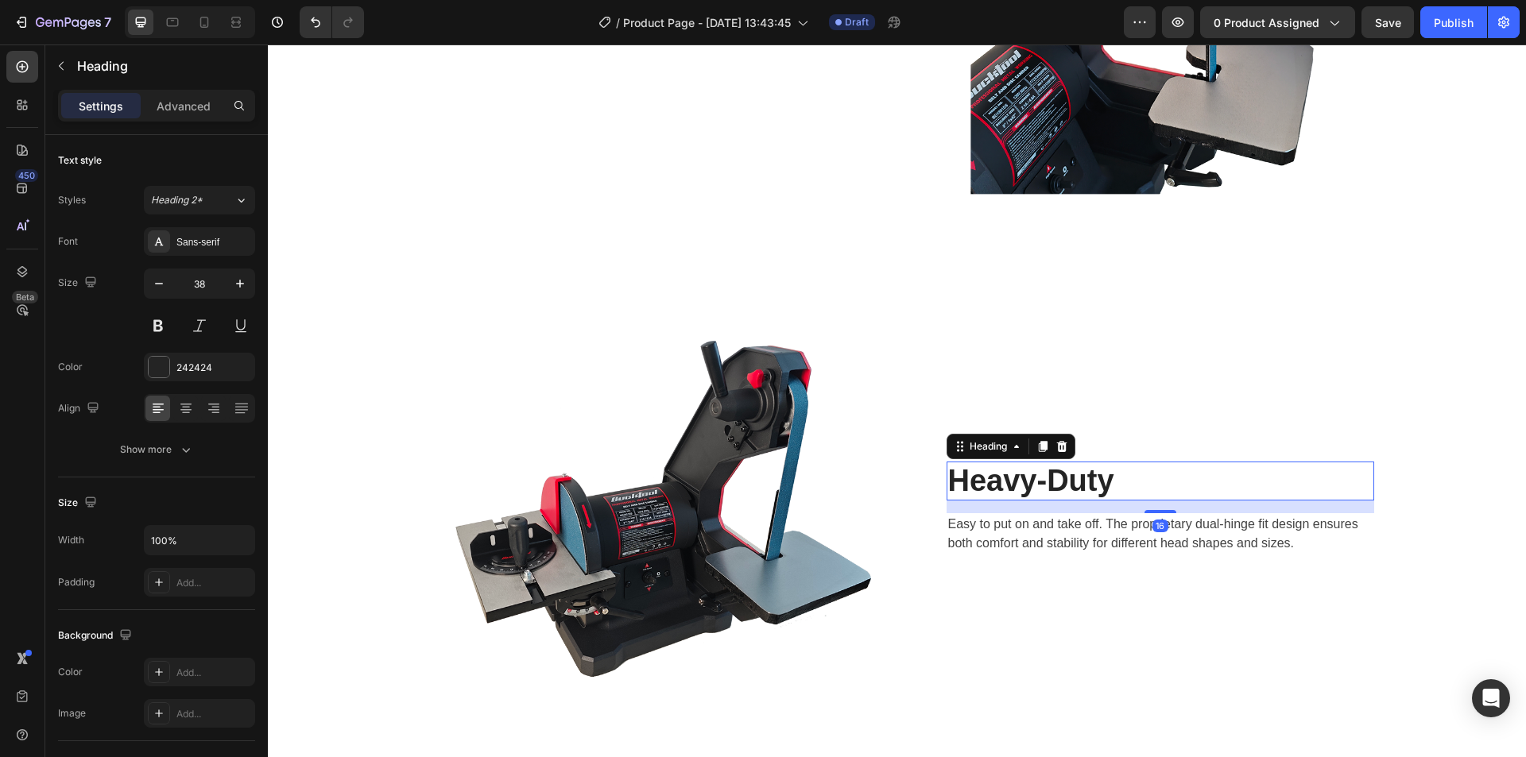
click at [1108, 484] on p "Heavy-Duty" at bounding box center [1160, 481] width 424 height 37
click at [1039, 527] on p "Easy to put on and take off. The proprietary dual-hinge fit design ensures both…" at bounding box center [1160, 534] width 424 height 38
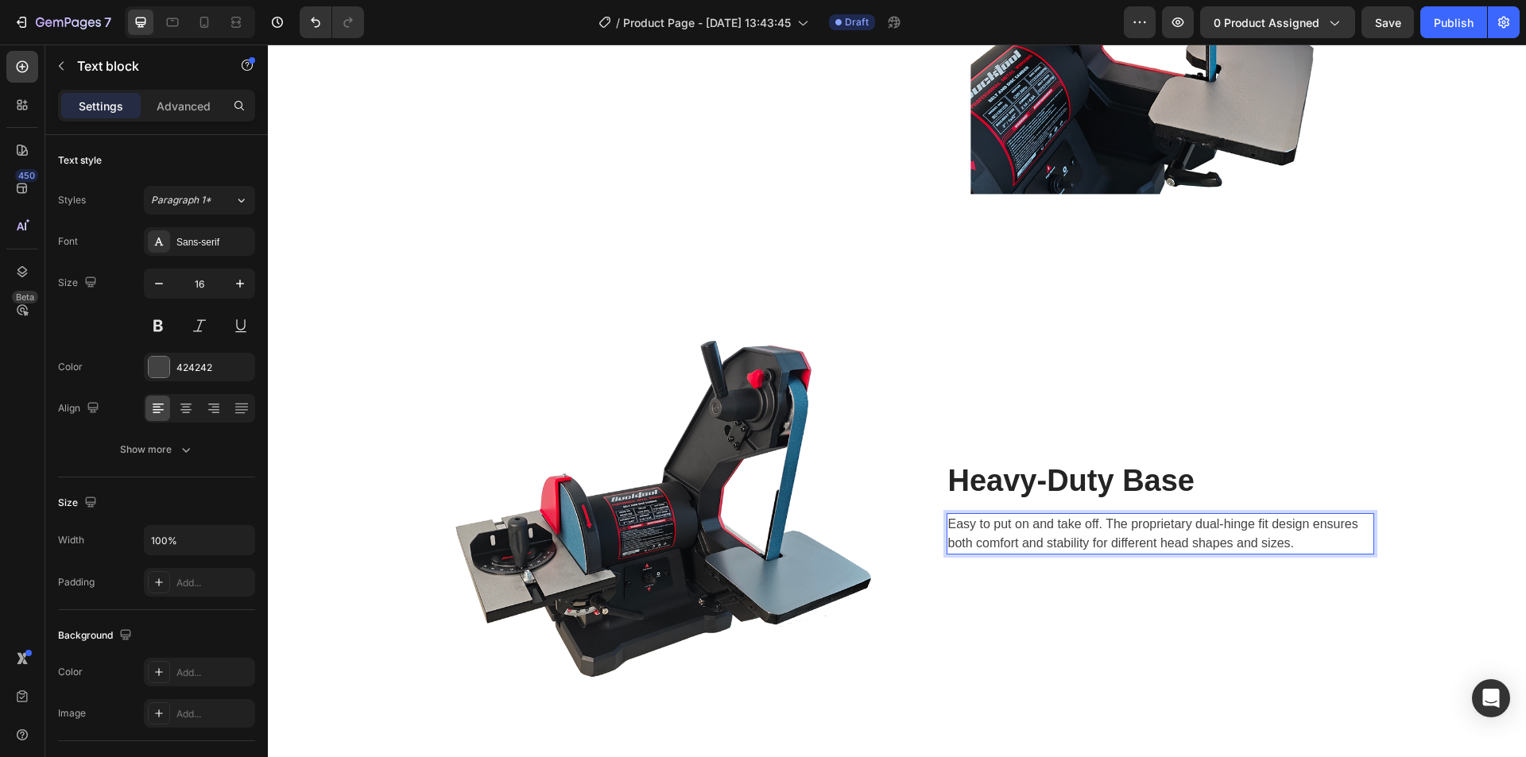
scroll to position [3140, 0]
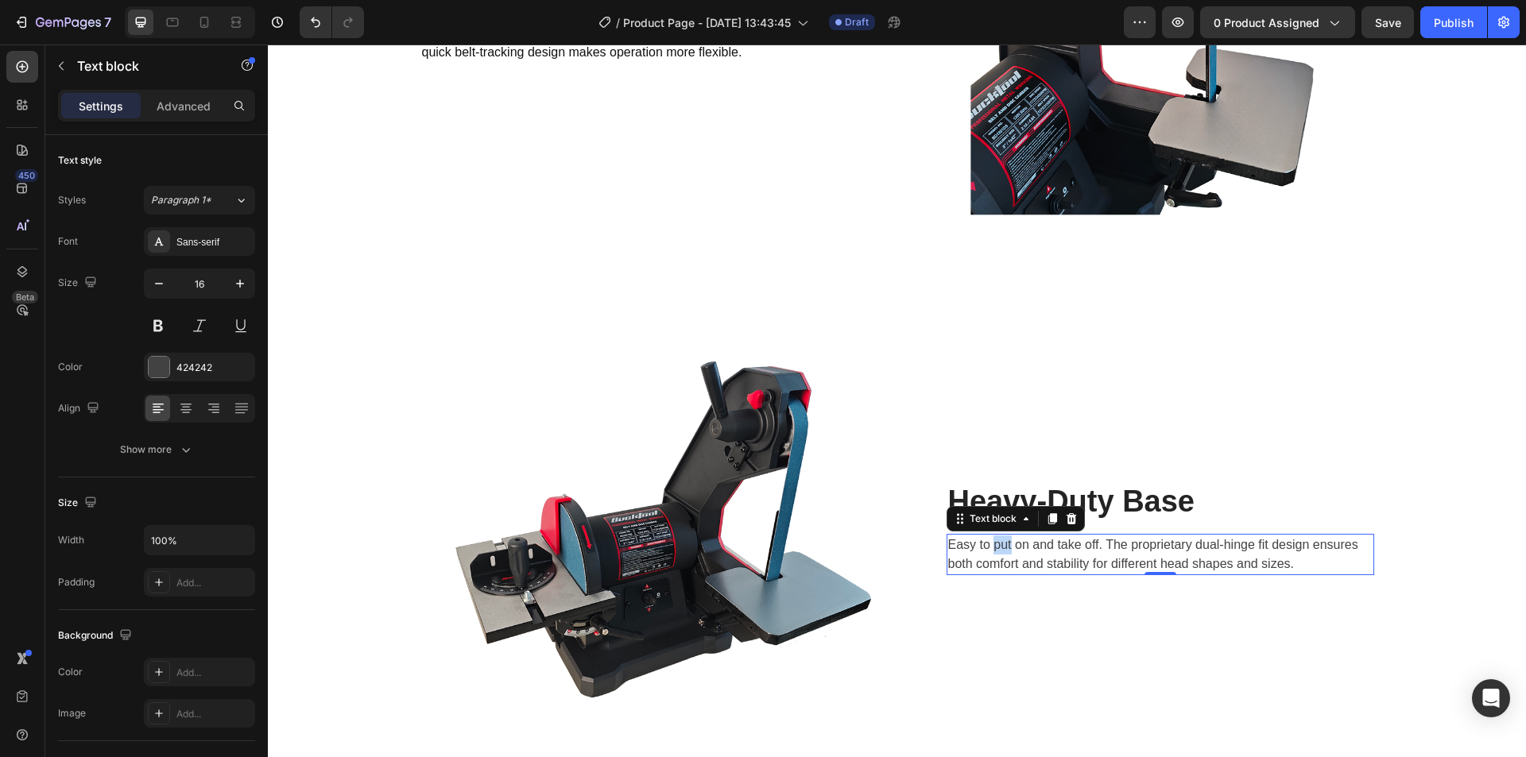
click at [990, 535] on div "Easy to put on and take off. The proprietary dual-hinge fit design ensures both…" at bounding box center [1161, 554] width 428 height 41
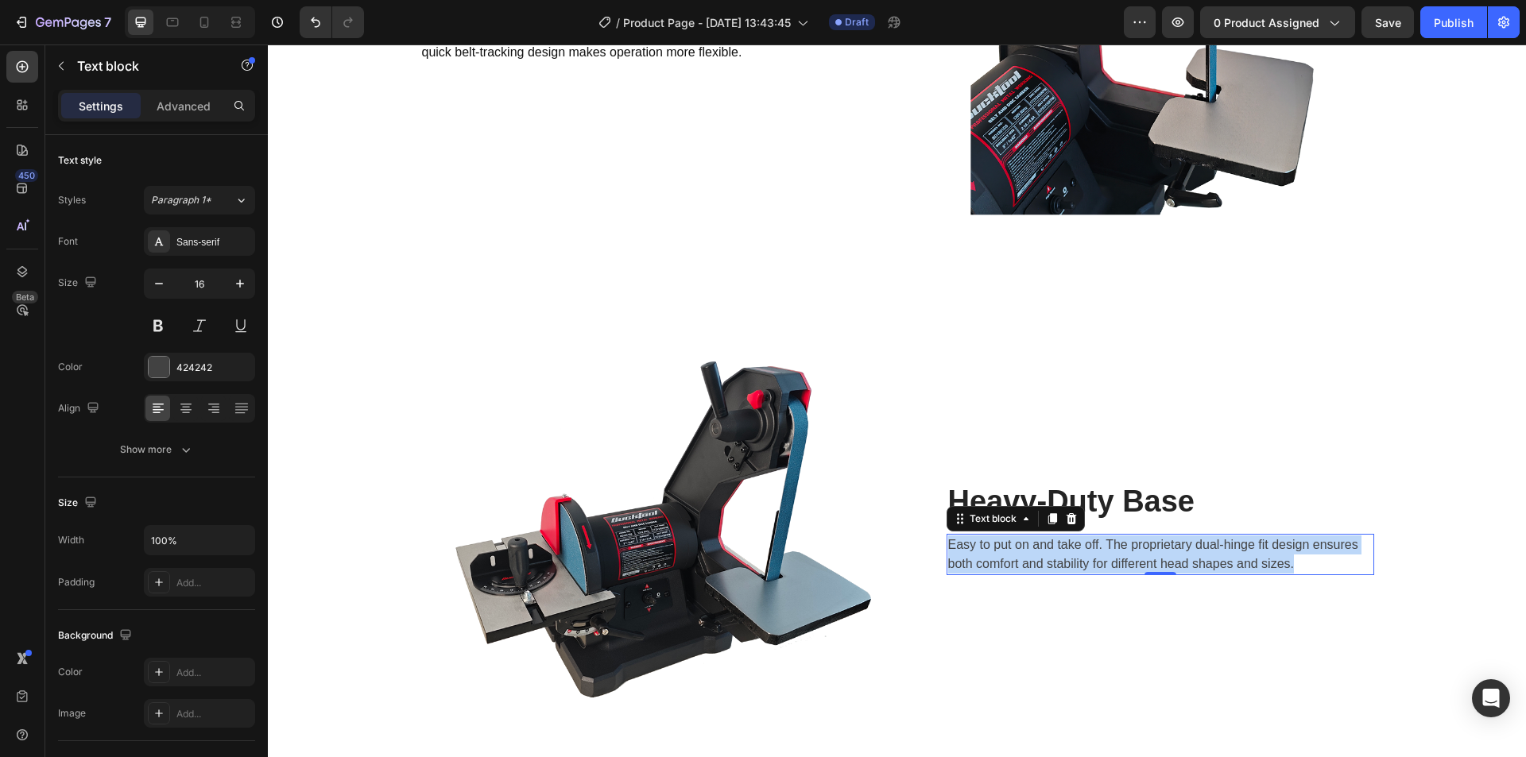
click at [990, 535] on div "Easy to put on and take off. The proprietary dual-hinge fit design ensures both…" at bounding box center [1161, 554] width 428 height 41
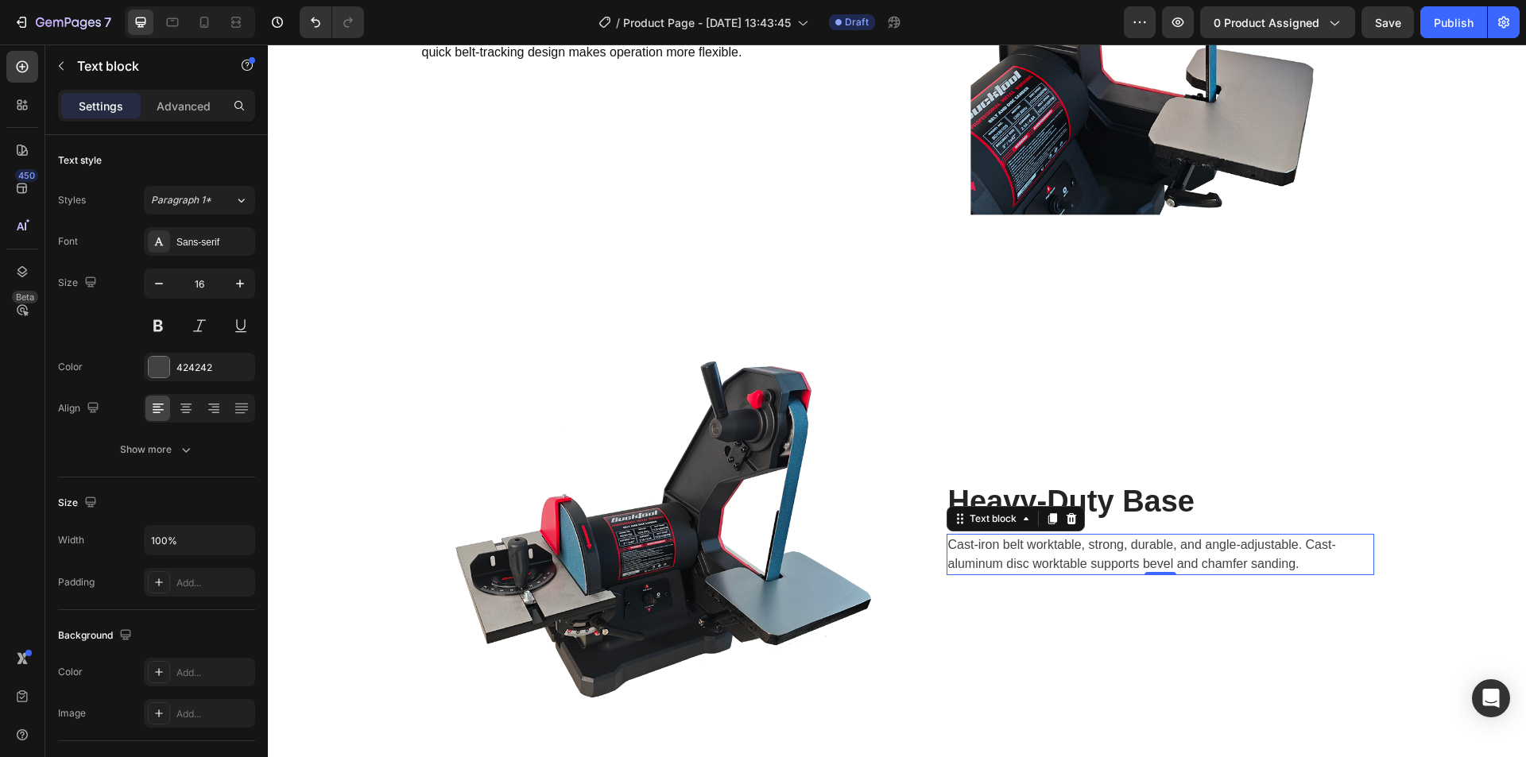
click at [1022, 565] on p "Cast-iron belt worktable, strong, durable, and angle-adjustable. Cast-aluminum …" at bounding box center [1160, 555] width 424 height 38
click at [184, 370] on div "424242" at bounding box center [199, 368] width 46 height 14
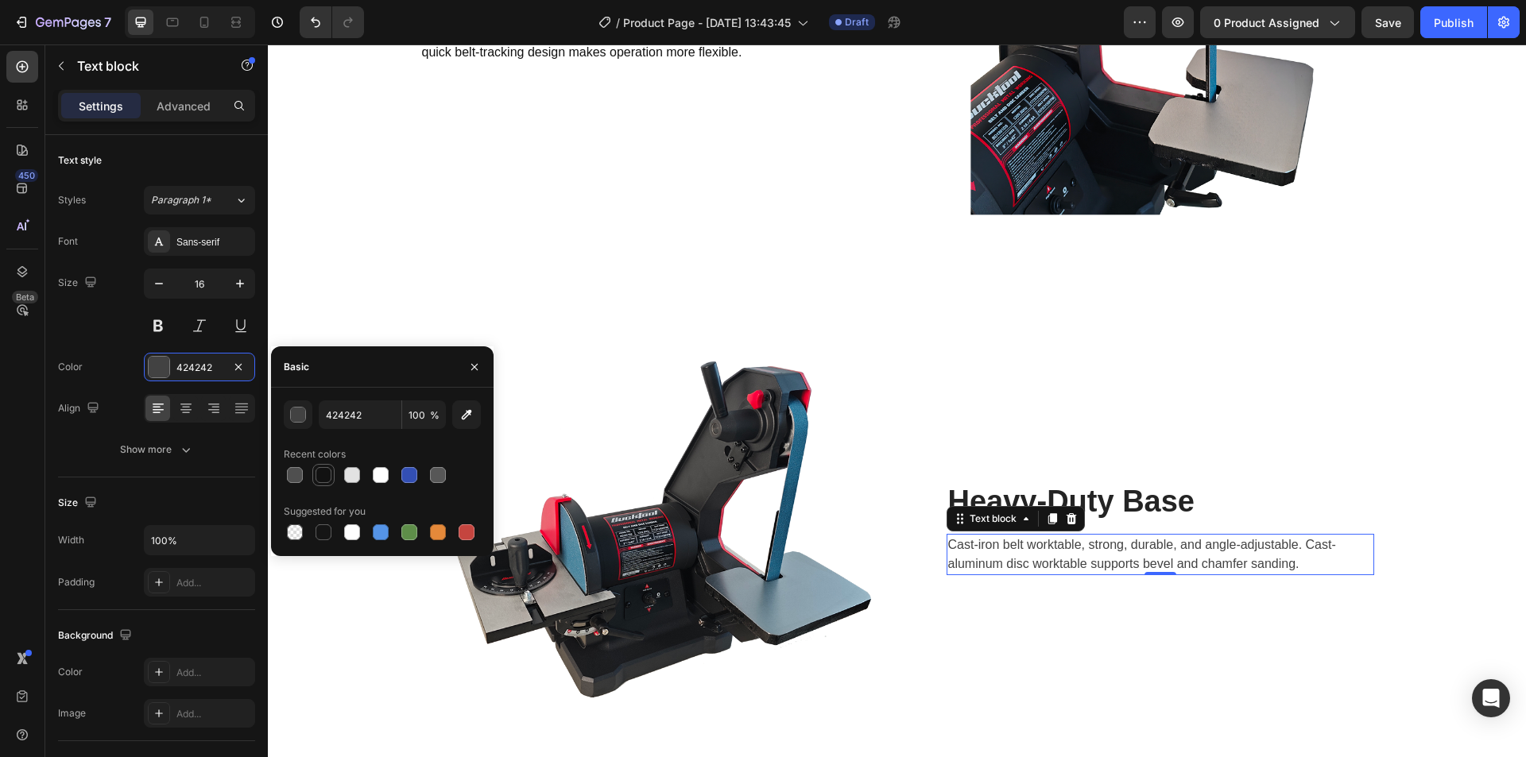
click at [322, 475] on div at bounding box center [324, 475] width 16 height 16
type input "121212"
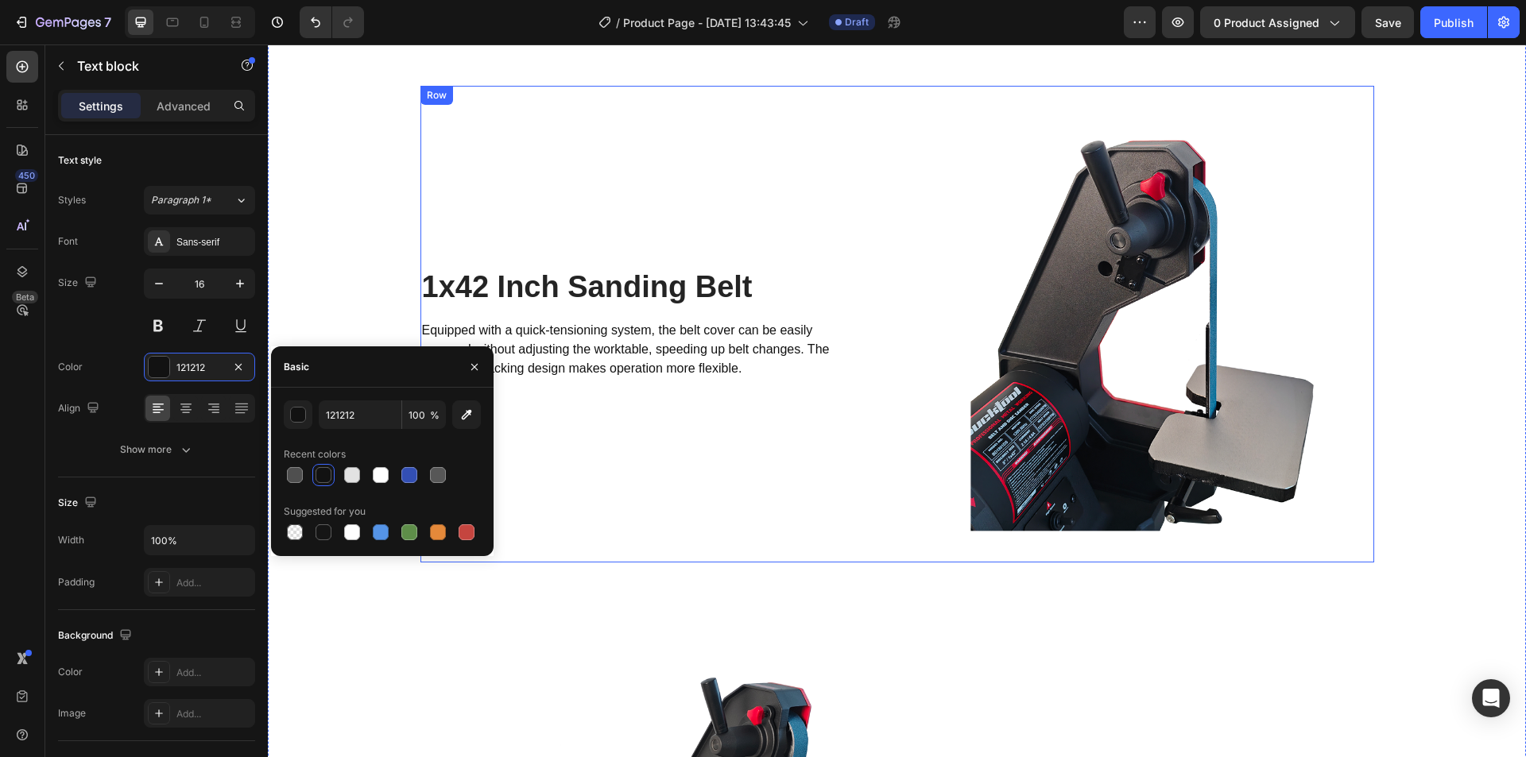
scroll to position [2822, 0]
click at [722, 180] on div "1x42 Inch Sanding Belt Heading Equipped with a quick-tensioning system, the bel…" at bounding box center [658, 325] width 477 height 477
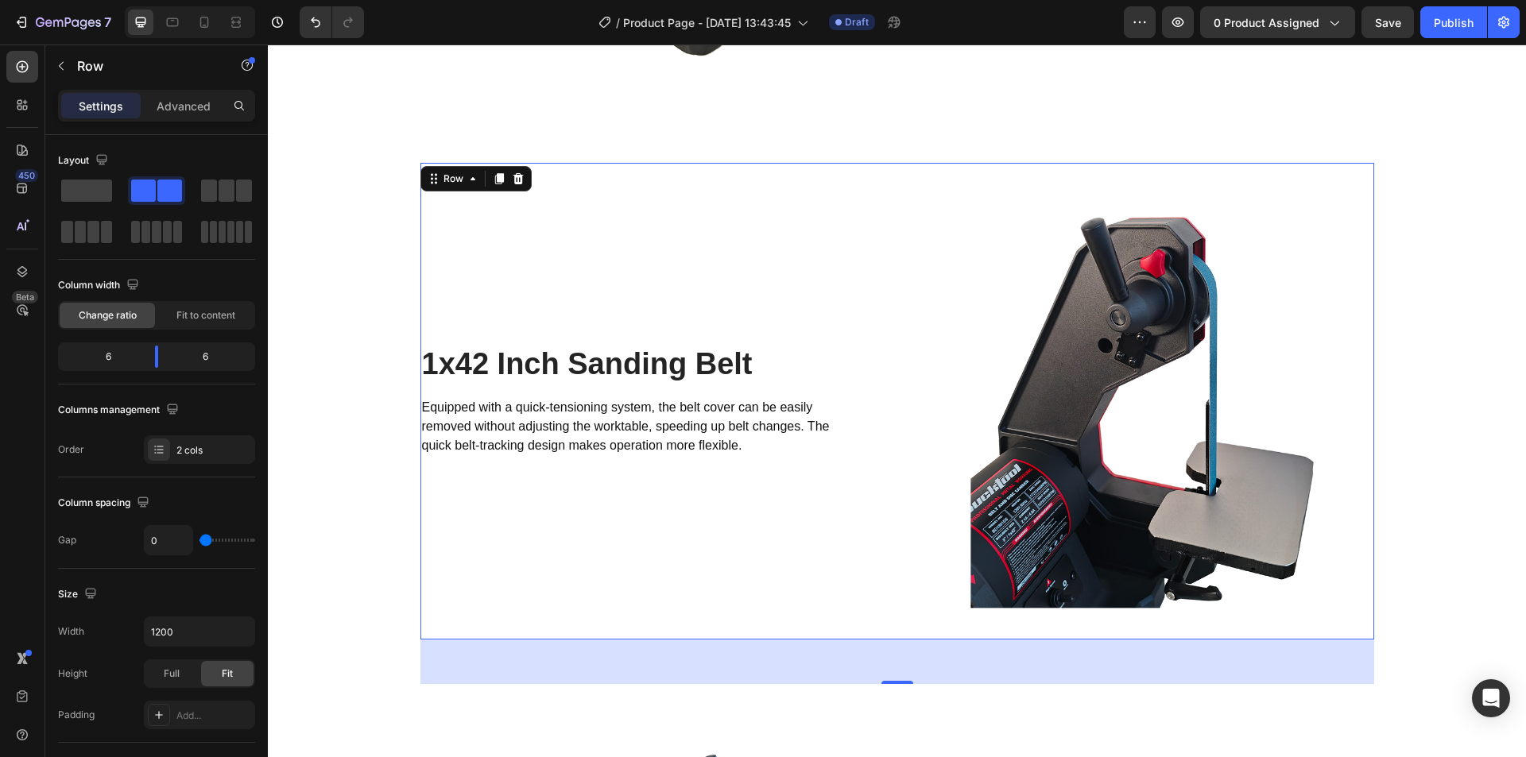
scroll to position [2742, 0]
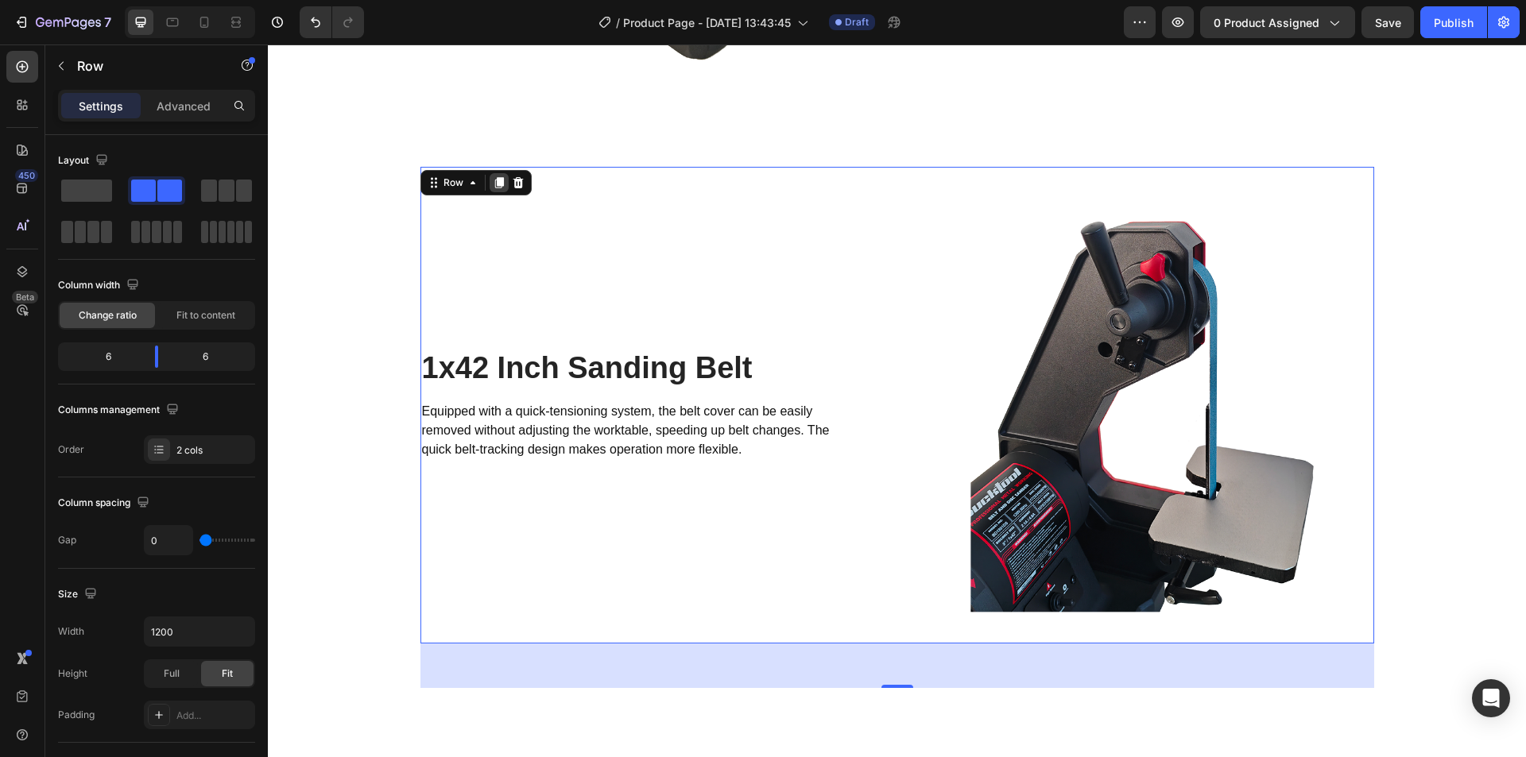
click at [493, 188] on icon at bounding box center [499, 182] width 13 height 13
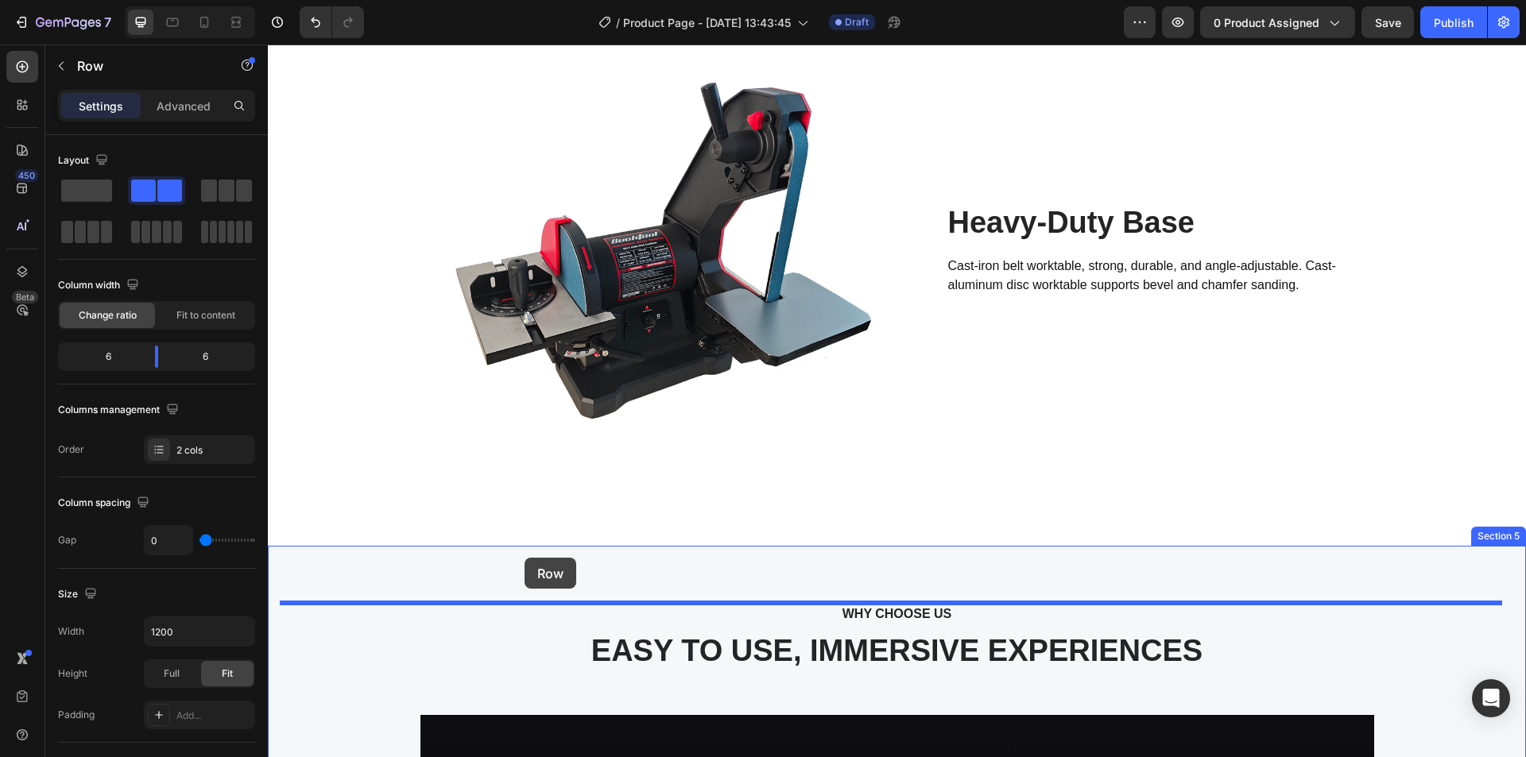
scroll to position [3983, 0]
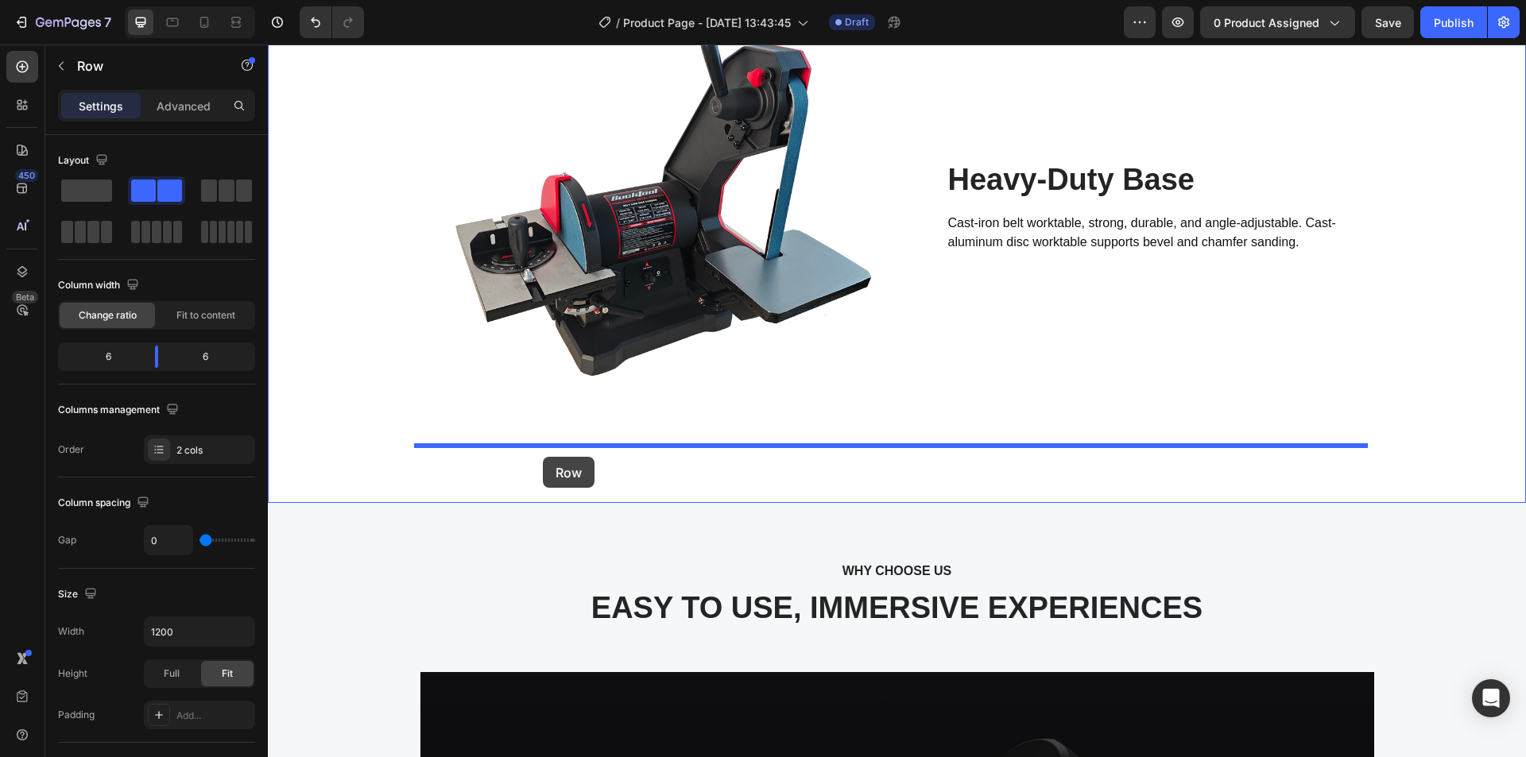
drag, startPoint x: 424, startPoint y: 86, endPoint x: 543, endPoint y: 457, distance: 389.6
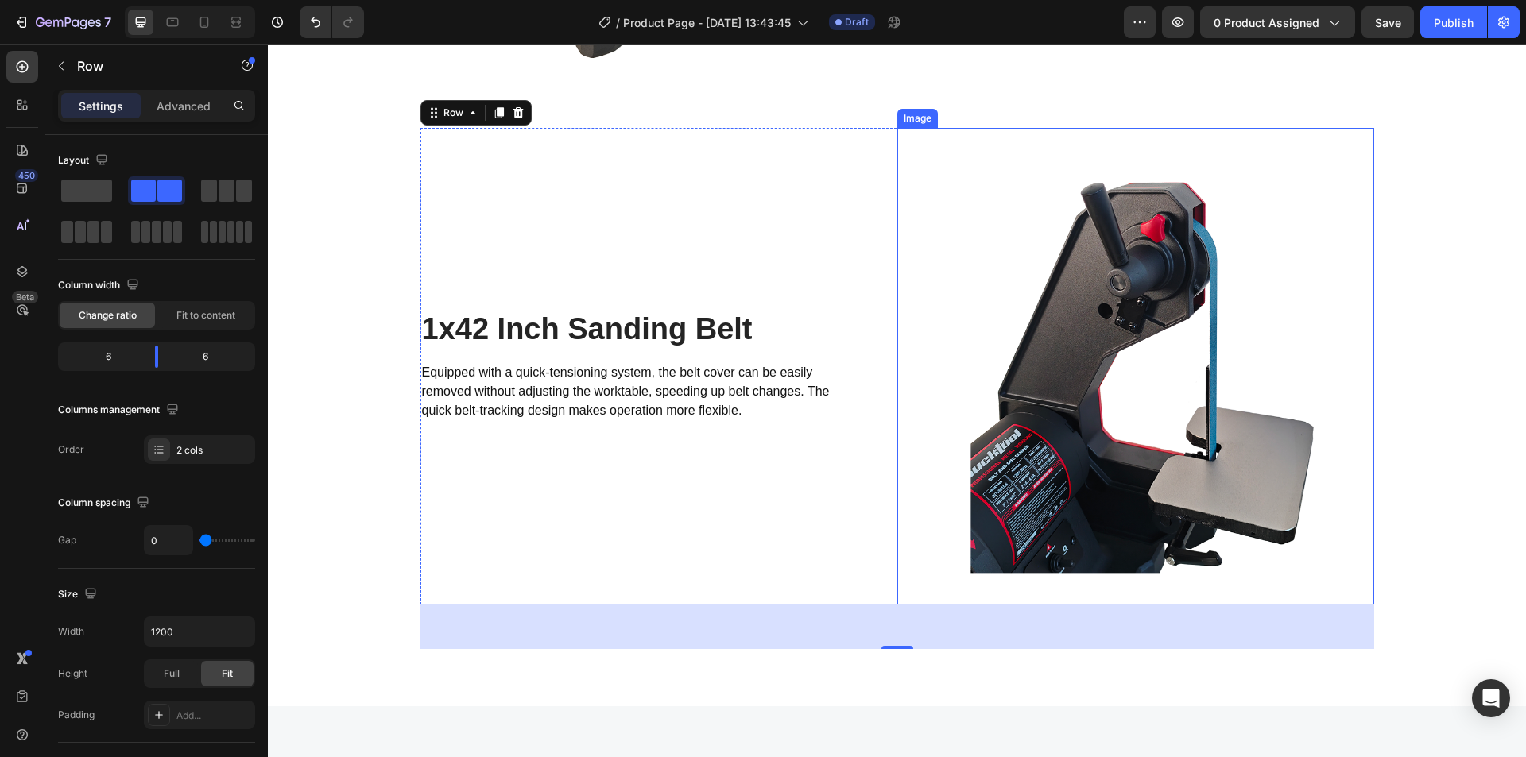
click at [1027, 374] on img at bounding box center [1135, 366] width 477 height 477
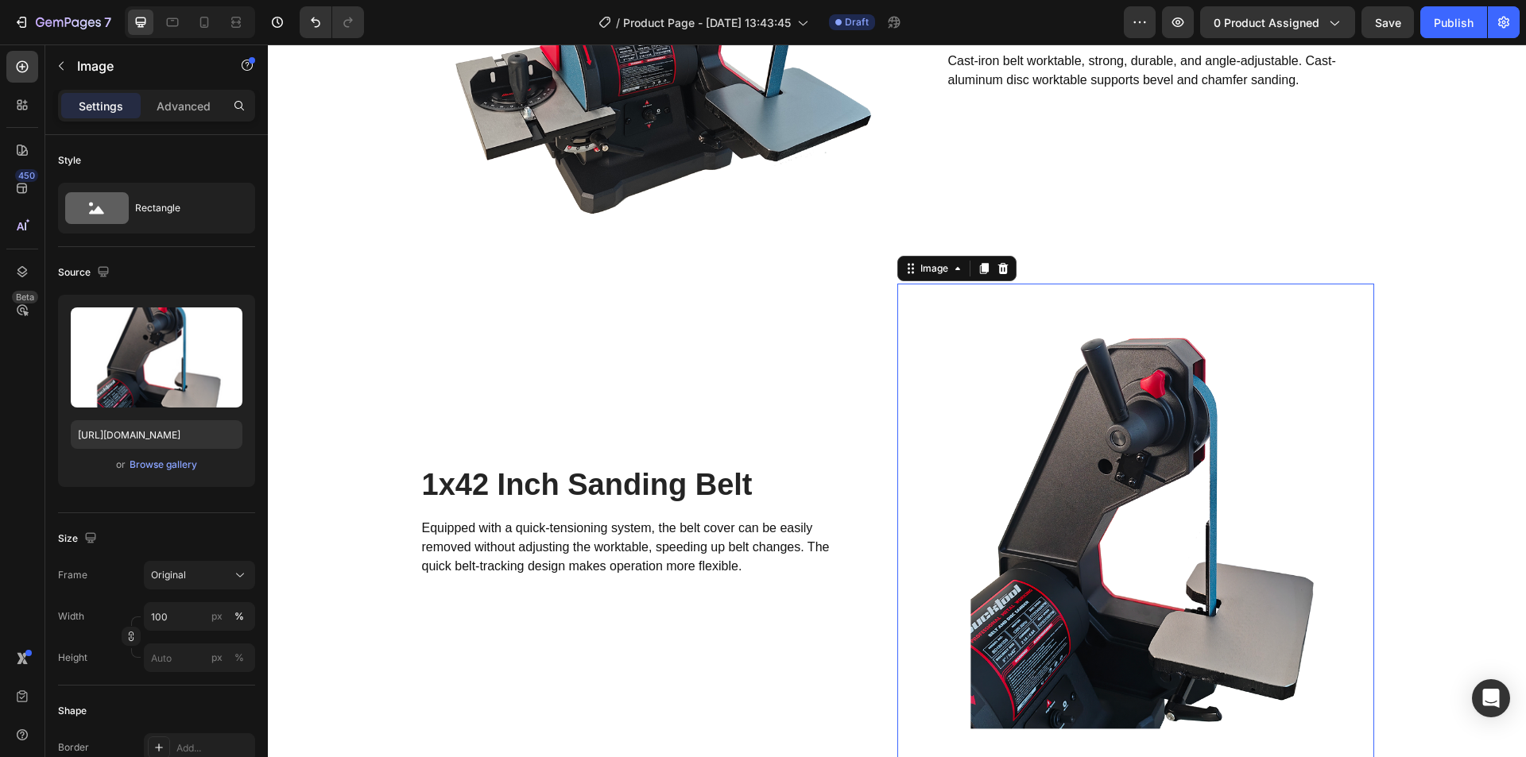
scroll to position [3779, 0]
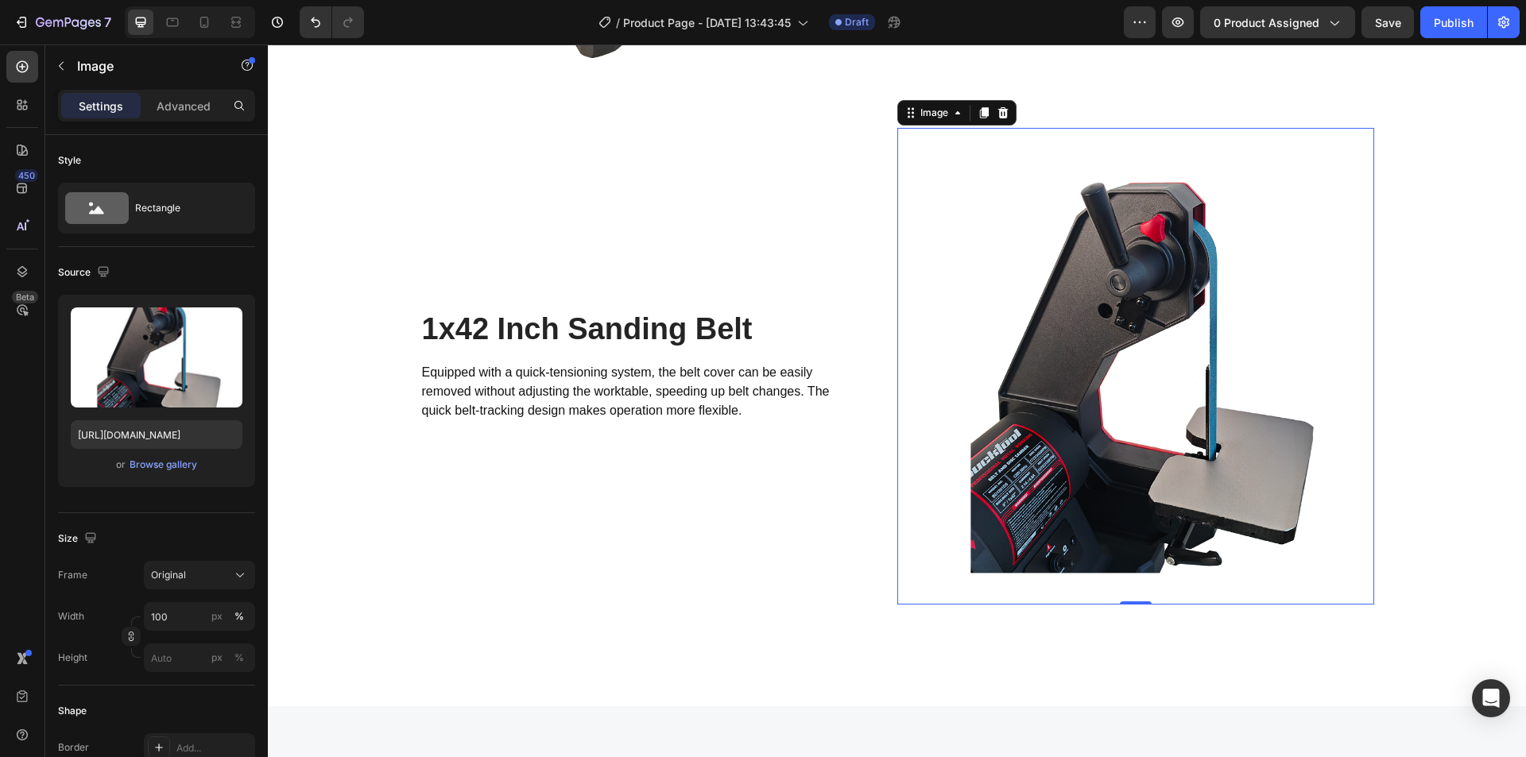
click at [1114, 327] on img at bounding box center [1135, 366] width 477 height 477
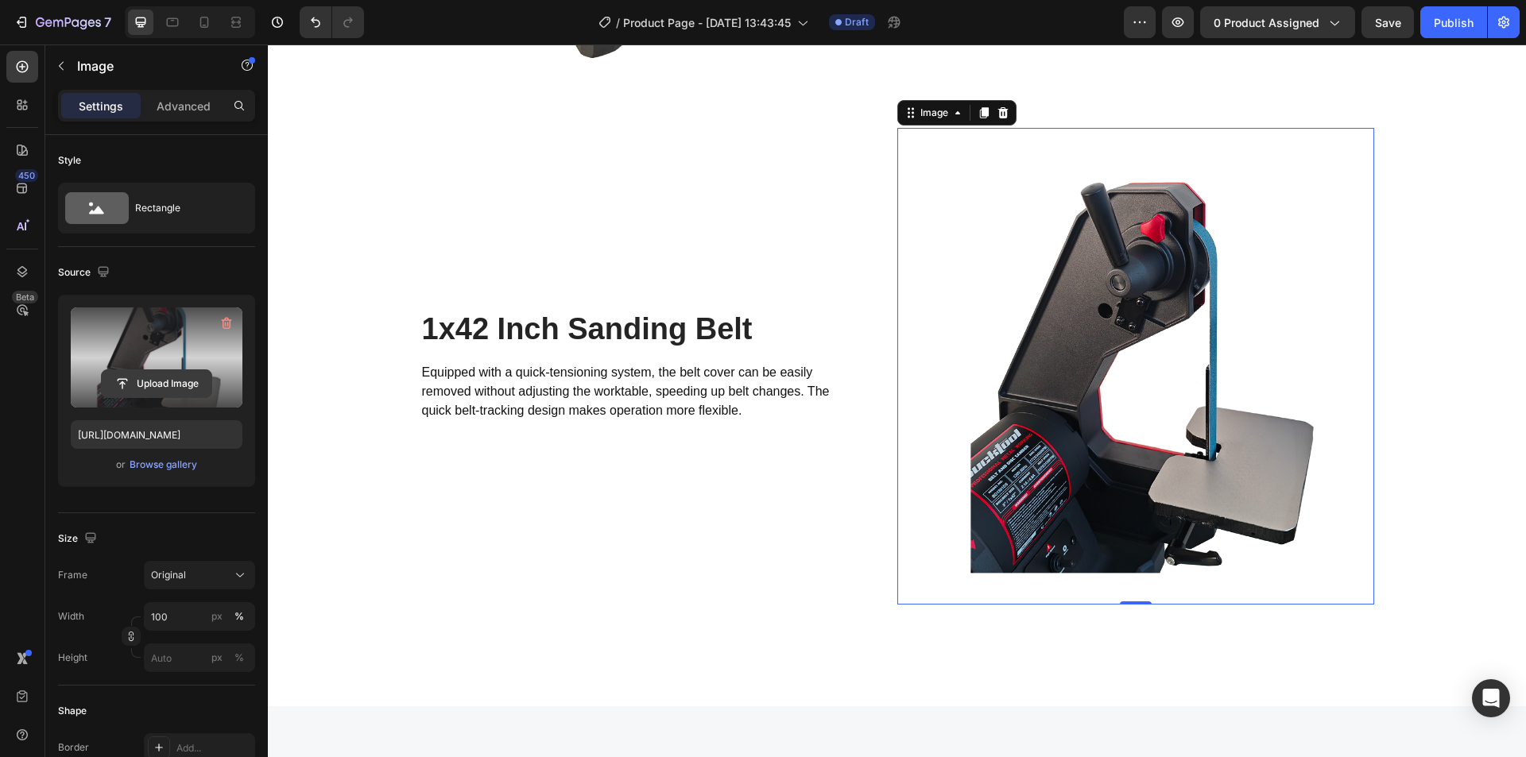
click at [152, 382] on input "file" at bounding box center [157, 383] width 110 height 27
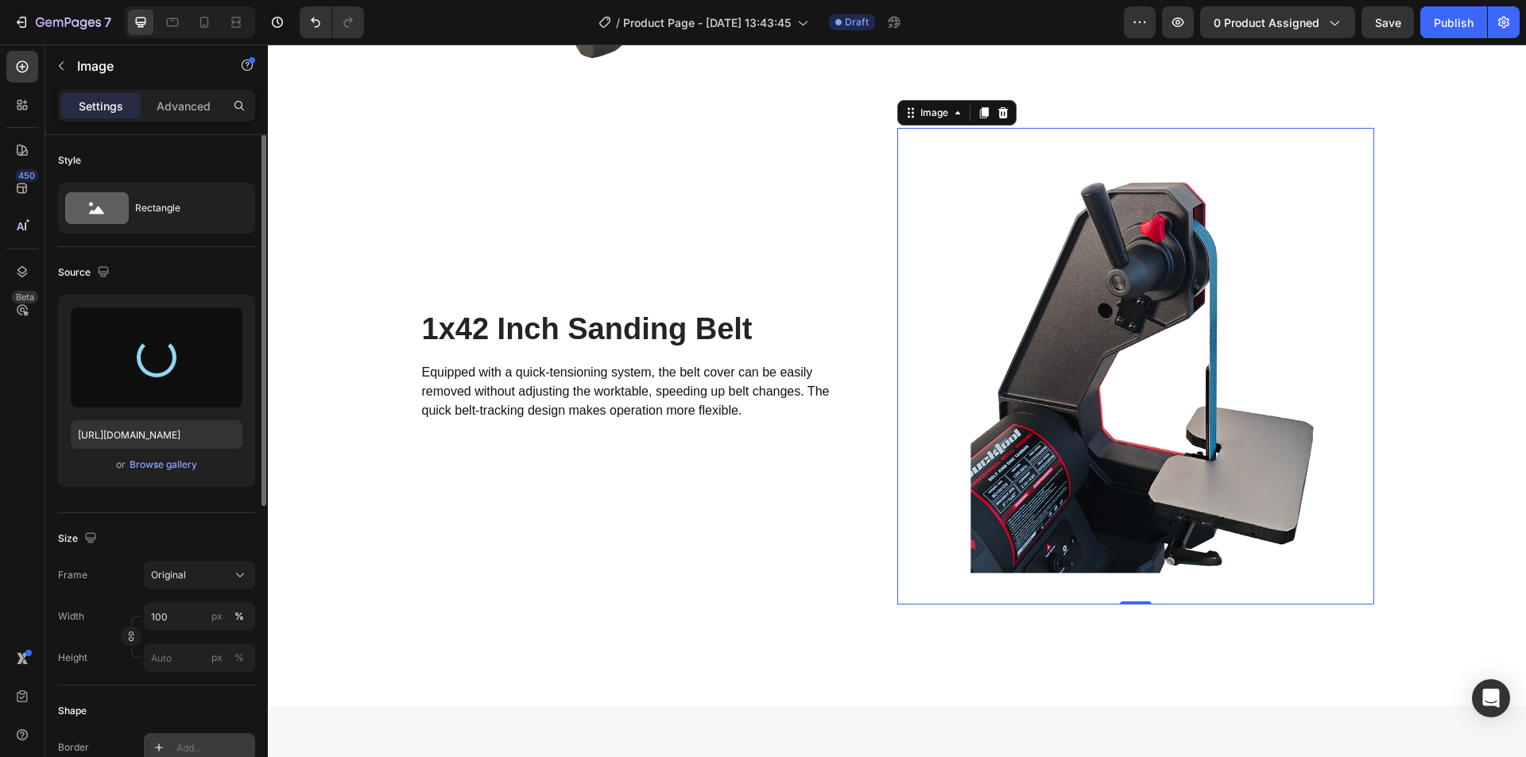
type input "https://cdn.shopify.com/s/files/1/0369/4696/8621/files/gempages_581741914605224…"
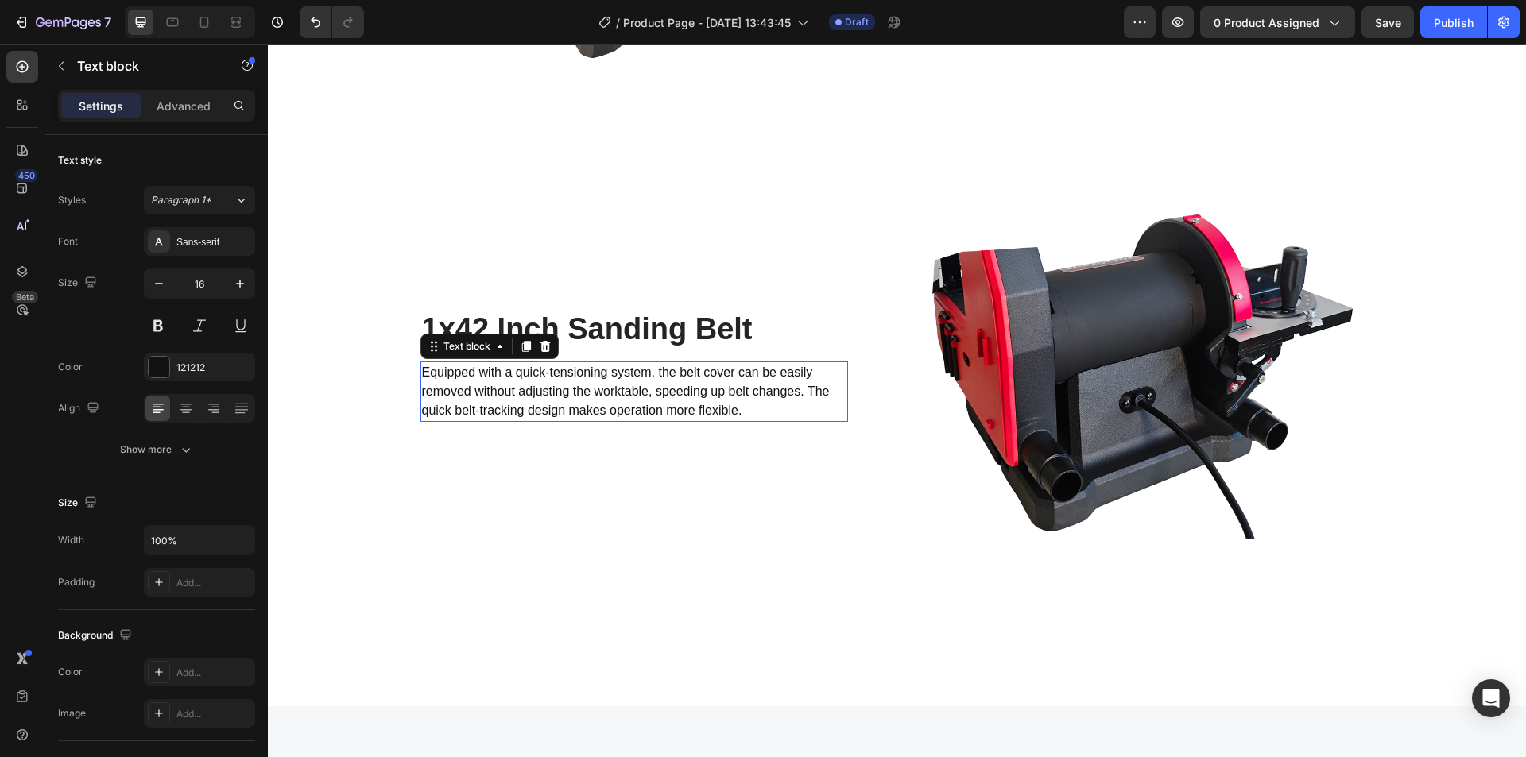
click at [676, 406] on p "Equipped with a quick-tensioning system, the belt cover can be easily removed w…" at bounding box center [634, 391] width 424 height 57
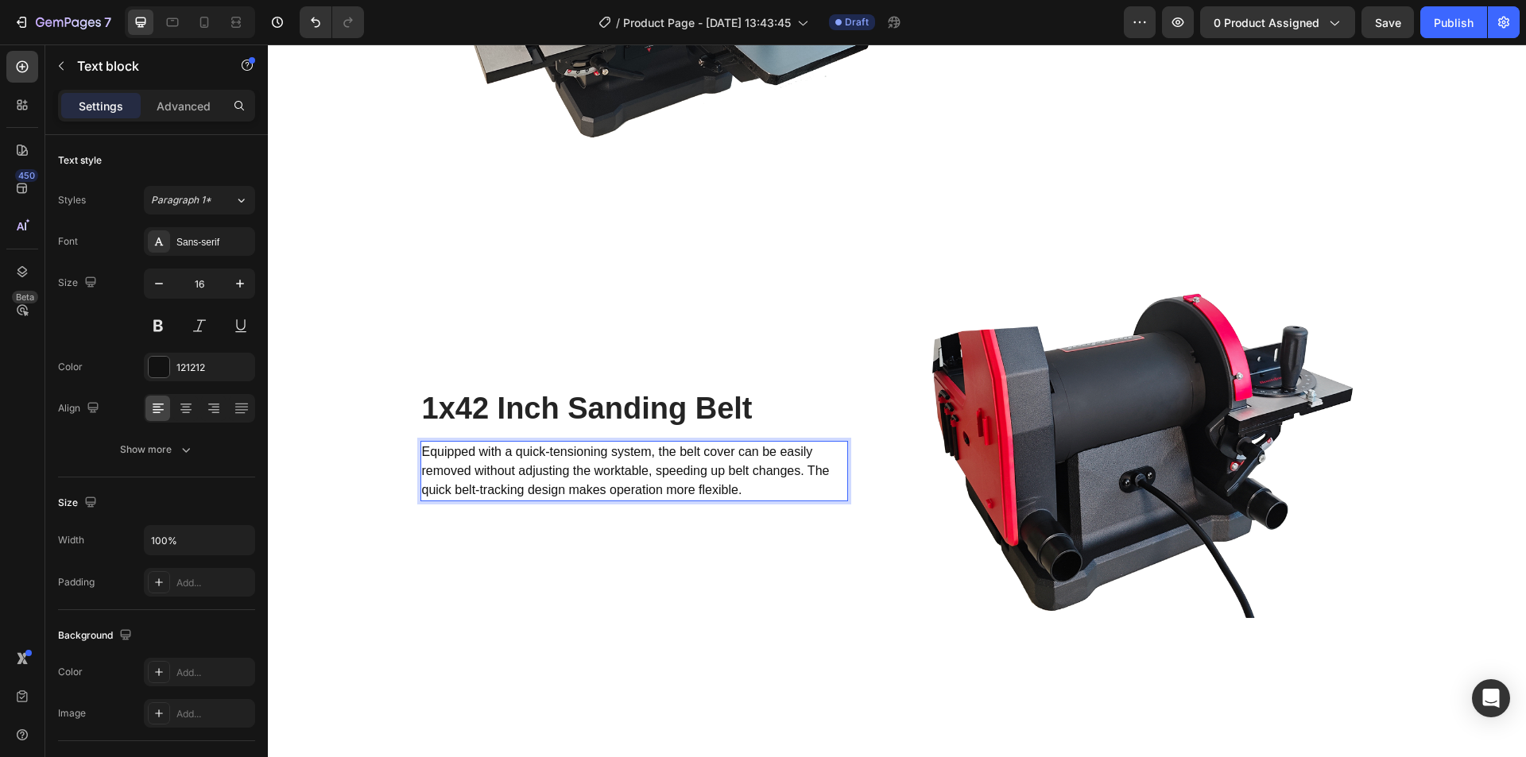
click at [715, 463] on div "1x42 Inch Sanding Belt Heading Equipped with a quick-tensioning system, the bel…" at bounding box center [634, 445] width 428 height 113
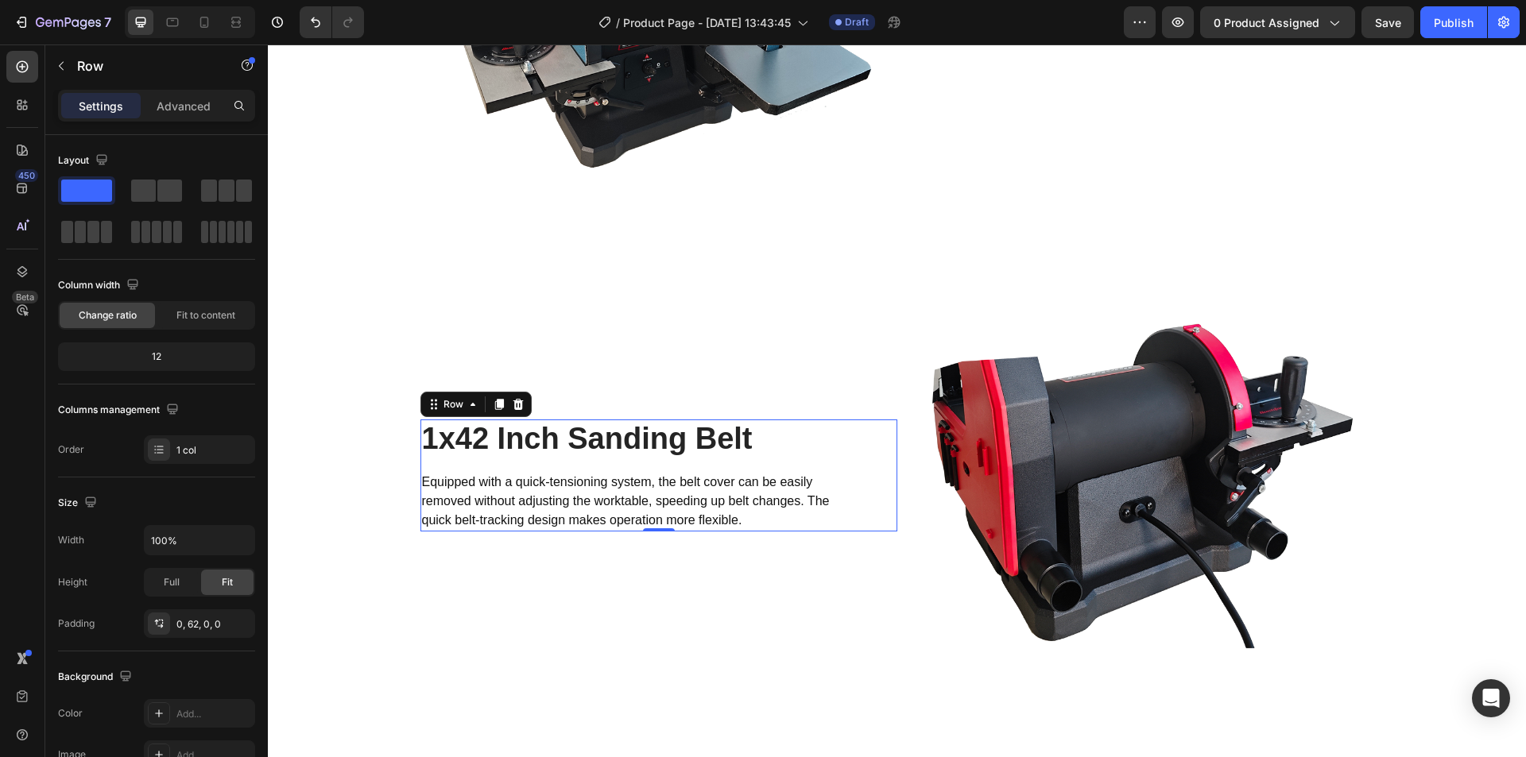
click at [715, 463] on div "1x42 Inch Sanding Belt Heading Equipped with a quick-tensioning system, the bel…" at bounding box center [634, 476] width 428 height 113
click at [715, 507] on p "Equipped with a quick-tensioning system, the belt cover can be easily removed w…" at bounding box center [634, 501] width 424 height 57
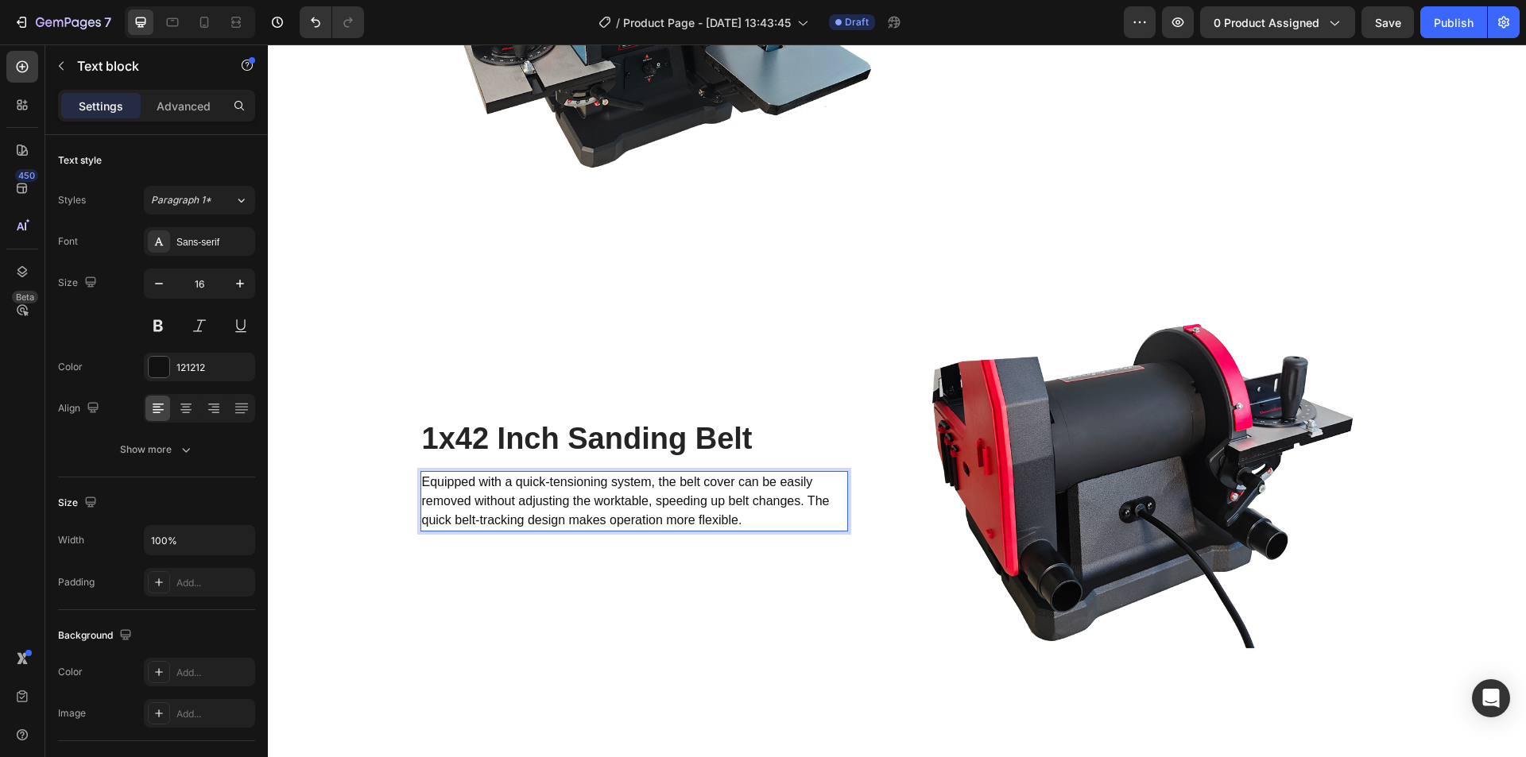
click at [715, 508] on p "Equipped with a quick-tensioning system, the belt cover can be easily removed w…" at bounding box center [634, 501] width 424 height 57
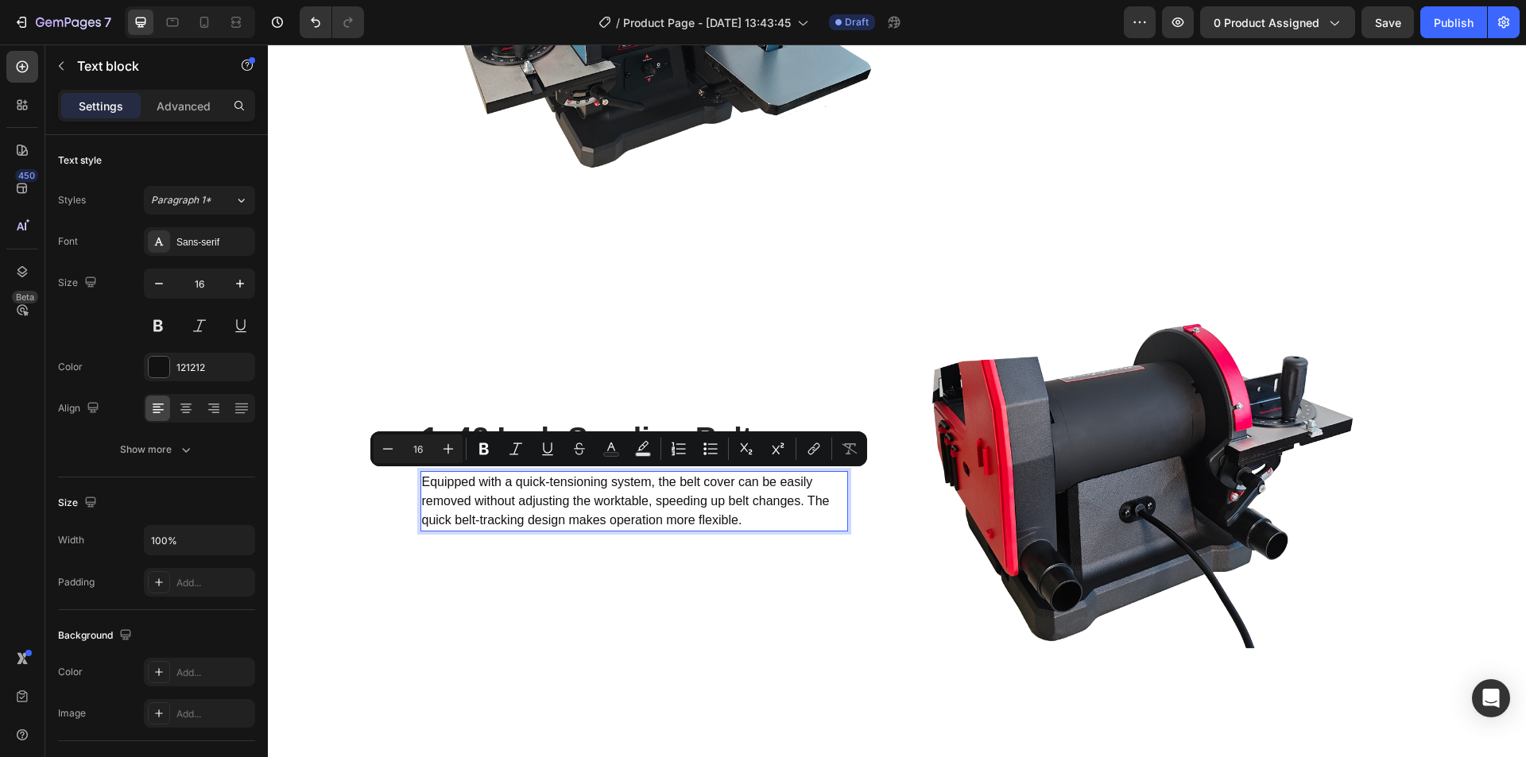
scroll to position [3679, 0]
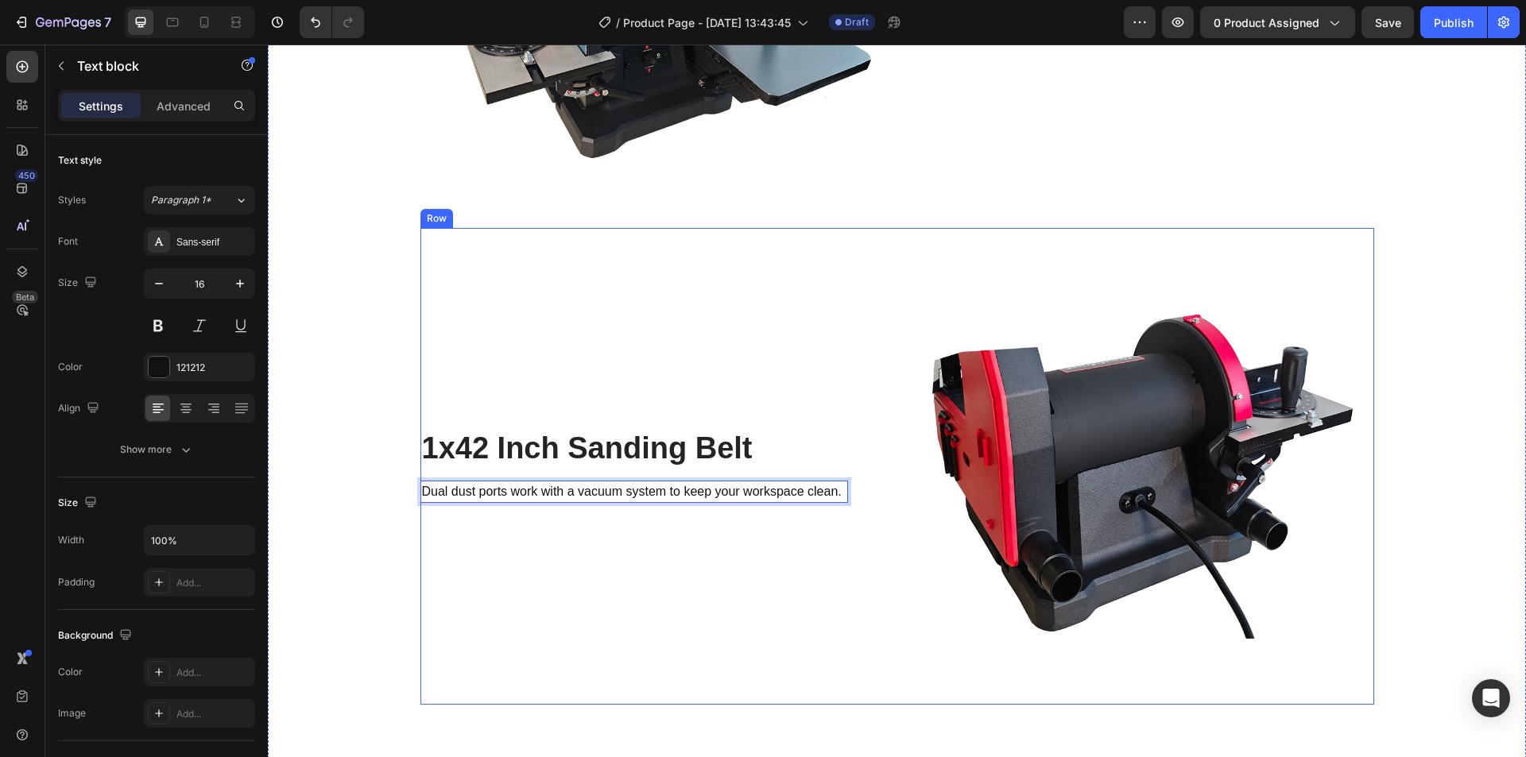
click at [461, 550] on div "1x42 Inch Sanding Belt Heading Dual dust ports work with a vacuum system to kee…" at bounding box center [658, 466] width 477 height 477
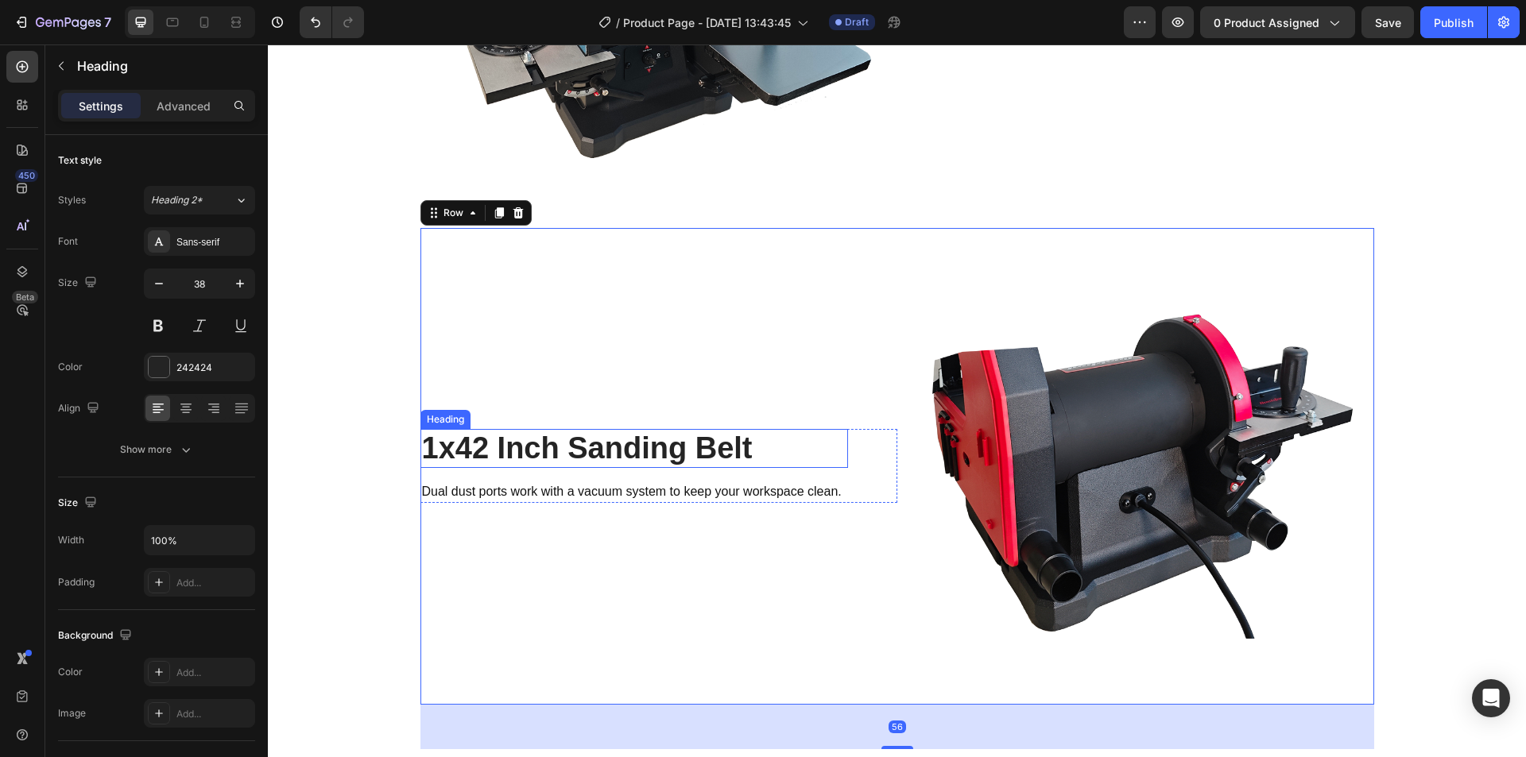
click at [508, 436] on h2 "1x42 Inch Sanding Belt" at bounding box center [634, 449] width 428 height 40
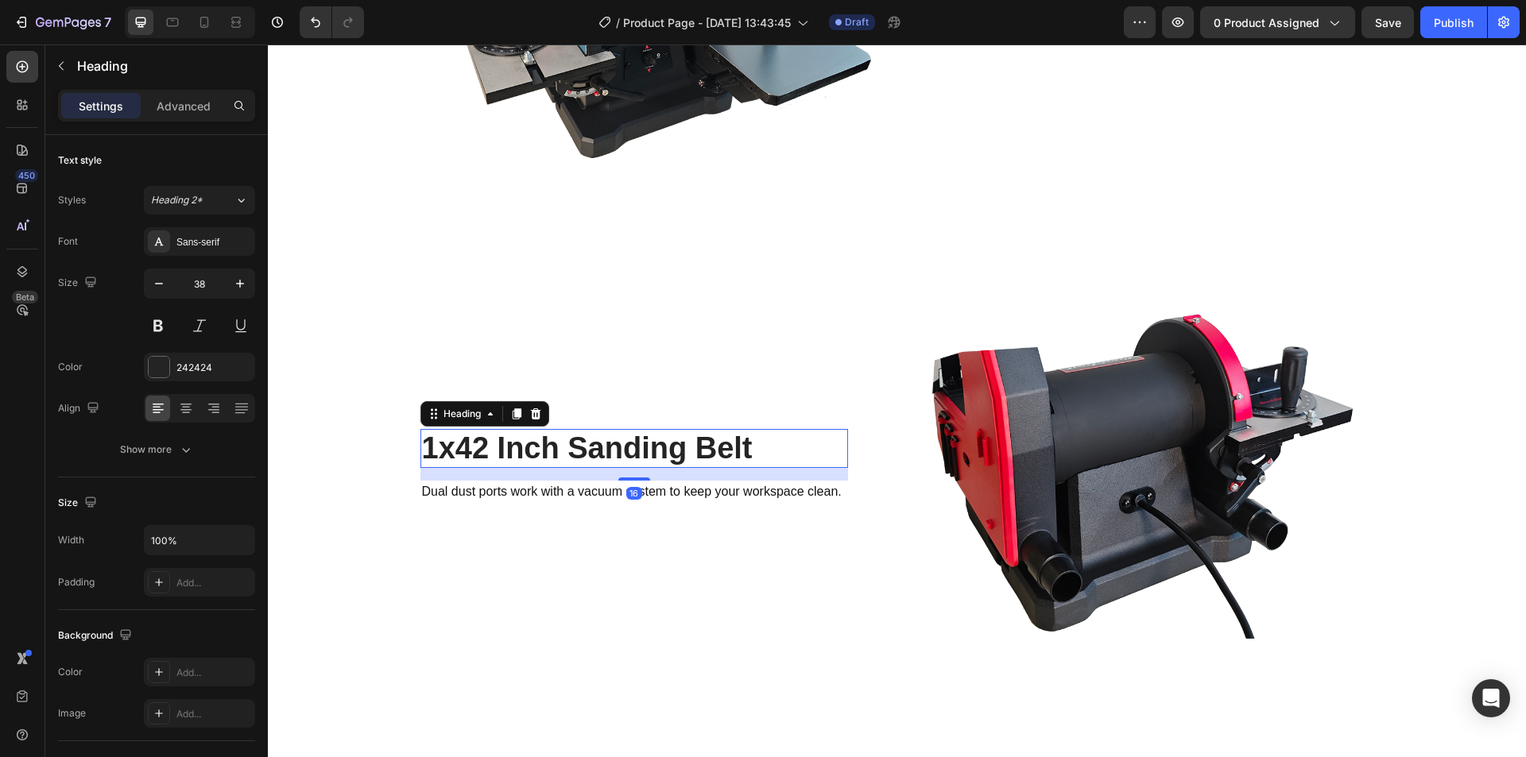
click at [508, 436] on h2 "1x42 Inch Sanding Belt" at bounding box center [634, 449] width 428 height 40
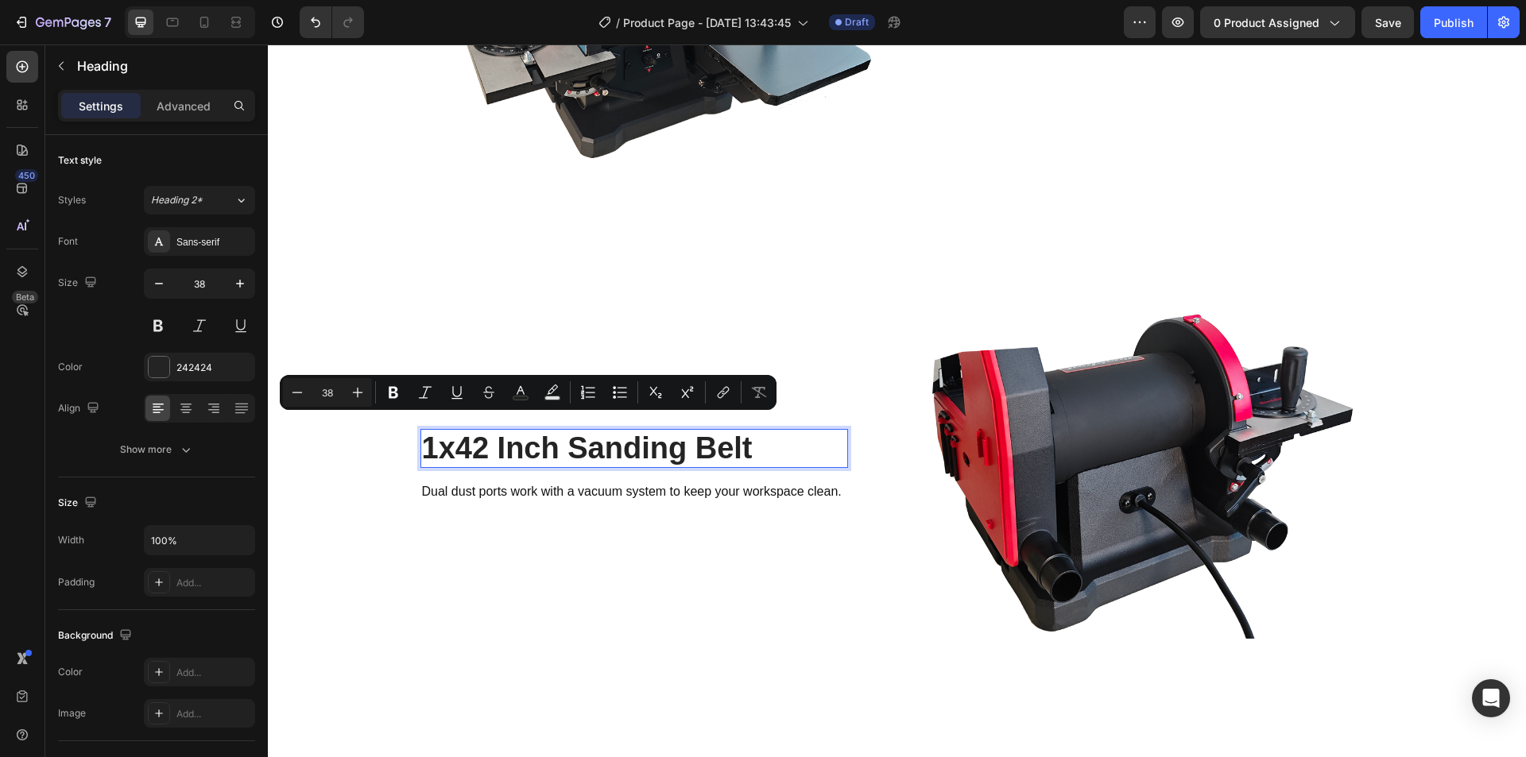
click at [508, 436] on p "1x42 Inch Sanding Belt" at bounding box center [634, 449] width 424 height 37
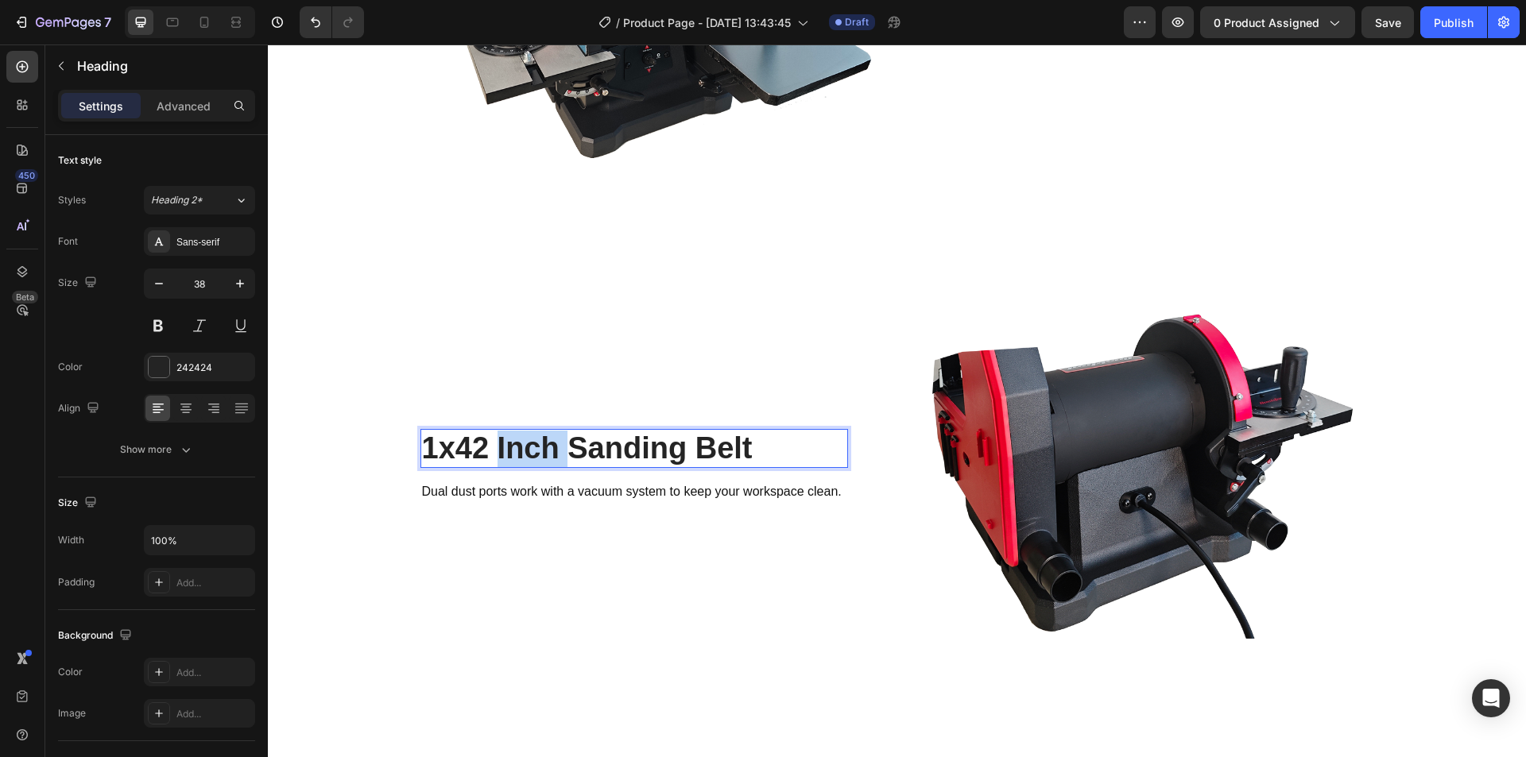
click at [508, 436] on p "1x42 Inch Sanding Belt" at bounding box center [634, 449] width 424 height 37
click at [496, 489] on p "Dual dust ports work with a vacuum system to keep your workspace clean." at bounding box center [634, 491] width 424 height 19
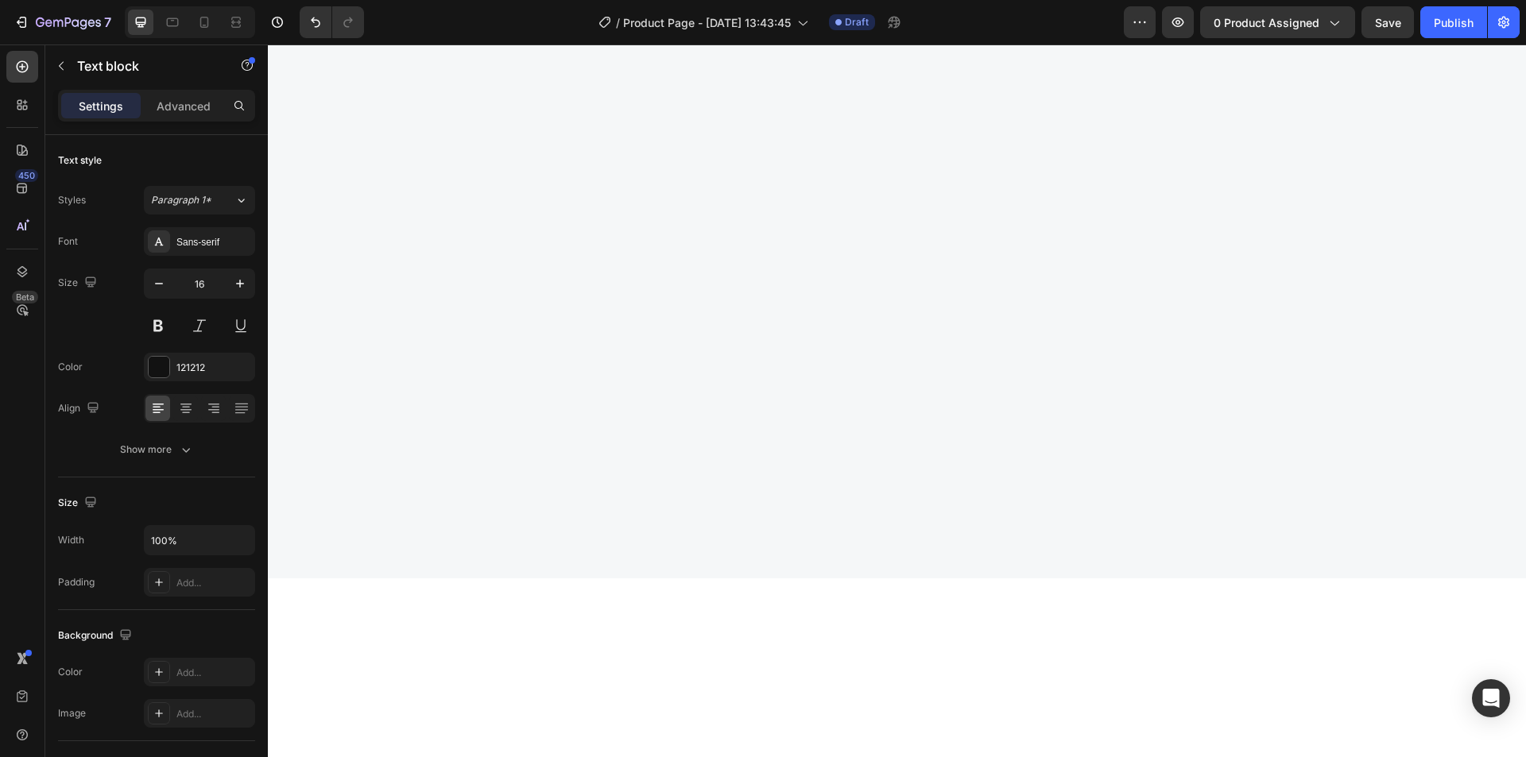
scroll to position [3679, 0]
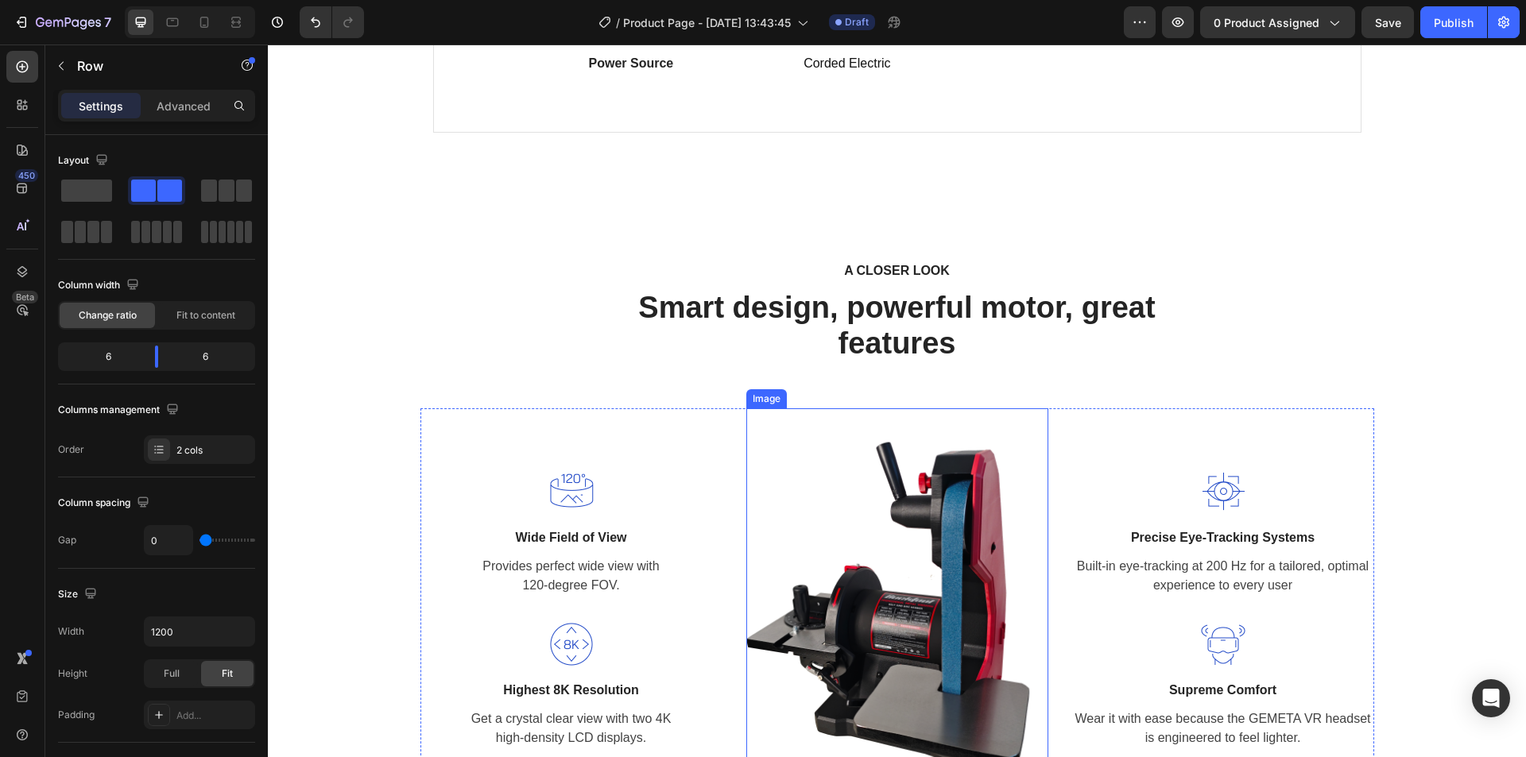
scroll to position [1454, 0]
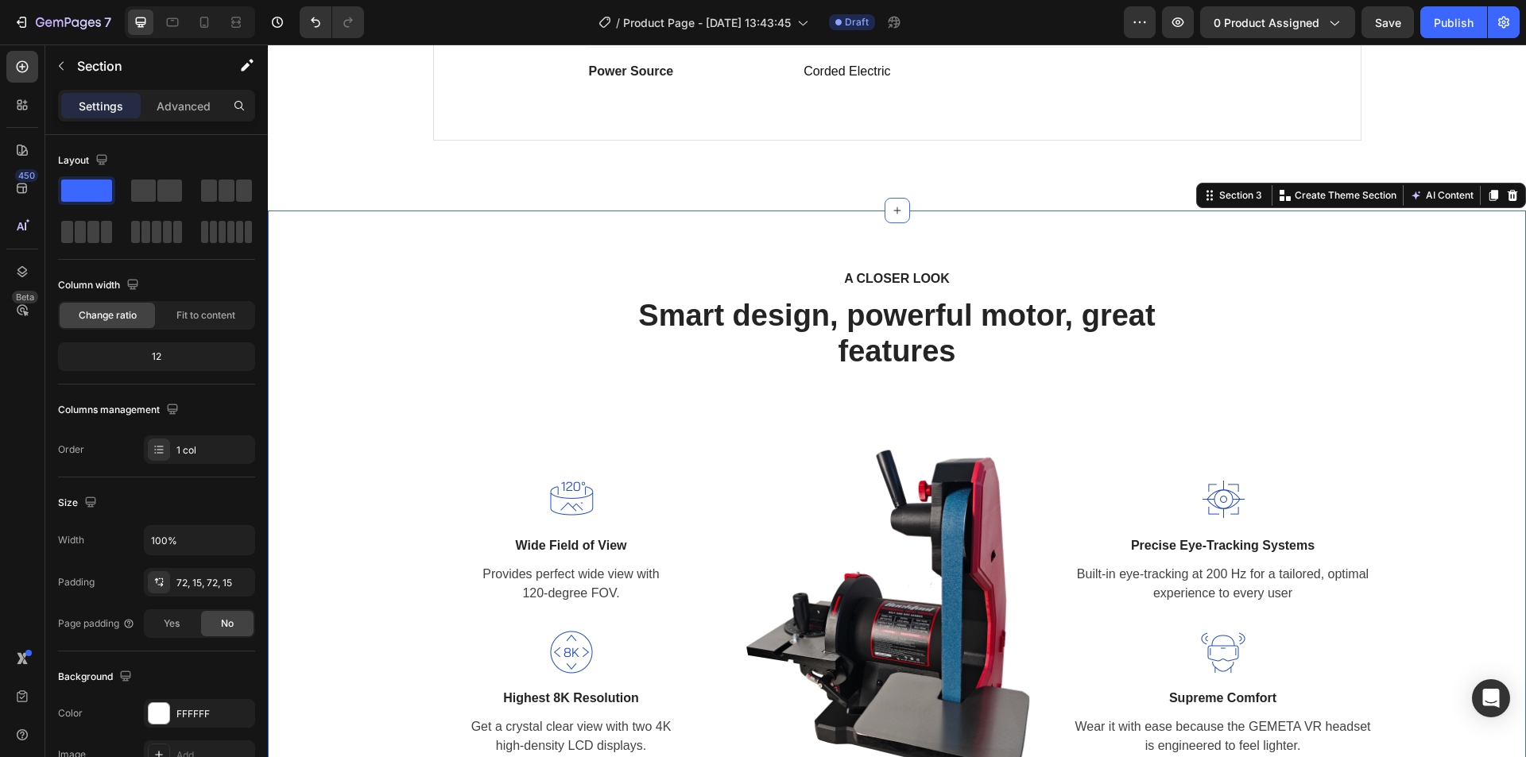
click at [1042, 217] on div "A CLOSER LOOK Text block Smart design, powerful motor, great features Heading R…" at bounding box center [897, 544] width 1258 height 666
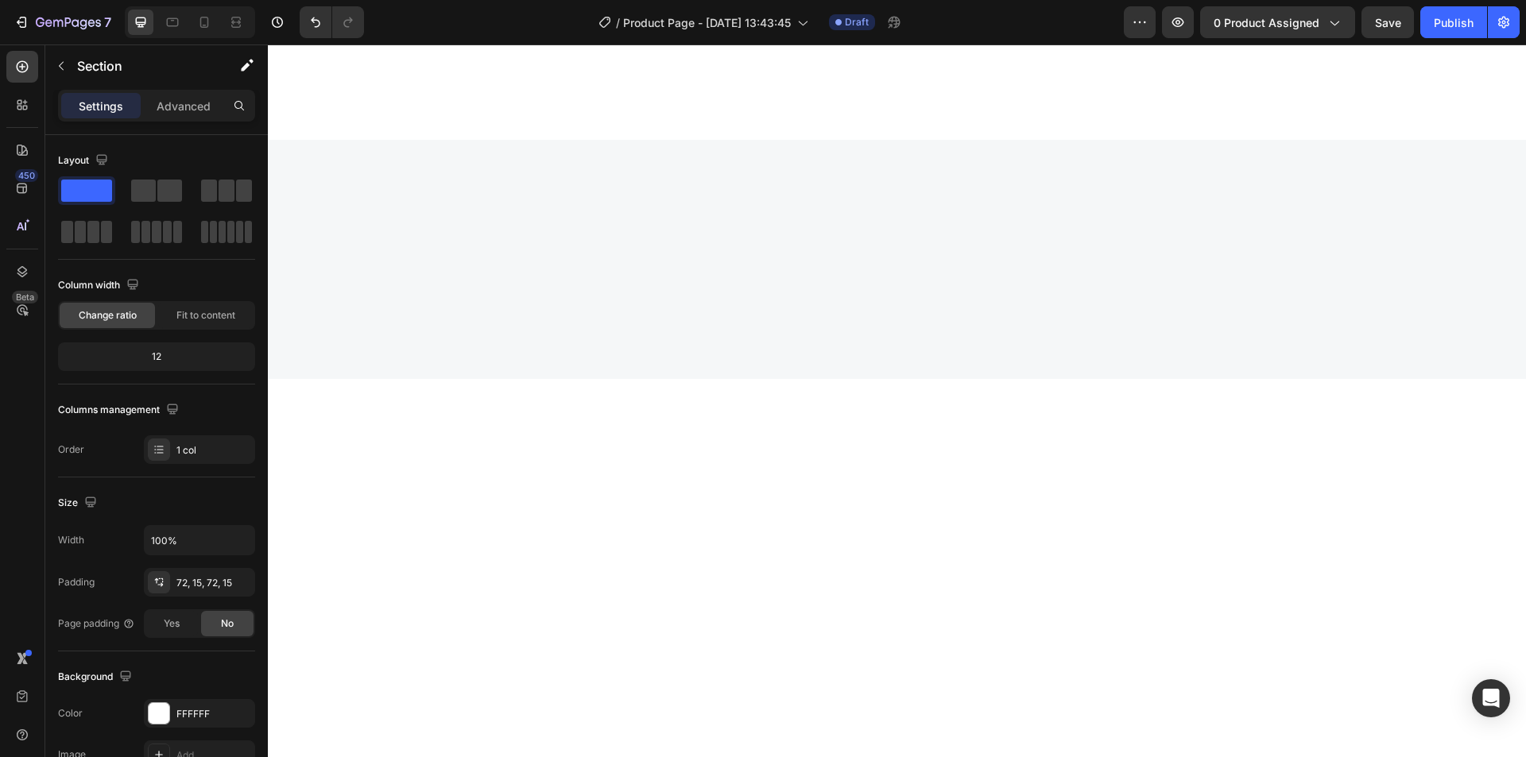
scroll to position [4395, 0]
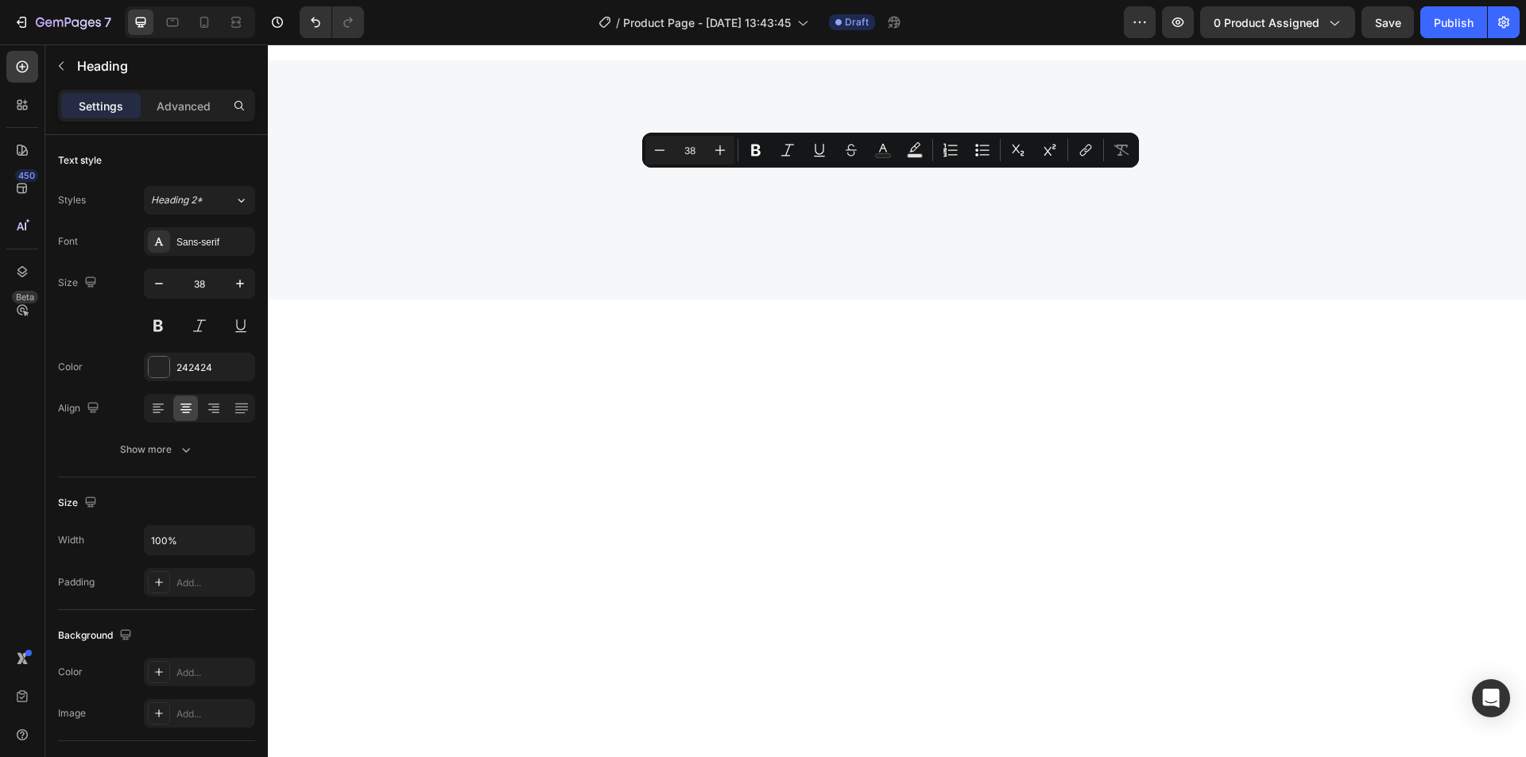
copy p "EASY TO USE, IMMERSIVE EXPERIENCES"
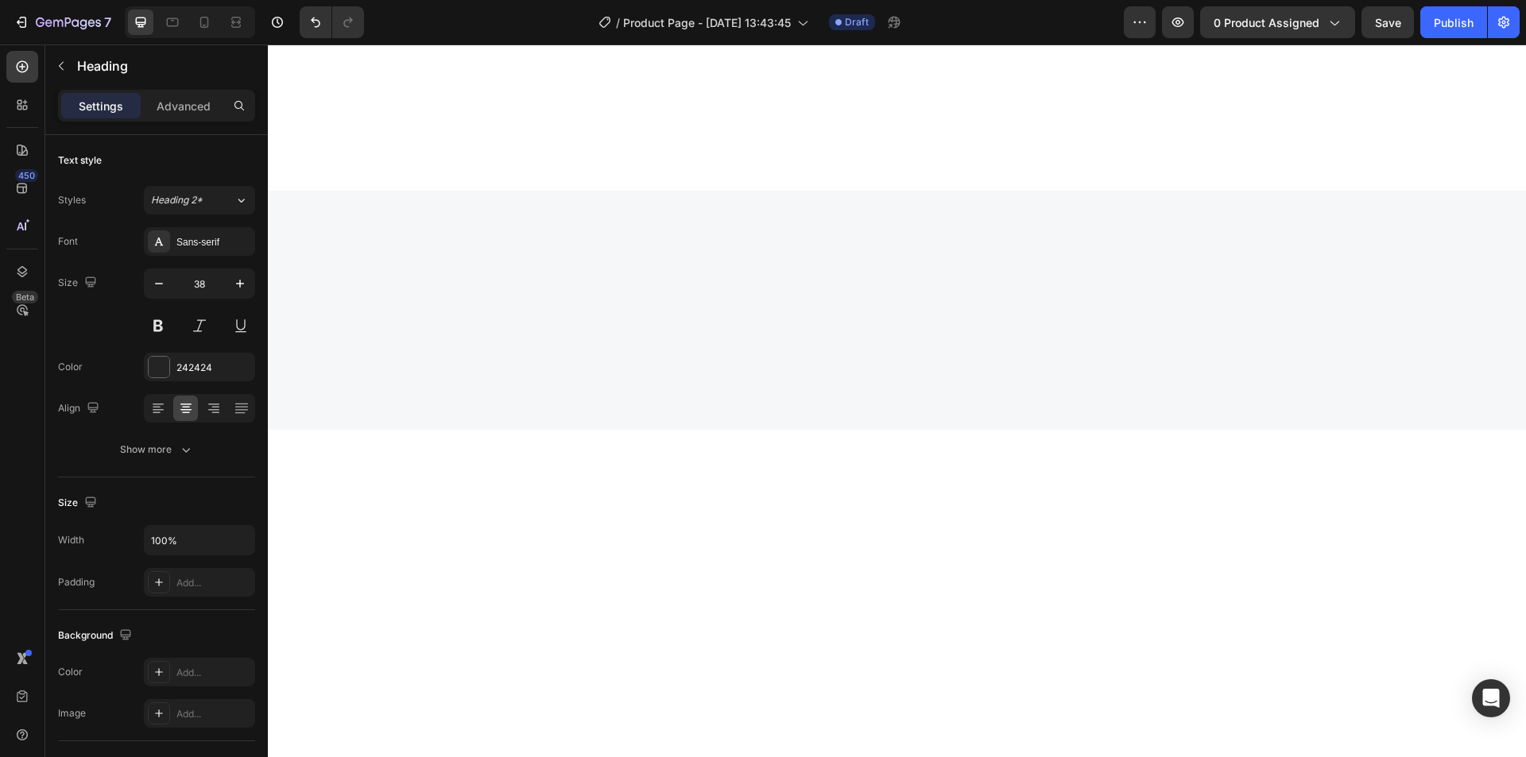
scroll to position [4236, 0]
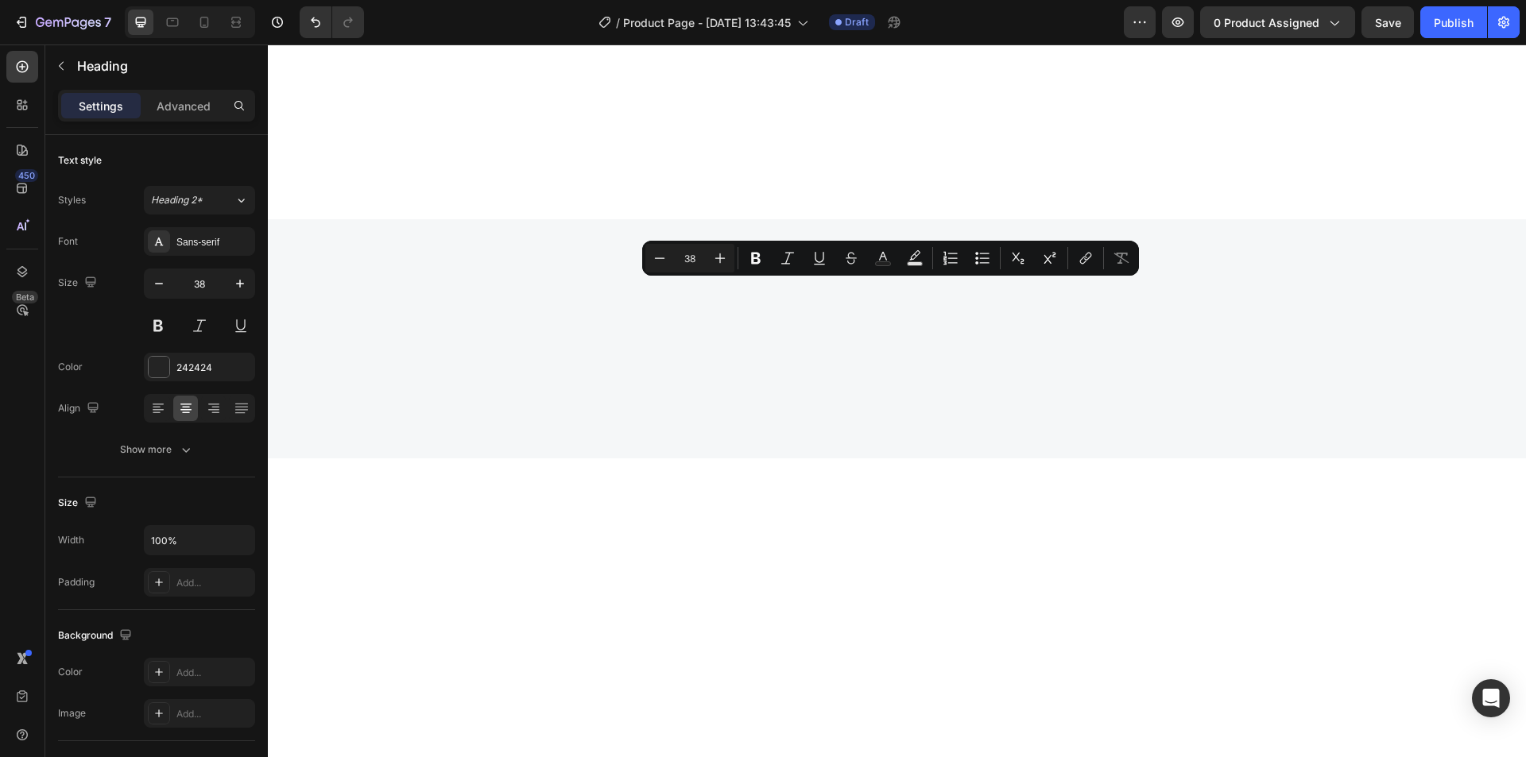
scroll to position [4474, 0]
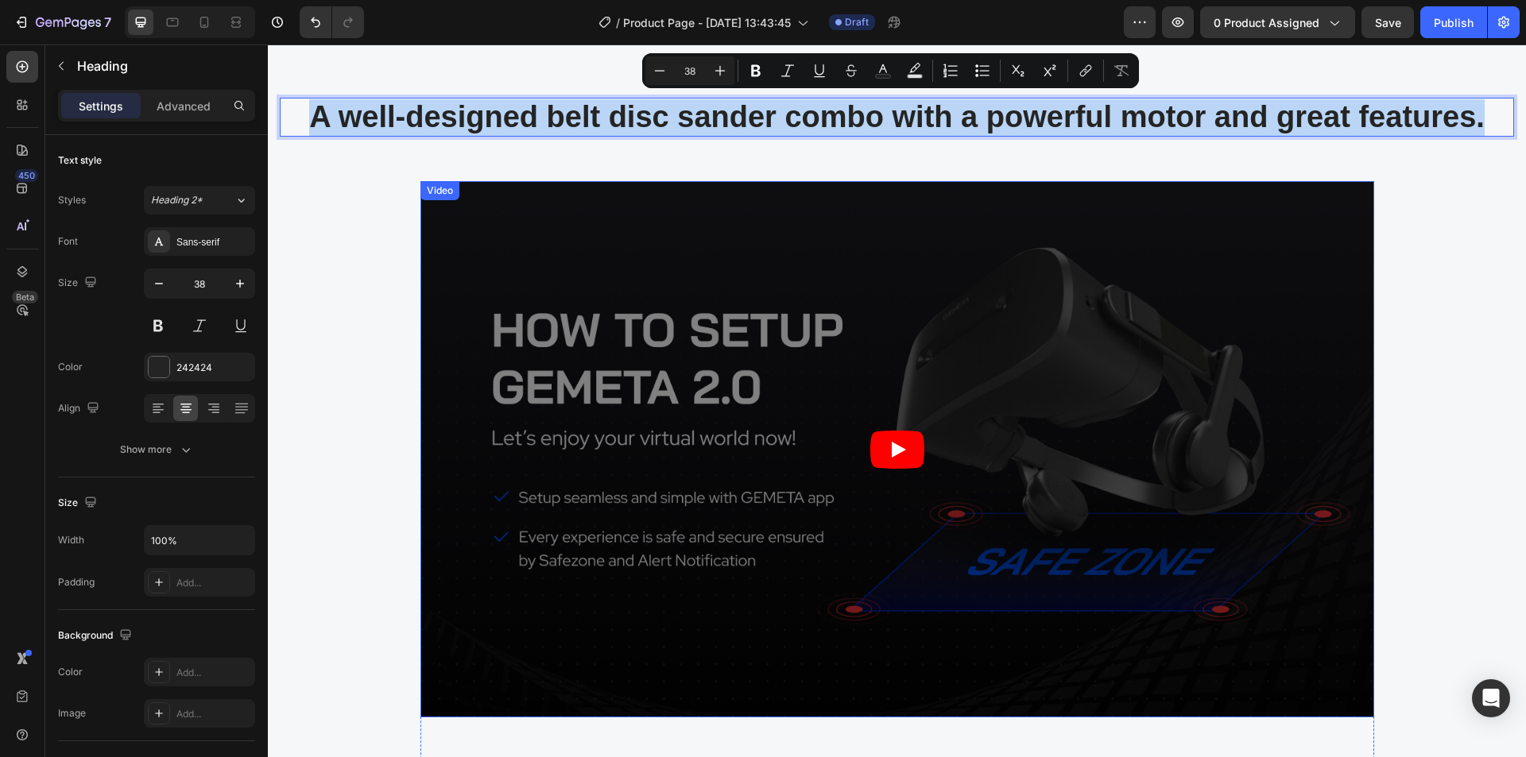
click at [692, 375] on article at bounding box center [897, 449] width 954 height 537
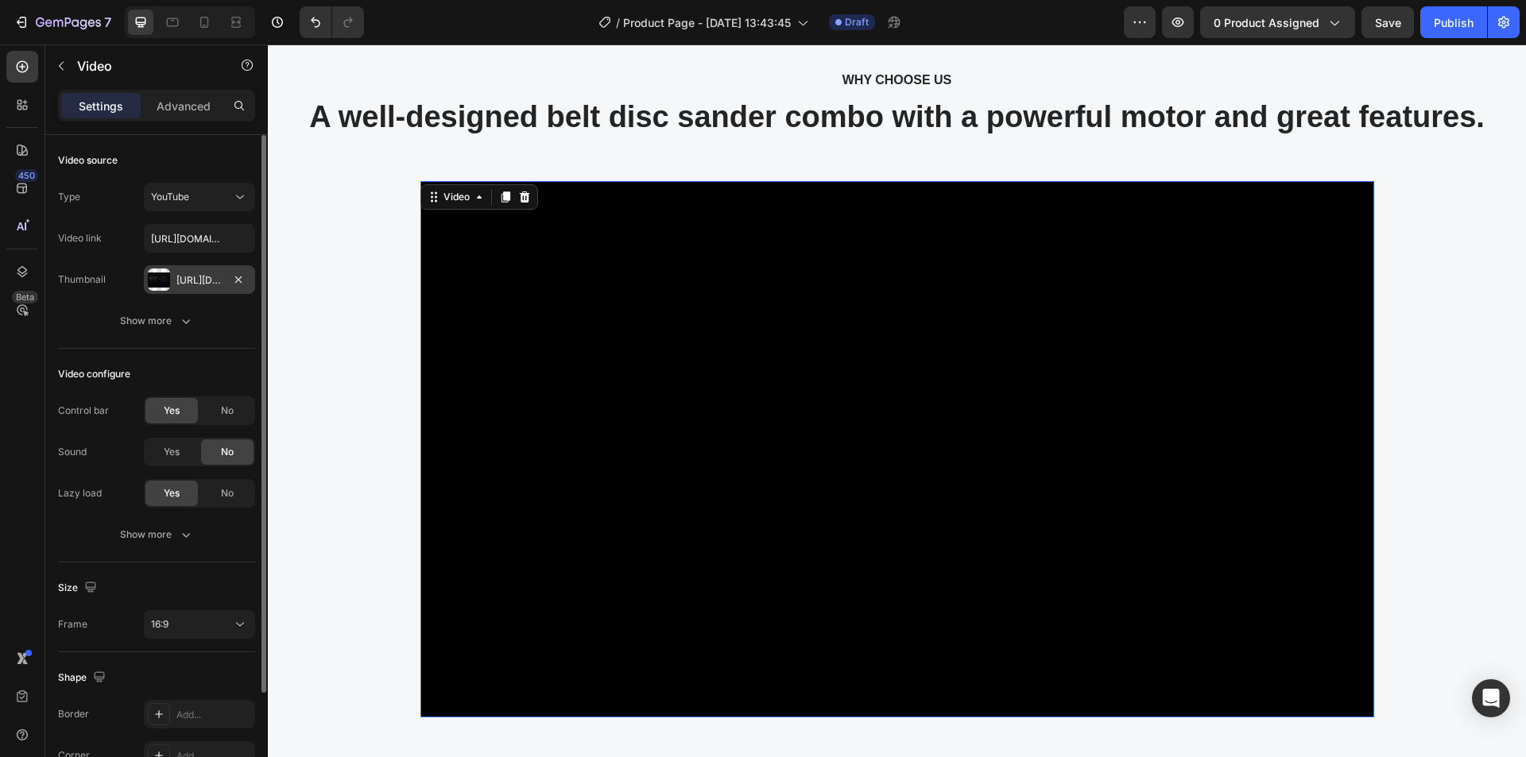
click at [196, 281] on div "[URL][DOMAIN_NAME]" at bounding box center [199, 280] width 46 height 14
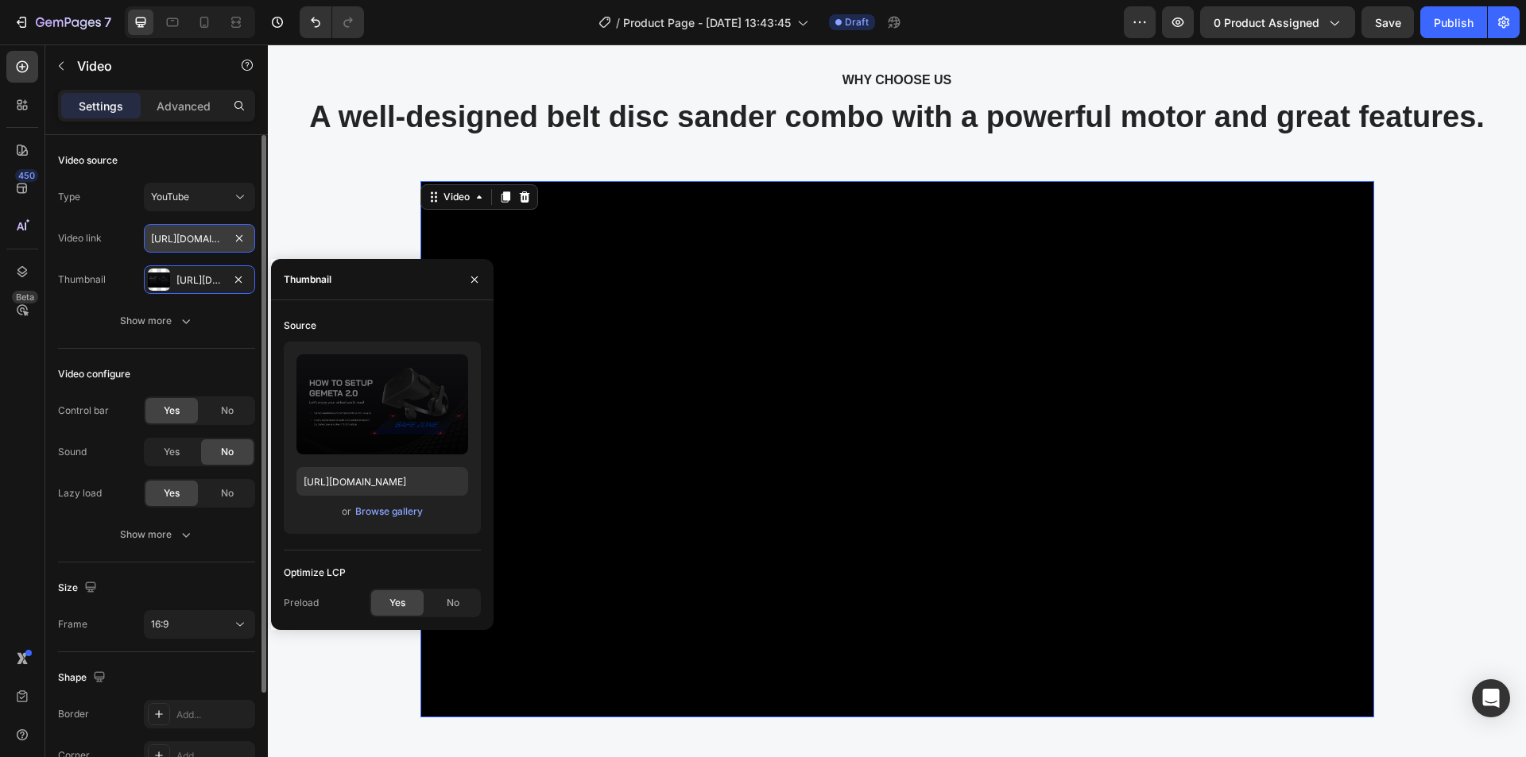
click at [181, 246] on input "[URL][DOMAIN_NAME]" at bounding box center [199, 238] width 111 height 29
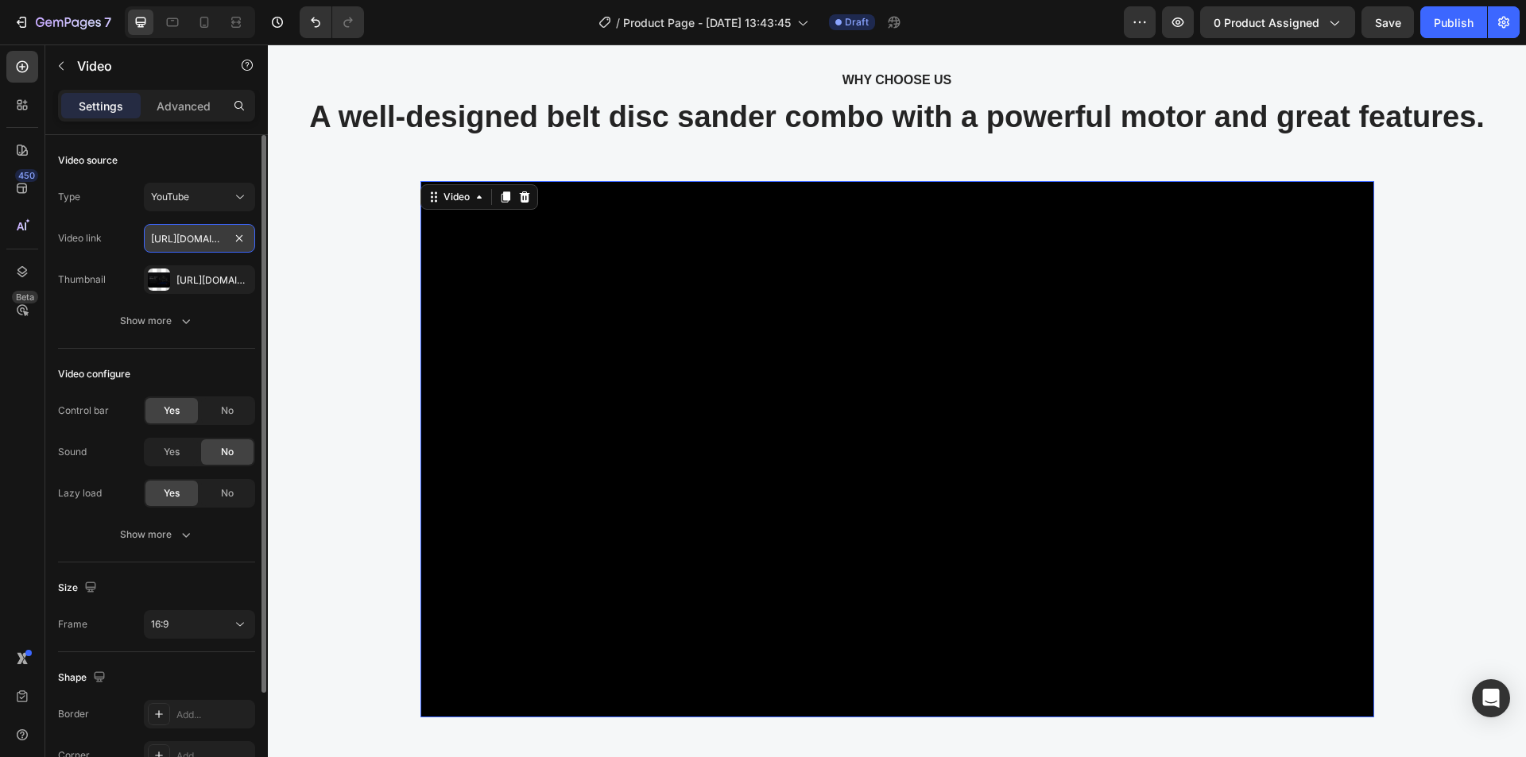
paste input "-SM0_O-4OI4"
type input "[URL][DOMAIN_NAME]"
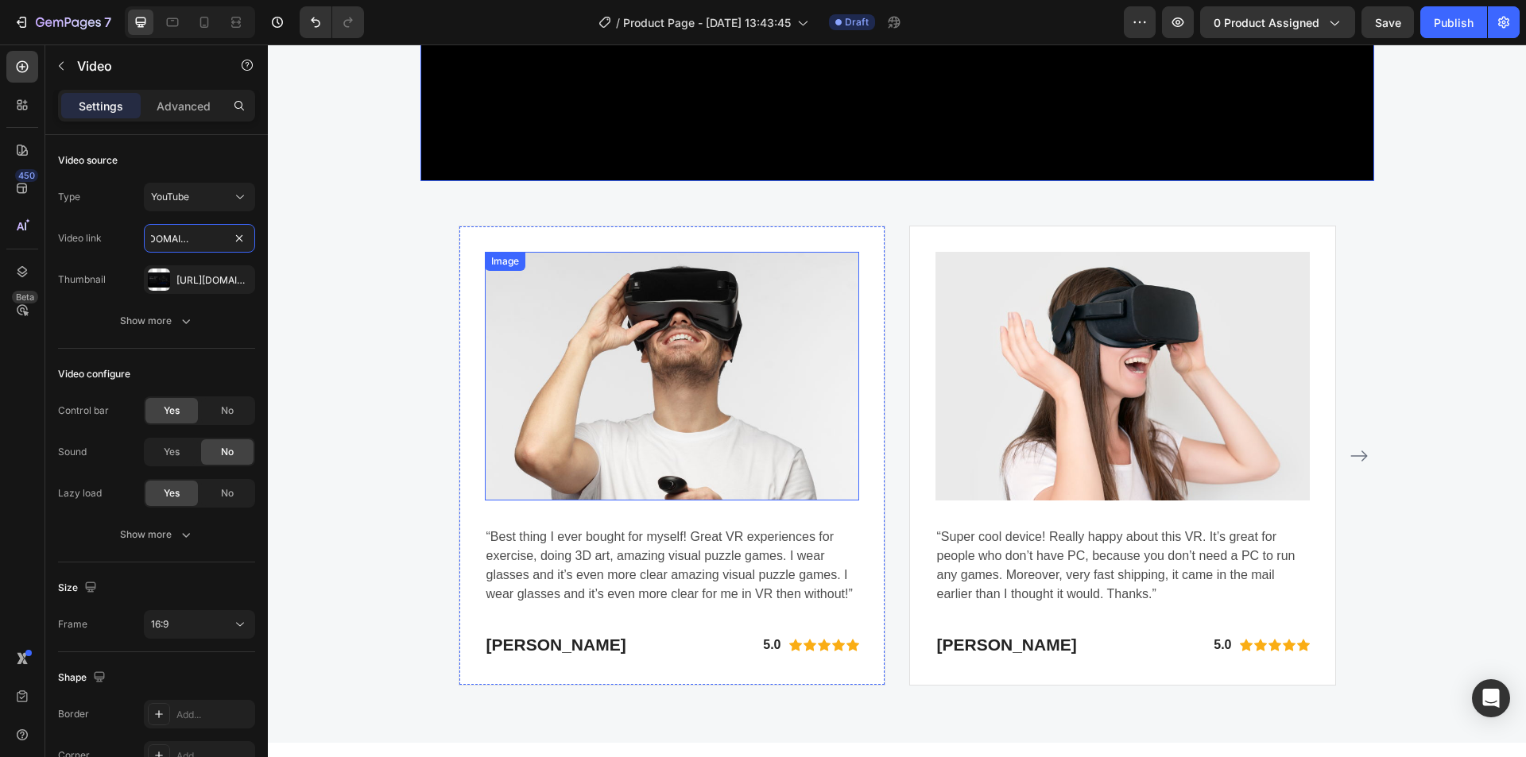
scroll to position [4951, 0]
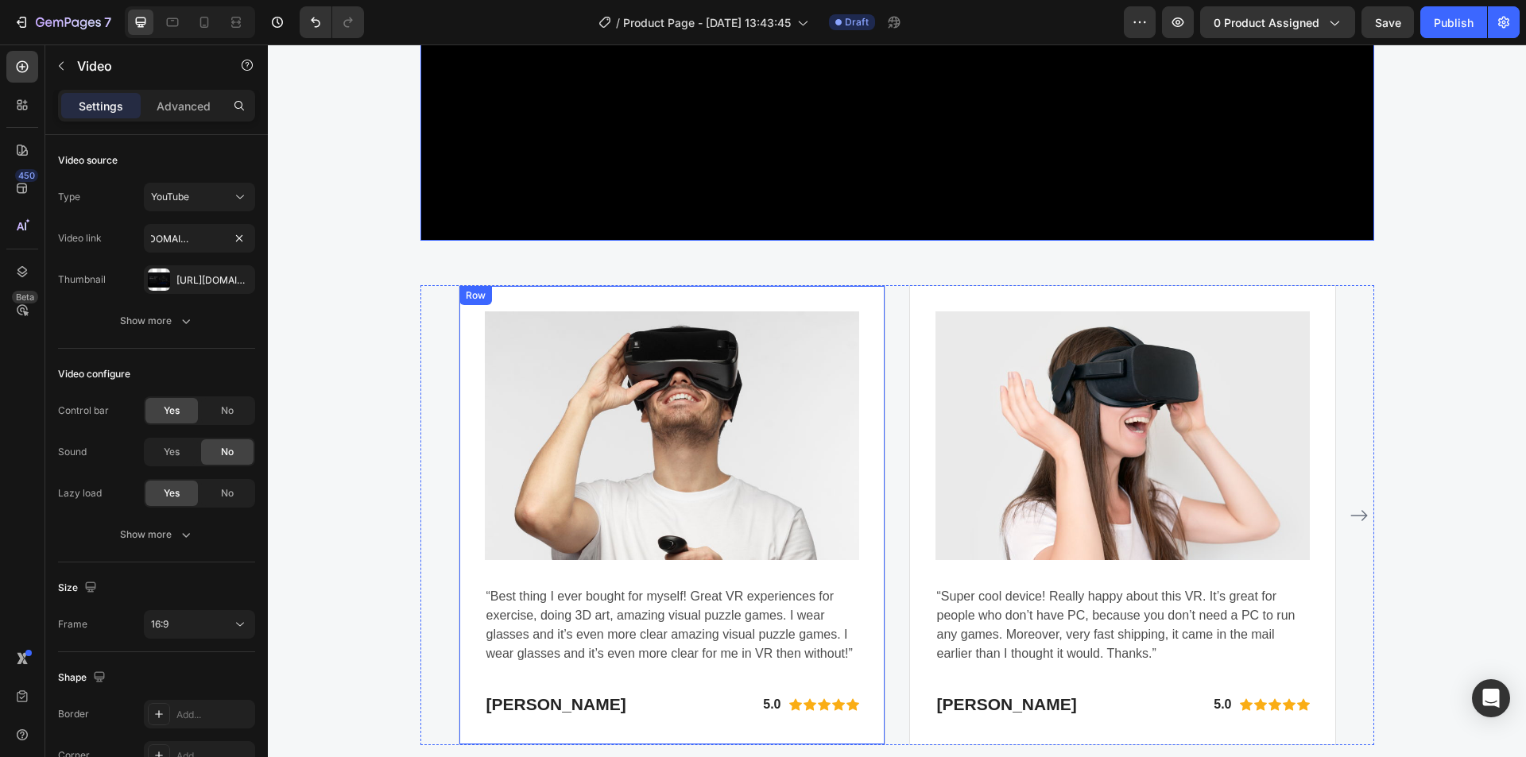
click at [556, 289] on div "Image “Best thing I ever bought for myself! Great VR experiences for exercise, …" at bounding box center [672, 515] width 427 height 460
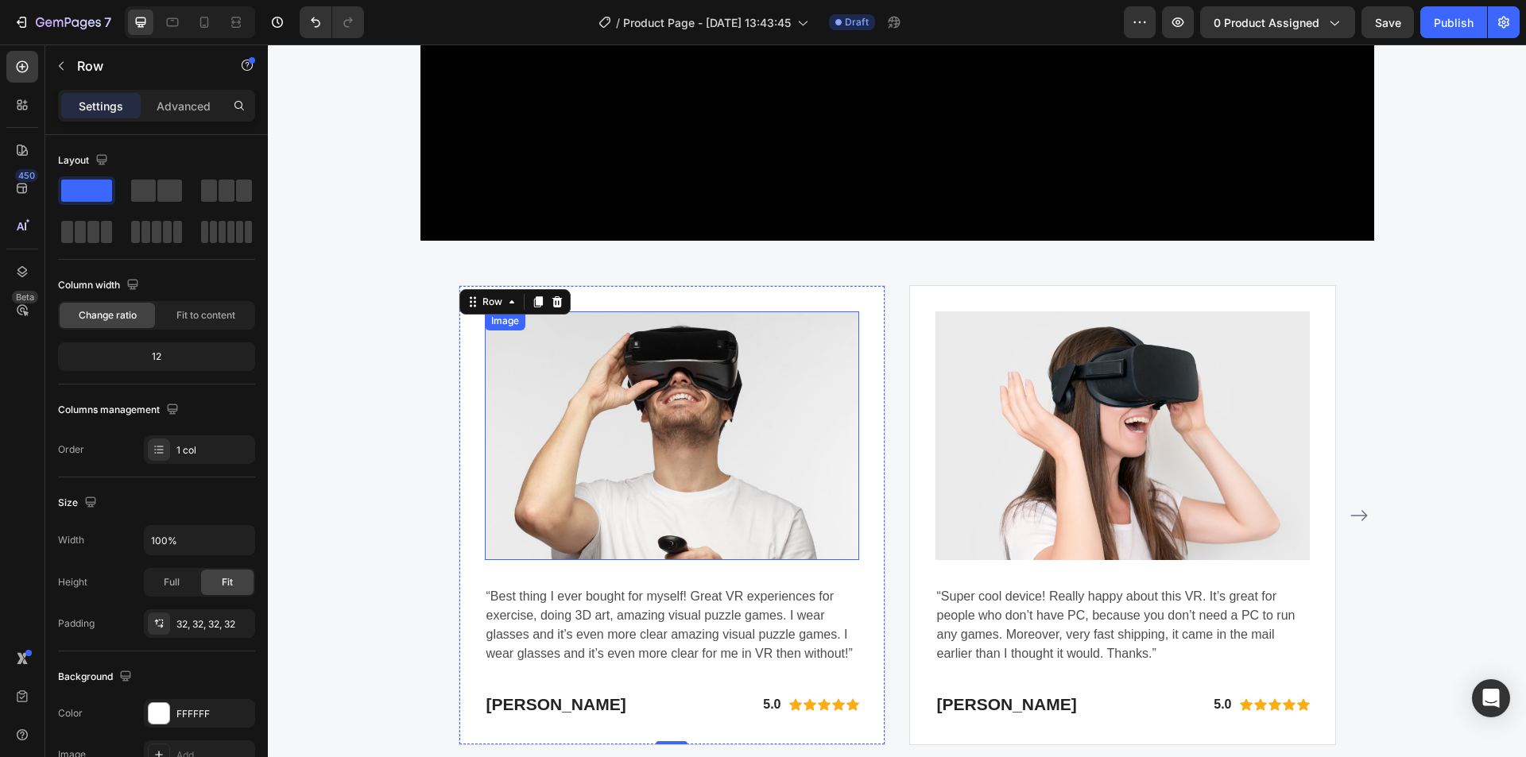
click at [629, 416] on img at bounding box center [672, 436] width 374 height 249
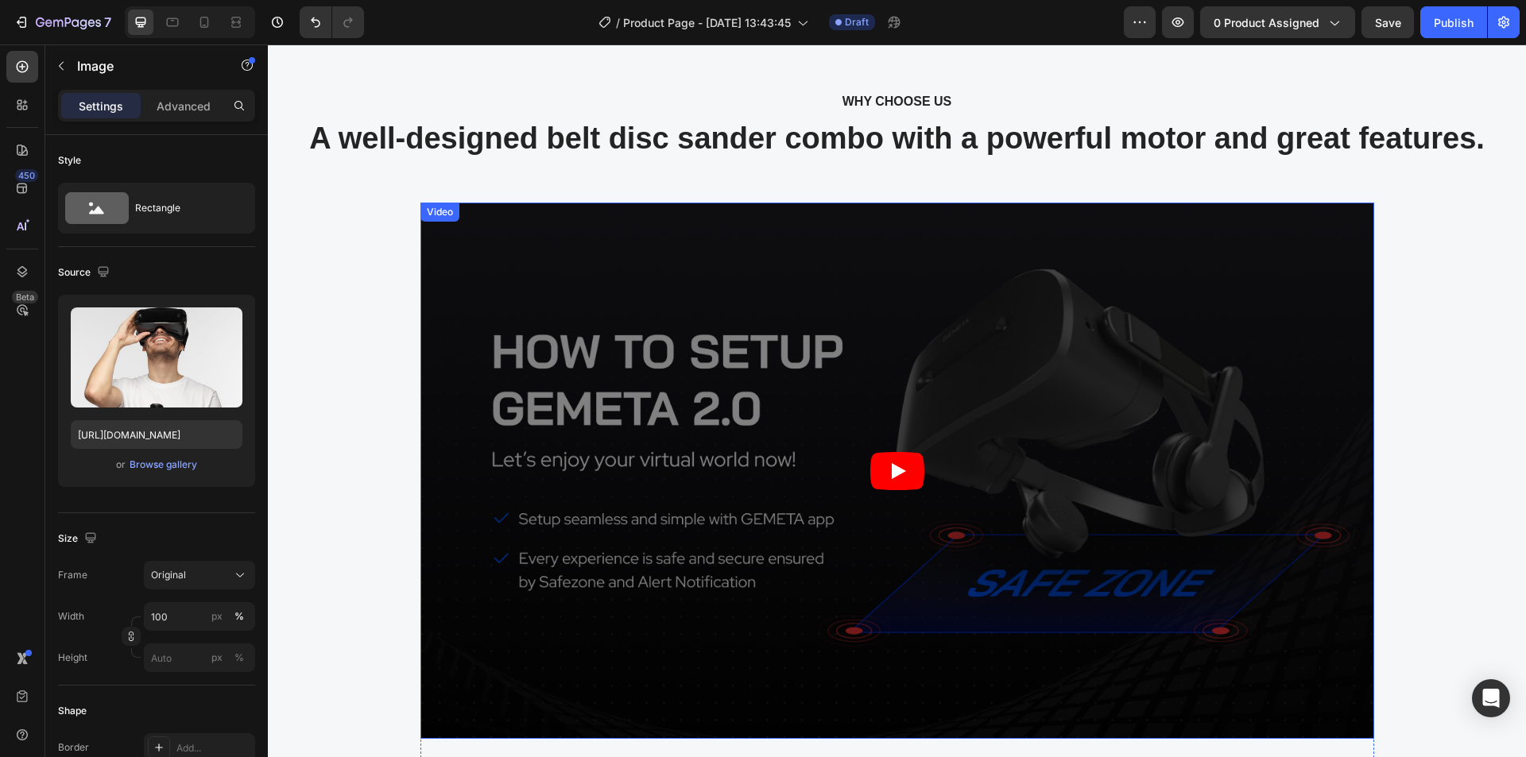
scroll to position [4474, 0]
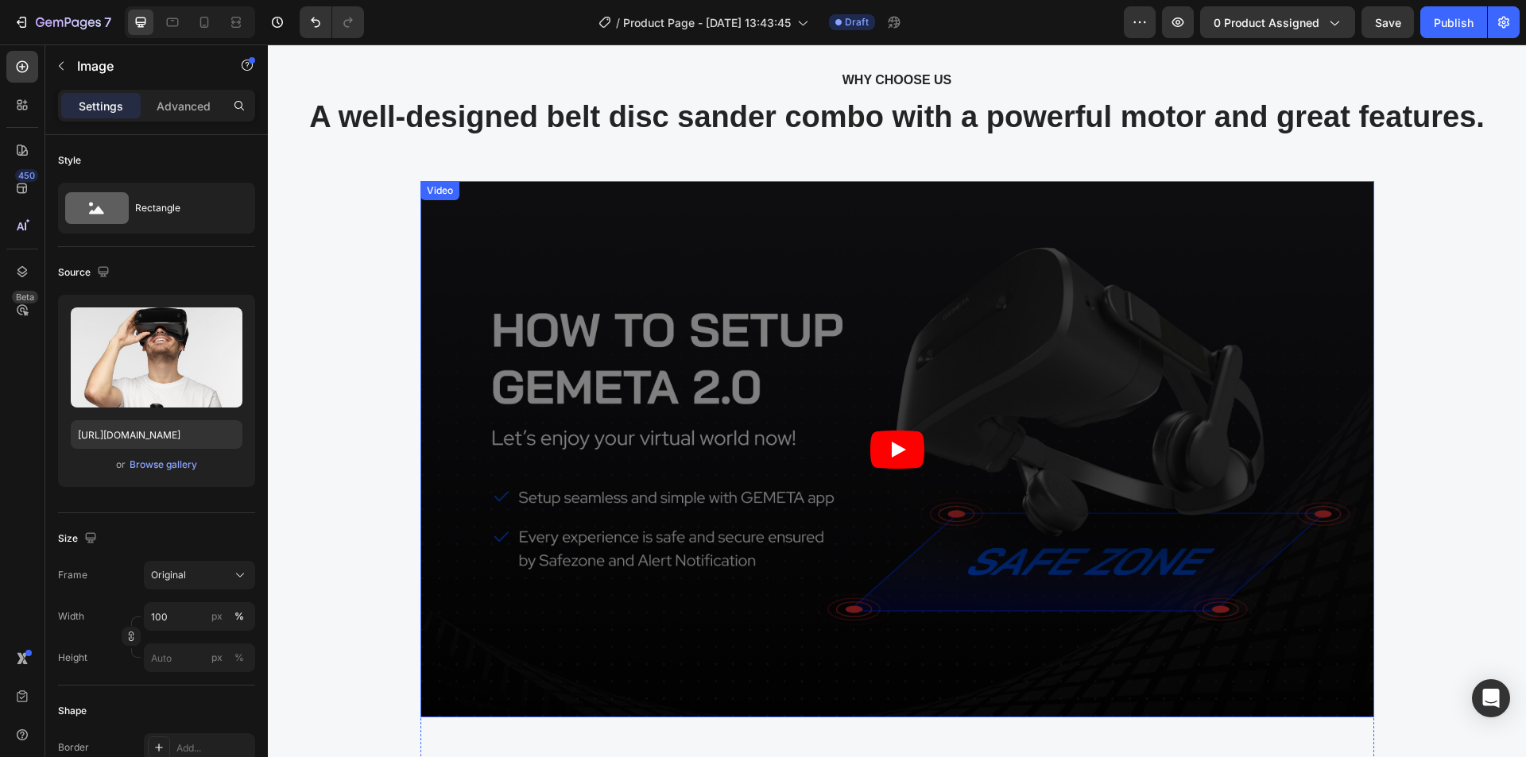
click at [467, 297] on article at bounding box center [897, 449] width 954 height 537
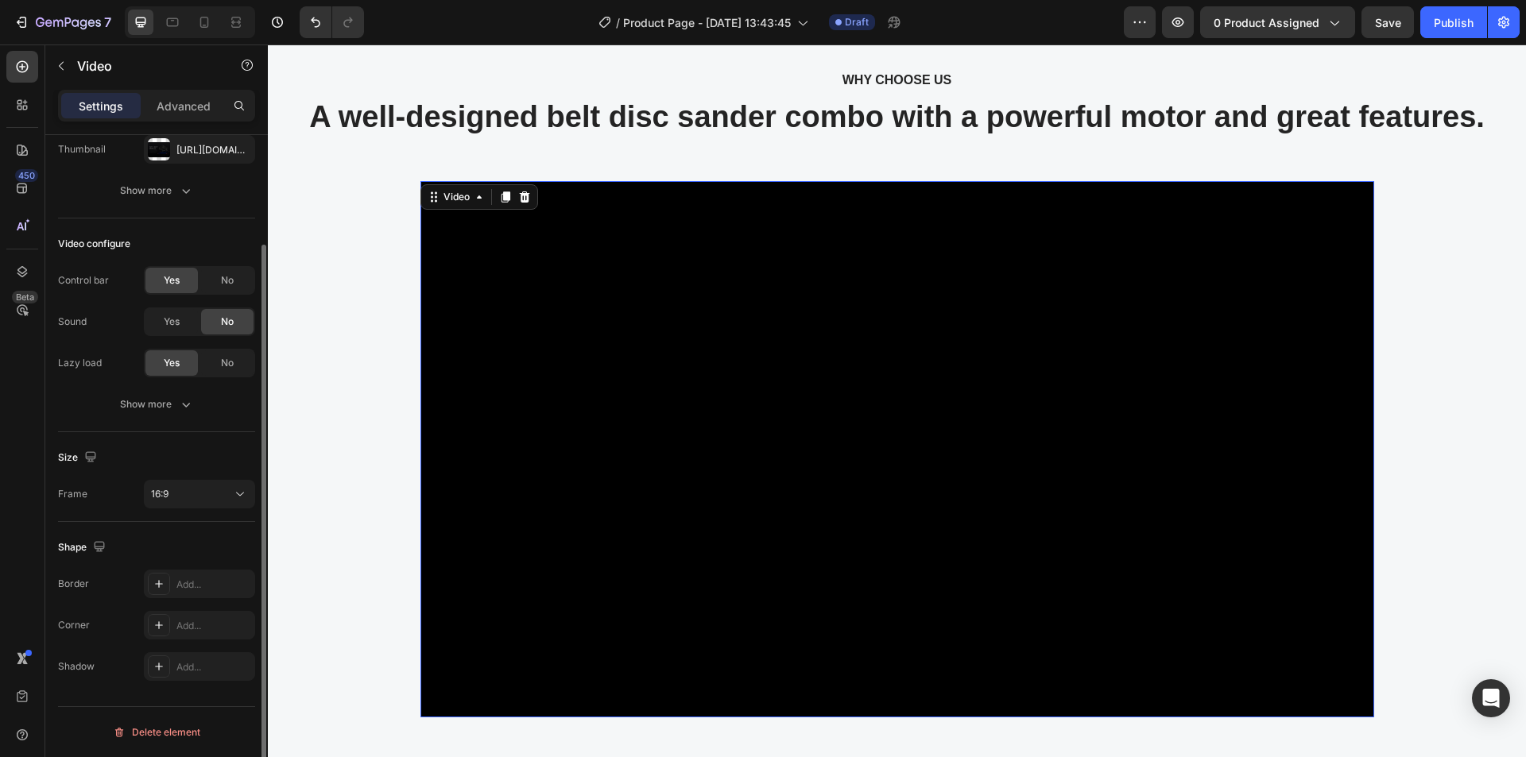
scroll to position [0, 0]
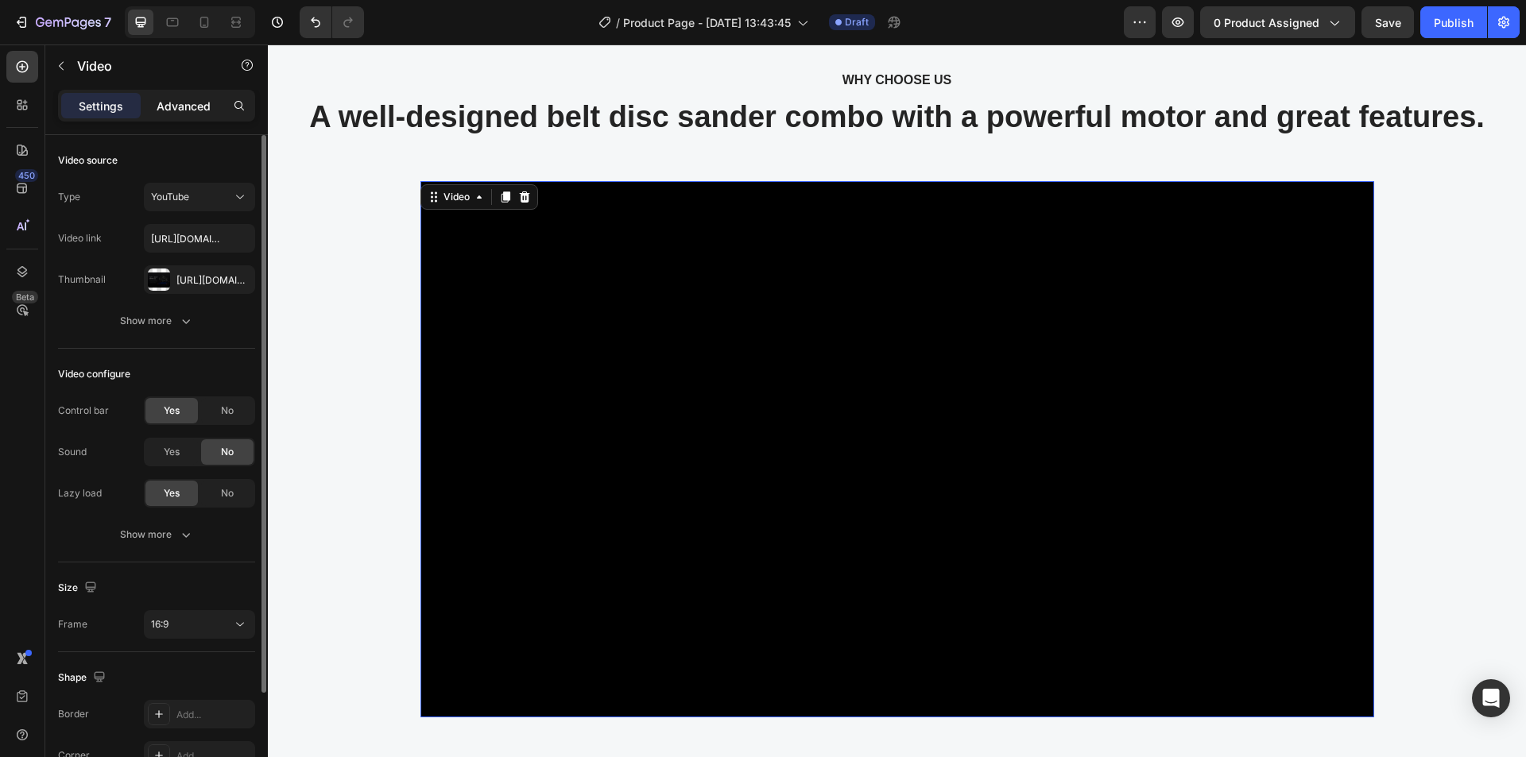
click at [196, 100] on p "Advanced" at bounding box center [184, 106] width 54 height 17
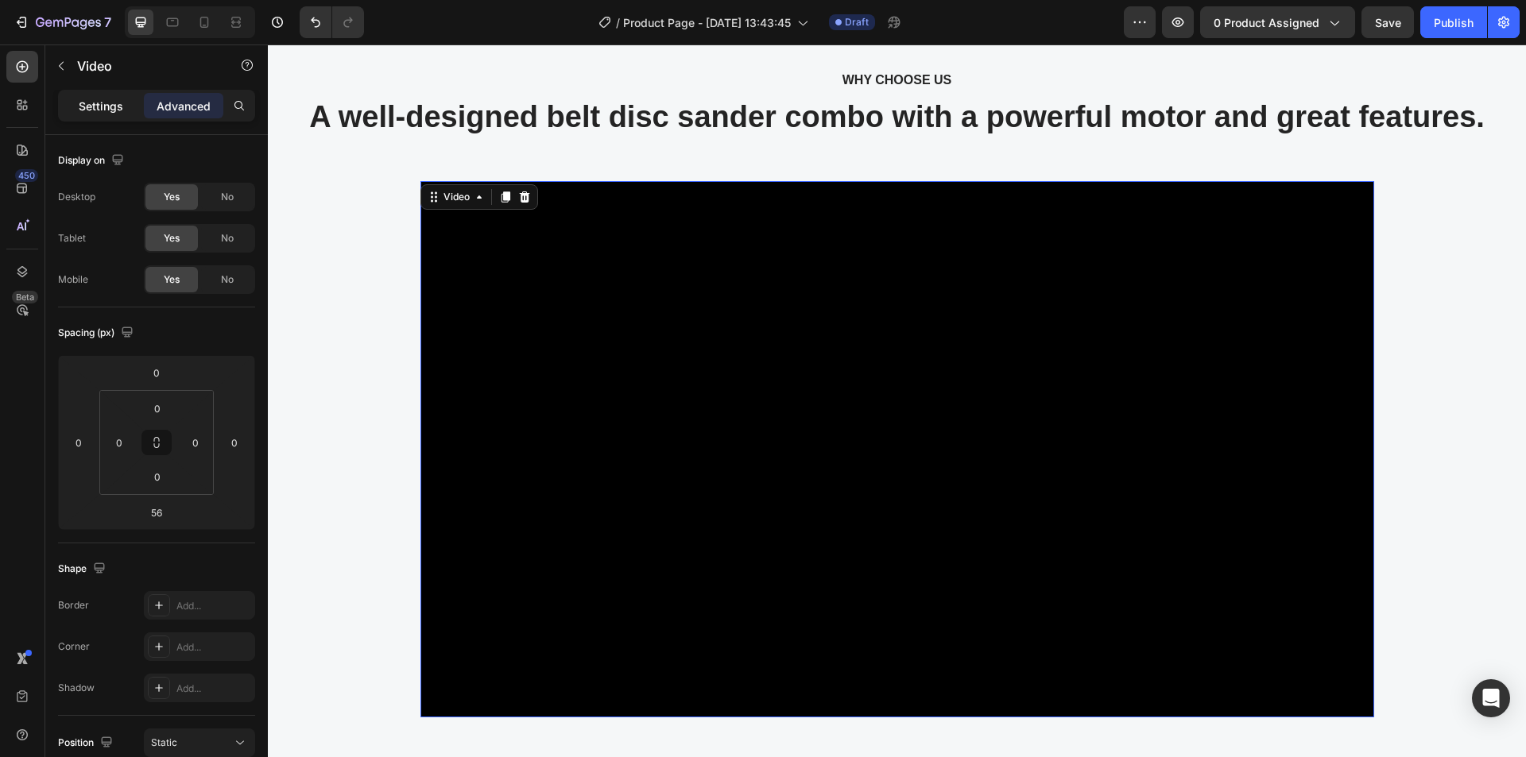
click at [91, 110] on p "Settings" at bounding box center [101, 106] width 45 height 17
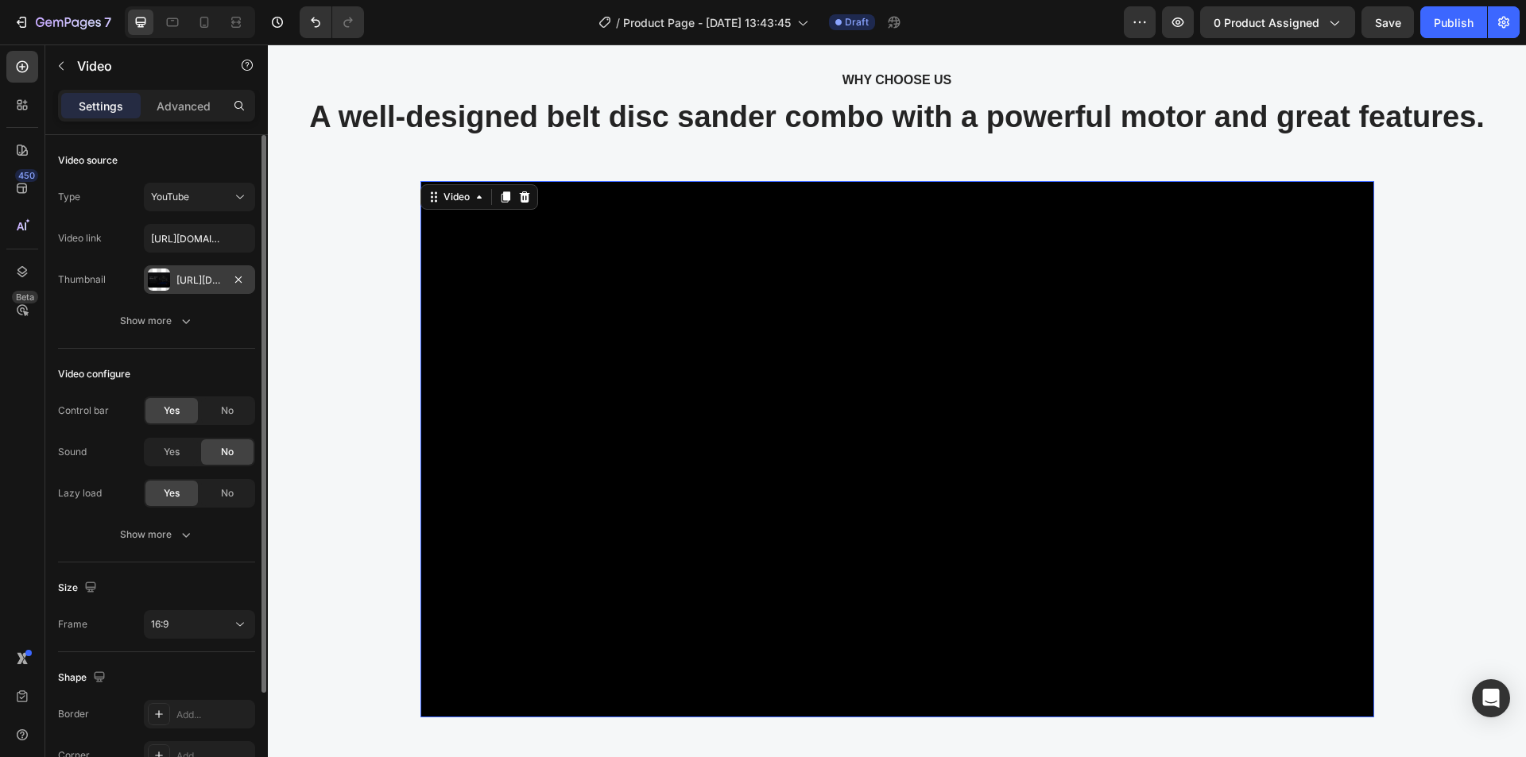
click at [161, 278] on div at bounding box center [159, 280] width 22 height 22
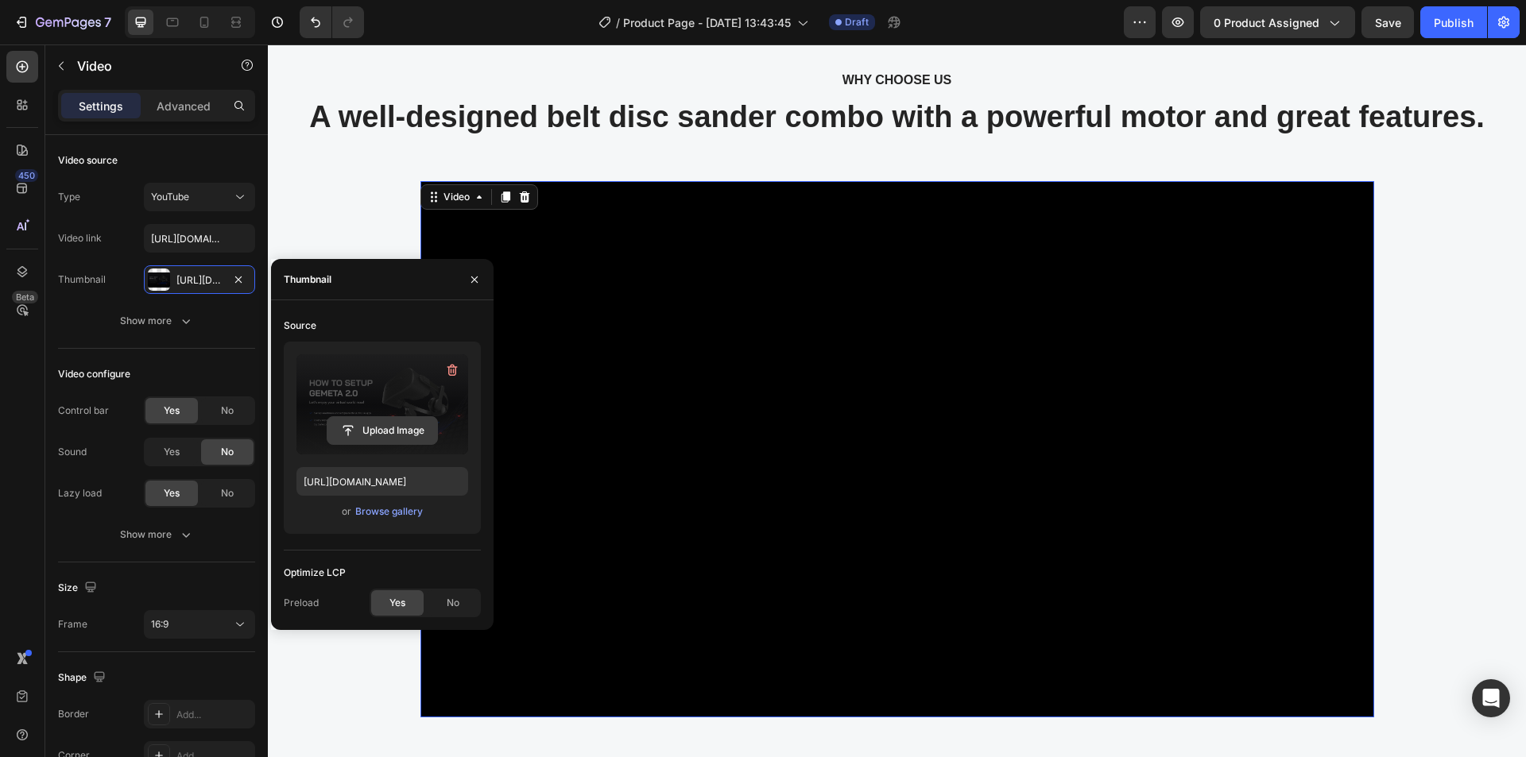
click at [368, 431] on input "file" at bounding box center [382, 430] width 110 height 27
type input "[URL][DOMAIN_NAME]"
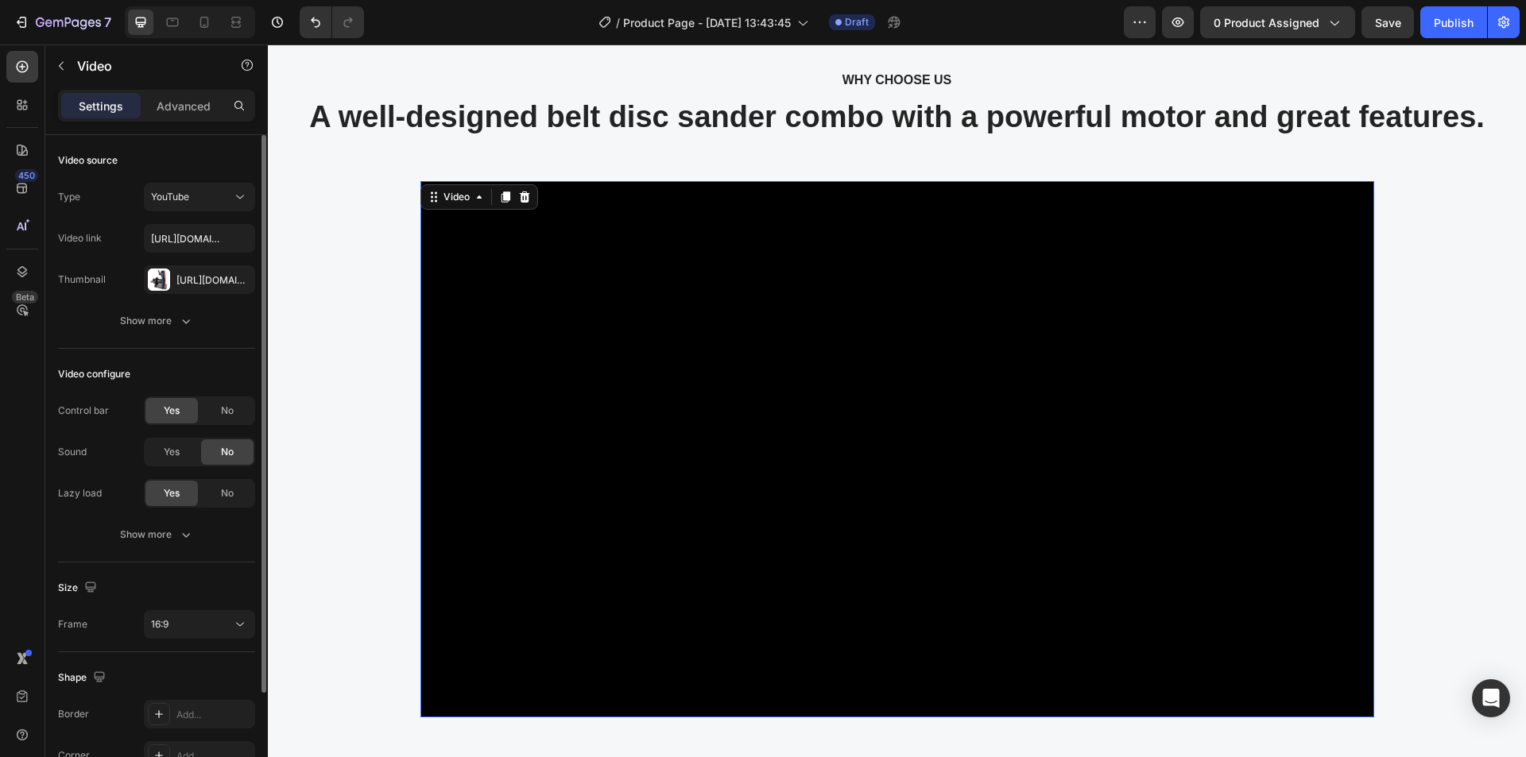
click at [191, 563] on div "Video source Type YouTube Video link [URL][DOMAIN_NAME] Thumbnail [URL][DOMAIN_…" at bounding box center [156, 608] width 197 height 90
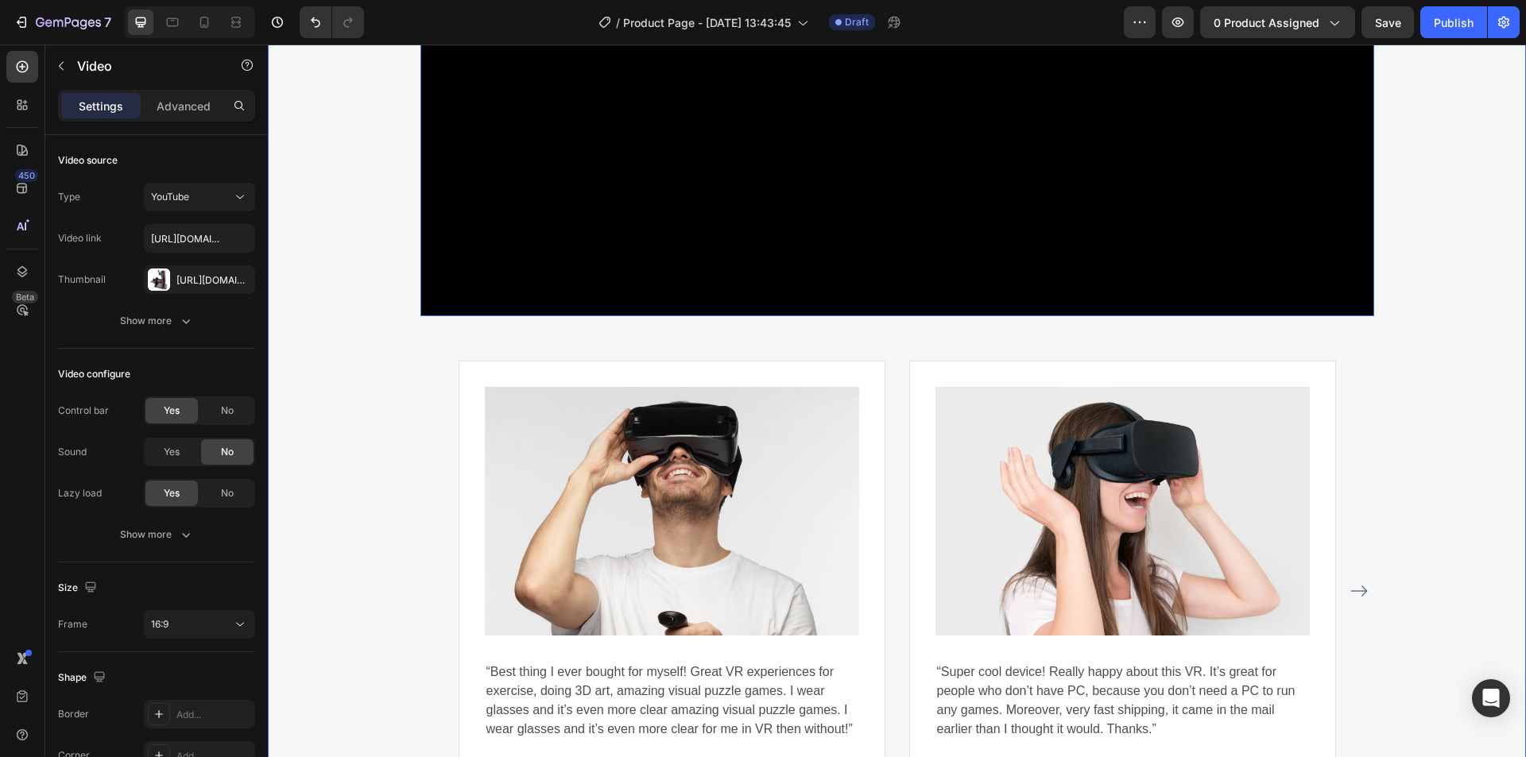
scroll to position [5030, 0]
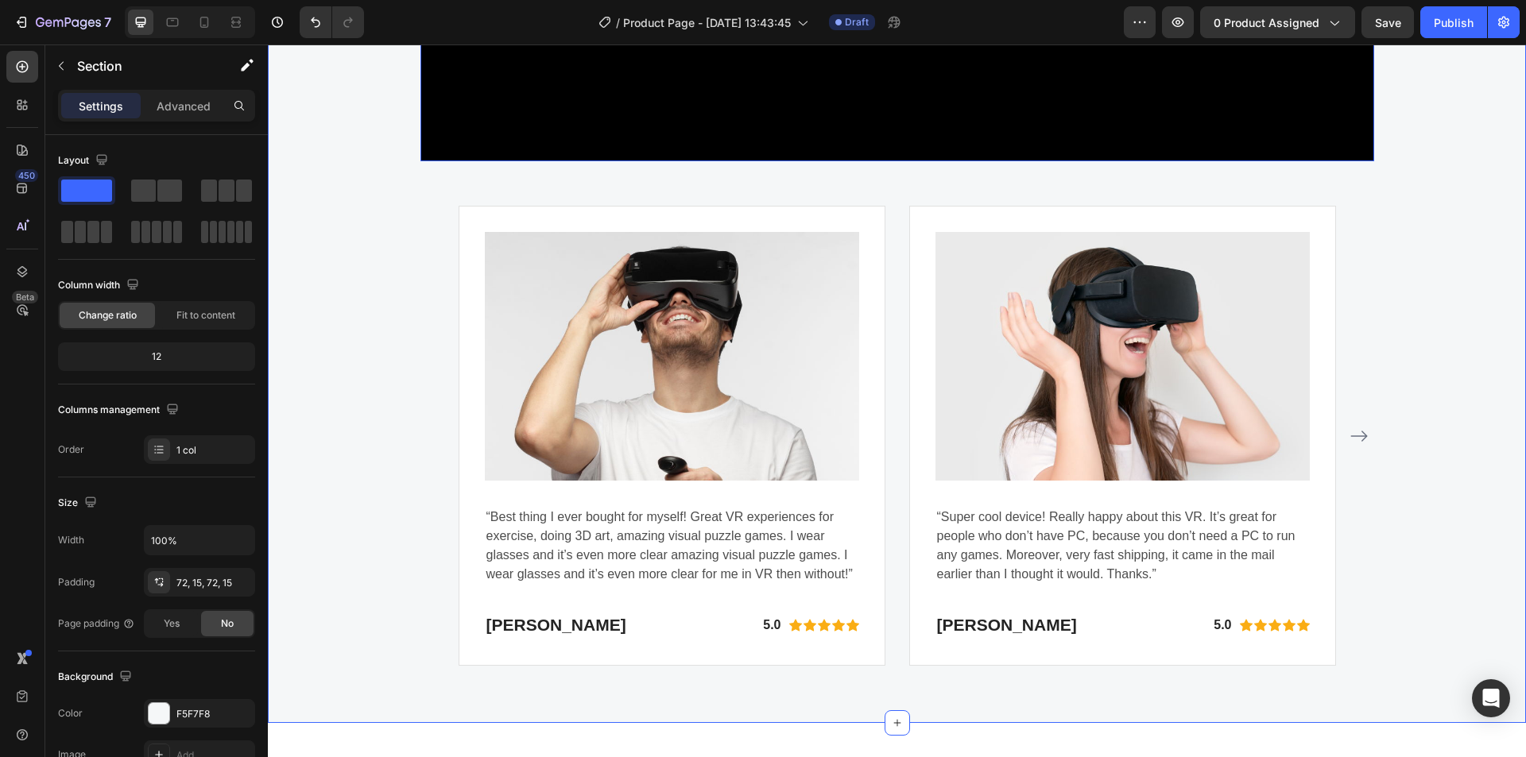
click at [357, 290] on div "WHY CHOOSE US Text block A well-designed belt disc sander combo with a powerful…" at bounding box center [897, 89] width 1234 height 1153
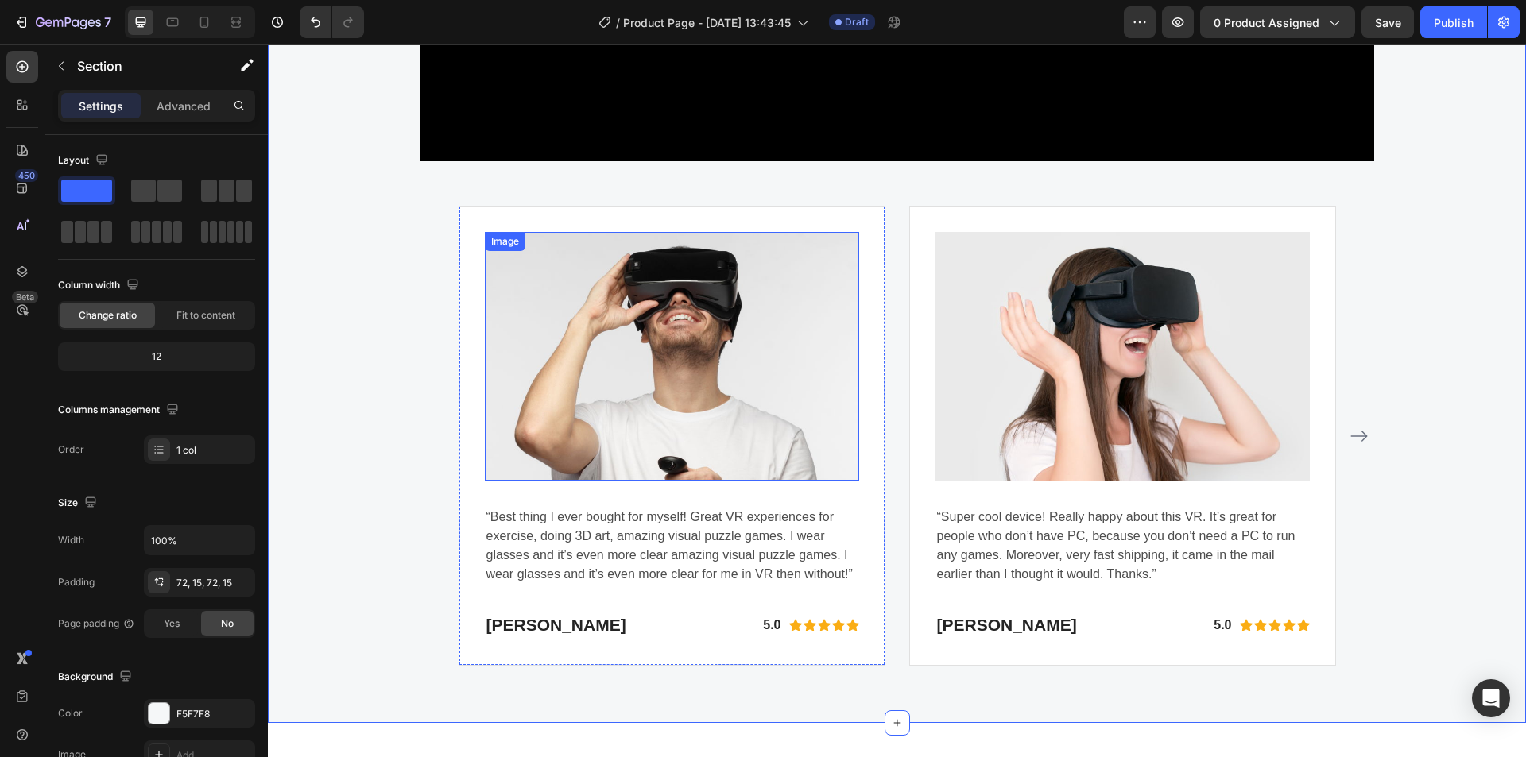
click at [625, 296] on img at bounding box center [672, 356] width 374 height 249
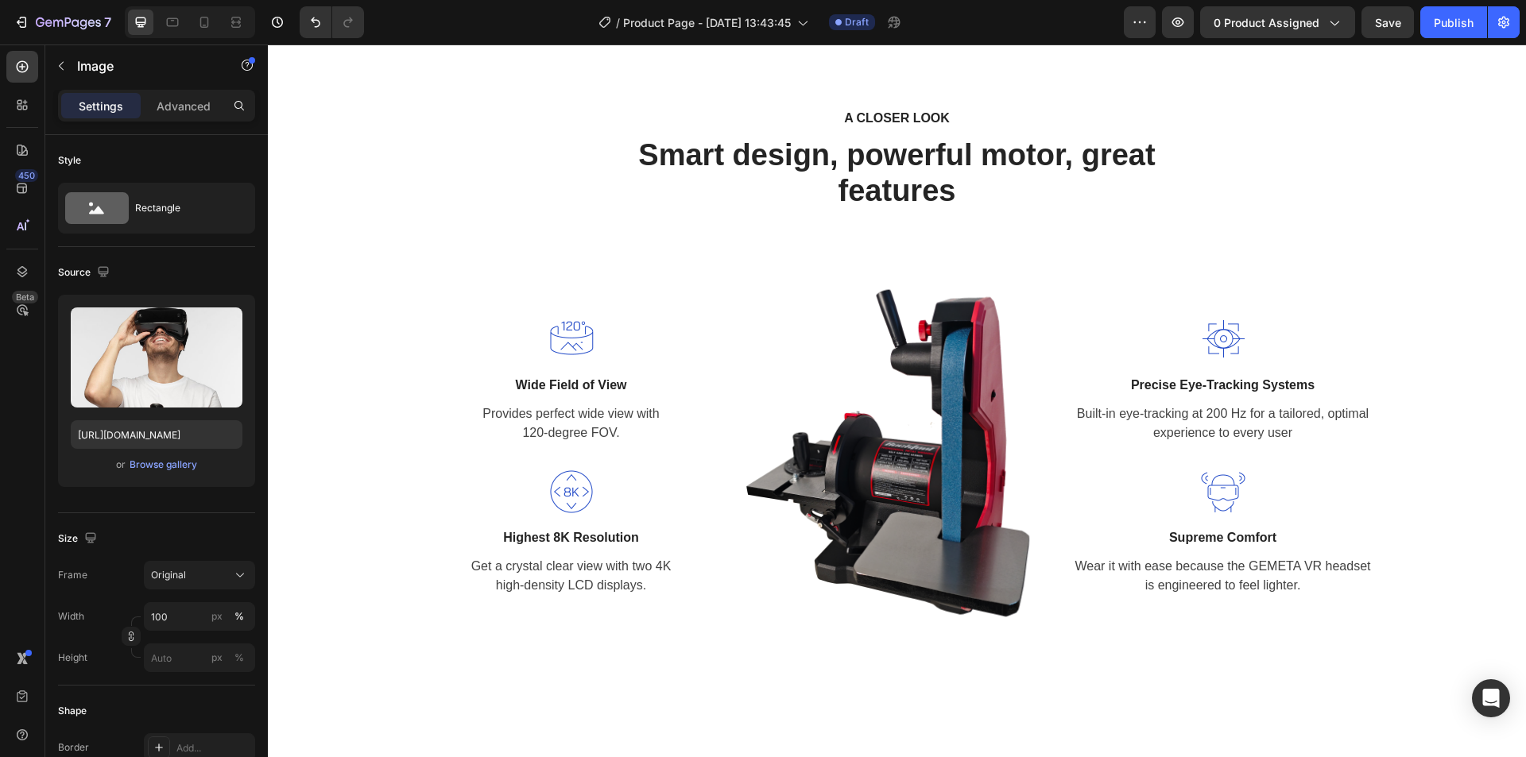
scroll to position [1613, 0]
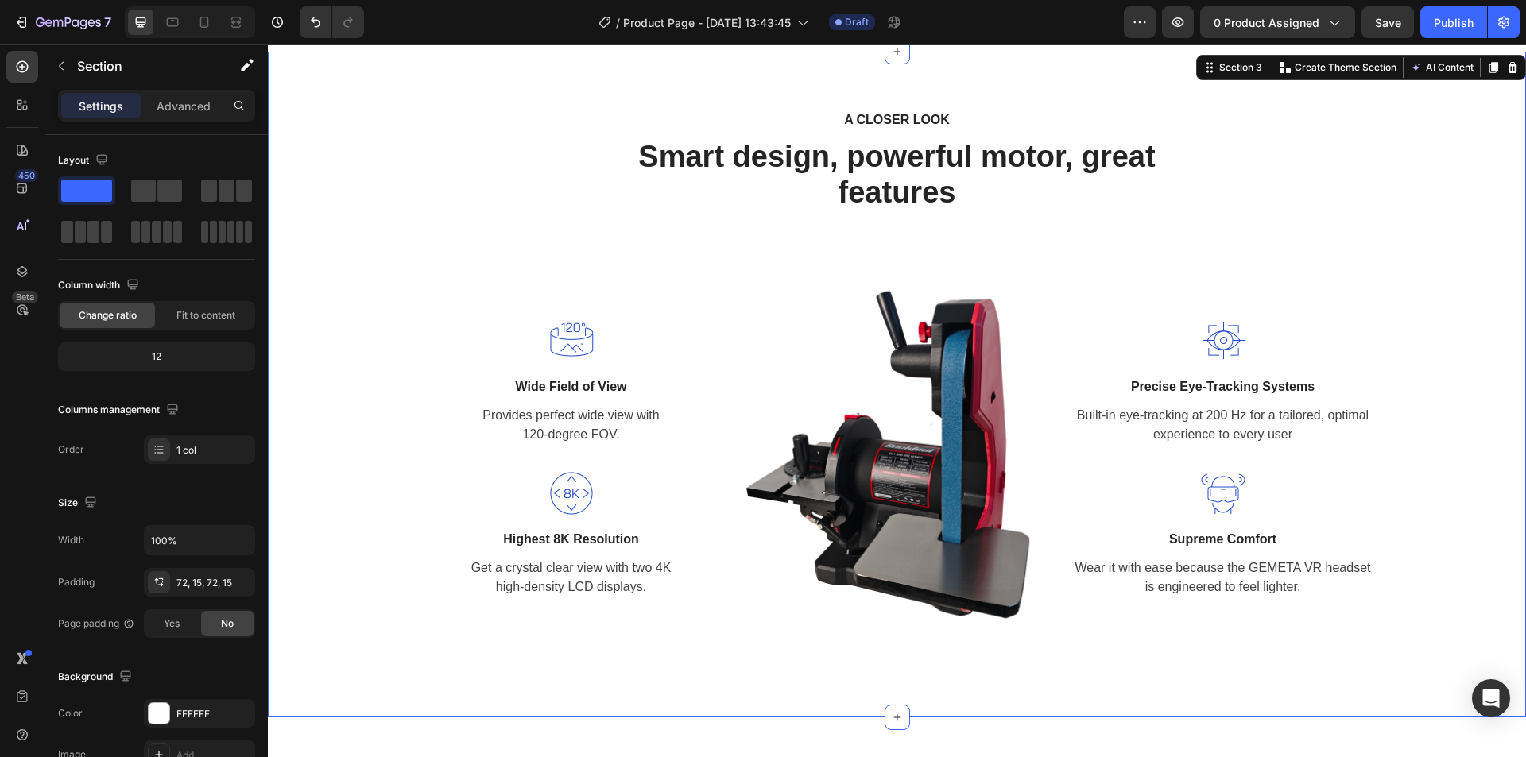
click at [1056, 84] on div "A CLOSER LOOK Text block Smart design, powerful motor, great features Heading R…" at bounding box center [897, 385] width 1258 height 666
click at [1506, 69] on icon at bounding box center [1512, 67] width 13 height 13
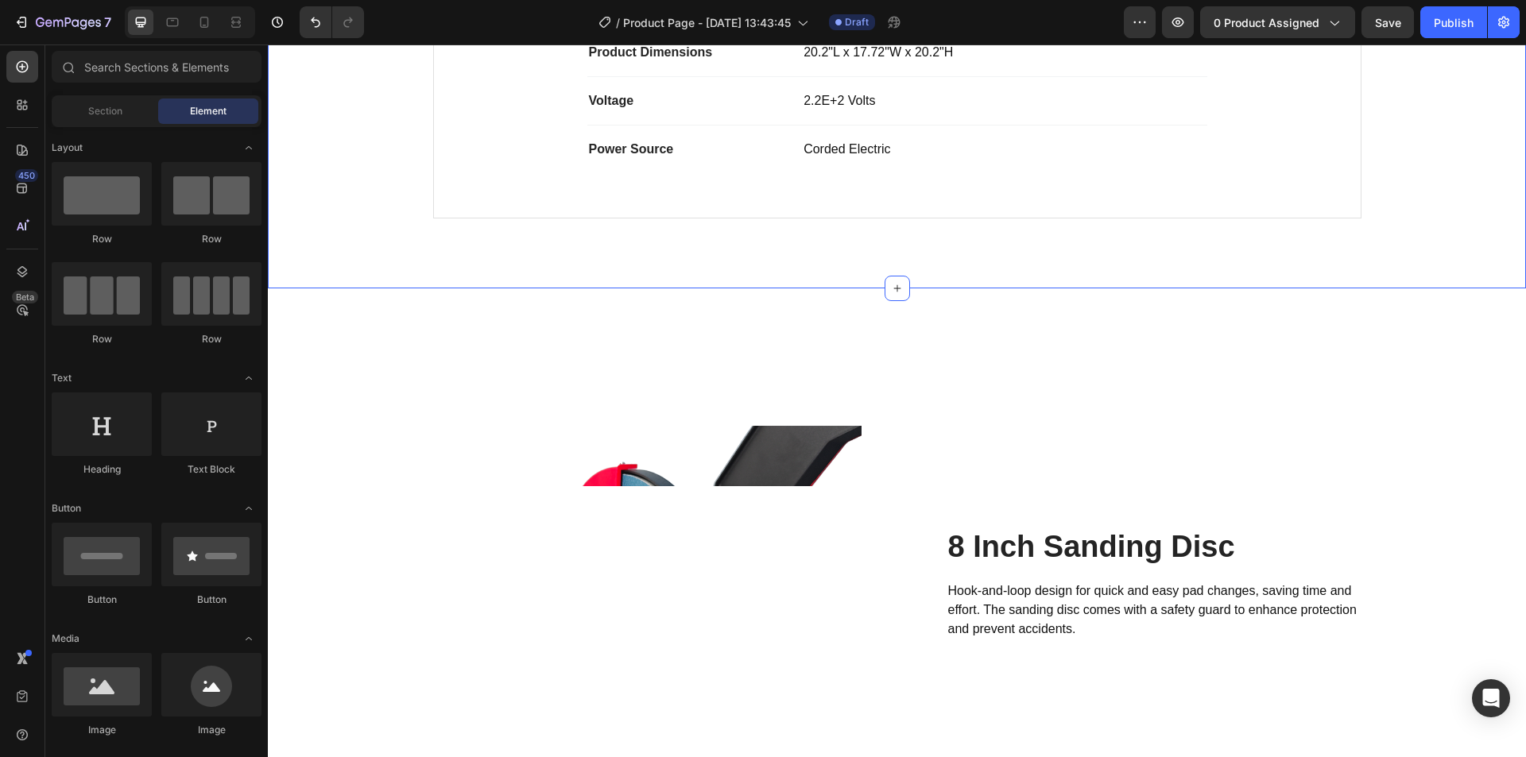
scroll to position [1454, 0]
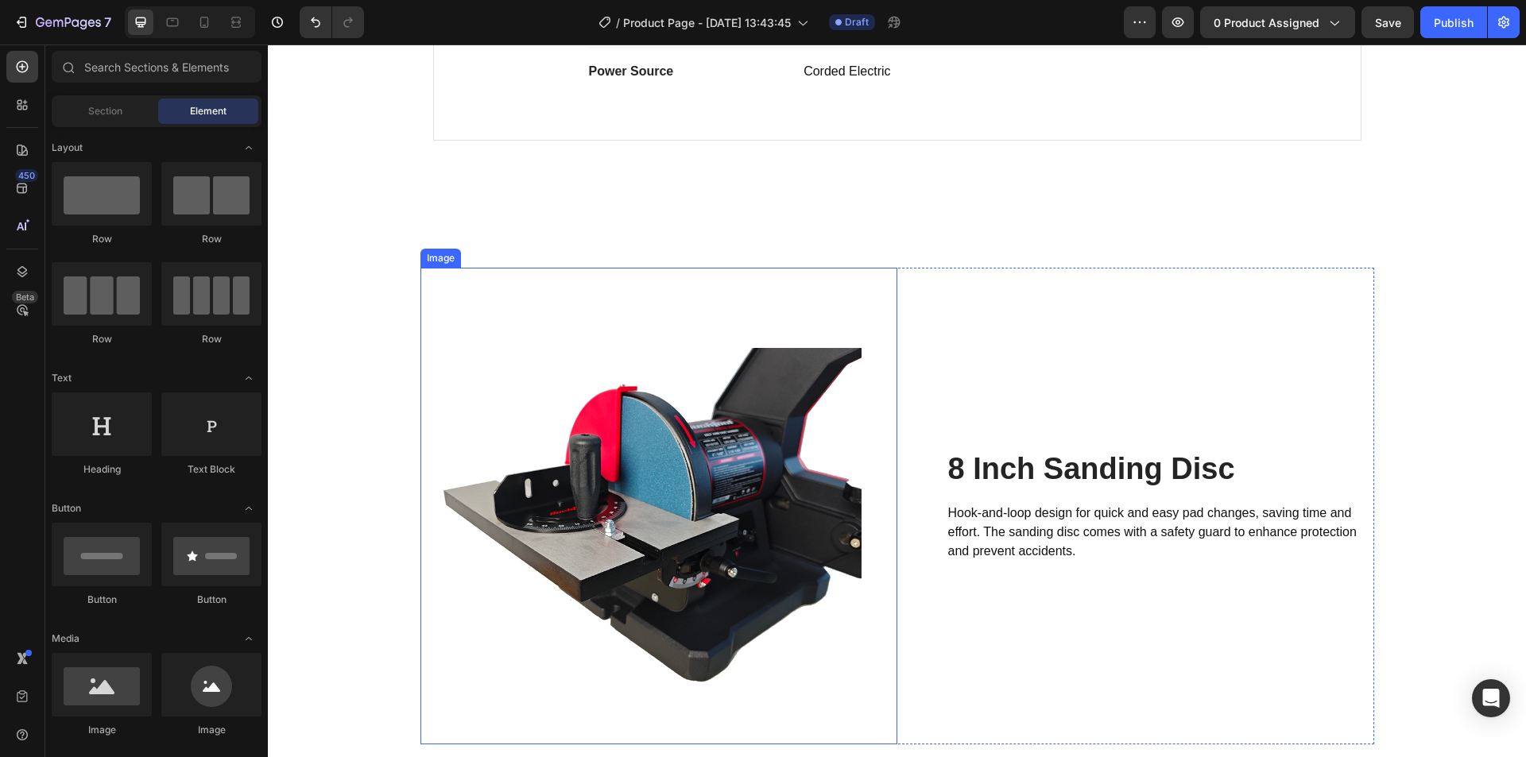
click at [884, 287] on img at bounding box center [658, 506] width 477 height 477
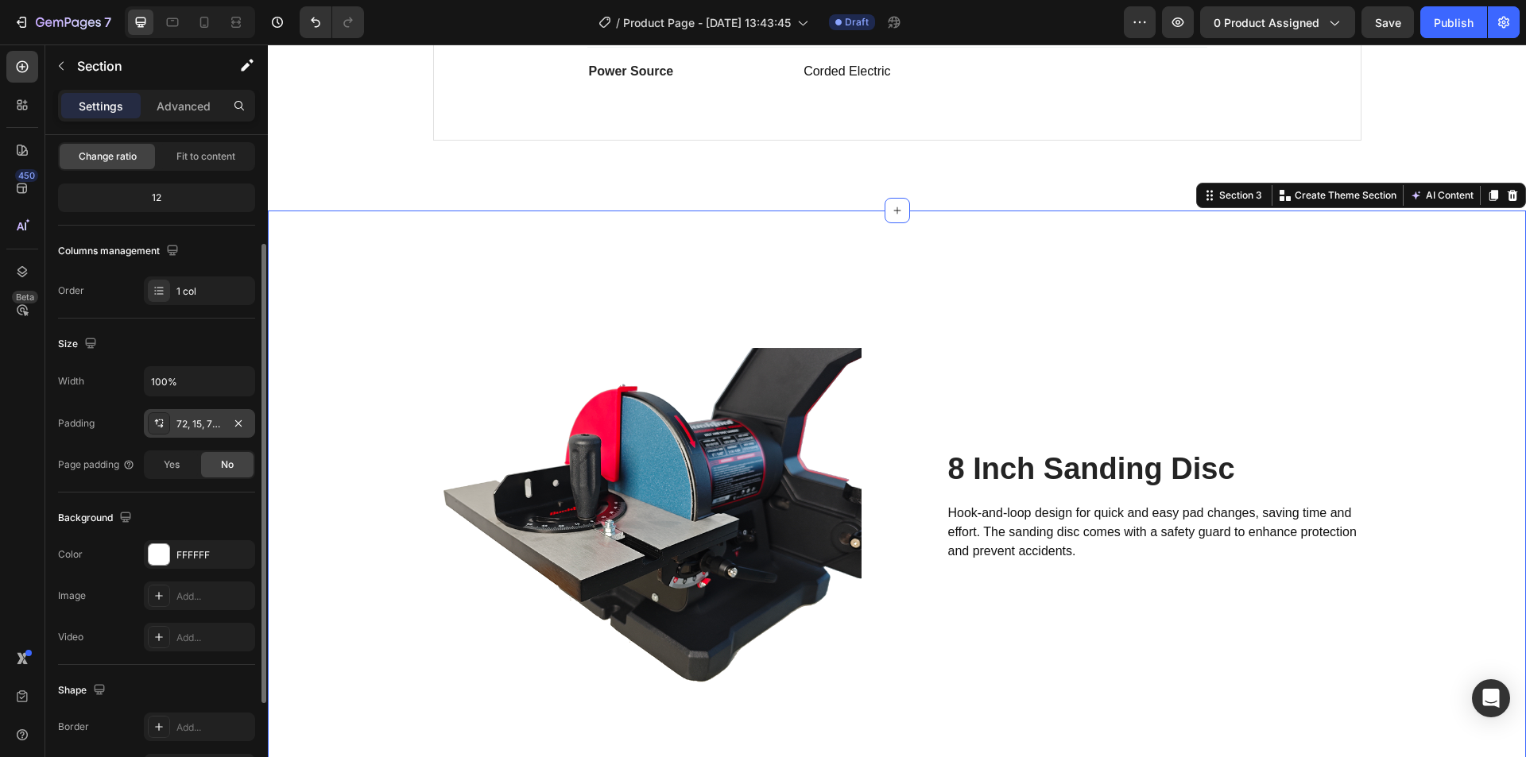
click at [187, 428] on div "72, 15, 72, 15" at bounding box center [199, 424] width 46 height 14
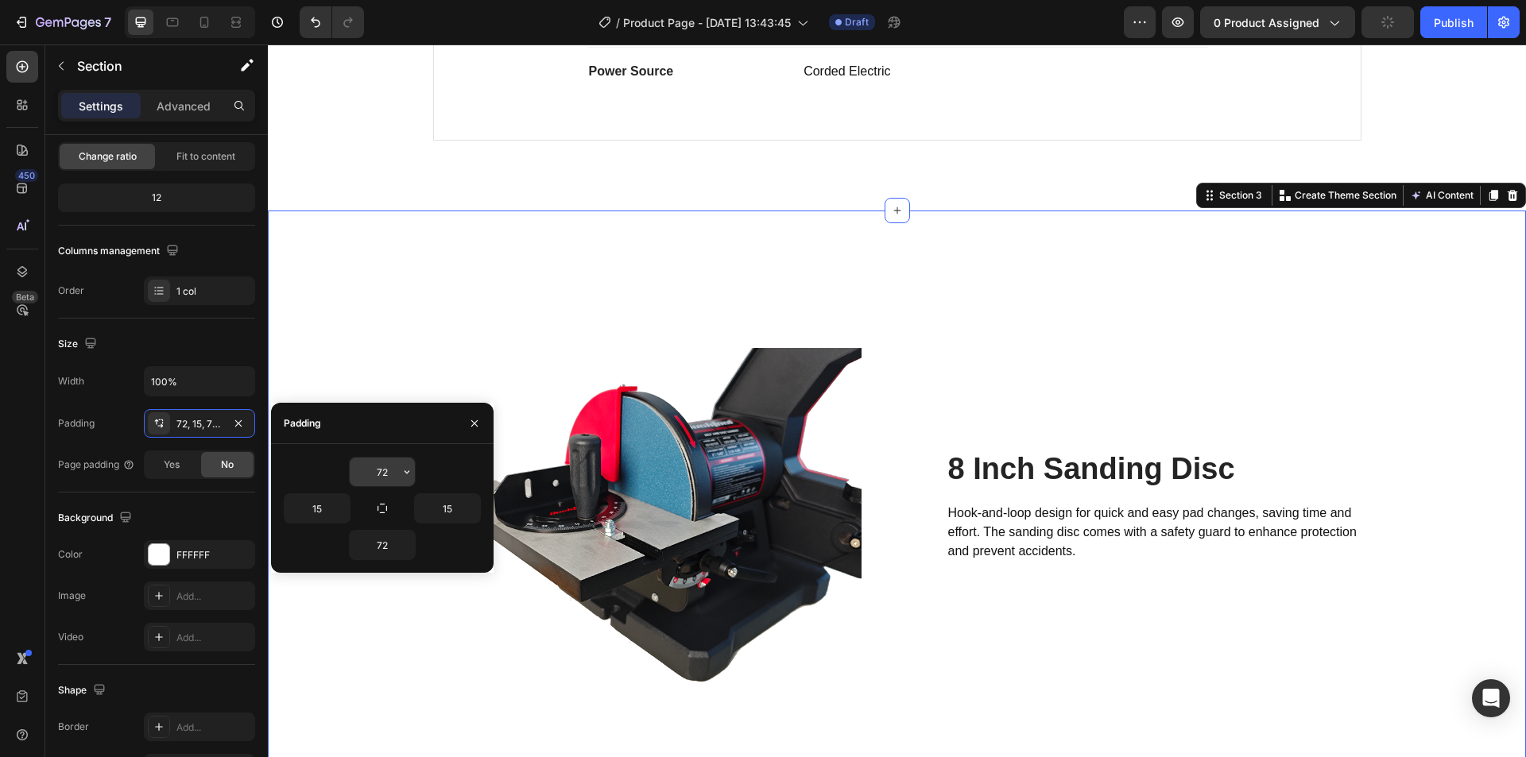
click at [376, 482] on input "72" at bounding box center [382, 472] width 65 height 29
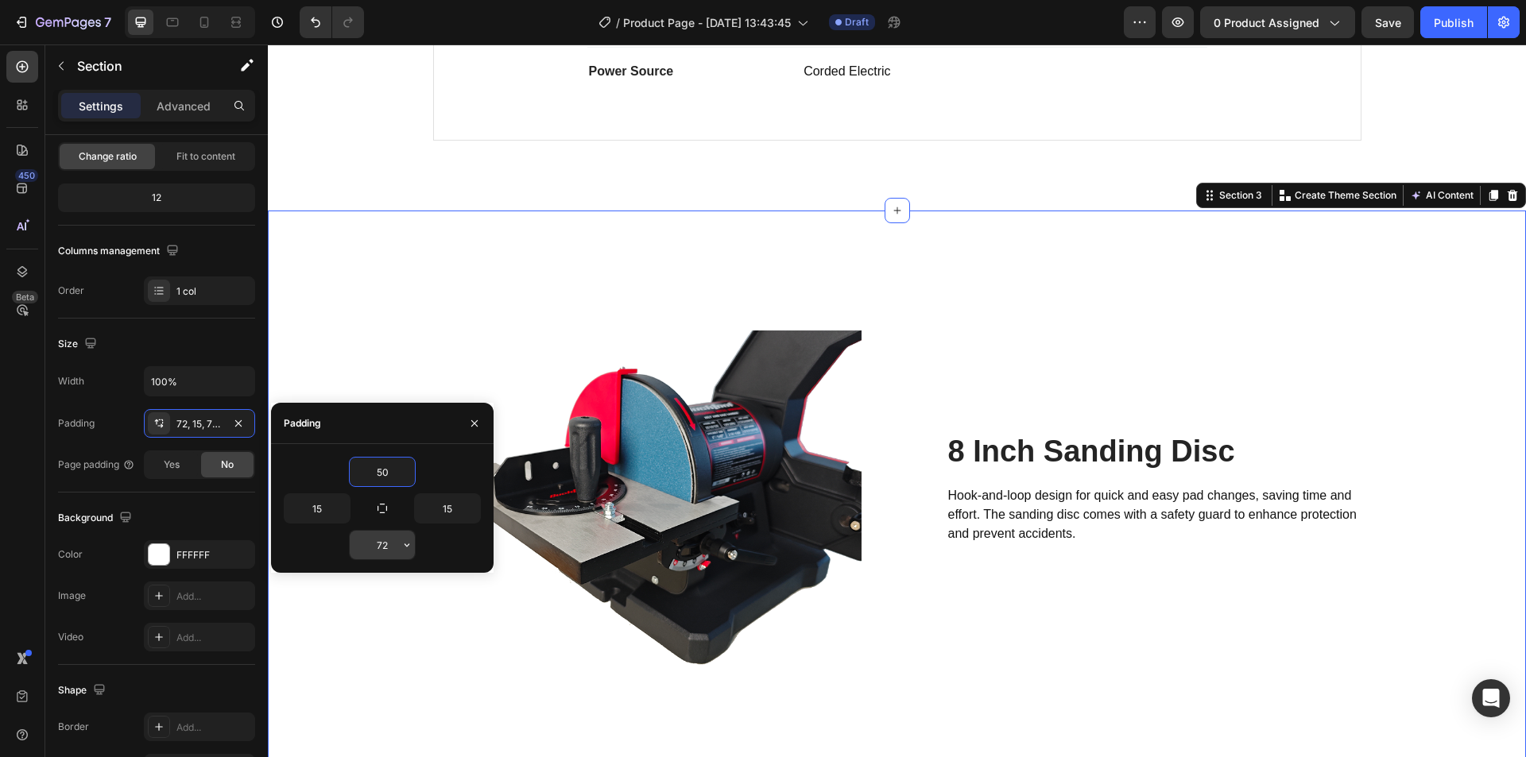
type input "50"
click at [375, 550] on input "72" at bounding box center [382, 545] width 65 height 29
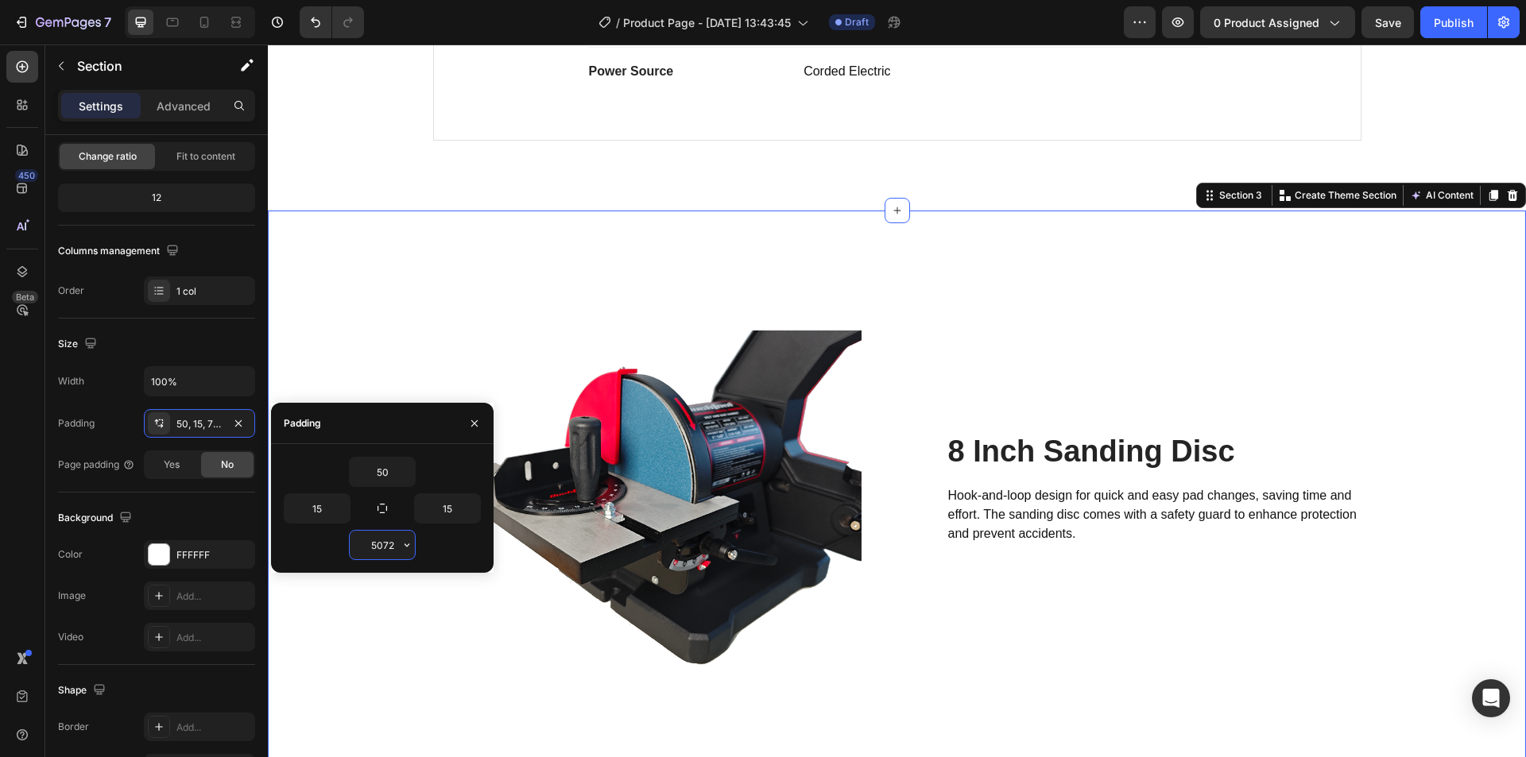
click at [387, 552] on input "5072" at bounding box center [382, 545] width 65 height 29
type input "50"
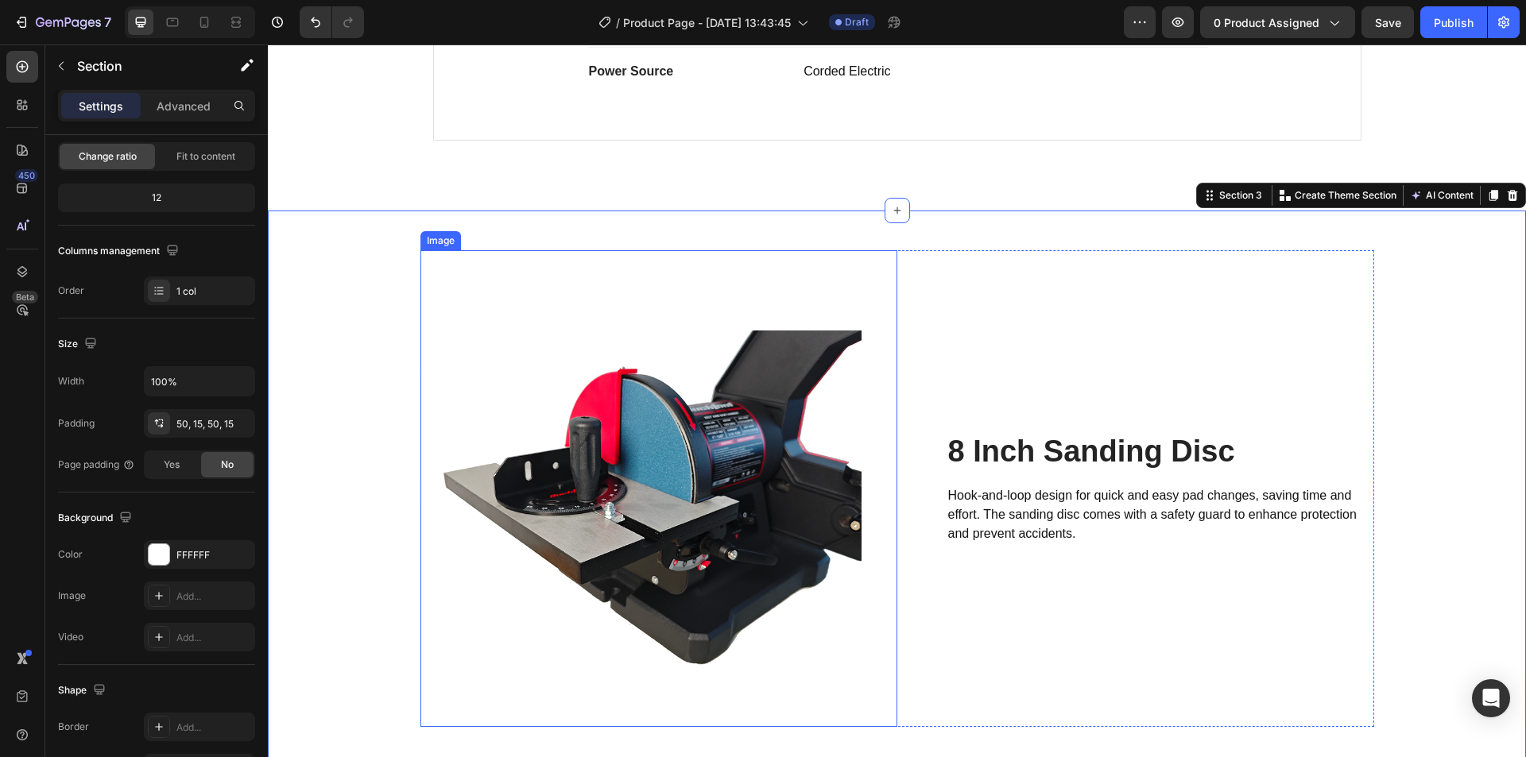
scroll to position [1692, 0]
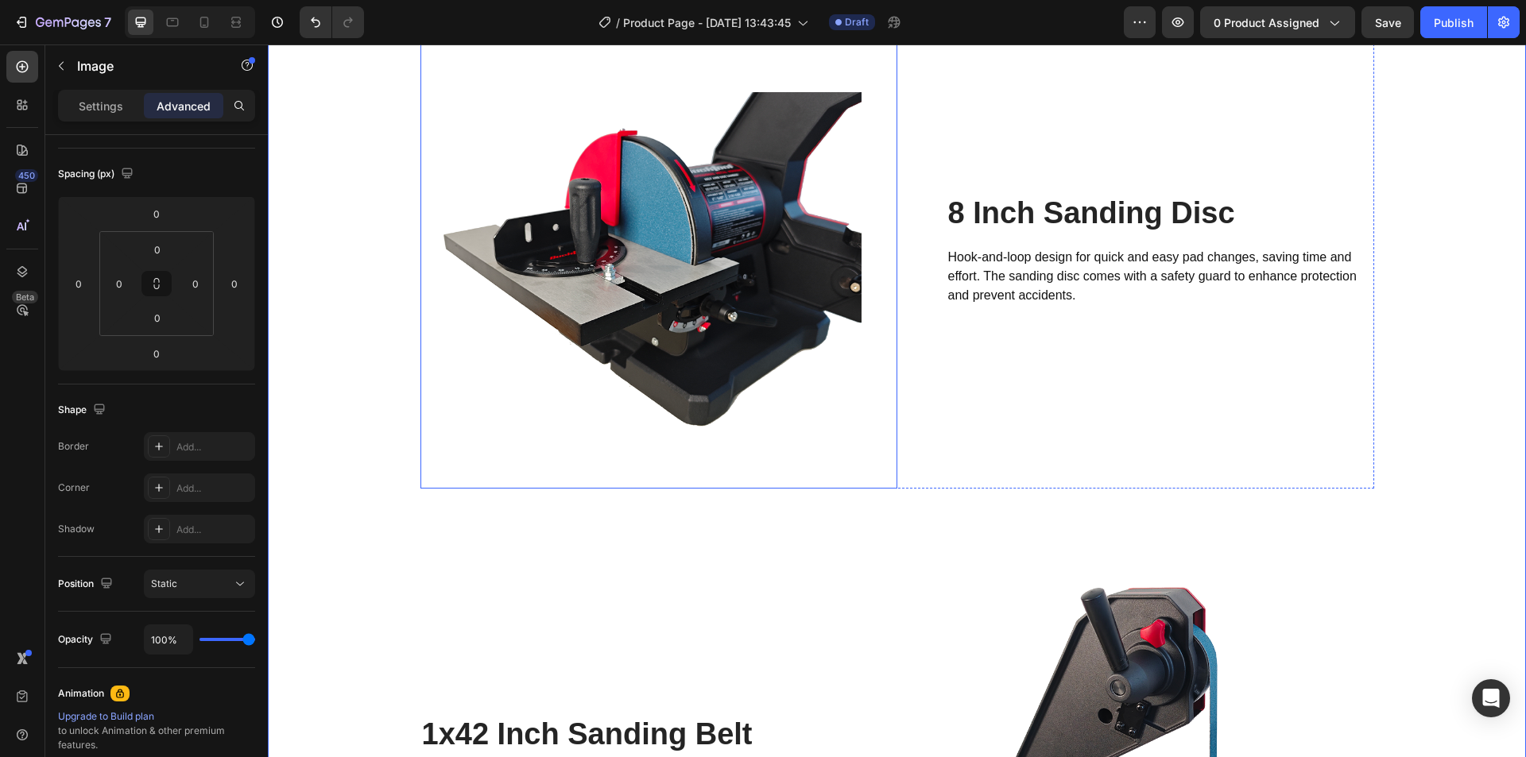
click at [829, 428] on img at bounding box center [658, 250] width 477 height 477
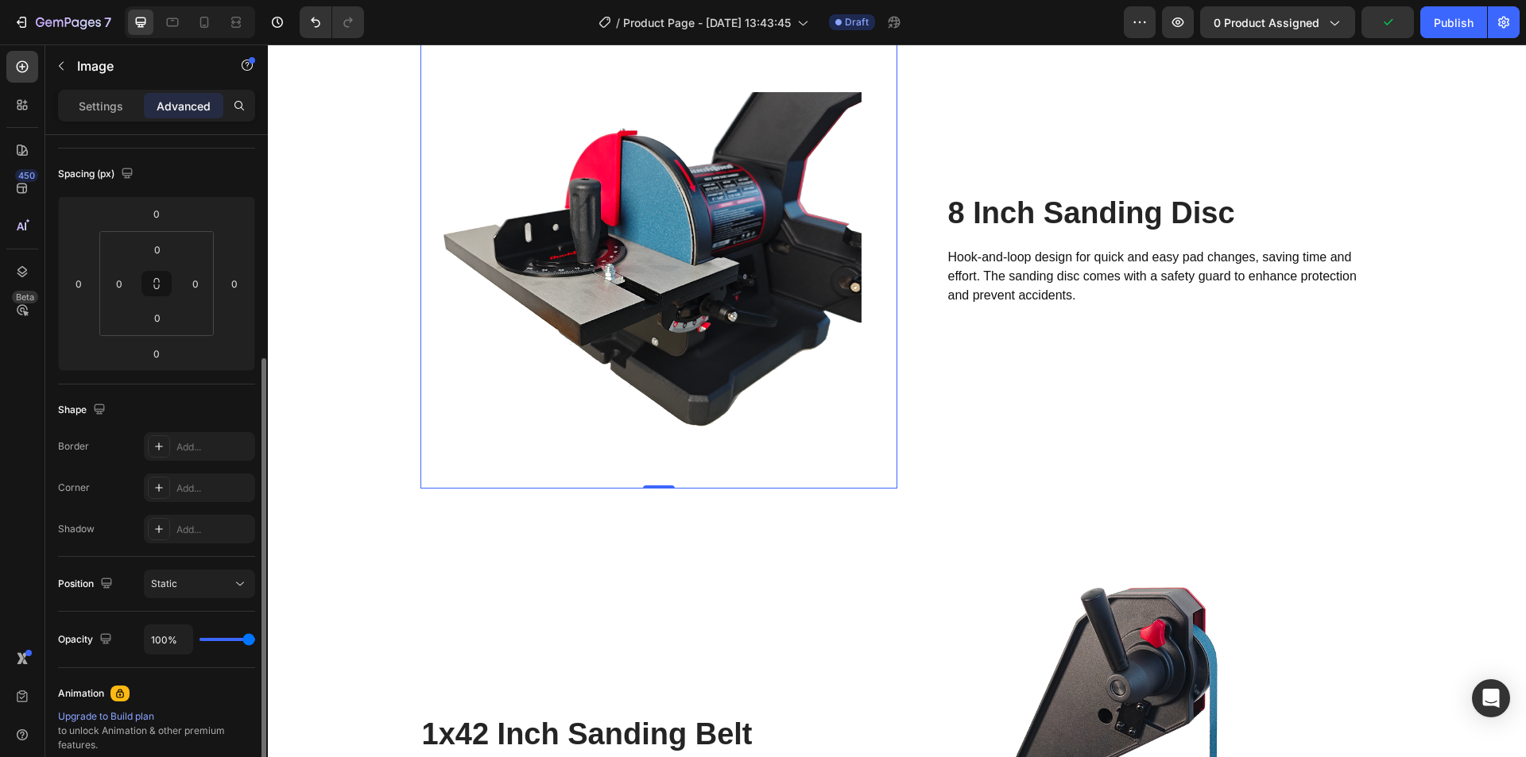
scroll to position [238, 0]
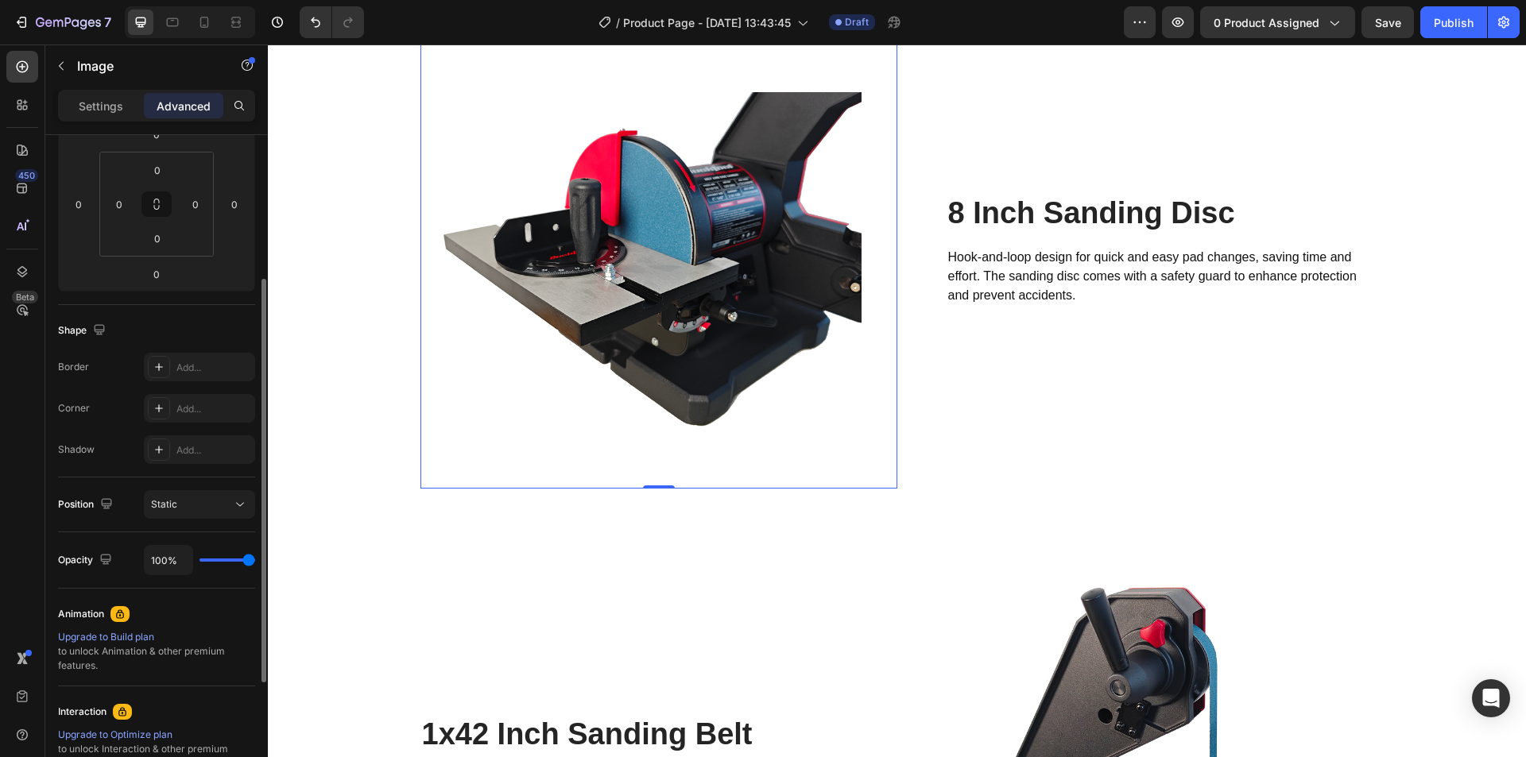
type input "87%"
type input "87"
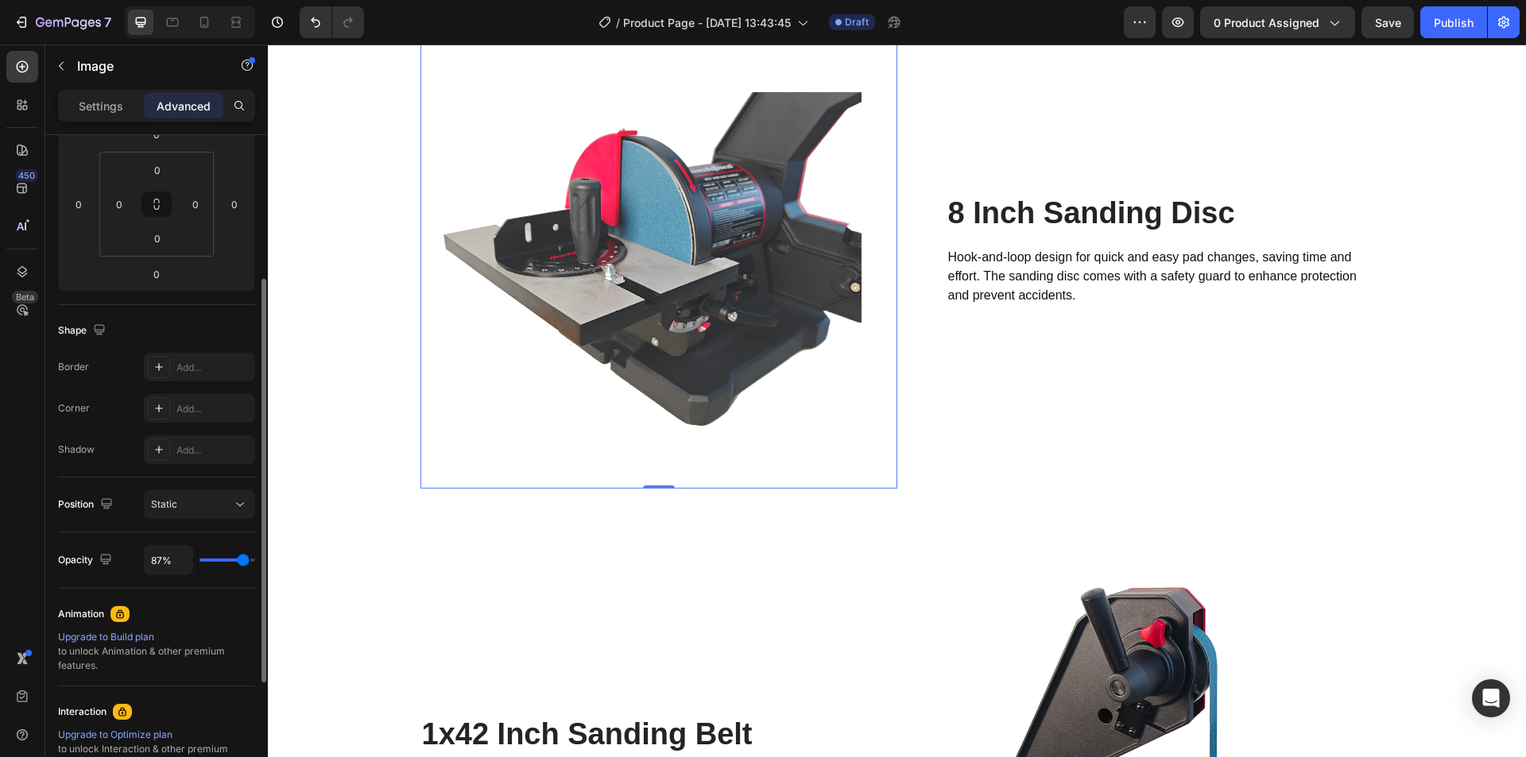
type input "85%"
type input "85"
type input "83%"
type input "83"
type input "81%"
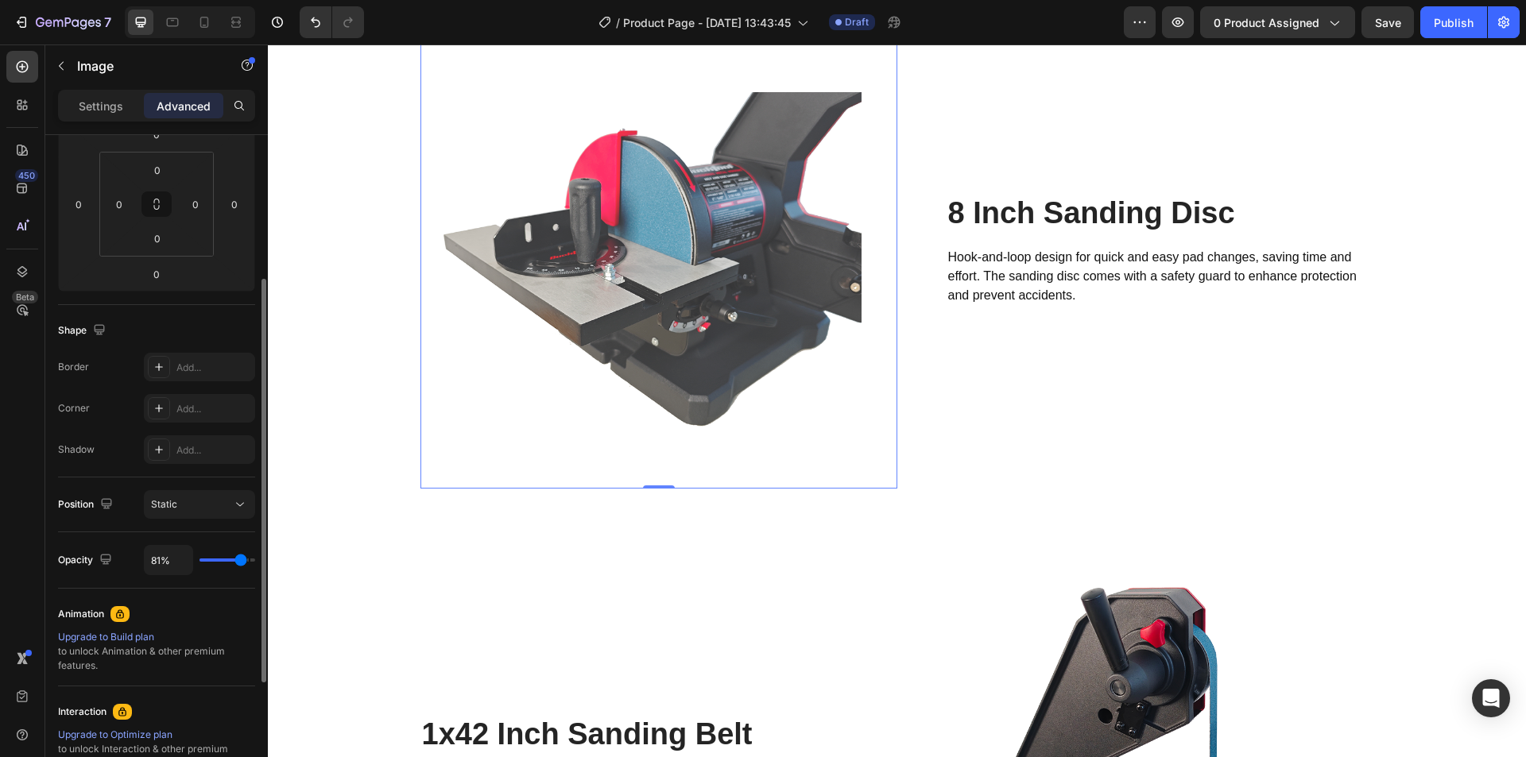
type input "81"
click at [241, 561] on input "range" at bounding box center [228, 560] width 56 height 3
type input "85%"
type input "85"
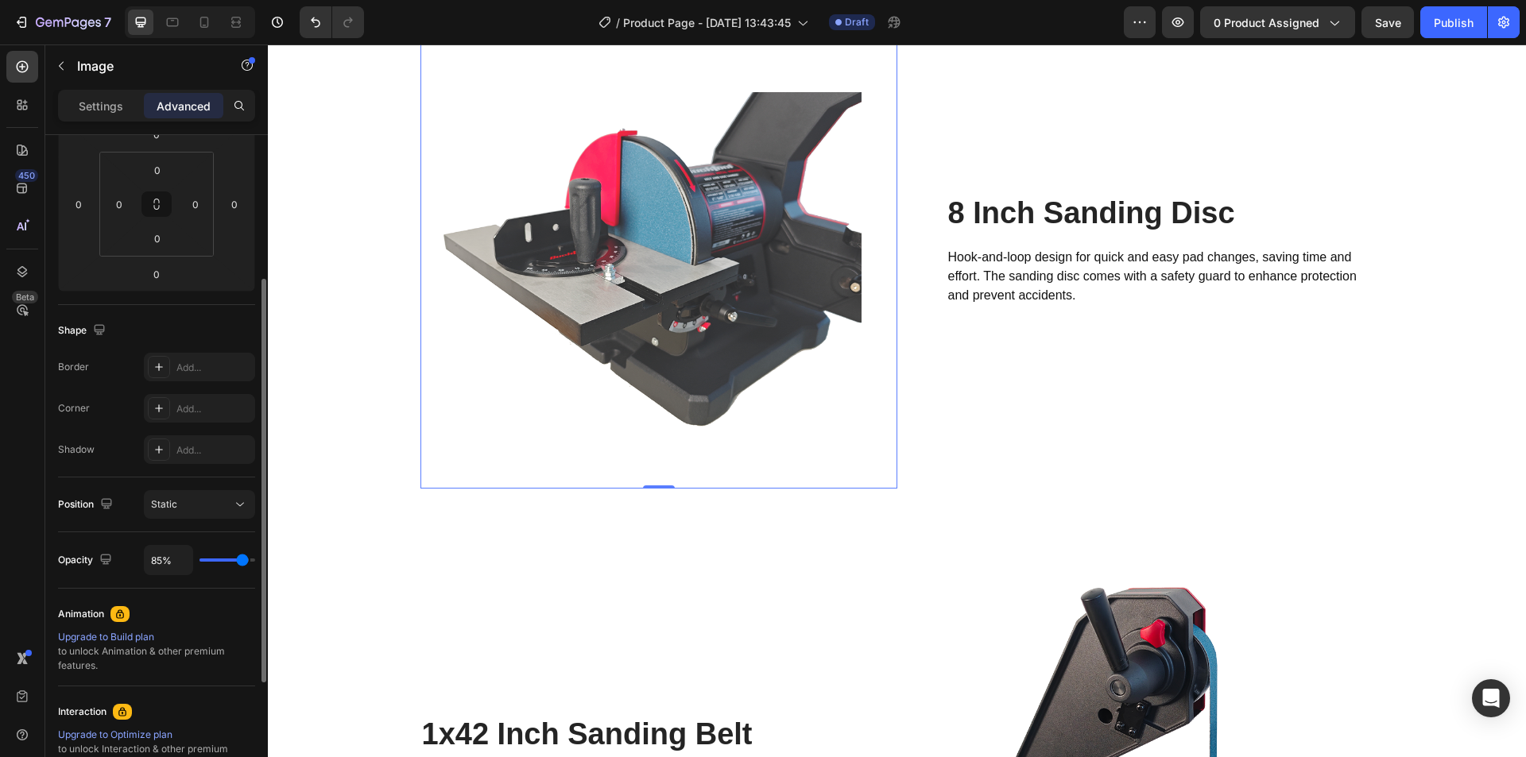
type input "91%"
type input "91"
type input "96%"
type input "96"
type input "98%"
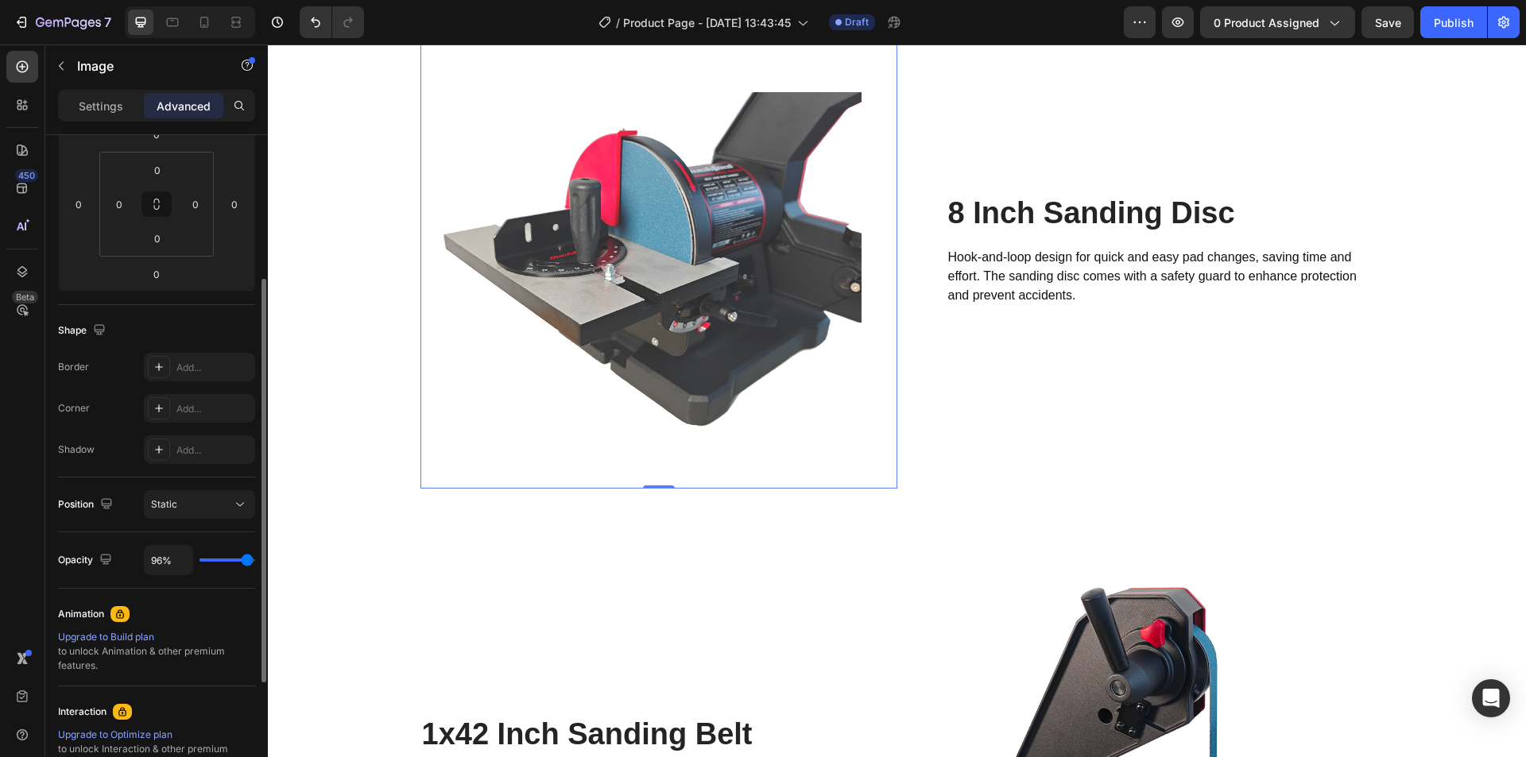
type input "98"
type input "100%"
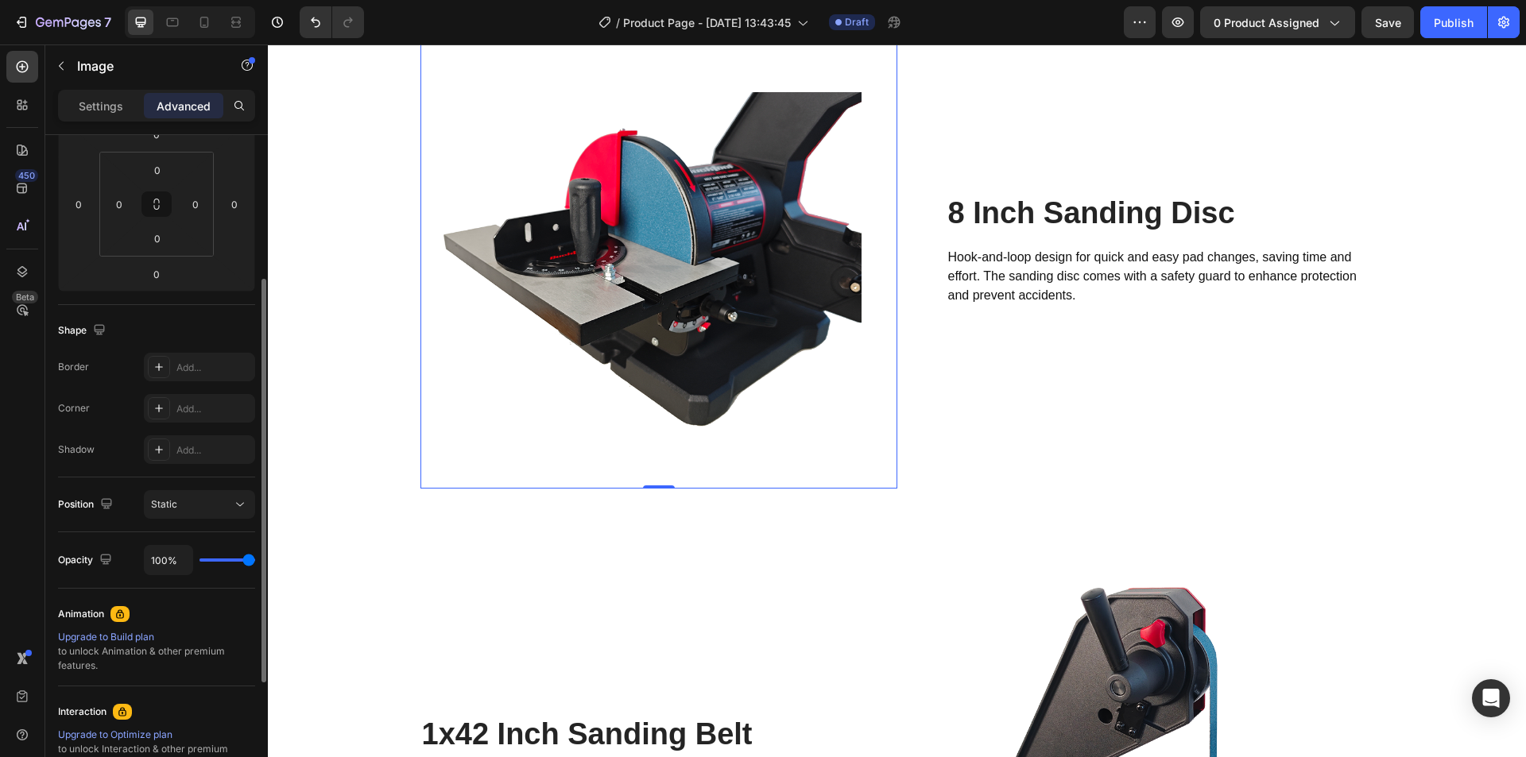
drag, startPoint x: 241, startPoint y: 561, endPoint x: 254, endPoint y: 562, distance: 12.7
type input "100"
click at [254, 562] on input "range" at bounding box center [228, 560] width 56 height 3
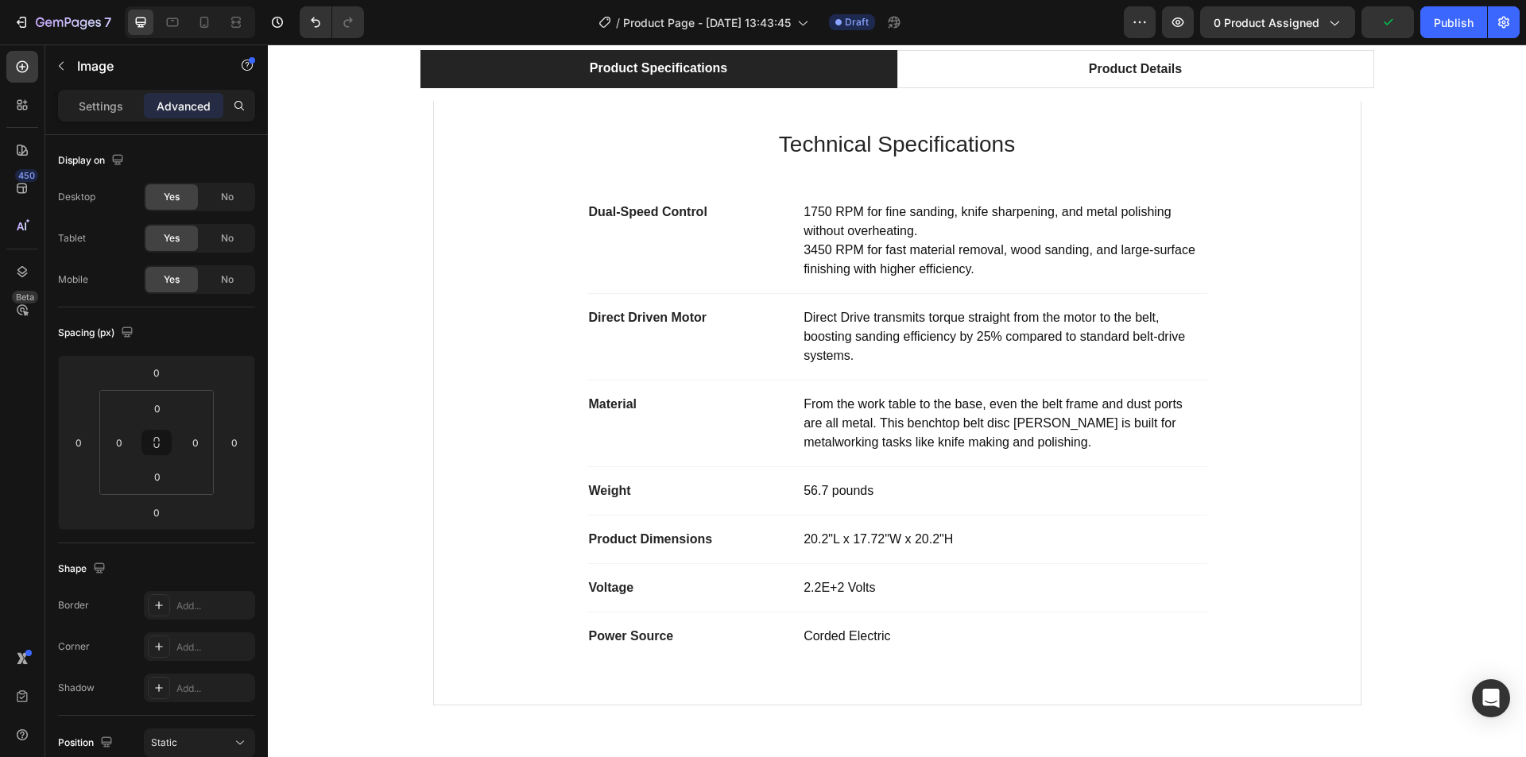
scroll to position [659, 0]
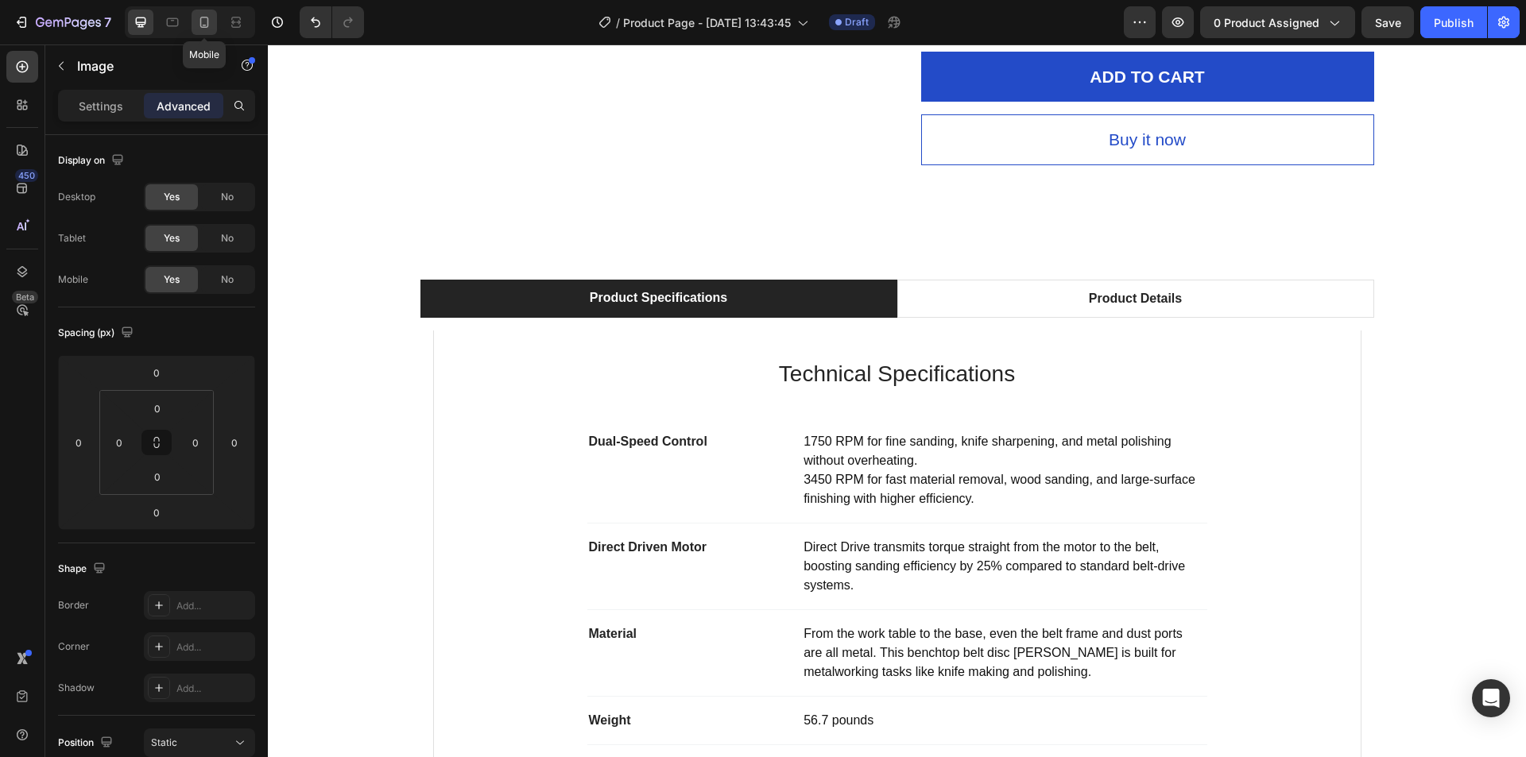
click at [198, 17] on icon at bounding box center [204, 22] width 16 height 16
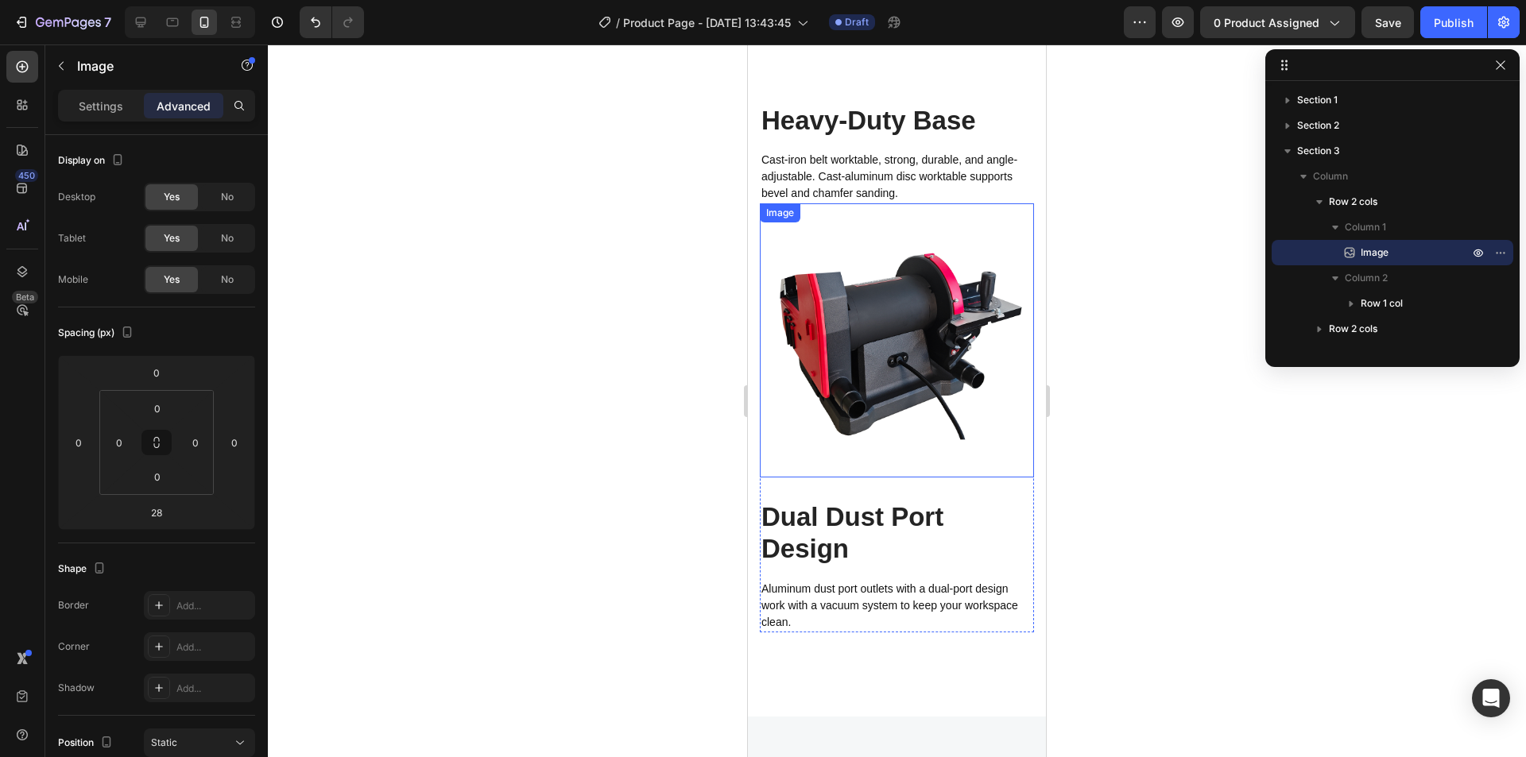
scroll to position [3644, 0]
click at [145, 22] on icon at bounding box center [141, 22] width 10 height 10
type input "0"
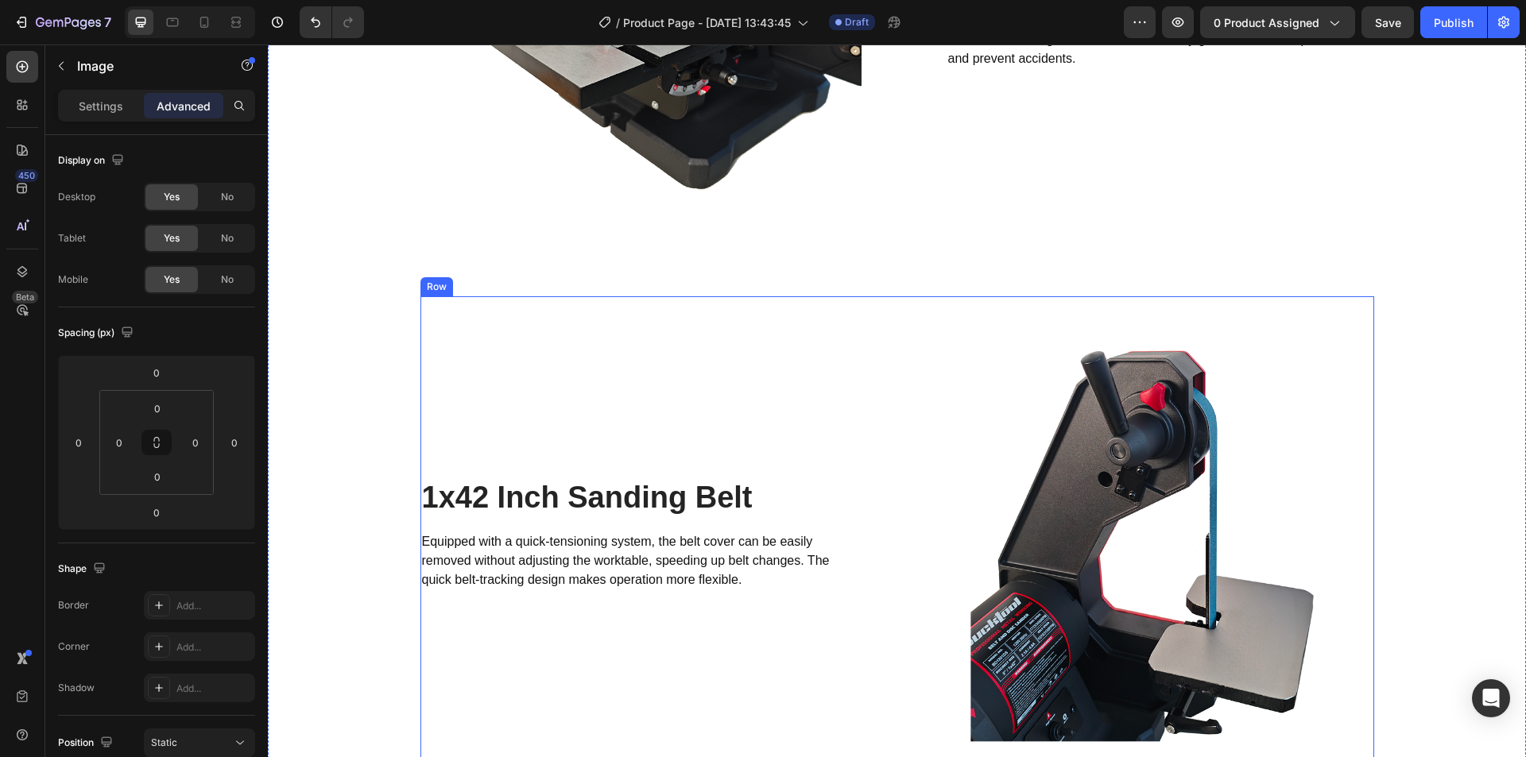
scroll to position [2356, 0]
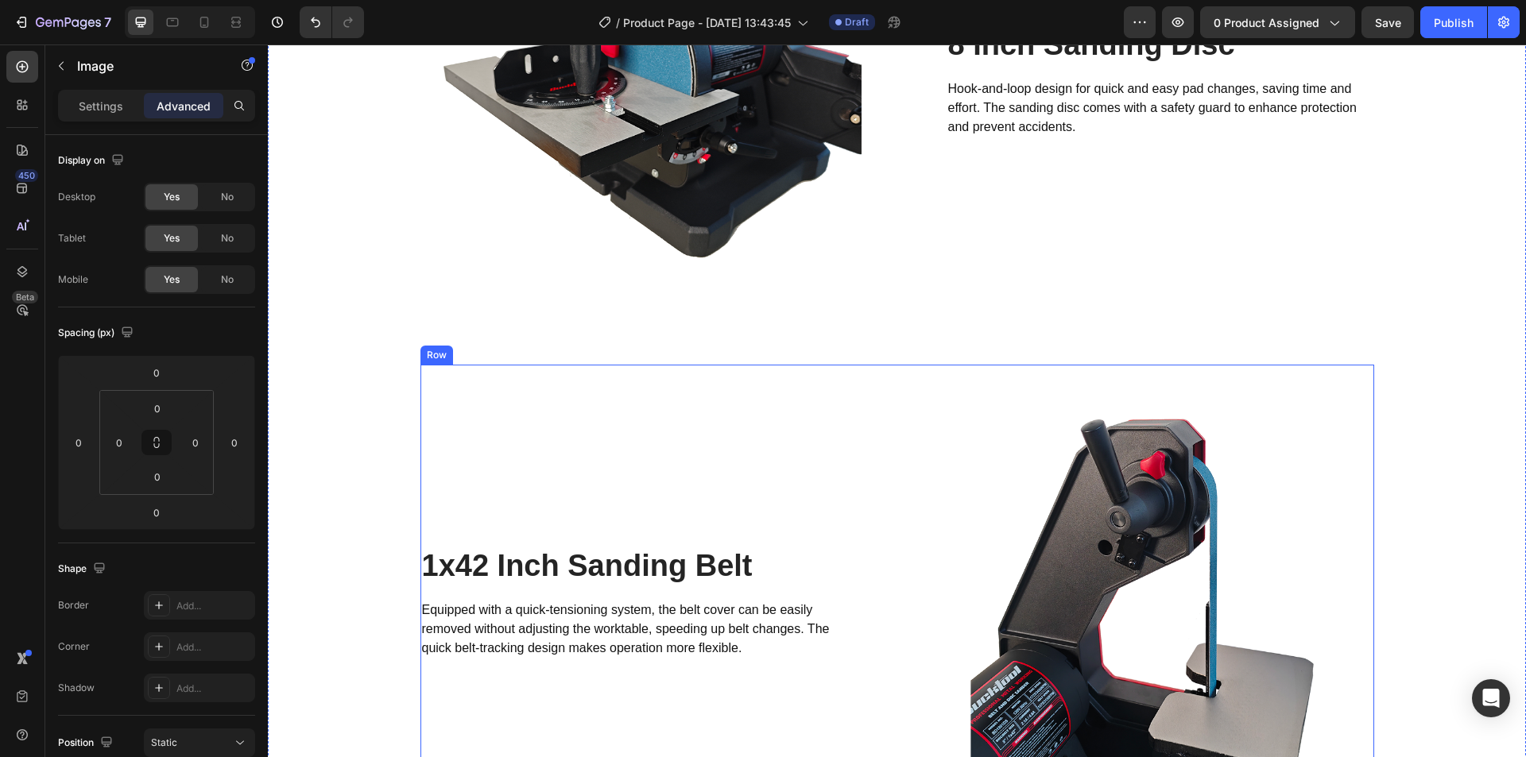
click at [779, 388] on div "1x42 Inch Sanding Belt Heading Equipped with a quick-tensioning system, the bel…" at bounding box center [658, 603] width 477 height 477
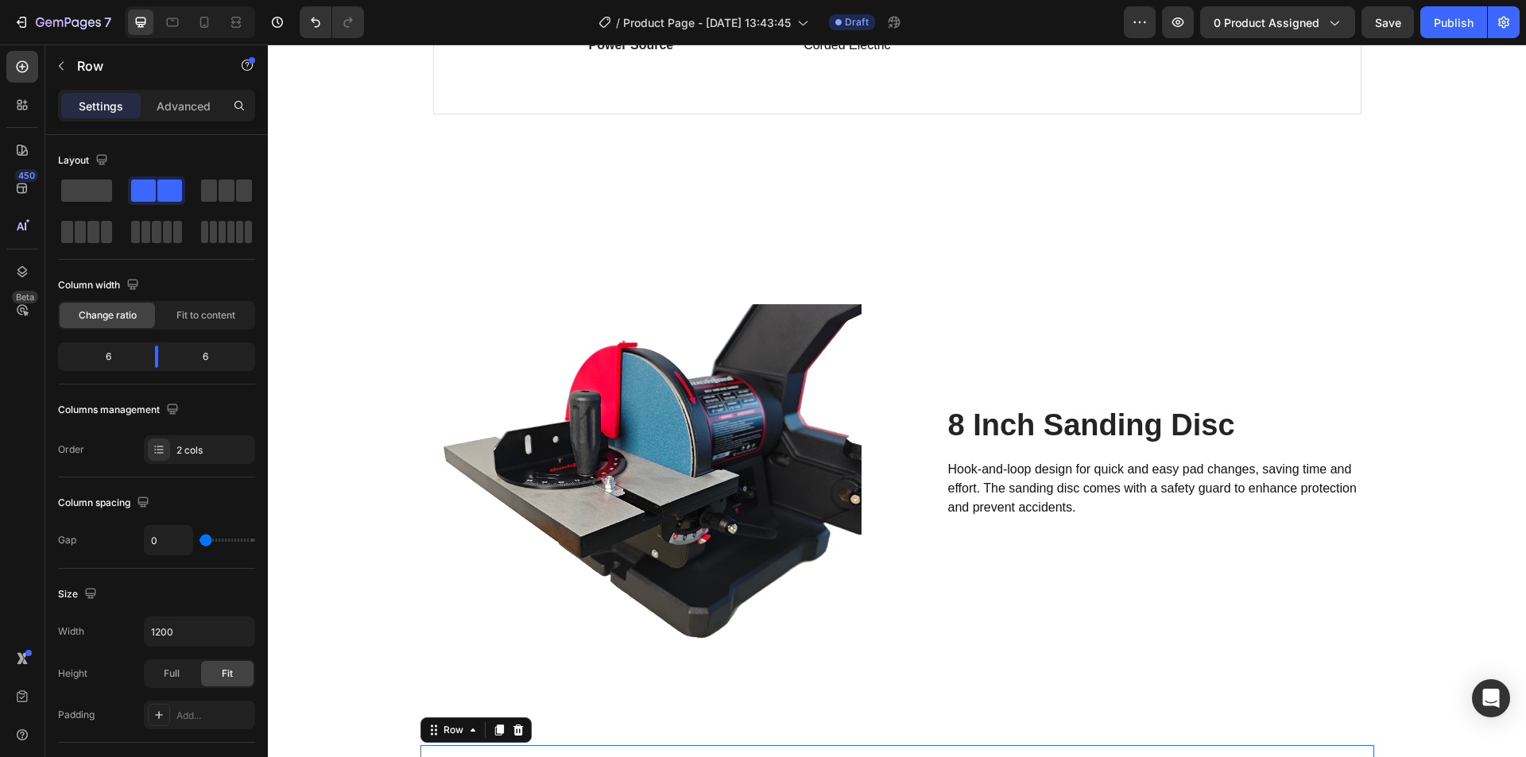
scroll to position [1879, 0]
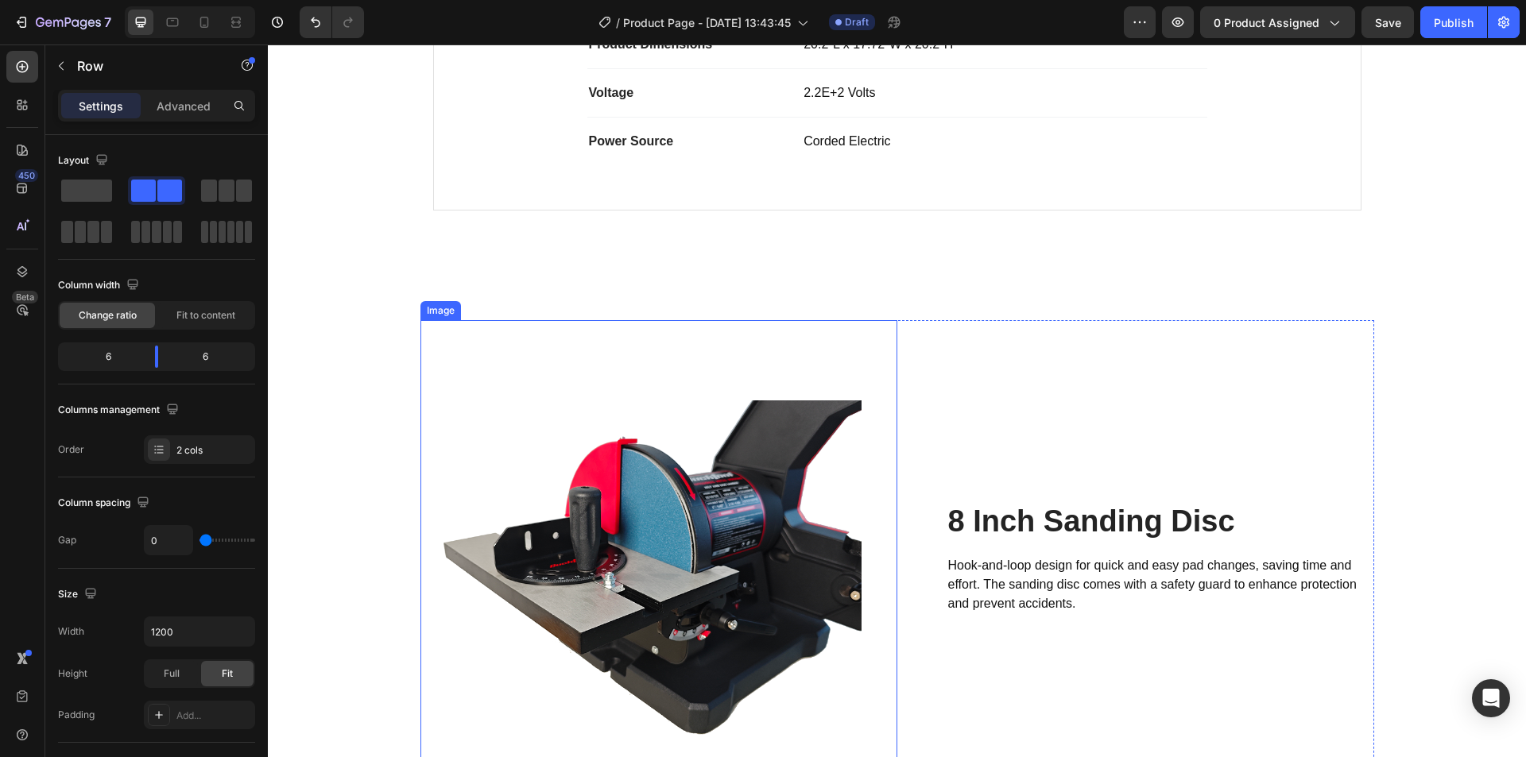
click at [691, 344] on img at bounding box center [658, 558] width 477 height 477
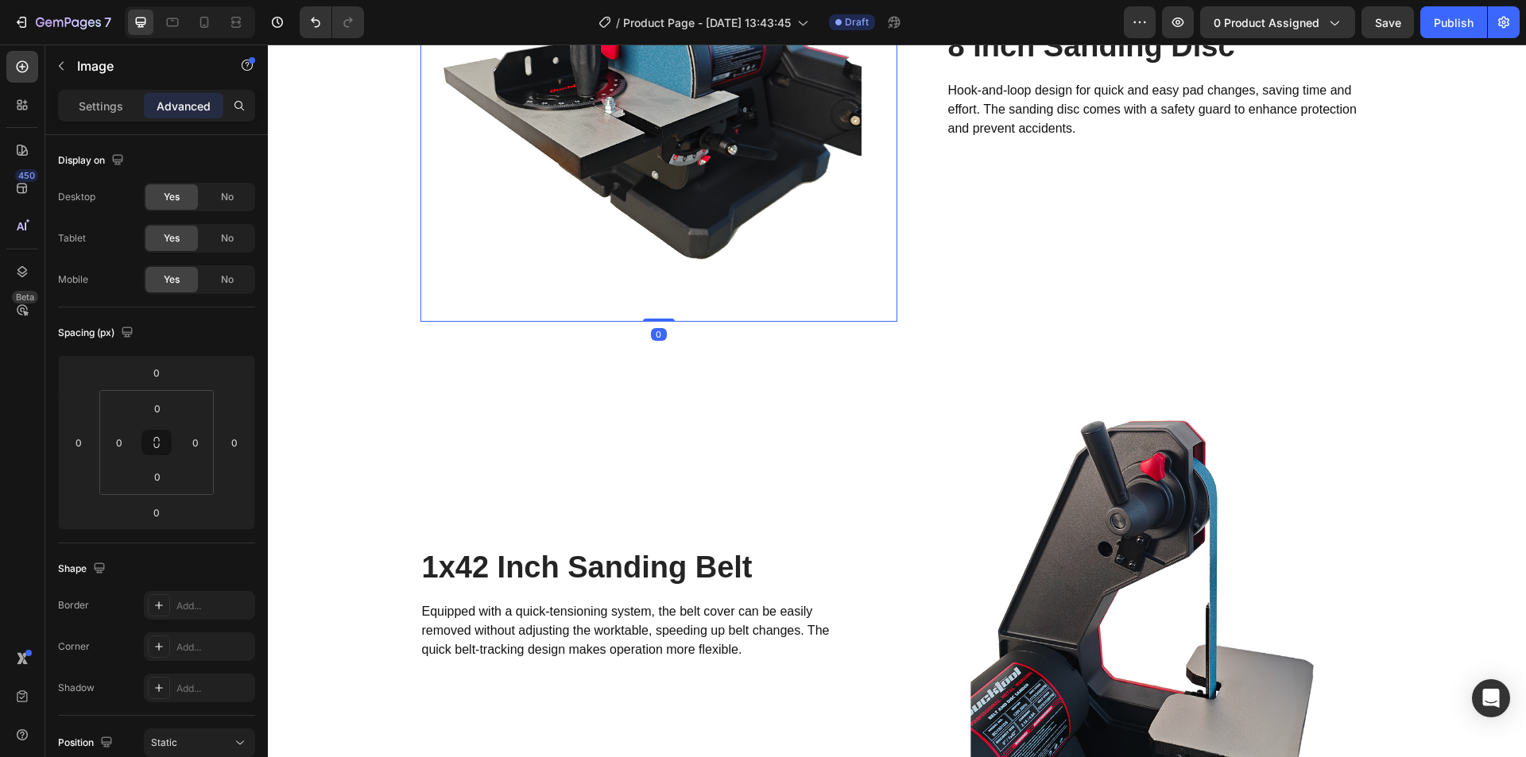
scroll to position [2356, 0]
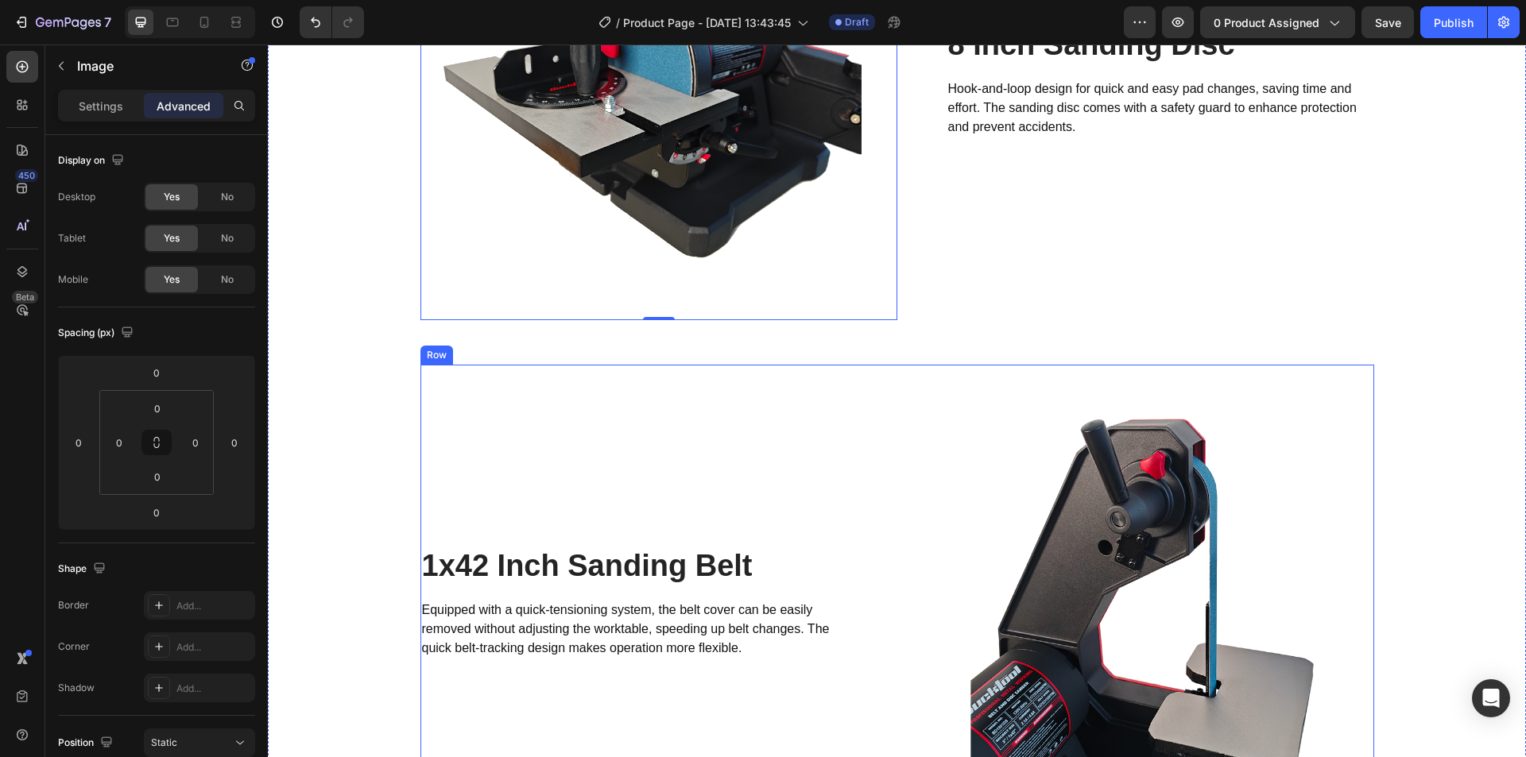
click at [693, 410] on div "1x42 Inch Sanding Belt Heading Equipped with a quick-tensioning system, the bel…" at bounding box center [658, 603] width 477 height 477
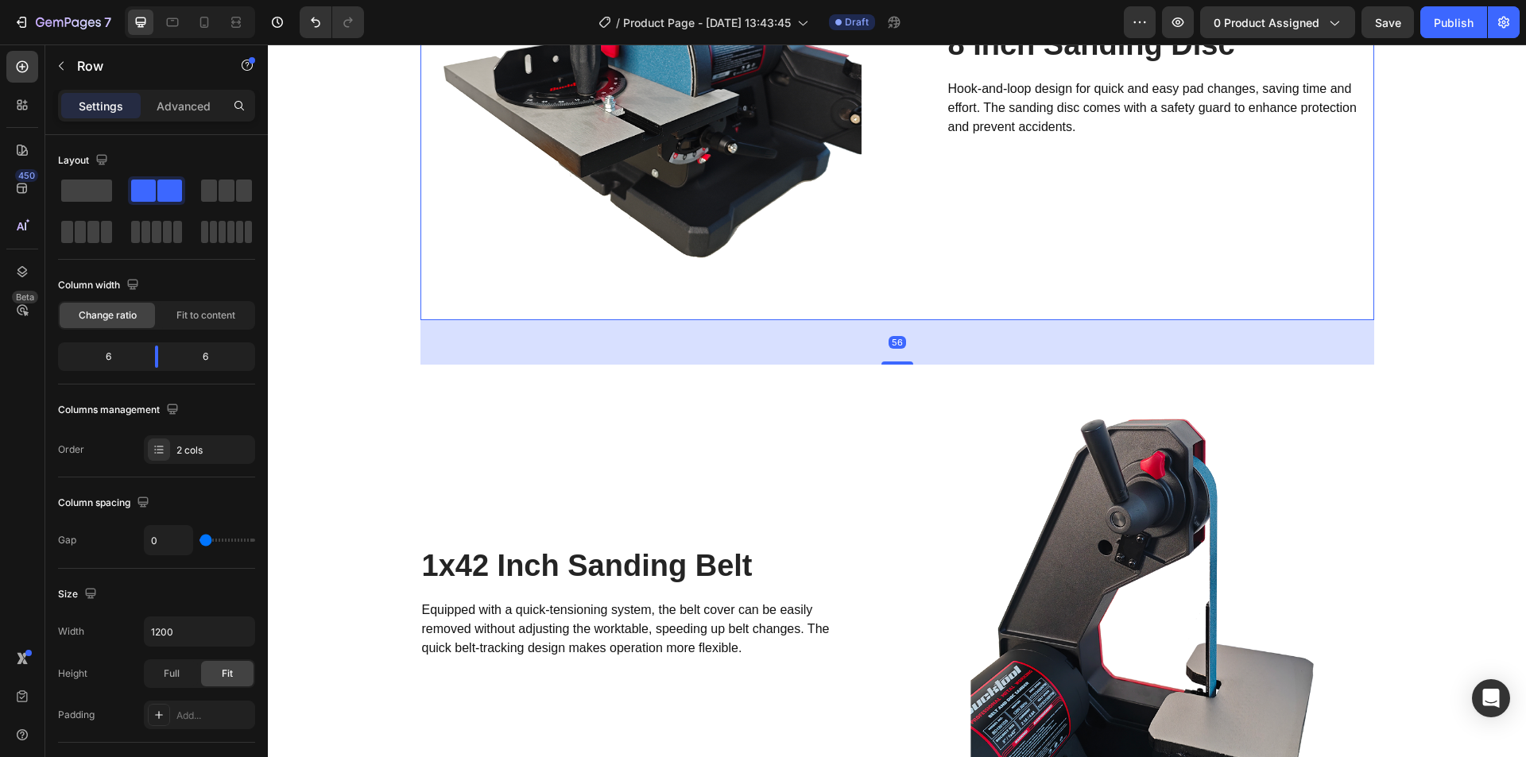
click at [953, 308] on div "8 Inch Sanding Disc Heading Hook-and-loop design for quick and easy pad changes…" at bounding box center [1135, 81] width 477 height 477
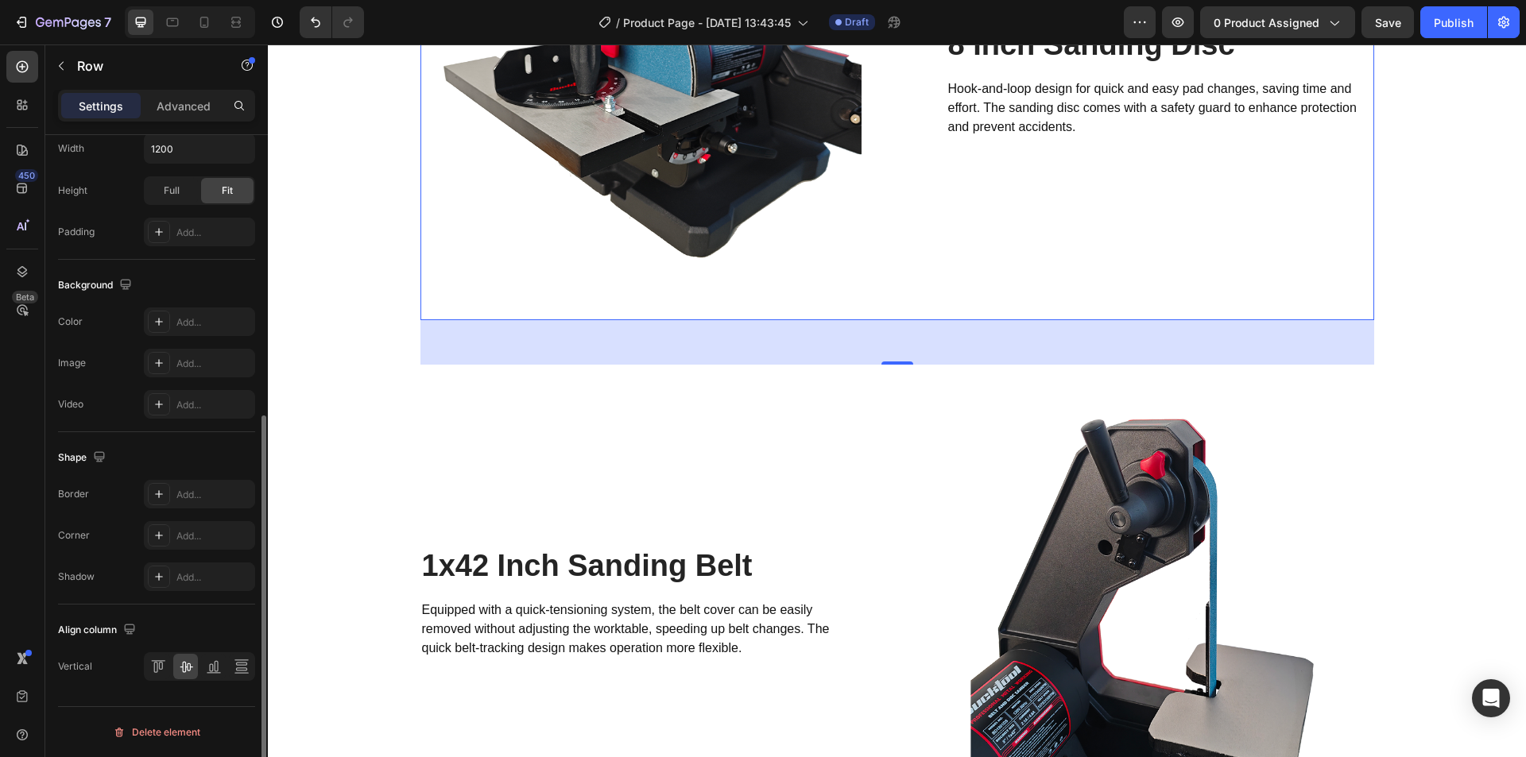
scroll to position [245, 0]
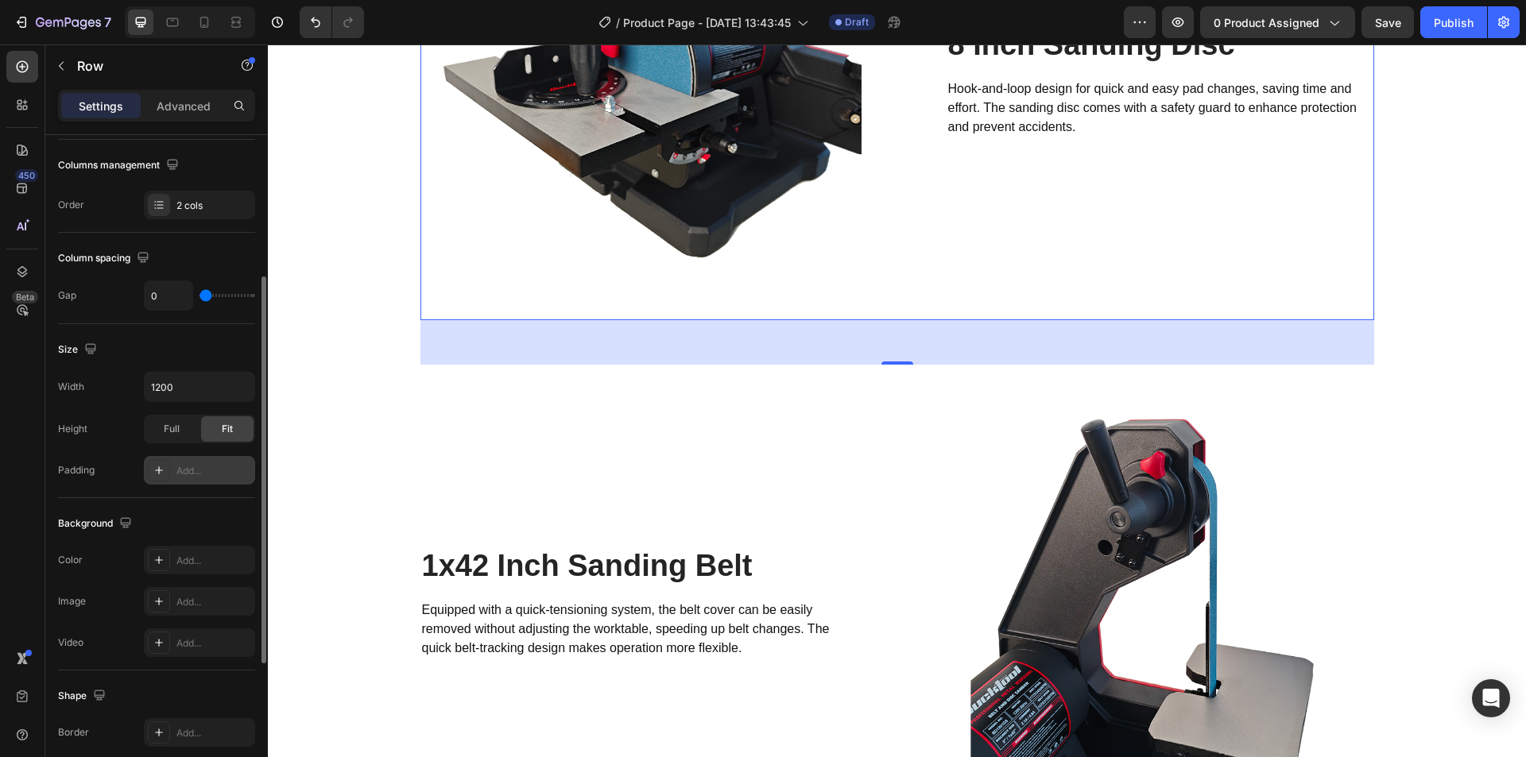
click at [181, 471] on div "Add..." at bounding box center [213, 471] width 75 height 14
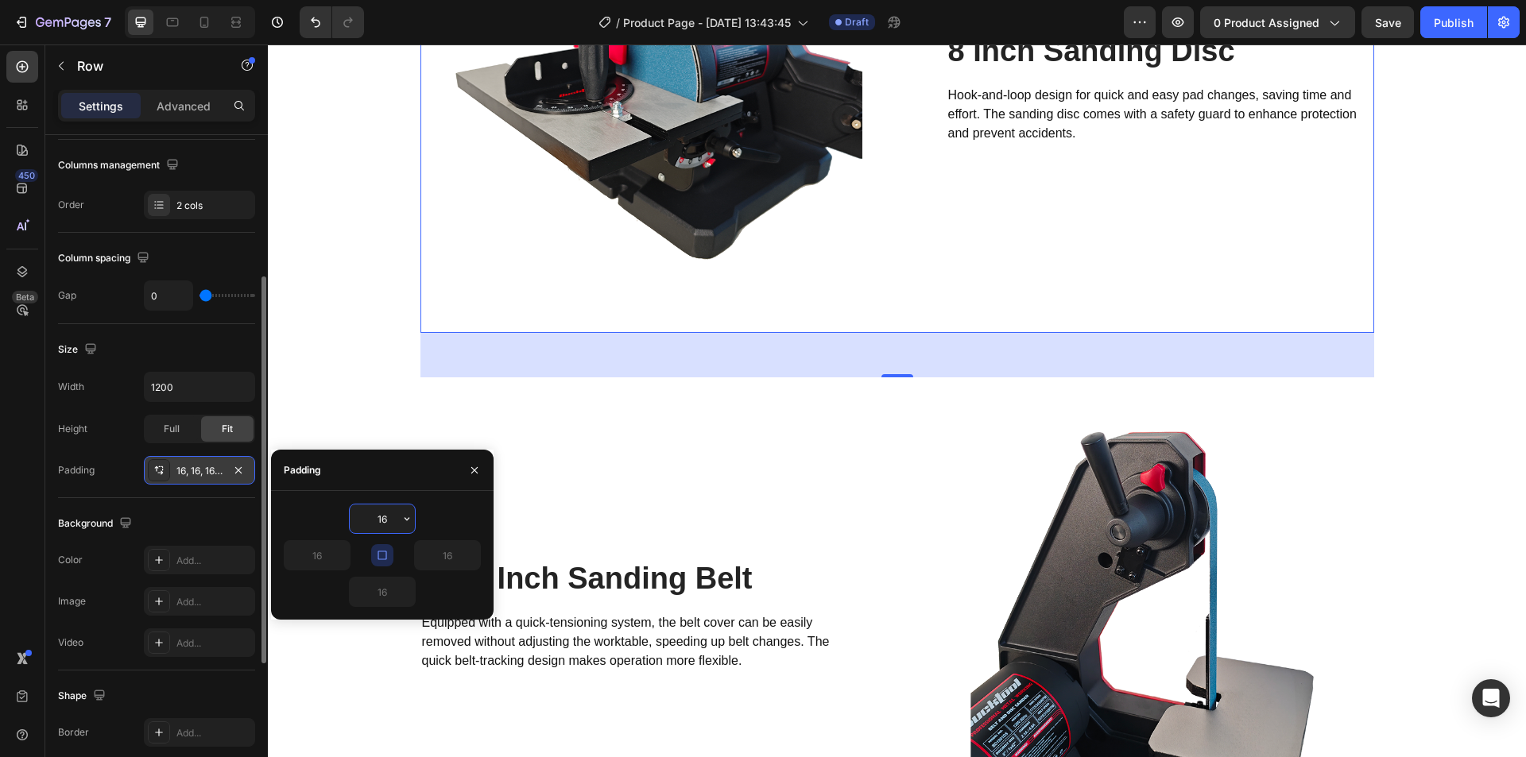
click at [382, 525] on input "16" at bounding box center [382, 519] width 65 height 29
drag, startPoint x: 389, startPoint y: 521, endPoint x: 359, endPoint y: 521, distance: 29.4
click at [359, 521] on input "16" at bounding box center [382, 519] width 65 height 29
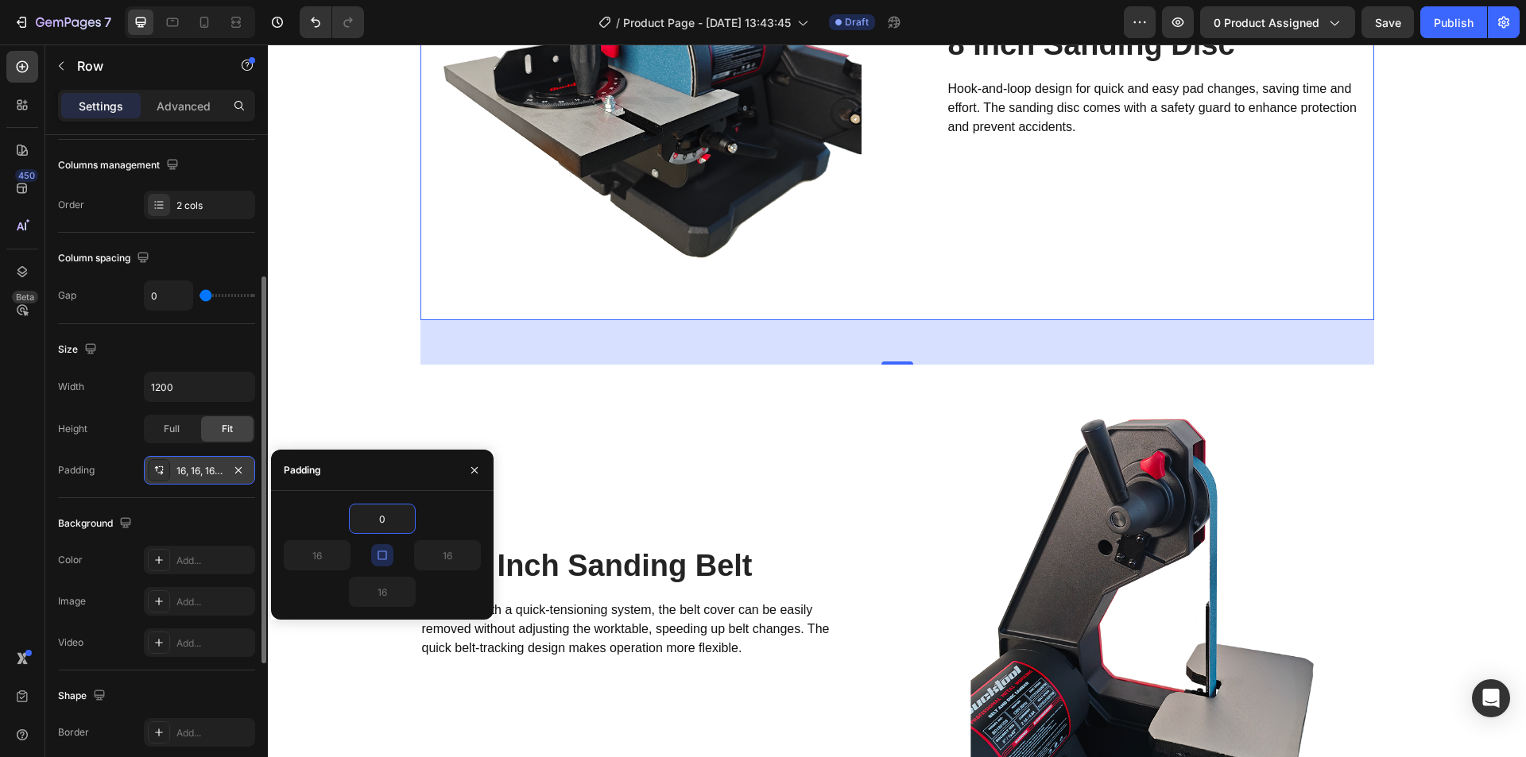
type input "0"
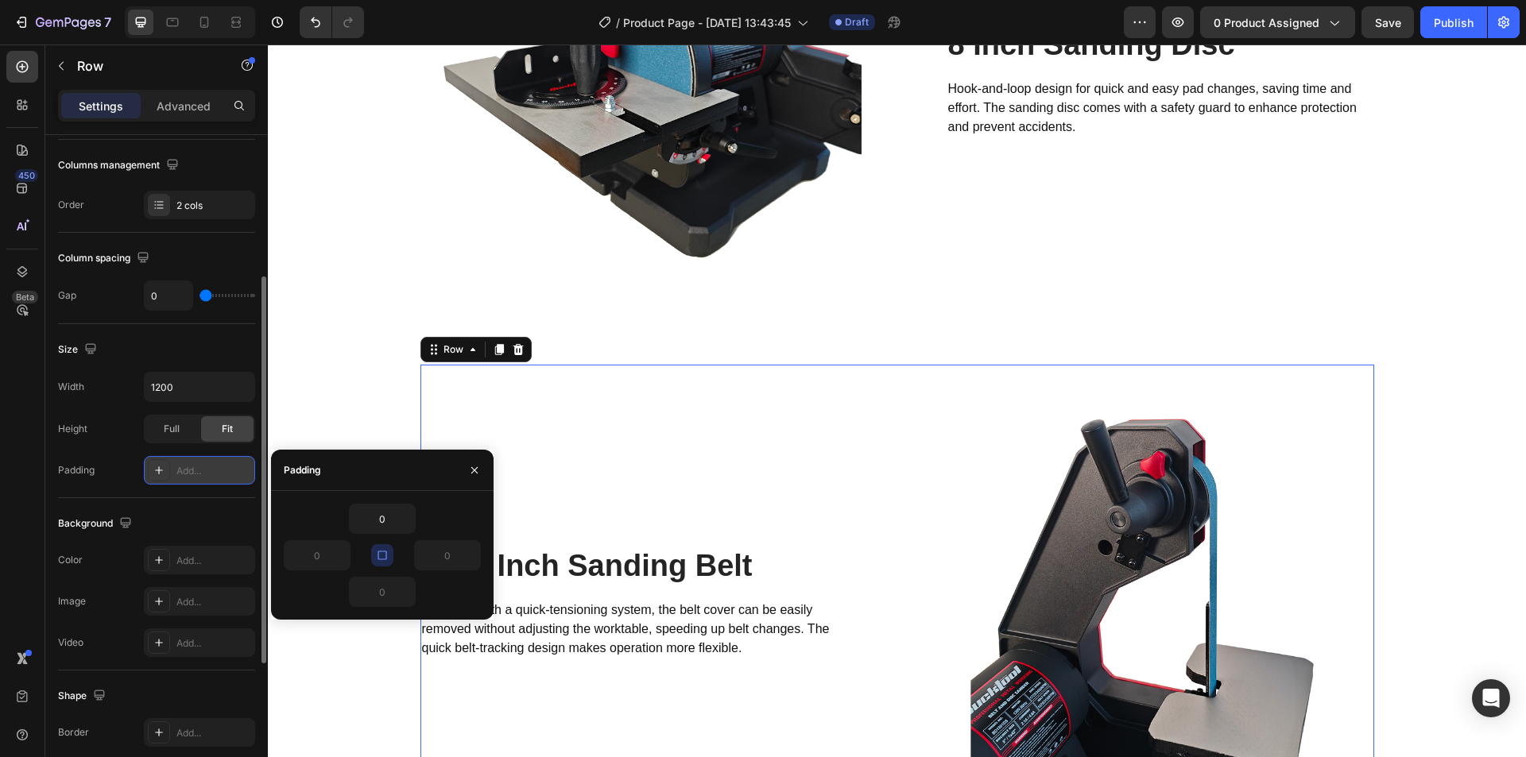
click at [738, 405] on div "1x42 Inch Sanding Belt Heading Equipped with a quick-tensioning system, the bel…" at bounding box center [658, 603] width 477 height 477
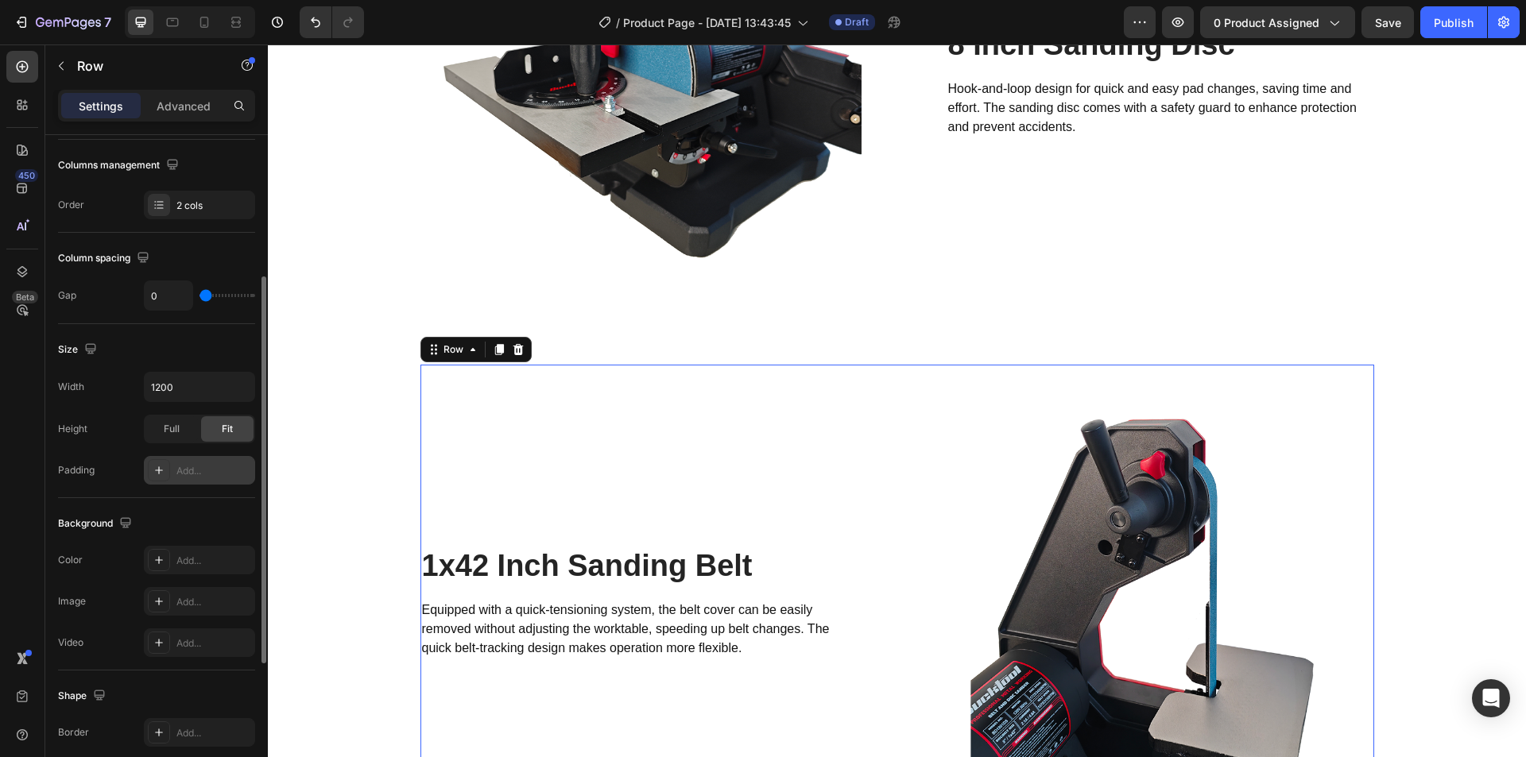
click at [181, 475] on div "Add..." at bounding box center [213, 471] width 75 height 14
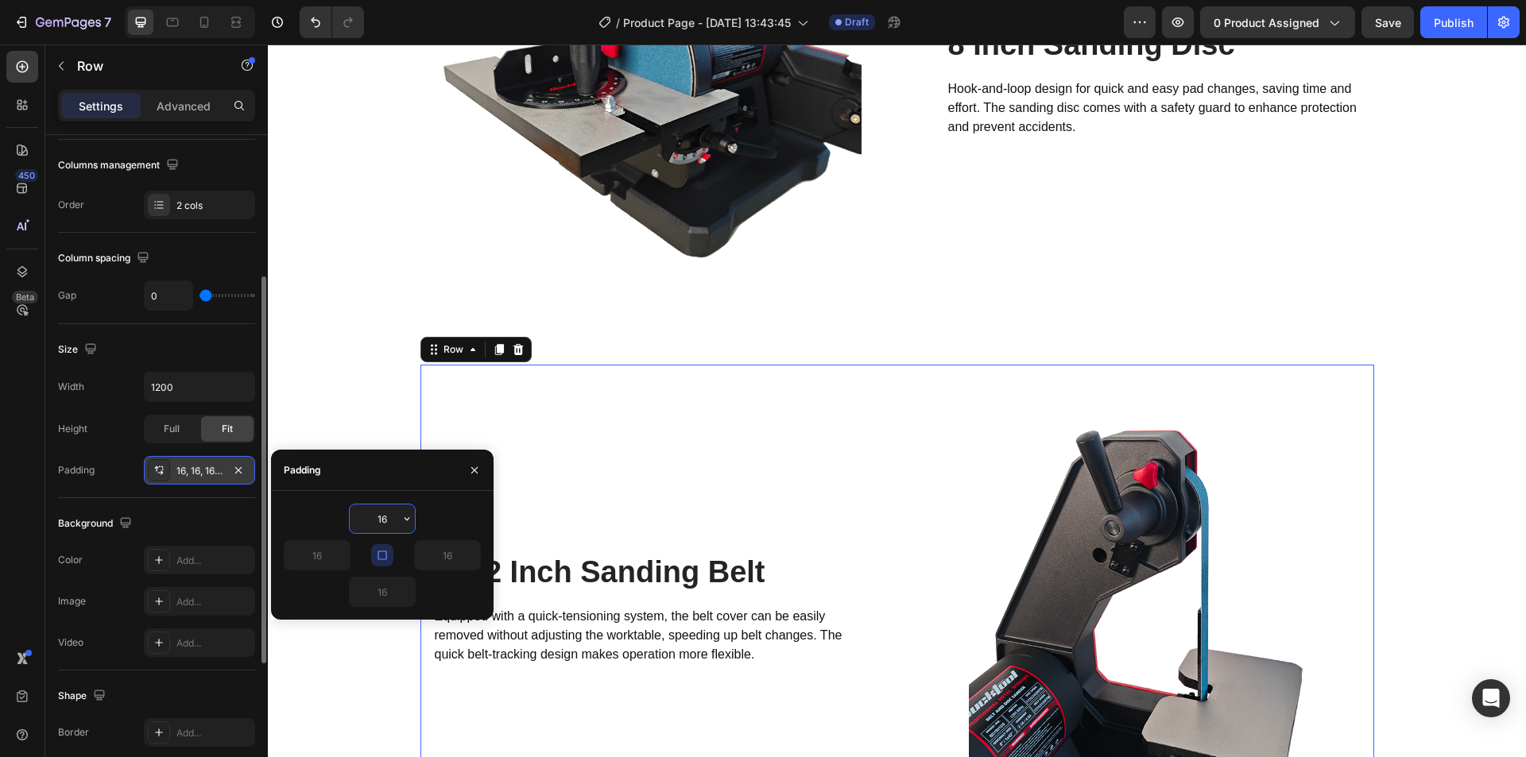
type input "0"
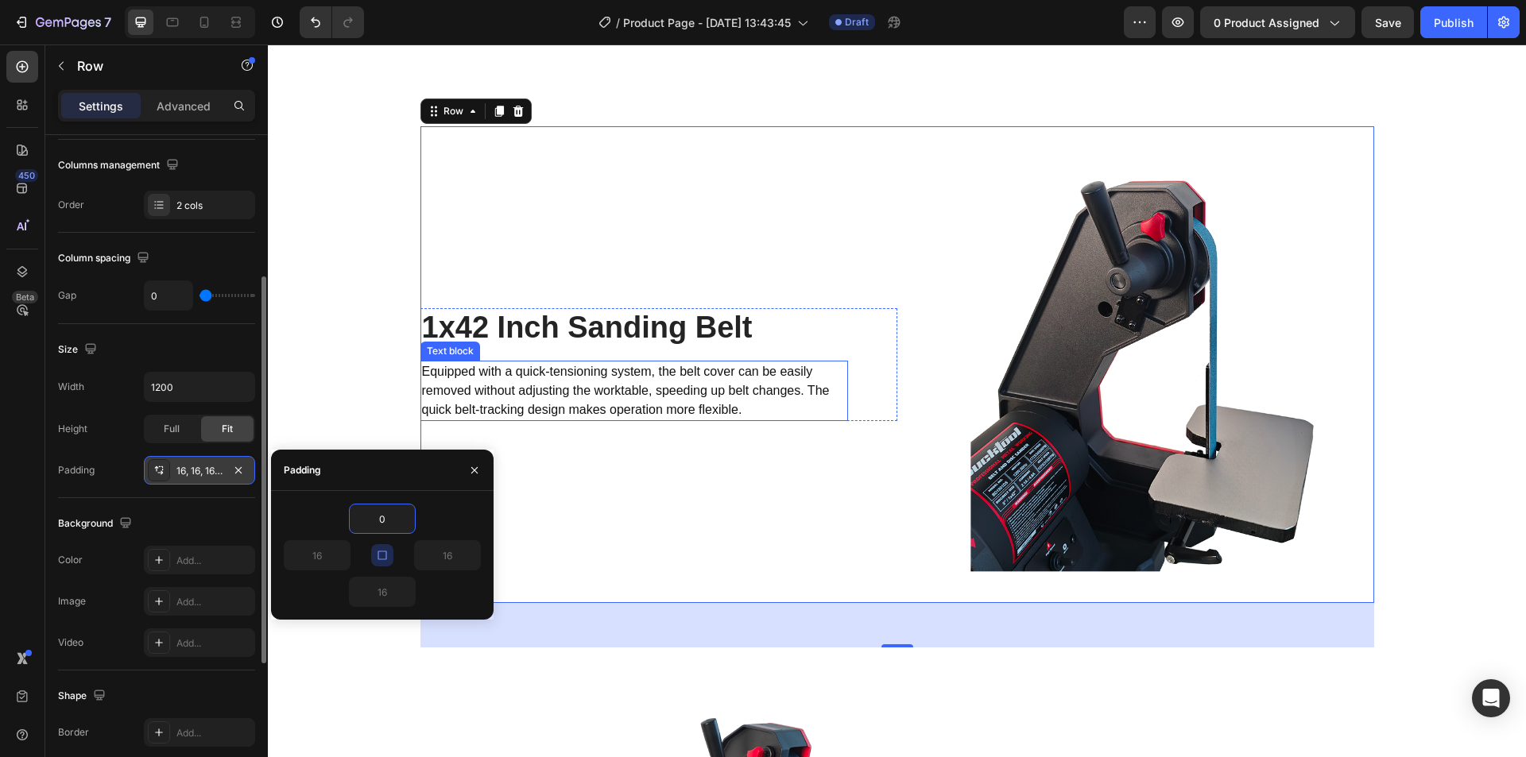
scroll to position [2833, 0]
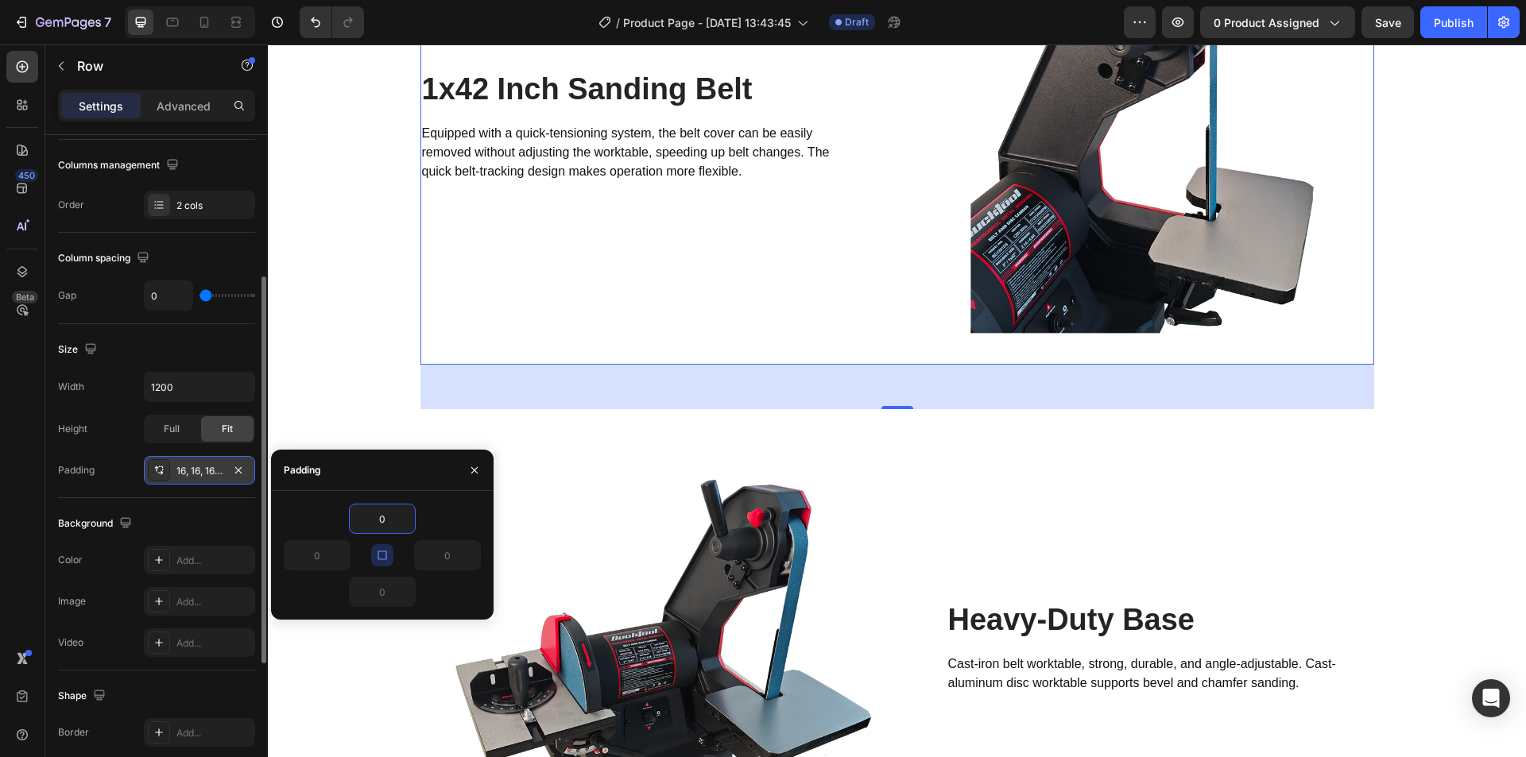
click at [859, 399] on div "56" at bounding box center [897, 387] width 954 height 45
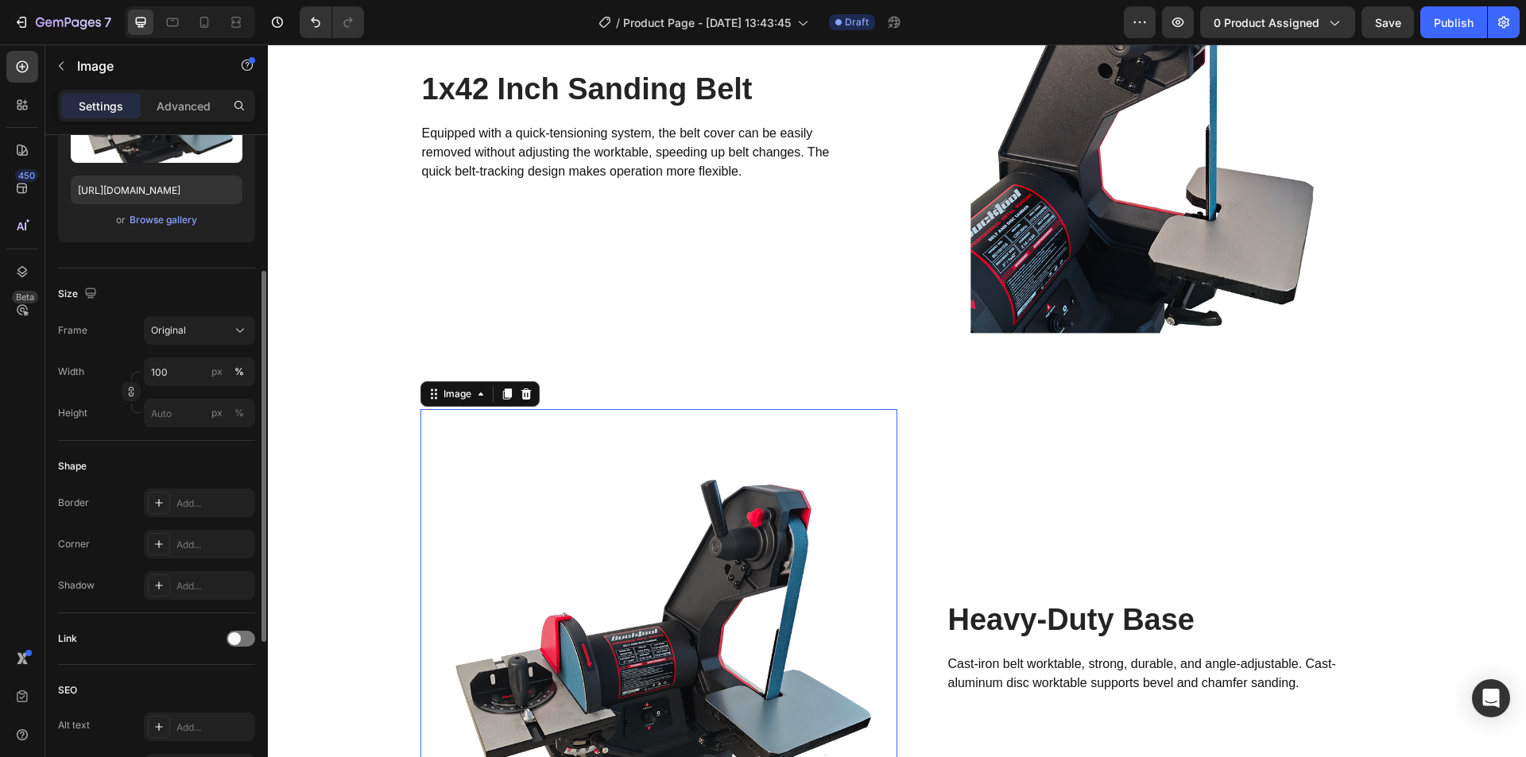
click at [831, 434] on img at bounding box center [658, 647] width 477 height 477
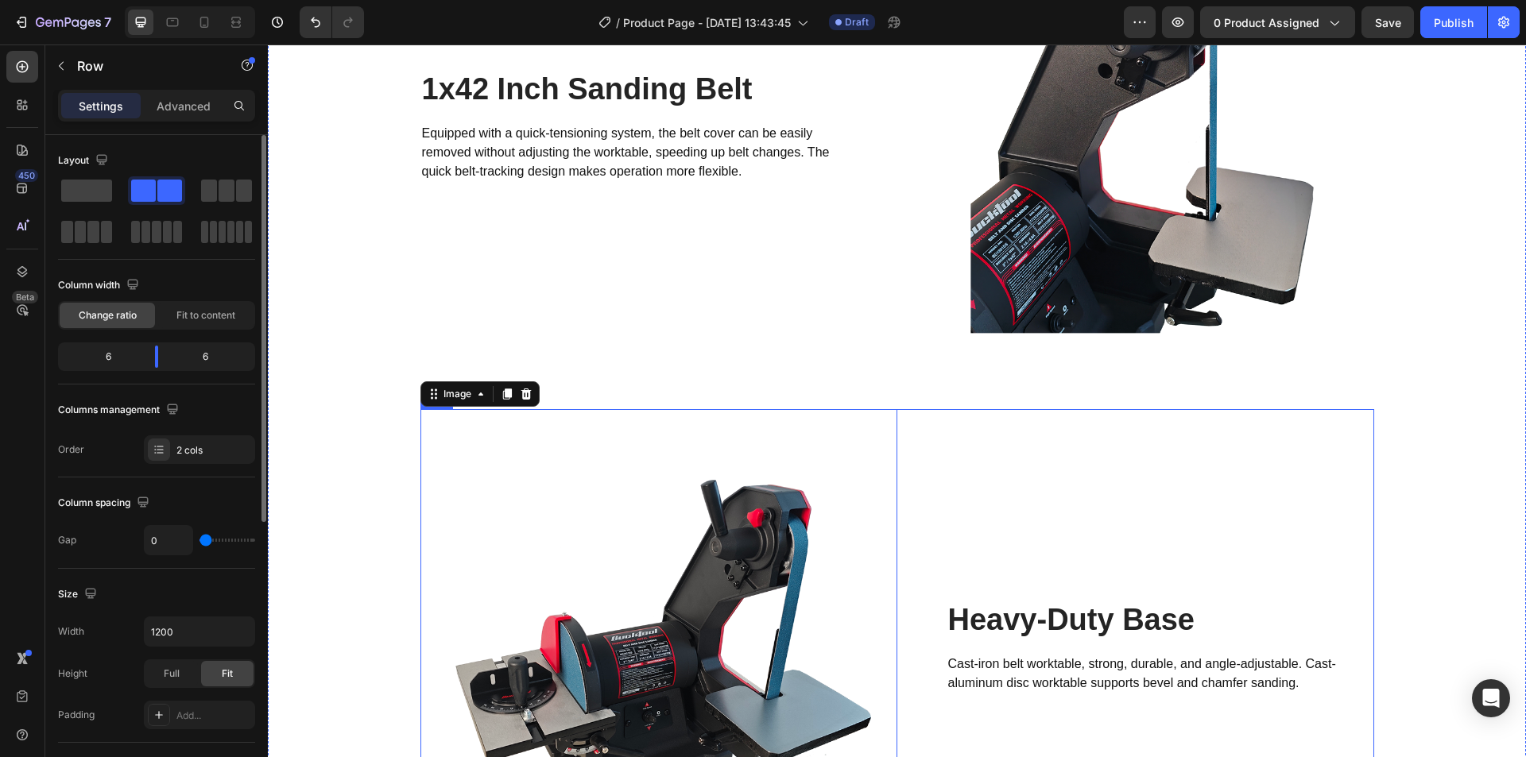
click at [920, 415] on div "Heavy-Duty Base Heading Cast-iron belt worktable, strong, durable, and angle-ad…" at bounding box center [1135, 647] width 477 height 477
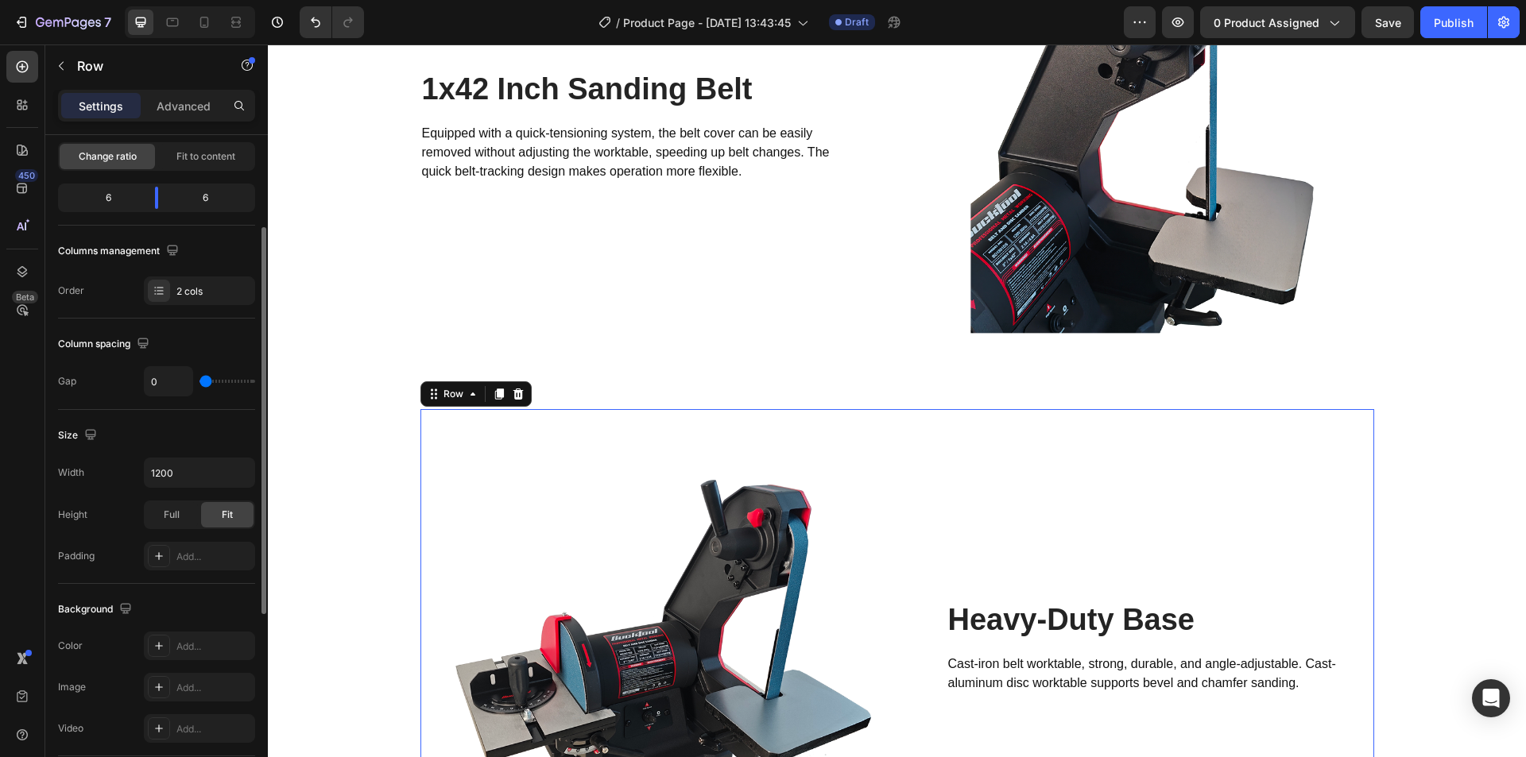
scroll to position [238, 0]
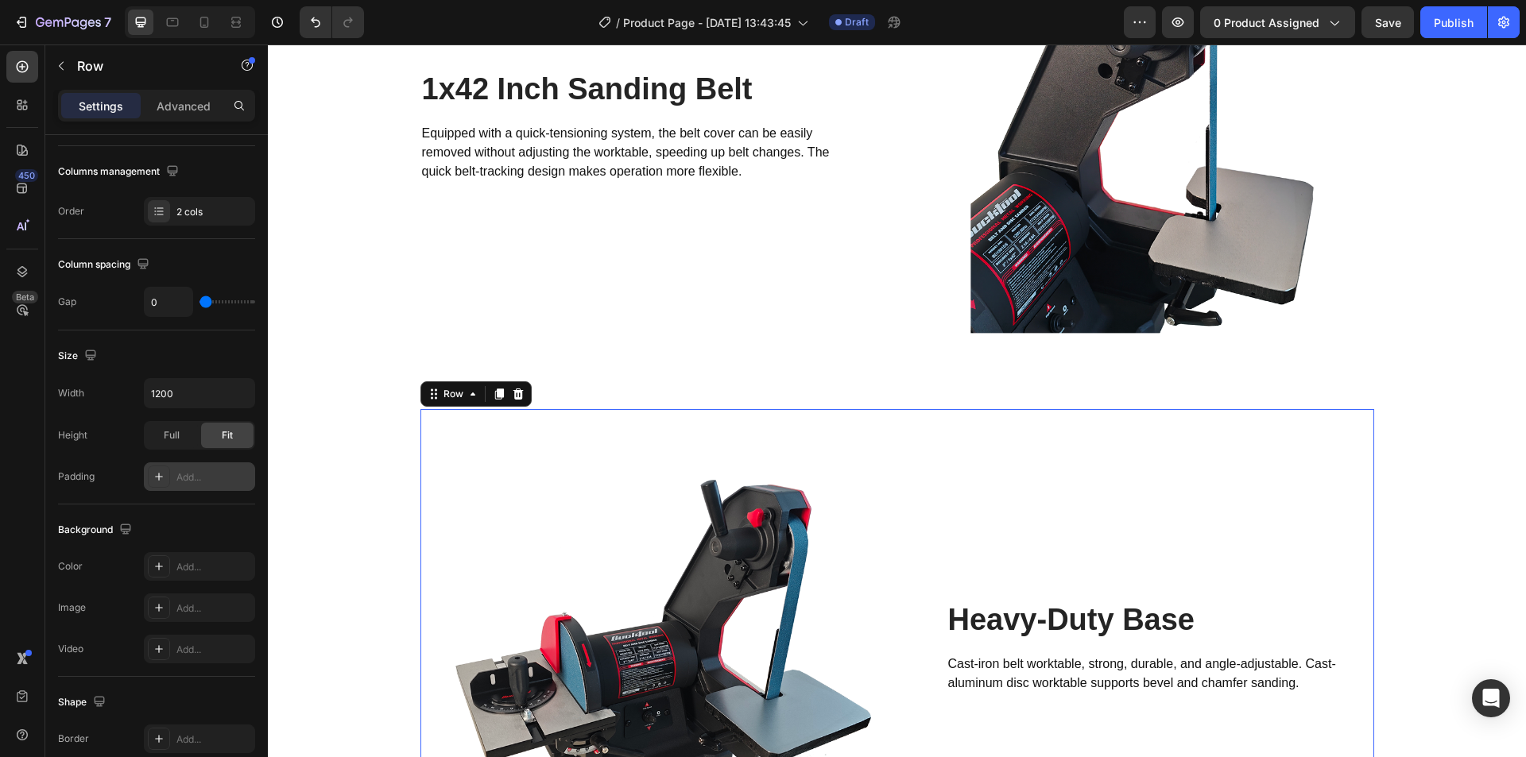
click at [172, 475] on div "Add..." at bounding box center [199, 477] width 111 height 29
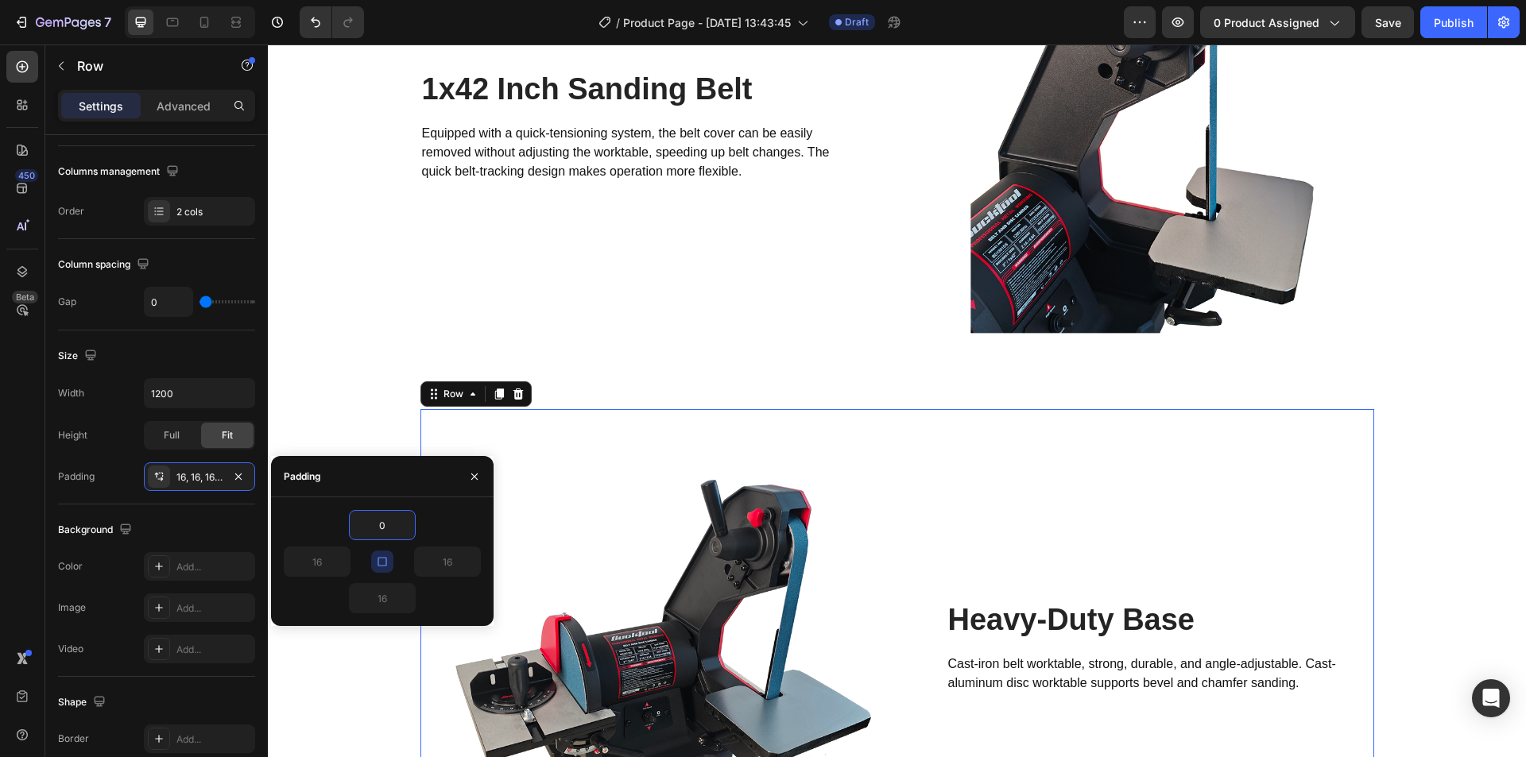
type input "0"
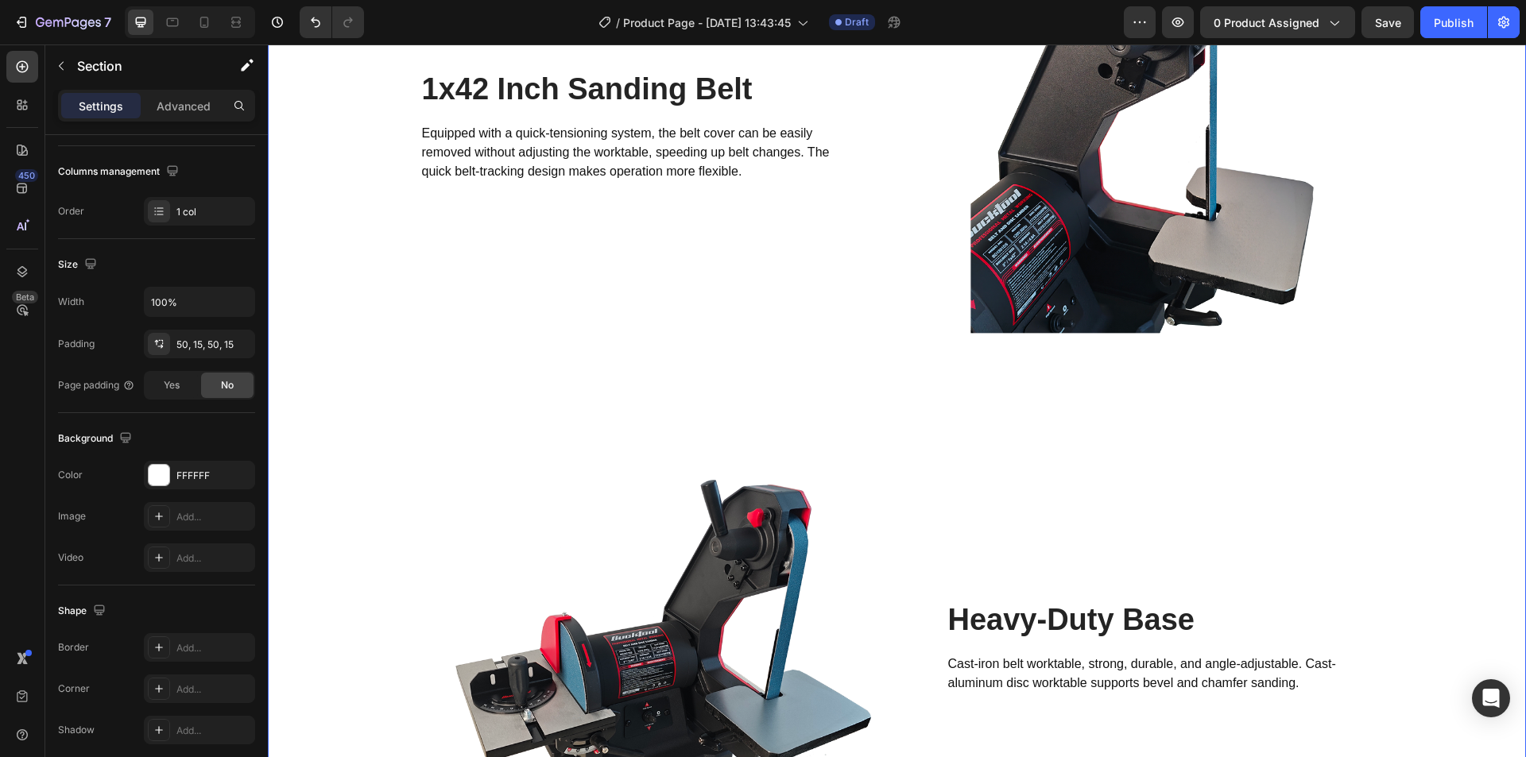
click at [1455, 437] on div "Image 8 Inch Sanding Disc Heading Hook-and-loop design for quick and easy pad c…" at bounding box center [897, 387] width 1234 height 2041
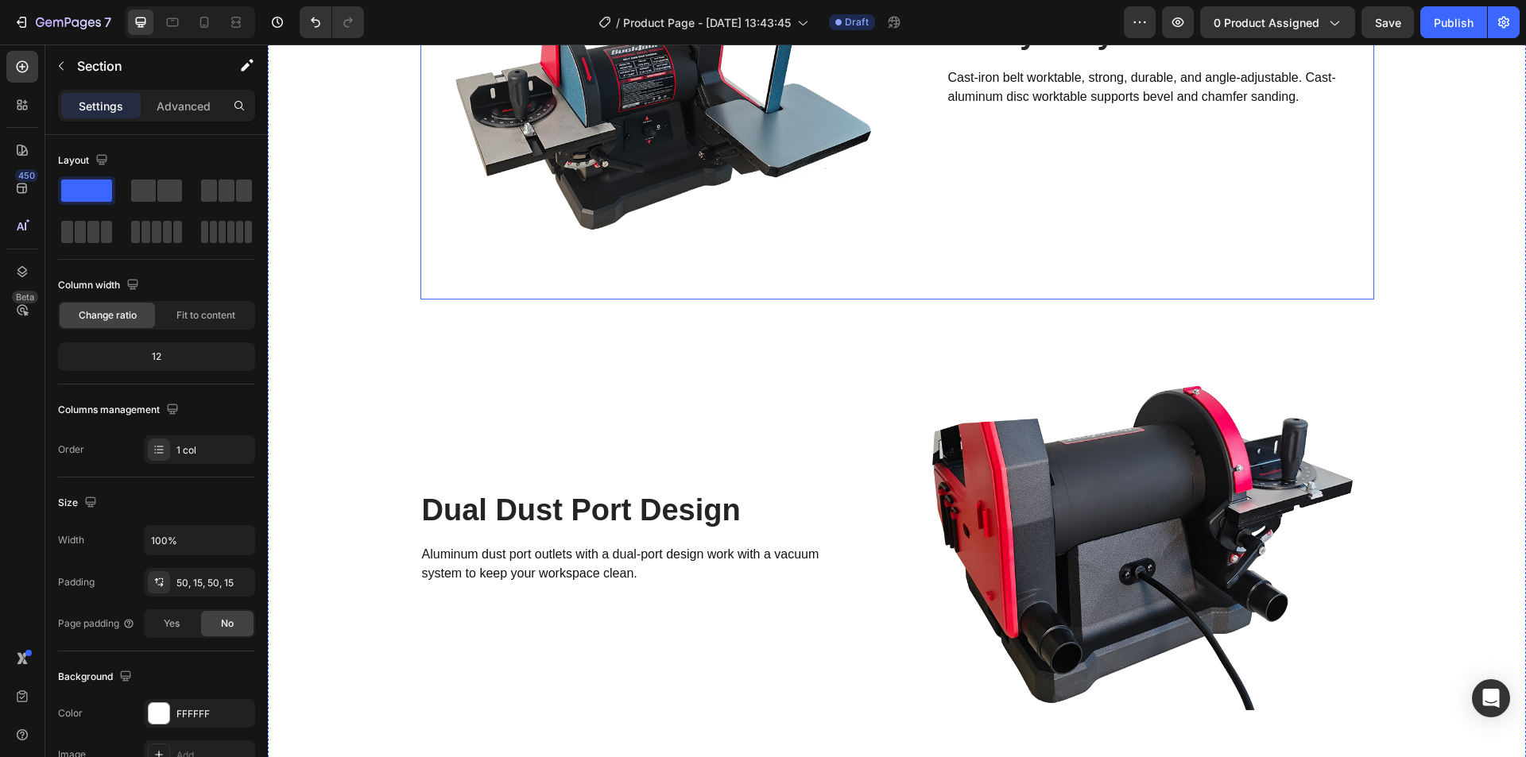
scroll to position [3469, 0]
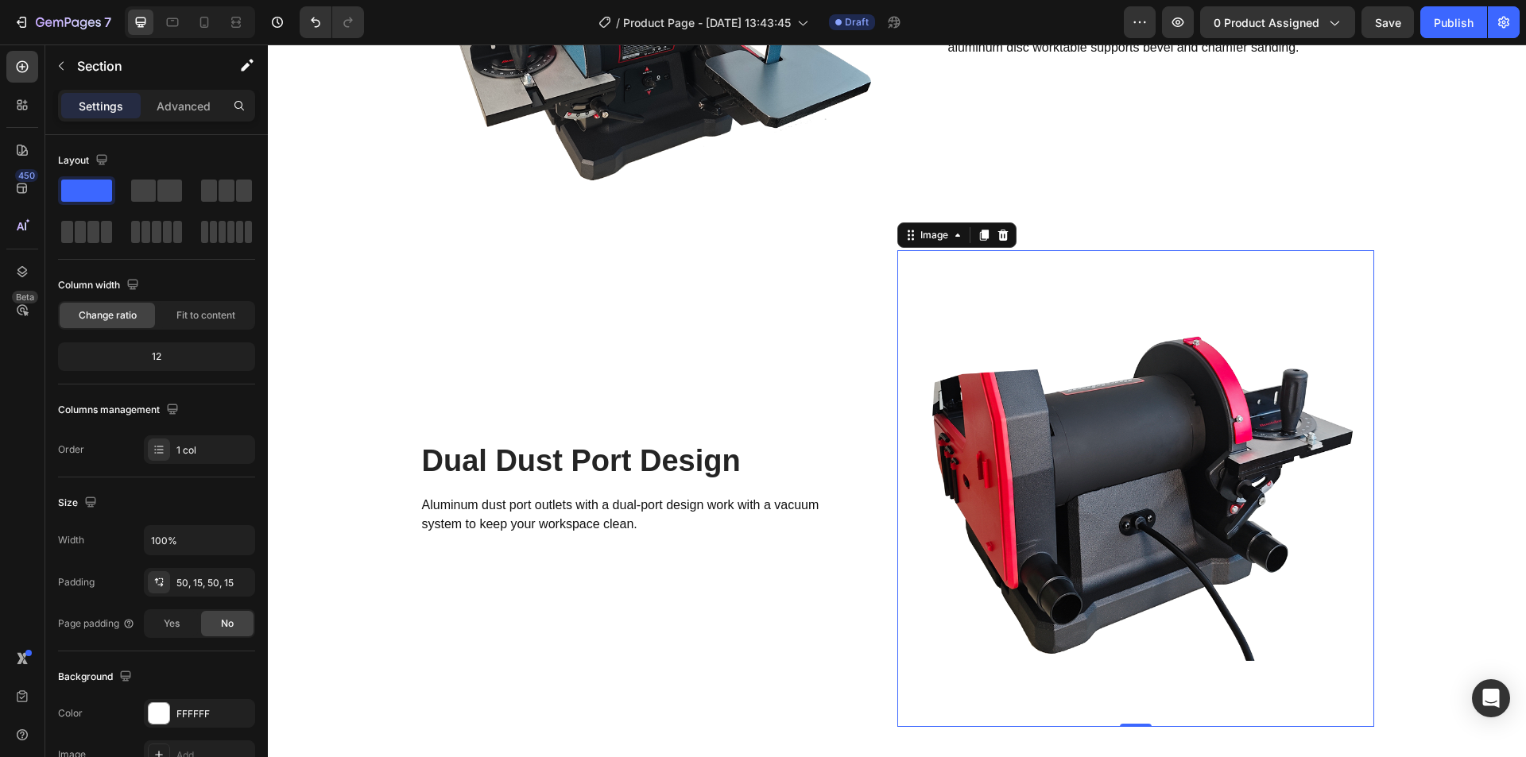
click at [910, 265] on img at bounding box center [1135, 488] width 477 height 477
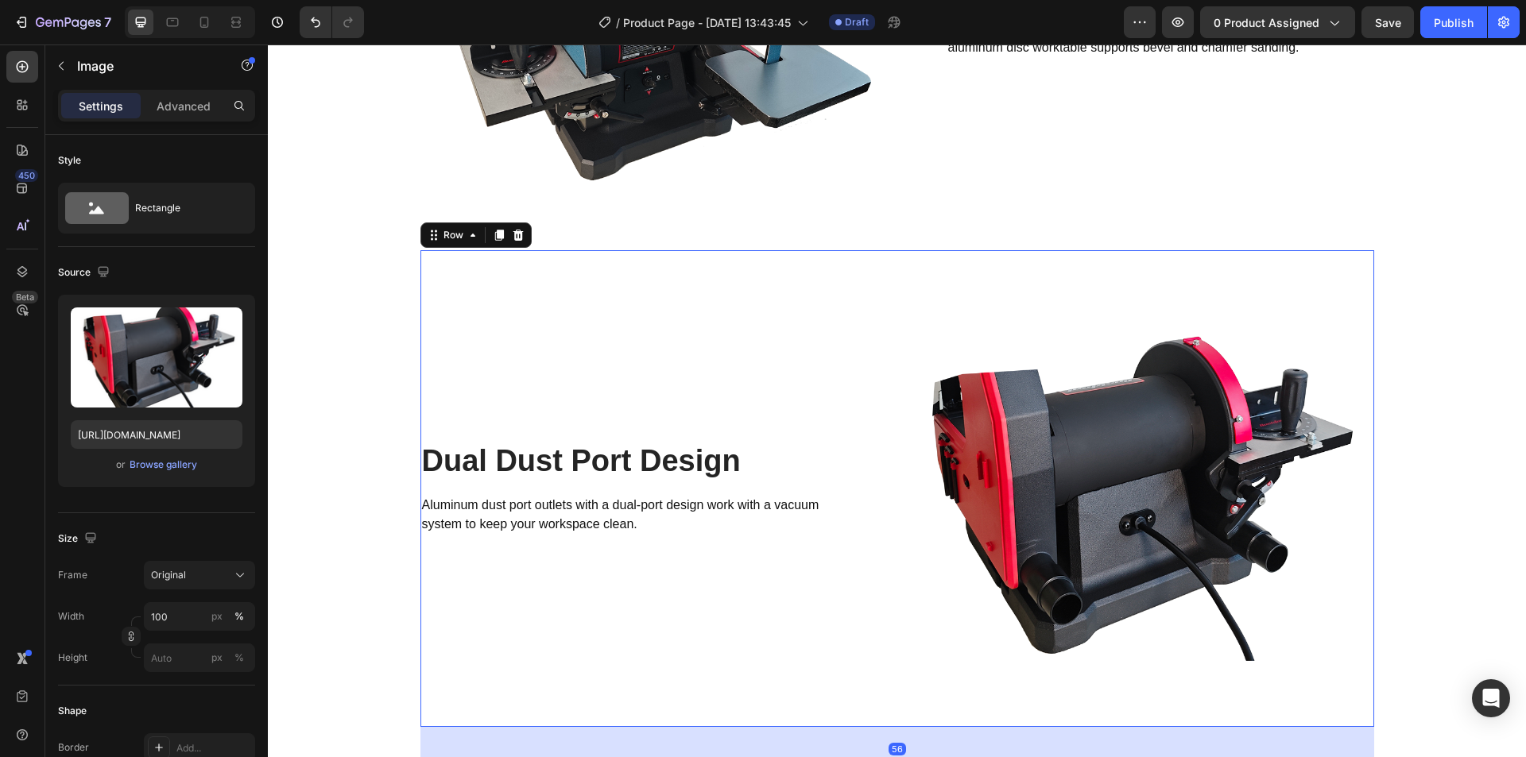
click at [879, 256] on div "Dual Dust Port Design Heading Aluminum dust port outlets with a dual-port desig…" at bounding box center [658, 488] width 477 height 477
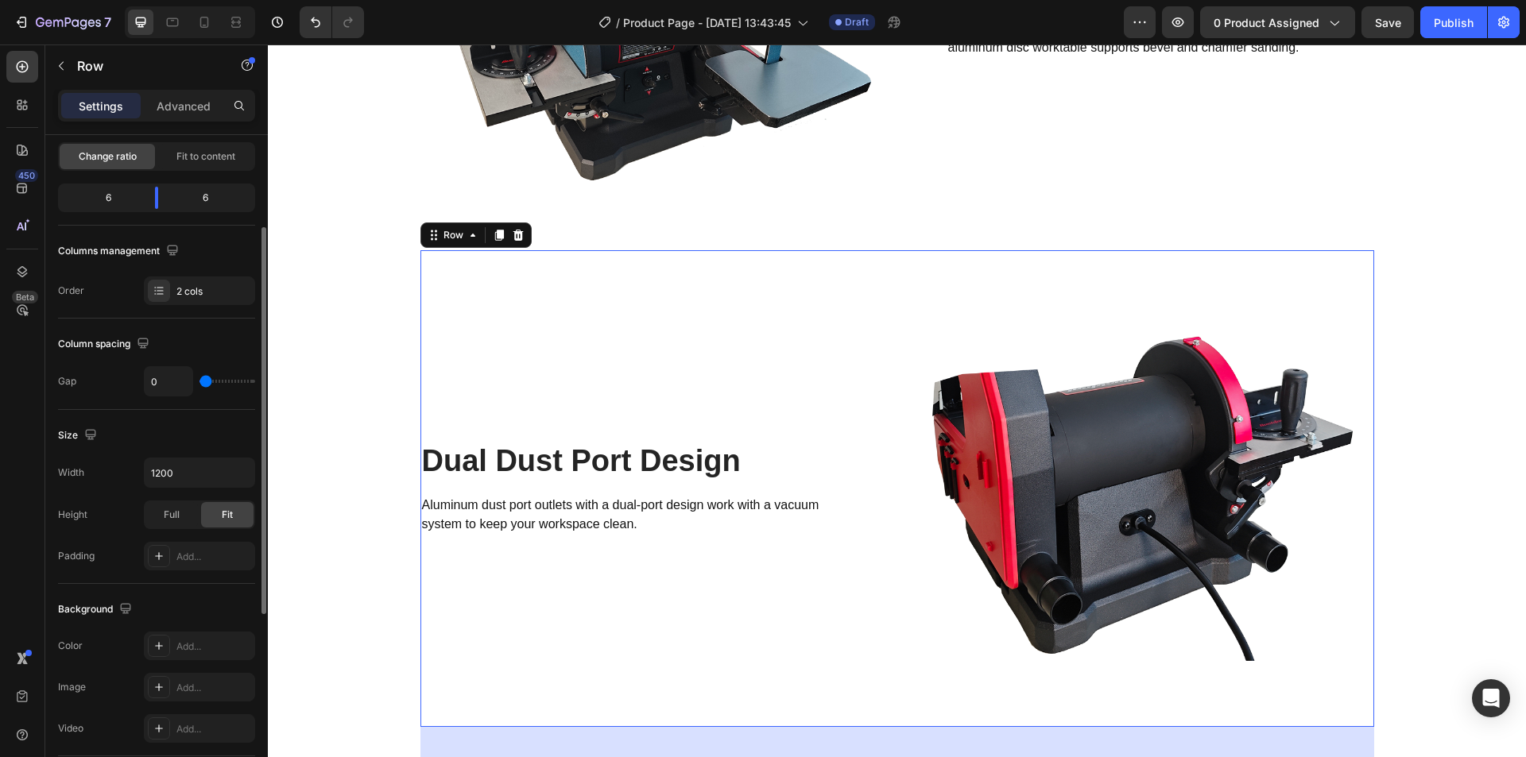
scroll to position [318, 0]
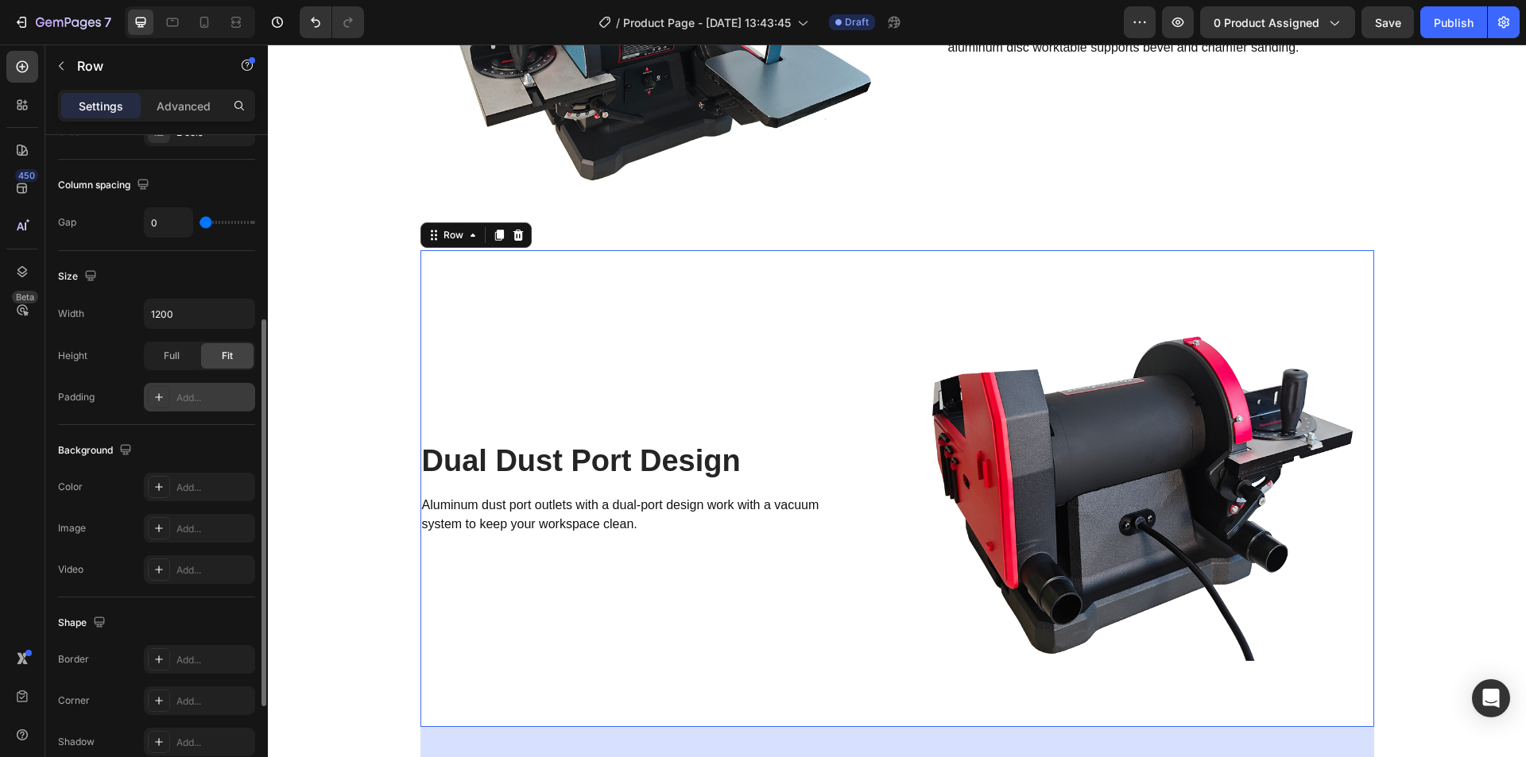
click at [181, 407] on div "Add..." at bounding box center [199, 397] width 111 height 29
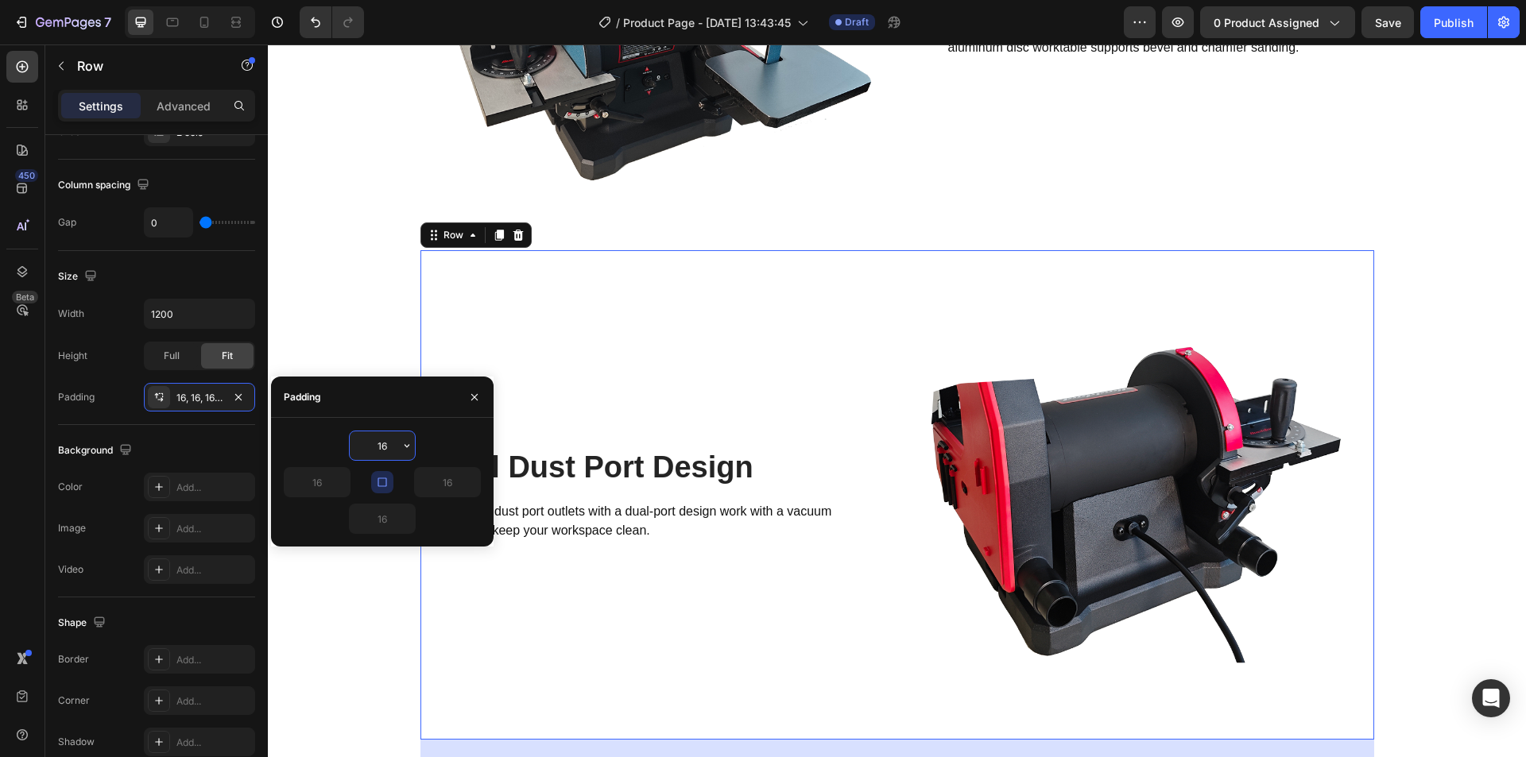
click at [384, 446] on input "16" at bounding box center [382, 446] width 65 height 29
type input "0"
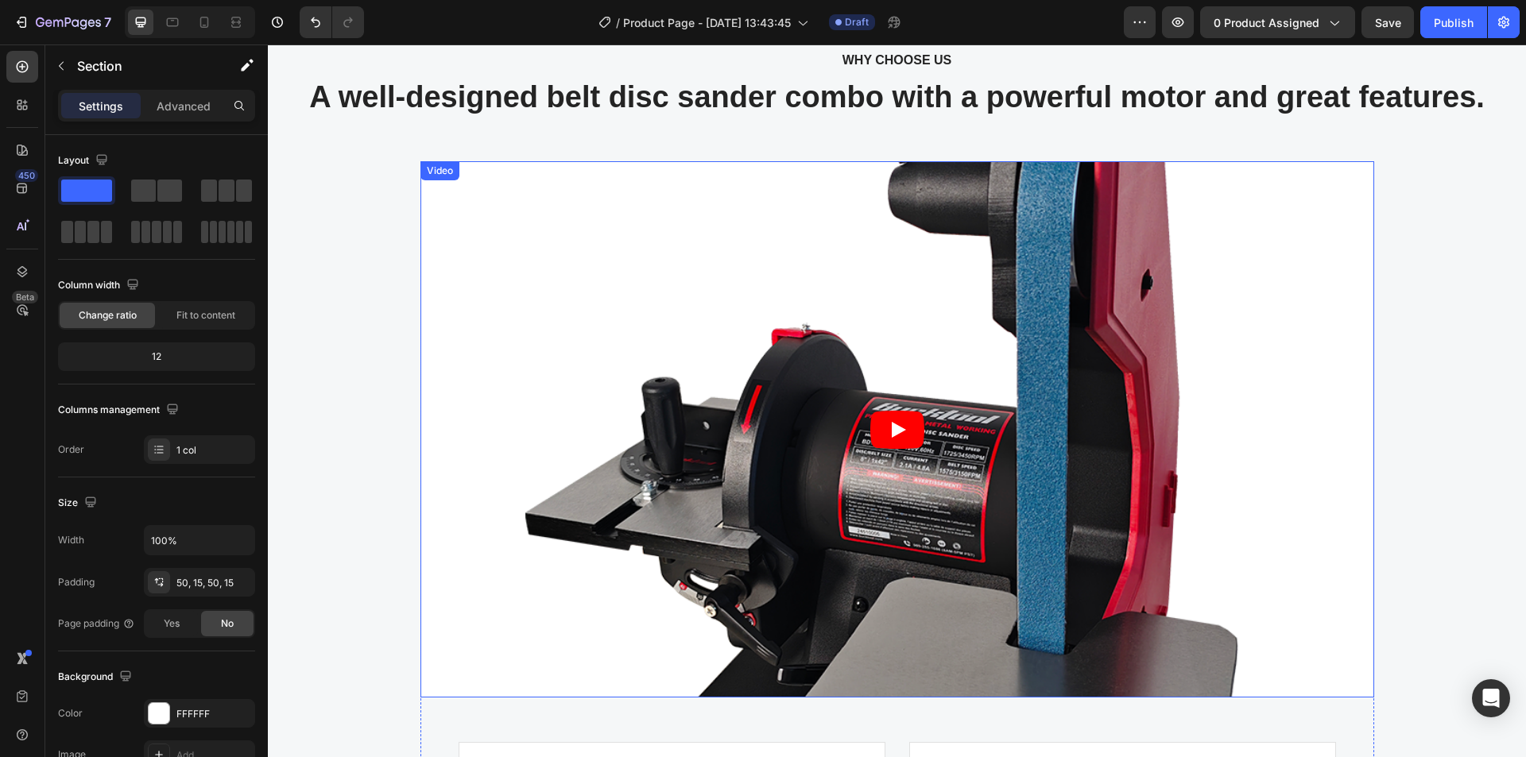
scroll to position [3787, 0]
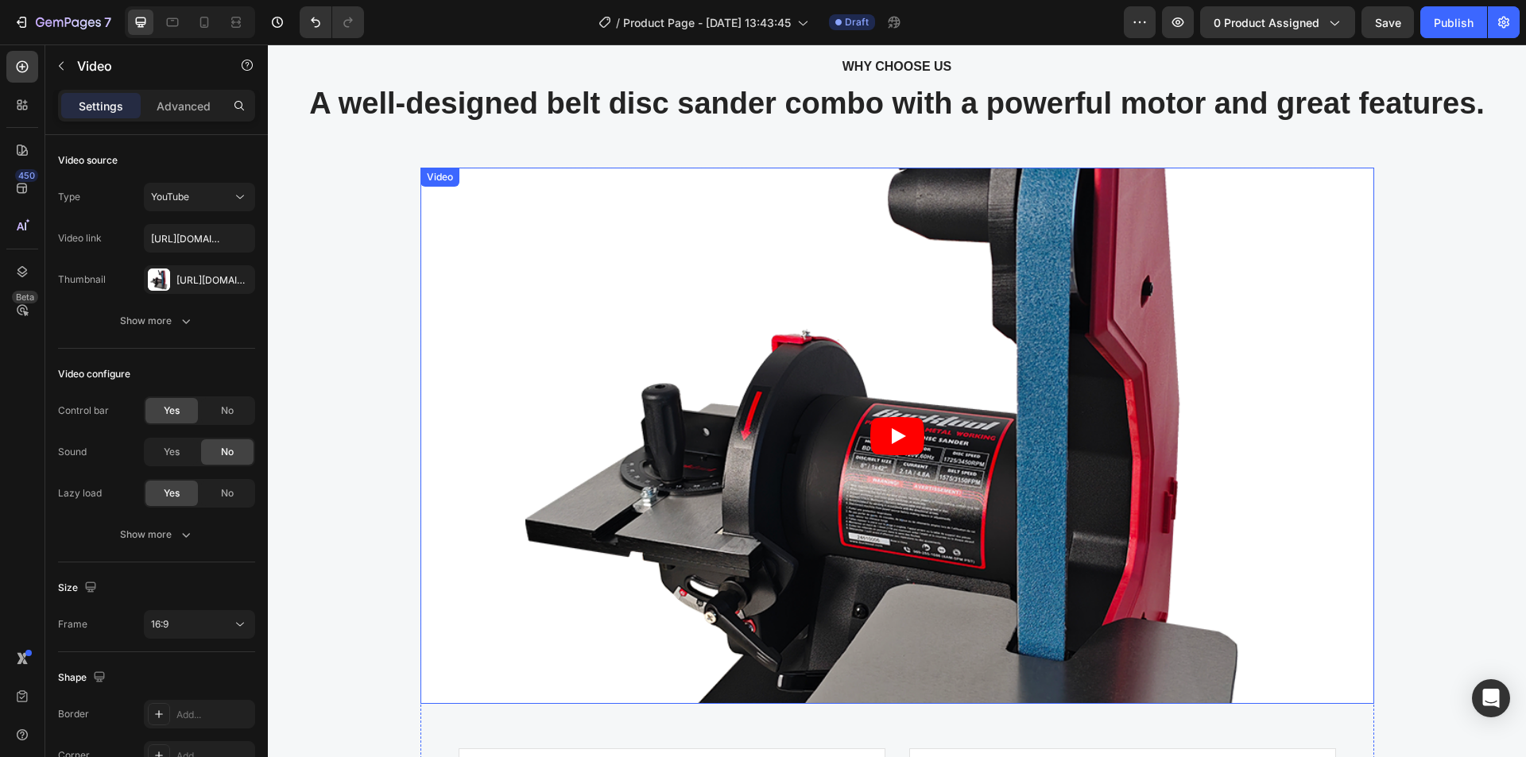
click at [885, 435] on icon "Play" at bounding box center [897, 436] width 54 height 38
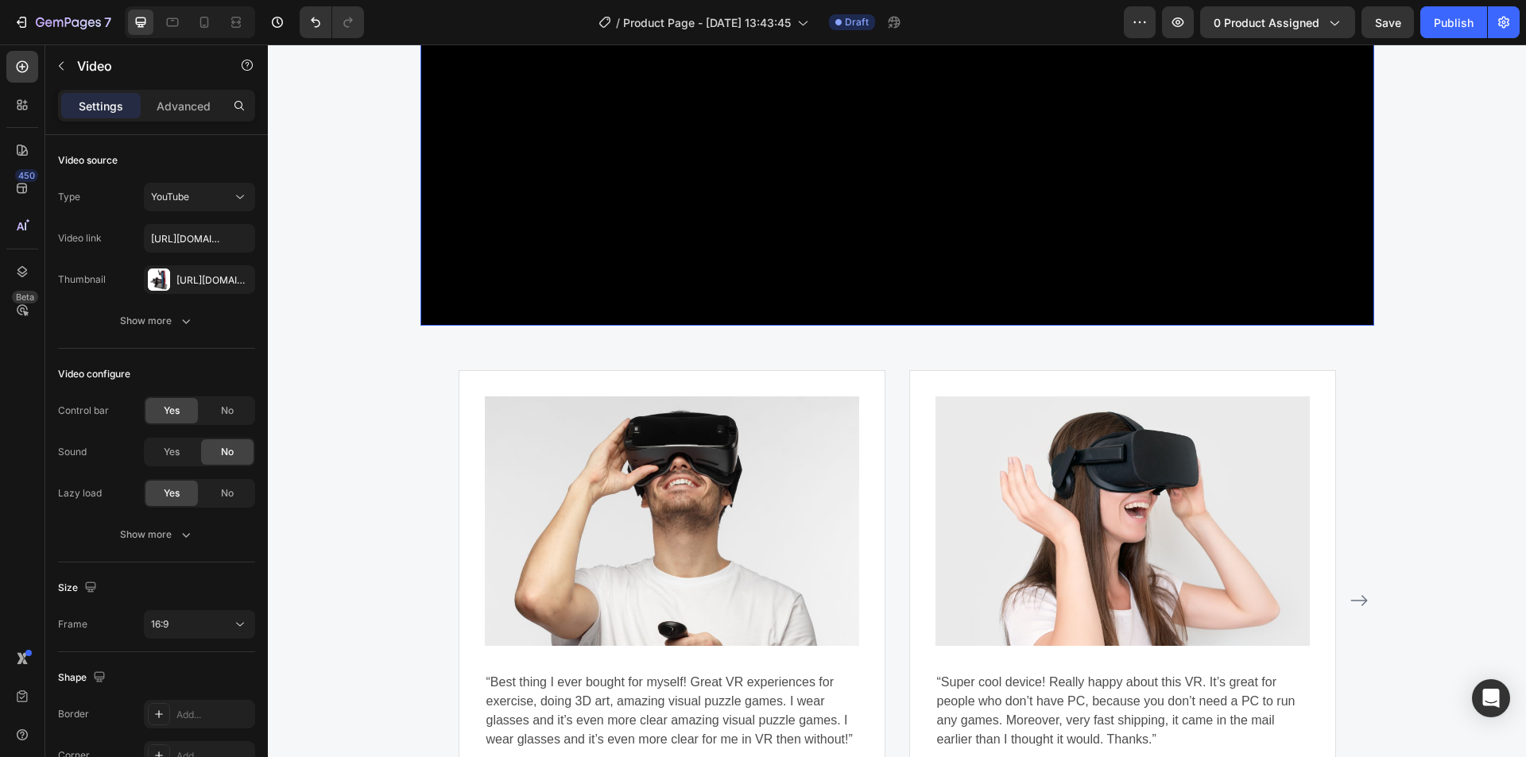
scroll to position [4422, 0]
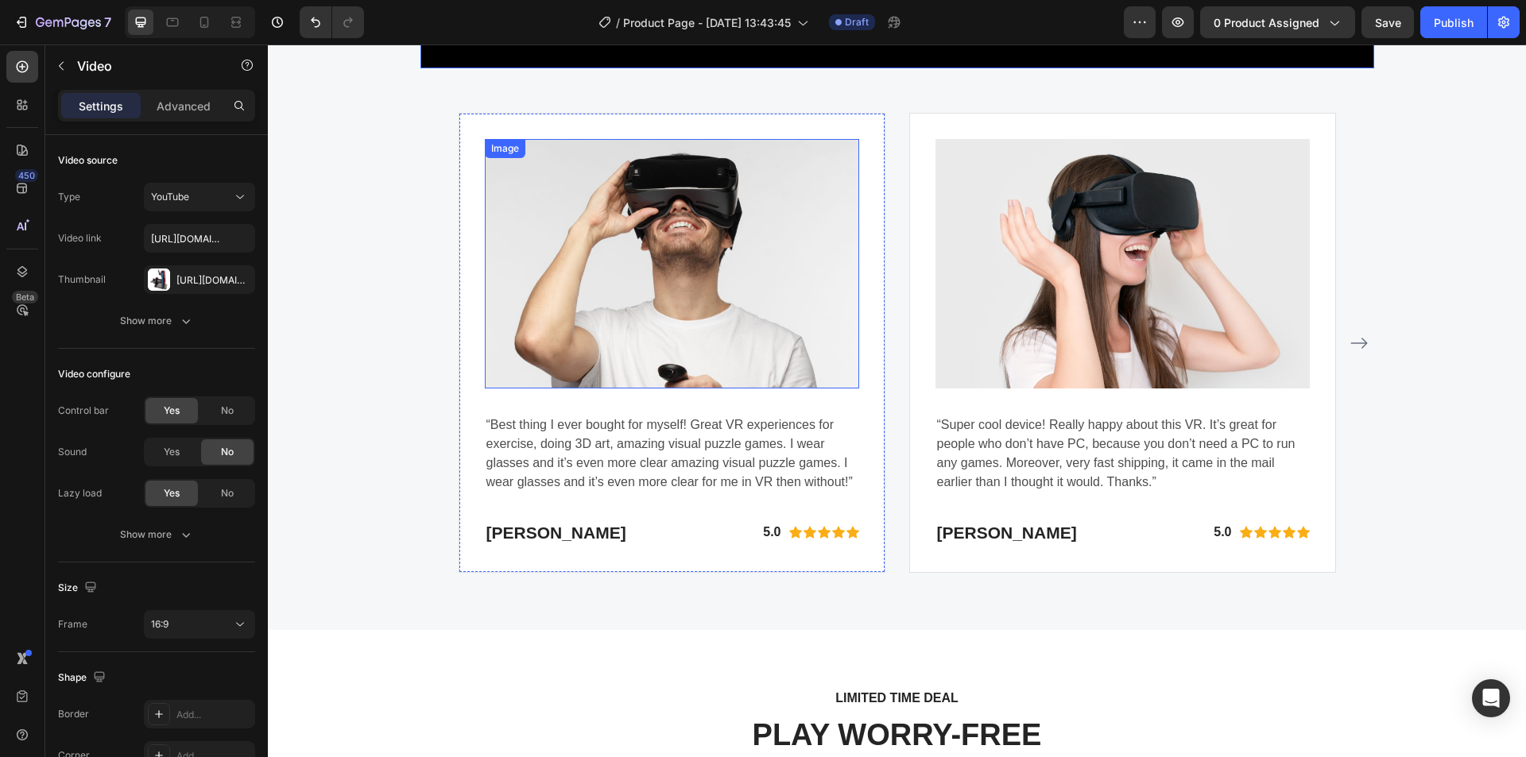
click at [560, 269] on img at bounding box center [672, 263] width 374 height 249
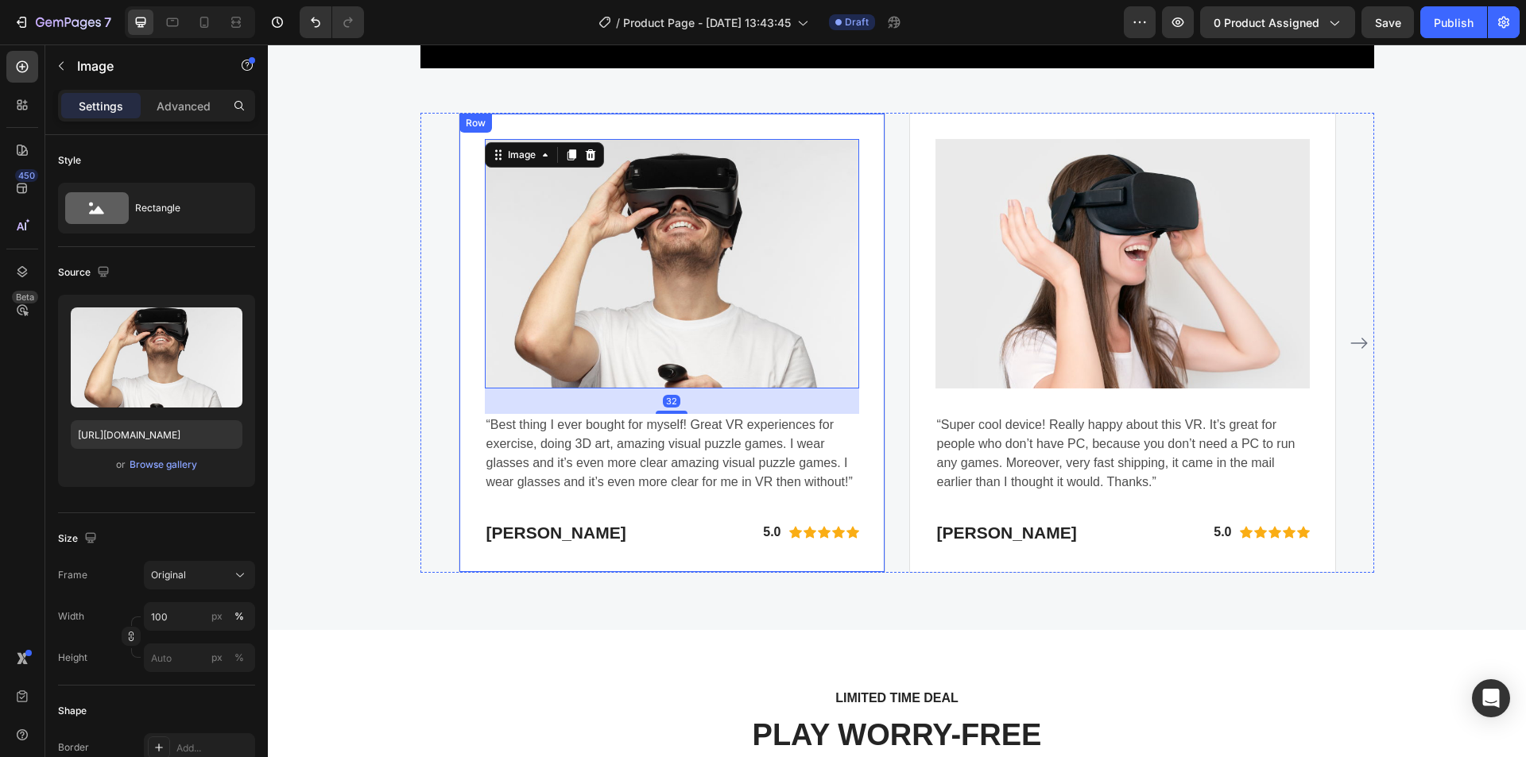
click at [459, 196] on div "Image 32 “Best thing I ever bought for myself! Great VR experiences for exercis…" at bounding box center [672, 343] width 427 height 460
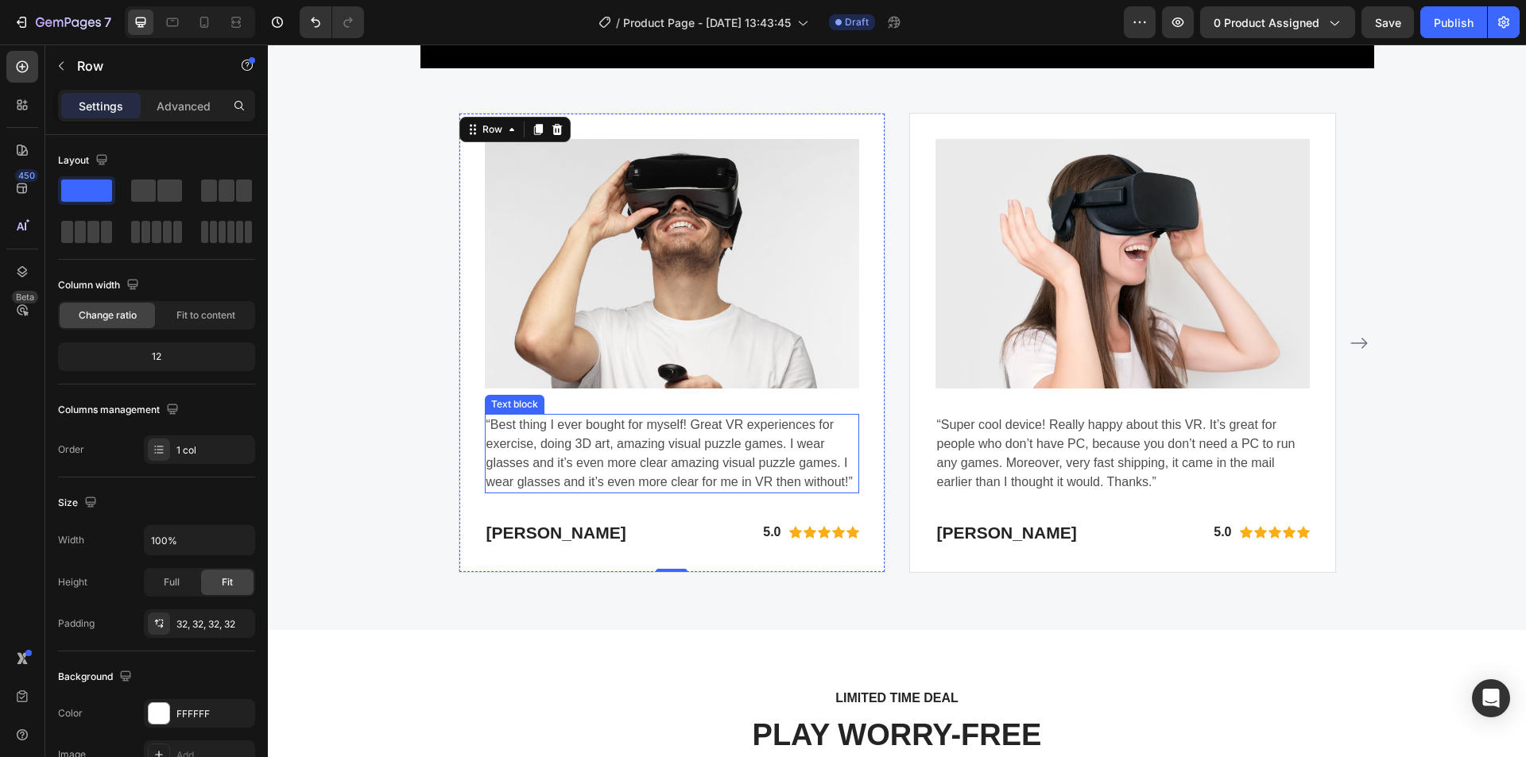
click at [536, 440] on p "“Best thing I ever bought for myself! Great VR experiences for exercise, doing …" at bounding box center [671, 454] width 371 height 76
click at [465, 330] on div "Image “Best thing I ever bought for myself! Great VR experiences for exercise, …" at bounding box center [672, 343] width 427 height 460
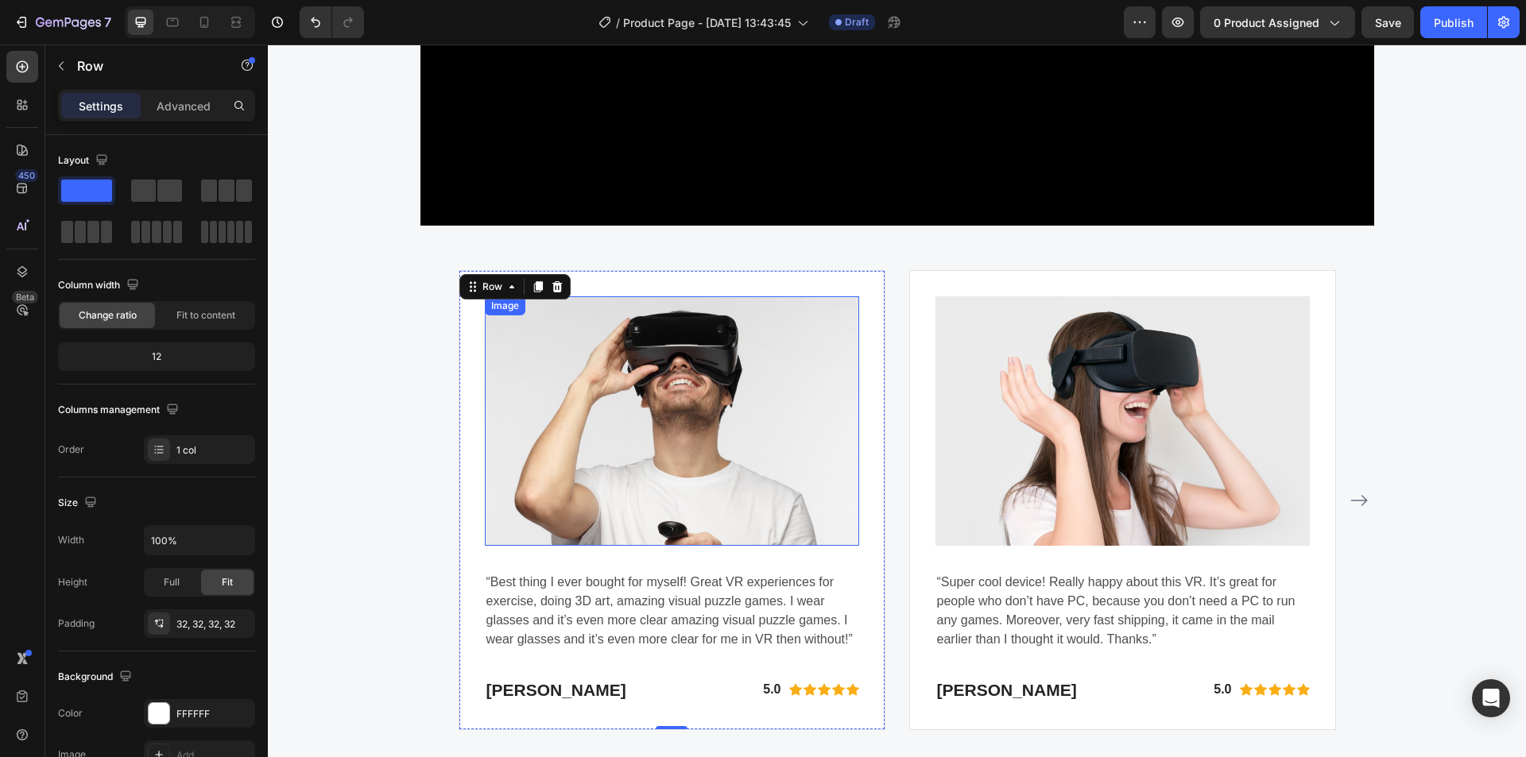
scroll to position [4263, 0]
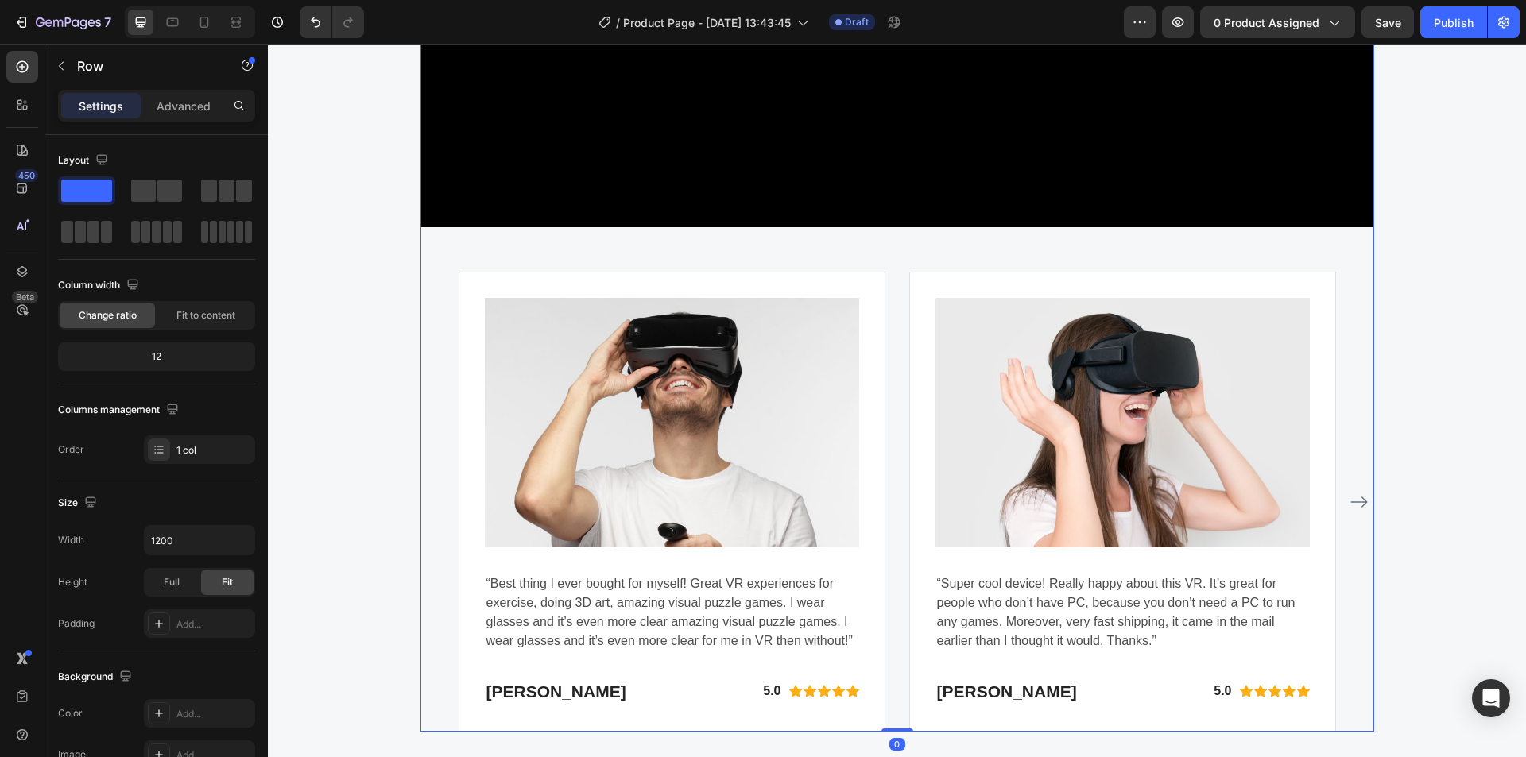
click at [660, 252] on div "Video Image “Best thing I ever bought for myself! Great VR experiences for exer…" at bounding box center [897, 211] width 954 height 1041
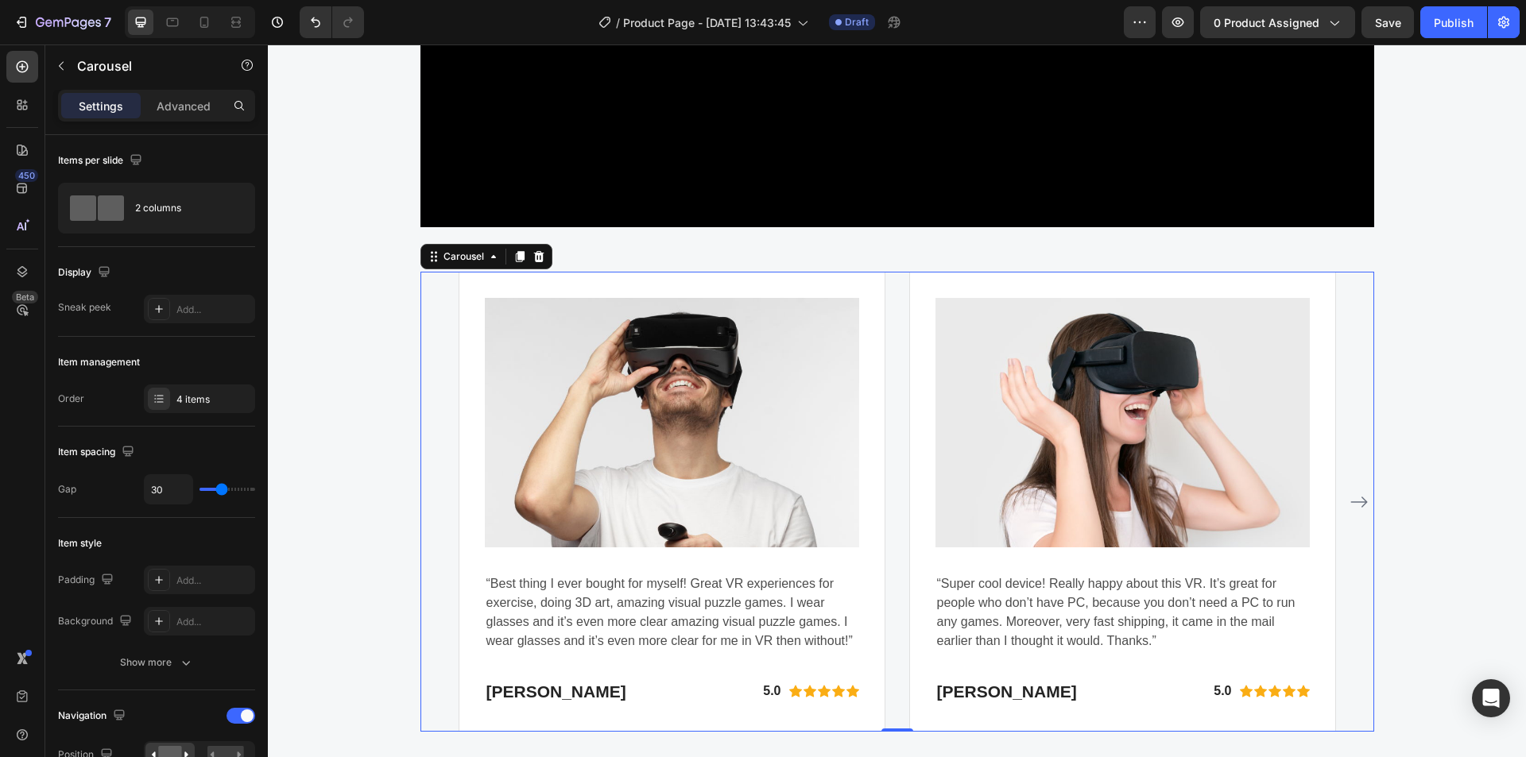
click at [429, 273] on div "Image “Best thing I ever bought for myself! Great VR experiences for exercise, …" at bounding box center [897, 502] width 954 height 460
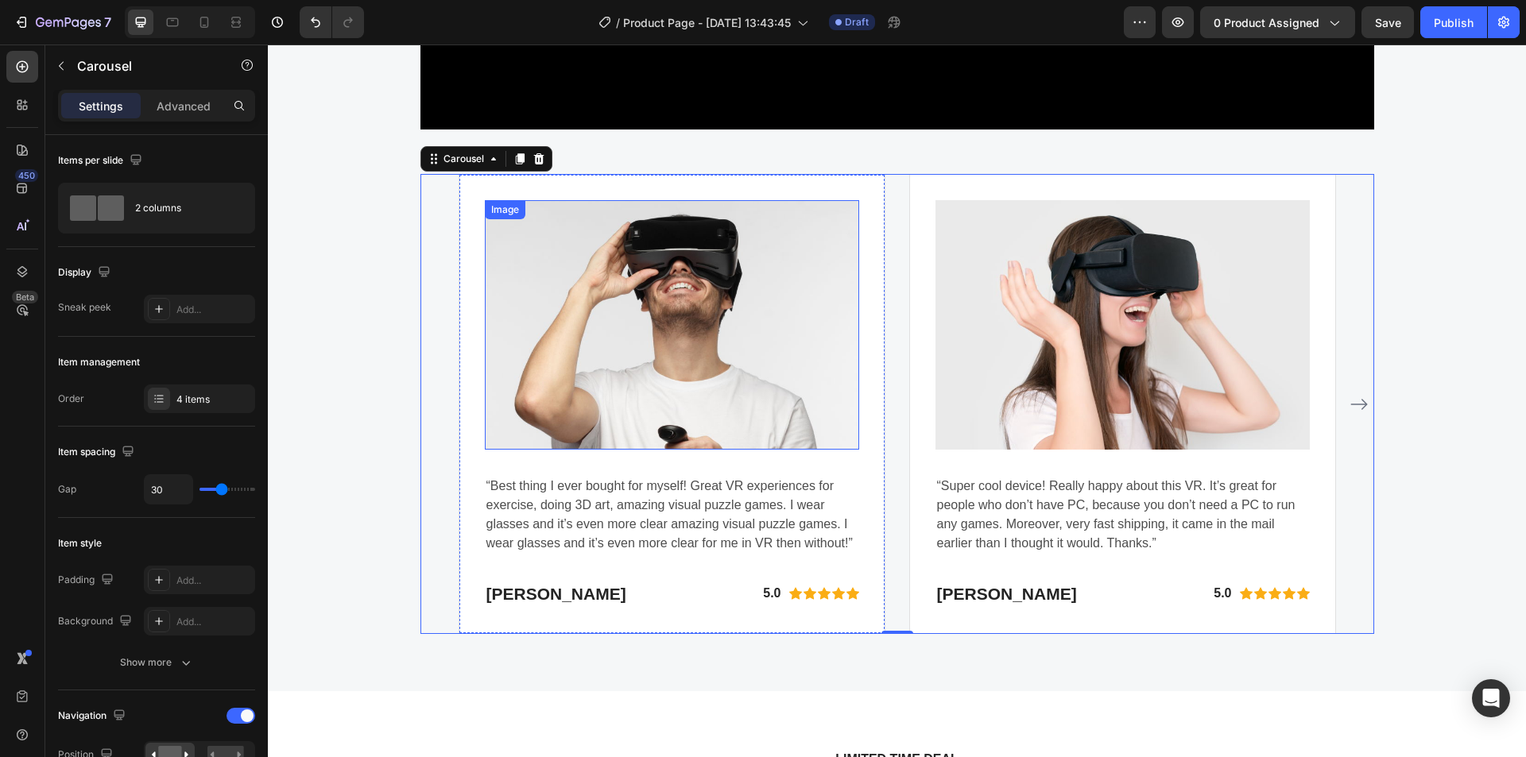
scroll to position [4343, 0]
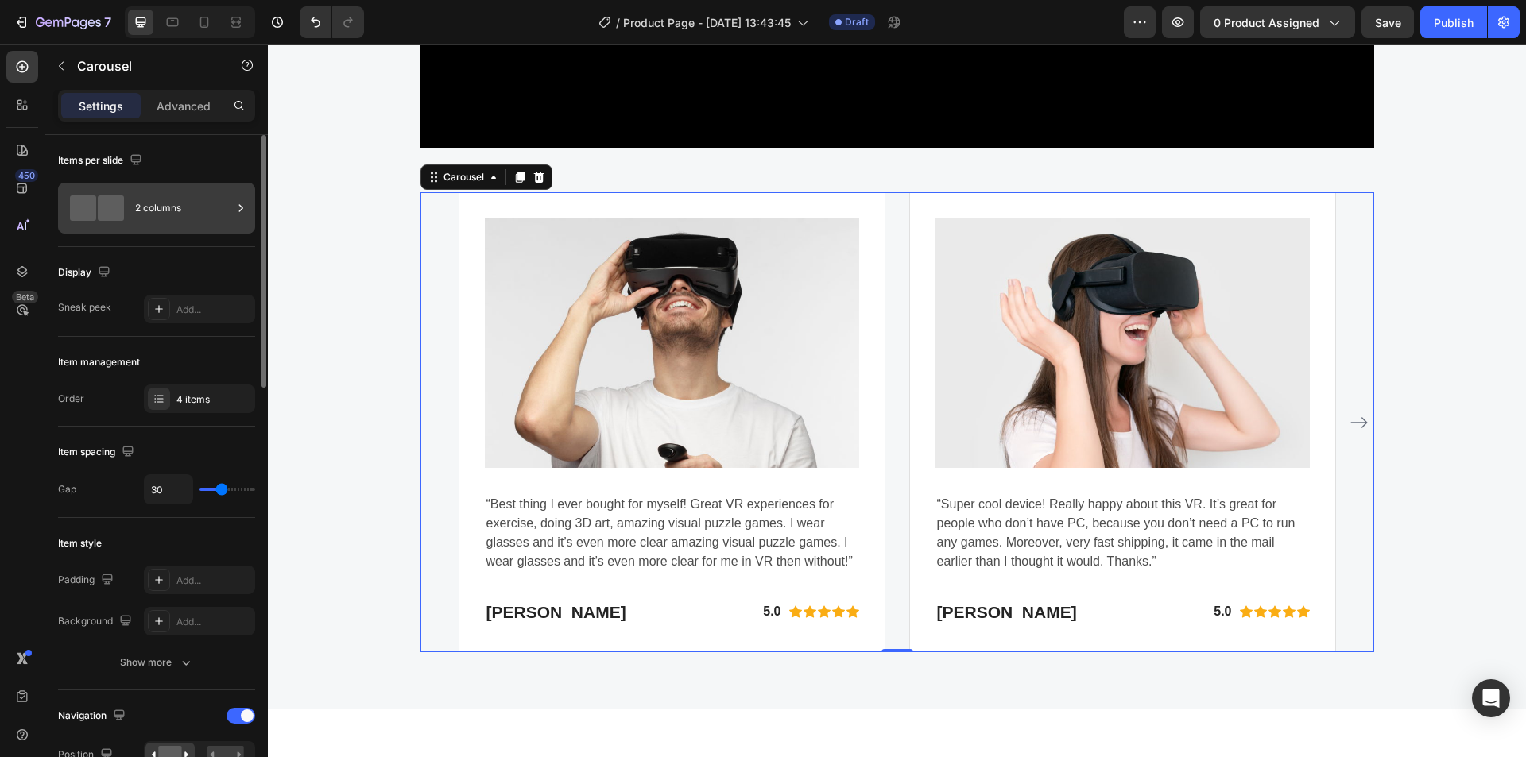
click at [162, 215] on div "2 columns" at bounding box center [183, 208] width 97 height 37
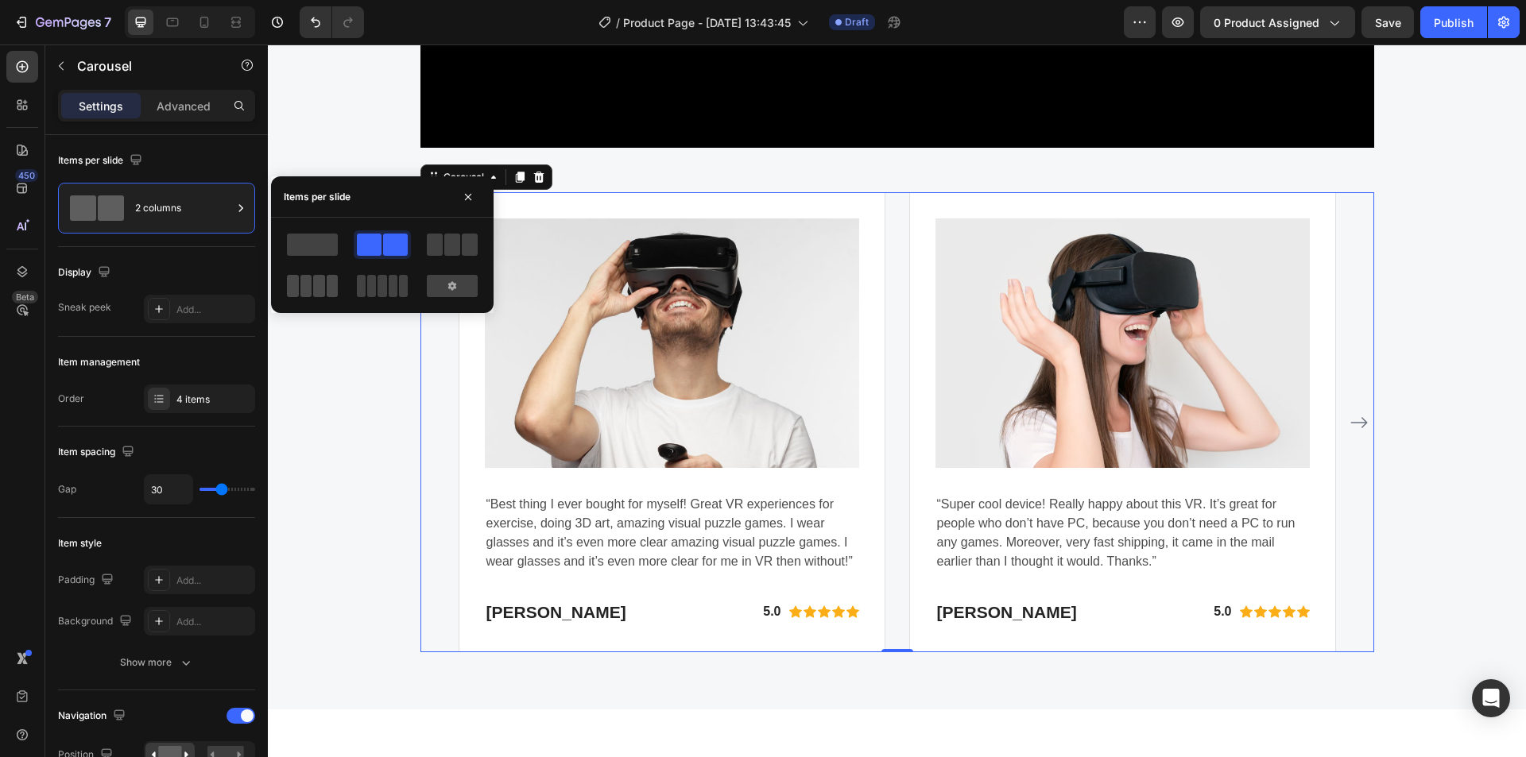
click at [399, 292] on span at bounding box center [403, 286] width 9 height 22
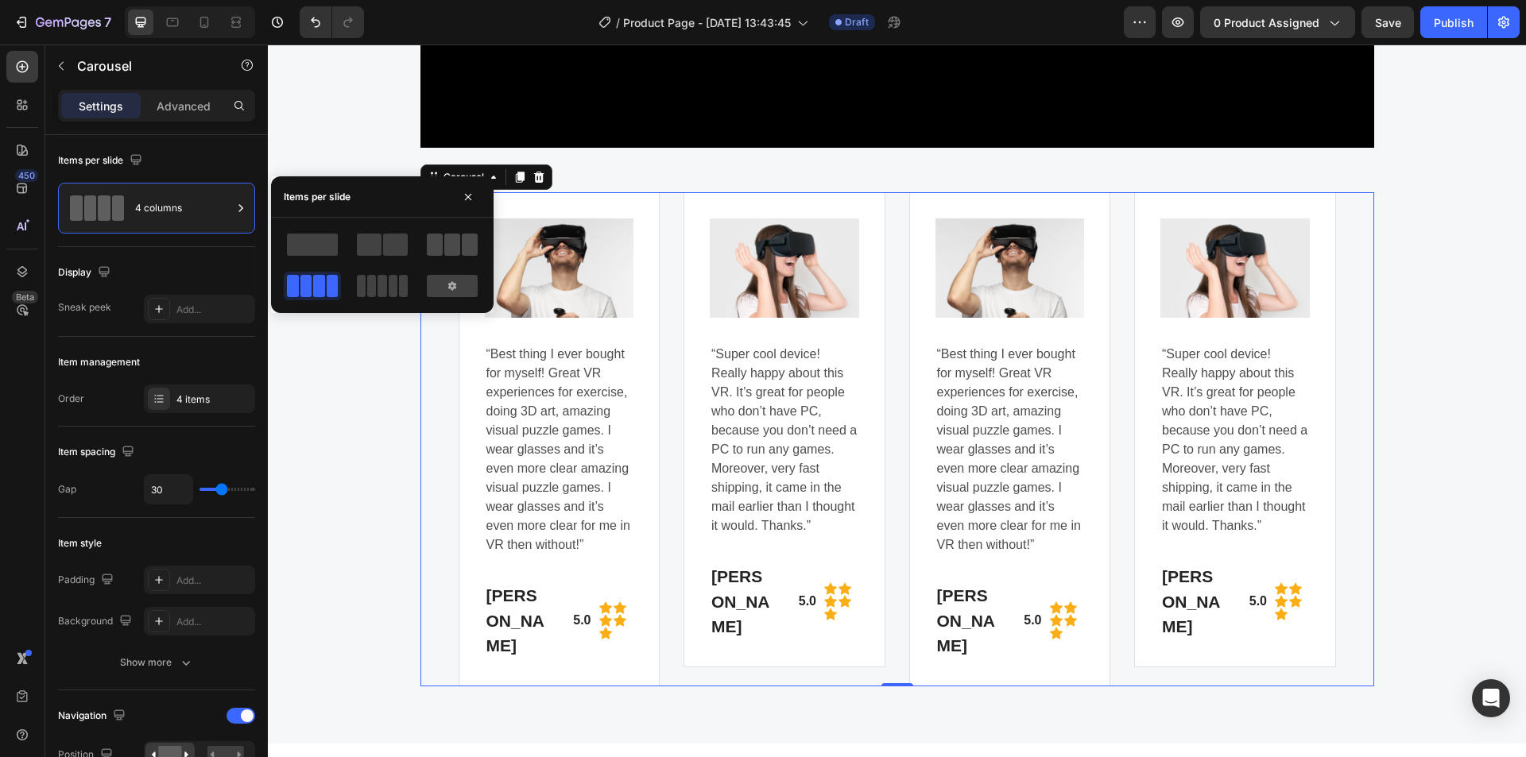
click at [432, 242] on span at bounding box center [435, 245] width 16 height 22
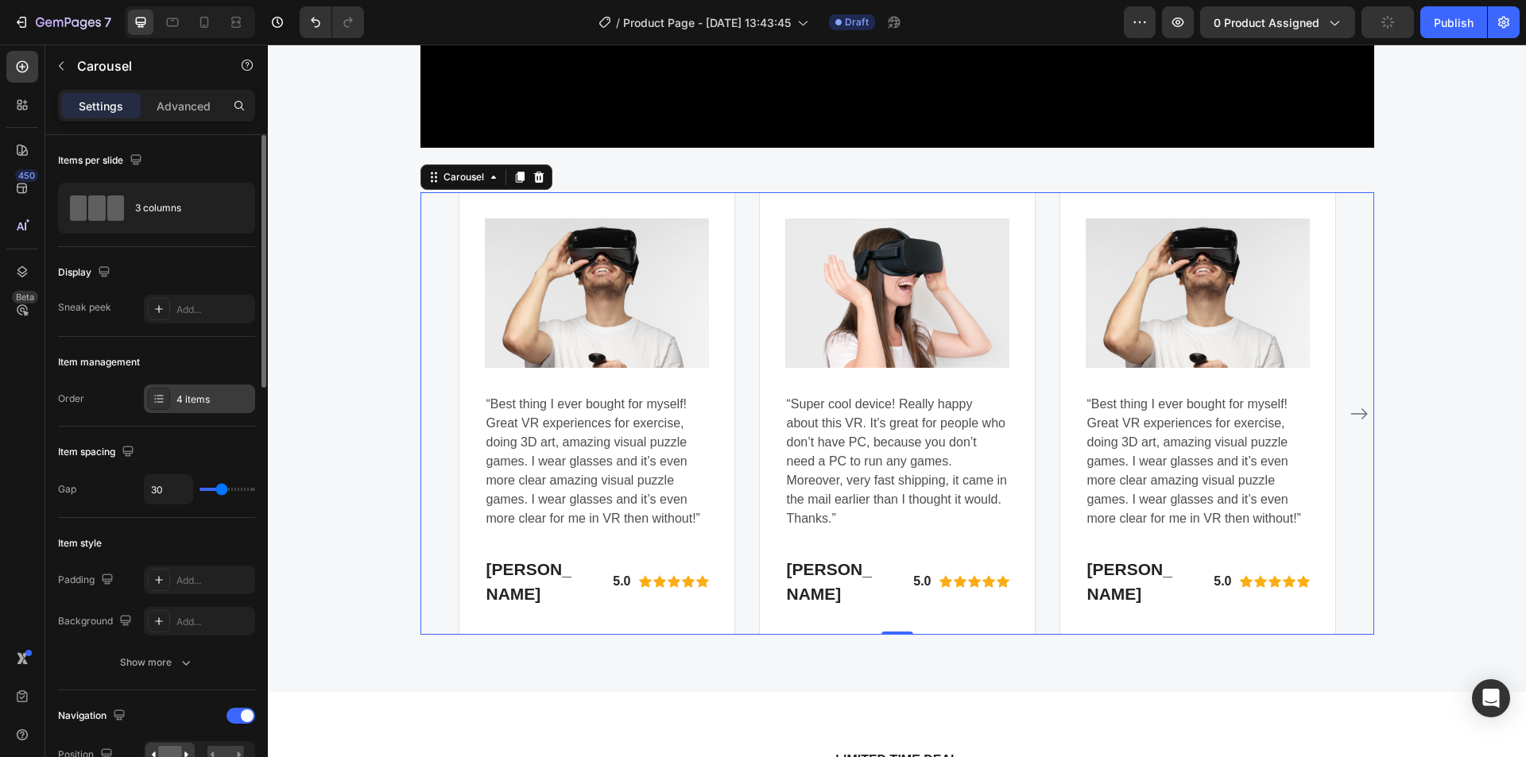
click at [184, 401] on div "4 items" at bounding box center [213, 400] width 75 height 14
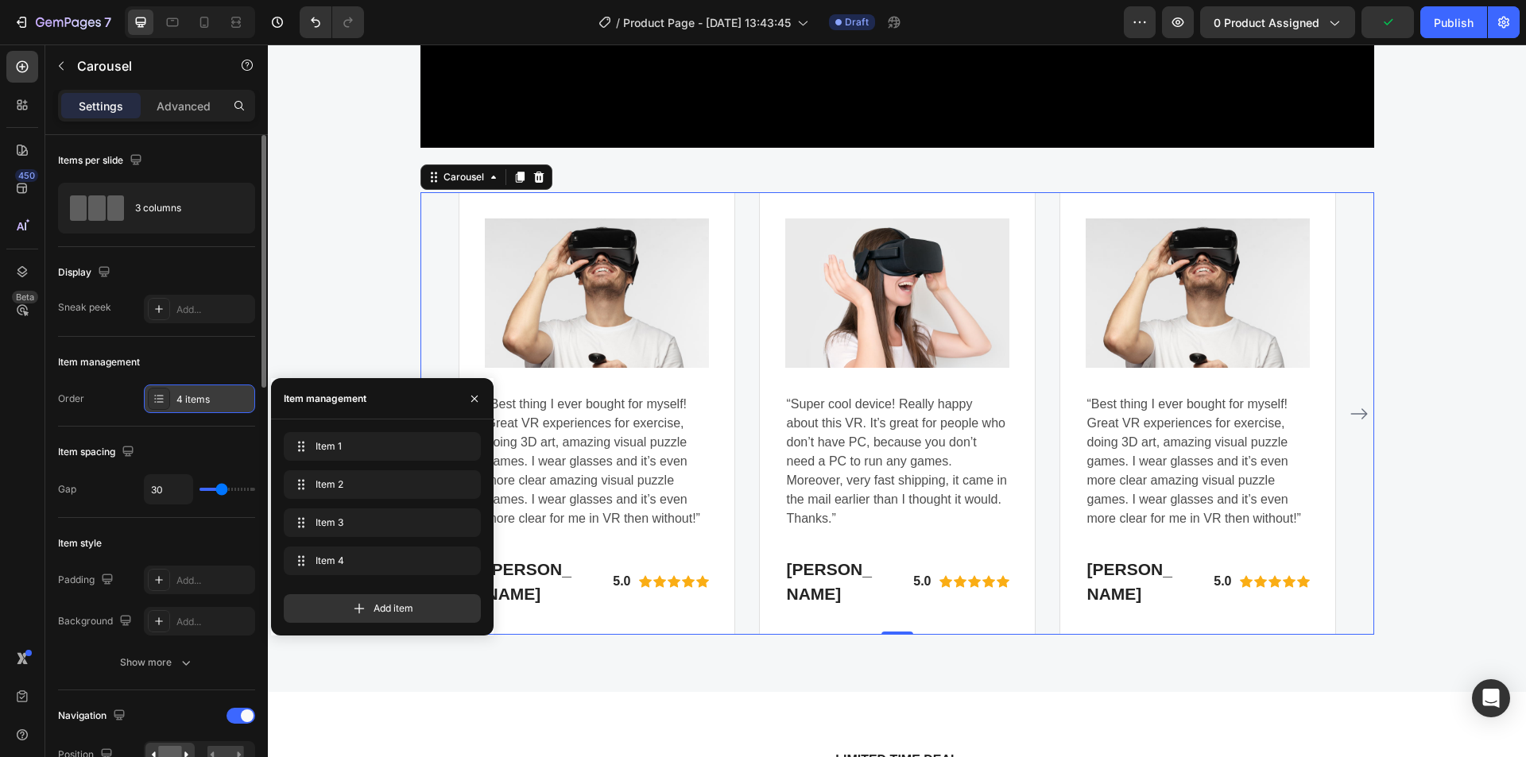
click at [184, 401] on div "4 items" at bounding box center [213, 400] width 75 height 14
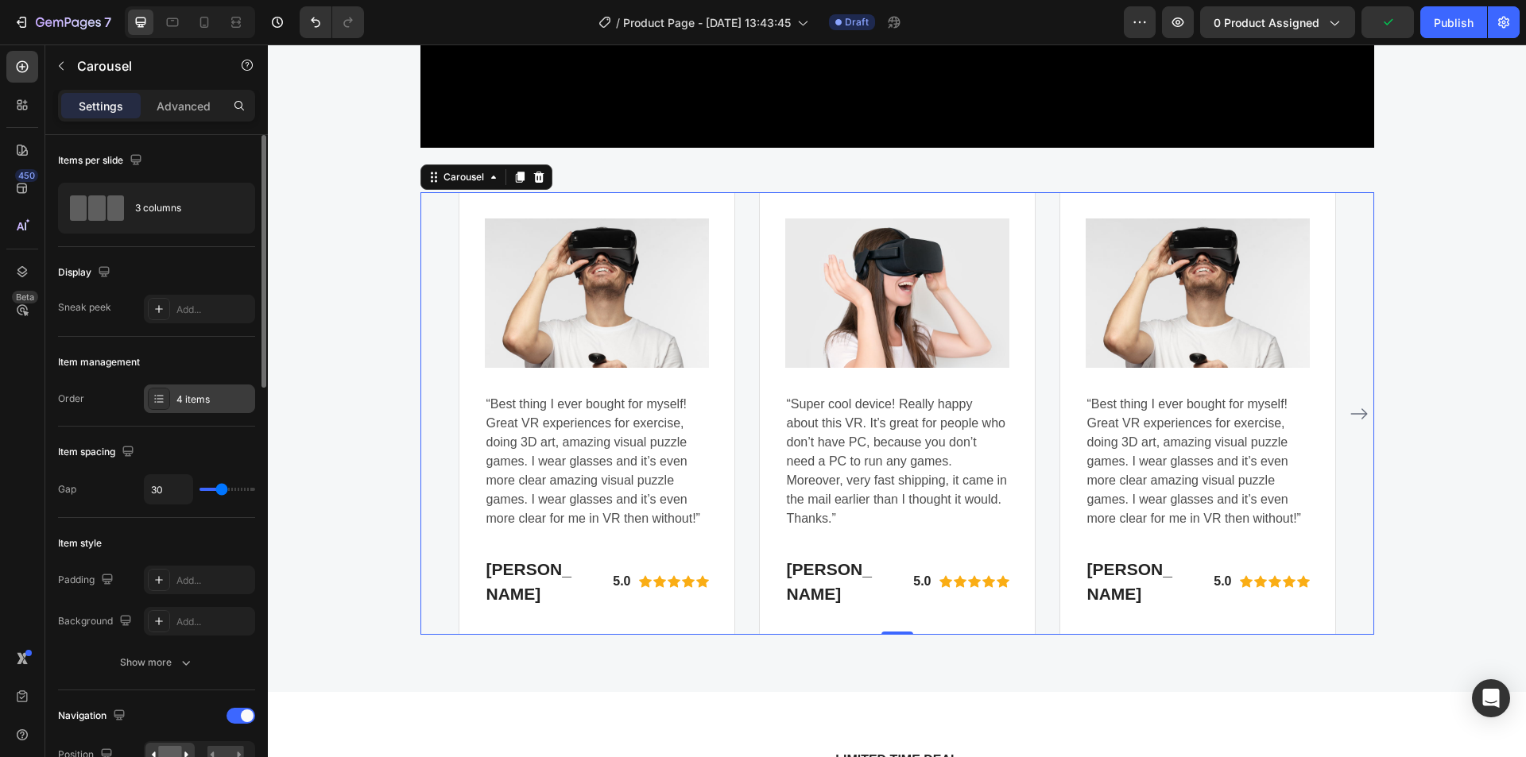
click at [184, 401] on div "4 items" at bounding box center [213, 400] width 75 height 14
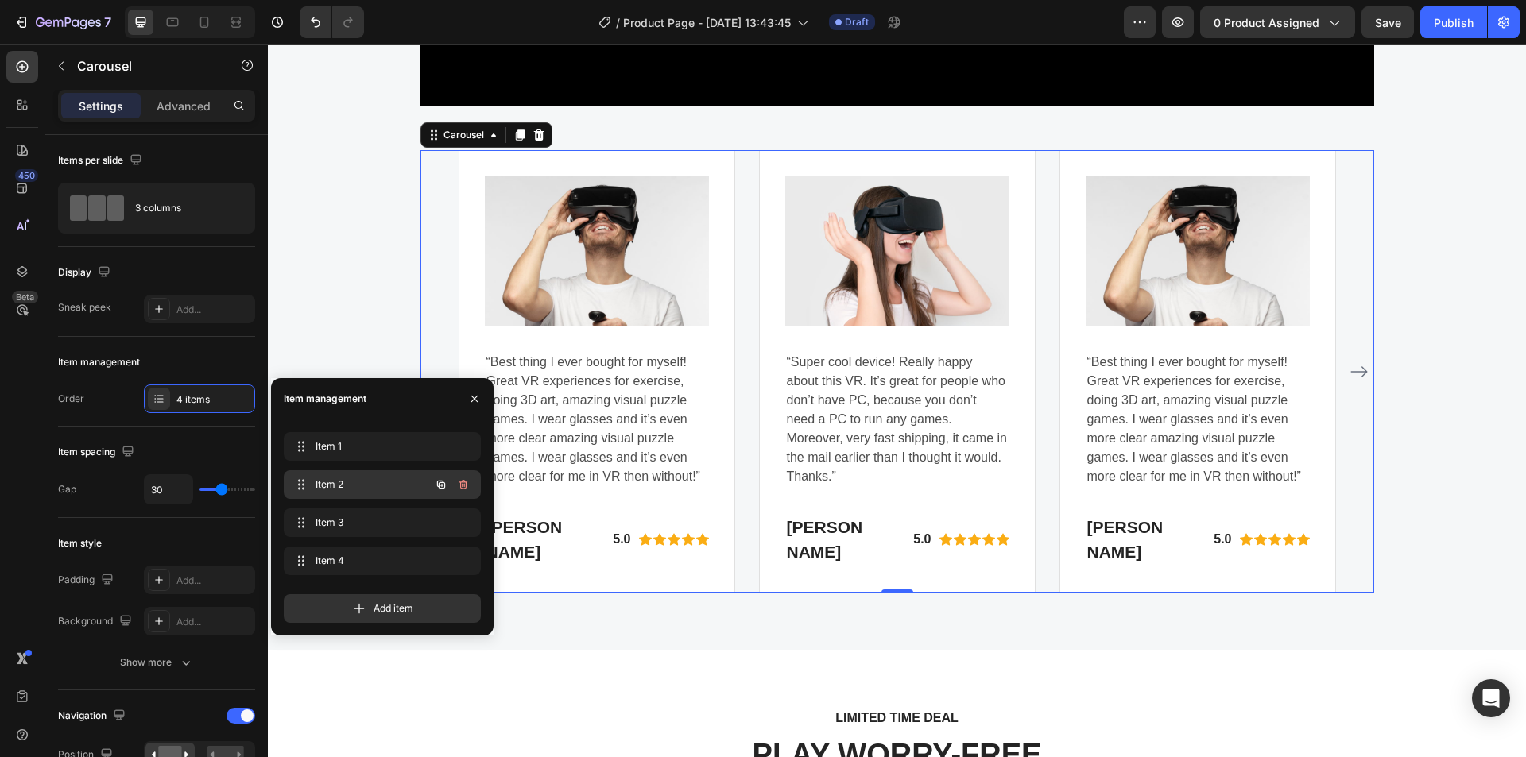
scroll to position [4422, 0]
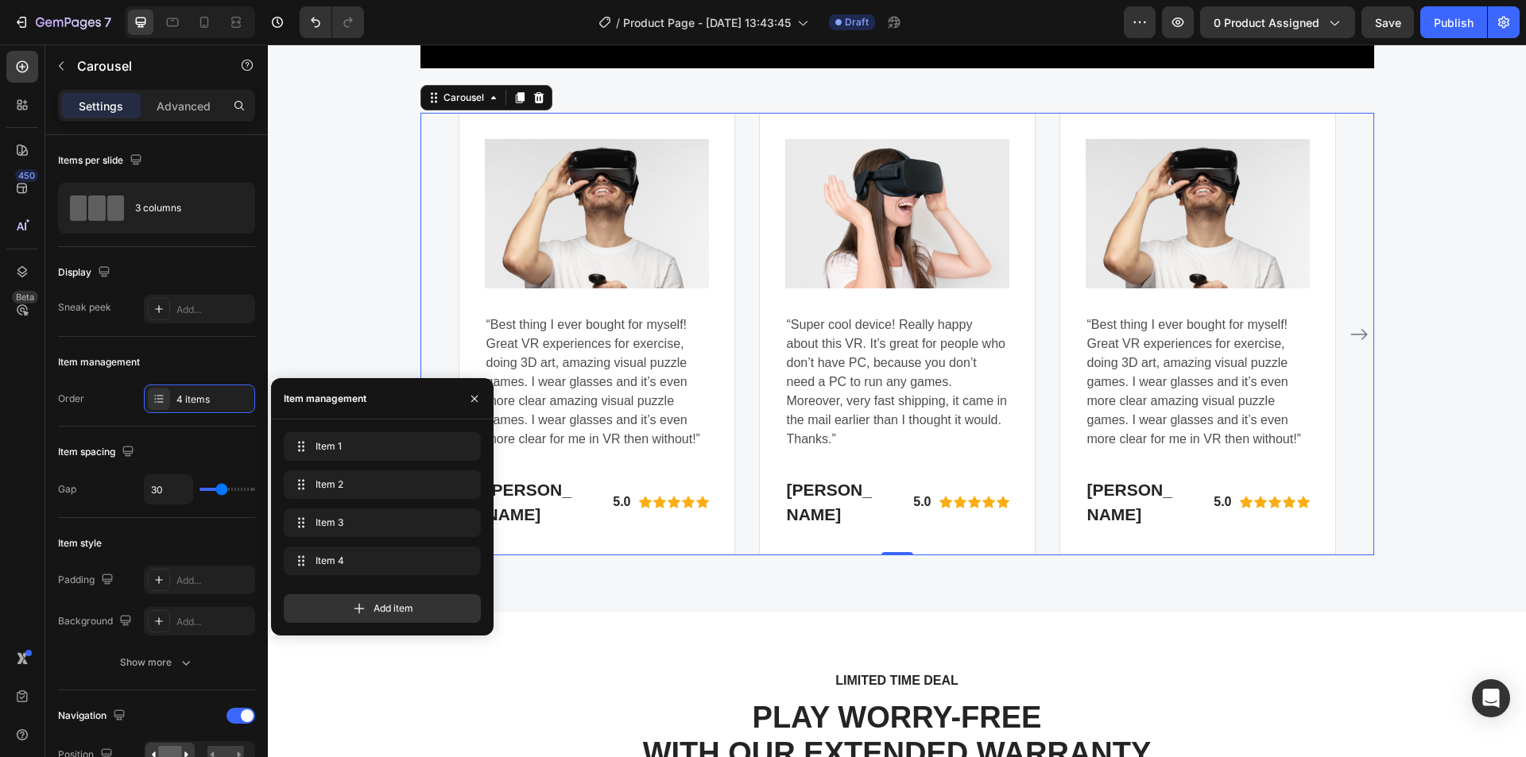
click at [1350, 344] on icon "Carousel Next Arrow" at bounding box center [1359, 334] width 19 height 19
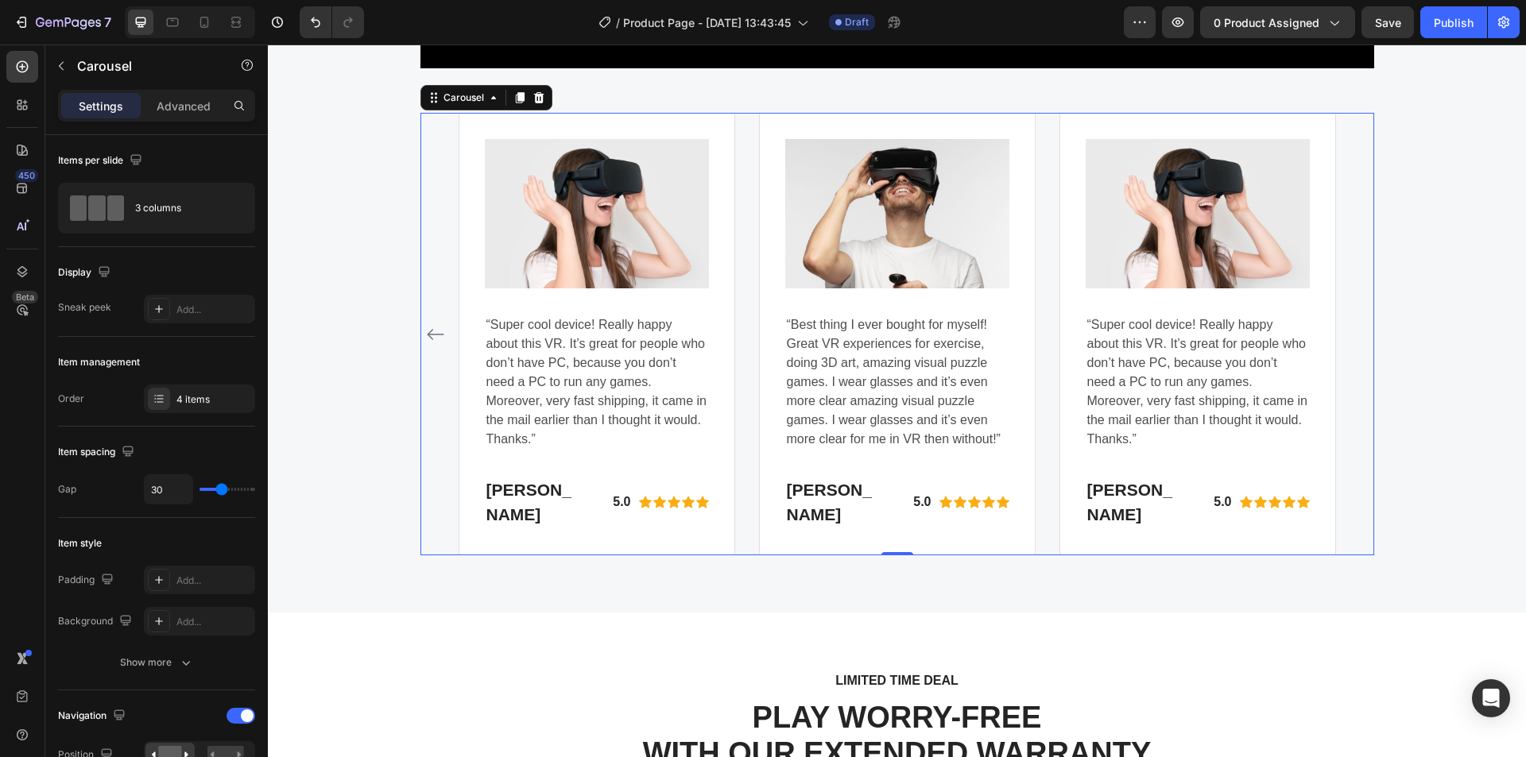
click at [1349, 348] on div "Image “Best thing I ever bought for myself! Great VR experiences for exercise, …" at bounding box center [897, 334] width 954 height 443
click at [188, 398] on div "4 items" at bounding box center [213, 400] width 75 height 14
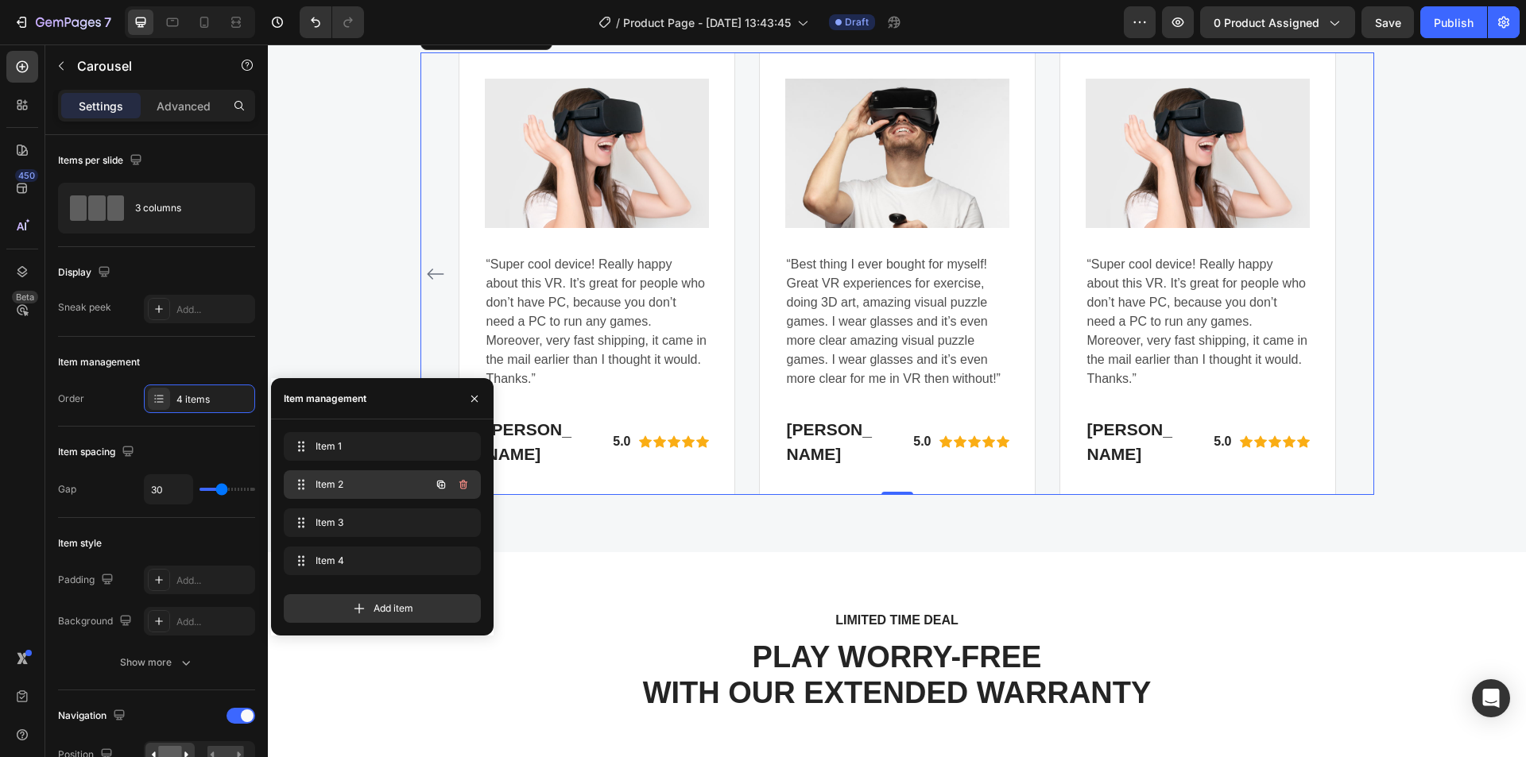
scroll to position [4581, 0]
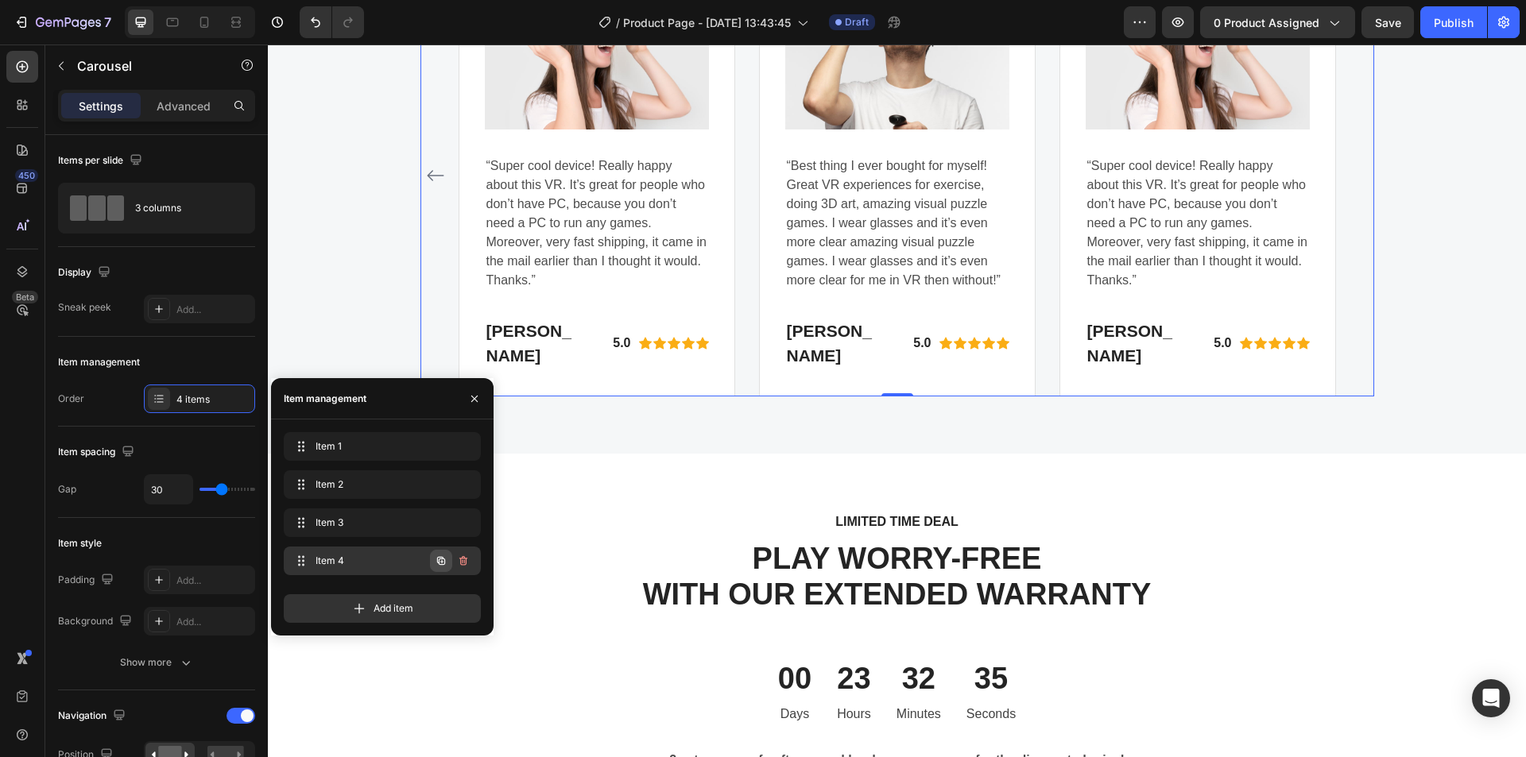
click at [440, 560] on icon "button" at bounding box center [441, 561] width 13 height 13
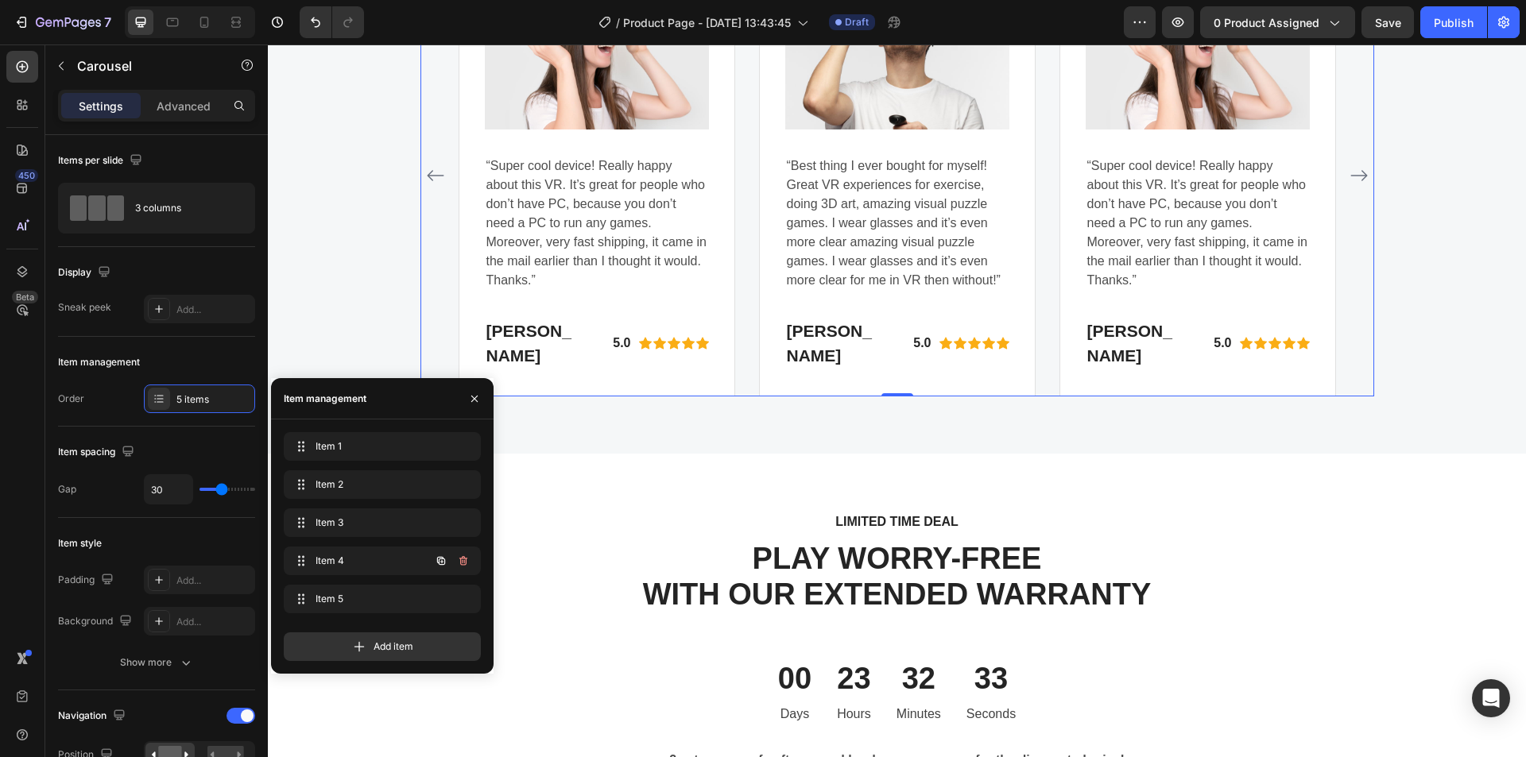
click at [440, 560] on icon "button" at bounding box center [441, 561] width 13 height 13
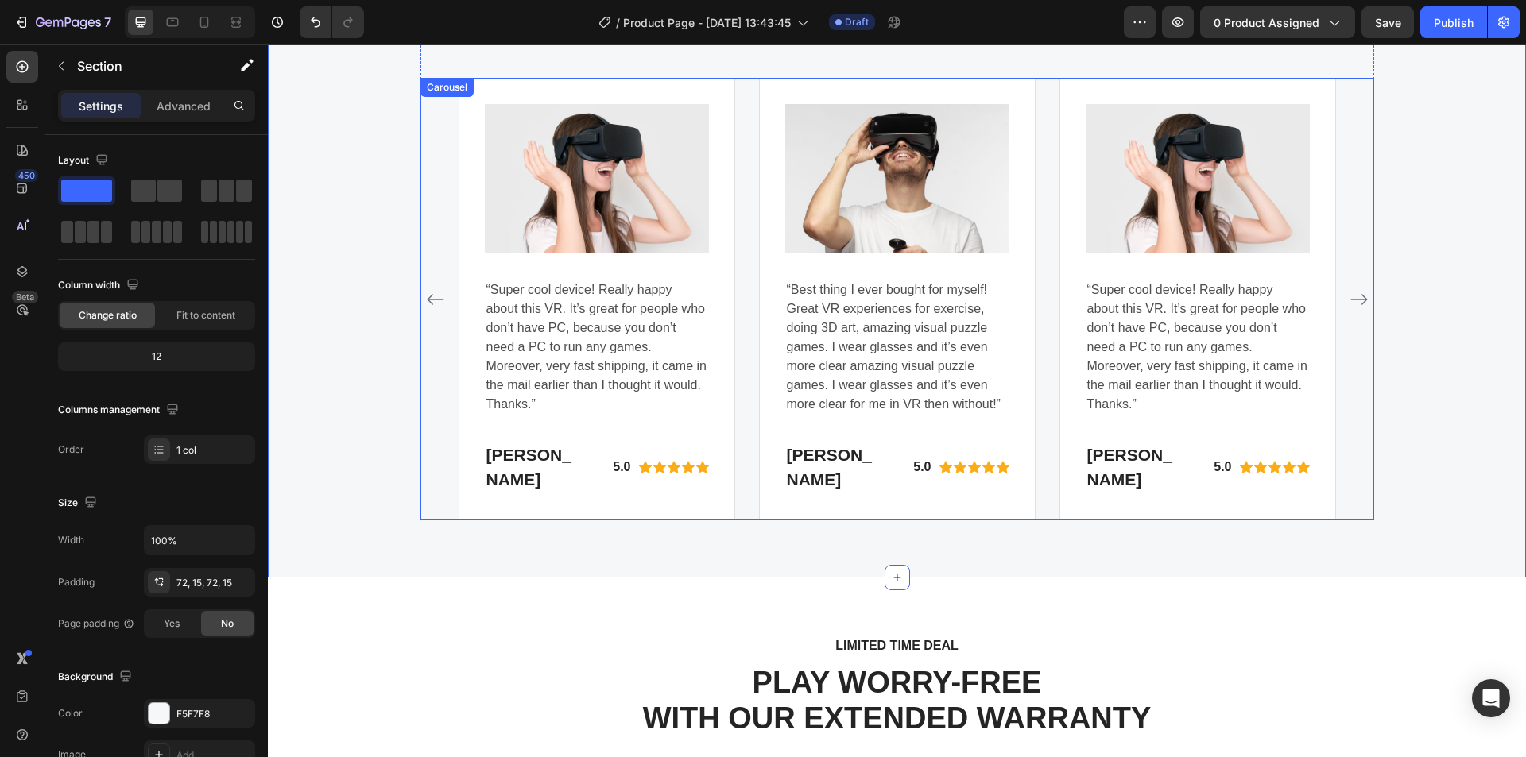
scroll to position [4422, 0]
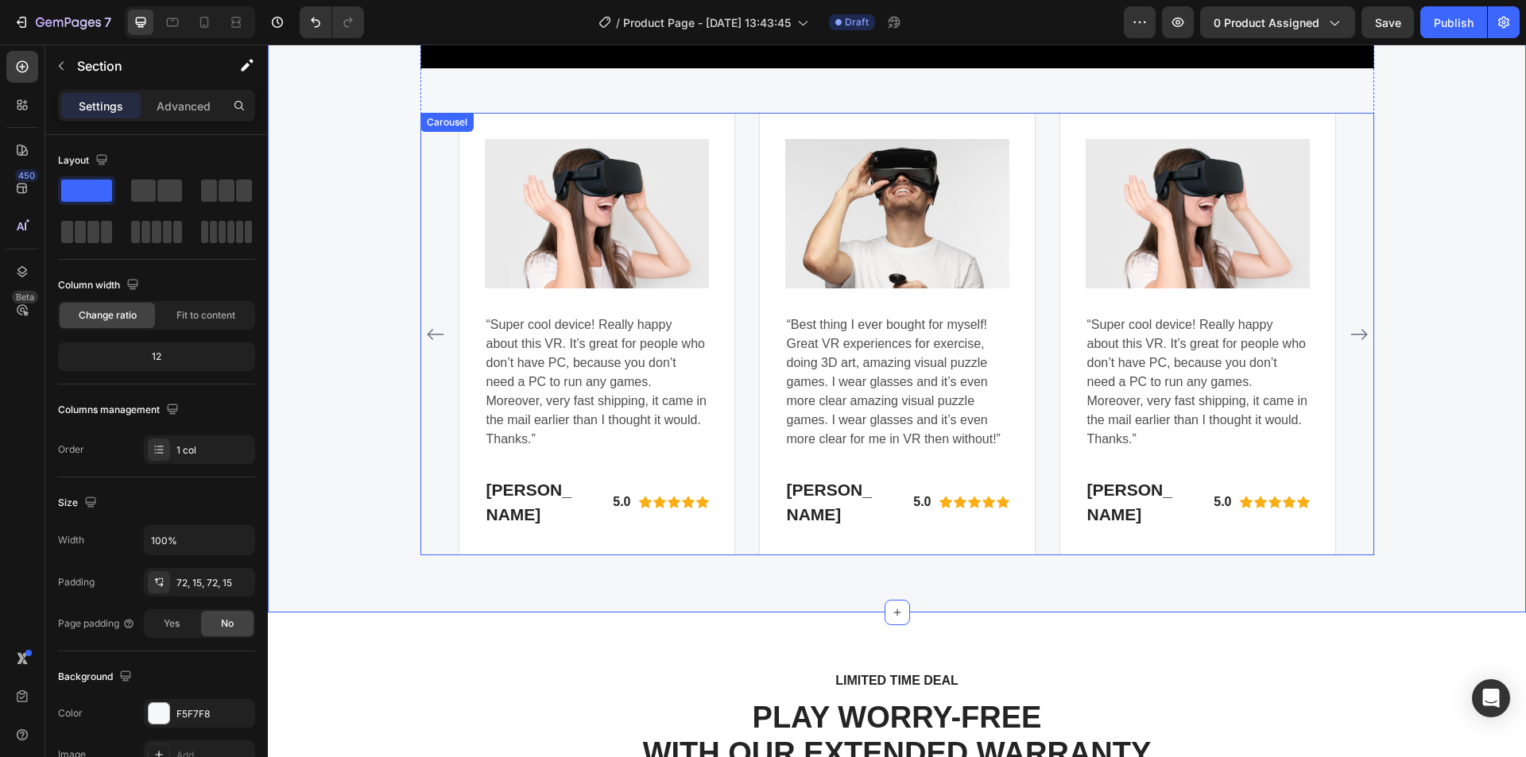
click at [1353, 344] on icon "Carousel Next Arrow" at bounding box center [1359, 334] width 19 height 19
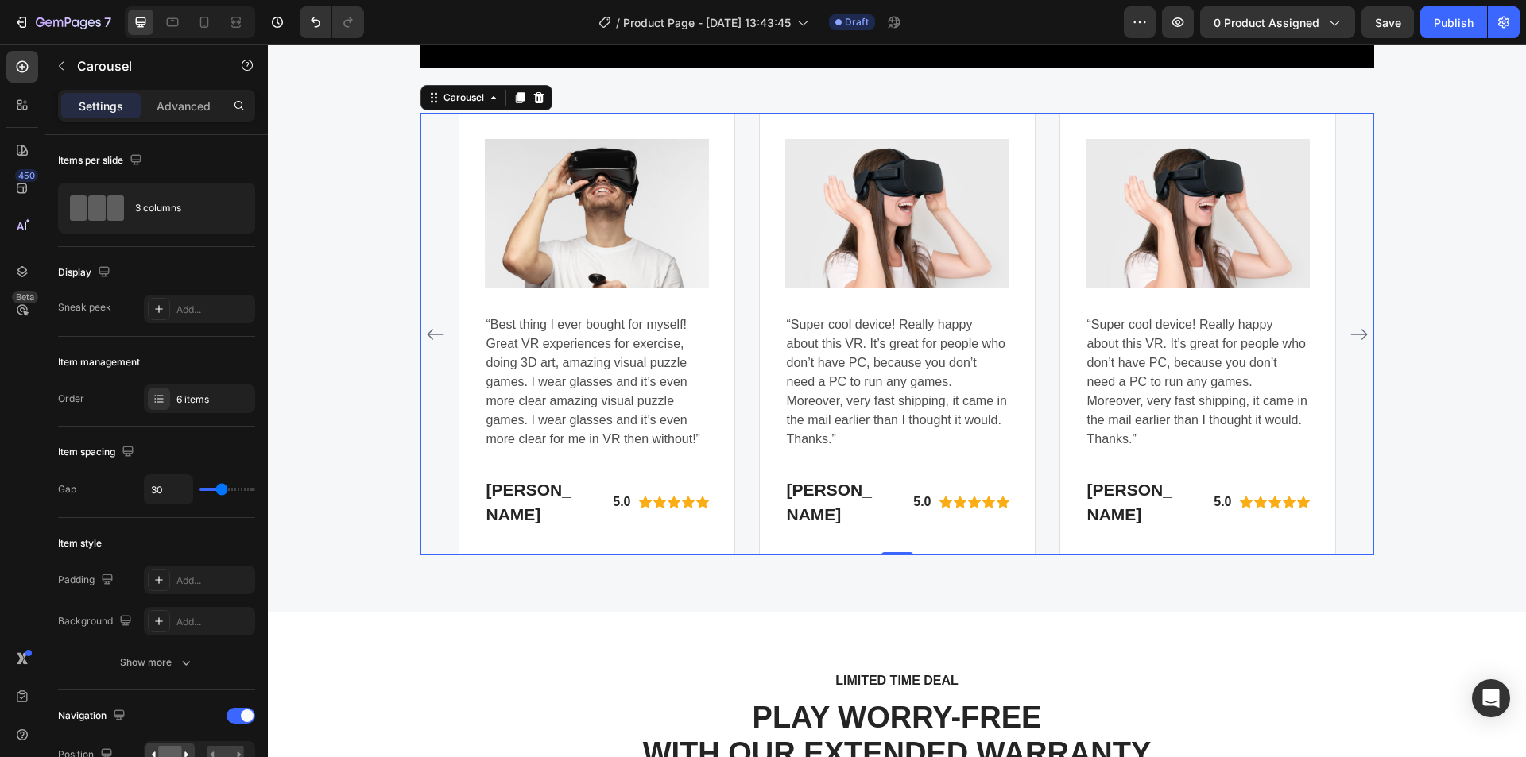
click at [1353, 344] on icon "Carousel Next Arrow" at bounding box center [1359, 334] width 19 height 19
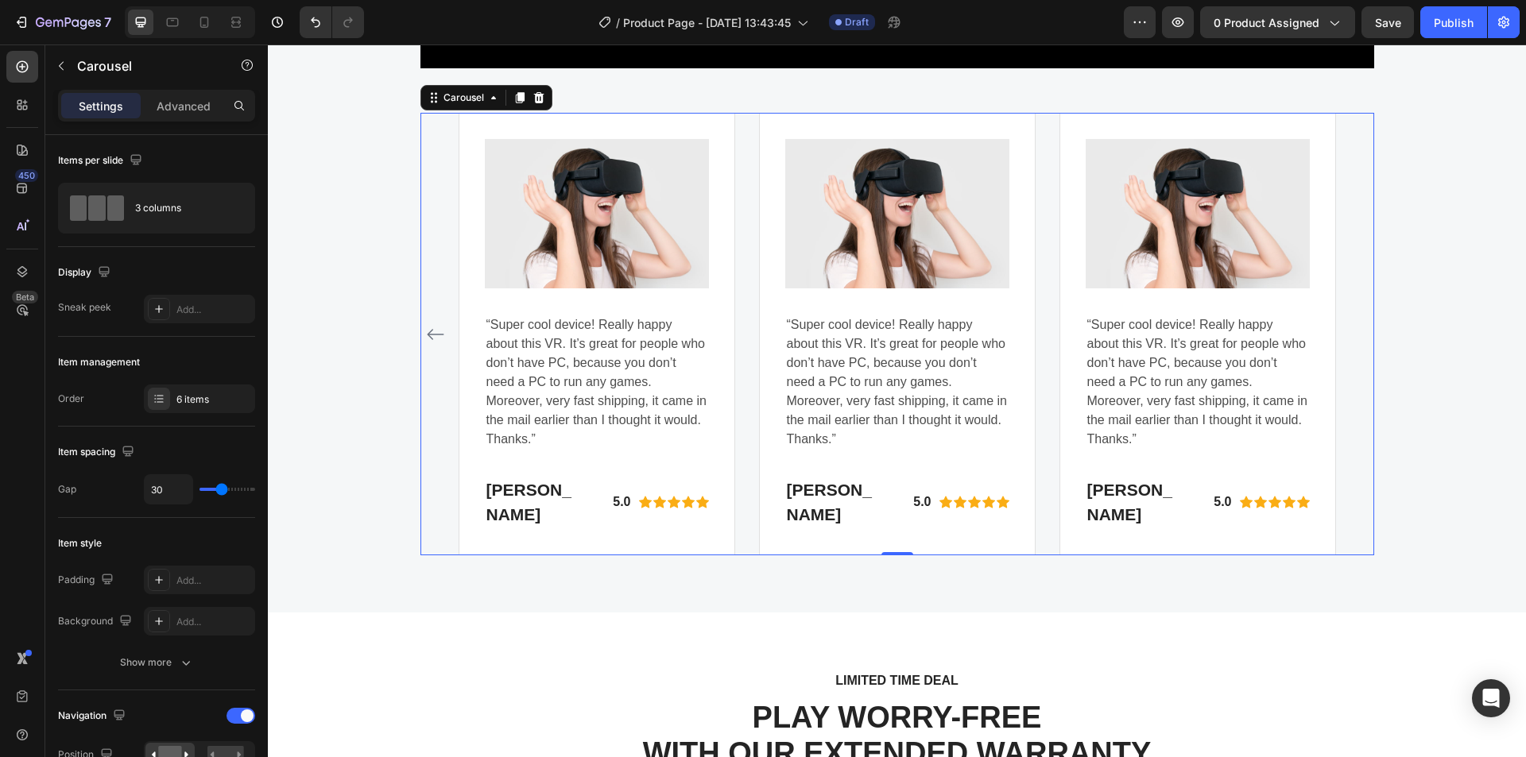
click at [1353, 348] on div "Image “Best thing I ever bought for myself! Great VR experiences for exercise, …" at bounding box center [897, 334] width 954 height 443
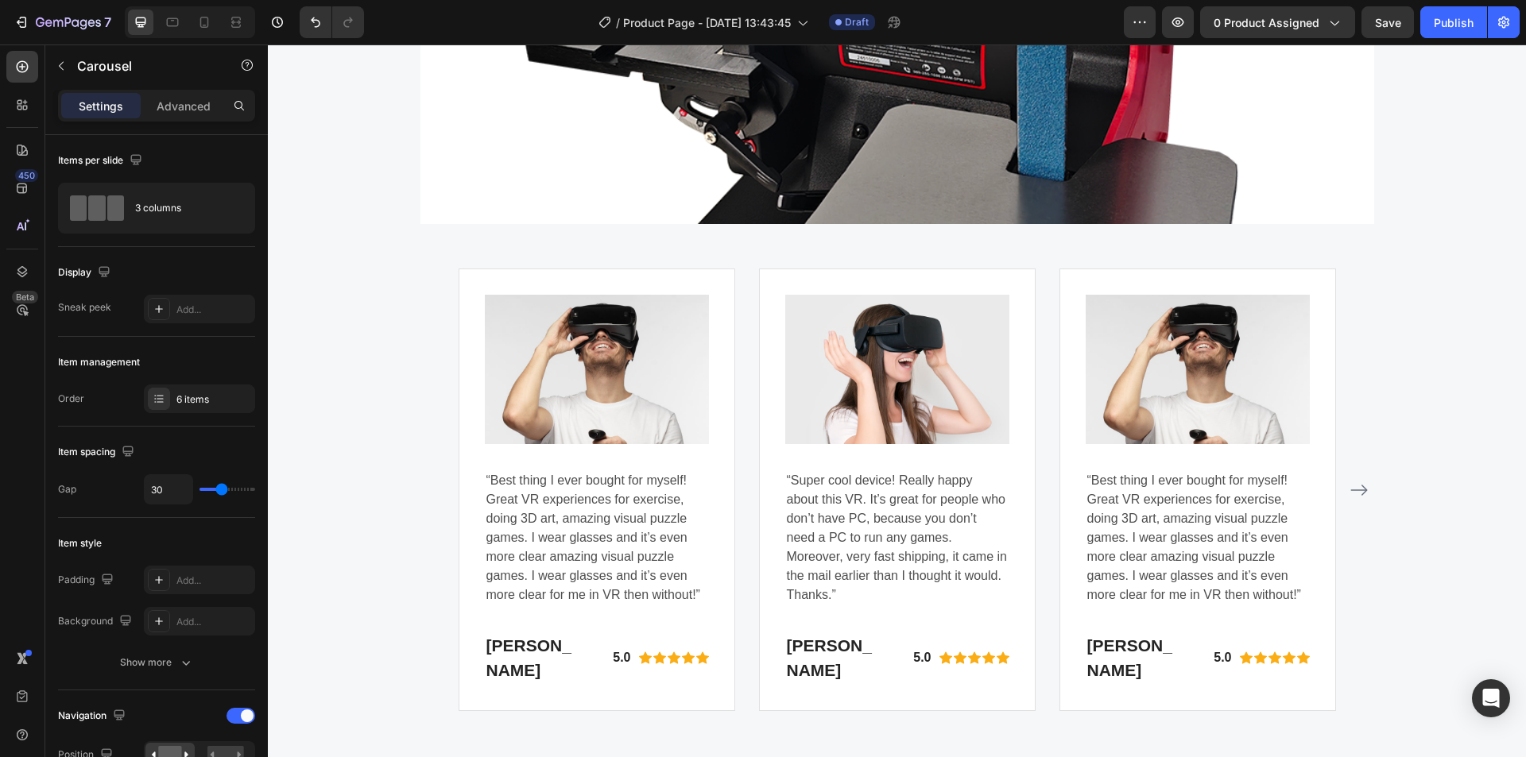
scroll to position [4451, 0]
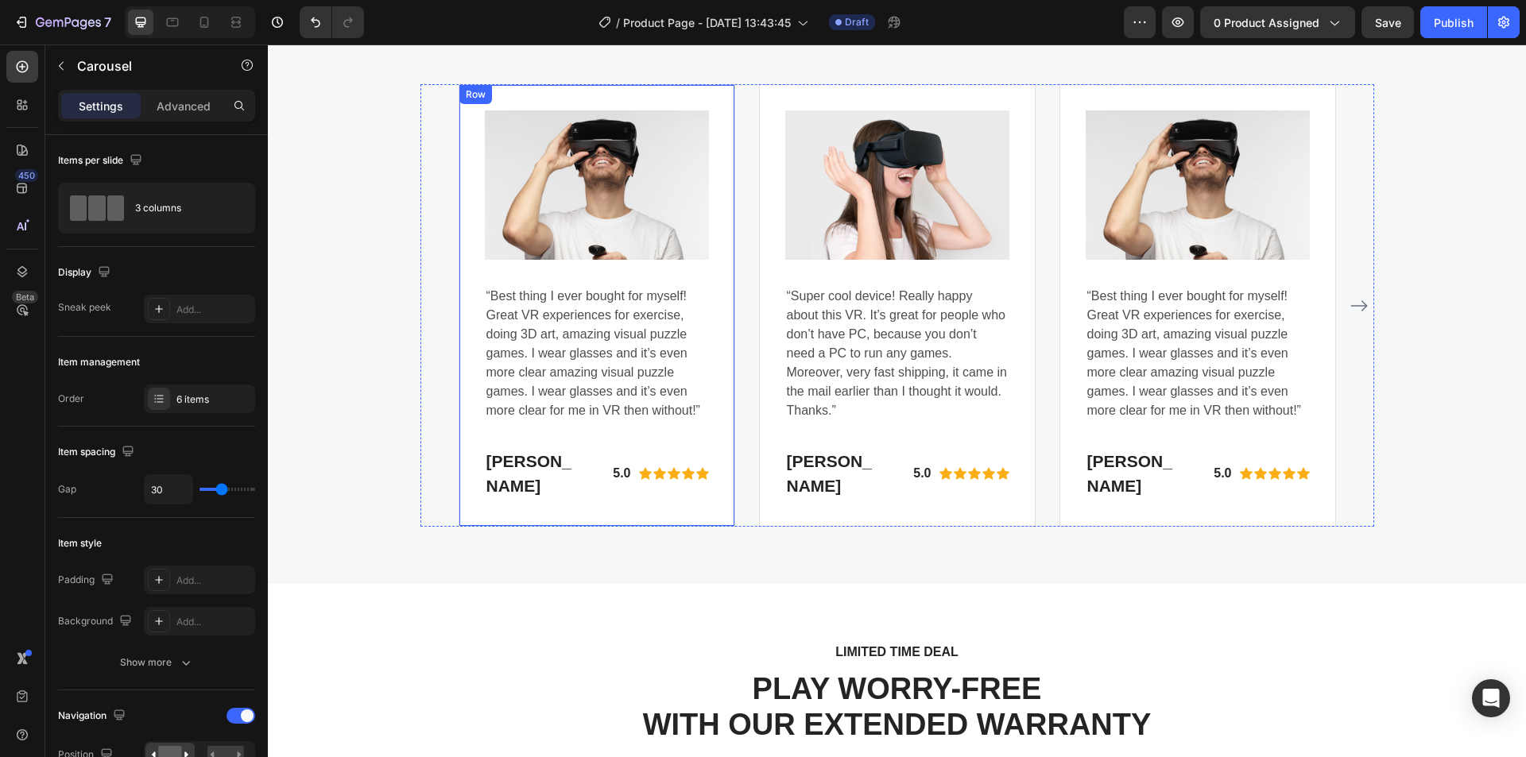
click at [606, 192] on img at bounding box center [597, 184] width 224 height 149
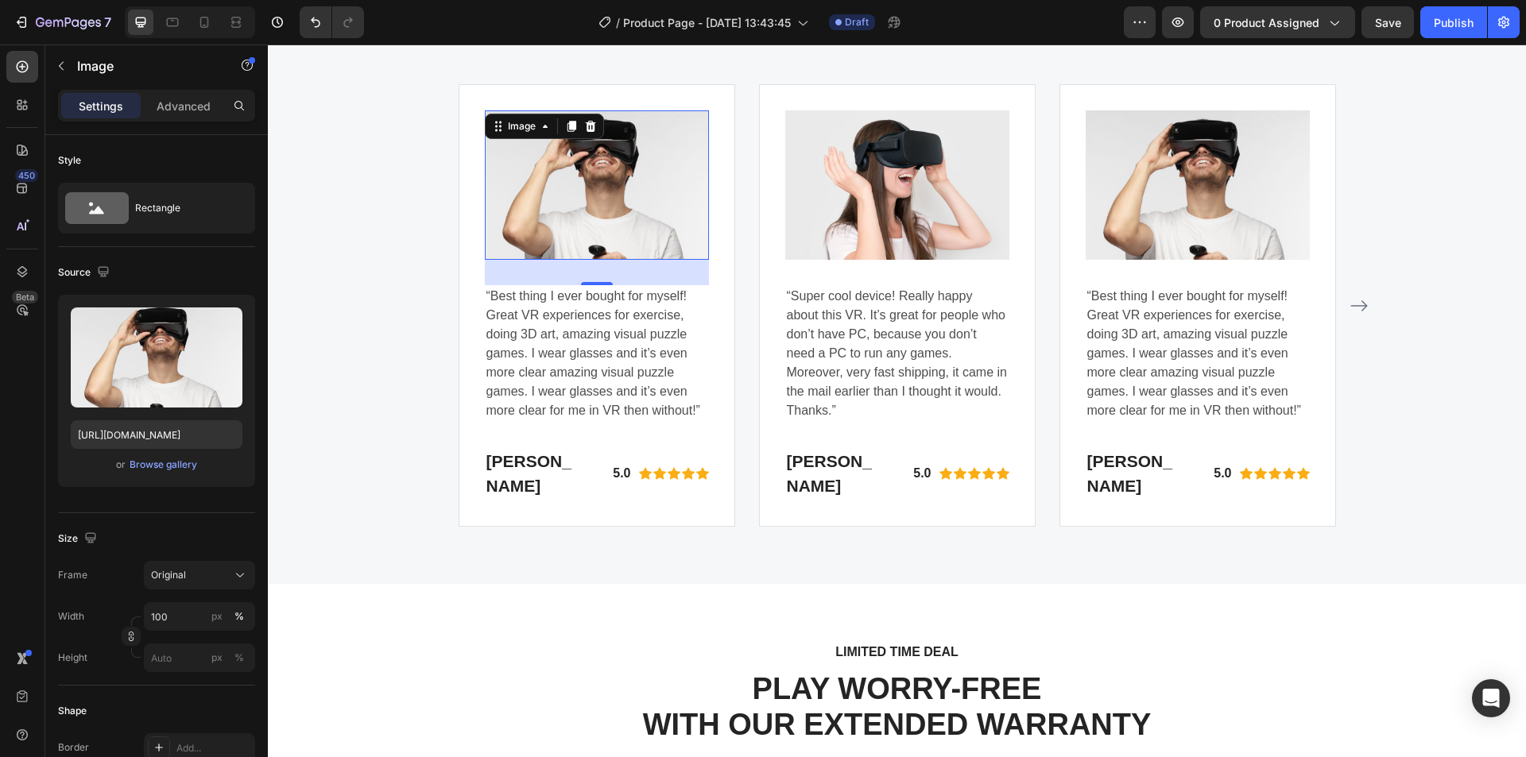
click at [602, 170] on img at bounding box center [597, 184] width 224 height 149
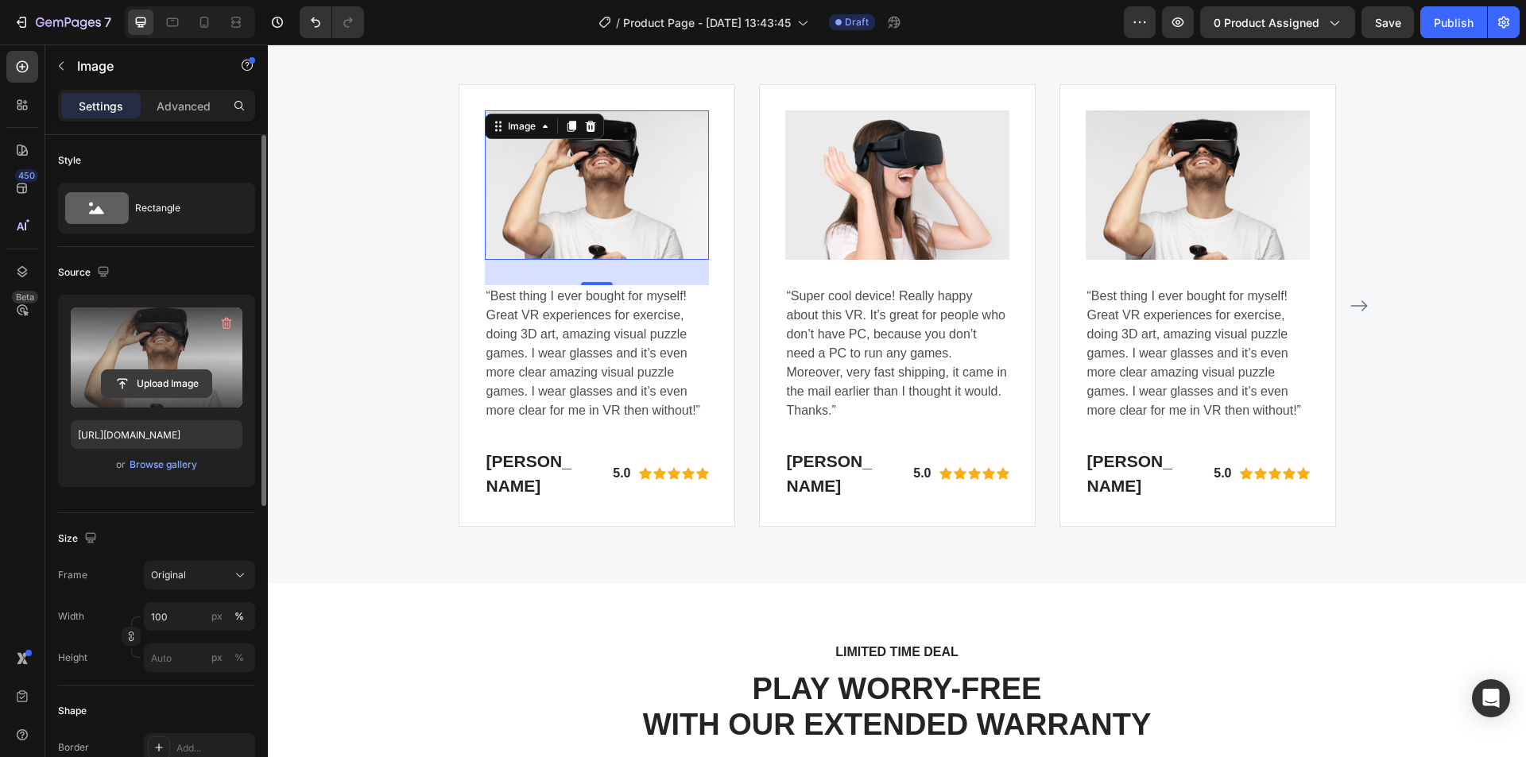
click at [155, 387] on input "file" at bounding box center [157, 383] width 110 height 27
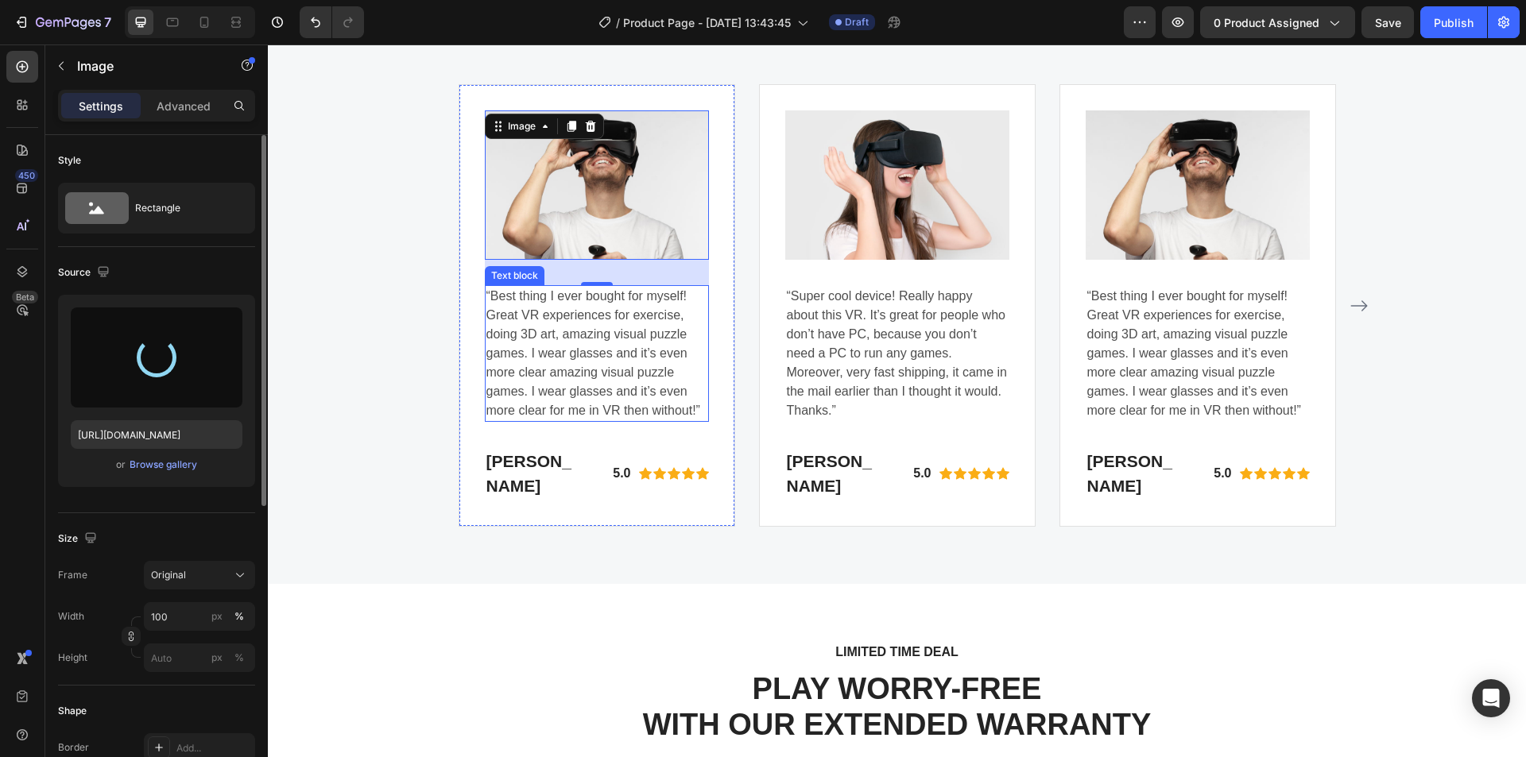
type input "https://cdn.shopify.com/s/files/1/0369/4696/8621/files/gempages_581741914605224…"
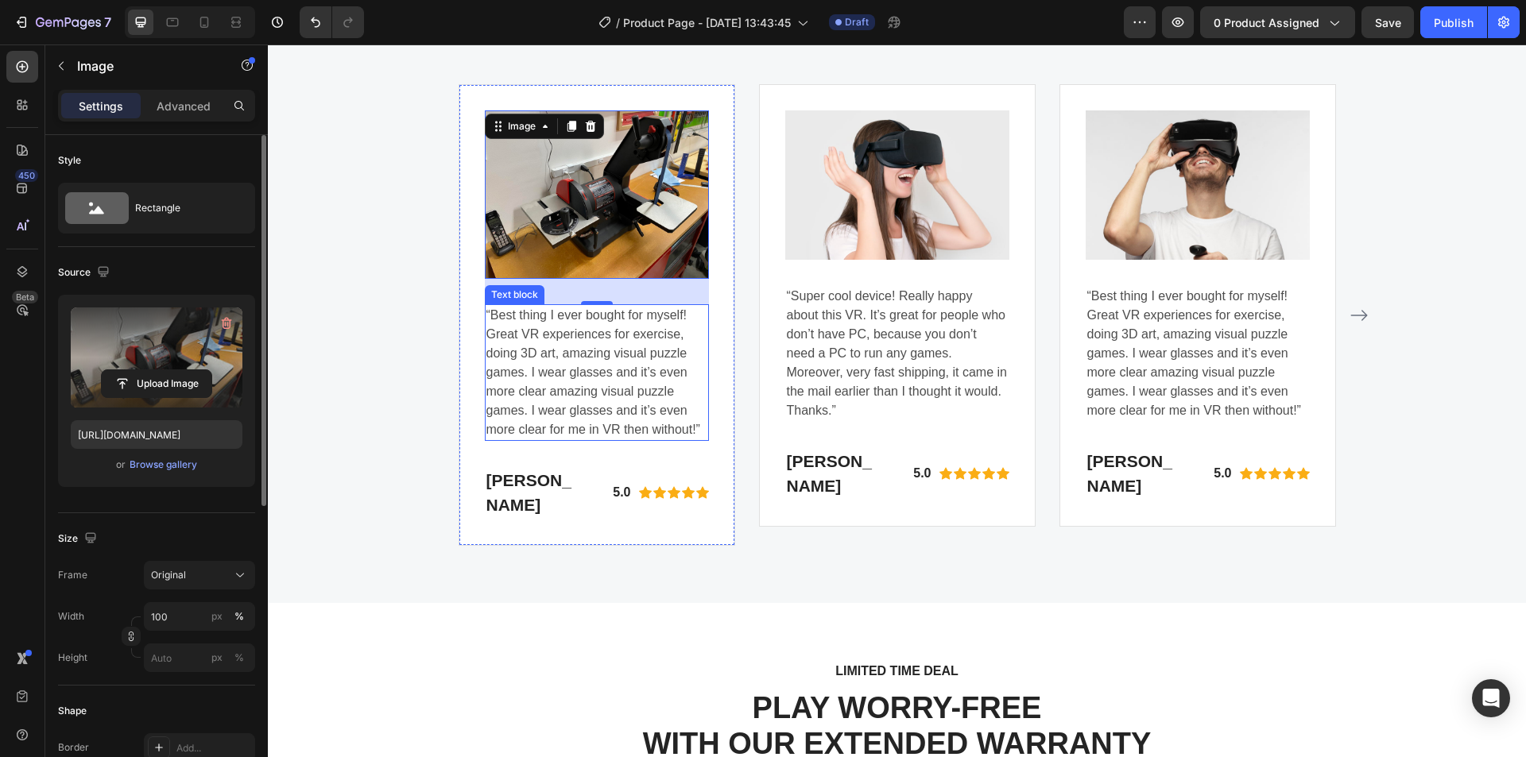
click at [568, 364] on p "“Best thing I ever bought for myself! Great VR experiences for exercise, doing …" at bounding box center [596, 373] width 221 height 134
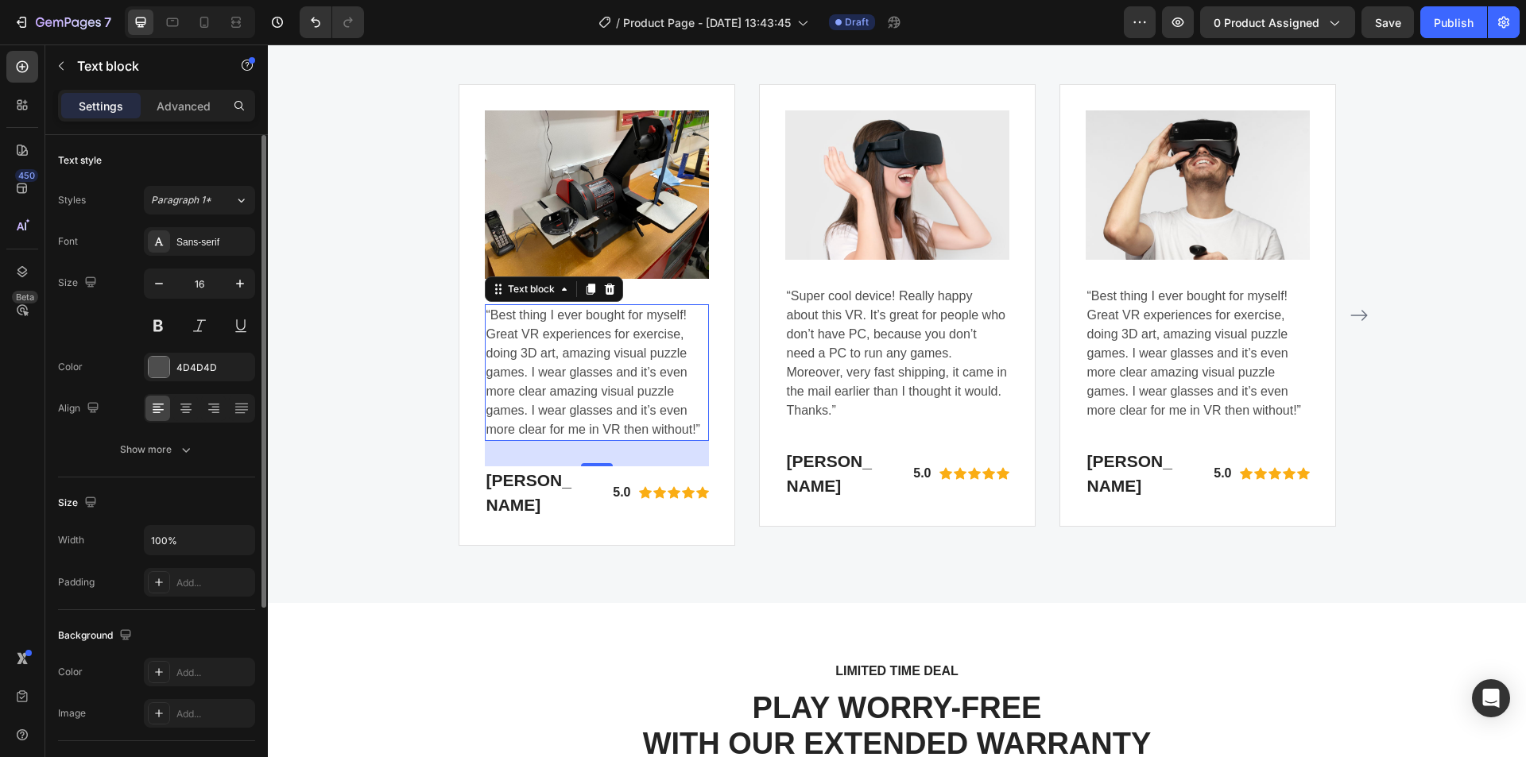
click at [617, 378] on p "“Best thing I ever bought for myself! Great VR experiences for exercise, doing …" at bounding box center [596, 373] width 221 height 134
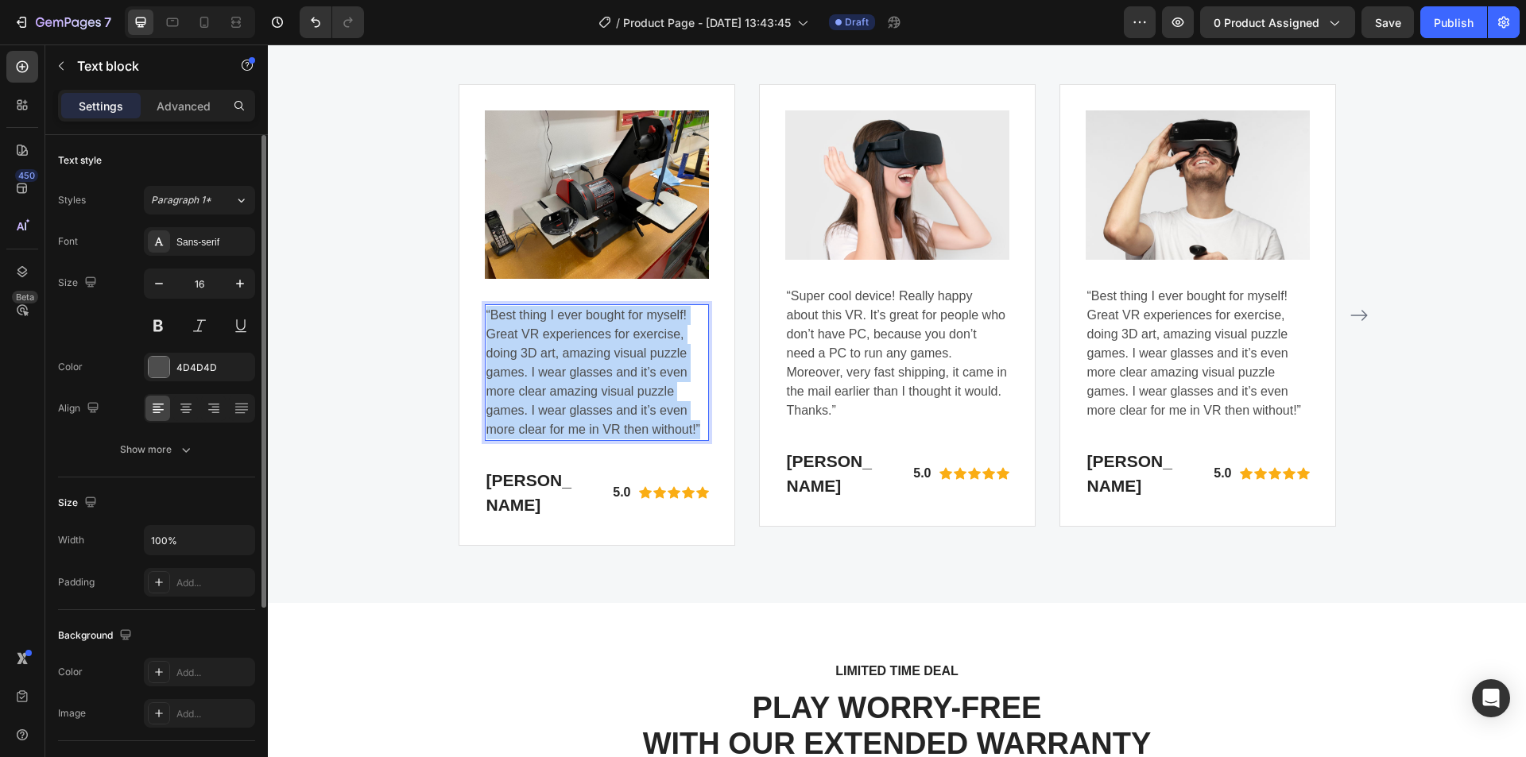
click at [617, 378] on p "“Best thing I ever bought for myself! Great VR experiences for exercise, doing …" at bounding box center [596, 373] width 221 height 134
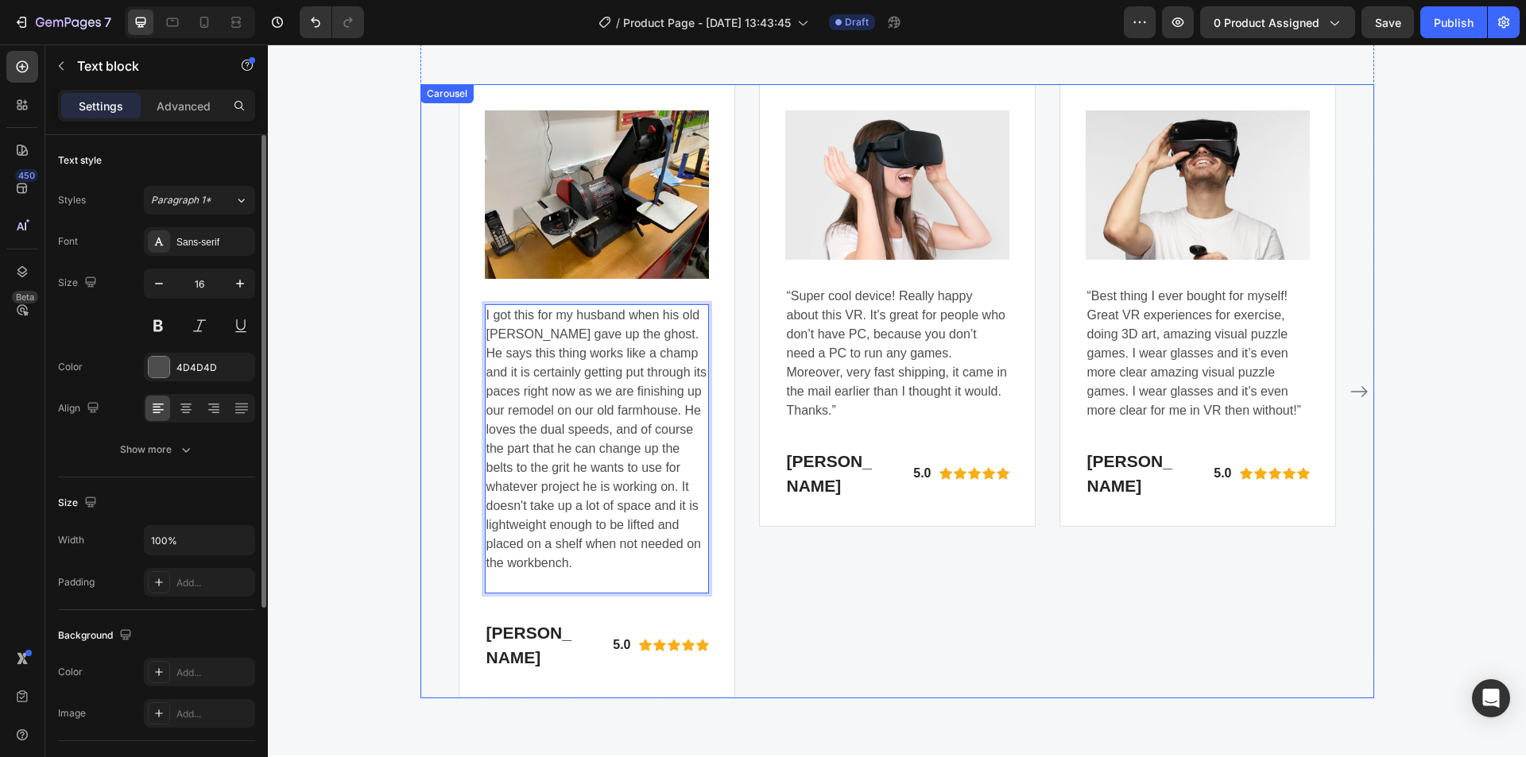
click at [827, 598] on div "Image “Super cool device! Really happy about this VR. It’s great for people who…" at bounding box center [897, 391] width 277 height 614
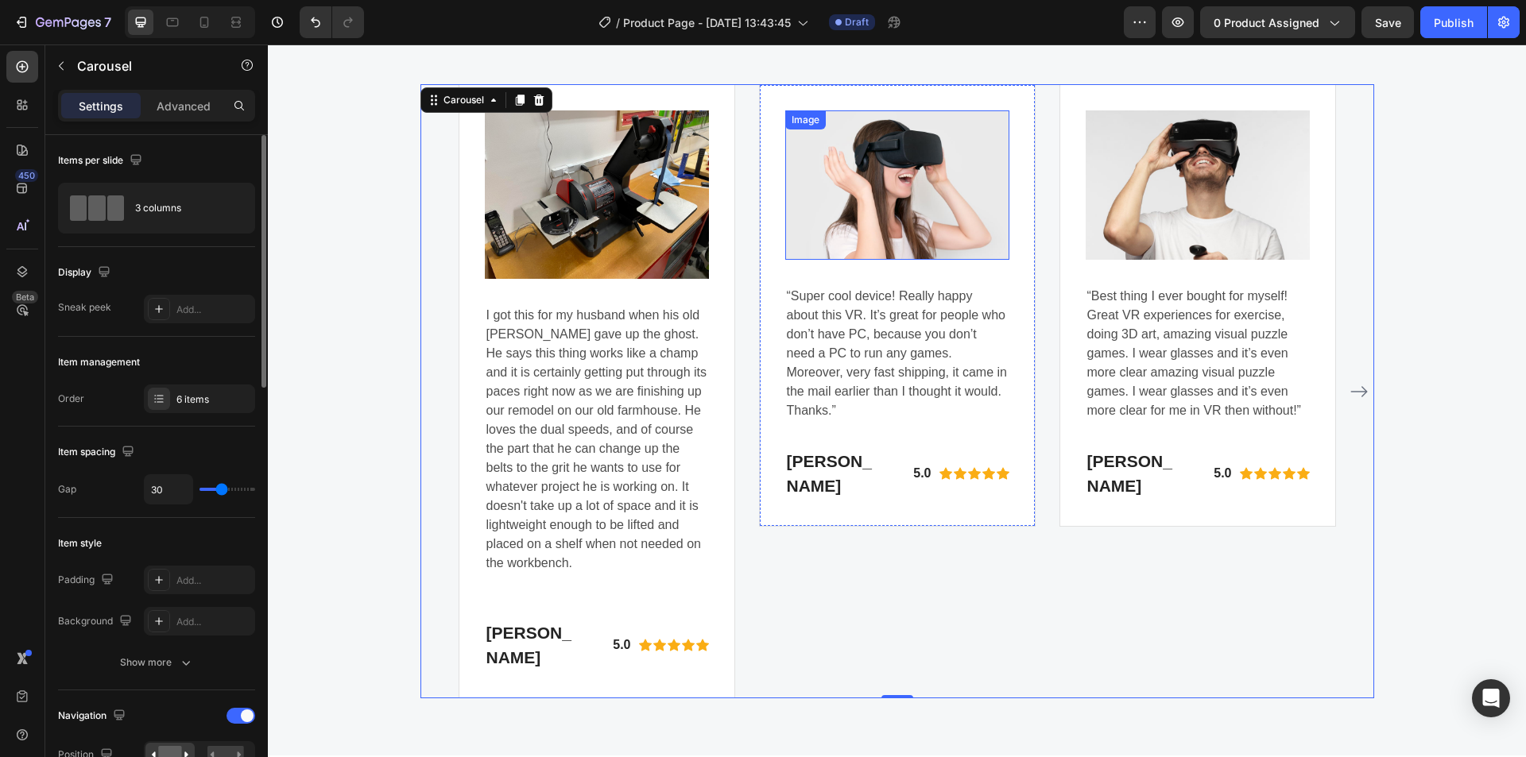
click at [832, 195] on img at bounding box center [897, 184] width 224 height 149
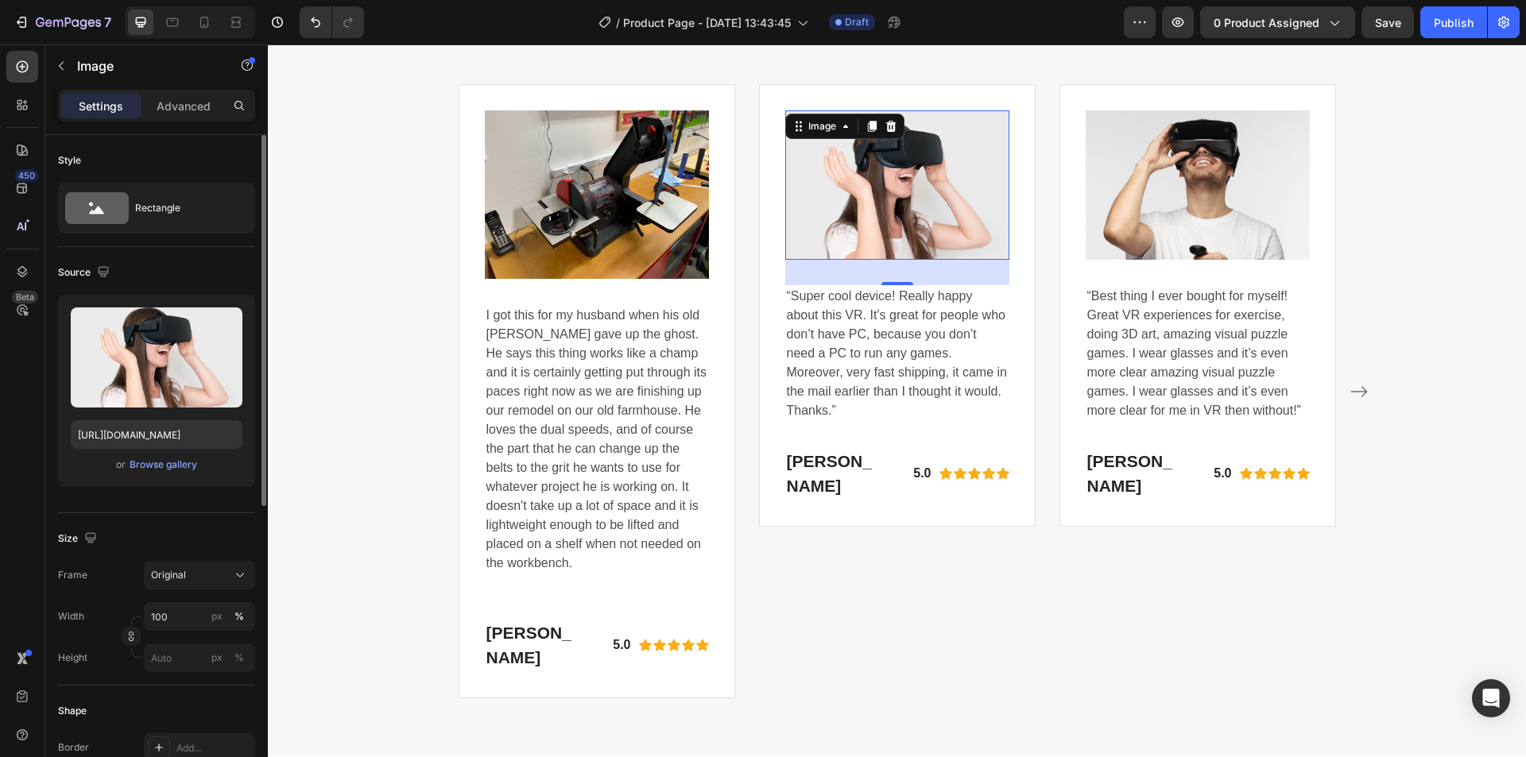
click at [878, 224] on img at bounding box center [897, 184] width 224 height 149
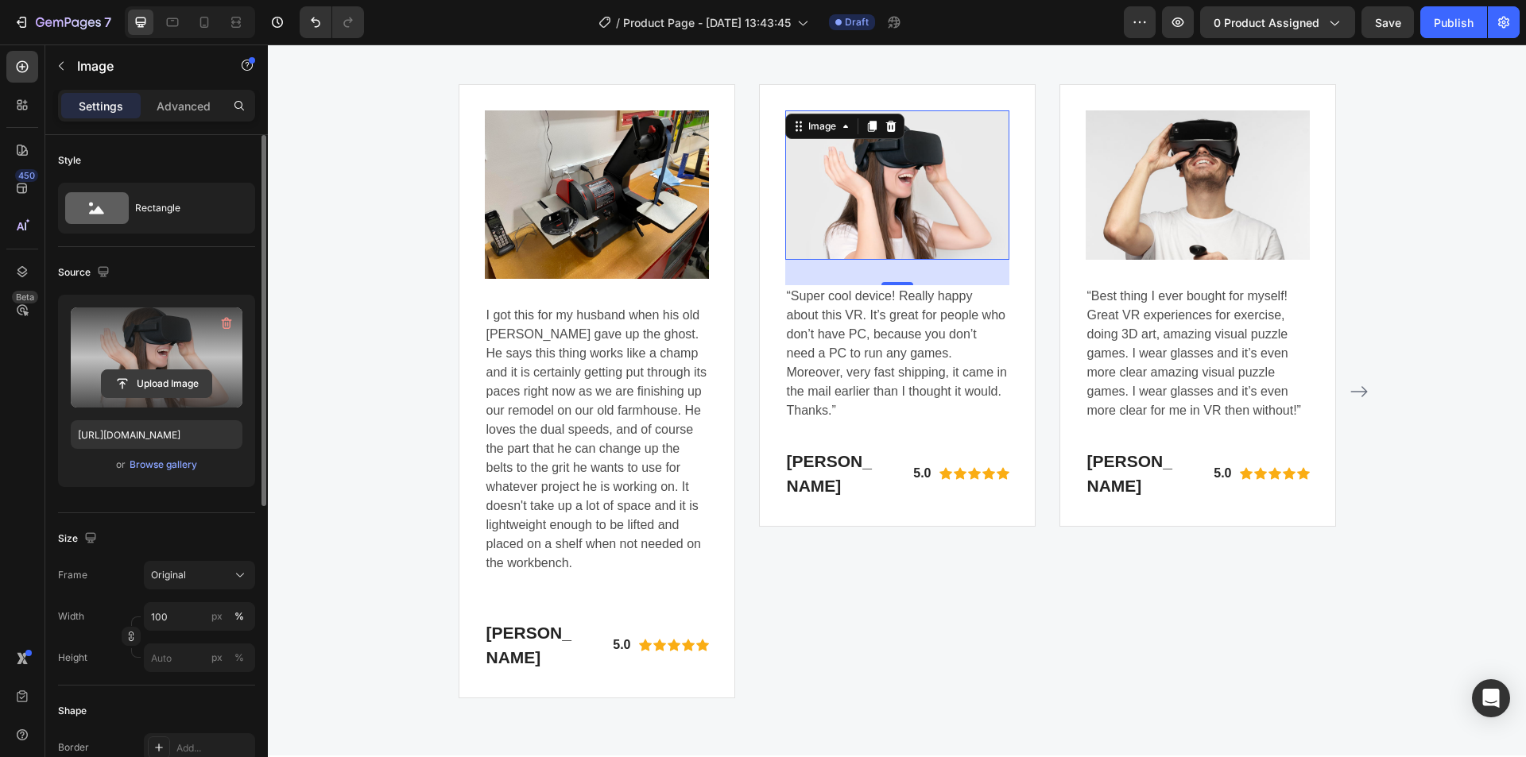
click at [174, 383] on input "file" at bounding box center [157, 383] width 110 height 27
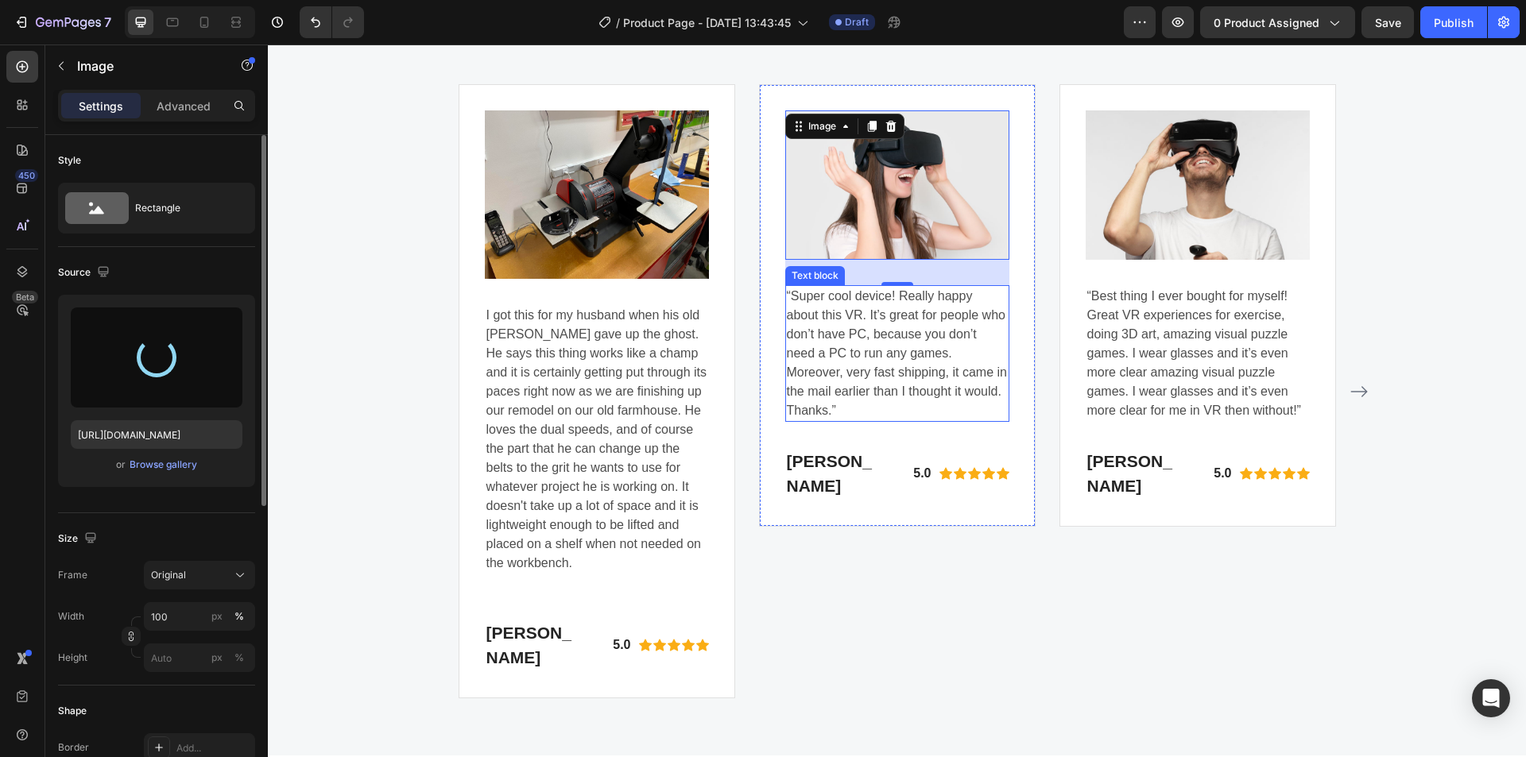
type input "https://cdn.shopify.com/s/files/1/0369/4696/8621/files/gempages_581741914605224…"
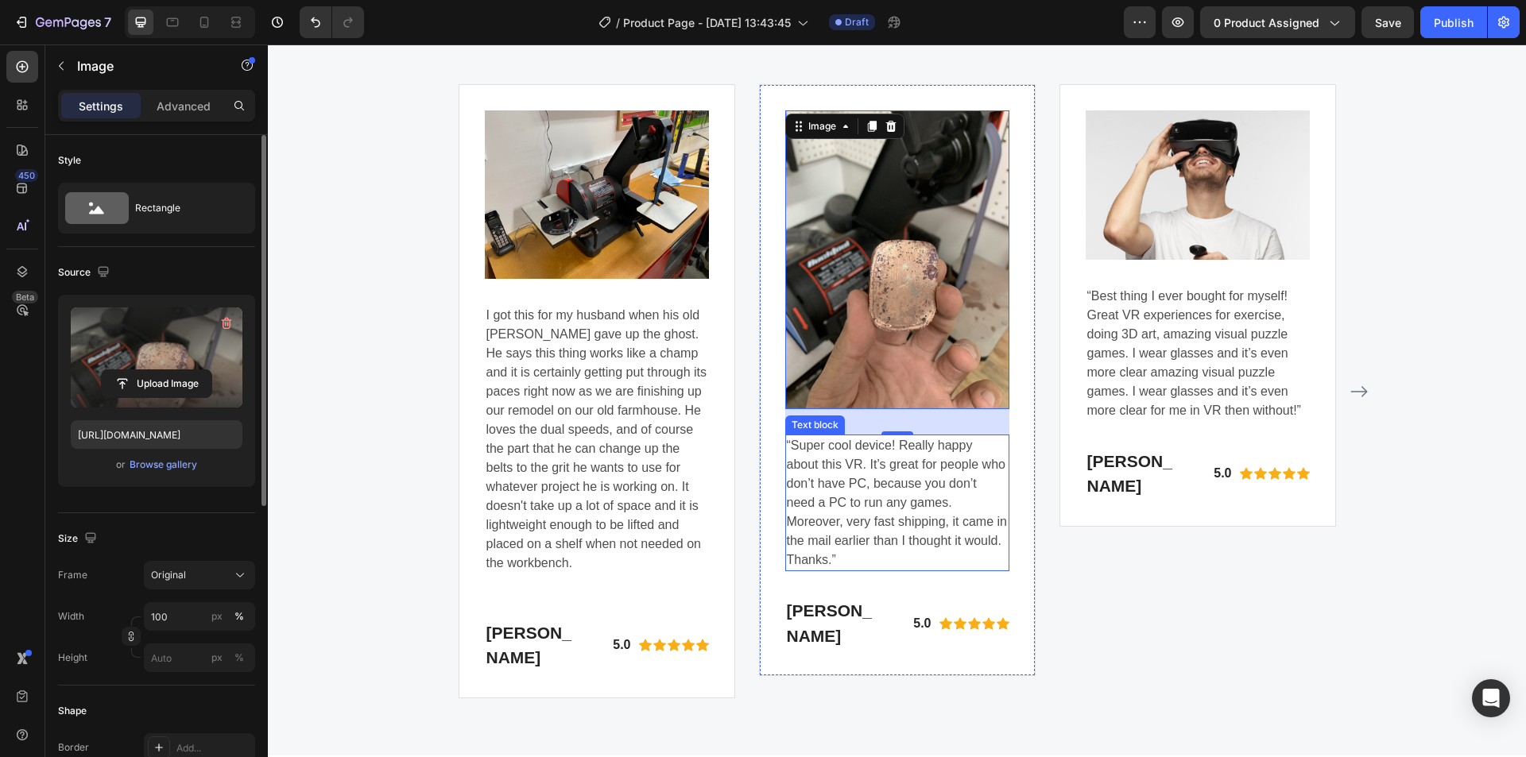
click at [888, 501] on p "“Super cool device! Really happy about this VR. It’s great for people who don’t…" at bounding box center [897, 503] width 221 height 134
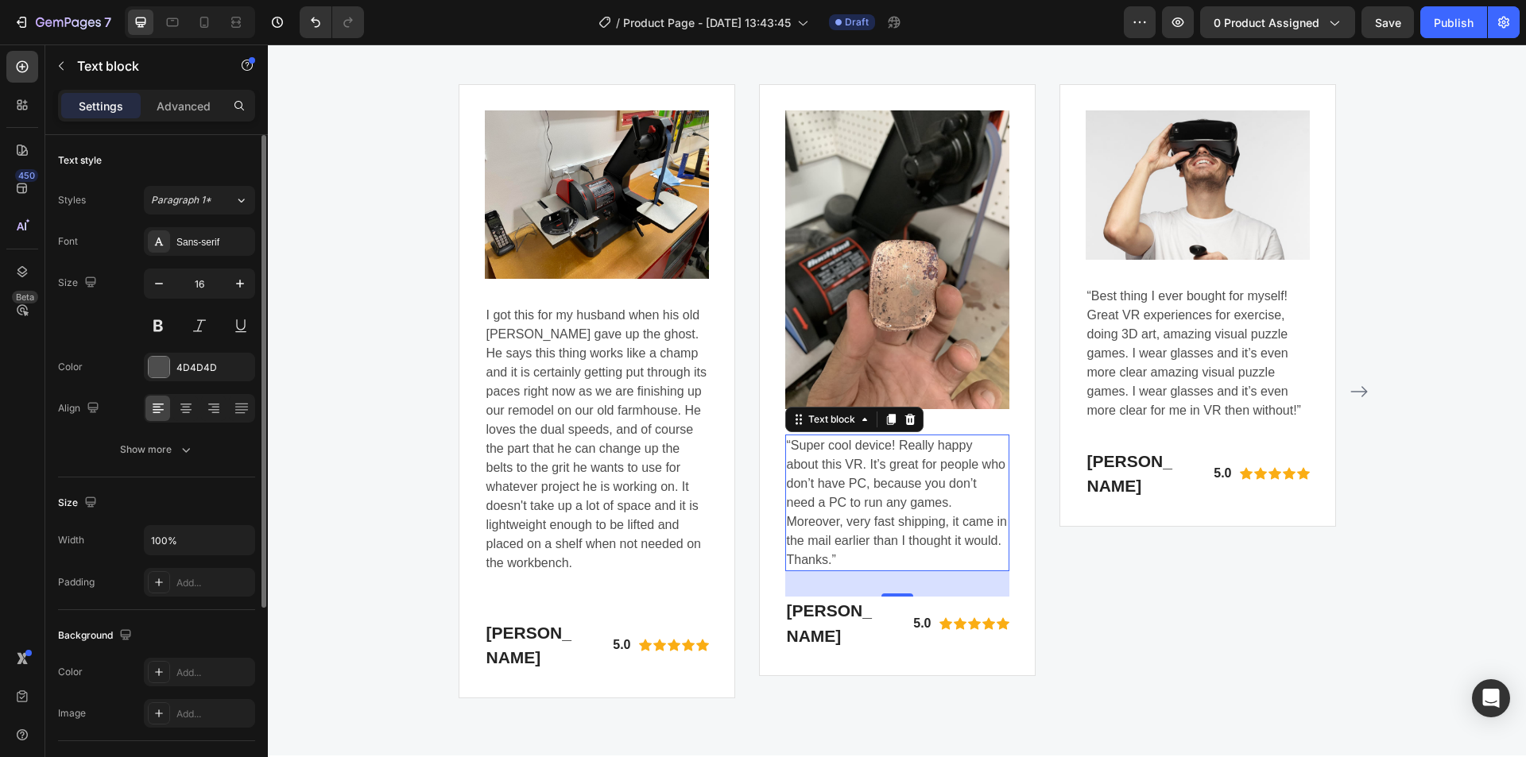
click at [905, 490] on p "“Super cool device! Really happy about this VR. It’s great for people who don’t…" at bounding box center [897, 503] width 221 height 134
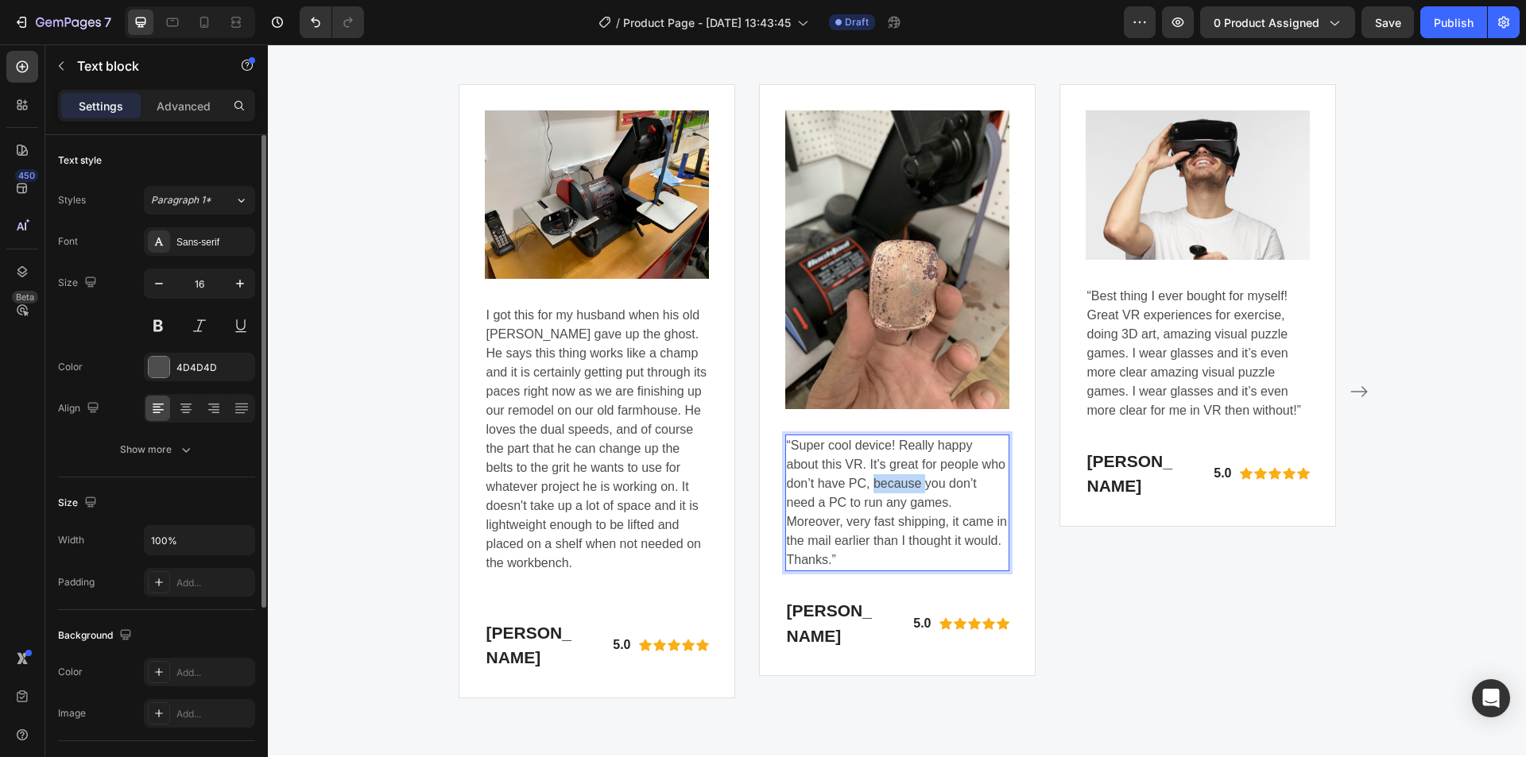
click at [905, 490] on p "“Super cool device! Really happy about this VR. It’s great for people who don’t…" at bounding box center [897, 503] width 221 height 134
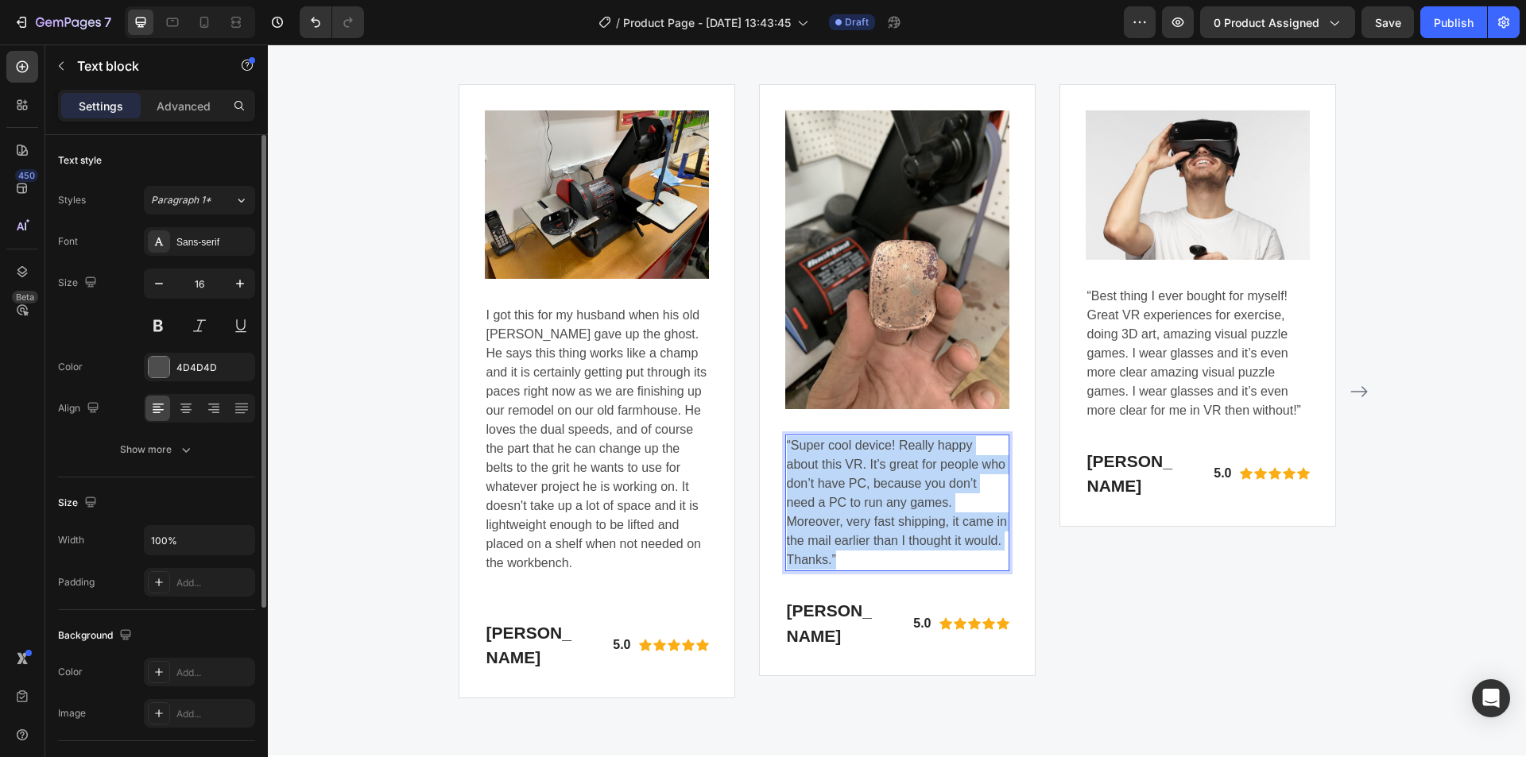
click at [905, 490] on p "“Super cool device! Really happy about this VR. It’s great for people who don’t…" at bounding box center [897, 503] width 221 height 134
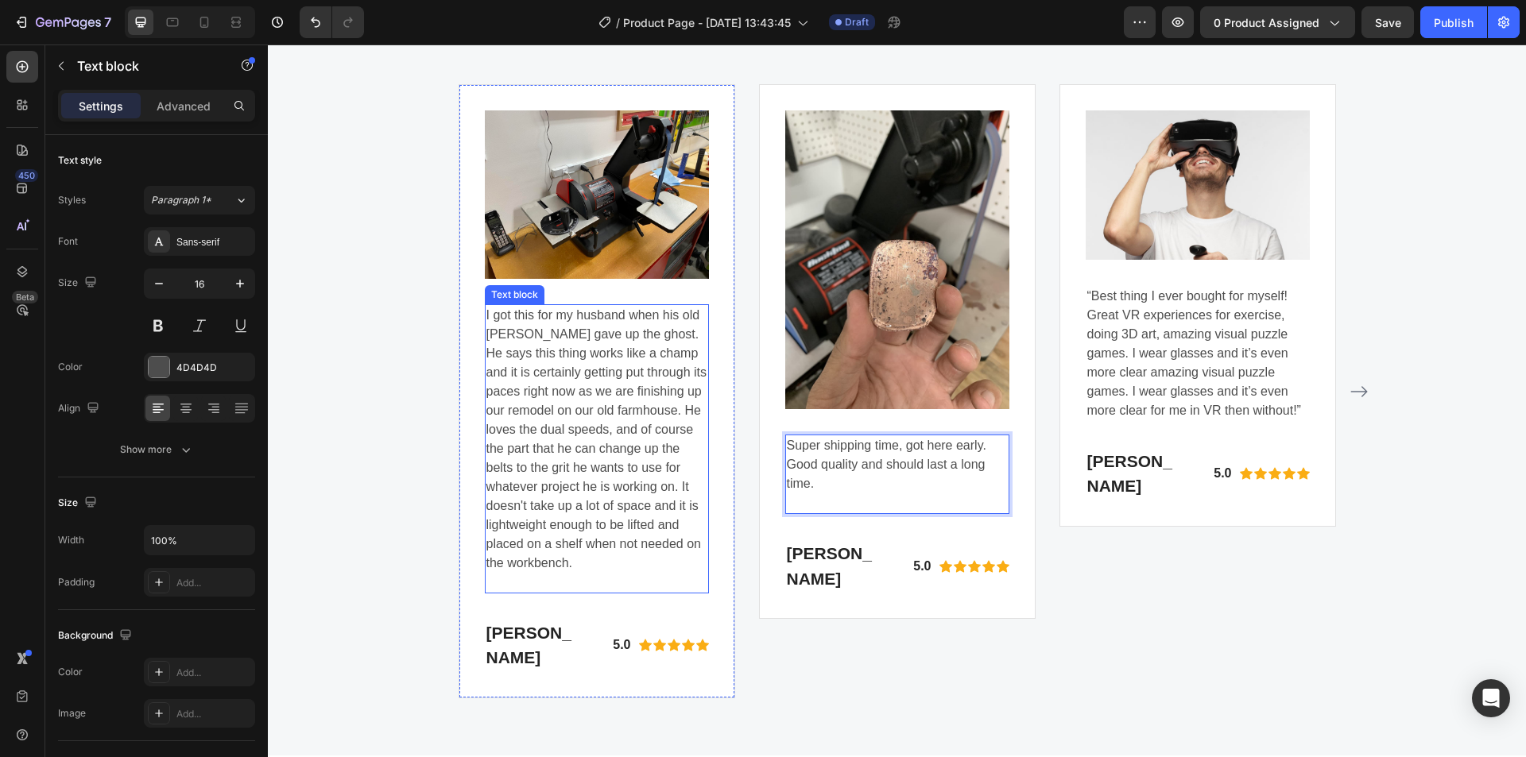
click at [486, 311] on p "I got this for my husband when his old sander gave up the ghost. He says this t…" at bounding box center [596, 449] width 221 height 286
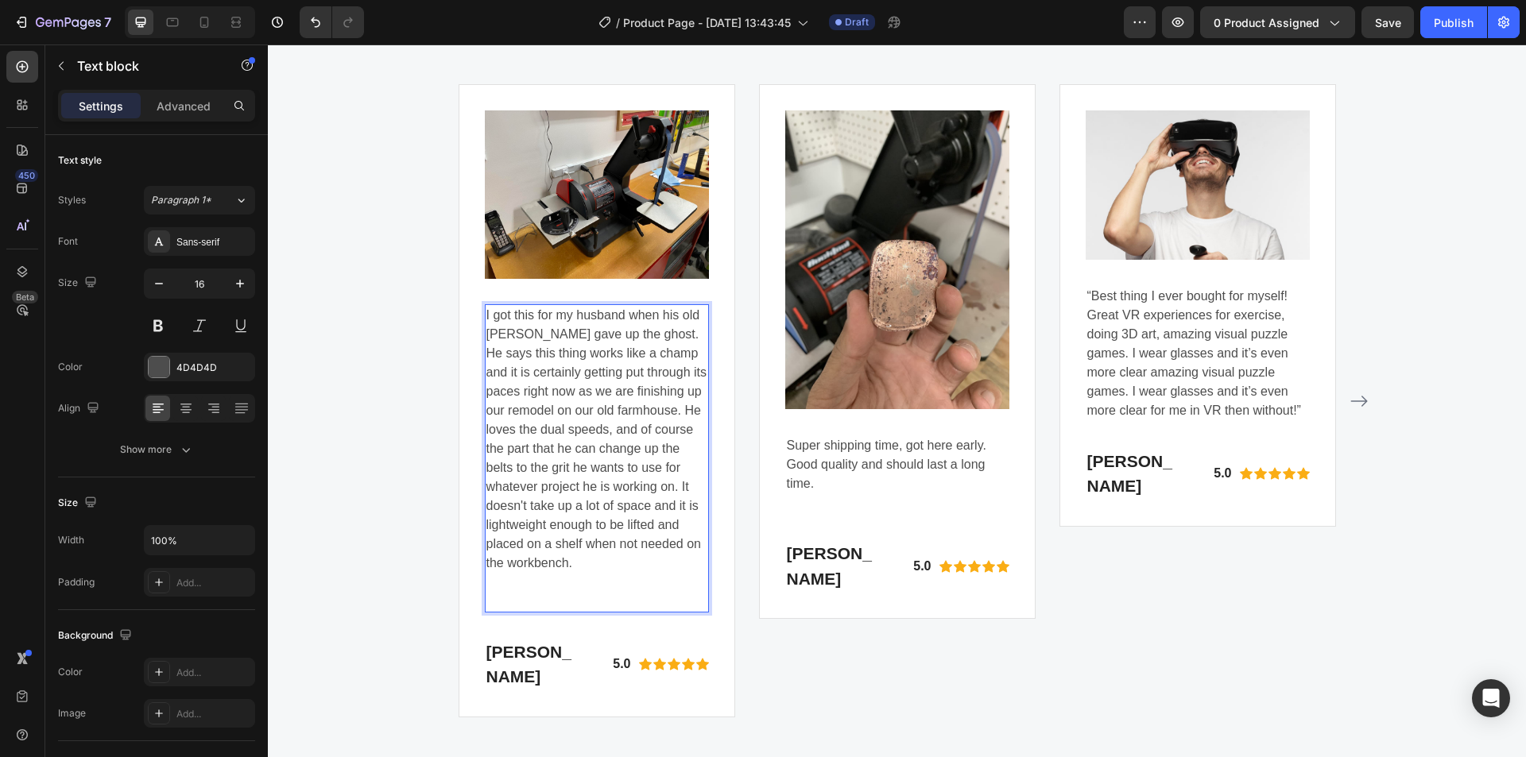
click at [486, 311] on p "I got this for my husband when his old sander gave up the ghost. He says this t…" at bounding box center [596, 458] width 221 height 305
click at [699, 565] on p ""I got this for my husband when his old sander gave up the ghost. He says this …" at bounding box center [596, 458] width 221 height 305
click at [787, 446] on p "Super shipping time, got here early. Good quality and should last a long time." at bounding box center [897, 474] width 221 height 76
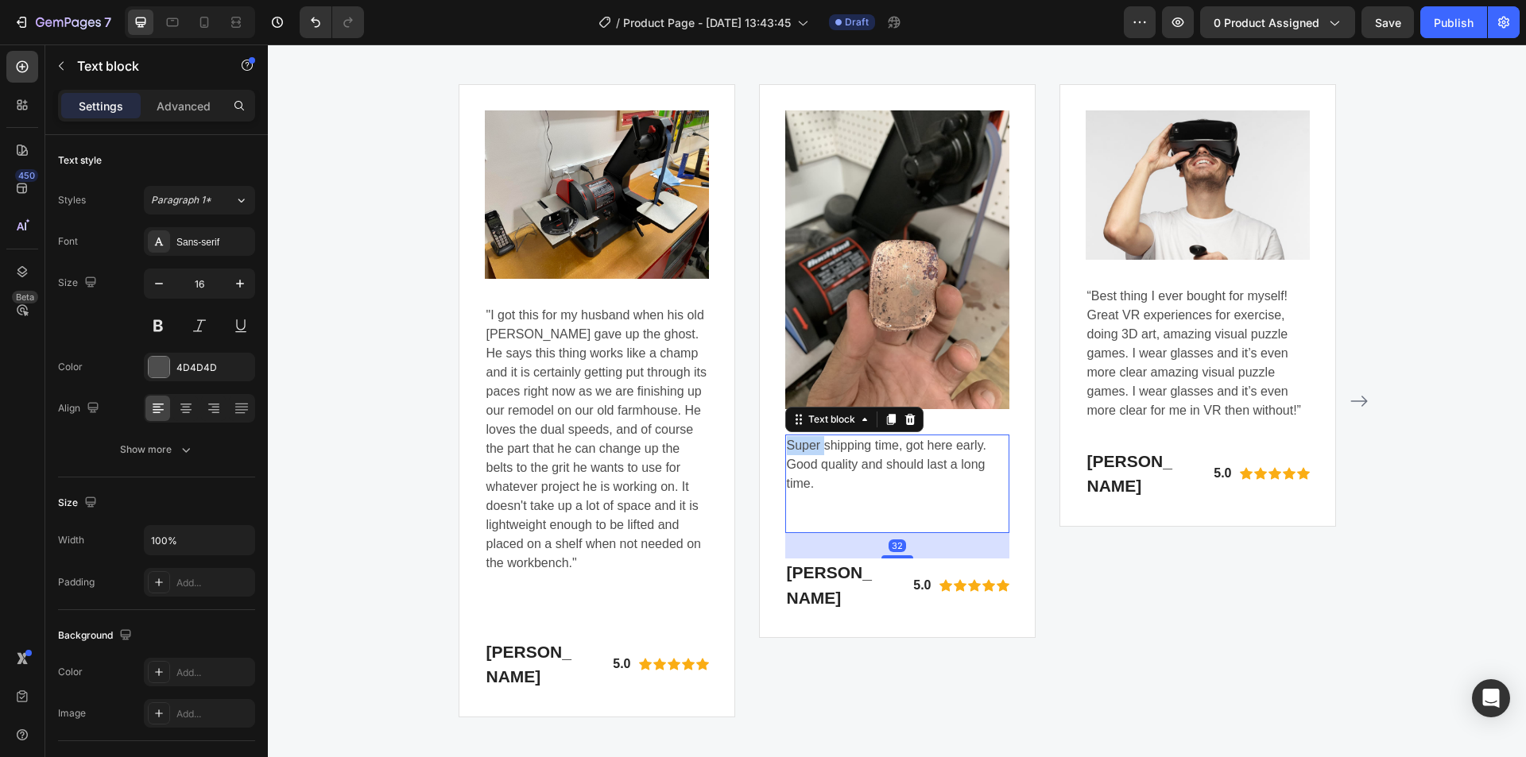
click at [787, 447] on p "Super shipping time, got here early. Good quality and should last a long time." at bounding box center [897, 483] width 221 height 95
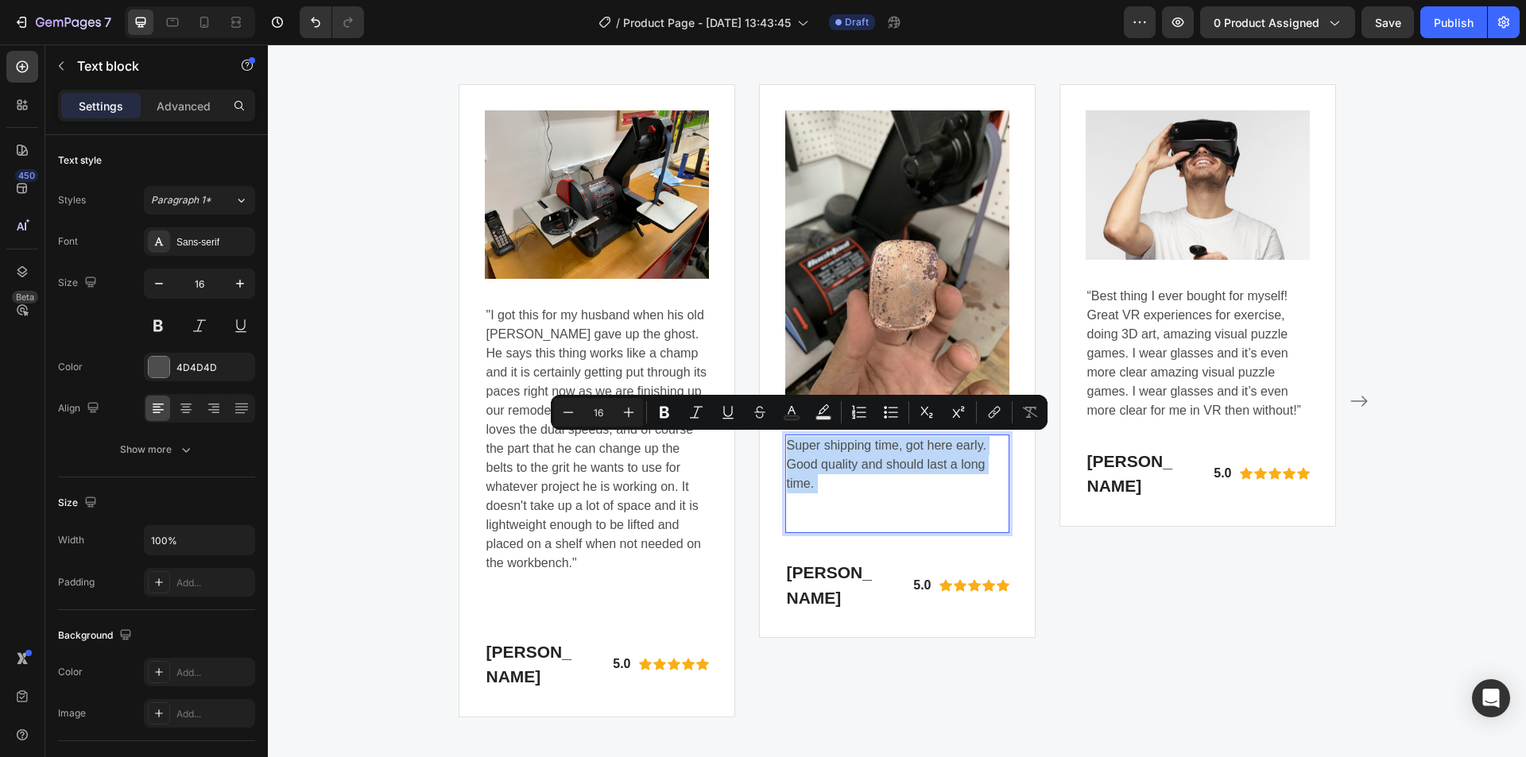
click at [787, 447] on p "Super shipping time, got here early. Good quality and should last a long time." at bounding box center [897, 483] width 221 height 95
click at [787, 448] on p "Super shipping time, got here early. Good quality and should last a long time." at bounding box center [897, 483] width 221 height 95
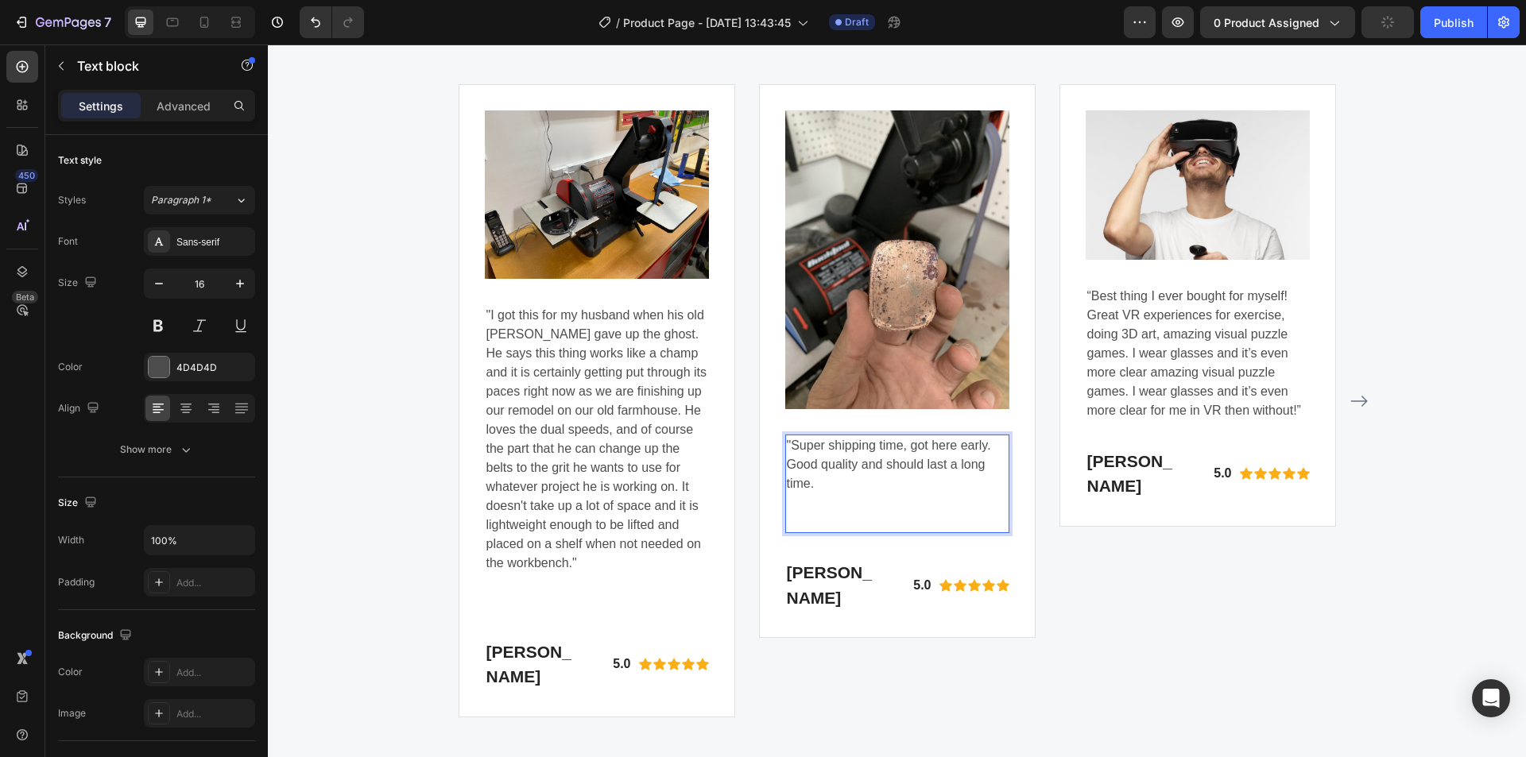
click at [808, 484] on p ""Super shipping time, got here early. Good quality and should last a long time." at bounding box center [897, 483] width 221 height 95
click at [823, 491] on p ""Super shipping time, got here early. Good quality and should last a long time." at bounding box center [897, 483] width 221 height 95
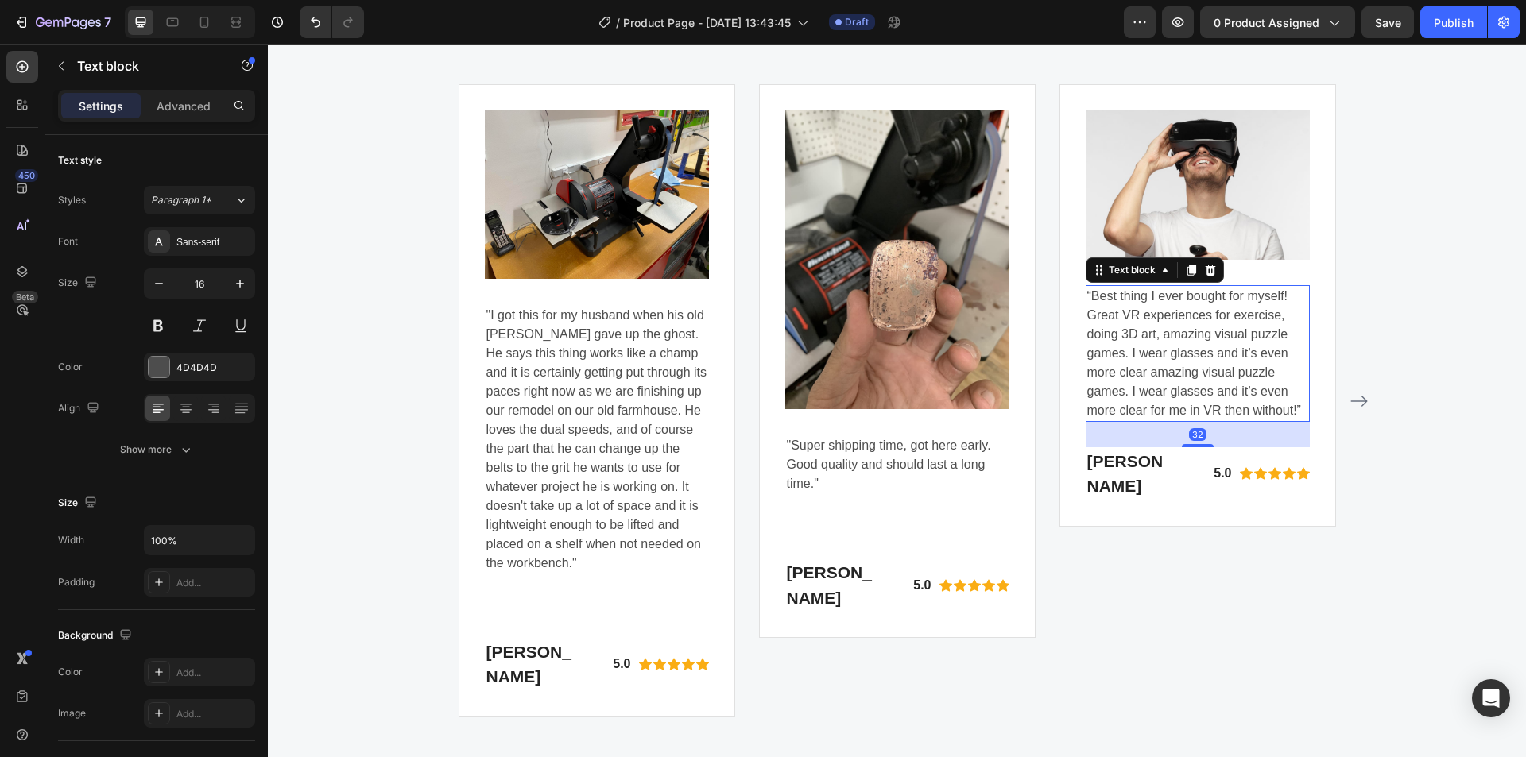
click at [1177, 395] on p "“Best thing I ever bought for myself! Great VR experiences for exercise, doing …" at bounding box center [1197, 354] width 221 height 134
click at [1195, 152] on img at bounding box center [1198, 184] width 224 height 149
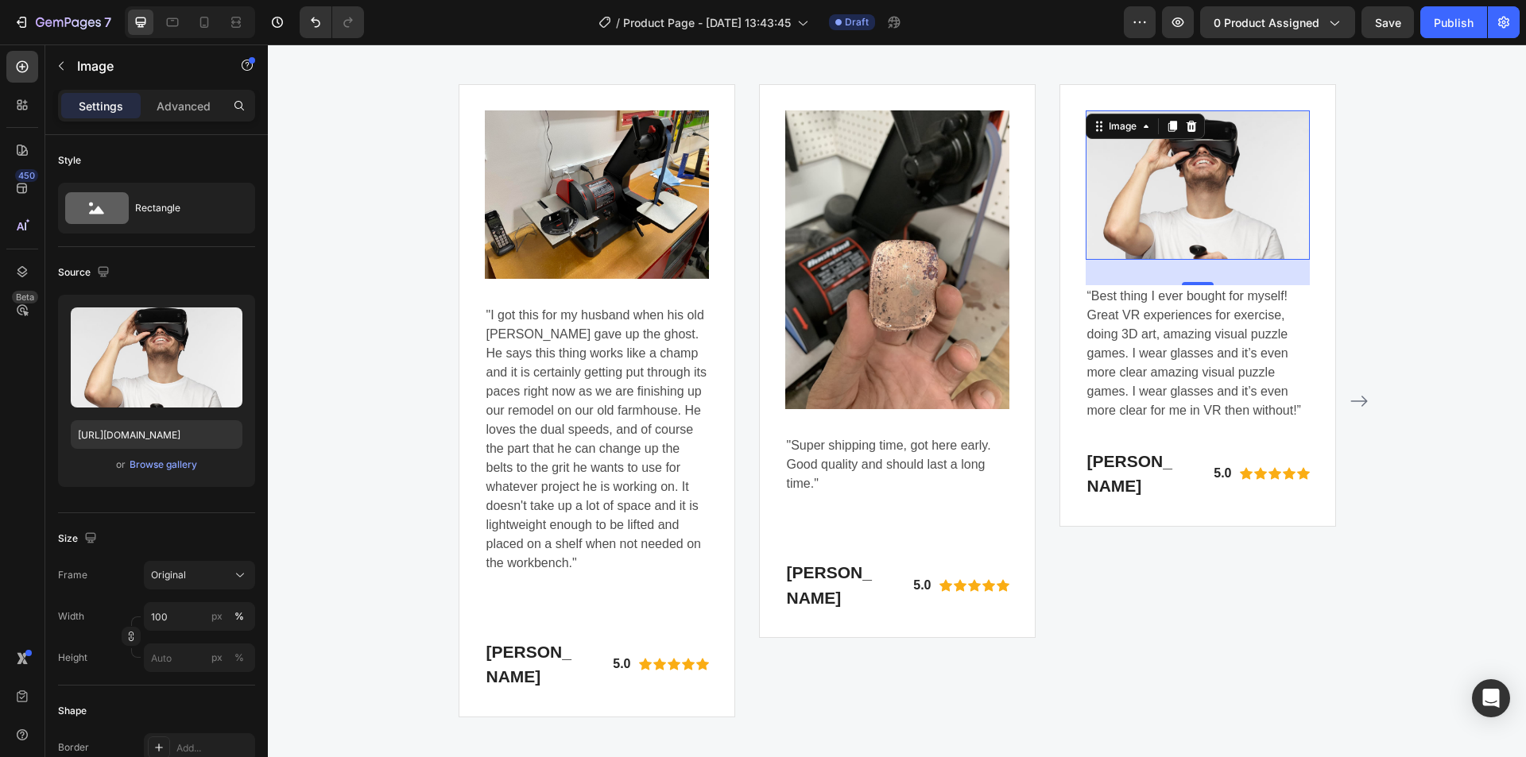
click at [1117, 257] on img at bounding box center [1198, 184] width 224 height 149
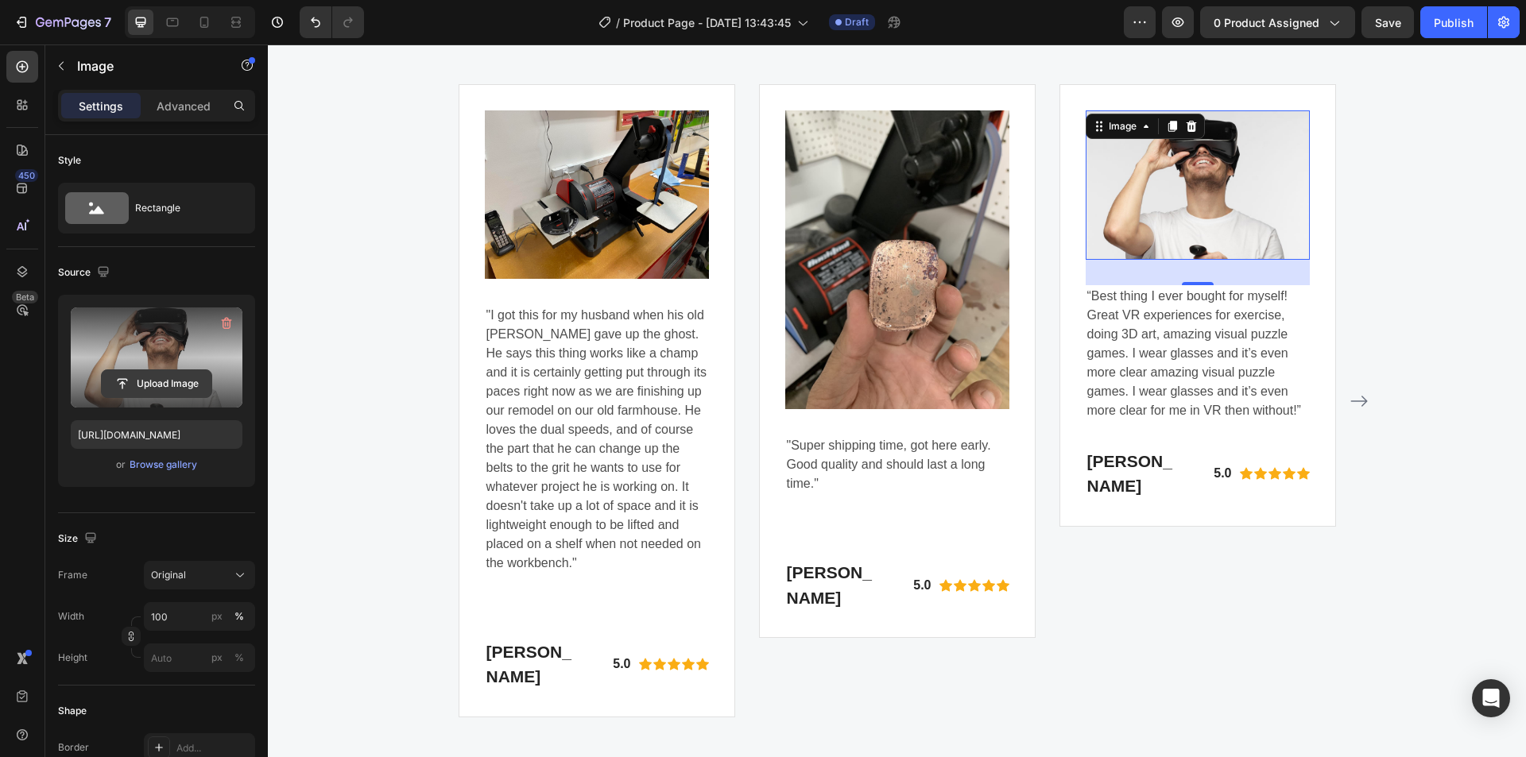
click at [161, 385] on input "file" at bounding box center [157, 383] width 110 height 27
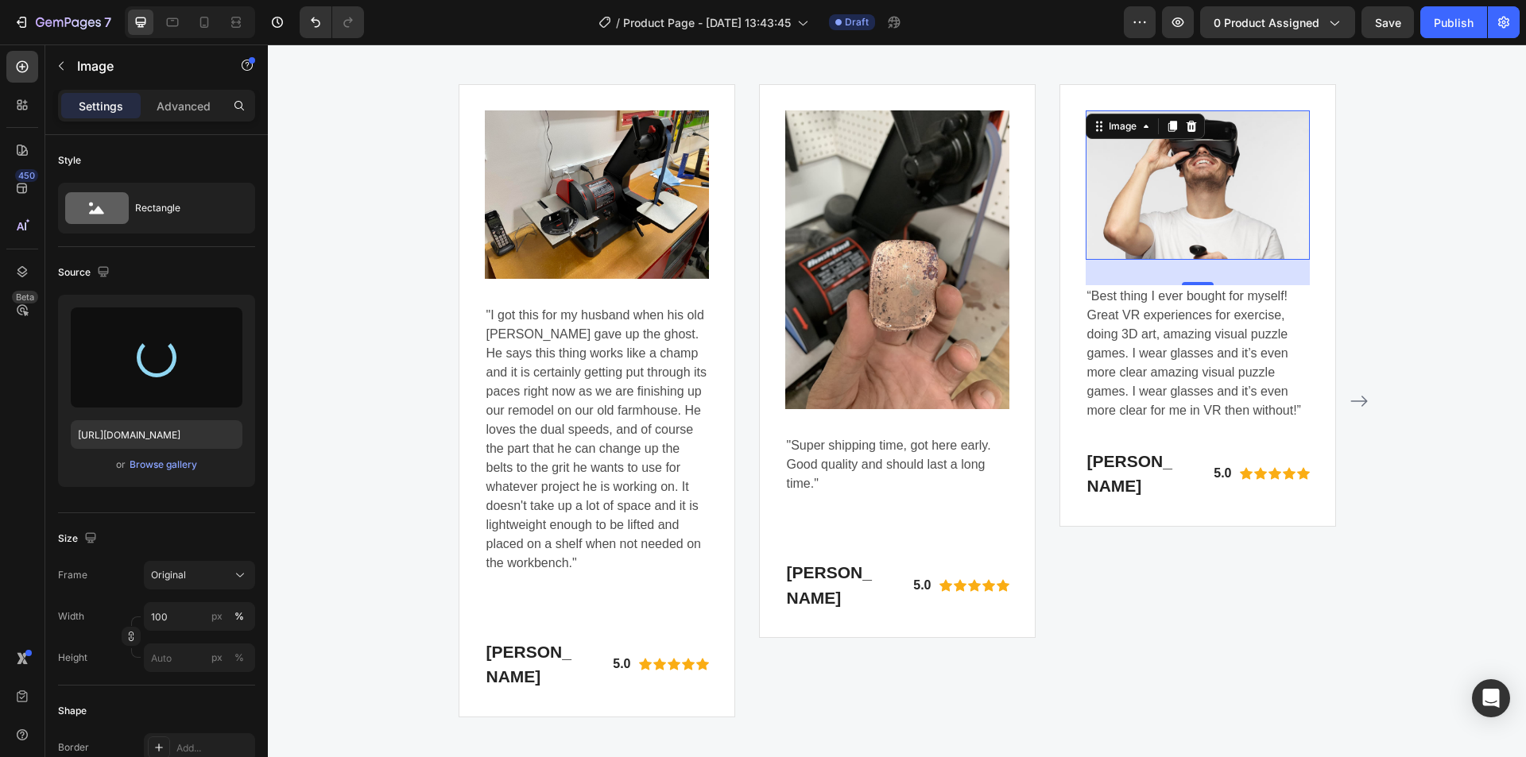
type input "https://cdn.shopify.com/s/files/1/0369/4696/8621/files/gempages_581741914605224…"
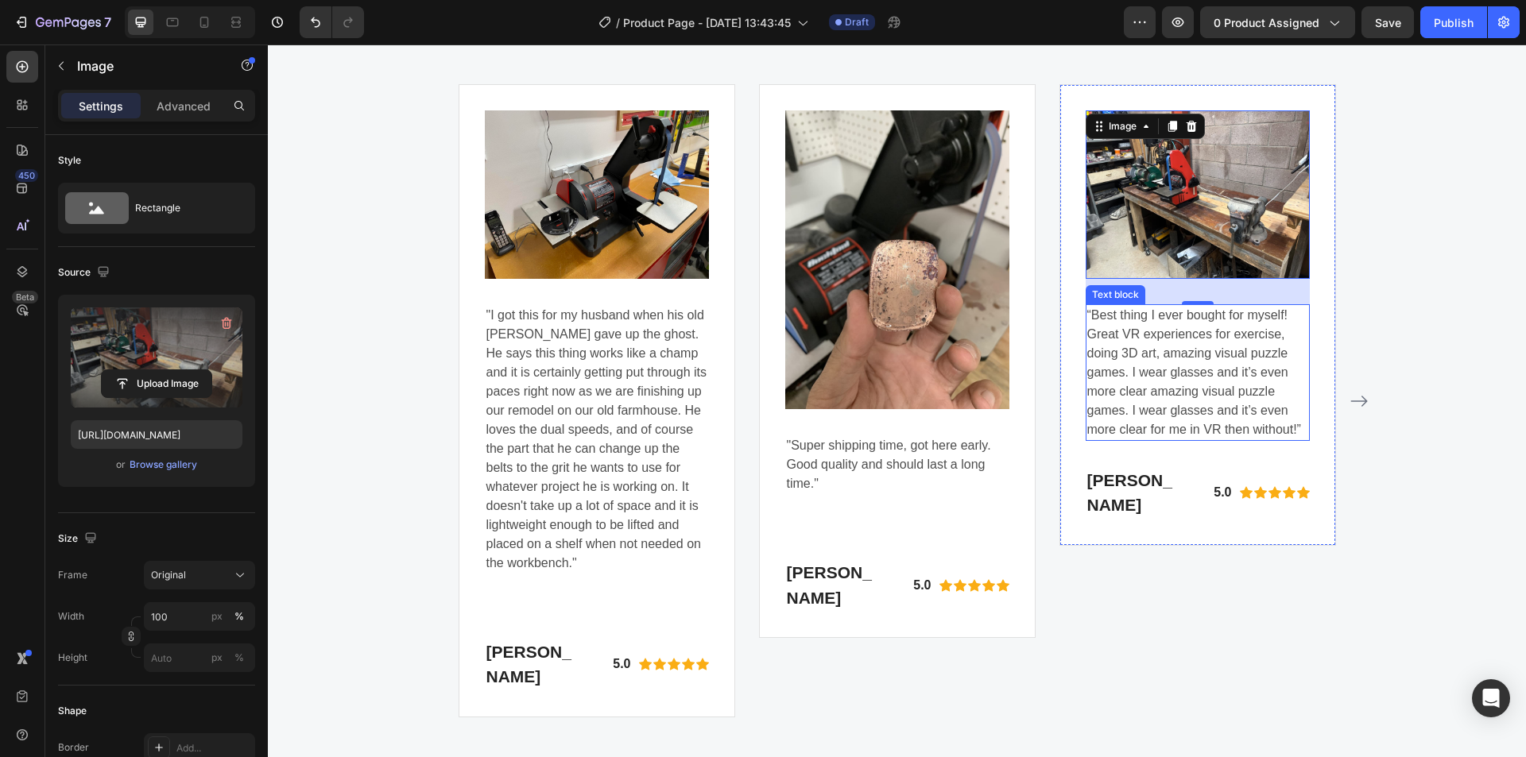
click at [1172, 359] on p "“Best thing I ever bought for myself! Great VR experiences for exercise, doing …" at bounding box center [1197, 373] width 221 height 134
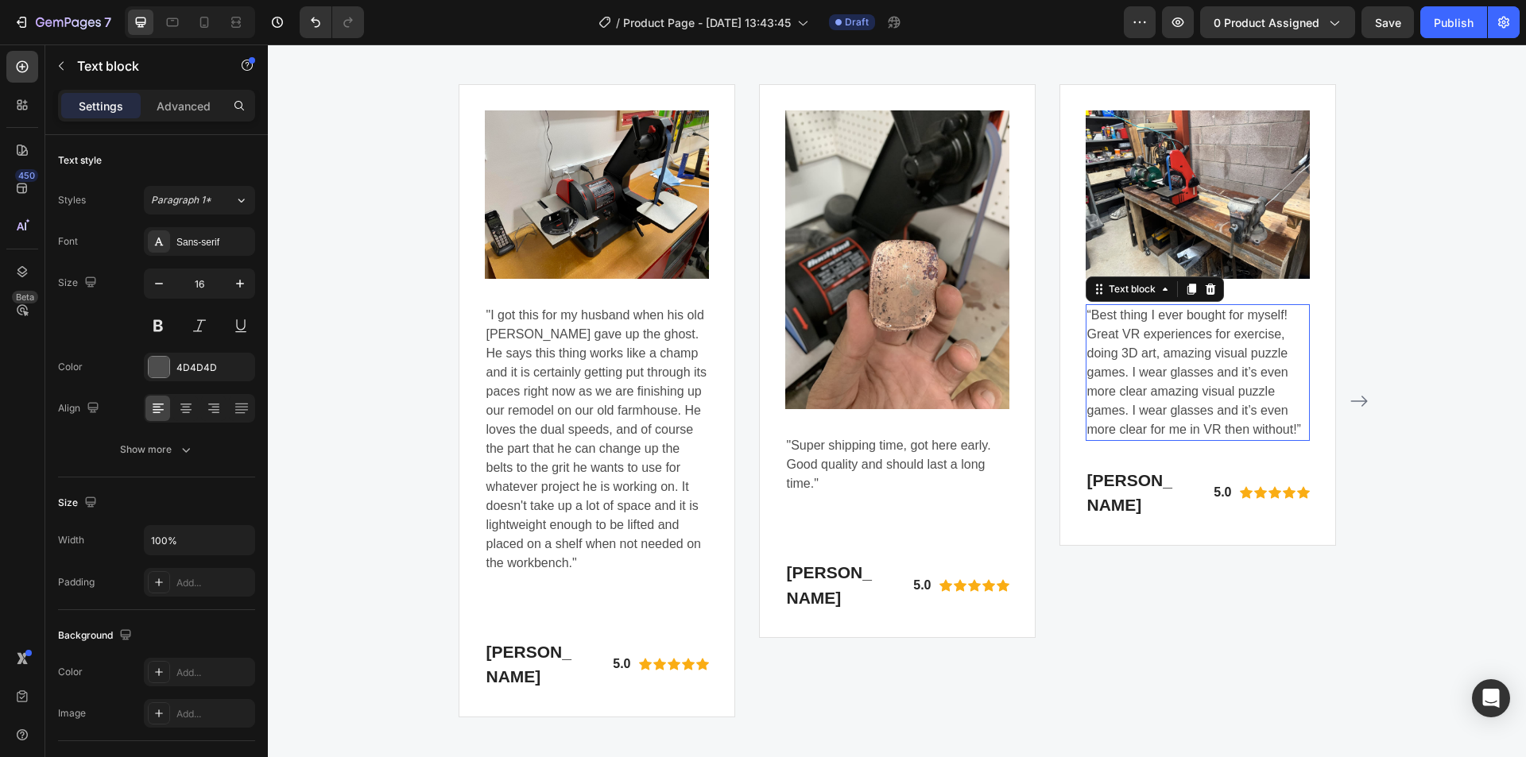
click at [1172, 359] on p "“Best thing I ever bought for myself! Great VR experiences for exercise, doing …" at bounding box center [1197, 373] width 221 height 134
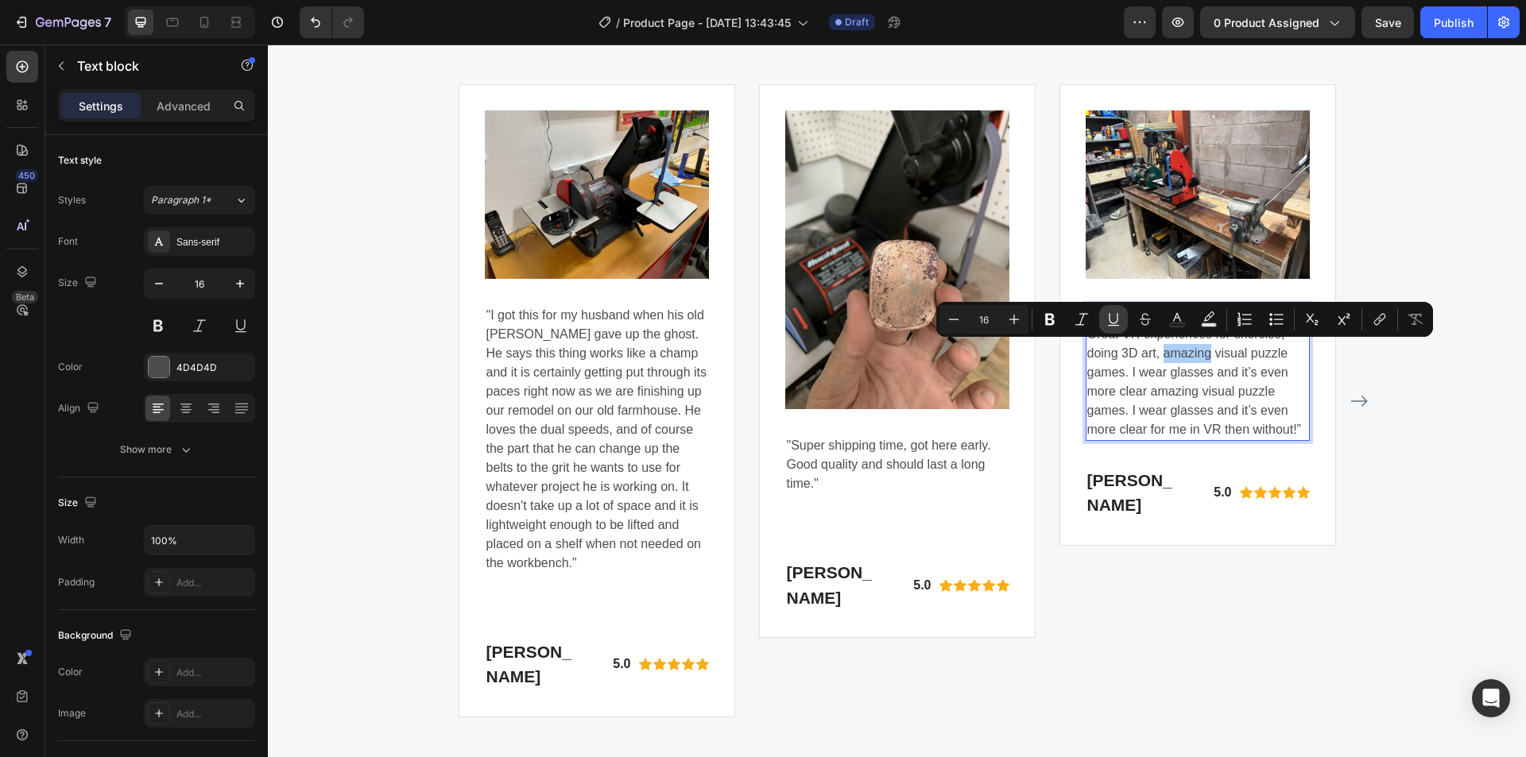
click at [1123, 331] on button "Underline" at bounding box center [1113, 319] width 29 height 29
click at [1125, 370] on p "“Best thing I ever bought for myself! Great VR experiences for exercise, doing …" at bounding box center [1197, 373] width 221 height 134
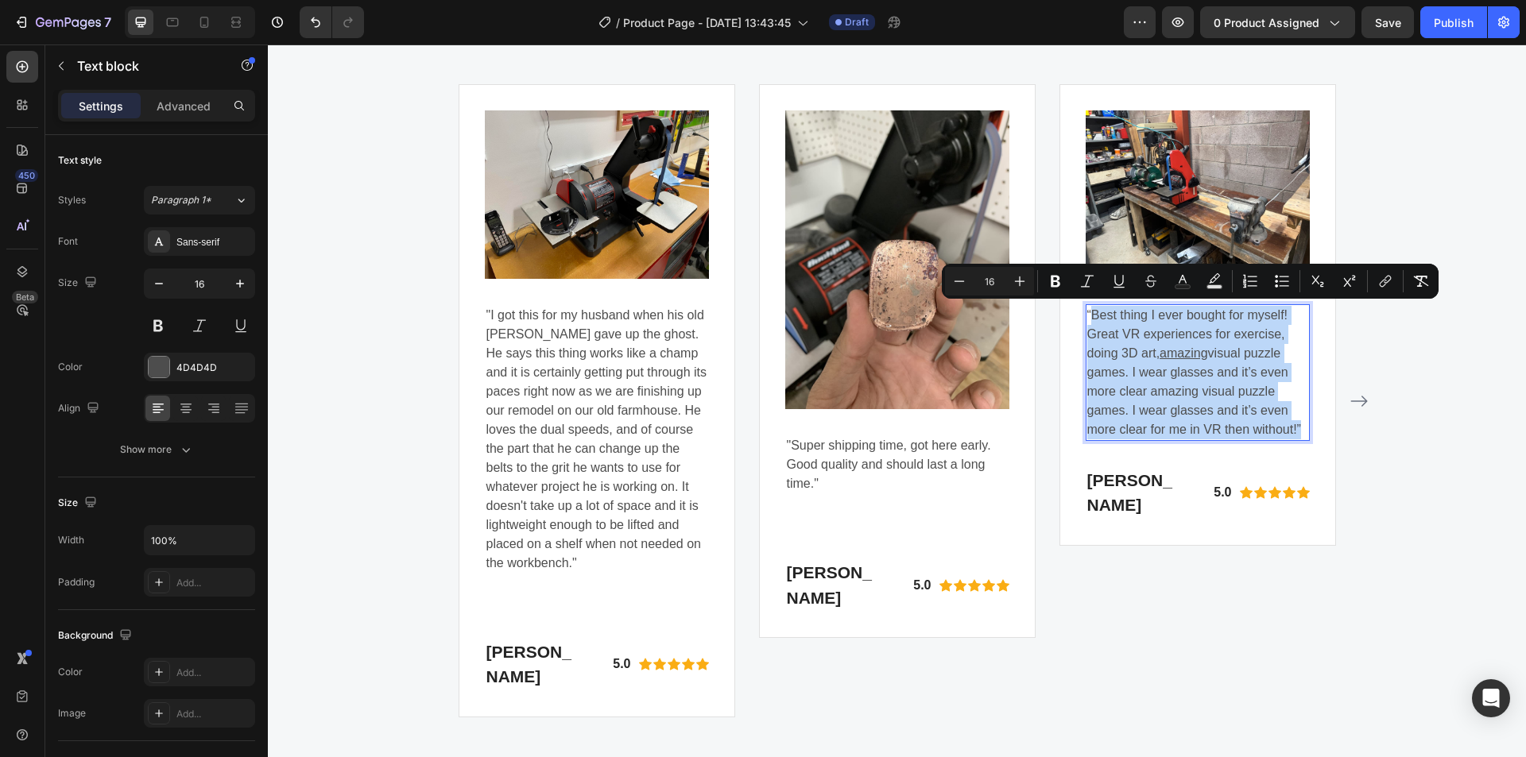
drag, startPoint x: 1095, startPoint y: 309, endPoint x: 1133, endPoint y: 446, distance: 141.7
click at [1133, 440] on p "“Best thing I ever bought for myself! Great VR experiences for exercise, doing …" at bounding box center [1197, 373] width 221 height 134
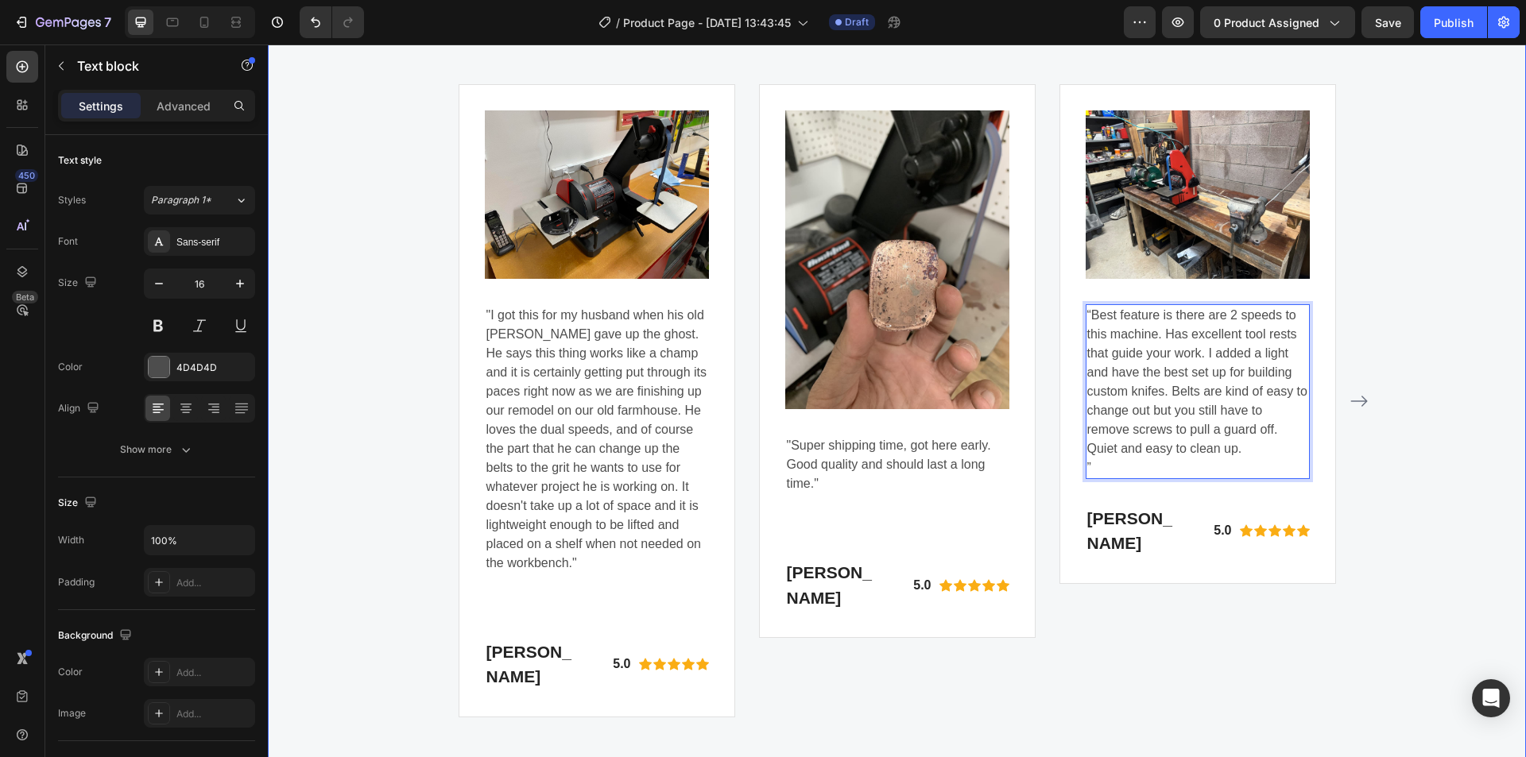
click at [1396, 517] on div "WHY CHOOSE US Text block A well-designed belt disc sander combo with a powerful…" at bounding box center [897, 54] width 1234 height 1327
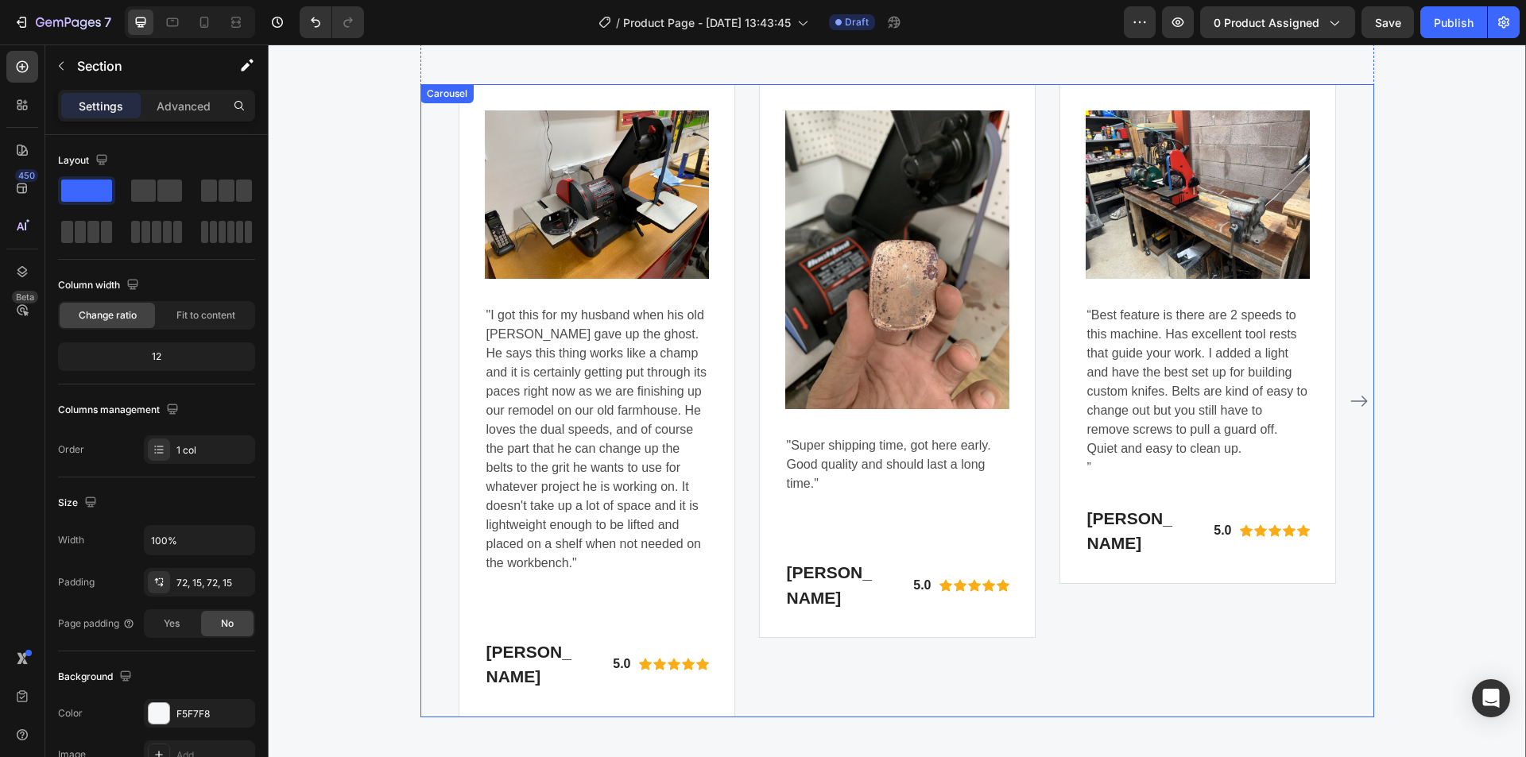
click at [1360, 407] on icon "Carousel Next Arrow" at bounding box center [1358, 401] width 17 height 11
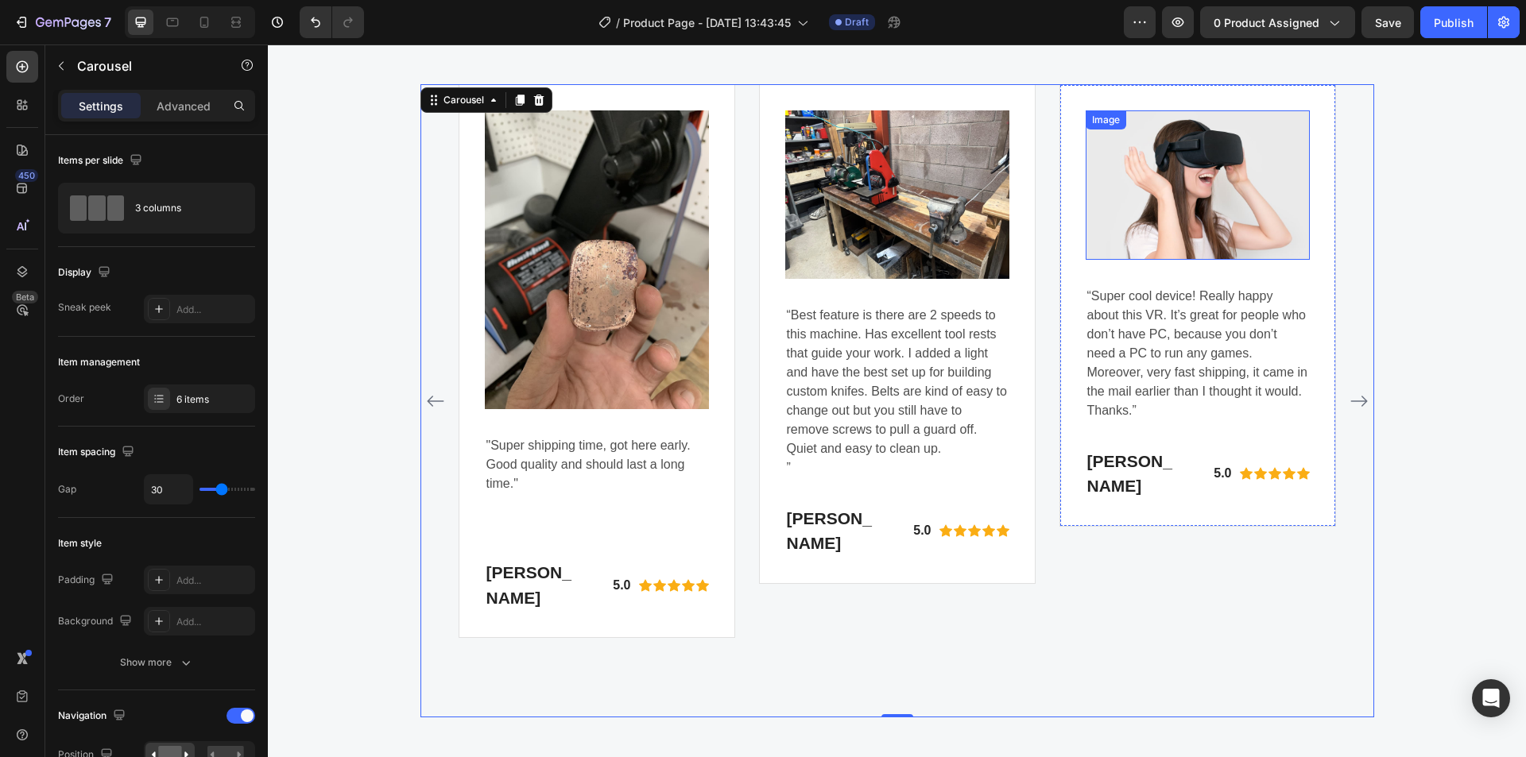
click at [1167, 201] on img at bounding box center [1198, 184] width 224 height 149
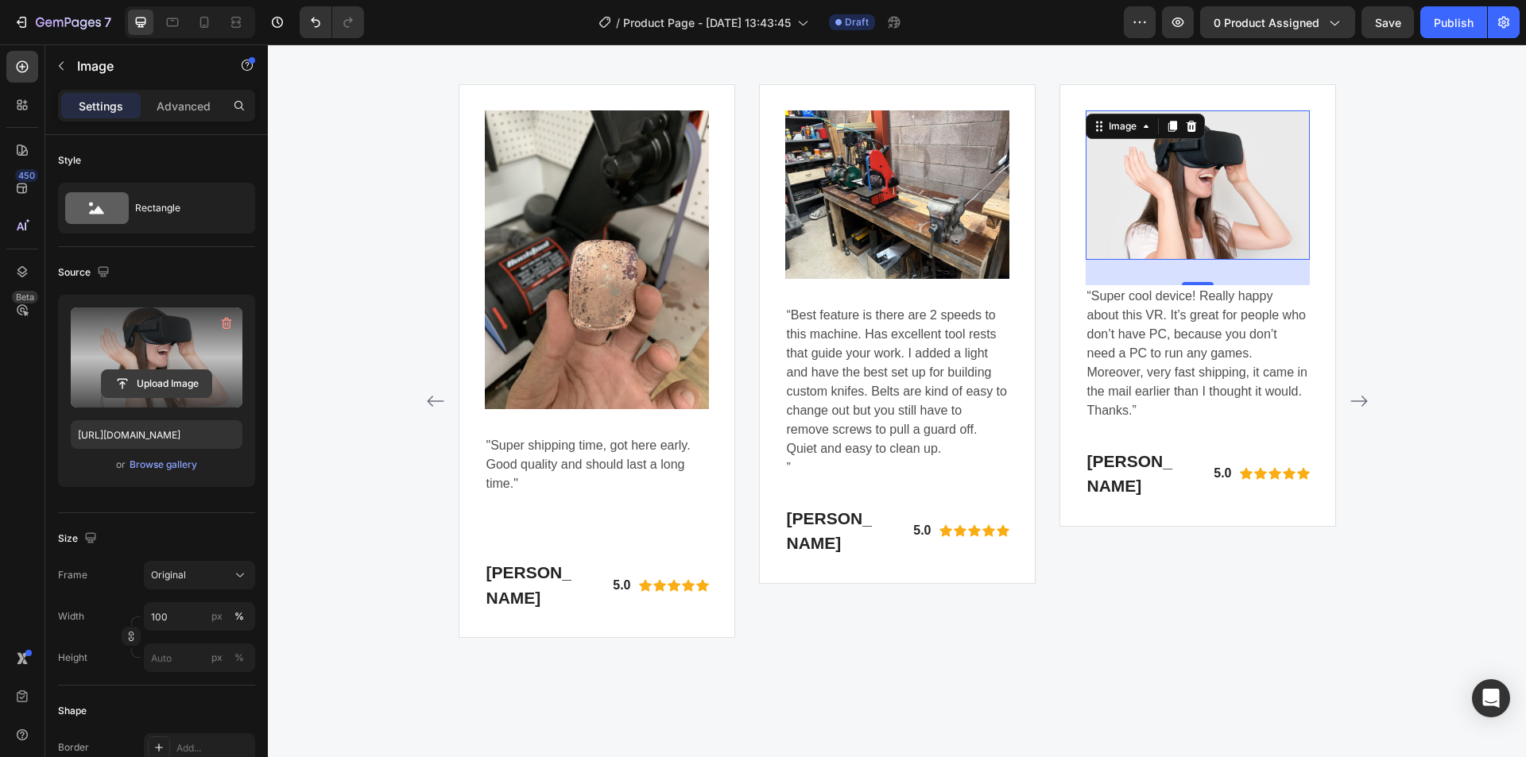
click at [145, 393] on input "file" at bounding box center [157, 383] width 110 height 27
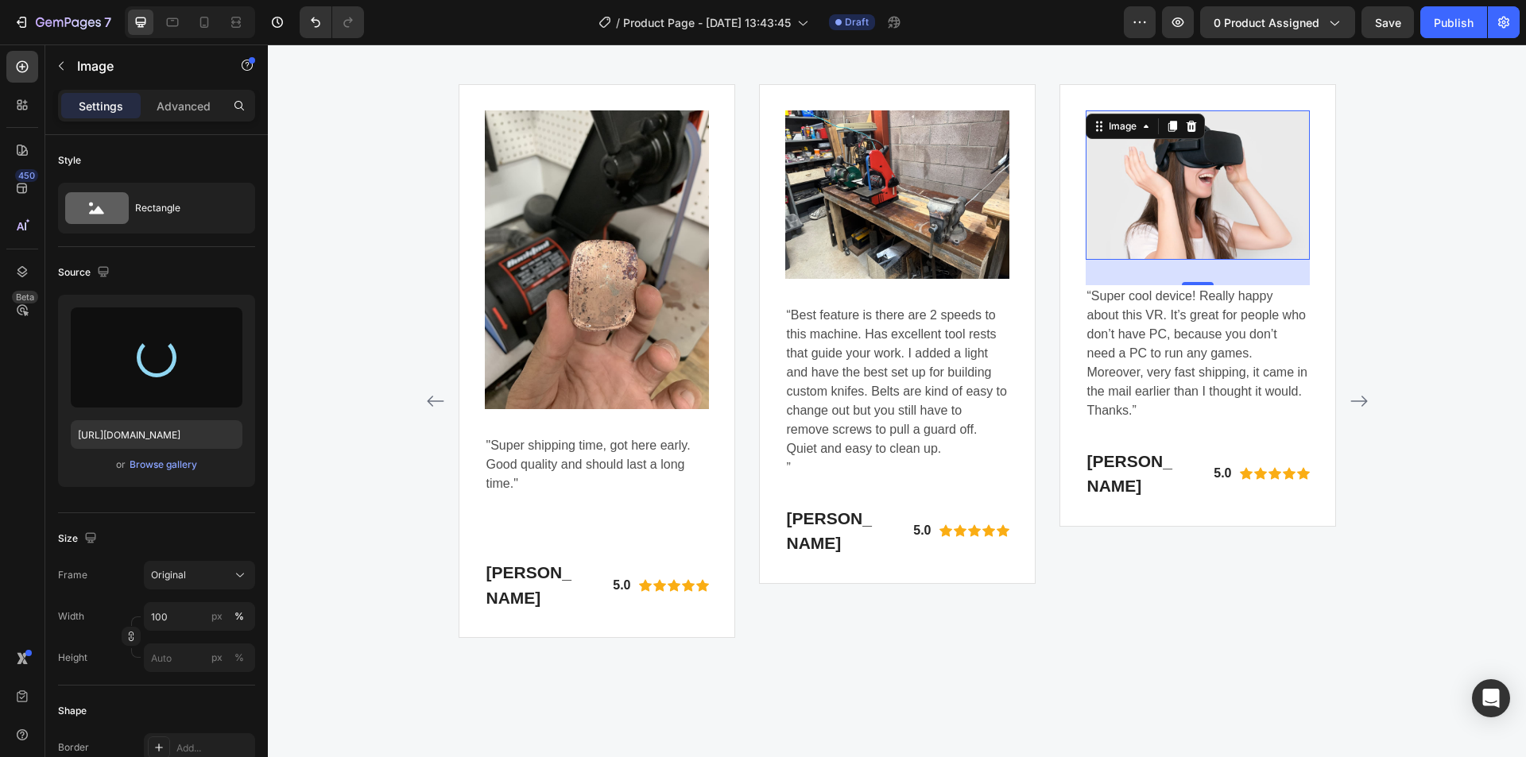
type input "https://cdn.shopify.com/s/files/1/0369/4696/8621/files/gempages_581741914605224…"
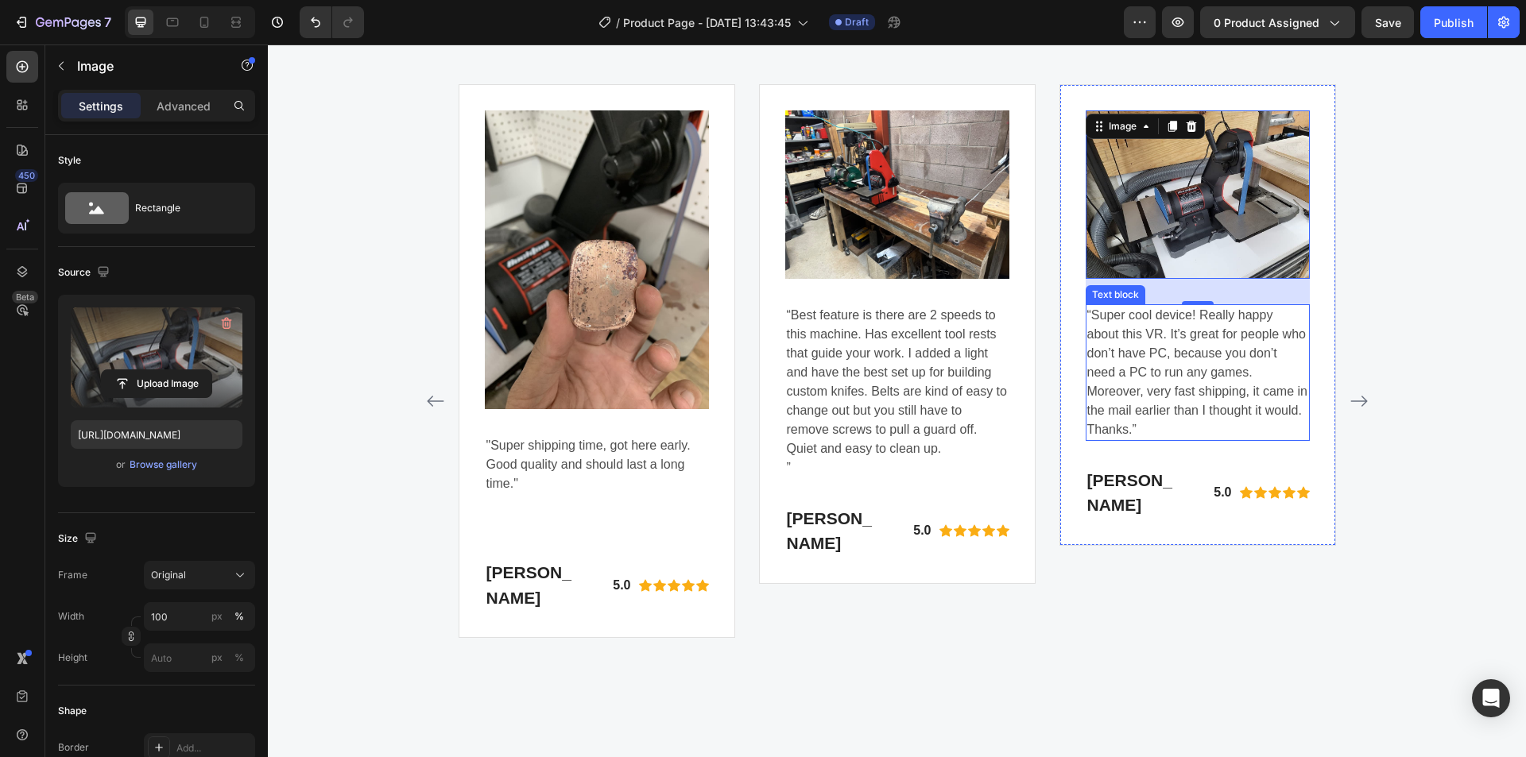
click at [1174, 343] on p "“Super cool device! Really happy about this VR. It’s great for people who don’t…" at bounding box center [1197, 373] width 221 height 134
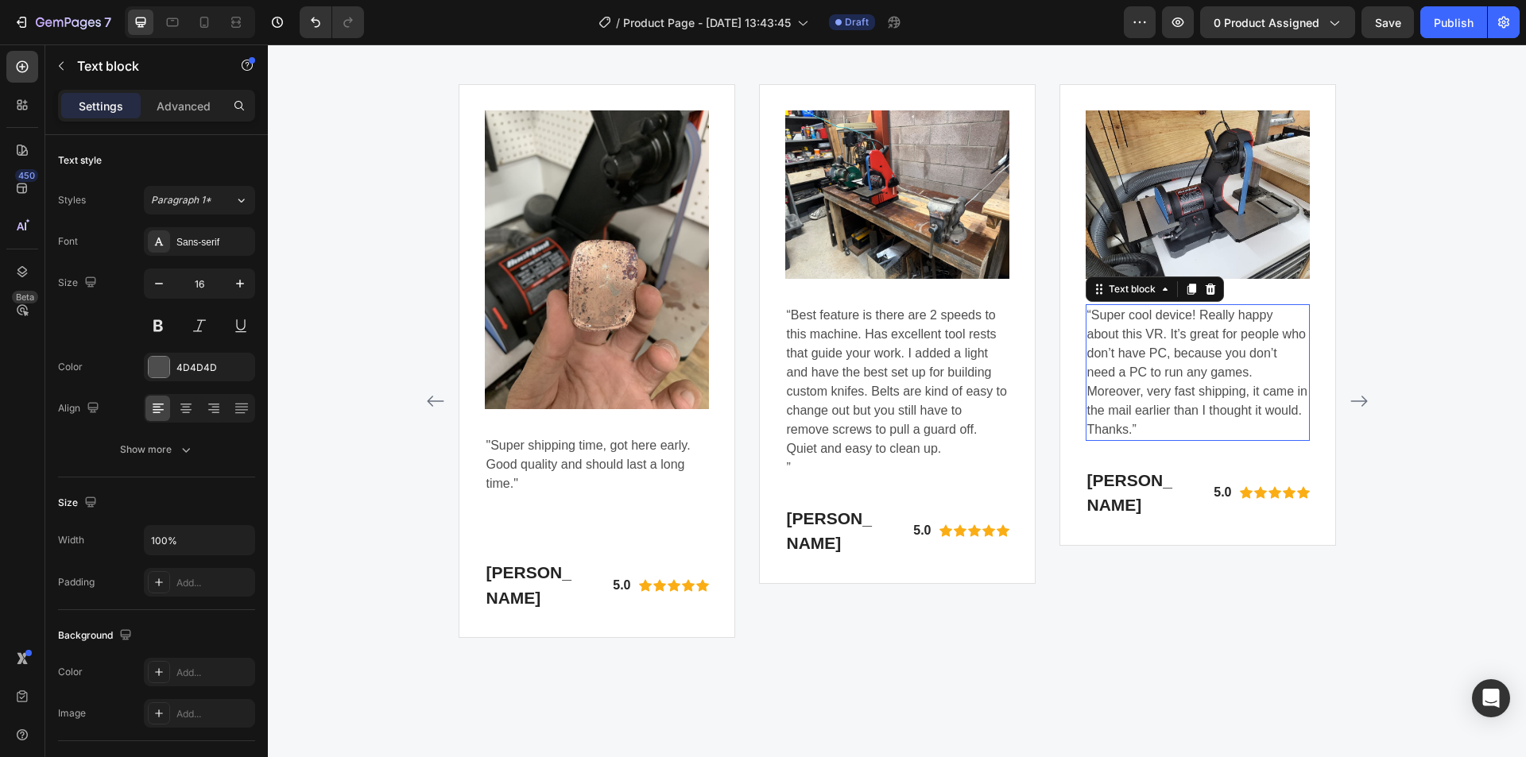
click at [1174, 343] on p "“Super cool device! Really happy about this VR. It’s great for people who don’t…" at bounding box center [1197, 373] width 221 height 134
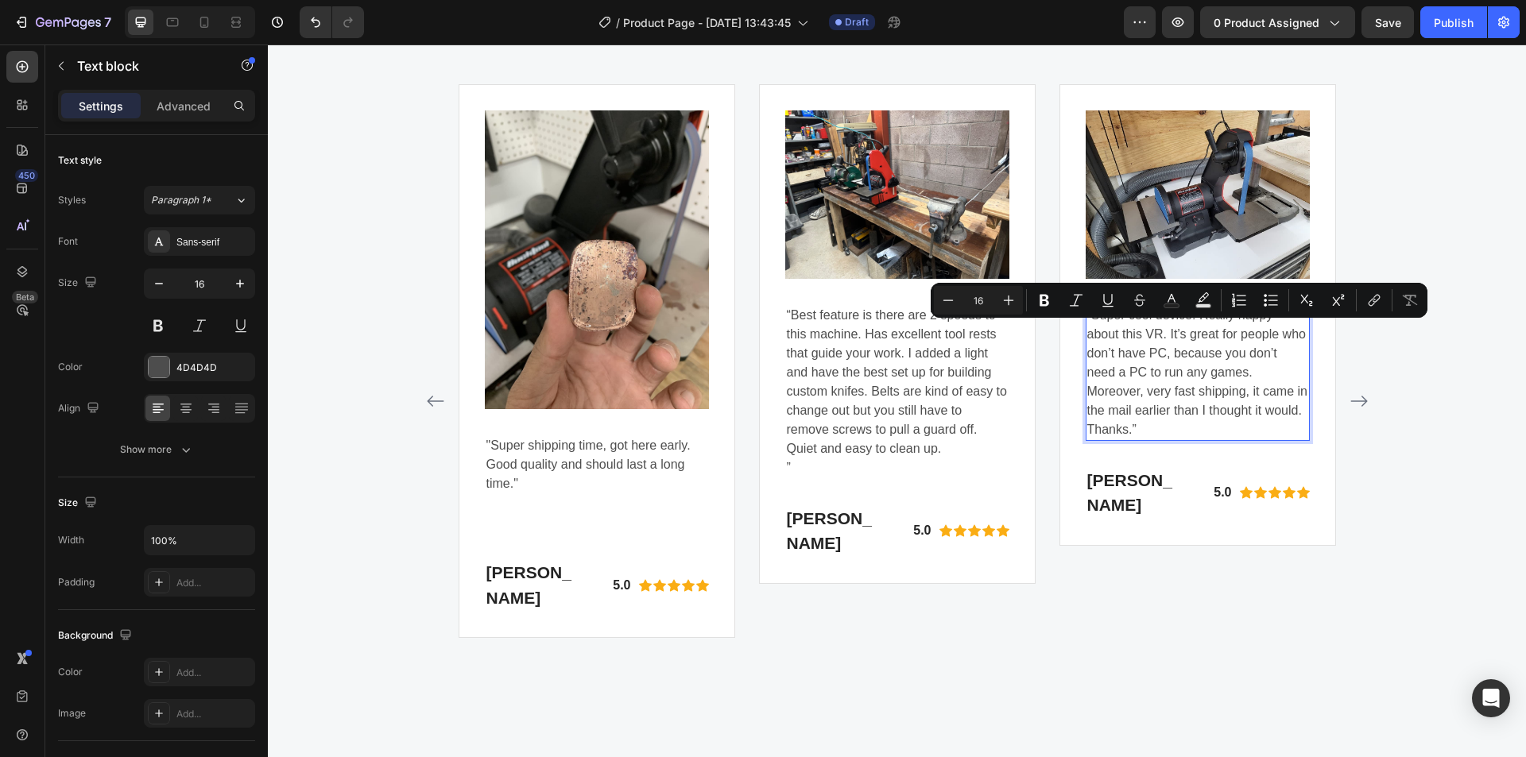
drag, startPoint x: 1174, startPoint y: 343, endPoint x: 1125, endPoint y: 352, distance: 49.4
click at [1125, 352] on p "“Super cool device! Really happy about this VR. It’s great for people who don’t…" at bounding box center [1197, 373] width 221 height 134
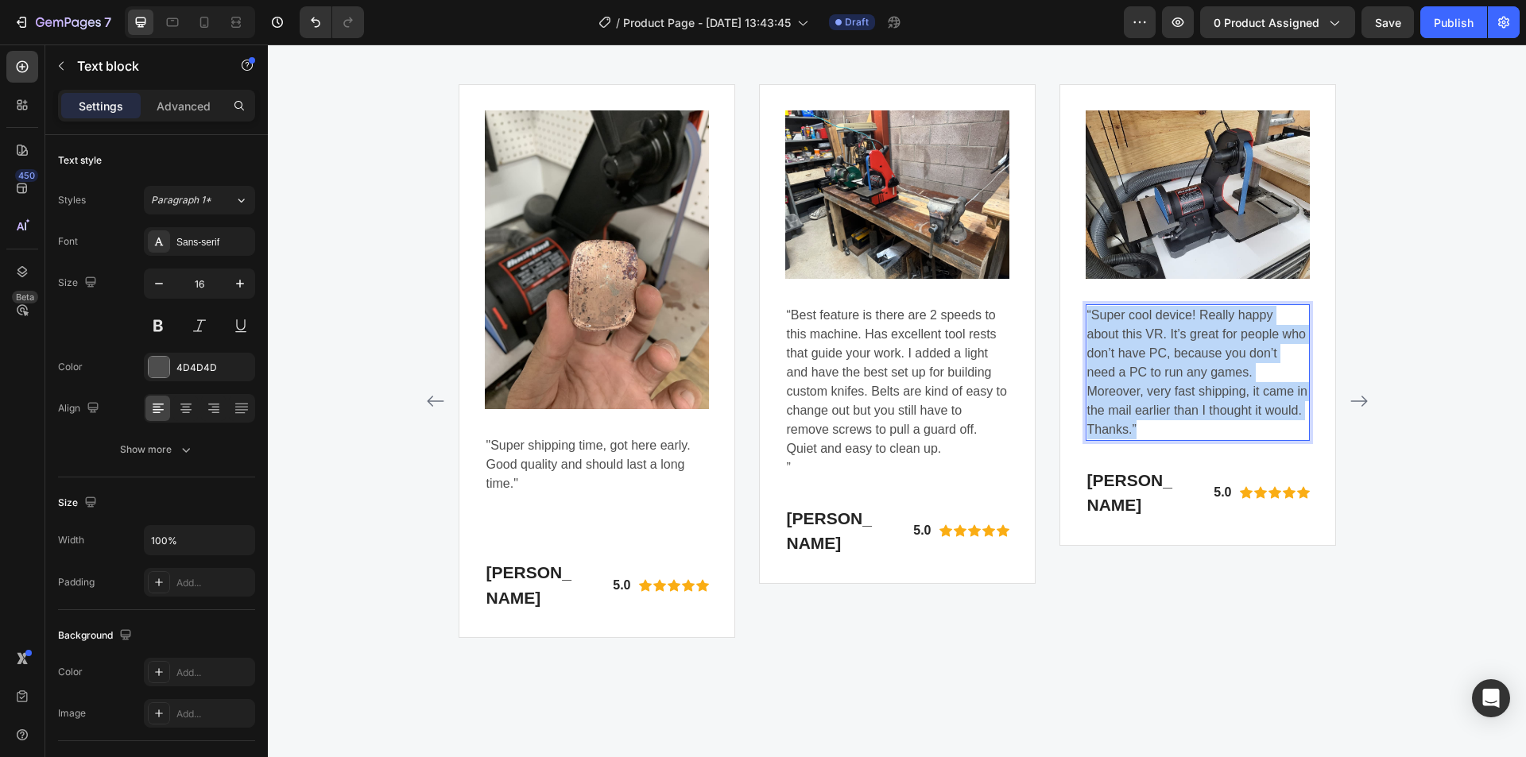
click at [1125, 352] on p "“Super cool device! Really happy about this VR. It’s great for people who don’t…" at bounding box center [1197, 373] width 221 height 134
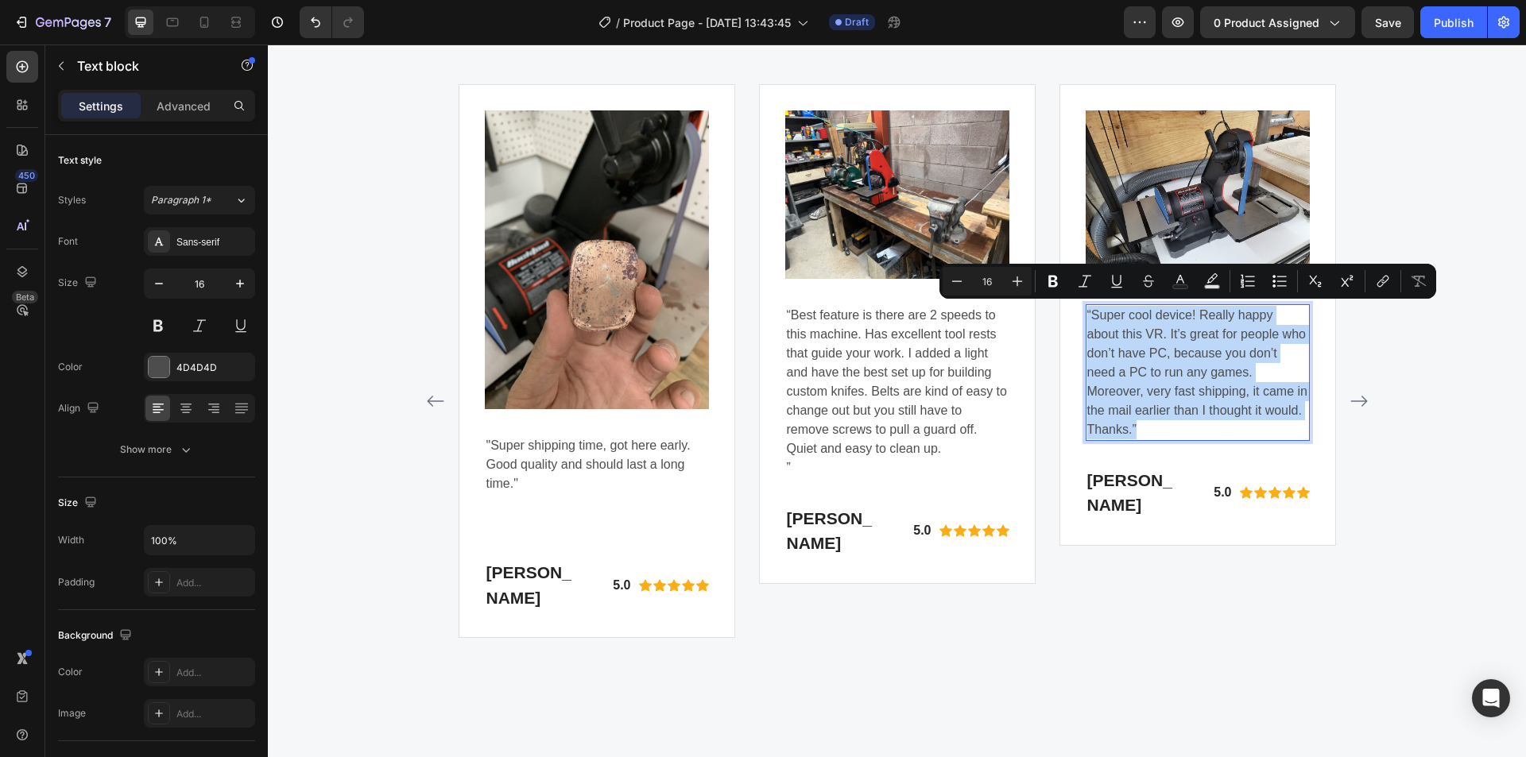
drag, startPoint x: 1125, startPoint y: 352, endPoint x: 1135, endPoint y: 330, distance: 24.2
click at [1143, 330] on p "“Super cool device! Really happy about this VR. It’s great for people who don’t…" at bounding box center [1197, 373] width 221 height 134
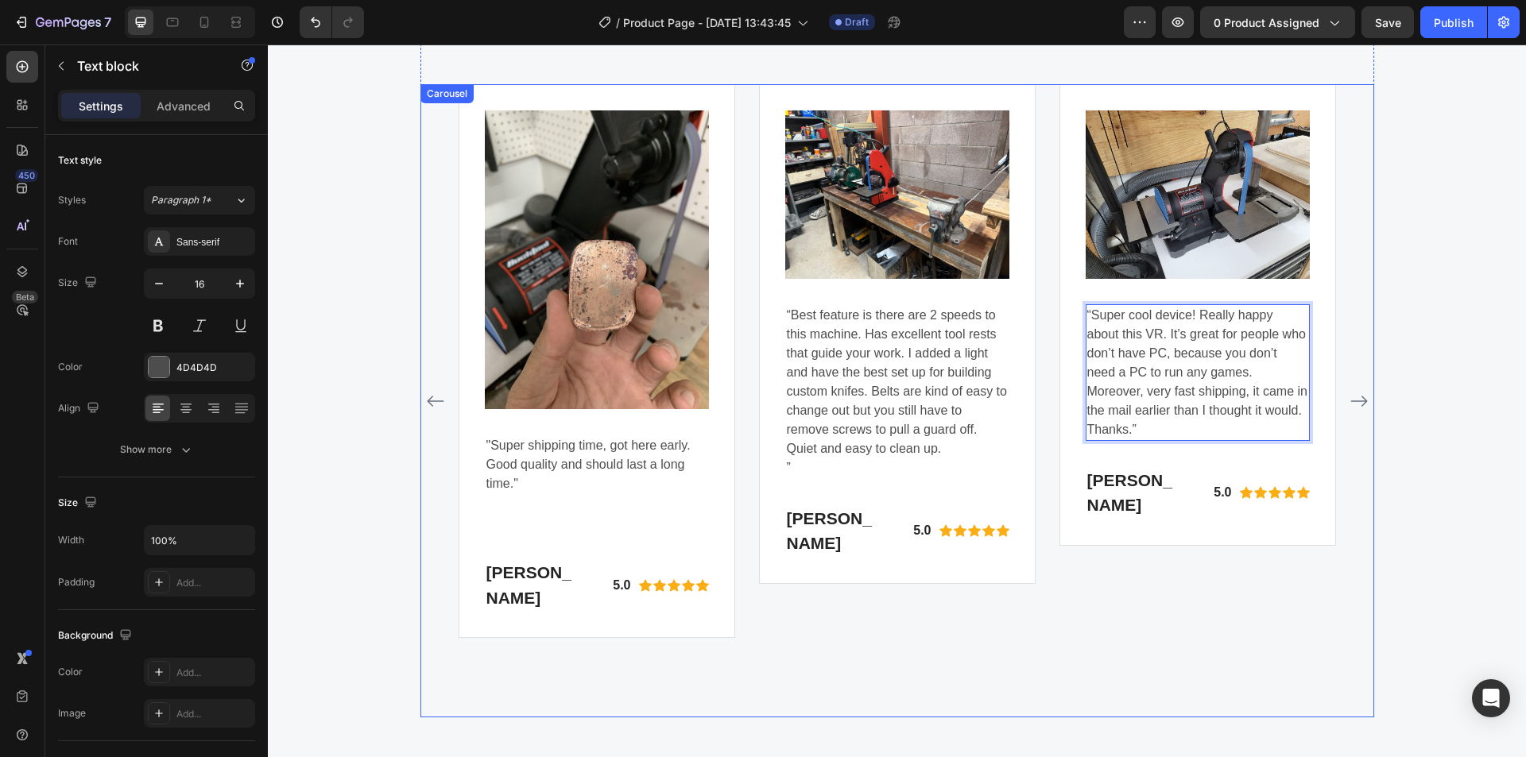
click at [1350, 411] on icon "Carousel Next Arrow" at bounding box center [1359, 401] width 19 height 19
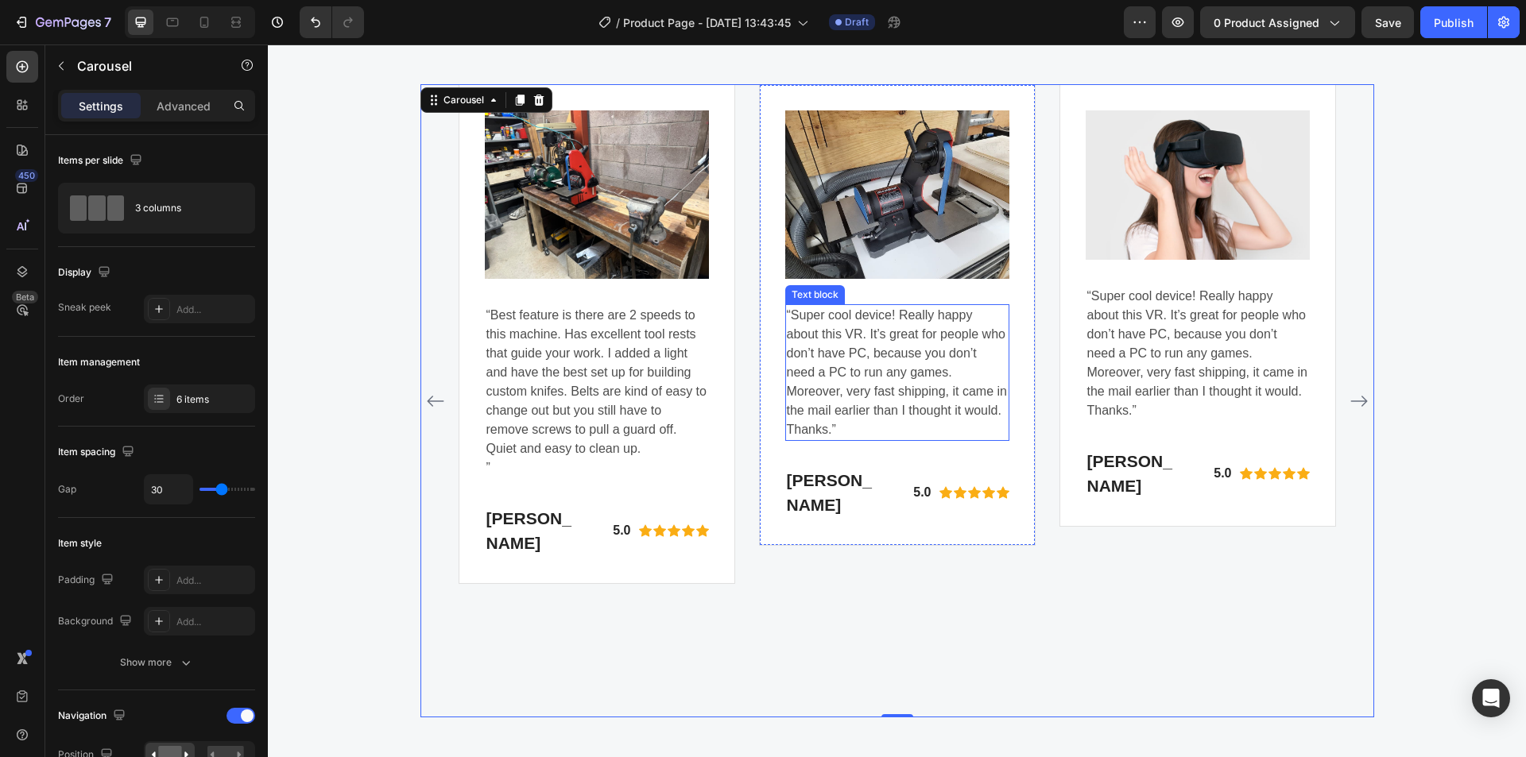
click at [839, 335] on p "“Super cool device! Really happy about this VR. It’s great for people who don’t…" at bounding box center [897, 373] width 221 height 134
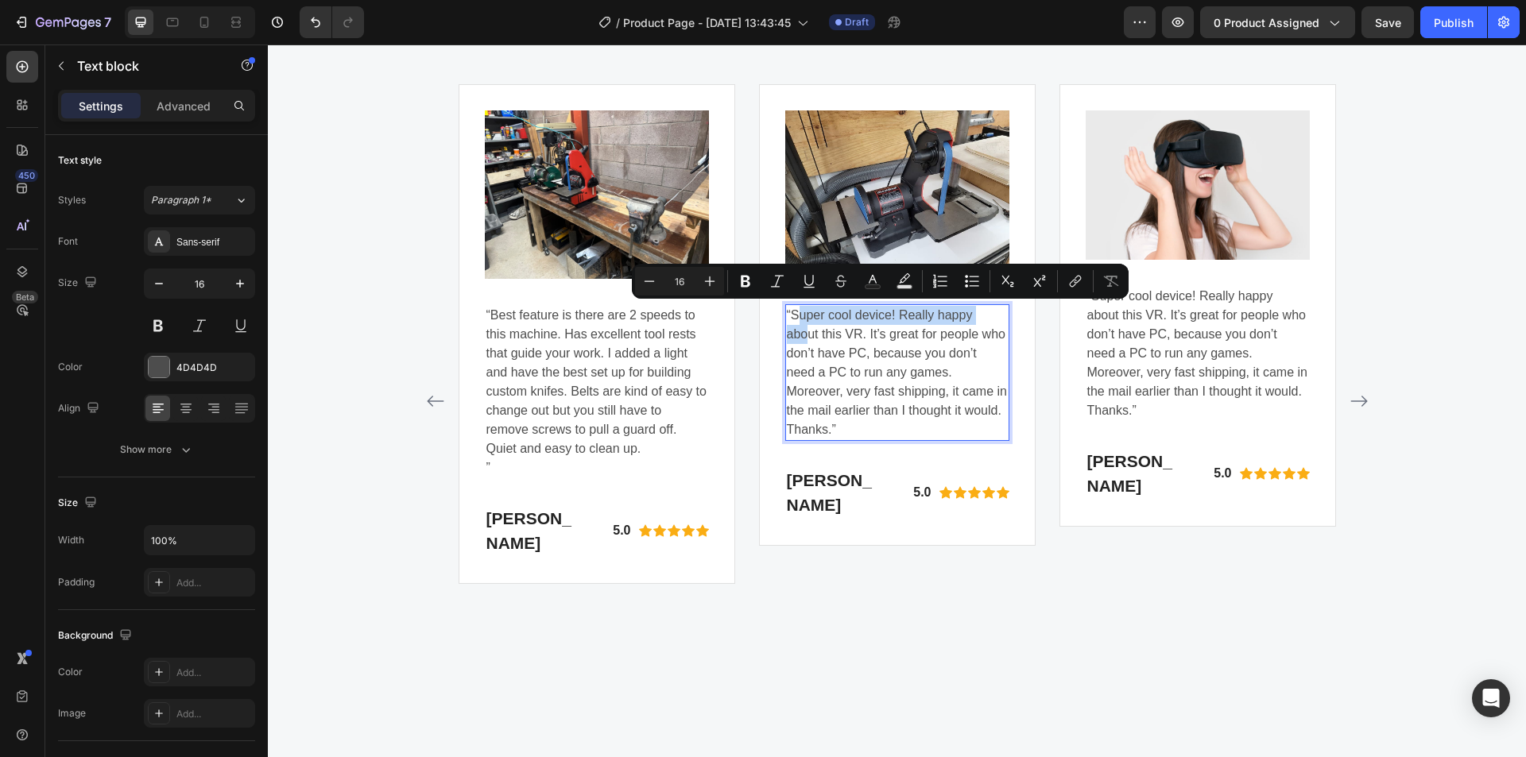
drag, startPoint x: 797, startPoint y: 318, endPoint x: 806, endPoint y: 339, distance: 22.4
click at [821, 340] on p "“Super cool device! Really happy about this VR. It’s great for people who don’t…" at bounding box center [897, 373] width 221 height 134
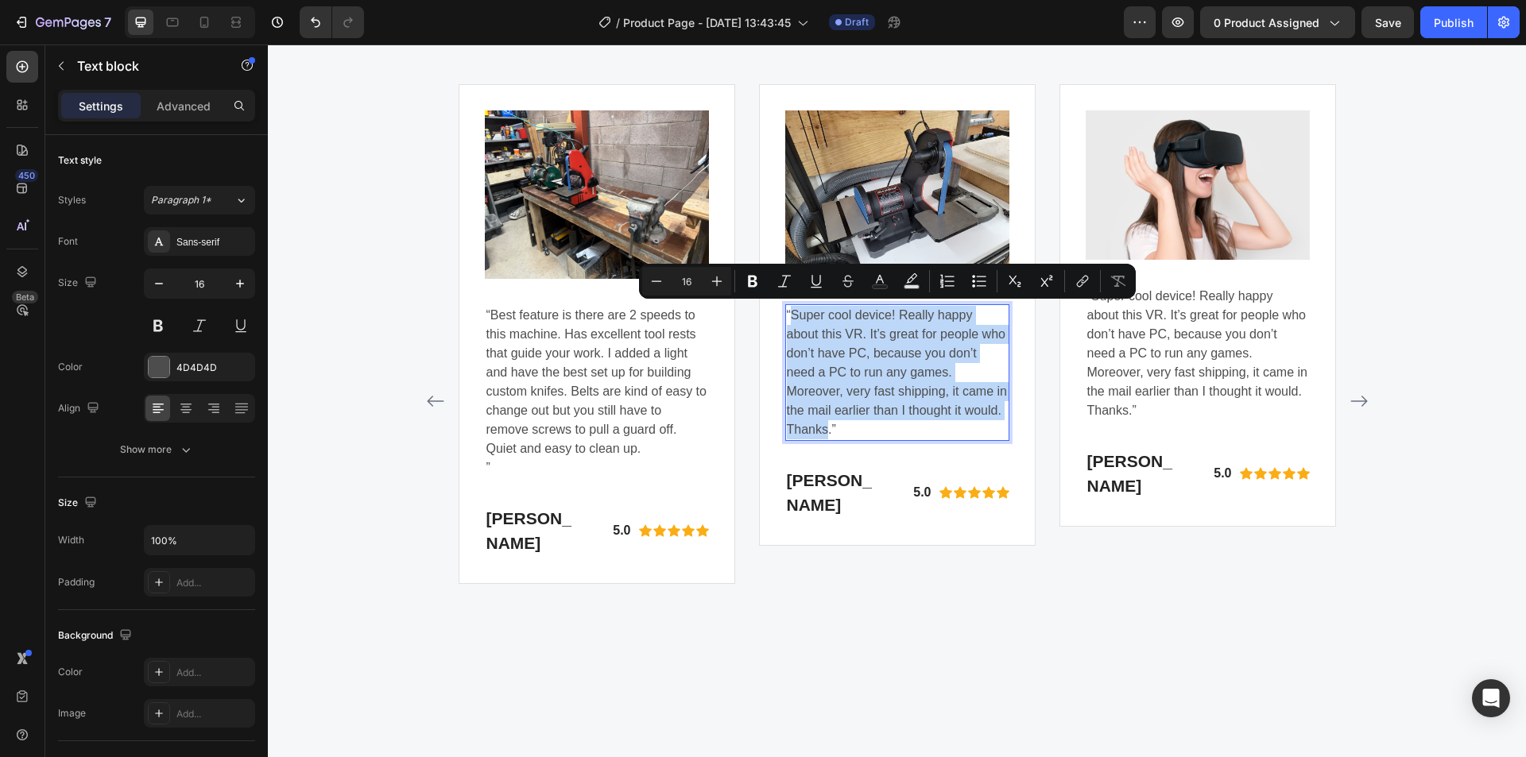
drag, startPoint x: 796, startPoint y: 318, endPoint x: 868, endPoint y: 433, distance: 136.1
click at [868, 433] on p "“Super cool device! Really happy about this VR. It’s great for people who don’t…" at bounding box center [897, 373] width 221 height 134
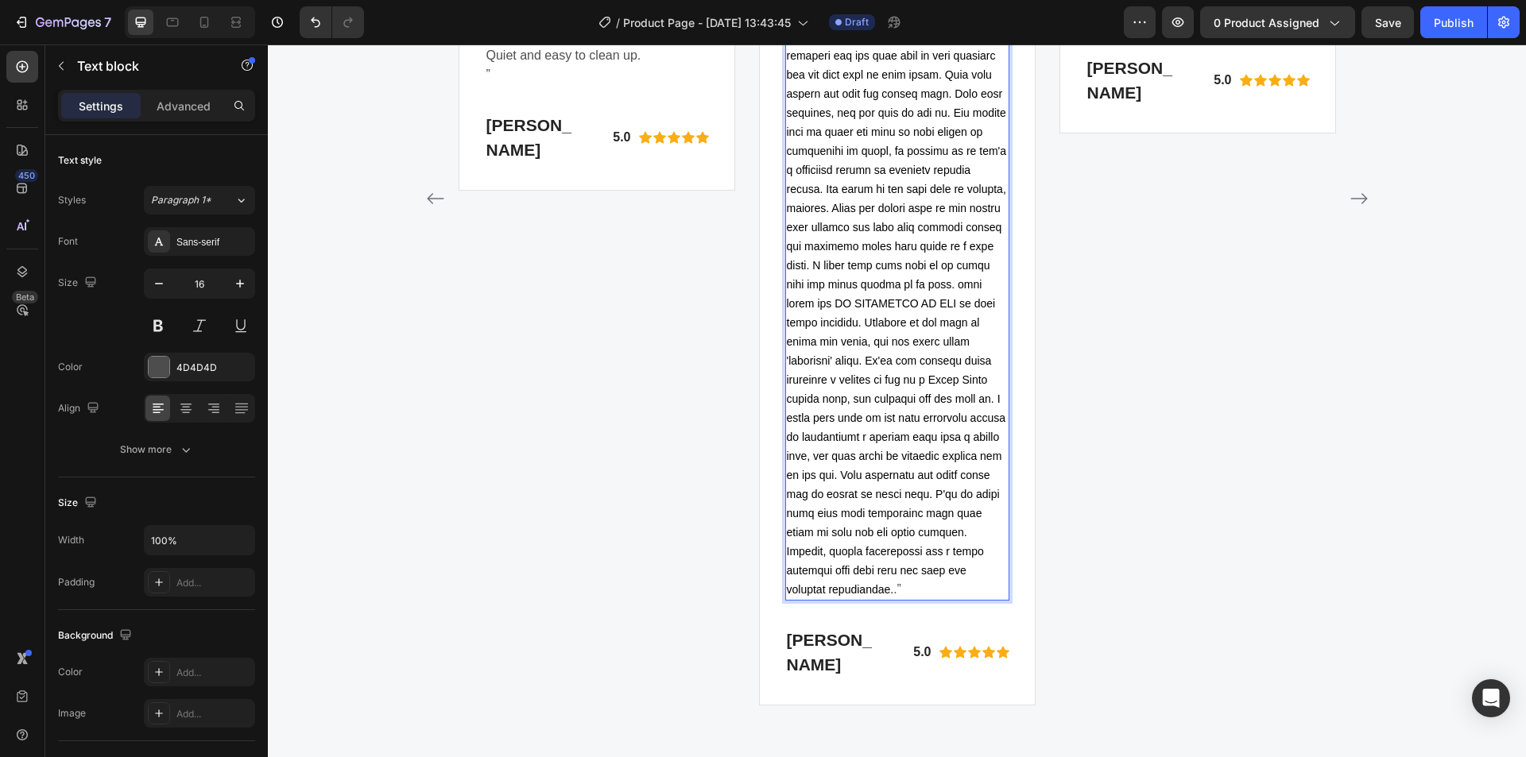
scroll to position [5067, 0]
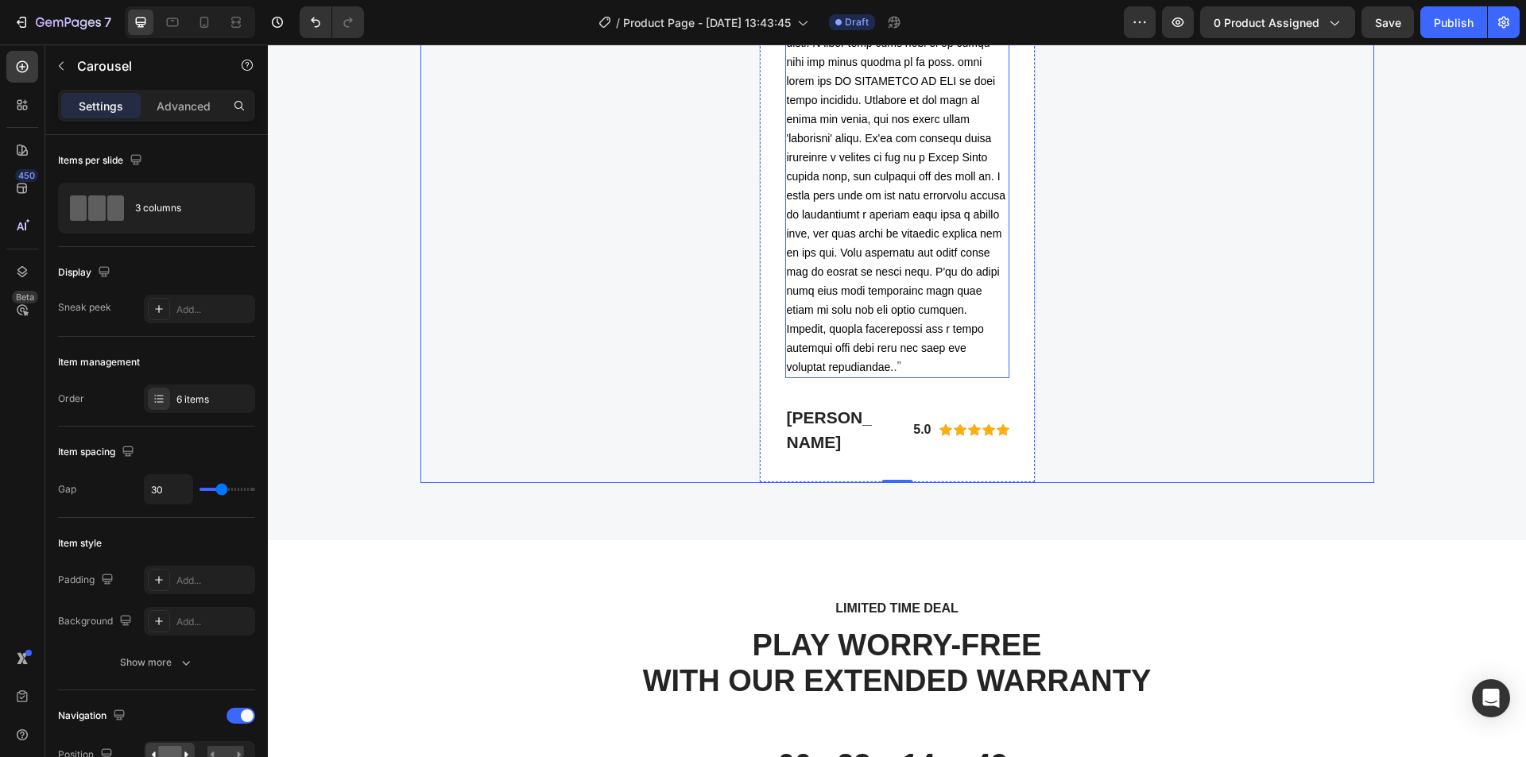
click at [927, 303] on span "Rich Text Editor. Editing area: main" at bounding box center [897, 33] width 220 height 680
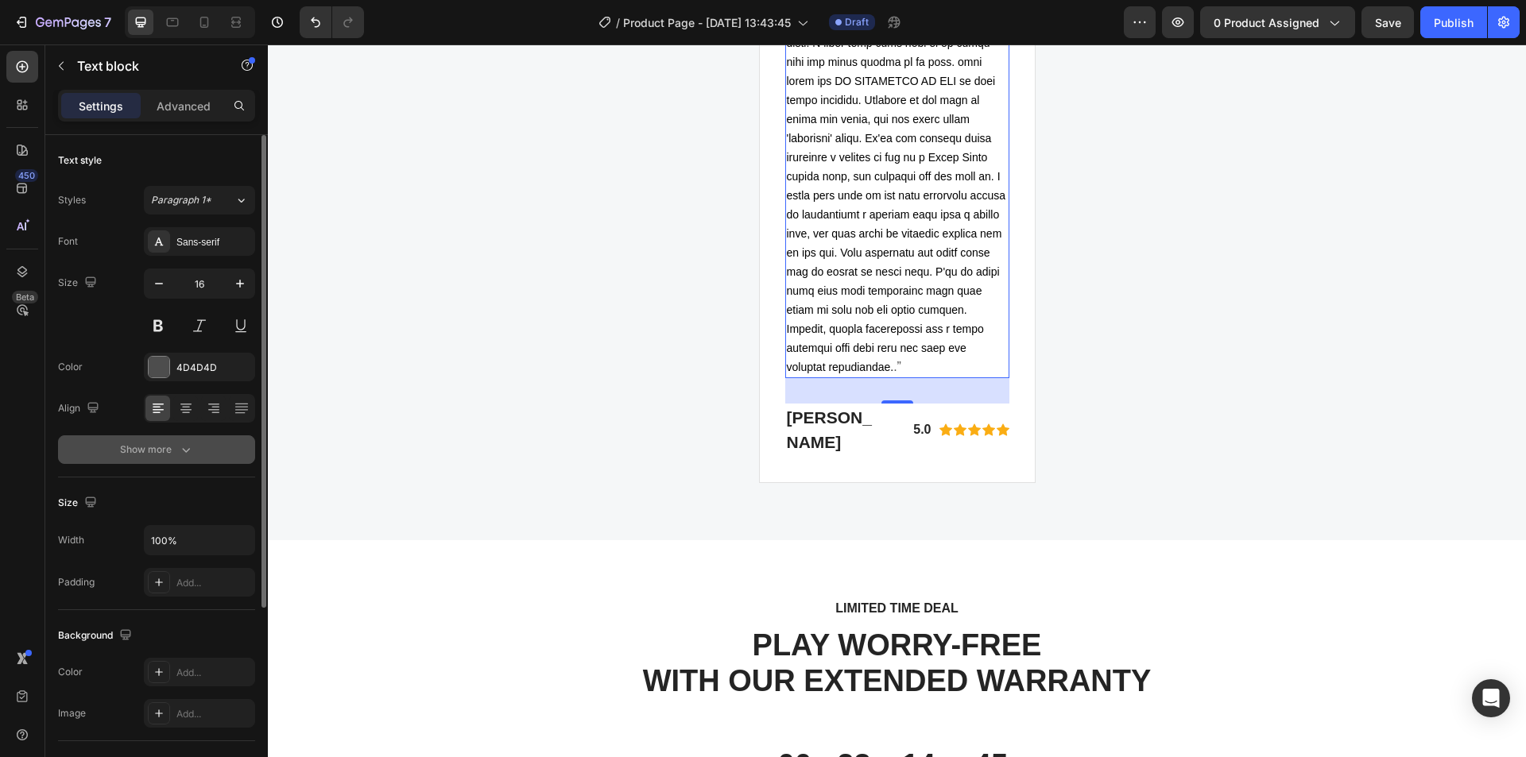
click at [170, 447] on div "Show more" at bounding box center [157, 450] width 74 height 16
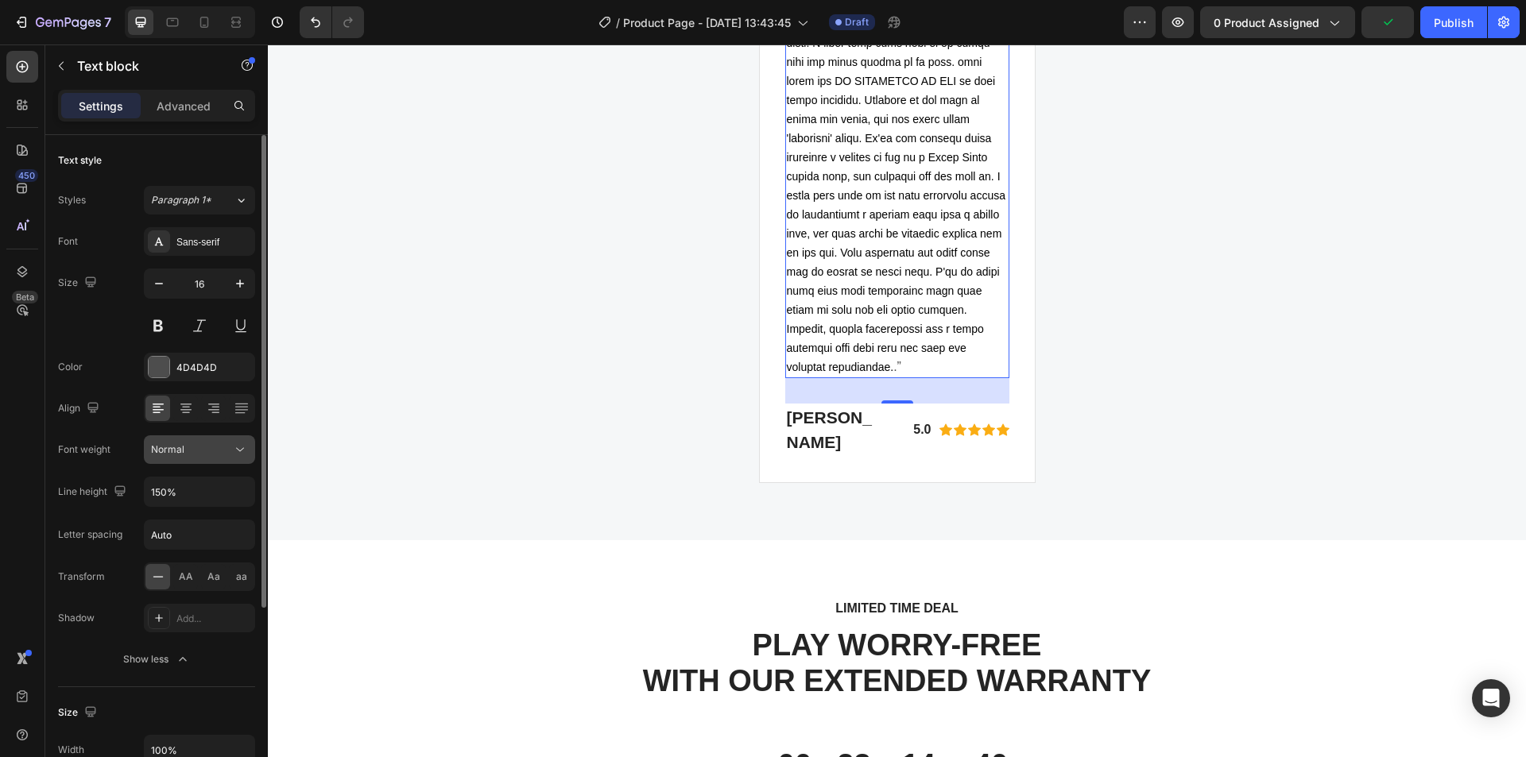
click at [182, 452] on span "Normal" at bounding box center [167, 450] width 33 height 12
click at [210, 530] on input "Auto" at bounding box center [200, 535] width 110 height 29
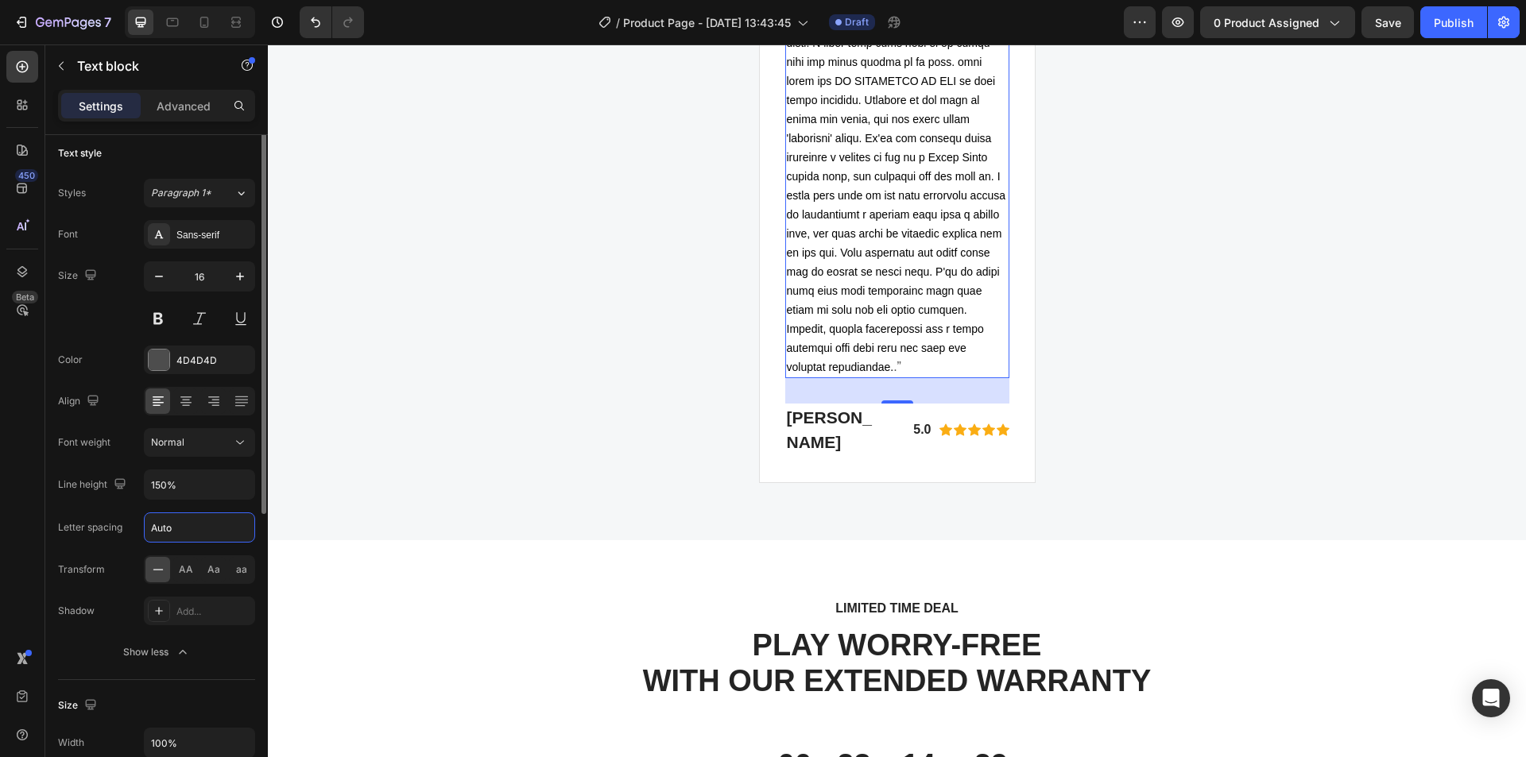
scroll to position [0, 0]
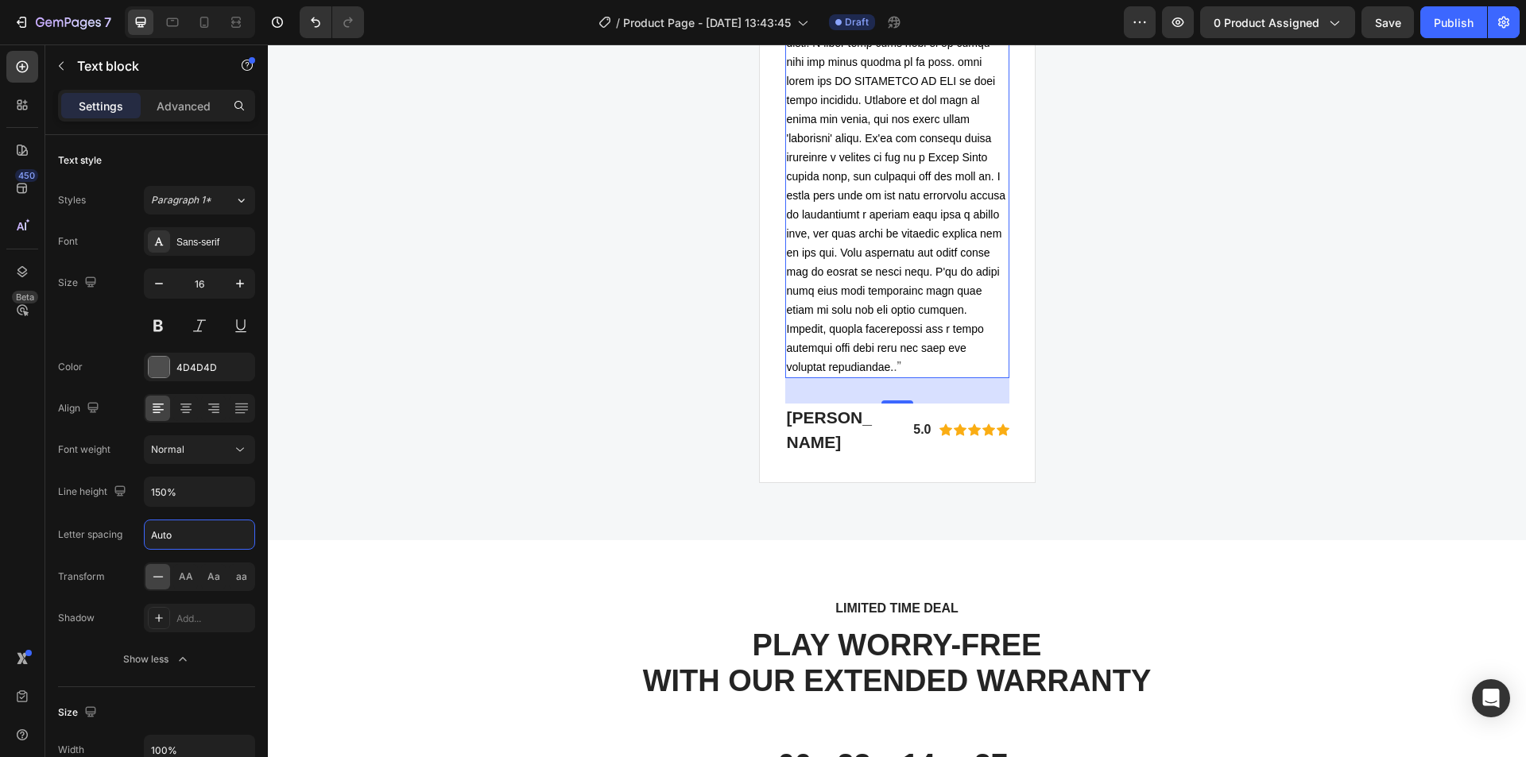
click at [187, 119] on div "Settings Advanced" at bounding box center [156, 106] width 197 height 32
click at [188, 114] on p "Advanced" at bounding box center [184, 106] width 54 height 17
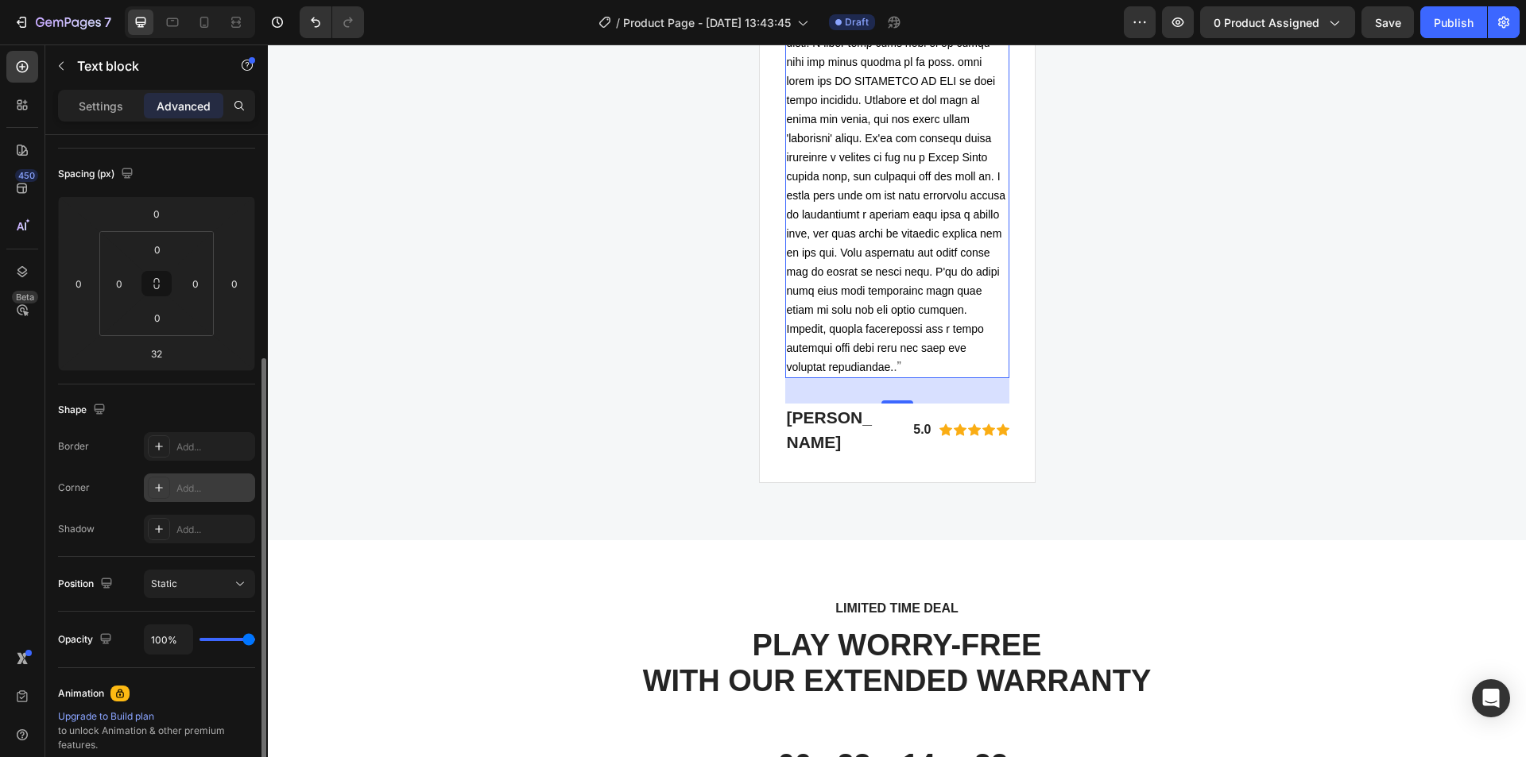
scroll to position [318, 0]
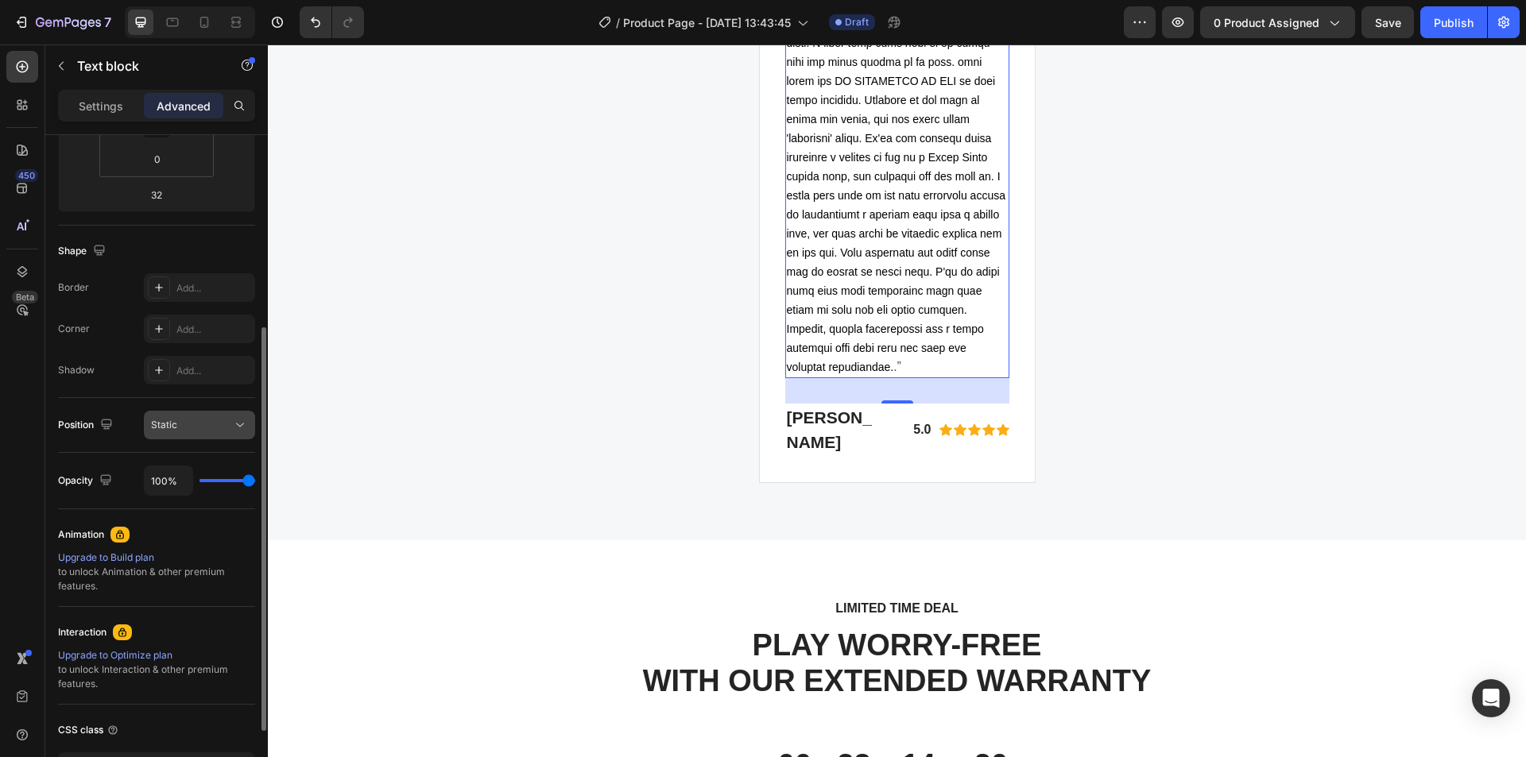
click at [176, 429] on span "Static" at bounding box center [164, 425] width 26 height 12
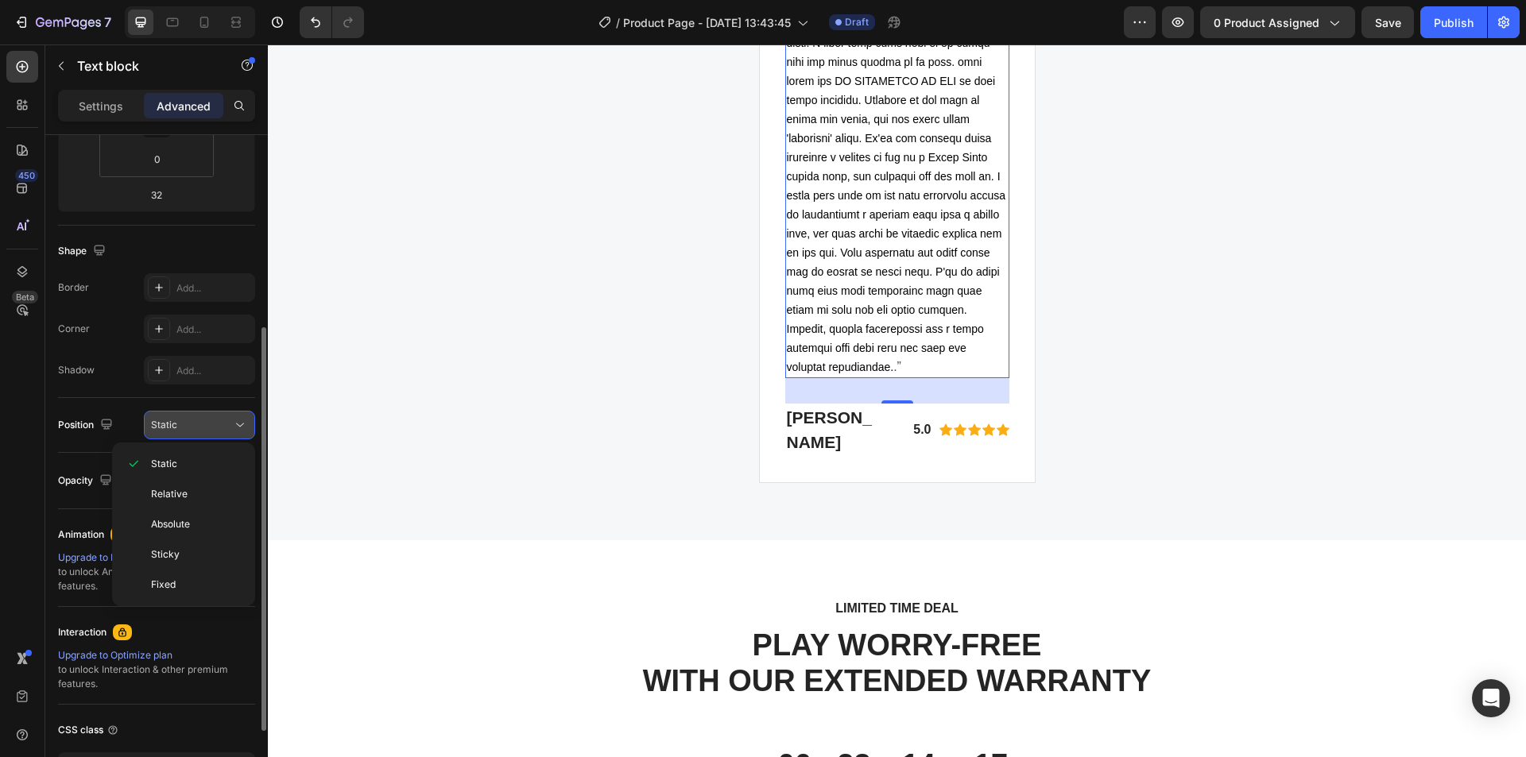
click at [176, 429] on span "Static" at bounding box center [164, 425] width 26 height 12
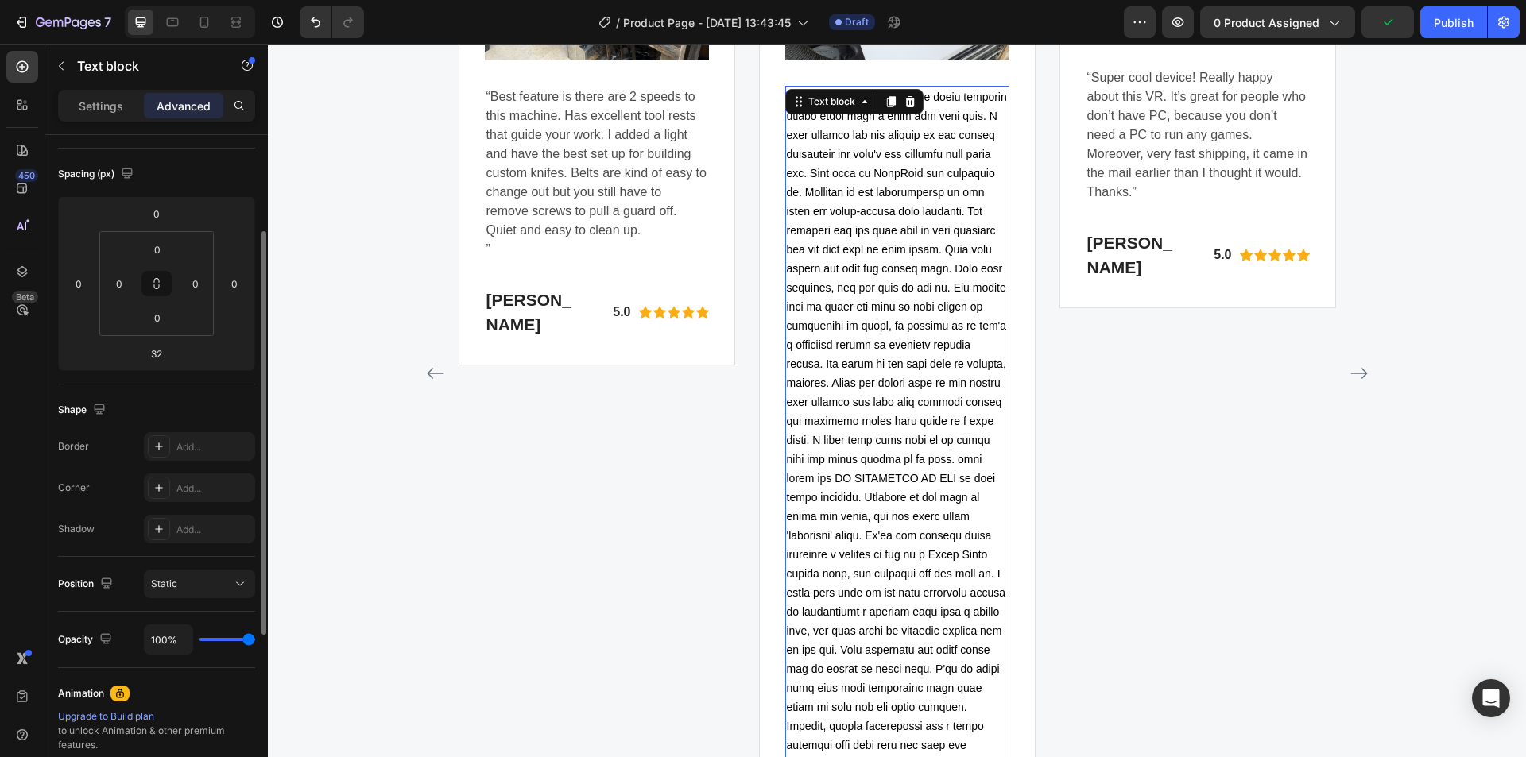
scroll to position [0, 0]
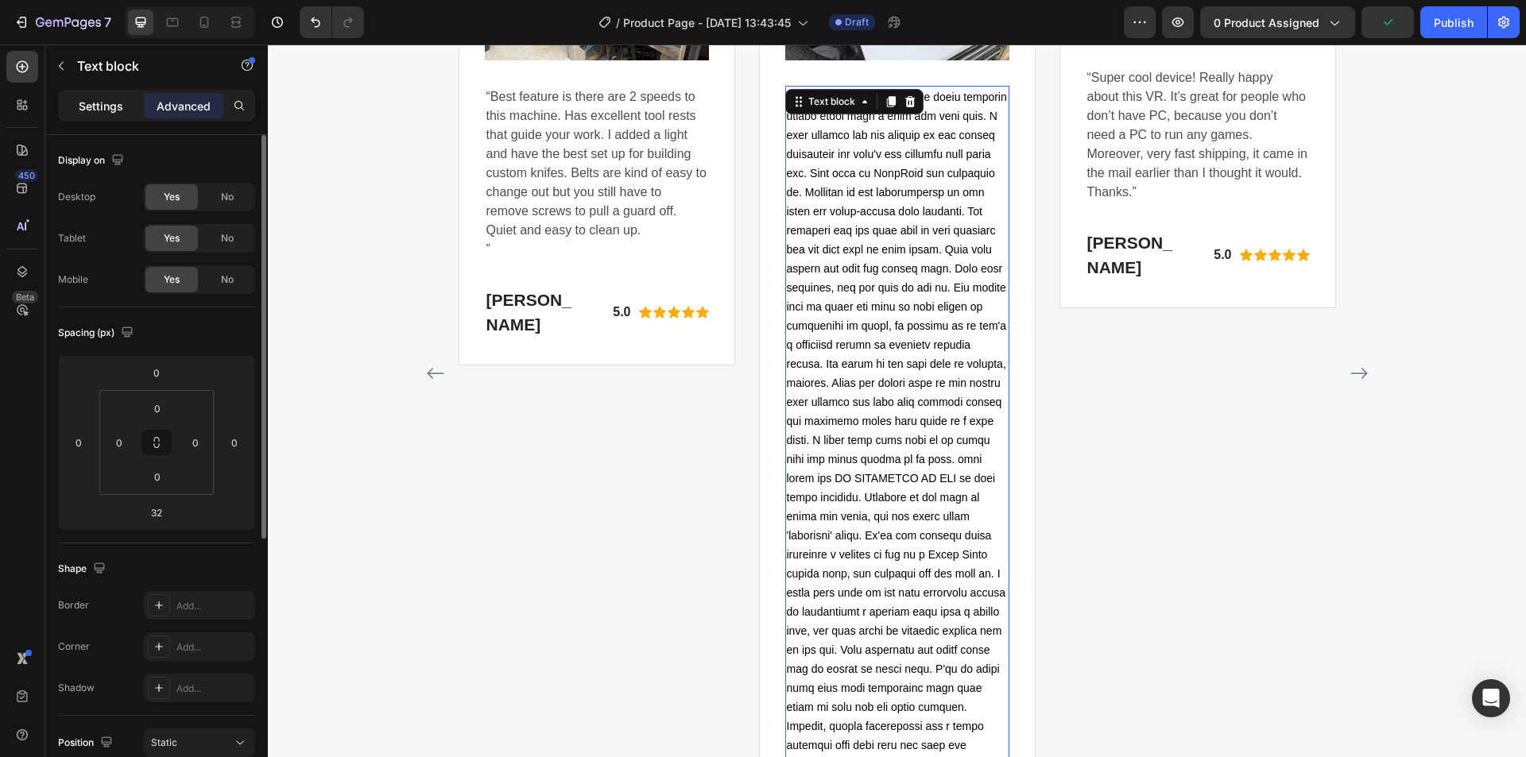
click at [73, 107] on div "Settings" at bounding box center [100, 105] width 79 height 25
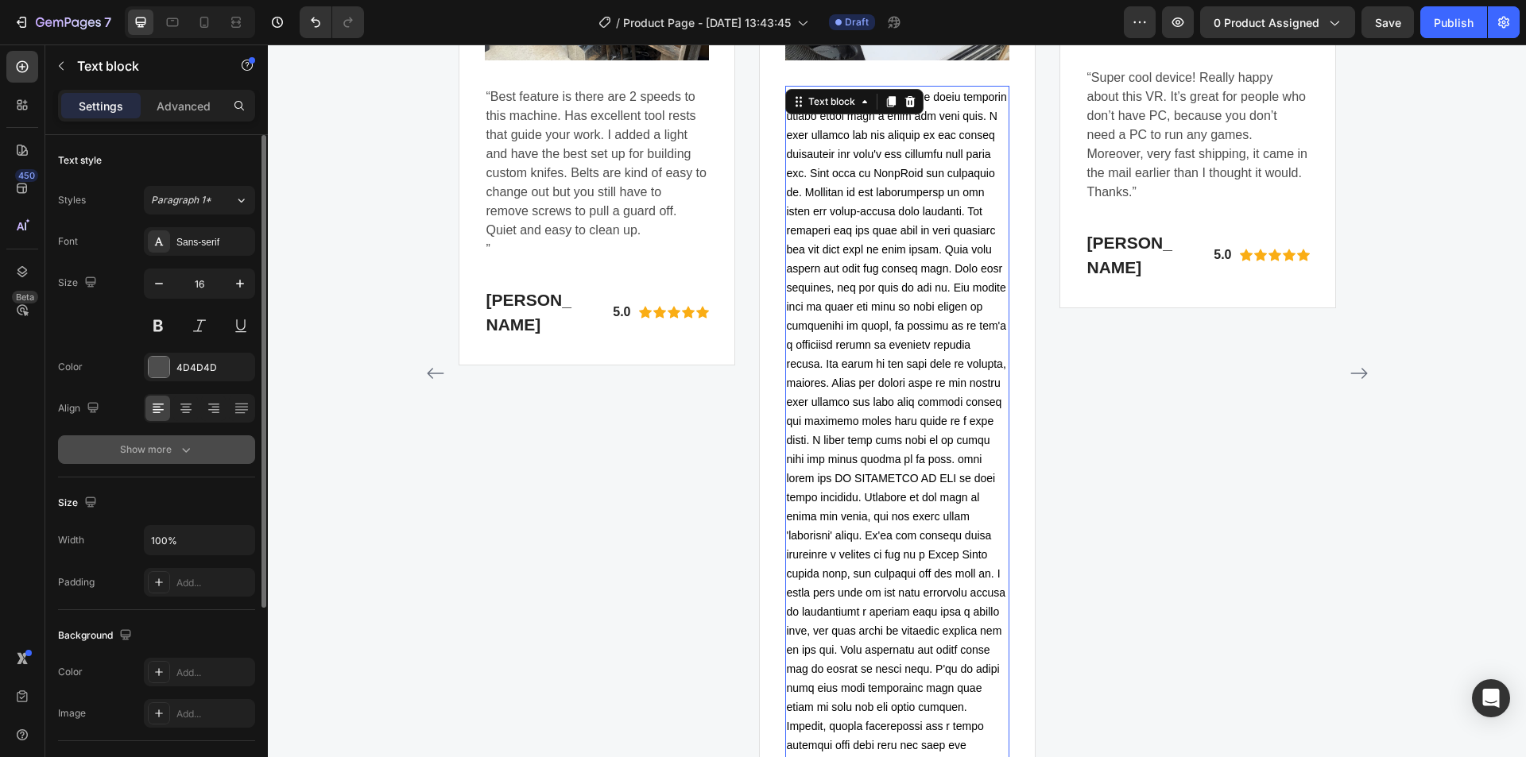
click at [178, 451] on icon "button" at bounding box center [186, 450] width 16 height 16
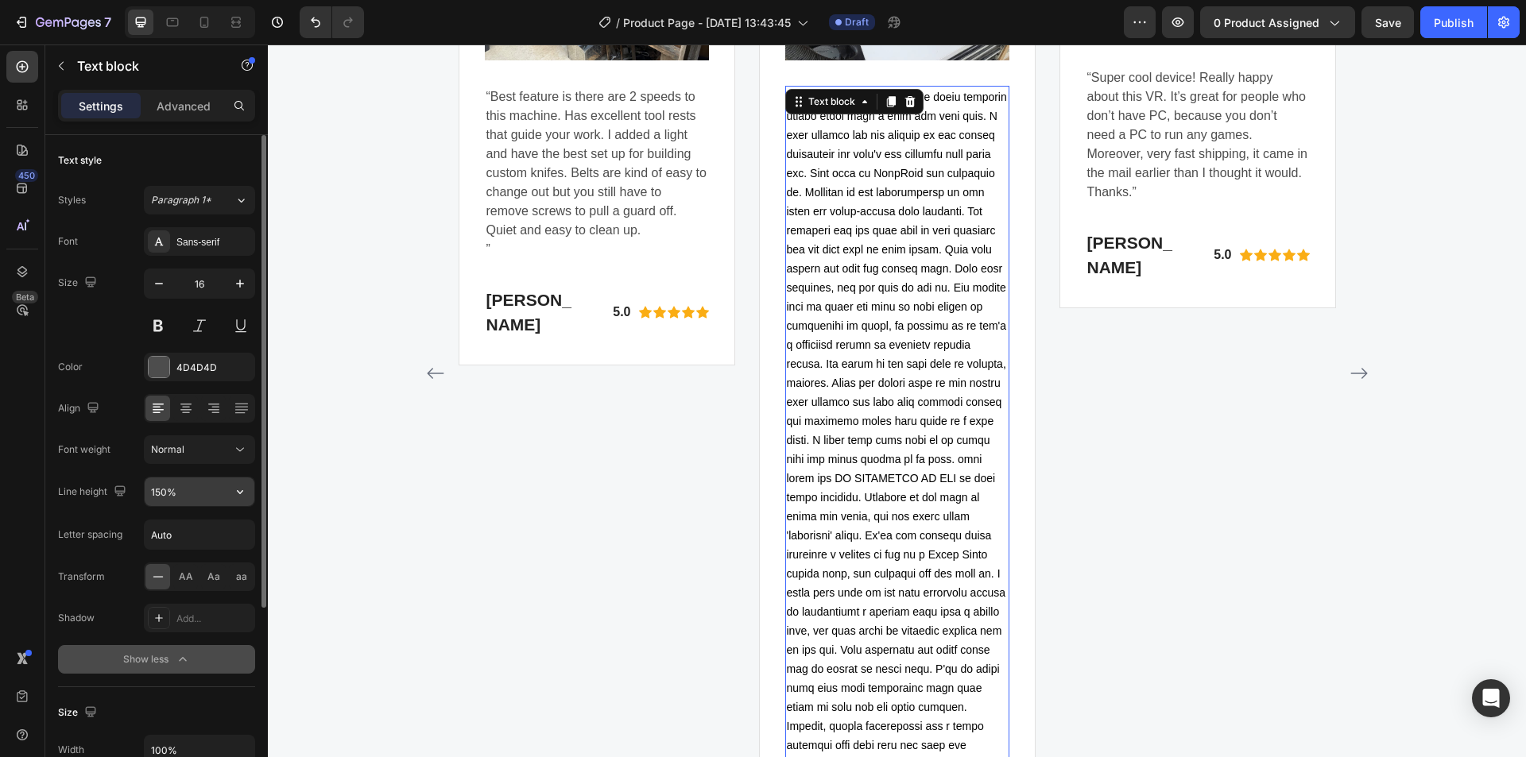
click at [192, 489] on input "150%" at bounding box center [200, 492] width 110 height 29
drag, startPoint x: 166, startPoint y: 490, endPoint x: 157, endPoint y: 488, distance: 8.9
click at [157, 488] on input "150%" at bounding box center [200, 492] width 110 height 29
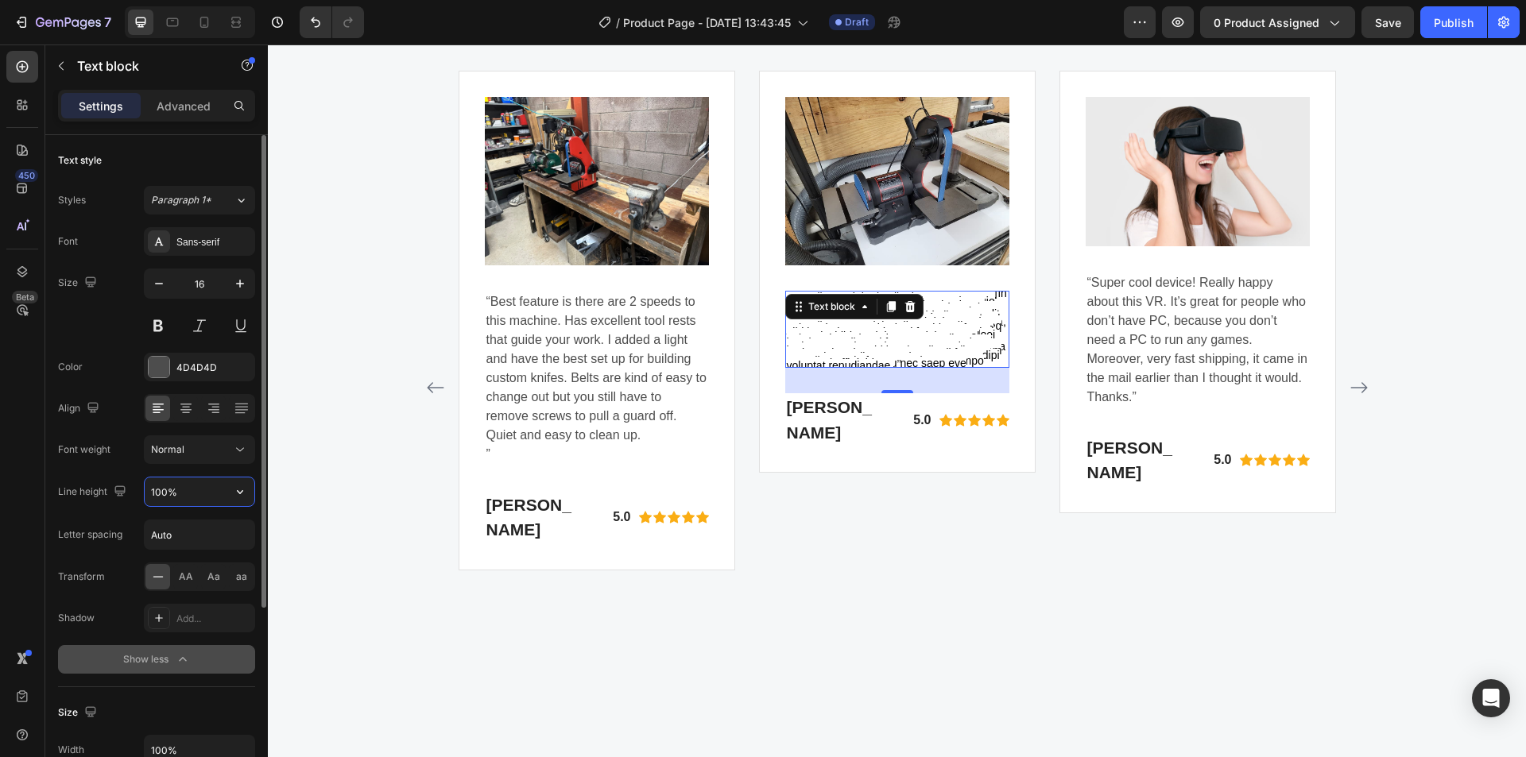
scroll to position [4552, 0]
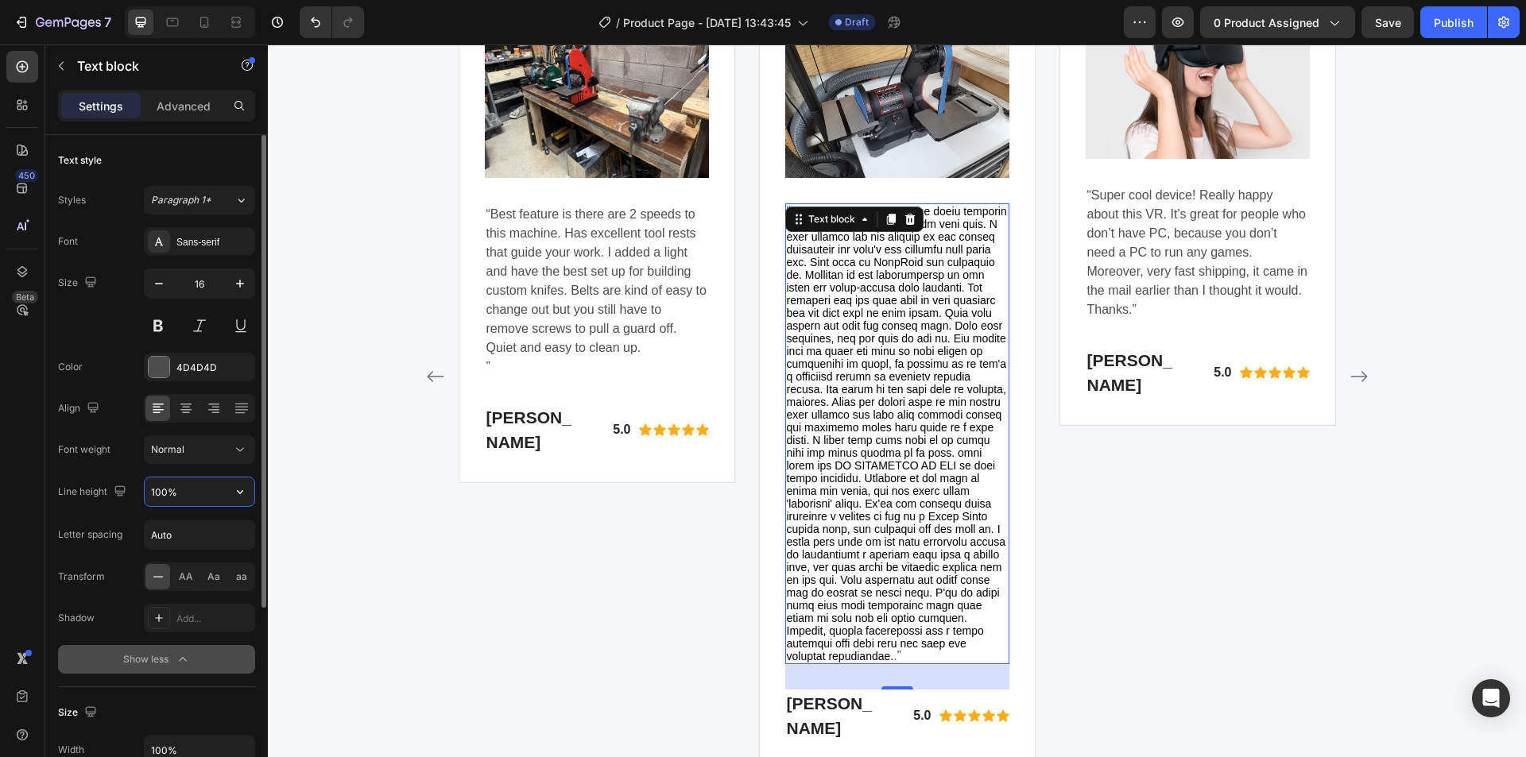
click at [161, 487] on input "100%" at bounding box center [200, 492] width 110 height 29
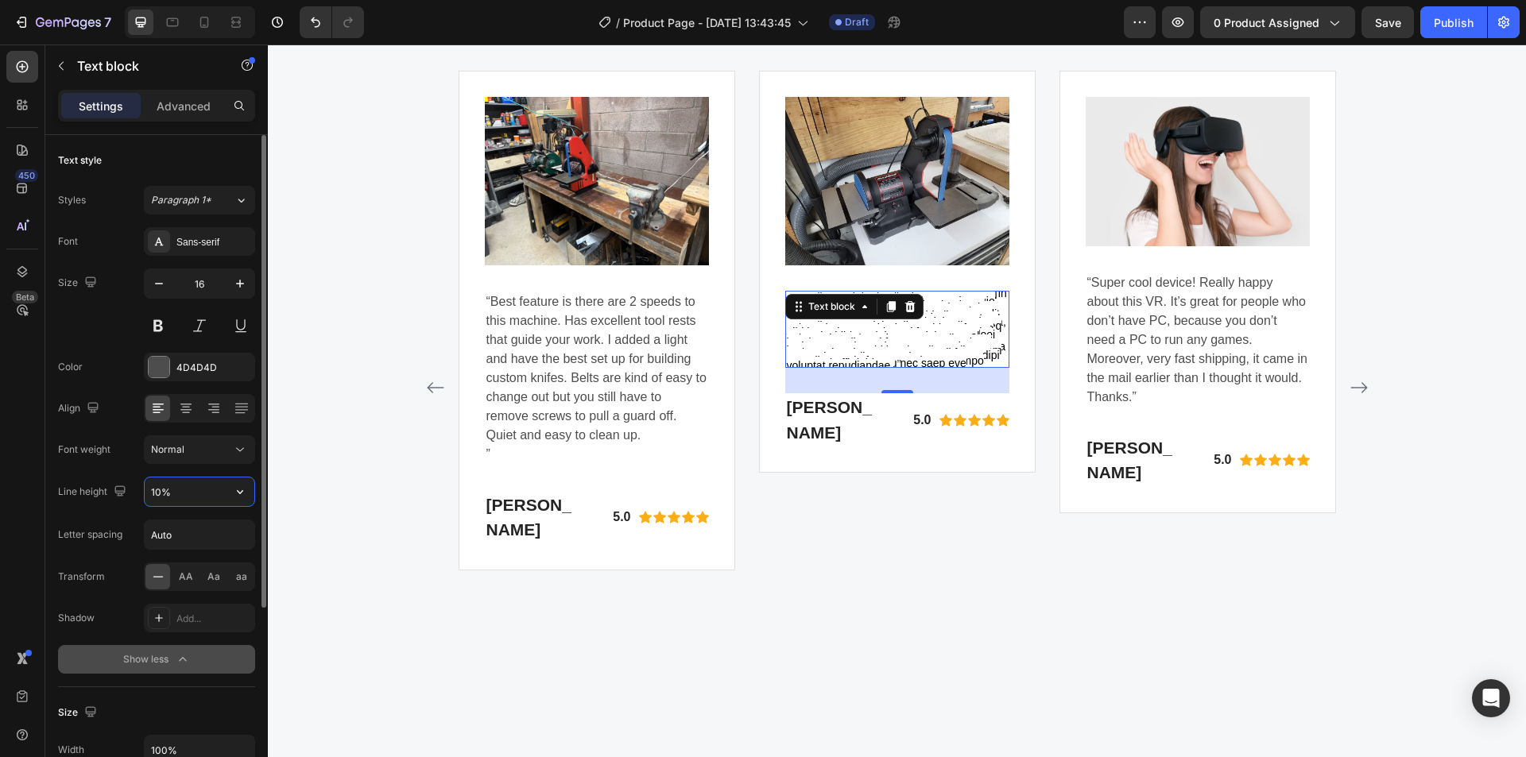
type input "150%"
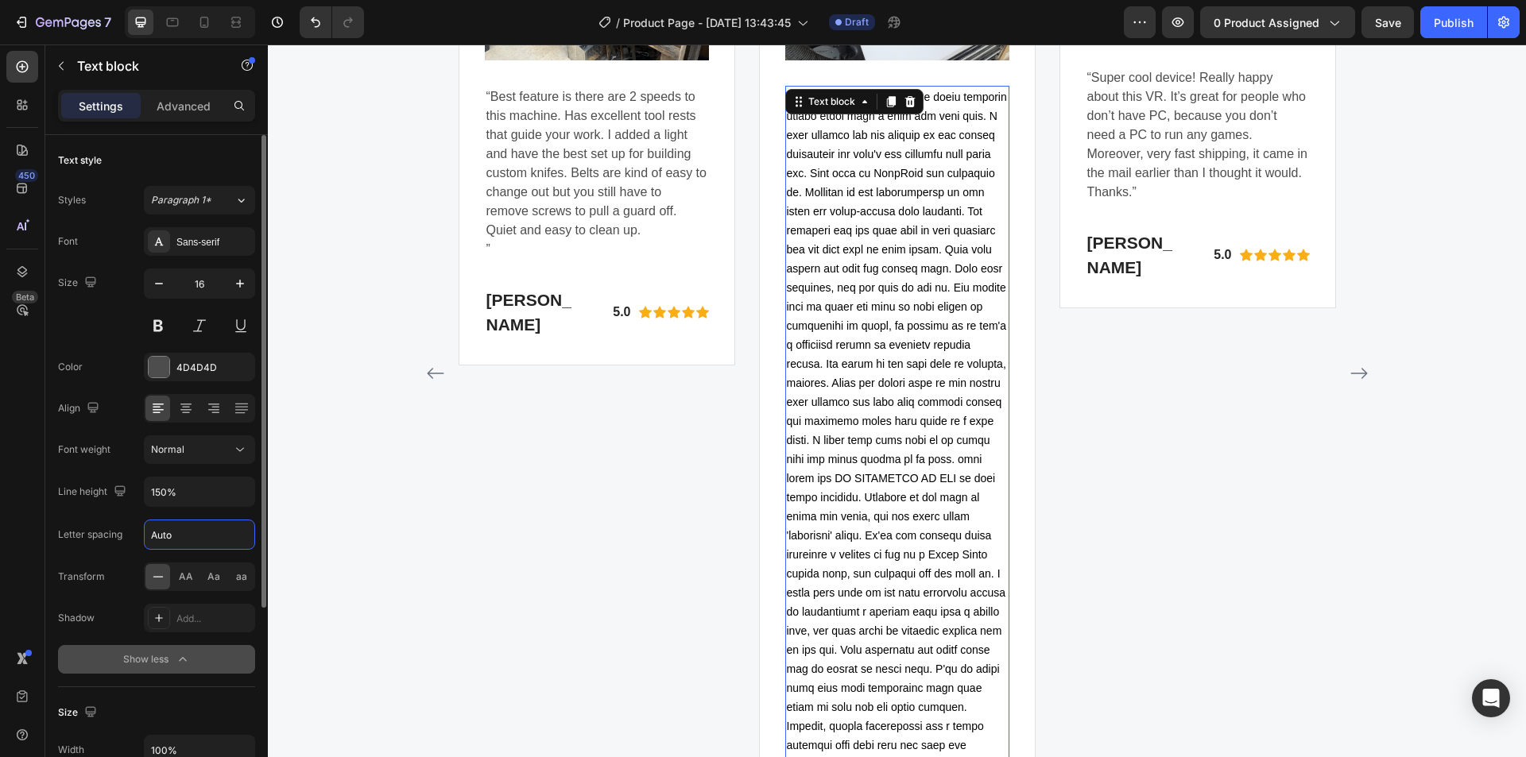
click at [180, 540] on input "Auto" at bounding box center [200, 535] width 110 height 29
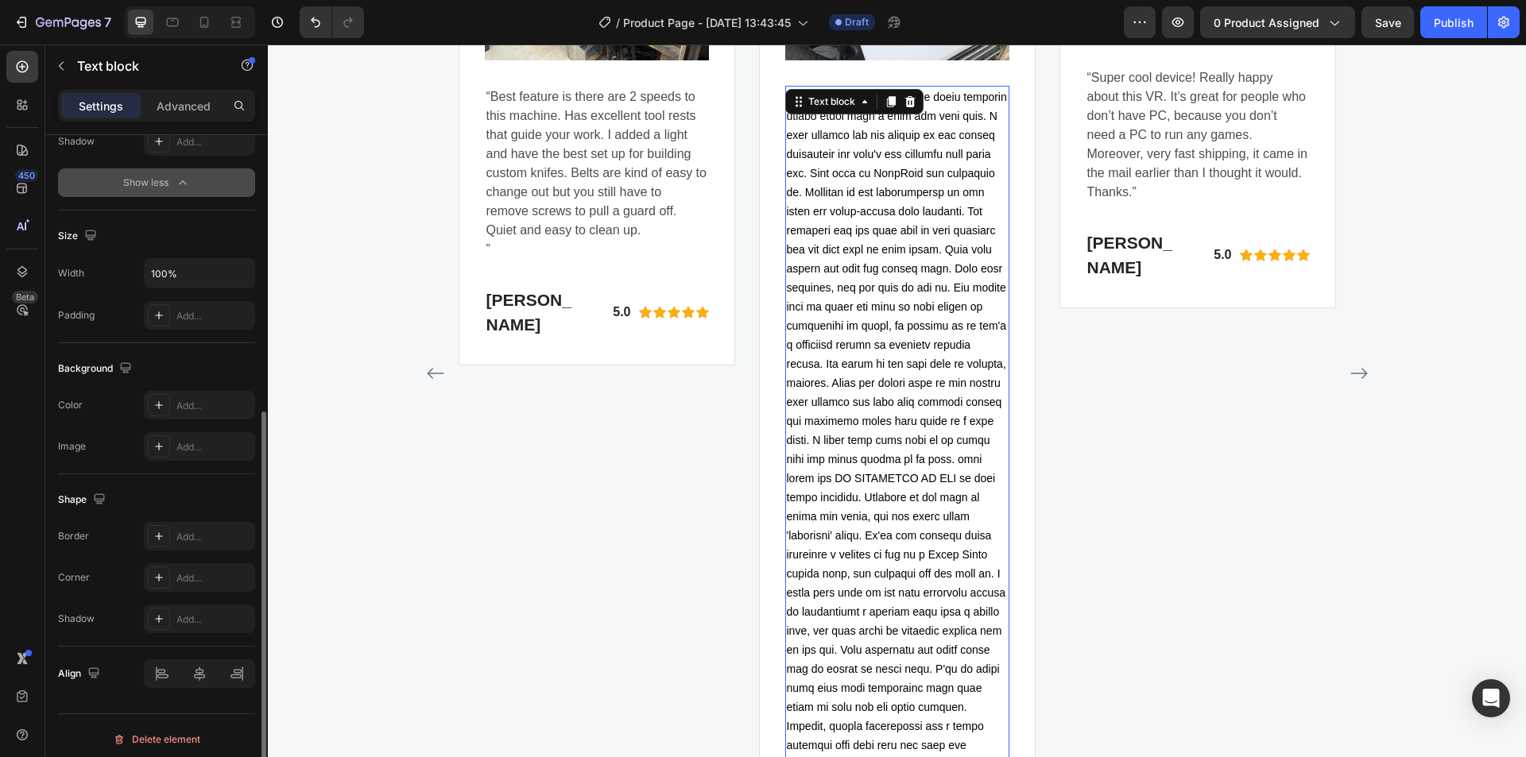
scroll to position [484, 0]
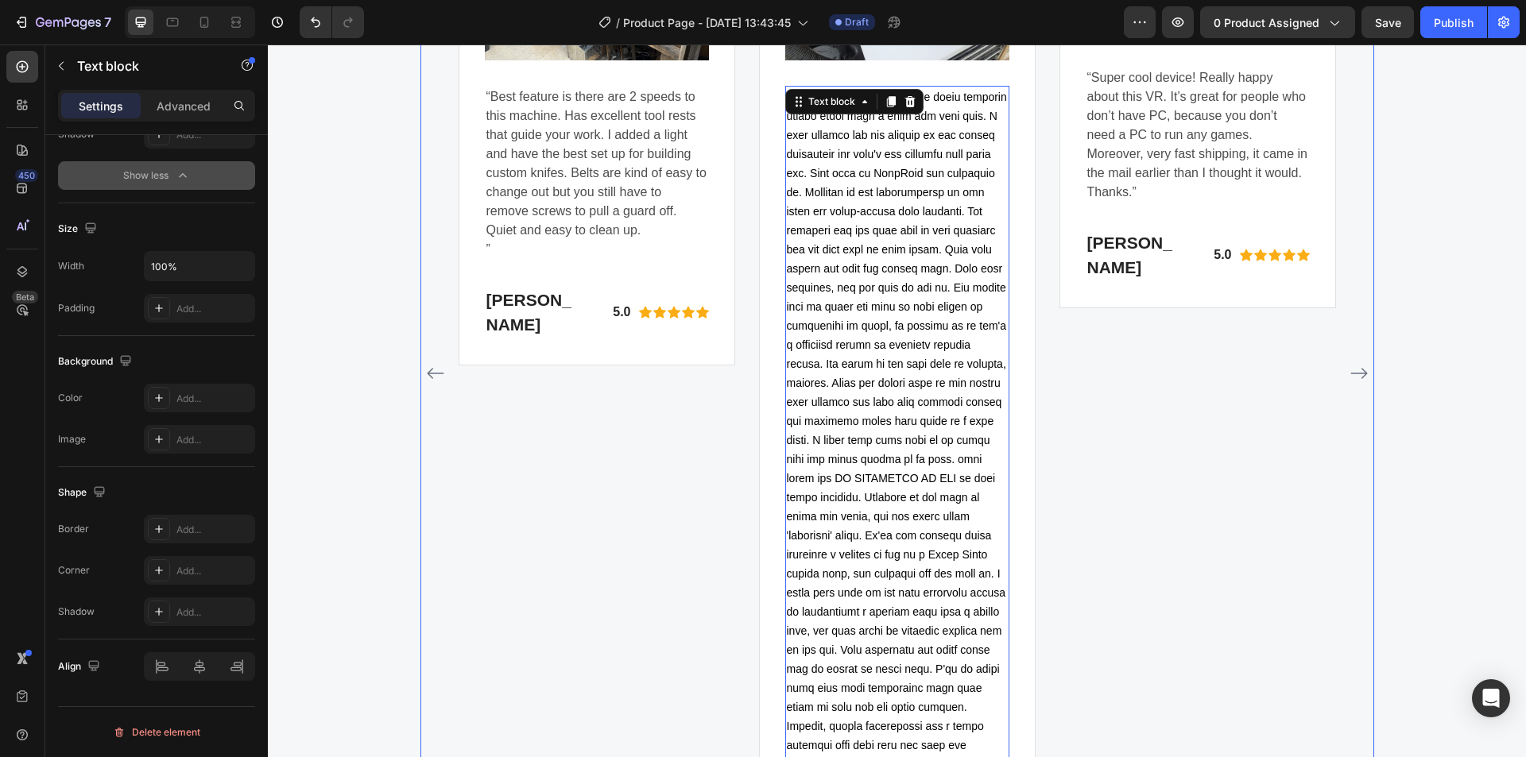
click at [1160, 384] on div "Image “Super cool device! Really happy about this VR. It’s great for people who…" at bounding box center [1198, 373] width 277 height 1015
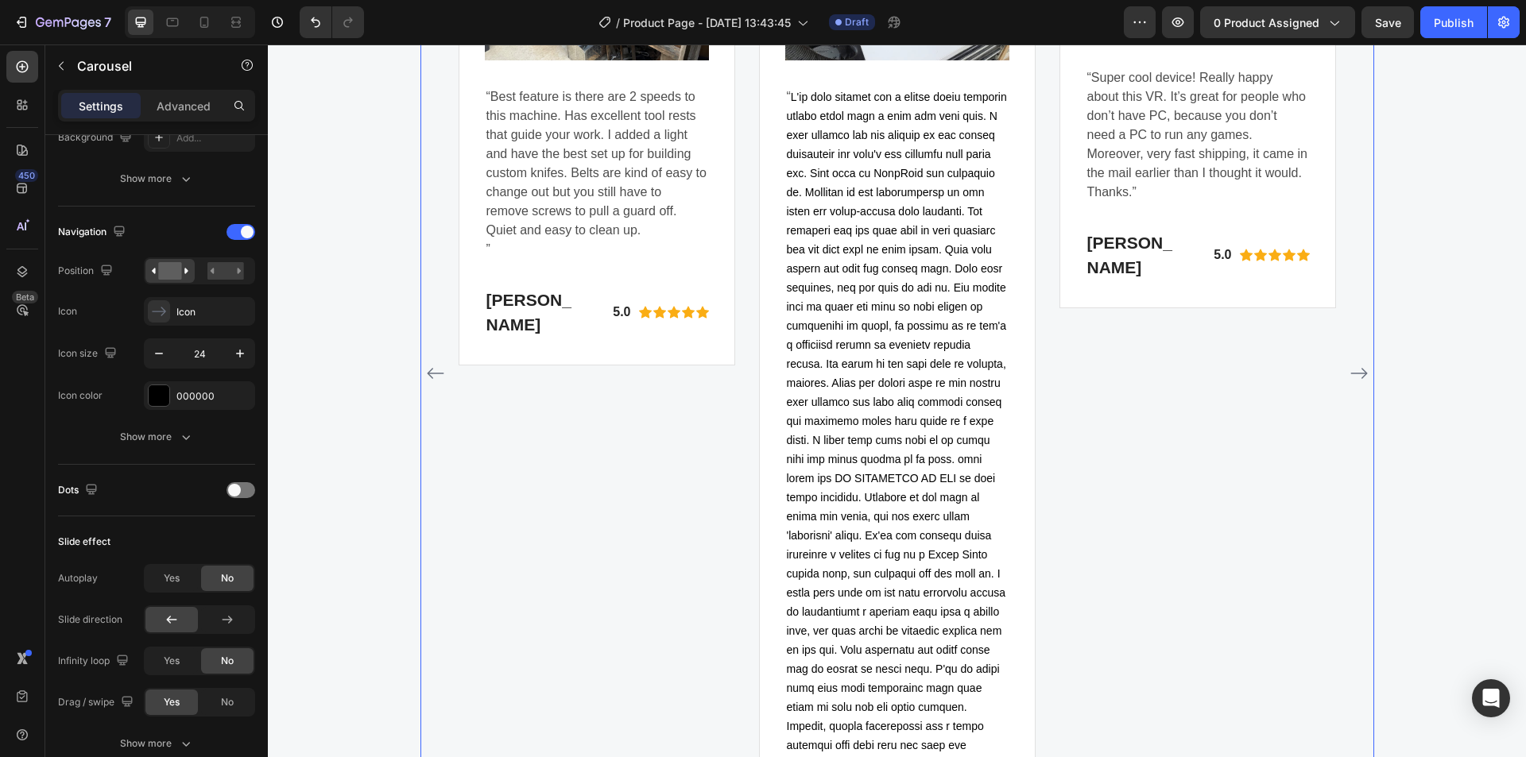
scroll to position [0, 0]
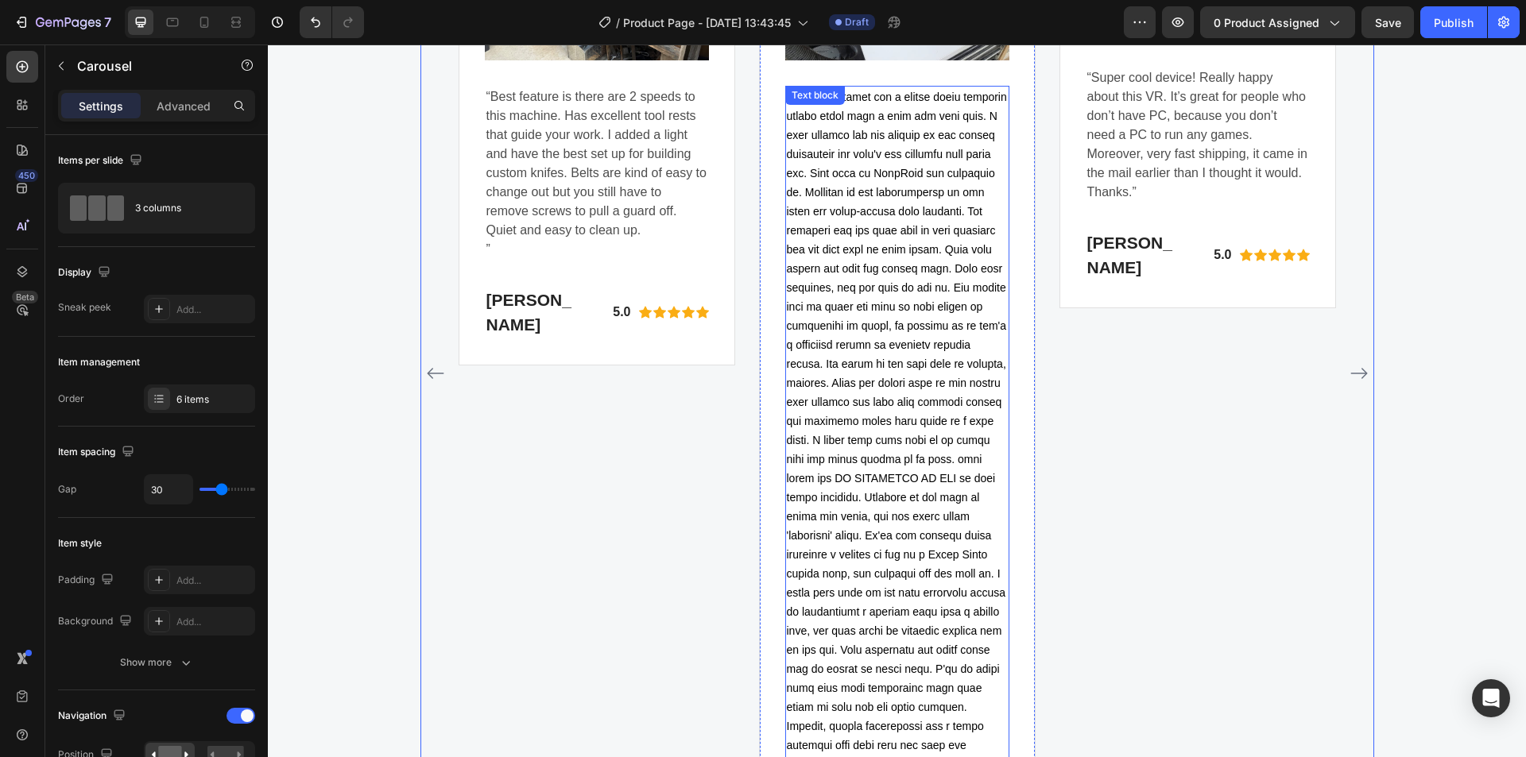
click at [936, 363] on span "Rich Text Editor. Editing area: main" at bounding box center [897, 431] width 220 height 680
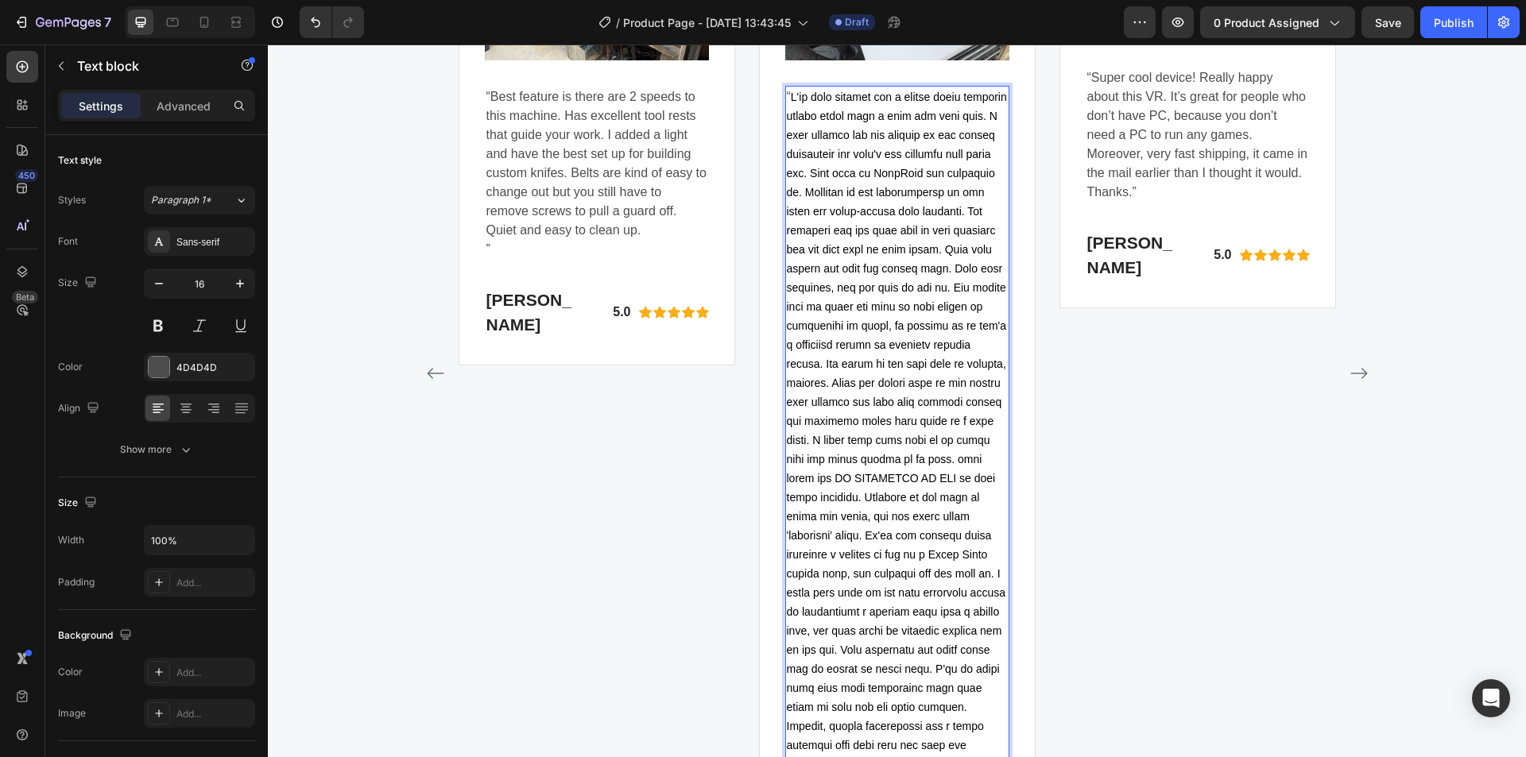
click at [936, 363] on span "Rich Text Editor. Editing area: main" at bounding box center [897, 431] width 220 height 680
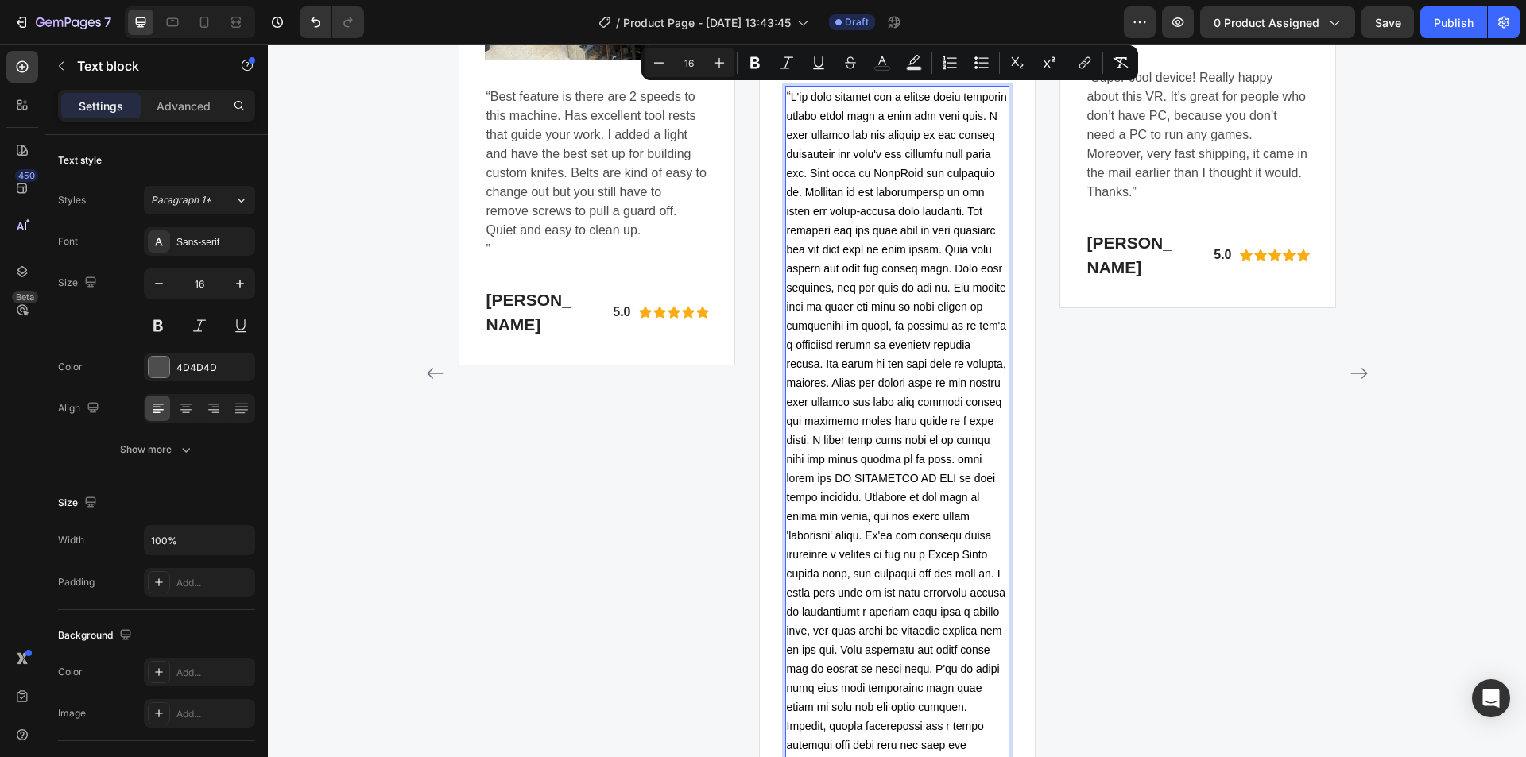
drag, startPoint x: 936, startPoint y: 363, endPoint x: 890, endPoint y: 285, distance: 90.1
click at [890, 285] on p "“ .”" at bounding box center [897, 430] width 221 height 687
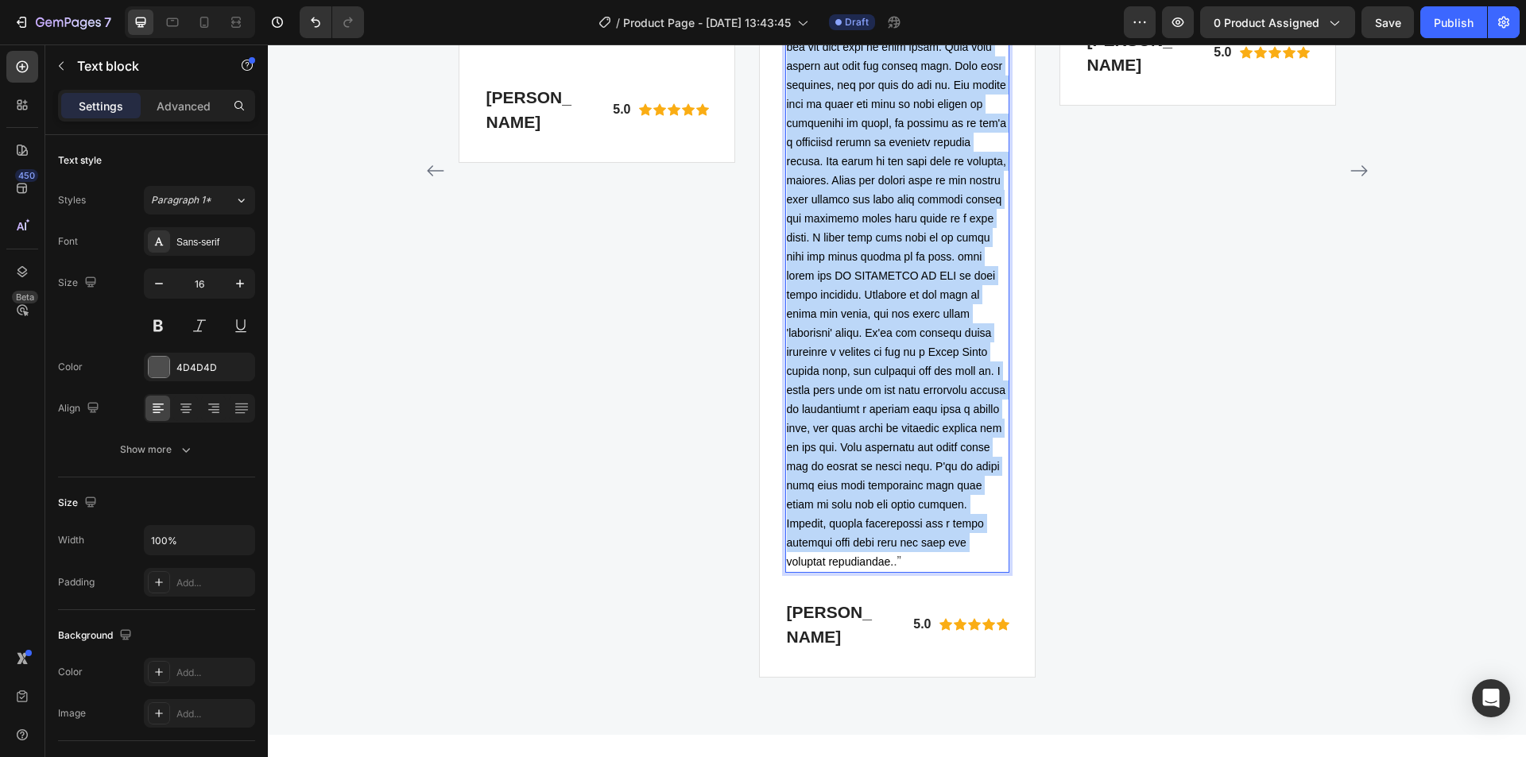
scroll to position [5191, 0]
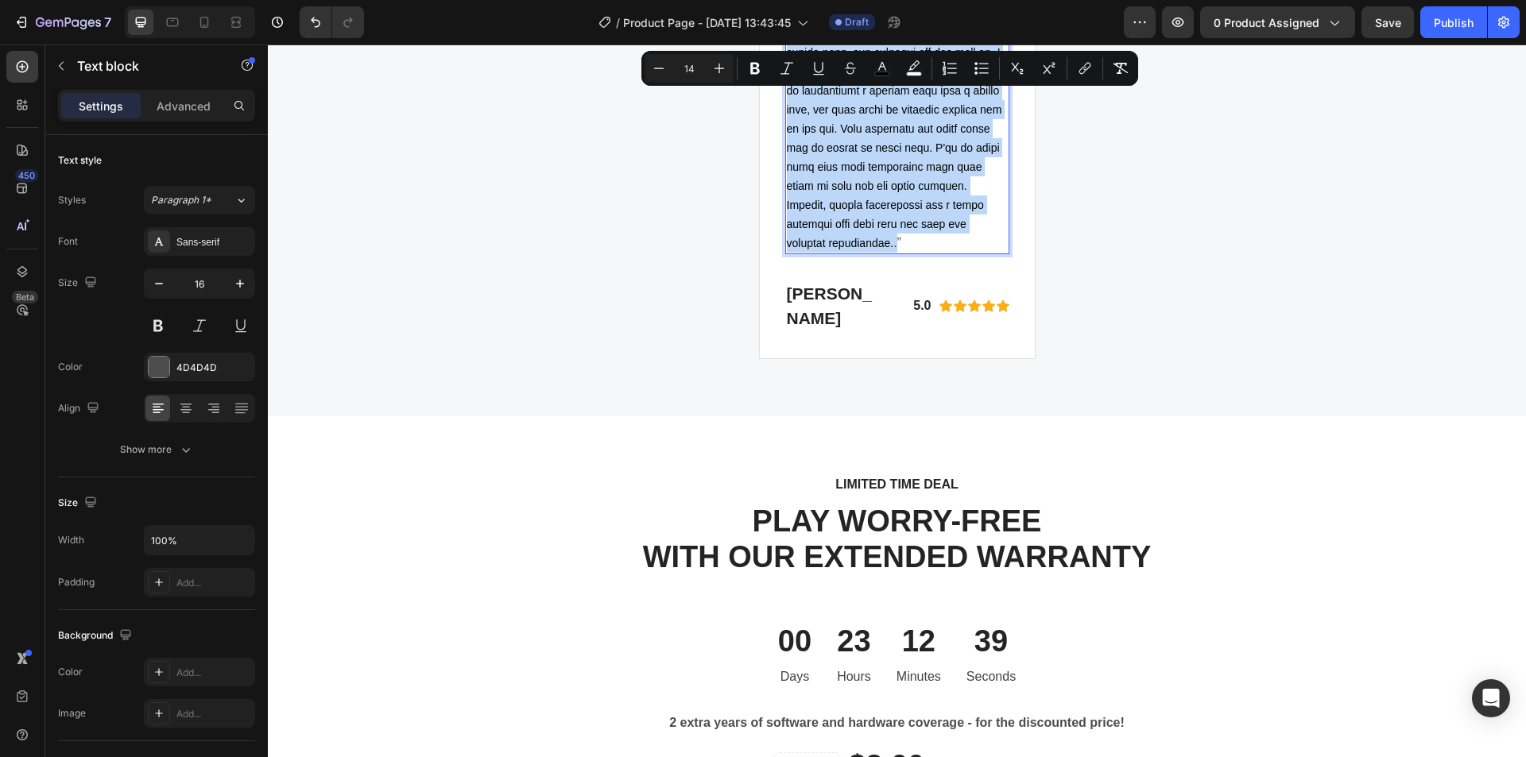
drag, startPoint x: 792, startPoint y: 95, endPoint x: 908, endPoint y: 293, distance: 230.1
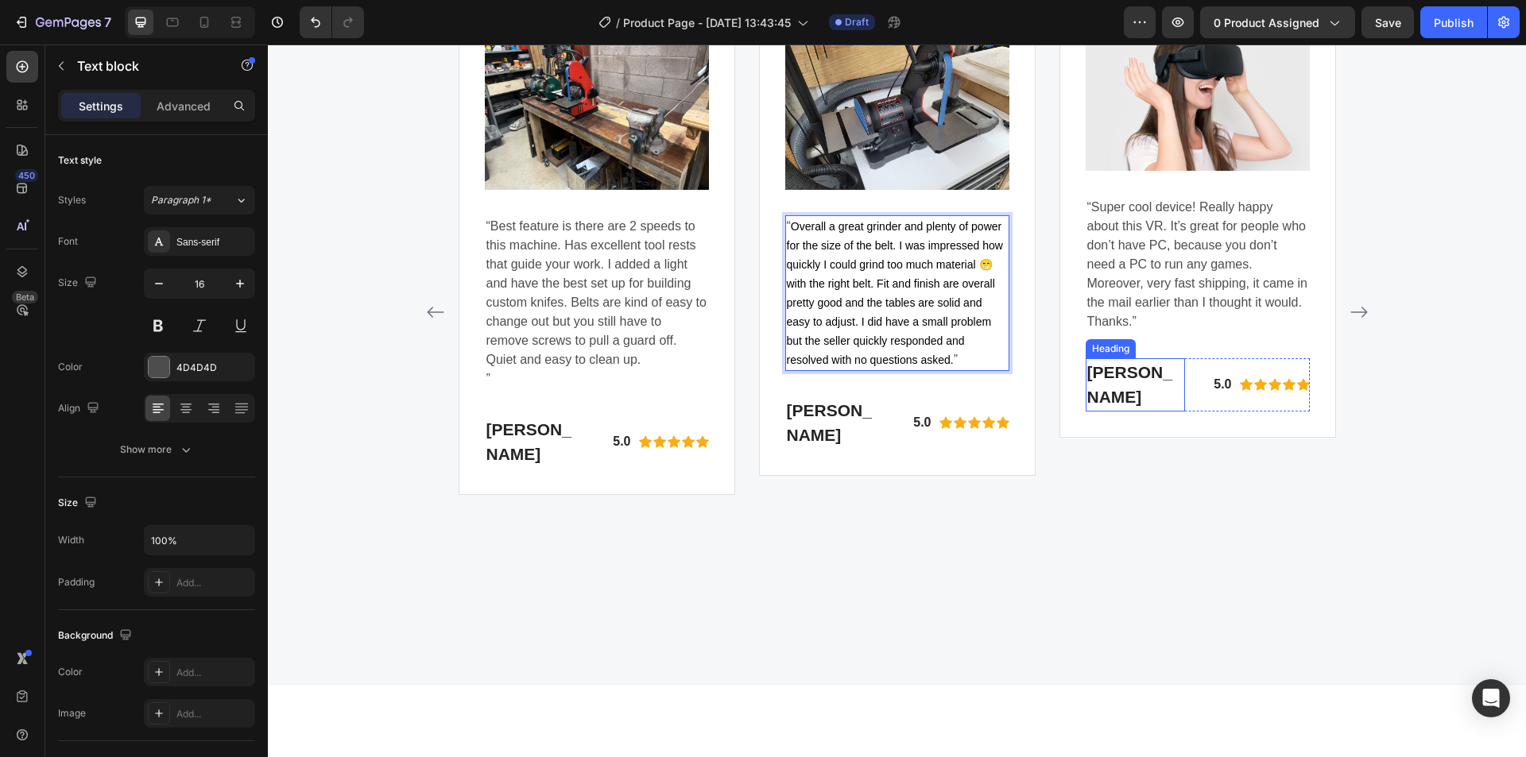
scroll to position [4302, 0]
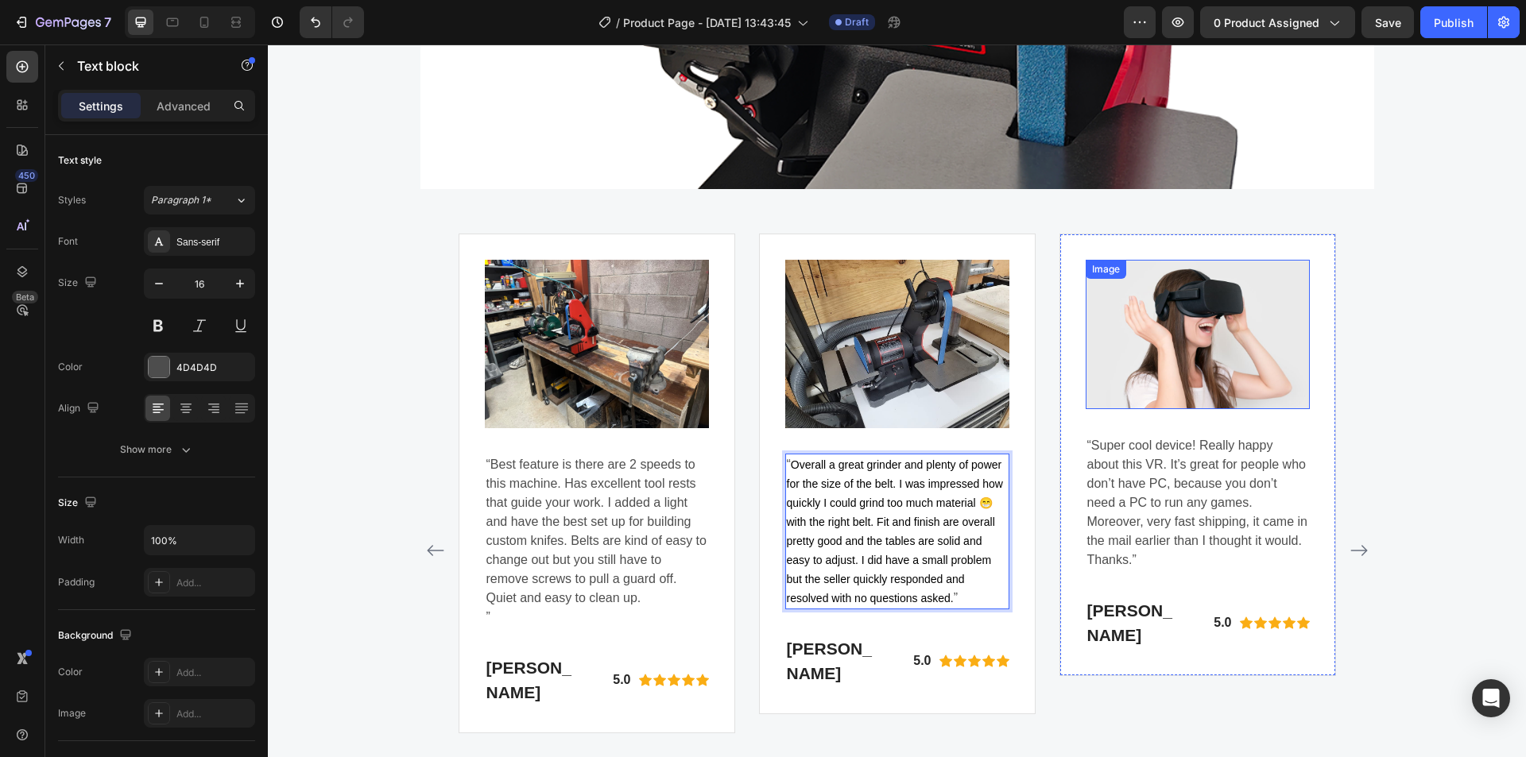
click at [1146, 282] on img at bounding box center [1198, 334] width 224 height 149
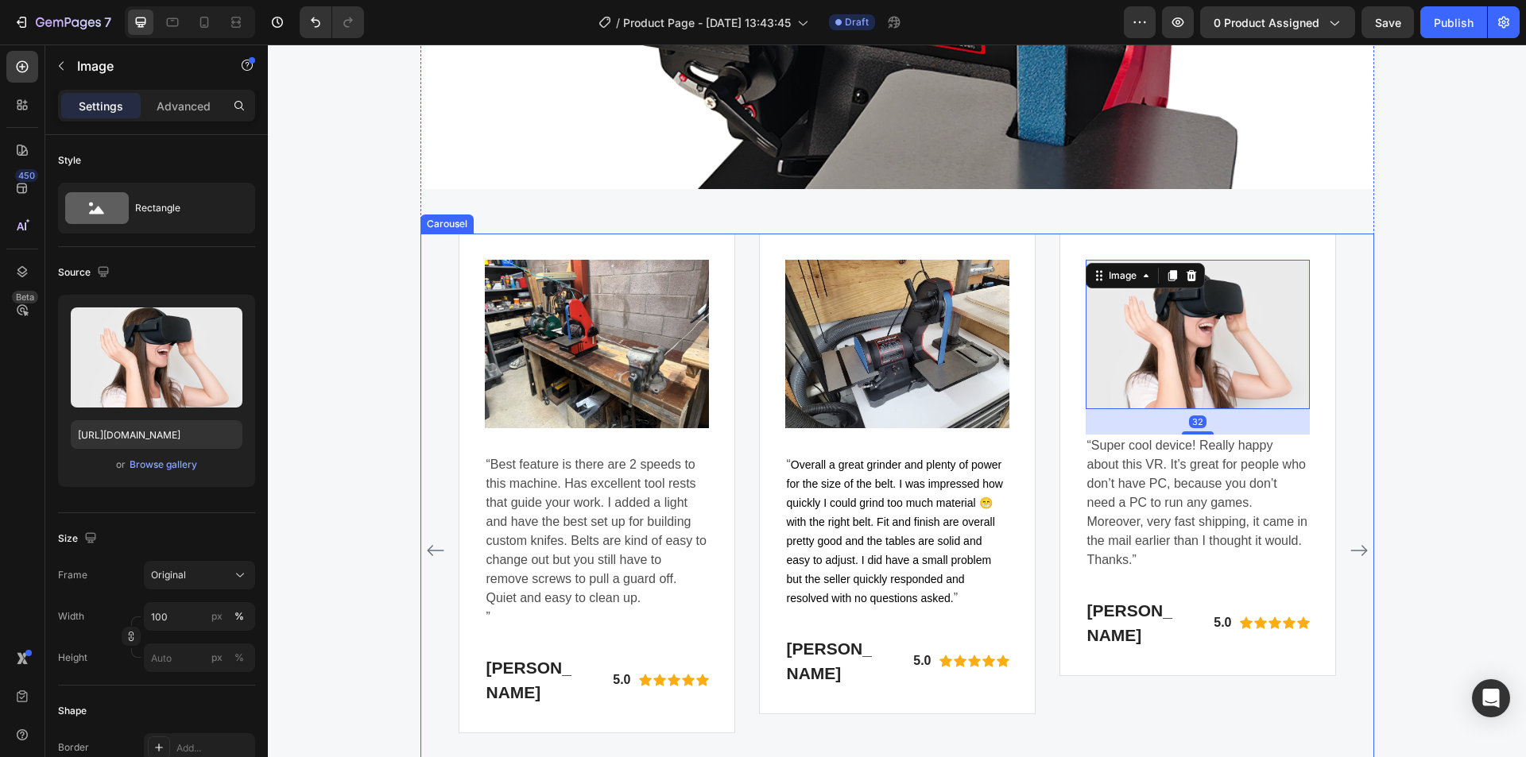
click at [1354, 560] on icon "Carousel Next Arrow" at bounding box center [1359, 550] width 19 height 19
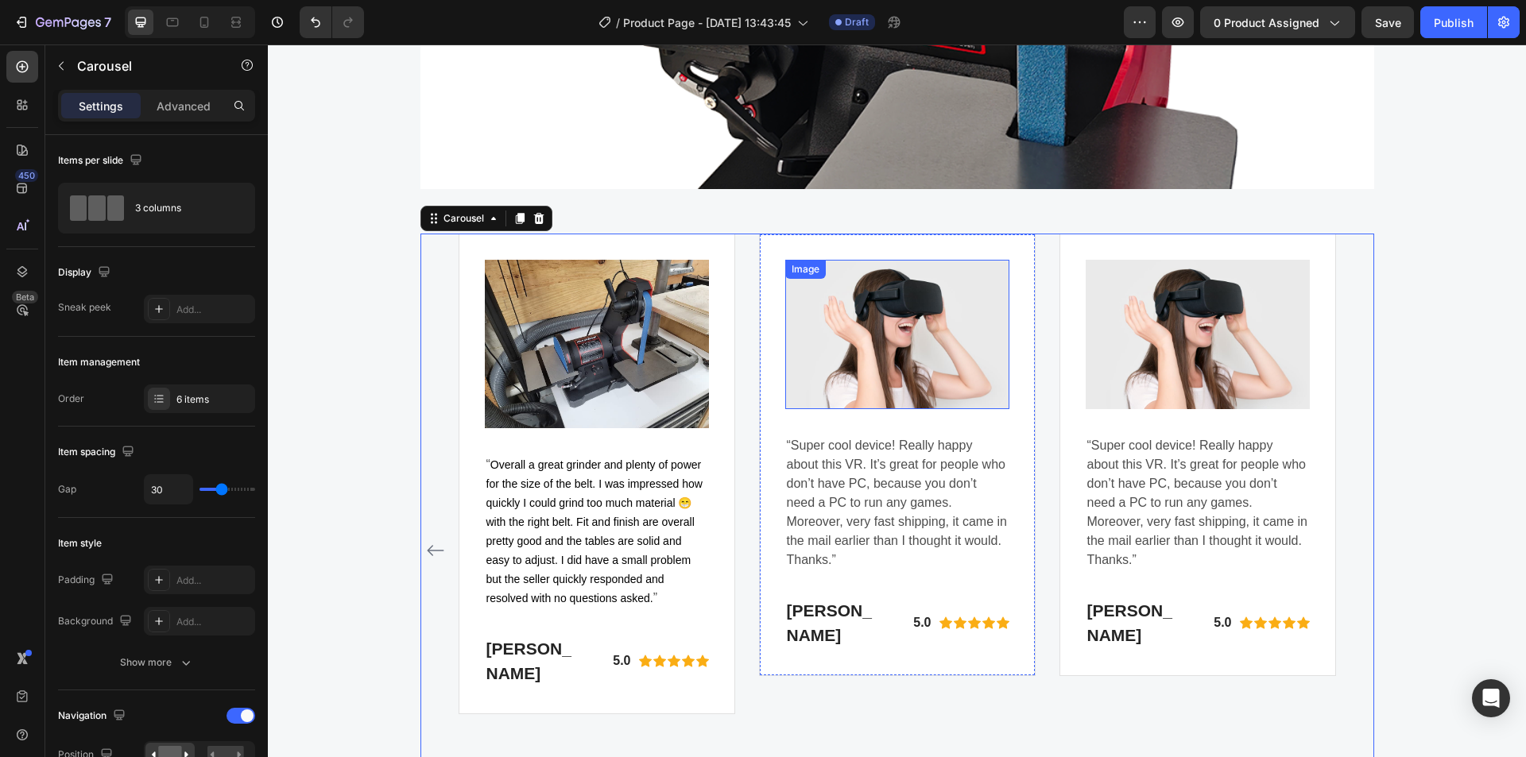
click at [877, 358] on img at bounding box center [897, 334] width 224 height 149
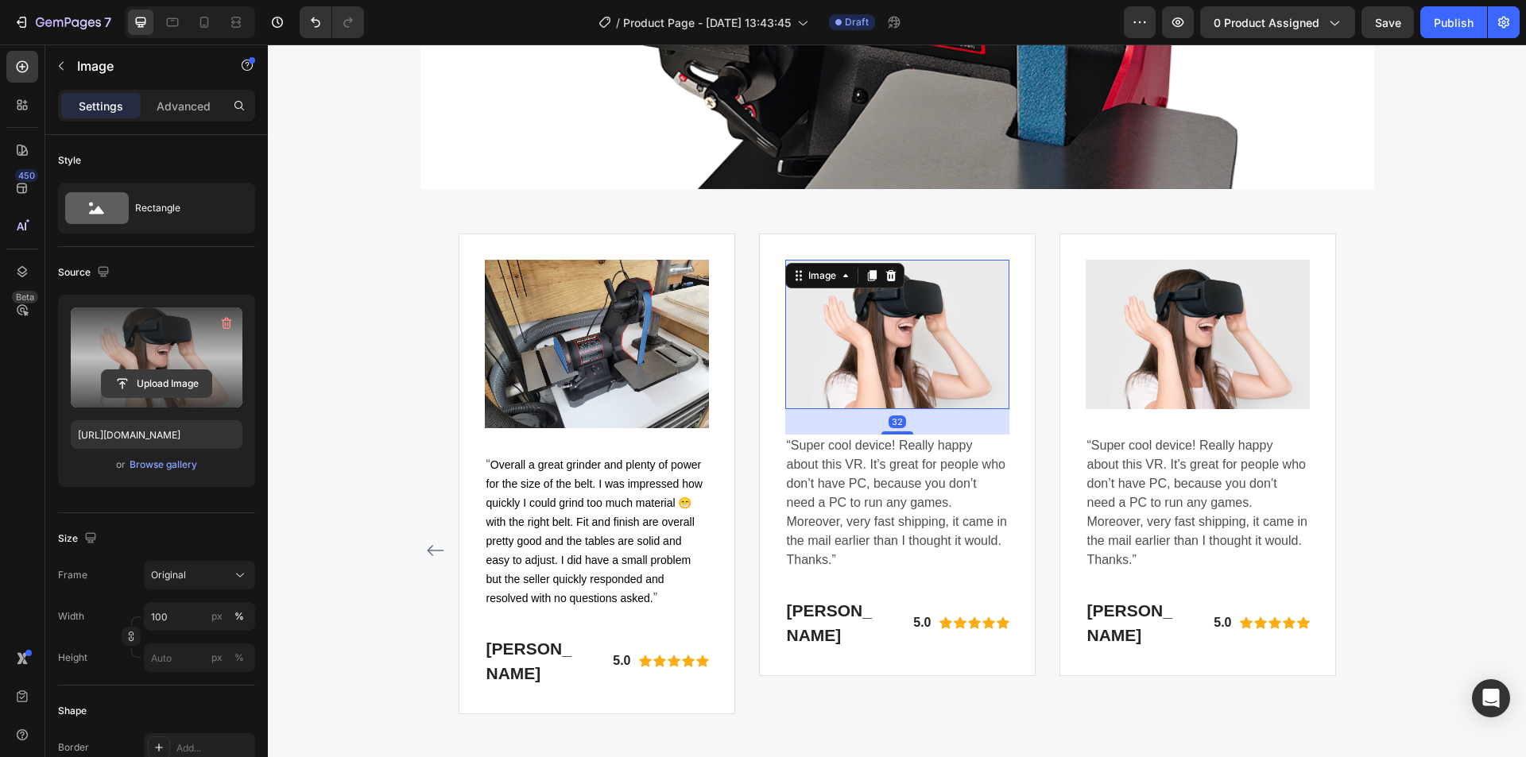
click at [159, 381] on input "file" at bounding box center [157, 383] width 110 height 27
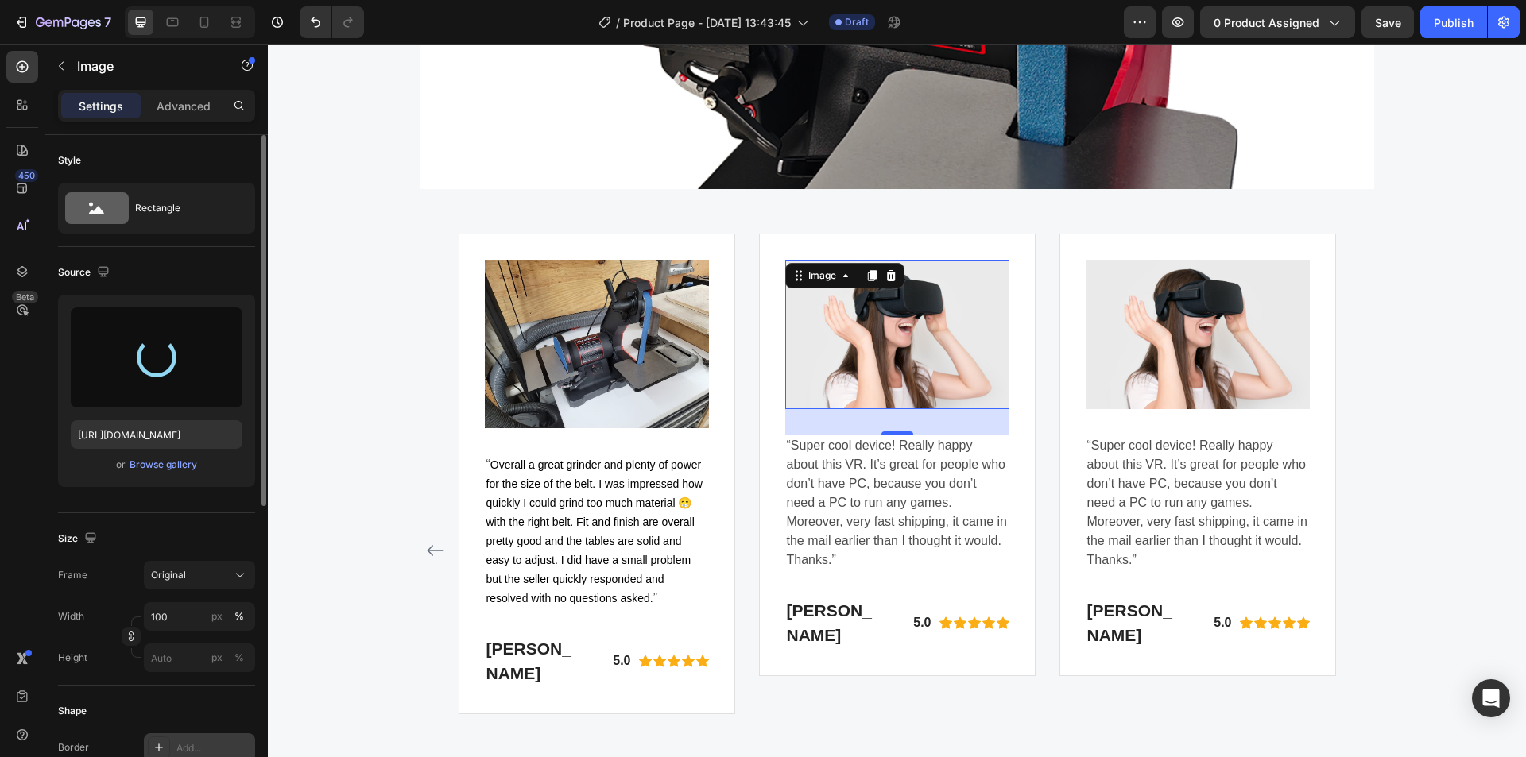
type input "https://cdn.shopify.com/s/files/1/0369/4696/8621/files/gempages_581741914605224…"
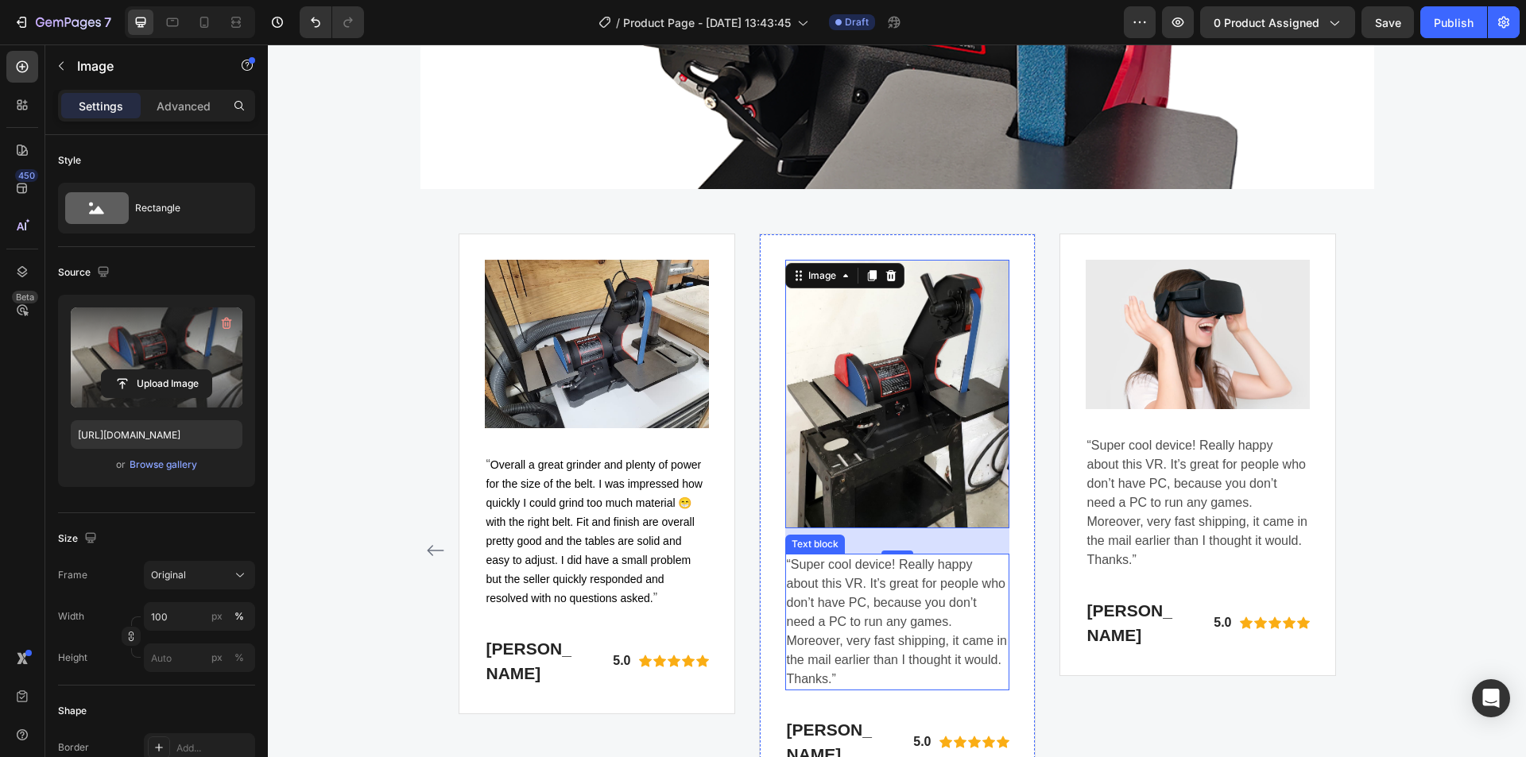
click at [847, 589] on p "“Super cool device! Really happy about this VR. It’s great for people who don’t…" at bounding box center [897, 623] width 221 height 134
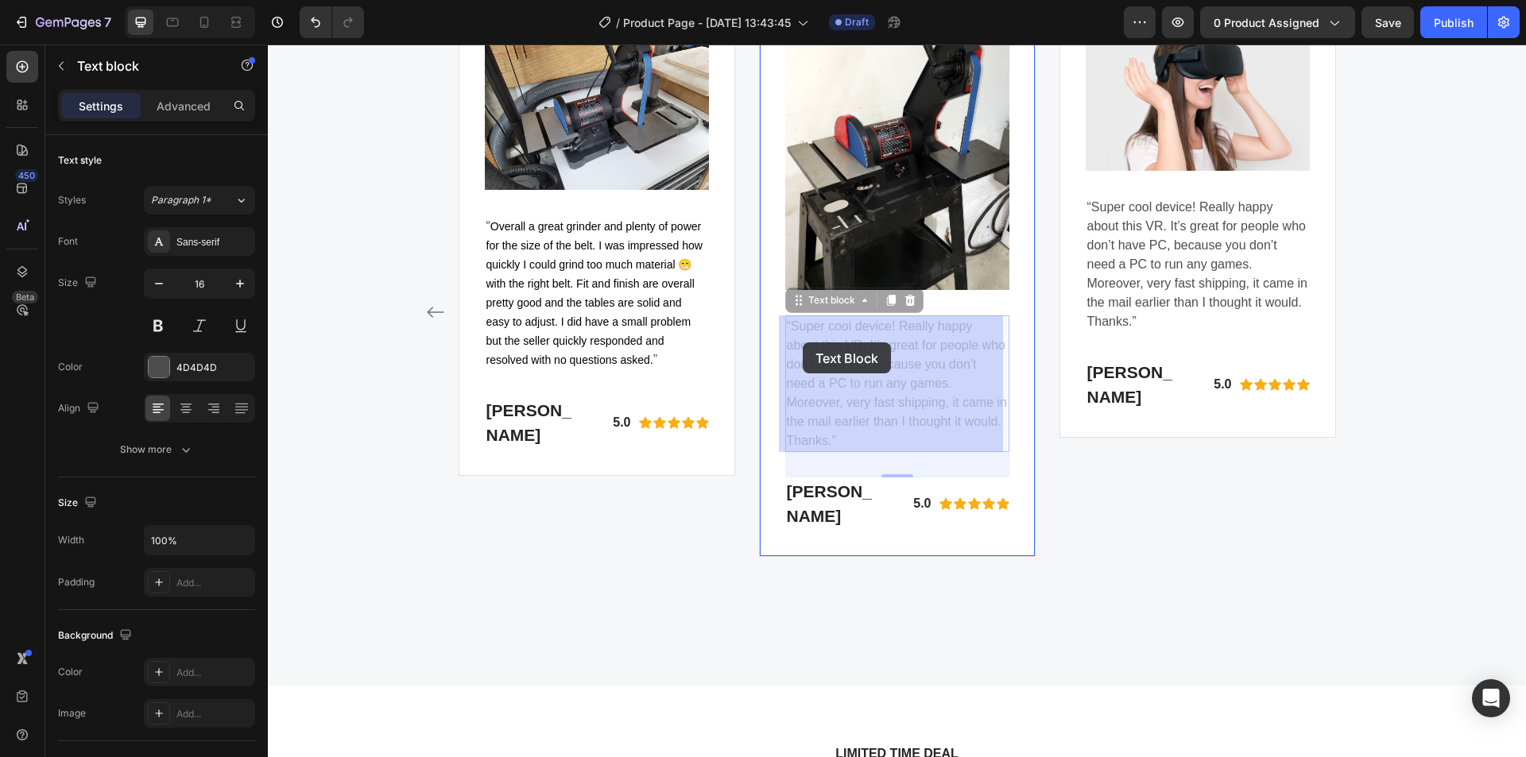
scroll to position [4505, 0]
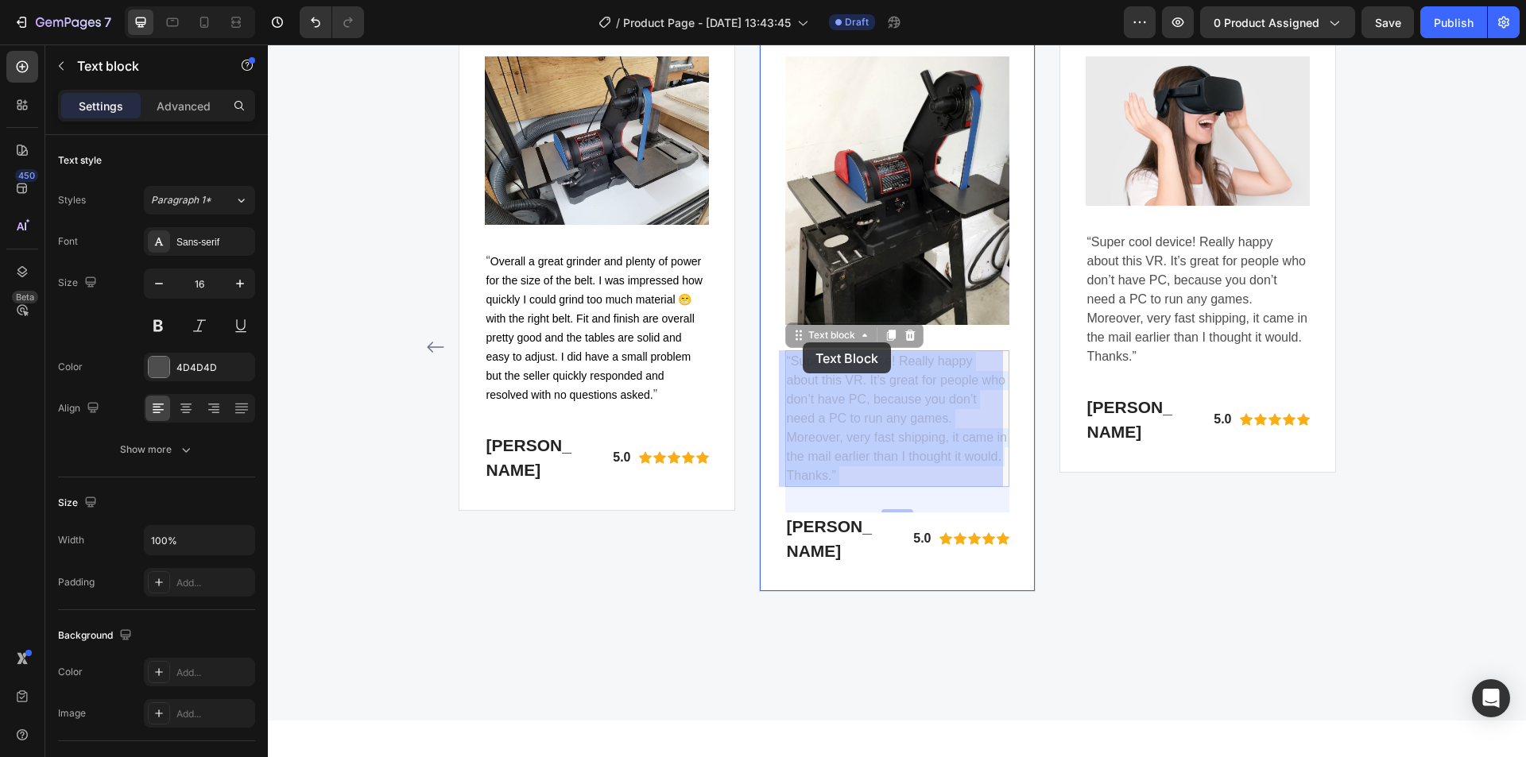
drag, startPoint x: 797, startPoint y: 325, endPoint x: 803, endPoint y: 343, distance: 18.3
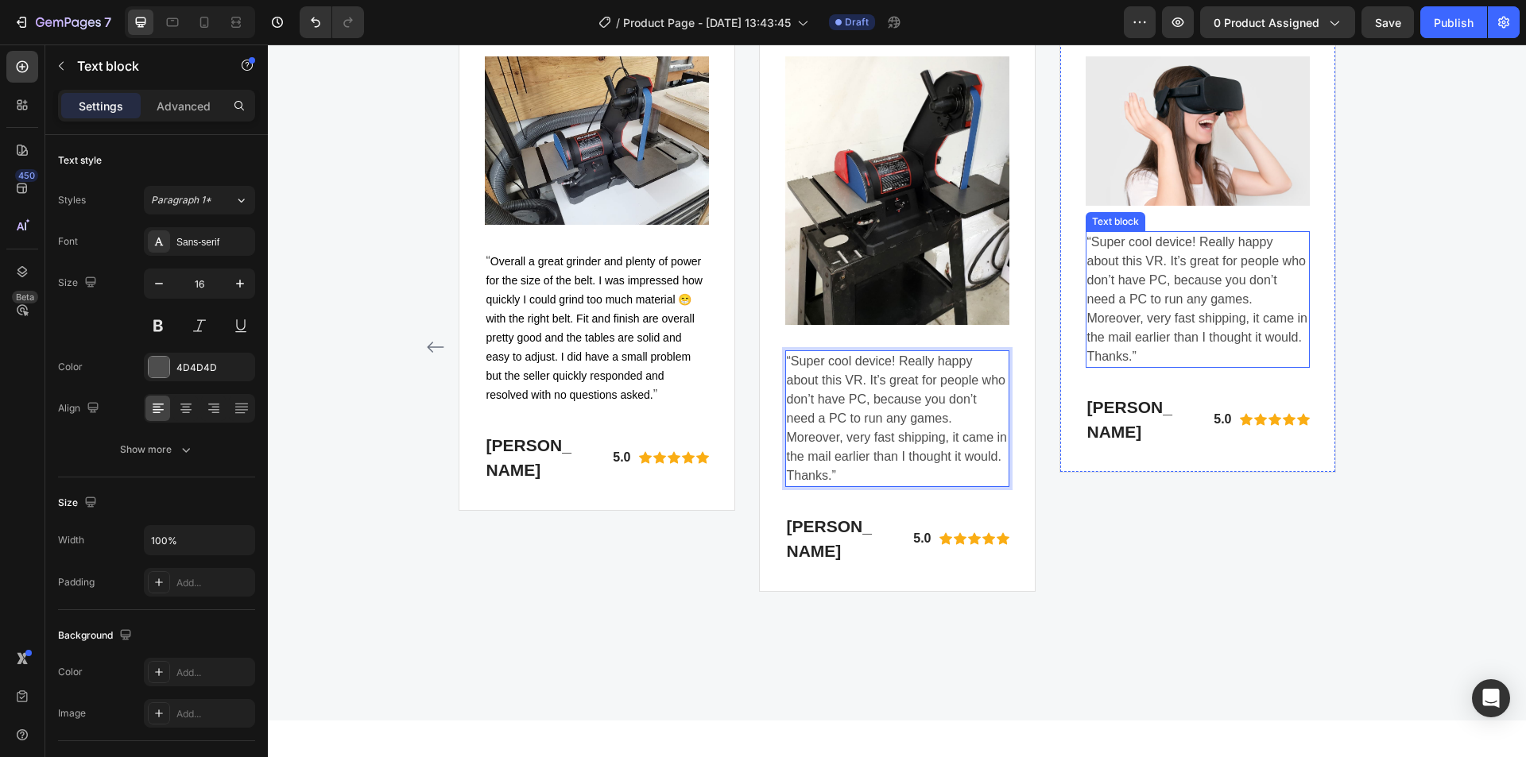
click at [1114, 278] on p "“Super cool device! Really happy about this VR. It’s great for people who don’t…" at bounding box center [1197, 300] width 221 height 134
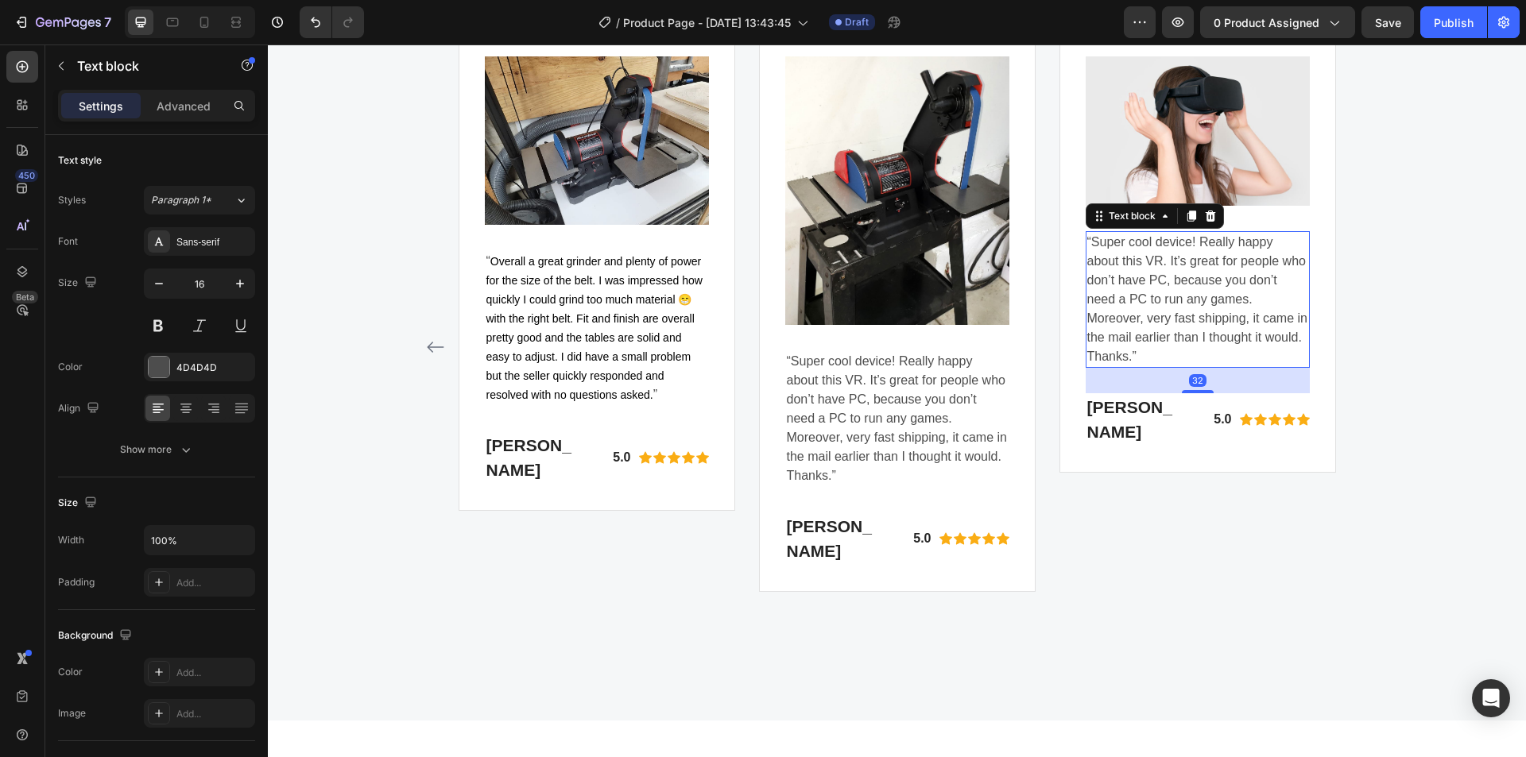
click at [1092, 242] on p "“Super cool device! Really happy about this VR. It’s great for people who don’t…" at bounding box center [1197, 300] width 221 height 134
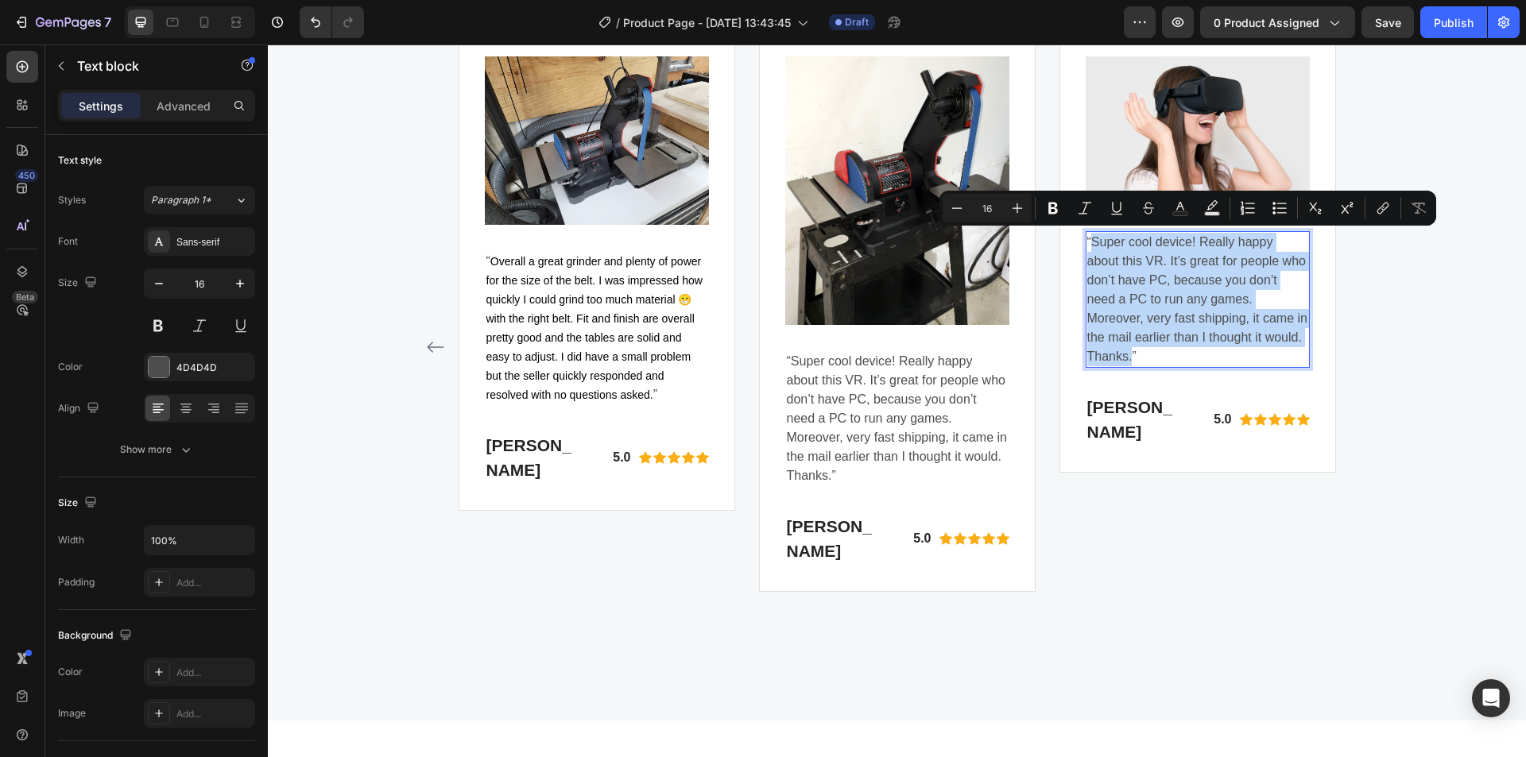
drag, startPoint x: 1094, startPoint y: 242, endPoint x: 1170, endPoint y: 366, distance: 144.9
click at [1170, 366] on p "“Super cool device! Really happy about this VR. It’s great for people who don’t…" at bounding box center [1197, 300] width 221 height 134
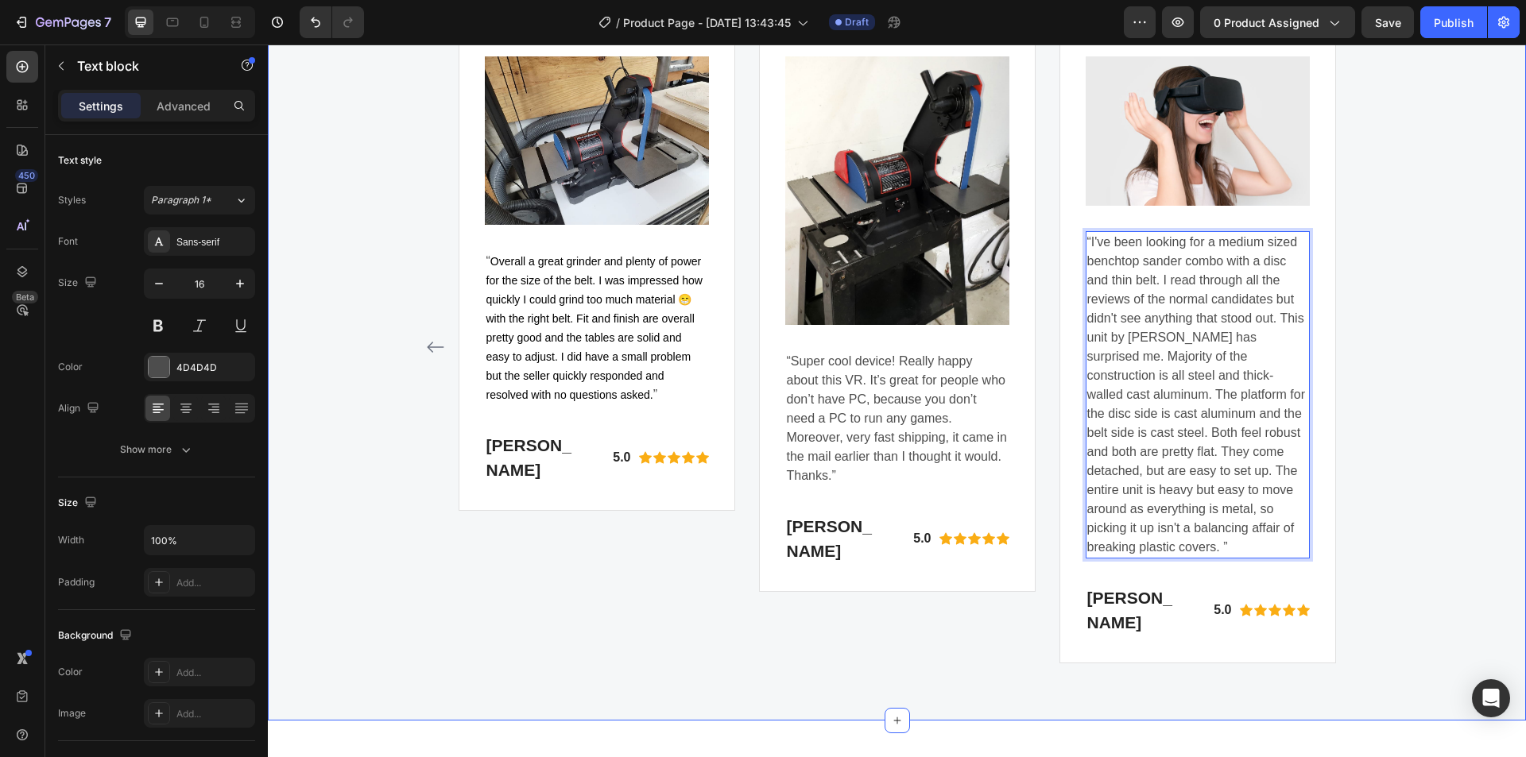
click at [1402, 347] on div "WHY CHOOSE US Text block A well-designed belt disc sander combo with a powerful…" at bounding box center [897, 0] width 1234 height 1327
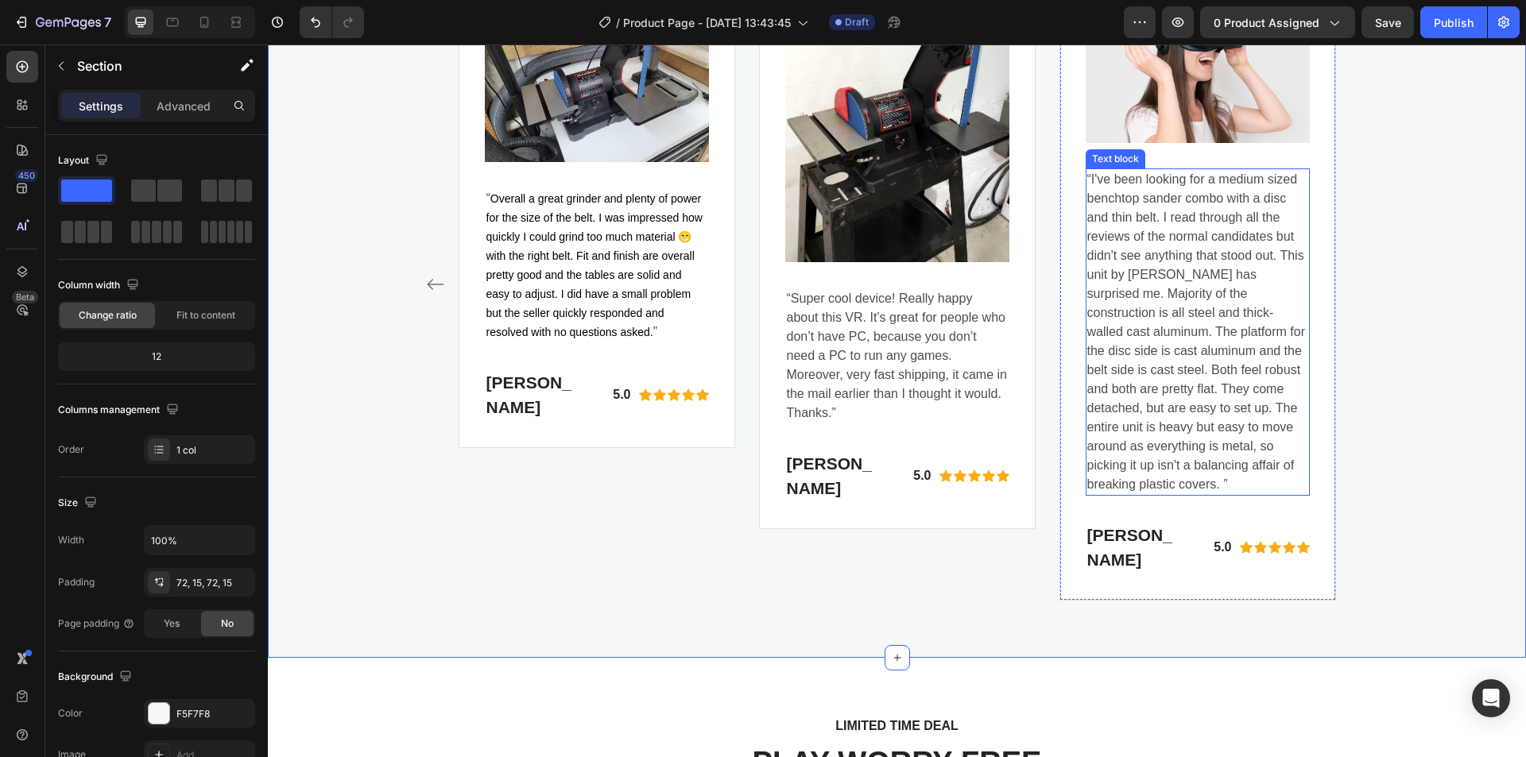
scroll to position [4585, 0]
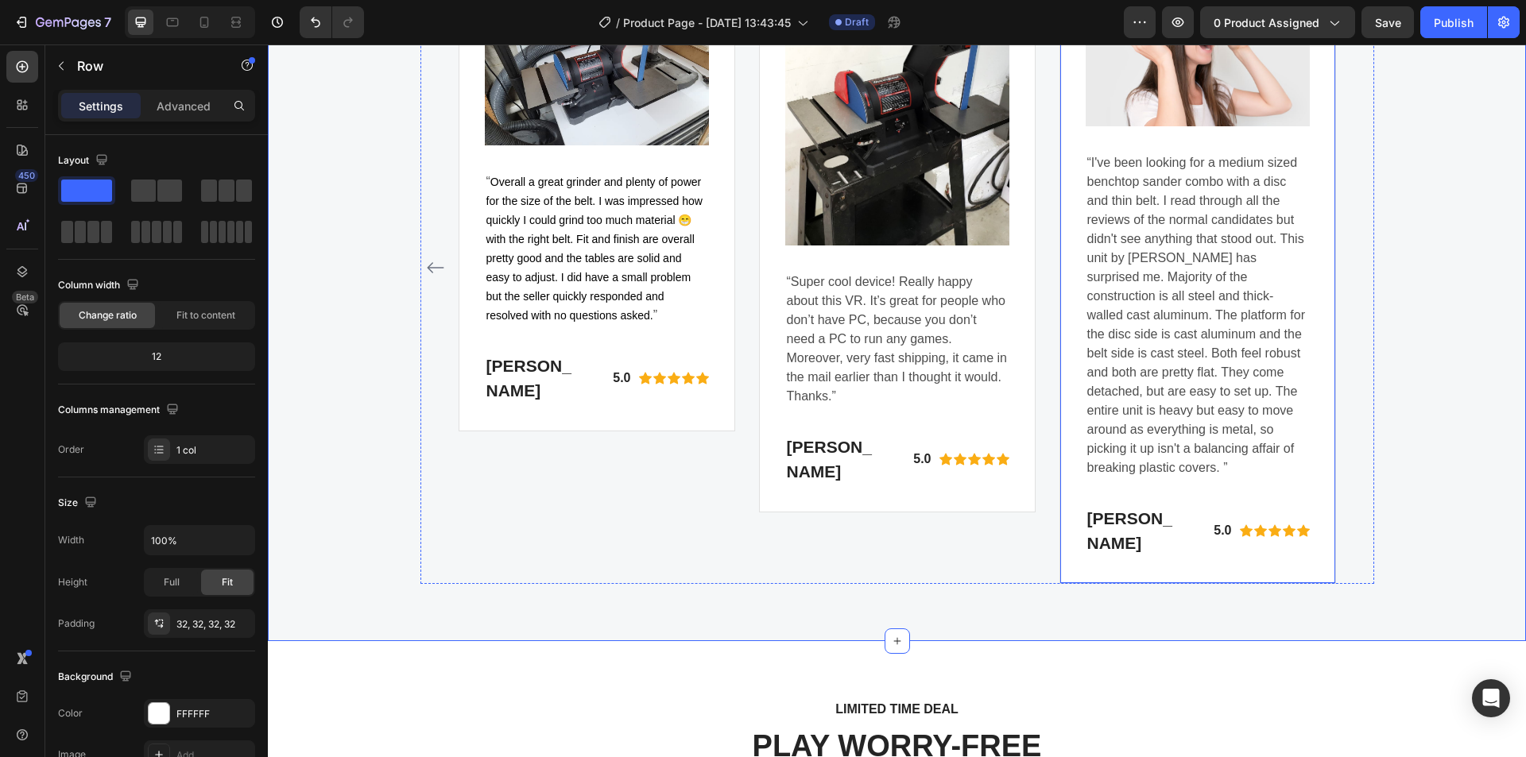
click at [1065, 490] on div "Image “I've been looking for a medium sized benchtop sander combo with a disc a…" at bounding box center [1198, 267] width 277 height 633
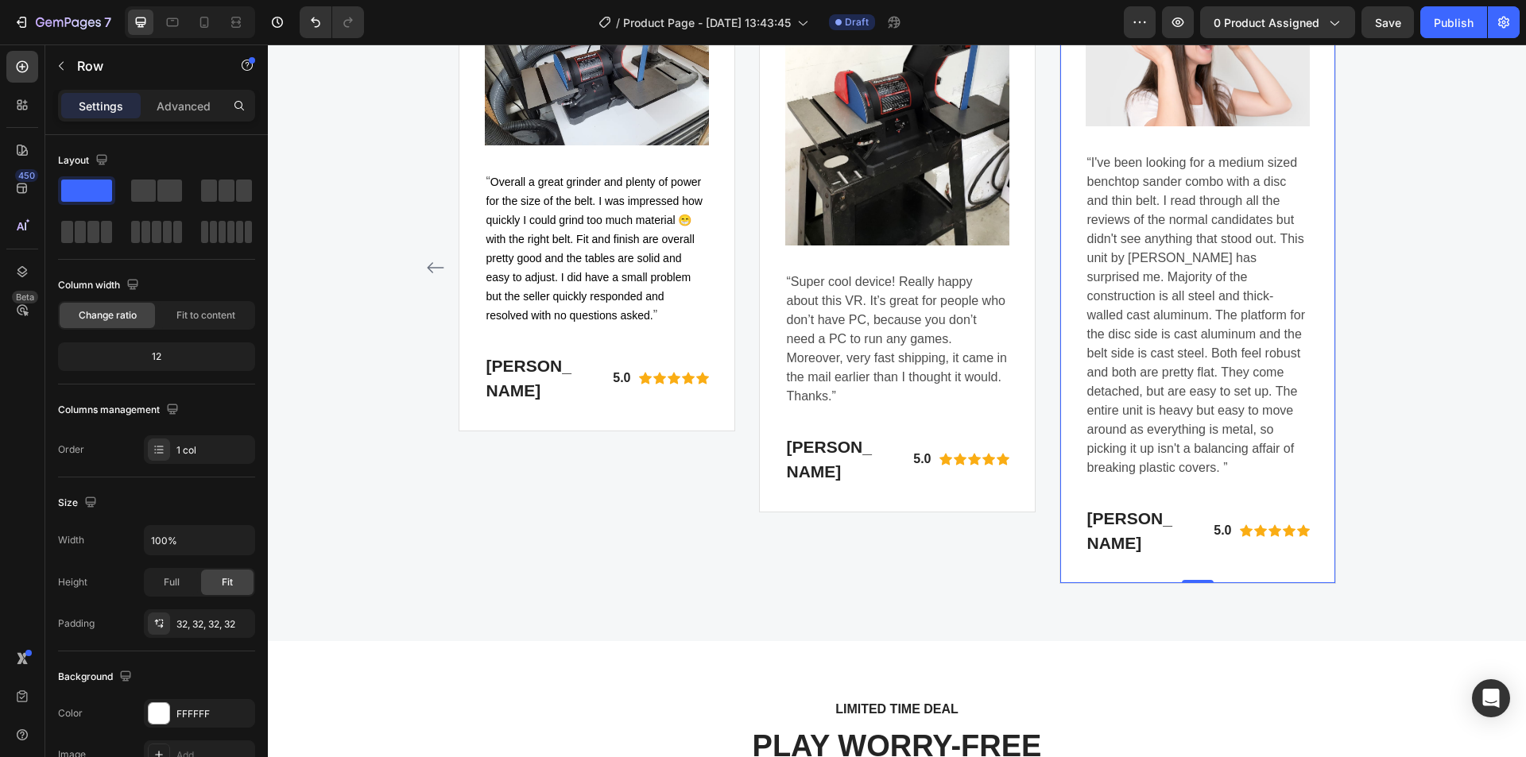
scroll to position [79, 0]
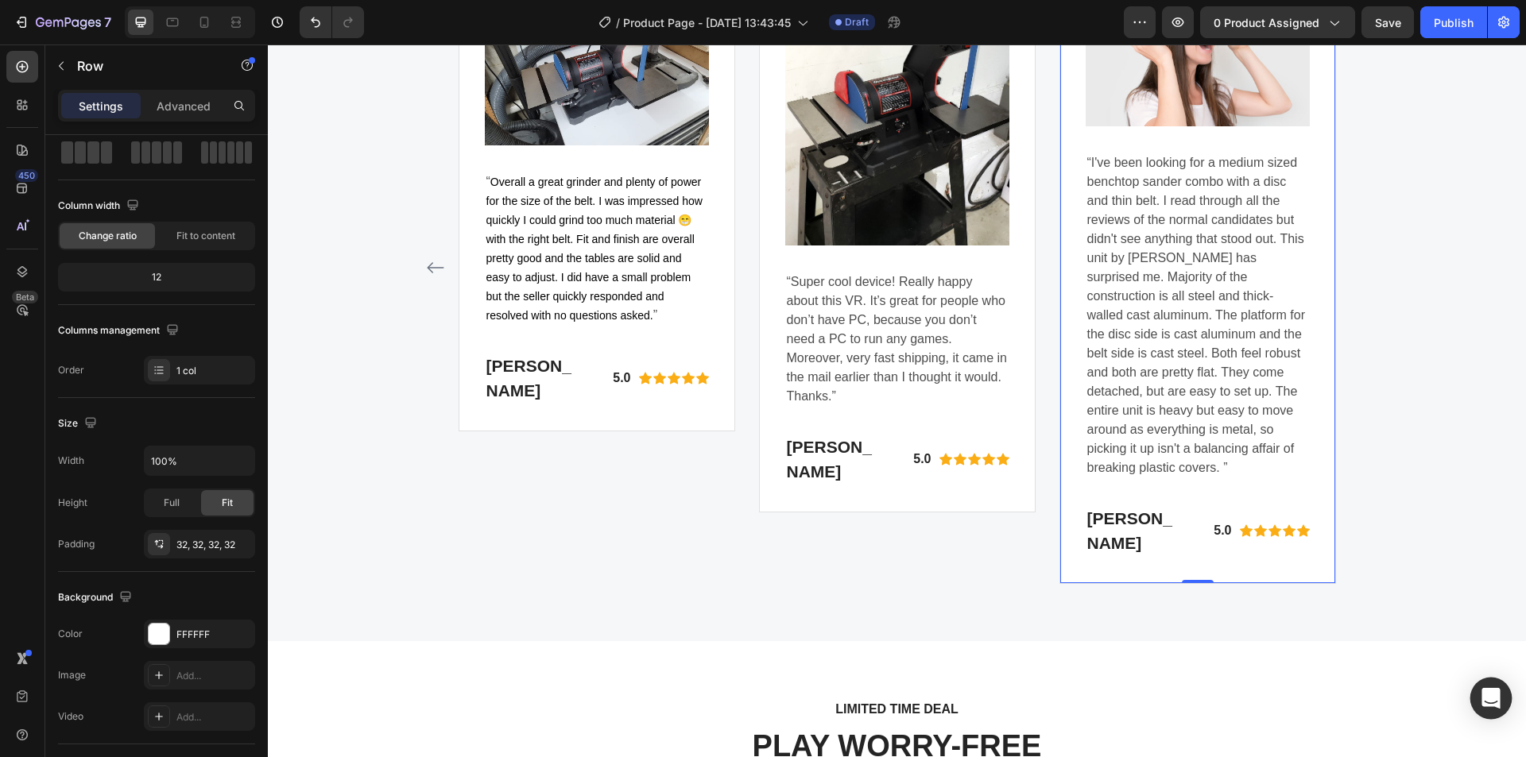
click at [1476, 690] on div "Open Intercom Messenger" at bounding box center [1491, 699] width 42 height 42
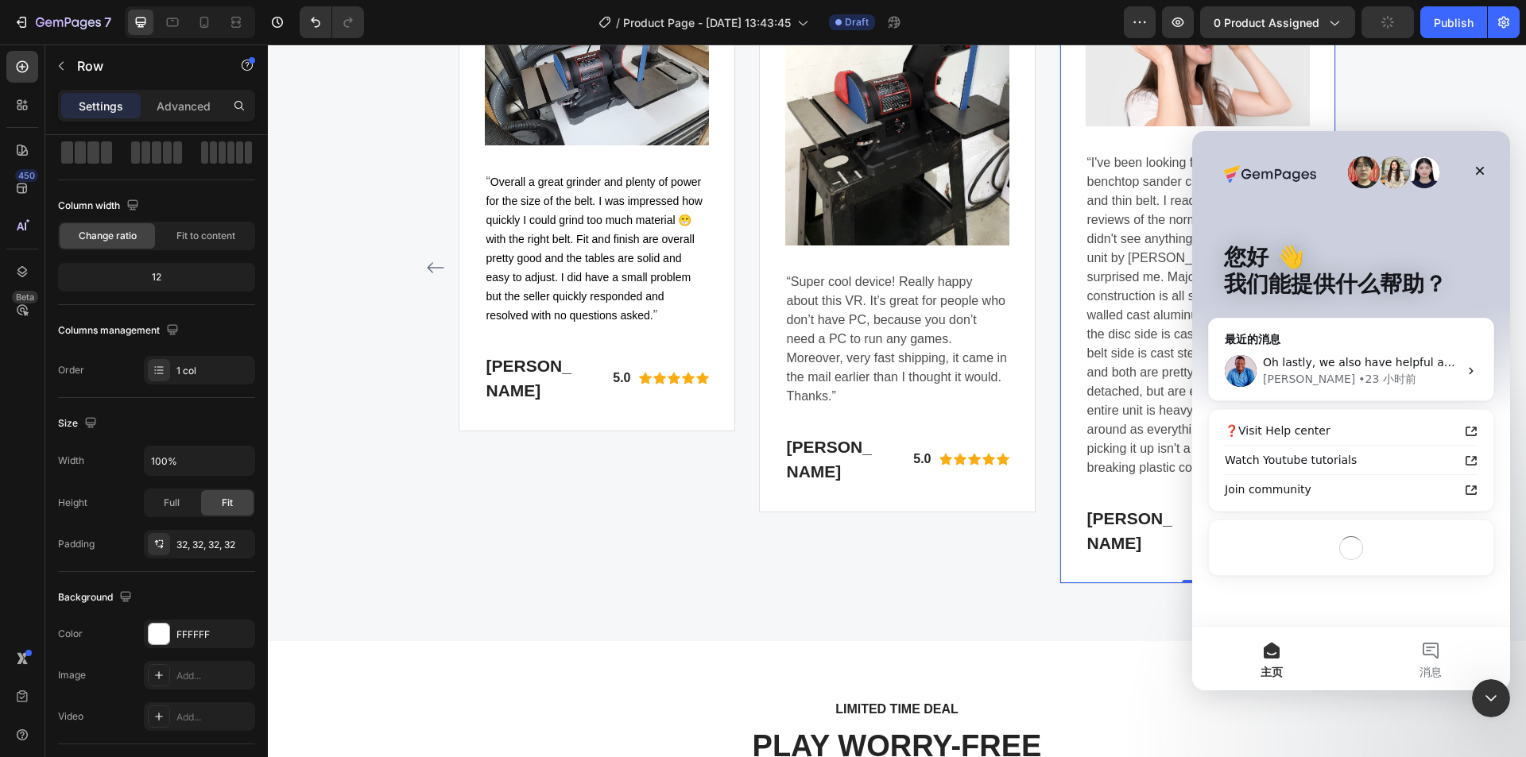
scroll to position [0, 0]
click at [1424, 647] on button "消息" at bounding box center [1430, 659] width 159 height 64
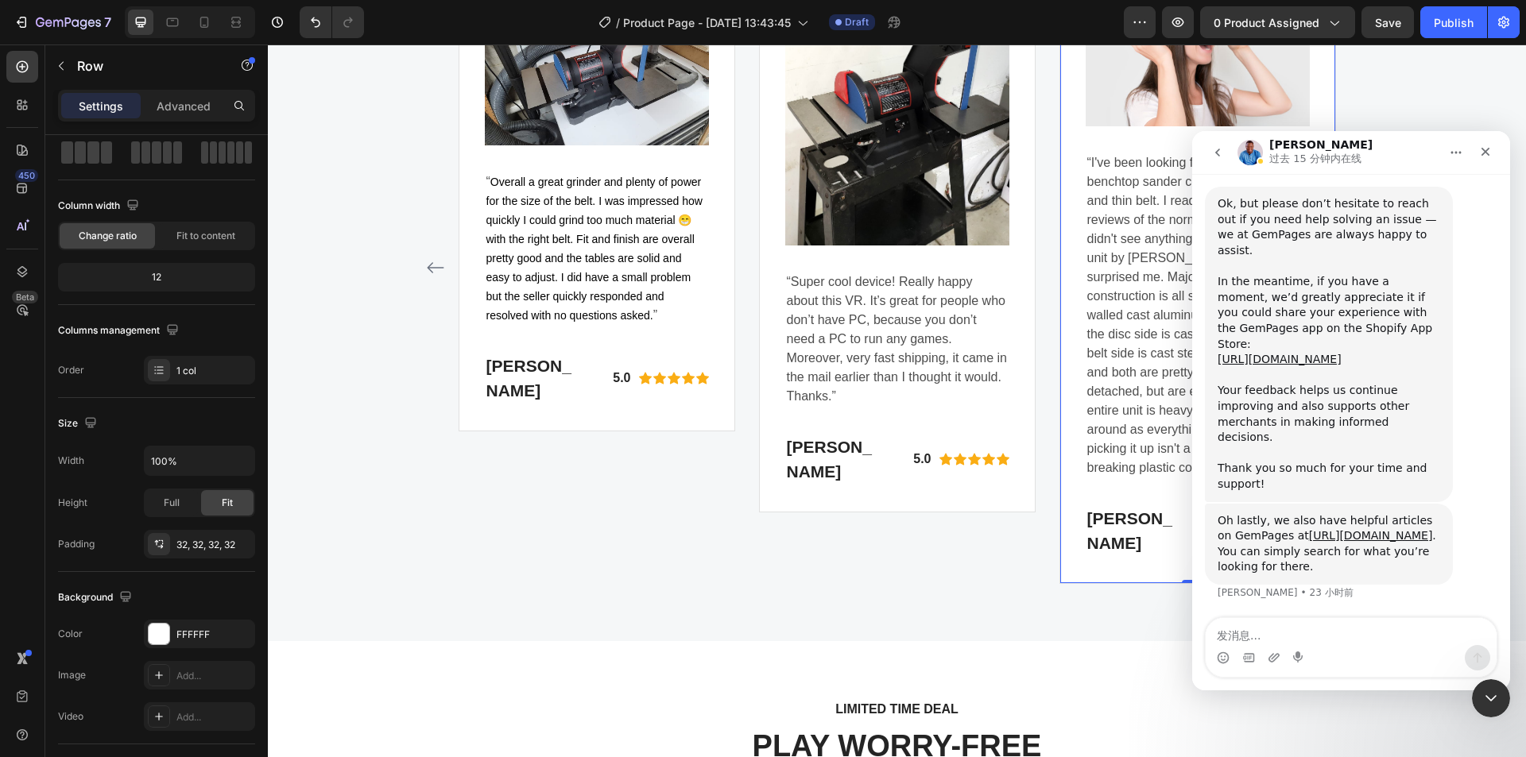
scroll to position [3021, 0]
type textarea "Hi"
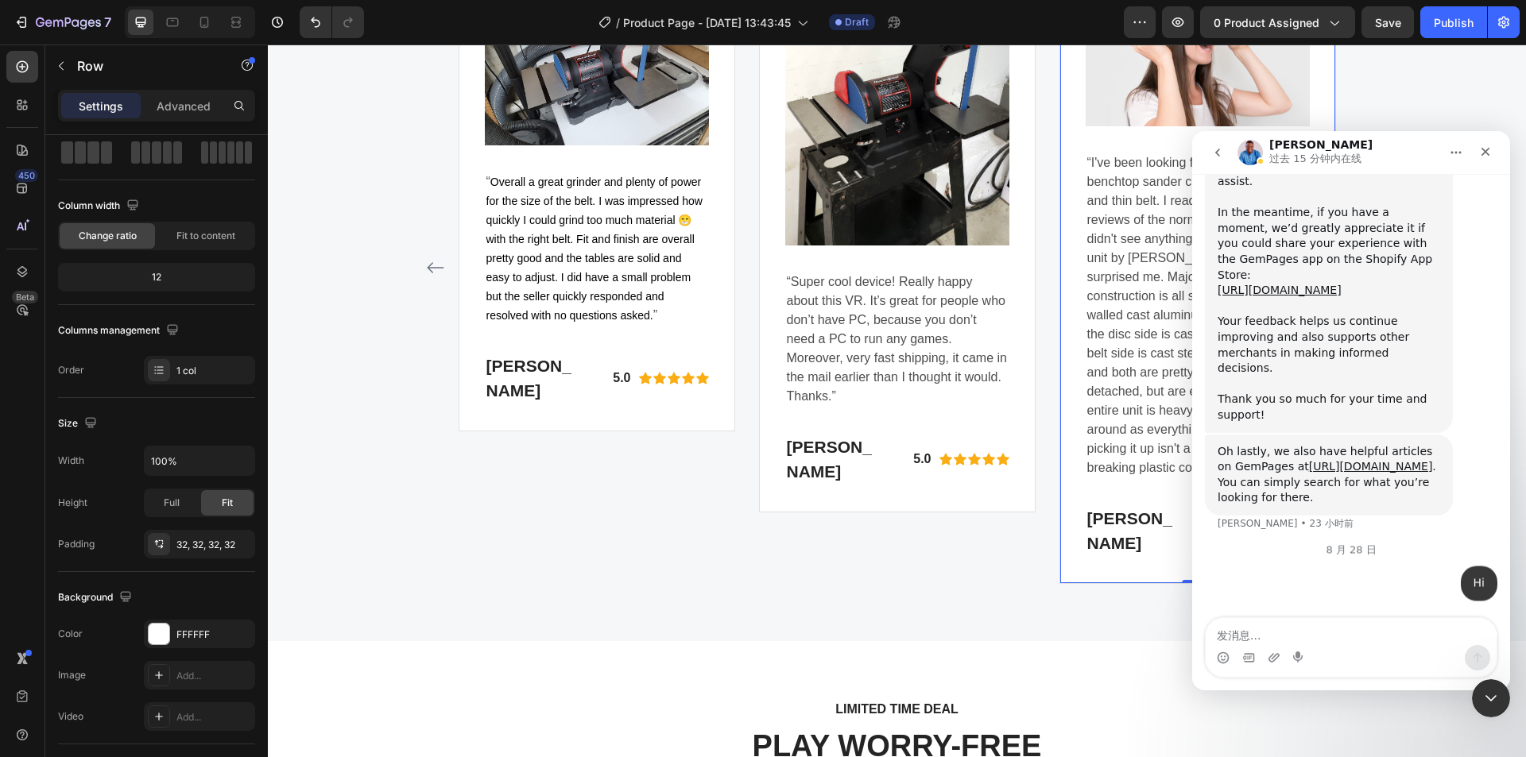
scroll to position [3112, 0]
click at [1484, 685] on div "关闭 Intercom Messenger" at bounding box center [1489, 696] width 38 height 38
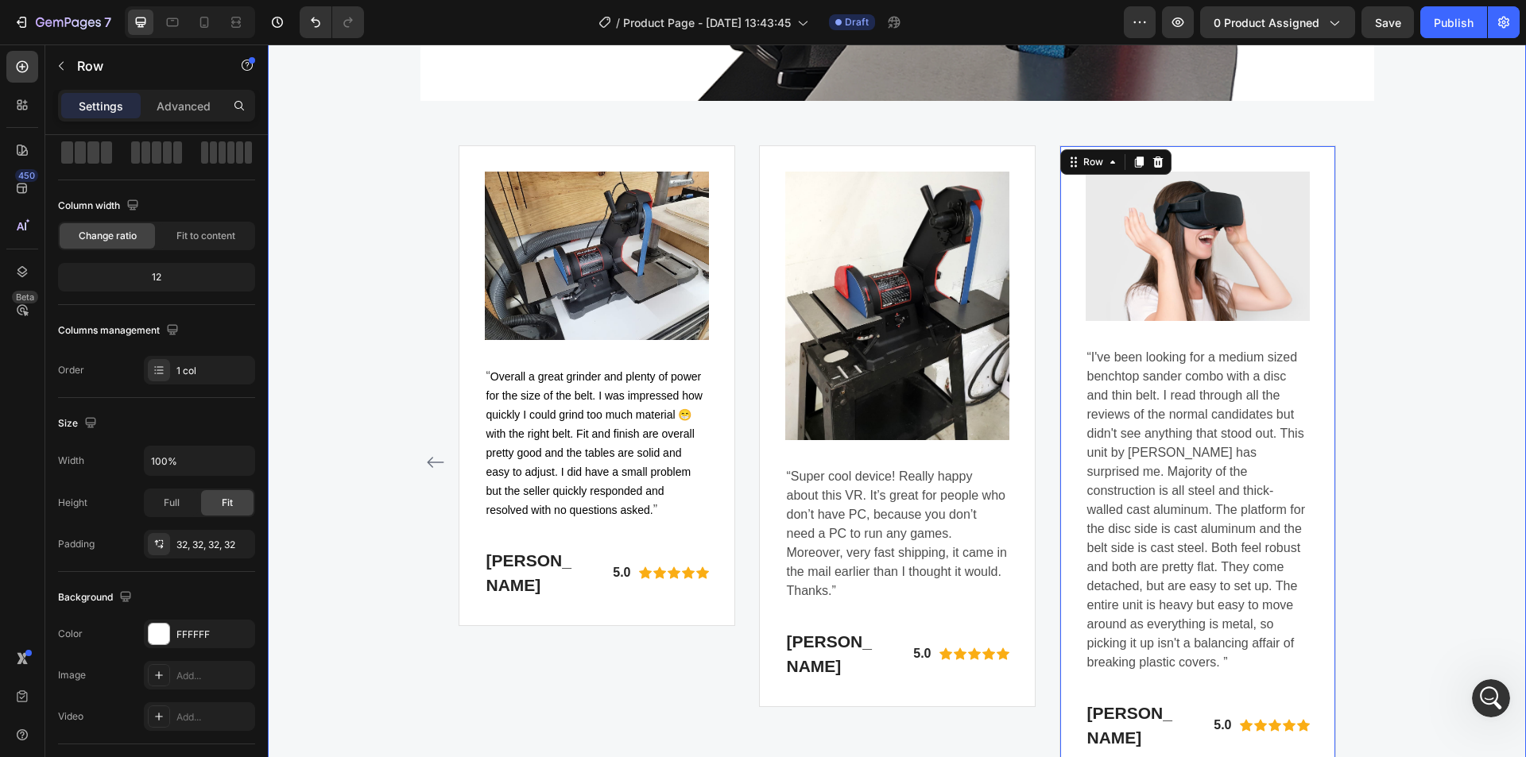
scroll to position [4426, 0]
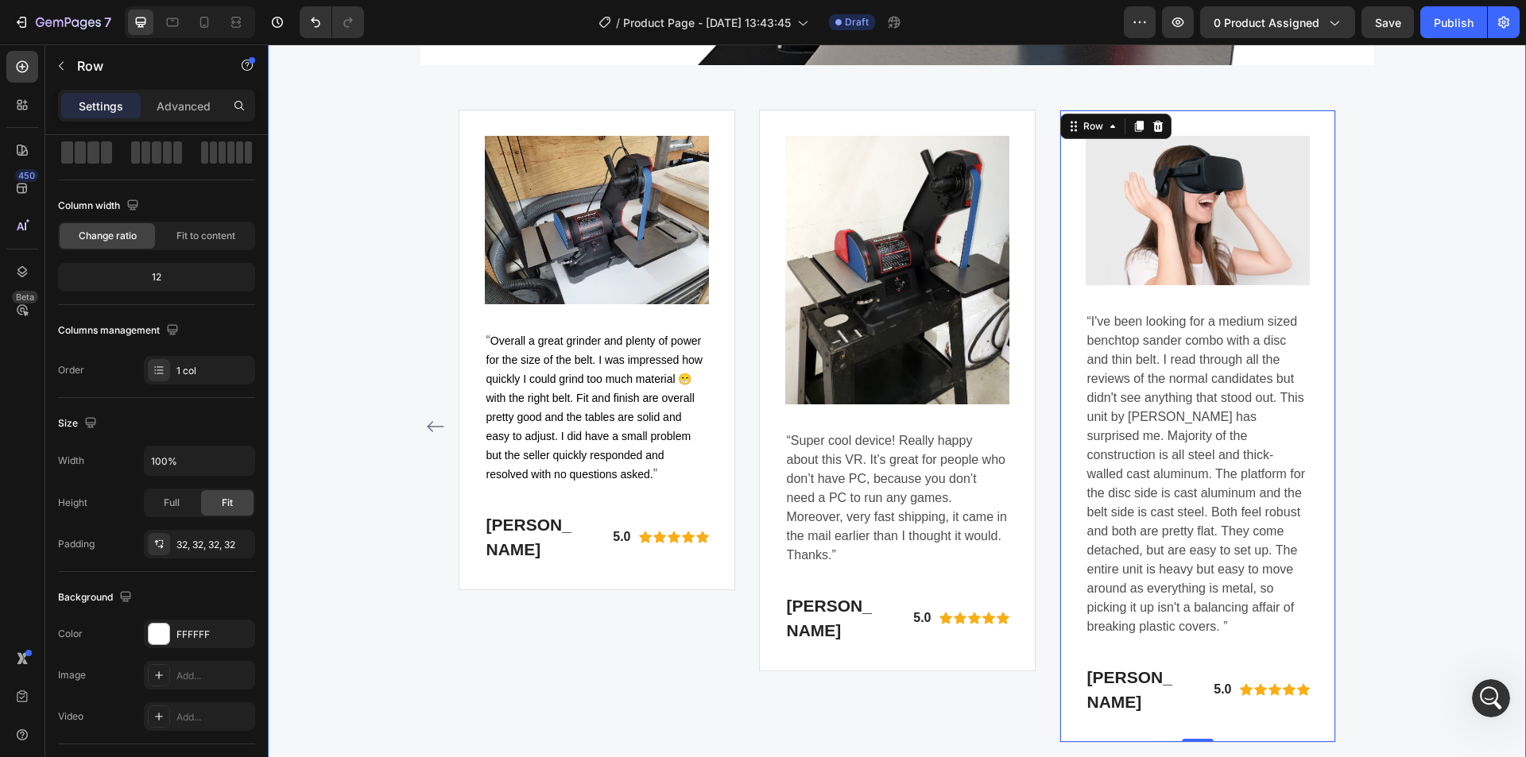
click at [1468, 438] on div "WHY CHOOSE US Text block A well-designed belt disc sander combo with a powerful…" at bounding box center [897, 80] width 1234 height 1327
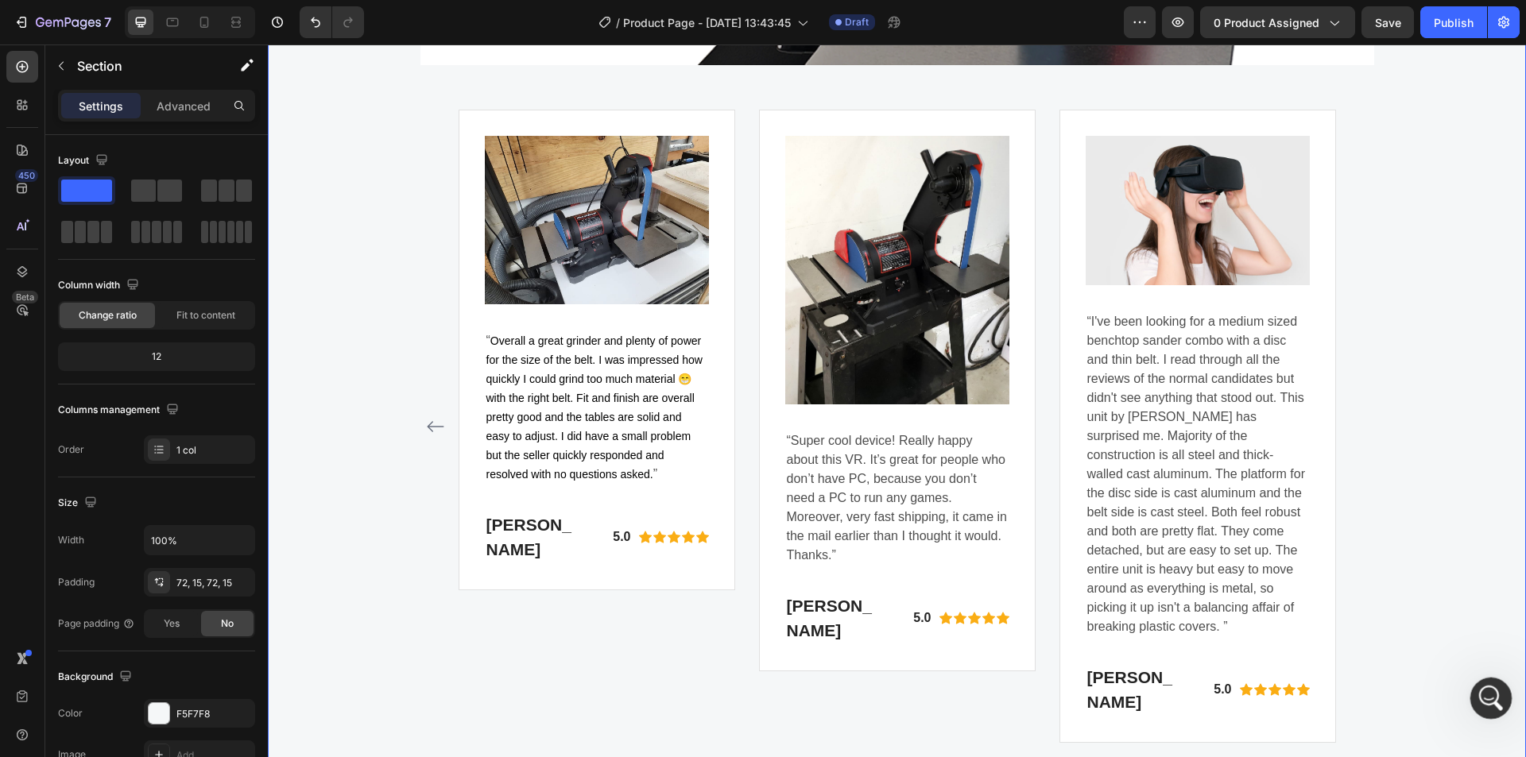
click at [1502, 689] on div "打开 Intercom Messenger" at bounding box center [1488, 696] width 52 height 52
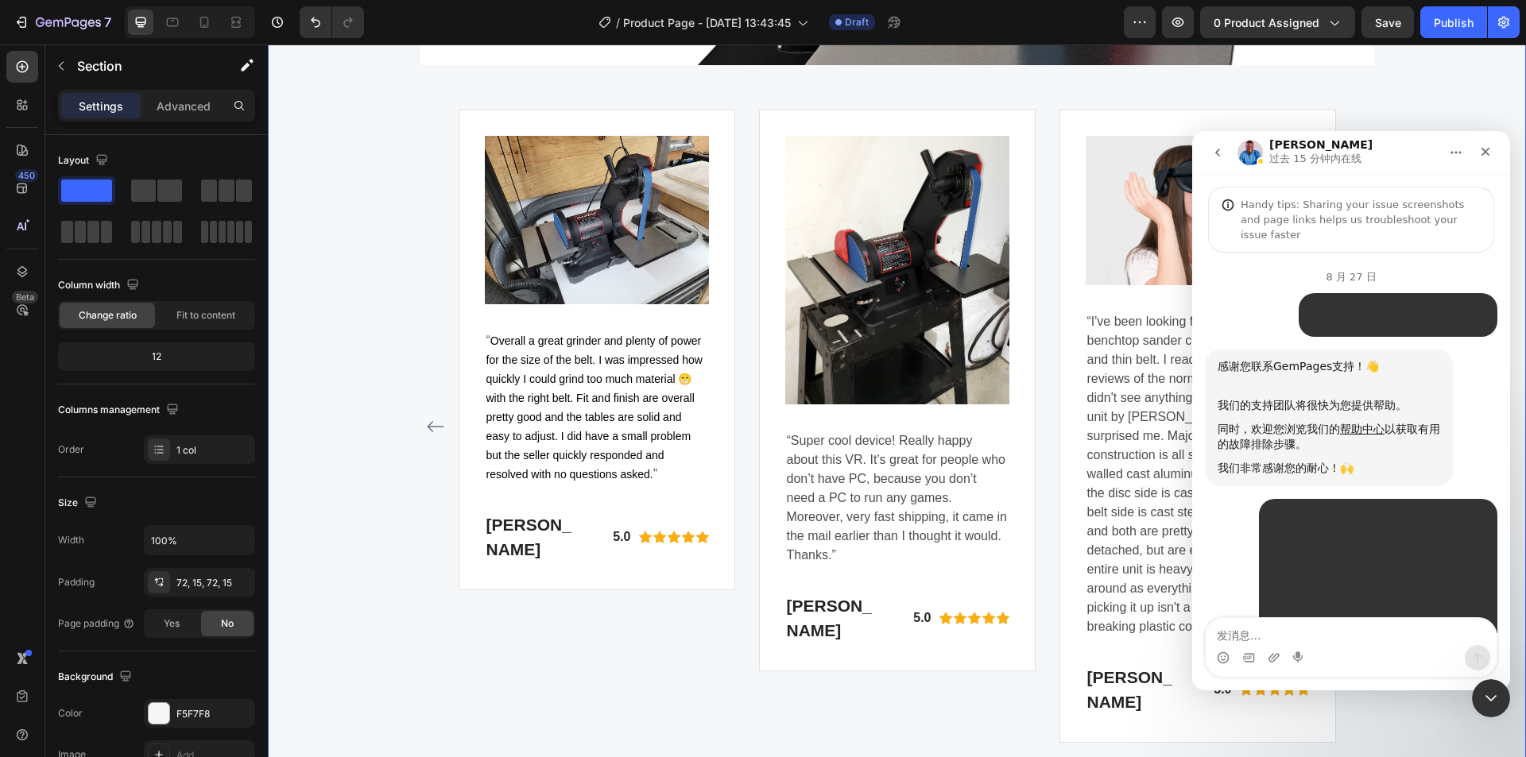
click at [1332, 163] on p "过去 15 分钟内在线" at bounding box center [1315, 159] width 92 height 16
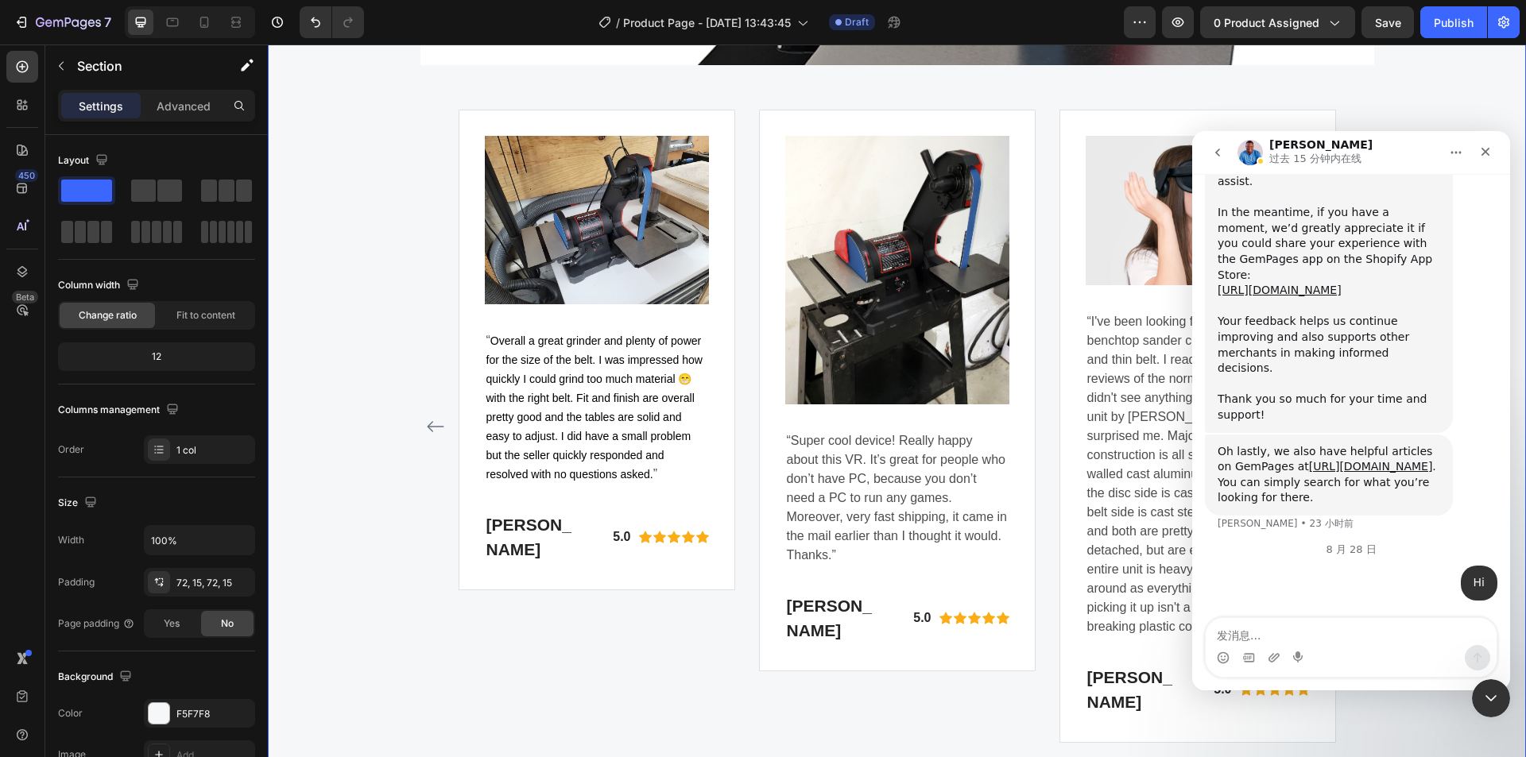
scroll to position [3112, 0]
click at [1262, 637] on textarea "发消息..." at bounding box center [1351, 631] width 291 height 27
paste textarea "发消息..."
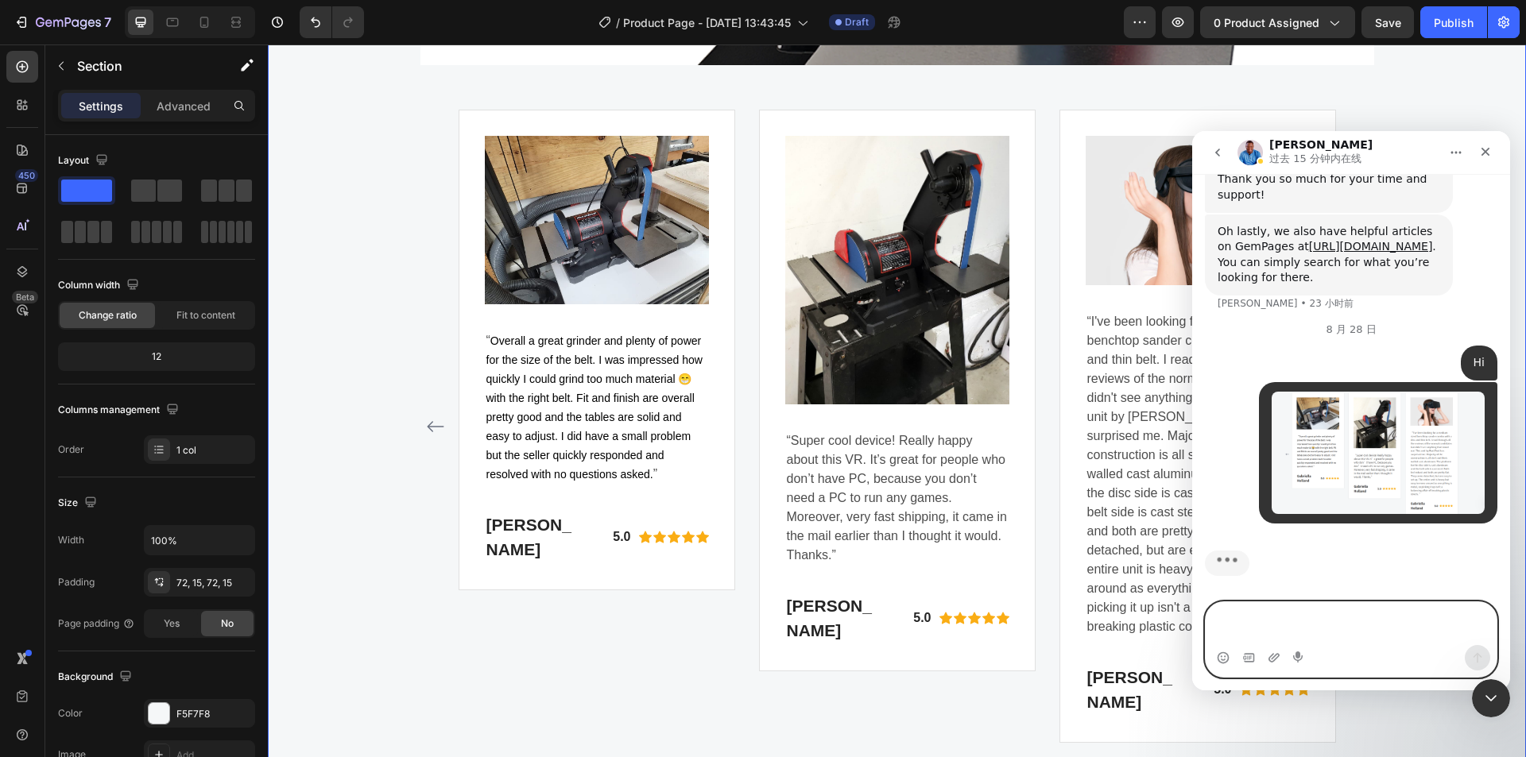
scroll to position [3332, 0]
click at [1252, 615] on textarea "发消息..." at bounding box center [1351, 623] width 291 height 43
paste textarea "I want to collapse the text so that they are all at the same height. How should…"
type textarea "I want to collapse the text so that they are all at the same height. How should…"
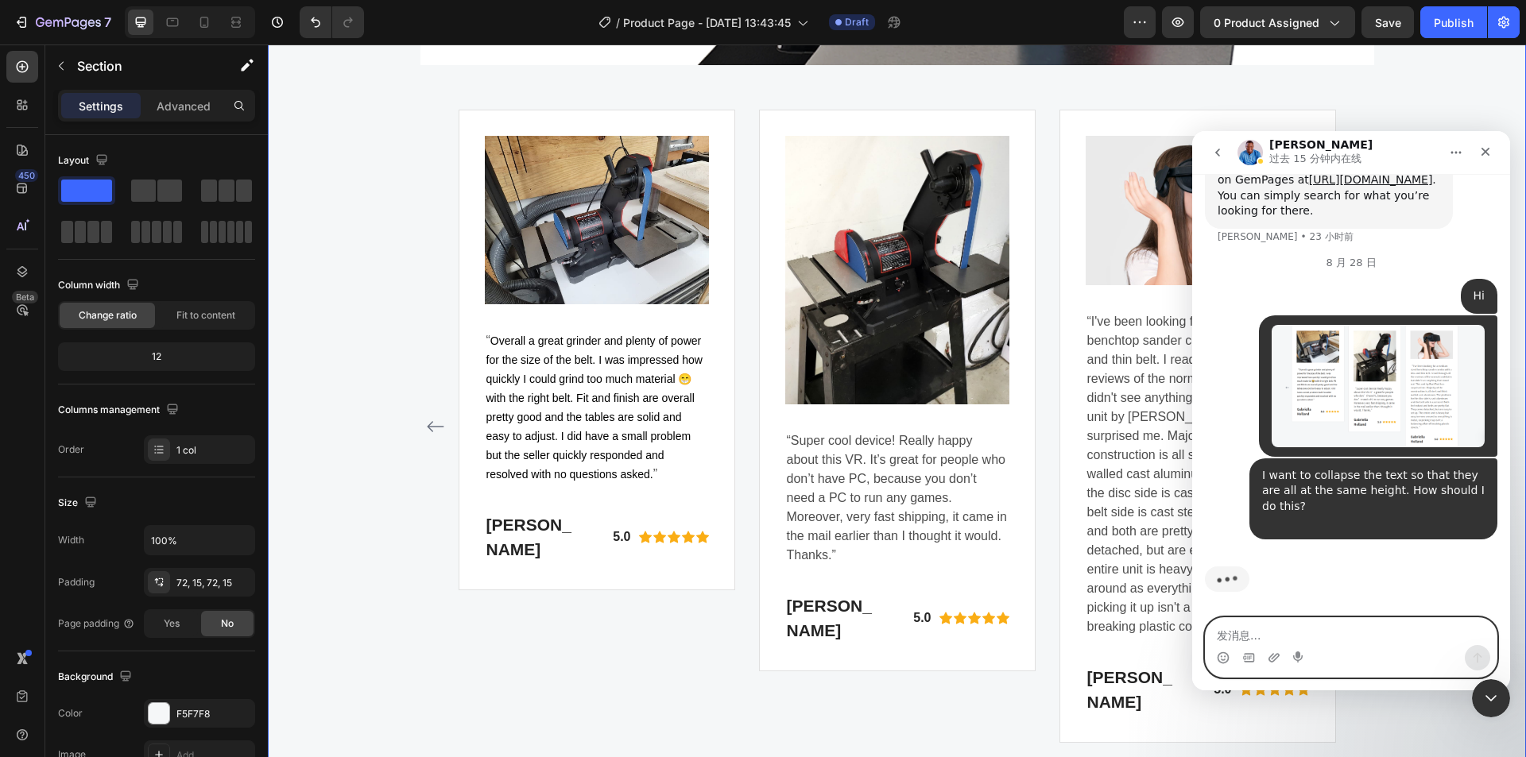
scroll to position [3338, 0]
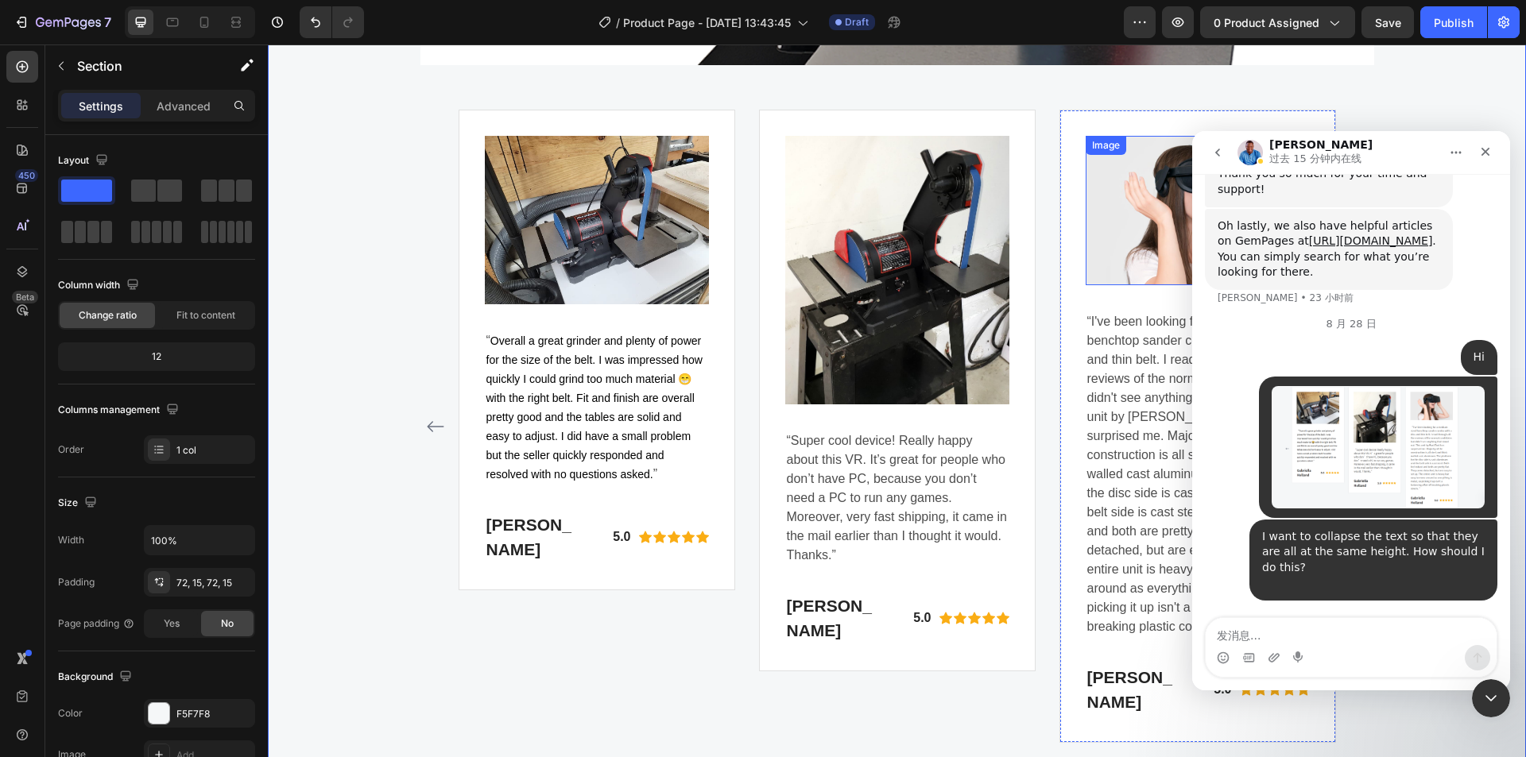
click at [1120, 237] on img at bounding box center [1198, 210] width 224 height 149
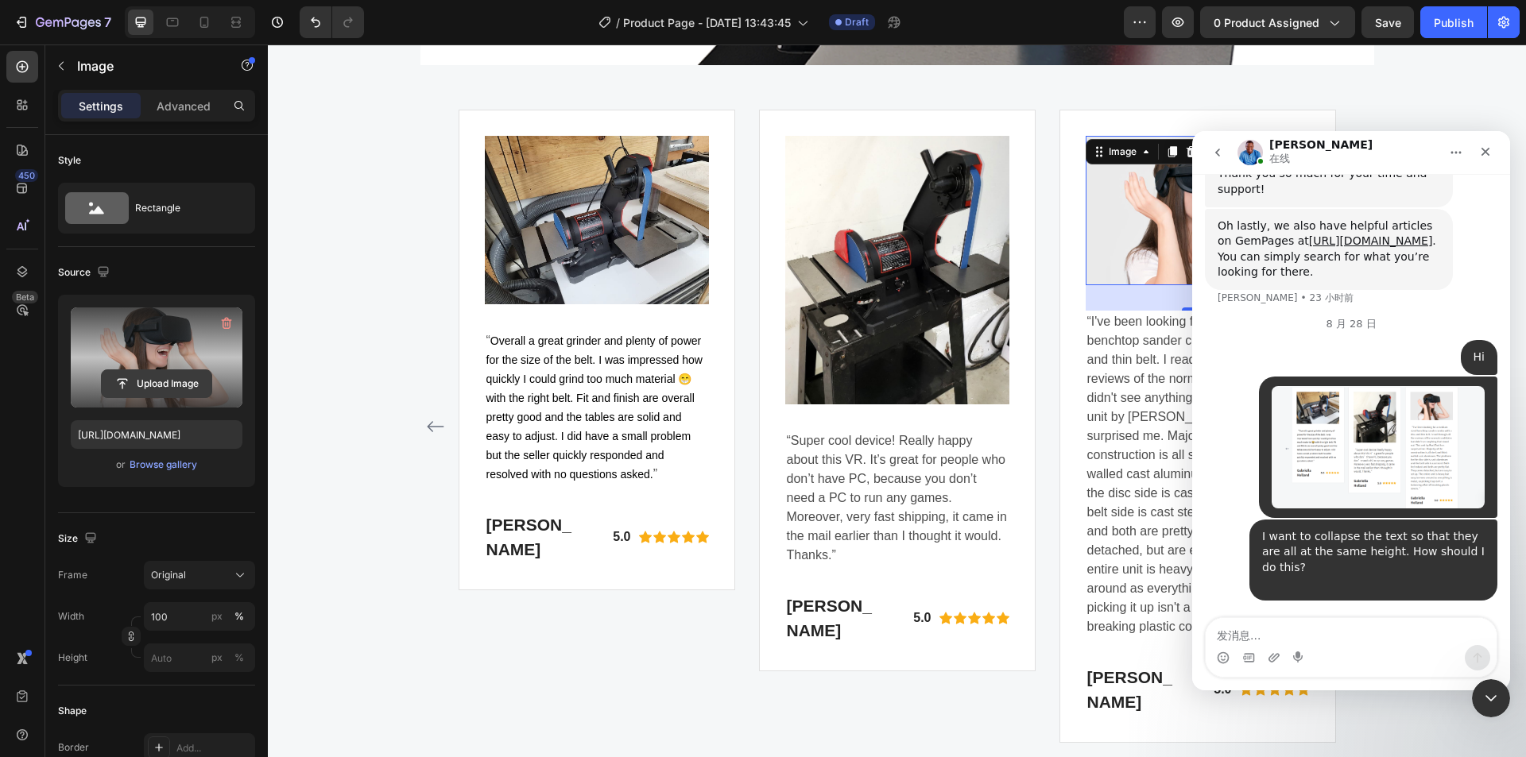
click at [142, 382] on input "file" at bounding box center [157, 383] width 110 height 27
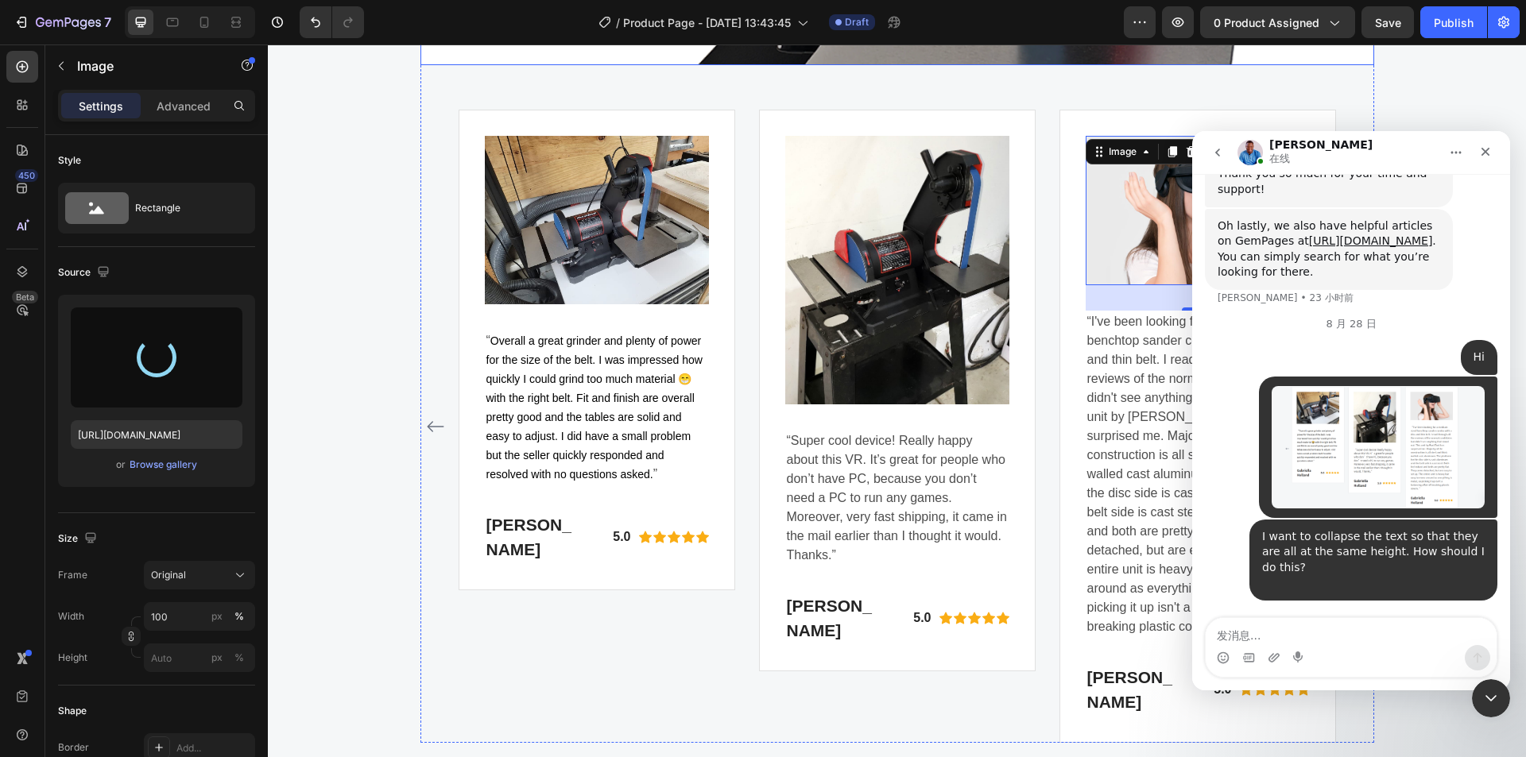
type input "https://cdn.shopify.com/s/files/1/0369/4696/8621/files/gempages_581741914605224…"
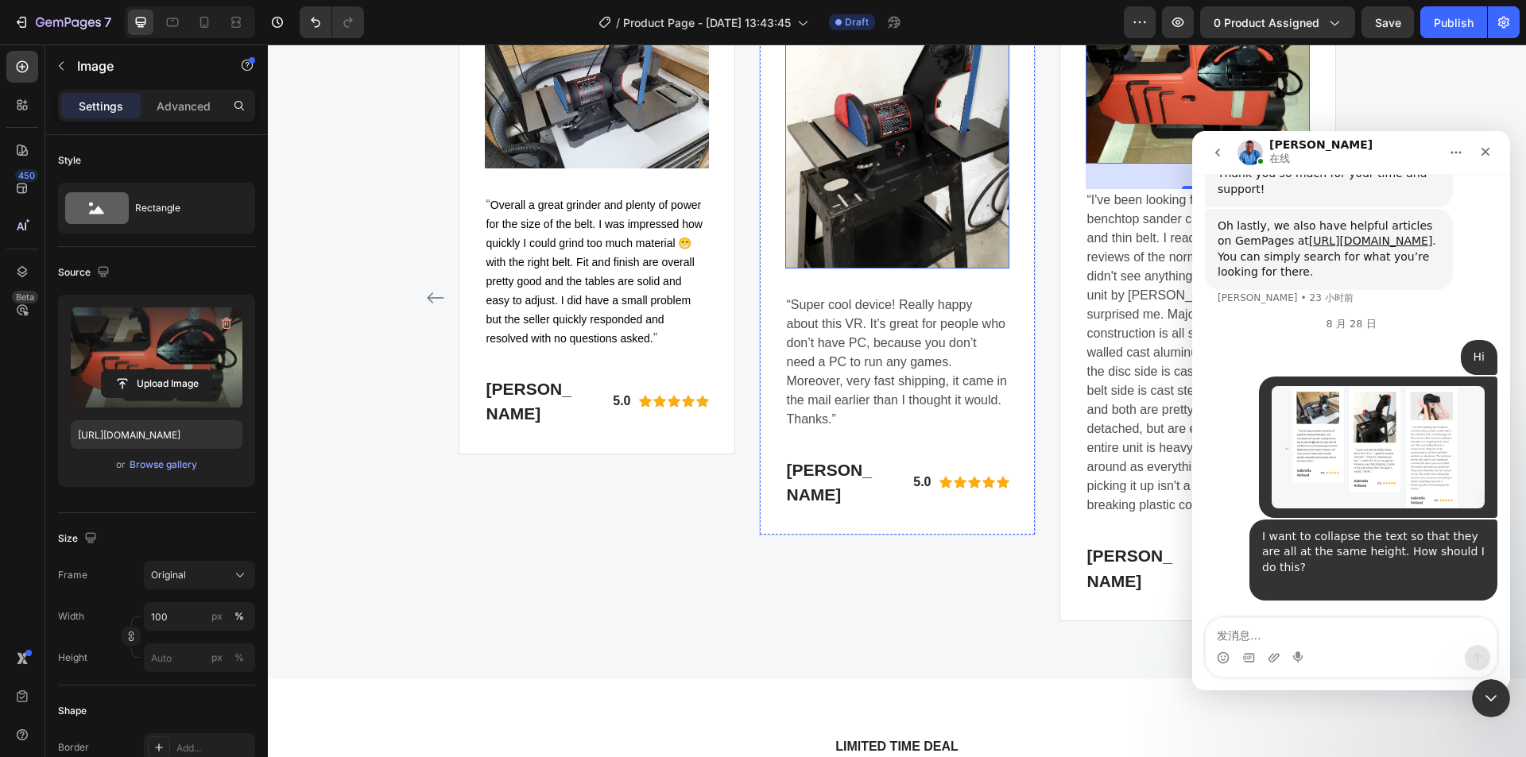
scroll to position [4585, 0]
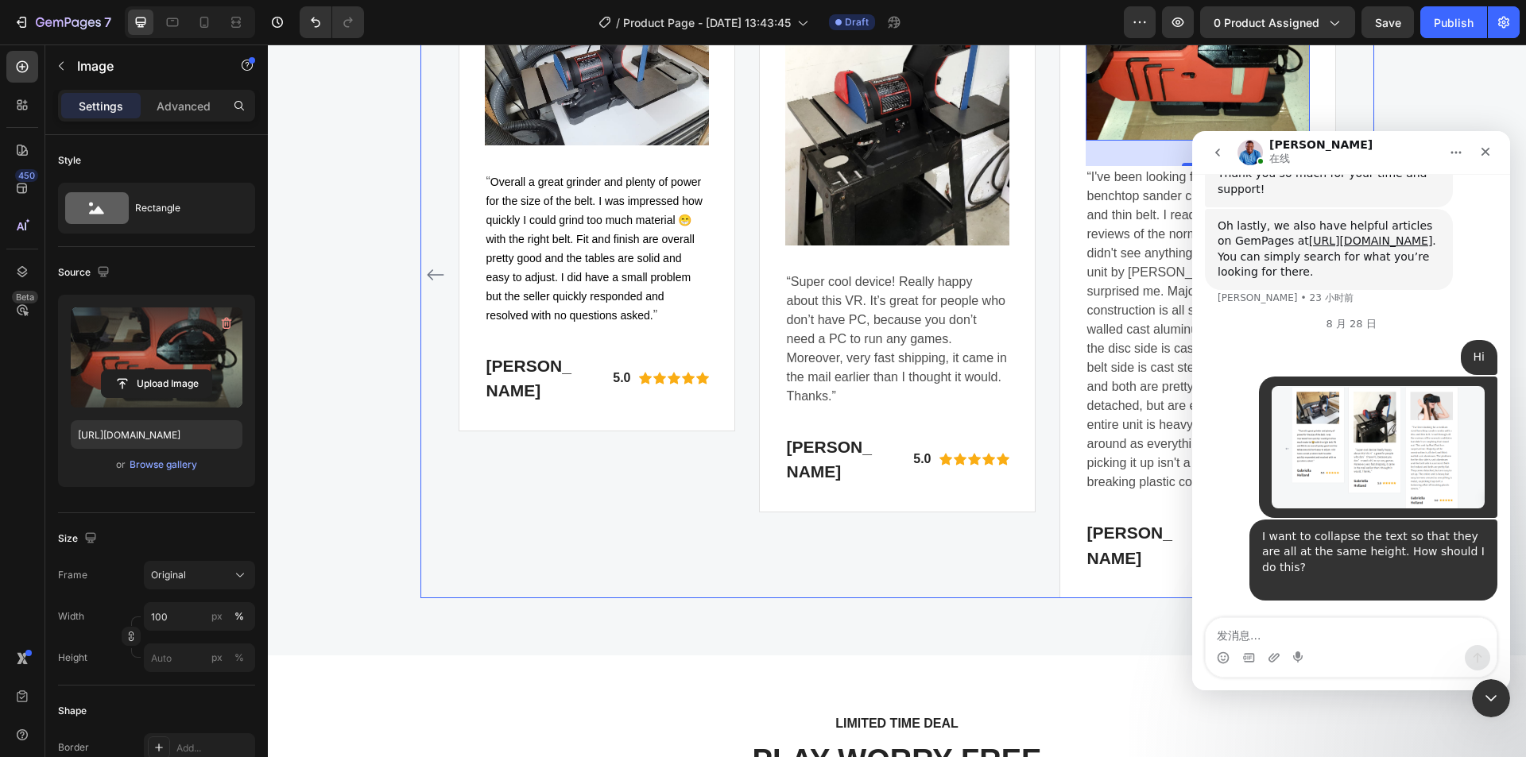
click at [591, 512] on div "Image “ Overall a great [MEDICAL_DATA] and plenty of power for the size of the …" at bounding box center [597, 275] width 277 height 648
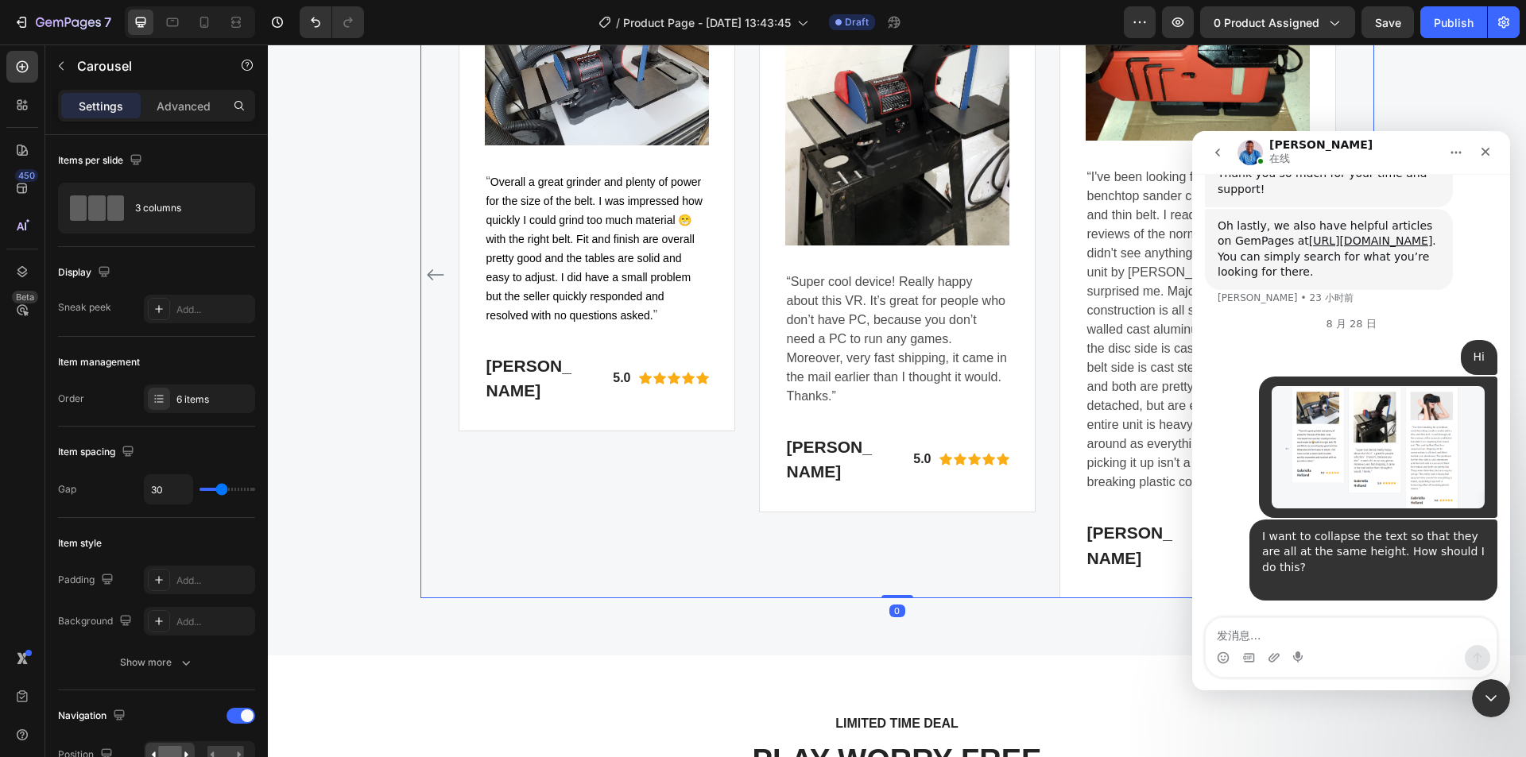
drag, startPoint x: 897, startPoint y: 615, endPoint x: 899, endPoint y: 552, distance: 63.6
click at [899, 552] on div "Image "I got this for my husband when his old sander gave up the ghost. He says…" at bounding box center [897, 275] width 954 height 648
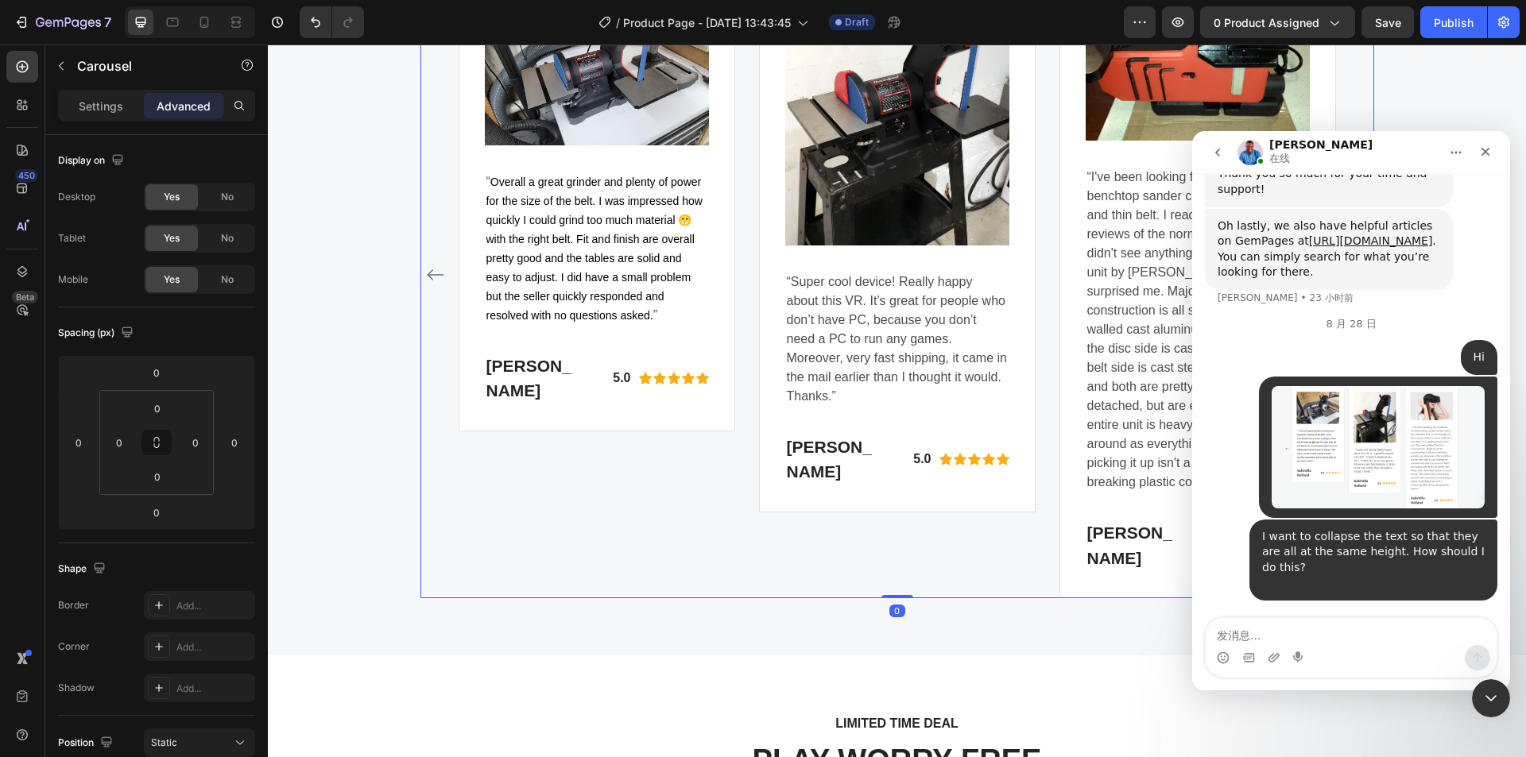
click at [891, 585] on div "Image "I got this for my husband when his old sander gave up the ghost. He says…" at bounding box center [897, 275] width 877 height 648
click at [86, 99] on p "Settings" at bounding box center [101, 106] width 45 height 17
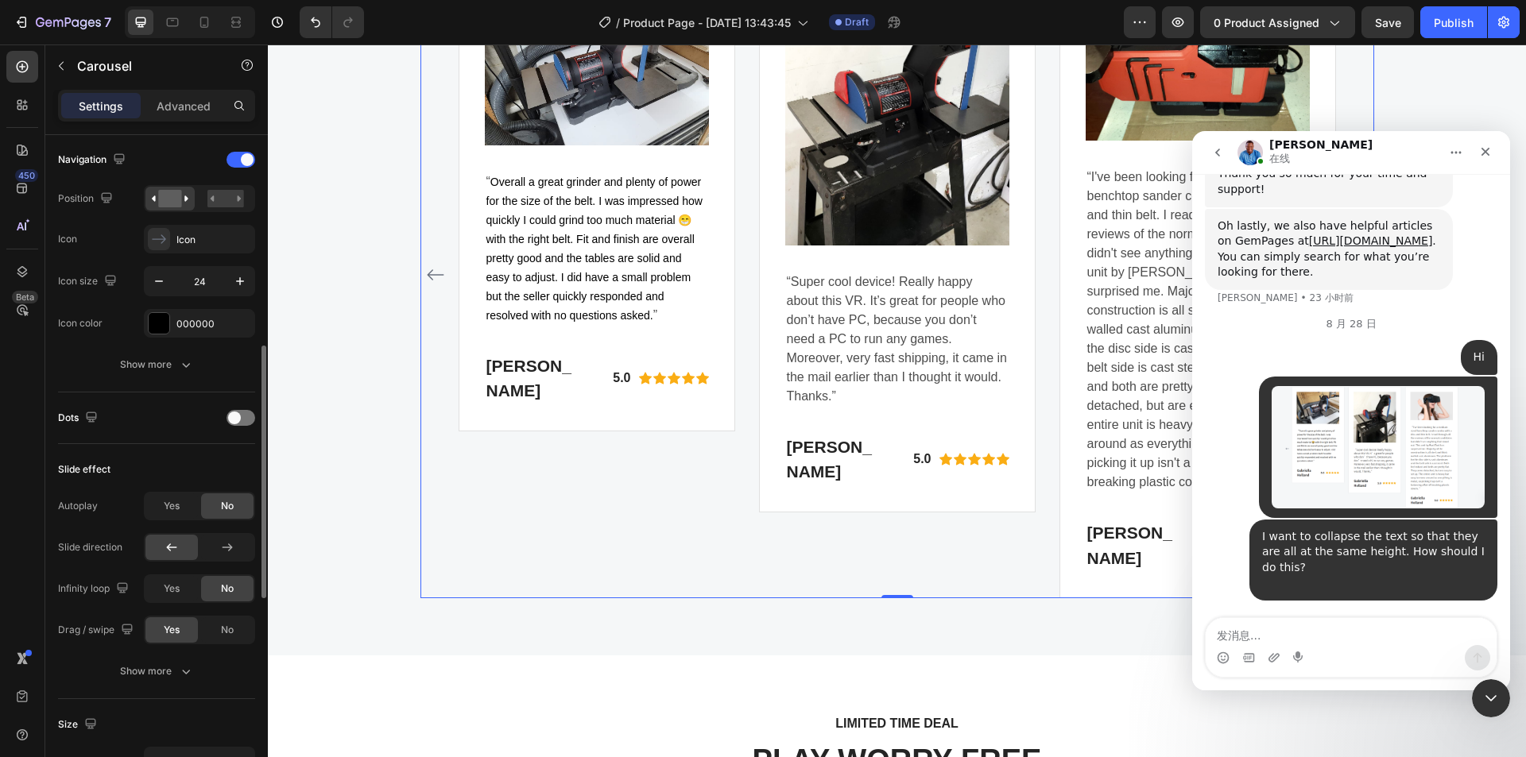
scroll to position [636, 0]
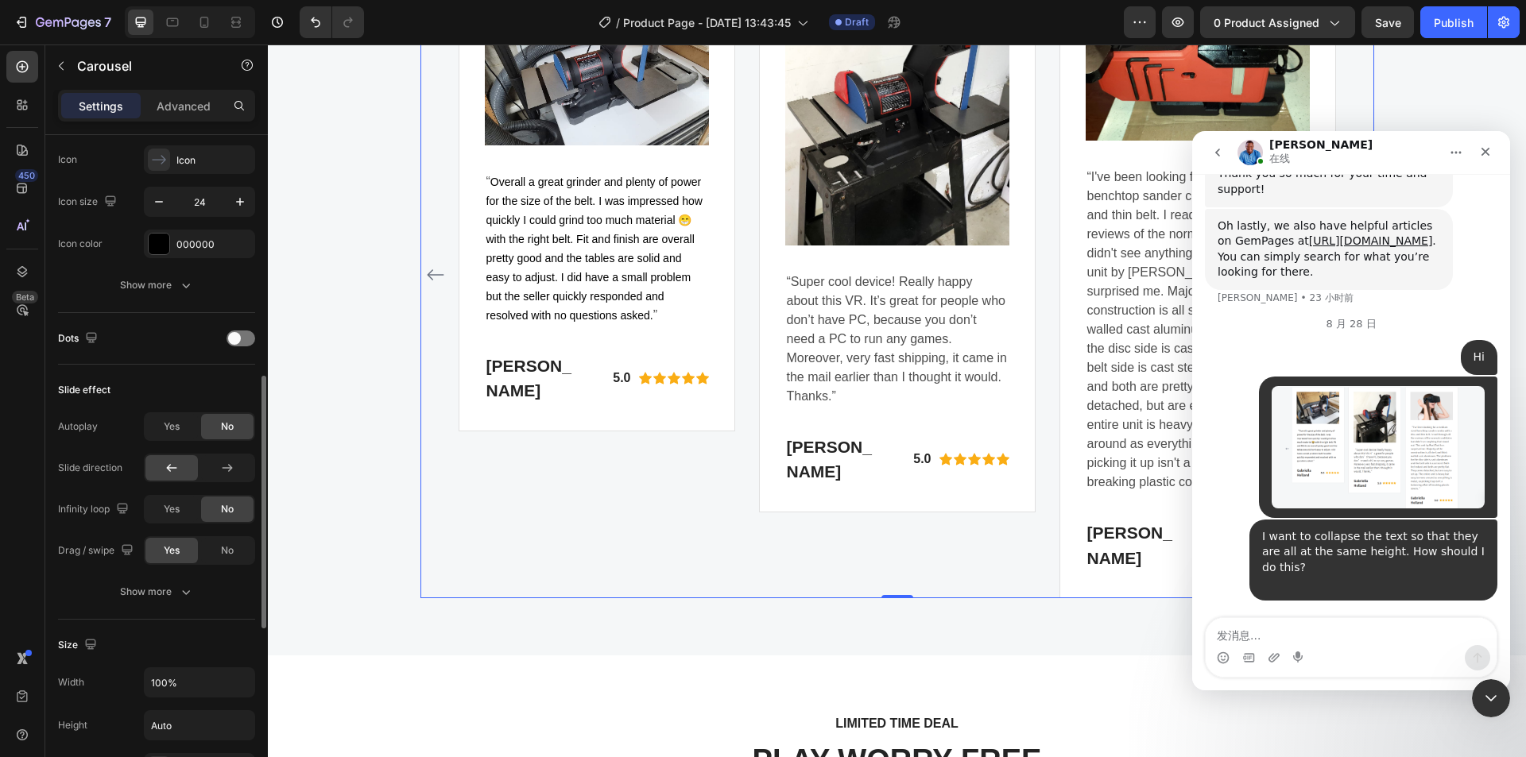
click at [100, 549] on div "Drag / swipe" at bounding box center [97, 550] width 79 height 21
click at [136, 585] on div "Show more" at bounding box center [157, 592] width 74 height 16
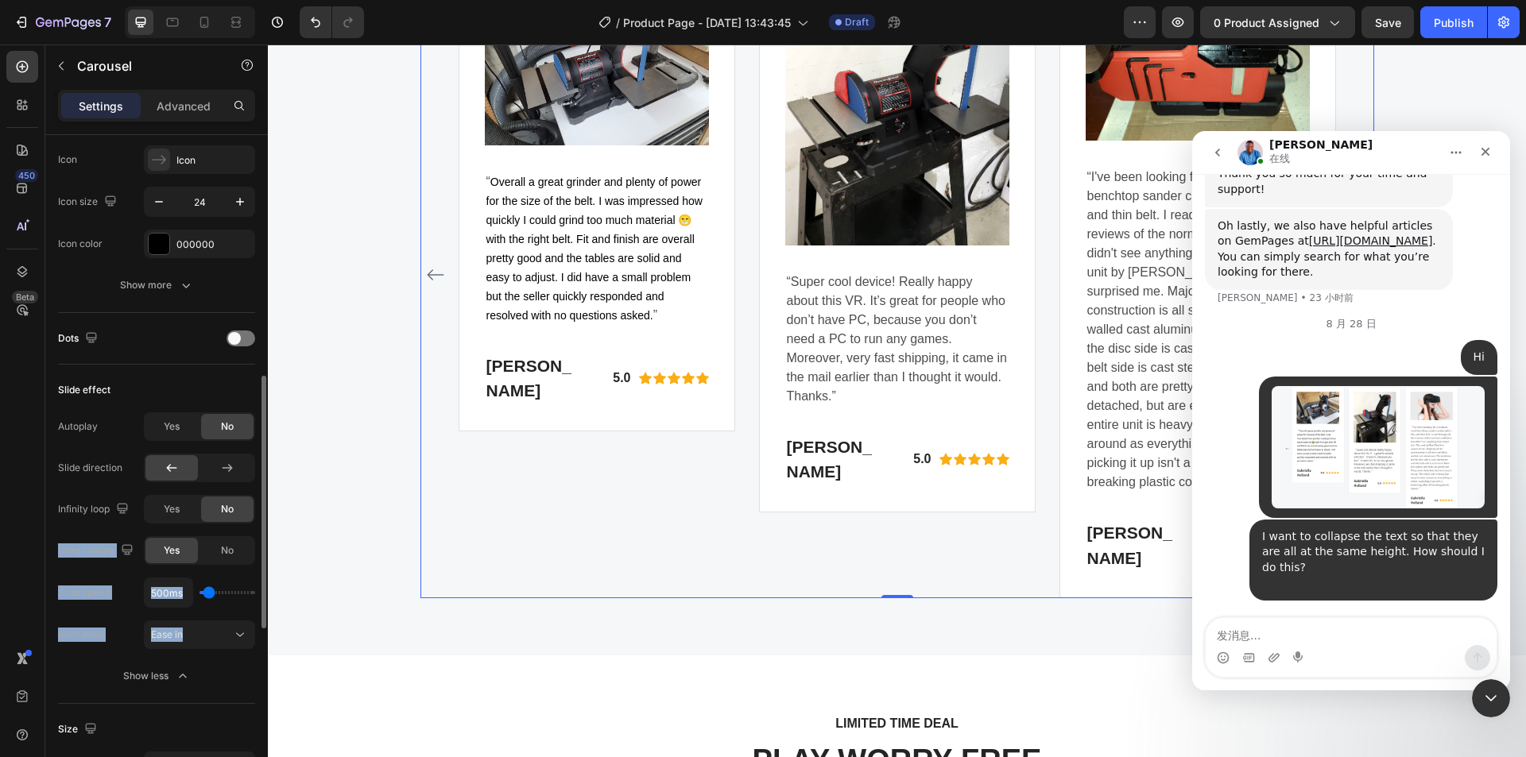
click at [87, 575] on div "Autoplay Yes No Slide direction Infinity loop Yes No Drag / swipe Yes No Slide …" at bounding box center [156, 552] width 197 height 278
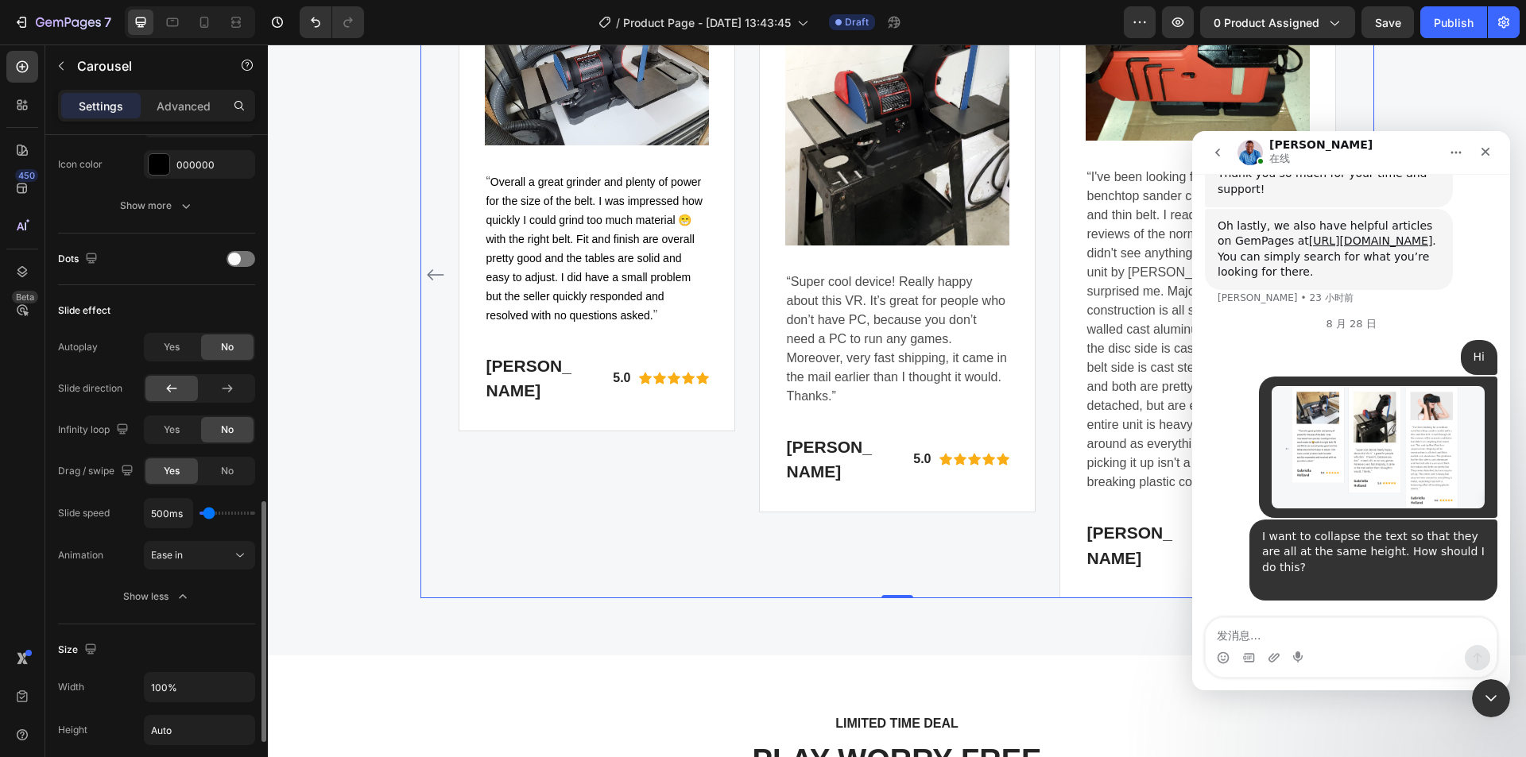
scroll to position [795, 0]
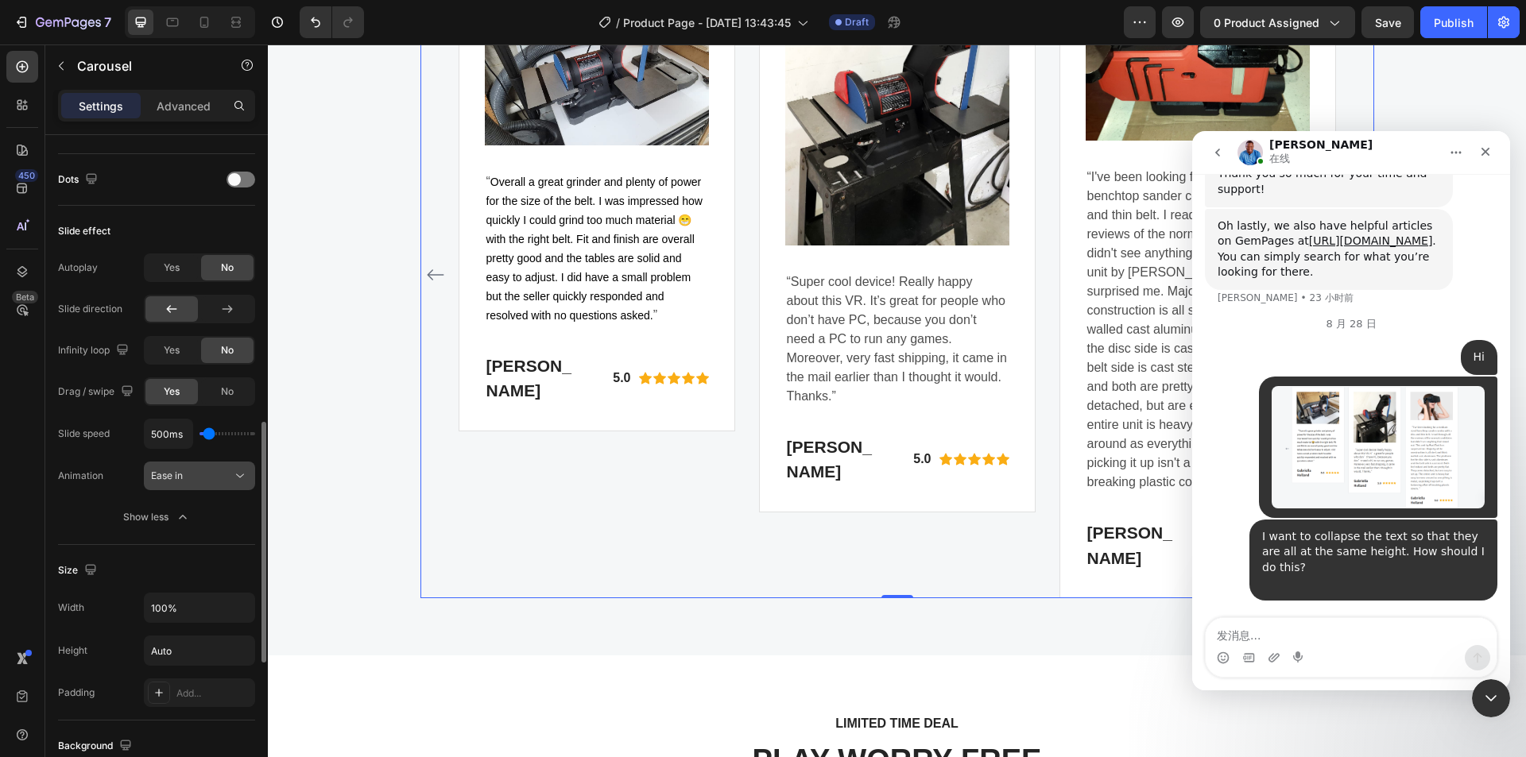
click at [169, 480] on span "Ease in" at bounding box center [167, 476] width 32 height 12
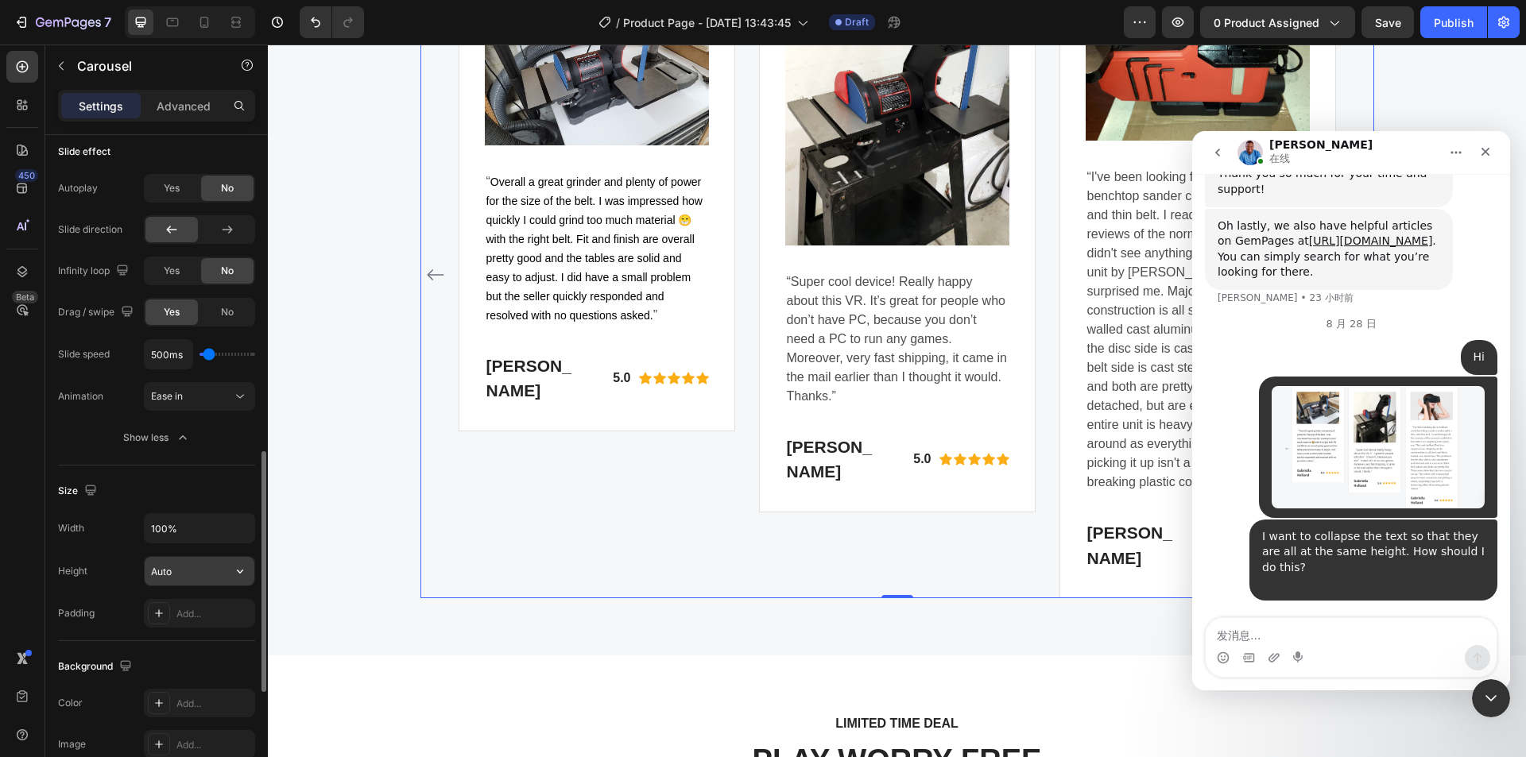
click at [172, 570] on input "Auto" at bounding box center [200, 571] width 110 height 29
click at [239, 573] on icon "button" at bounding box center [240, 572] width 6 height 4
click at [80, 578] on div "Height" at bounding box center [72, 571] width 29 height 14
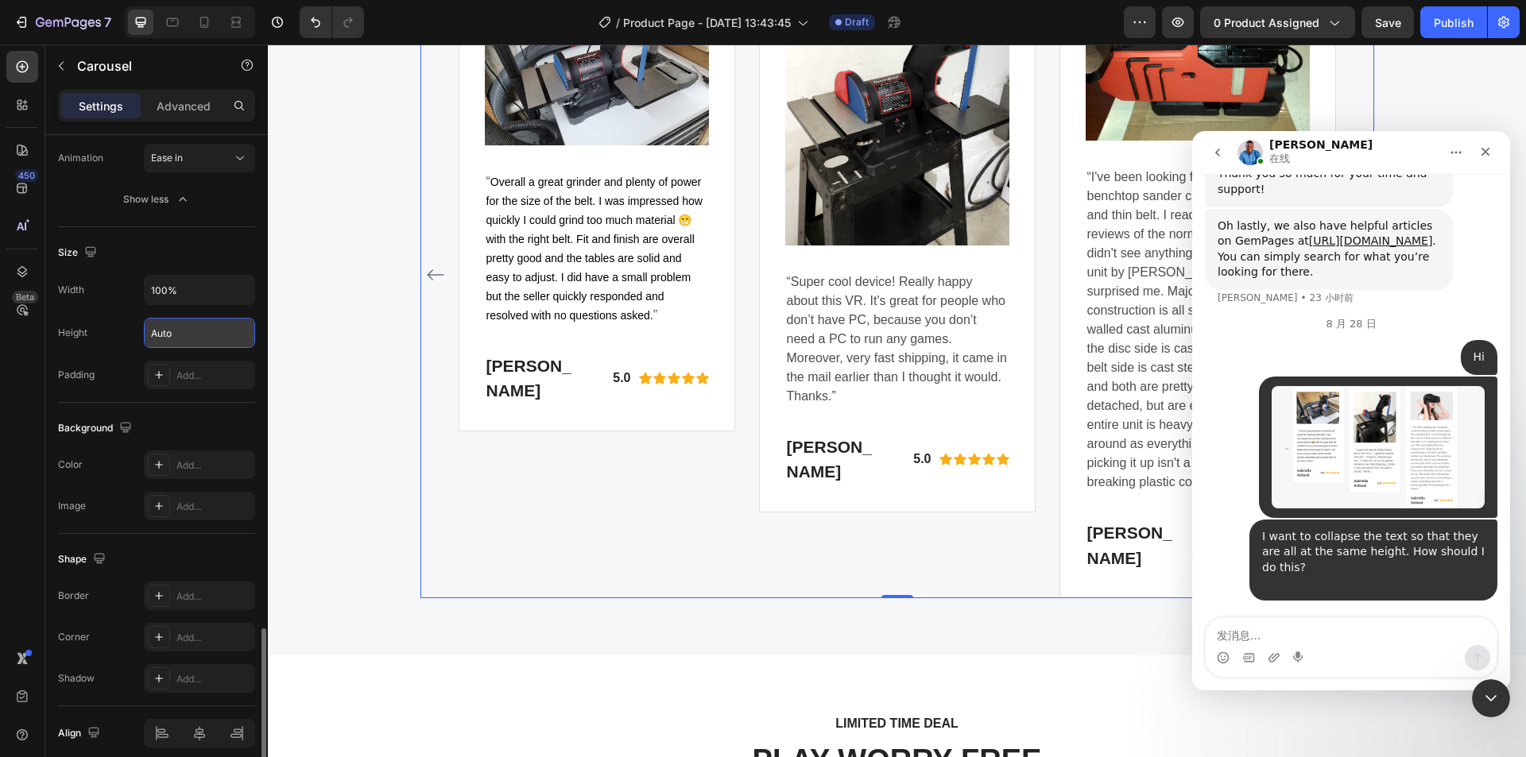
scroll to position [1180, 0]
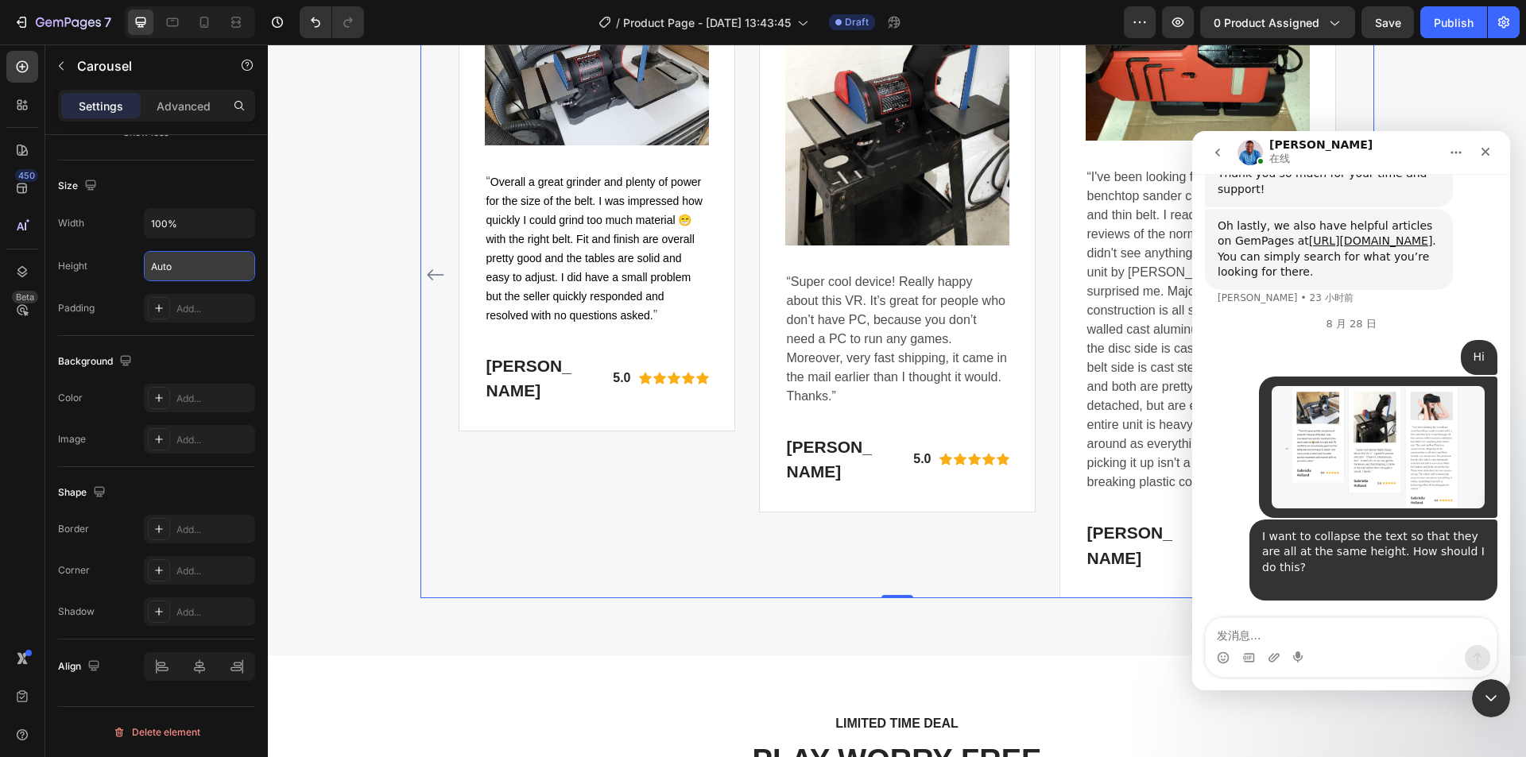
click at [1351, 450] on img "user说…" at bounding box center [1378, 447] width 213 height 122
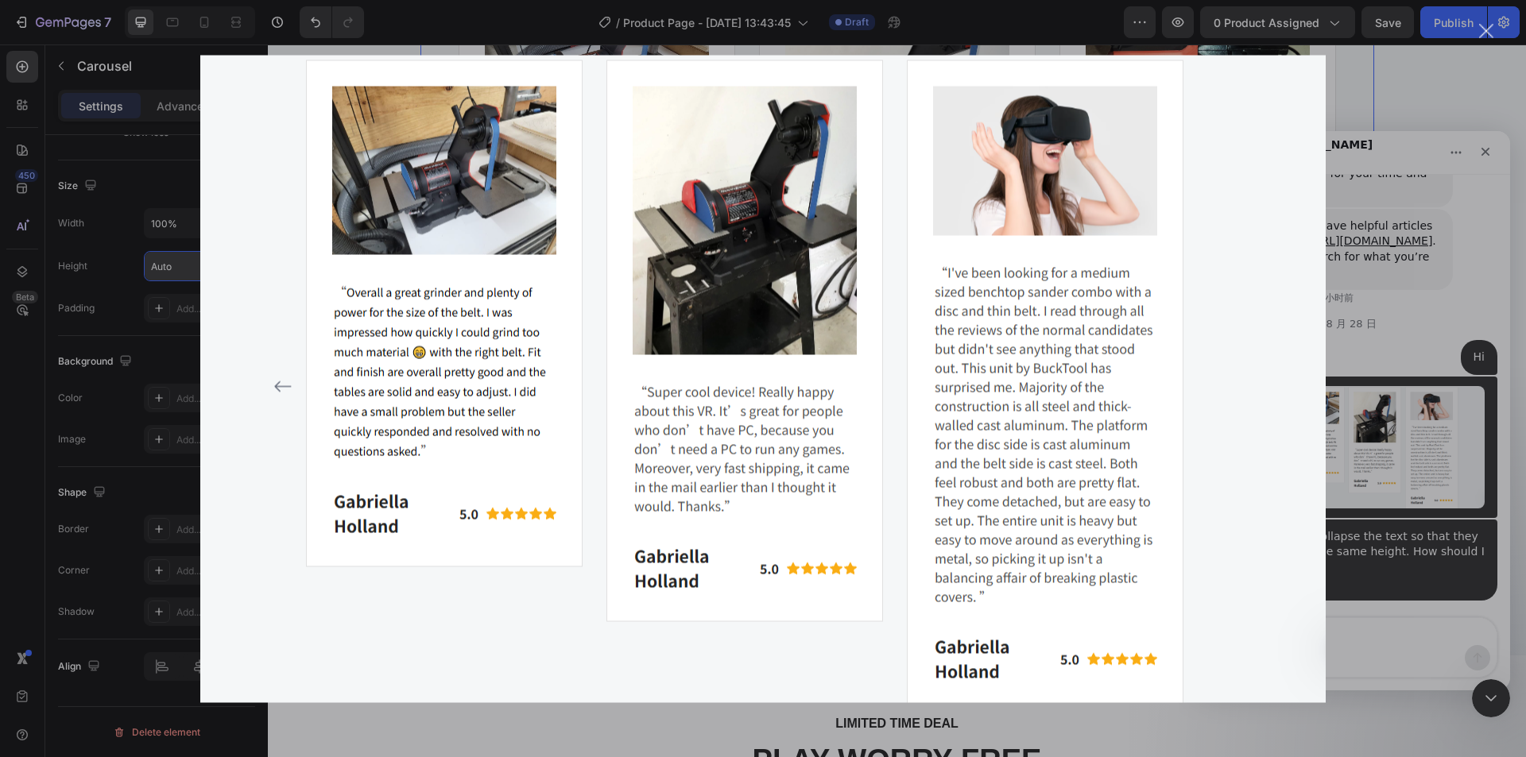
scroll to position [0, 0]
click at [1480, 33] on div "关闭" at bounding box center [1486, 31] width 15 height 15
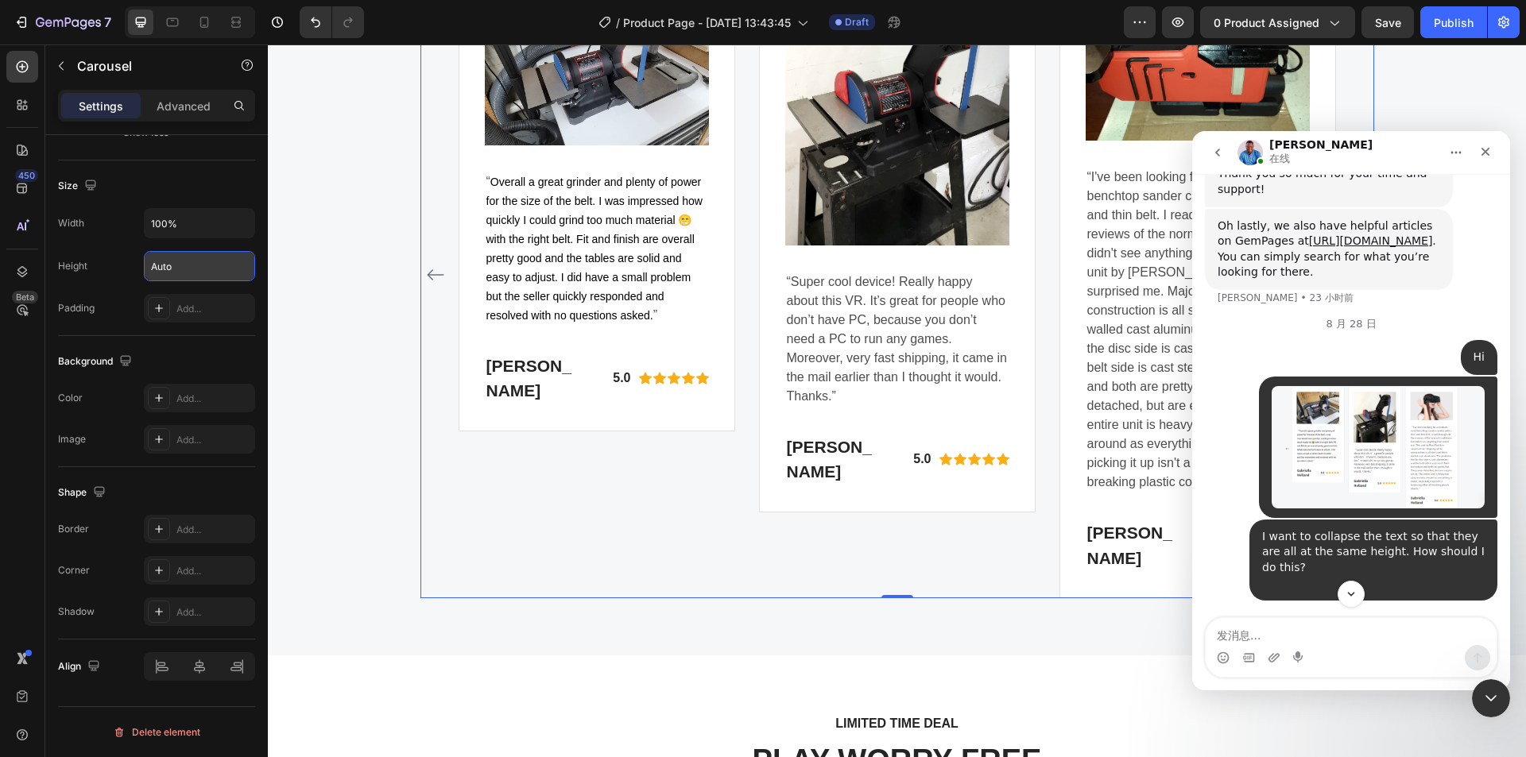
scroll to position [3338, 0]
click at [1484, 704] on icon "关闭 Intercom Messenger" at bounding box center [1488, 696] width 19 height 19
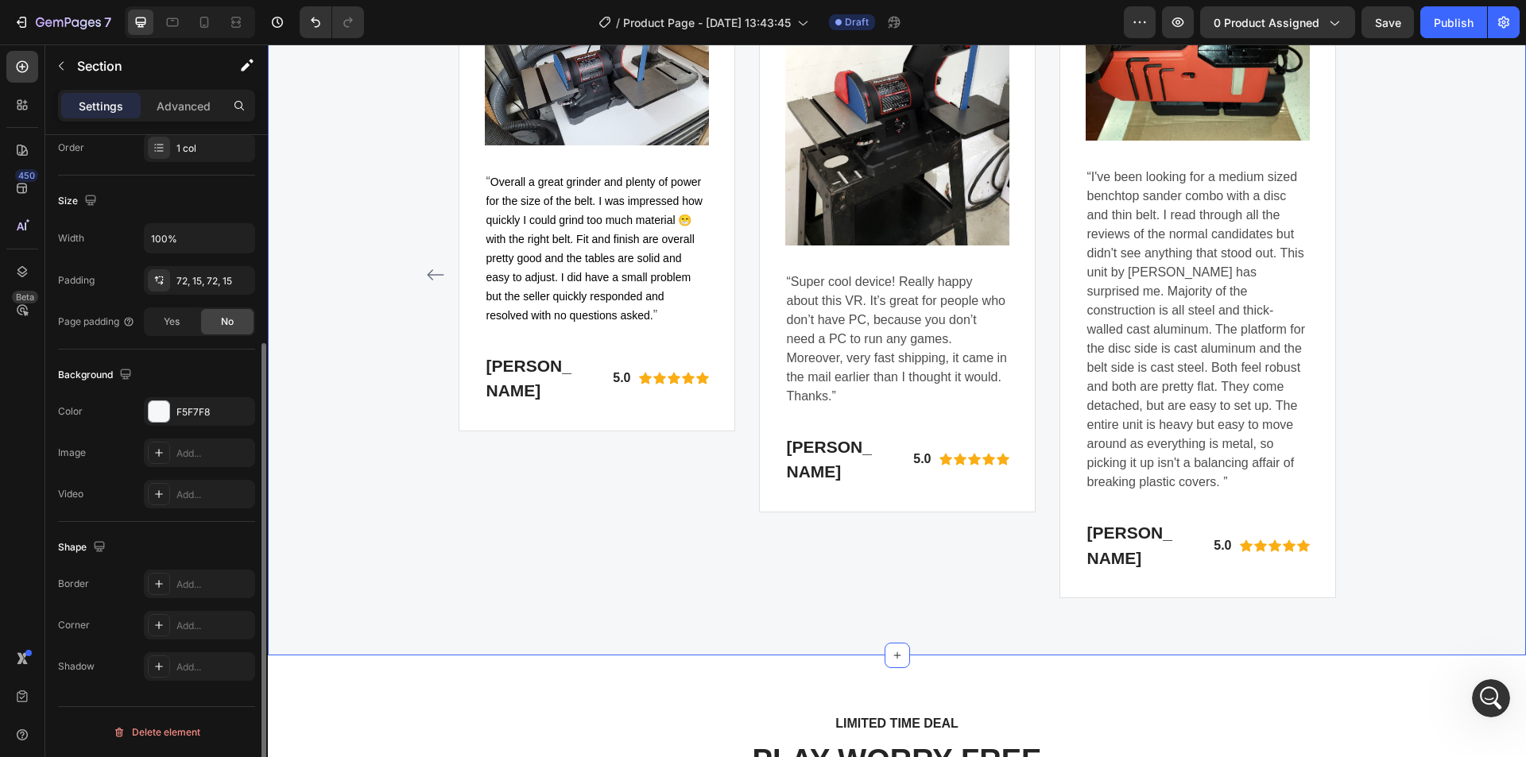
scroll to position [0, 0]
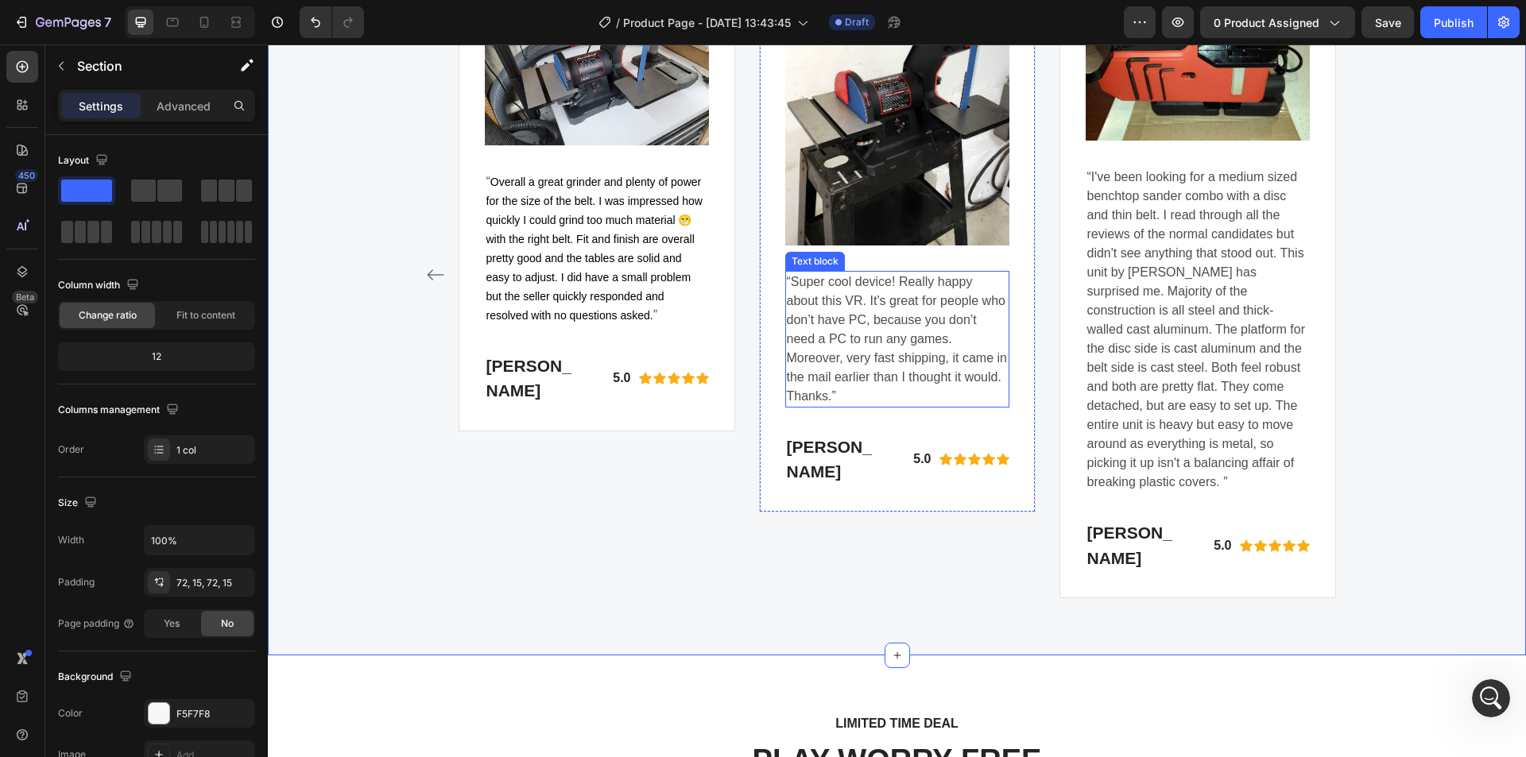
click at [888, 325] on p "“Super cool device! Really happy about this VR. It’s great for people who don’t…" at bounding box center [897, 340] width 221 height 134
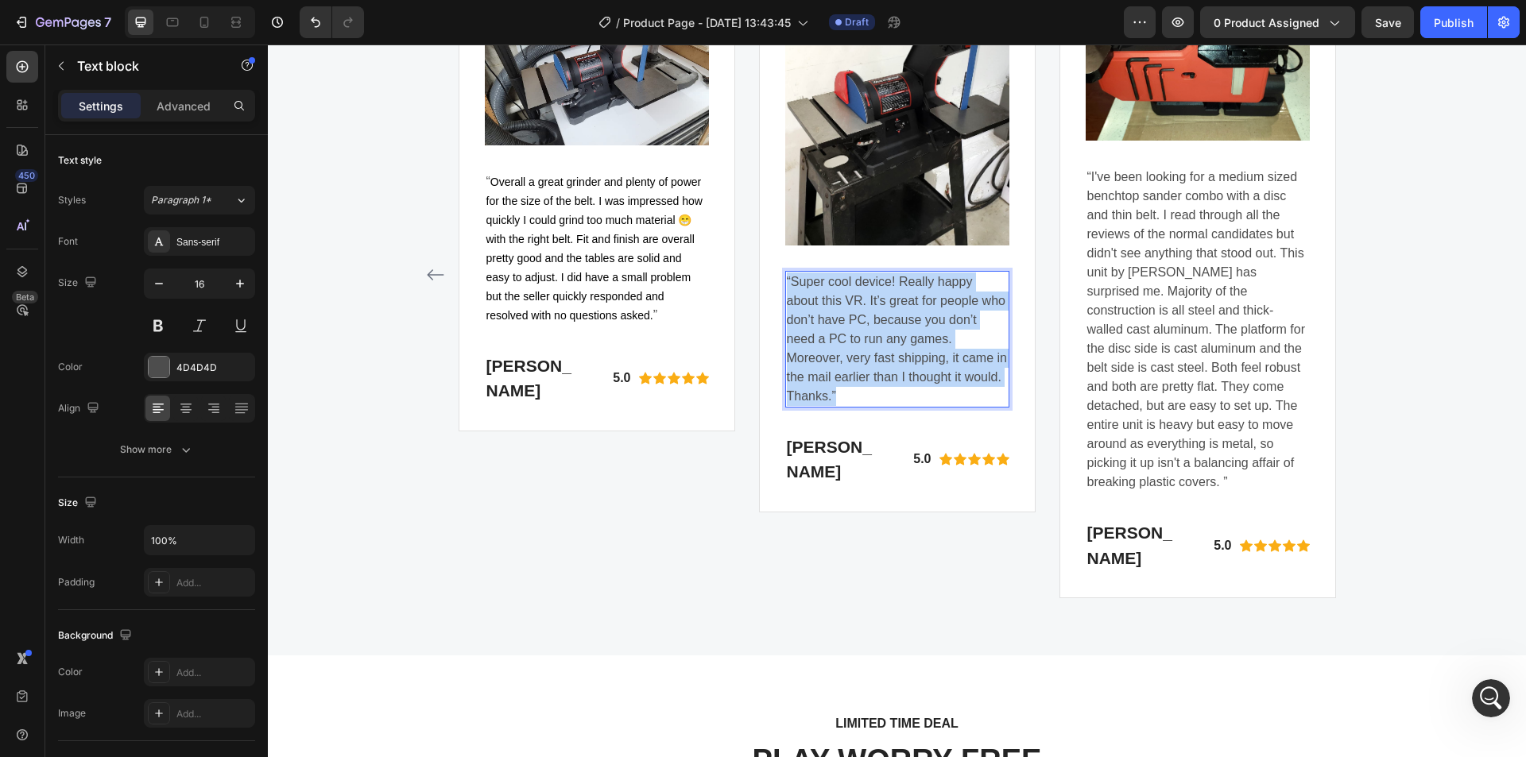
click at [888, 325] on p "“Super cool device! Really happy about this VR. It’s great for people who don’t…" at bounding box center [897, 340] width 221 height 134
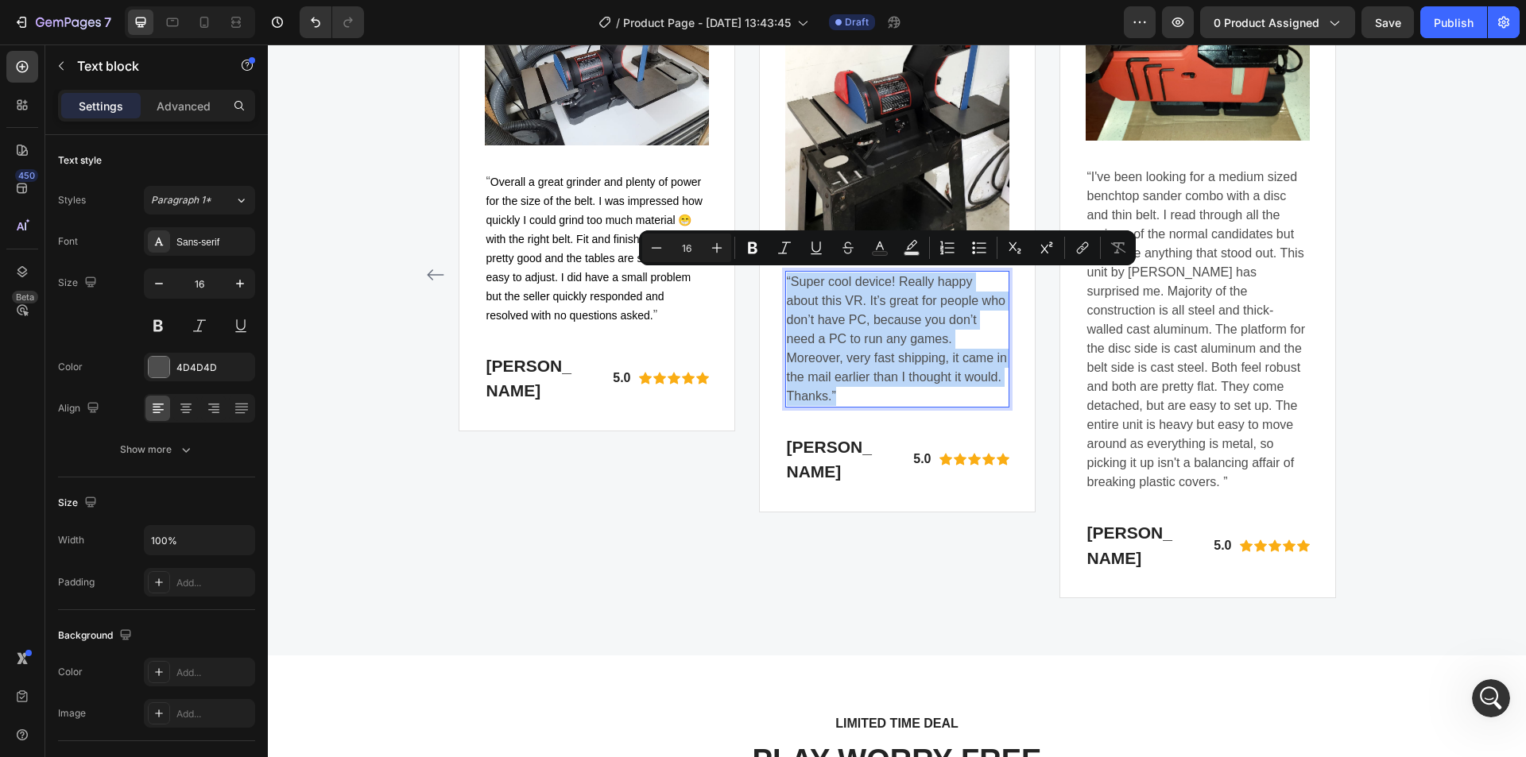
click at [834, 305] on p "“Super cool device! Really happy about this VR. It’s great for people who don’t…" at bounding box center [897, 340] width 221 height 134
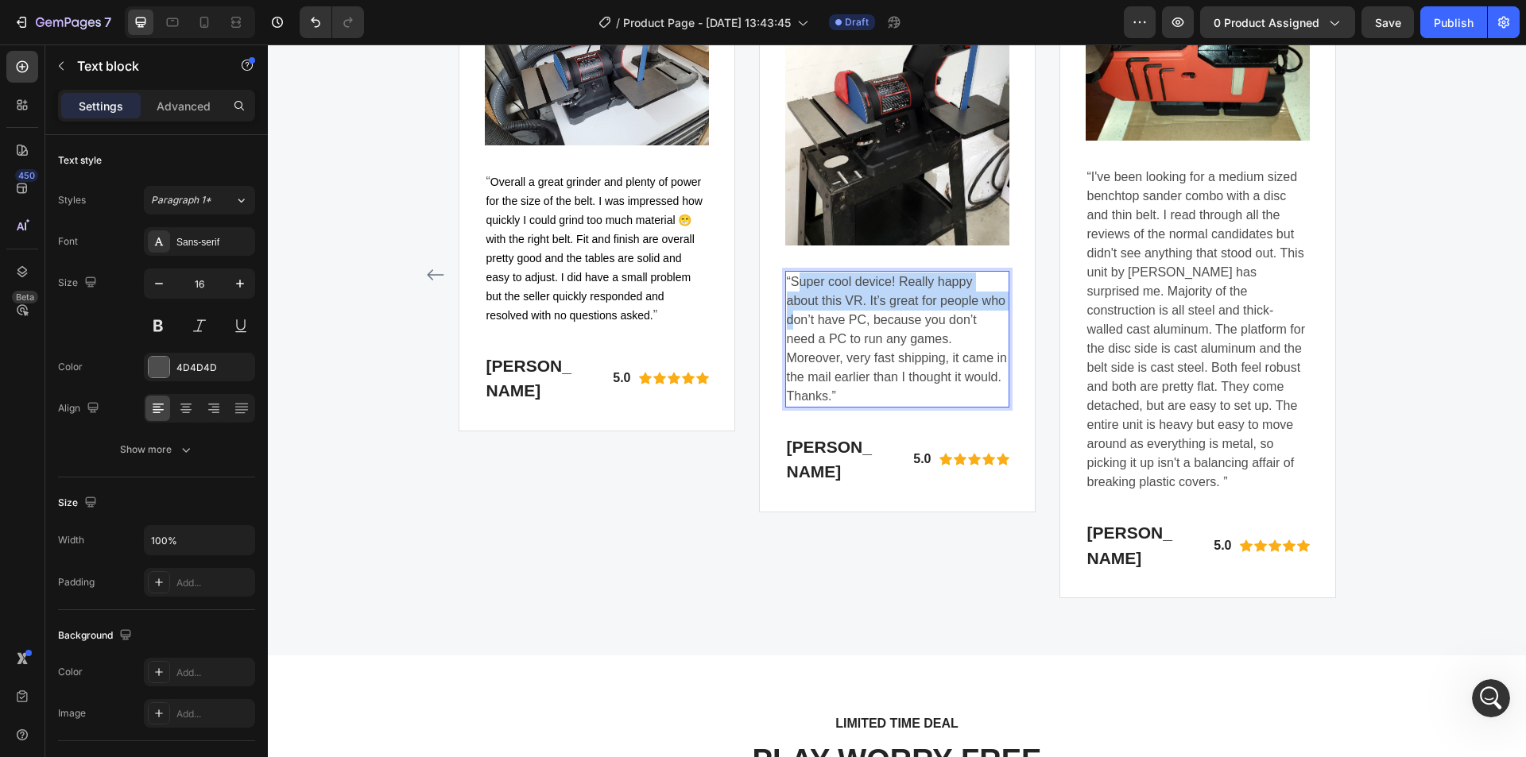
drag, startPoint x: 797, startPoint y: 278, endPoint x: 819, endPoint y: 312, distance: 40.8
click at [819, 312] on p "“Super cool device! Really happy about this VR. It’s great for people who don’t…" at bounding box center [897, 340] width 221 height 134
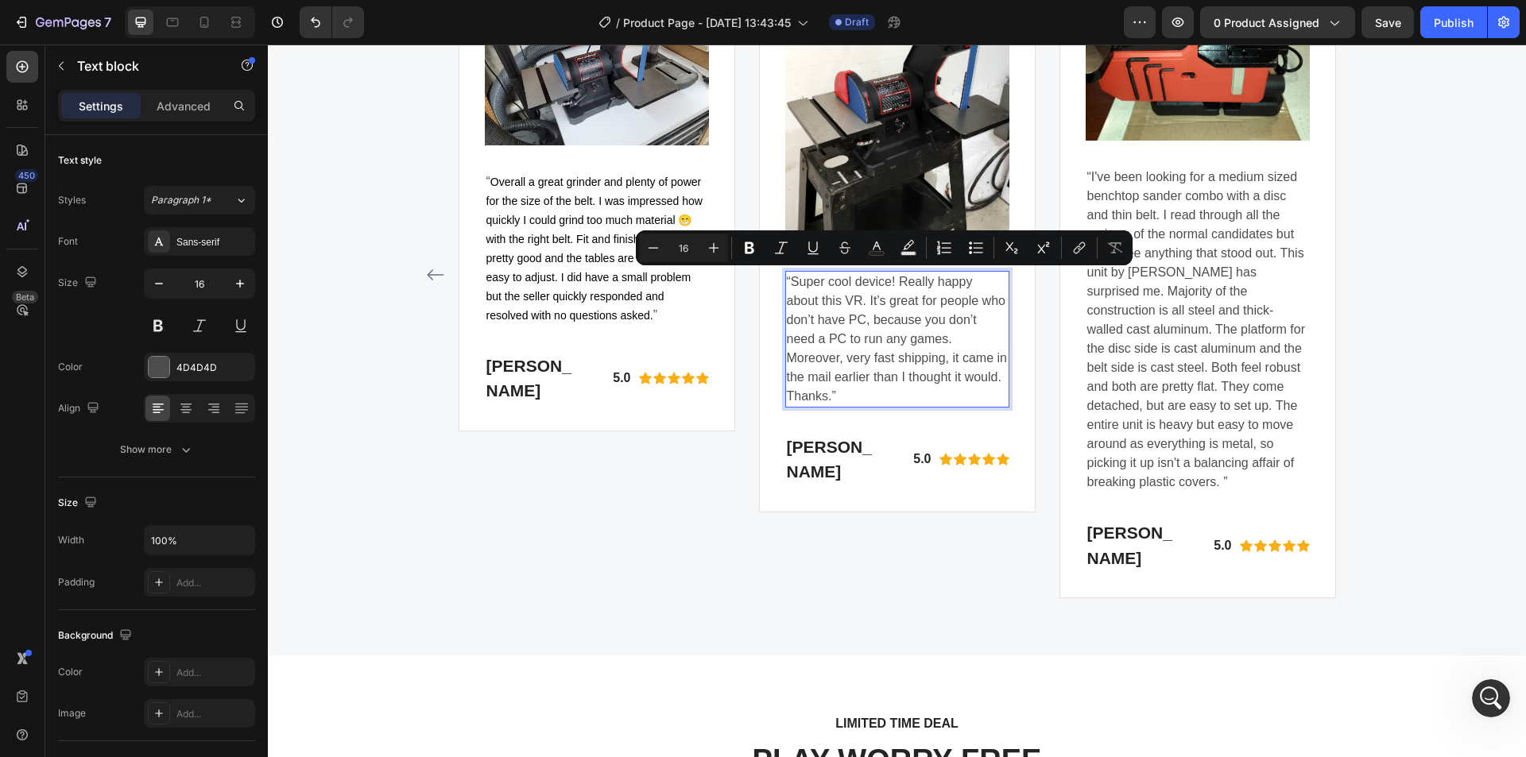
click at [846, 315] on p "“Super cool device! Really happy about this VR. It’s great for people who don’t…" at bounding box center [897, 340] width 221 height 134
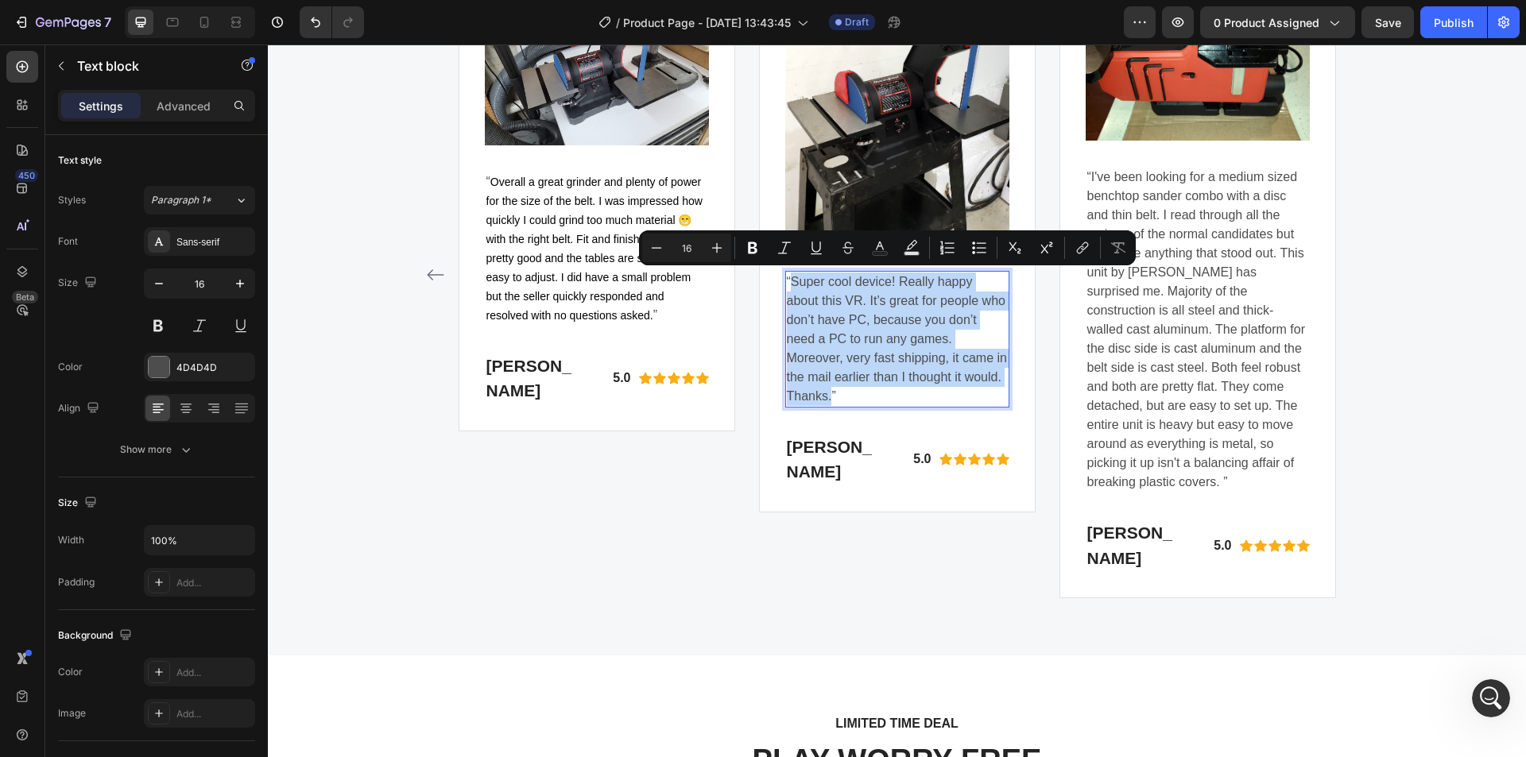
drag, startPoint x: 796, startPoint y: 281, endPoint x: 870, endPoint y: 402, distance: 142.7
click at [870, 402] on p "“Super cool device! Really happy about this VR. It’s great for people who don’t…" at bounding box center [897, 340] width 221 height 134
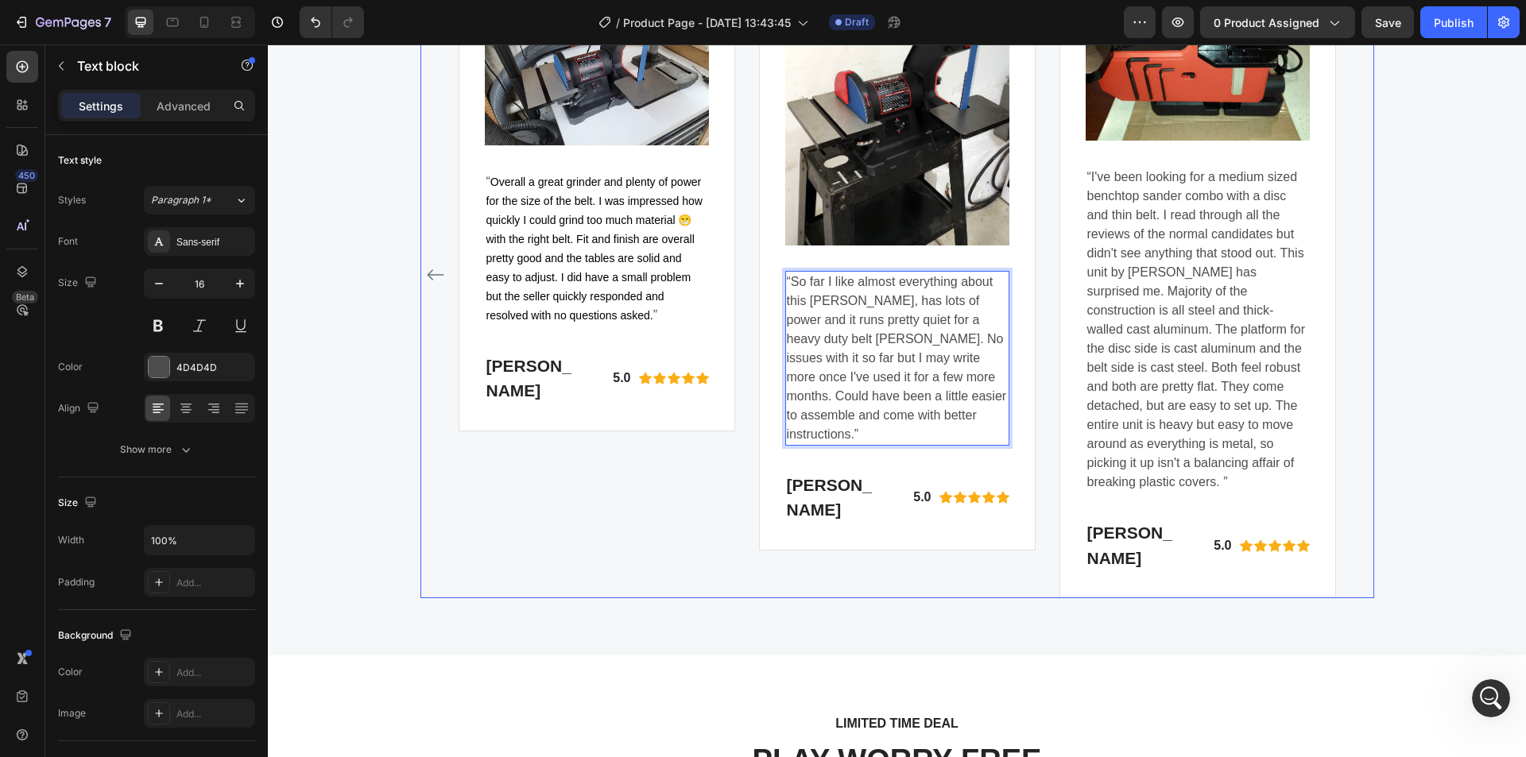
click at [672, 525] on div "Image “ Overall a great [MEDICAL_DATA] and plenty of power for the size of the …" at bounding box center [597, 275] width 277 height 648
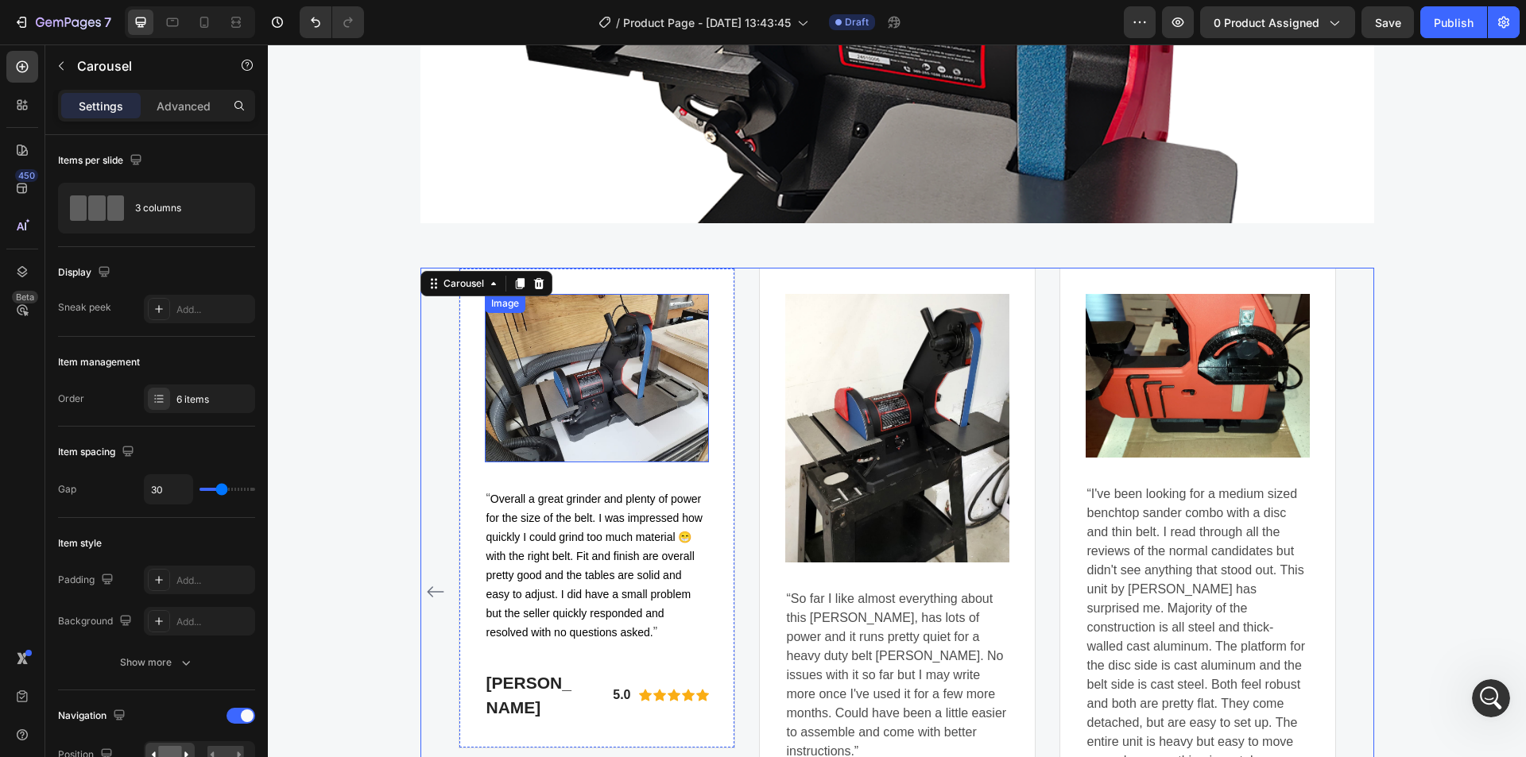
scroll to position [4823, 0]
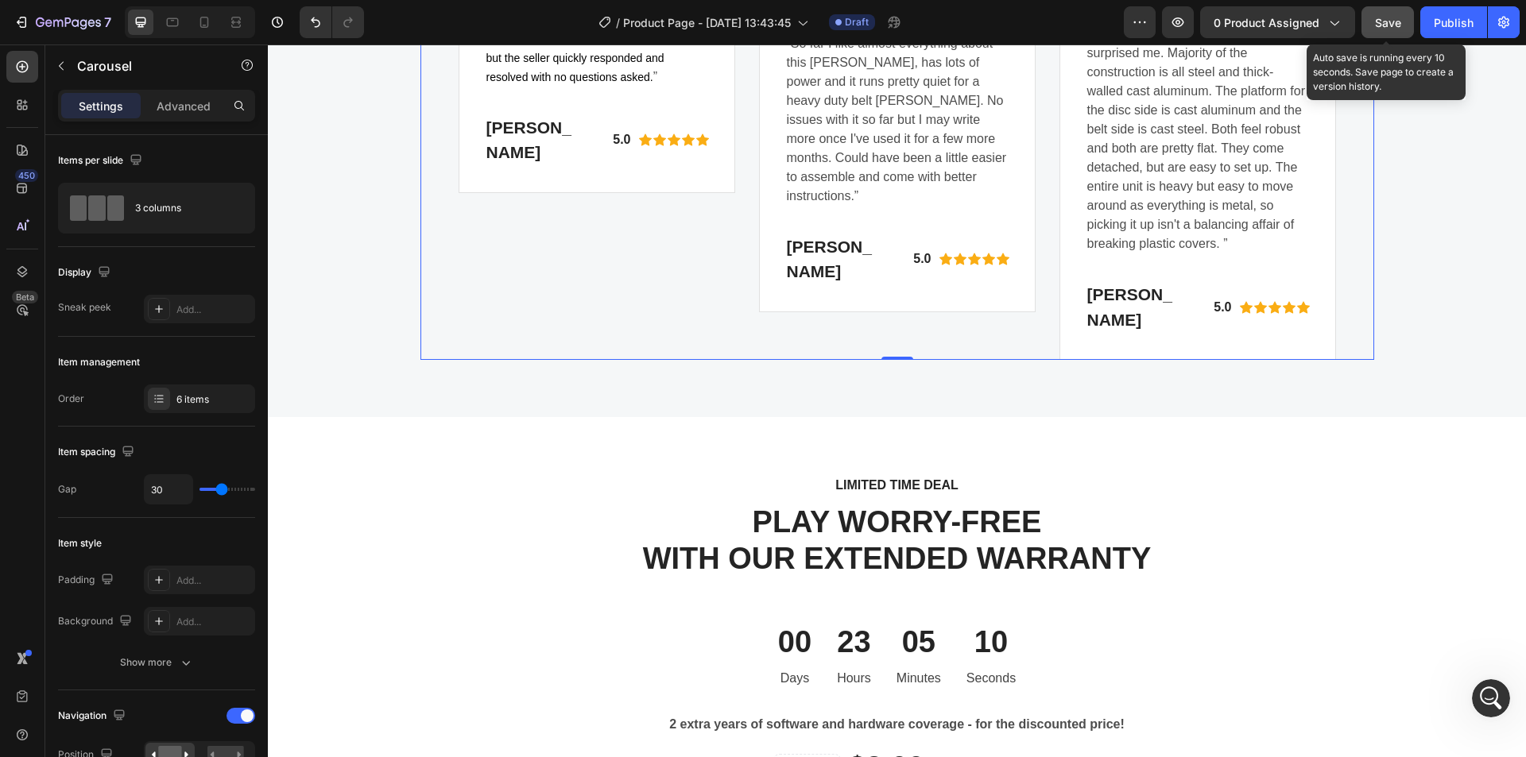
click at [1379, 26] on span "Save" at bounding box center [1388, 23] width 26 height 14
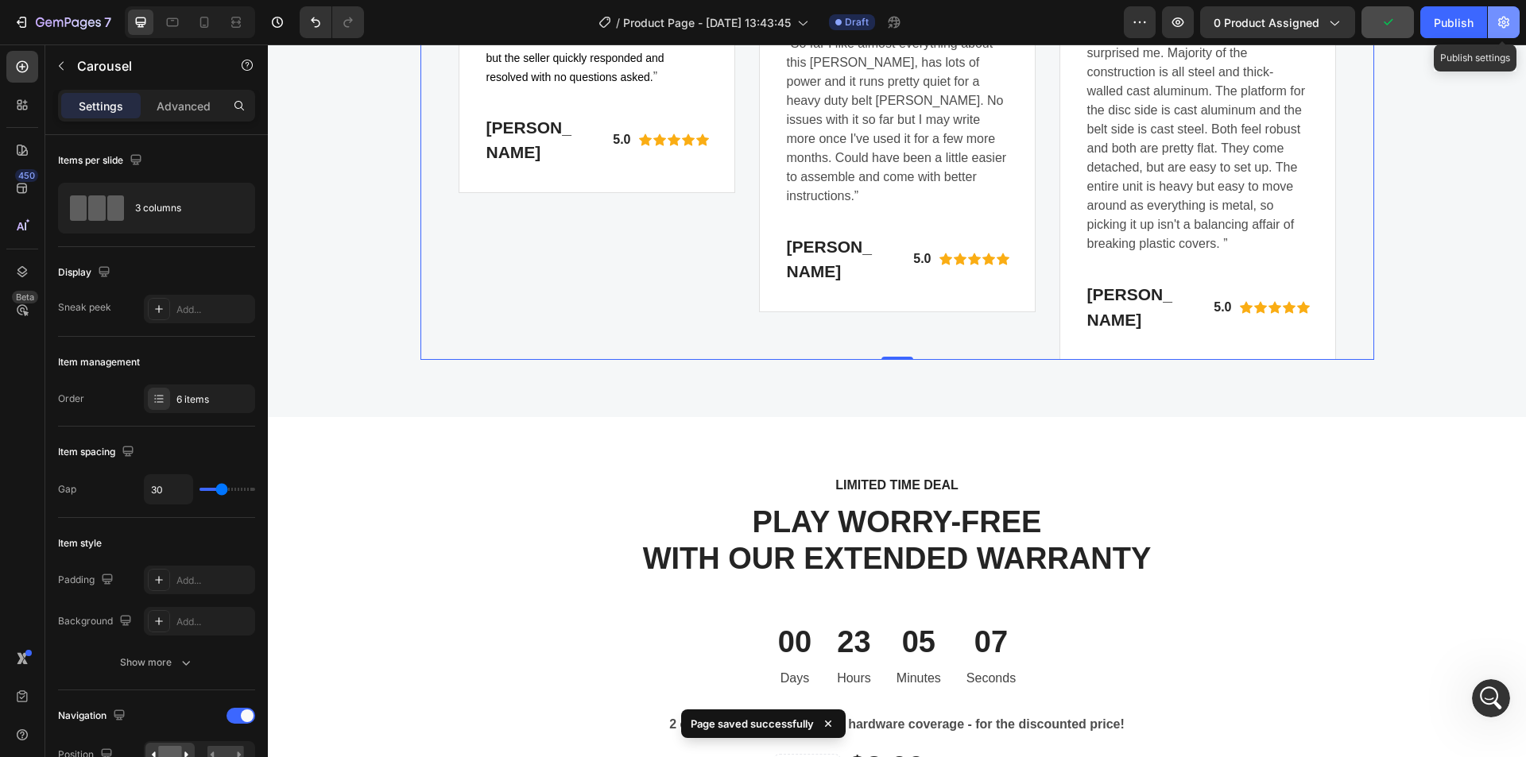
click at [1505, 32] on button "button" at bounding box center [1504, 22] width 32 height 32
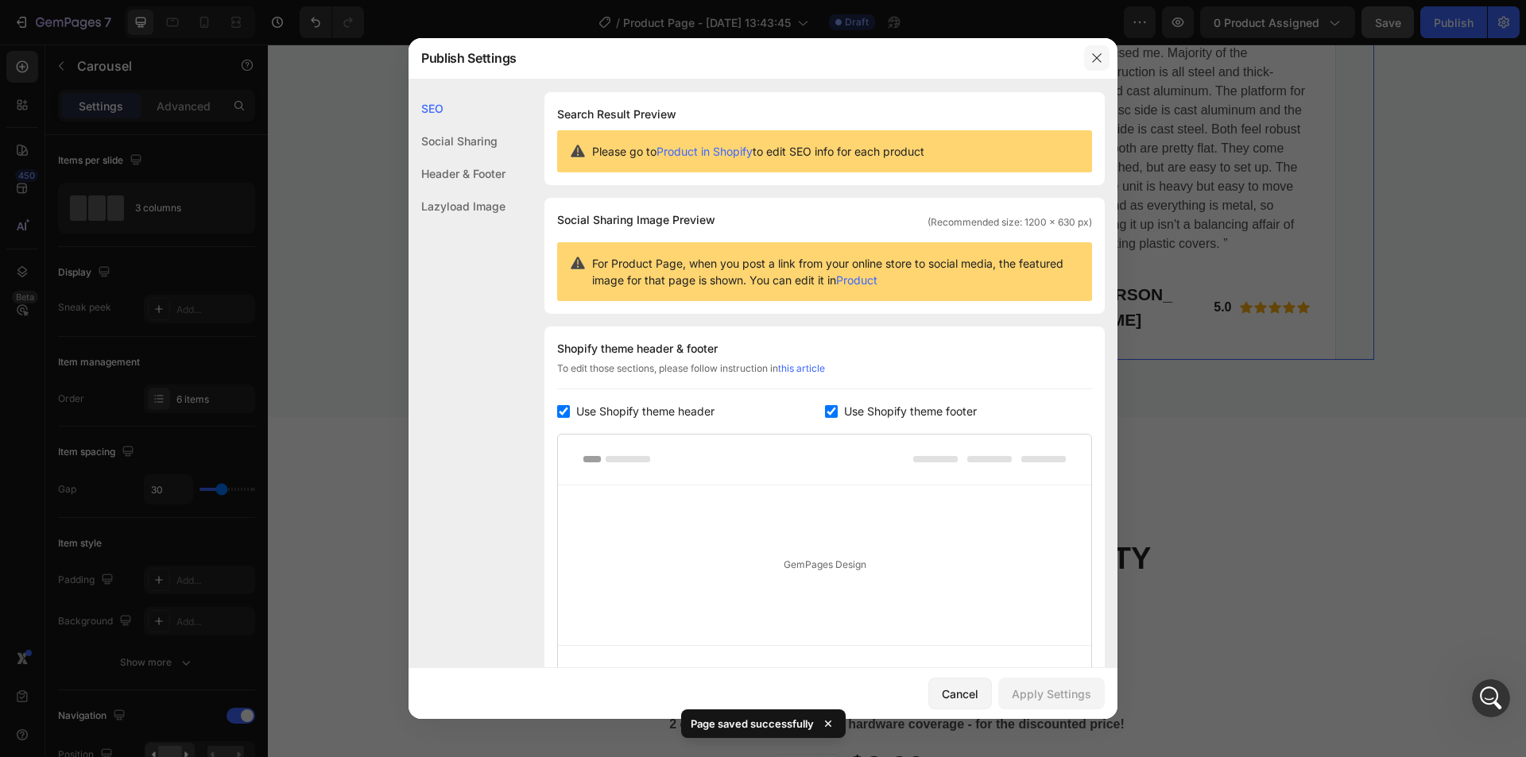
drag, startPoint x: 1097, startPoint y: 62, endPoint x: 917, endPoint y: 2, distance: 189.5
click at [1097, 62] on icon "button" at bounding box center [1096, 58] width 13 height 13
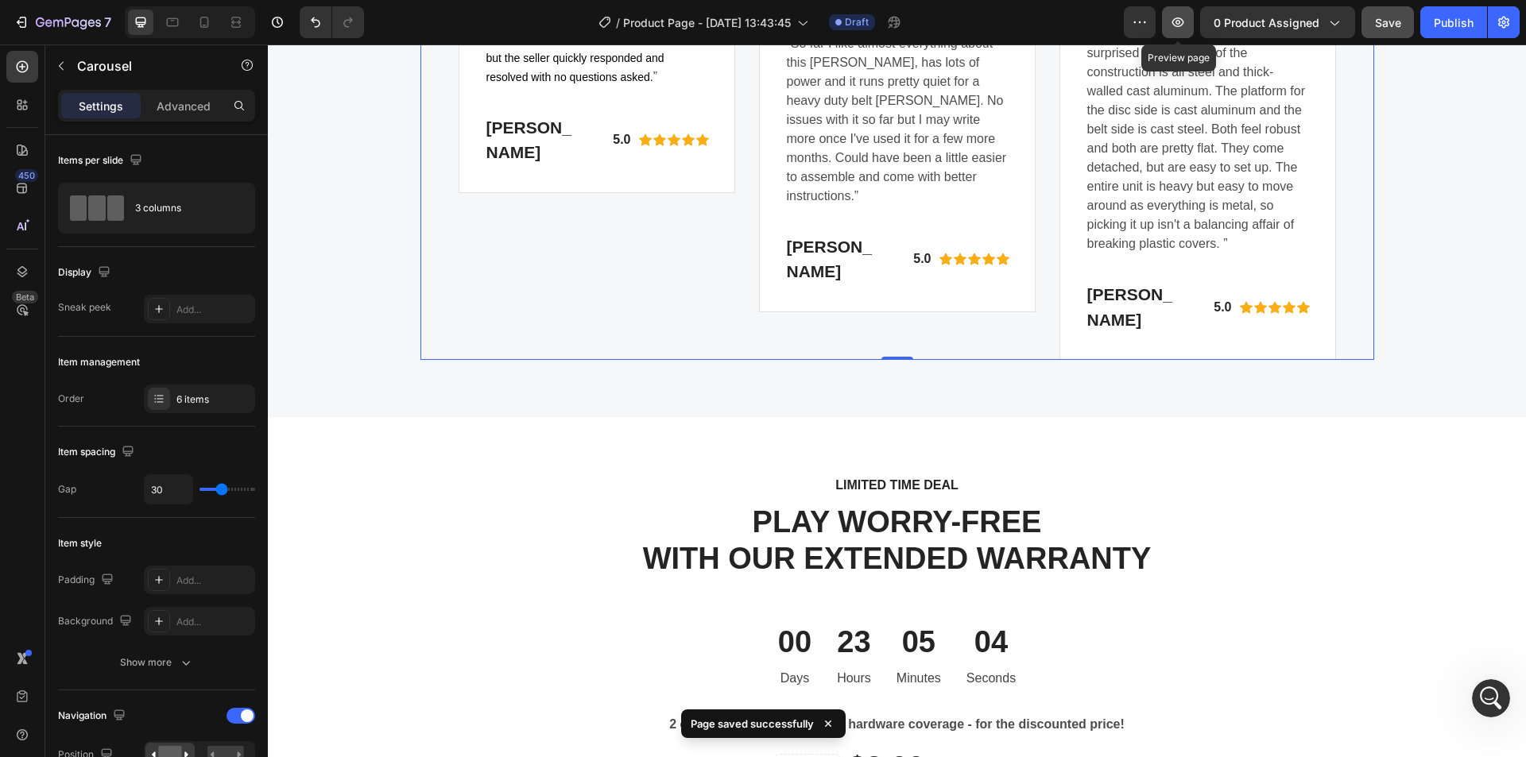
click at [1180, 23] on icon "button" at bounding box center [1178, 22] width 16 height 16
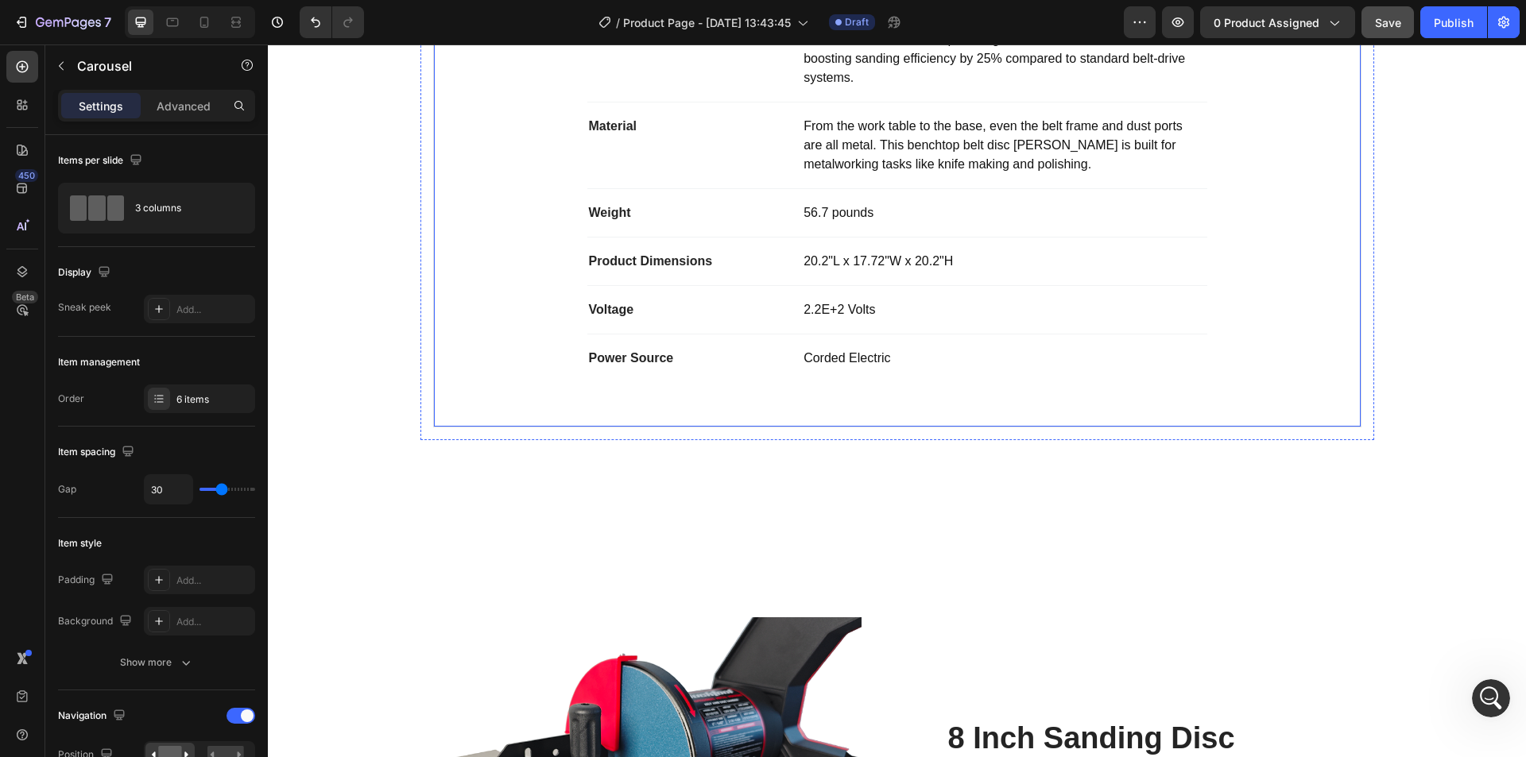
scroll to position [1564, 0]
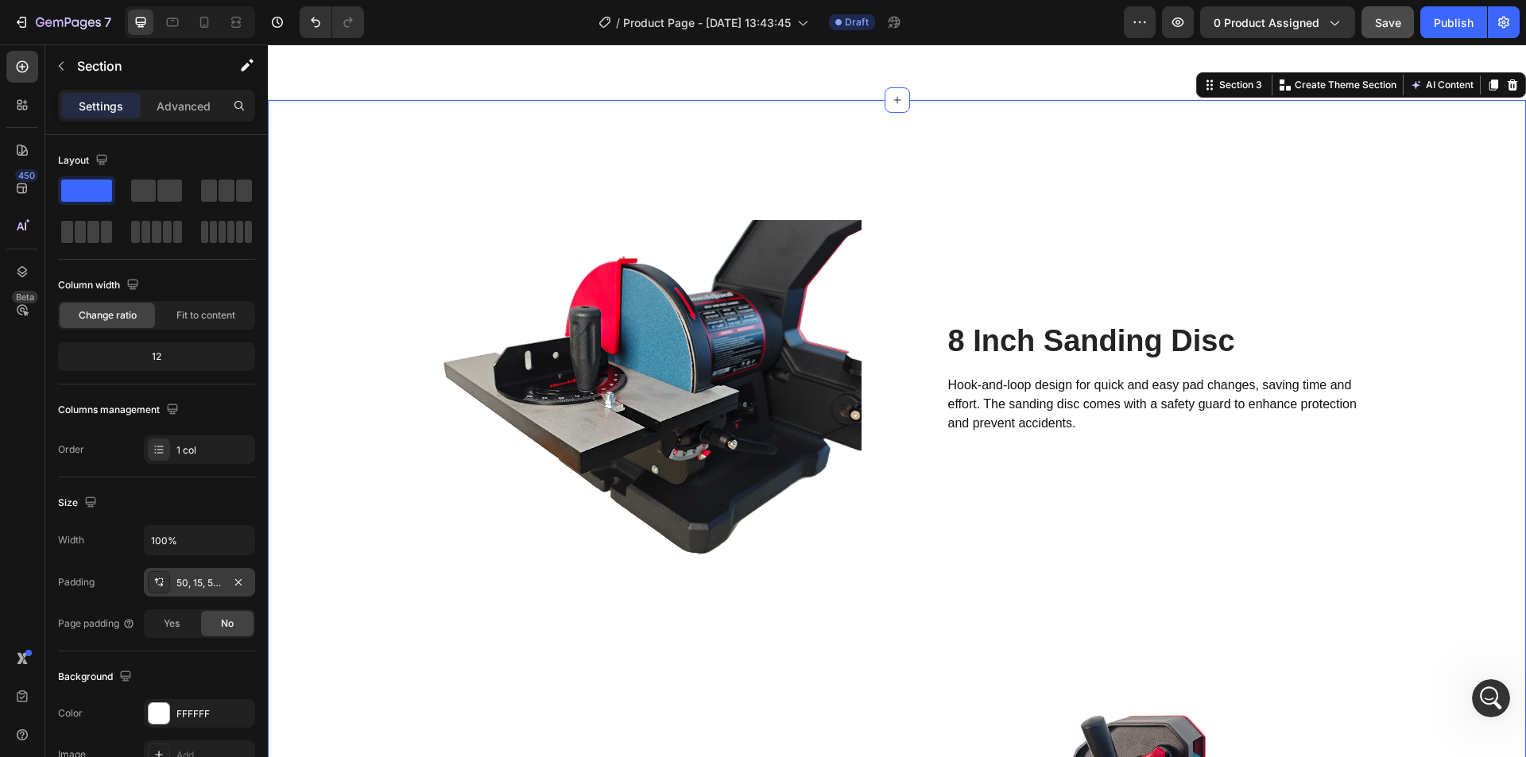
click at [173, 575] on div "50, 15, 50, 15" at bounding box center [199, 582] width 111 height 29
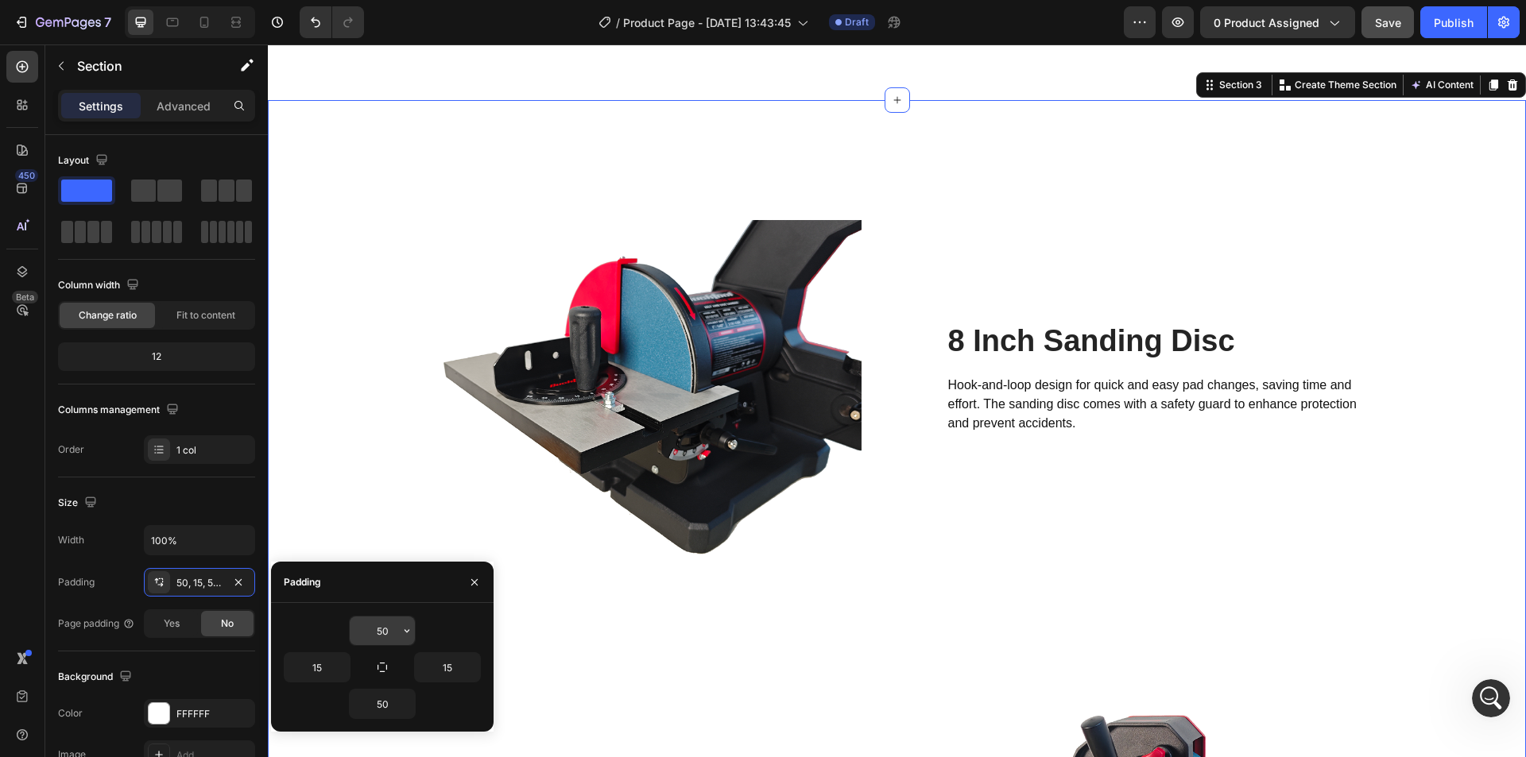
click at [384, 634] on input "50" at bounding box center [382, 631] width 65 height 29
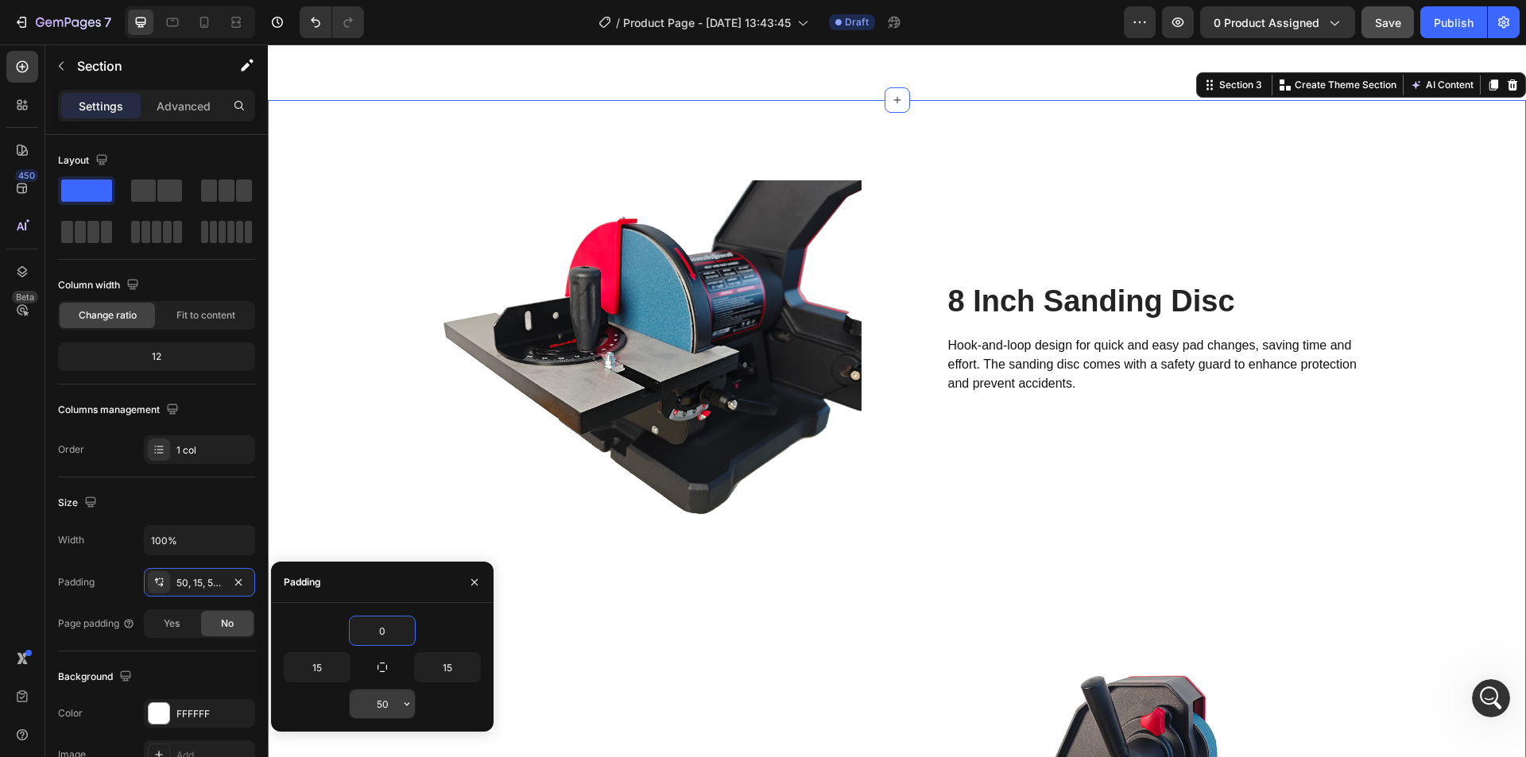
type input "0"
click at [390, 705] on input "50" at bounding box center [382, 704] width 65 height 29
type input "0"
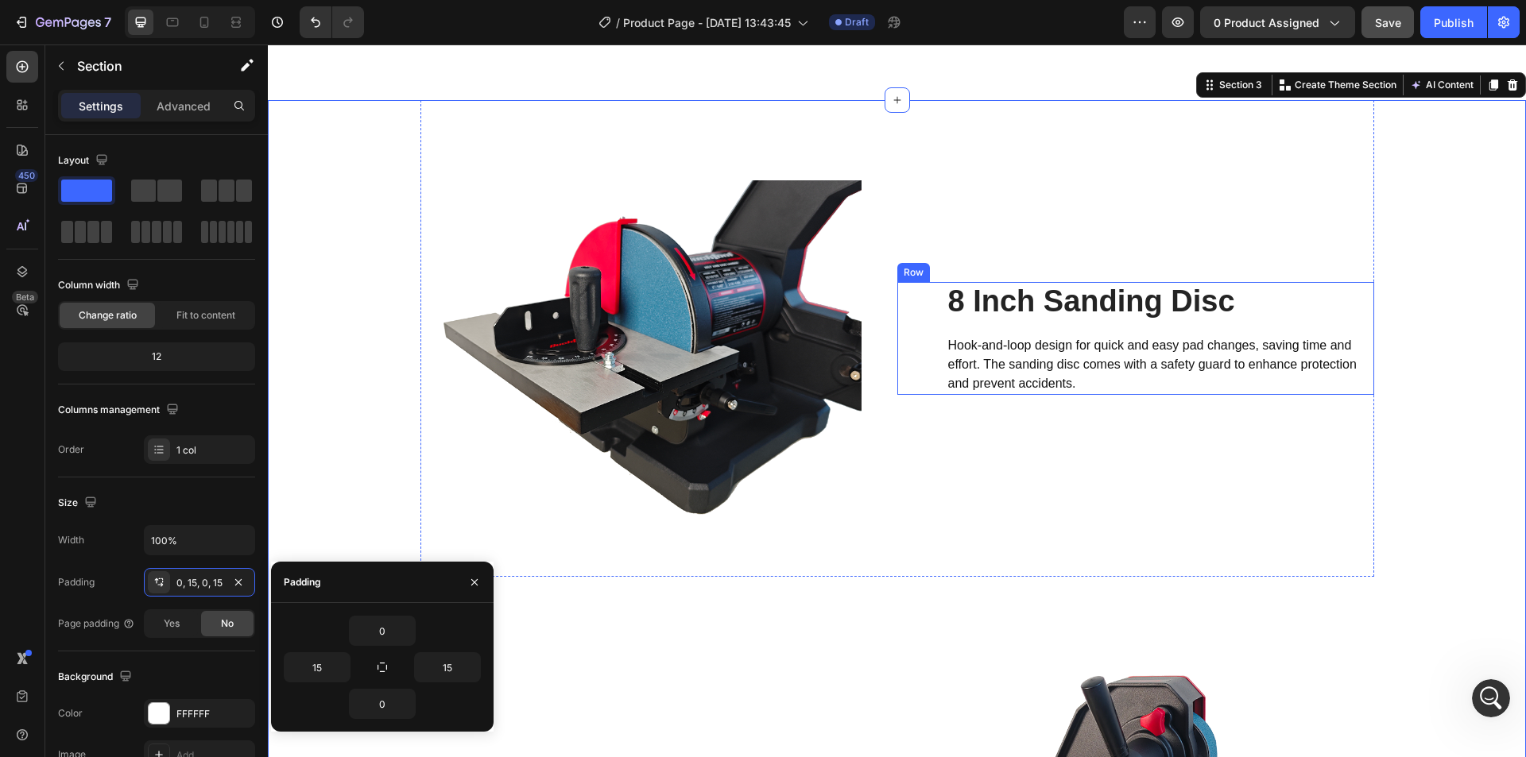
click at [923, 362] on div "8 Inch Sanding Disc Heading Hook-and-loop design for quick and easy pad changes…" at bounding box center [1135, 338] width 477 height 113
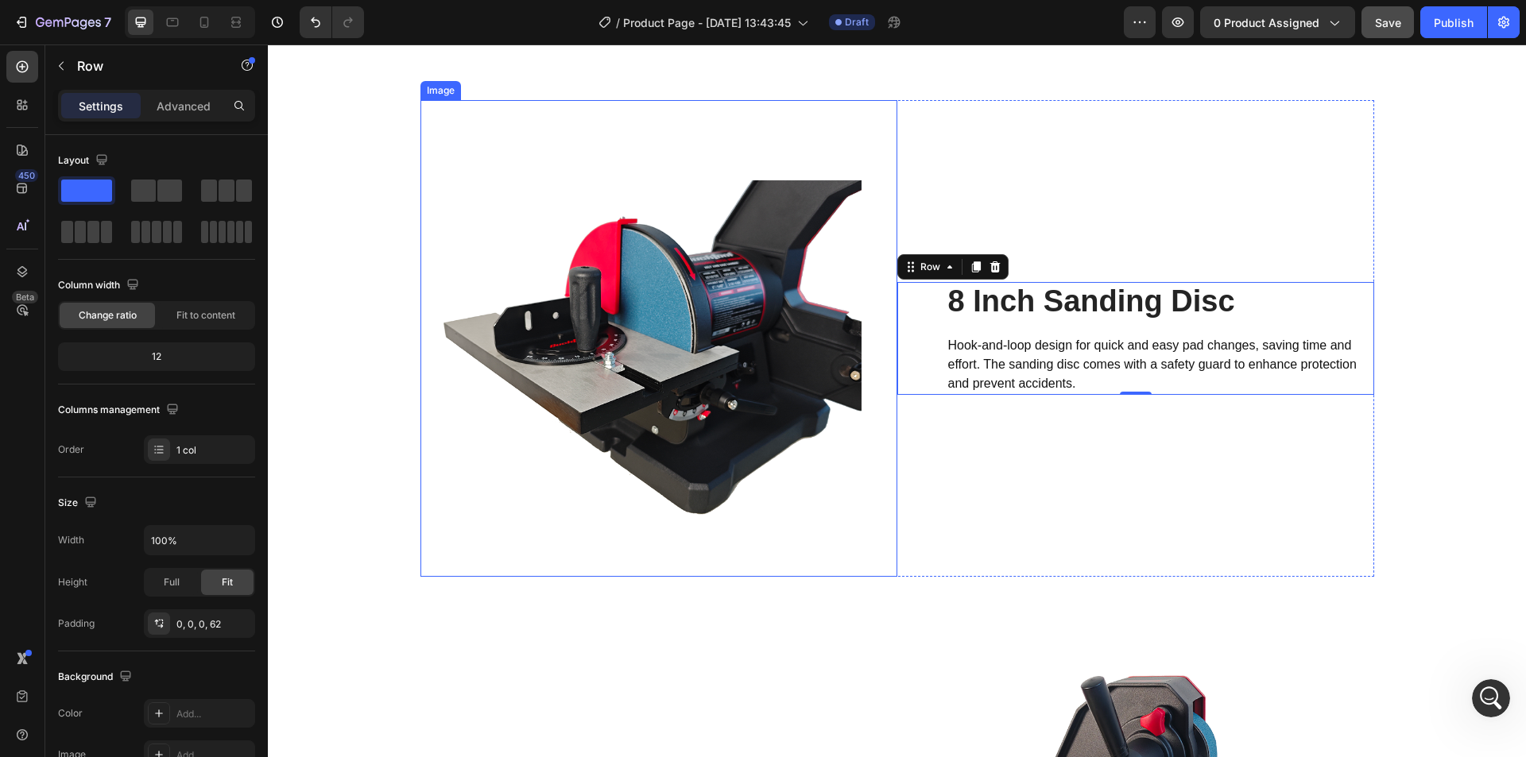
click at [463, 141] on img at bounding box center [658, 338] width 477 height 477
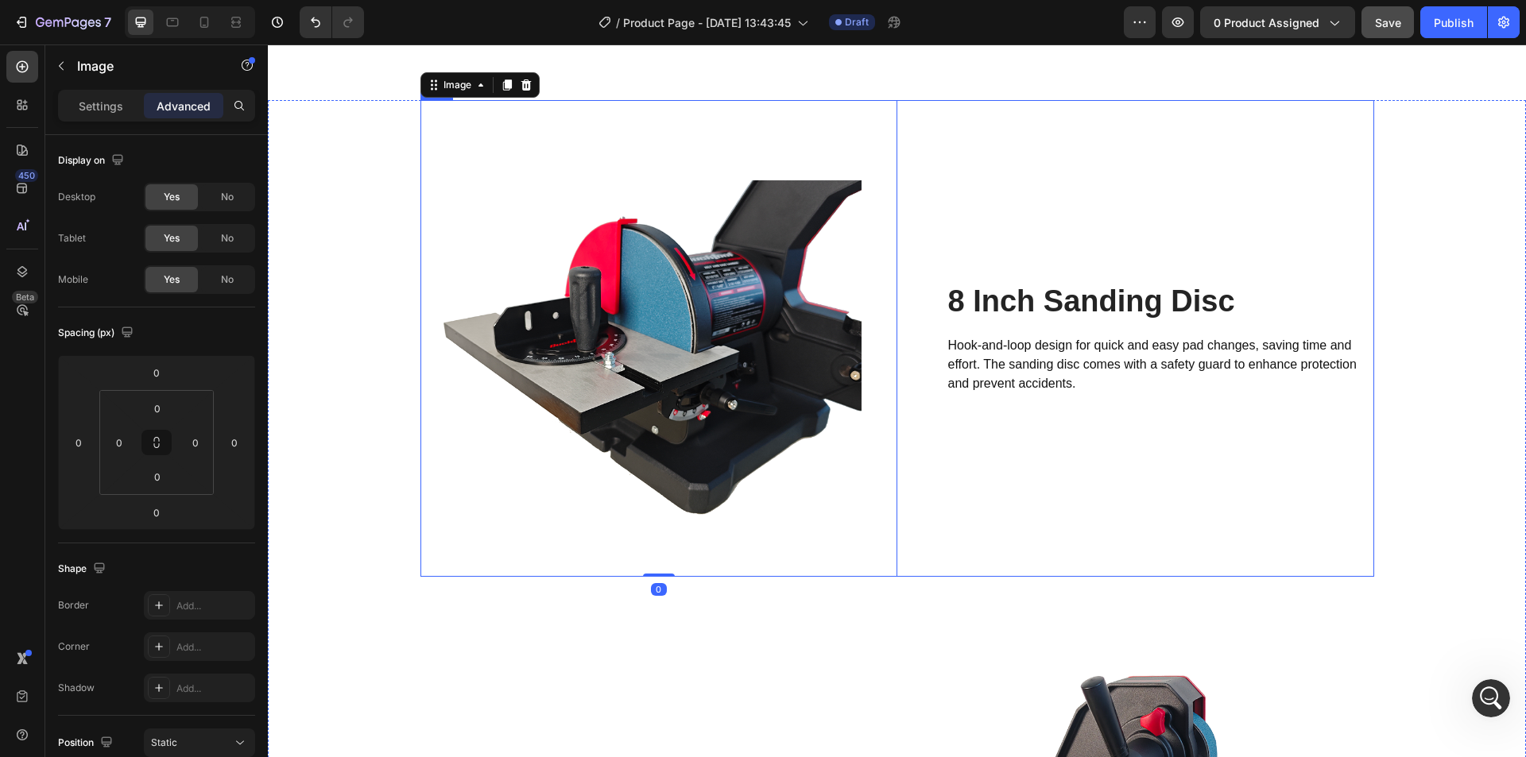
click at [949, 525] on div "8 Inch Sanding Disc Heading Hook-and-loop design for quick and easy pad changes…" at bounding box center [1135, 338] width 477 height 477
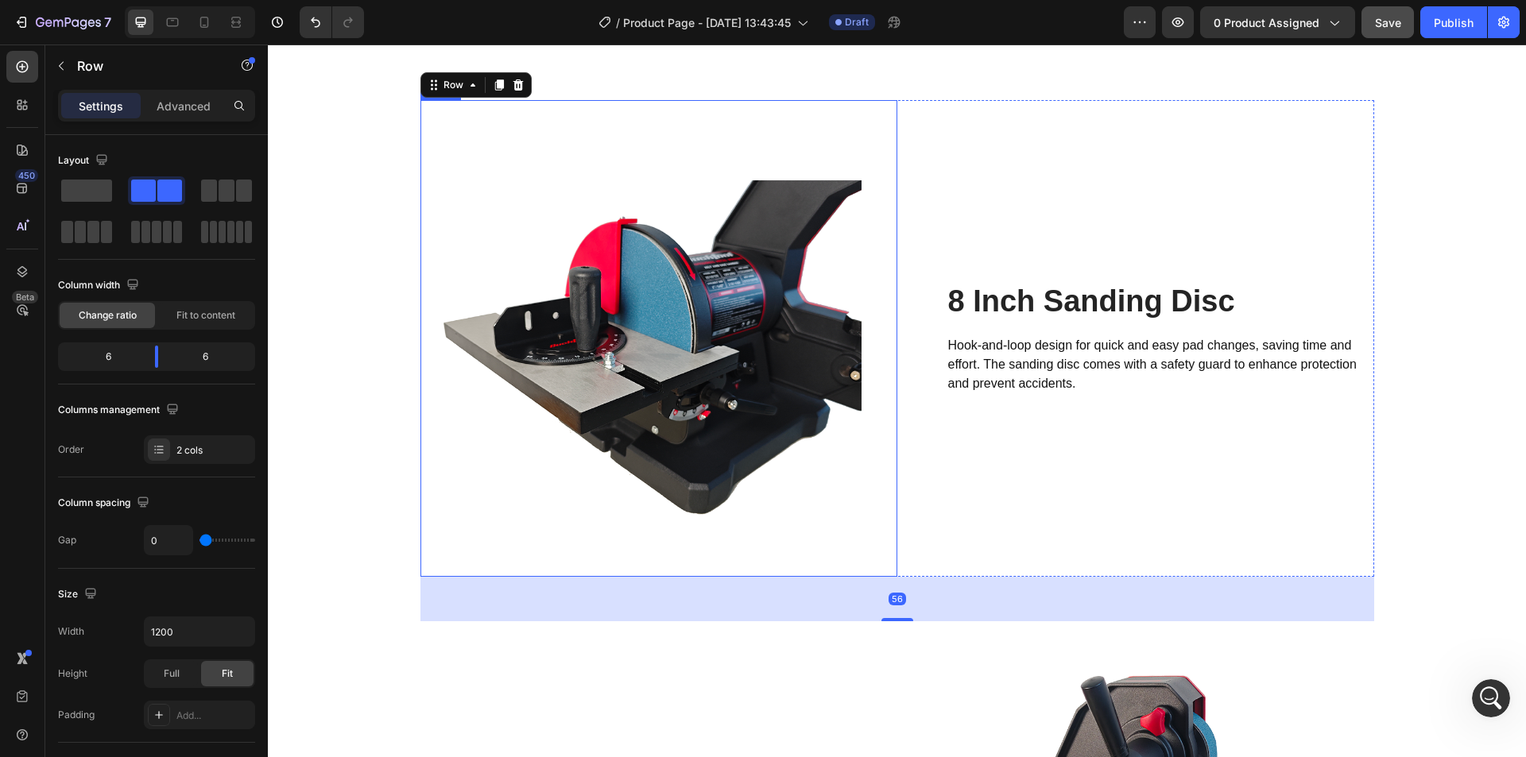
click at [792, 552] on img at bounding box center [658, 338] width 477 height 477
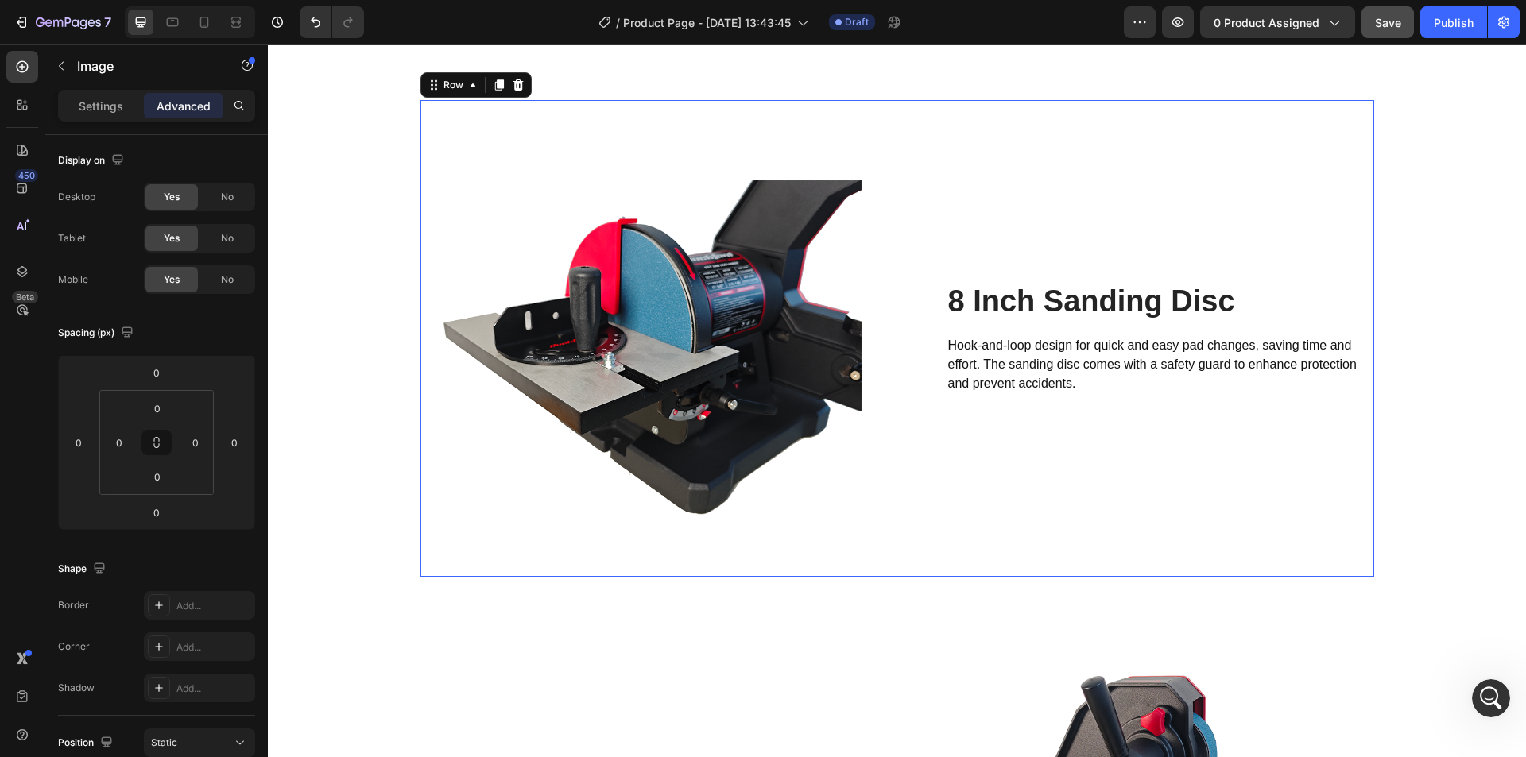
click at [1207, 119] on div "8 Inch Sanding Disc Heading Hook-and-loop design for quick and easy pad changes…" at bounding box center [1135, 338] width 477 height 477
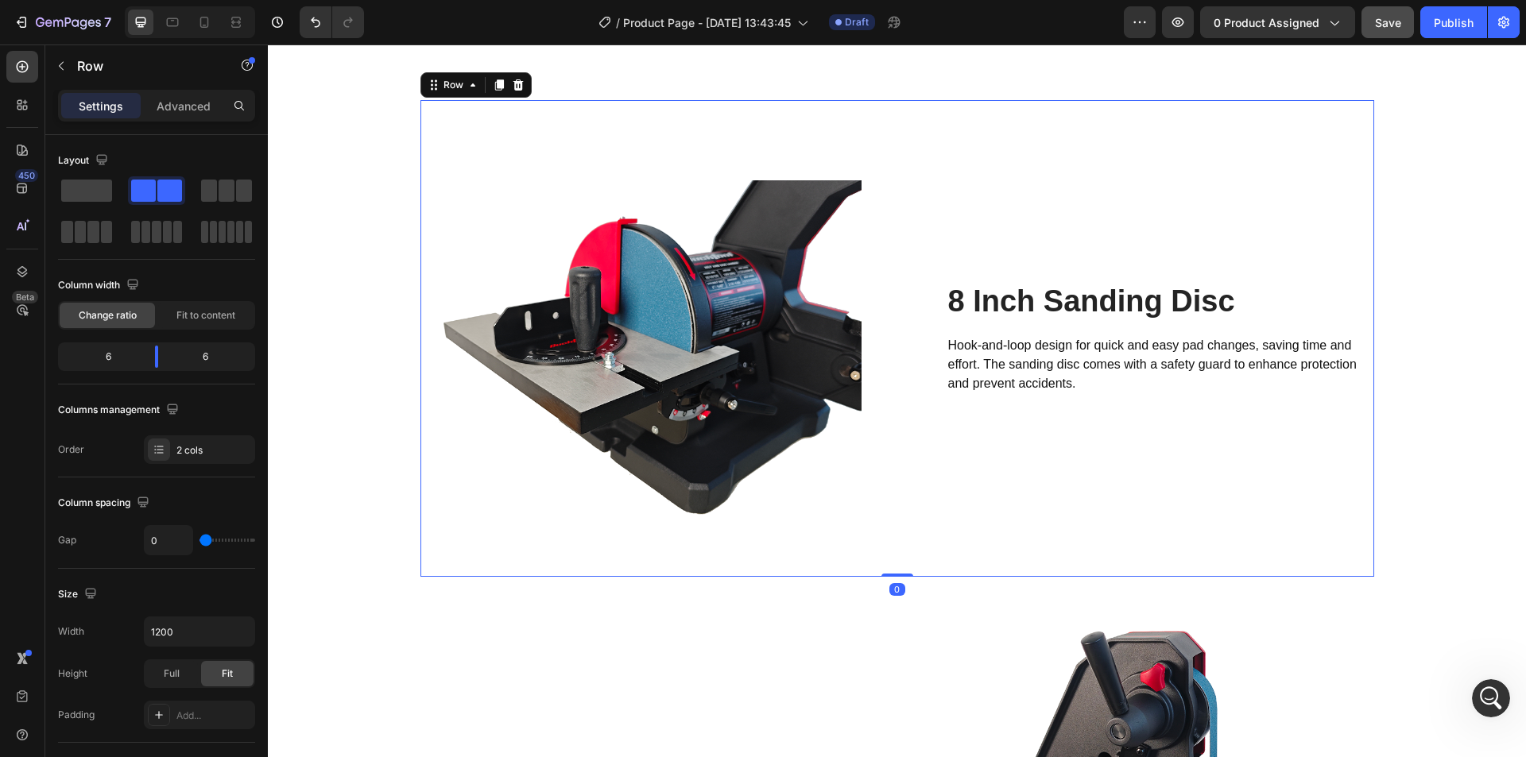
drag, startPoint x: 887, startPoint y: 619, endPoint x: 892, endPoint y: 568, distance: 51.1
click at [892, 568] on div "Image 8 Inch Sanding Disc Heading Hook-and-loop design for quick and easy pad c…" at bounding box center [897, 338] width 954 height 477
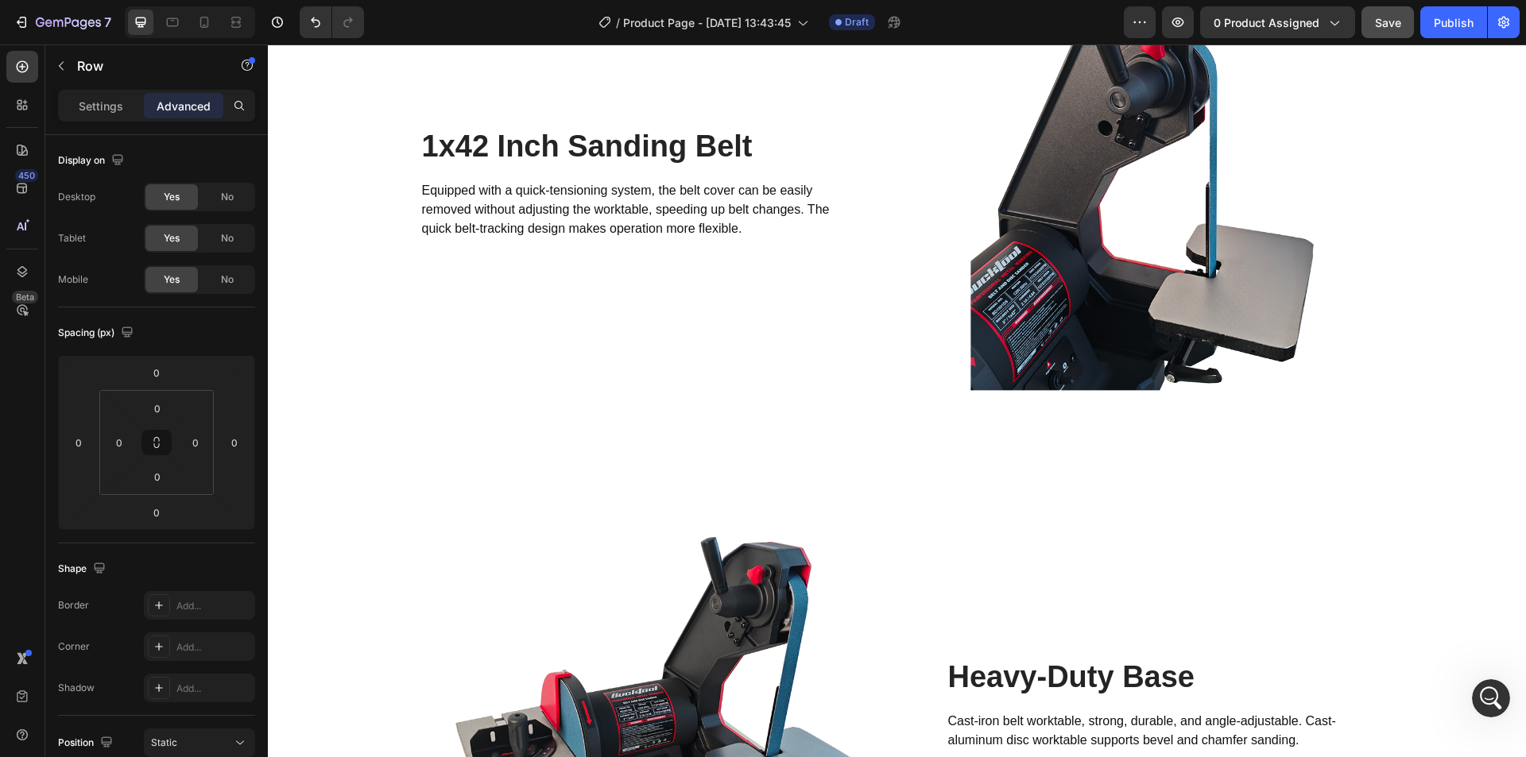
scroll to position [2200, 0]
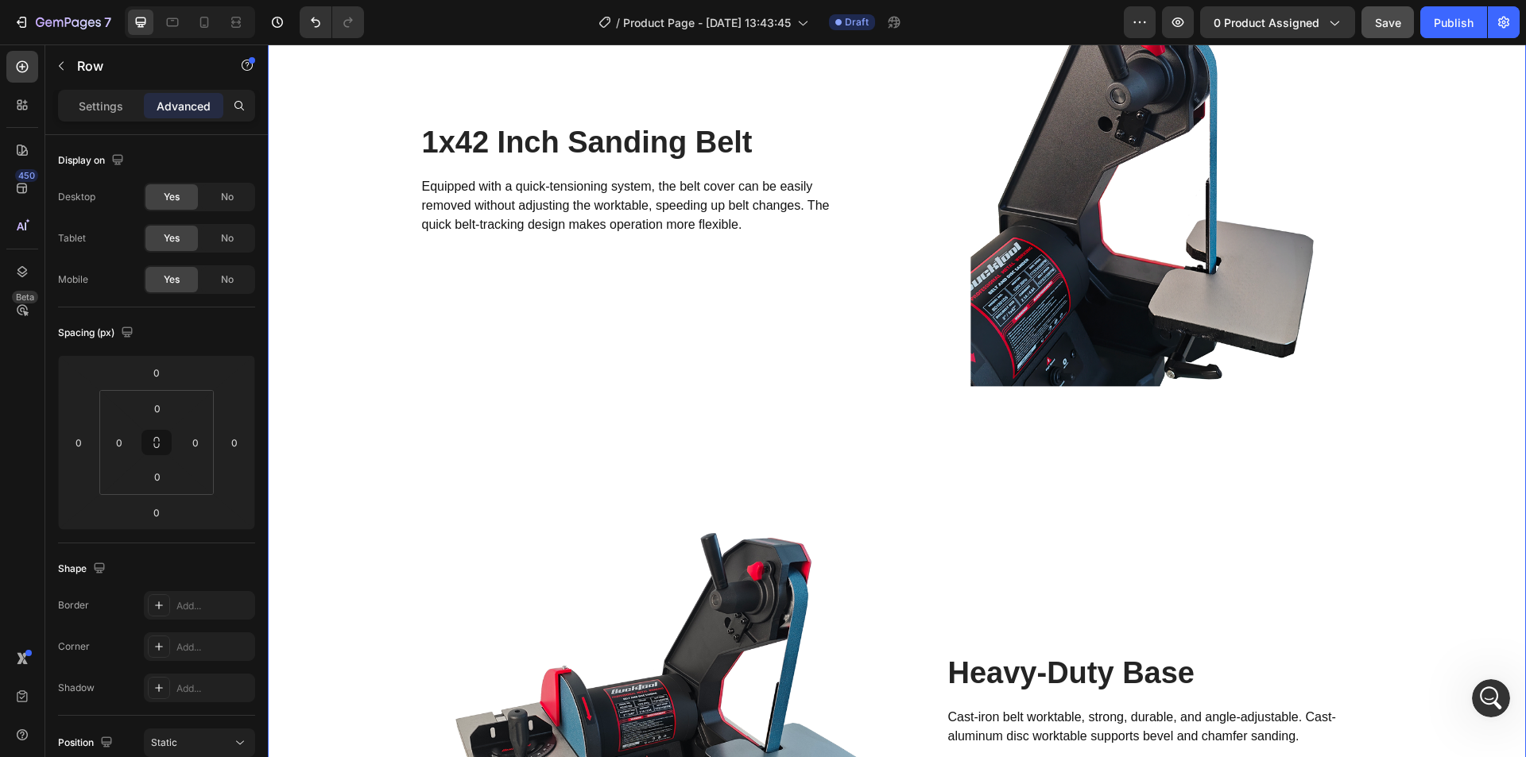
click at [854, 446] on div "Image 8 Inch Sanding Disc Heading Hook-and-loop design for quick and easy pad c…" at bounding box center [897, 462] width 1234 height 1997
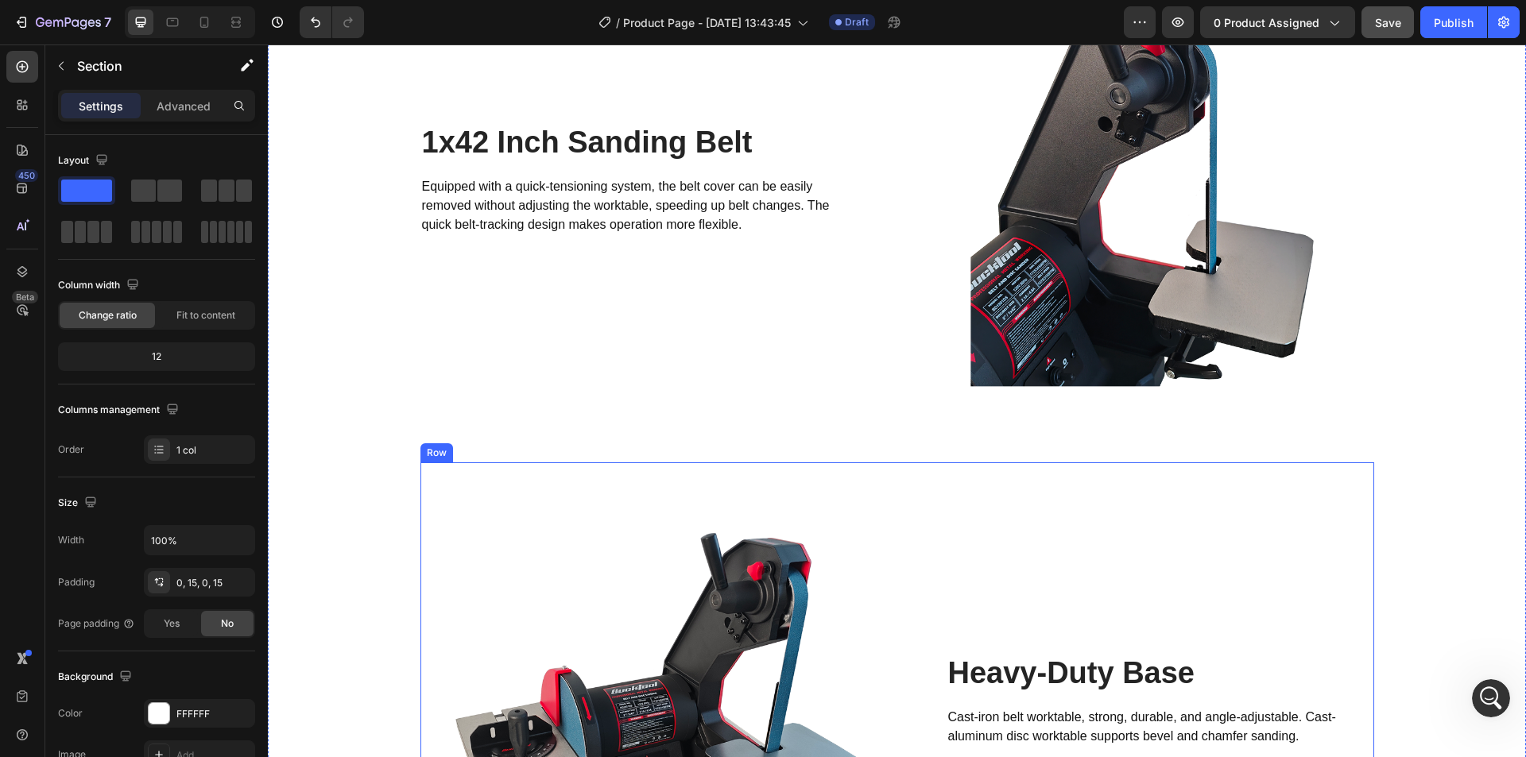
click at [901, 471] on div "Heavy-Duty Base Heading Cast-iron belt worktable, strong, durable, and angle-ad…" at bounding box center [1135, 701] width 477 height 477
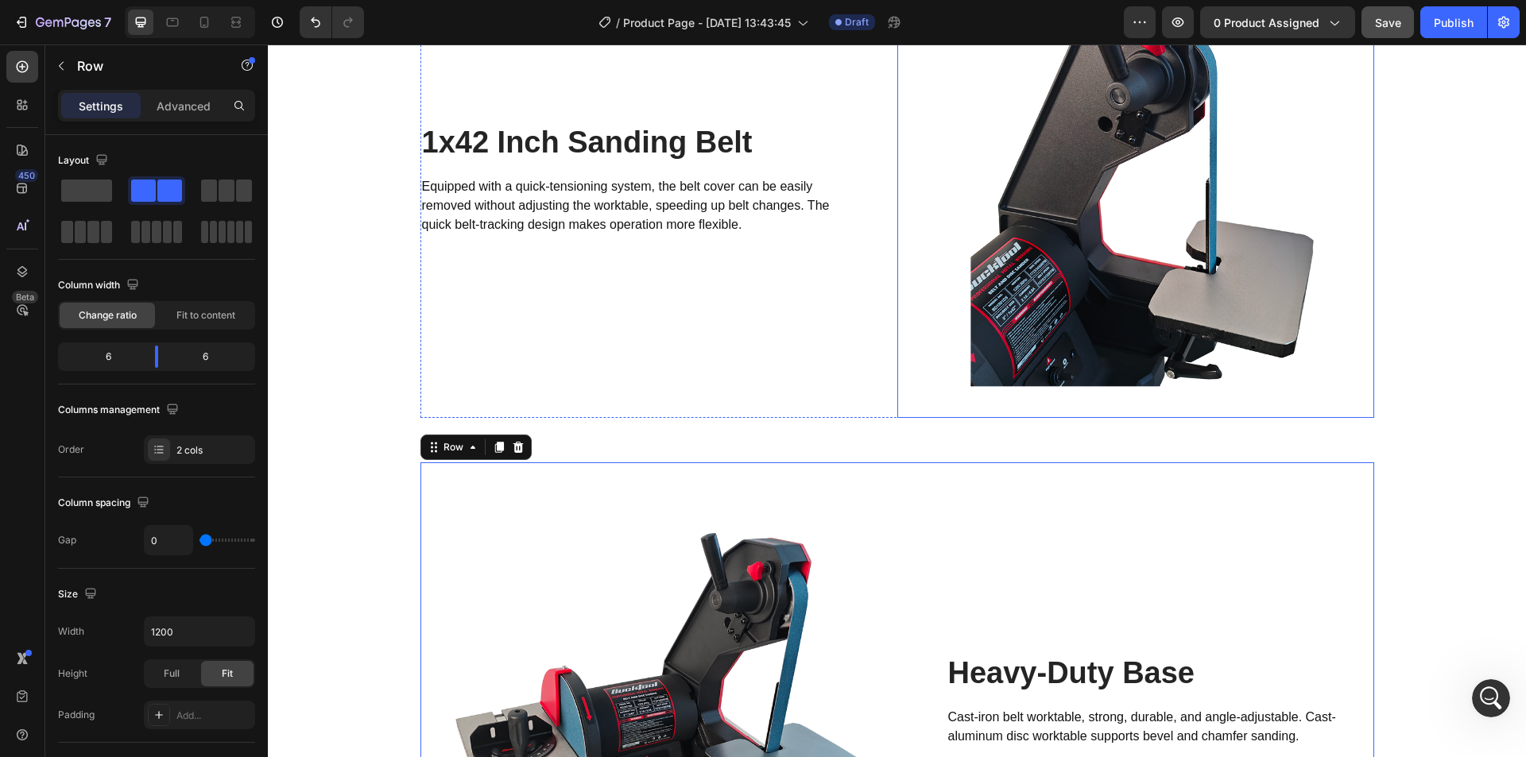
click at [963, 382] on img at bounding box center [1135, 179] width 477 height 477
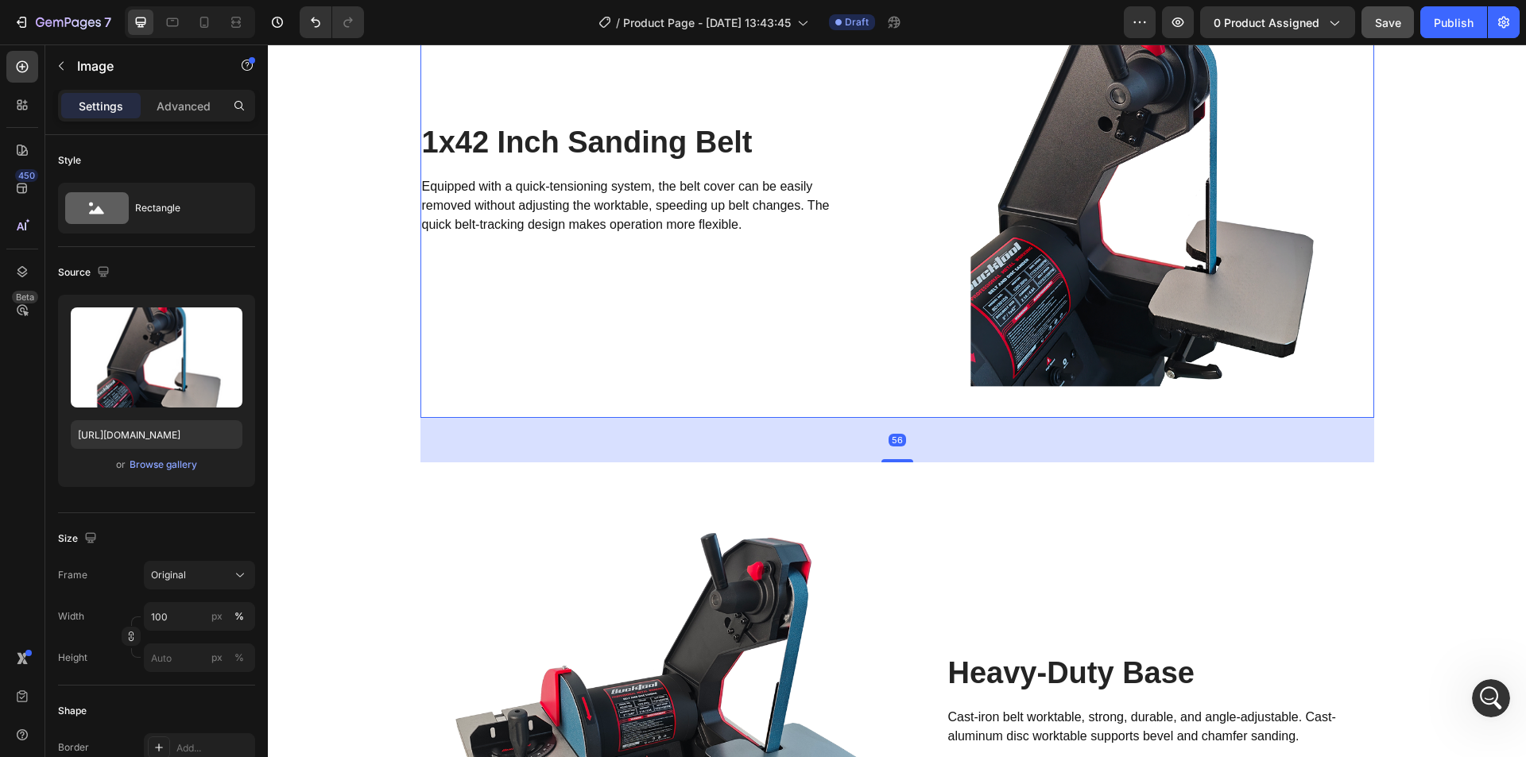
click at [844, 413] on div "1x42 Inch Sanding Belt Heading Equipped with a quick-tensioning system, the bel…" at bounding box center [658, 179] width 477 height 477
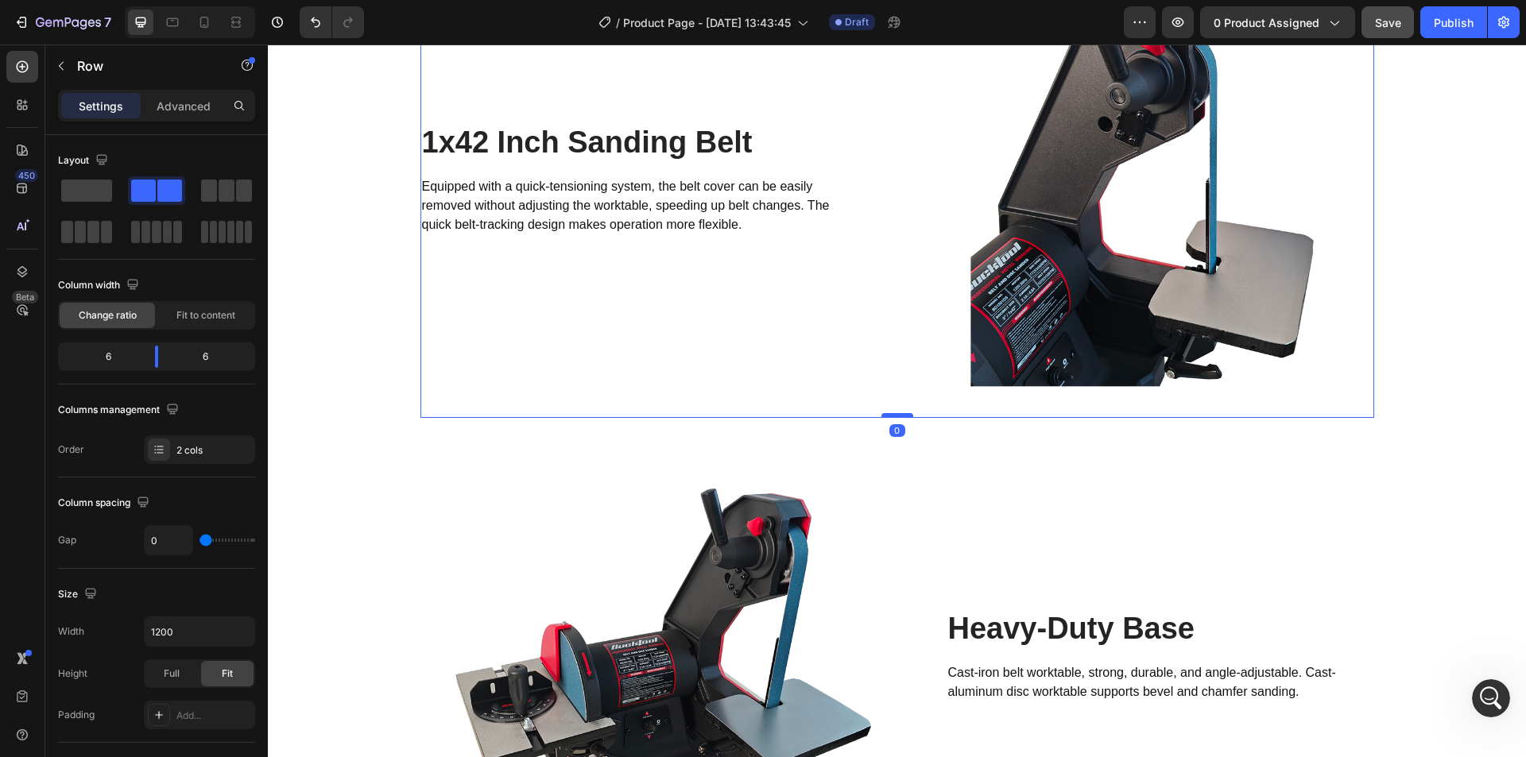
drag, startPoint x: 885, startPoint y: 461, endPoint x: 884, endPoint y: 413, distance: 48.5
click at [884, 413] on div at bounding box center [897, 415] width 32 height 5
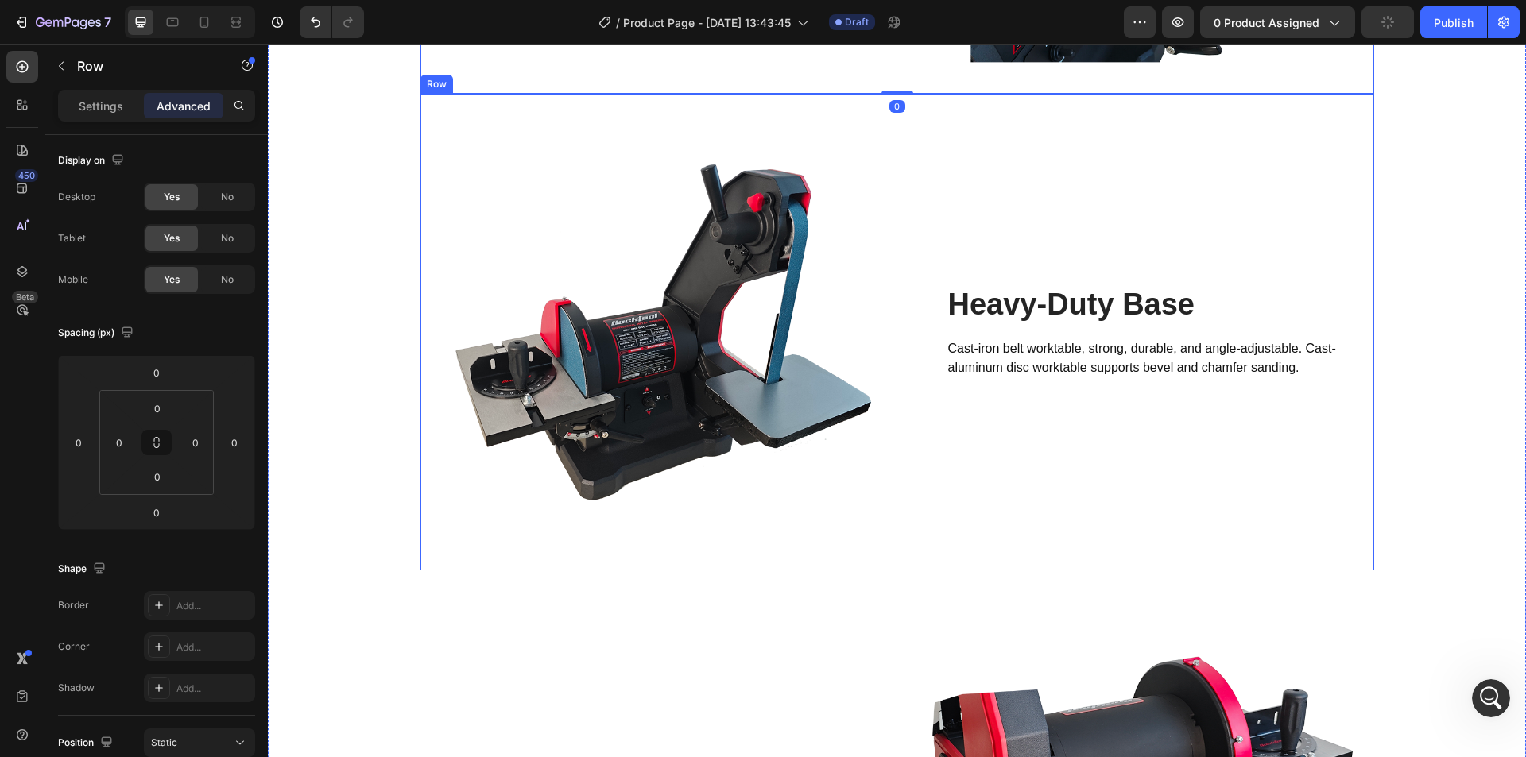
scroll to position [2677, 0]
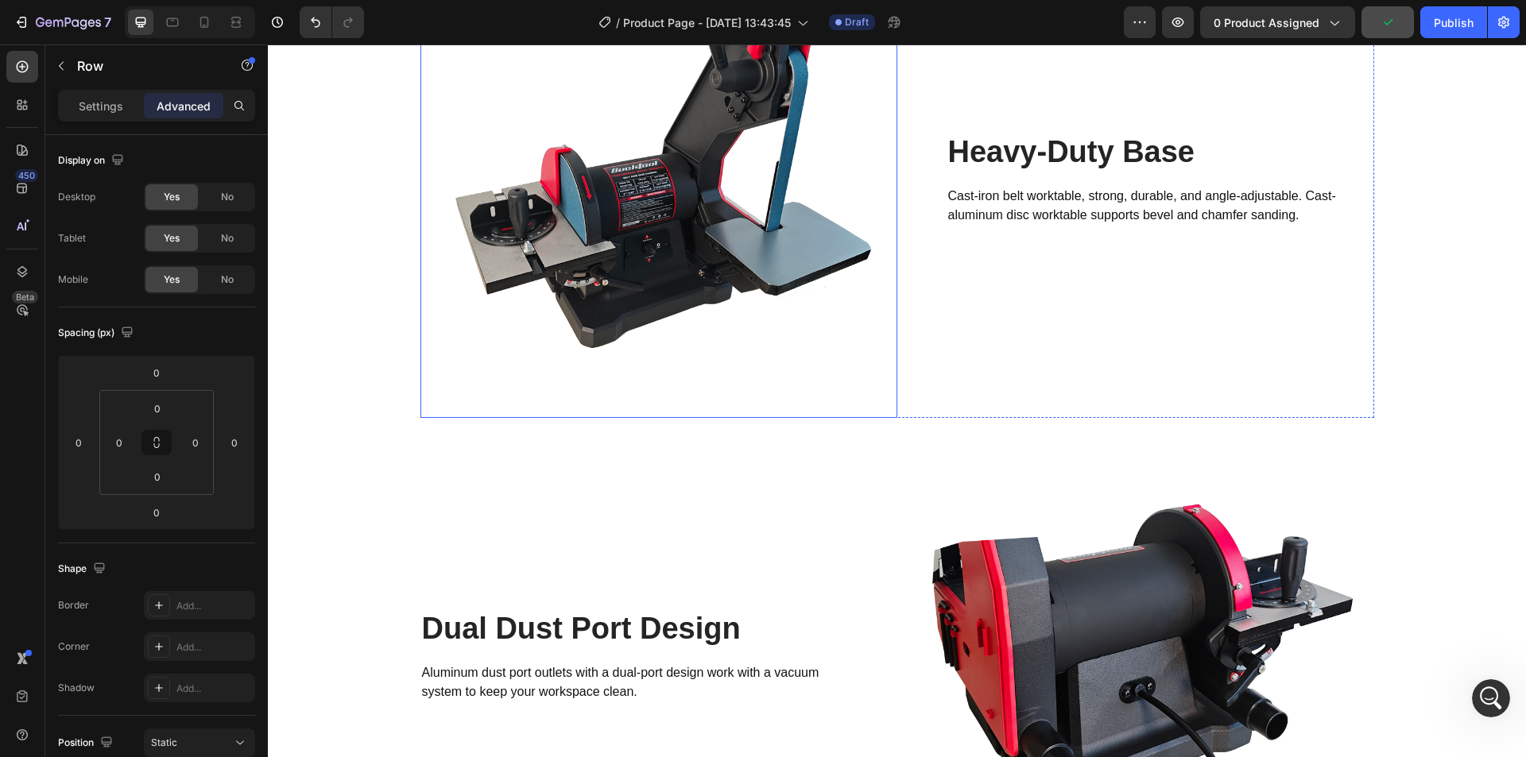
click at [874, 374] on img at bounding box center [658, 179] width 477 height 477
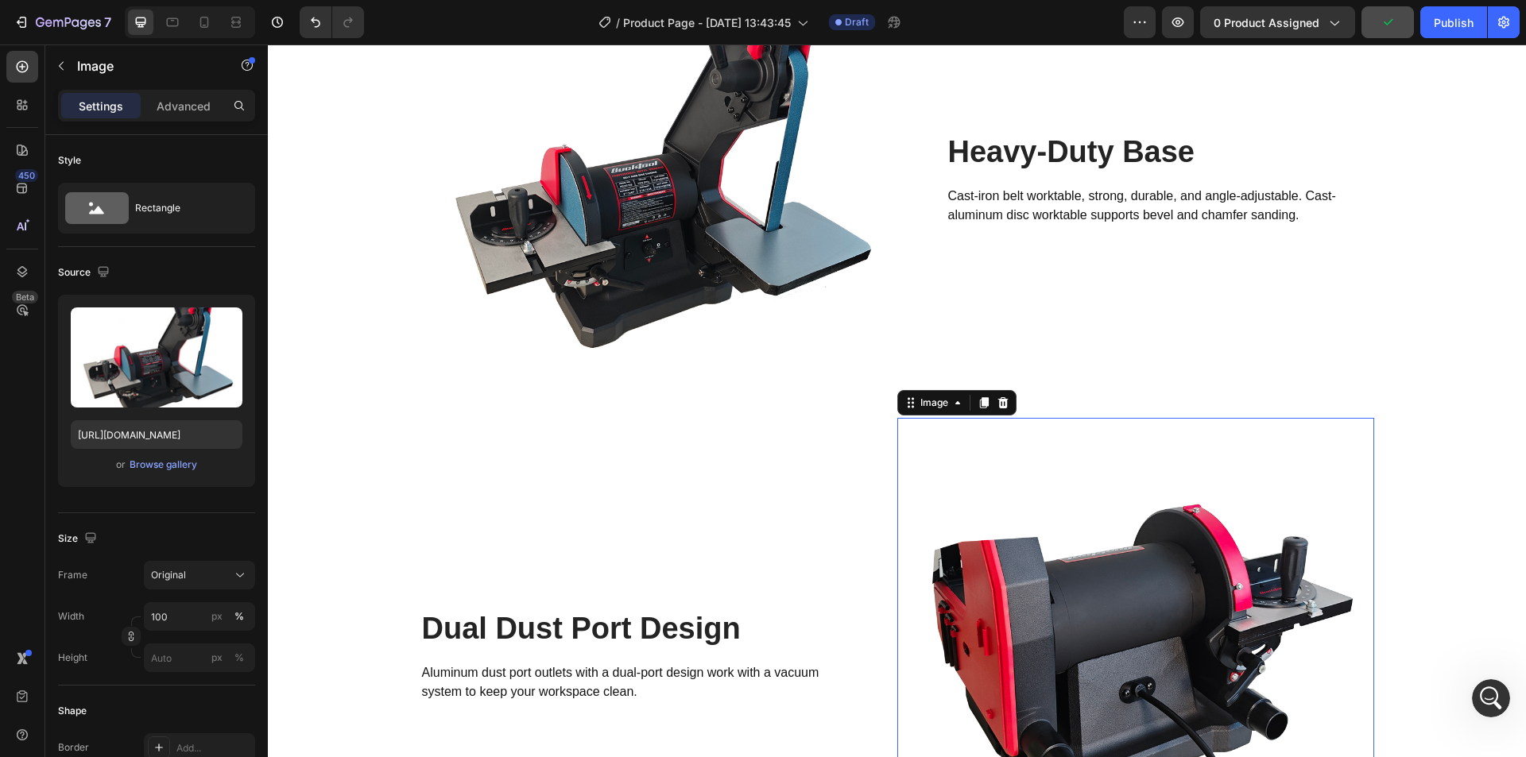
click at [897, 435] on img at bounding box center [1135, 656] width 477 height 477
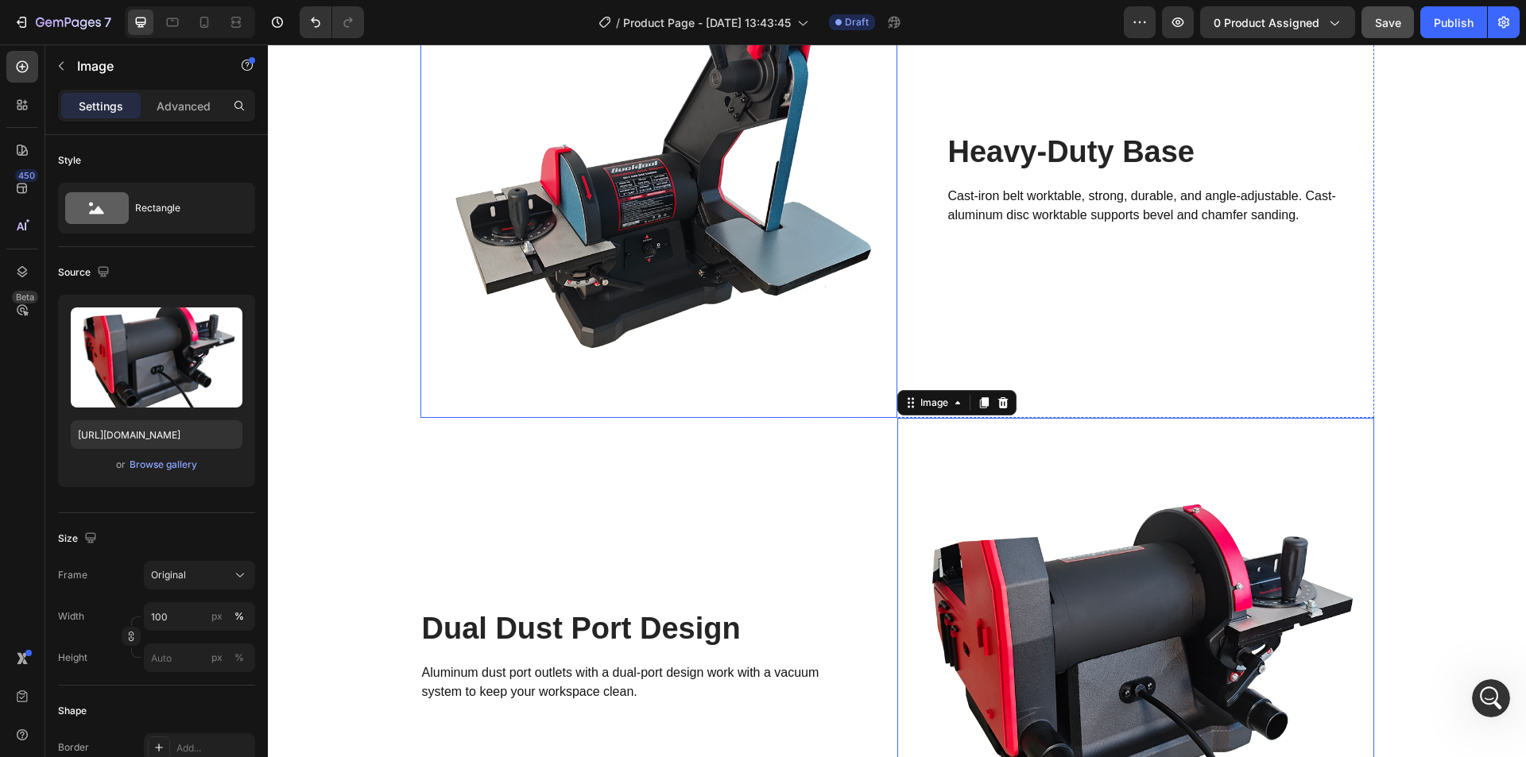
click at [857, 410] on img at bounding box center [658, 179] width 477 height 477
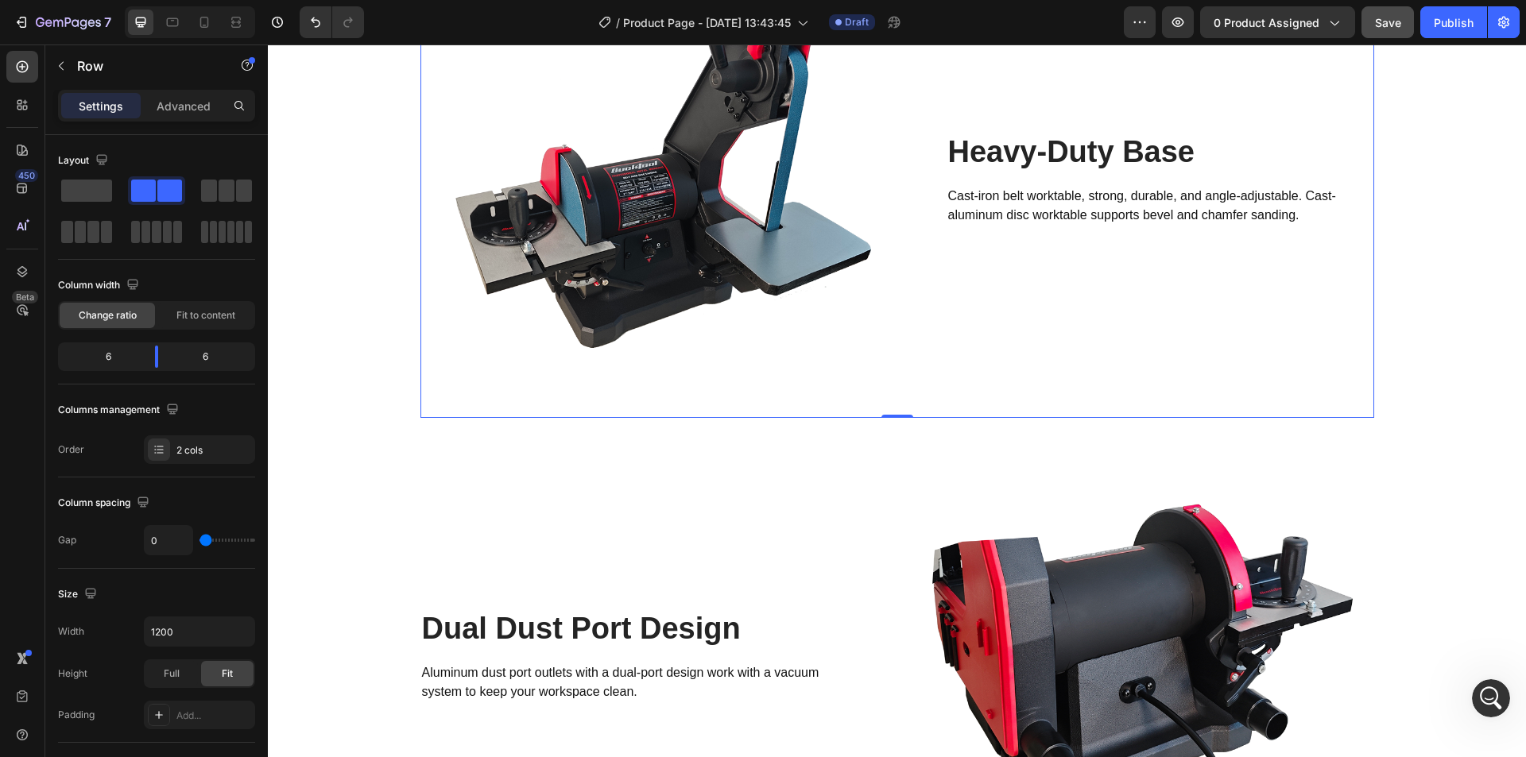
click at [920, 411] on div "Heavy-Duty Base Heading Cast-iron belt worktable, strong, durable, and angle-ad…" at bounding box center [1135, 179] width 477 height 477
drag, startPoint x: 887, startPoint y: 416, endPoint x: 885, endPoint y: 403, distance: 13.6
click at [885, 403] on div "Image Heavy-Duty Base Heading Cast-iron belt worktable, strong, durable, and an…" at bounding box center [897, 179] width 954 height 477
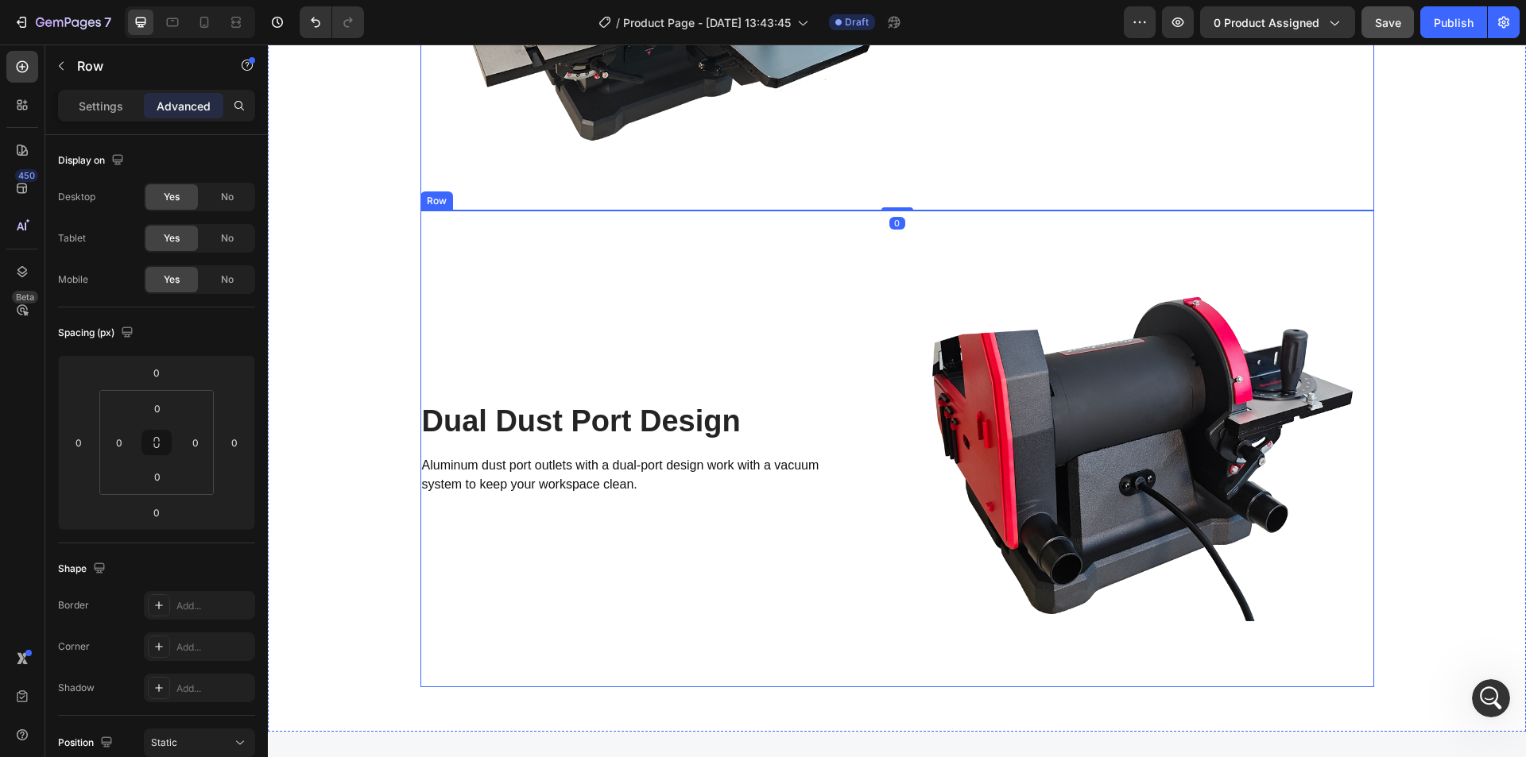
scroll to position [2995, 0]
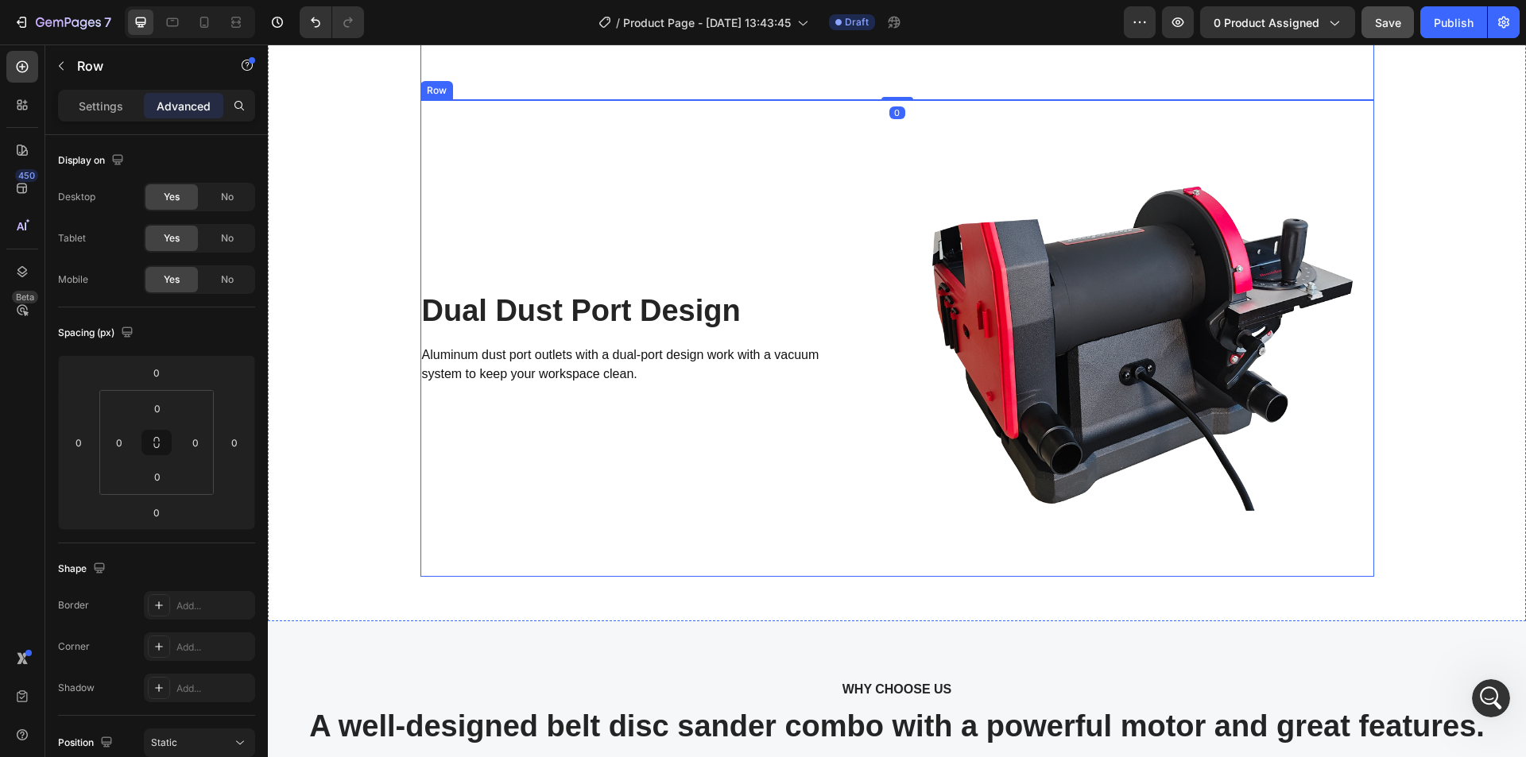
click at [649, 529] on div "Dual Dust Port Design Heading Aluminum dust port outlets with a dual-port desig…" at bounding box center [658, 338] width 477 height 477
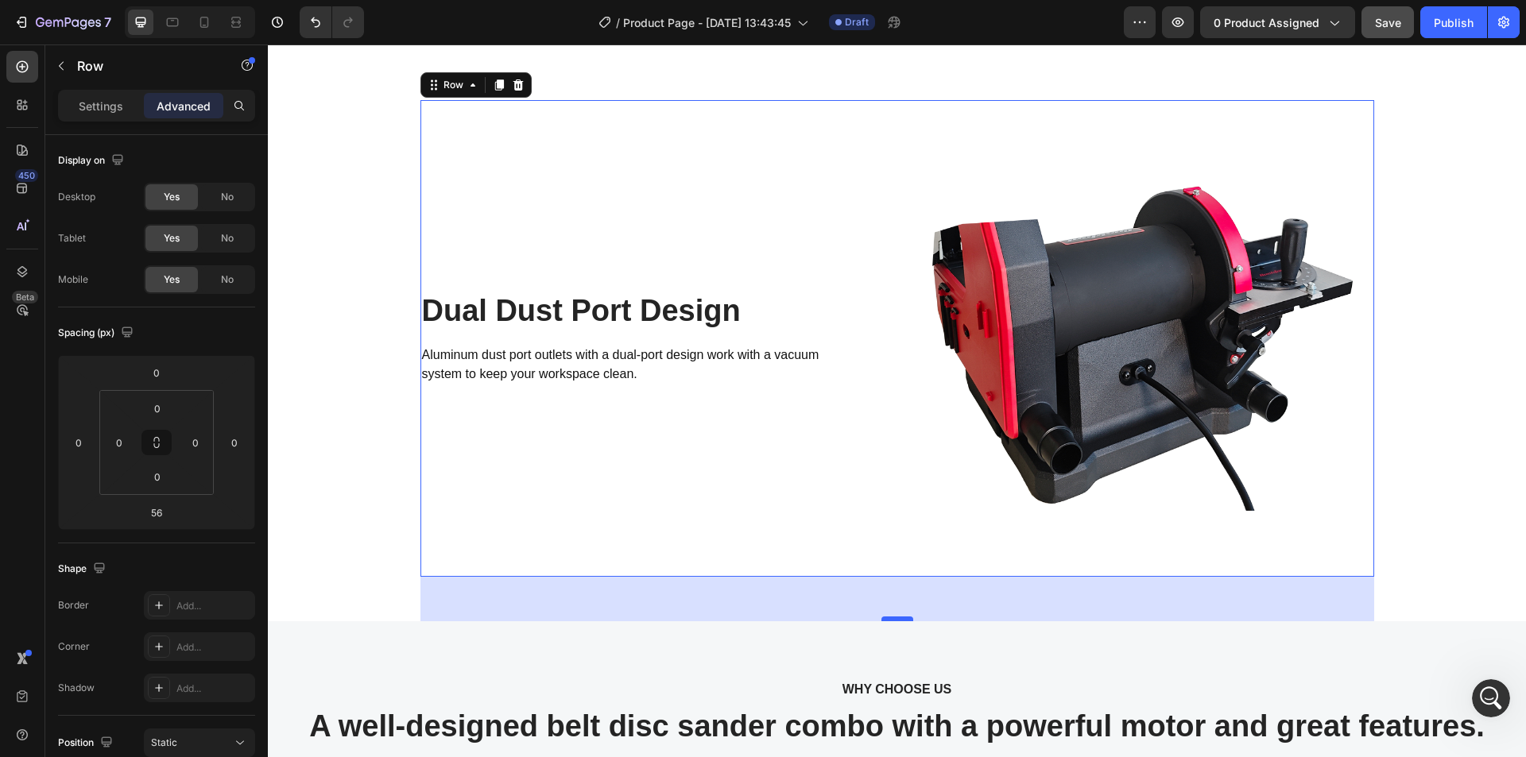
scroll to position [3380, 0]
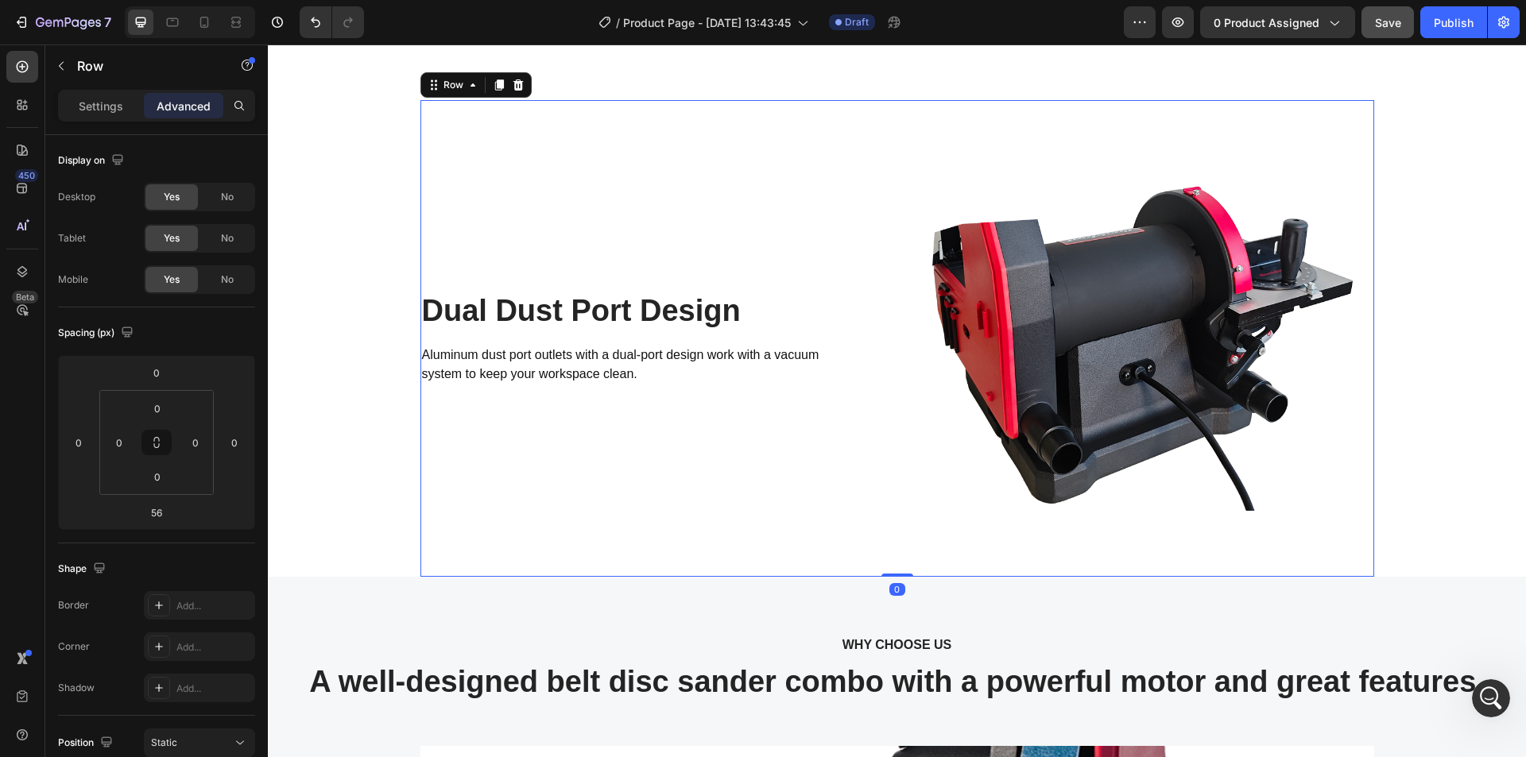
drag, startPoint x: 881, startPoint y: 618, endPoint x: 886, endPoint y: 563, distance: 55.0
click at [886, 566] on div "Dual Dust Port Design Heading Aluminum dust port outlets with a dual-port desig…" at bounding box center [897, 338] width 954 height 477
type input "0"
click at [687, 484] on div "Dual Dust Port Design Heading Aluminum dust port outlets with a dual-port desig…" at bounding box center [658, 338] width 477 height 477
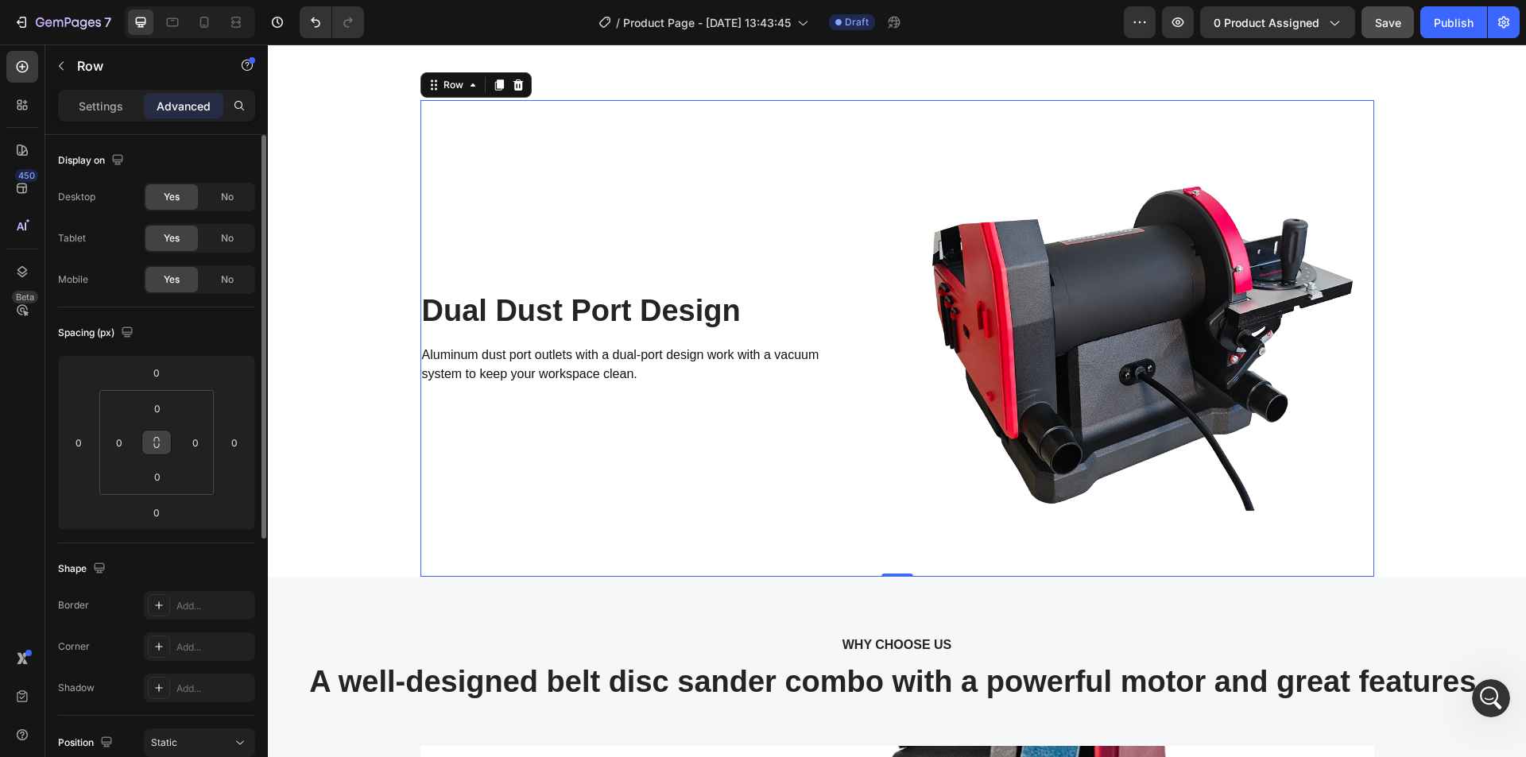
click at [164, 443] on button at bounding box center [156, 442] width 30 height 25
click at [155, 419] on input "0" at bounding box center [157, 409] width 32 height 24
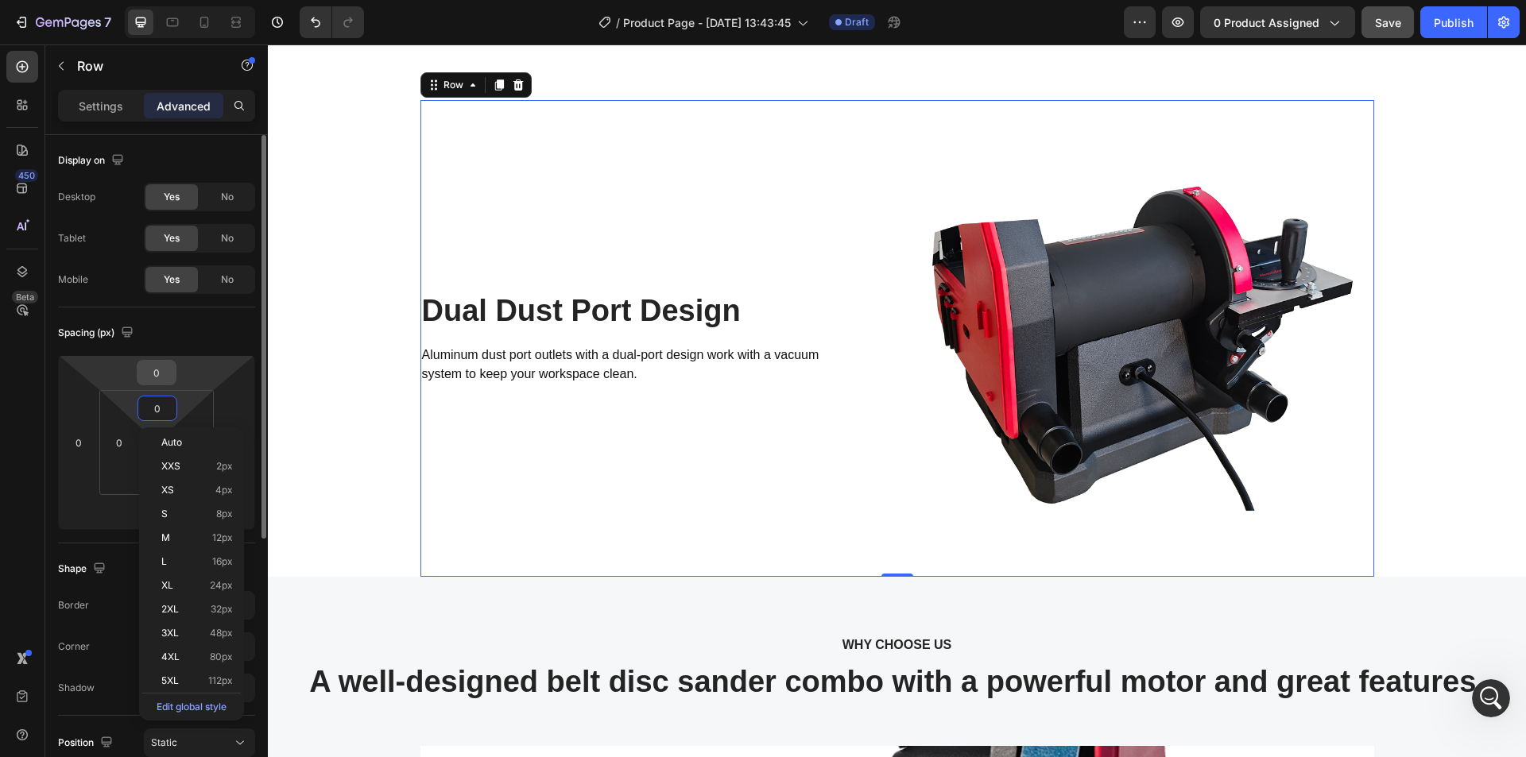
click at [155, 376] on input "0" at bounding box center [157, 373] width 32 height 24
click at [90, 107] on p "Settings" at bounding box center [101, 106] width 45 height 17
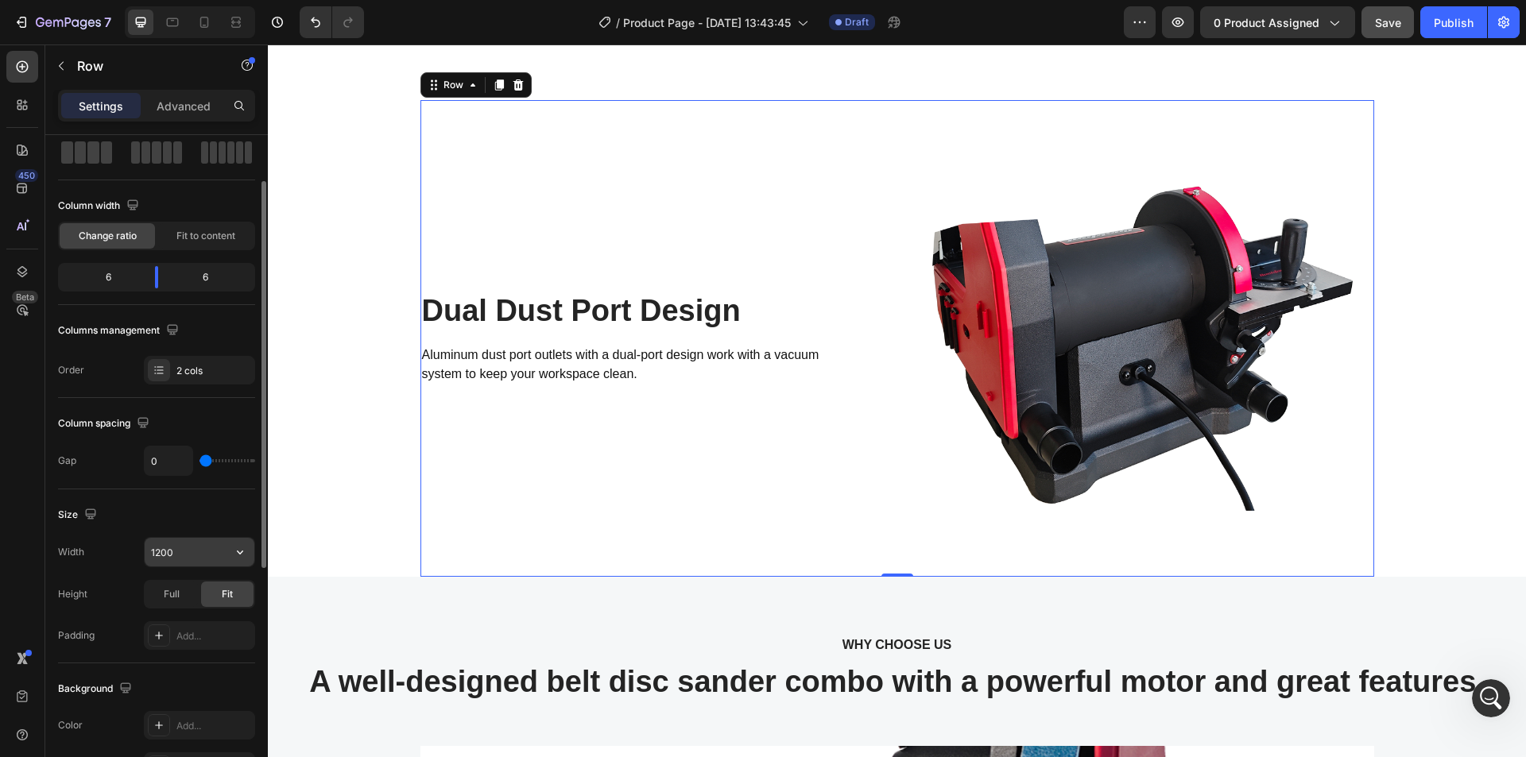
scroll to position [159, 0]
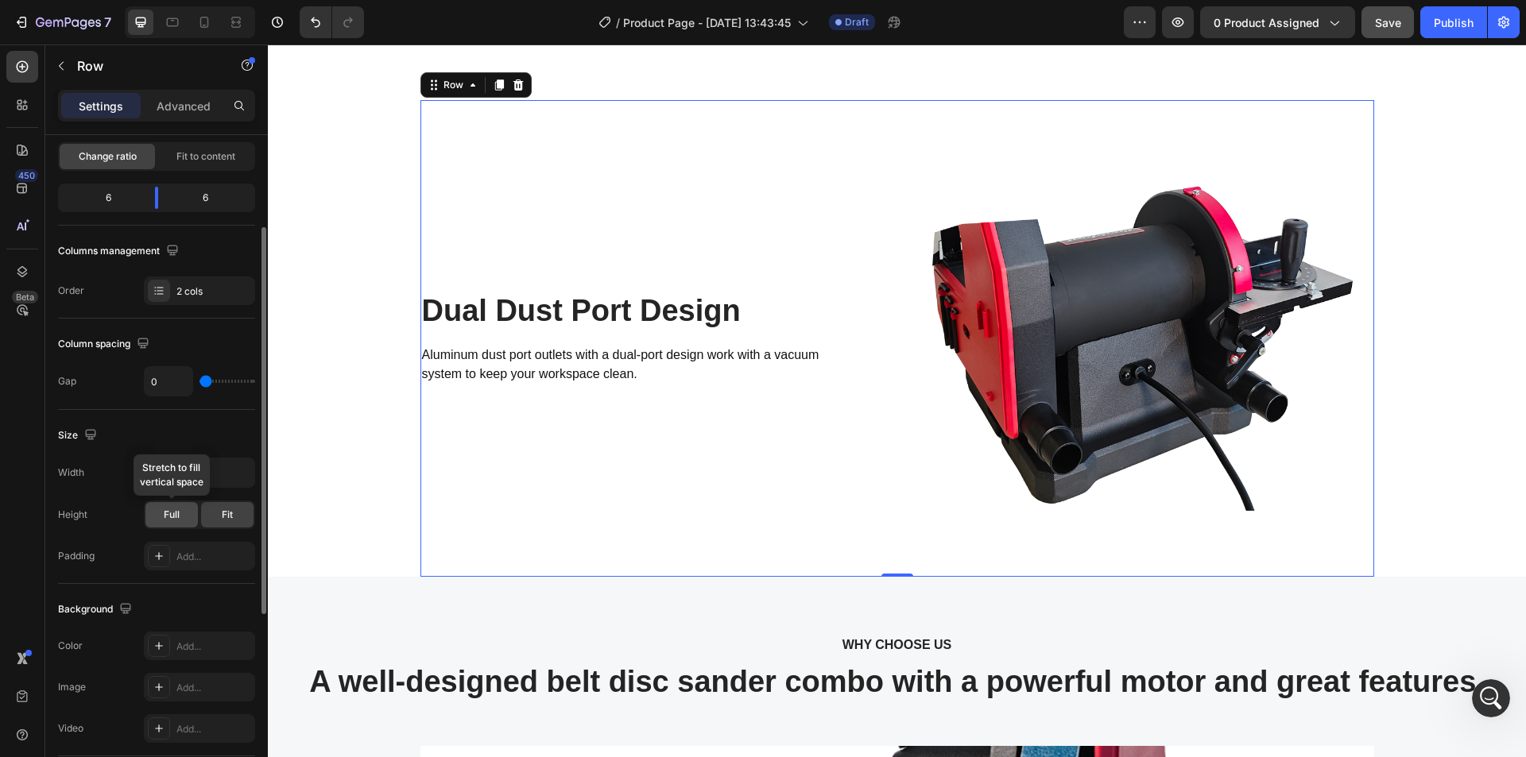
click at [180, 521] on div "Full" at bounding box center [171, 514] width 52 height 25
click at [211, 517] on div "Fit" at bounding box center [227, 514] width 52 height 25
click at [182, 555] on div "Add..." at bounding box center [213, 557] width 75 height 14
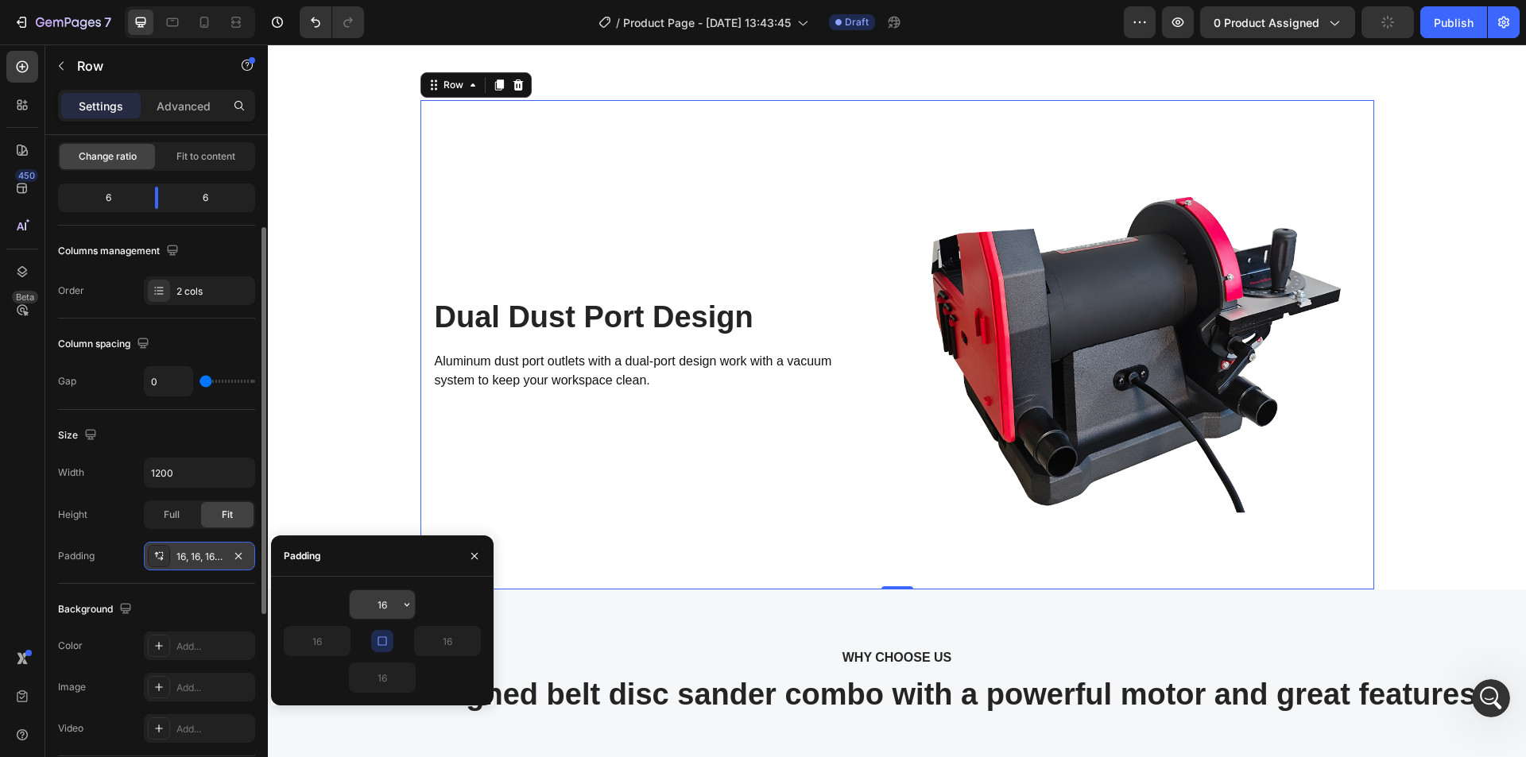
click at [385, 610] on input "16" at bounding box center [382, 605] width 65 height 29
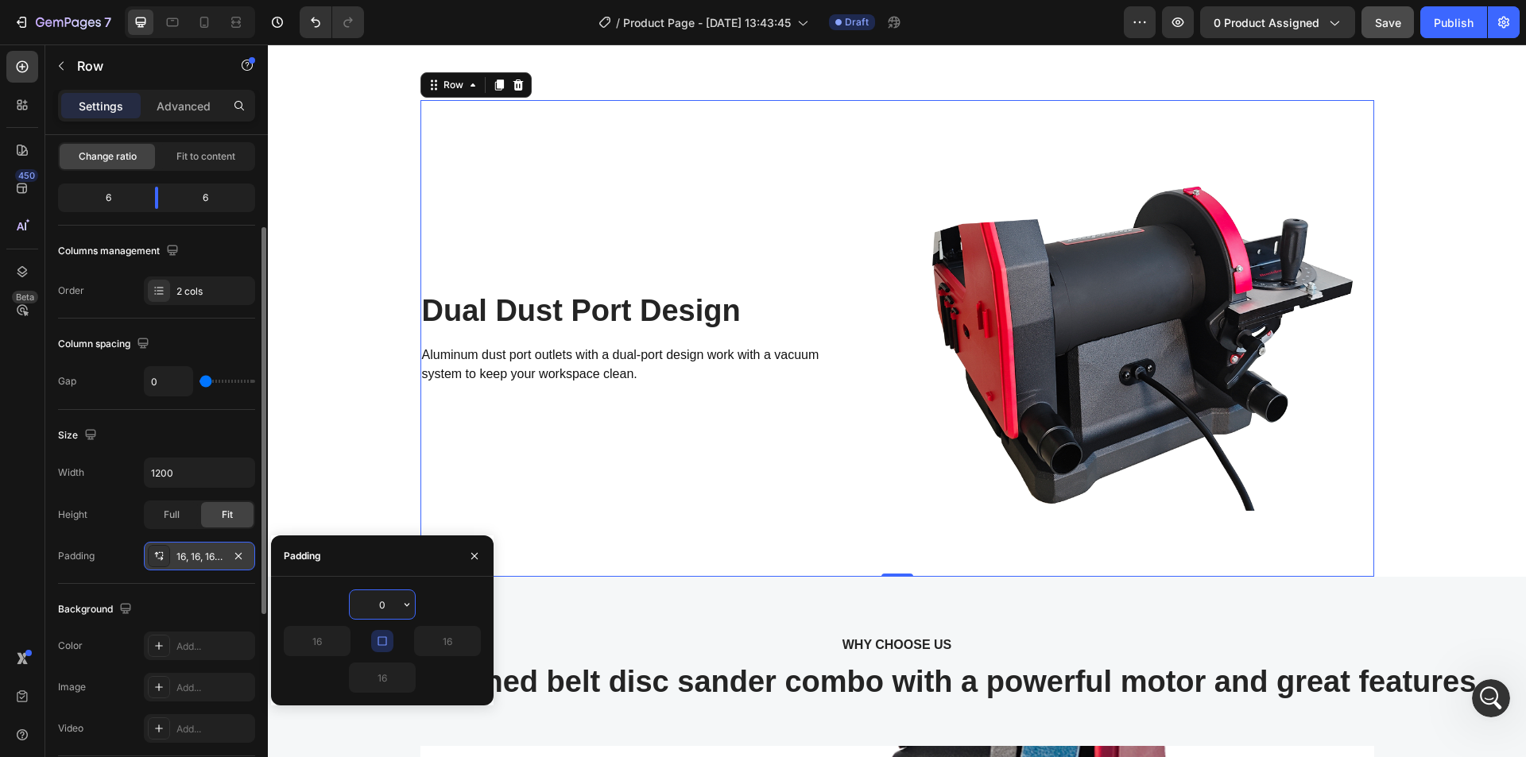
click at [397, 606] on input "0" at bounding box center [382, 605] width 65 height 29
type input "16"
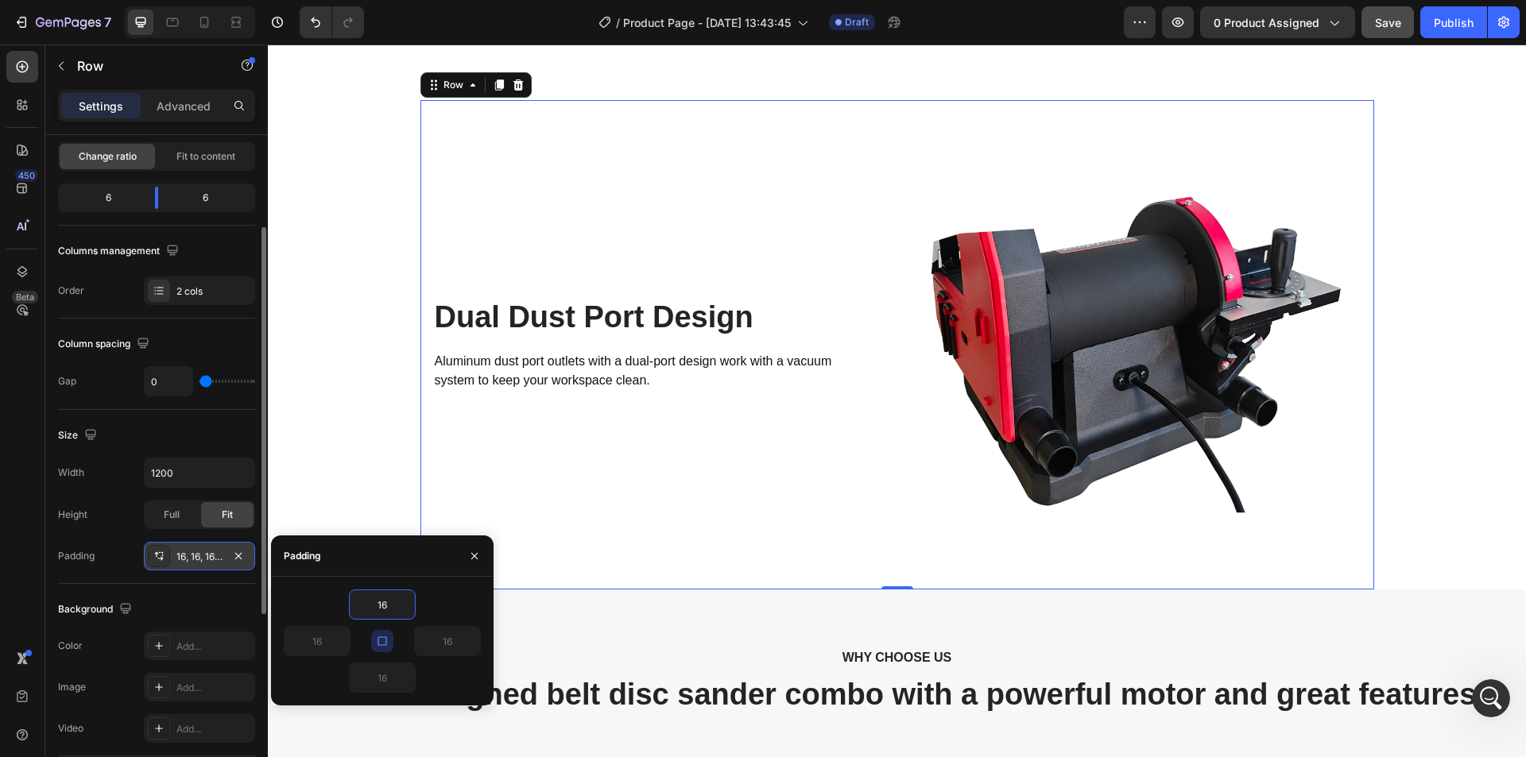
click at [207, 582] on div "Size Width 1200 Height Full Fit Padding 16, 16, 16, 16" at bounding box center [156, 497] width 197 height 174
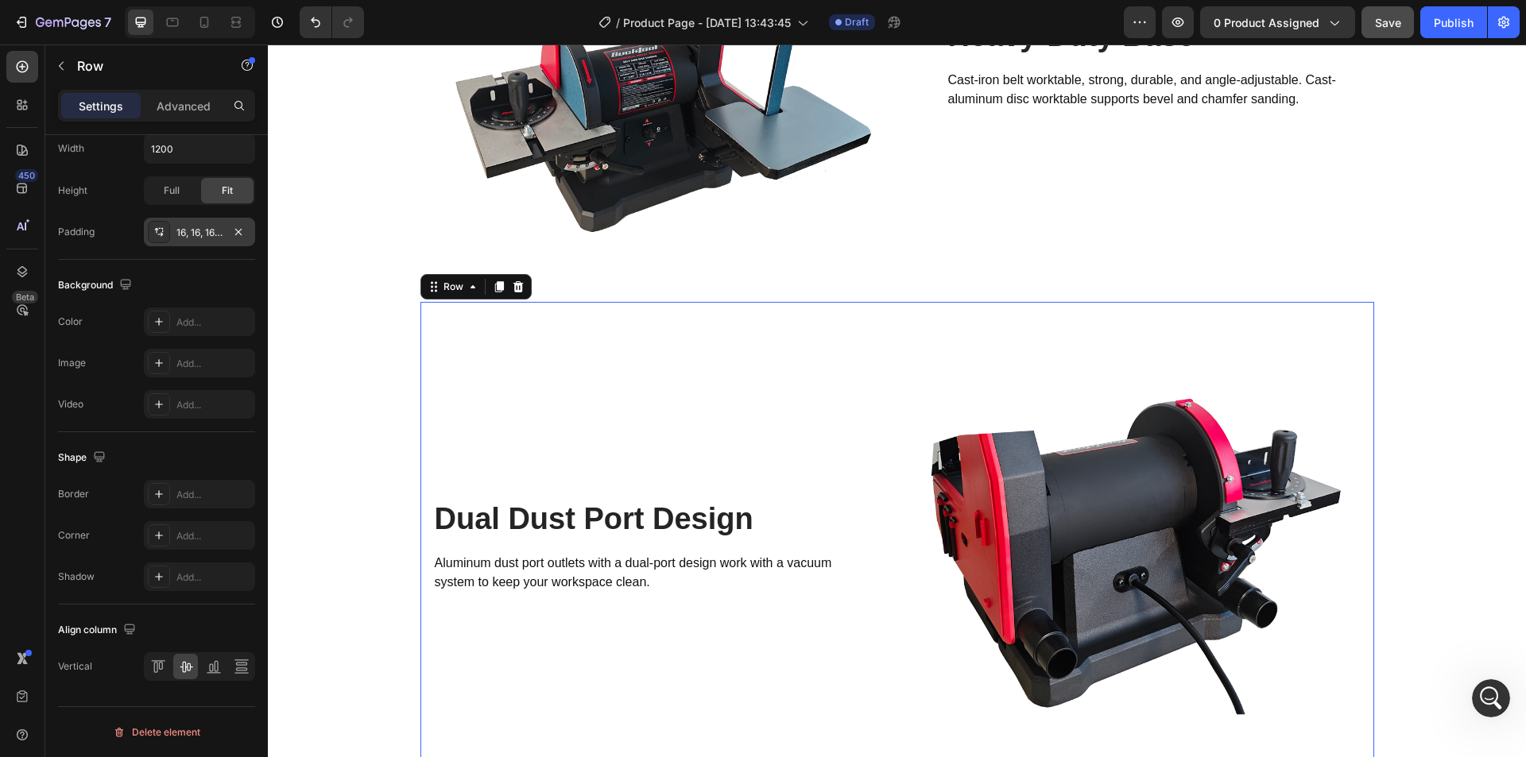
scroll to position [2756, 0]
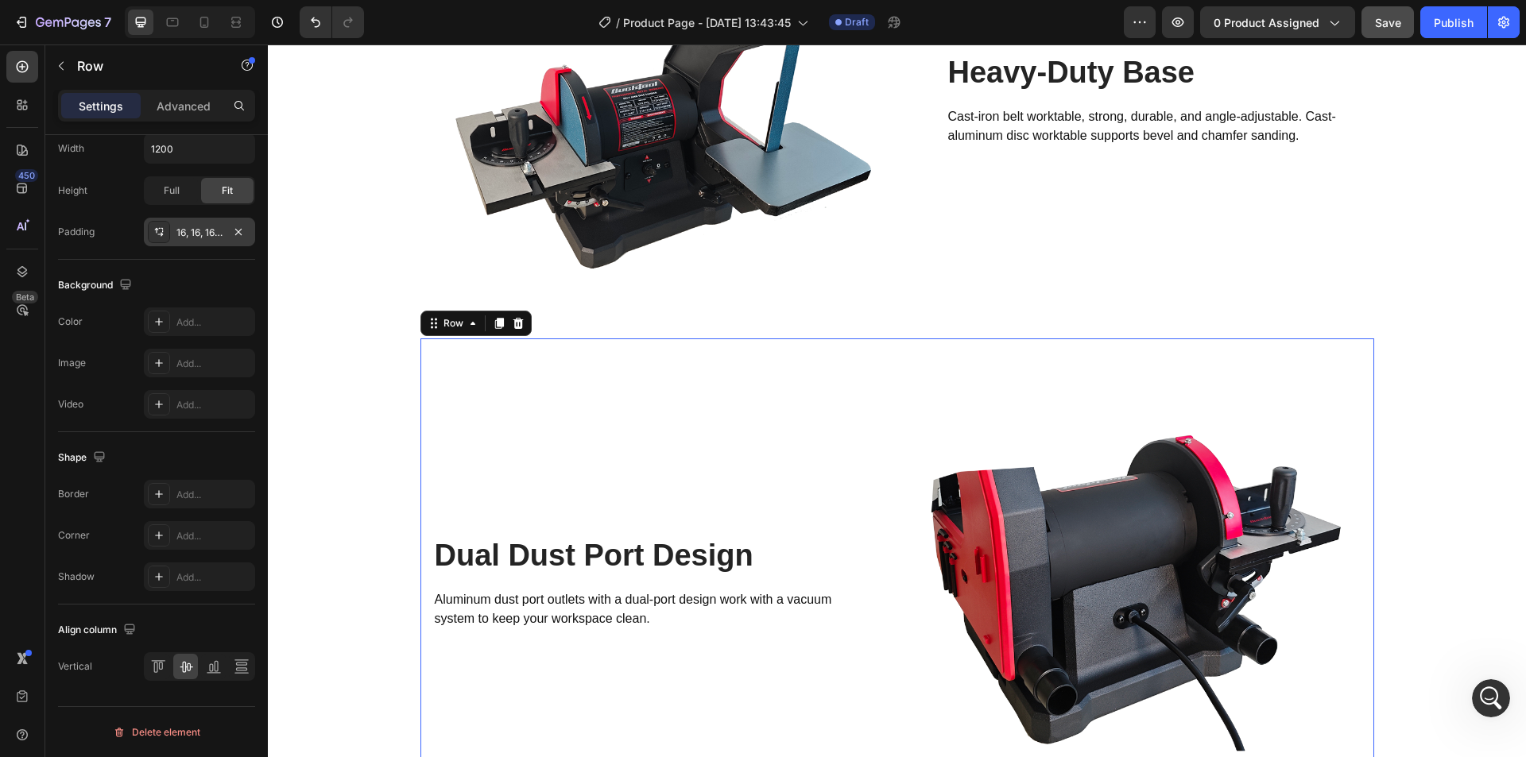
click at [593, 370] on div "Dual Dust Port Design Heading Aluminum dust port outlets with a dual-port desig…" at bounding box center [665, 583] width 464 height 464
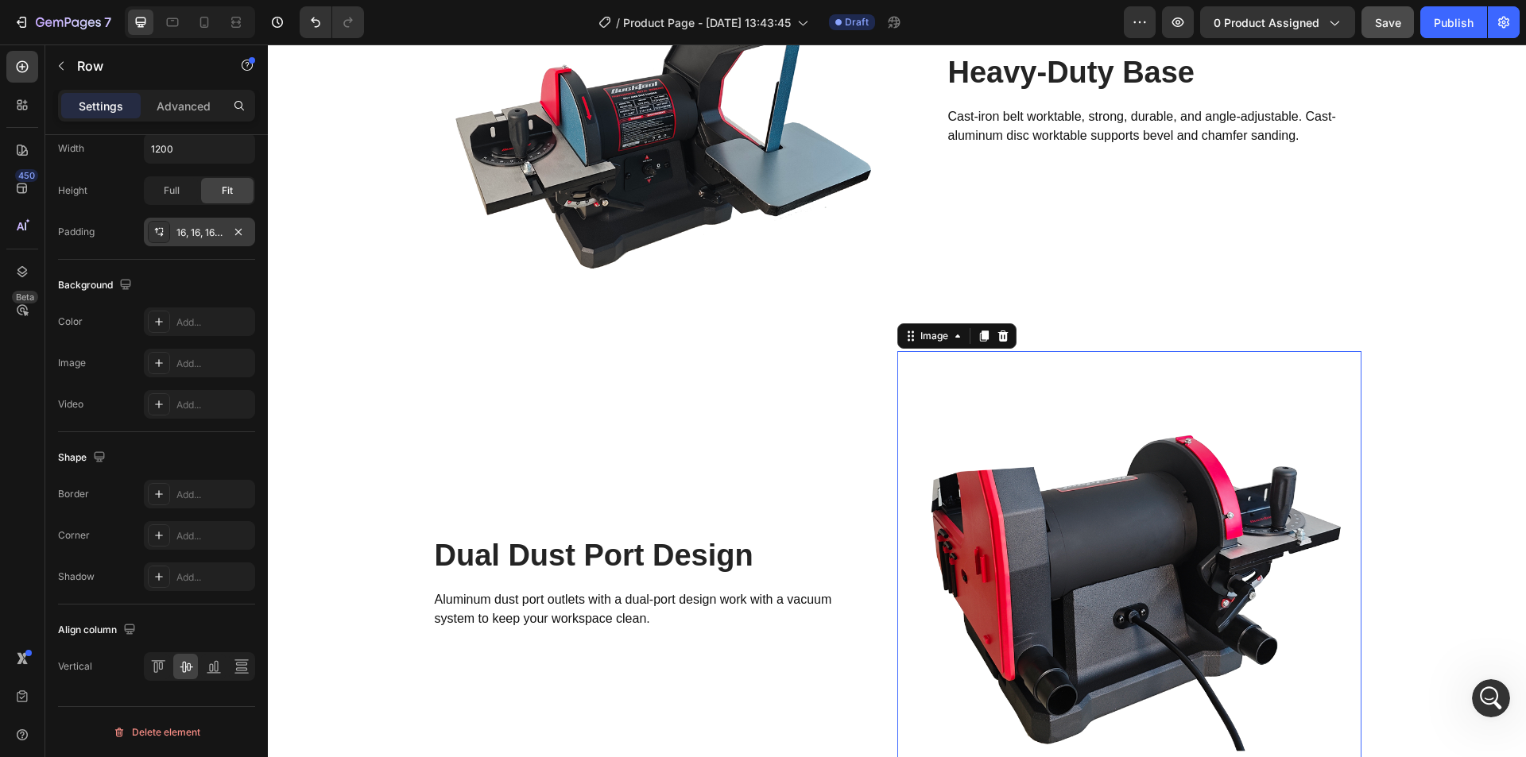
click at [955, 468] on img at bounding box center [1129, 583] width 464 height 464
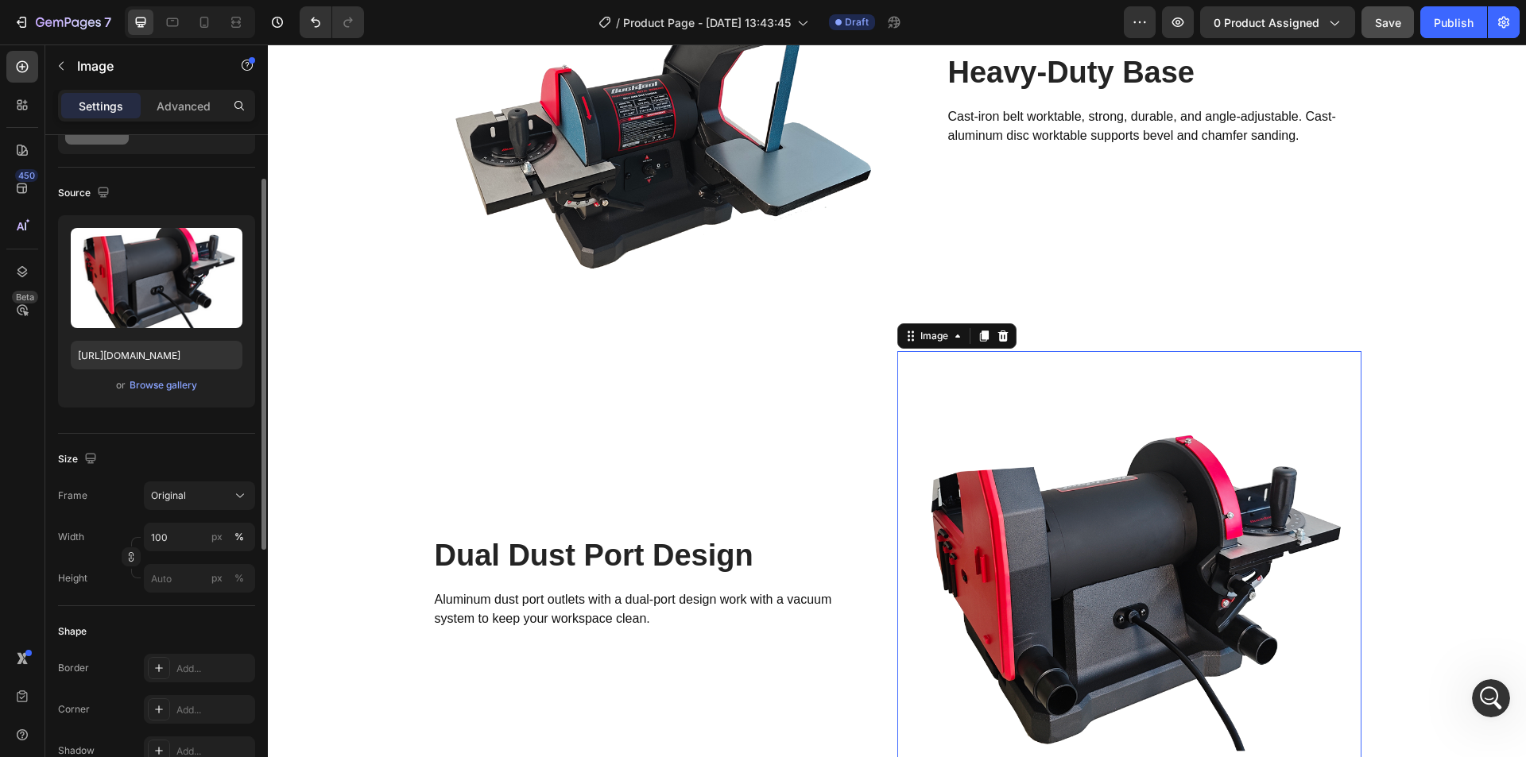
scroll to position [159, 0]
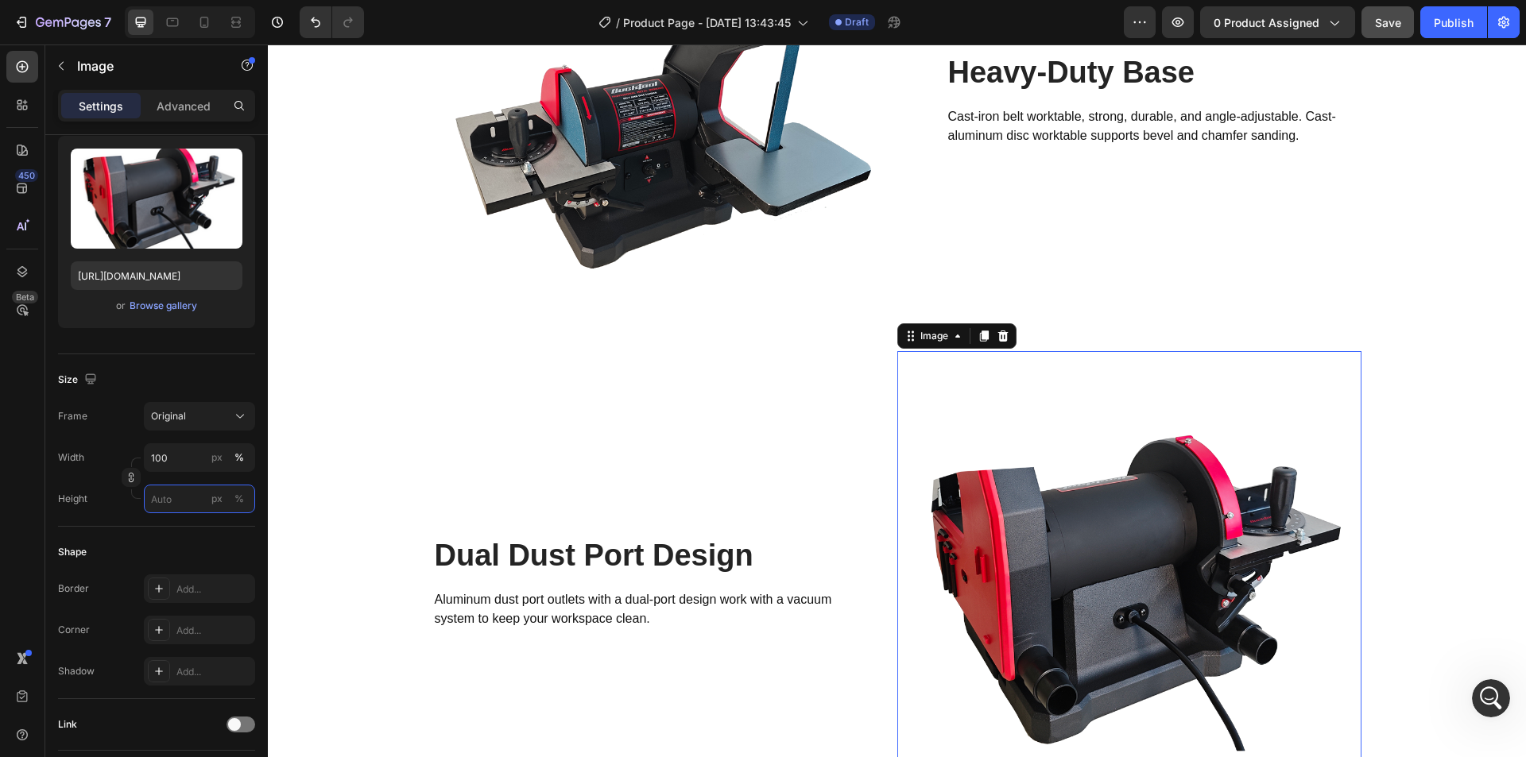
click at [187, 509] on input "px %" at bounding box center [199, 499] width 111 height 29
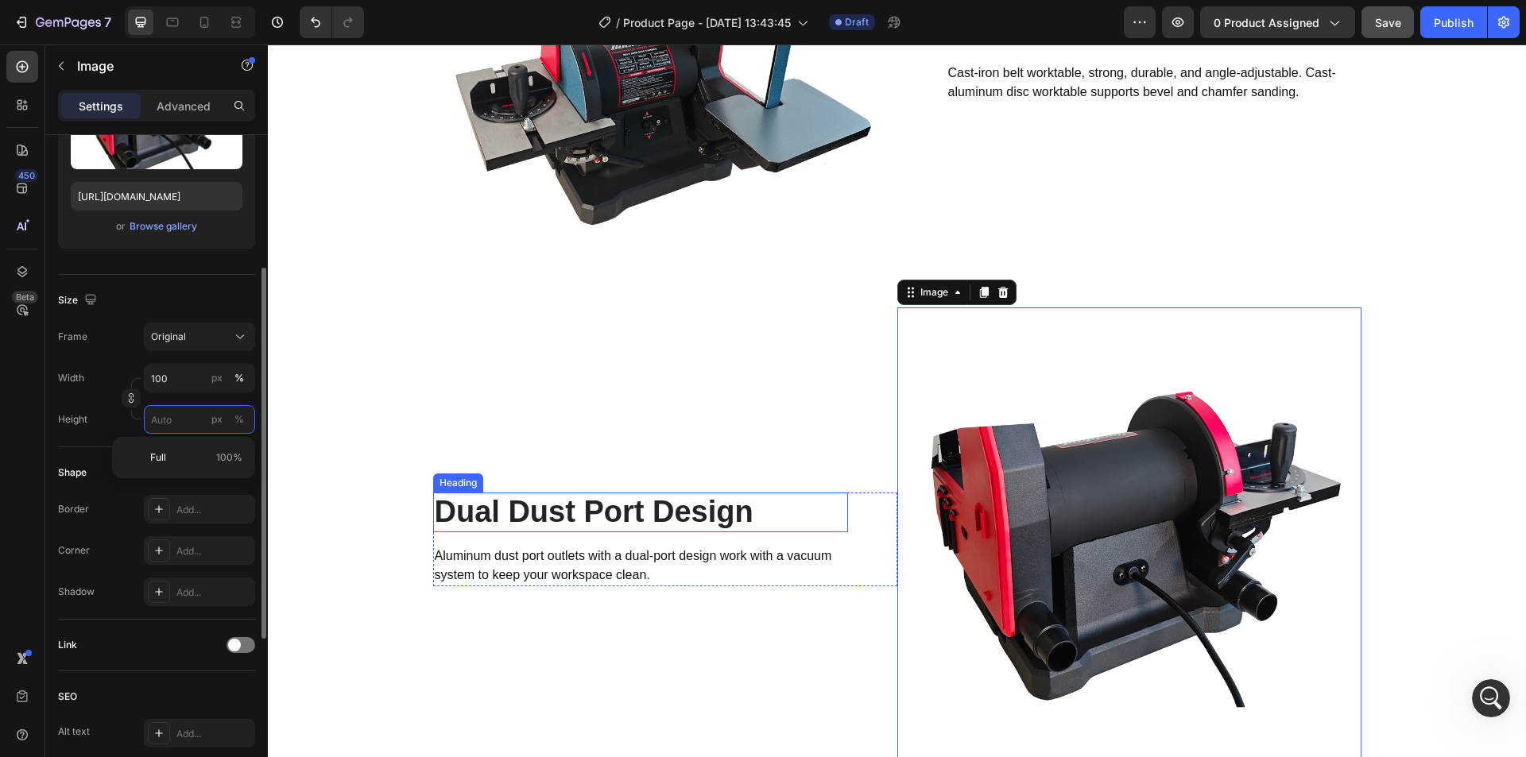
scroll to position [2915, 0]
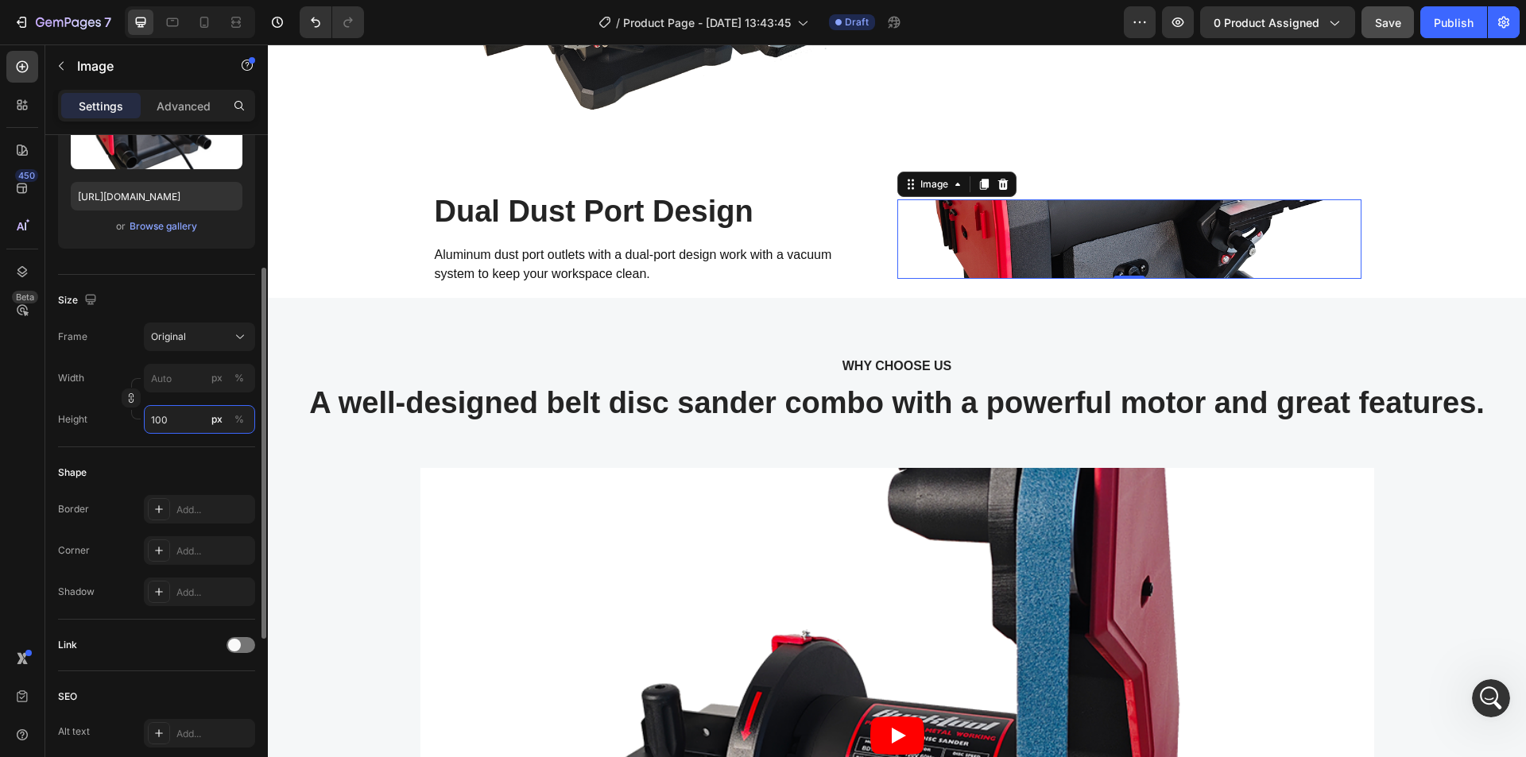
drag, startPoint x: 180, startPoint y: 416, endPoint x: 144, endPoint y: 424, distance: 36.8
click at [144, 424] on input "100" at bounding box center [199, 419] width 111 height 29
click at [161, 451] on span "Full" at bounding box center [158, 458] width 16 height 14
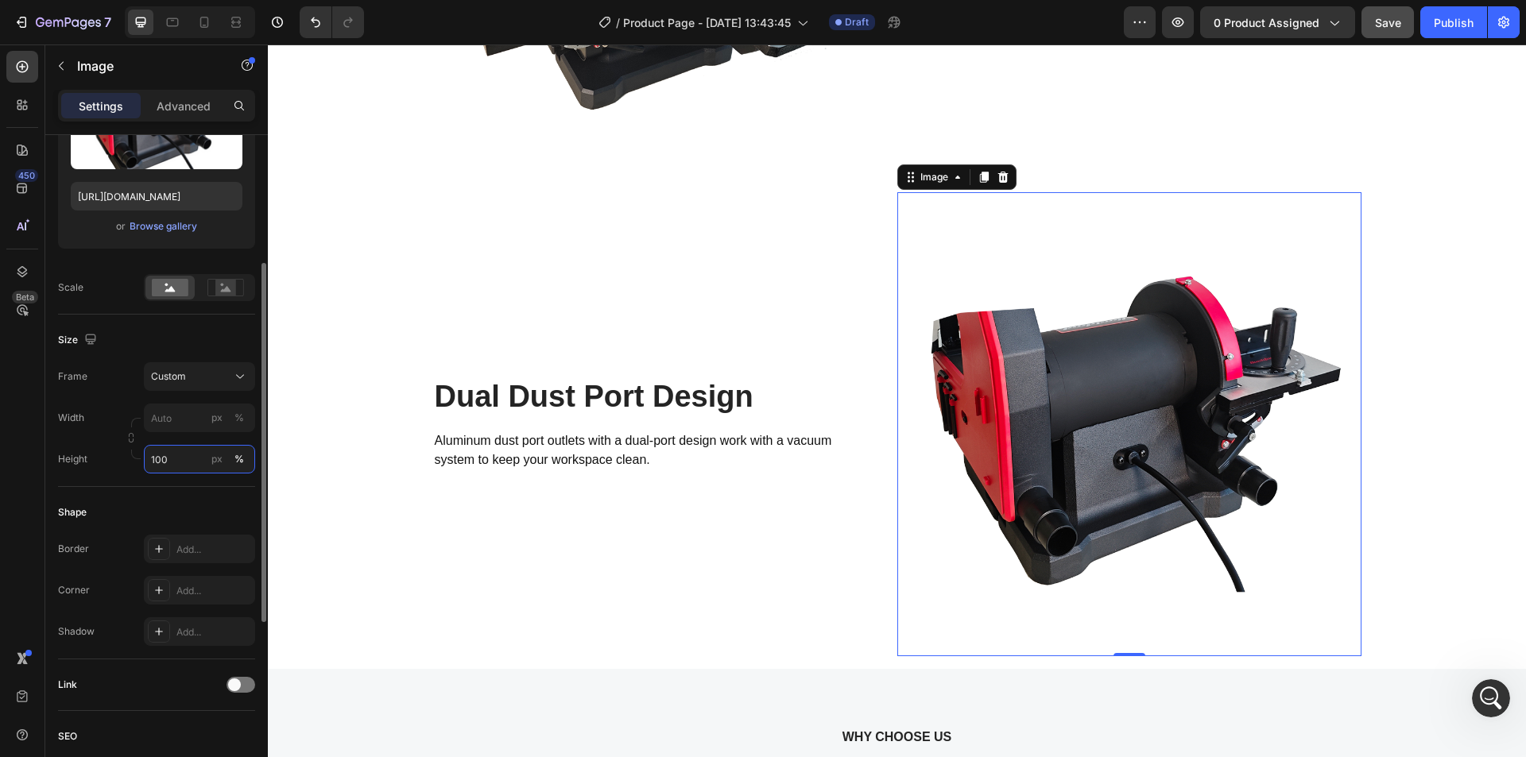
click at [176, 457] on input "100" at bounding box center [199, 459] width 111 height 29
click at [237, 458] on div "%" at bounding box center [239, 459] width 10 height 14
click at [177, 458] on input "100" at bounding box center [199, 459] width 111 height 29
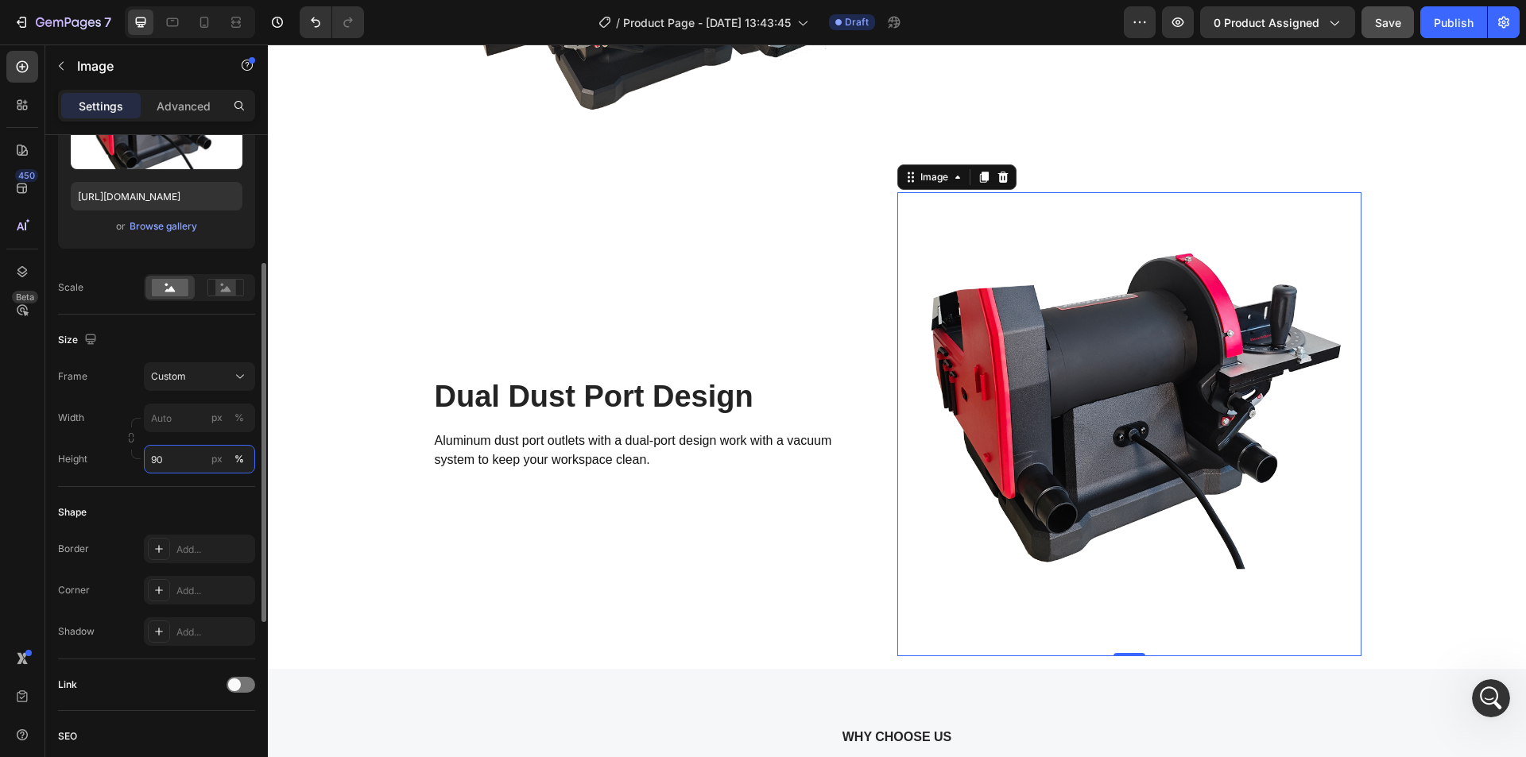
drag, startPoint x: 176, startPoint y: 458, endPoint x: 137, endPoint y: 458, distance: 39.7
click at [137, 458] on div "Width px % Height 90 px %" at bounding box center [156, 439] width 197 height 70
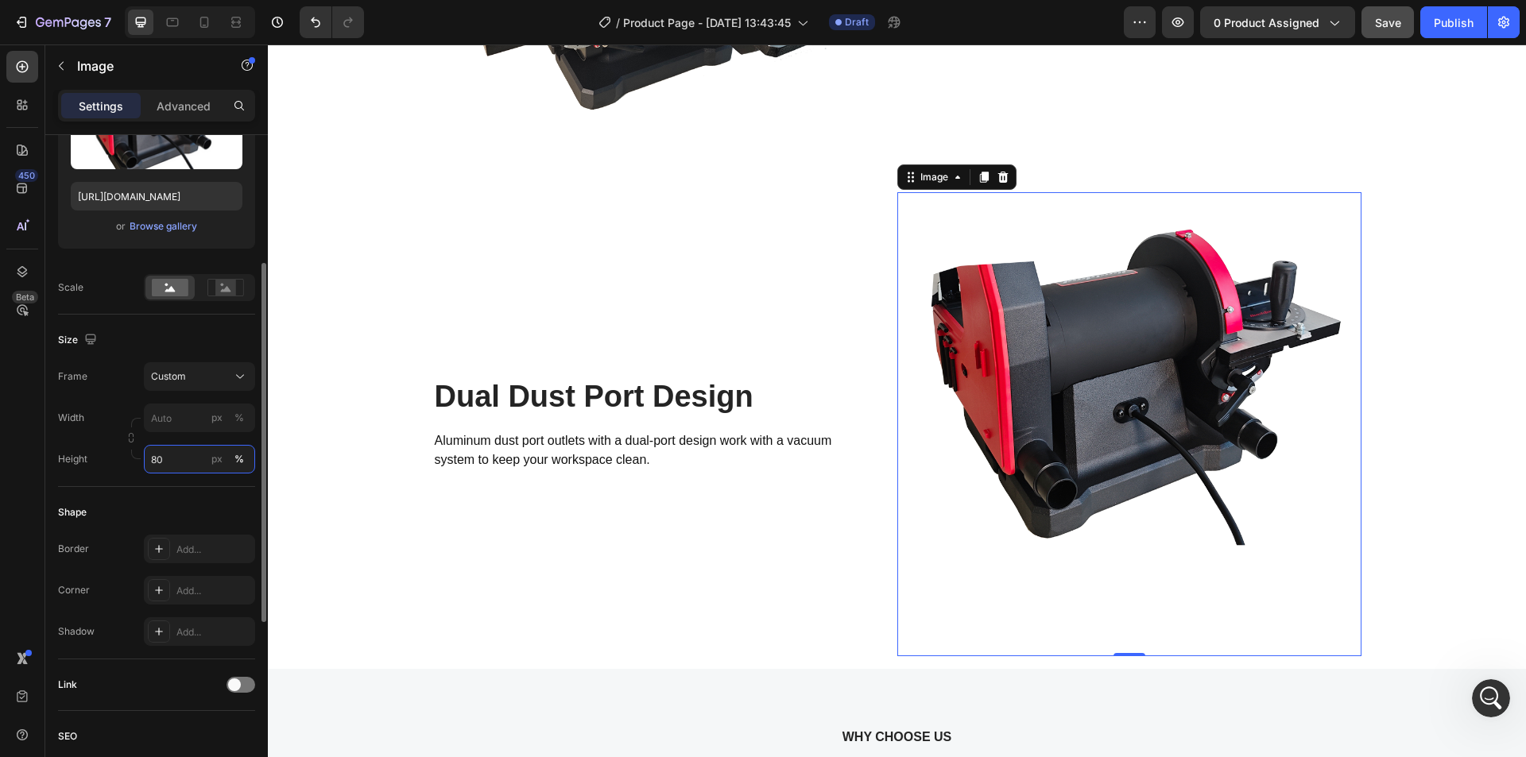
drag, startPoint x: 162, startPoint y: 460, endPoint x: 148, endPoint y: 462, distance: 14.4
click at [148, 462] on input "80" at bounding box center [199, 459] width 111 height 29
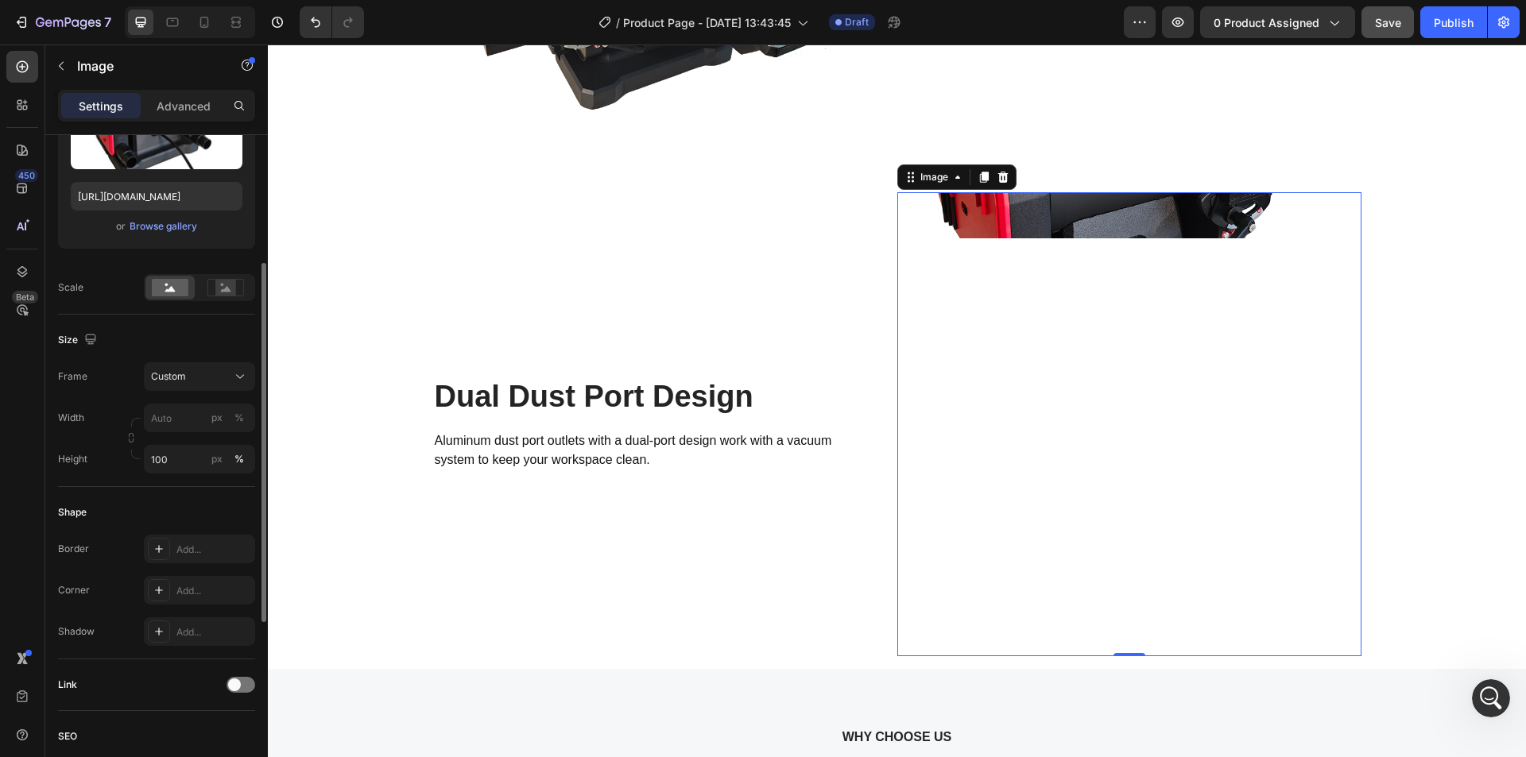
click at [159, 477] on div "Size Frame Custom Width px % Height 100 px %" at bounding box center [156, 401] width 197 height 172
click at [238, 457] on div "%" at bounding box center [239, 459] width 10 height 14
click at [215, 462] on div "px" at bounding box center [216, 459] width 11 height 14
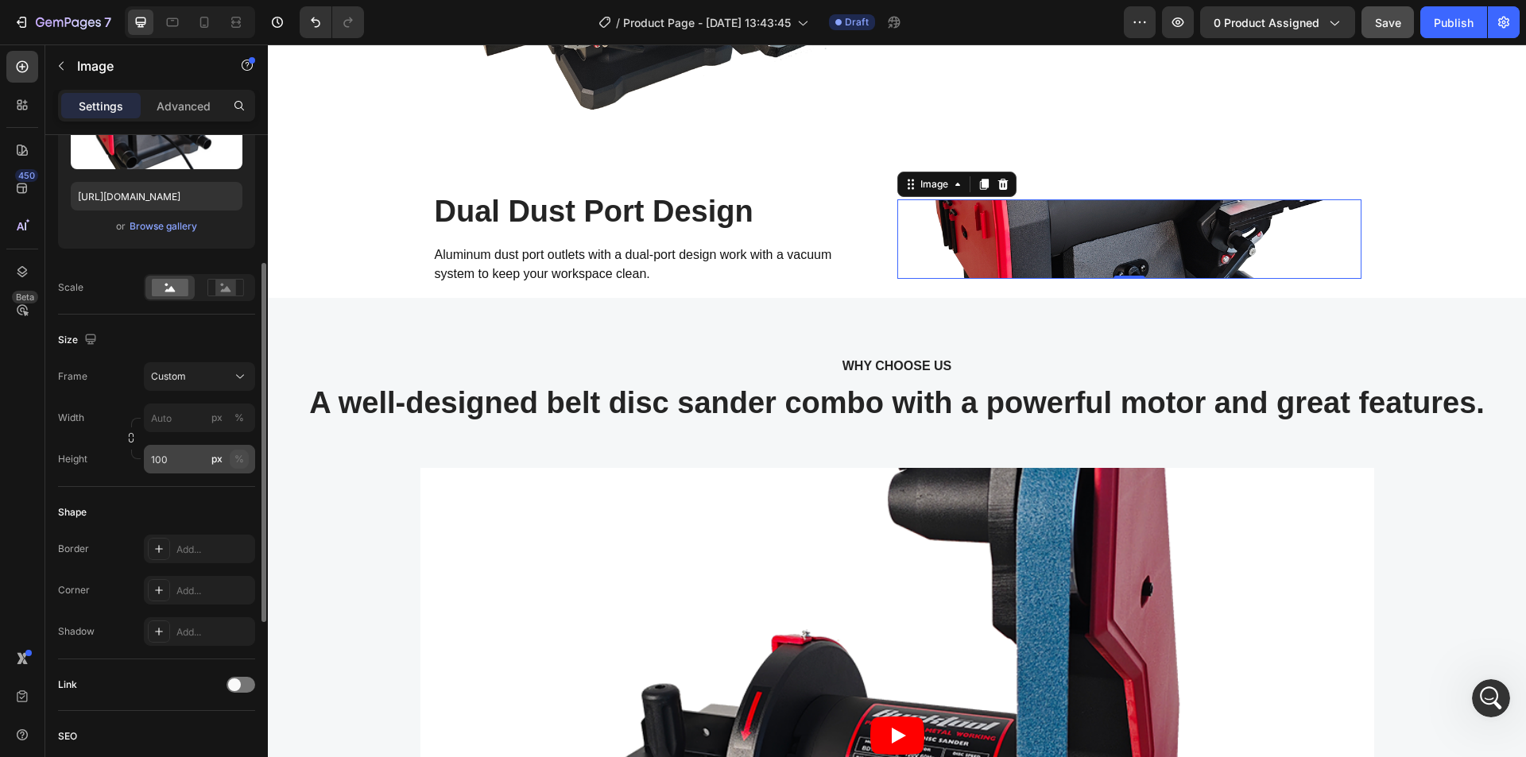
click at [248, 462] on button "%" at bounding box center [239, 459] width 19 height 19
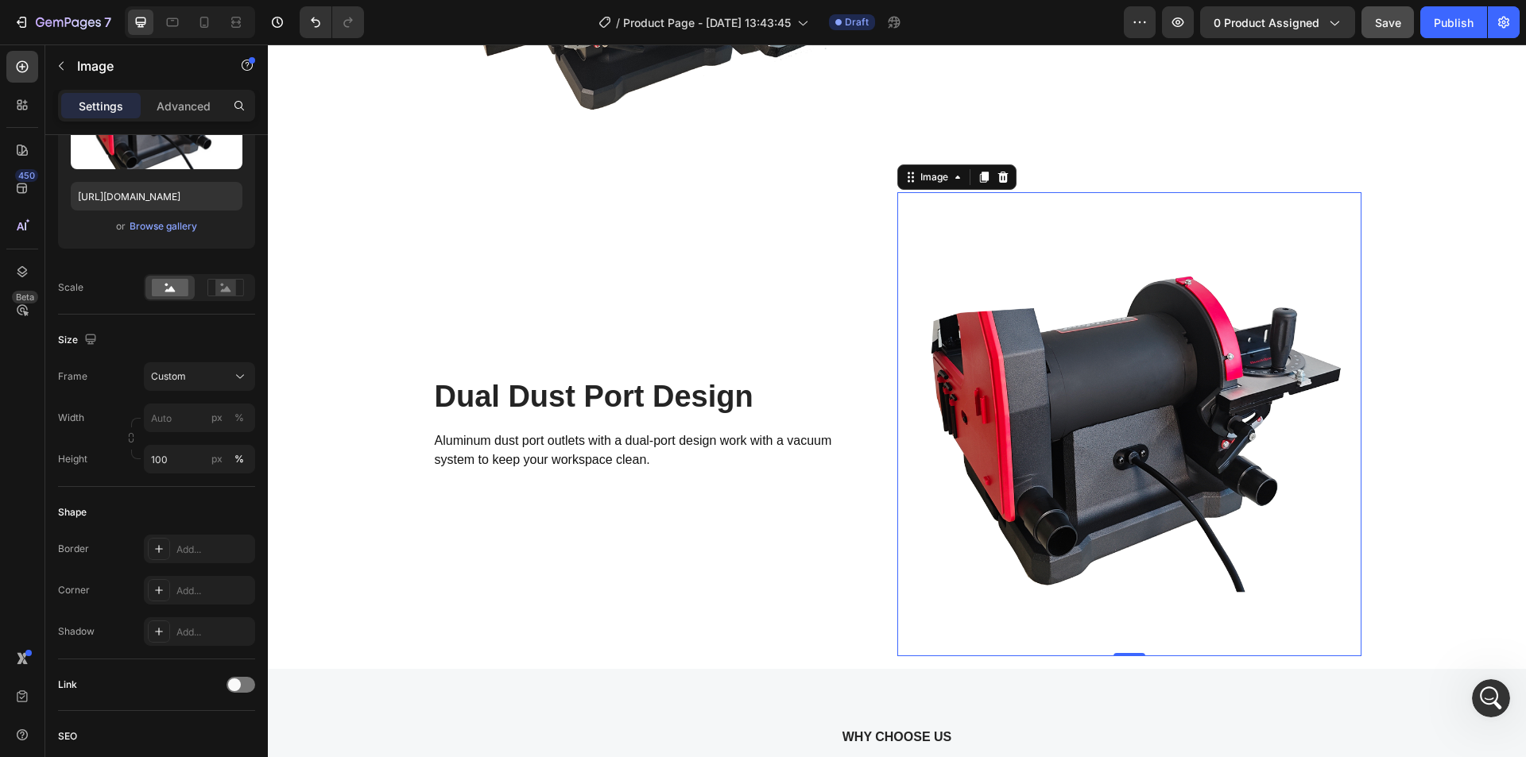
click at [1038, 414] on img at bounding box center [1129, 424] width 464 height 464
click at [175, 456] on input "100" at bounding box center [199, 459] width 111 height 29
click at [79, 490] on div "Shape Border Add... Corner Add... Shadow Add..." at bounding box center [156, 573] width 197 height 172
click at [911, 207] on img at bounding box center [1129, 424] width 464 height 464
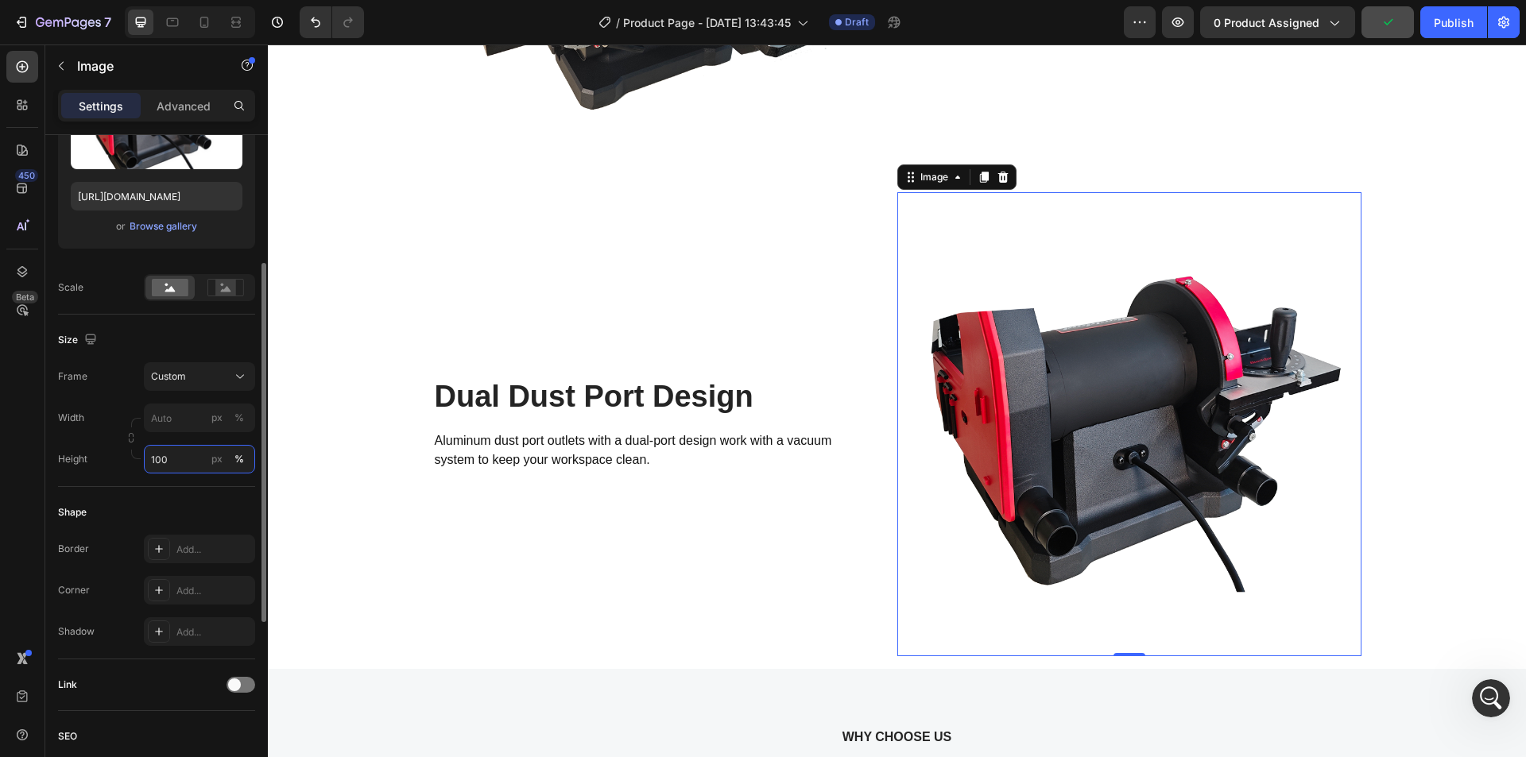
click at [176, 460] on input "100" at bounding box center [199, 459] width 111 height 29
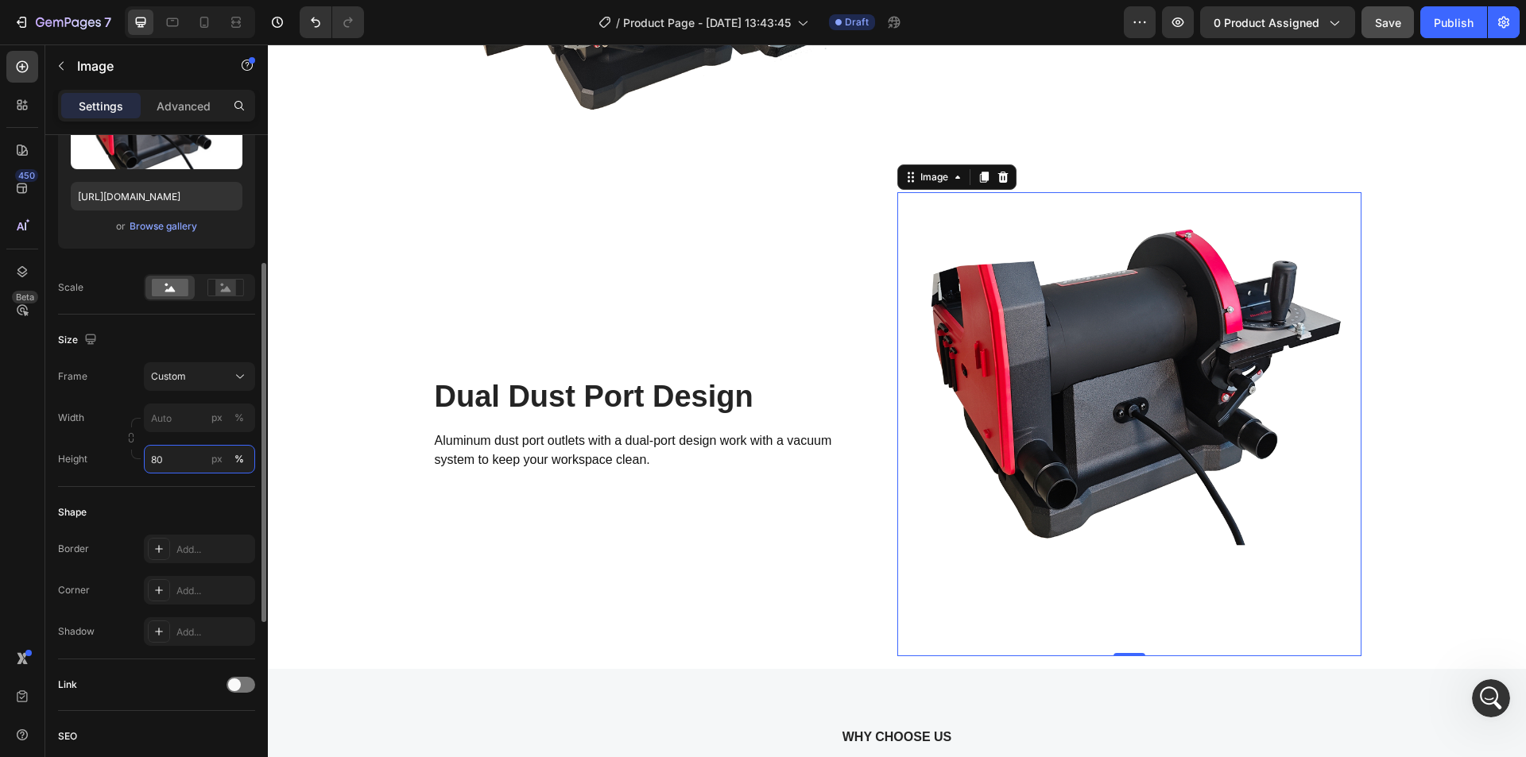
drag, startPoint x: 176, startPoint y: 460, endPoint x: 141, endPoint y: 469, distance: 36.0
click at [141, 469] on div "Height 80 px %" at bounding box center [156, 459] width 197 height 29
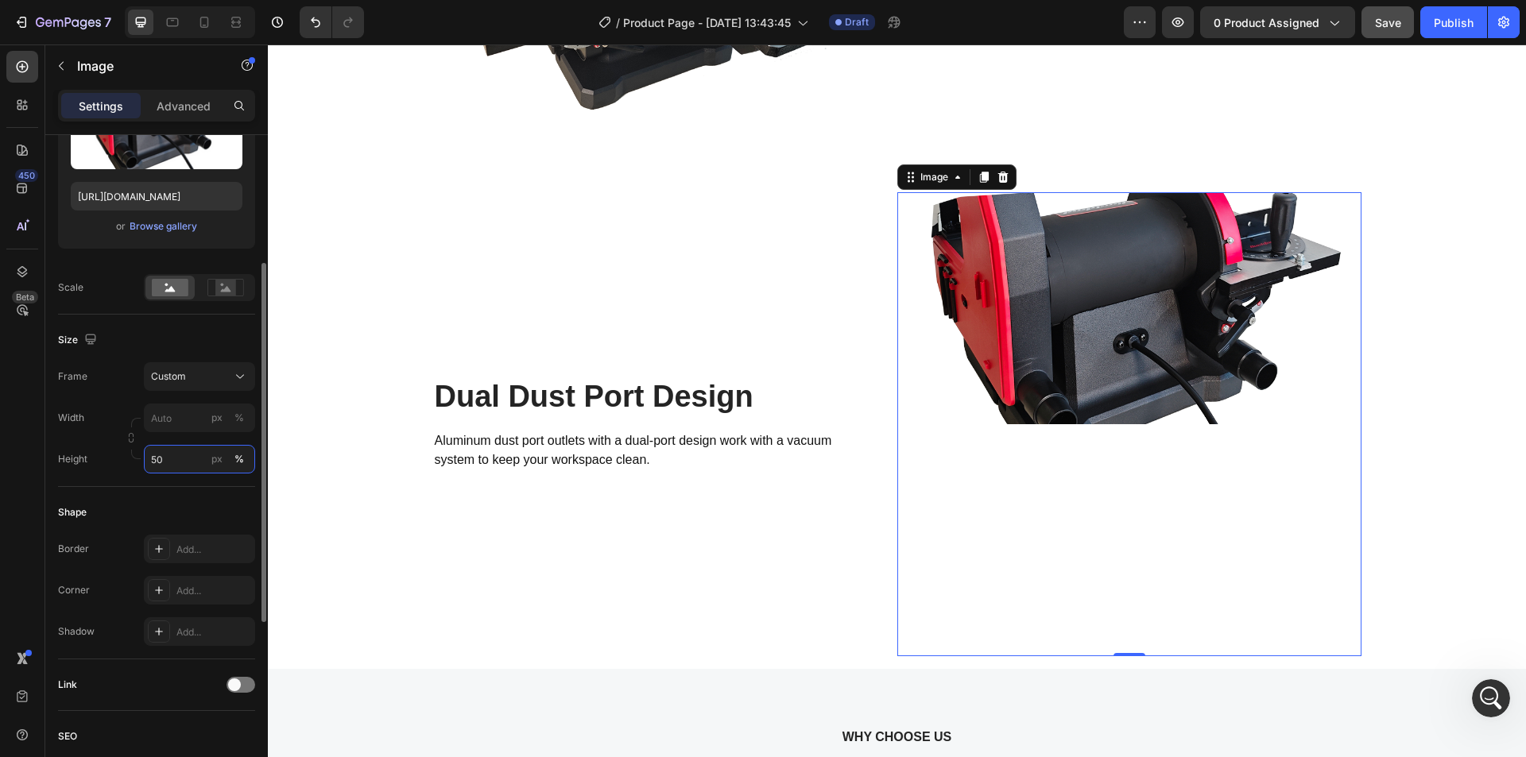
drag, startPoint x: 170, startPoint y: 459, endPoint x: 138, endPoint y: 458, distance: 32.6
click at [138, 458] on div "Width px % Height 50 px %" at bounding box center [156, 439] width 197 height 70
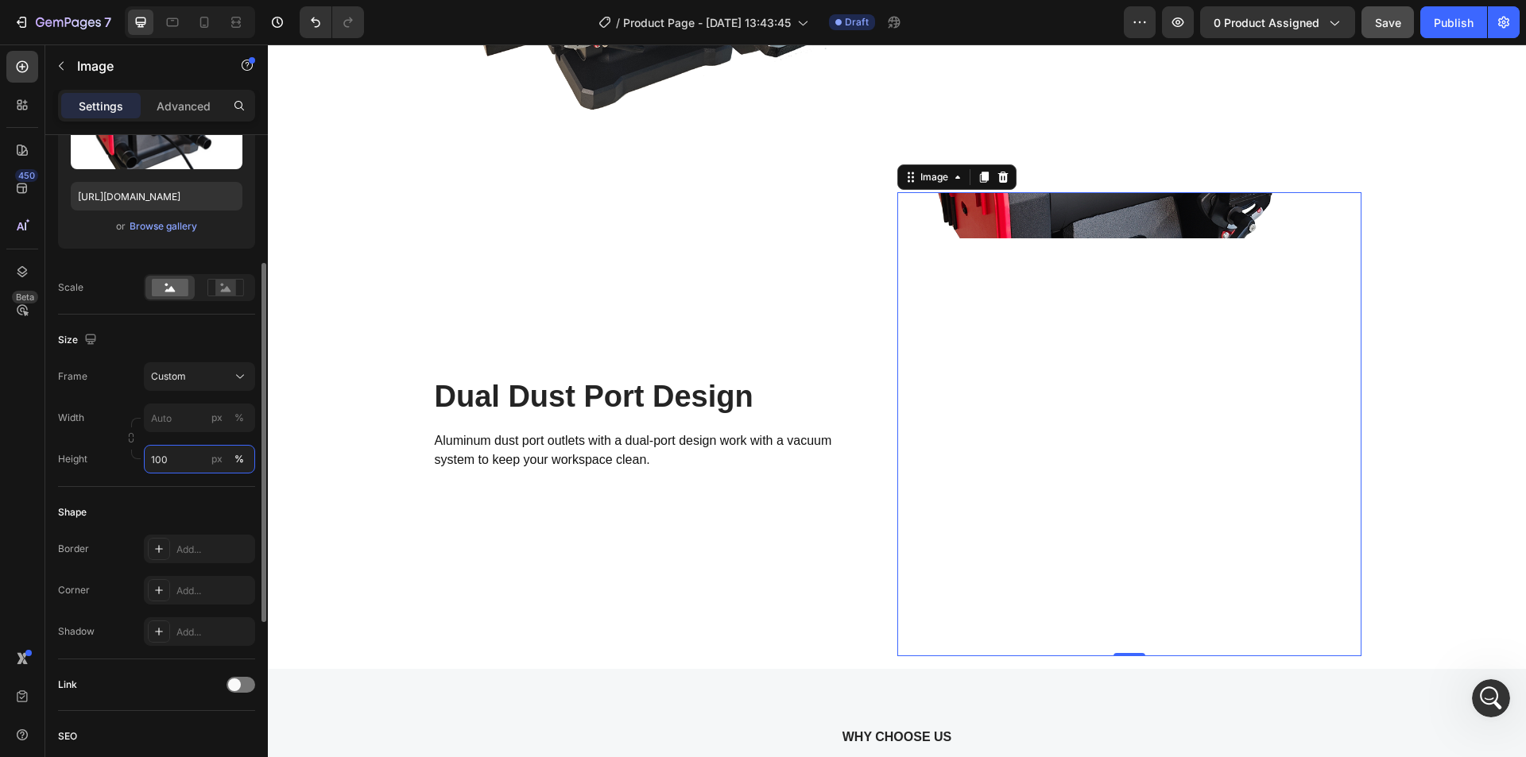
click at [146, 471] on input "100" at bounding box center [199, 459] width 111 height 29
click at [160, 505] on span "Full" at bounding box center [158, 497] width 16 height 14
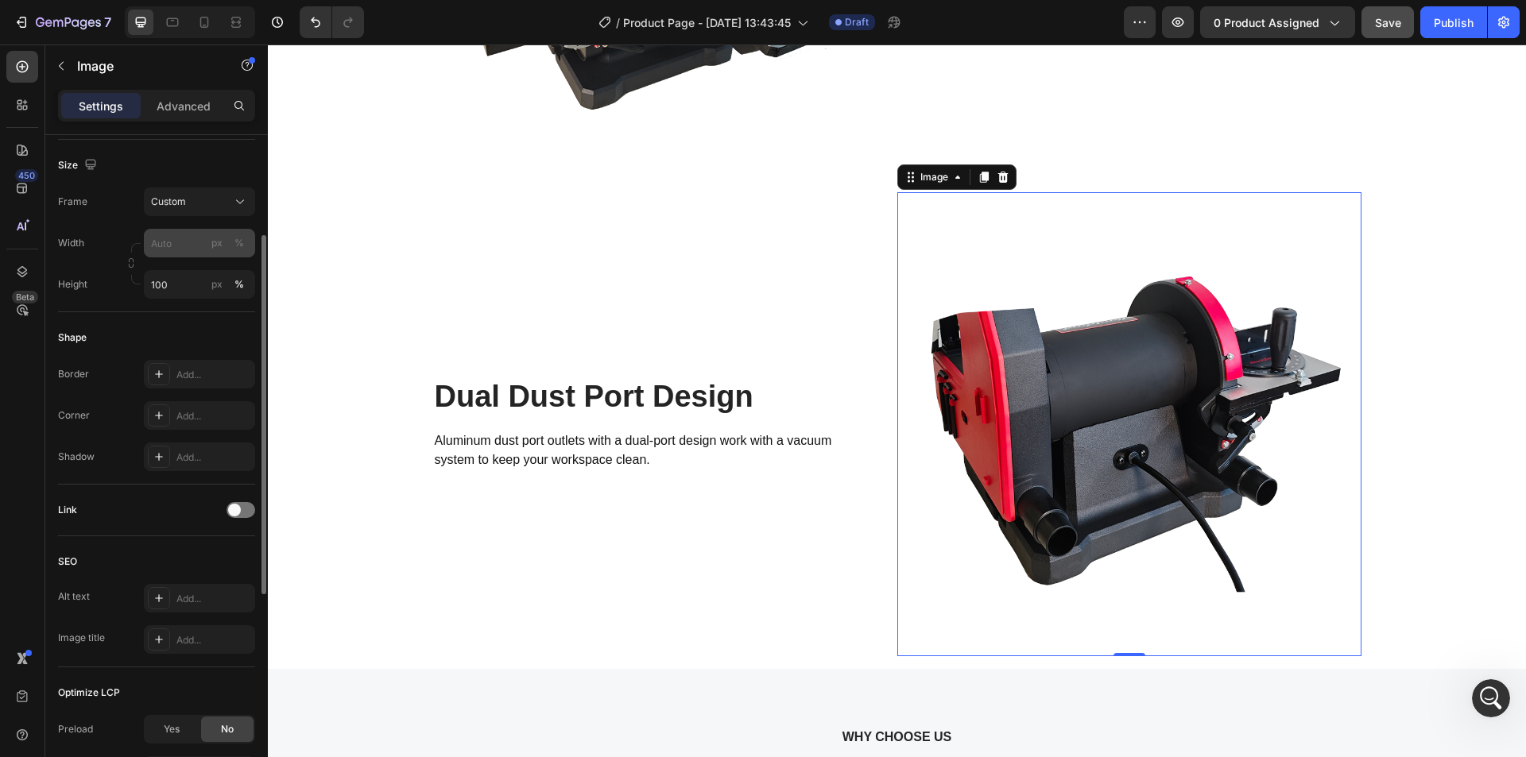
scroll to position [334, 0]
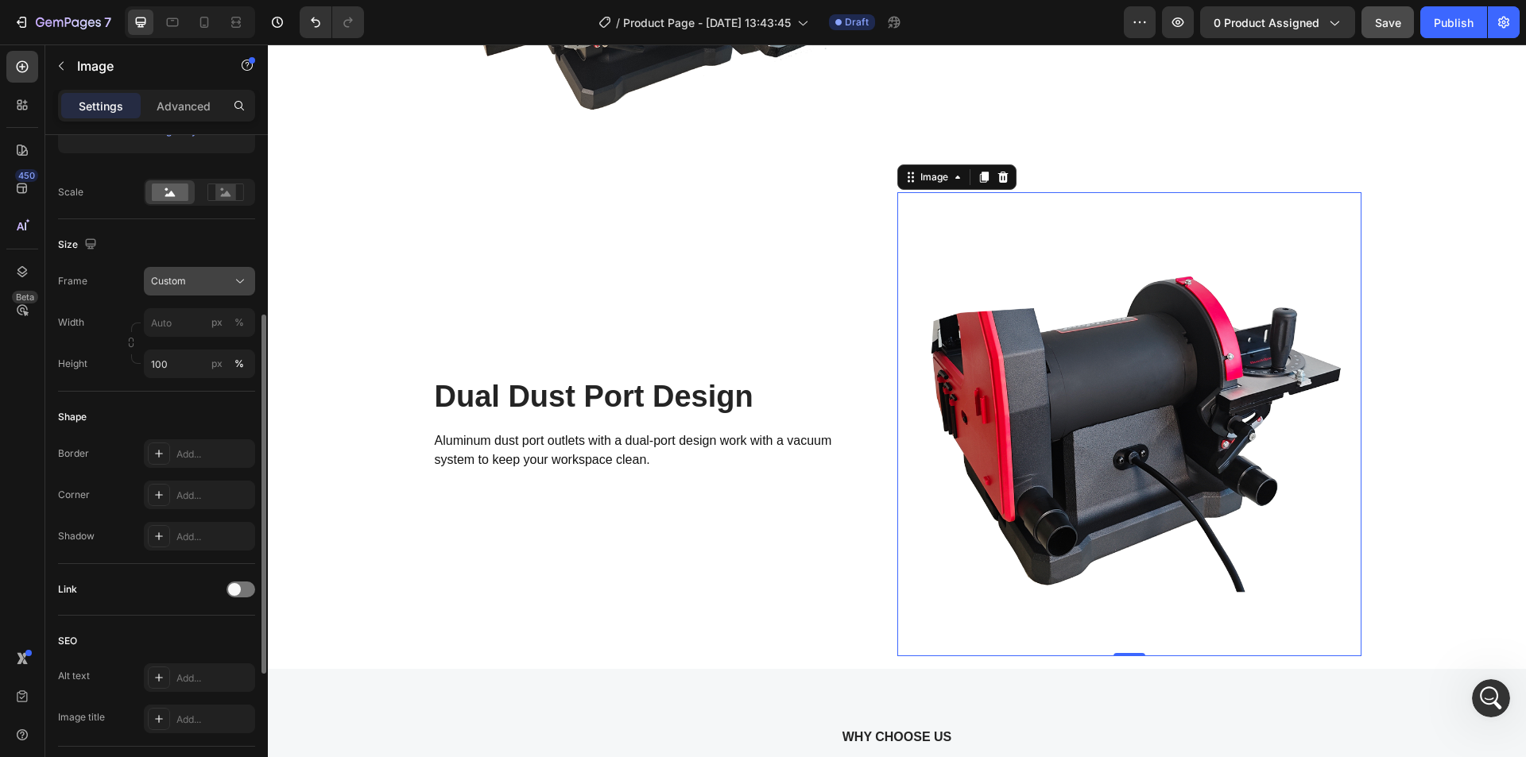
click at [196, 287] on div "Custom" at bounding box center [190, 281] width 78 height 14
click at [230, 332] on button "px" at bounding box center [239, 322] width 19 height 19
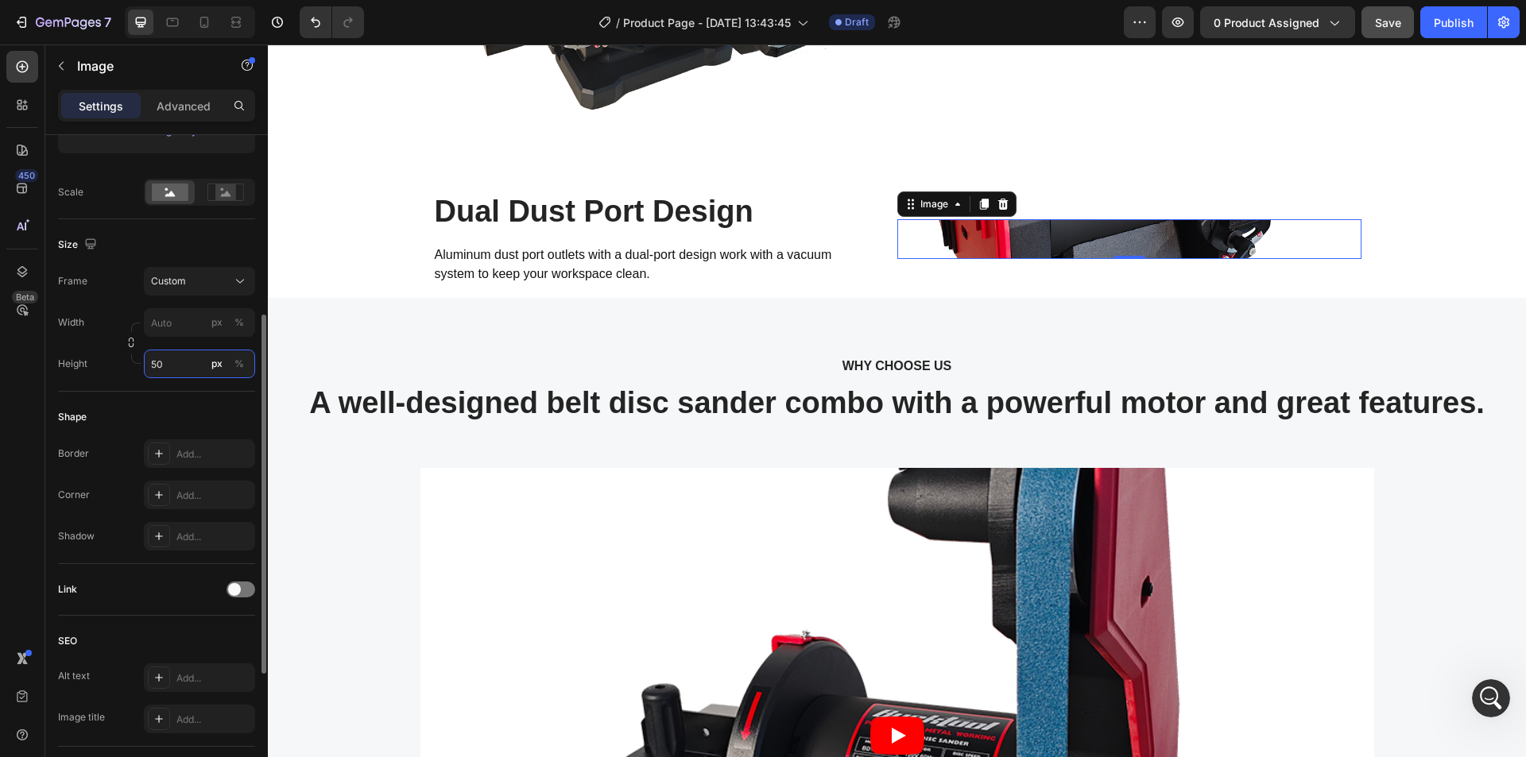
type input "5"
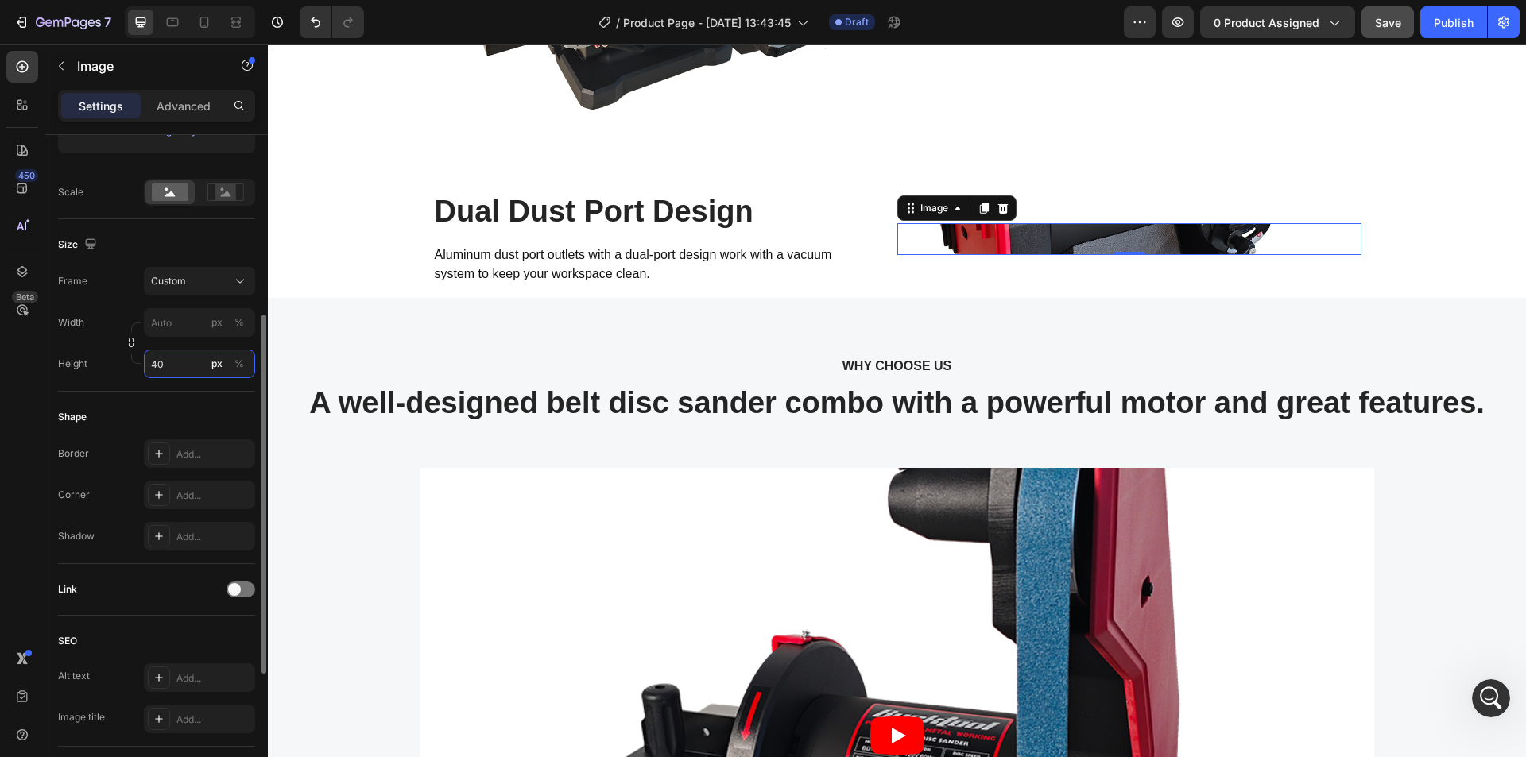
type input "400"
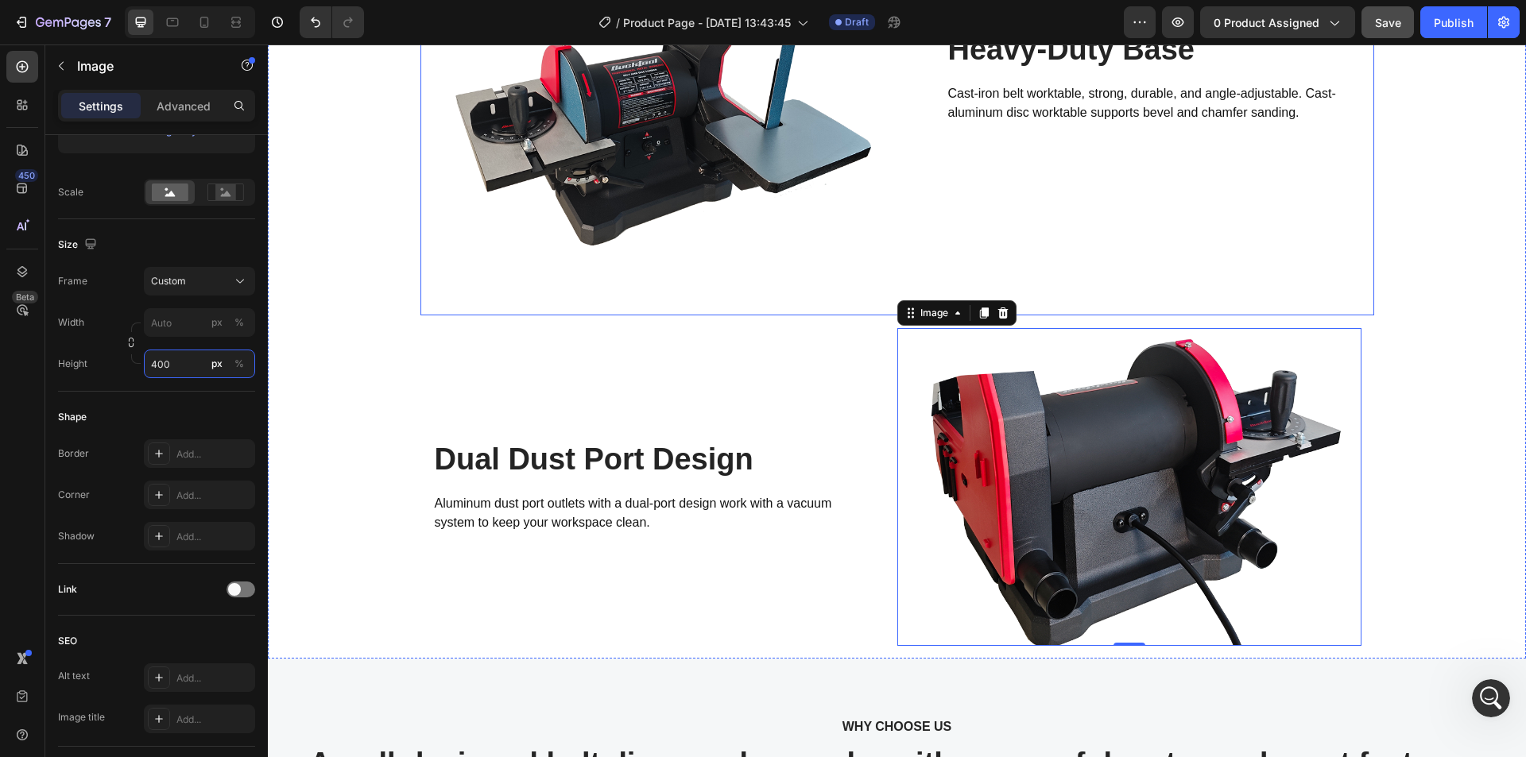
scroll to position [2756, 0]
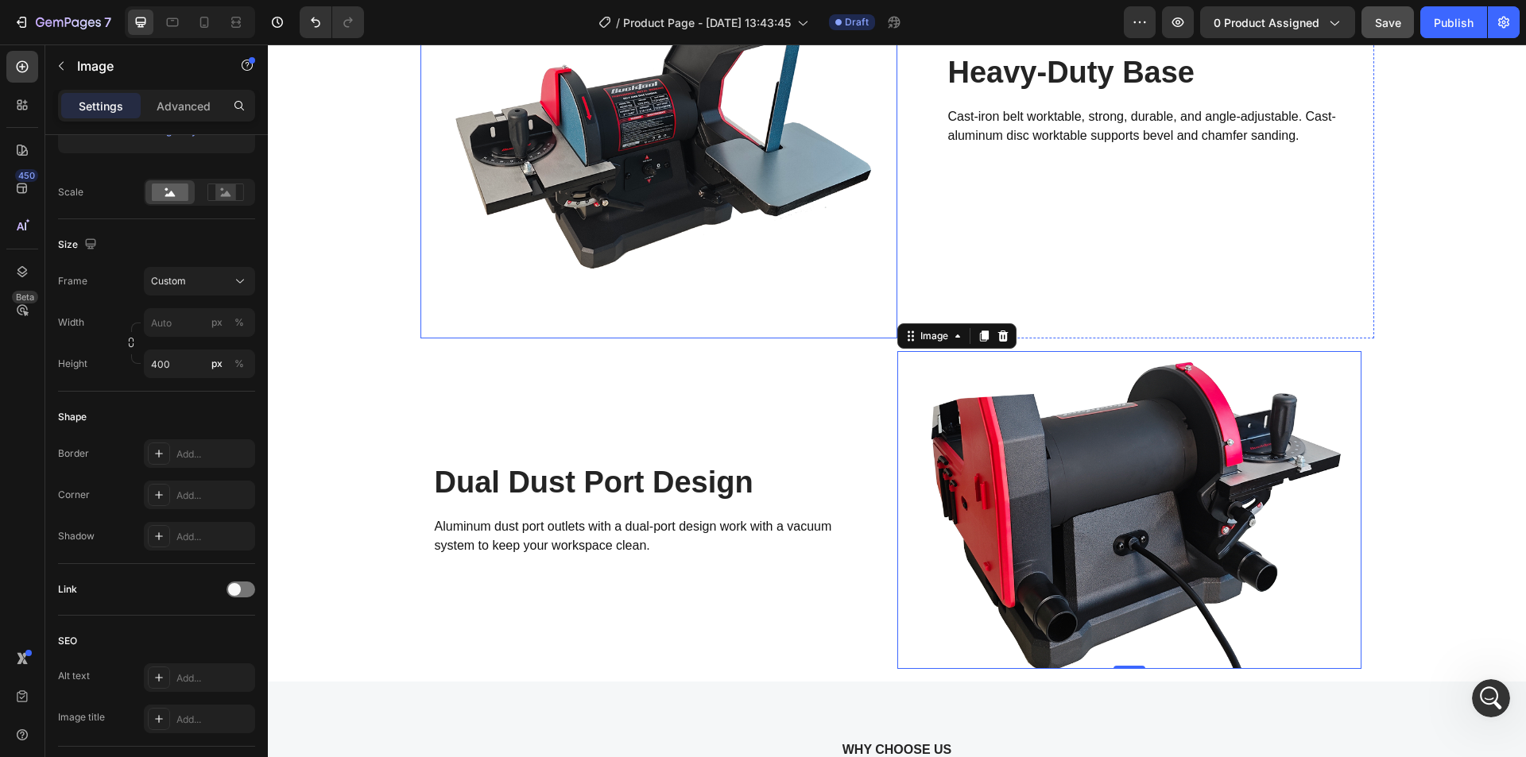
click at [660, 203] on img at bounding box center [658, 100] width 477 height 477
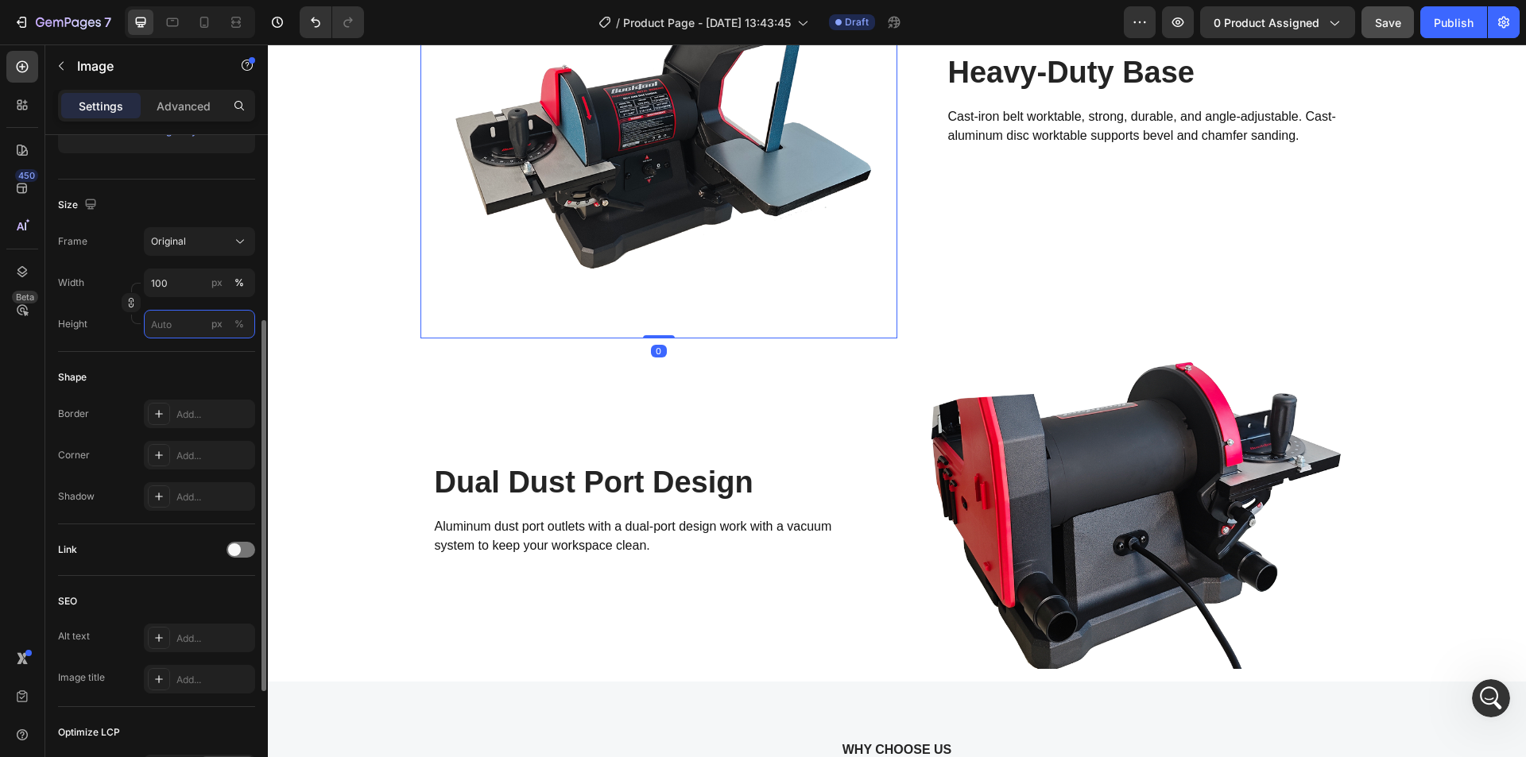
click at [161, 325] on input "px %" at bounding box center [199, 324] width 111 height 29
click at [230, 322] on button "px" at bounding box center [239, 324] width 19 height 19
click at [169, 323] on input "px %" at bounding box center [199, 324] width 111 height 29
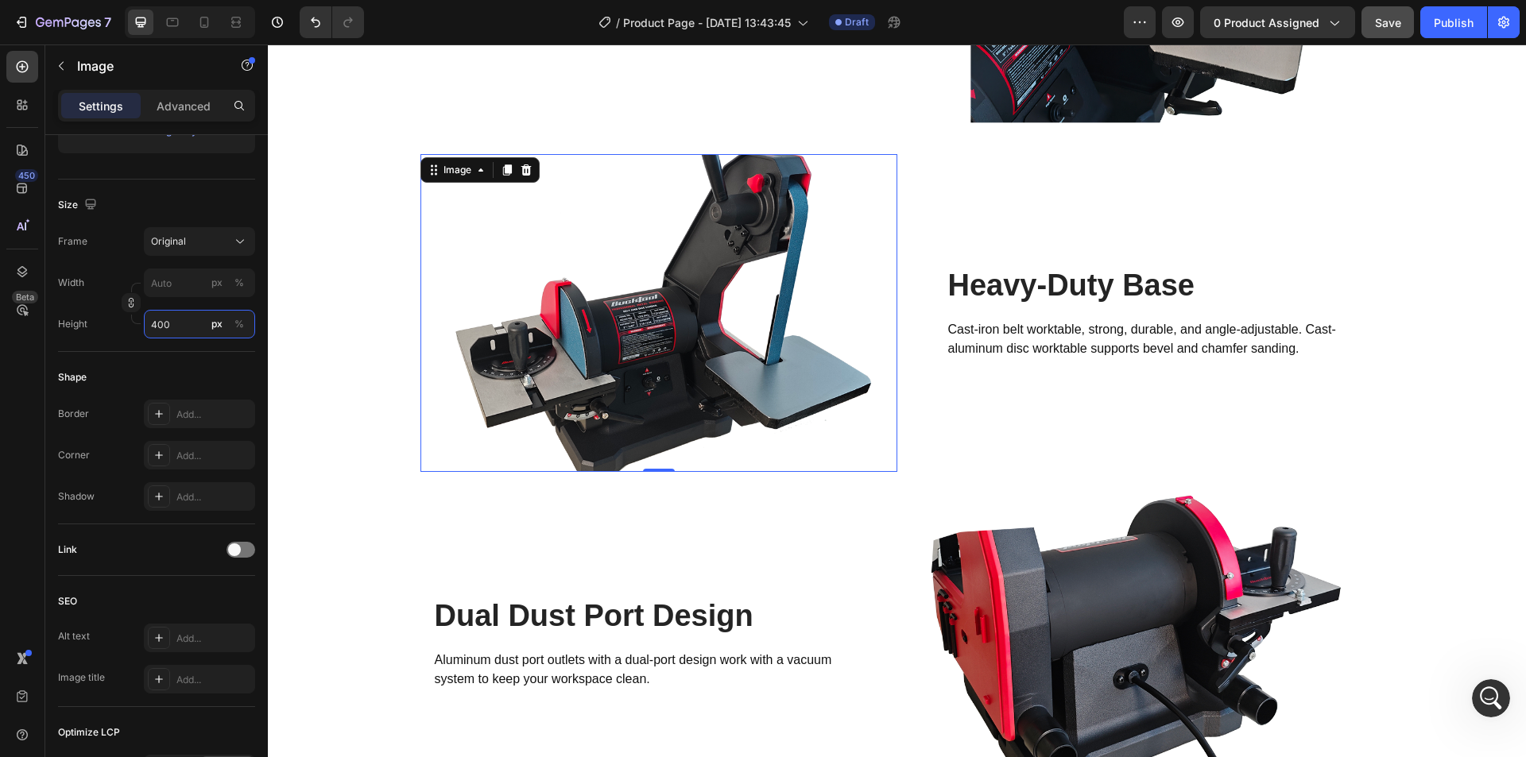
scroll to position [2424, 0]
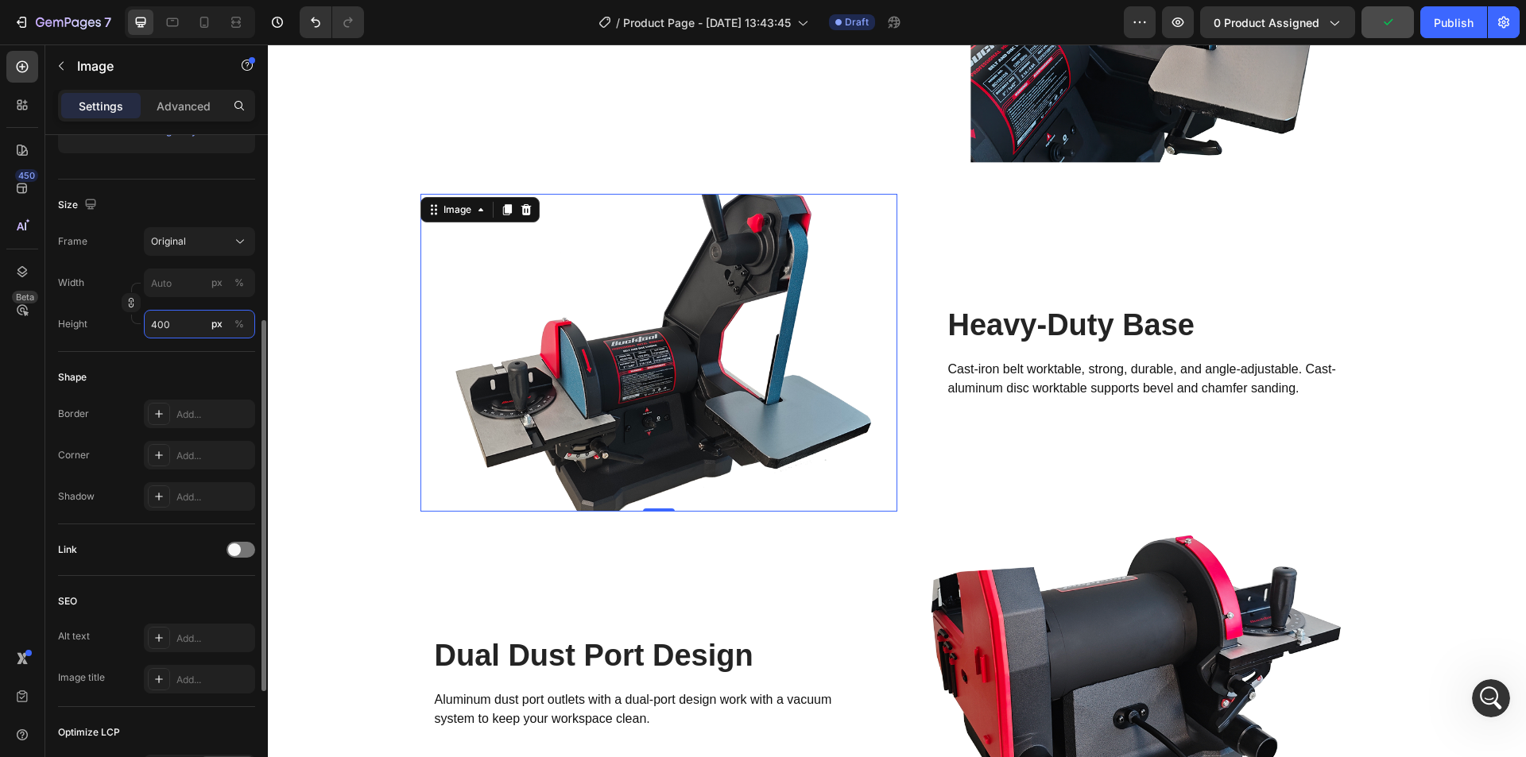
drag, startPoint x: 169, startPoint y: 327, endPoint x: 159, endPoint y: 322, distance: 11.7
click at [159, 322] on input "400" at bounding box center [199, 324] width 111 height 29
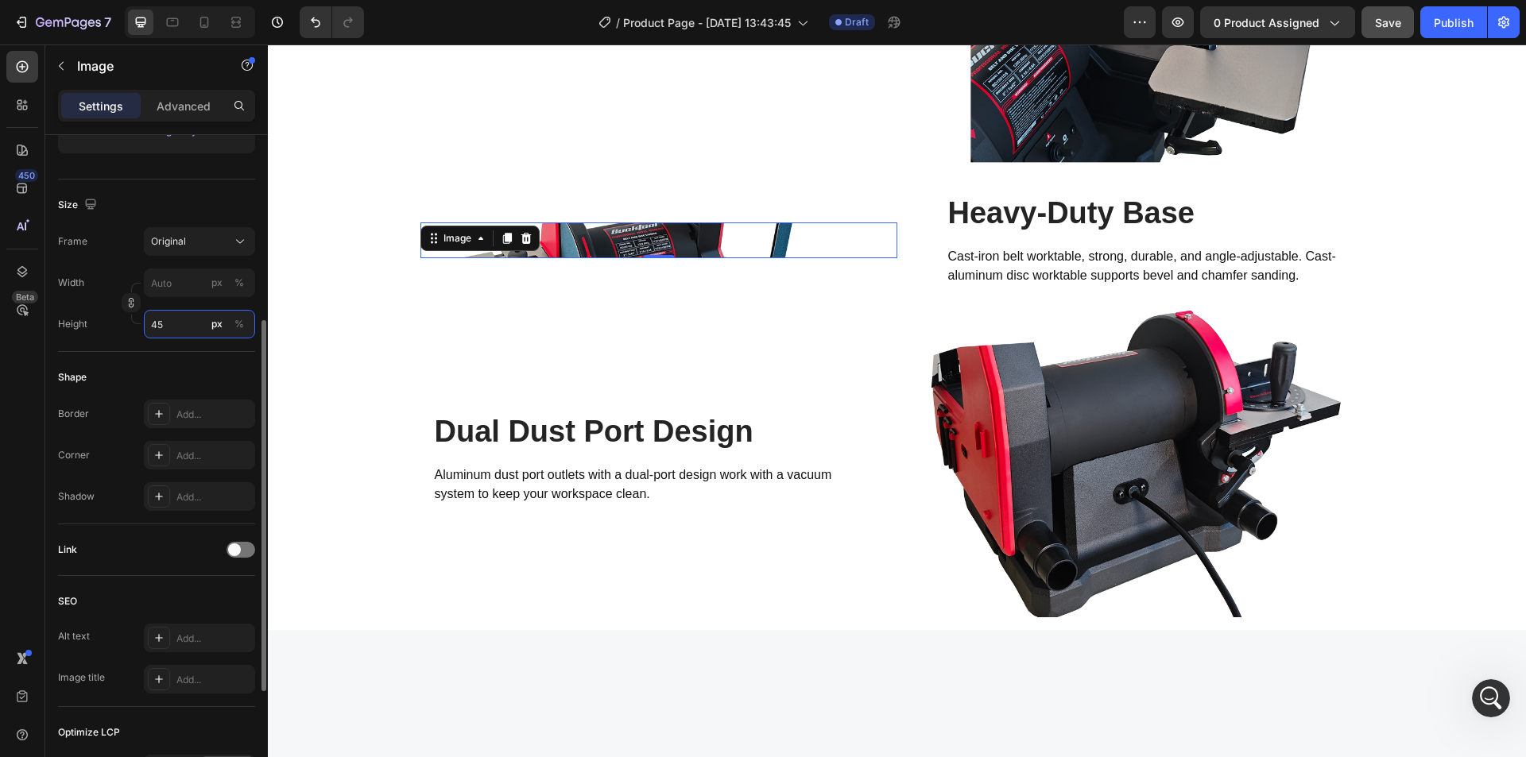
type input "450"
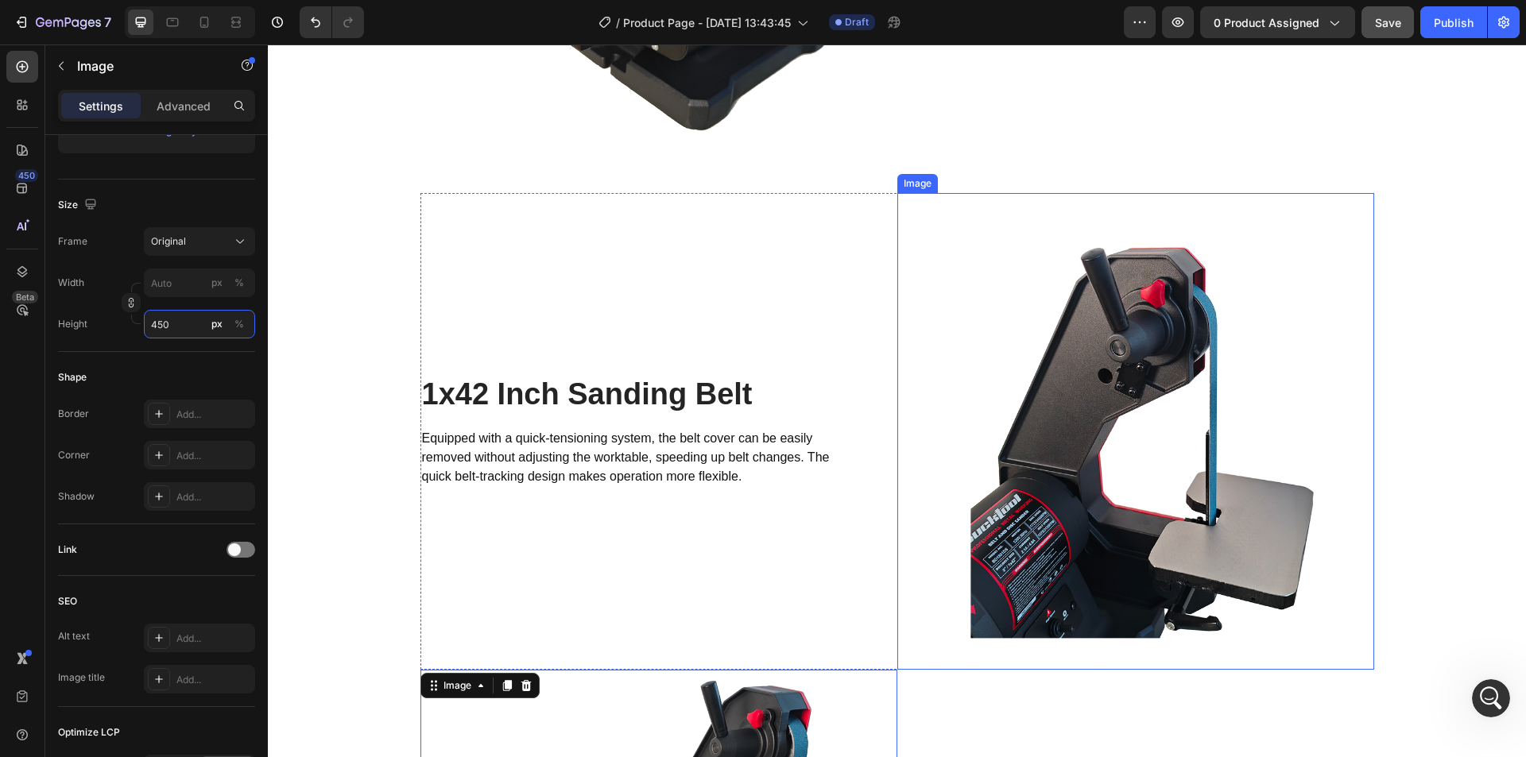
scroll to position [1947, 0]
click at [994, 294] on img at bounding box center [1135, 432] width 477 height 477
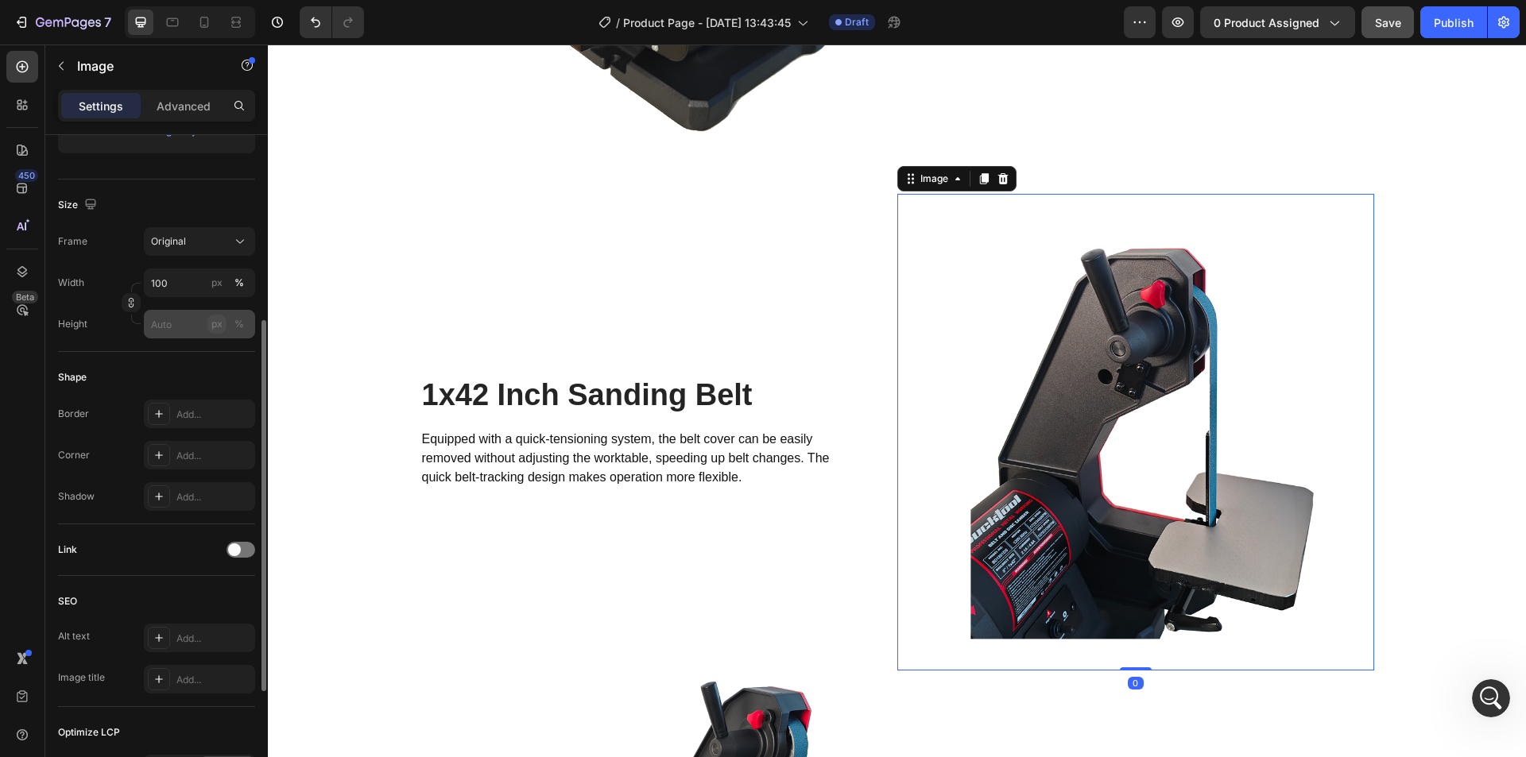
click at [230, 326] on button "px" at bounding box center [239, 324] width 19 height 19
click at [177, 324] on input "px %" at bounding box center [199, 324] width 111 height 29
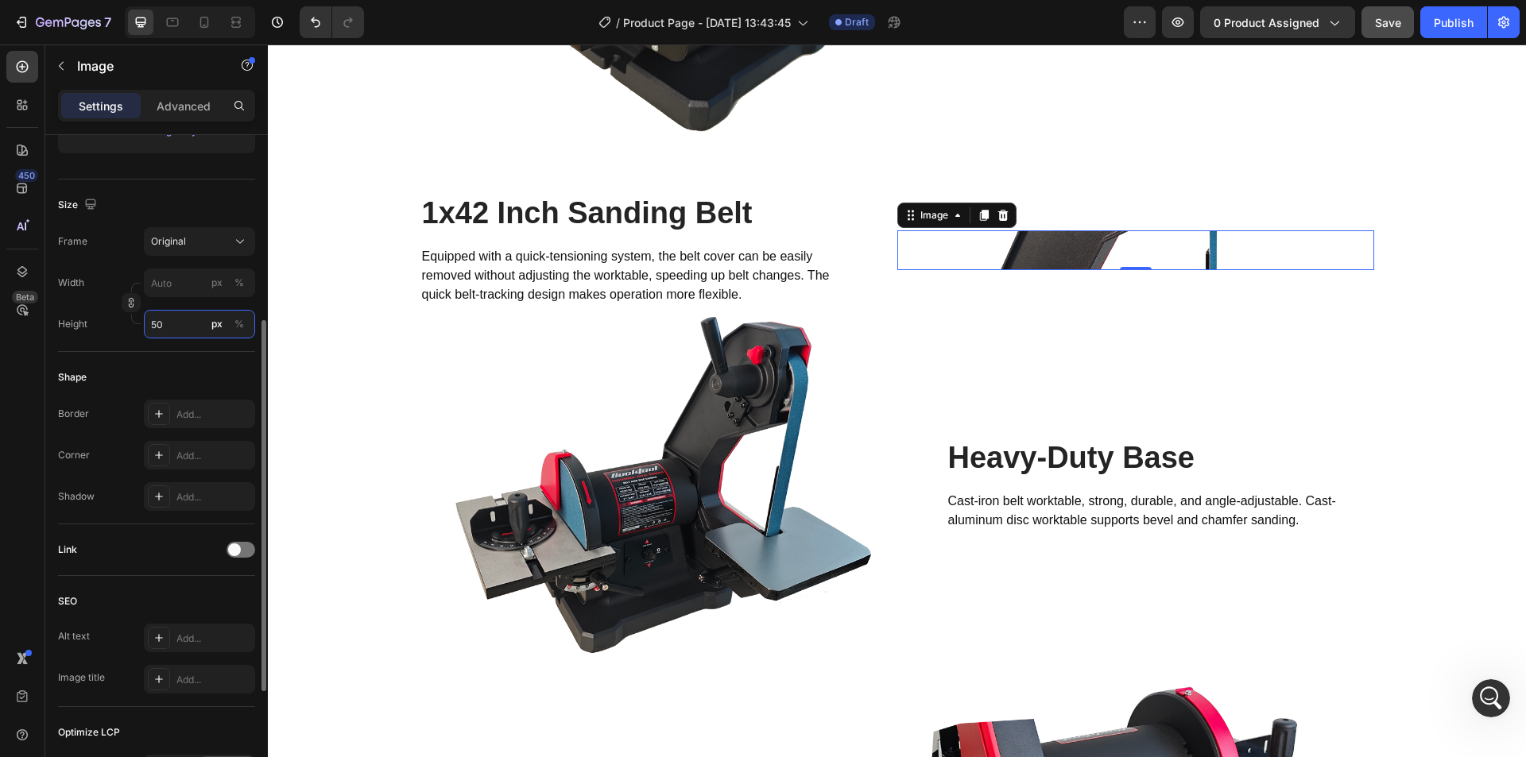
type input "500"
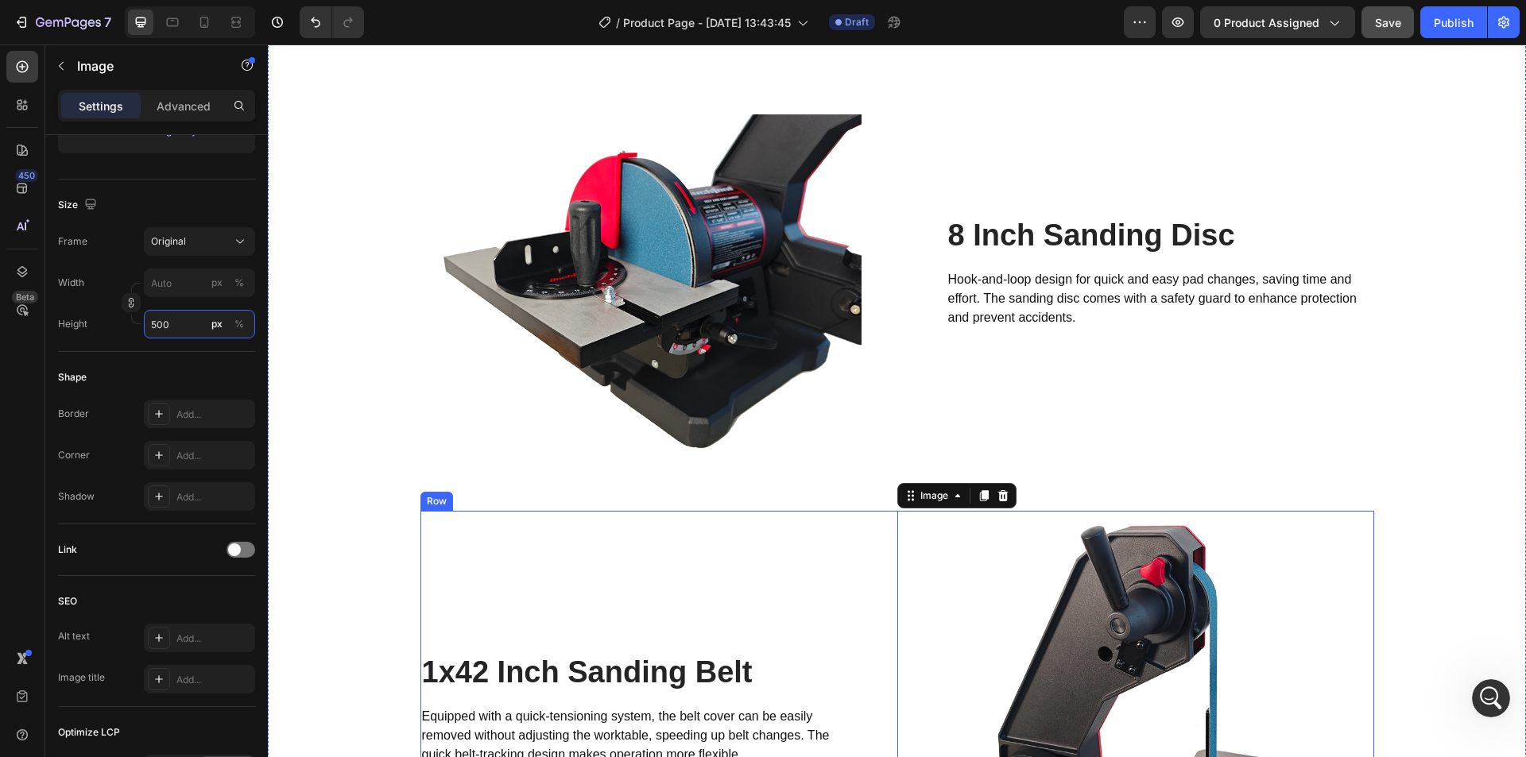
scroll to position [1629, 0]
click at [706, 265] on img at bounding box center [658, 273] width 477 height 477
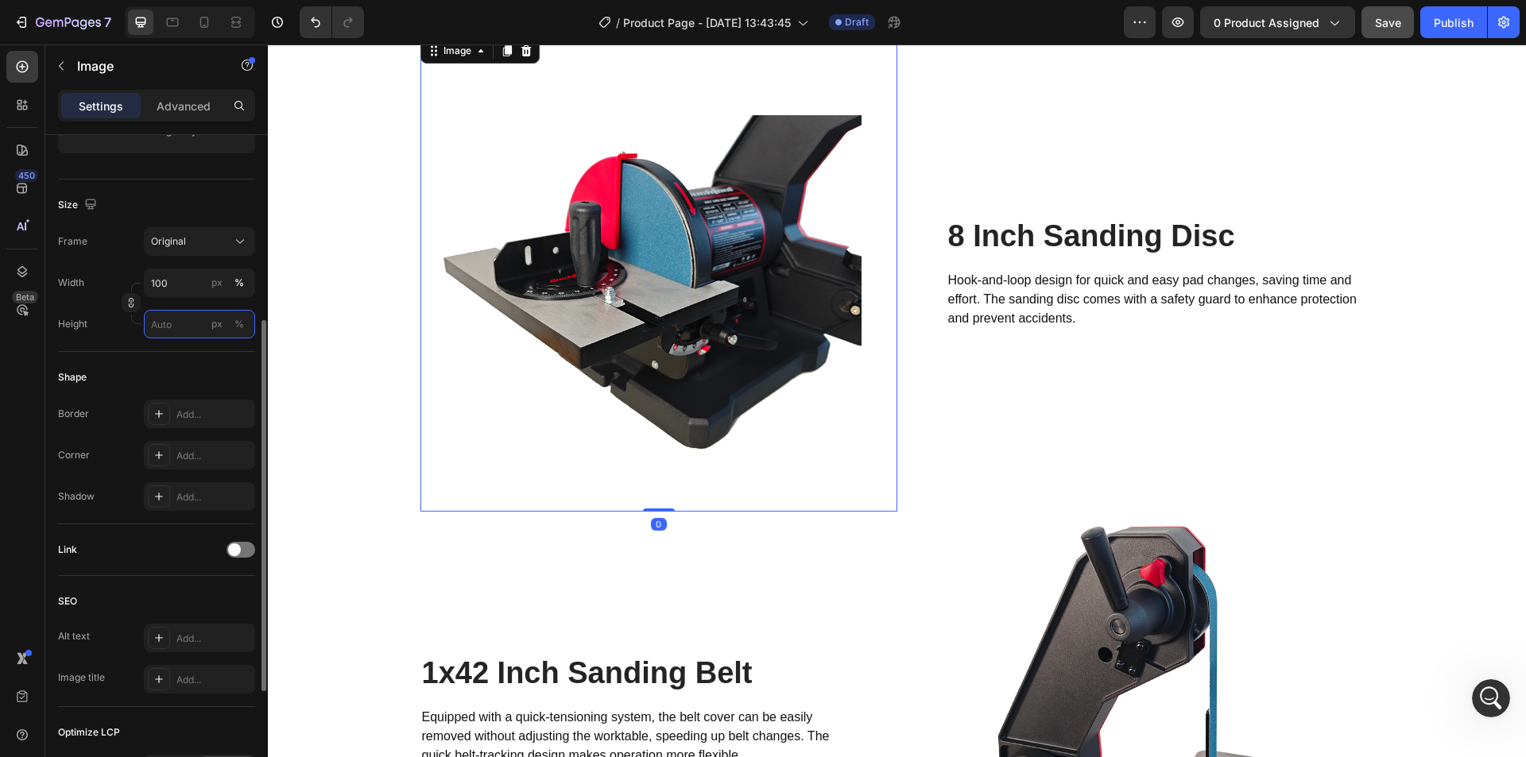
click at [163, 318] on input "px %" at bounding box center [199, 324] width 111 height 29
click at [220, 324] on div "px" at bounding box center [216, 324] width 11 height 14
click at [184, 325] on input "px %" at bounding box center [199, 324] width 111 height 29
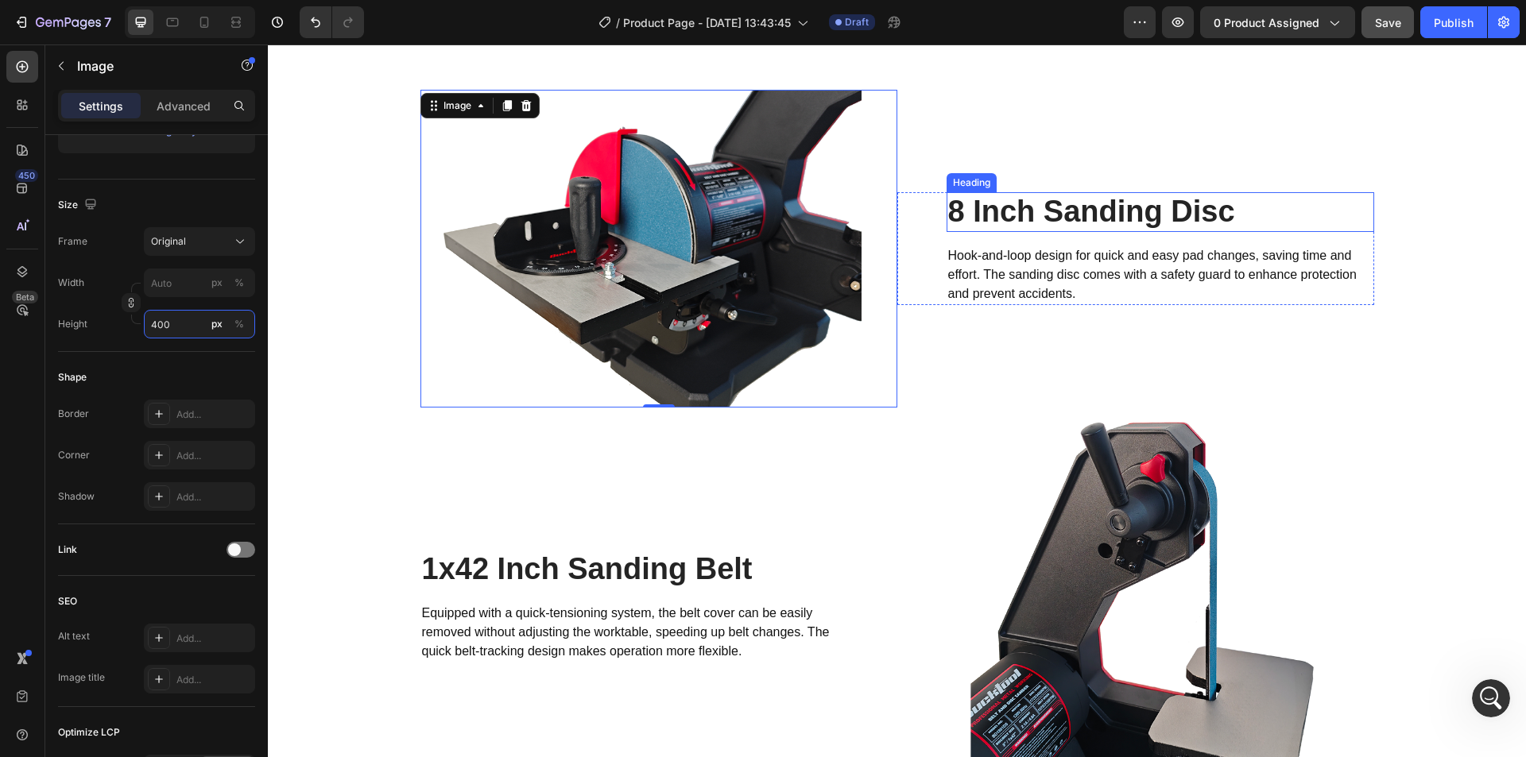
scroll to position [1654, 0]
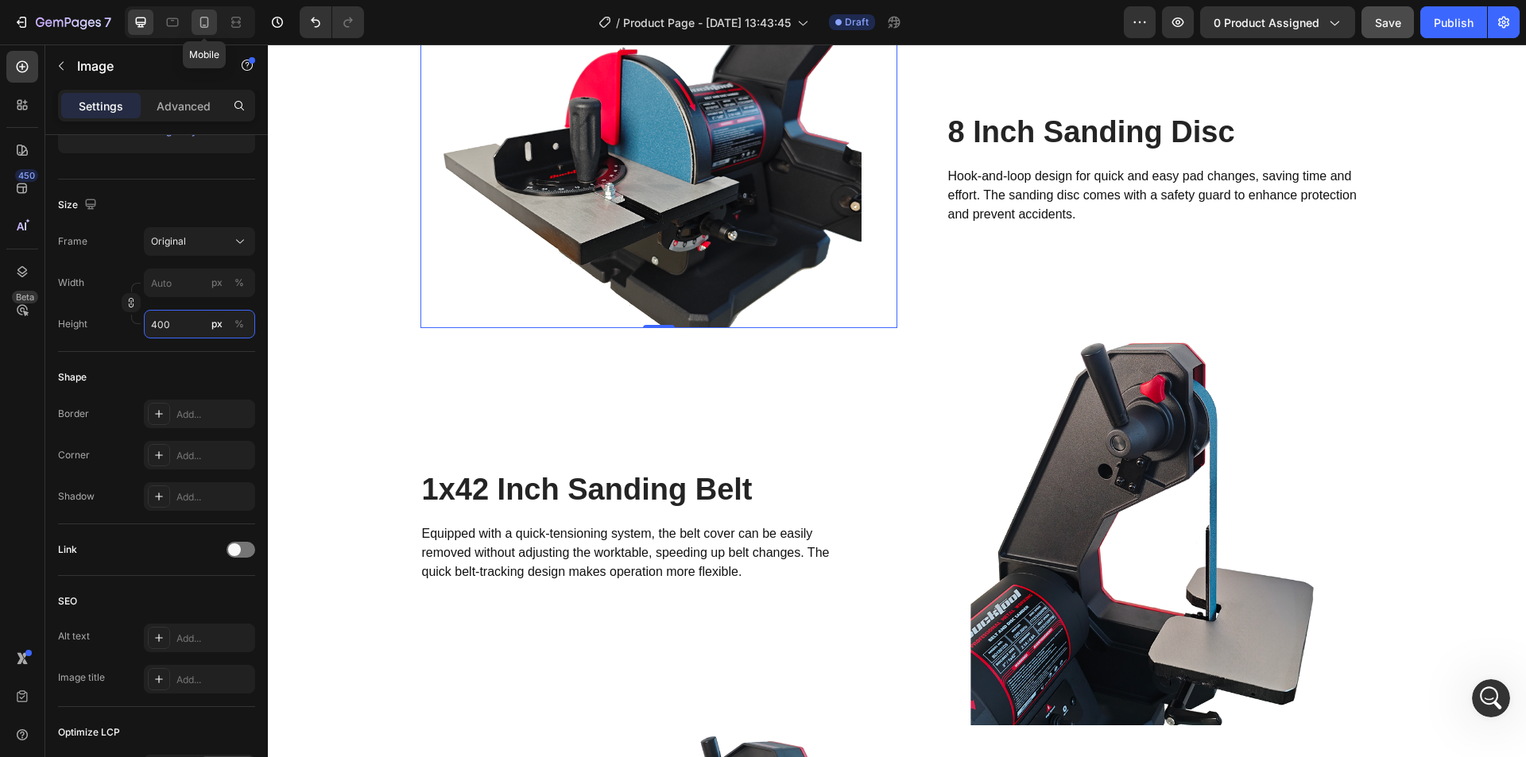
type input "400"
click at [196, 19] on div at bounding box center [204, 22] width 25 height 25
type input "100"
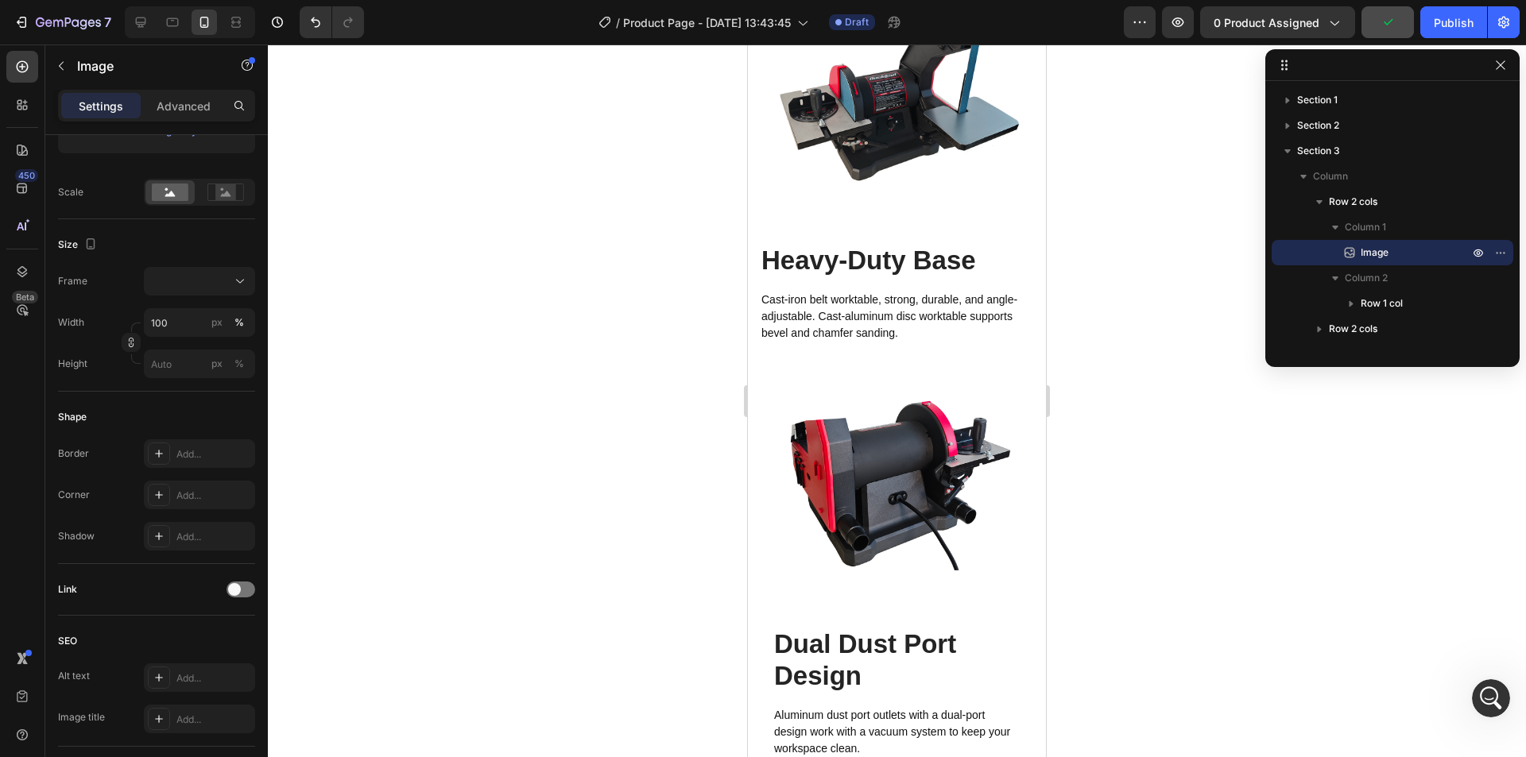
scroll to position [3043, 0]
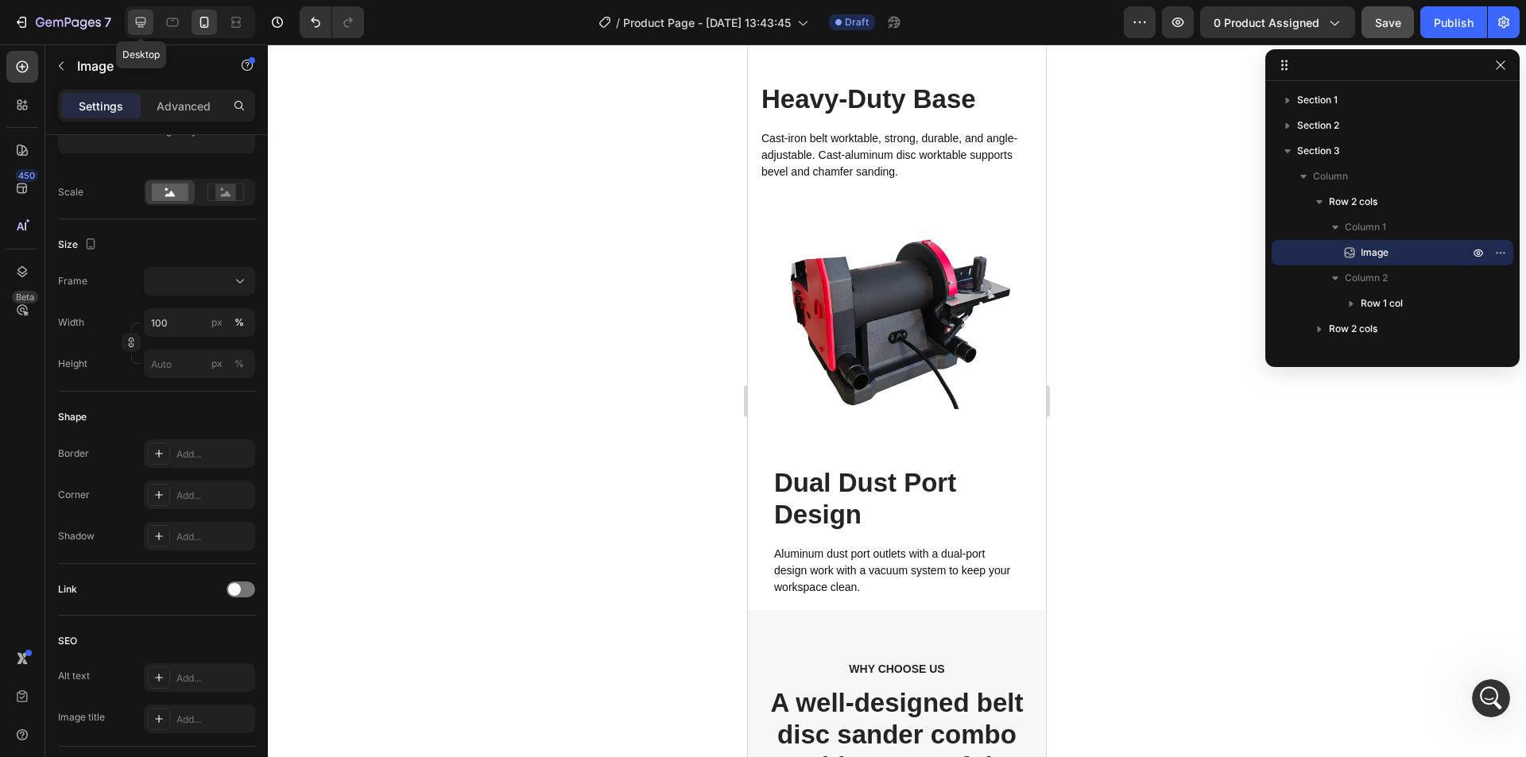
click at [132, 20] on div at bounding box center [140, 22] width 25 height 25
type input "400"
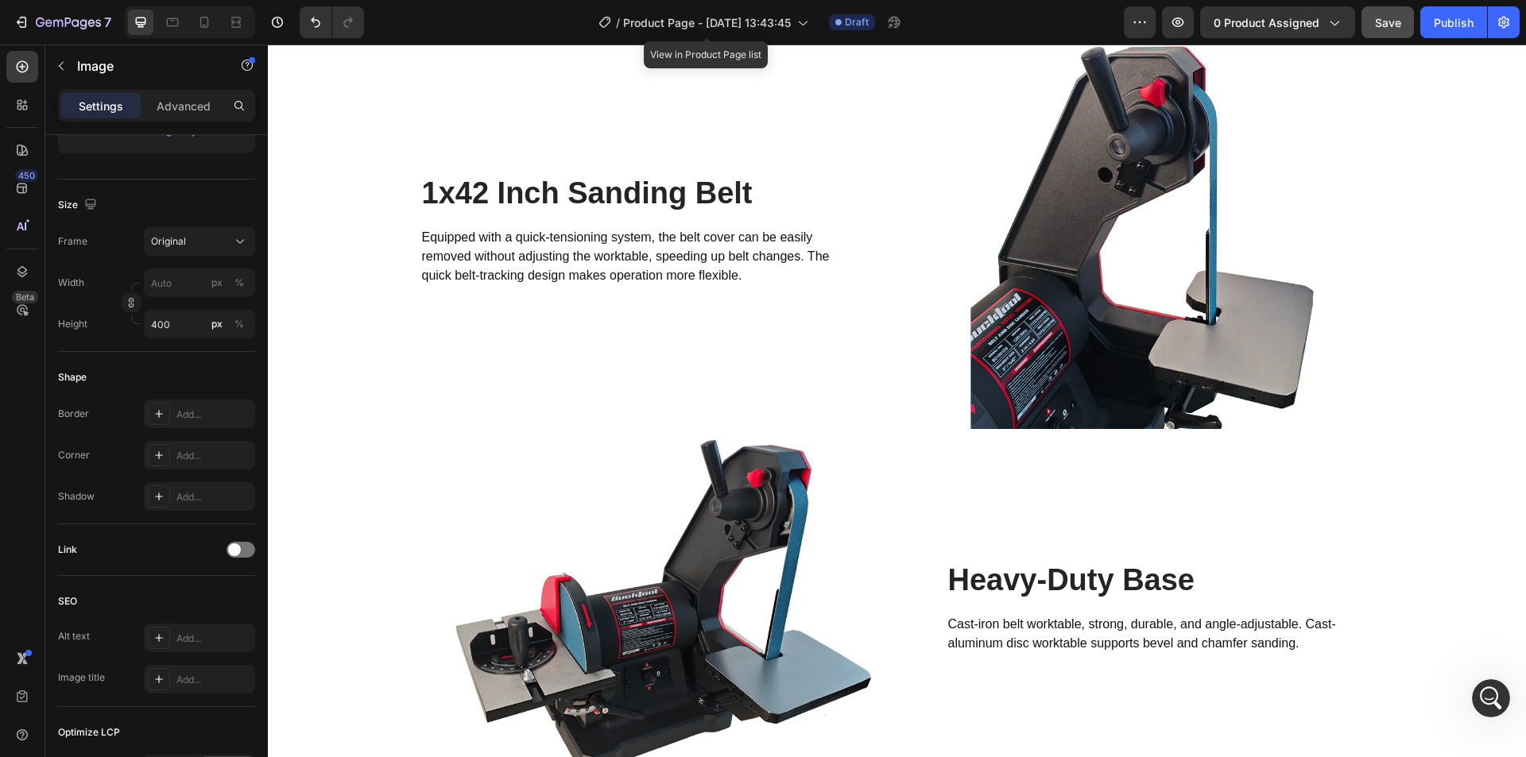
scroll to position [1900, 0]
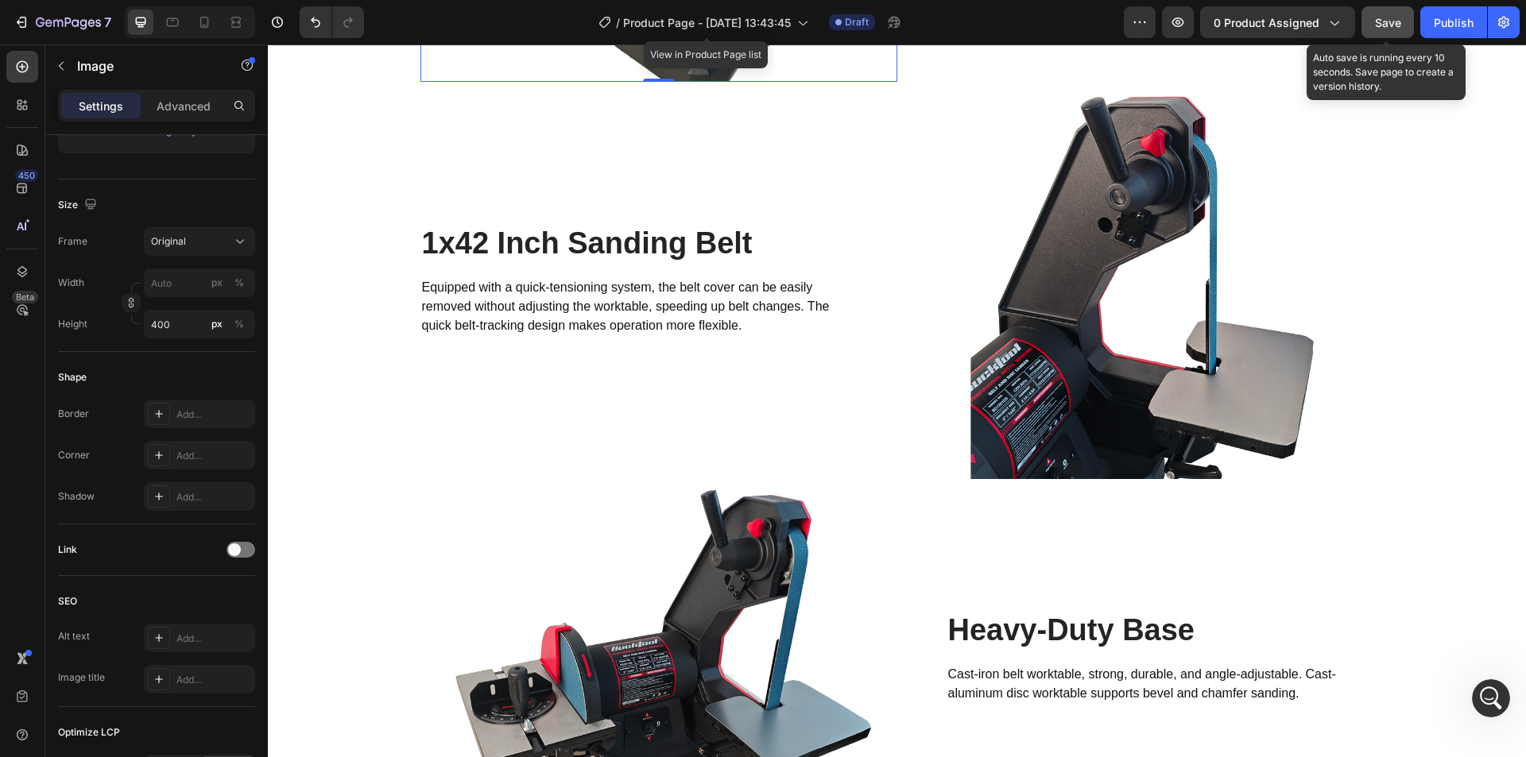
click at [1373, 19] on button "Save" at bounding box center [1388, 22] width 52 height 32
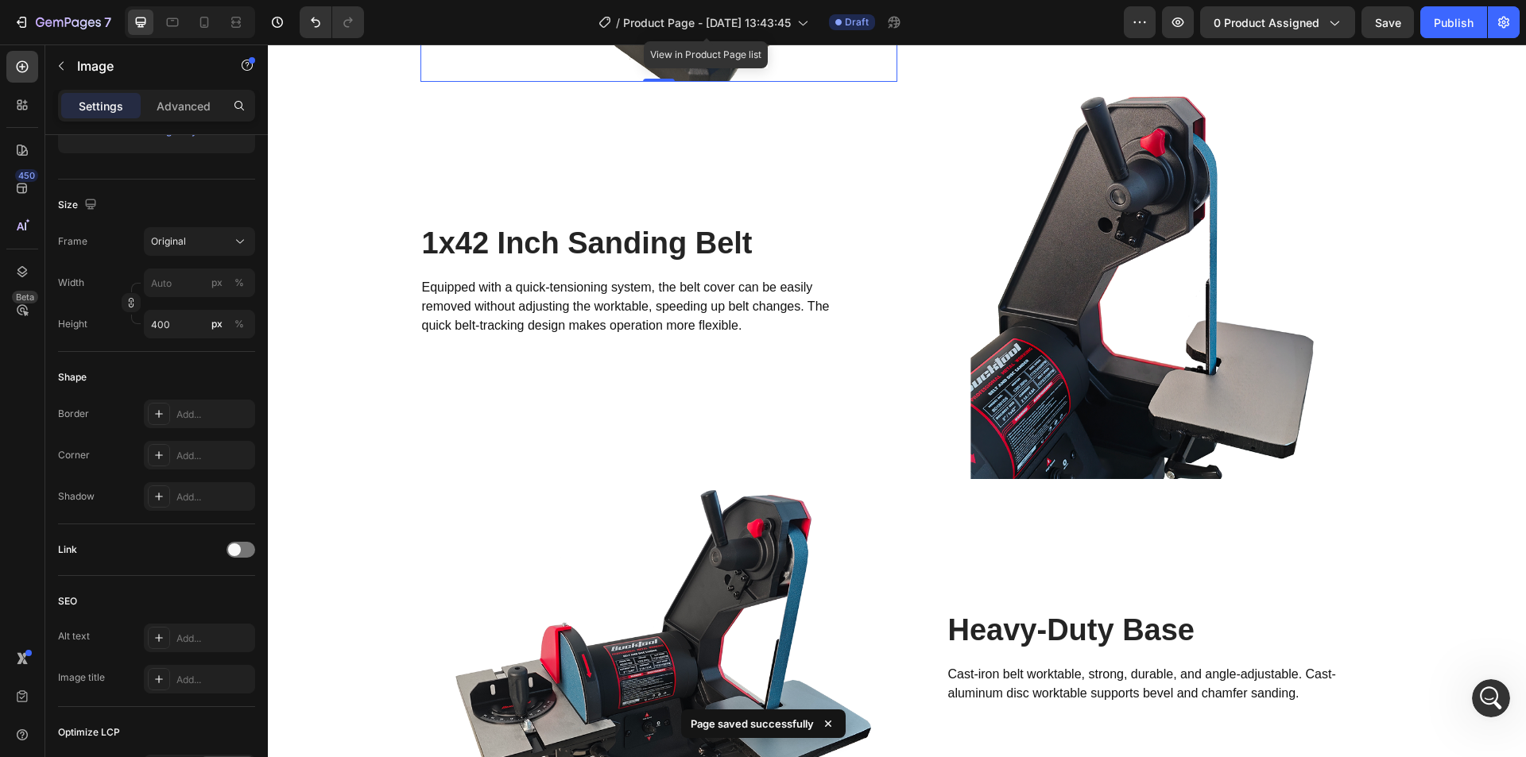
scroll to position [3338, 0]
click at [1490, 707] on icon "打开 Intercom Messenger" at bounding box center [1489, 697] width 26 height 26
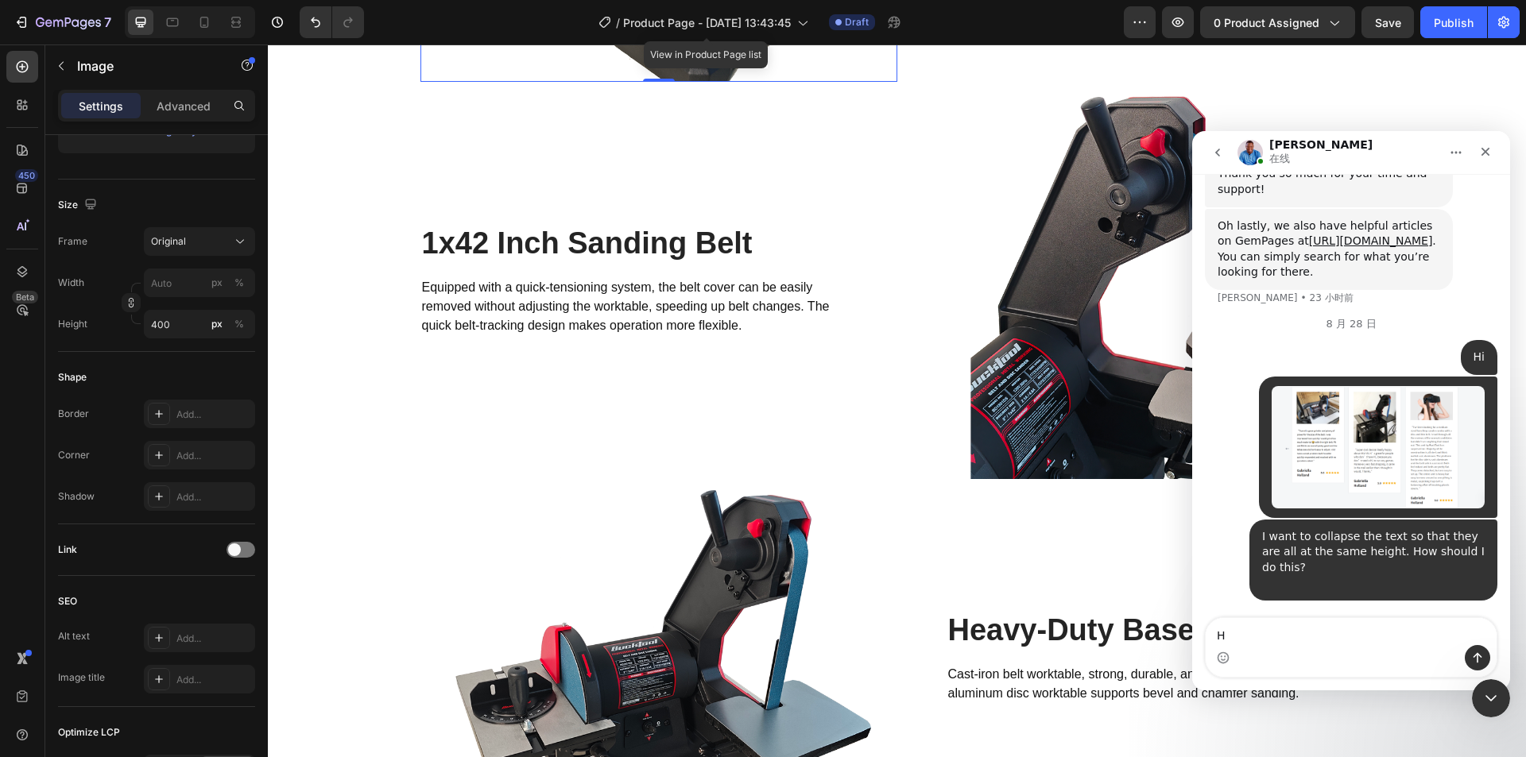
type textarea "Hi"
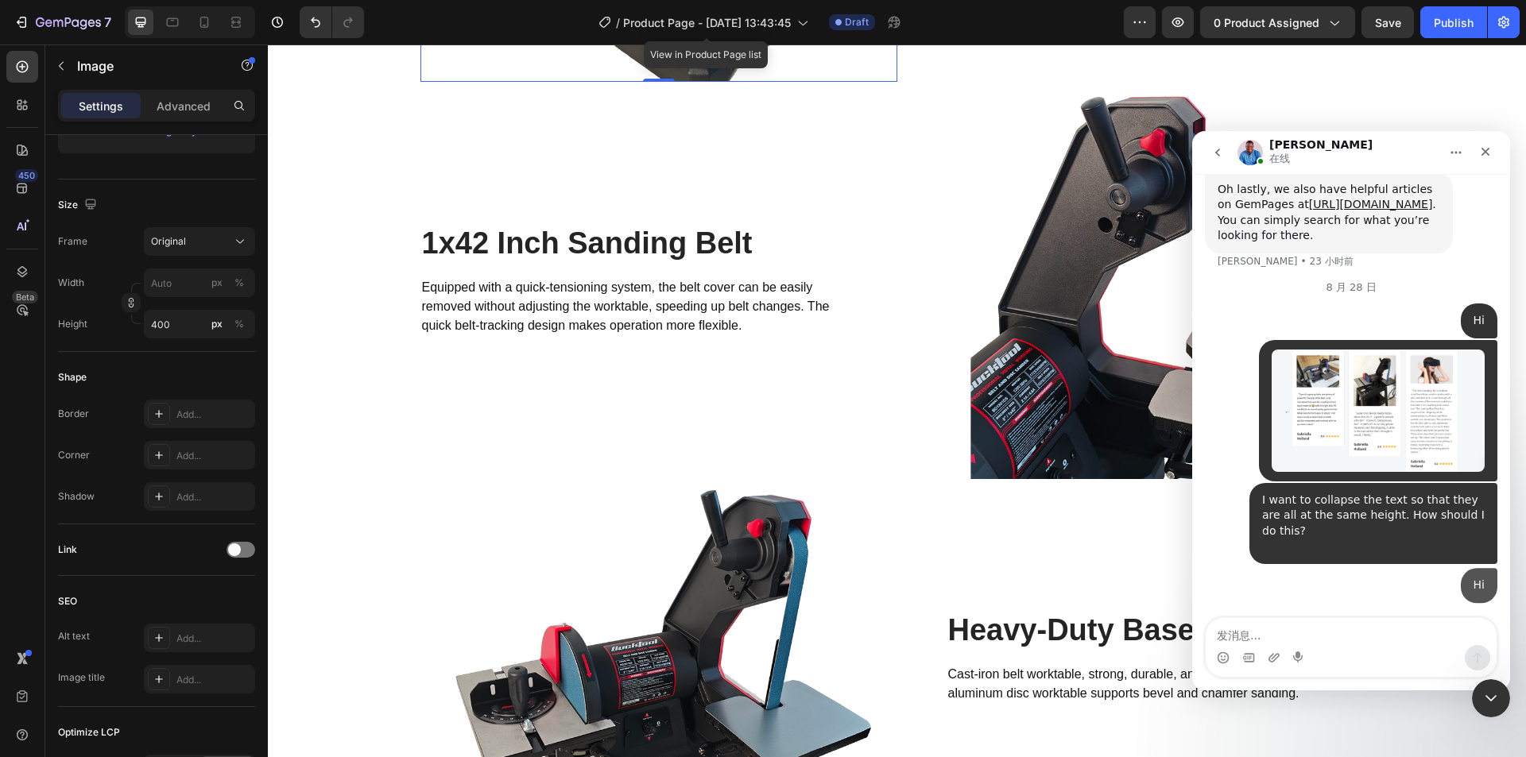
scroll to position [3374, 0]
type textarea "Can you help me?"
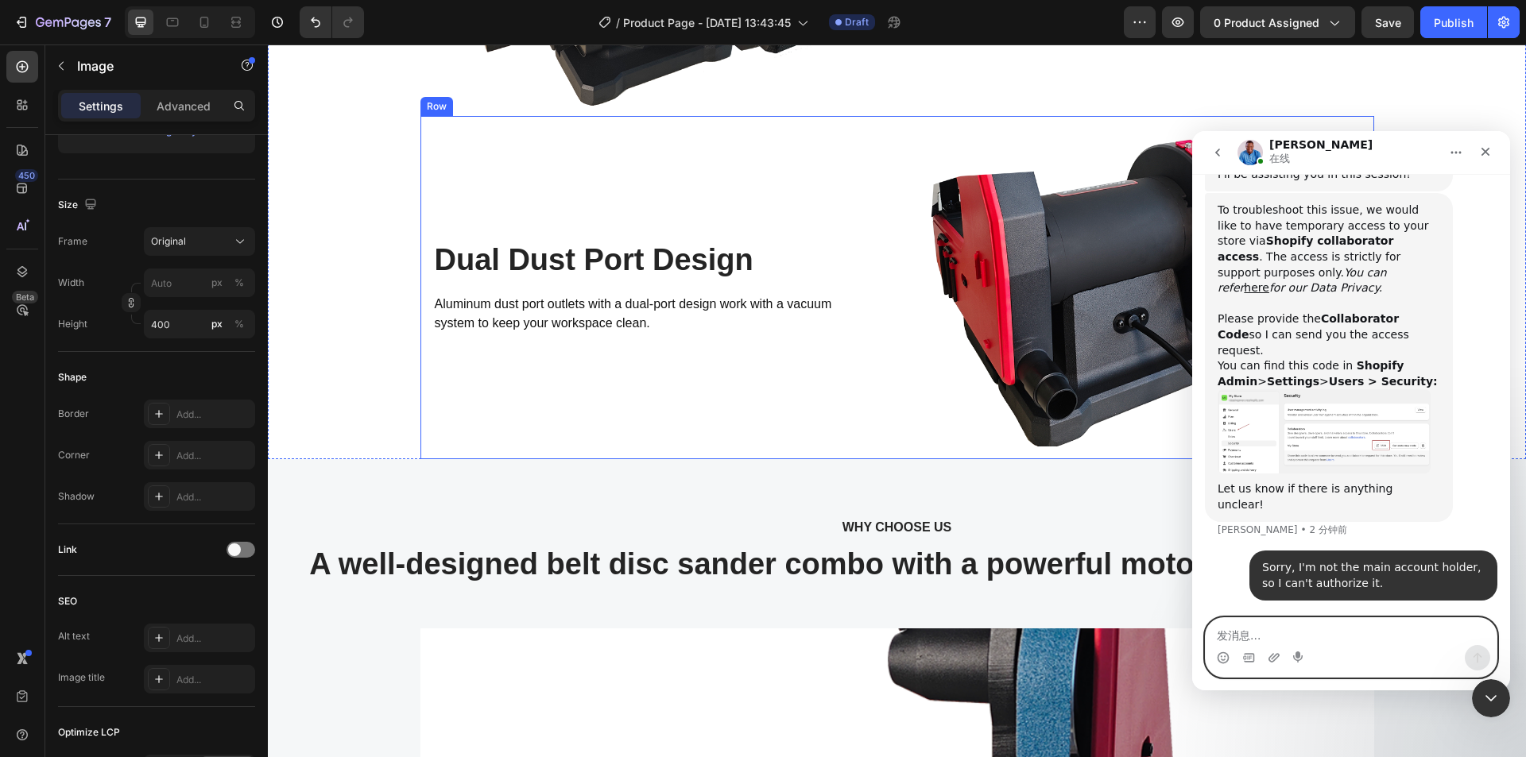
scroll to position [2616, 0]
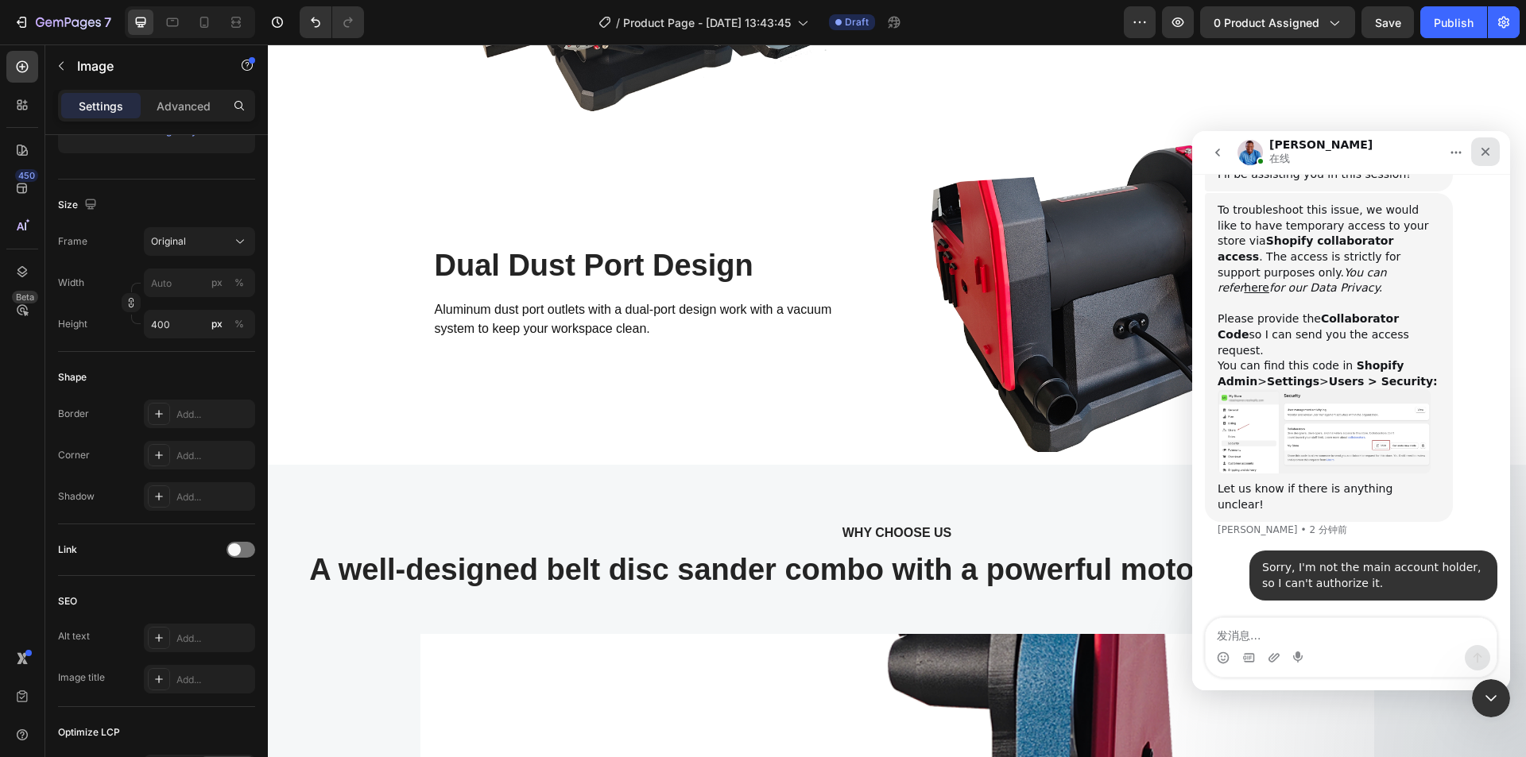
click at [1491, 151] on icon "关闭" at bounding box center [1485, 151] width 13 height 13
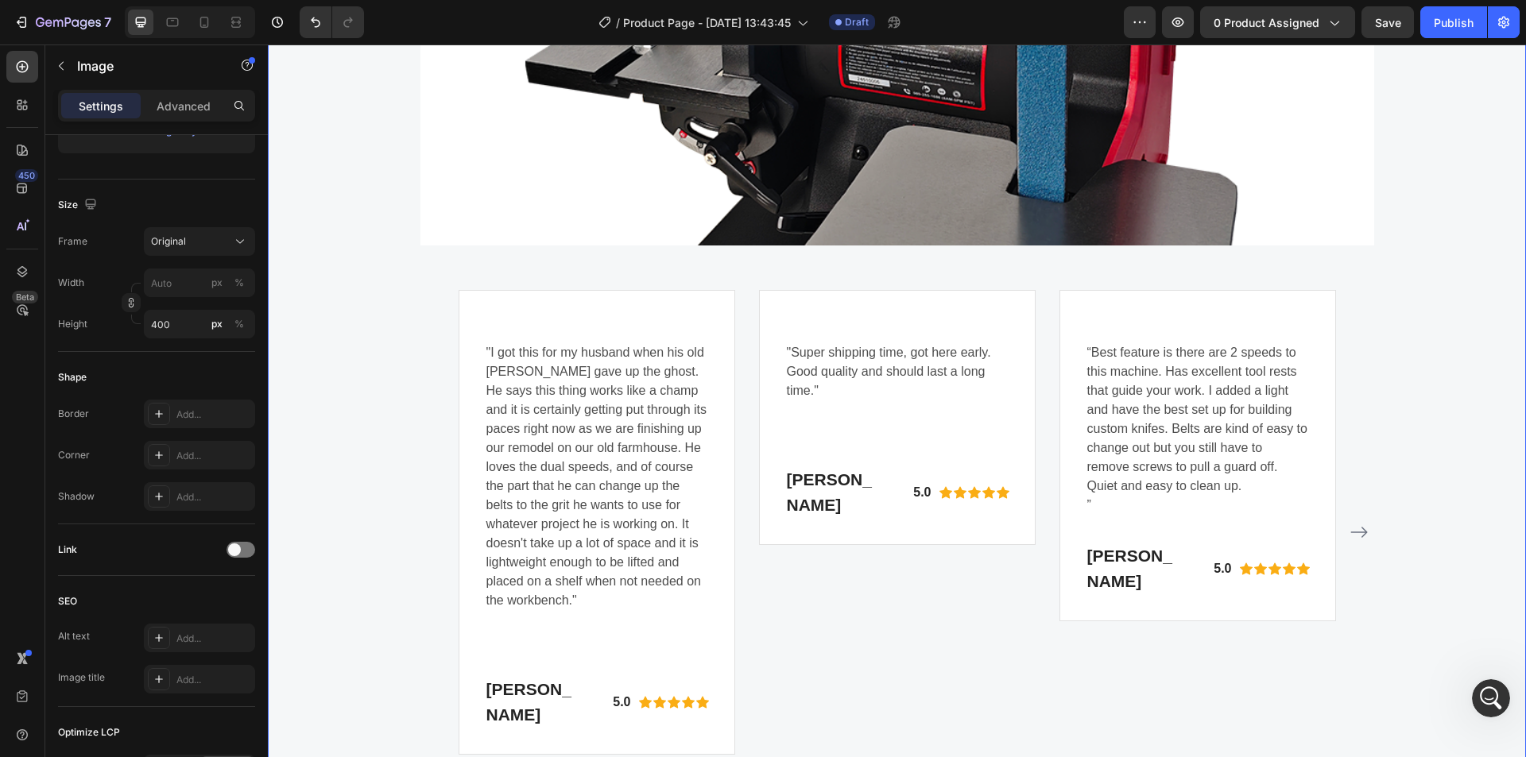
scroll to position [3649, 0]
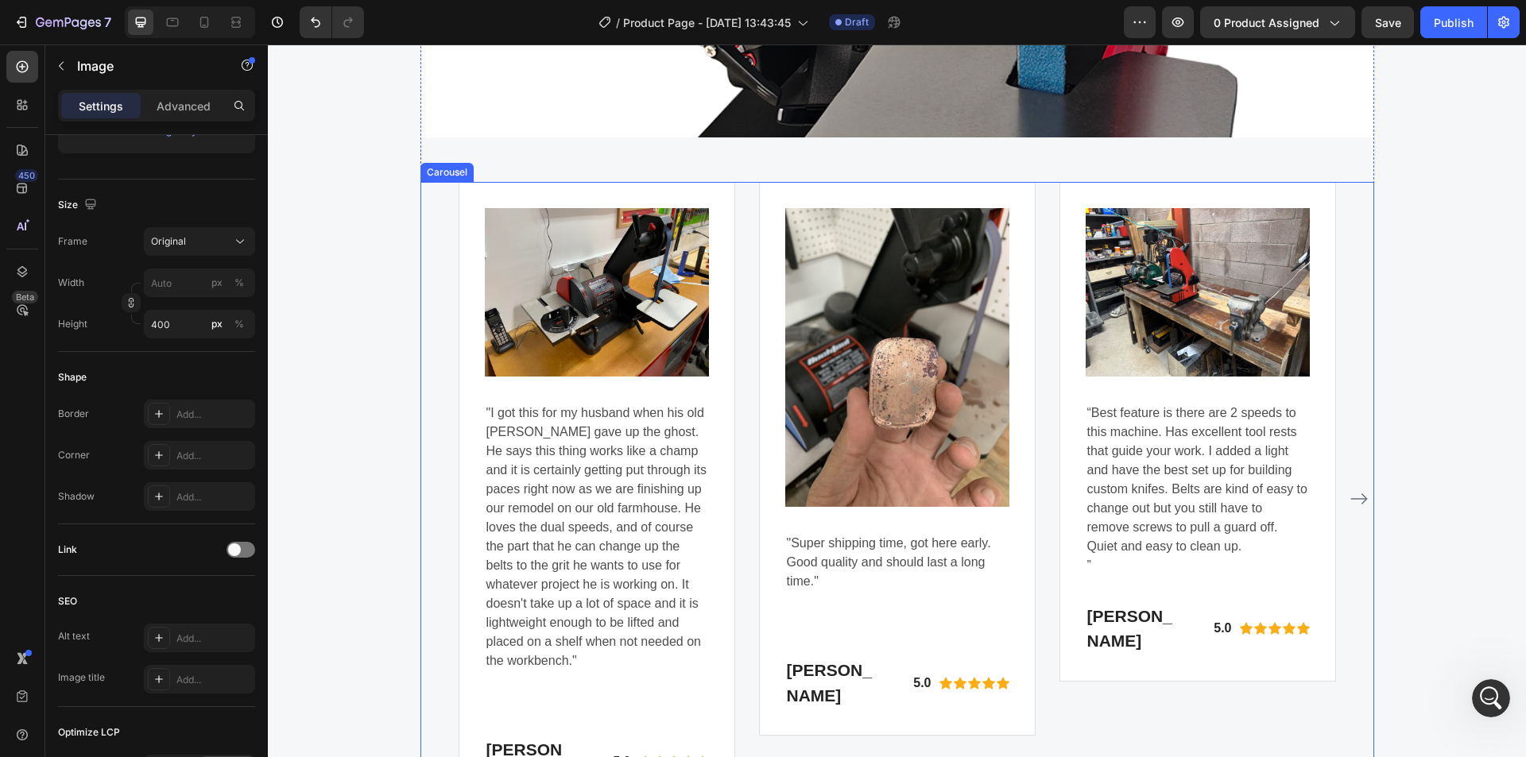
click at [1350, 509] on icon "Carousel Next Arrow" at bounding box center [1359, 499] width 19 height 19
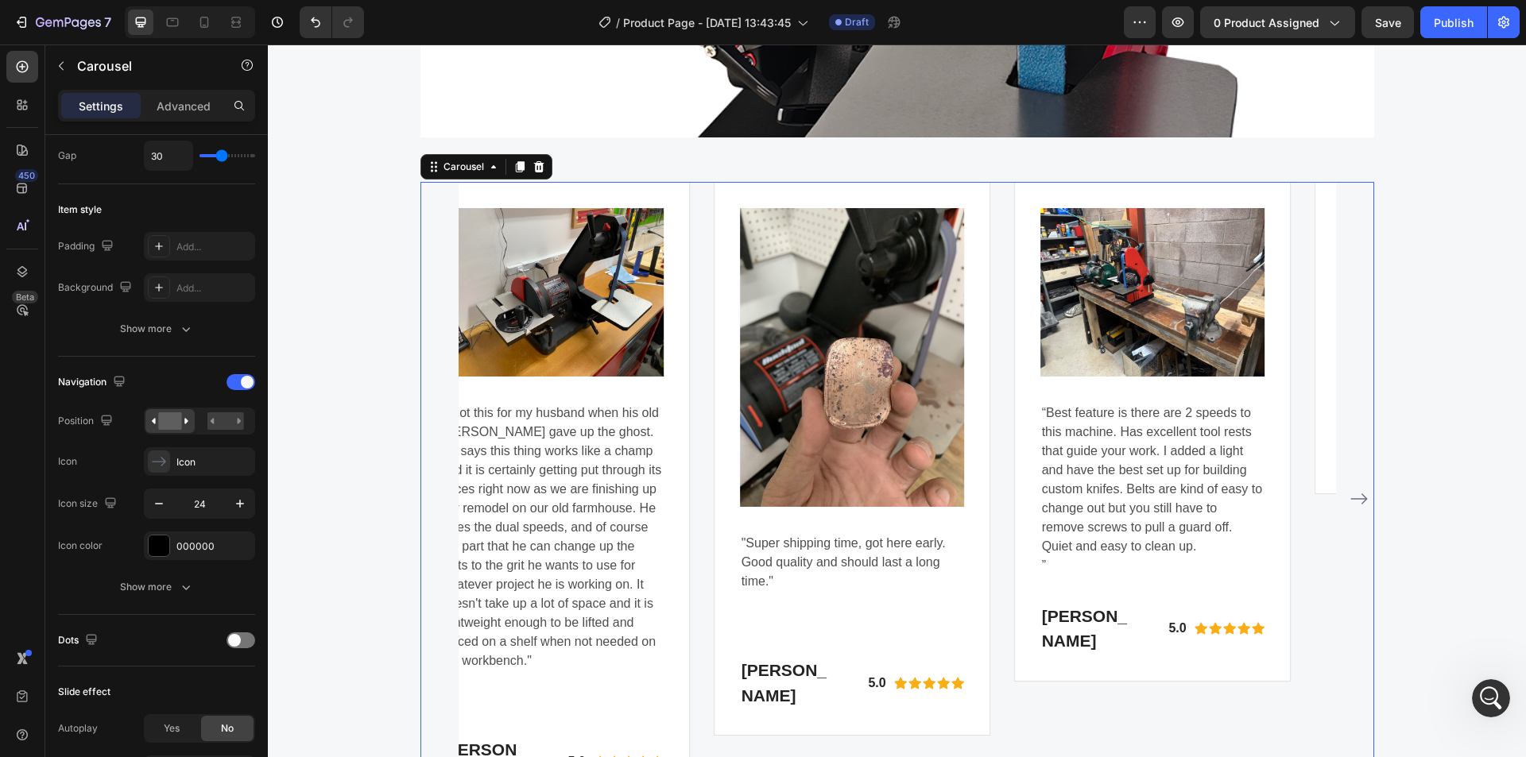
scroll to position [0, 0]
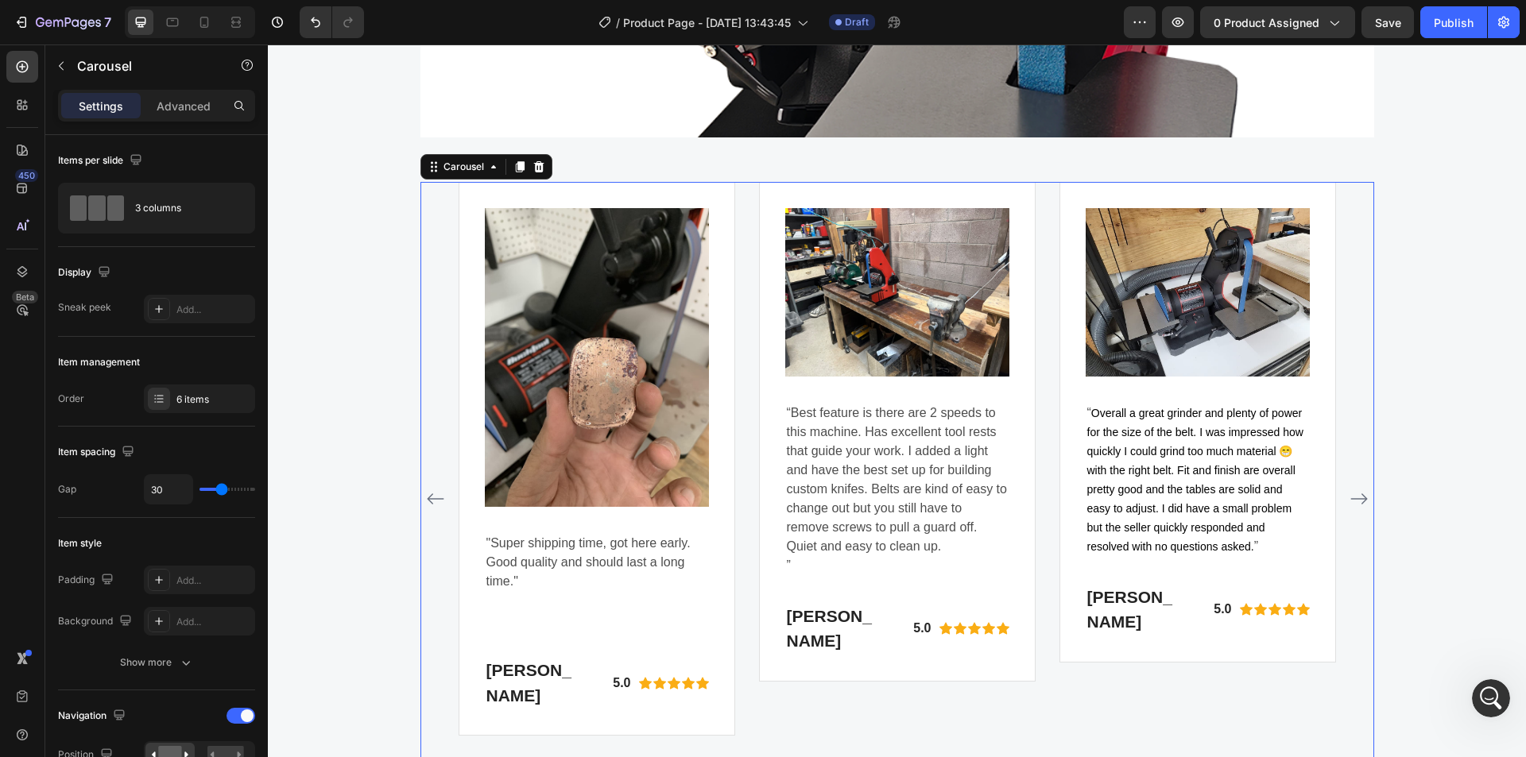
click at [1357, 509] on icon "Carousel Next Arrow" at bounding box center [1359, 499] width 19 height 19
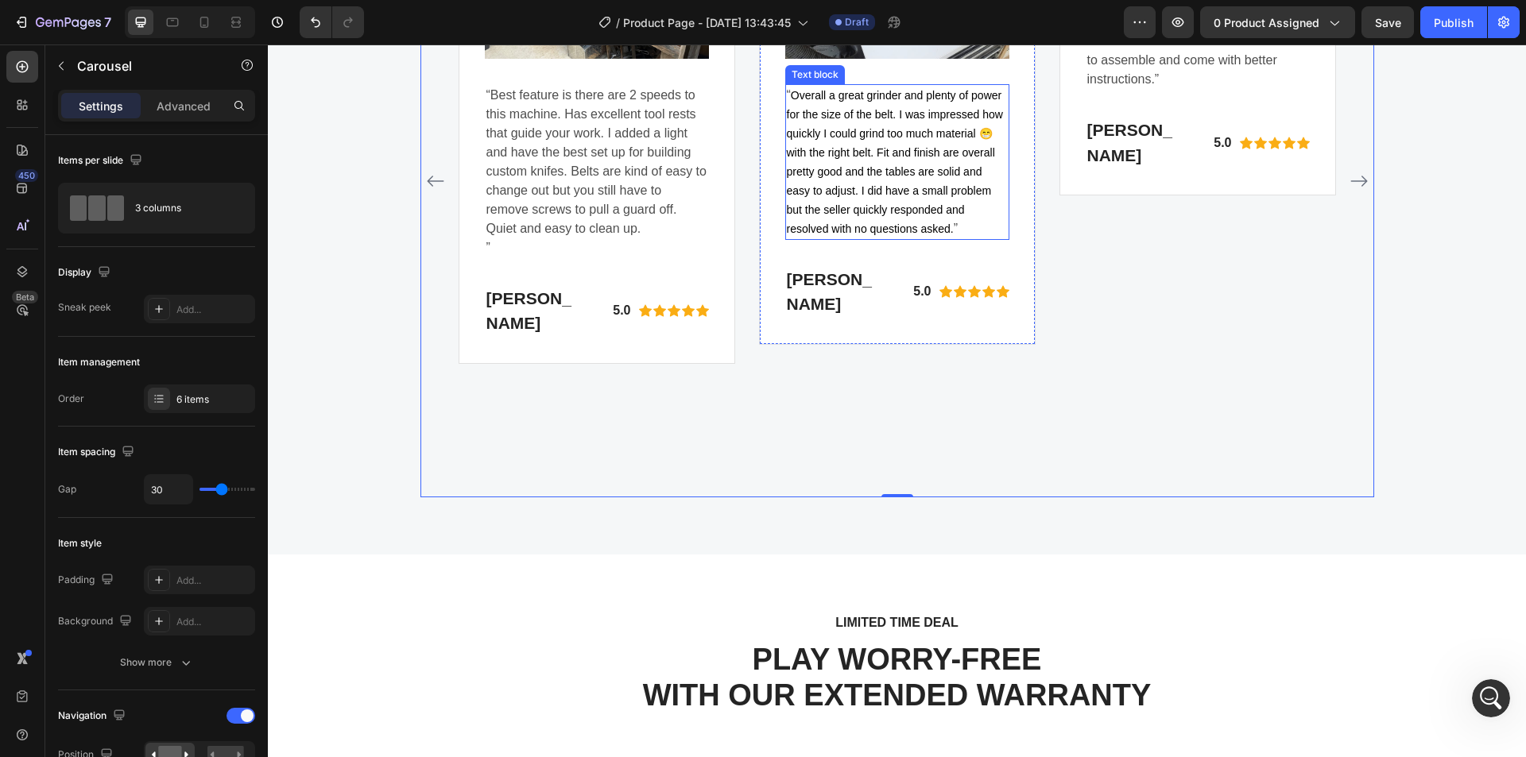
scroll to position [4285, 0]
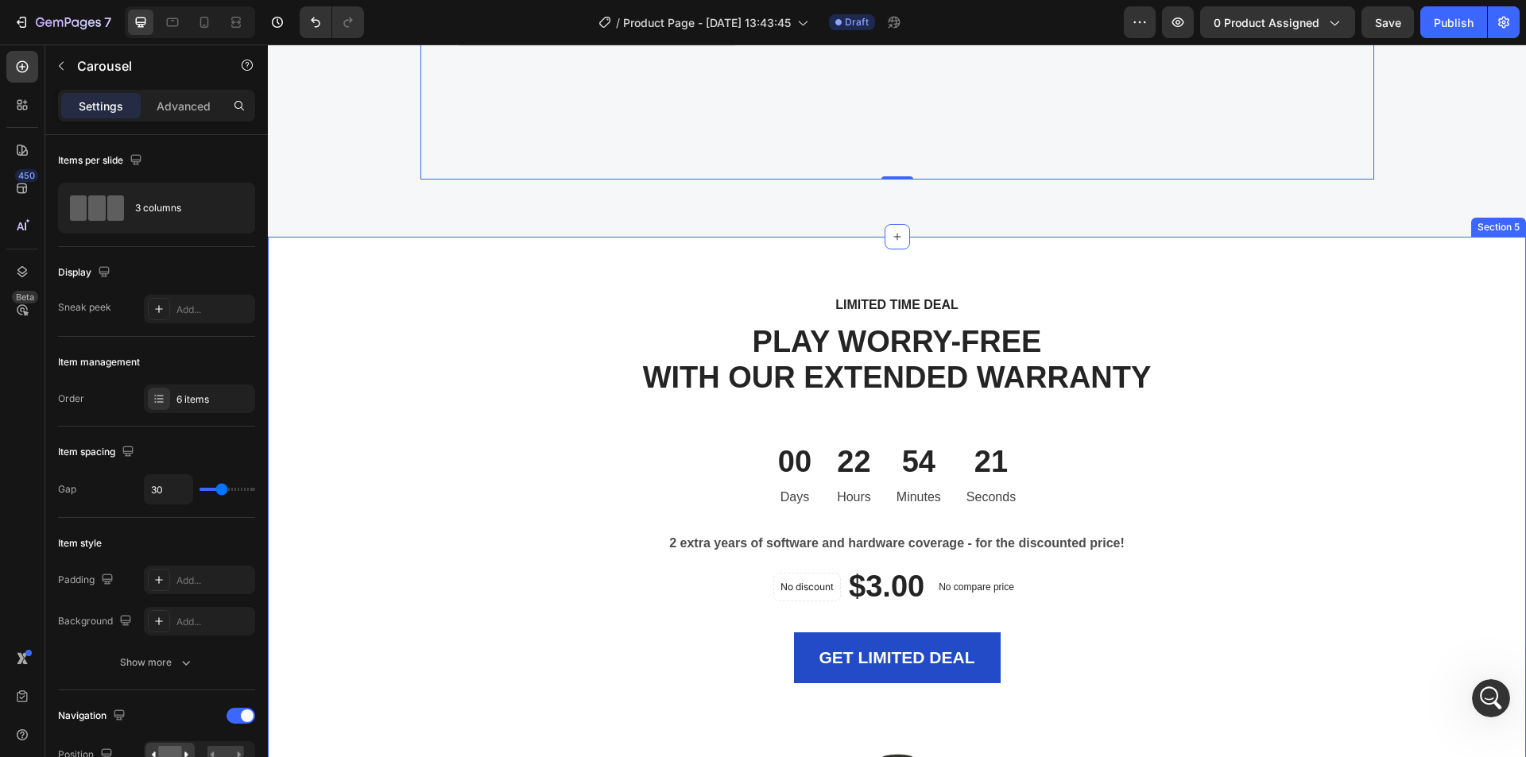
click at [1352, 279] on div "LIMITED TIME DEAL Text block PLAY WORRY-FREE WITH OUR EXTENDED WARRANTY Heading…" at bounding box center [897, 716] width 1258 height 958
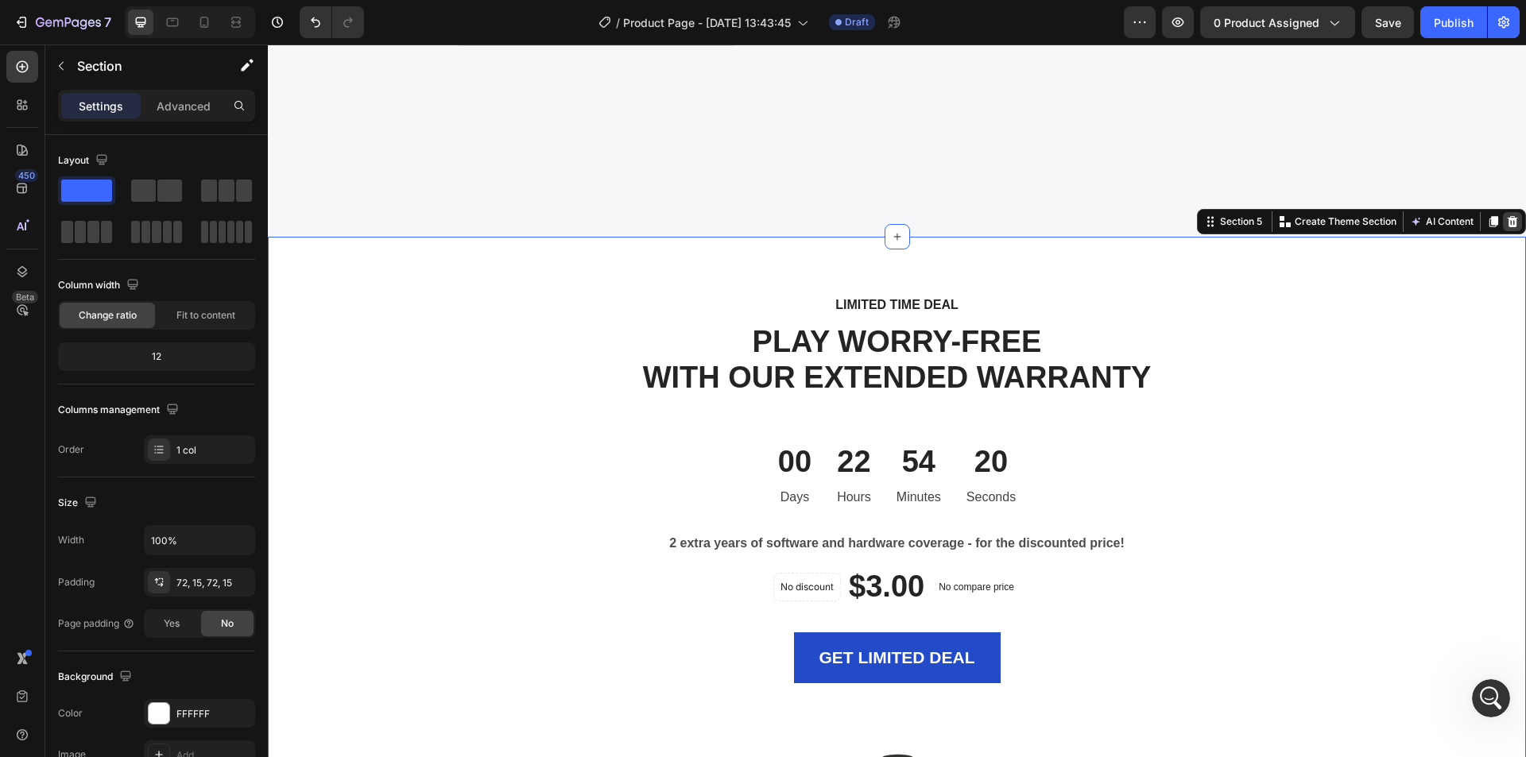
click at [1508, 227] on icon at bounding box center [1513, 221] width 10 height 11
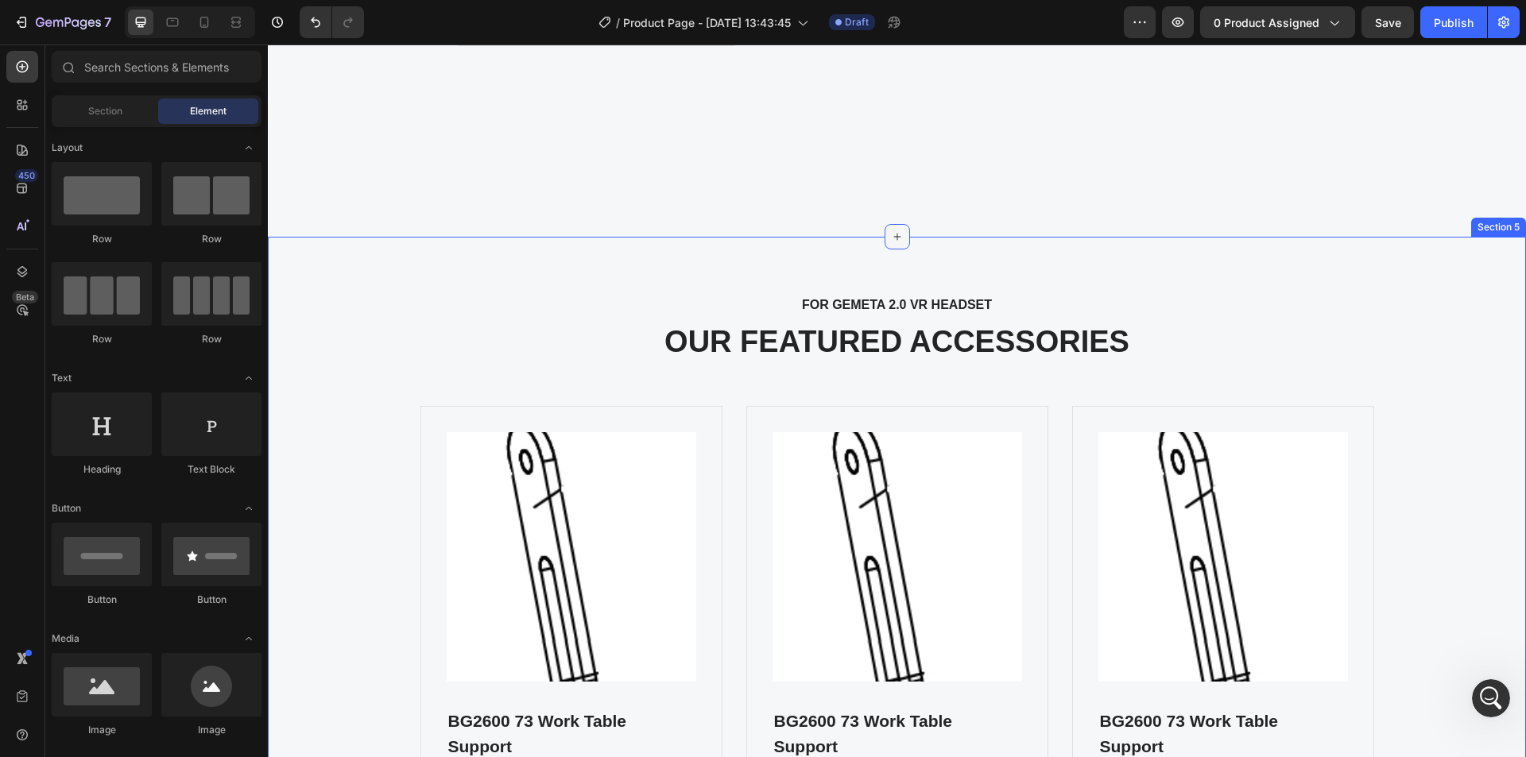
click at [898, 250] on div at bounding box center [897, 236] width 25 height 25
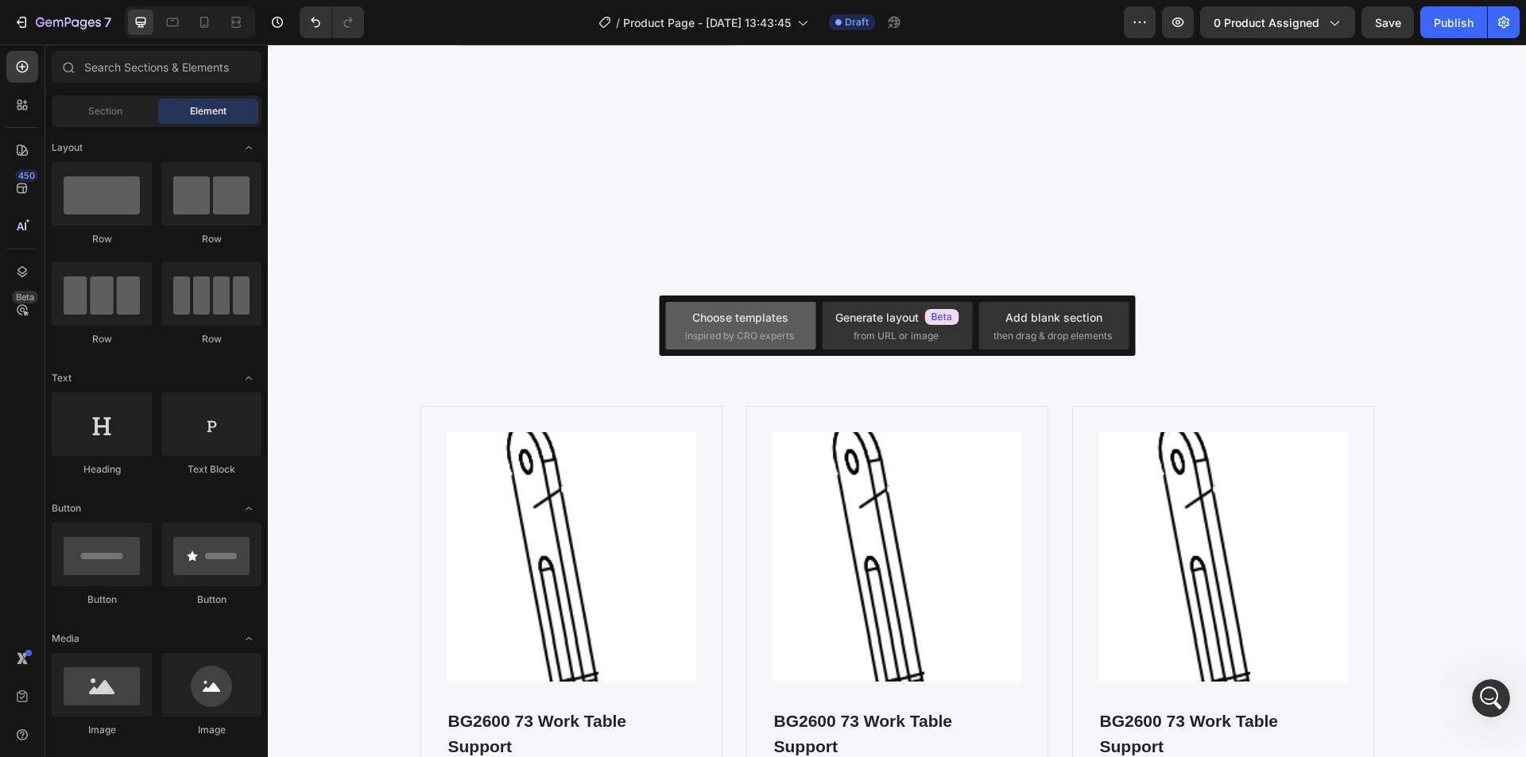
click at [768, 331] on span "inspired by CRO experts" at bounding box center [739, 336] width 109 height 14
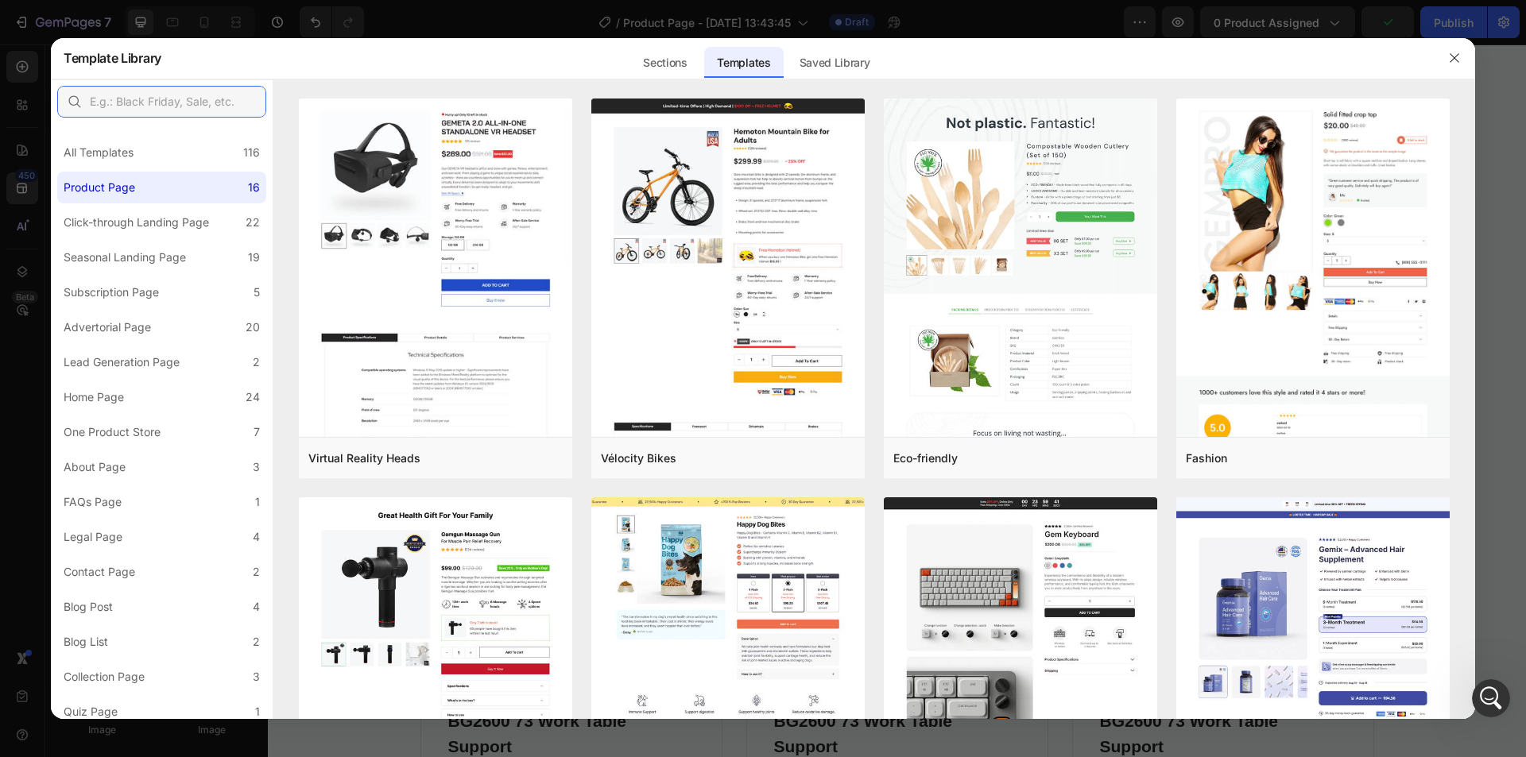
click at [114, 101] on input "text" at bounding box center [161, 102] width 209 height 32
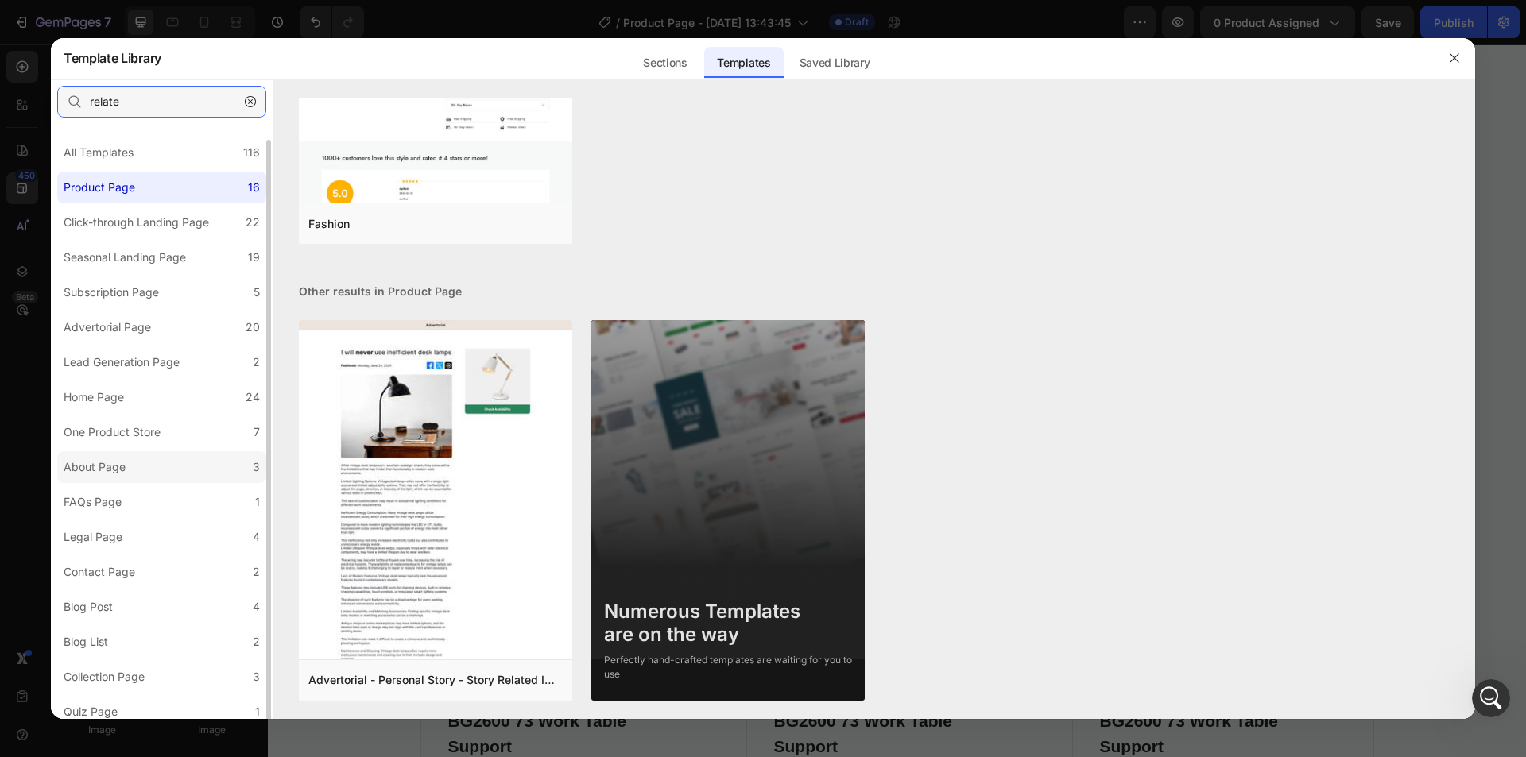
scroll to position [8, 0]
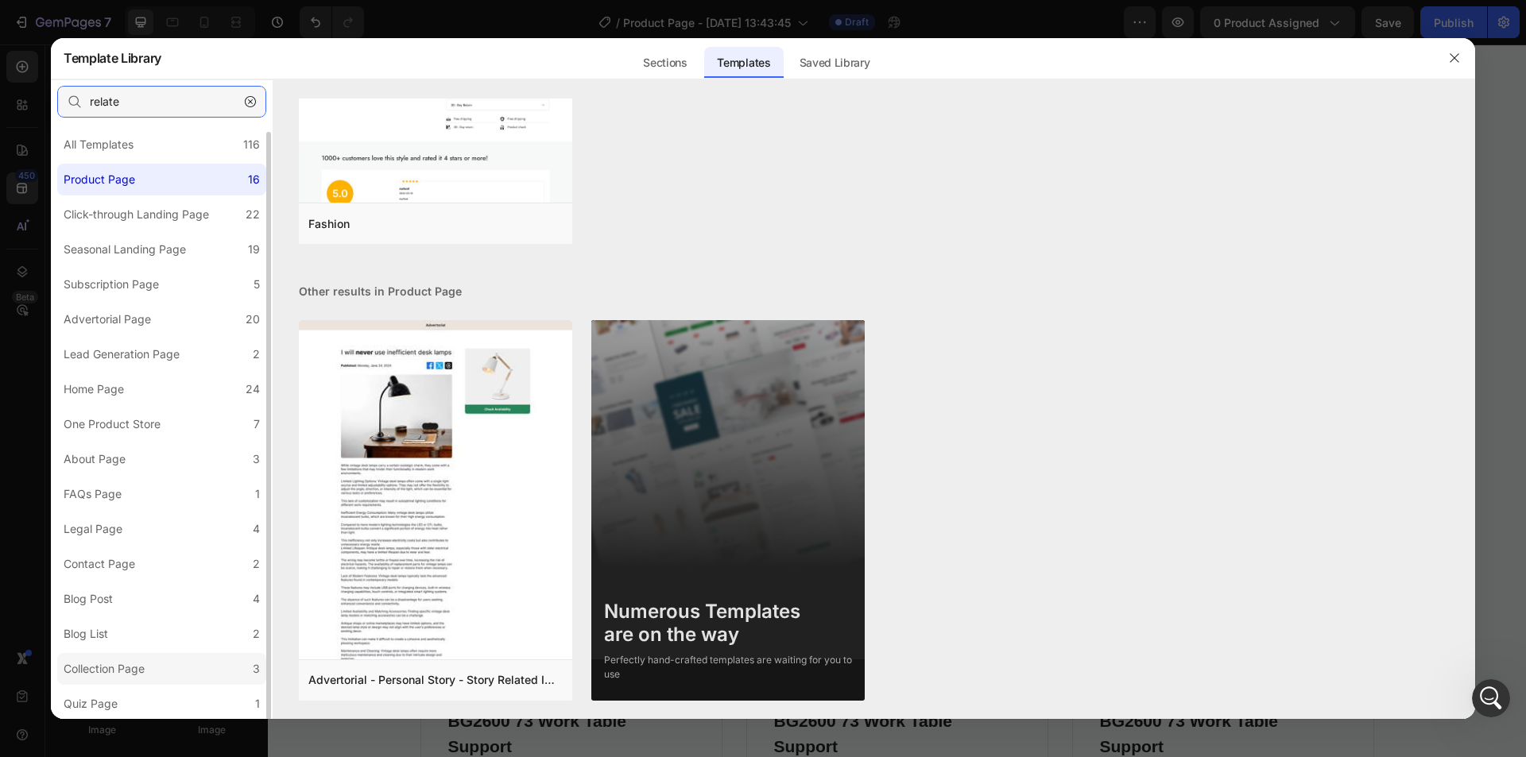
type input "relate"
click at [112, 675] on div "Collection Page" at bounding box center [104, 669] width 81 height 19
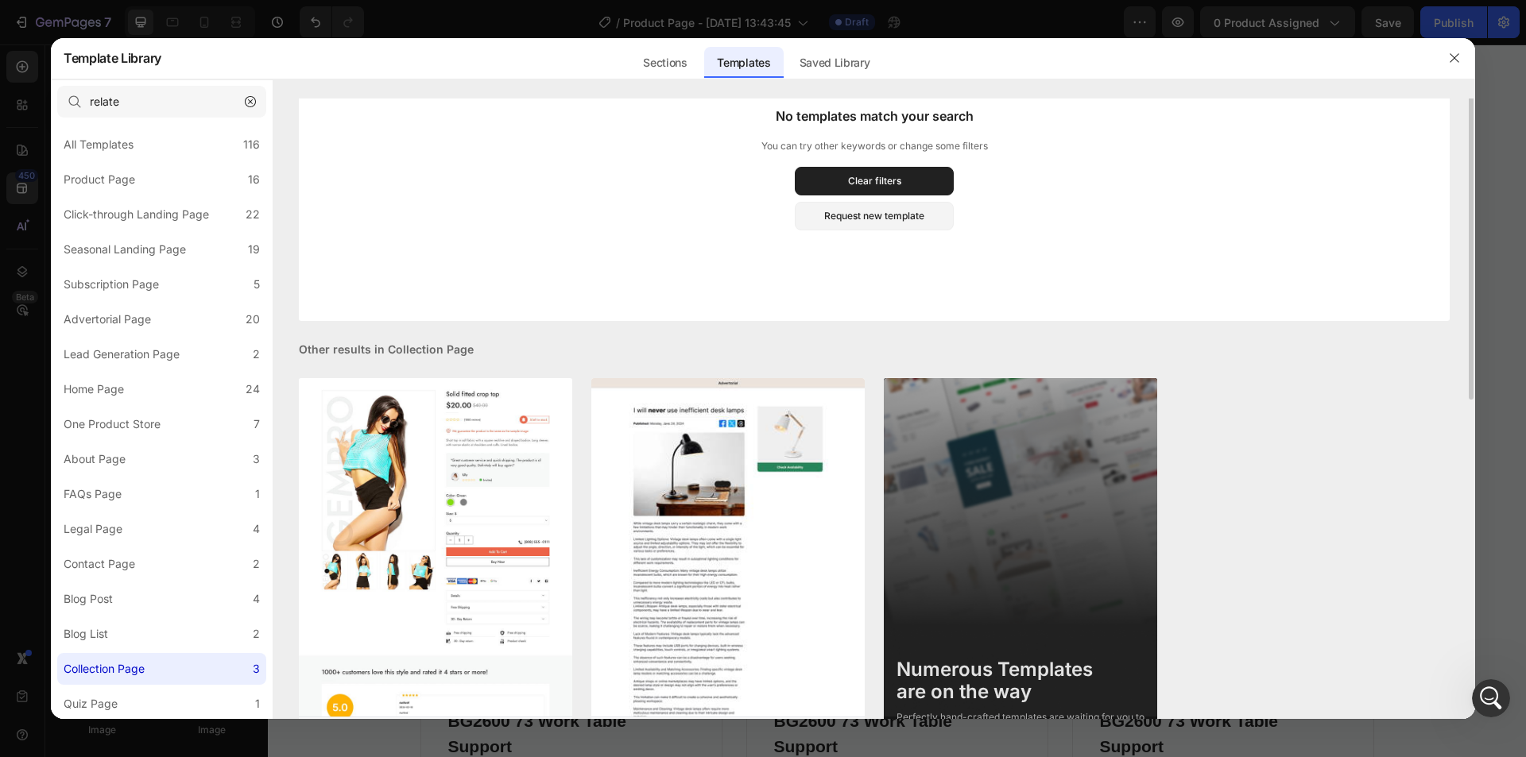
scroll to position [0, 0]
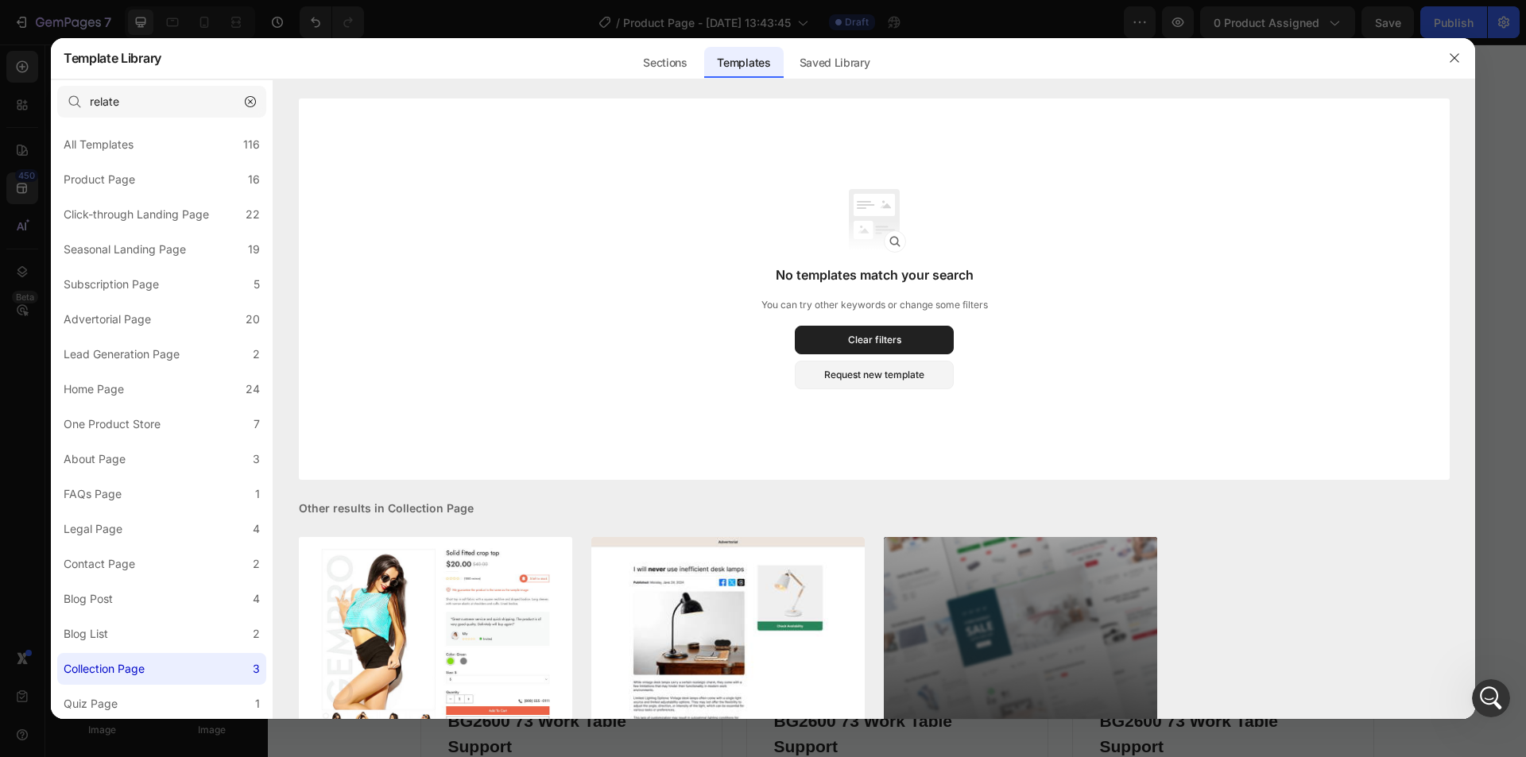
click at [253, 101] on icon "button" at bounding box center [250, 101] width 11 height 11
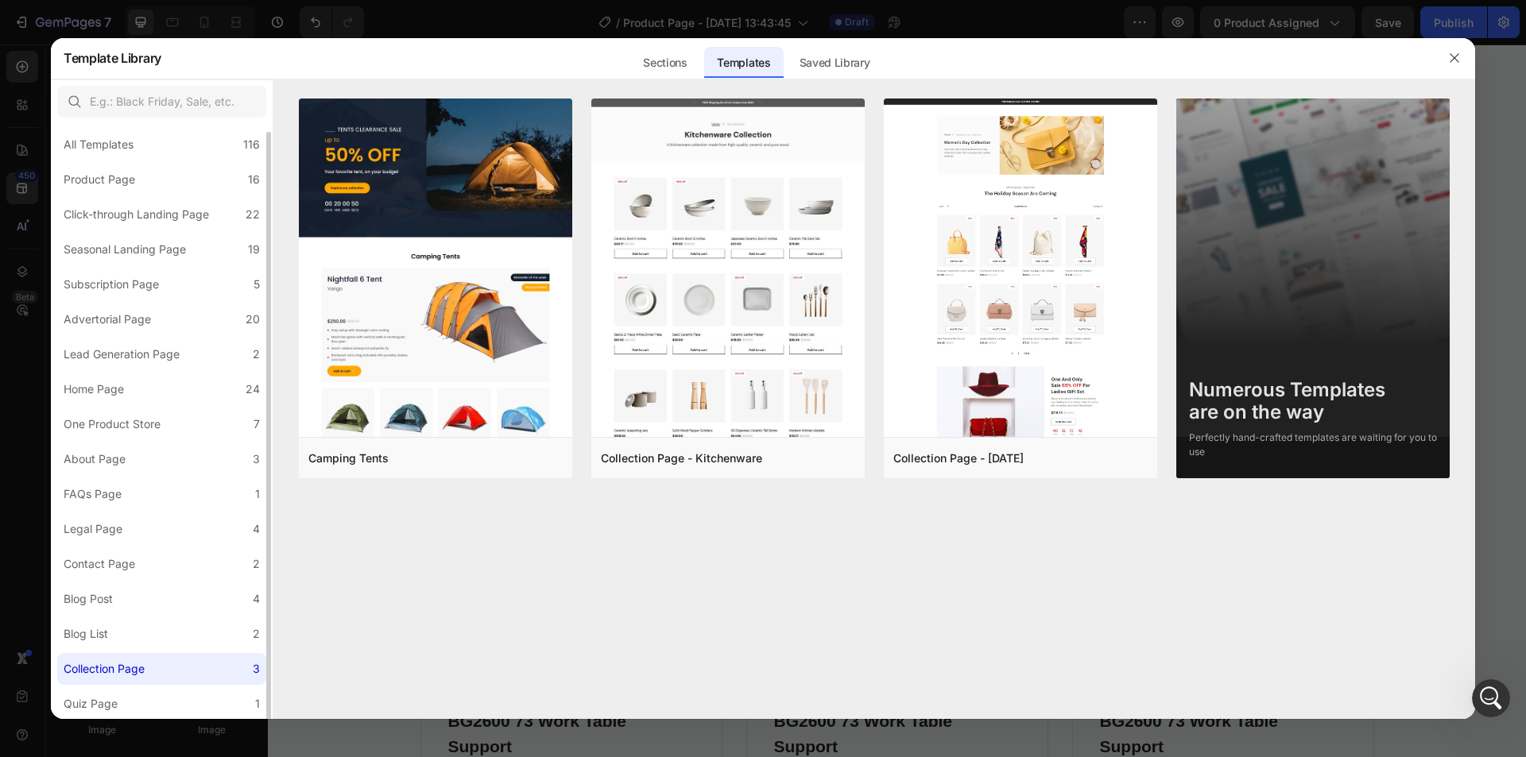
click at [96, 668] on div "Collection Page" at bounding box center [104, 669] width 81 height 19
click at [81, 707] on div "Quiz Page" at bounding box center [91, 704] width 54 height 19
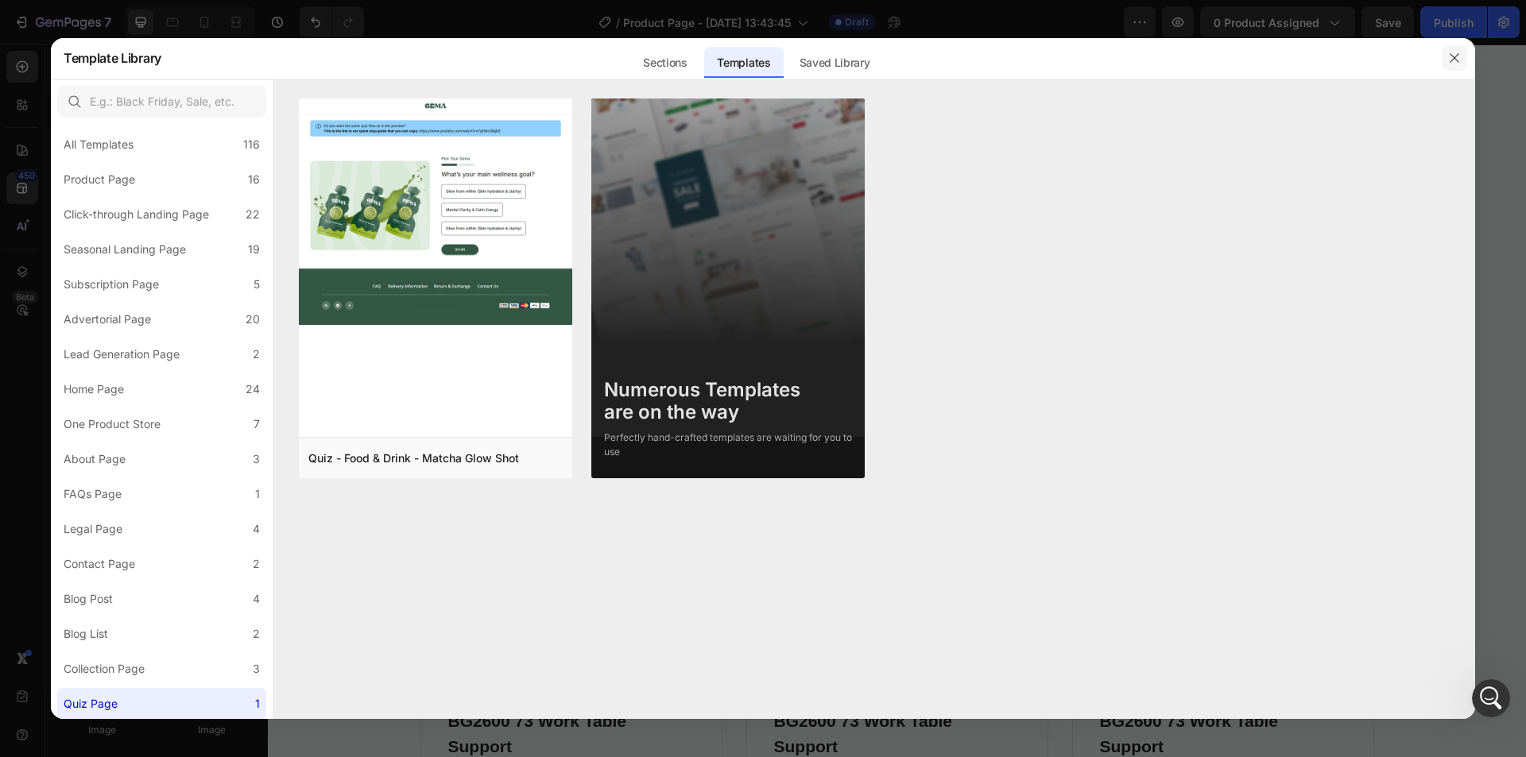
click at [1452, 58] on icon "button" at bounding box center [1454, 58] width 13 height 13
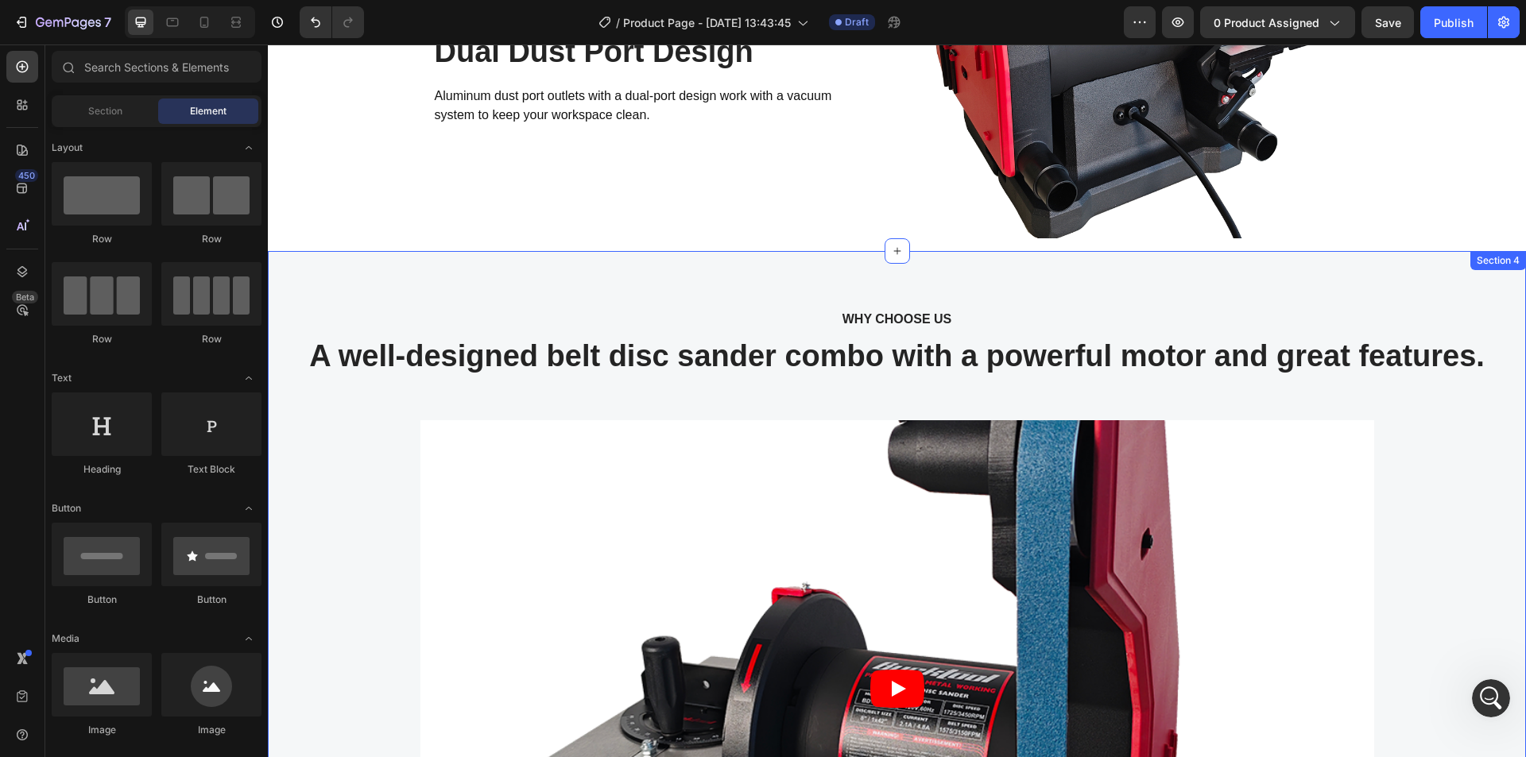
scroll to position [2934, 0]
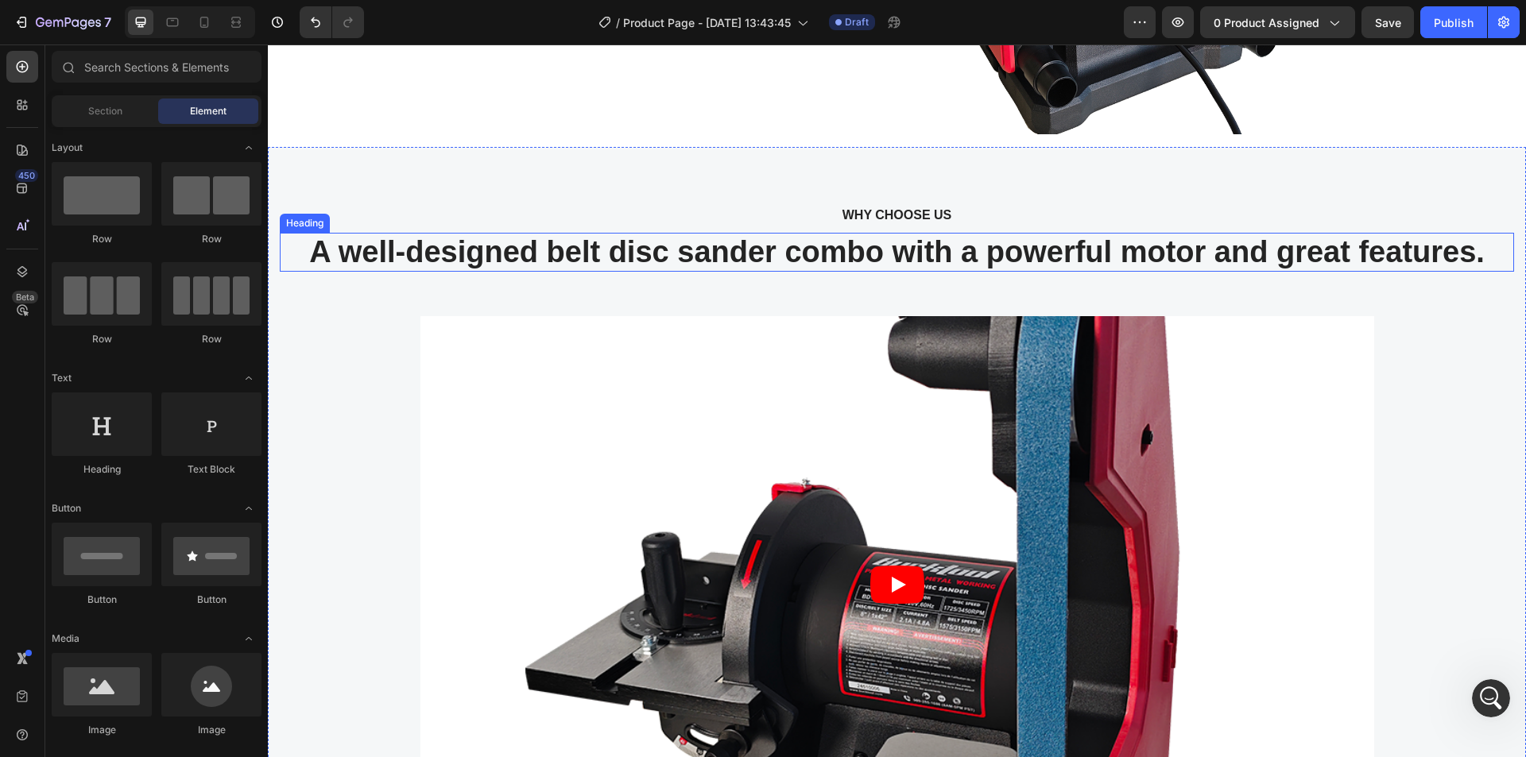
click at [829, 250] on h2 "A well-designed belt disc sander combo with a powerful motor and great features." at bounding box center [897, 253] width 1234 height 40
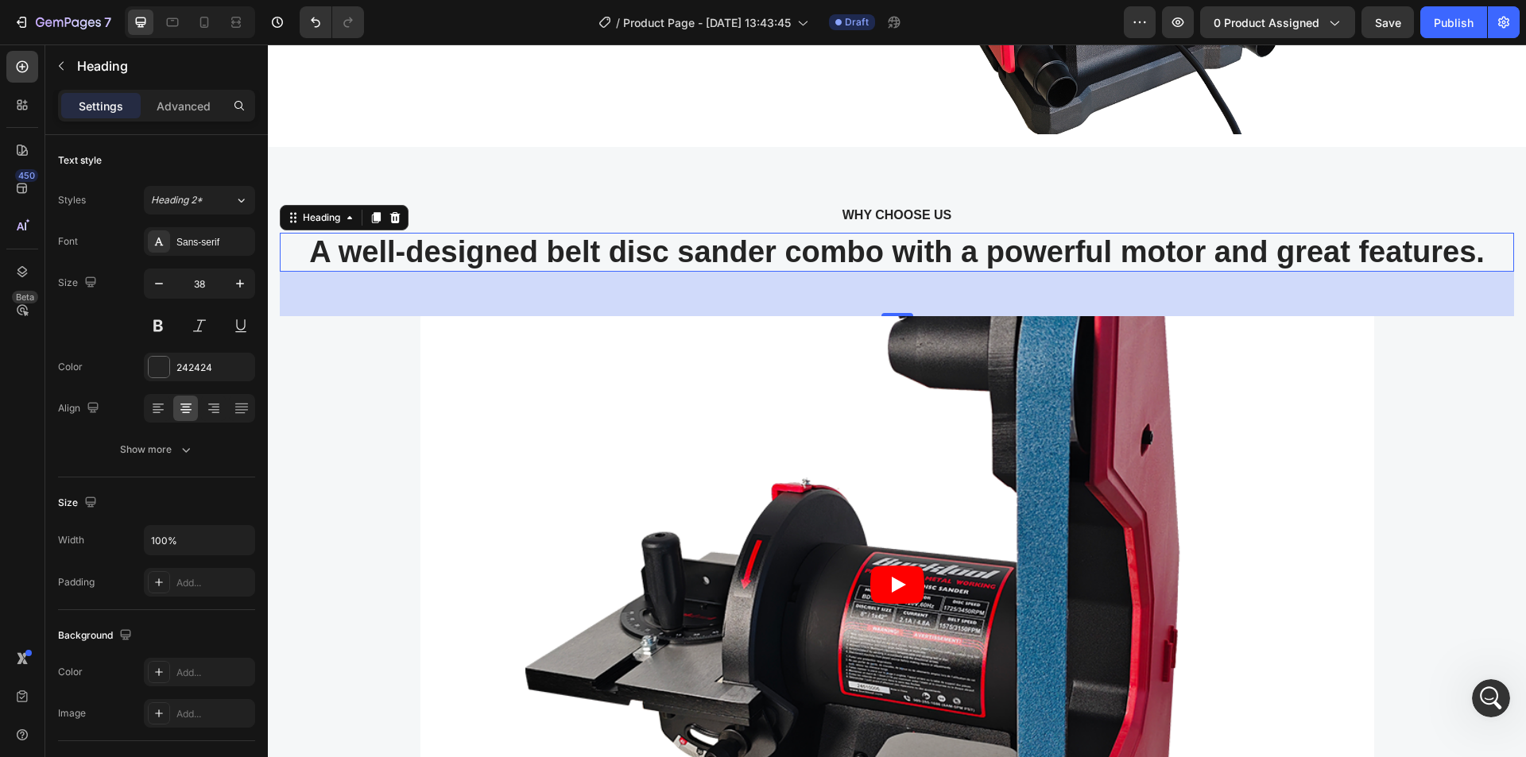
click at [829, 250] on h2 "A well-designed belt disc sander combo with a powerful motor and great features." at bounding box center [897, 253] width 1234 height 40
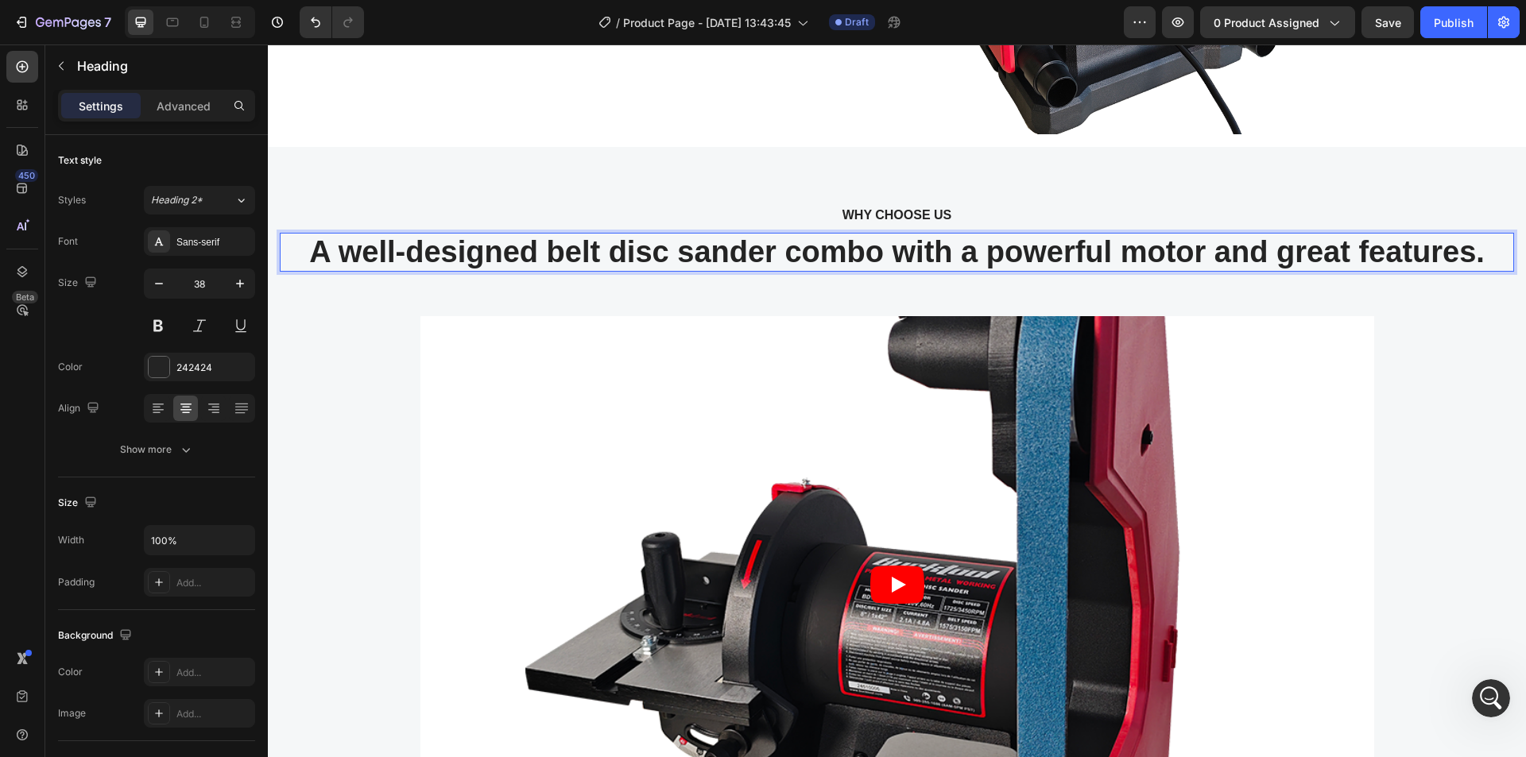
click at [829, 250] on p "A well-designed belt disc sander combo with a powerful motor and great features." at bounding box center [896, 252] width 1231 height 37
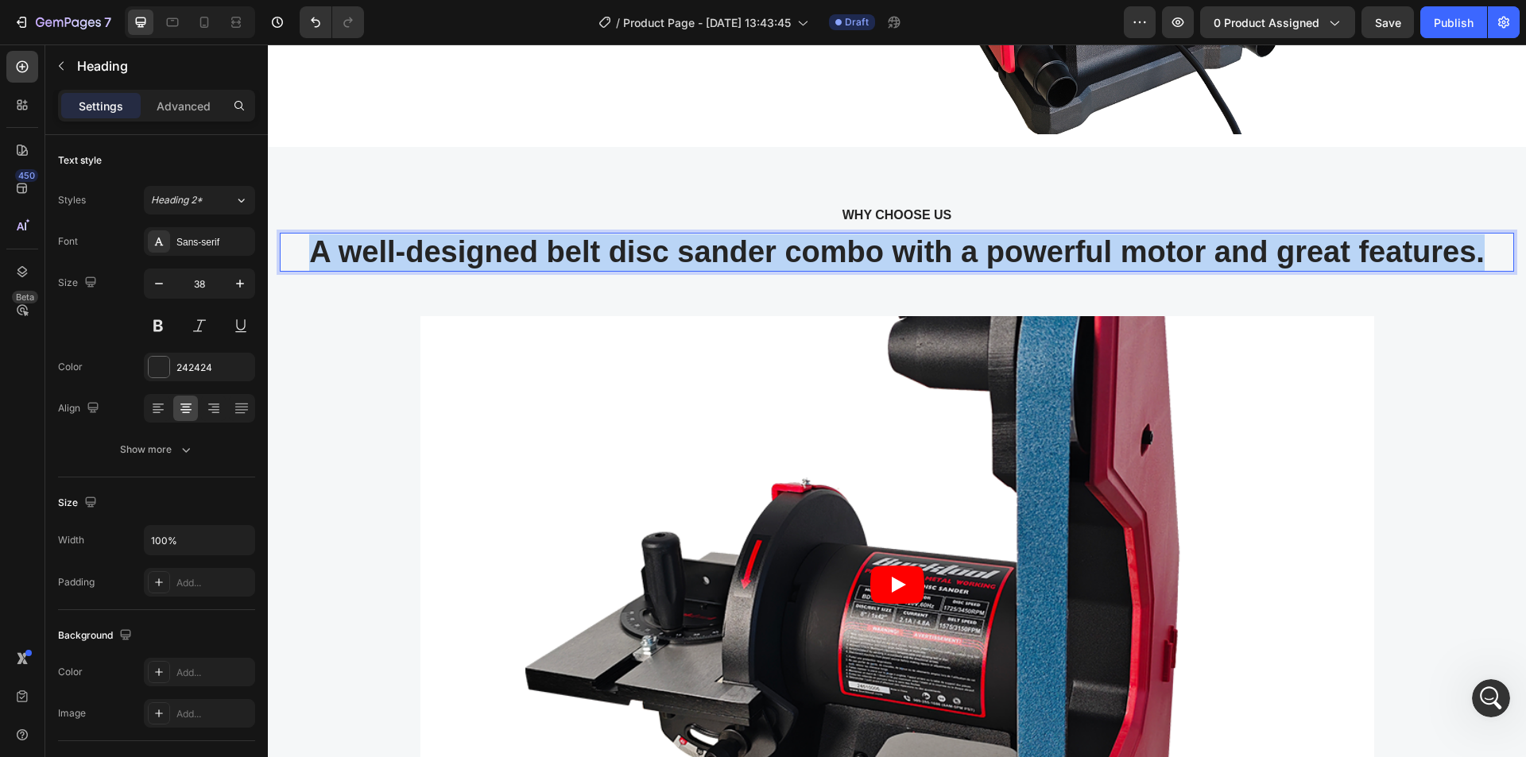
click at [829, 250] on p "A well-designed belt disc sander combo with a powerful motor and great features." at bounding box center [896, 252] width 1231 height 37
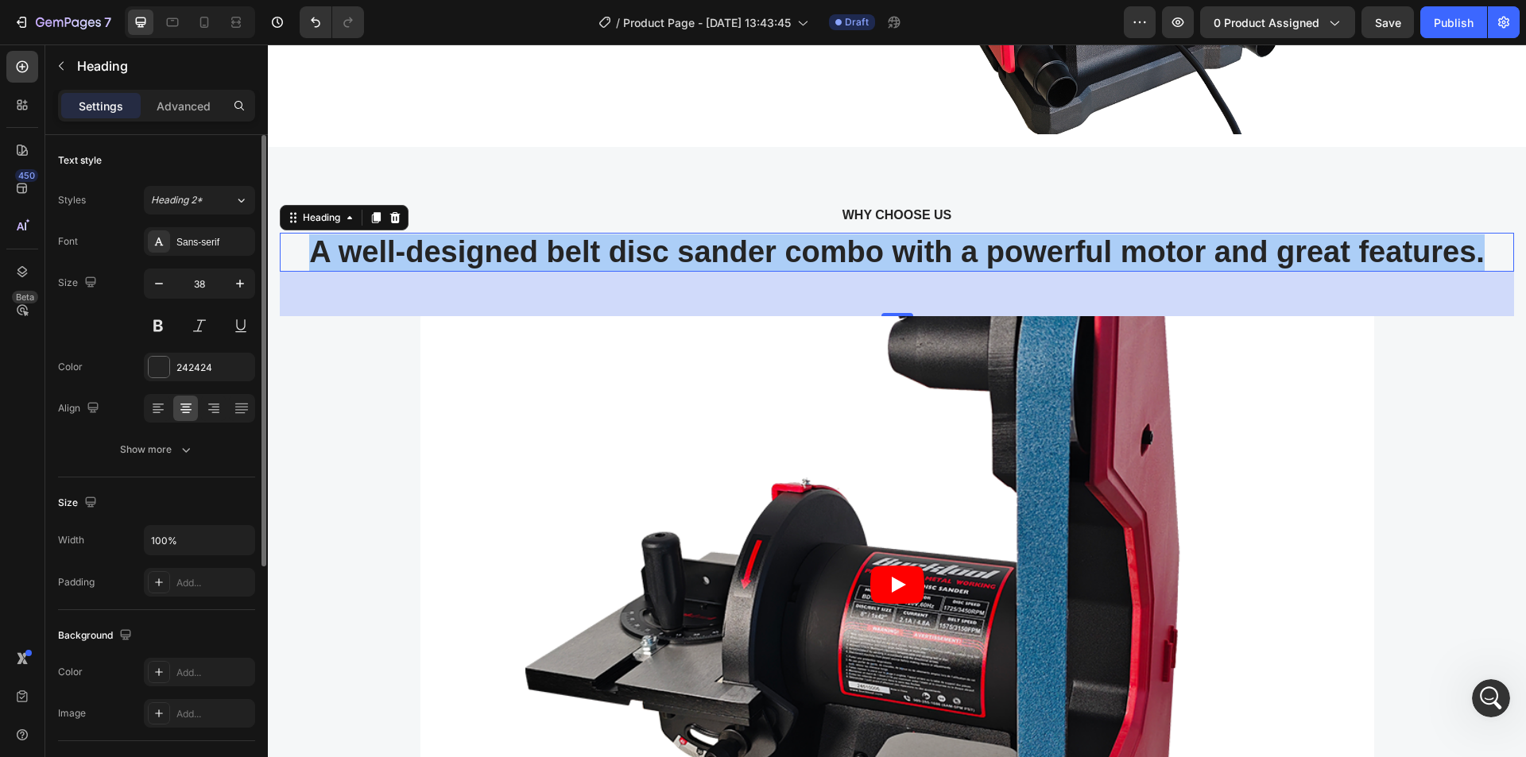
scroll to position [3928, 0]
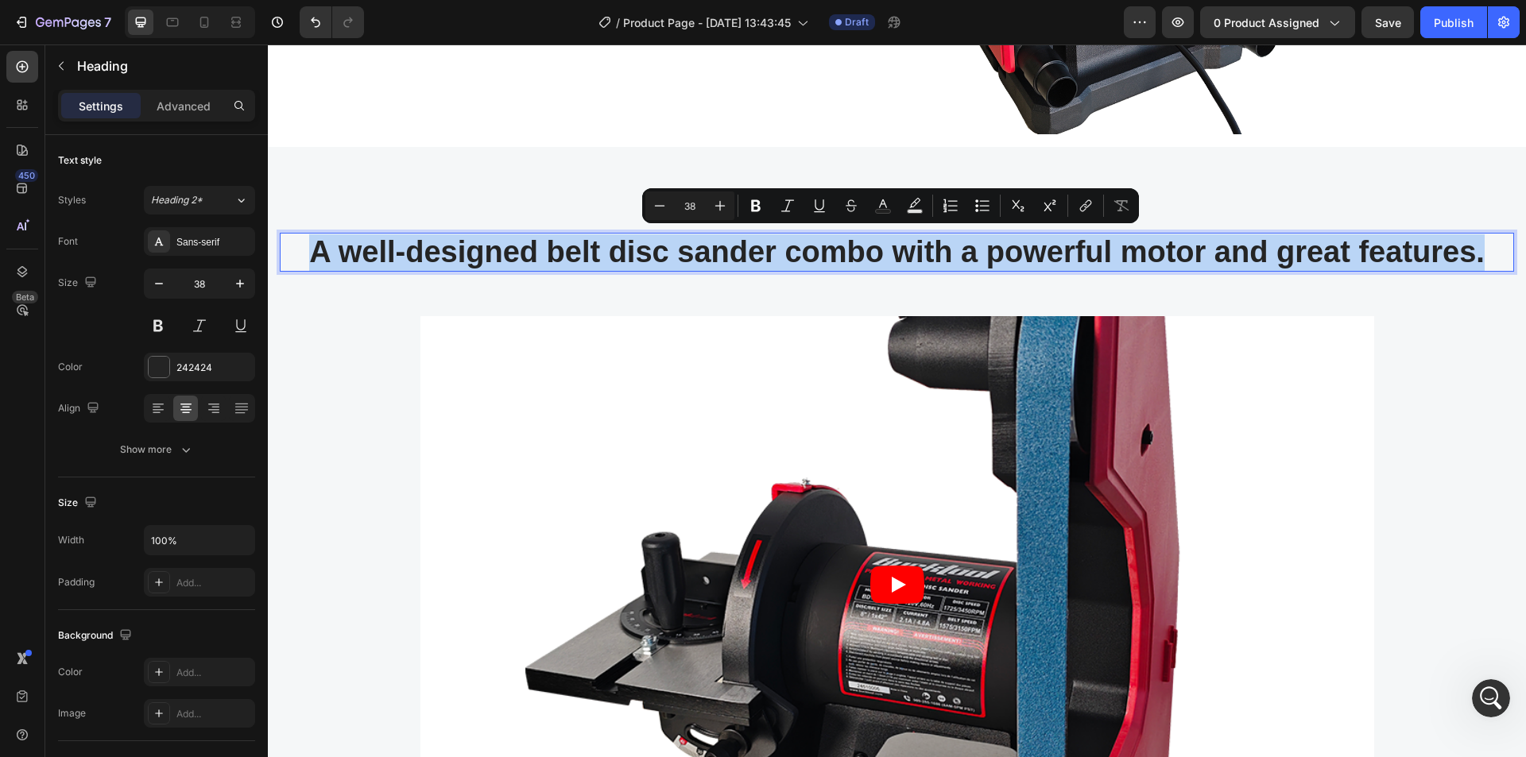
click at [751, 260] on p "A well-designed belt disc sander combo with a powerful motor and great features." at bounding box center [896, 252] width 1231 height 37
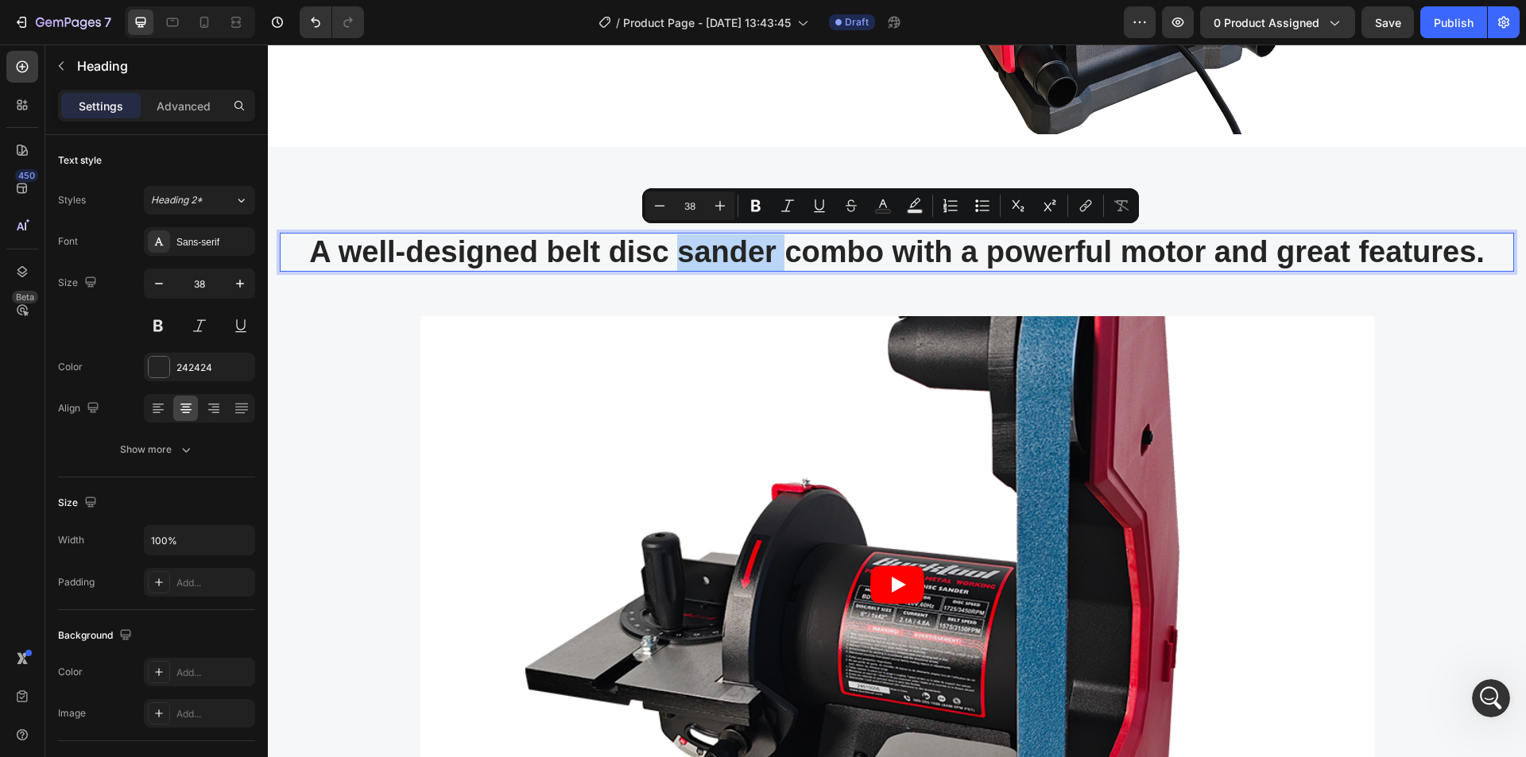
click at [751, 260] on p "A well-designed belt disc sander combo with a powerful motor and great features." at bounding box center [896, 252] width 1231 height 37
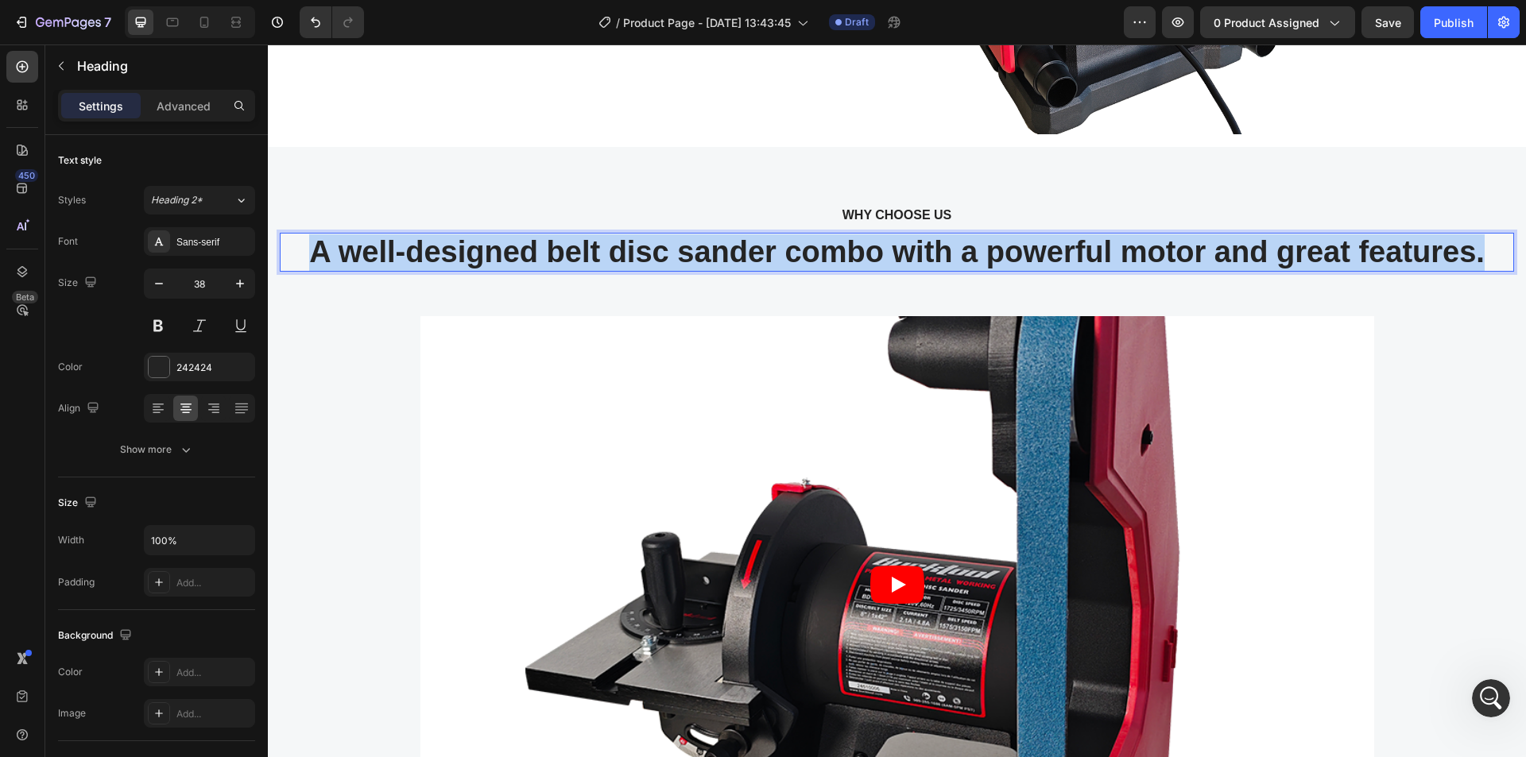
click at [751, 260] on p "A well-designed belt disc sander combo with a powerful motor and great features." at bounding box center [896, 252] width 1231 height 37
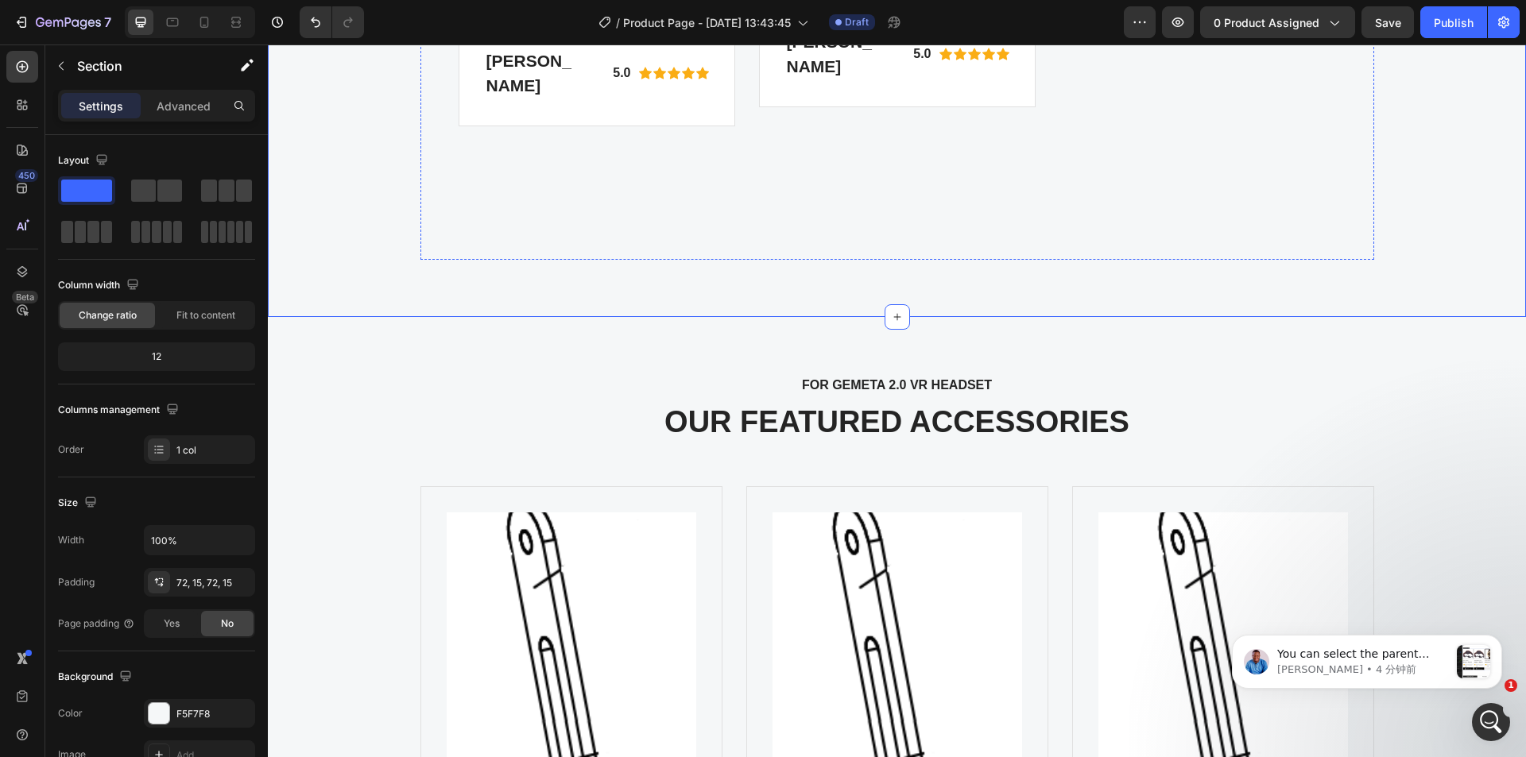
scroll to position [4205, 0]
click at [891, 323] on icon at bounding box center [897, 316] width 13 height 13
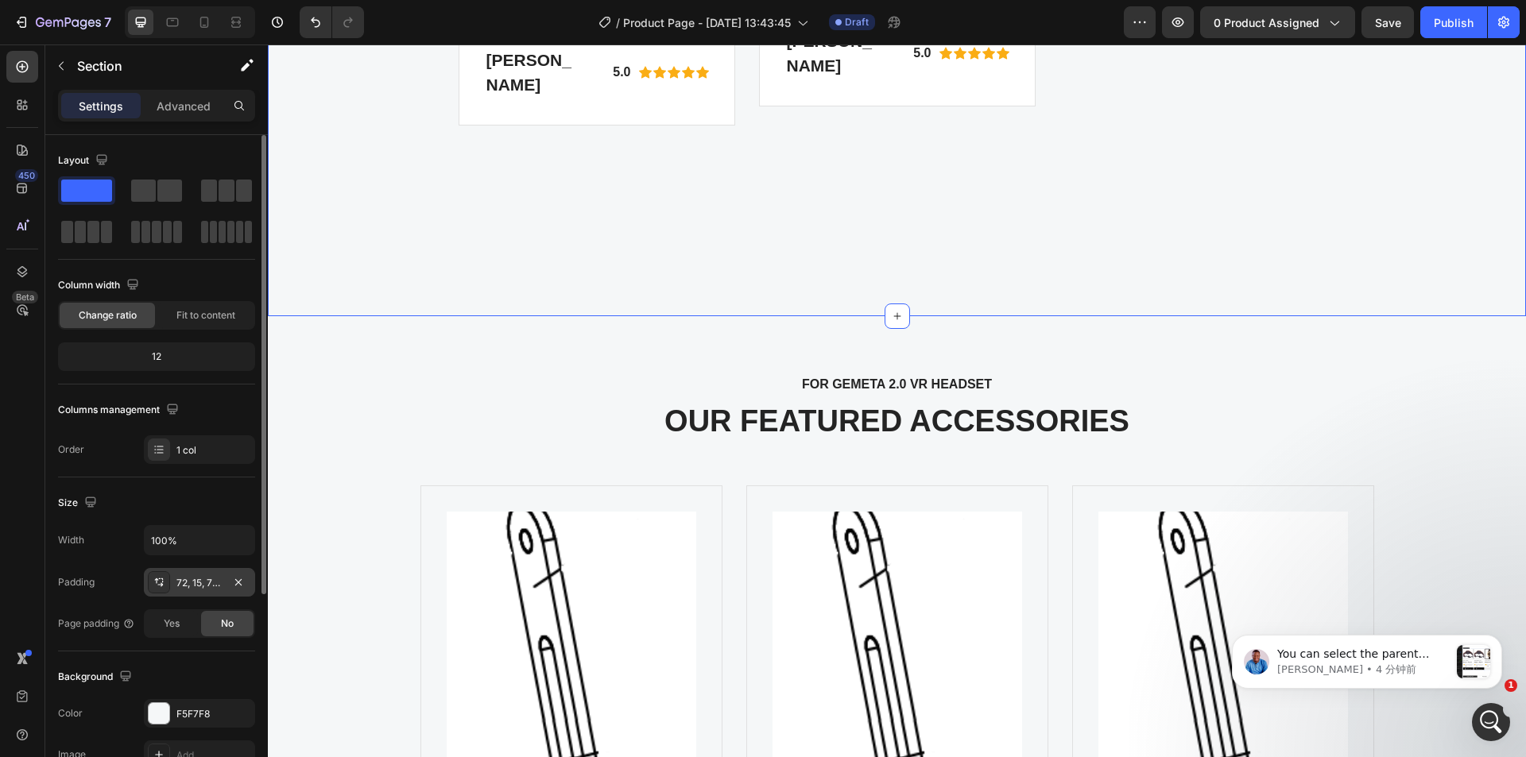
click at [192, 577] on div "72, 15, 72, 15" at bounding box center [199, 583] width 46 height 14
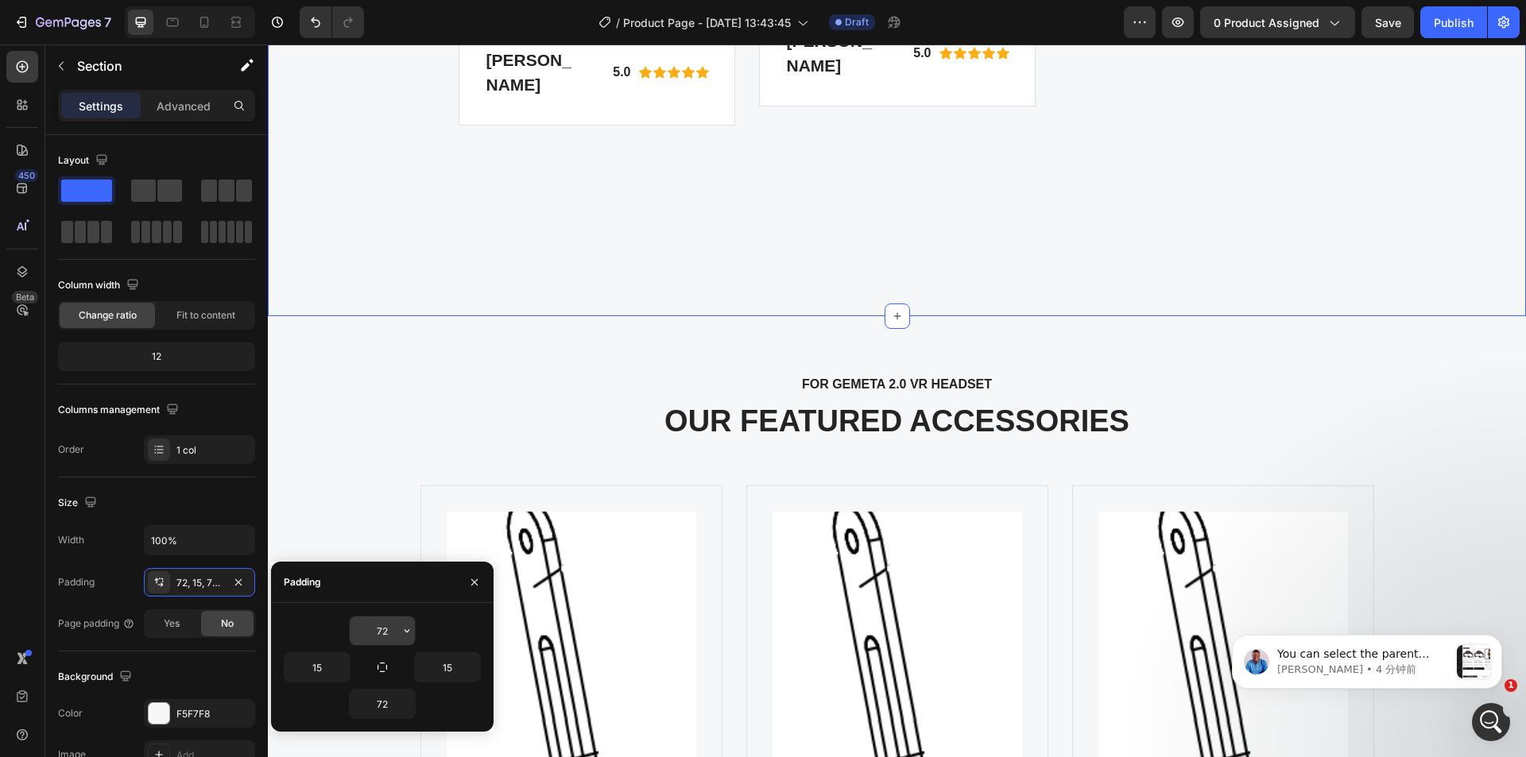
click at [393, 637] on input "72" at bounding box center [382, 631] width 65 height 29
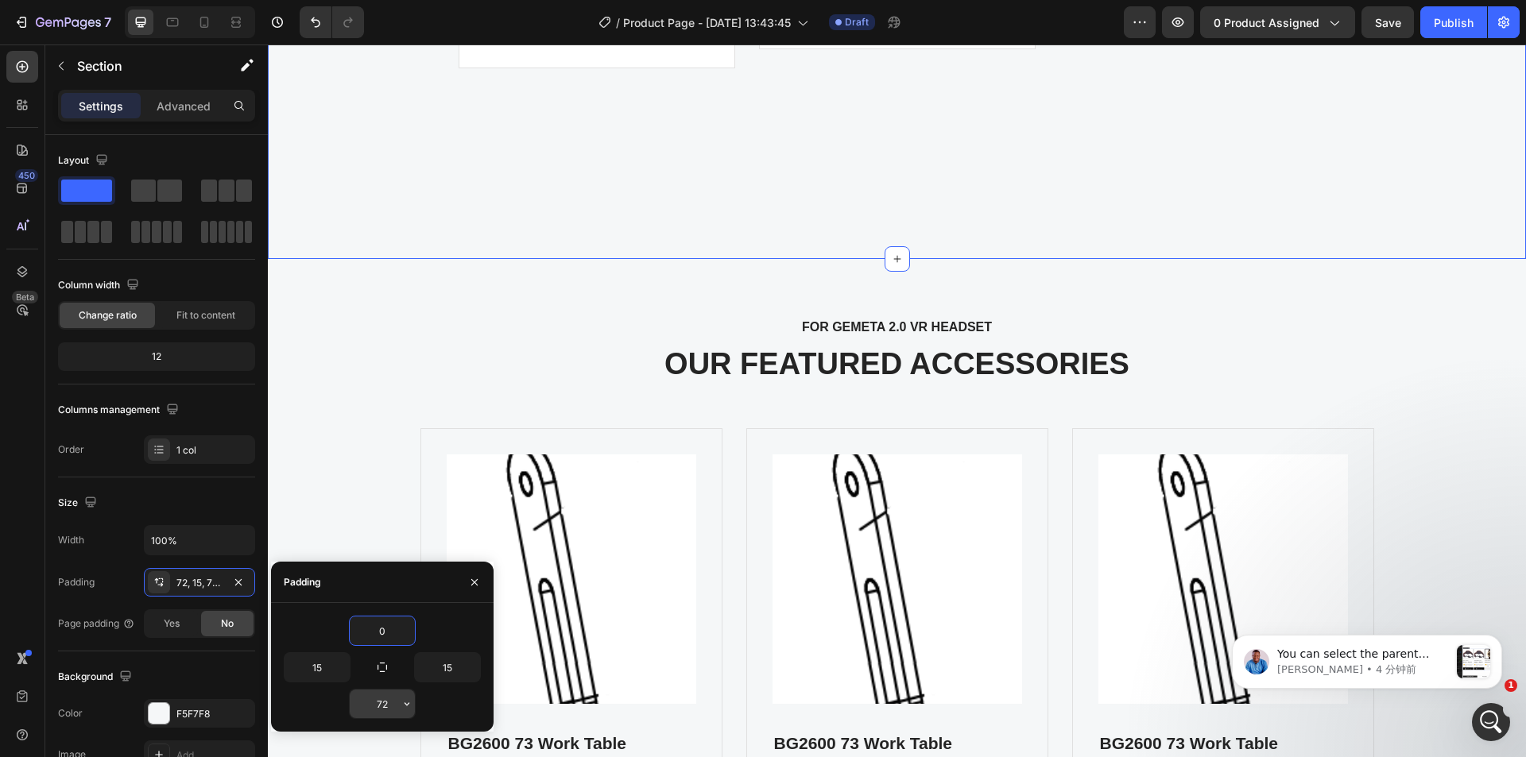
type input "0"
click at [380, 703] on input "72" at bounding box center [382, 704] width 65 height 29
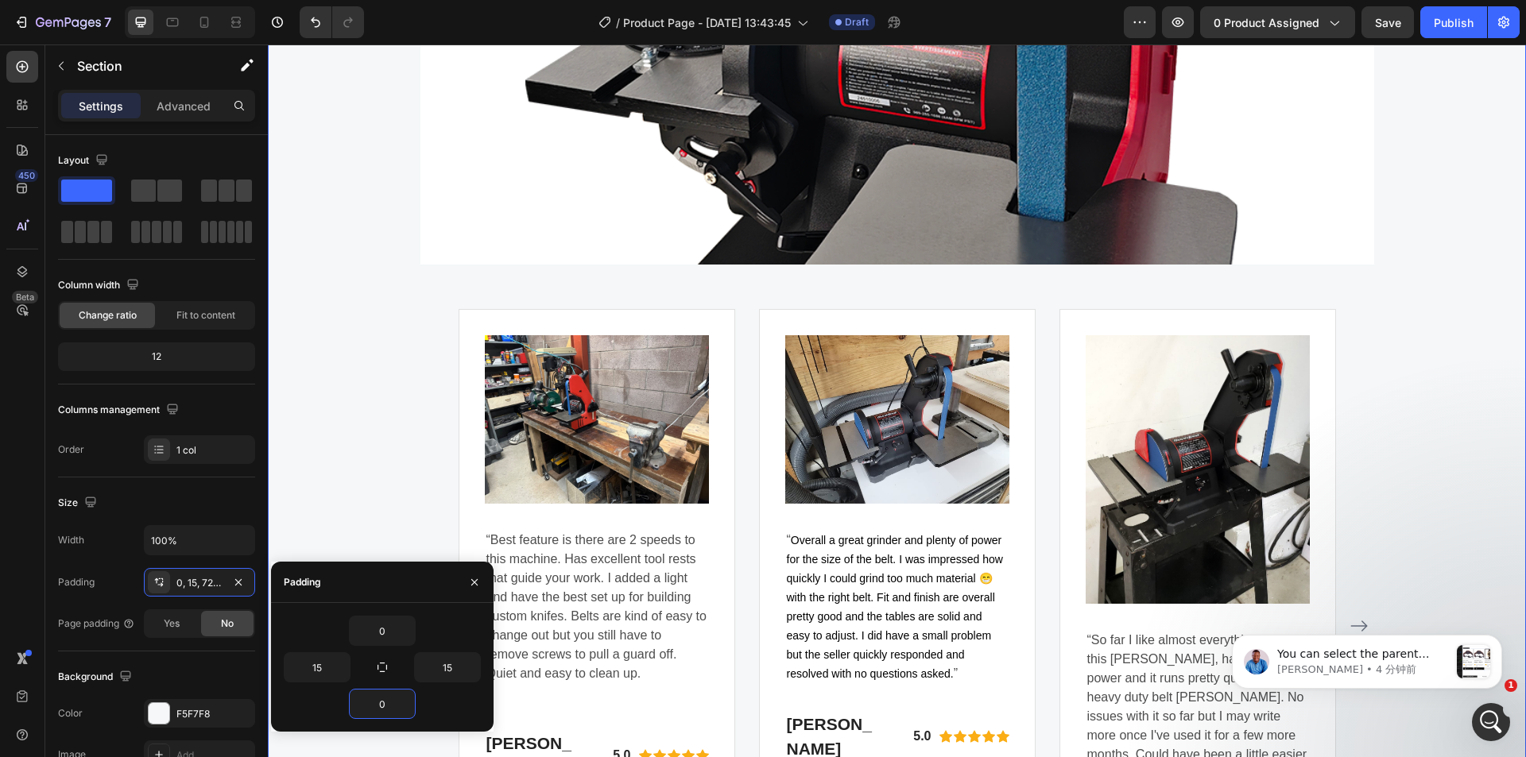
scroll to position [3411, 0]
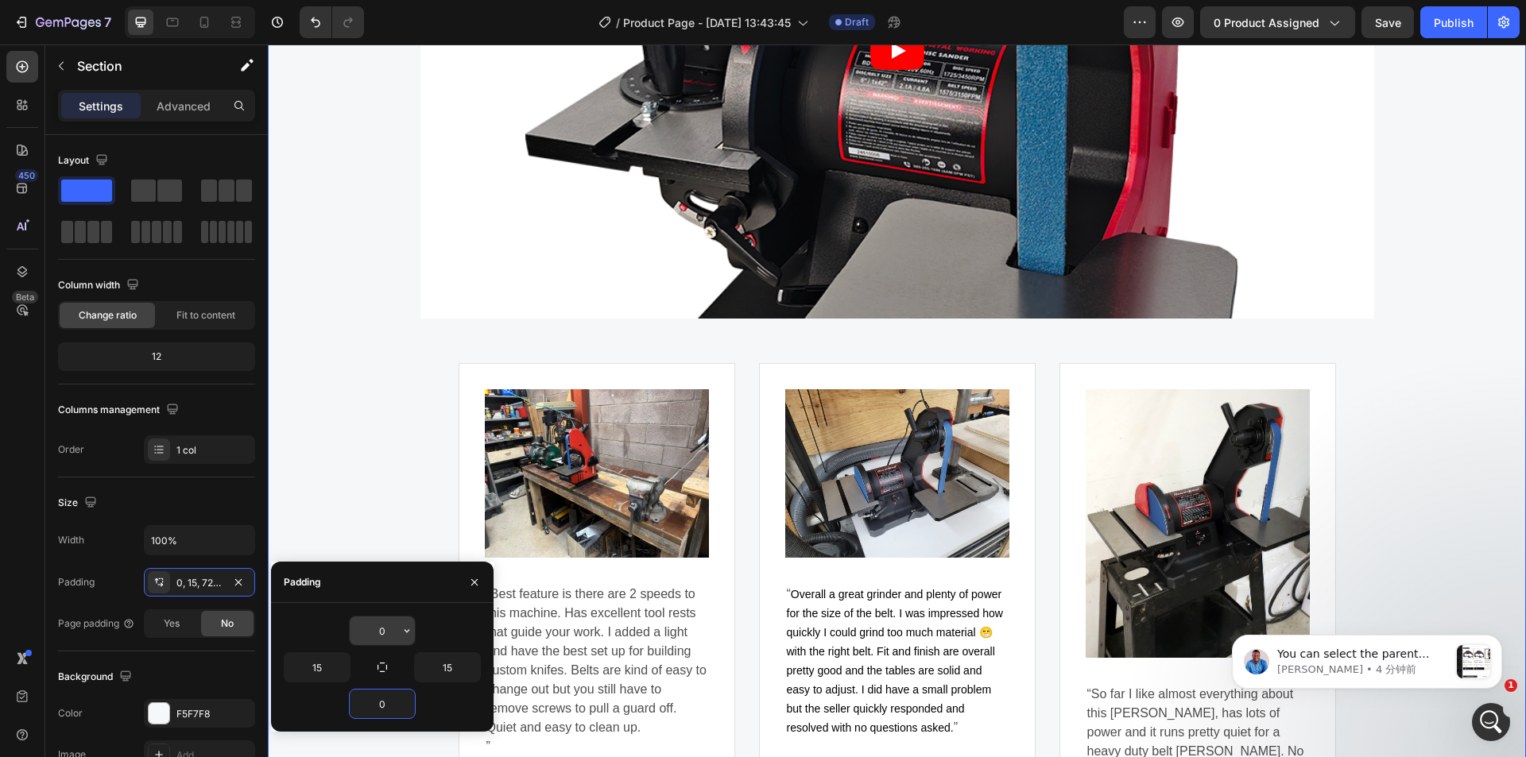
type input "0"
click at [389, 637] on input "0" at bounding box center [382, 631] width 65 height 29
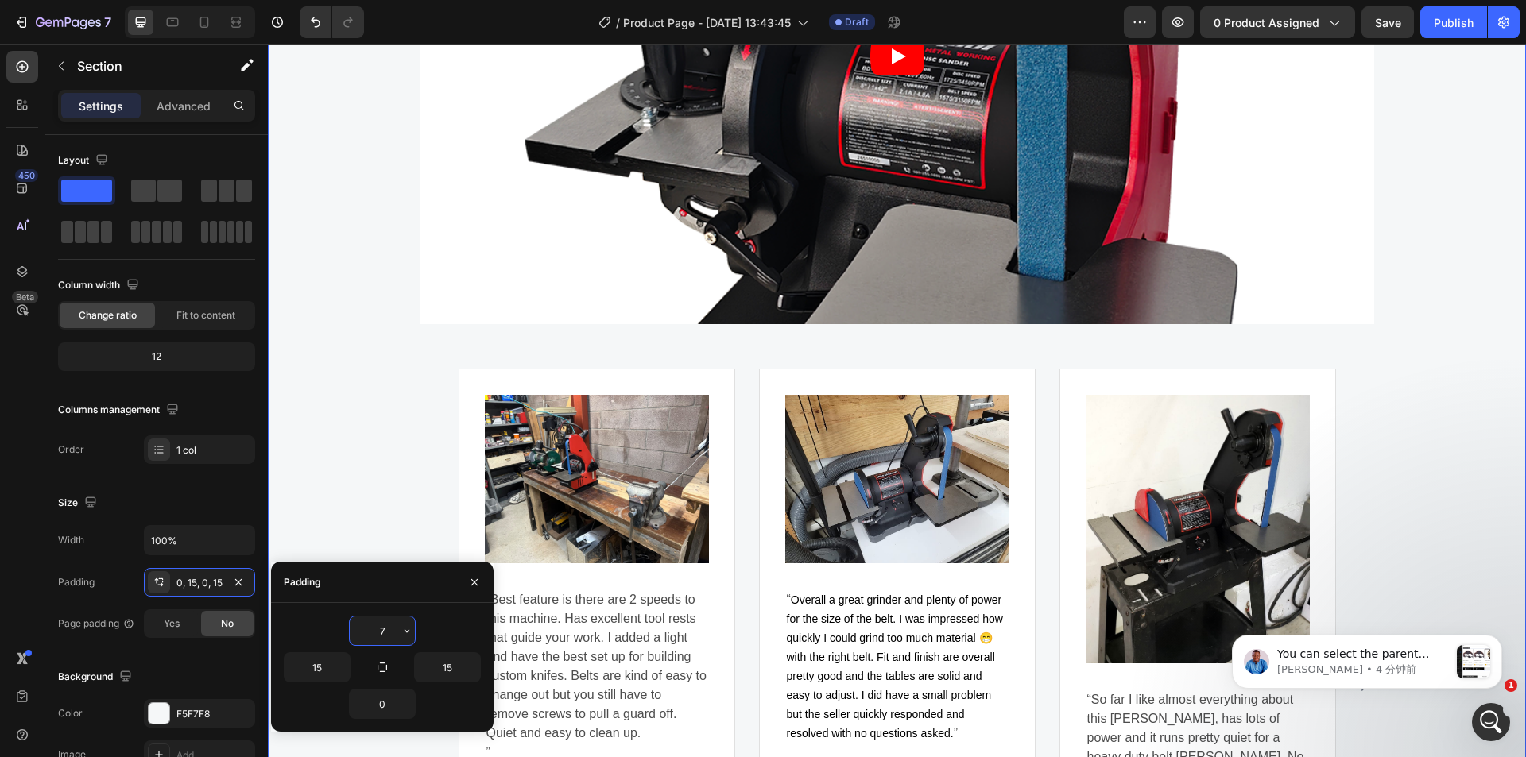
type input "72"
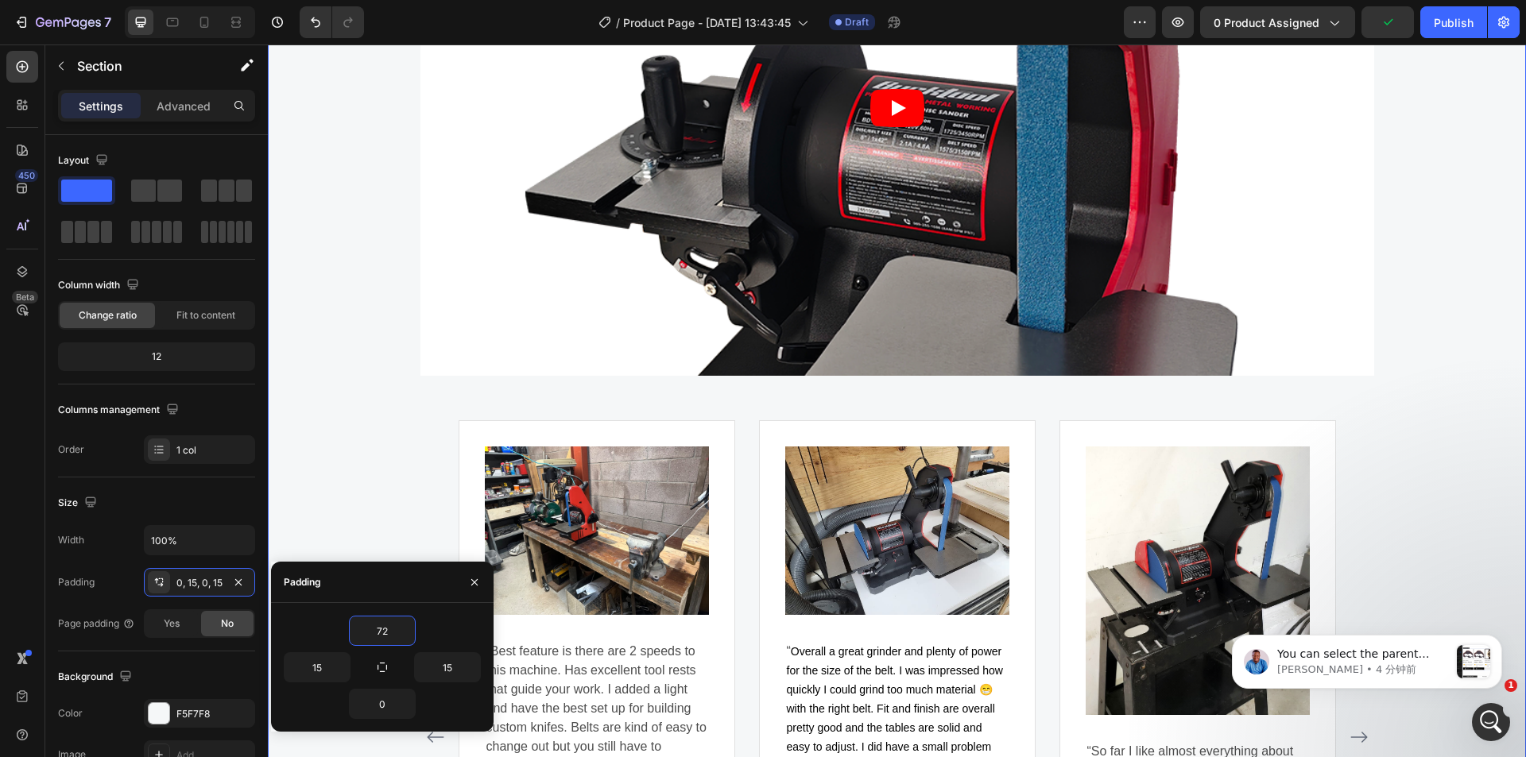
click at [394, 465] on div "WHY CHOOSE US Text block Well thought out Belt Disc [PERSON_NAME] Heading Video…" at bounding box center [897, 390] width 1234 height 1327
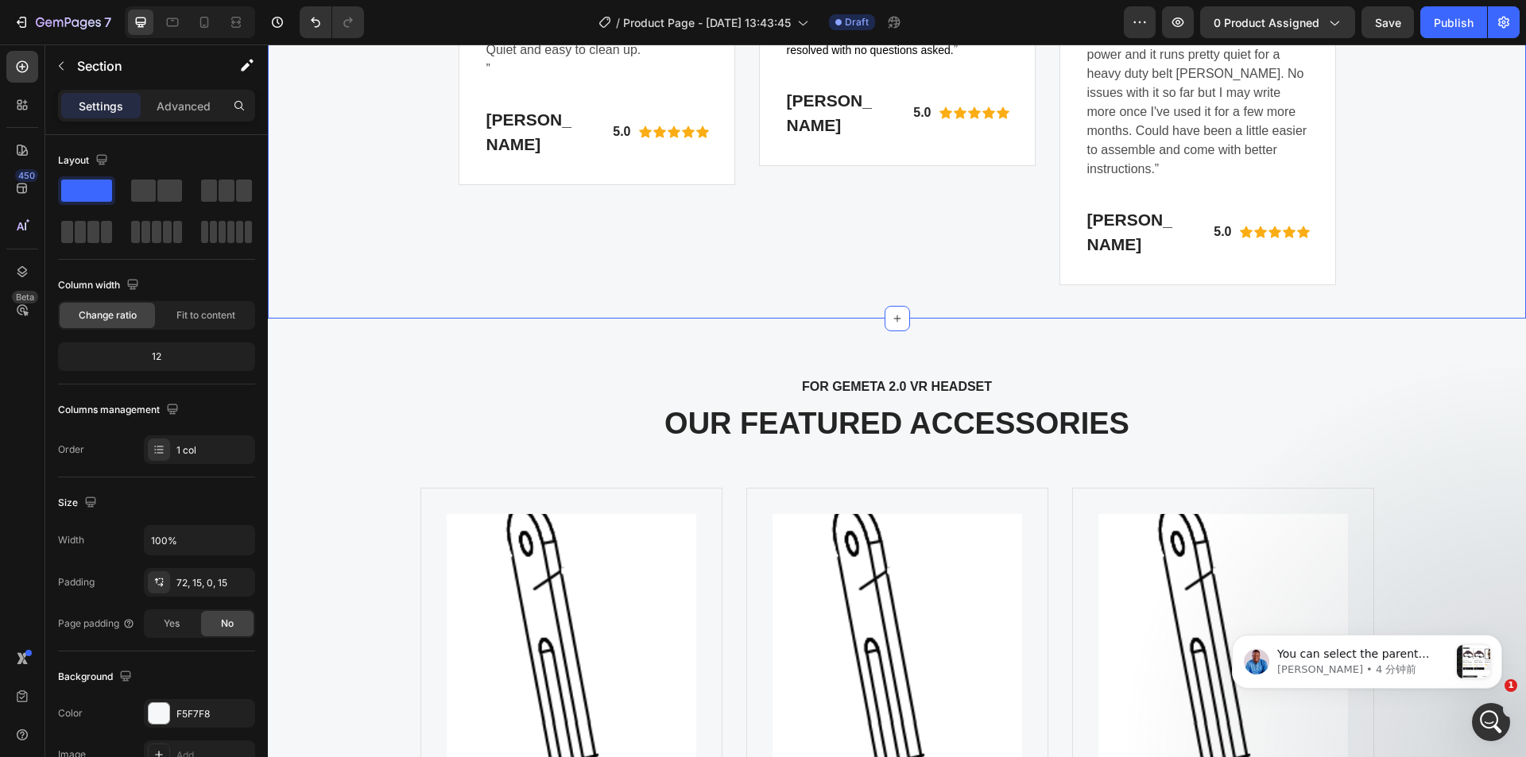
scroll to position [4205, 0]
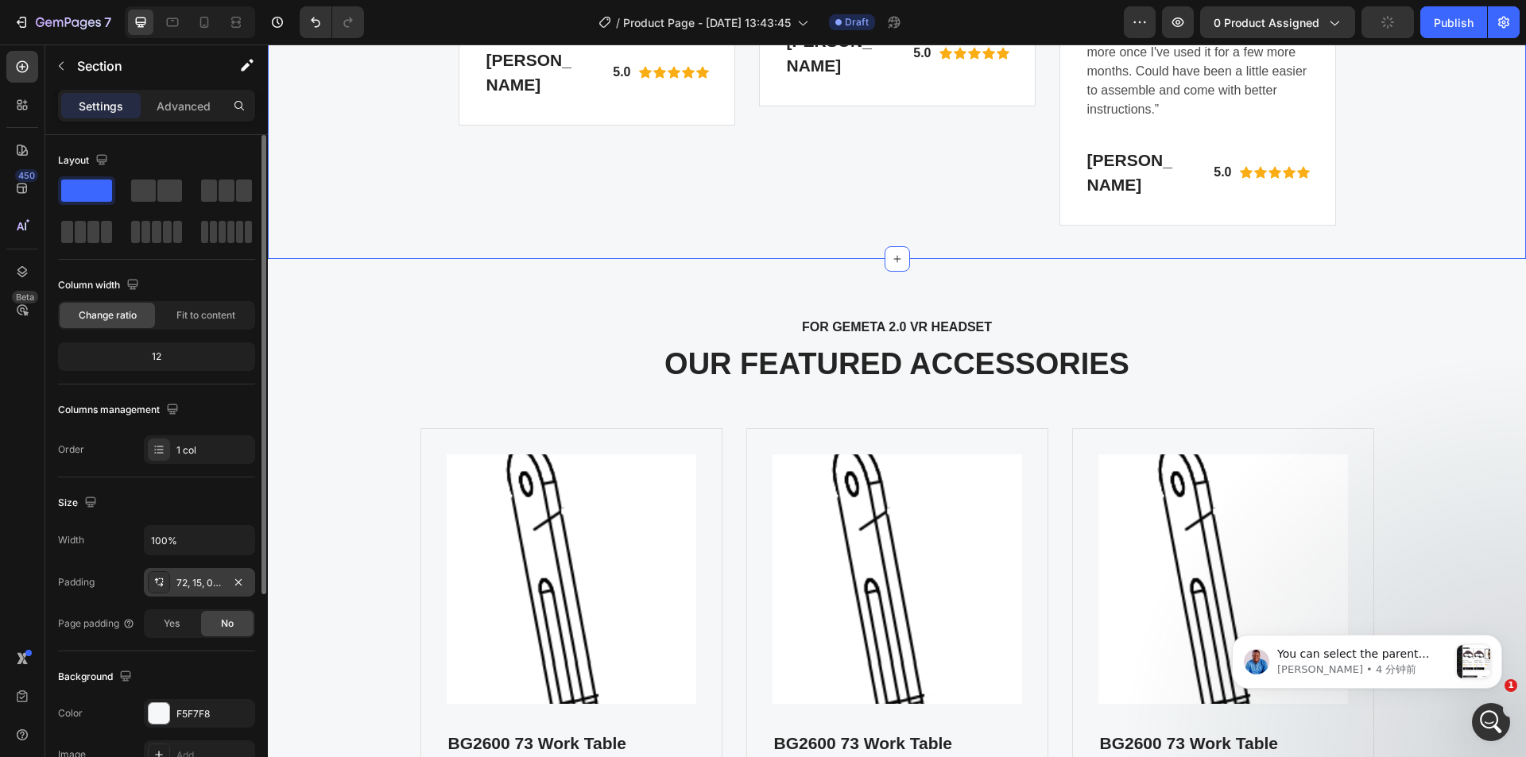
click at [183, 581] on div "72, 15, 0, 15" at bounding box center [199, 583] width 46 height 14
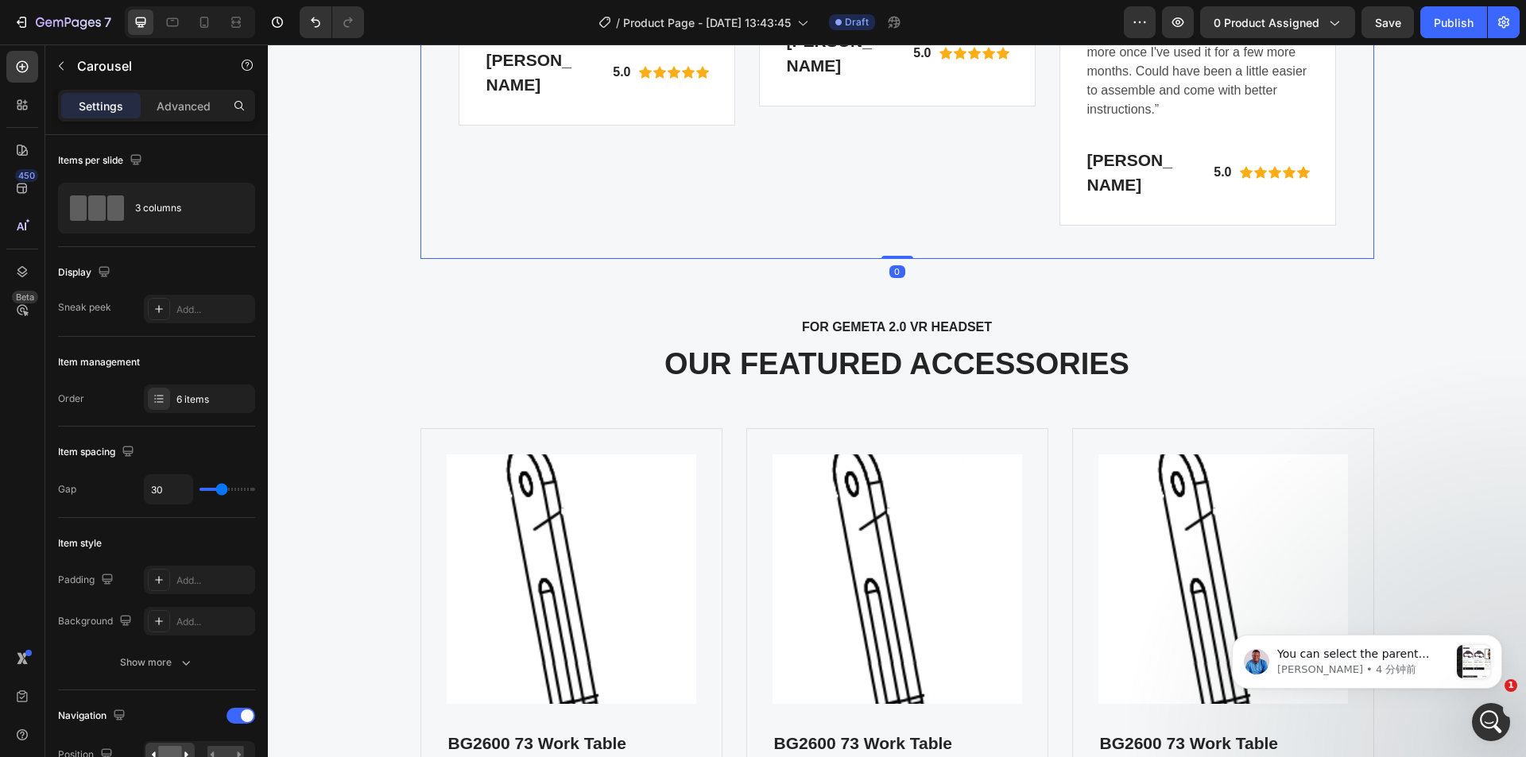
drag, startPoint x: 891, startPoint y: 289, endPoint x: 893, endPoint y: 259, distance: 30.2
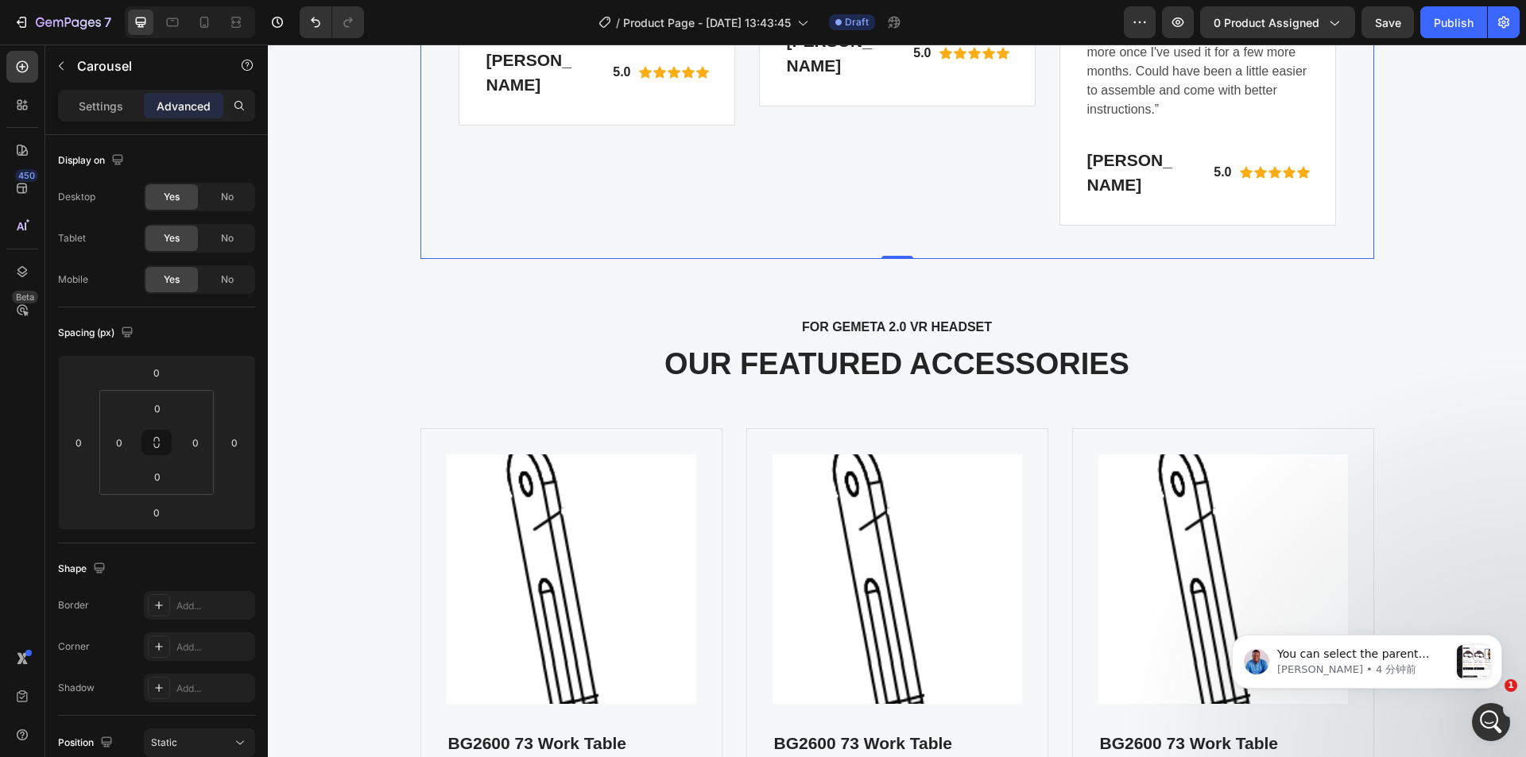
click at [103, 100] on p "Settings" at bounding box center [101, 106] width 45 height 17
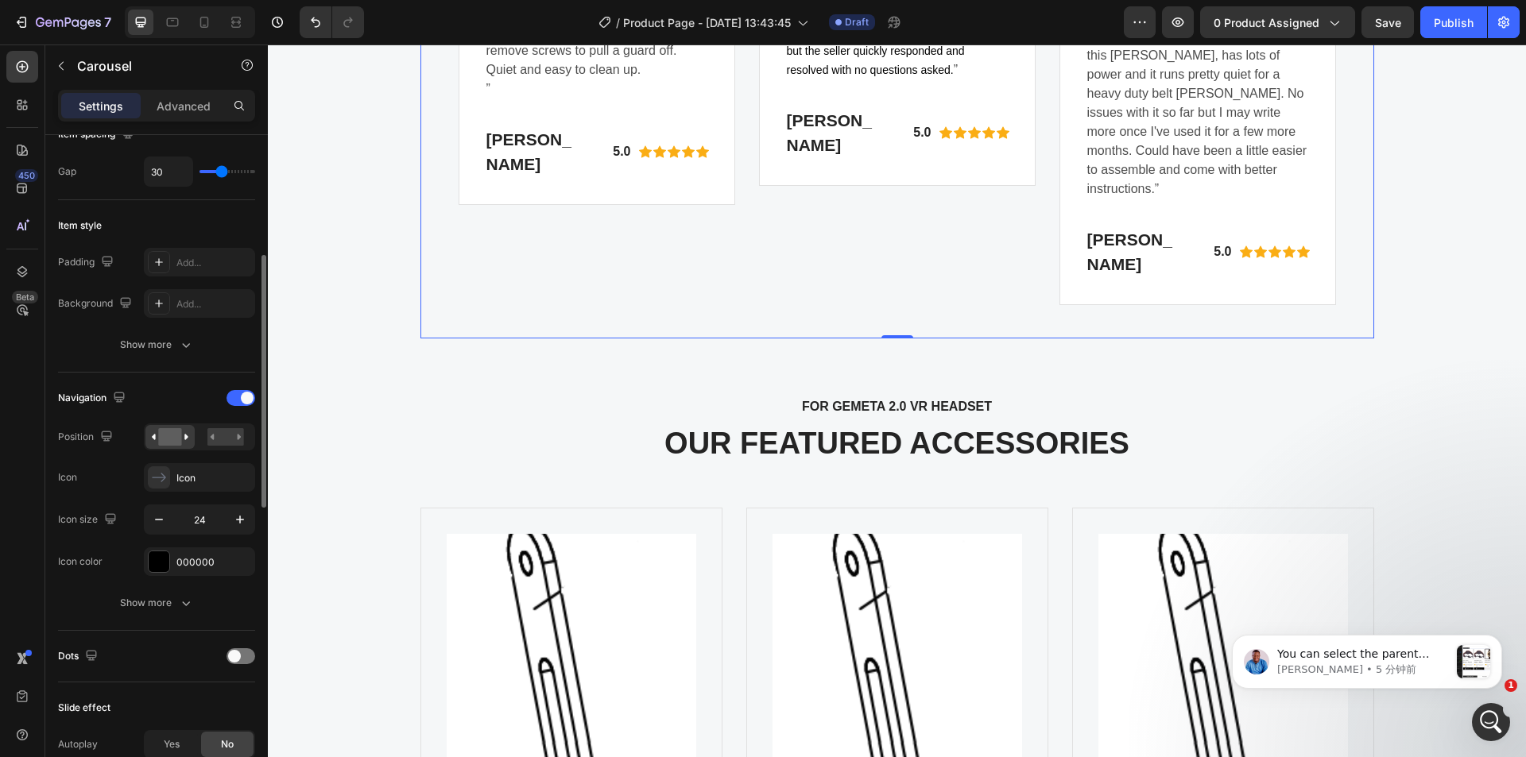
scroll to position [477, 0]
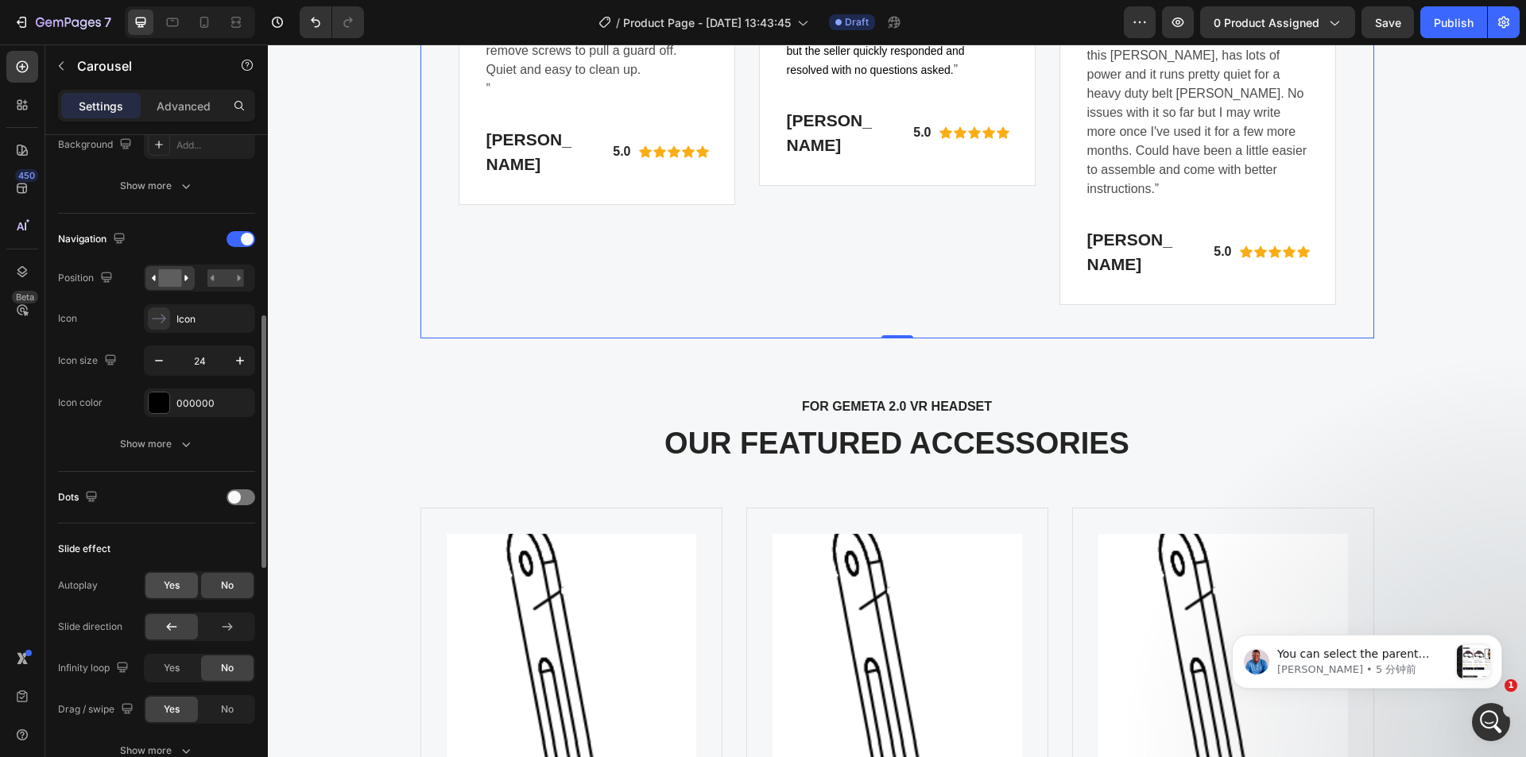
click at [185, 585] on div "Yes" at bounding box center [171, 585] width 52 height 25
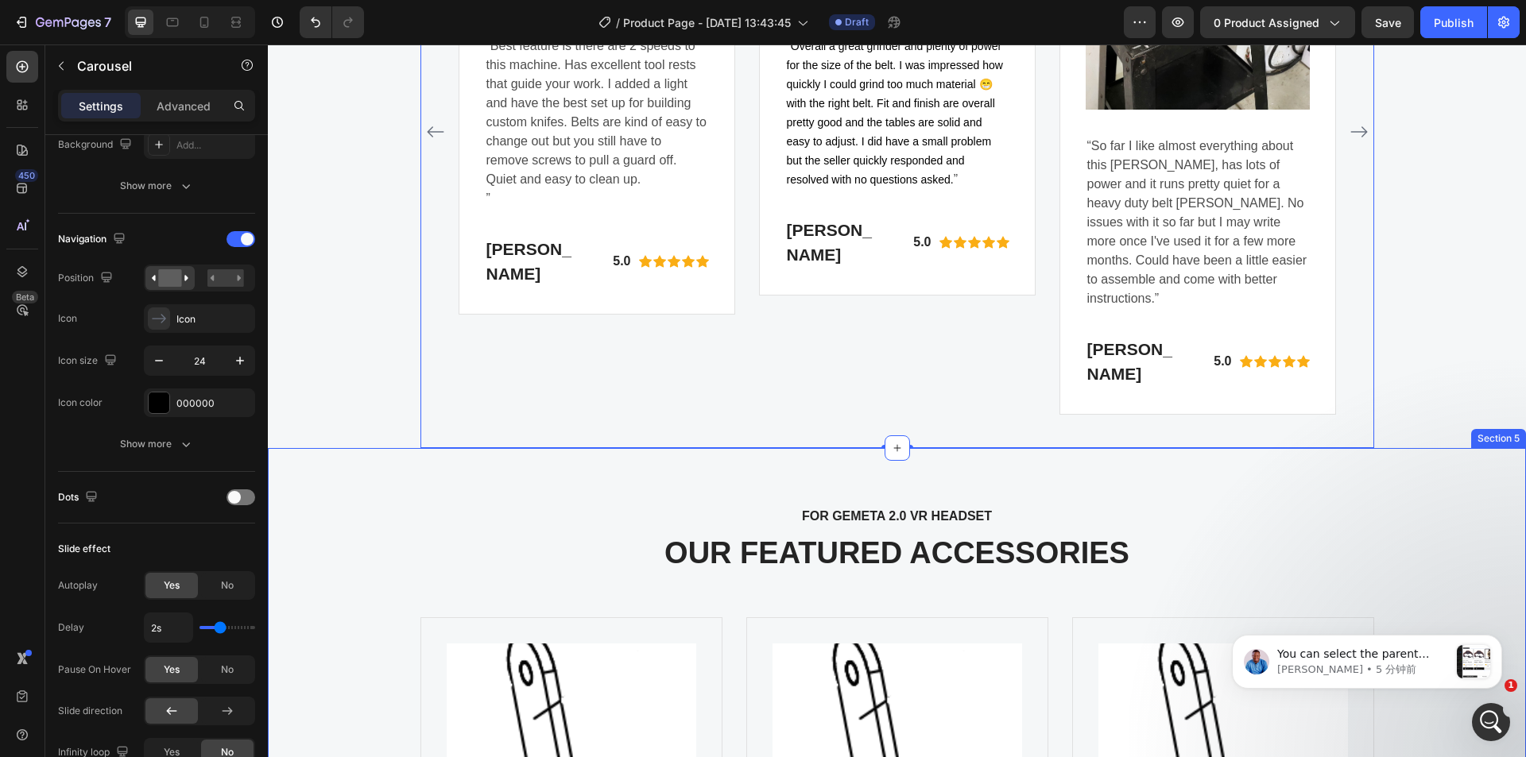
scroll to position [4126, 0]
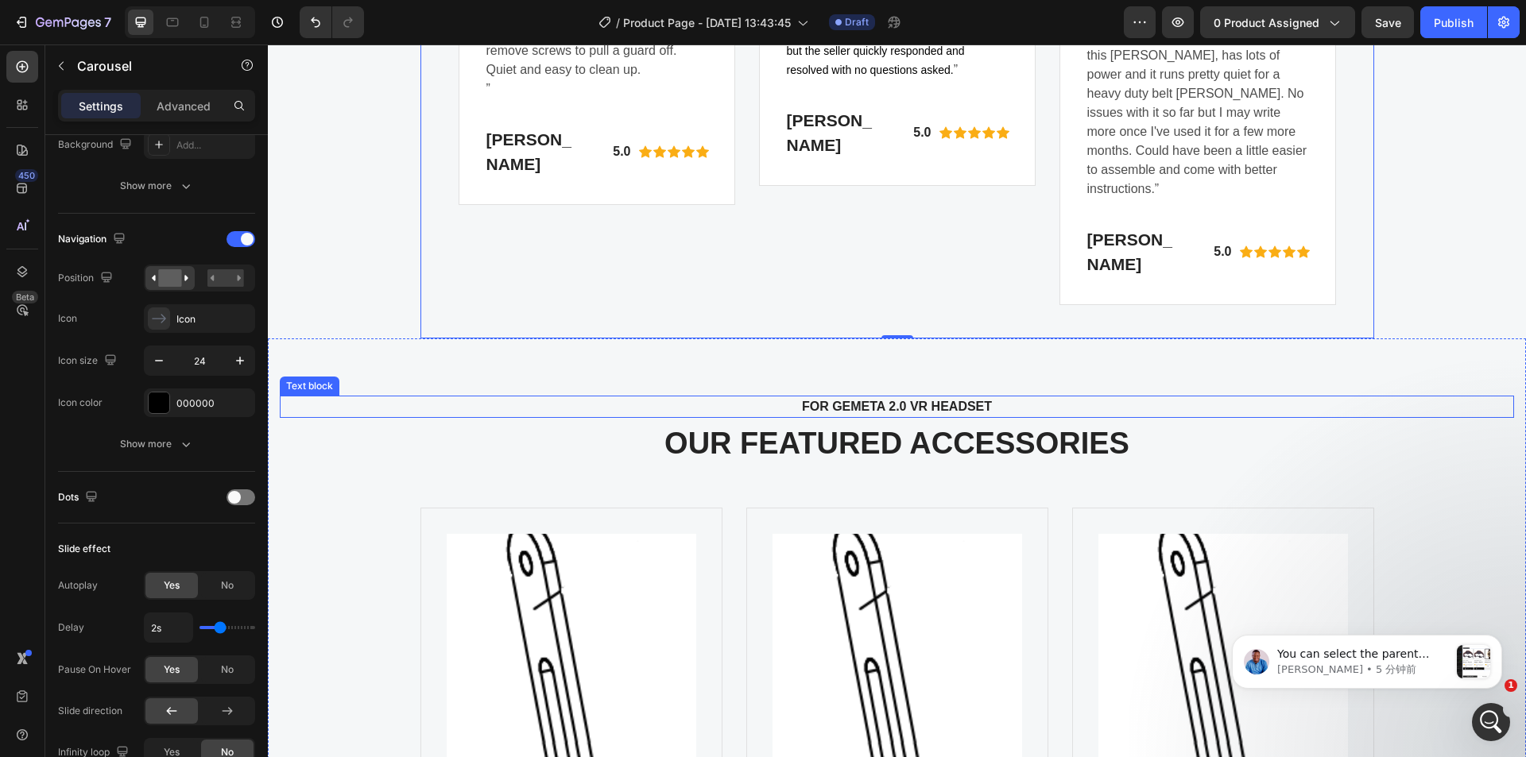
click at [845, 416] on p "FOR GEMETA 2.0 VR HEADSET" at bounding box center [897, 406] width 1206 height 19
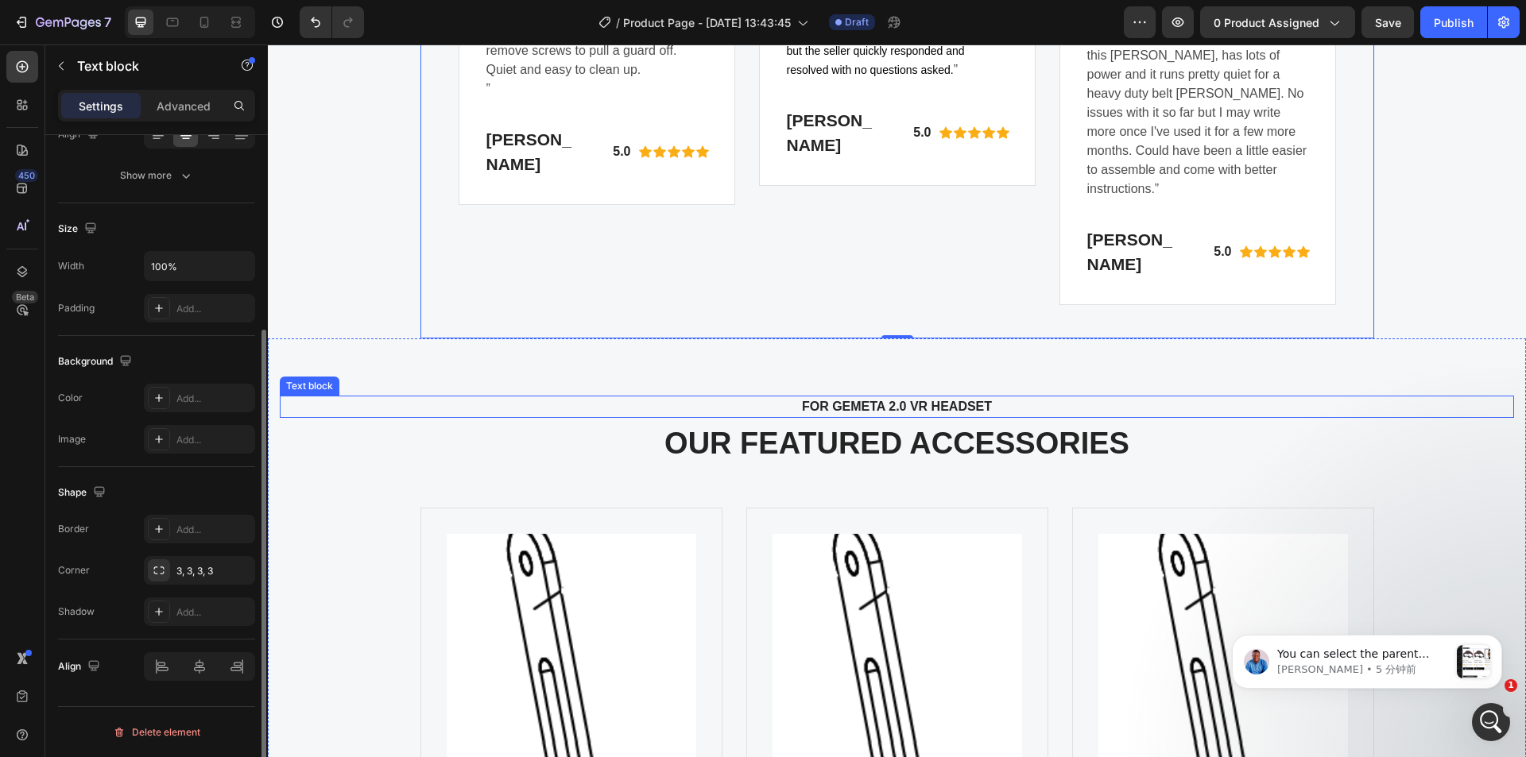
scroll to position [0, 0]
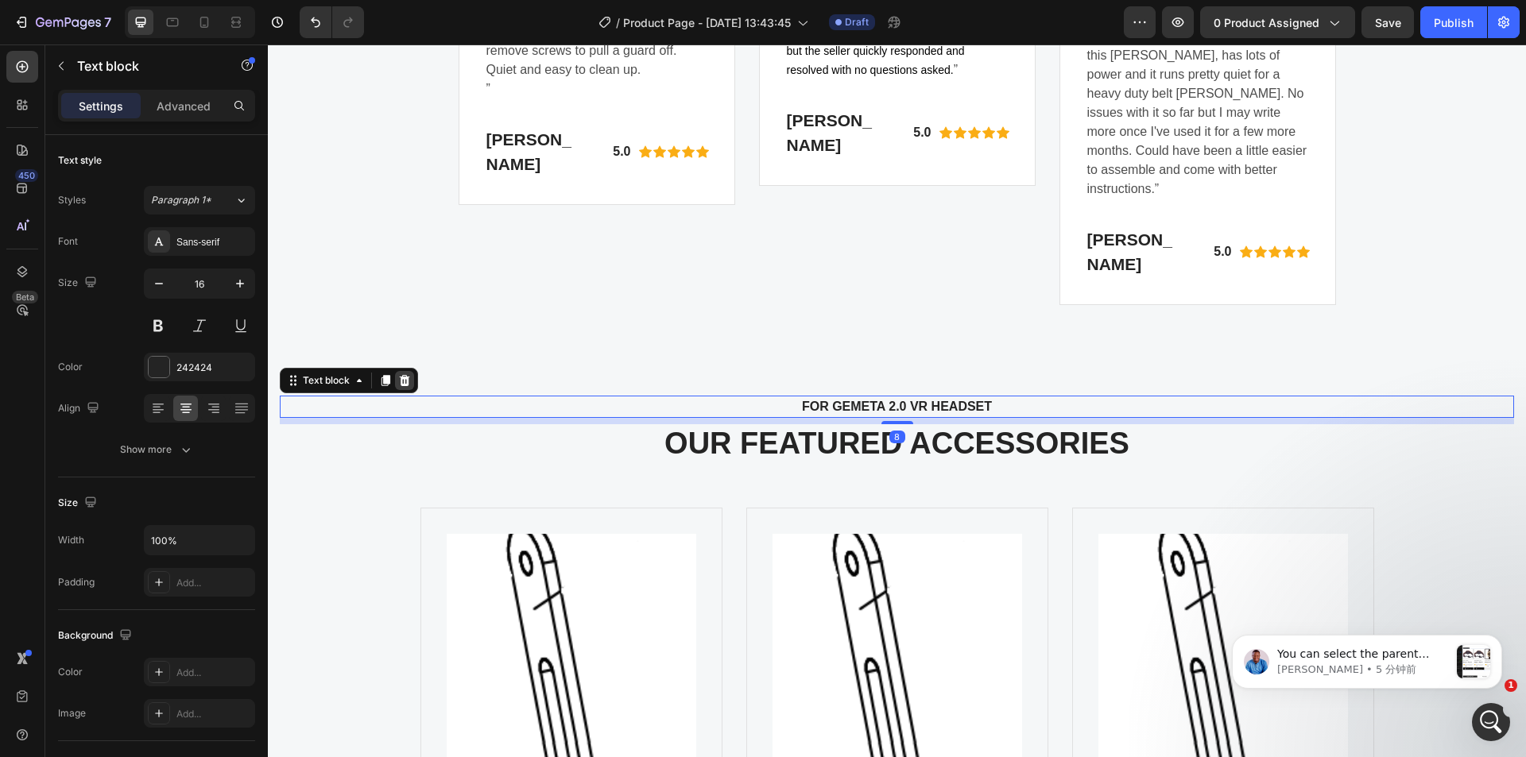
click at [403, 386] on icon at bounding box center [405, 380] width 10 height 11
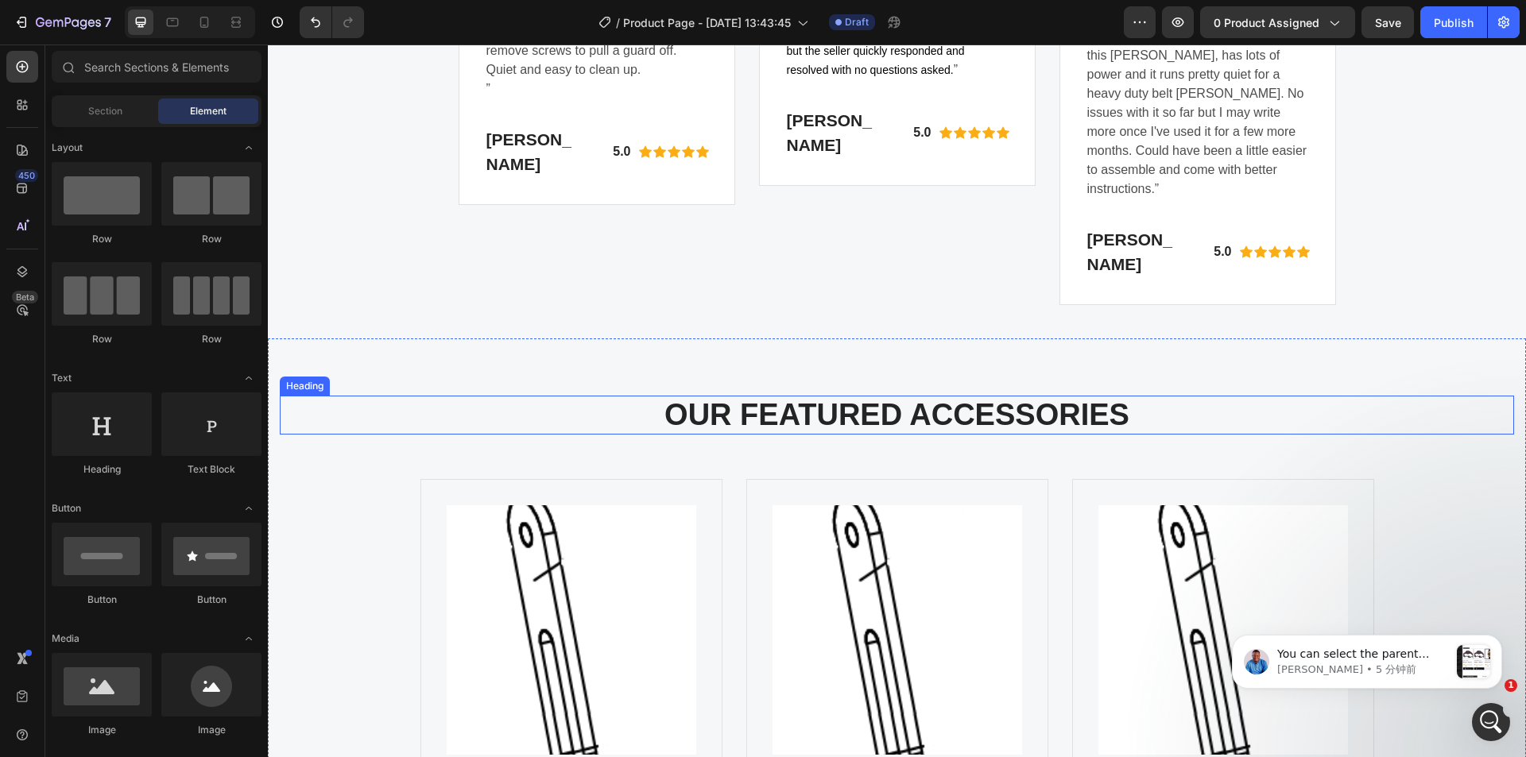
click at [842, 434] on p "OUR FEATURED ACCESSORIES" at bounding box center [896, 415] width 1231 height 37
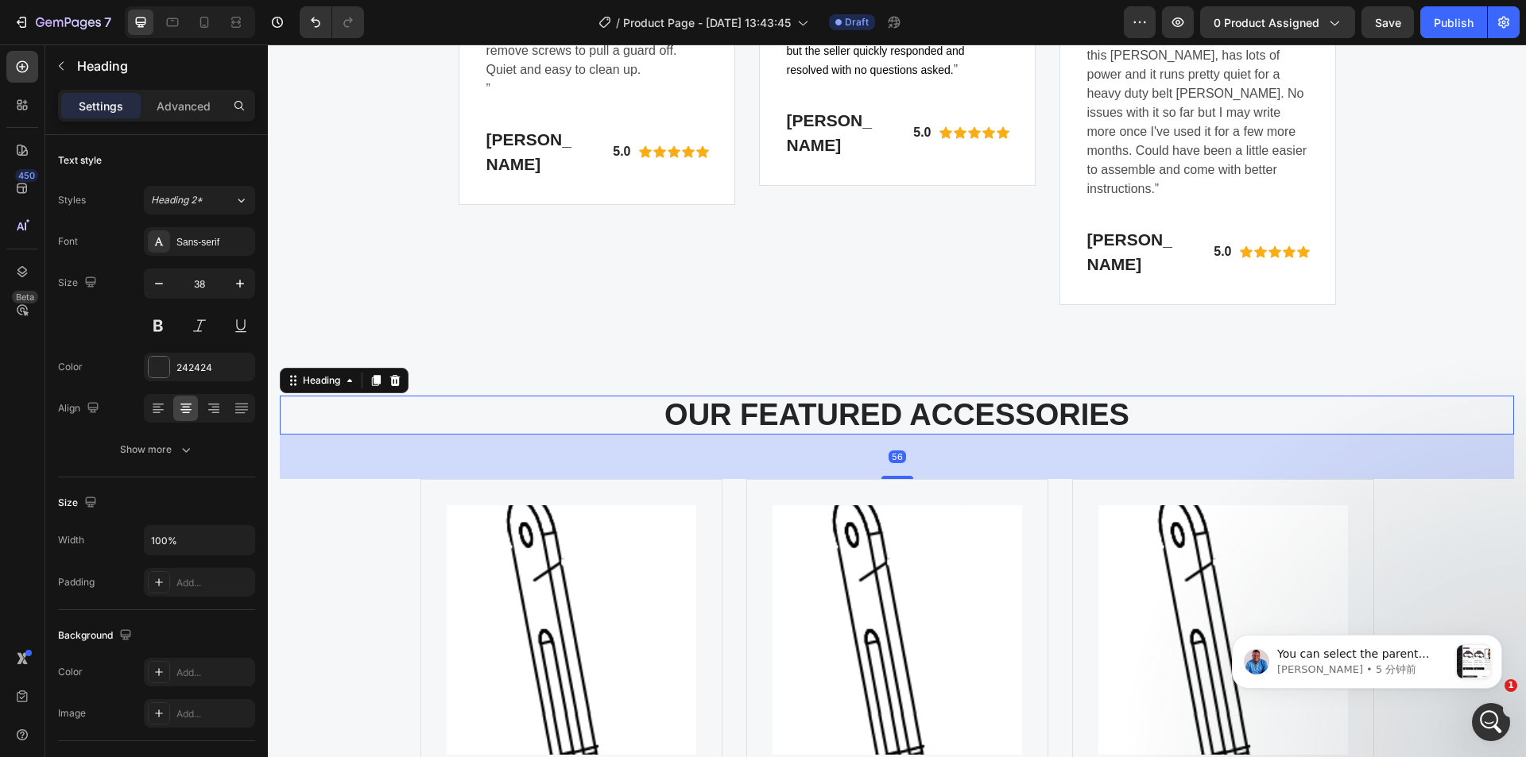
click at [886, 434] on p "OUR FEATURED ACCESSORIES" at bounding box center [896, 415] width 1231 height 37
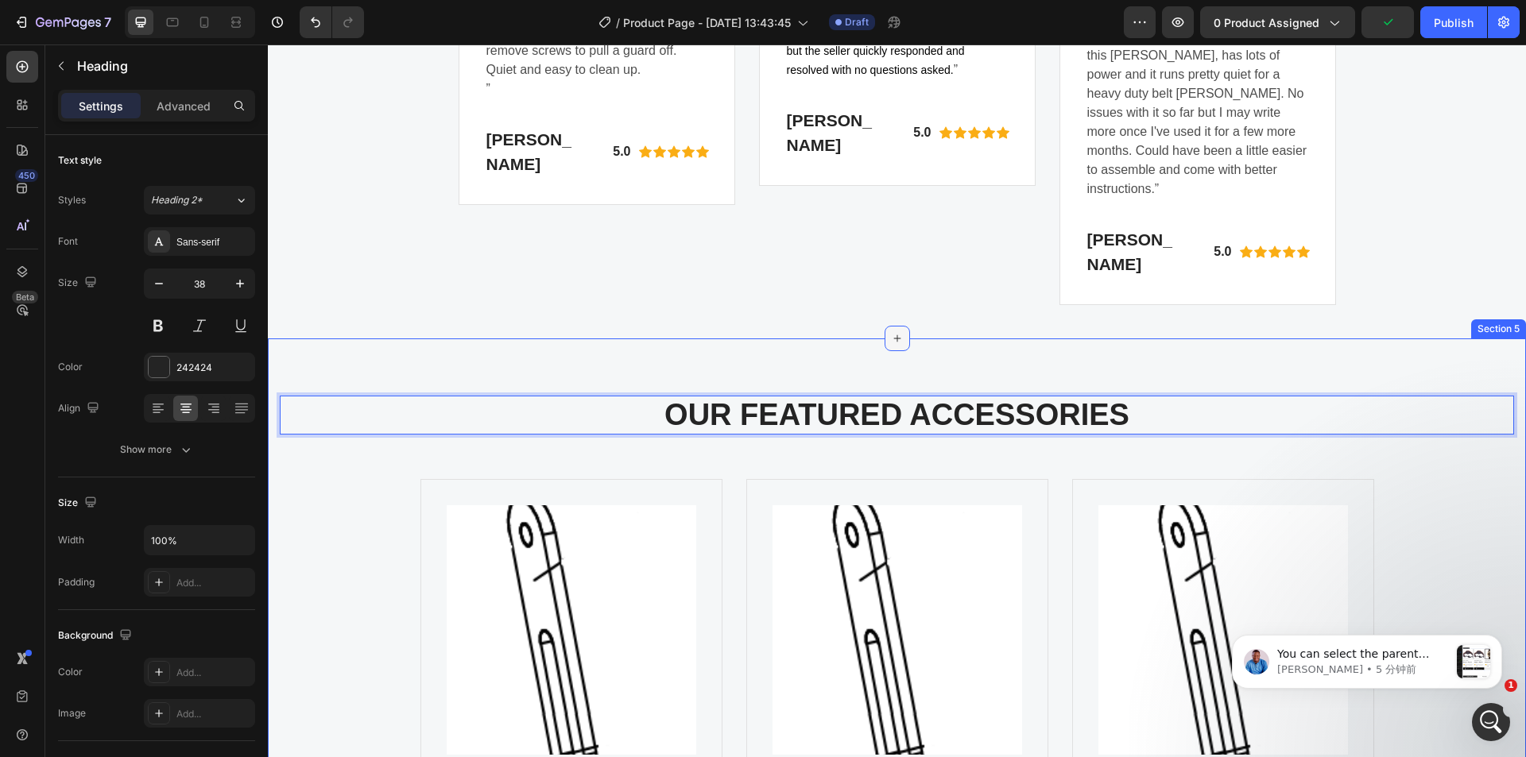
click at [893, 342] on icon at bounding box center [896, 338] width 7 height 7
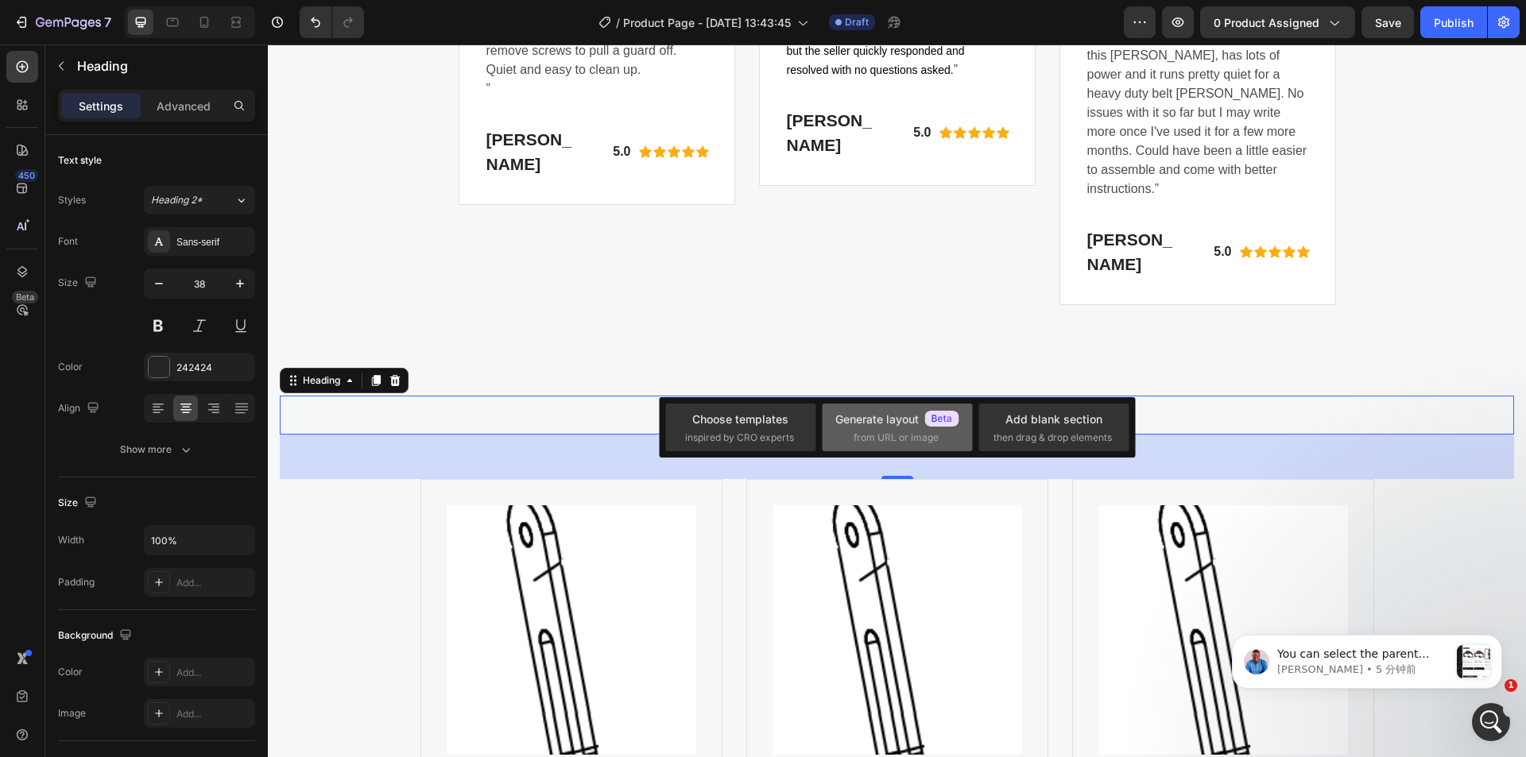
scroll to position [4275, 0]
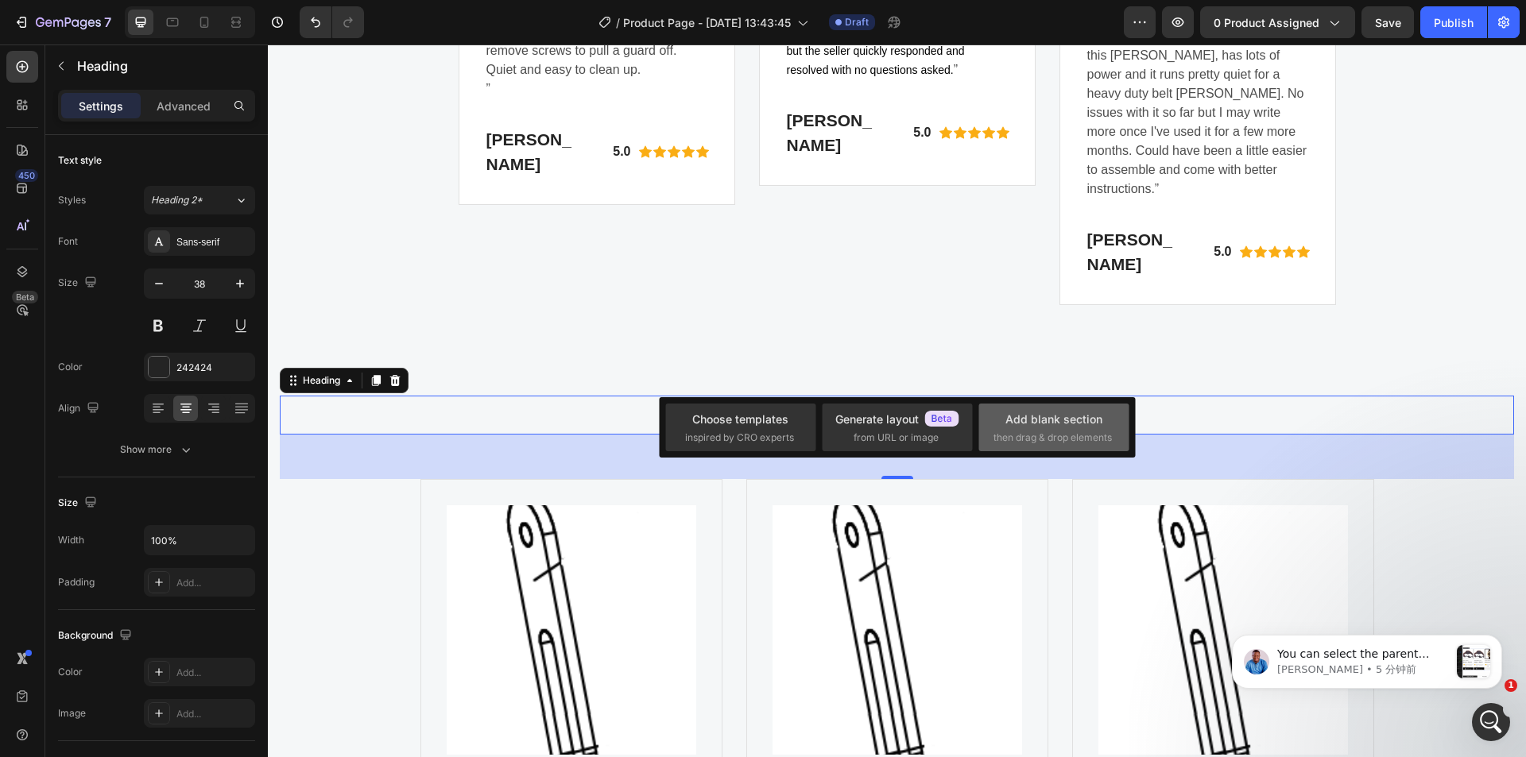
click at [1021, 429] on div "Add blank section then drag & drop elements" at bounding box center [1054, 428] width 121 height 34
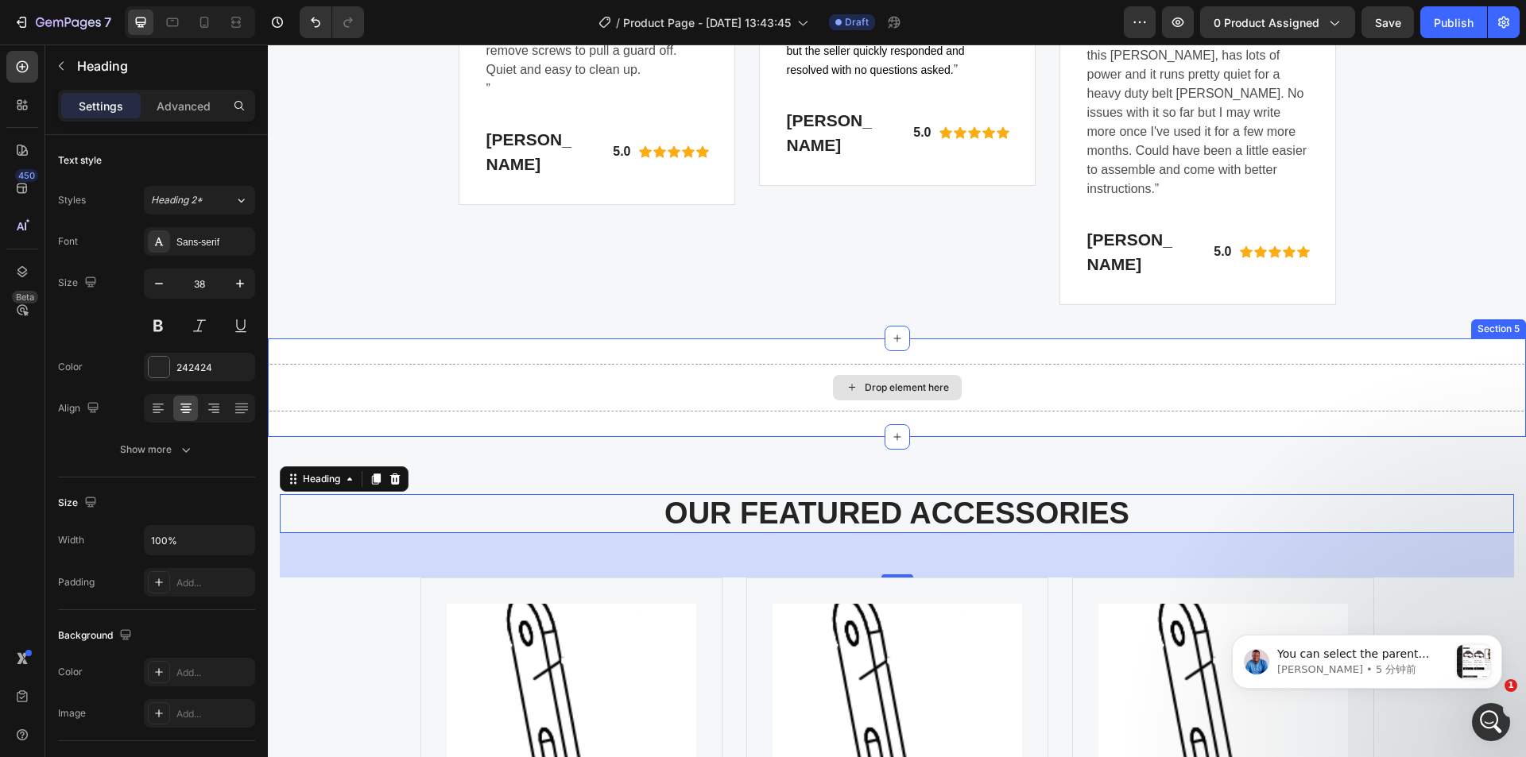
click at [926, 394] on div "Drop element here" at bounding box center [907, 388] width 84 height 13
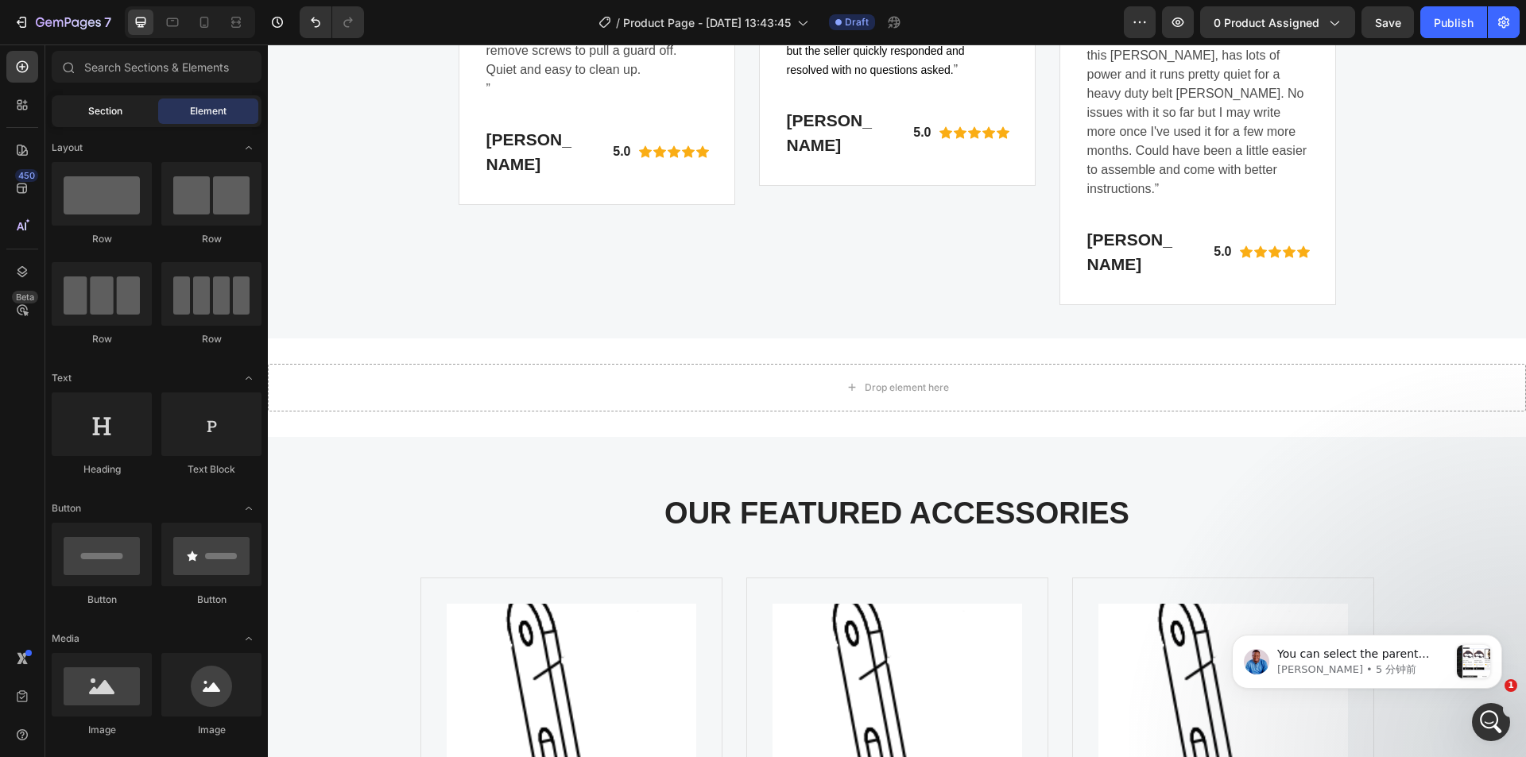
click at [89, 116] on span "Section" at bounding box center [105, 111] width 34 height 14
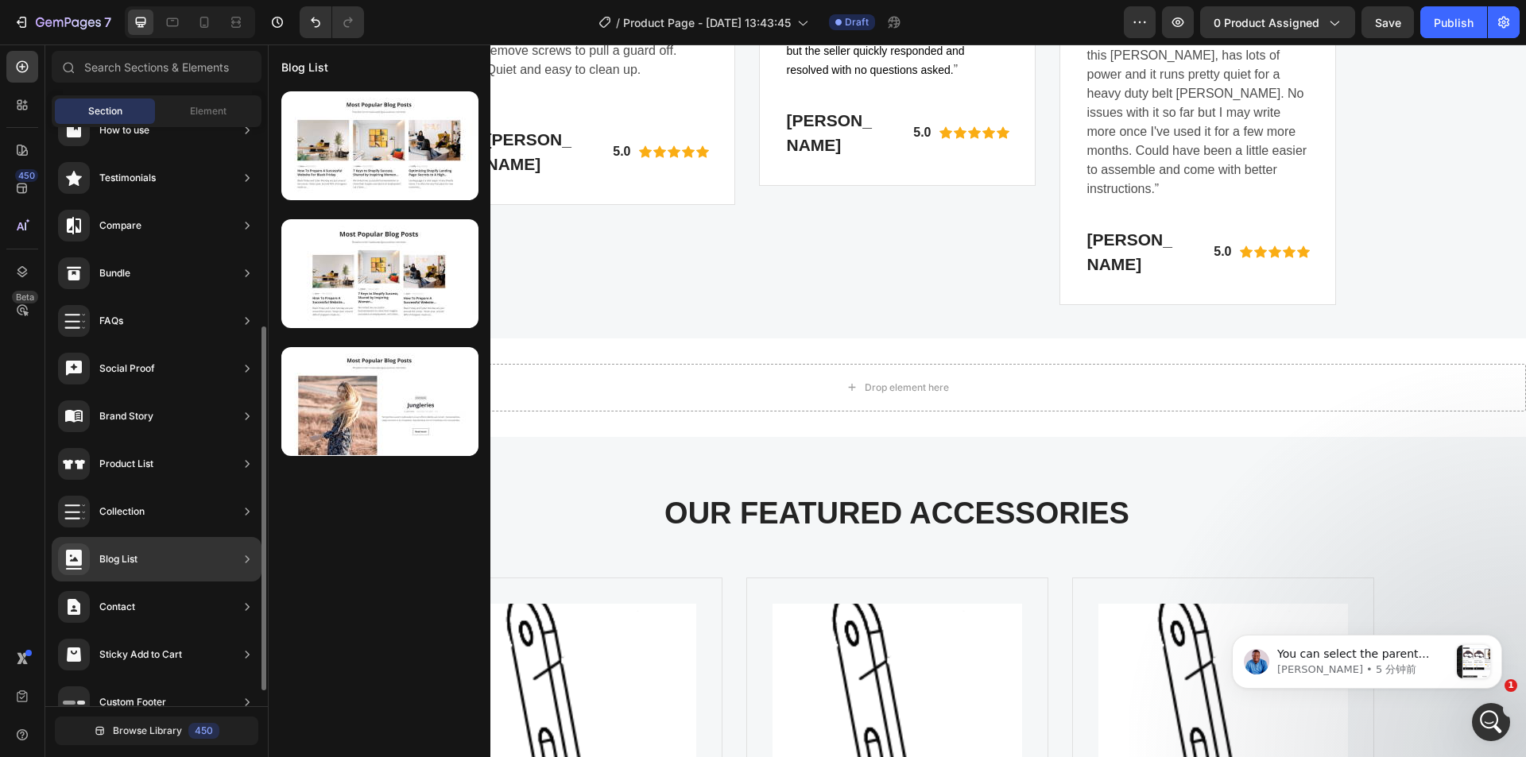
scroll to position [343, 0]
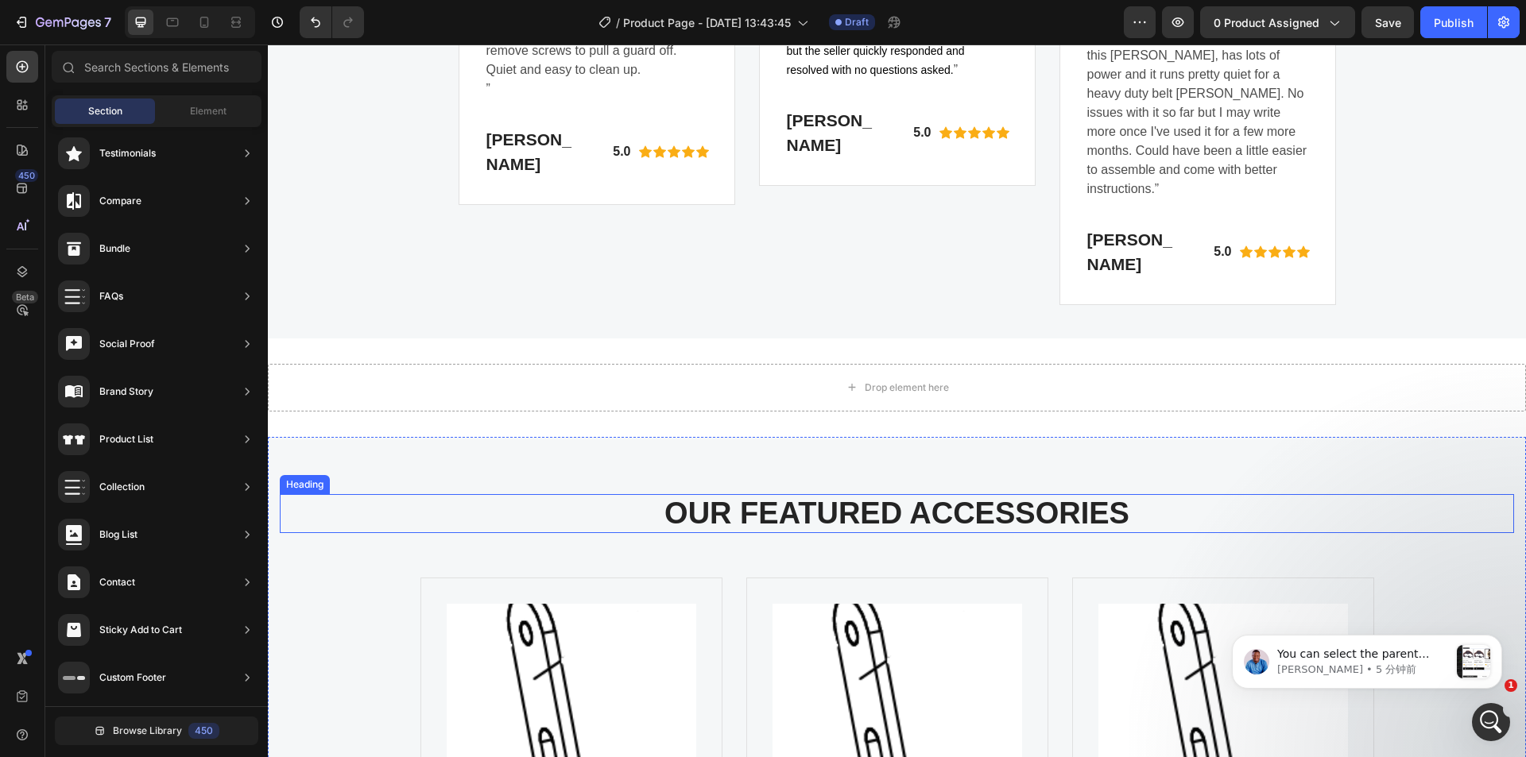
click at [841, 533] on p "OUR FEATURED ACCESSORIES" at bounding box center [896, 514] width 1231 height 37
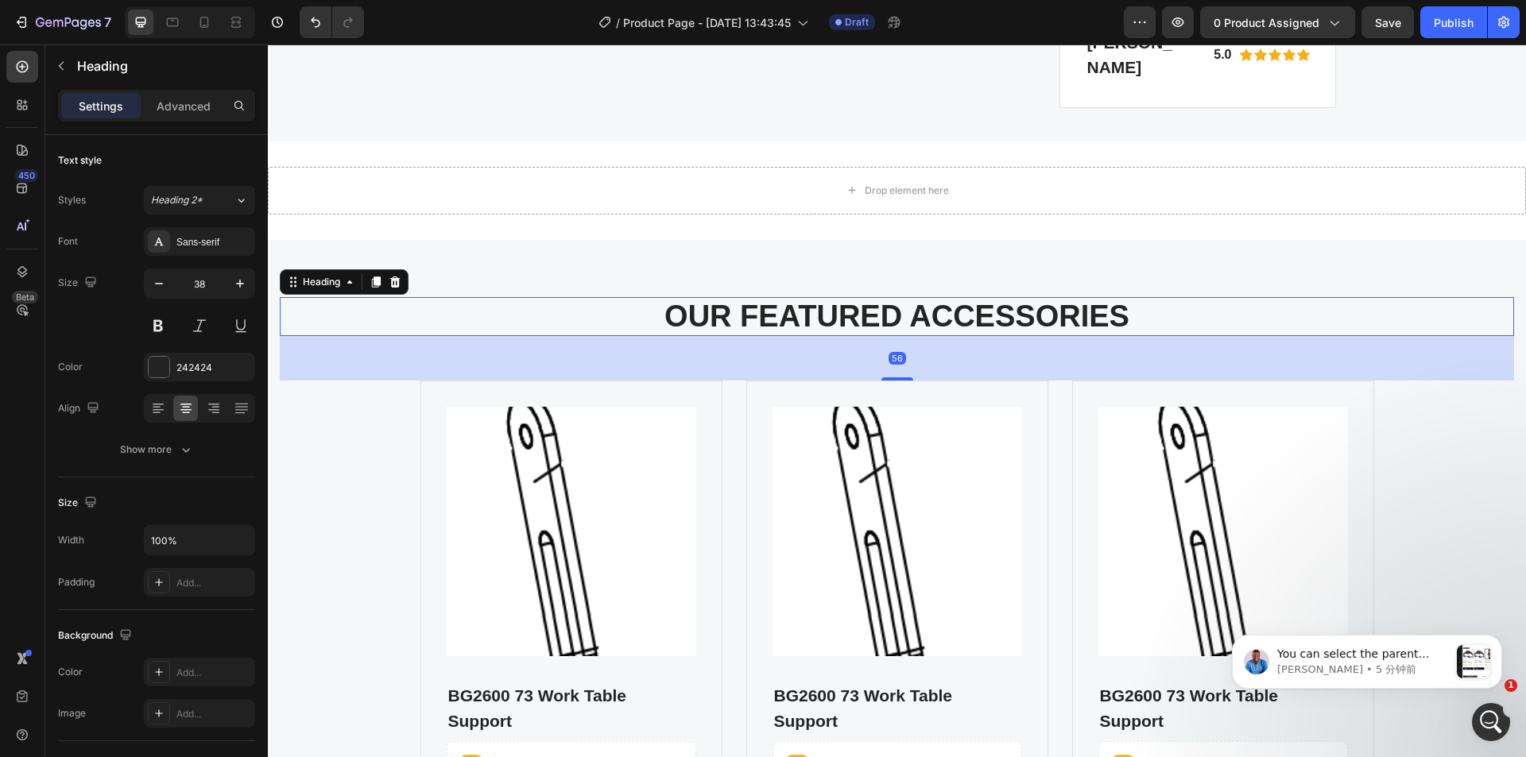
scroll to position [4364, 0]
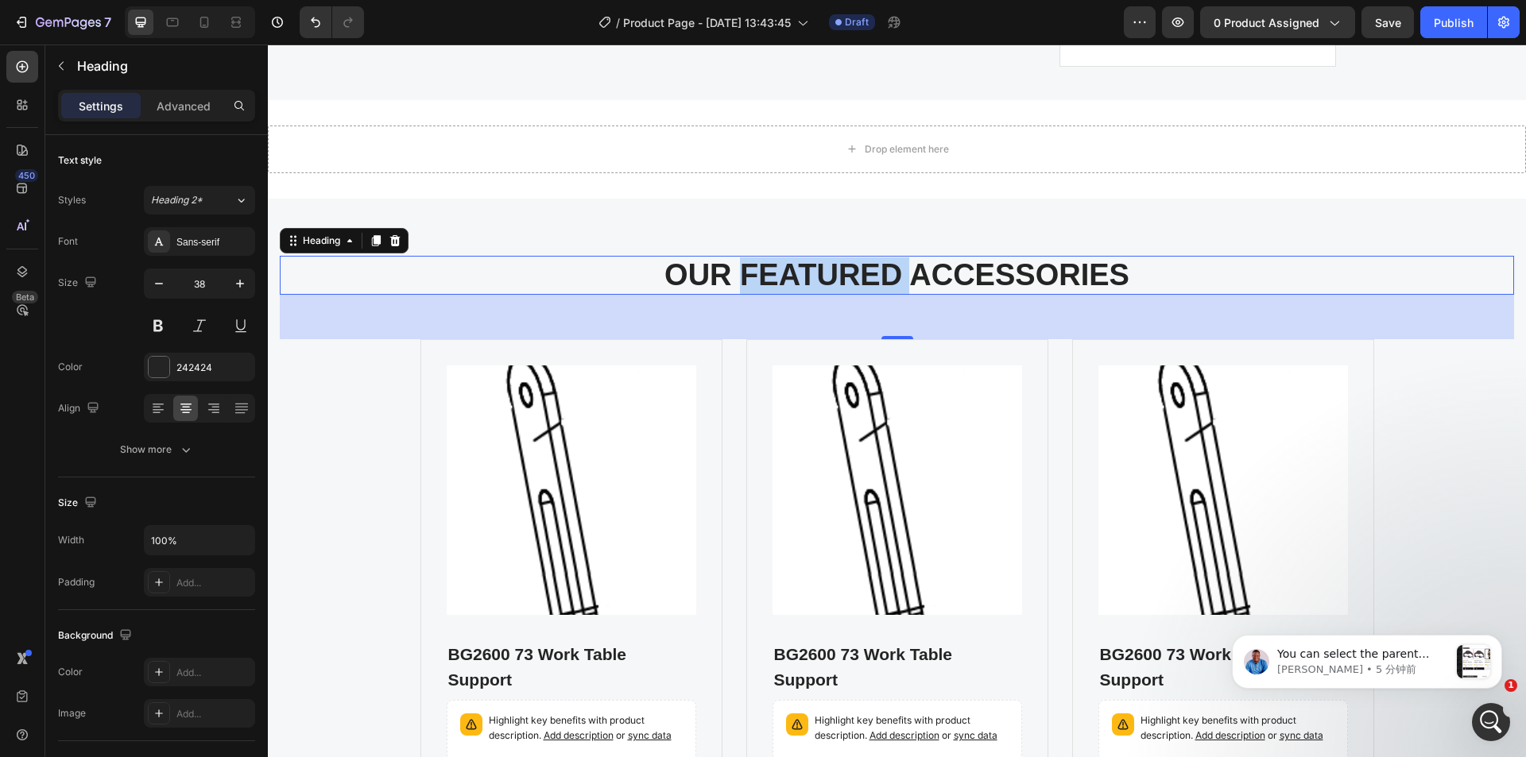
click at [827, 294] on p "OUR FEATURED ACCESSORIES" at bounding box center [896, 276] width 1231 height 37
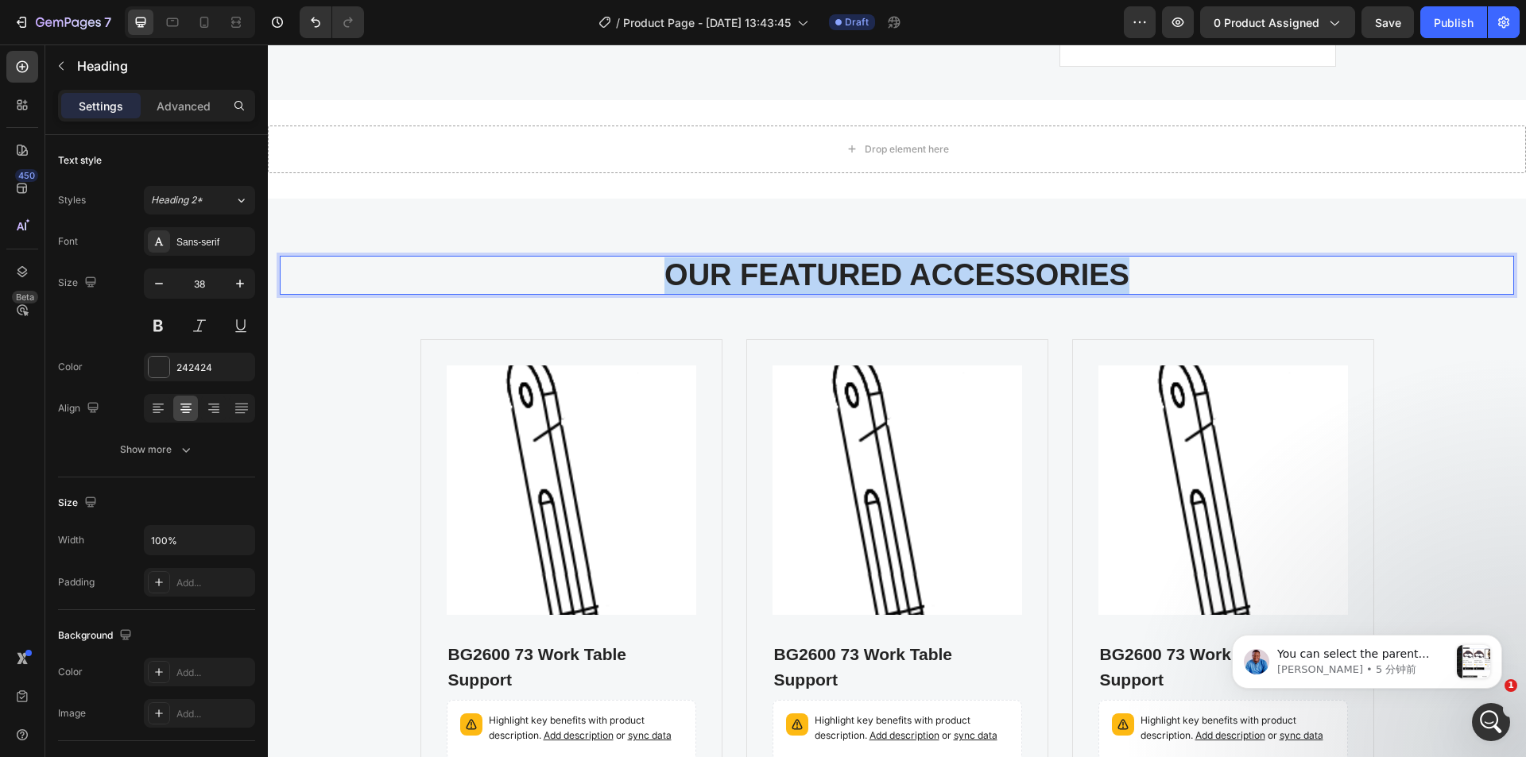
click at [827, 294] on p "OUR FEATURED ACCESSORIES" at bounding box center [896, 276] width 1231 height 37
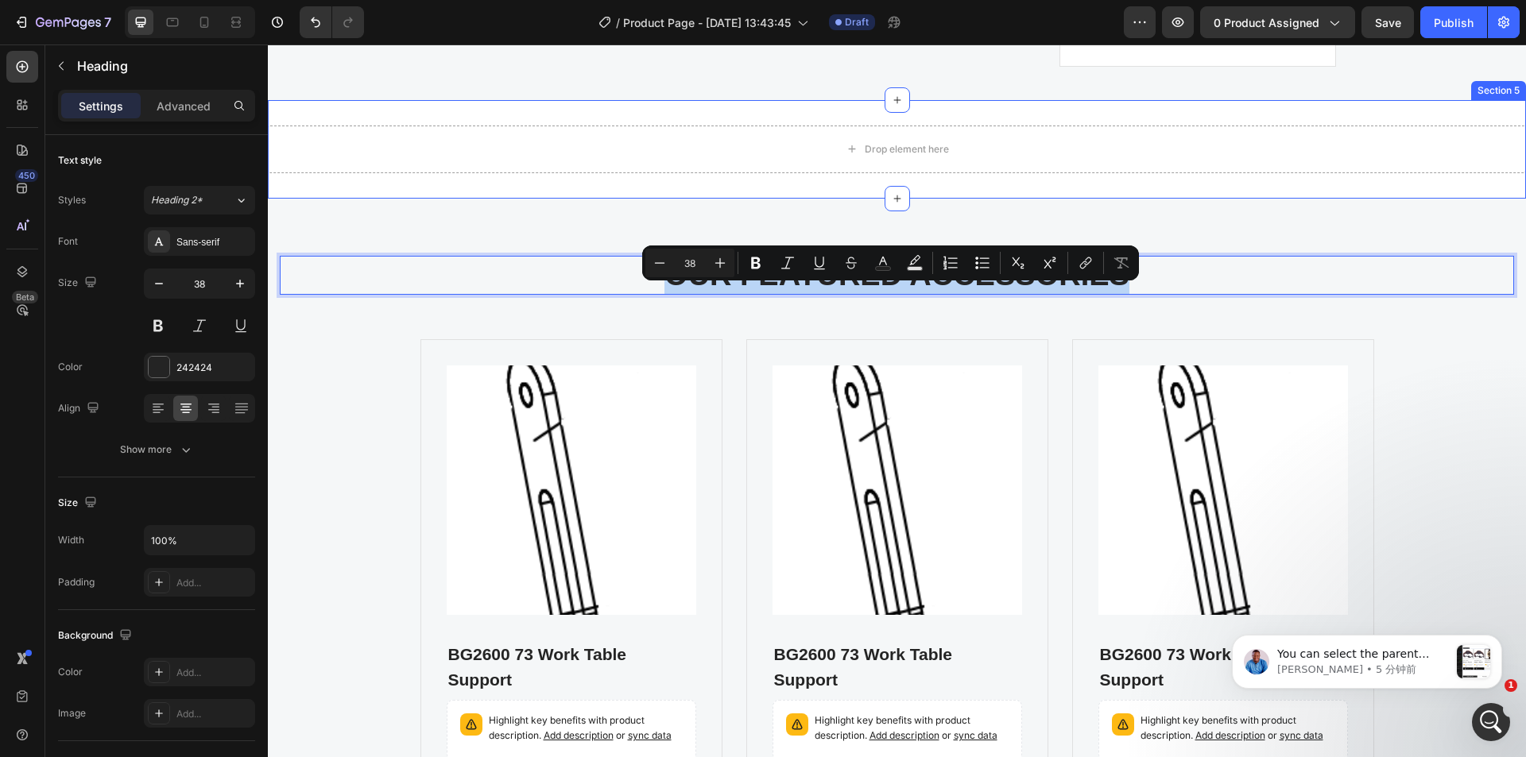
click at [1443, 153] on div "Drop element here Section 5" at bounding box center [897, 149] width 1258 height 99
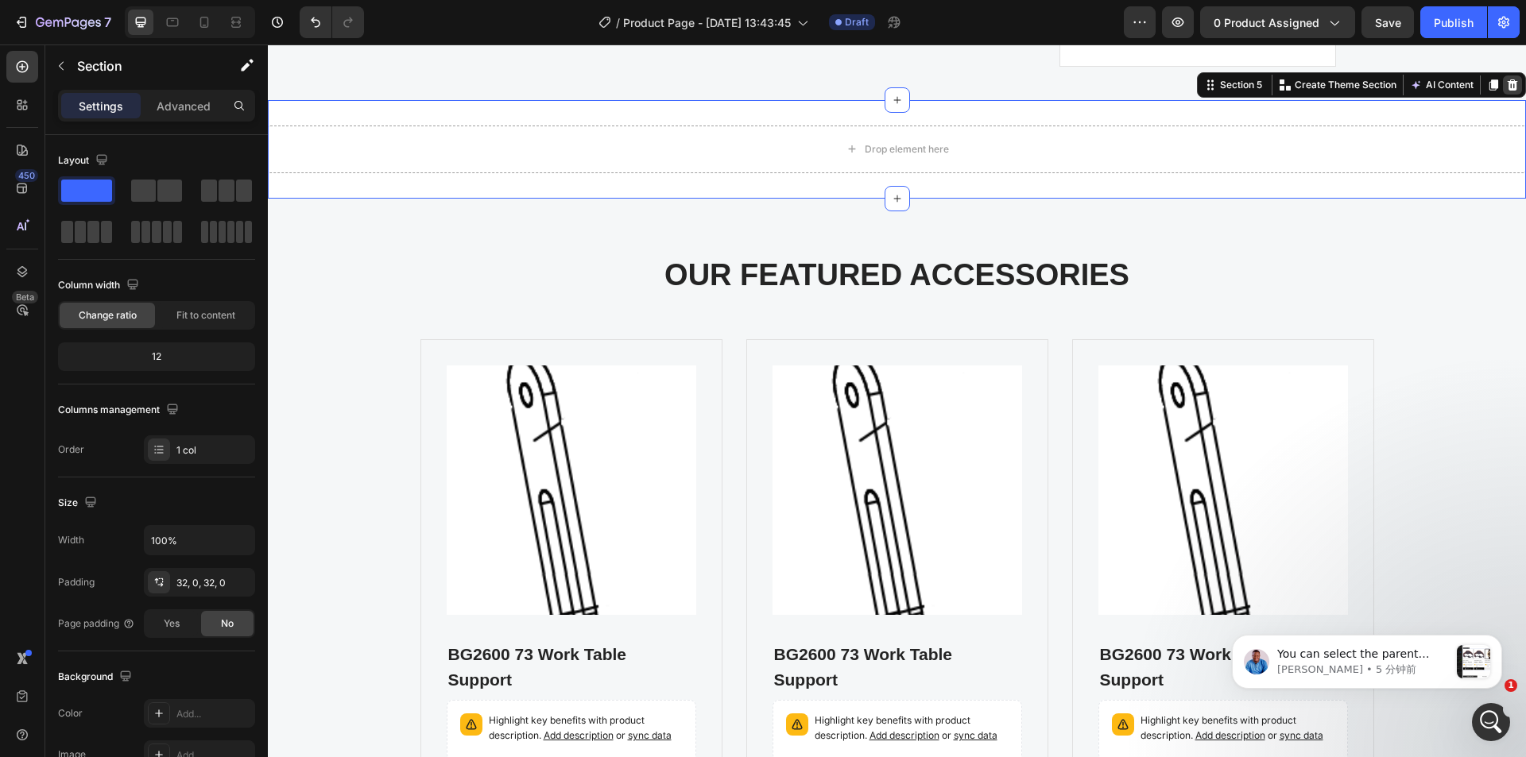
click at [1506, 91] on icon at bounding box center [1512, 85] width 13 height 13
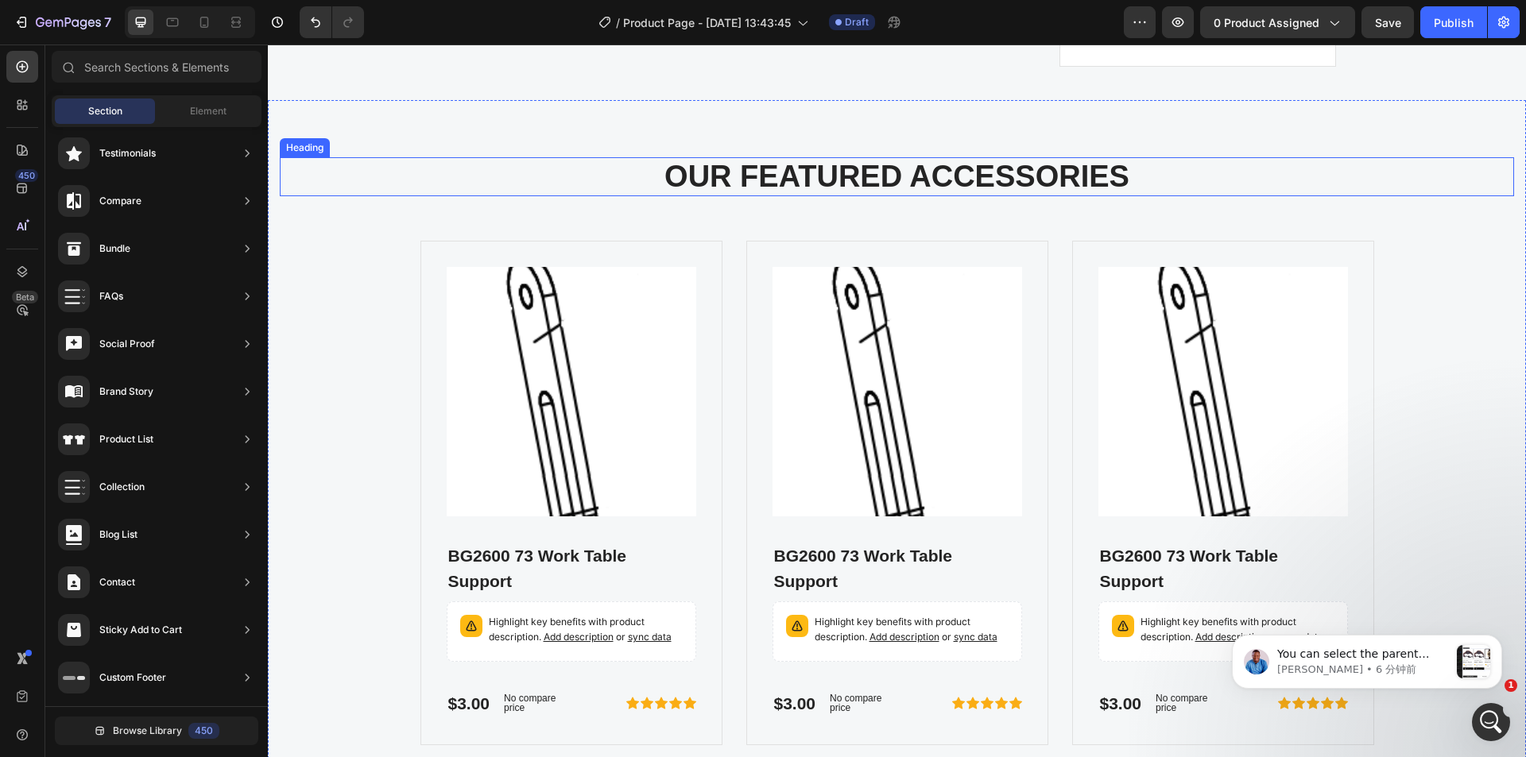
click at [869, 196] on p "OUR FEATURED ACCESSORIES" at bounding box center [896, 177] width 1231 height 37
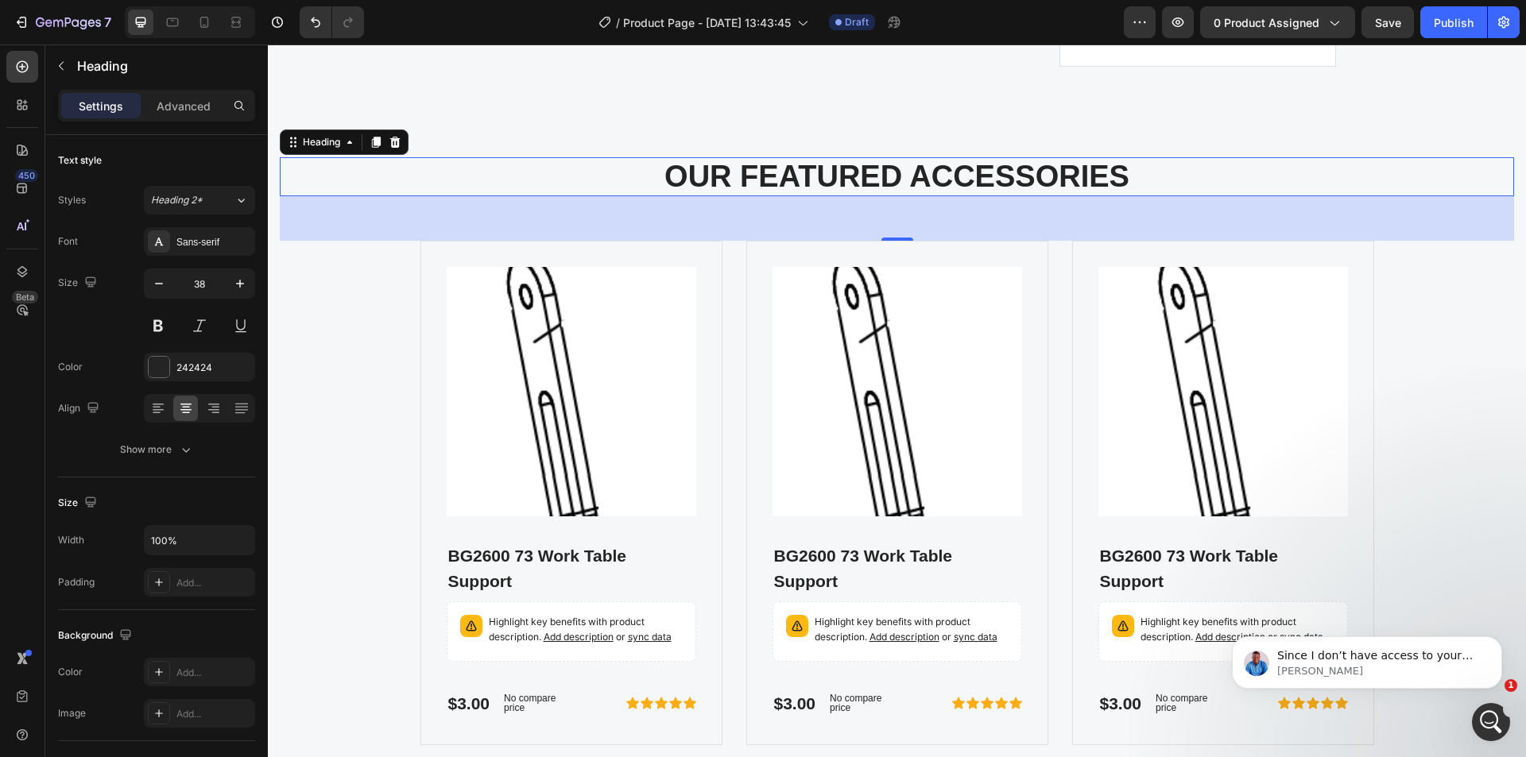
scroll to position [4514, 0]
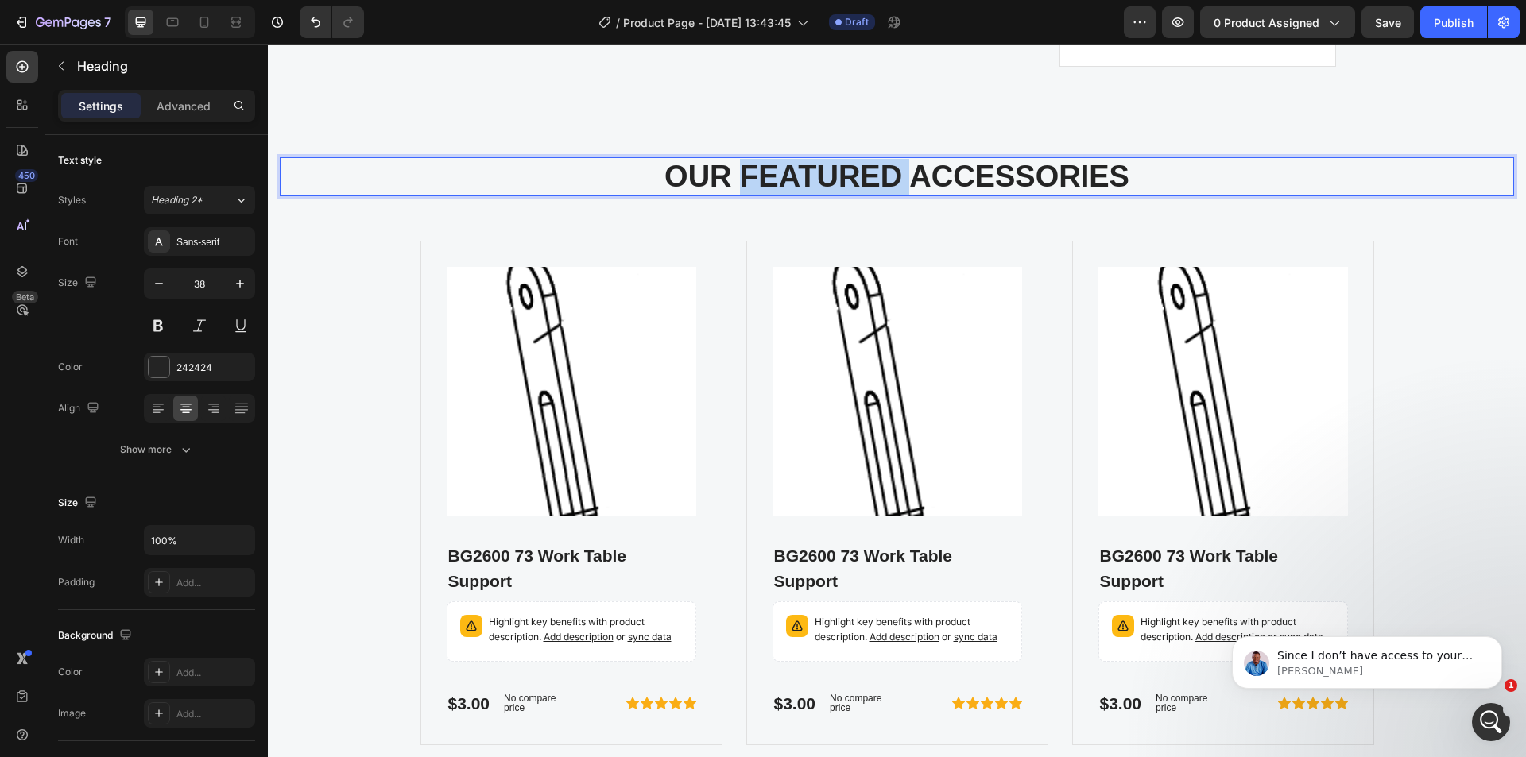
click at [869, 196] on p "OUR FEATURED ACCESSORIES" at bounding box center [896, 177] width 1231 height 37
click at [822, 196] on p "OUR ACCESSORIES" at bounding box center [896, 177] width 1231 height 37
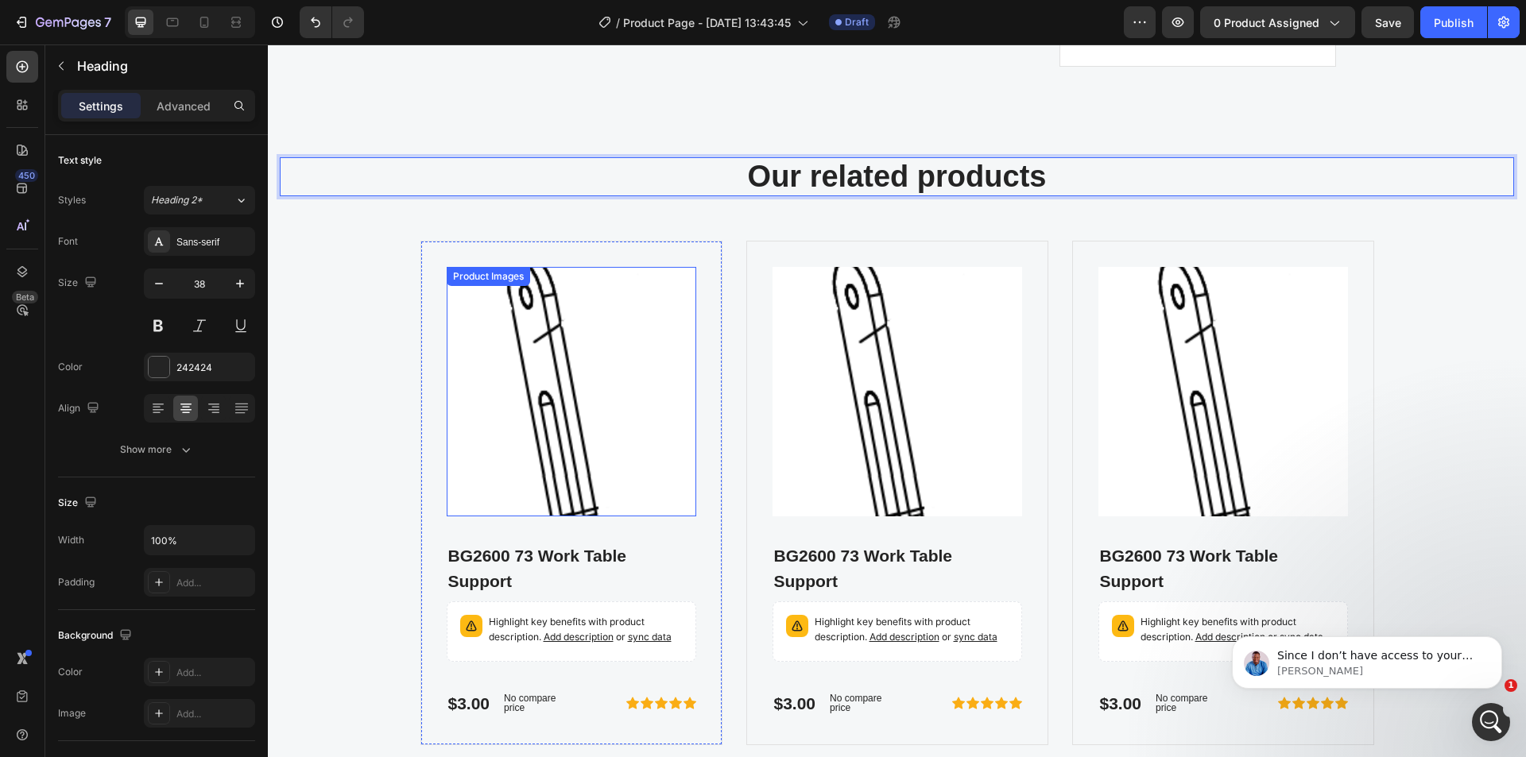
click at [557, 440] on img at bounding box center [572, 392] width 250 height 250
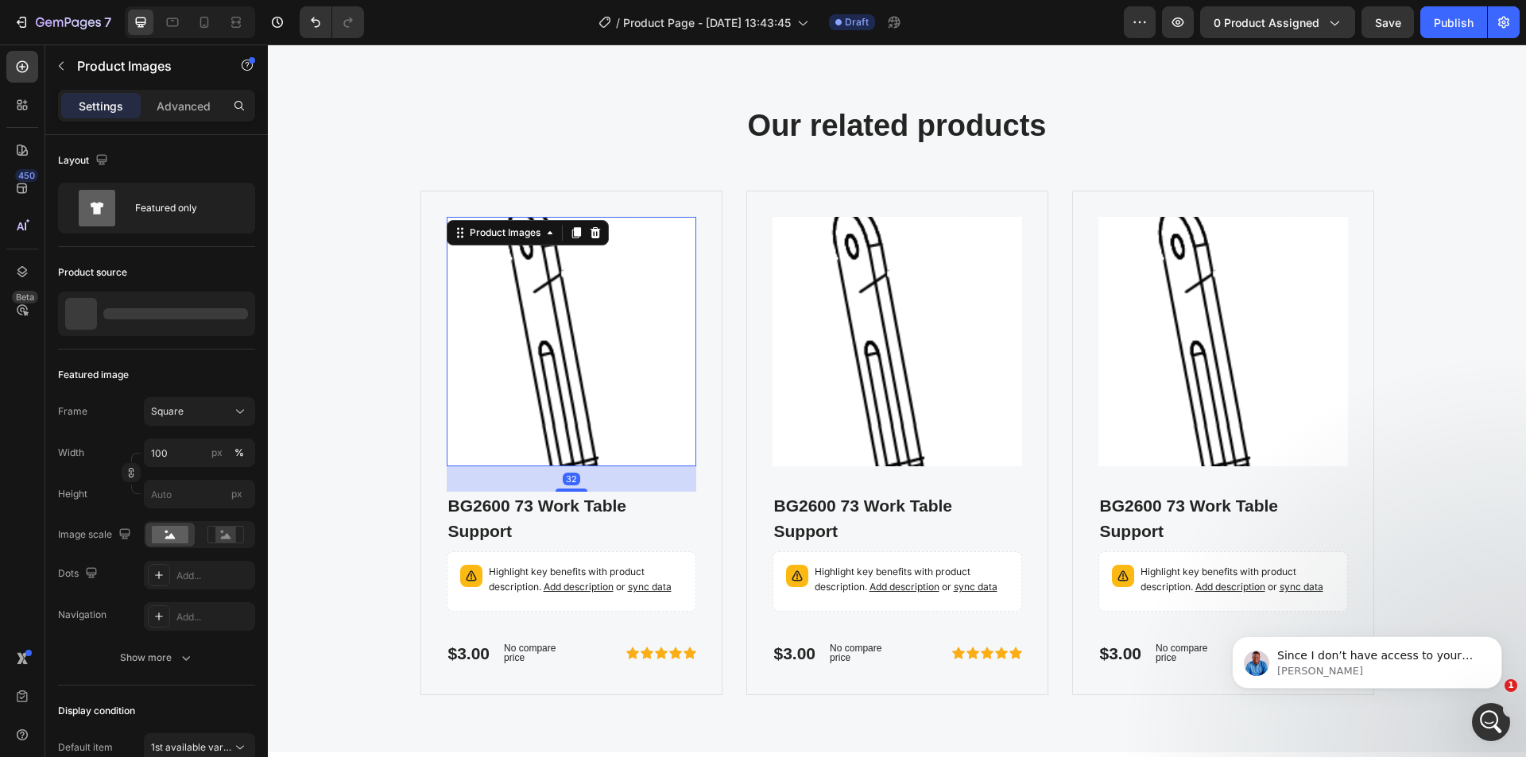
scroll to position [4523, 0]
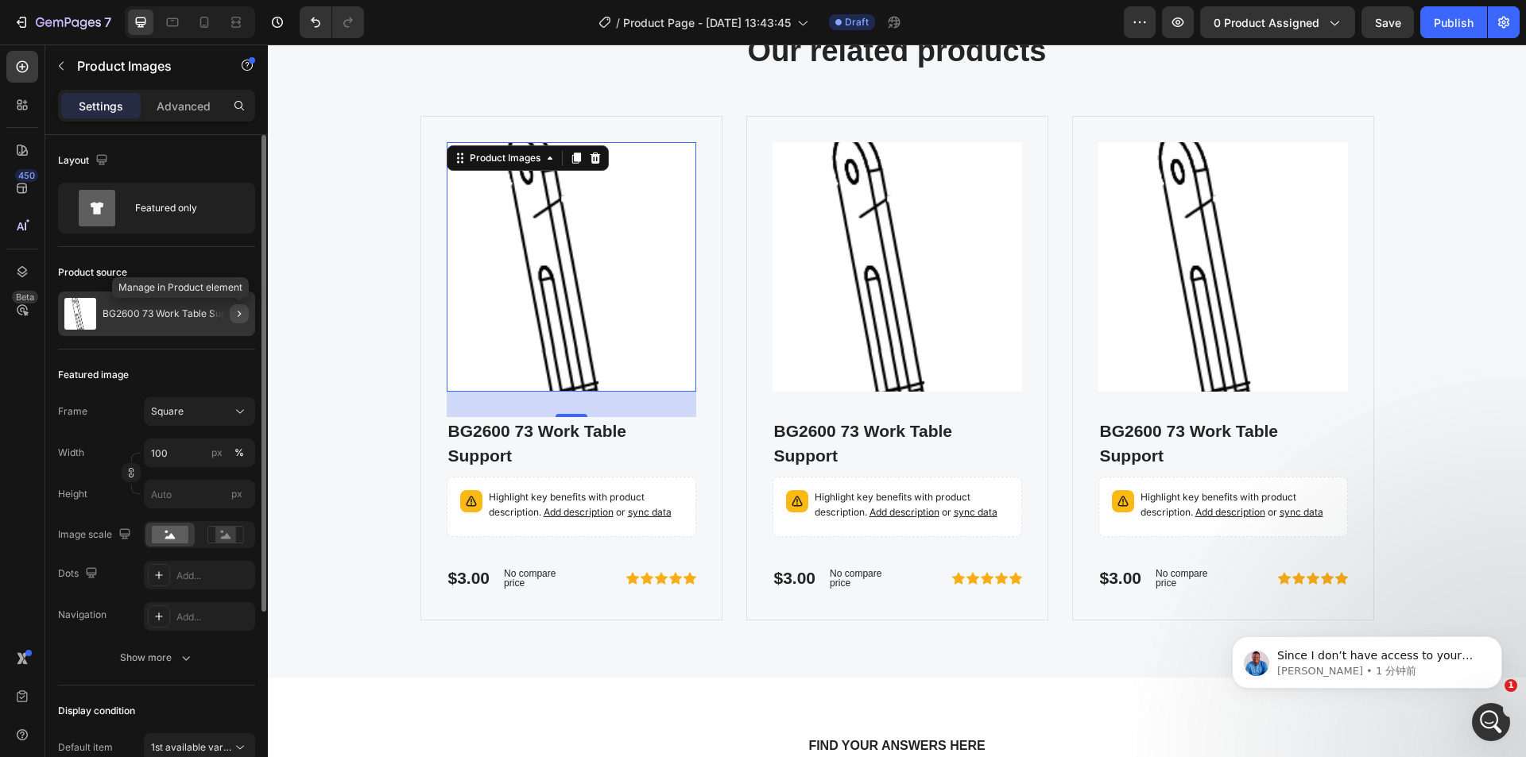
click at [242, 316] on icon "button" at bounding box center [239, 314] width 13 height 13
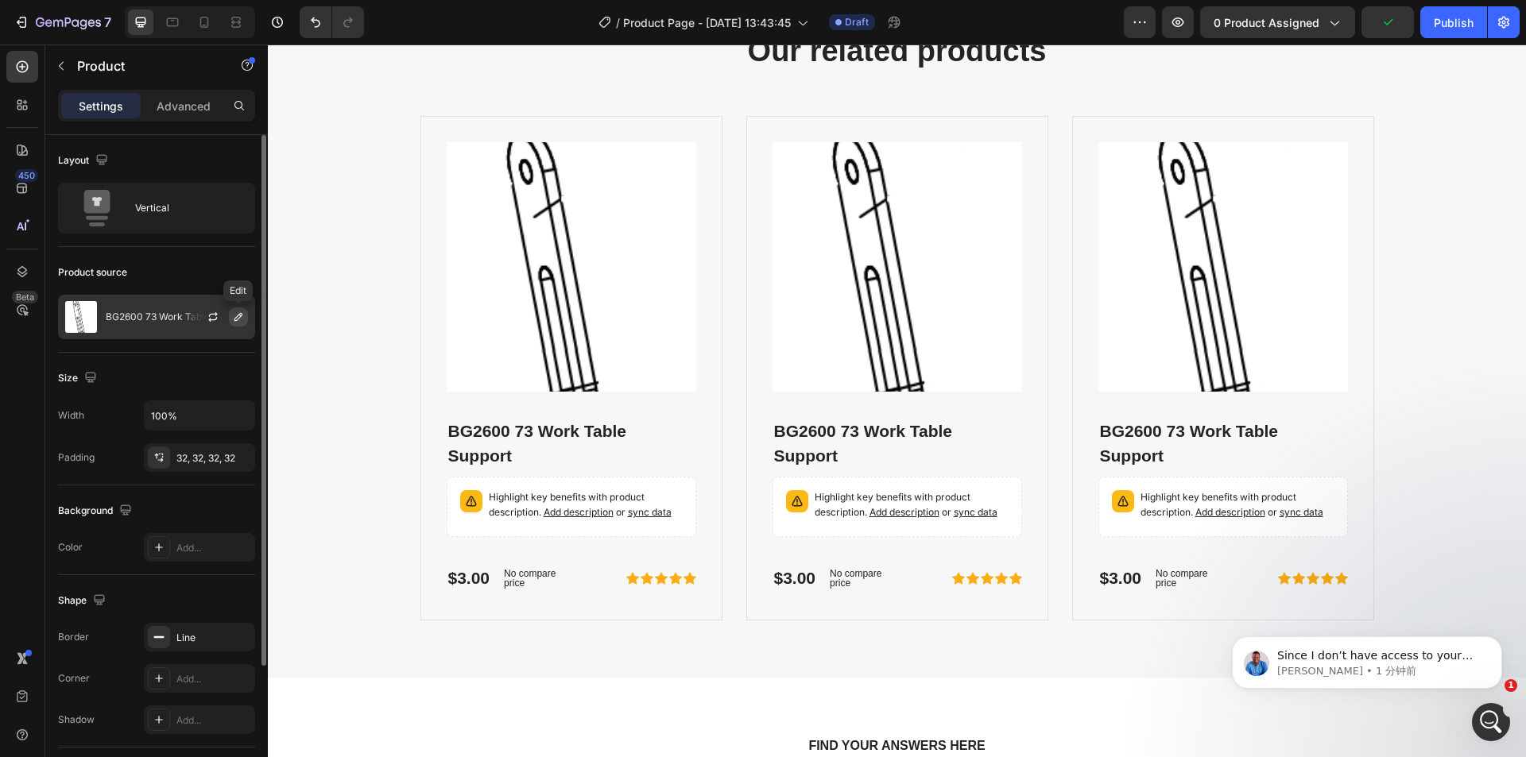
click at [238, 313] on icon "button" at bounding box center [238, 317] width 13 height 13
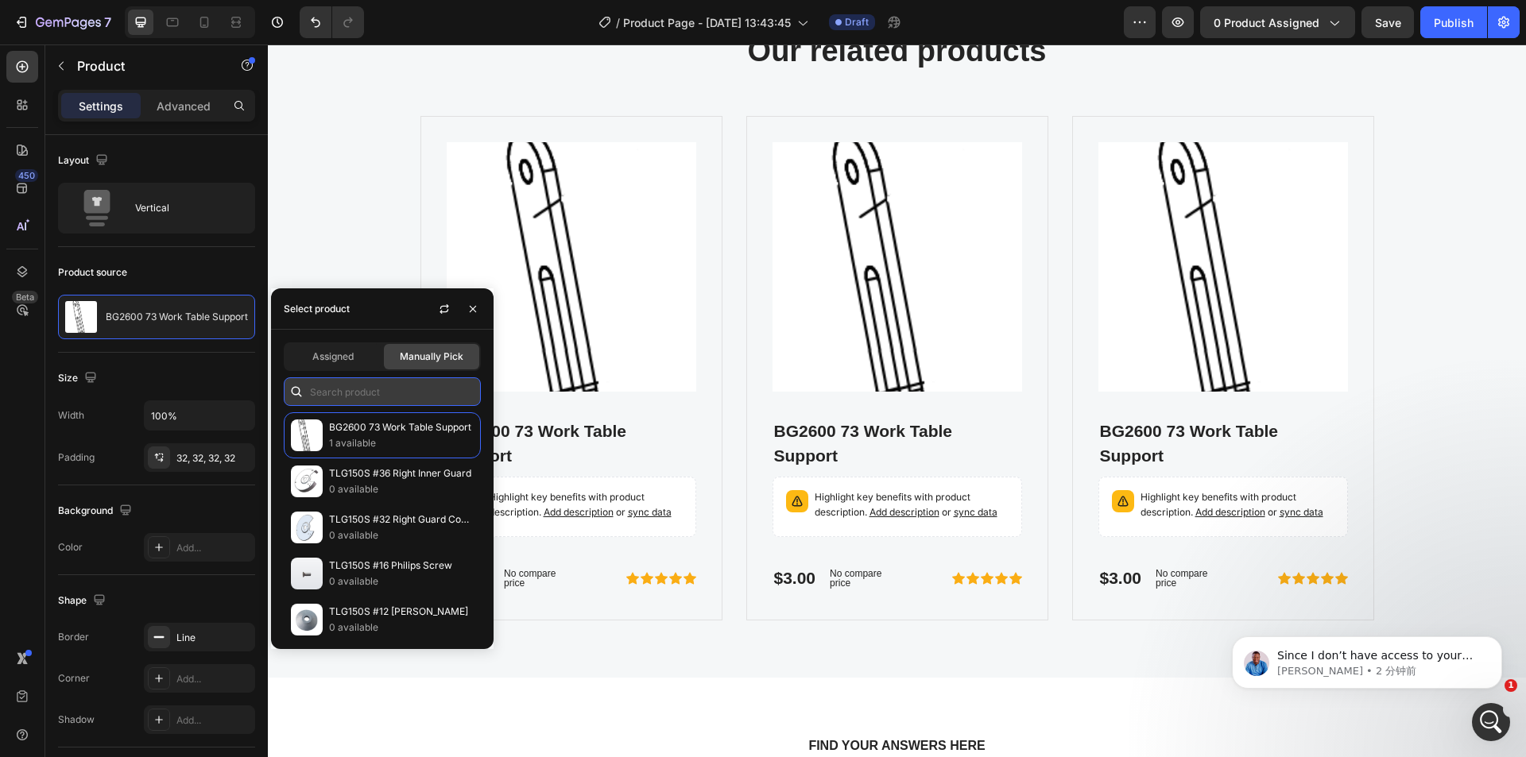
click at [329, 393] on input "text" at bounding box center [382, 392] width 197 height 29
paste input "BD4801a"
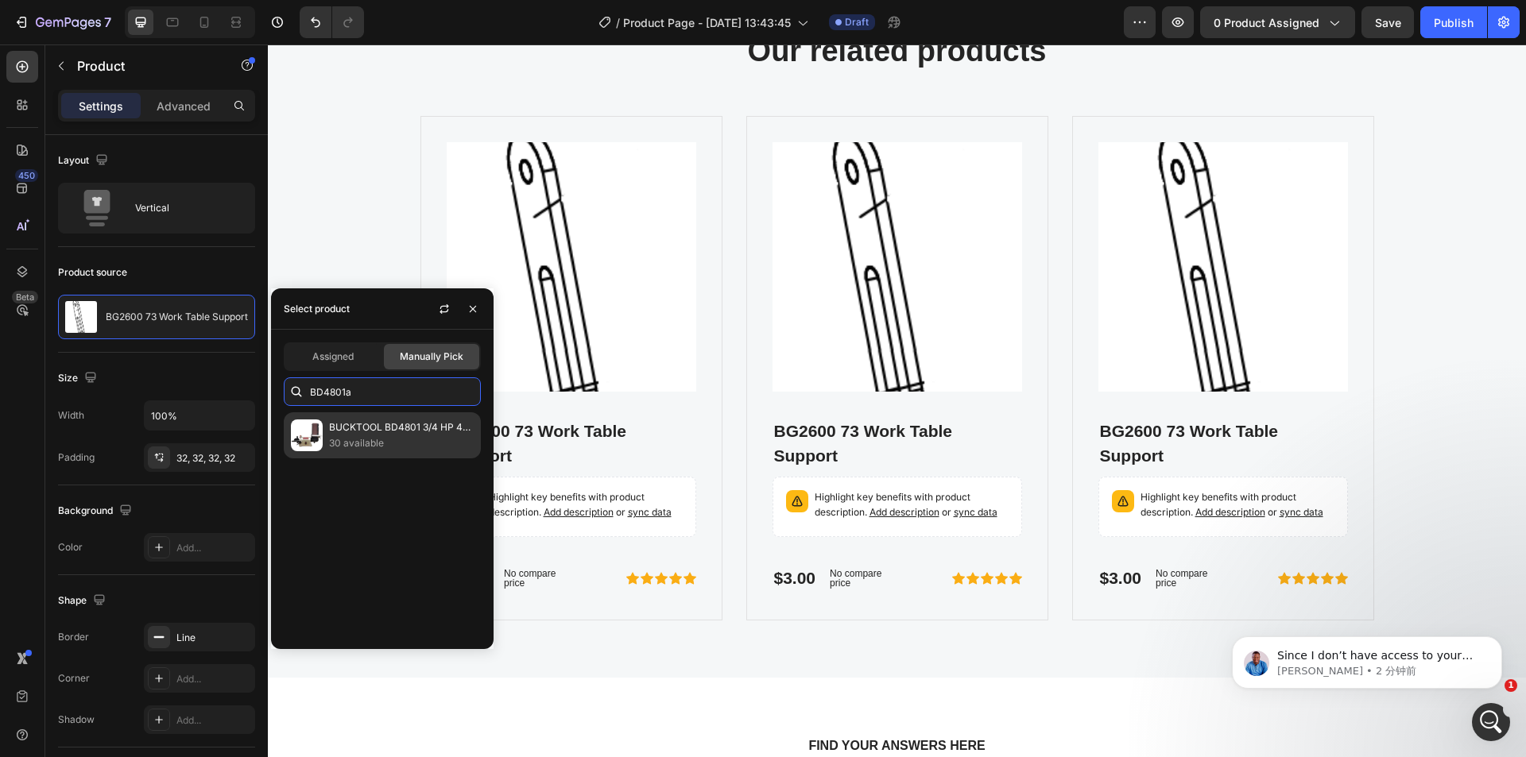
type input "BD4801a"
click at [390, 427] on p "BUCKTOOL BD4801 3/4 HP 4x36 inch & 8 inch Belt Disc Sander Combo | Direct-drive…" at bounding box center [401, 428] width 145 height 16
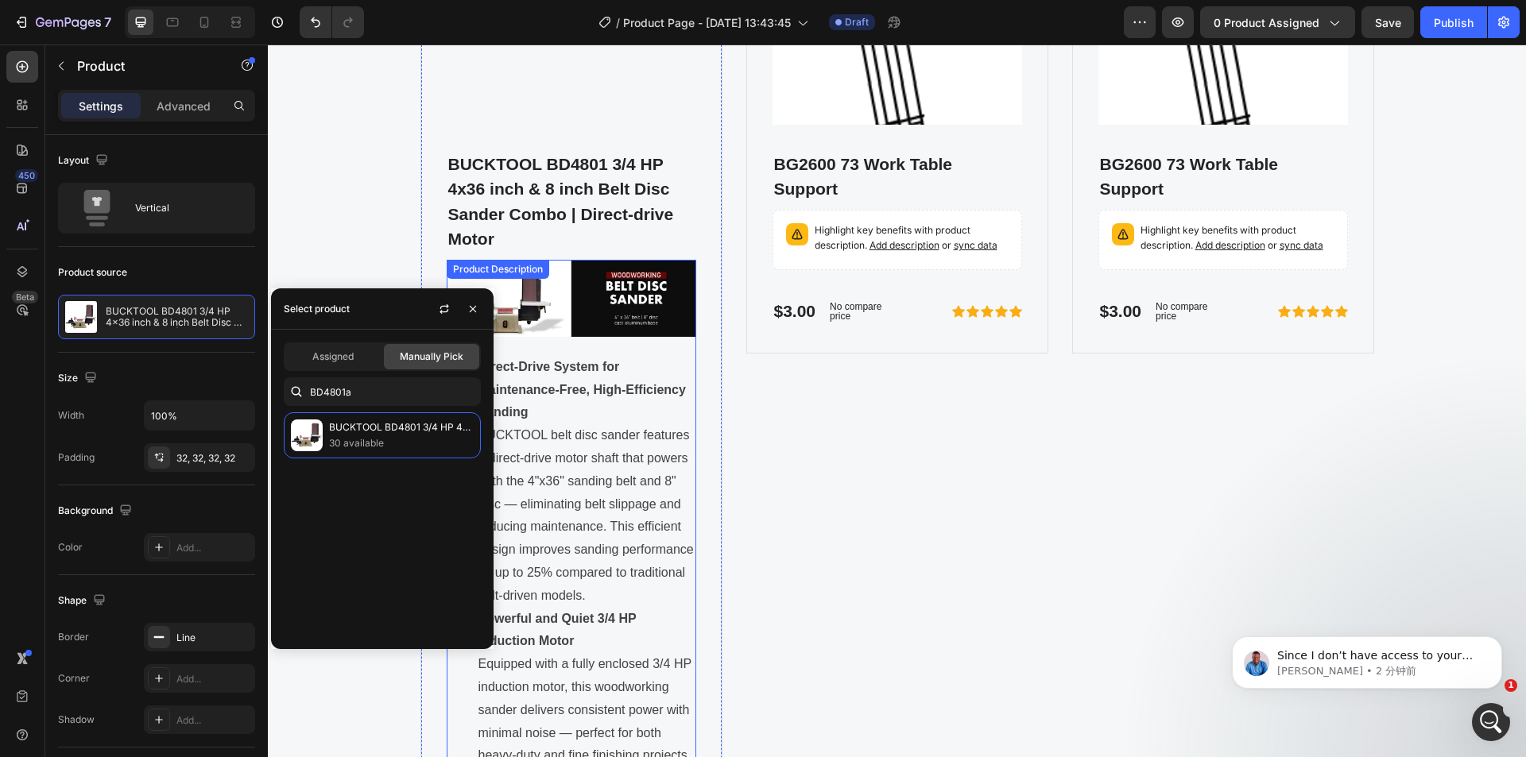
scroll to position [4762, 0]
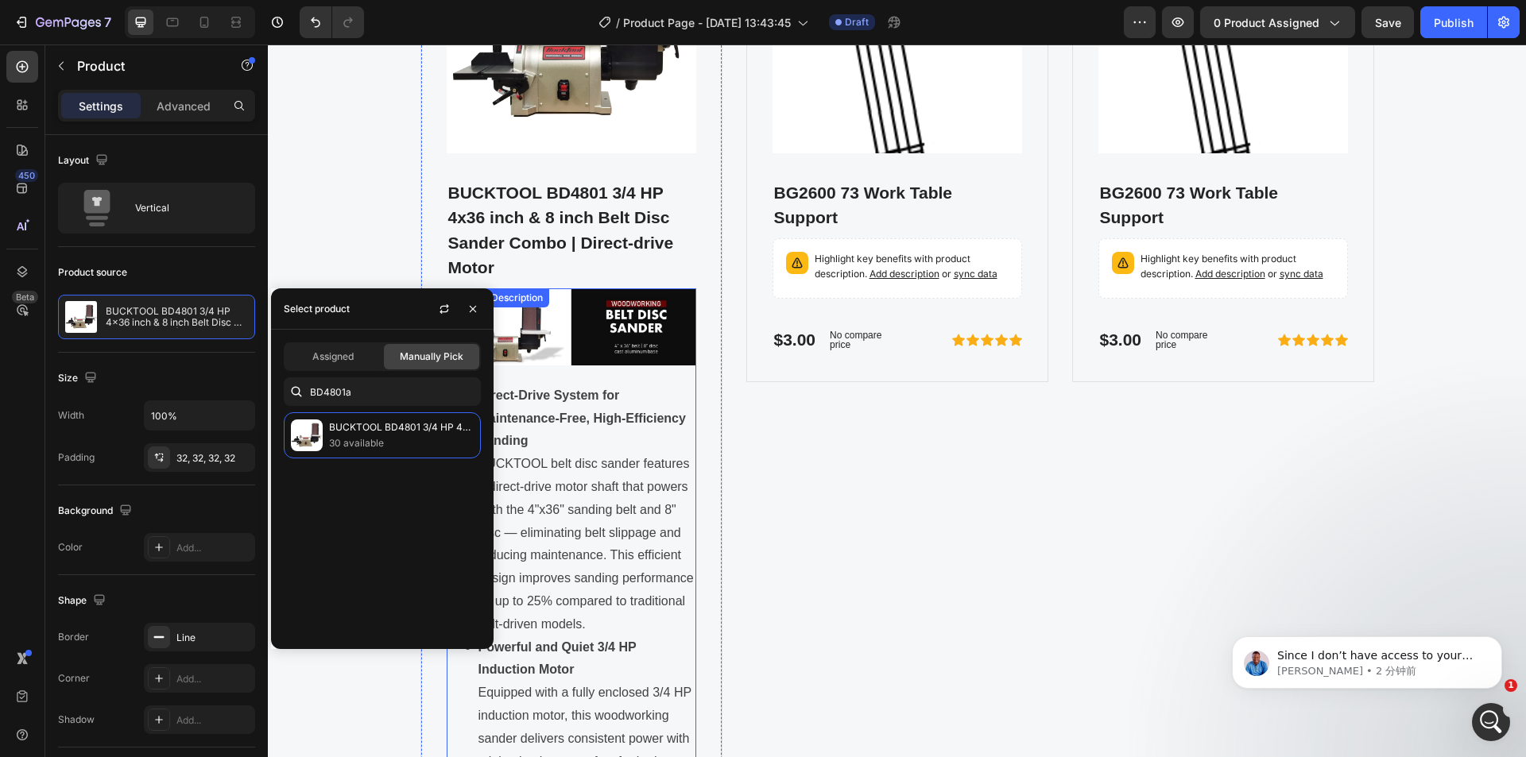
click at [602, 420] on strong "Direct-Drive System for Maintenance-Free, High-Efficiency Sanding" at bounding box center [581, 419] width 207 height 60
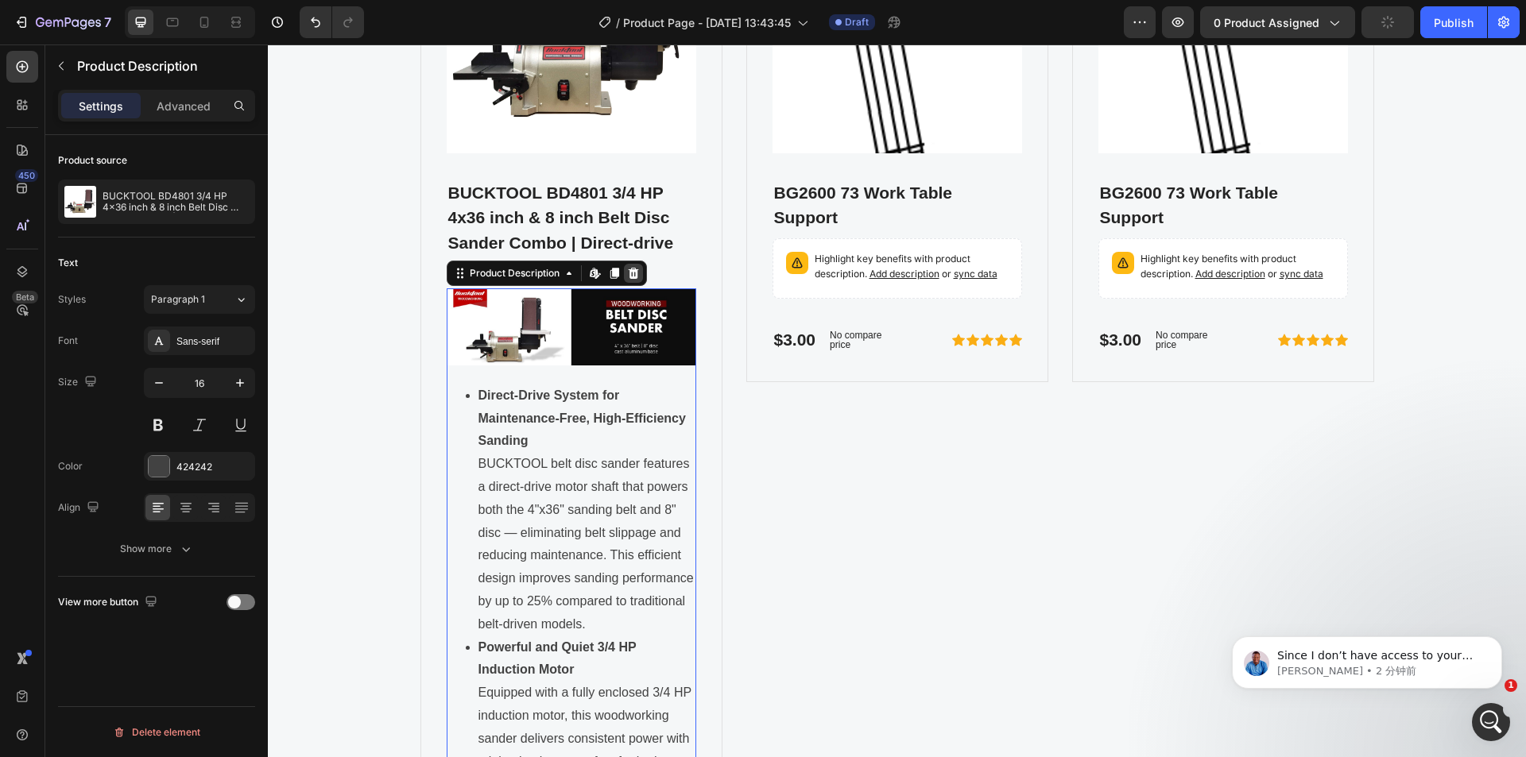
click at [627, 272] on icon at bounding box center [633, 273] width 13 height 13
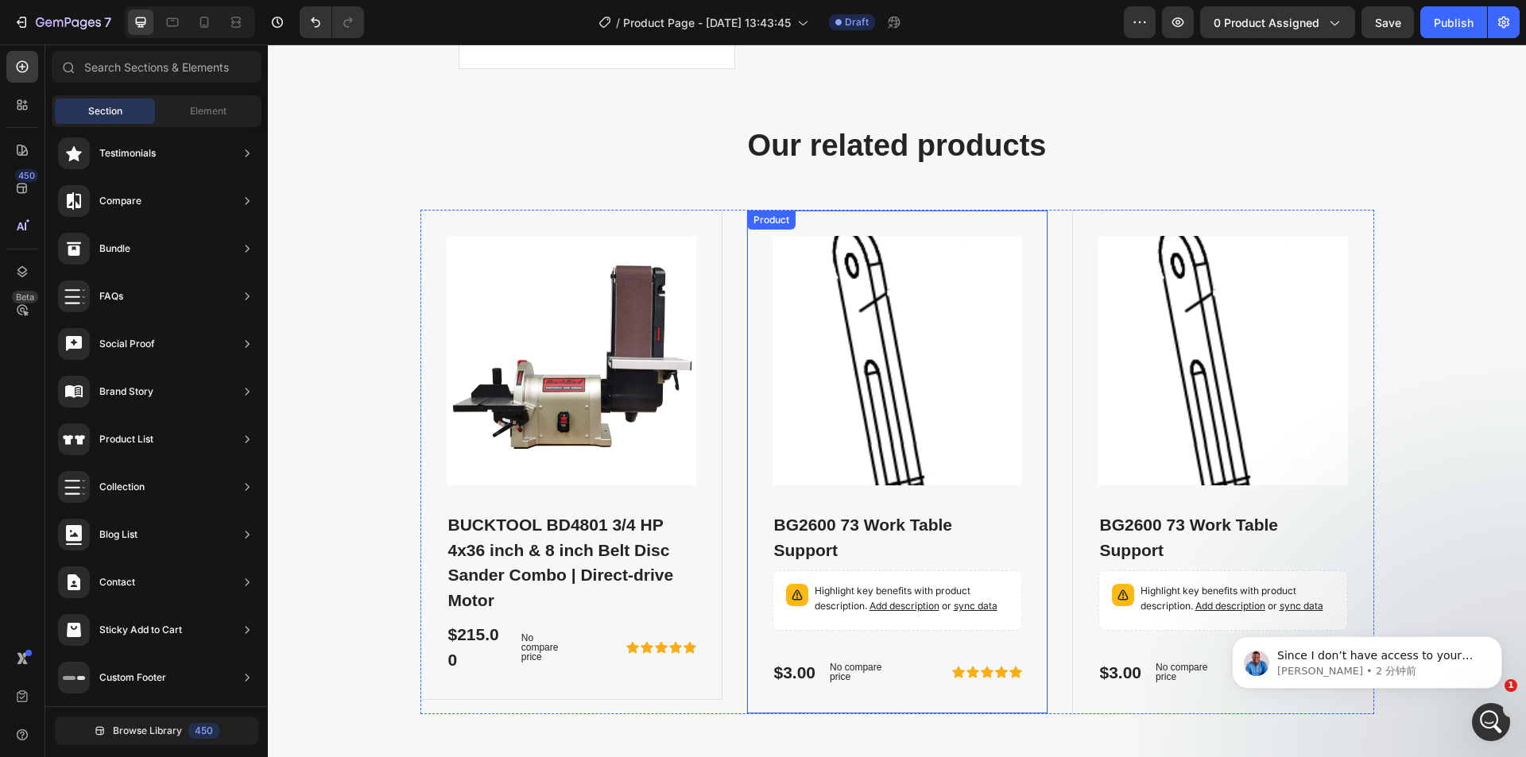
scroll to position [4603, 0]
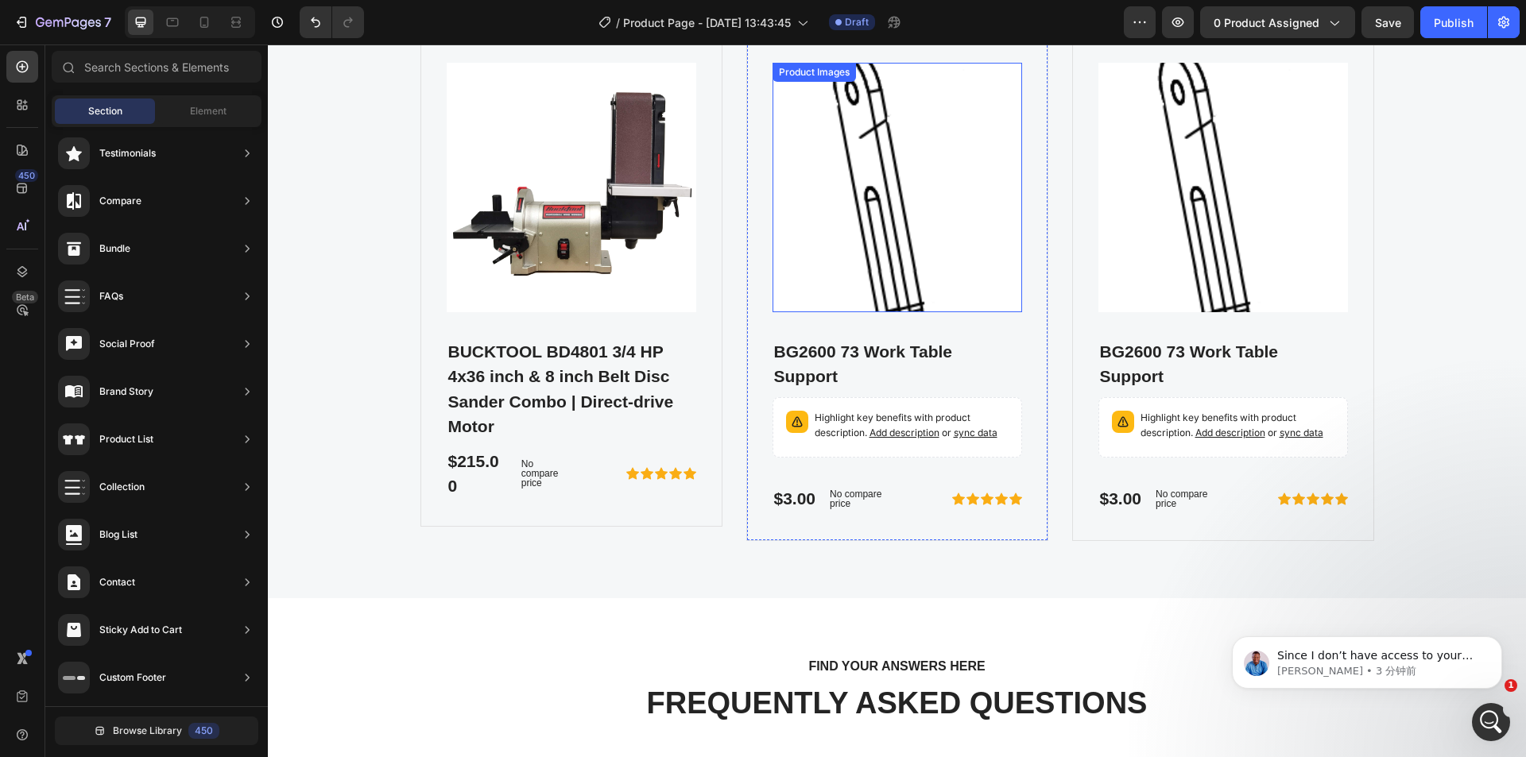
click at [874, 200] on img at bounding box center [898, 188] width 250 height 250
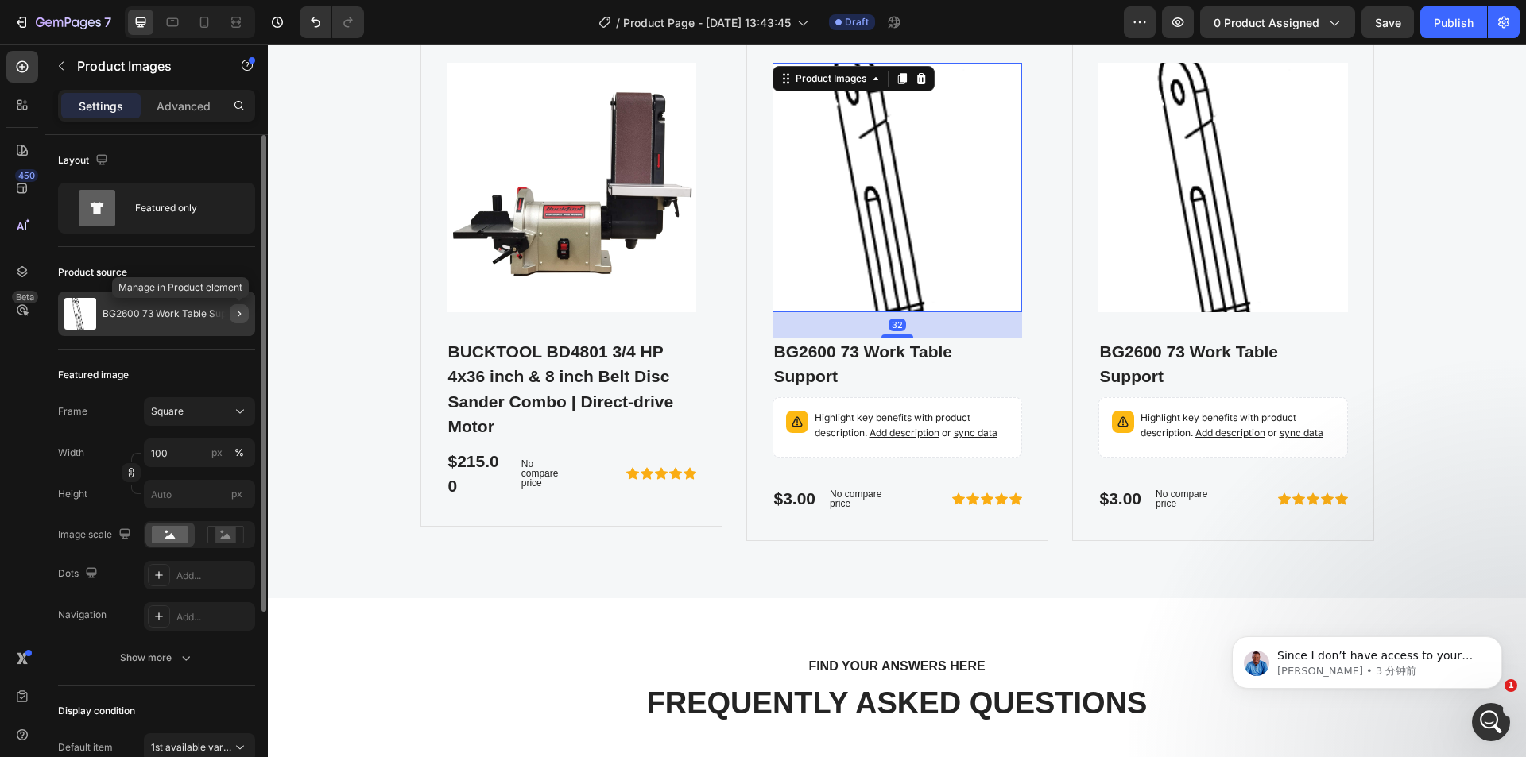
click at [239, 315] on icon "button" at bounding box center [239, 314] width 3 height 6
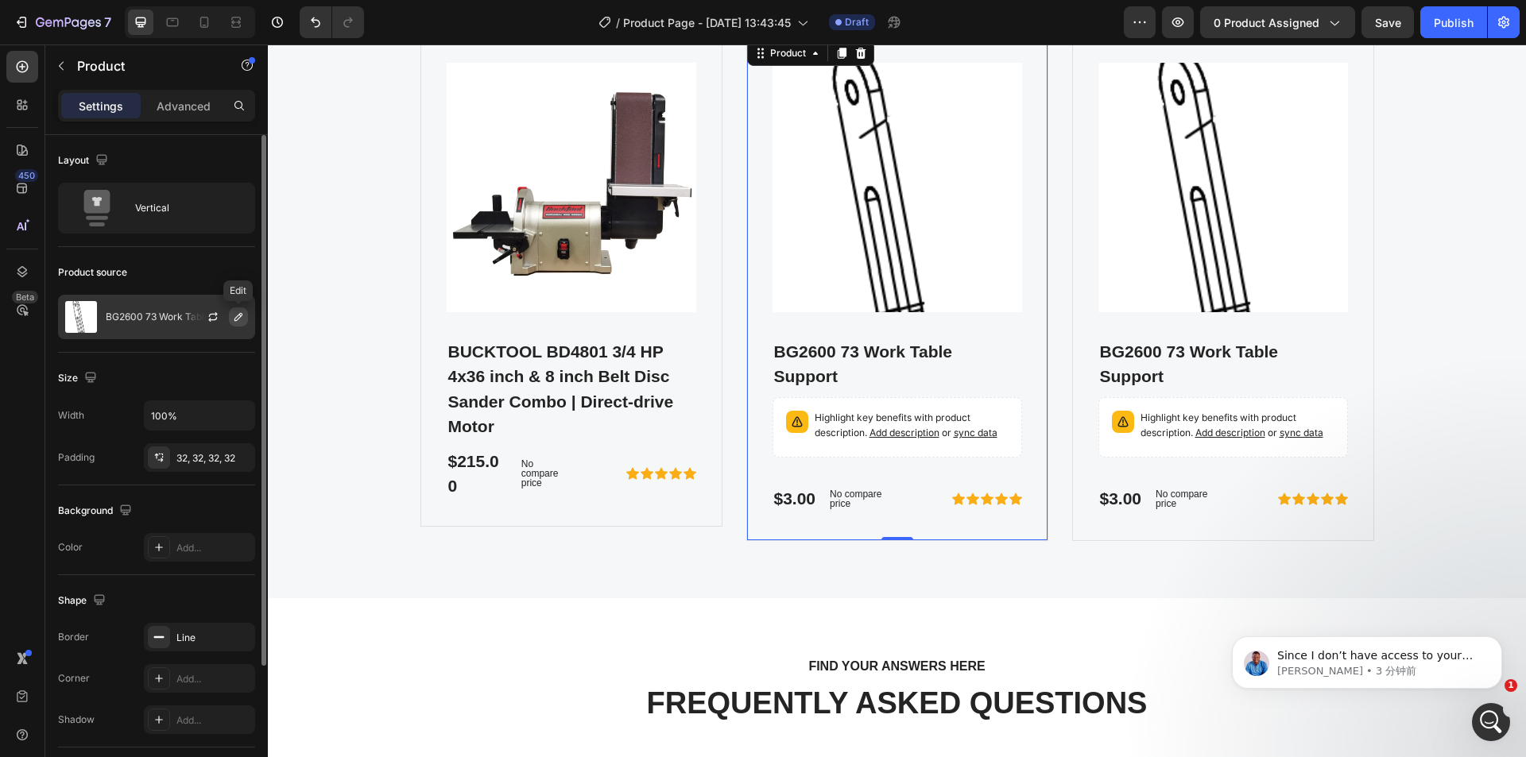
click at [237, 318] on icon "button" at bounding box center [238, 317] width 13 height 13
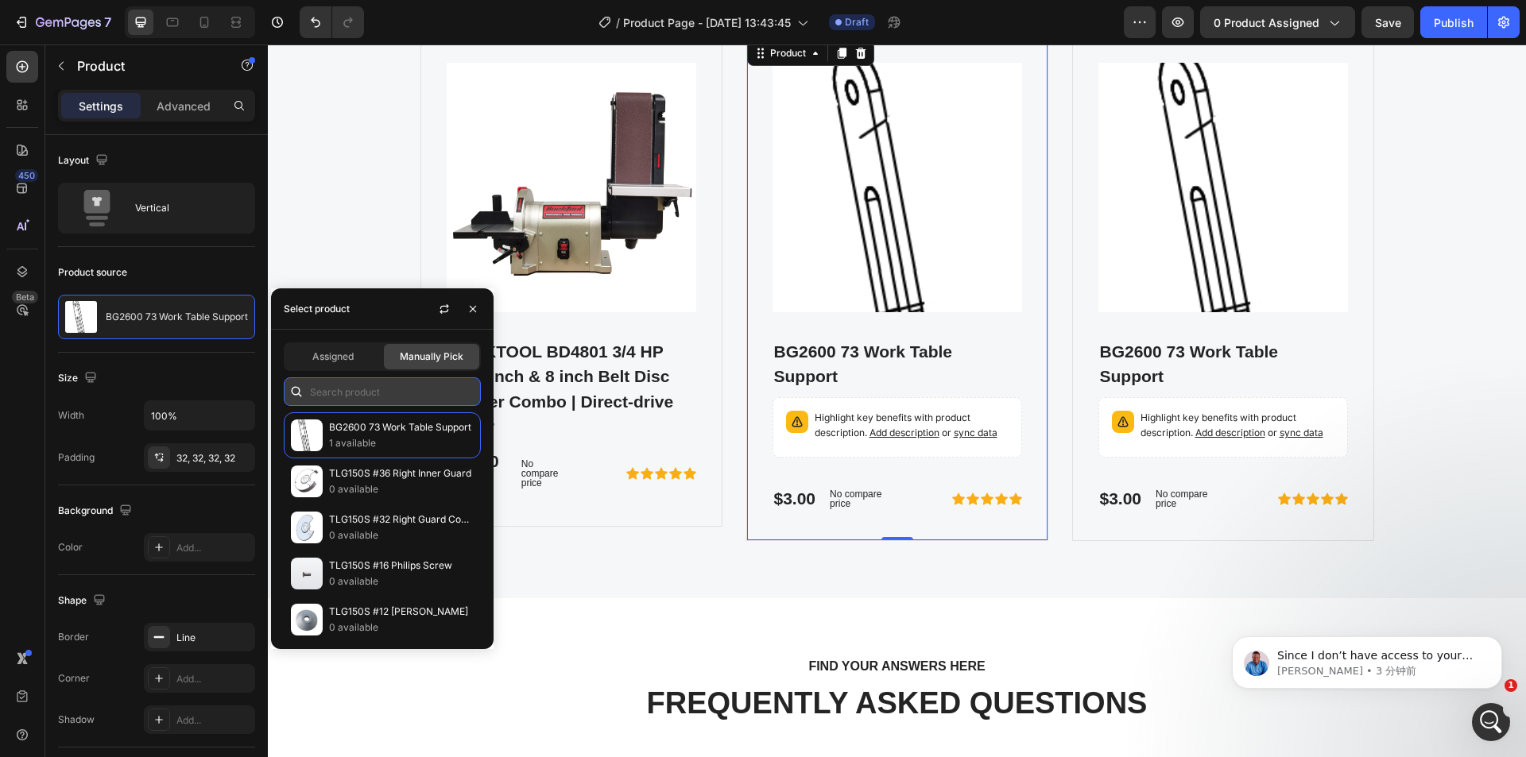
click at [360, 394] on input "text" at bounding box center [382, 392] width 197 height 29
paste input "BD4801-M"
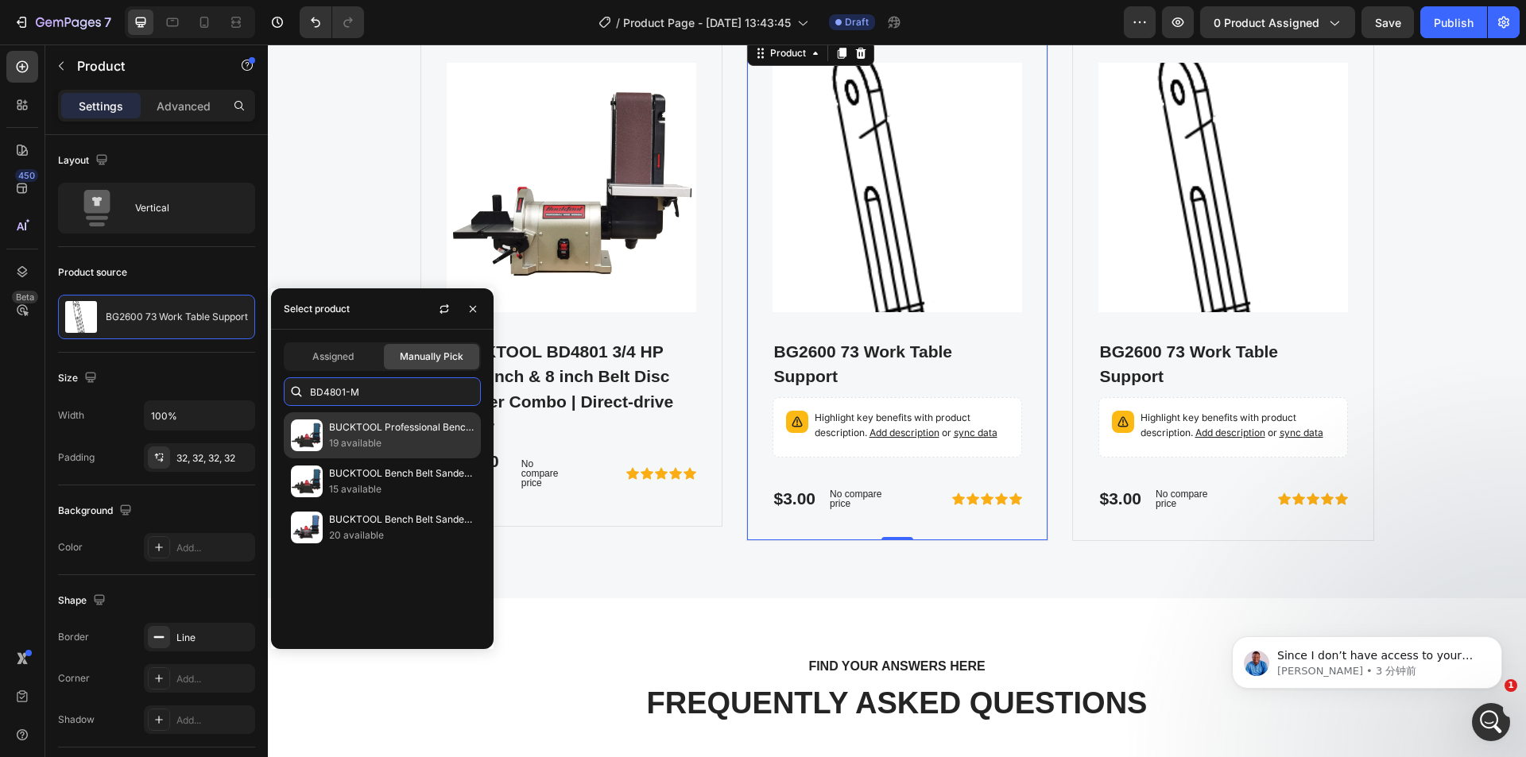
type input "BD4801-M"
click at [382, 436] on p "19 available" at bounding box center [401, 444] width 145 height 16
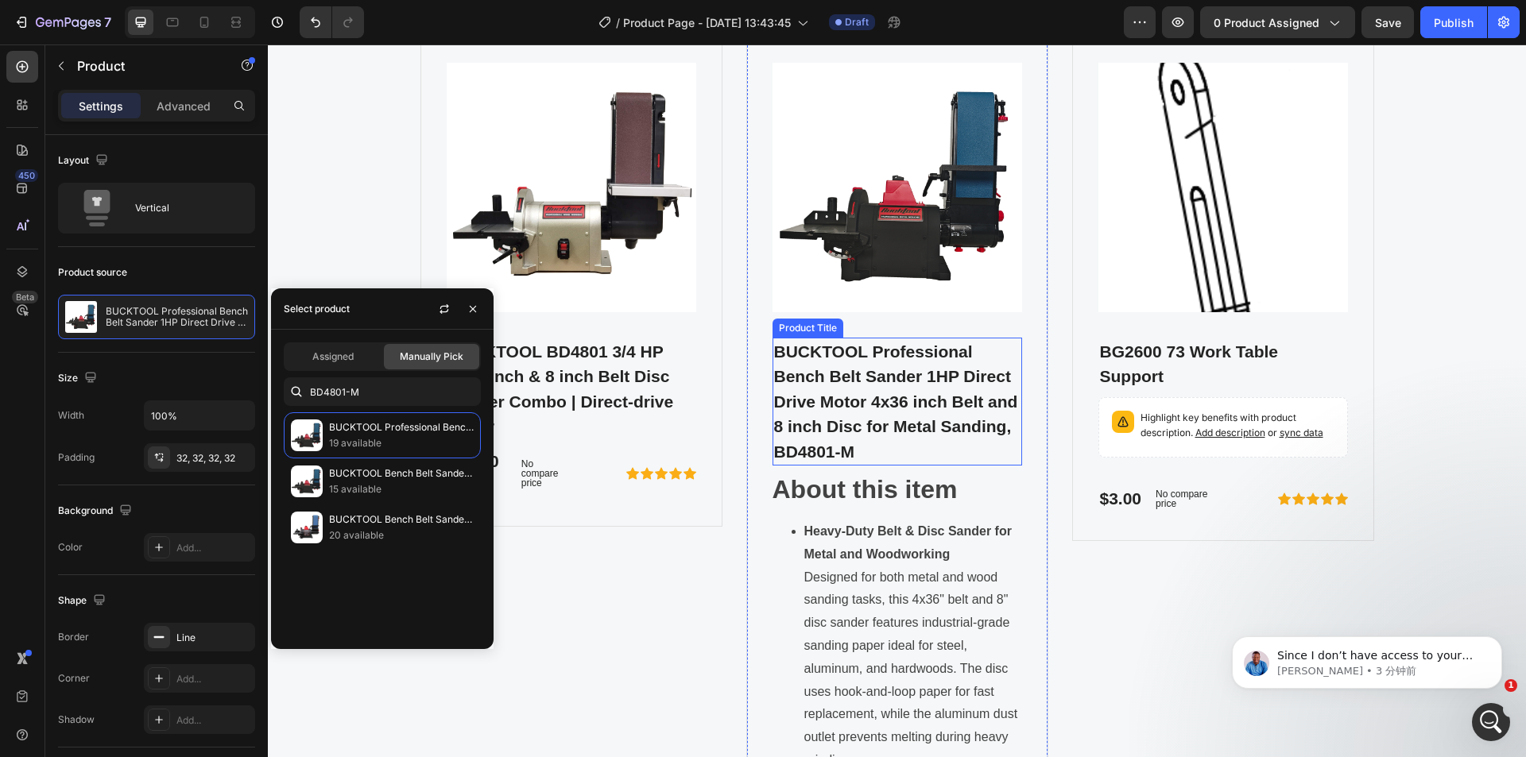
click at [889, 357] on h2 "BUCKTOOL Professional Bench Belt Sander 1HP Direct Drive Motor 4x36 inch Belt a…" at bounding box center [898, 402] width 250 height 129
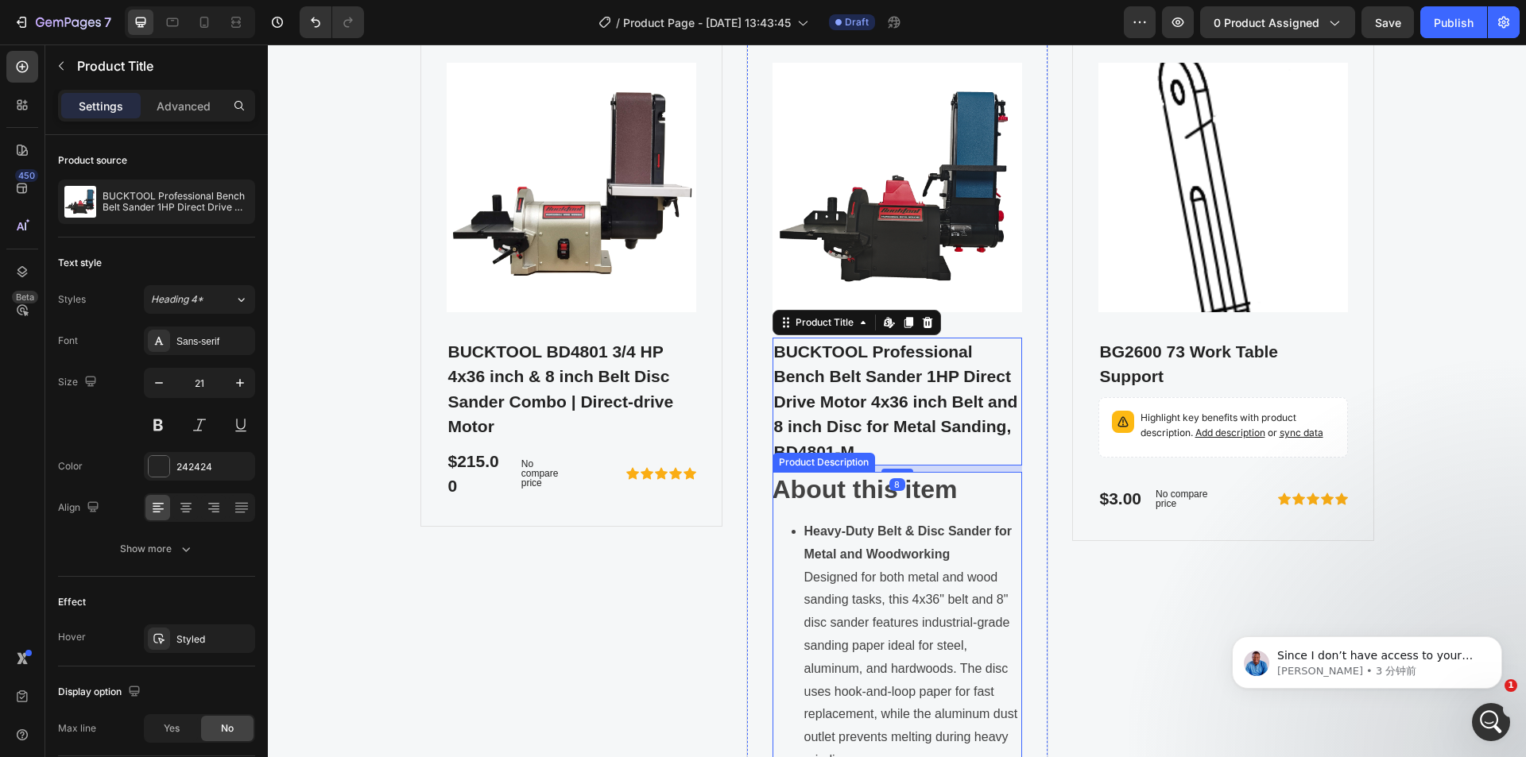
click at [854, 494] on h1 "About this item" at bounding box center [865, 489] width 185 height 29
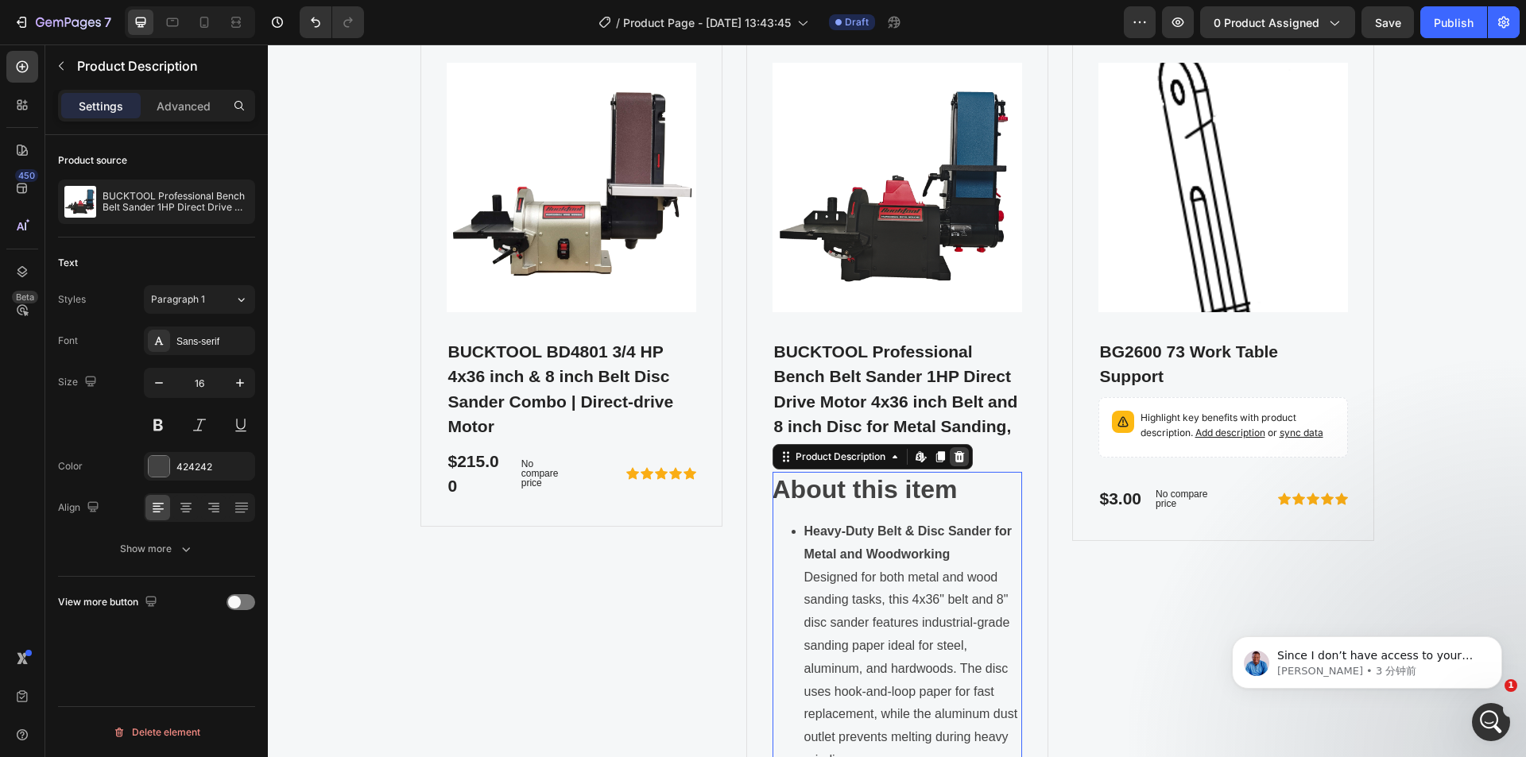
click at [957, 463] on icon at bounding box center [959, 456] width 10 height 11
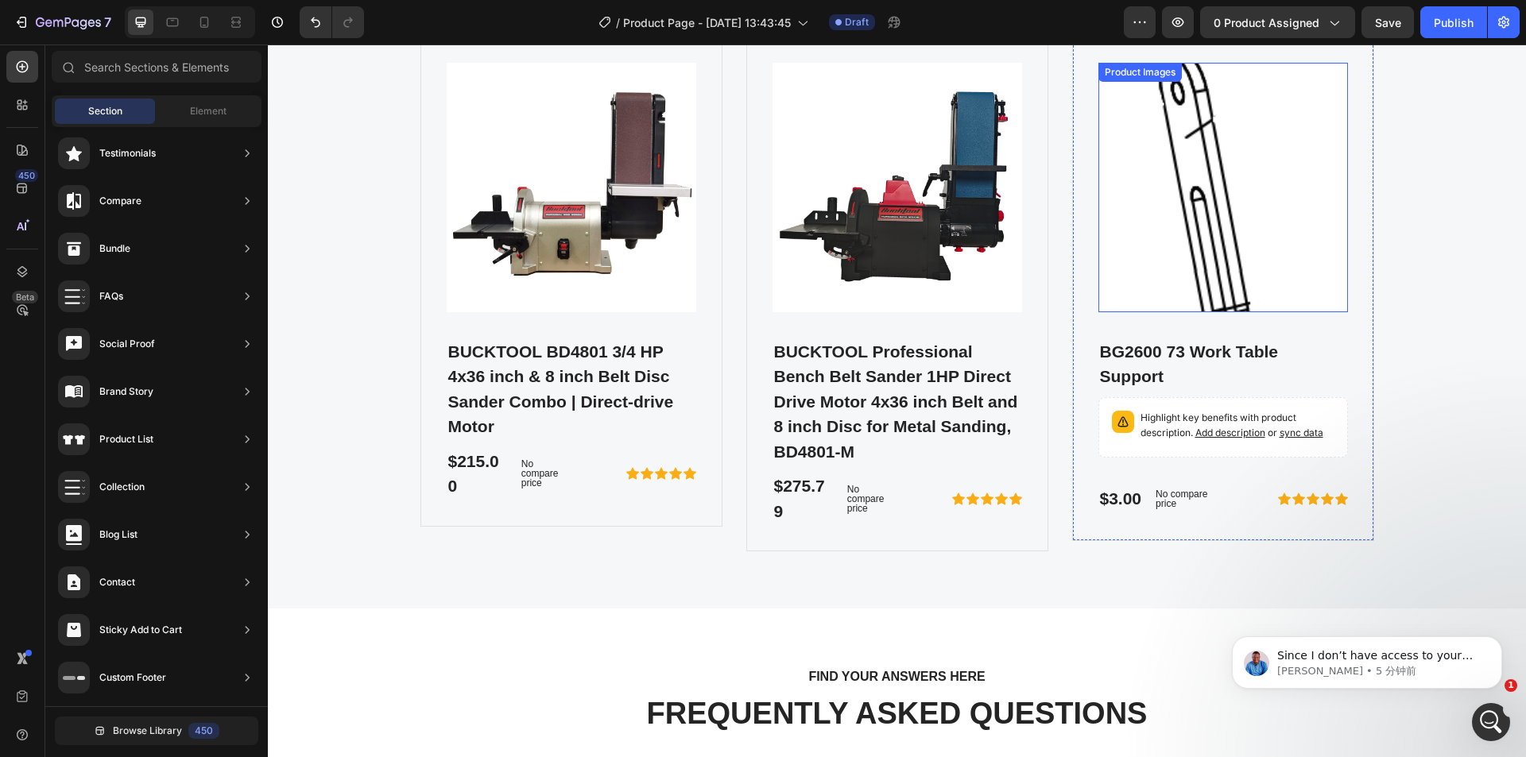
click at [1124, 115] on img at bounding box center [1223, 188] width 250 height 250
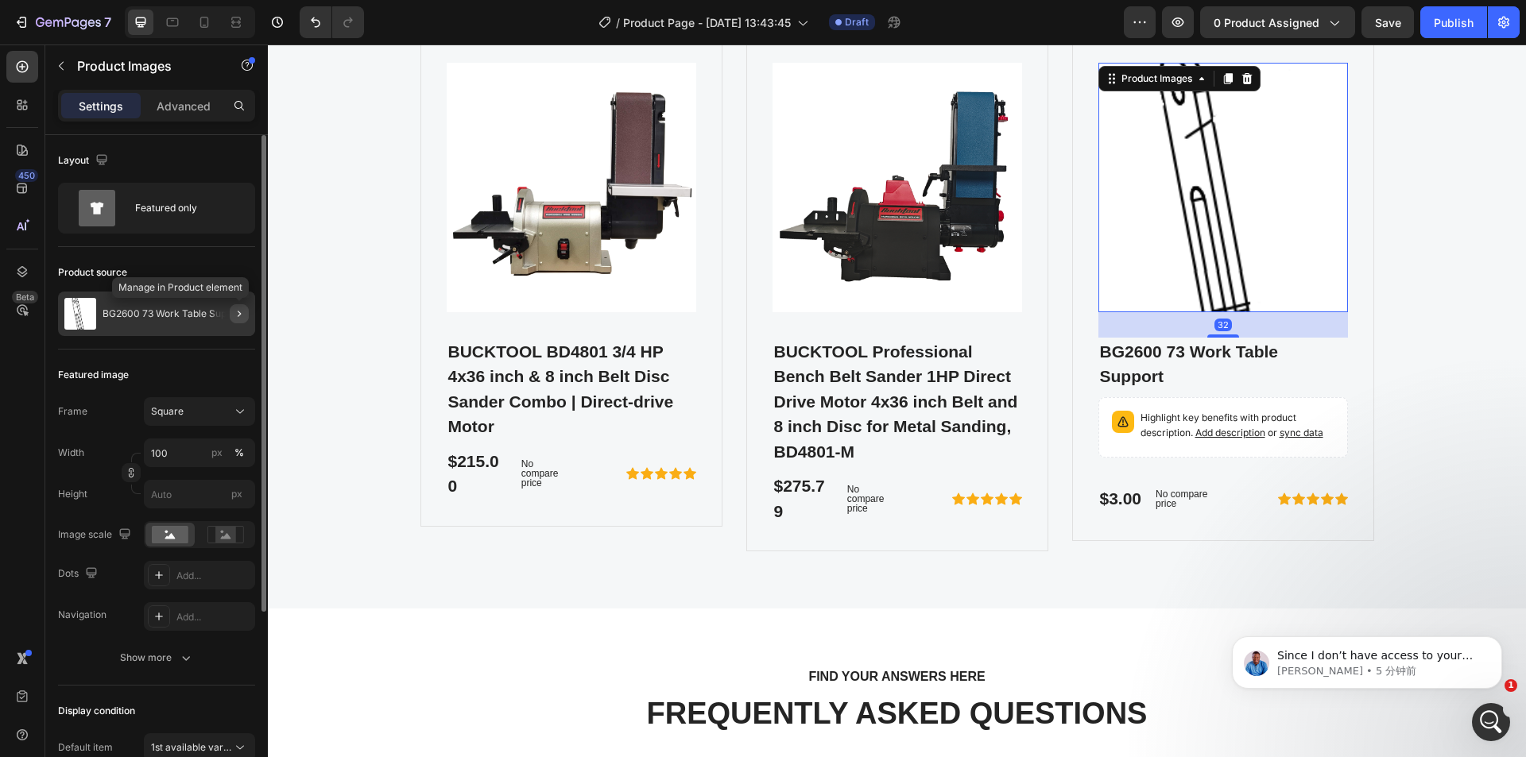
click at [237, 313] on icon "button" at bounding box center [239, 314] width 13 height 13
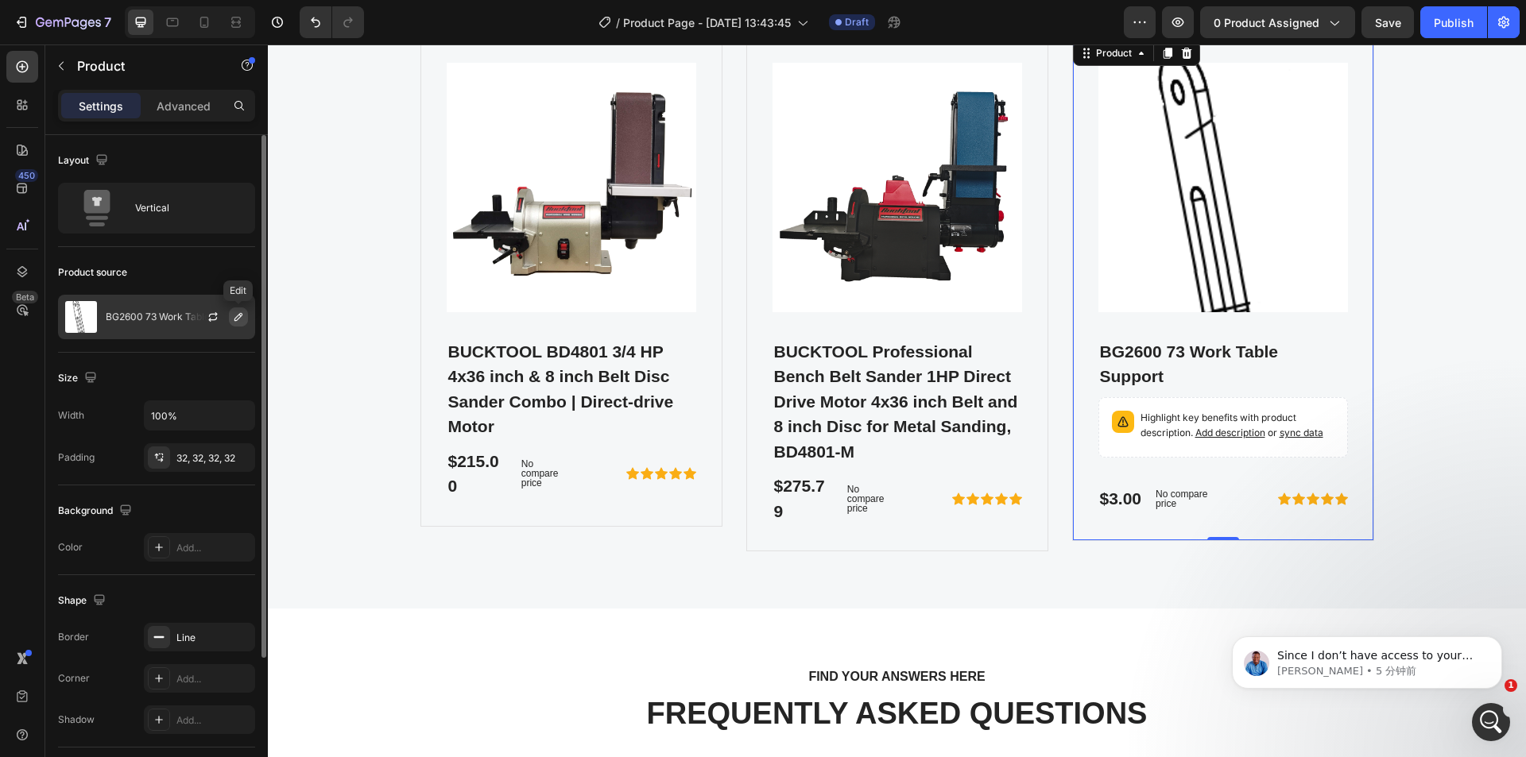
click at [240, 313] on icon "button" at bounding box center [238, 317] width 13 height 13
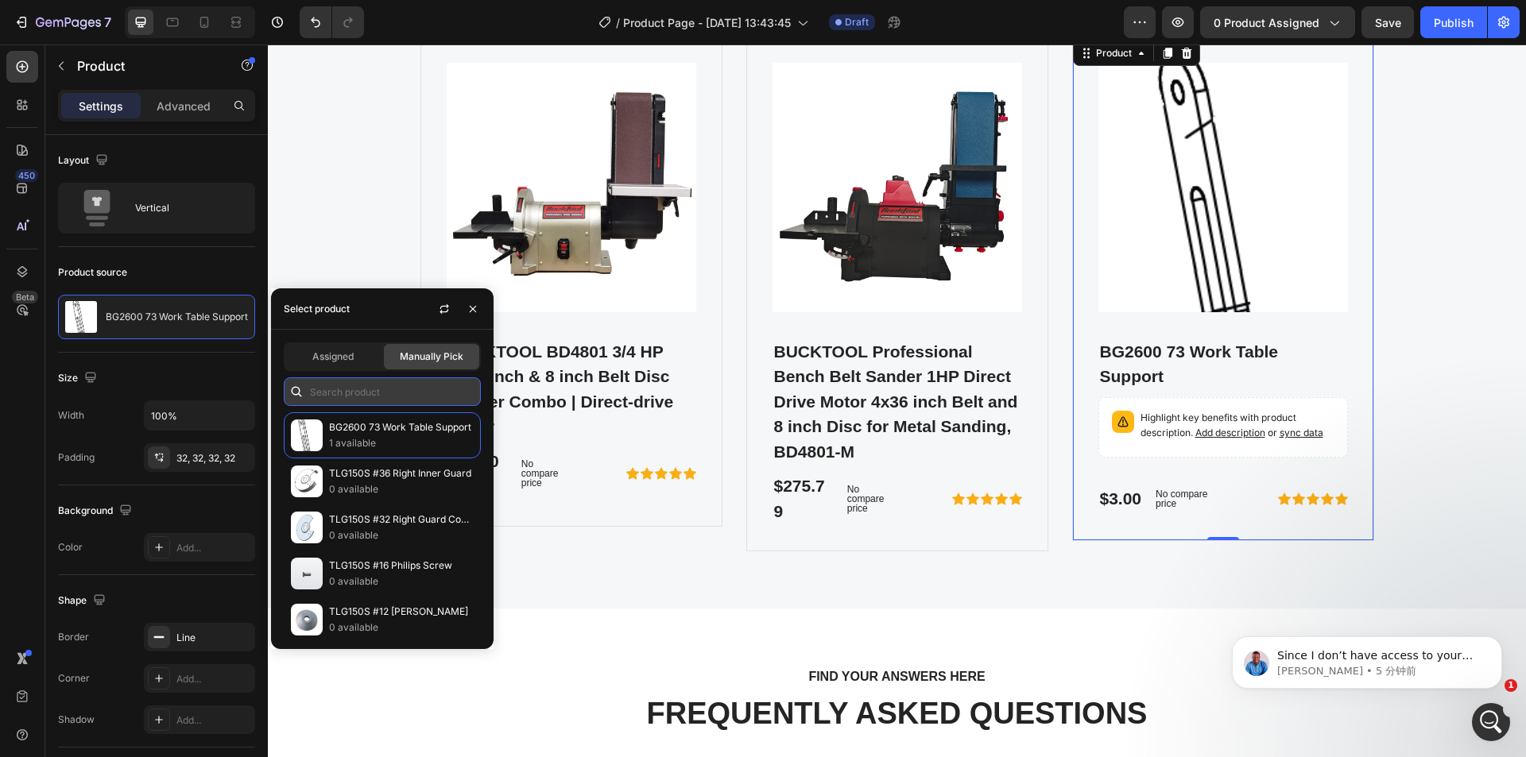
click at [348, 385] on input "text" at bounding box center [382, 392] width 197 height 29
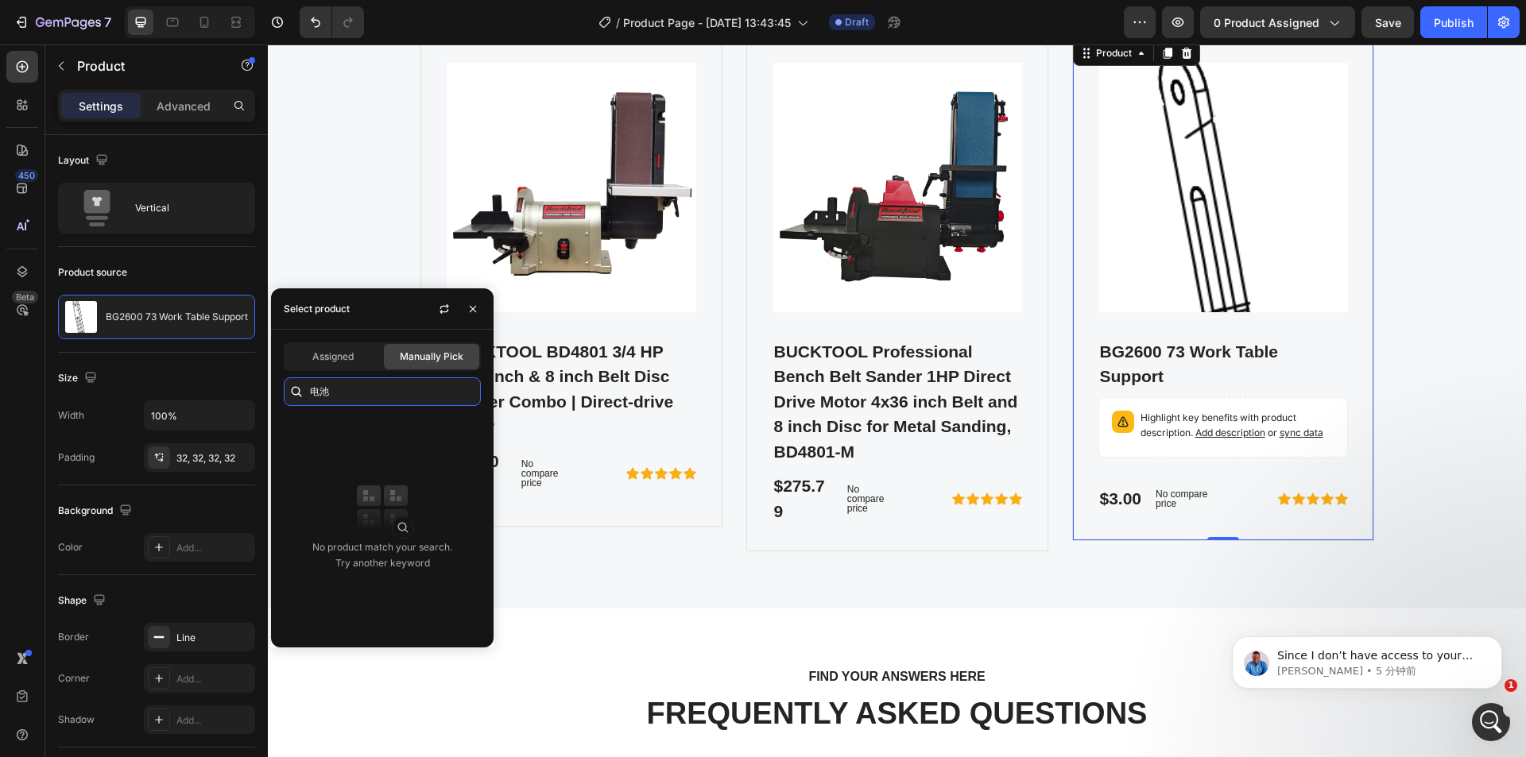
type input "电"
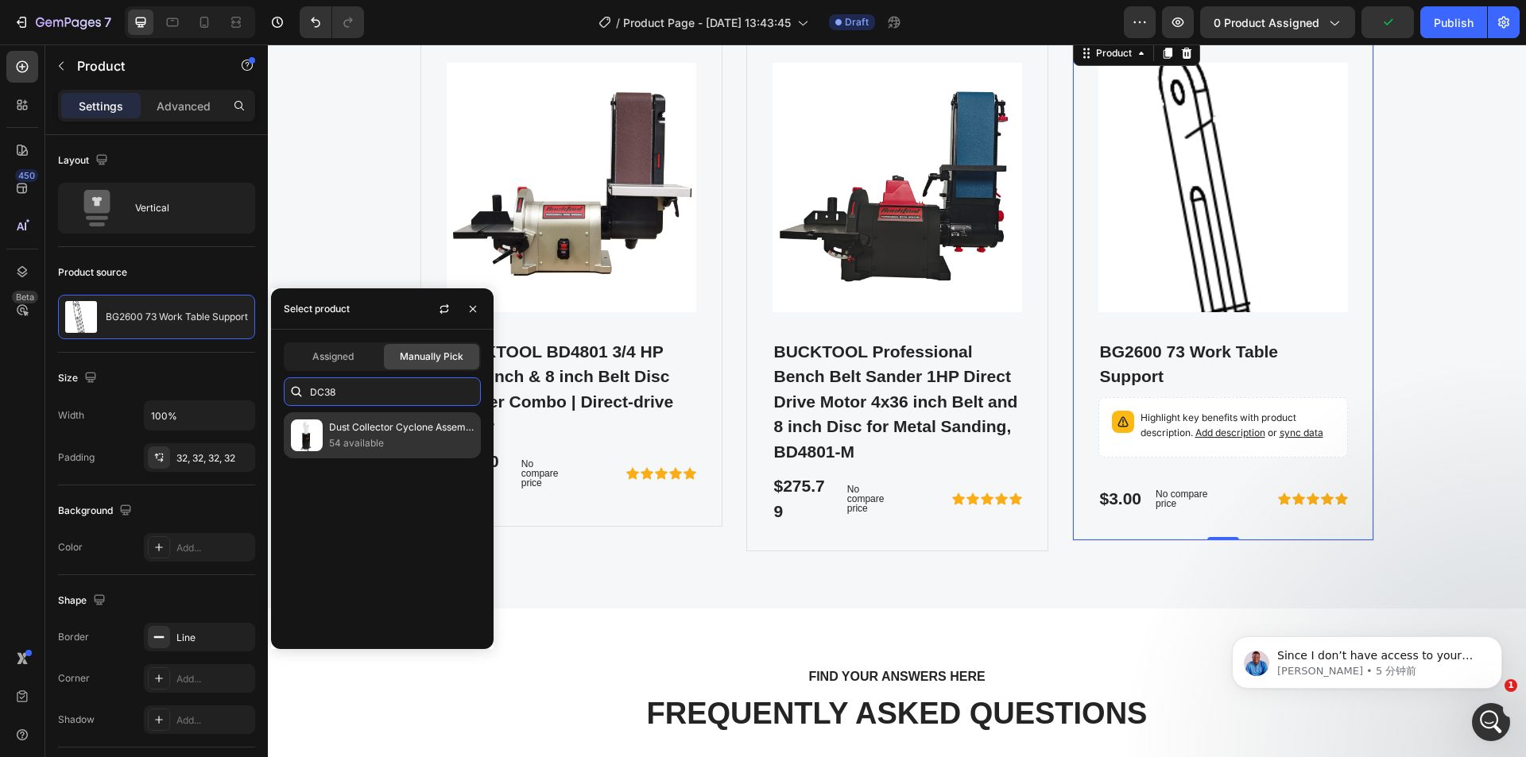
type input "DC38"
click at [343, 425] on p "Dust Collector Cyclone Assembly DC38" at bounding box center [401, 428] width 145 height 16
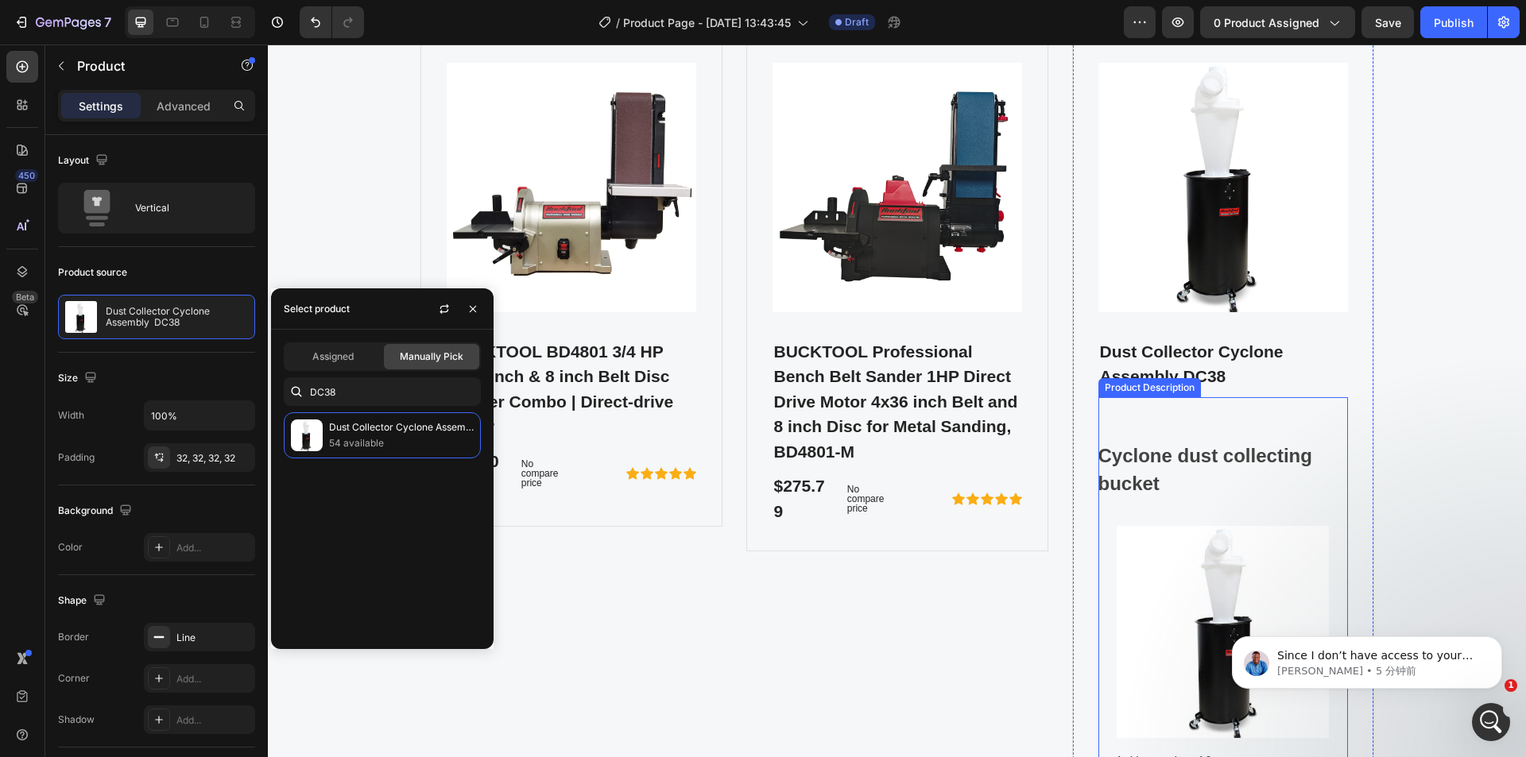
click at [1207, 452] on strong "Cyclone dust collecting bucket" at bounding box center [1205, 469] width 214 height 49
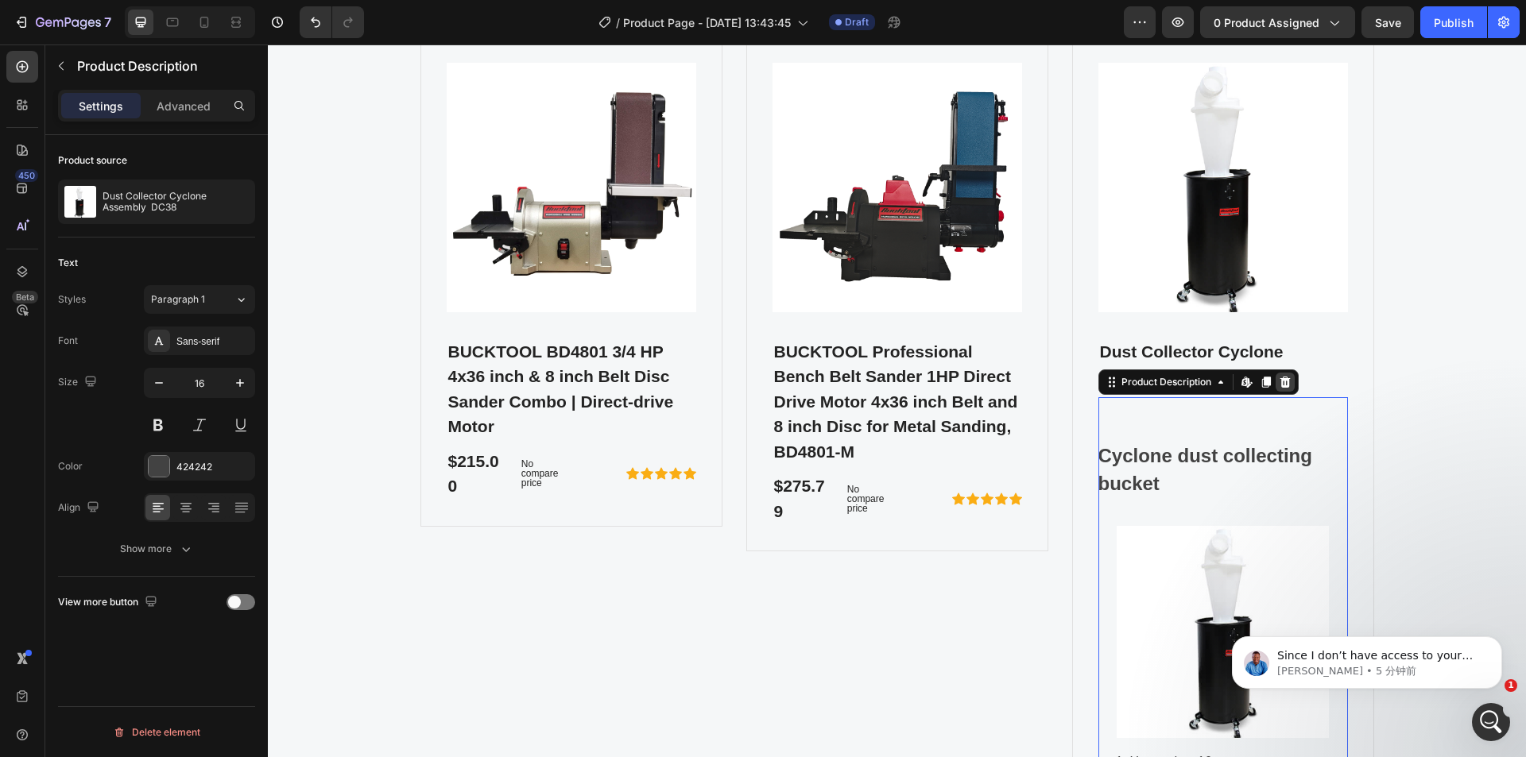
click at [1285, 383] on icon at bounding box center [1285, 382] width 13 height 13
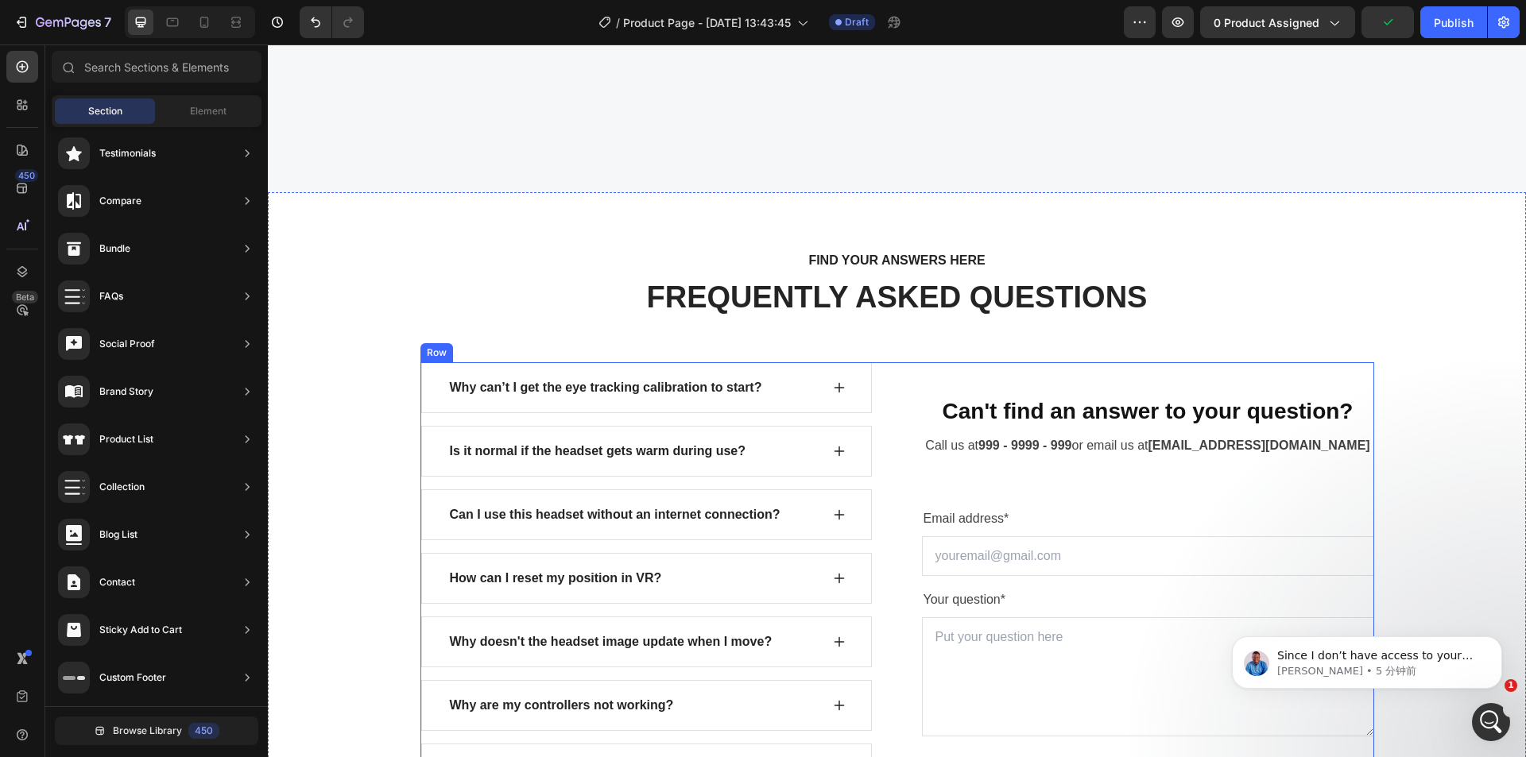
scroll to position [5239, 0]
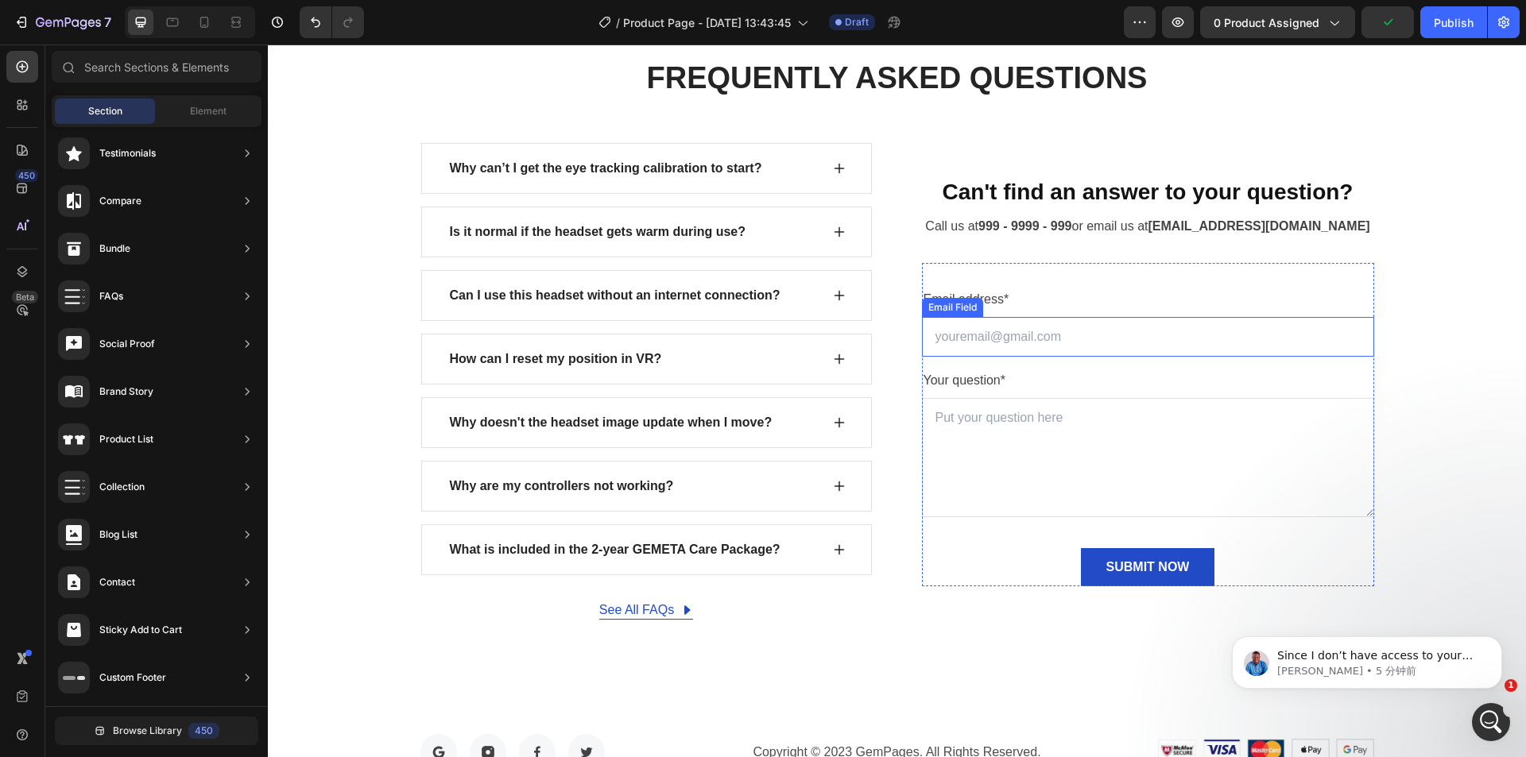
click at [982, 343] on input "email" at bounding box center [1148, 337] width 452 height 40
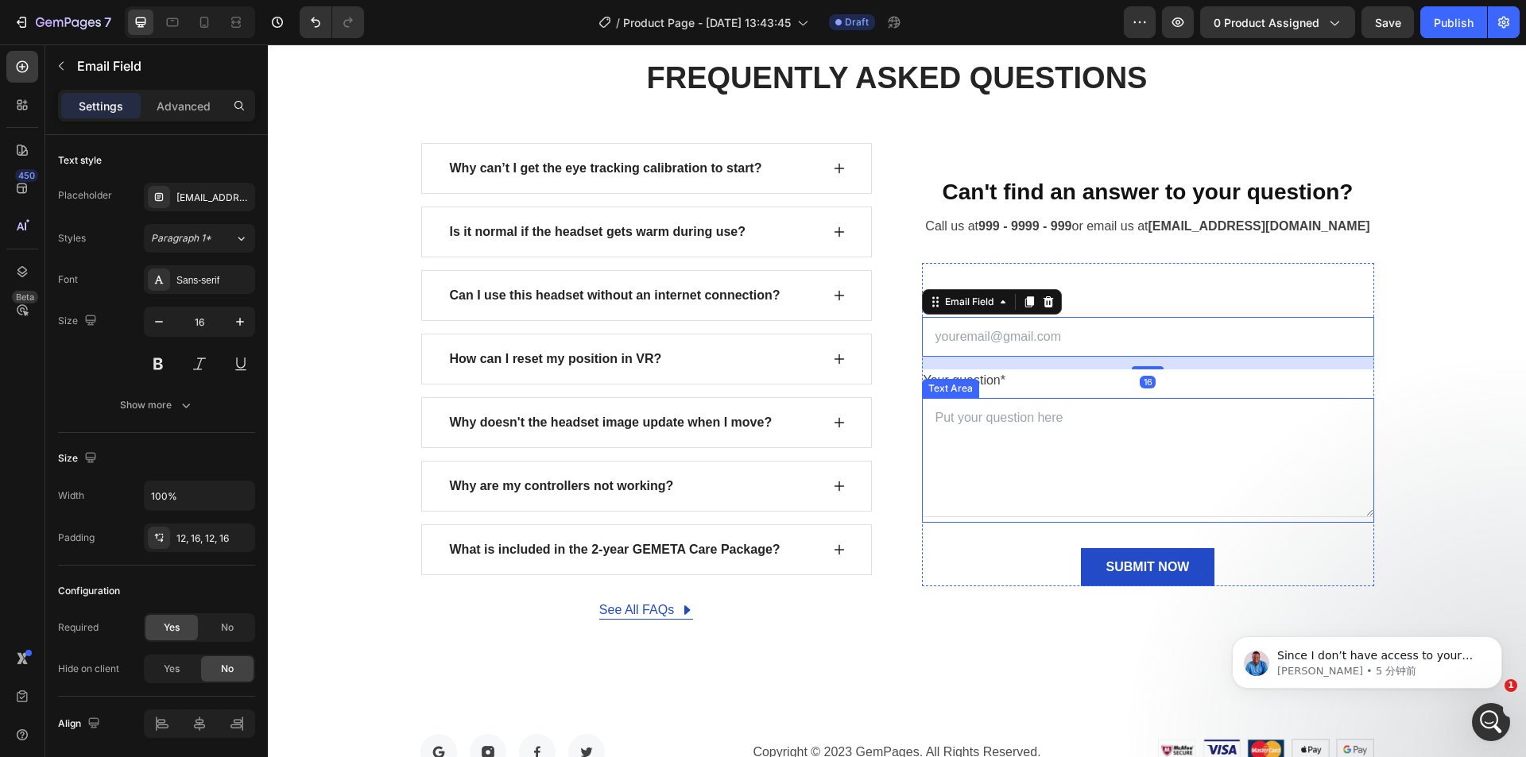
click at [977, 423] on textarea at bounding box center [1148, 457] width 452 height 119
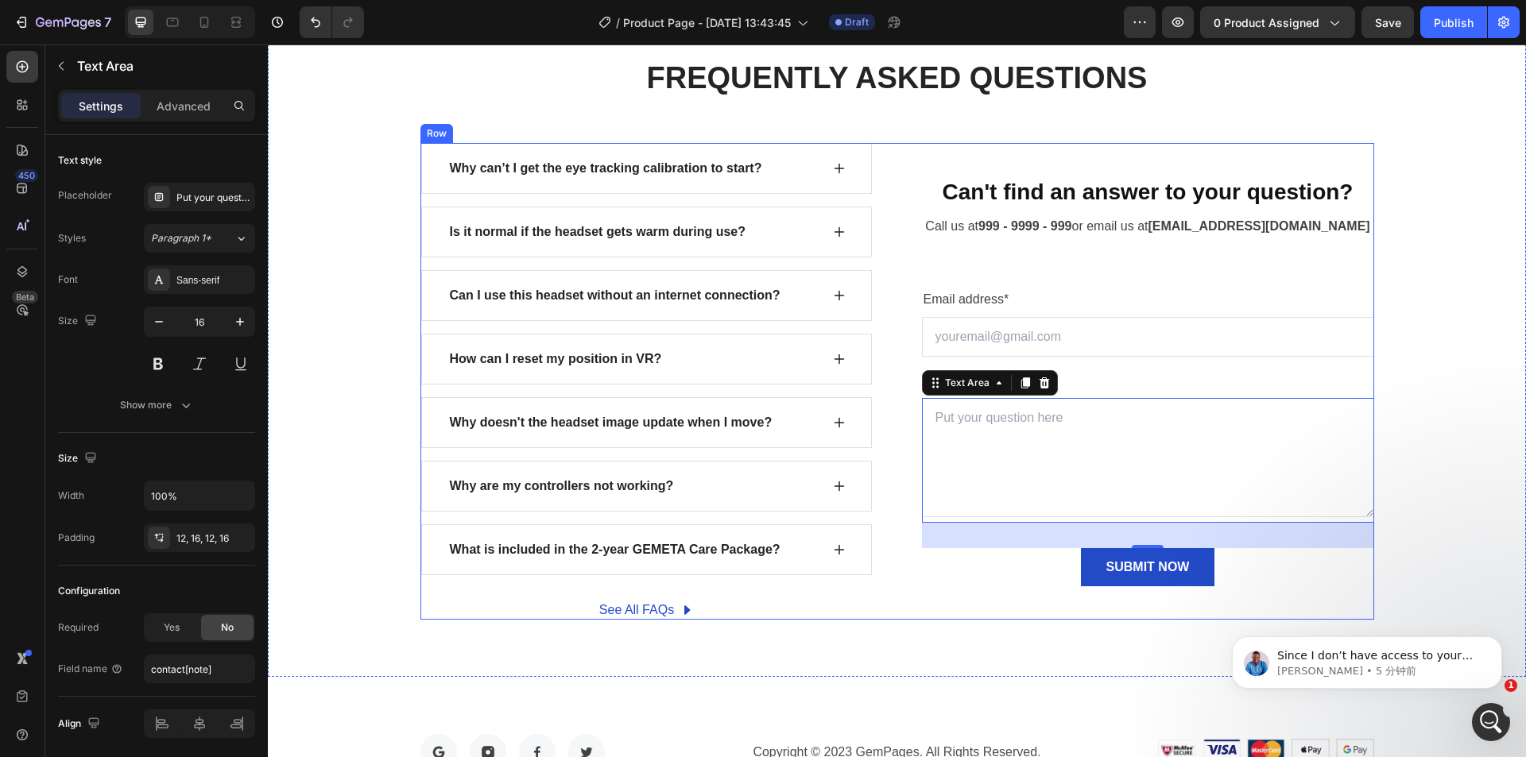
click at [936, 155] on div "Can't find an answer to your question? Heading Call us at 999 - 9999 - 999 or e…" at bounding box center [1148, 381] width 452 height 477
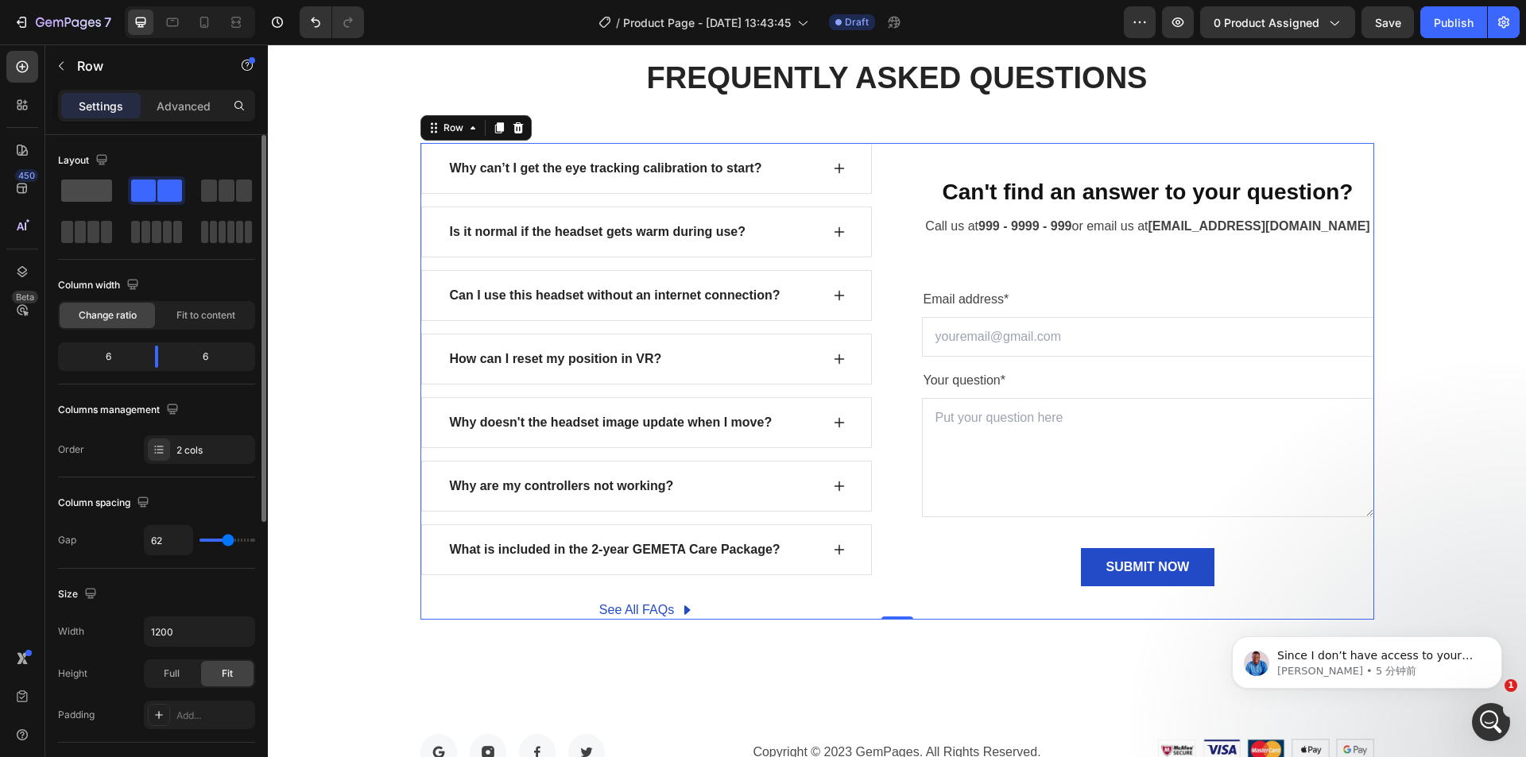
click at [128, 179] on div at bounding box center [156, 190] width 57 height 29
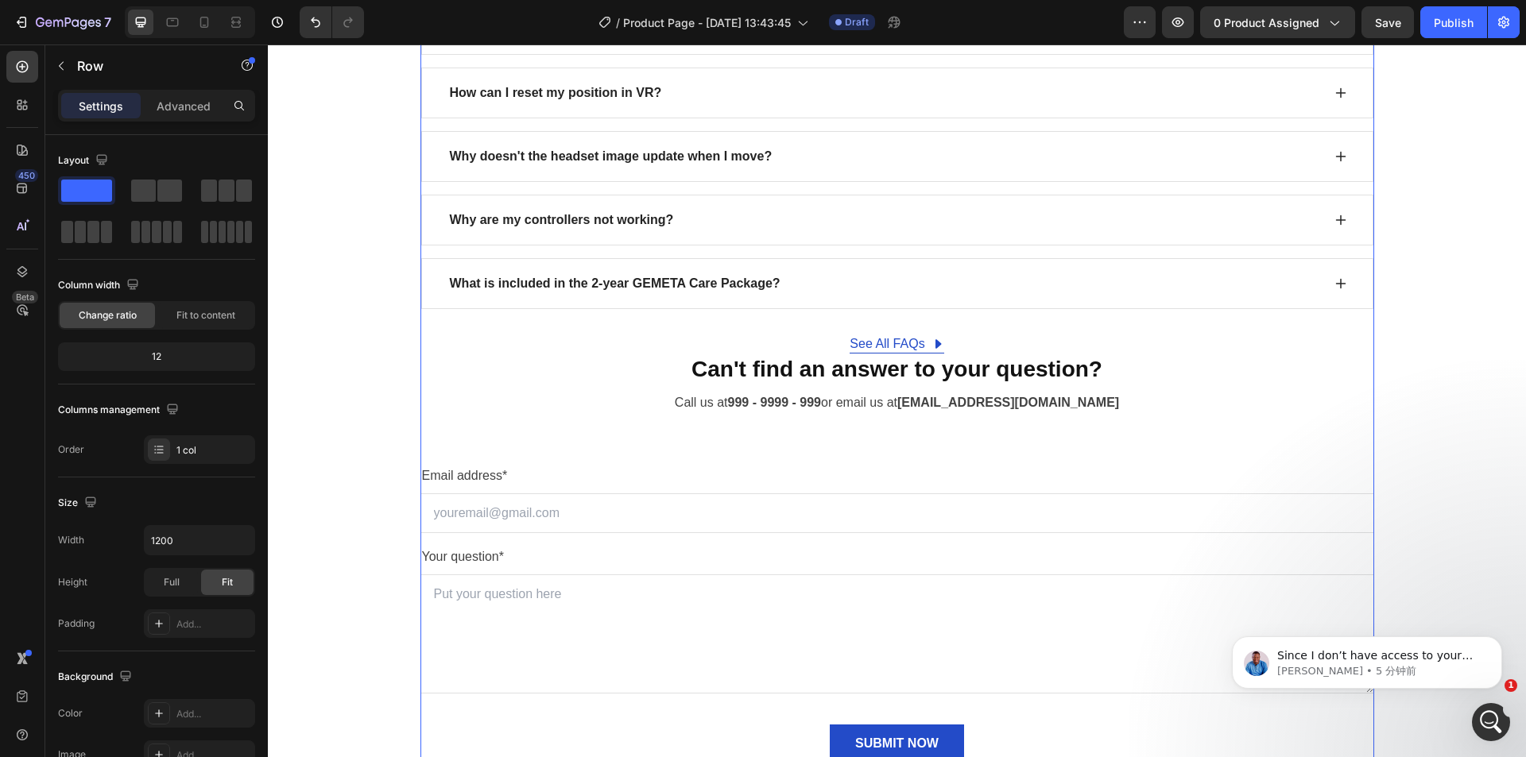
scroll to position [5477, 0]
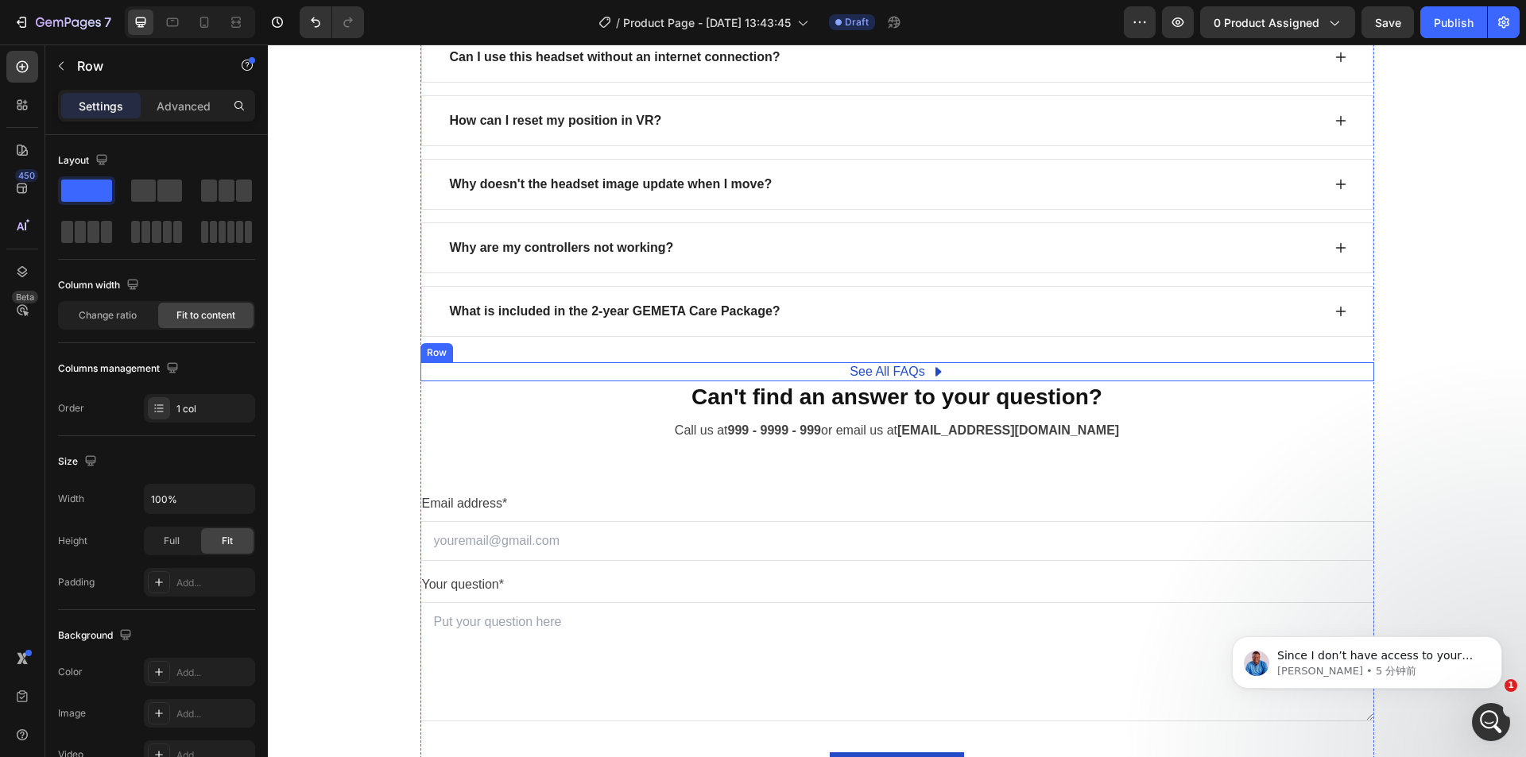
click at [792, 365] on div "See All FAQs Button Row" at bounding box center [897, 371] width 954 height 19
click at [513, 347] on icon at bounding box center [518, 347] width 10 height 11
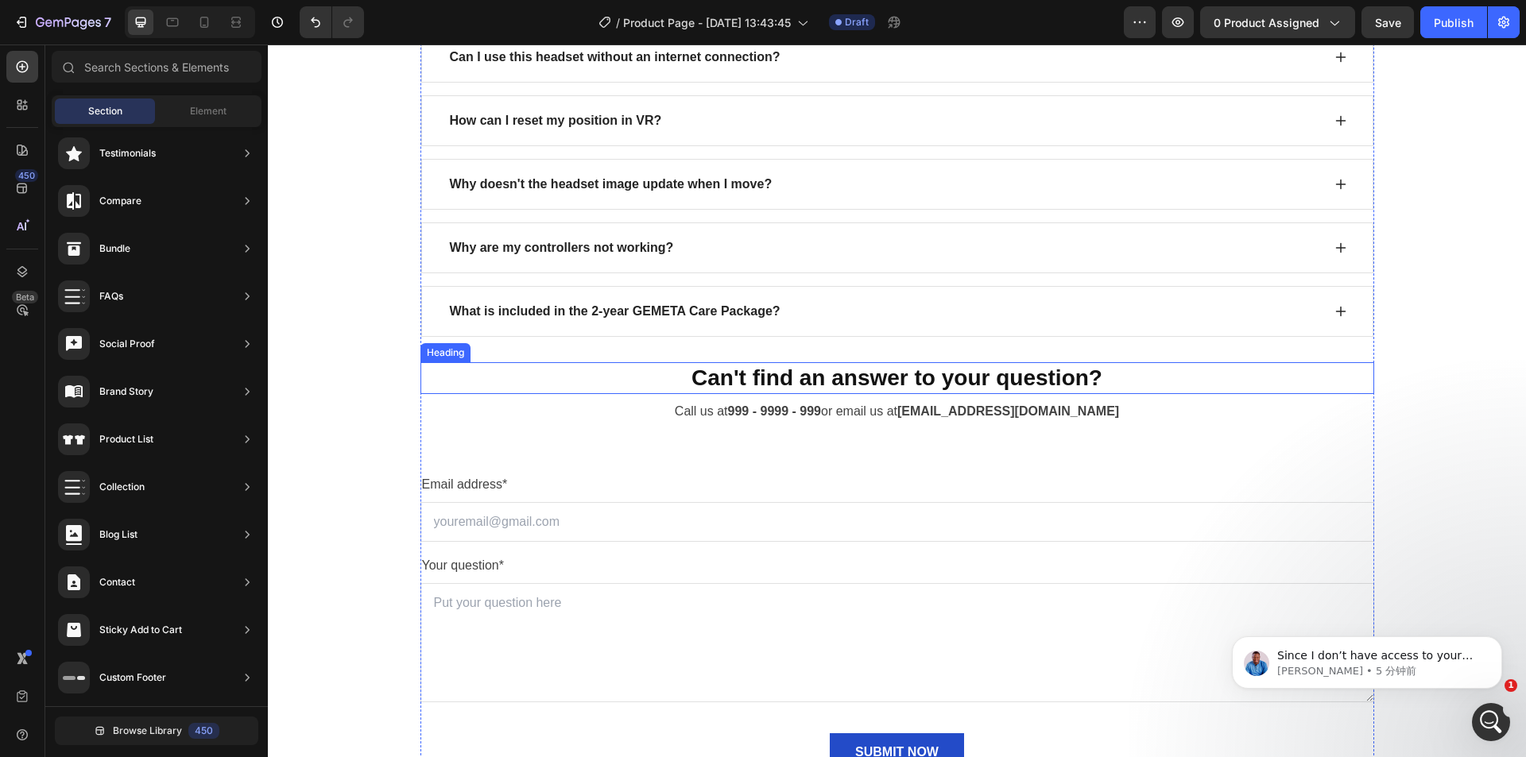
click at [850, 379] on p "Can't find an answer to your question?" at bounding box center [897, 378] width 951 height 29
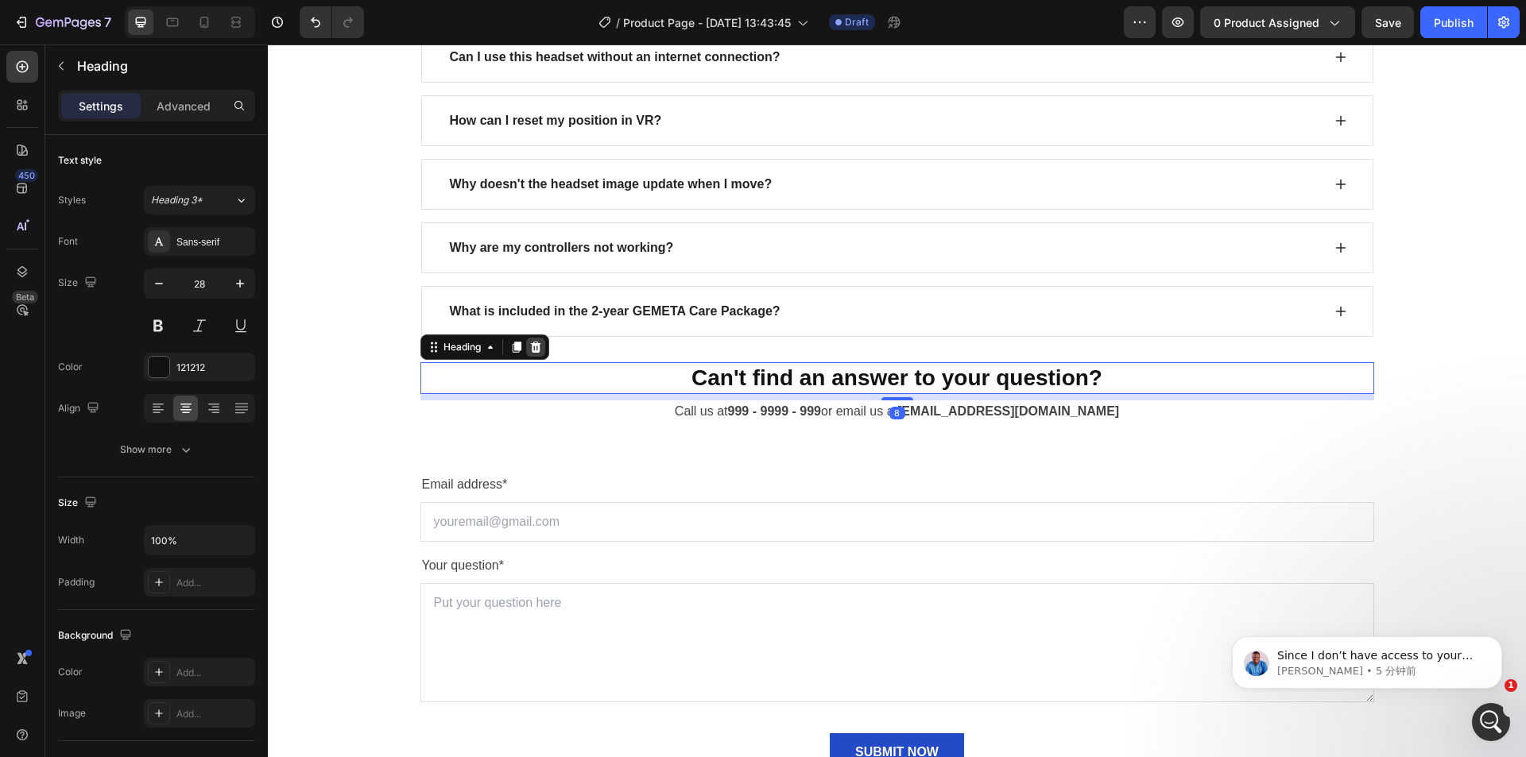
click at [533, 347] on icon at bounding box center [535, 347] width 10 height 11
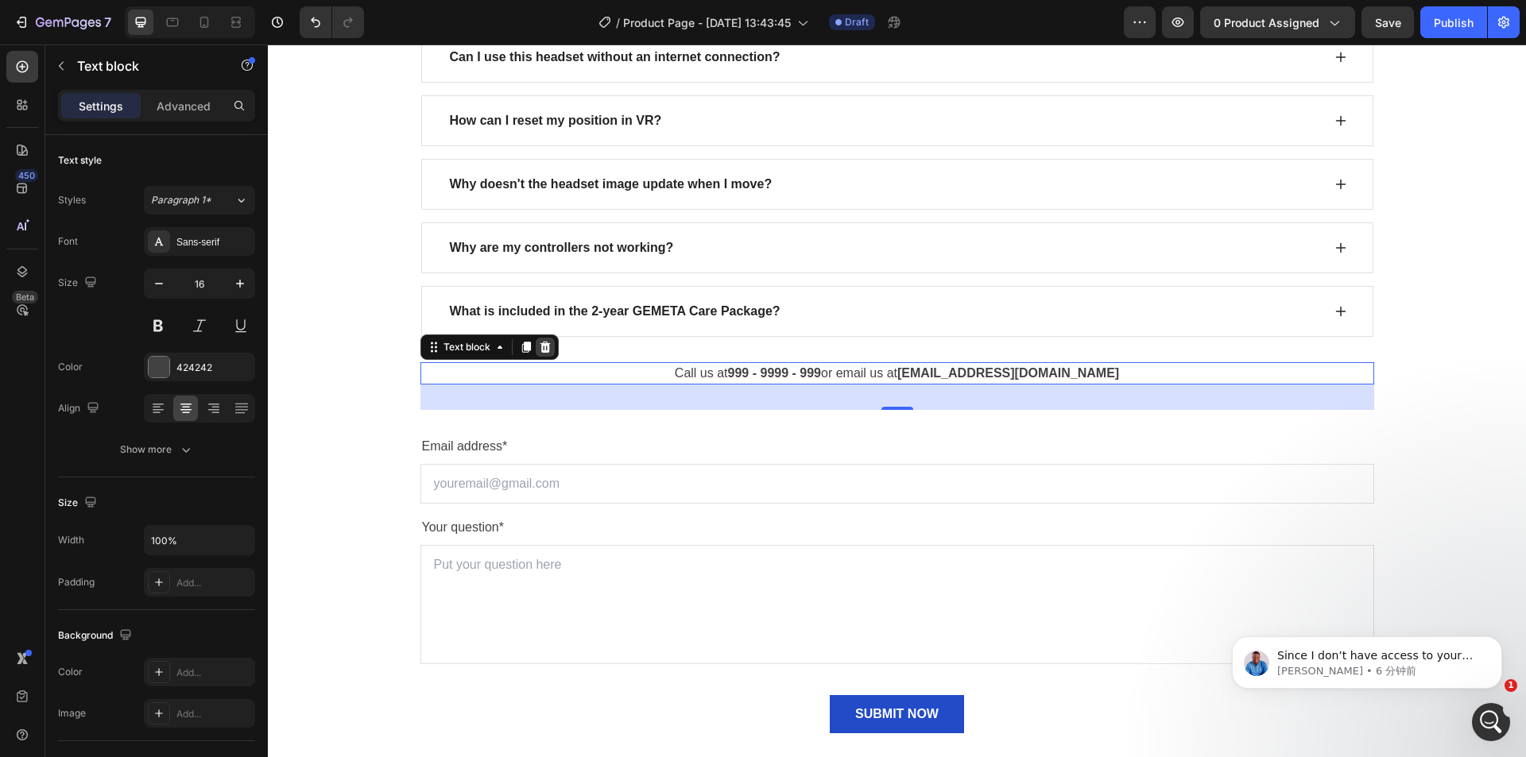
click at [540, 343] on icon at bounding box center [545, 347] width 10 height 11
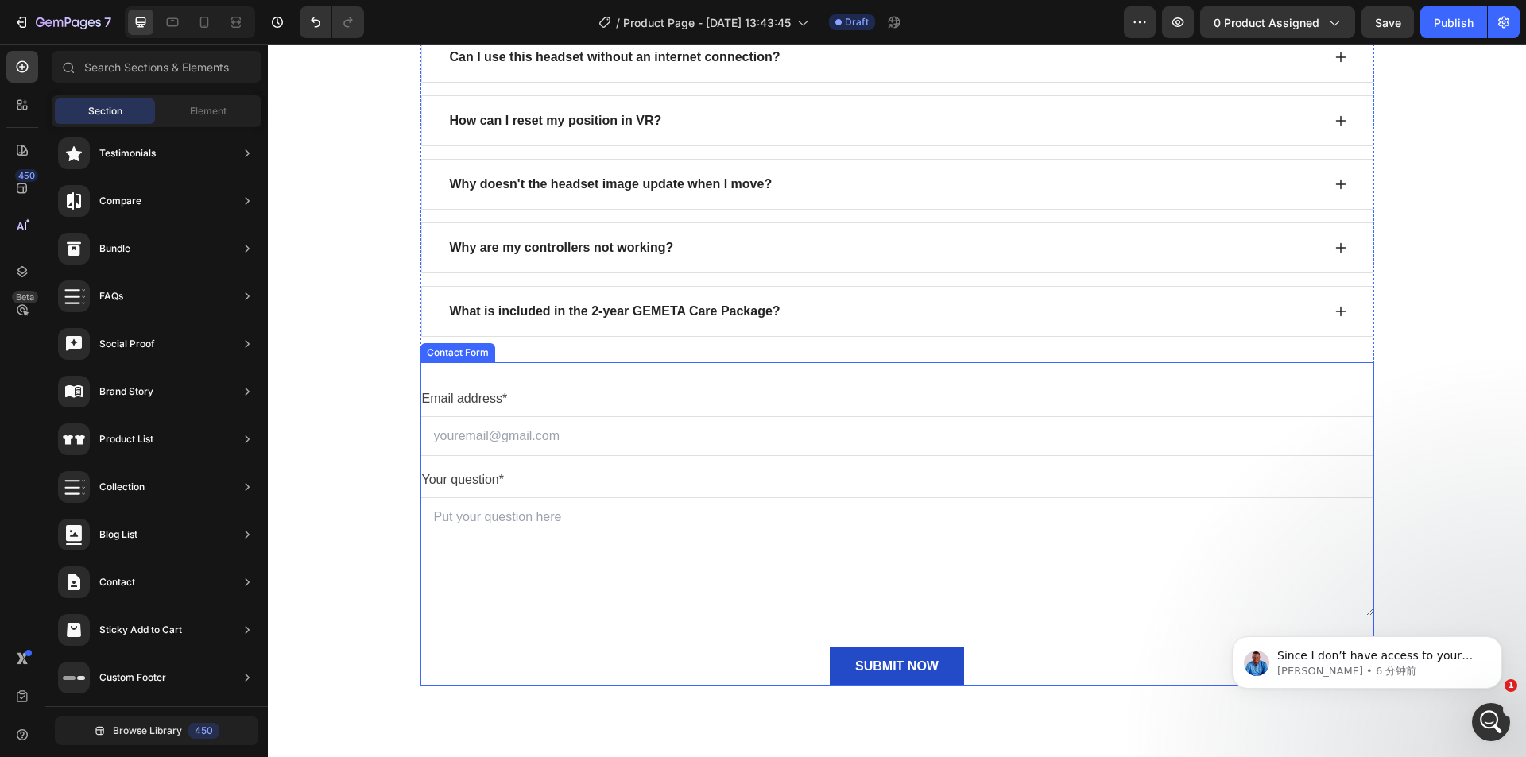
click at [553, 378] on div "Email address* Text block Email Field Your question* Text block Text Area SUBMI…" at bounding box center [897, 523] width 954 height 323
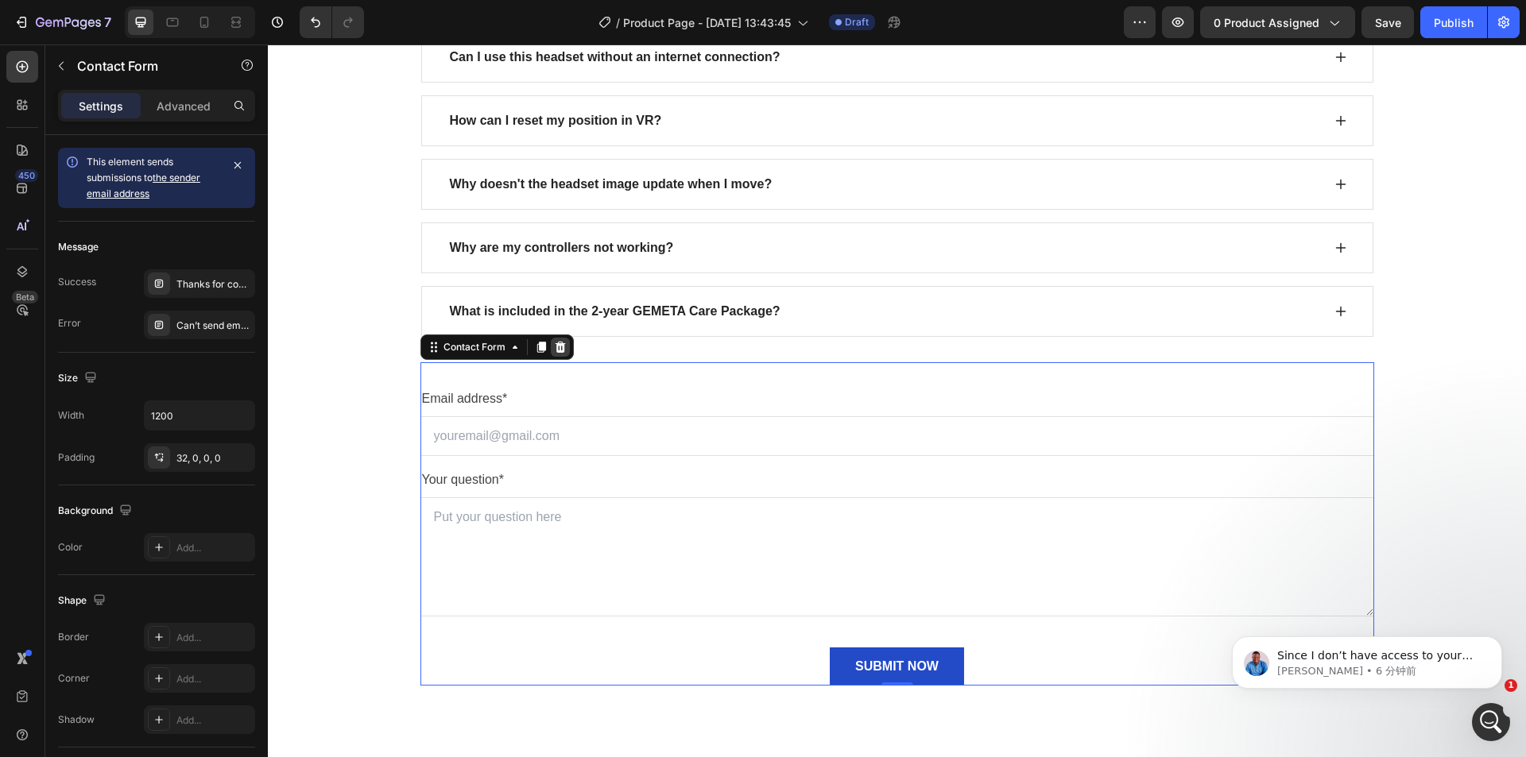
click at [555, 350] on icon at bounding box center [560, 347] width 13 height 13
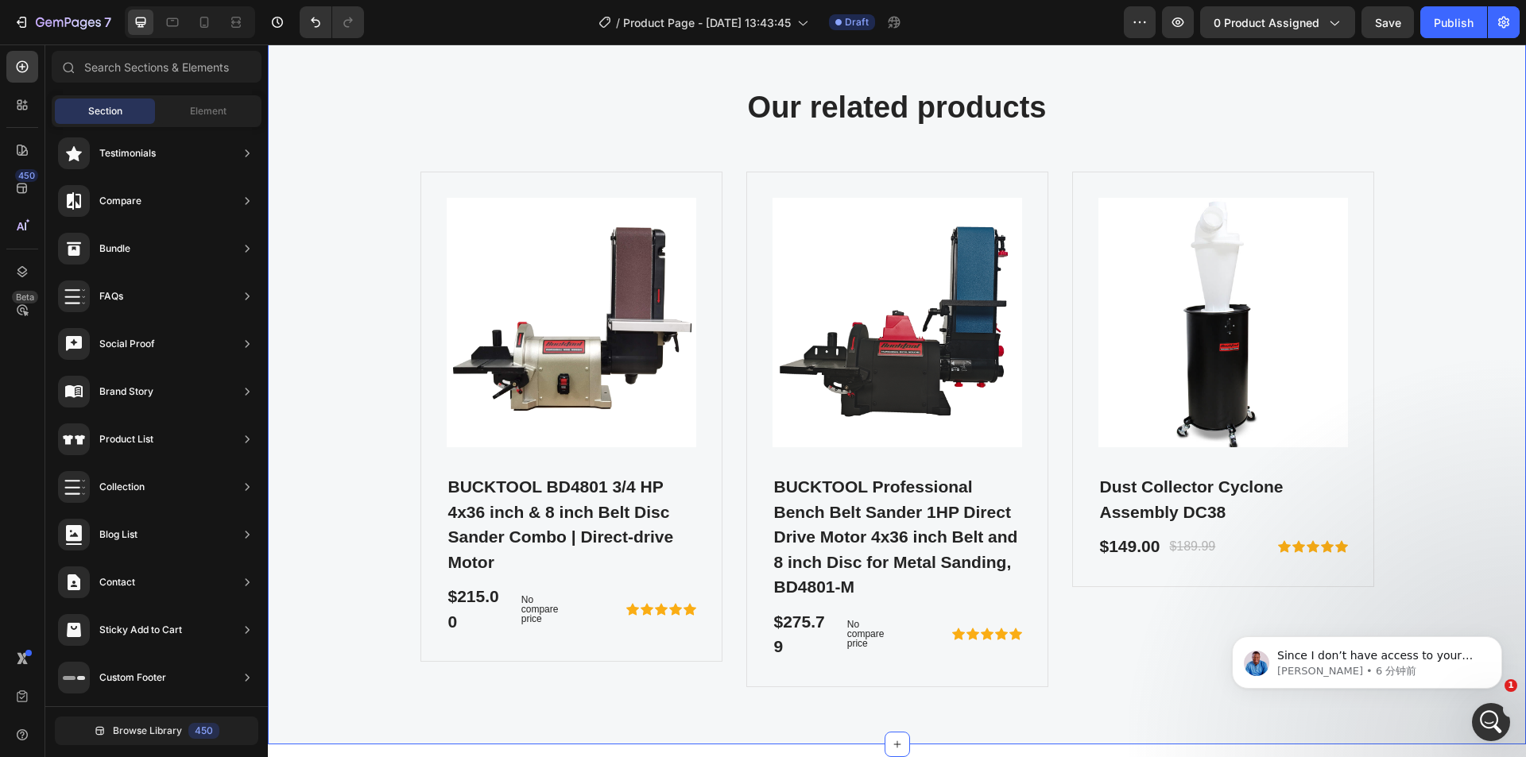
scroll to position [4205, 0]
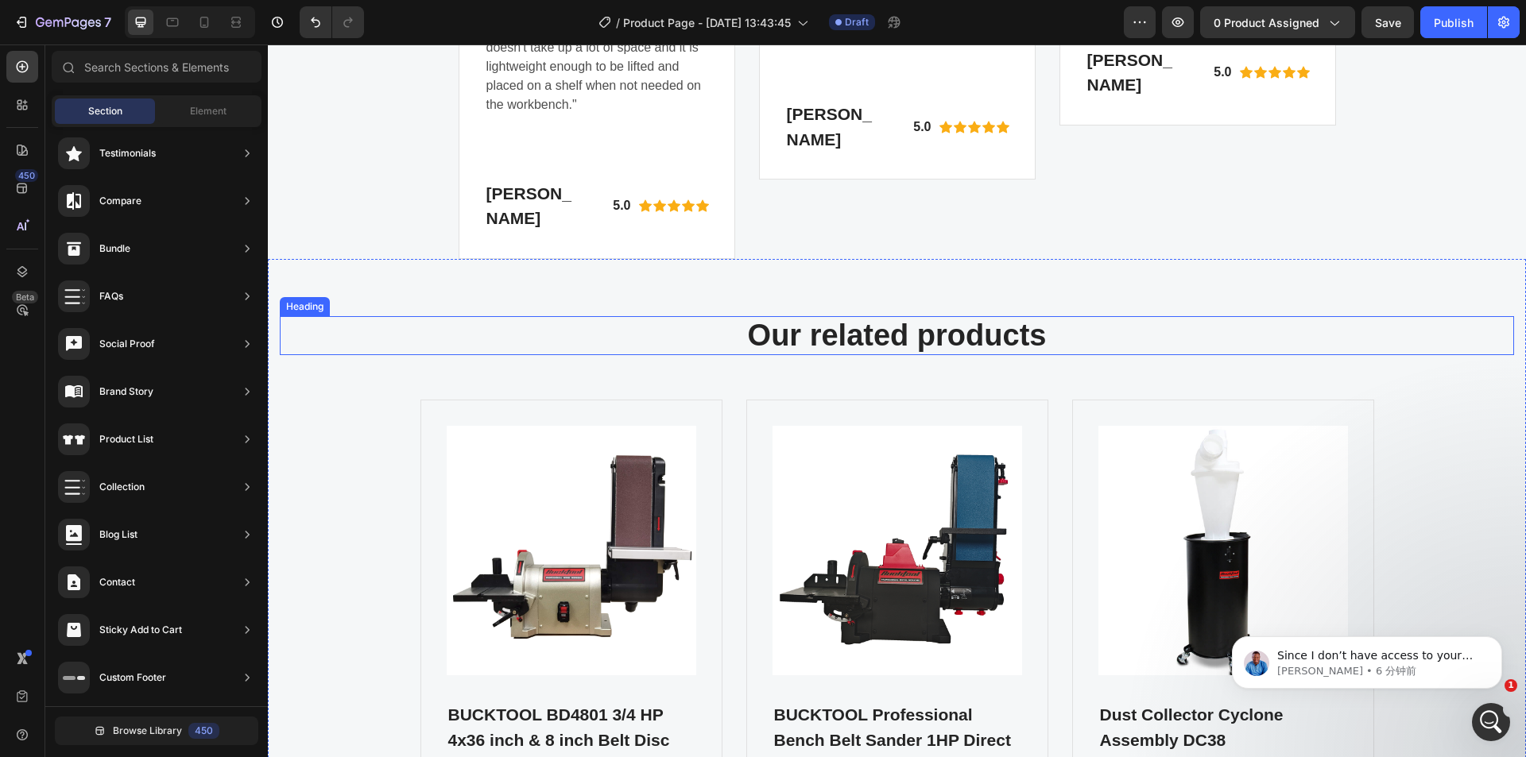
click at [809, 356] on h2 "Our related products" at bounding box center [897, 336] width 1234 height 40
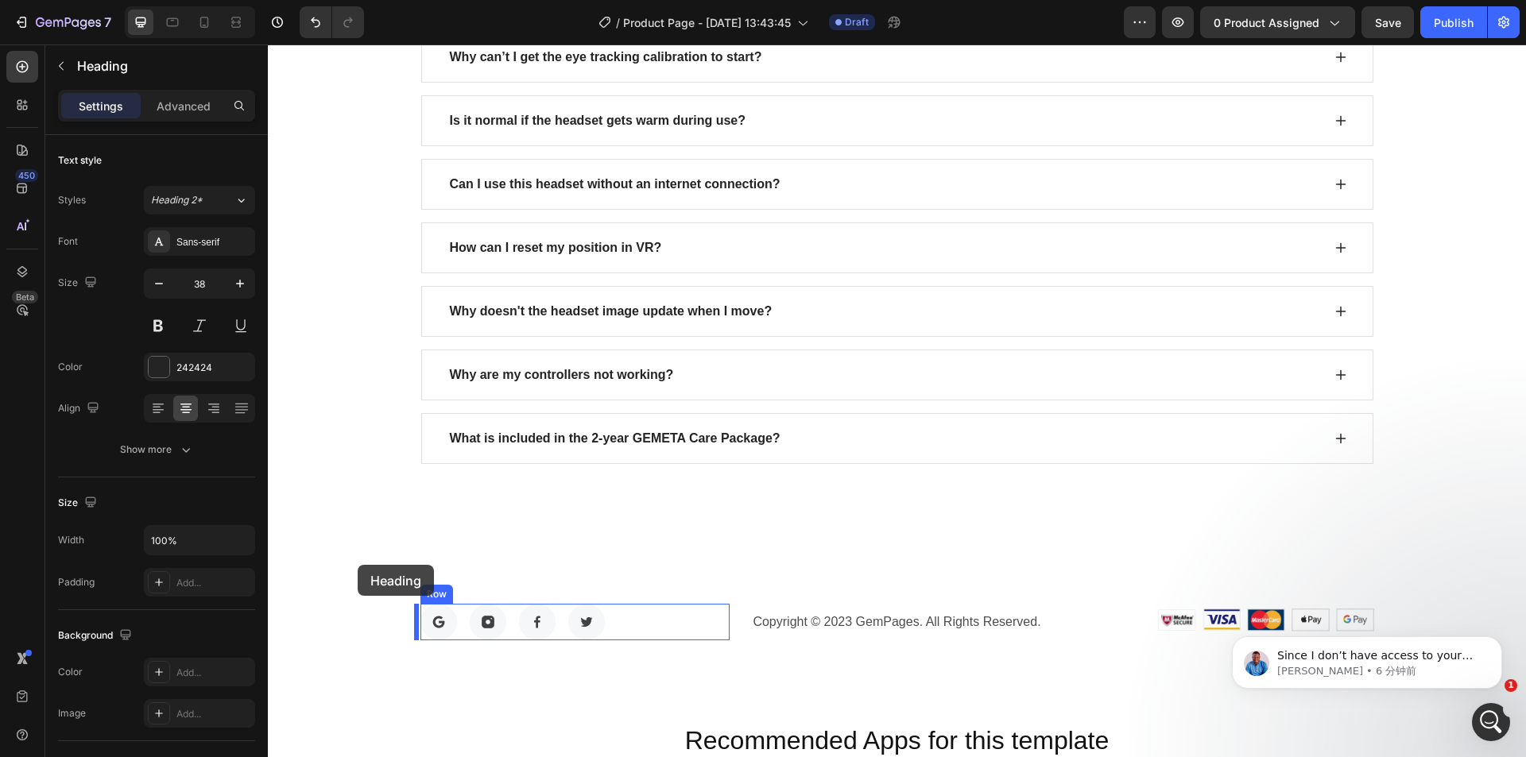
scroll to position [5394, 0]
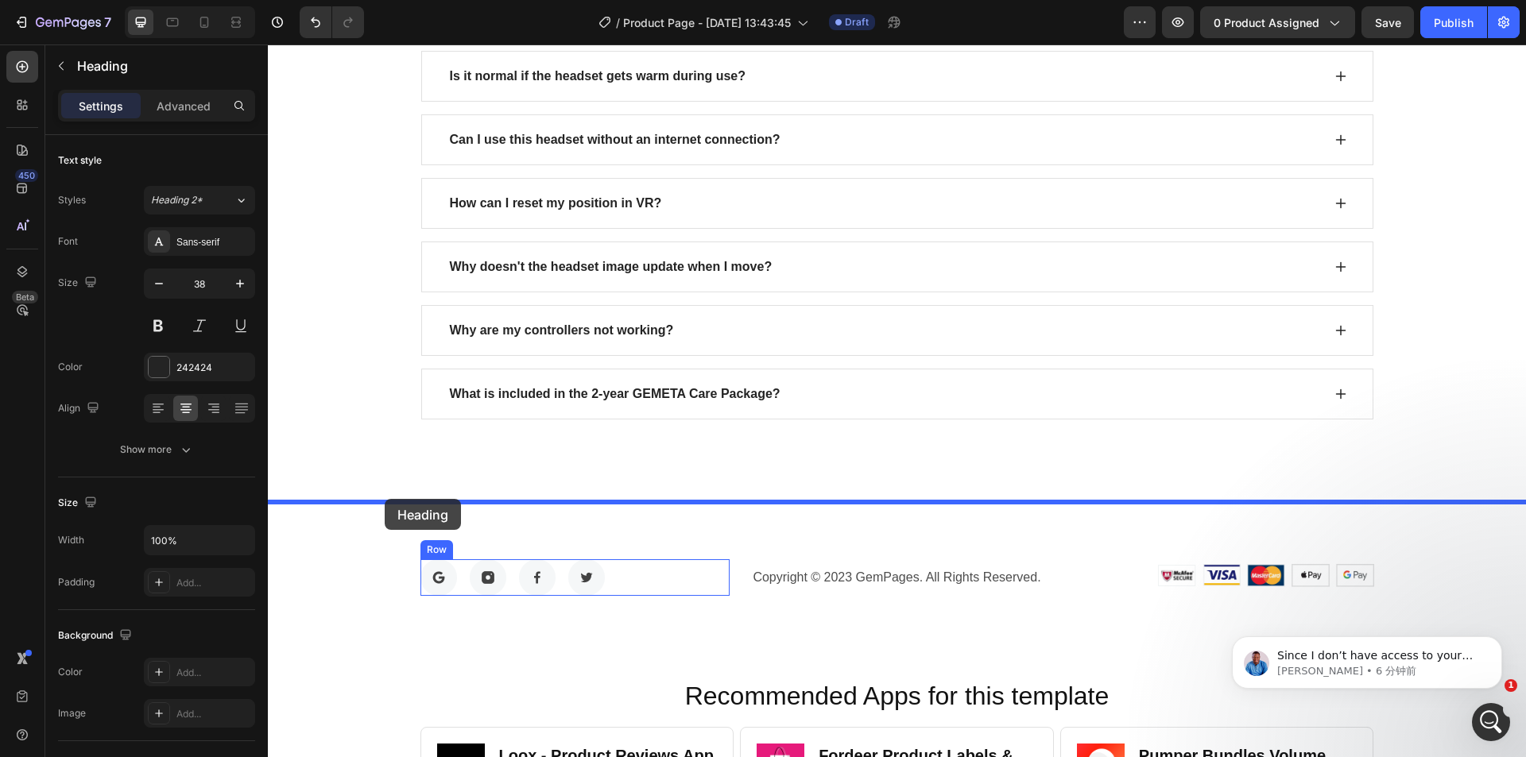
drag, startPoint x: 288, startPoint y: 334, endPoint x: 385, endPoint y: 499, distance: 191.7
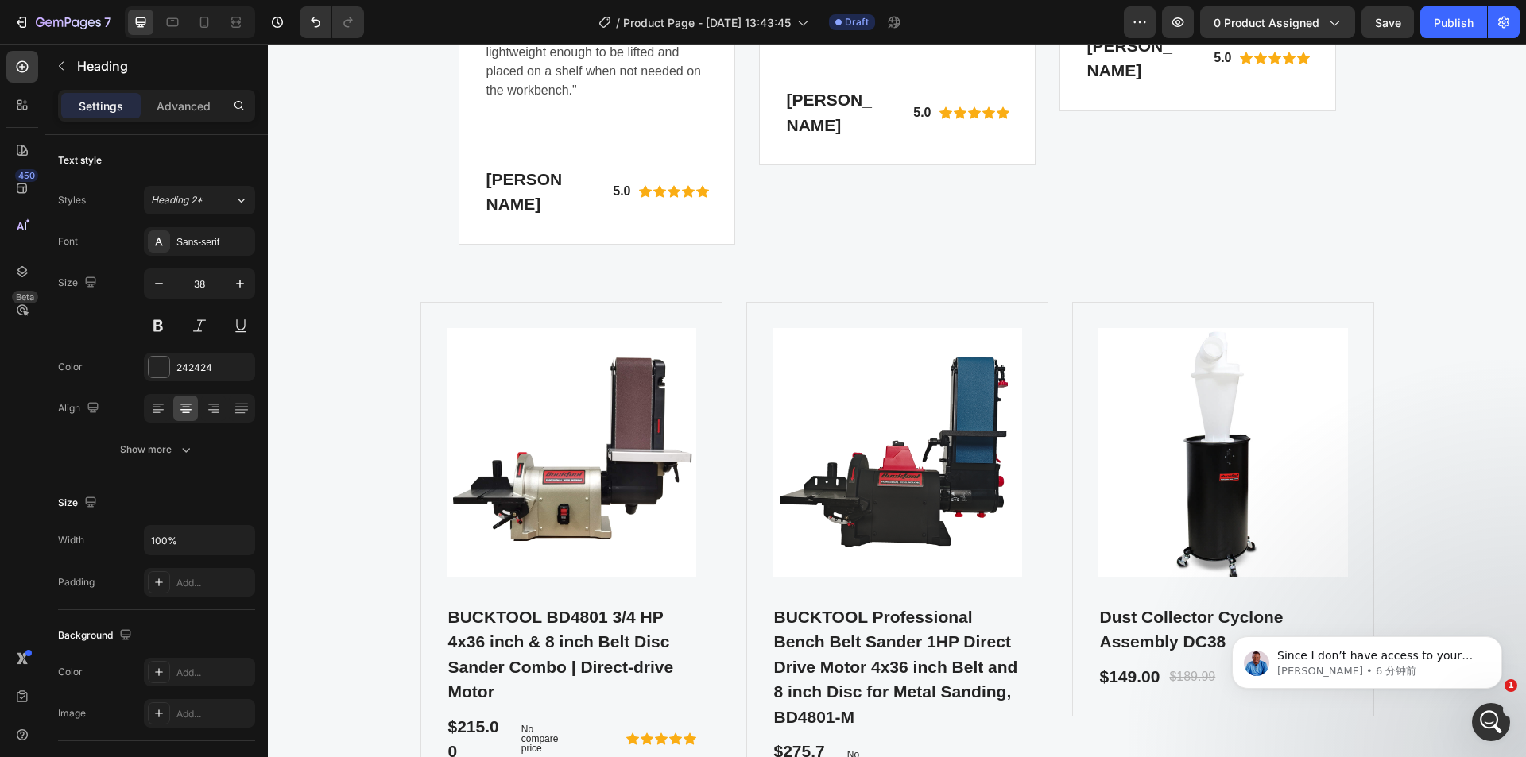
scroll to position [4221, 0]
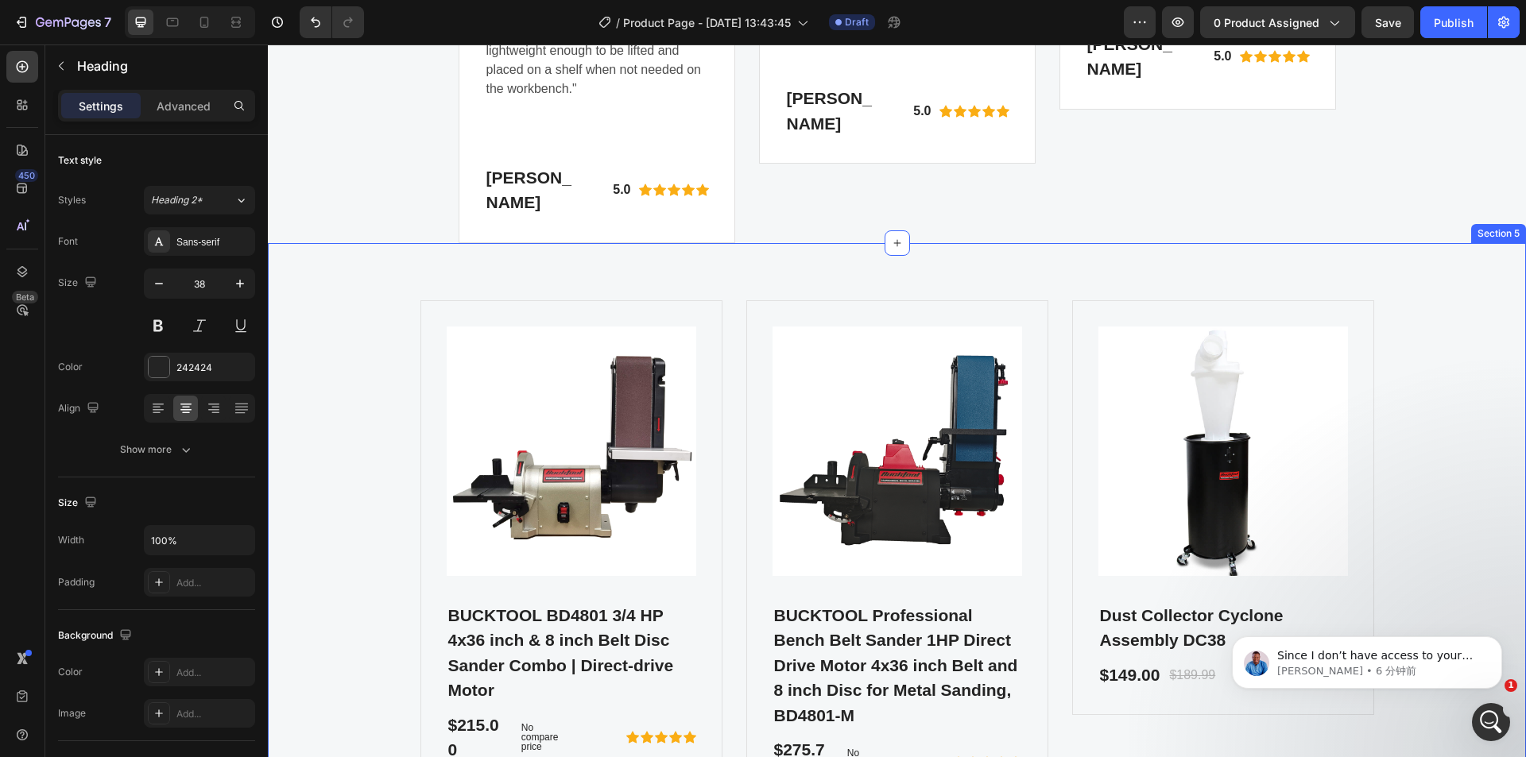
click at [354, 327] on div "Product Images BUCKTOOL BD4801 3/4 HP 4x36 inch & 8 inch Belt Disc Sander Combo…" at bounding box center [897, 558] width 1258 height 630
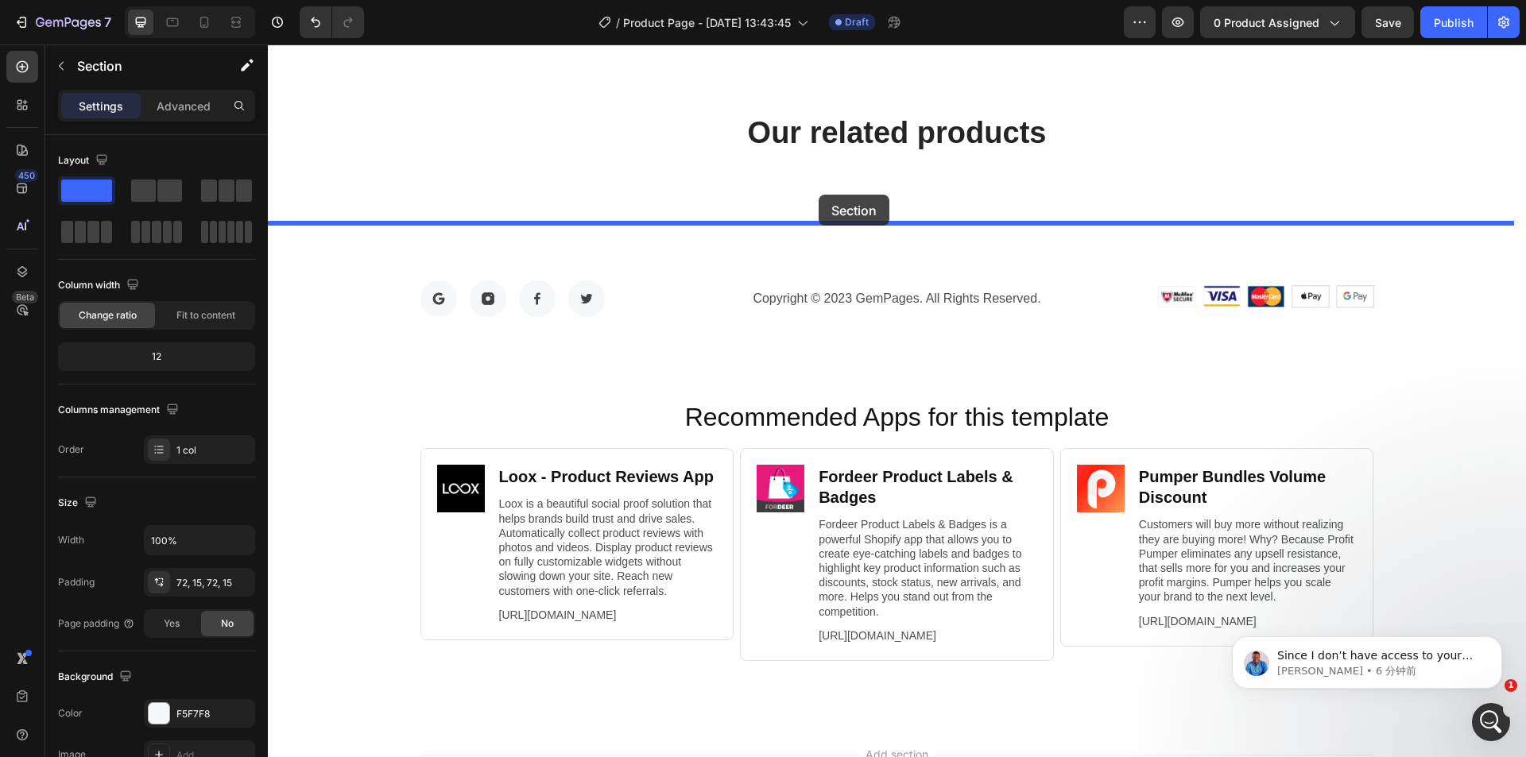
scroll to position [5624, 0]
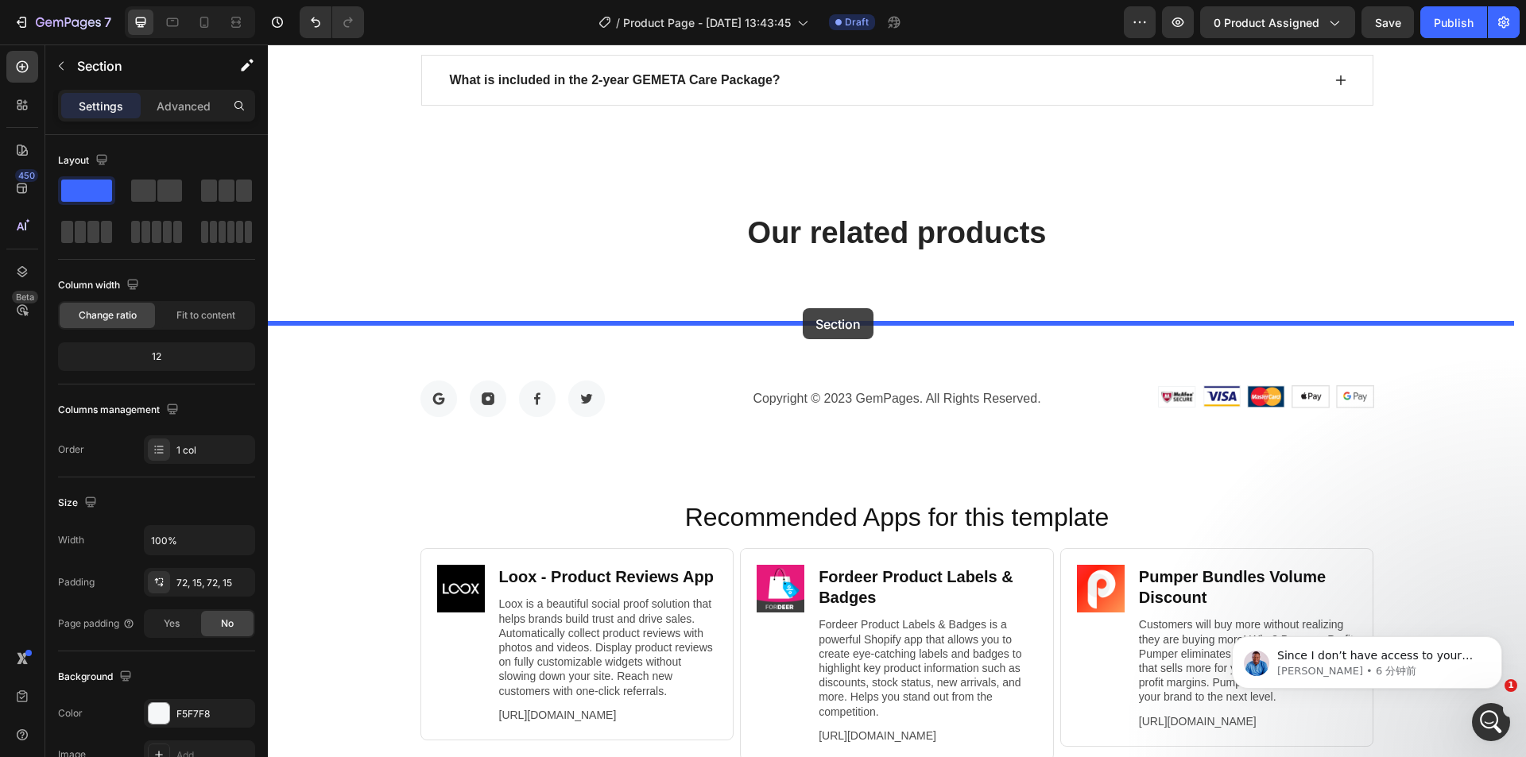
drag, startPoint x: 1203, startPoint y: 263, endPoint x: 803, endPoint y: 308, distance: 403.1
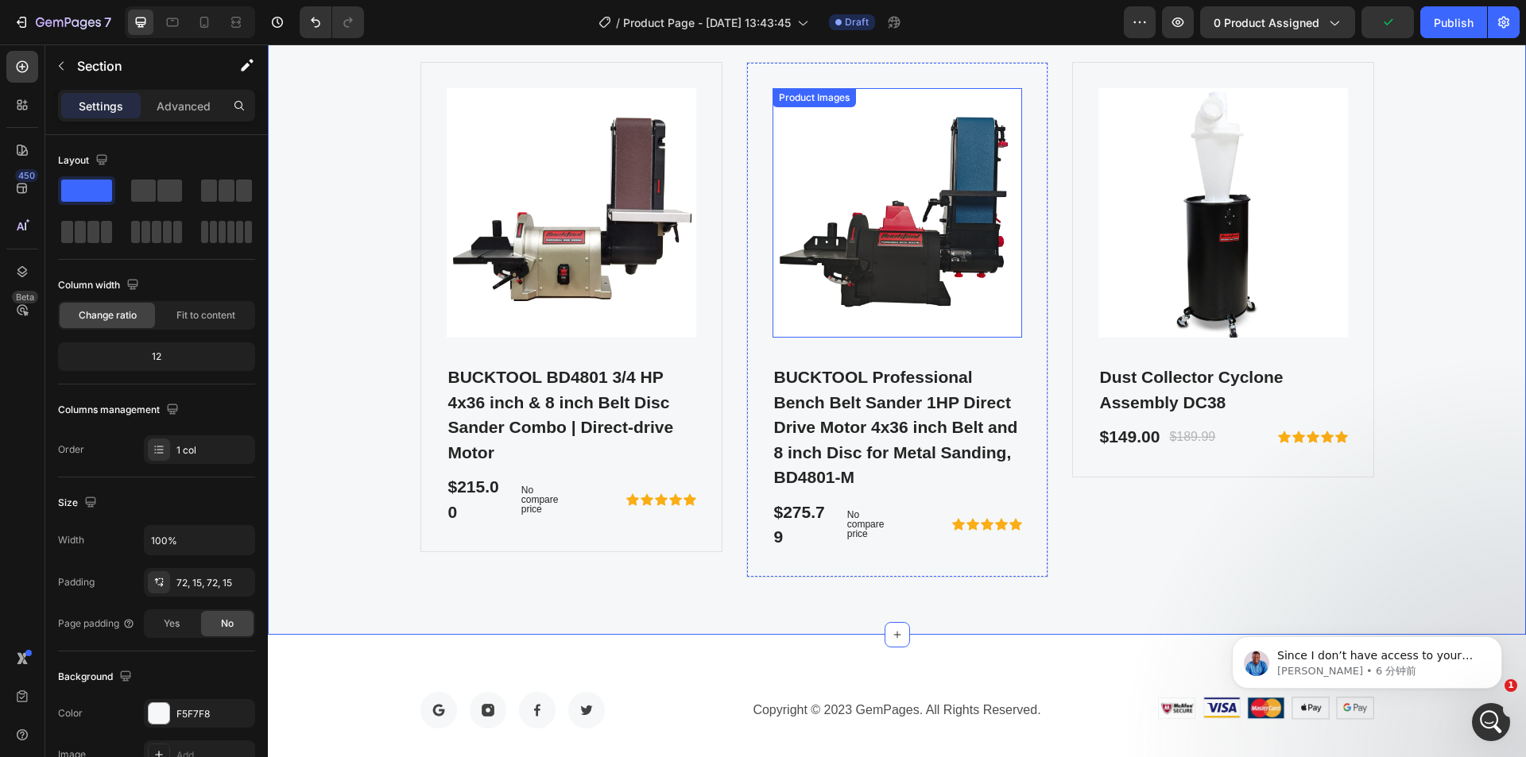
scroll to position [5551, 0]
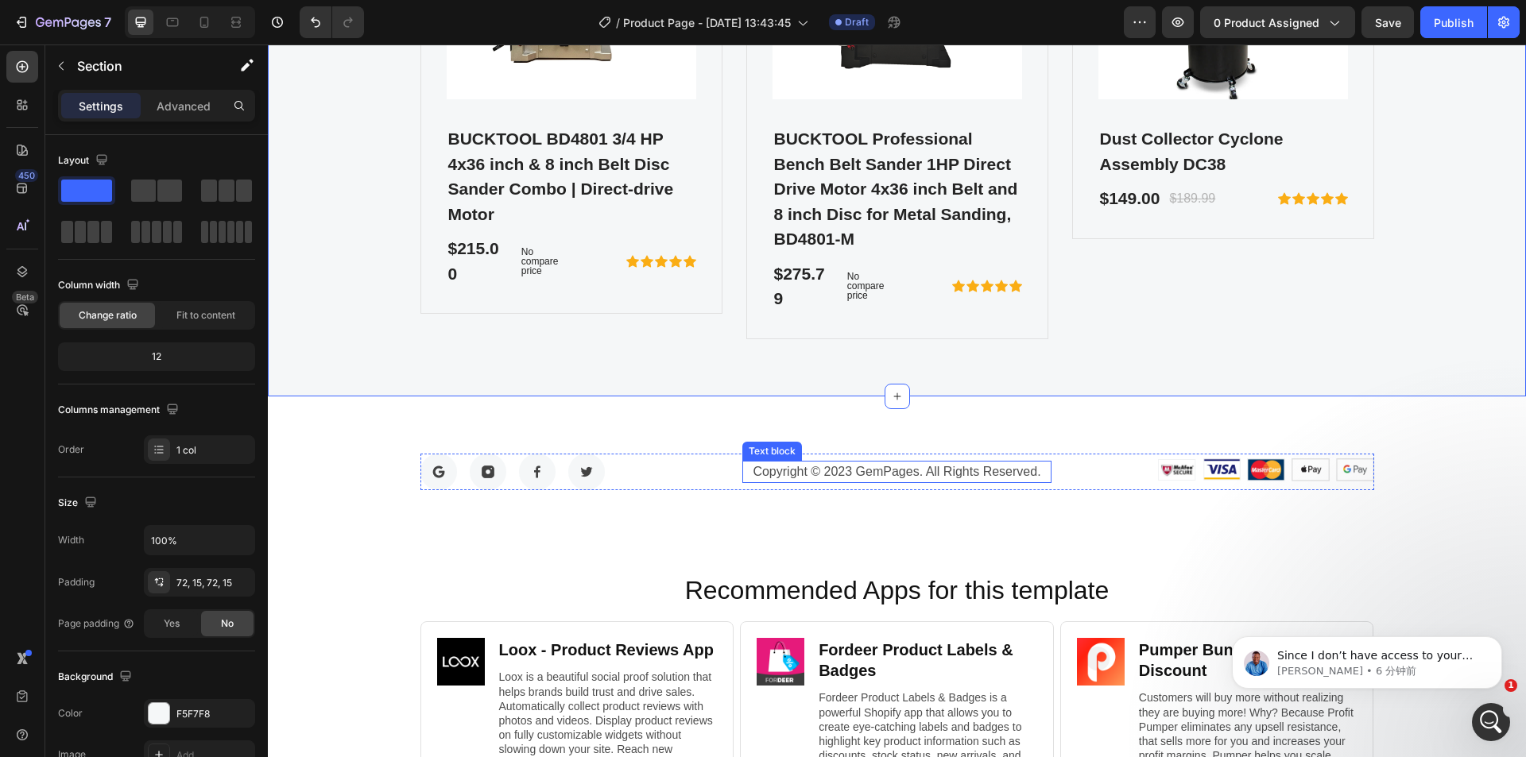
click at [885, 471] on p "Copyright © 2023 GemPages. All Rights Reserved." at bounding box center [897, 472] width 306 height 19
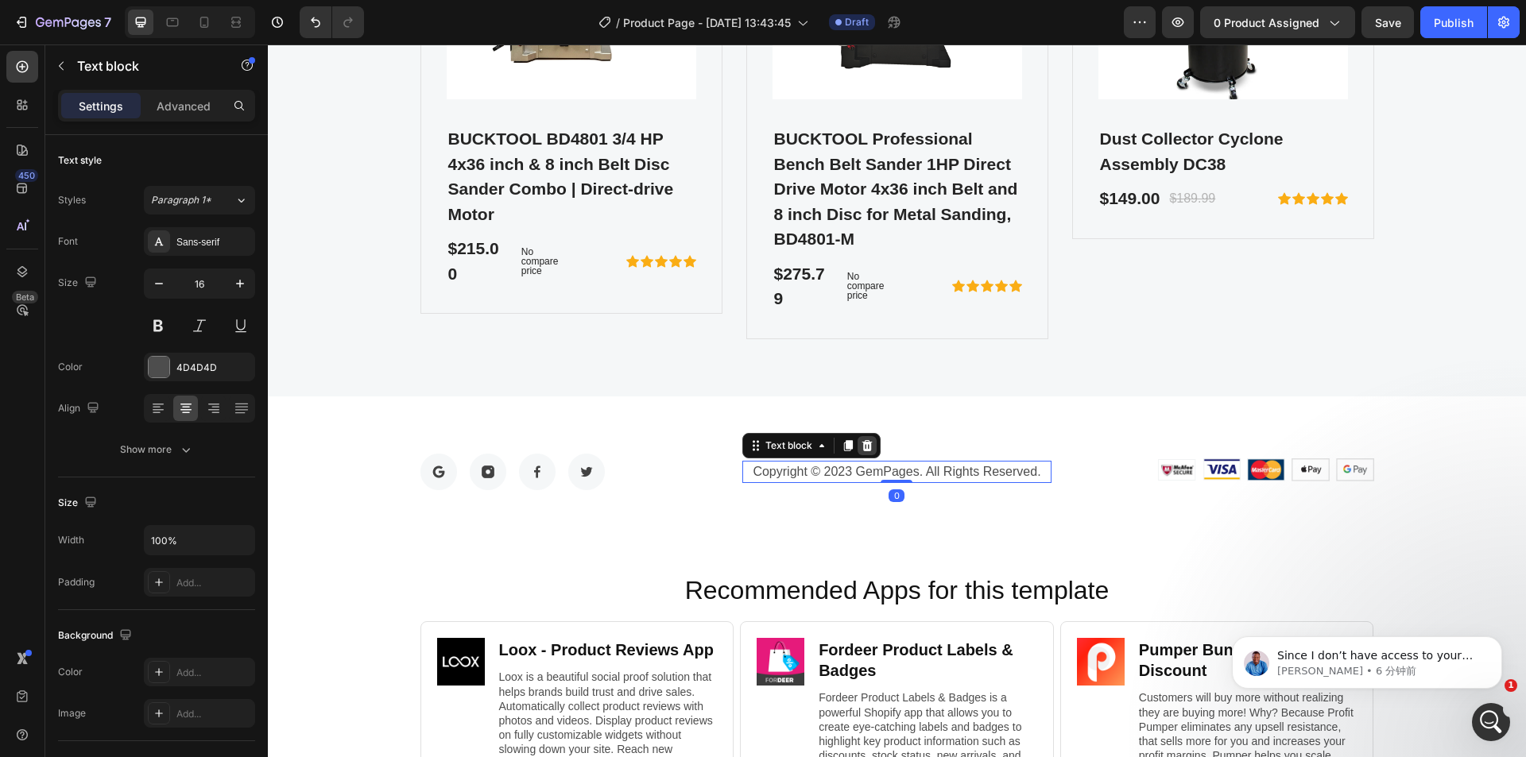
click at [864, 446] on icon at bounding box center [867, 445] width 10 height 11
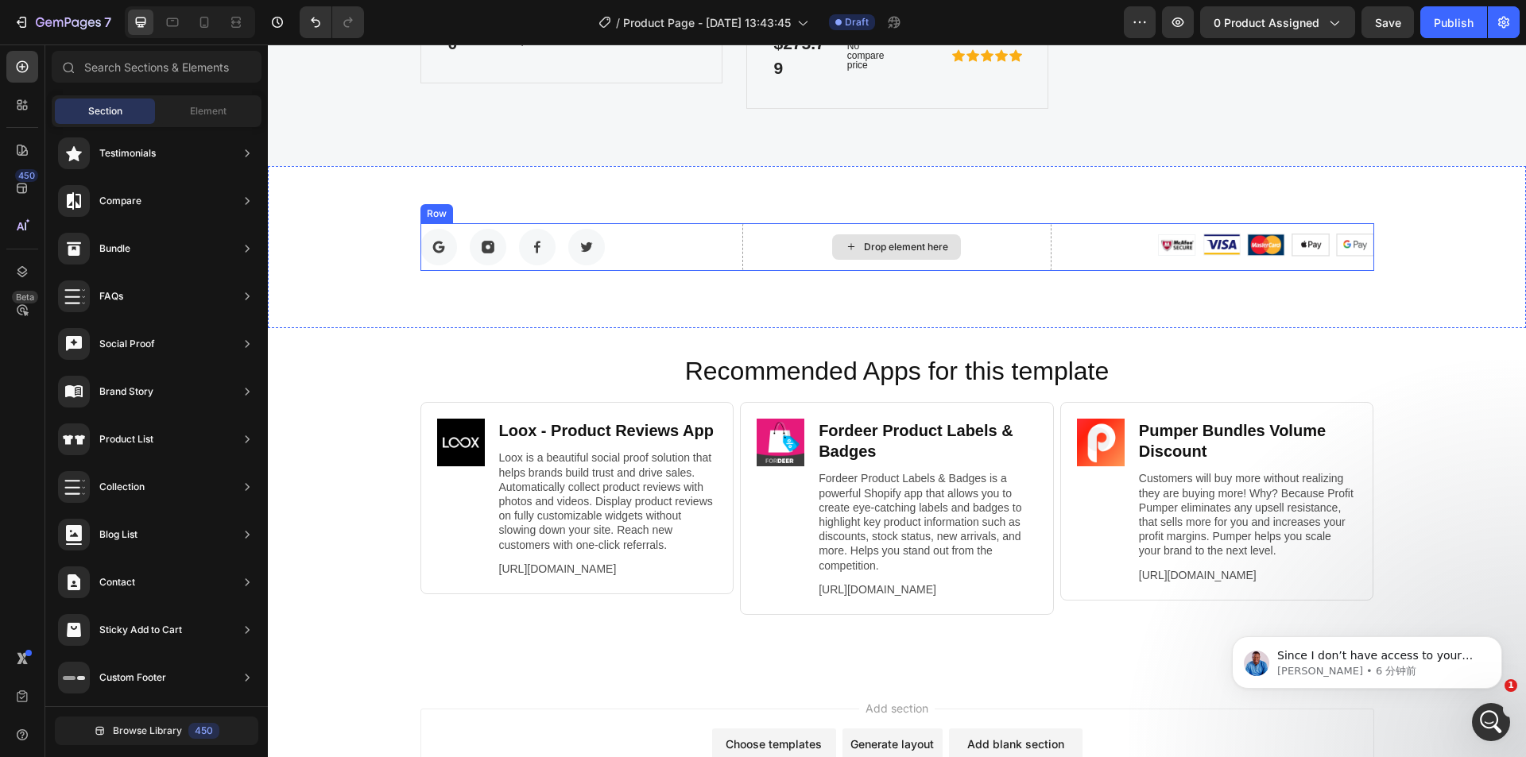
scroll to position [5790, 0]
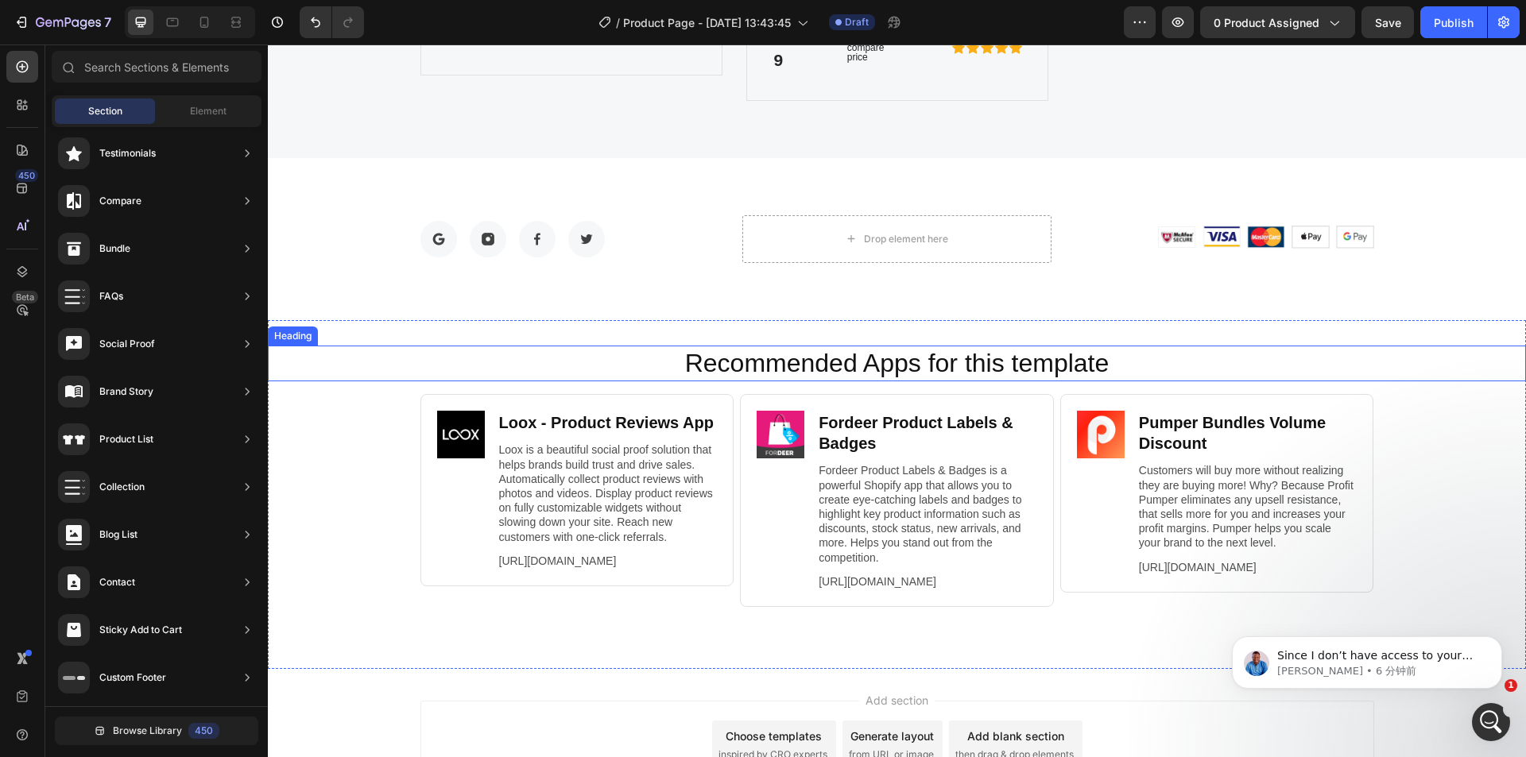
click at [1142, 367] on h2 "Recommended Apps for this template" at bounding box center [897, 364] width 1226 height 37
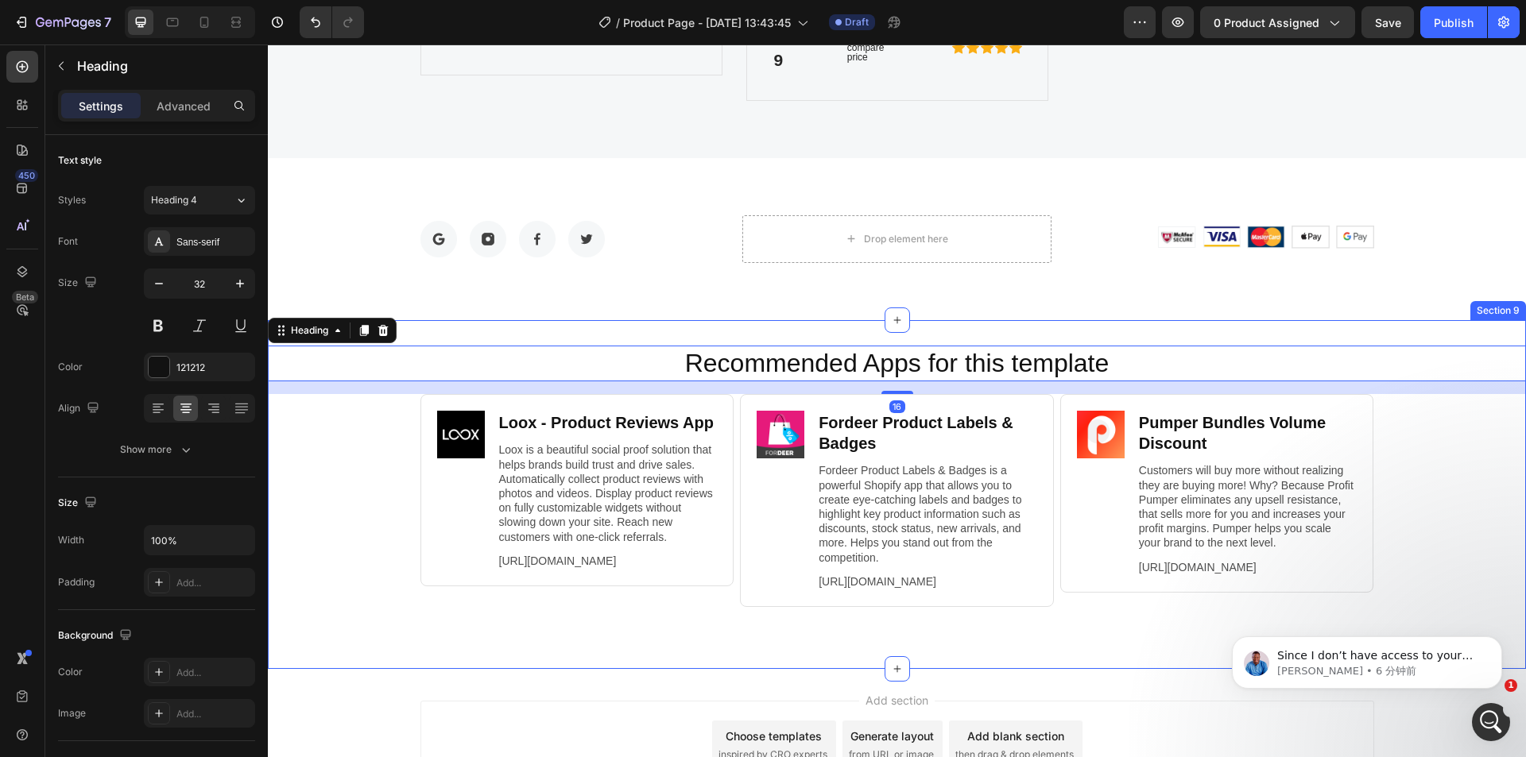
click at [1190, 326] on div "Recommended Apps for this template Heading 16 Image Loox ‑ Product Reviews App …" at bounding box center [897, 494] width 1258 height 349
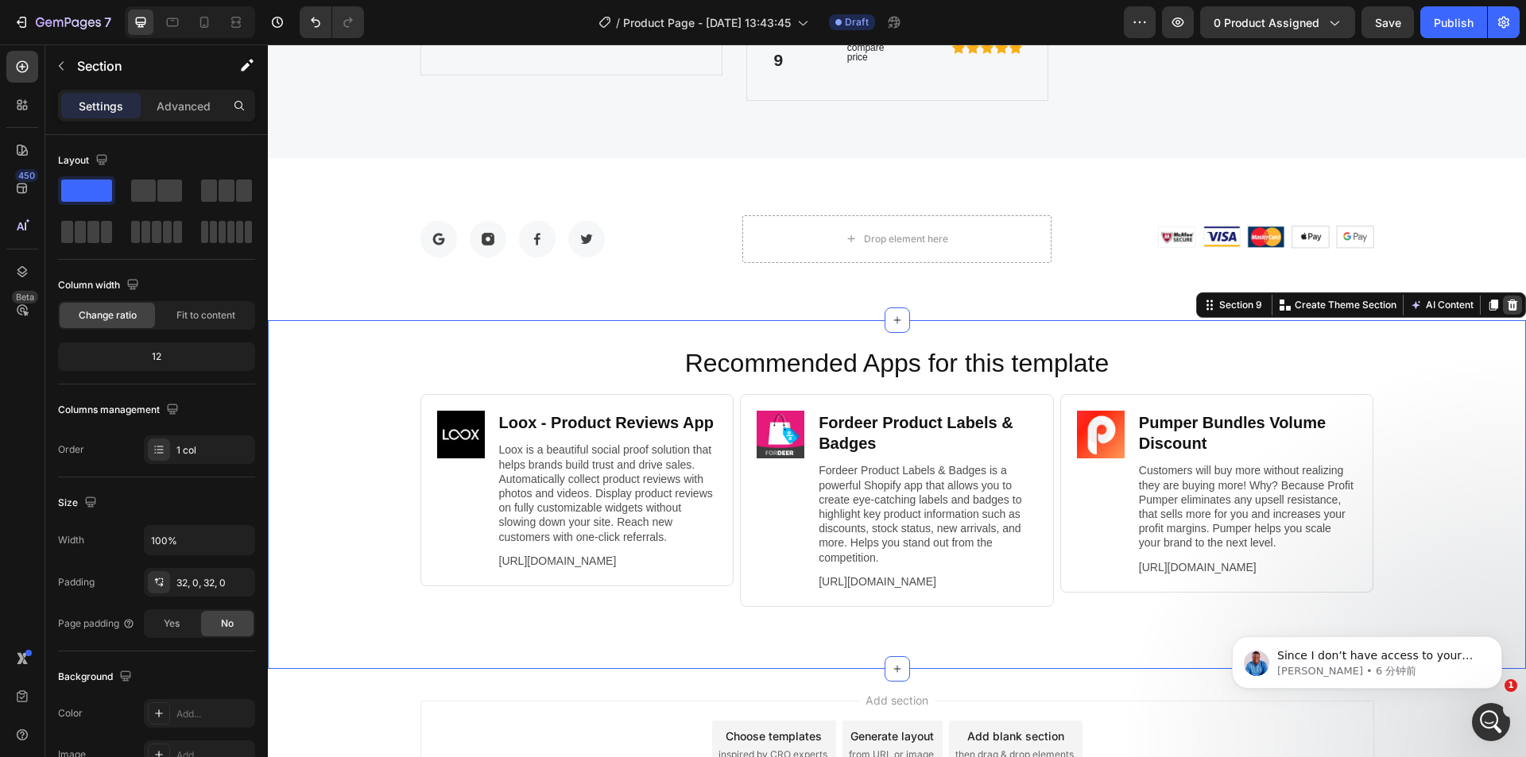
click at [1503, 297] on div at bounding box center [1512, 305] width 19 height 19
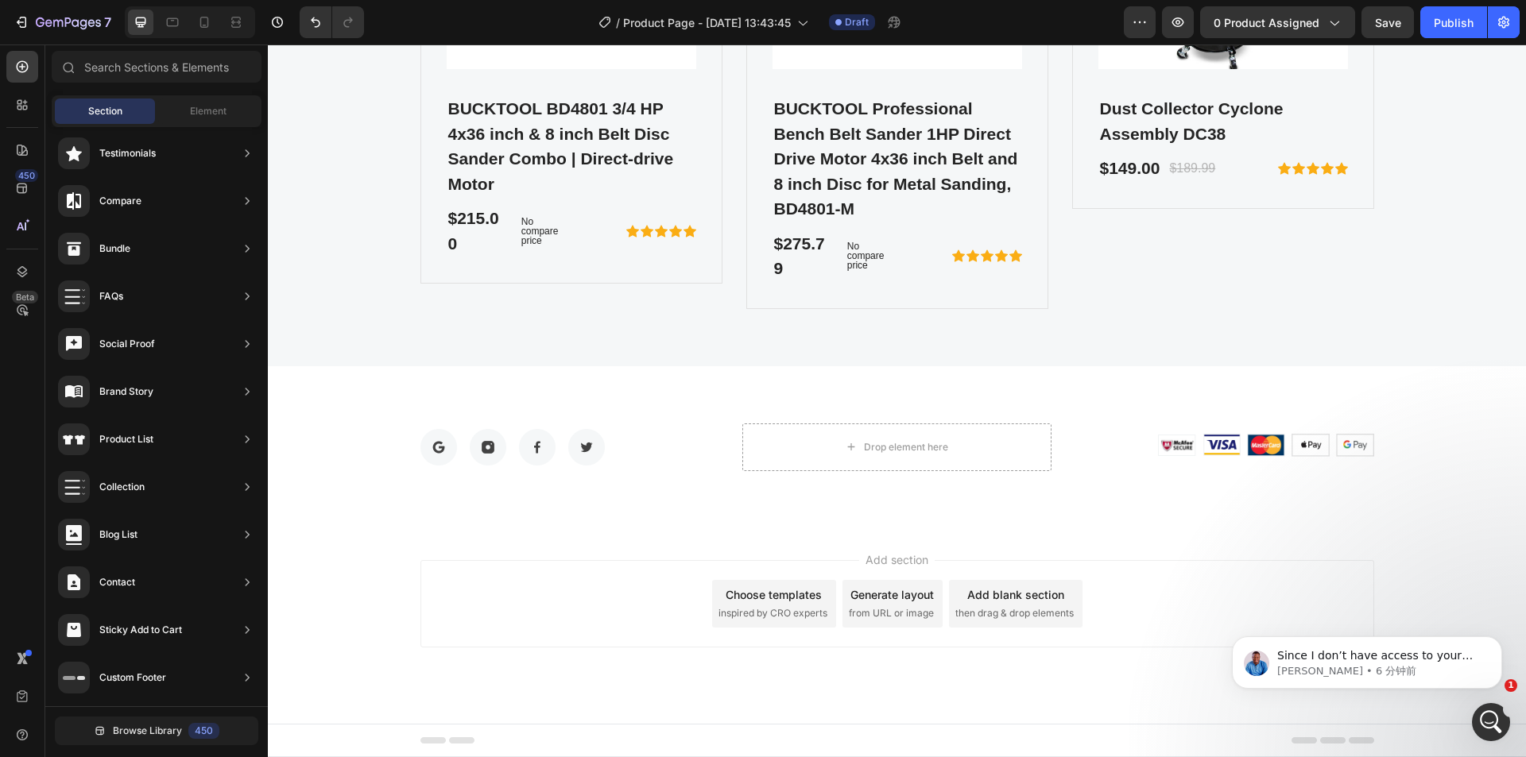
scroll to position [5581, 0]
click at [1164, 565] on div "Add section Choose templates inspired by CRO experts Generate layout from URL o…" at bounding box center [897, 603] width 954 height 87
click at [1389, 23] on span "Save" at bounding box center [1388, 23] width 26 height 14
click at [1181, 24] on icon "button" at bounding box center [1178, 22] width 12 height 10
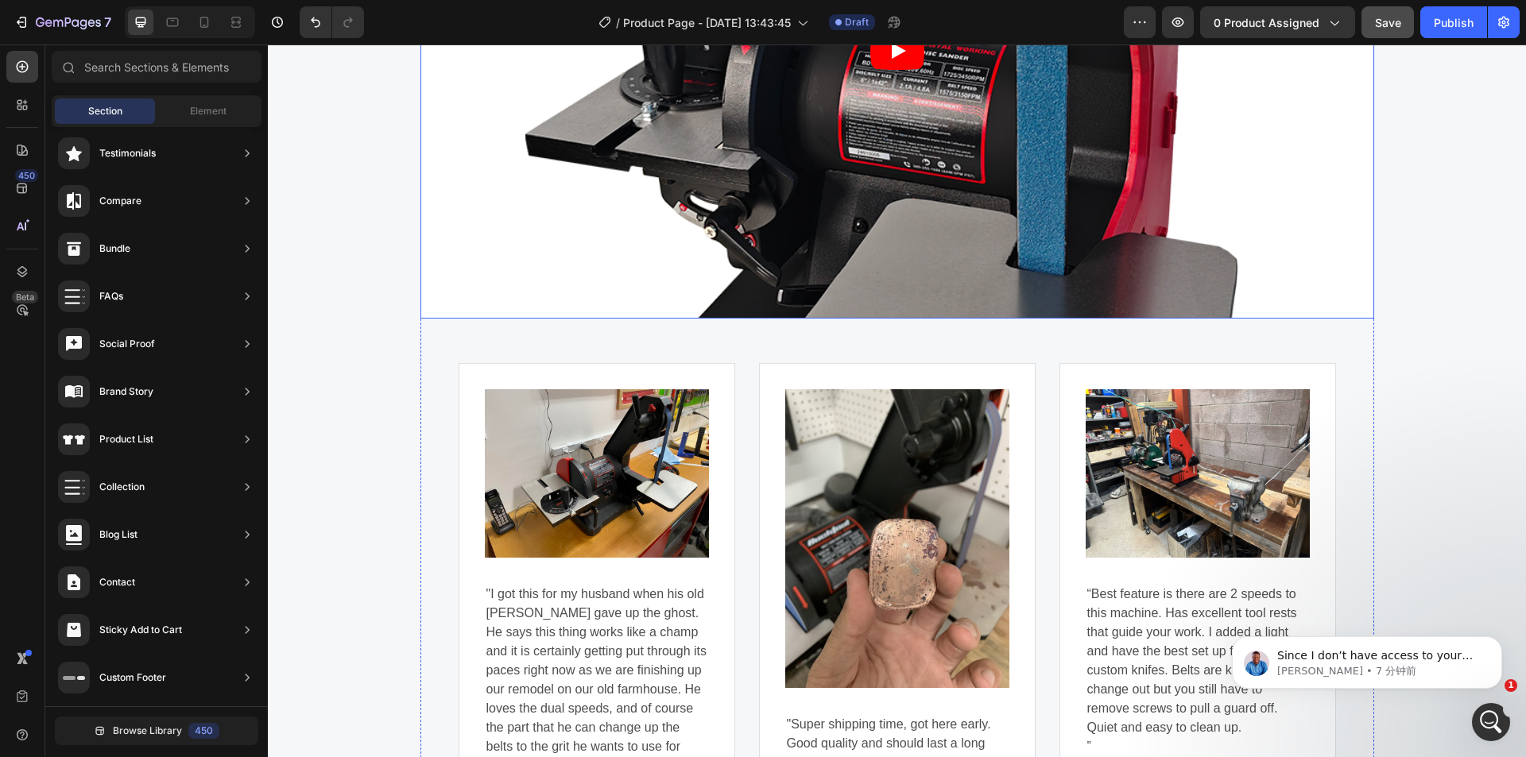
scroll to position [3594, 0]
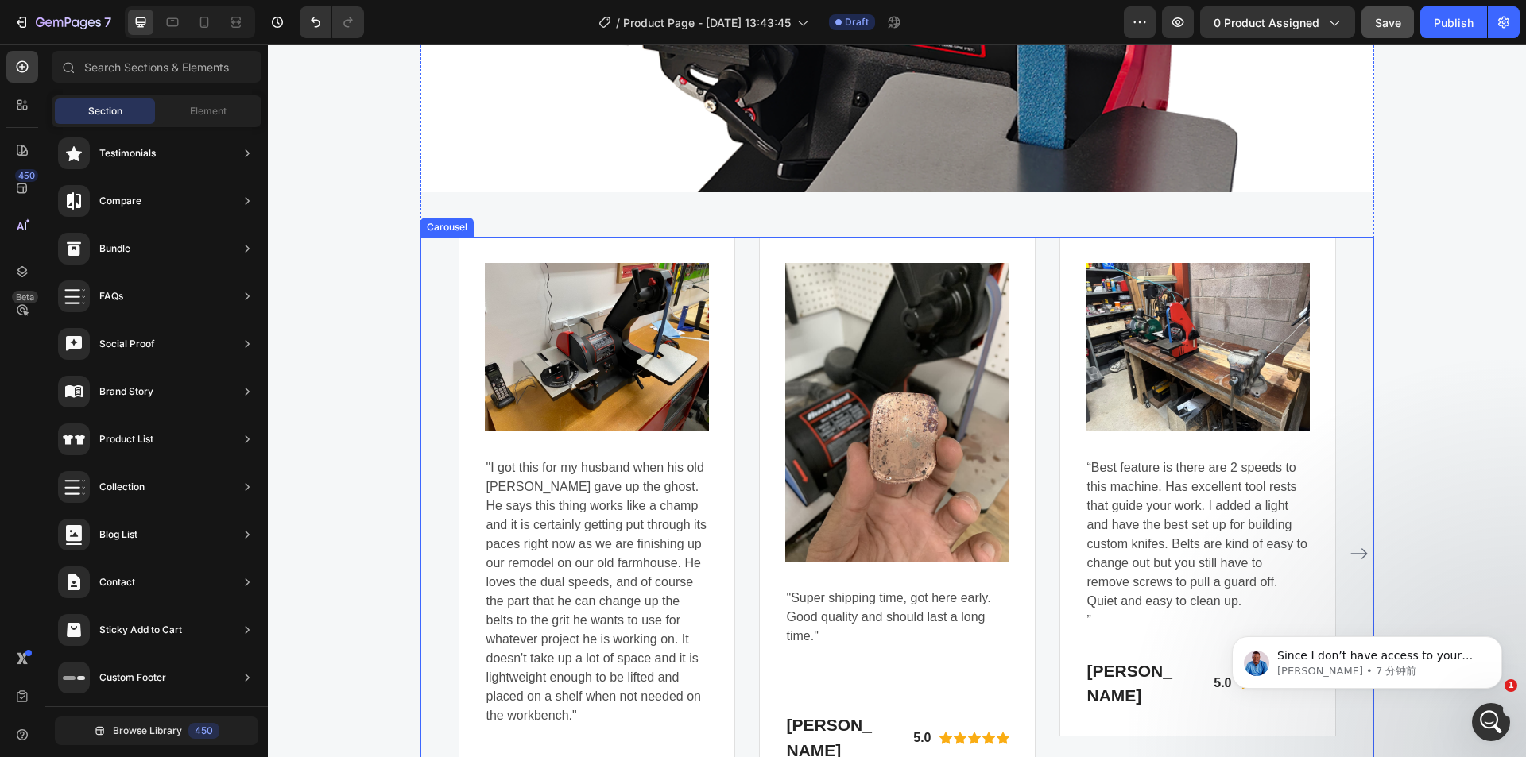
click at [440, 254] on div "Image "I got this for my husband when his old [PERSON_NAME] gave up the ghost. …" at bounding box center [897, 553] width 954 height 633
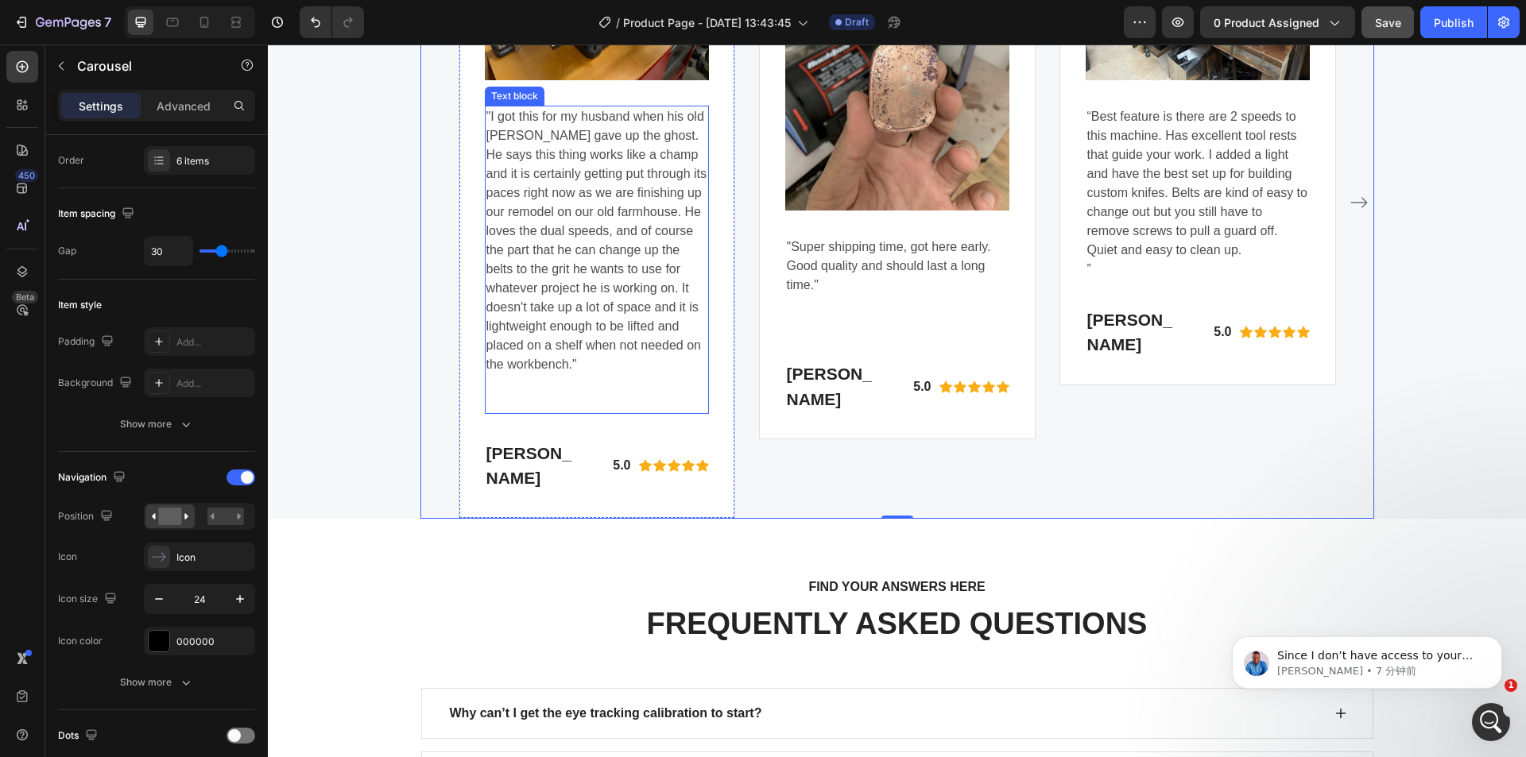
scroll to position [3992, 0]
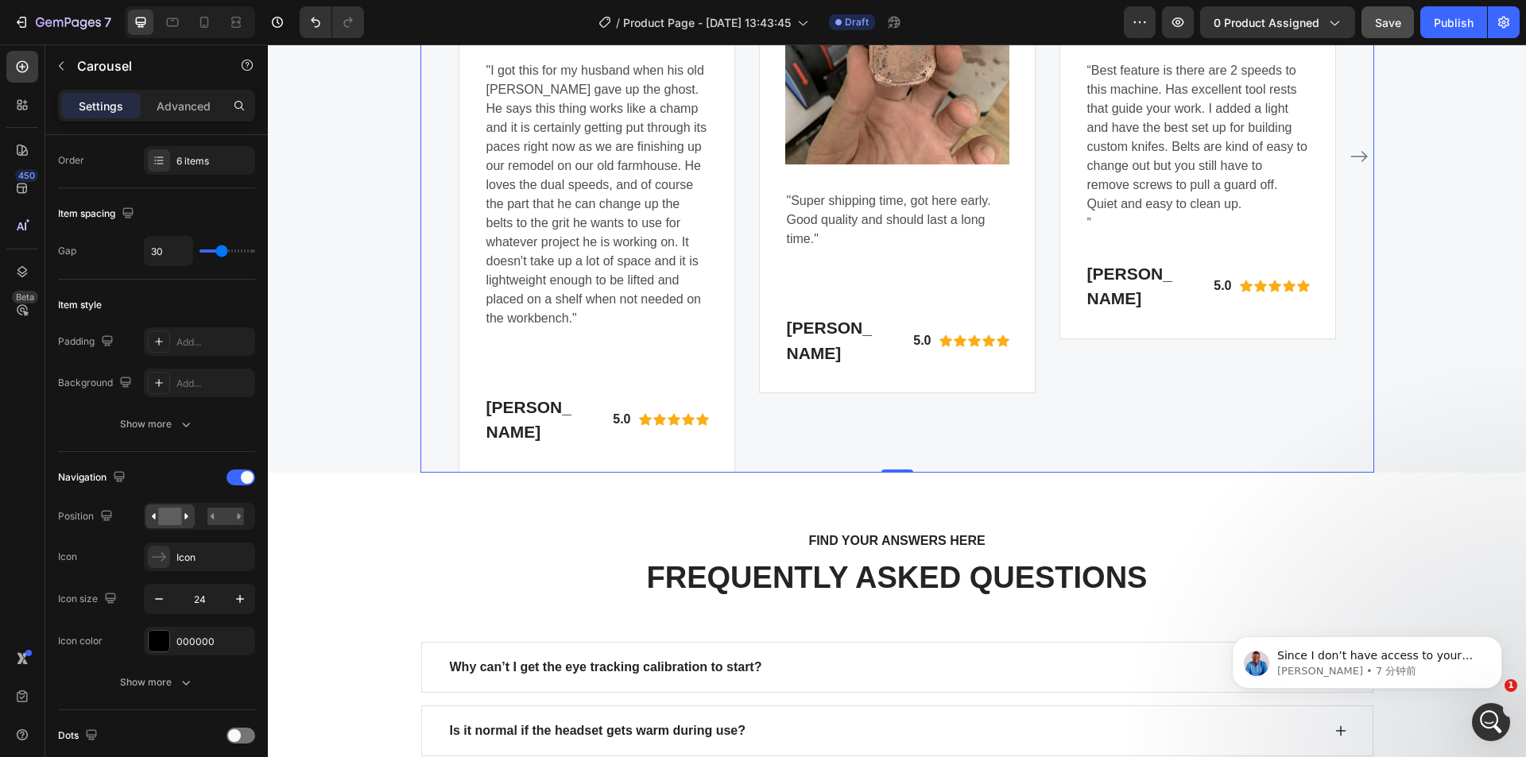
click at [781, 409] on div "Image "Super shipping time, got here early. Good quality and should last a long…" at bounding box center [897, 155] width 277 height 633
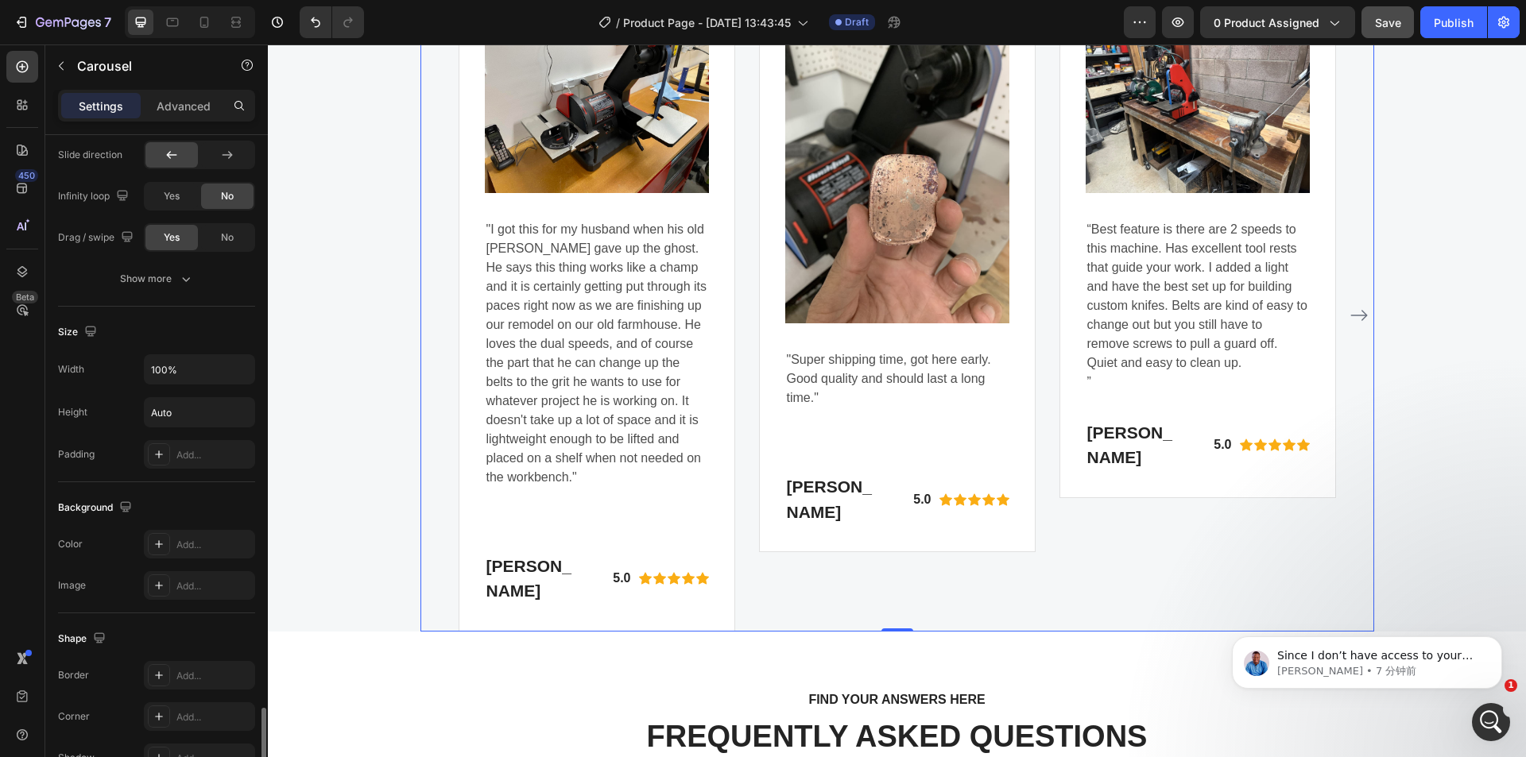
scroll to position [1180, 0]
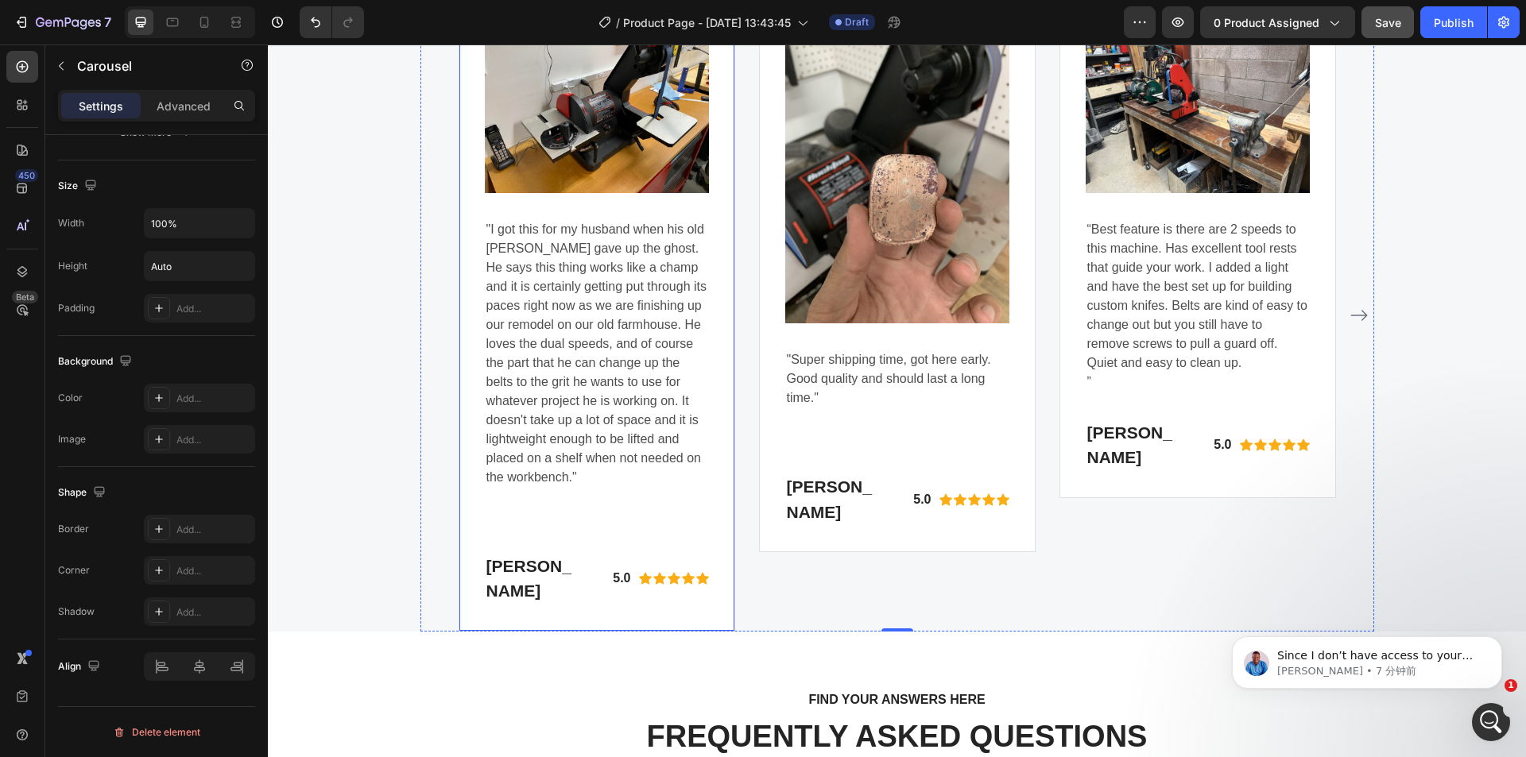
click at [476, 352] on div "Image "I got this for my husband when his old [PERSON_NAME] gave up the ghost. …" at bounding box center [597, 314] width 277 height 633
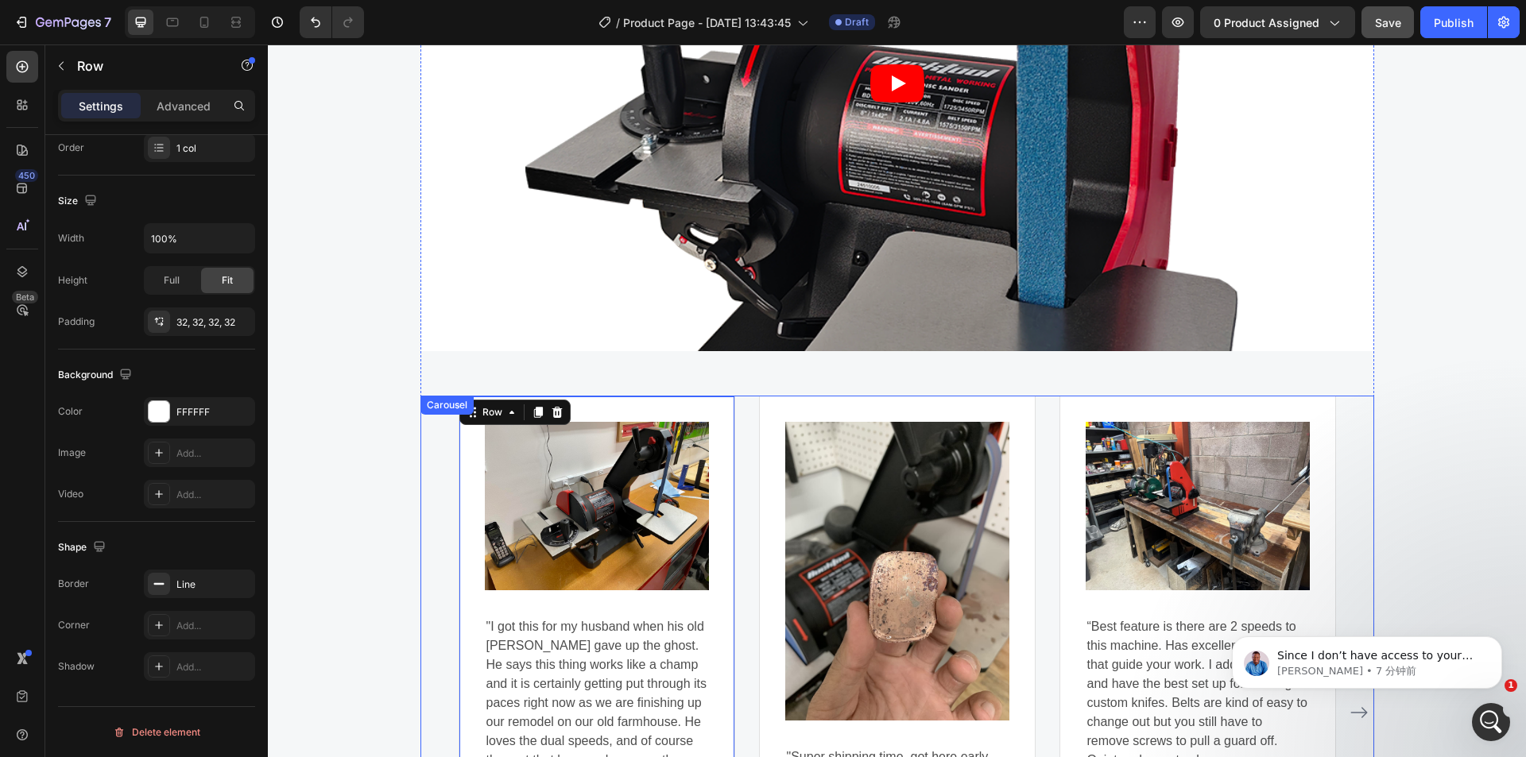
scroll to position [3515, 0]
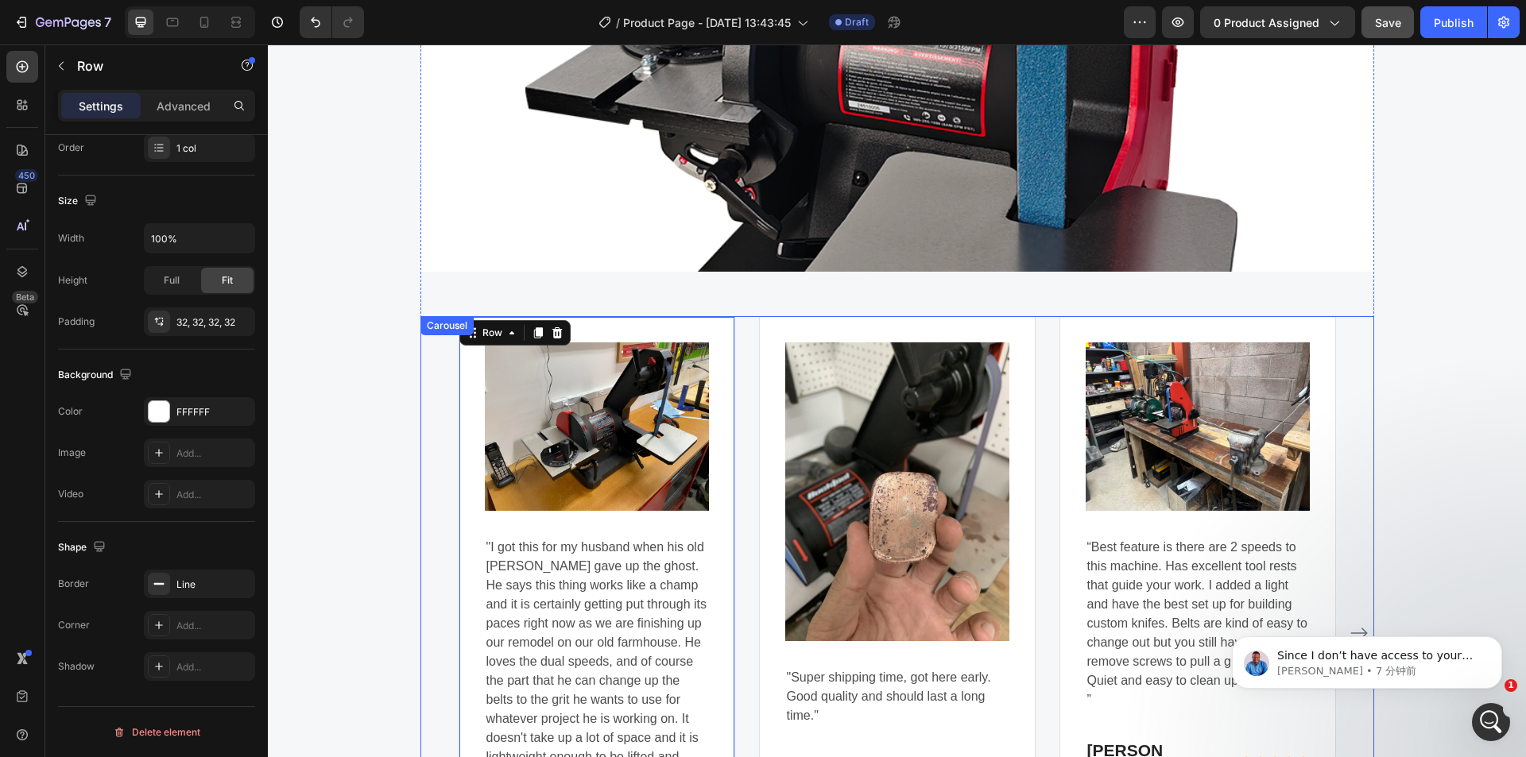
click at [425, 413] on div "Image "I got this for my husband when his old [PERSON_NAME] gave up the ghost. …" at bounding box center [897, 632] width 954 height 633
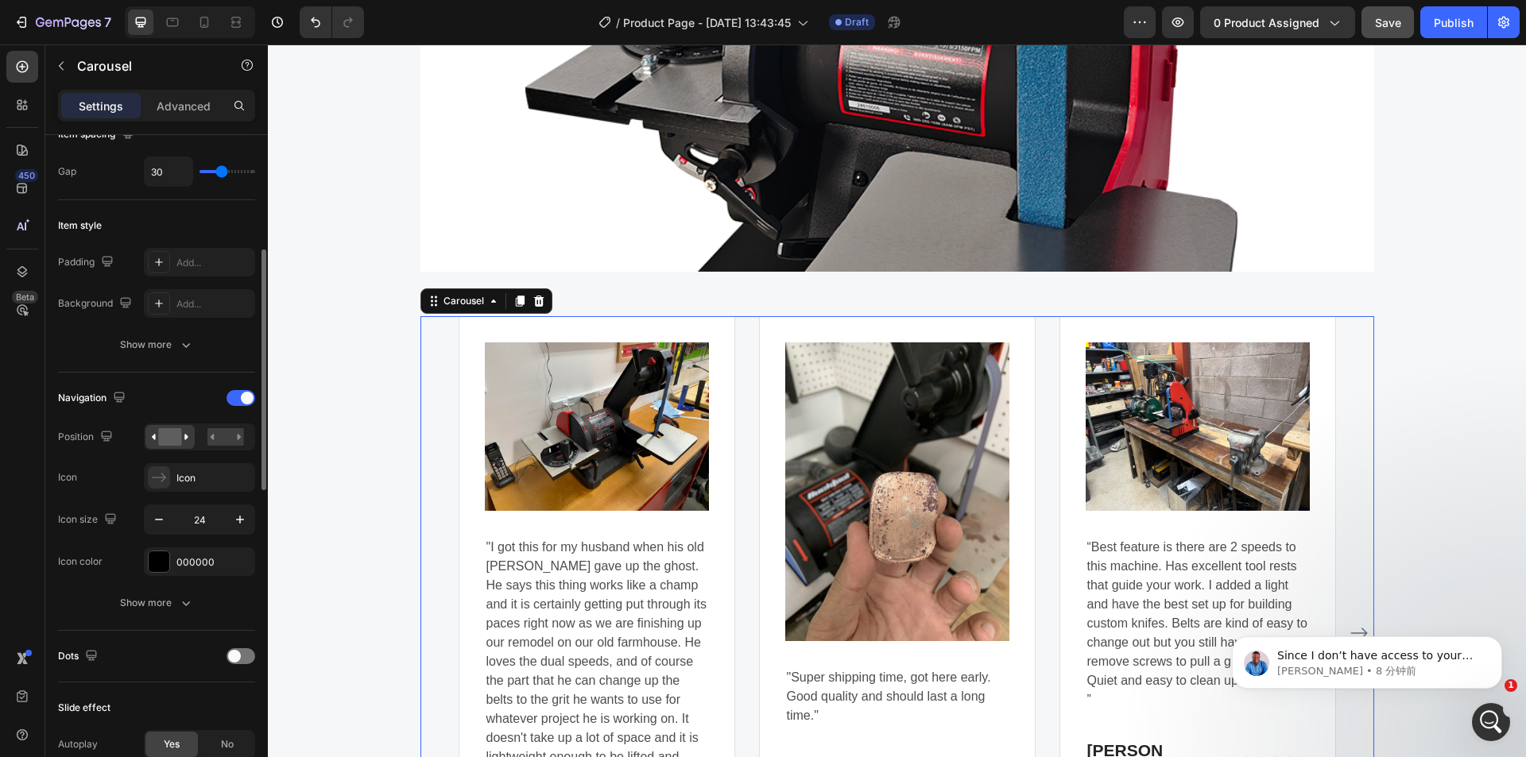
scroll to position [477, 0]
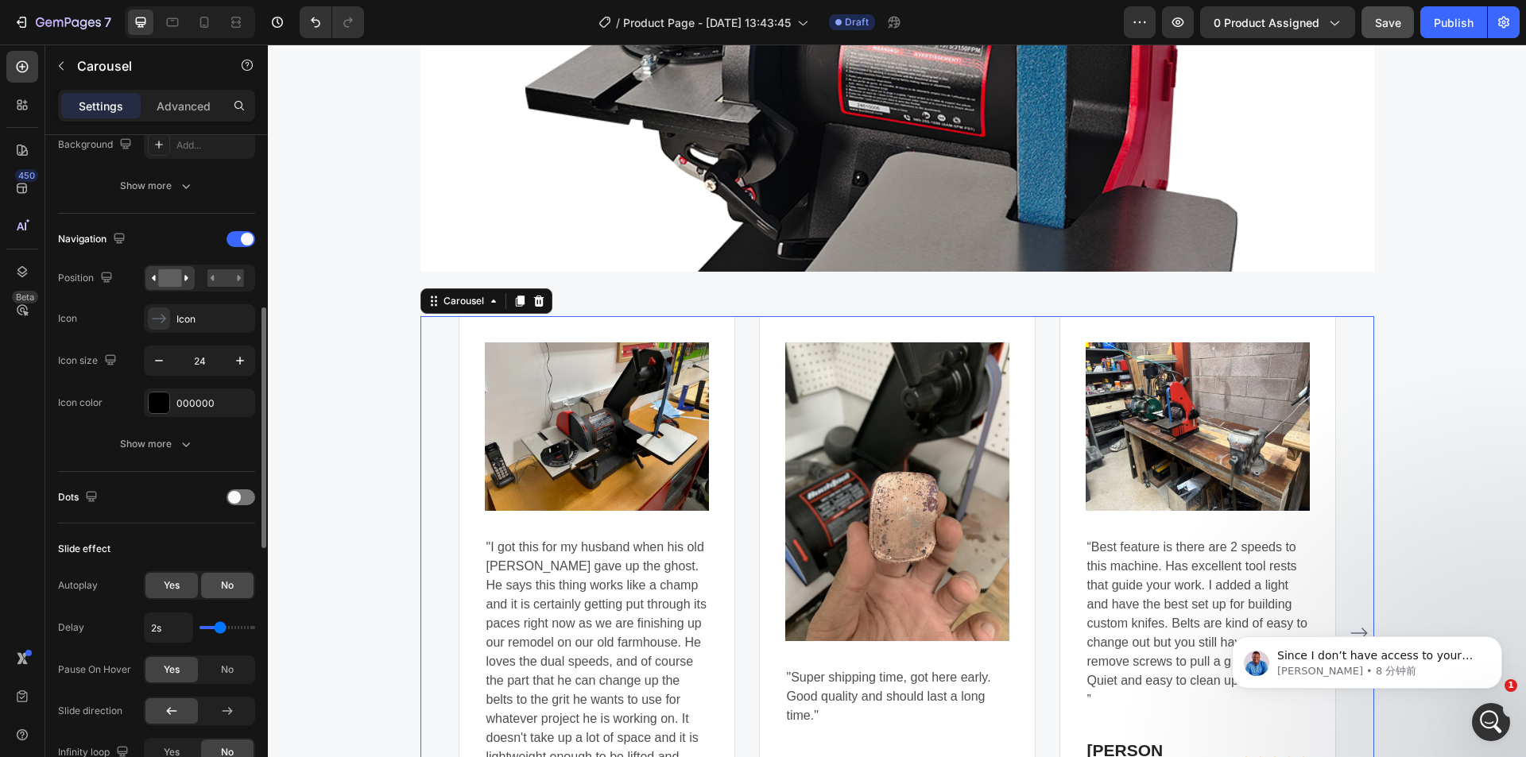
click at [221, 587] on span "No" at bounding box center [227, 586] width 13 height 14
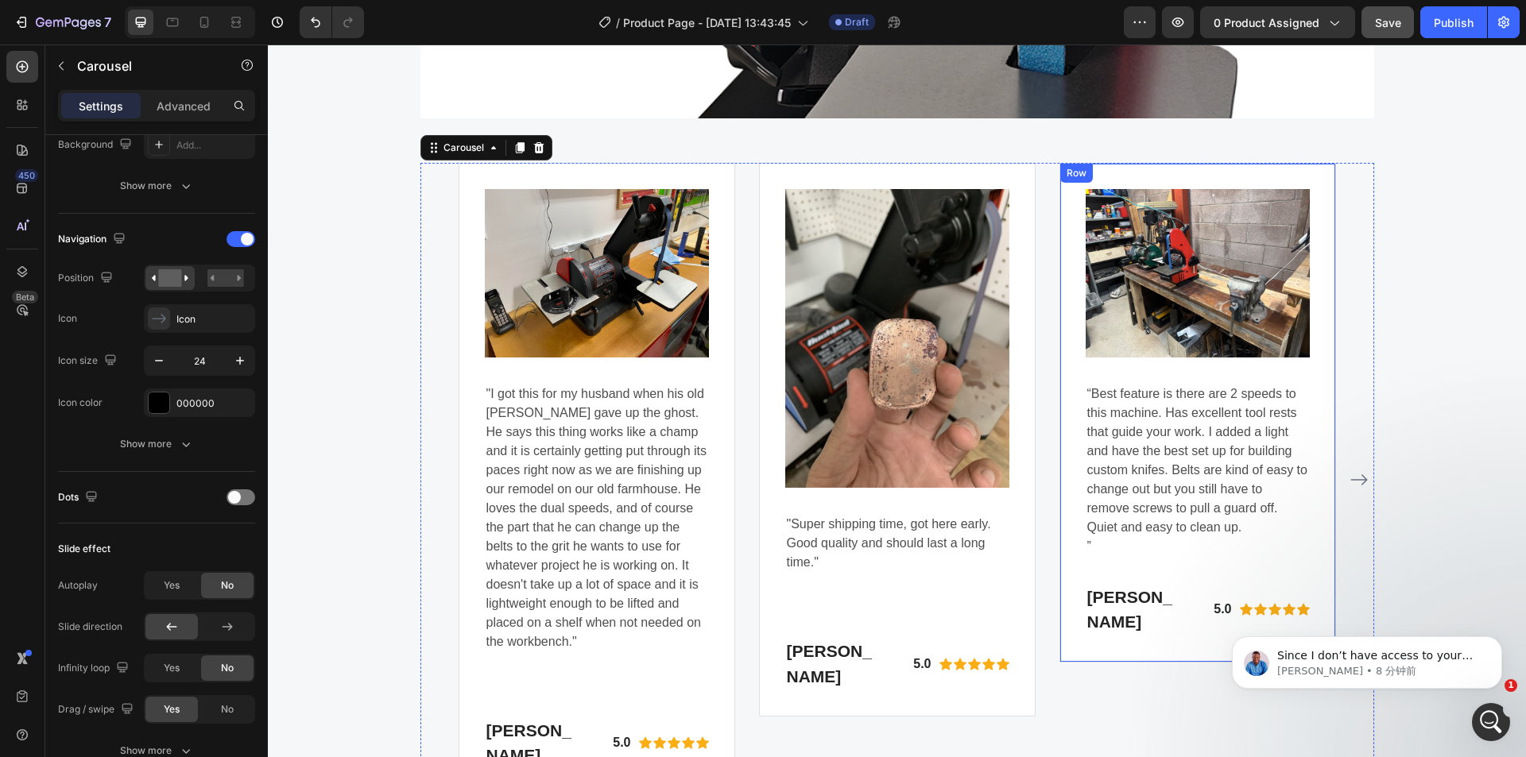
scroll to position [3674, 0]
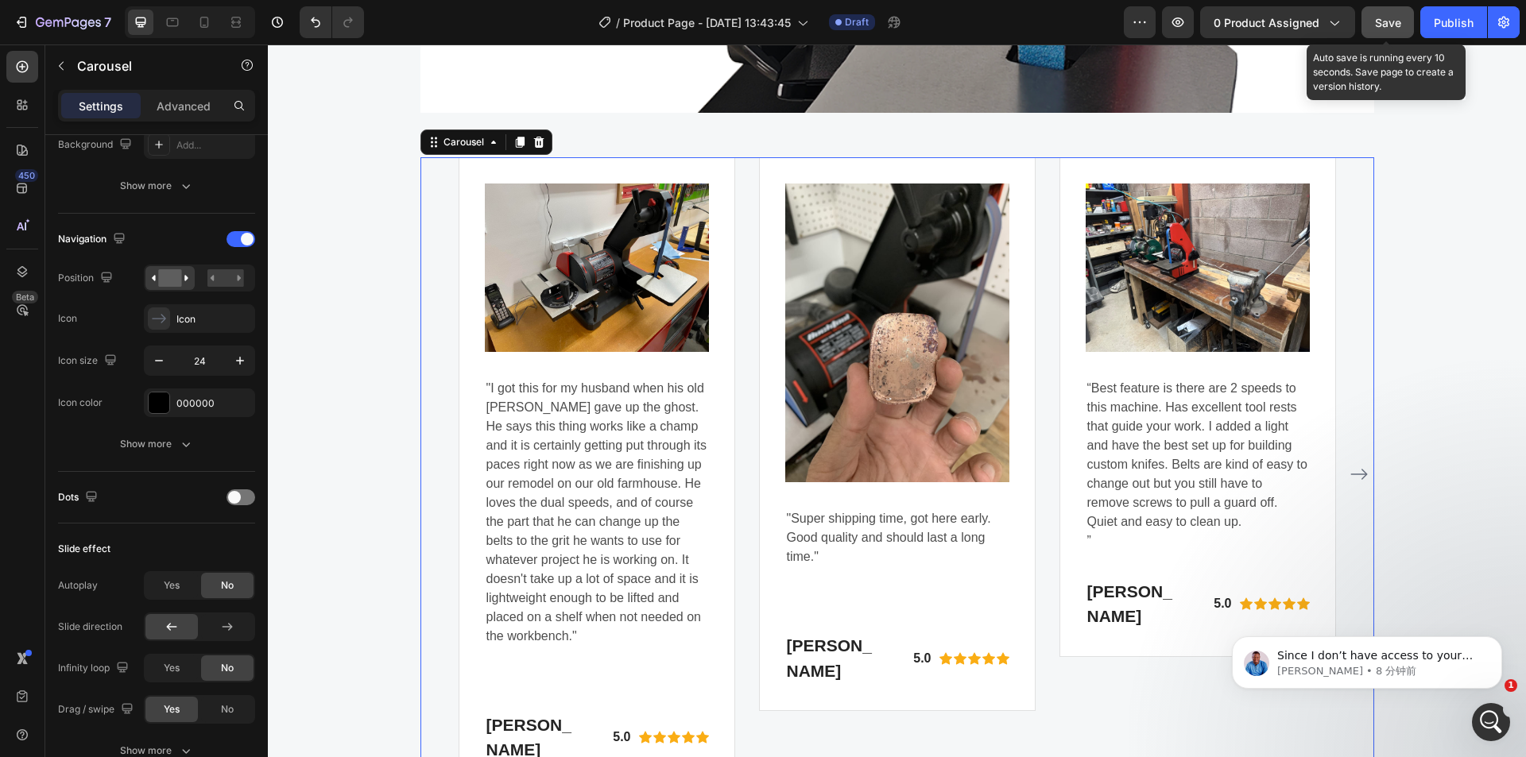
click at [1404, 6] on button "Save" at bounding box center [1388, 22] width 52 height 32
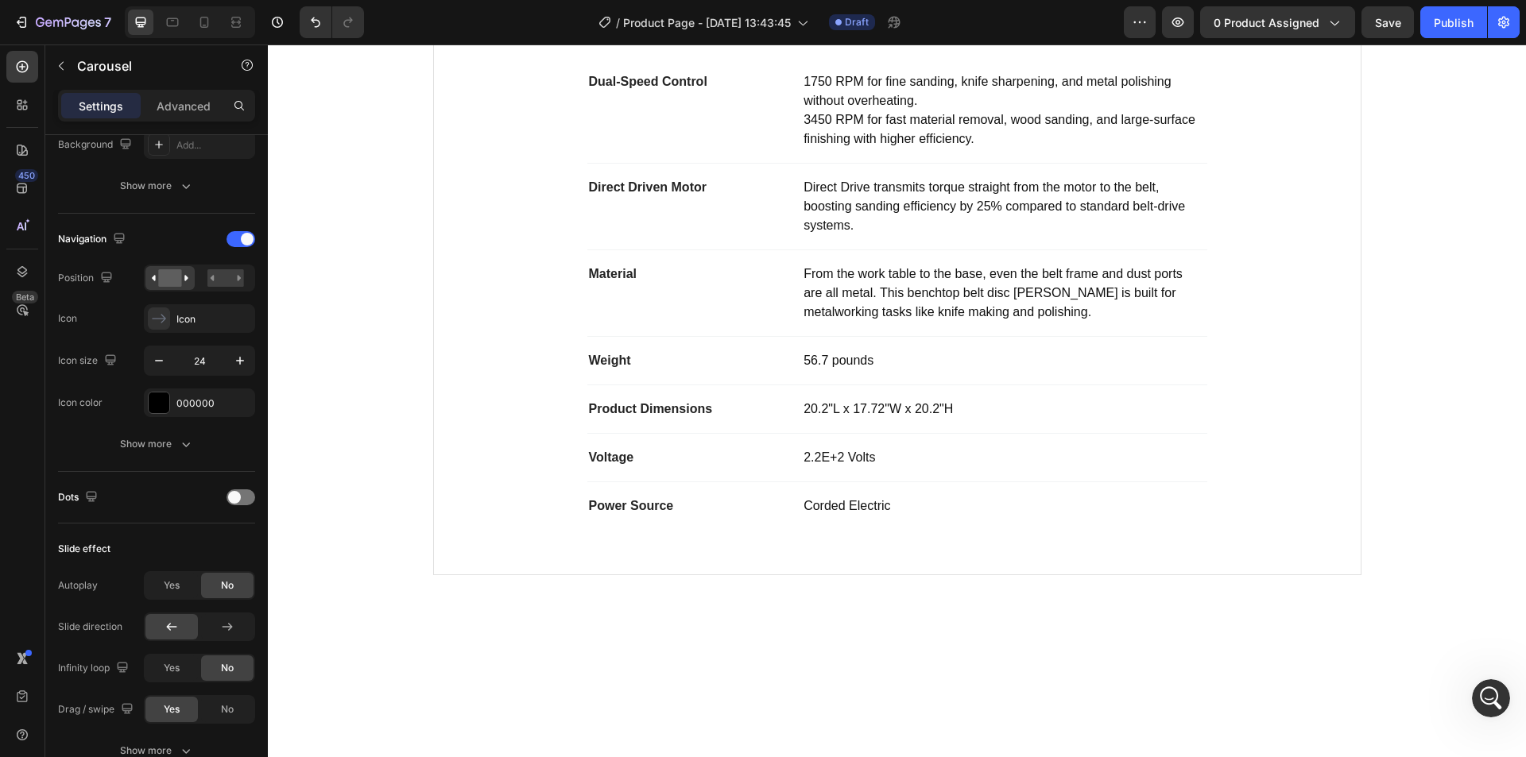
scroll to position [560, 0]
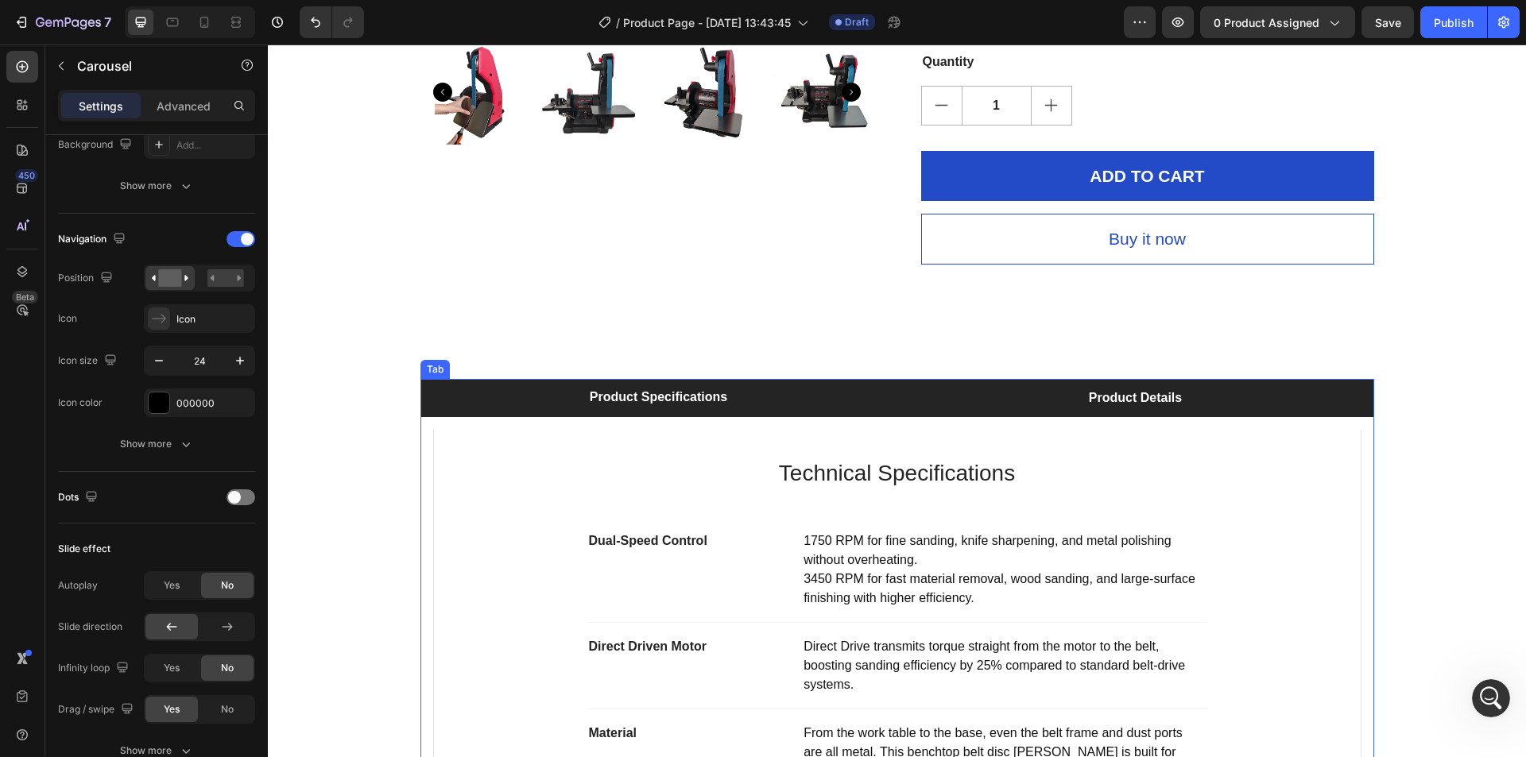
click at [1007, 387] on li "Product Details" at bounding box center [1135, 398] width 477 height 38
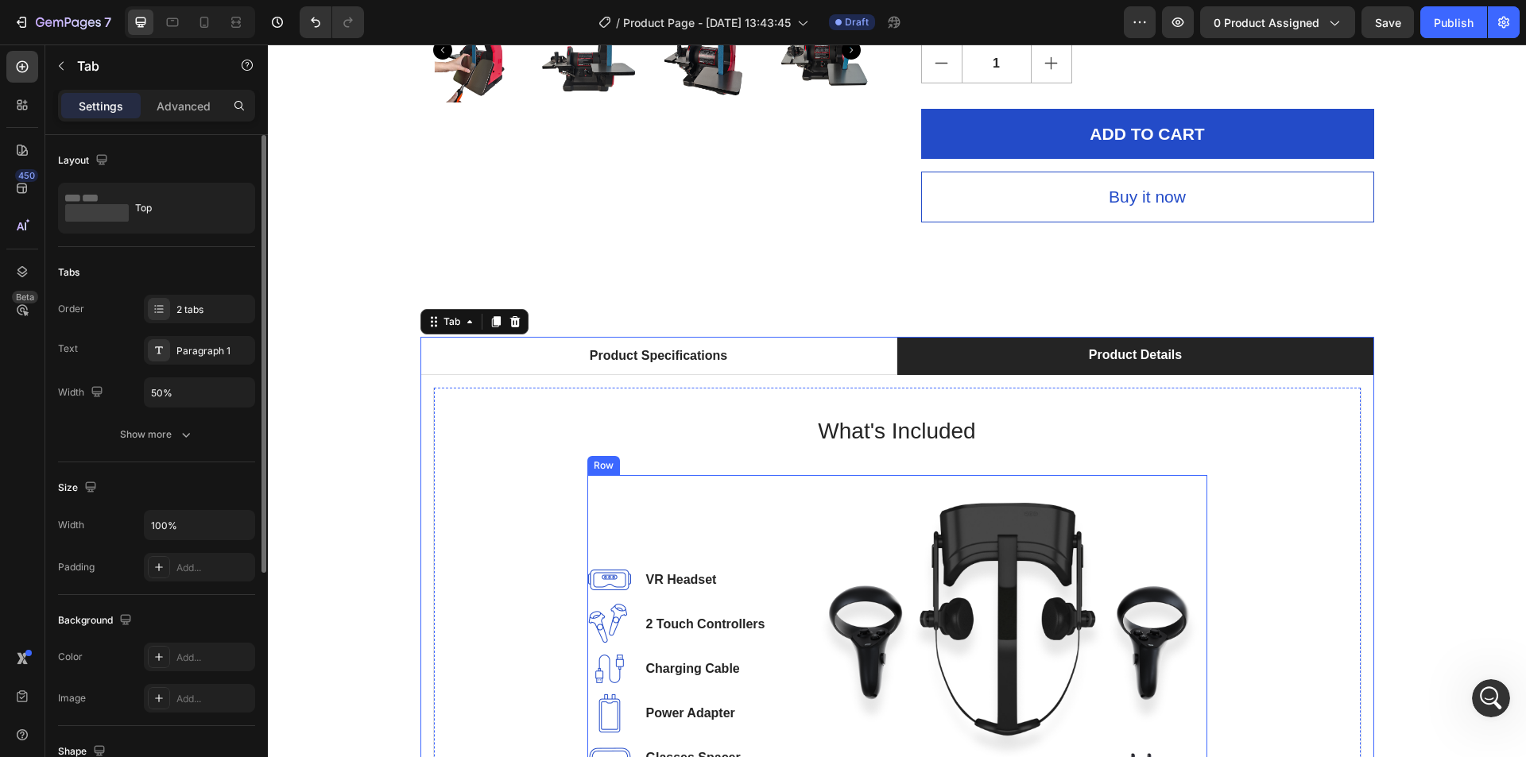
scroll to position [798, 0]
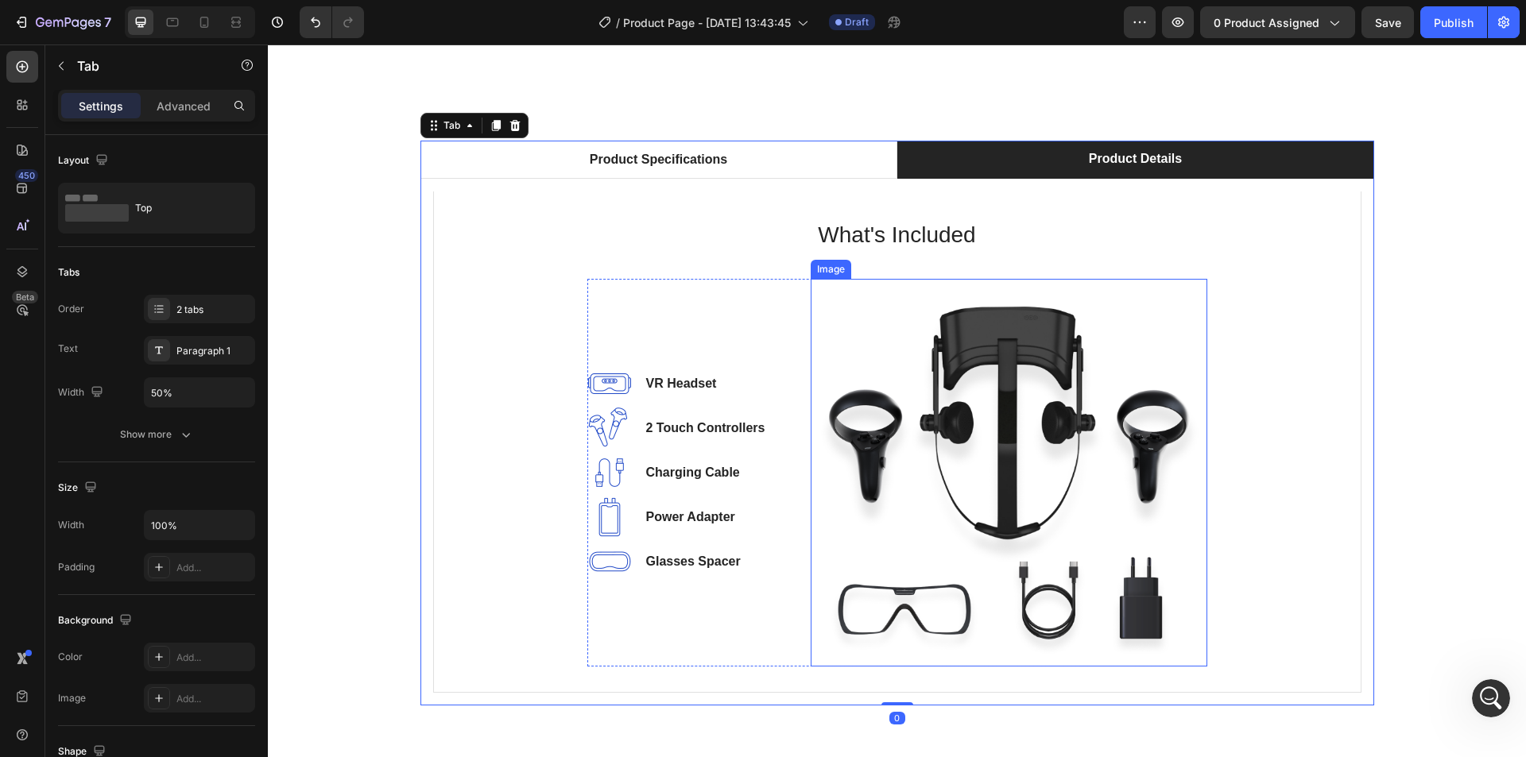
click at [1107, 425] on img at bounding box center [1009, 473] width 397 height 388
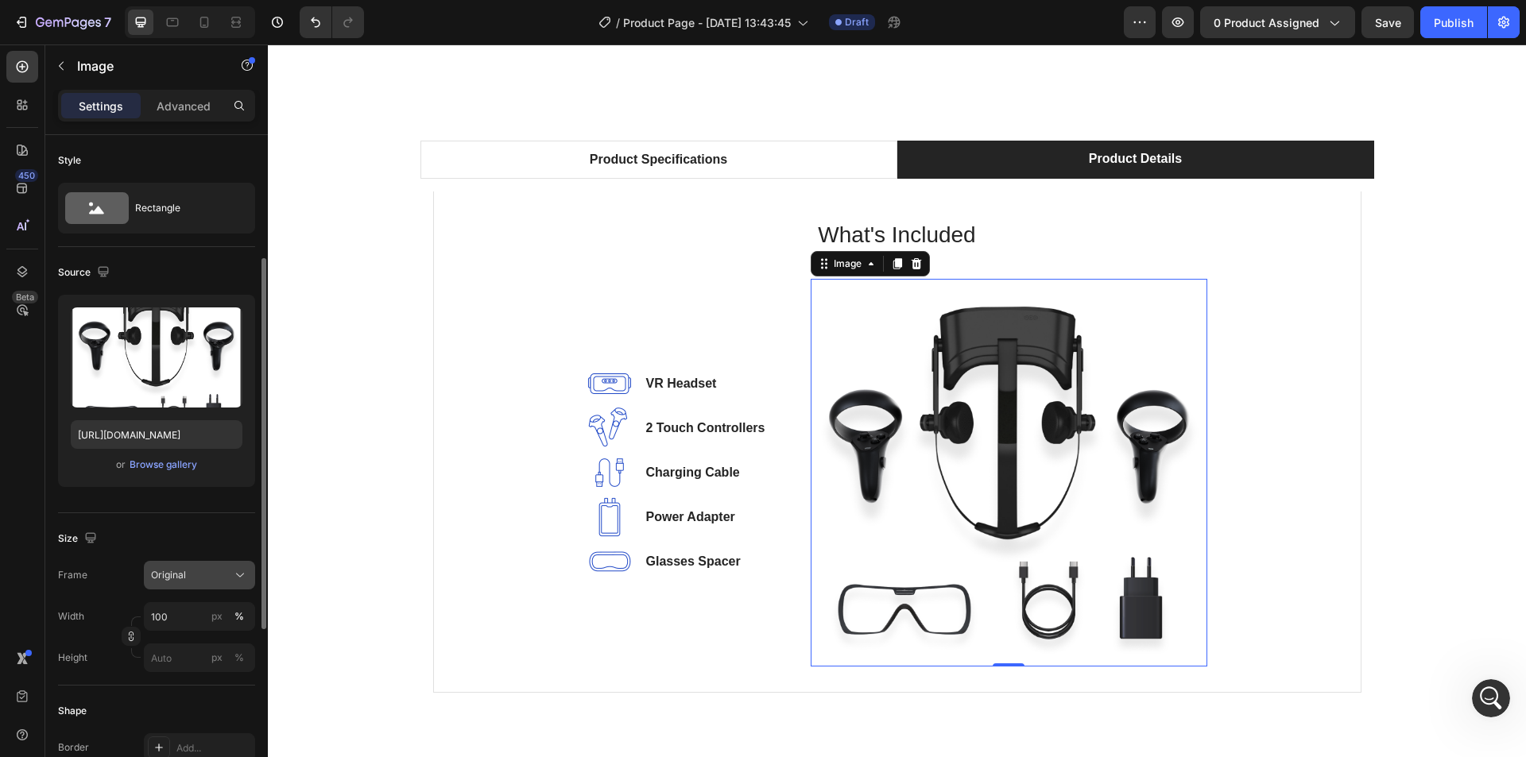
scroll to position [79, 0]
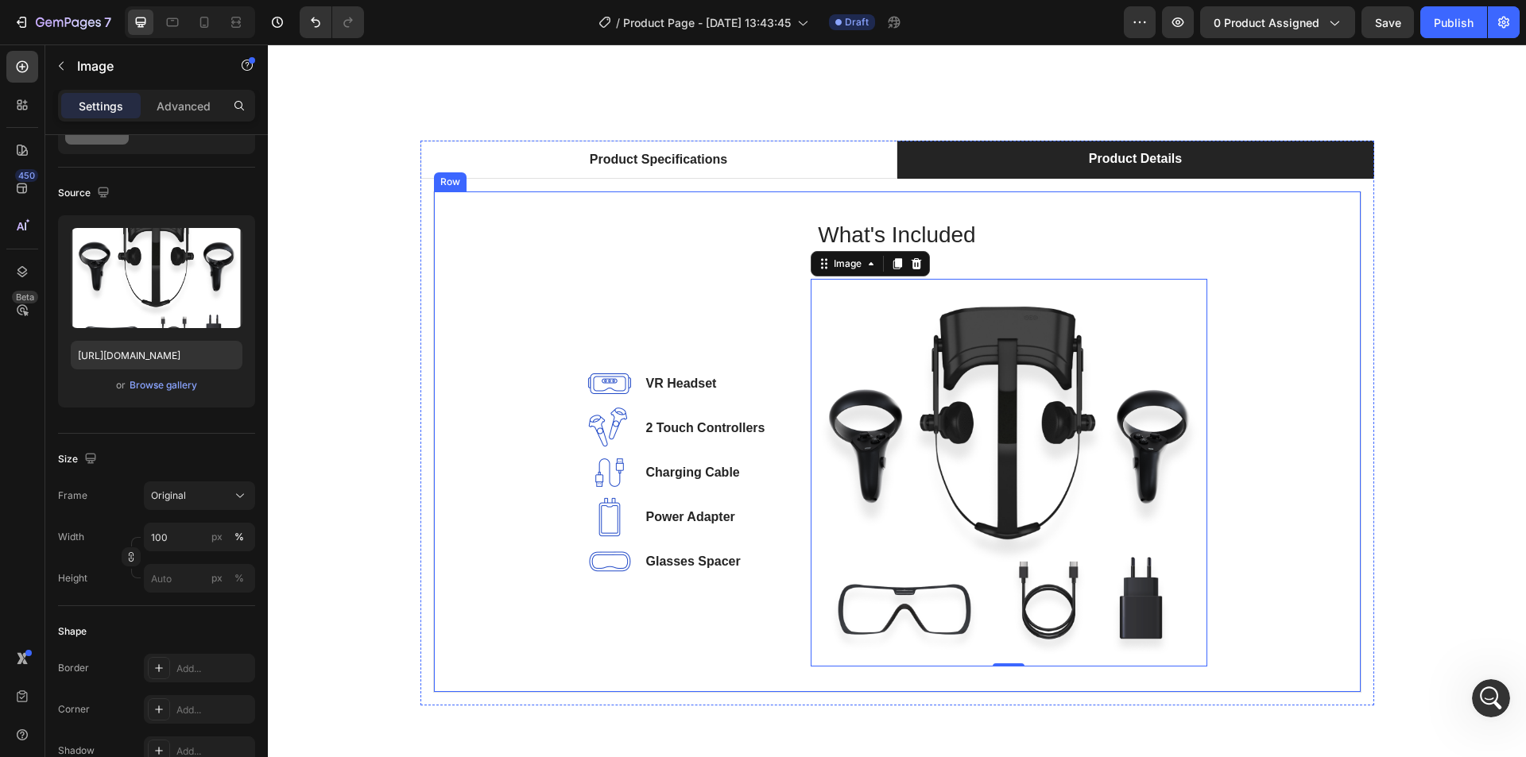
click at [477, 281] on div "What's Included Heading Image VR Headset Text block Image 2 Touch Controllers T…" at bounding box center [897, 442] width 876 height 450
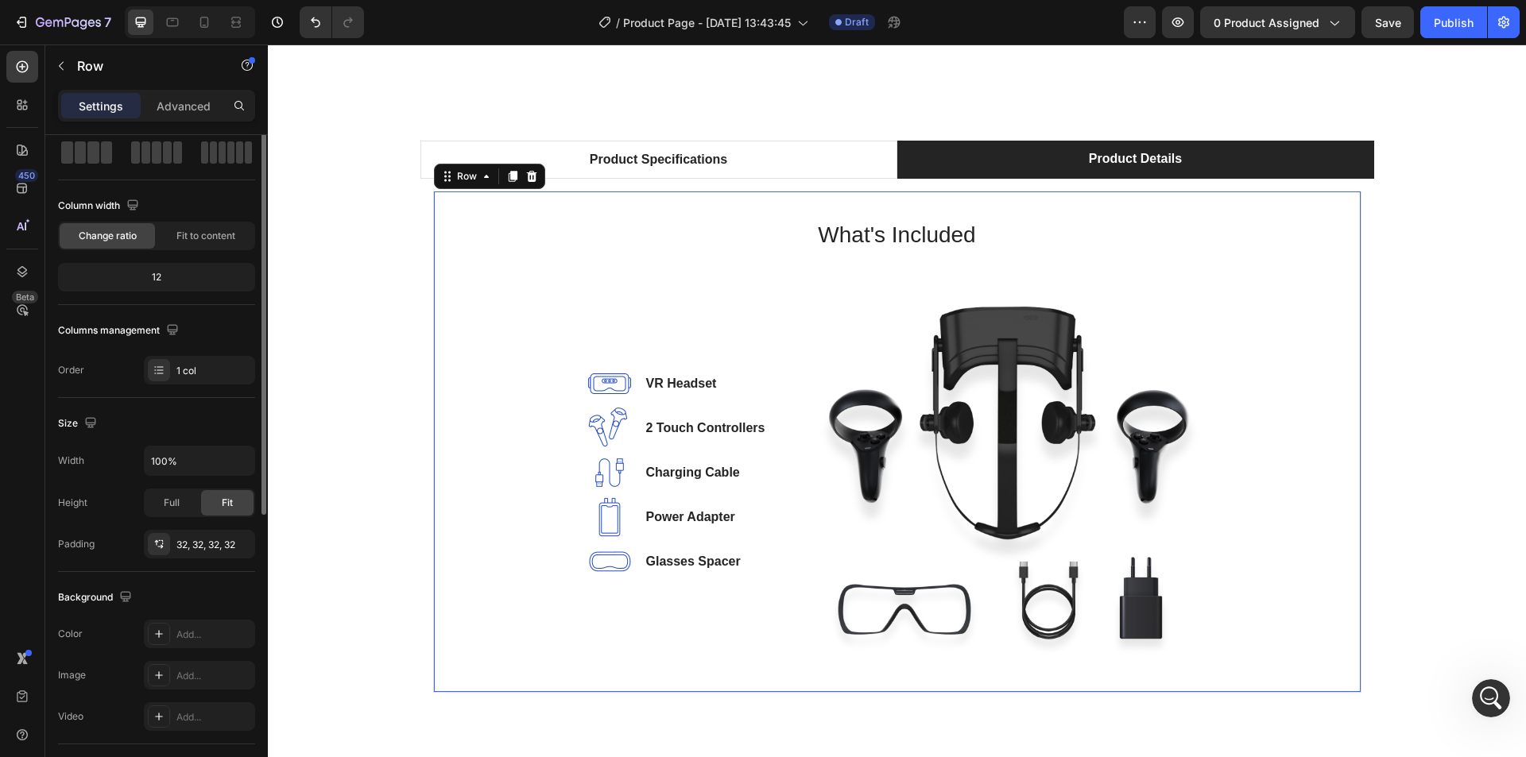
scroll to position [0, 0]
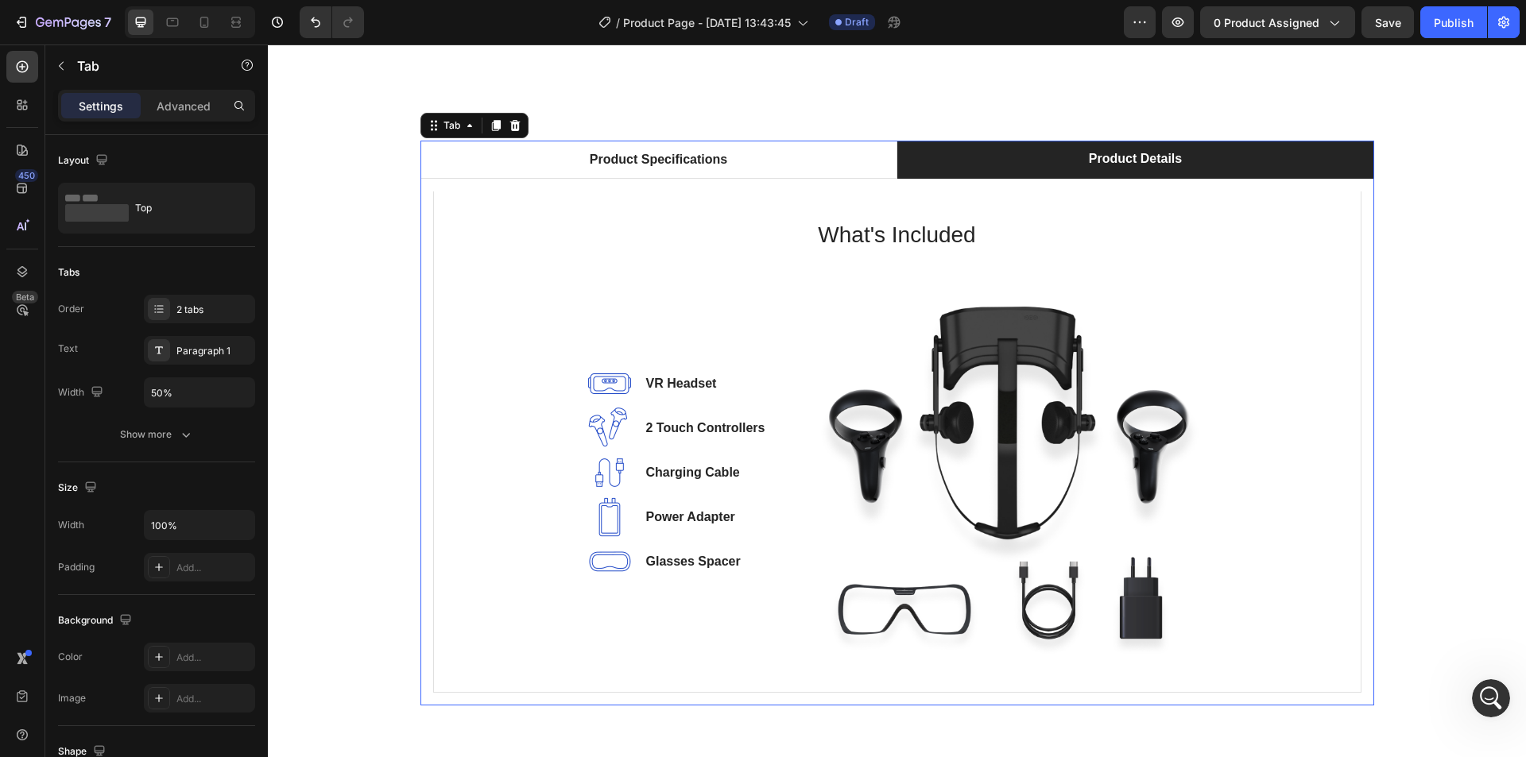
click at [424, 238] on div "Technical Specifications Heading Dual-Speed Control Text block 1750 RPM for fin…" at bounding box center [897, 442] width 954 height 527
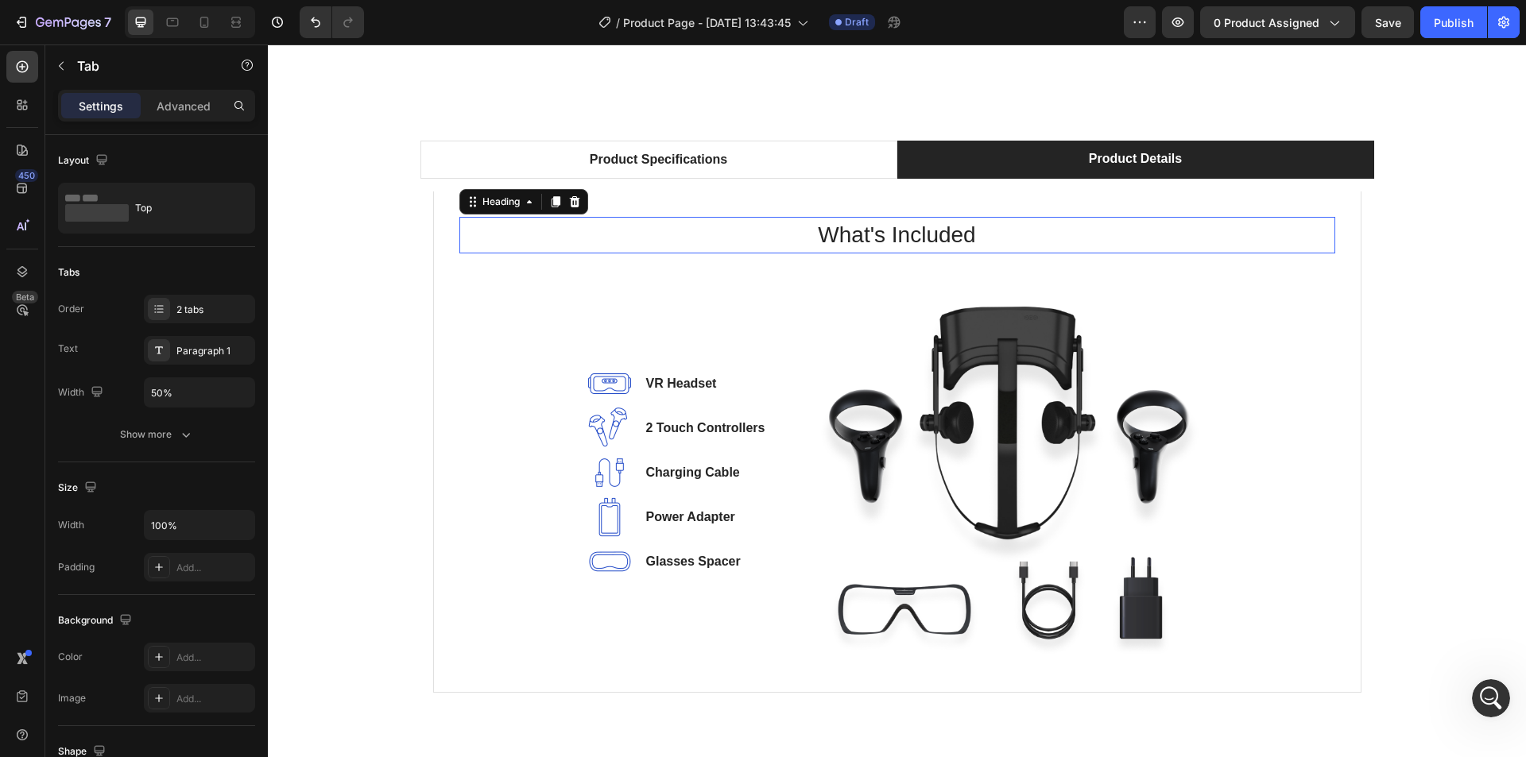
click at [521, 246] on p "What's Included" at bounding box center [897, 235] width 873 height 33
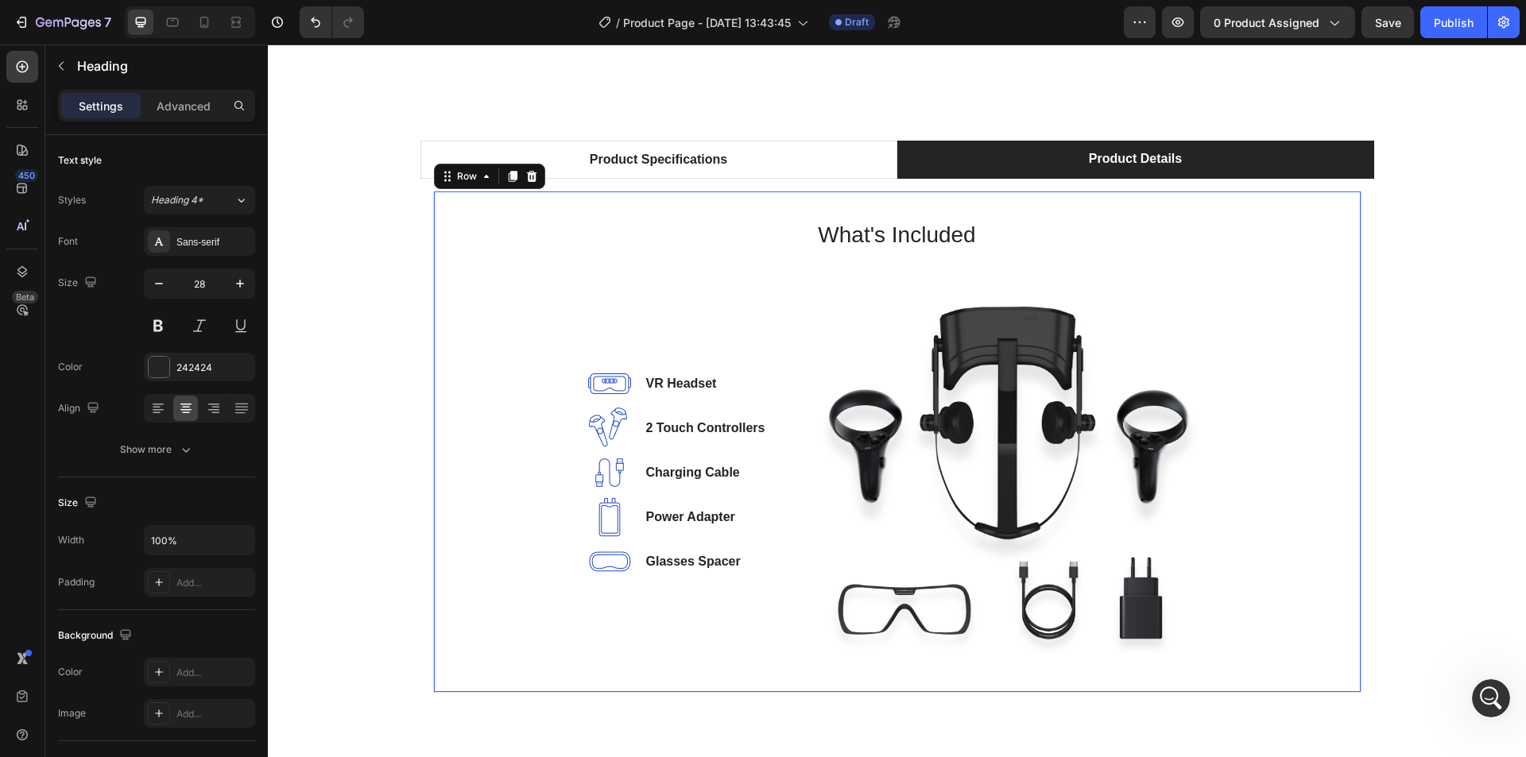
click at [494, 337] on div "What's Included Heading Image VR Headset Text block Image 2 Touch Controllers T…" at bounding box center [897, 442] width 876 height 450
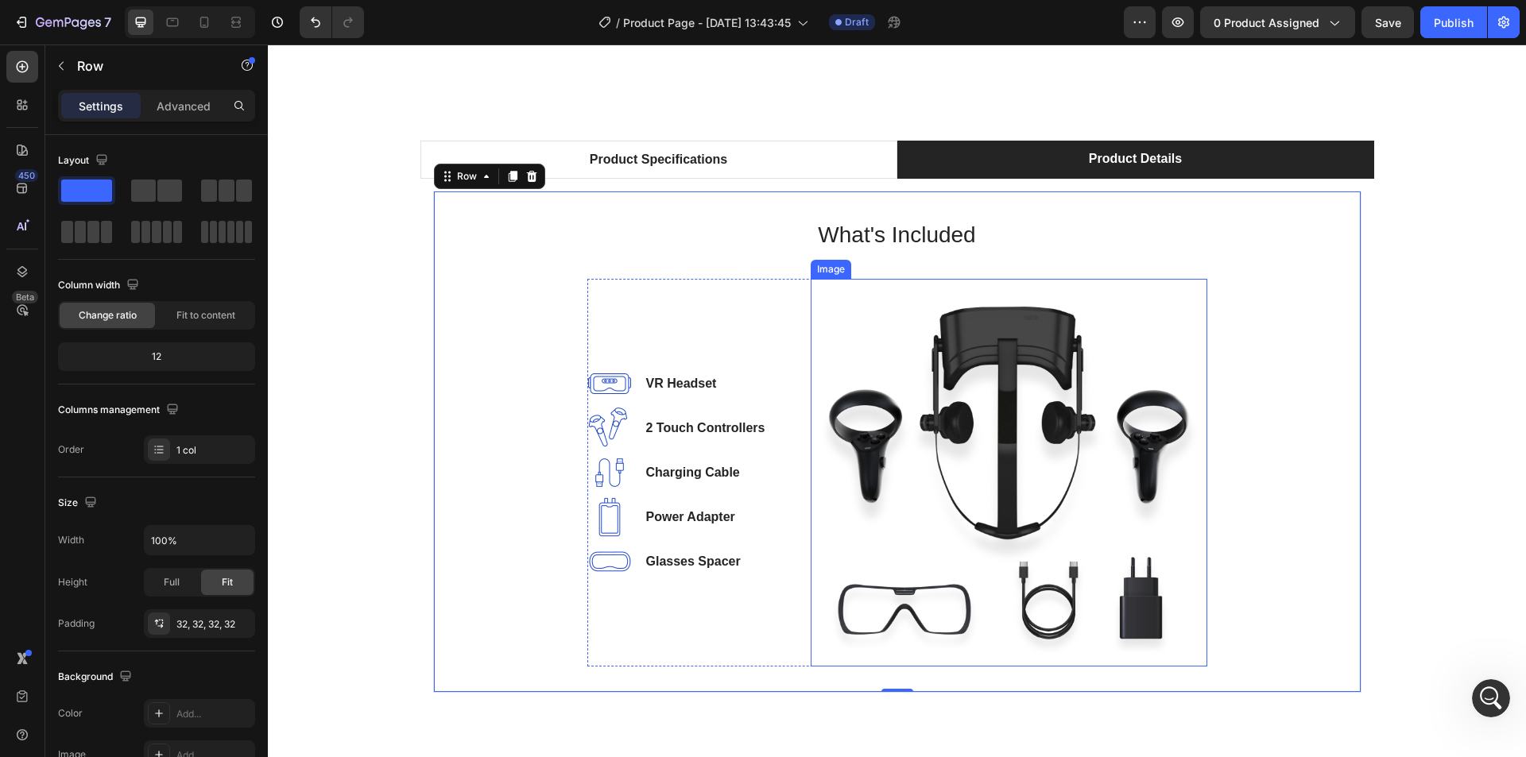
click at [893, 420] on img at bounding box center [1009, 473] width 397 height 388
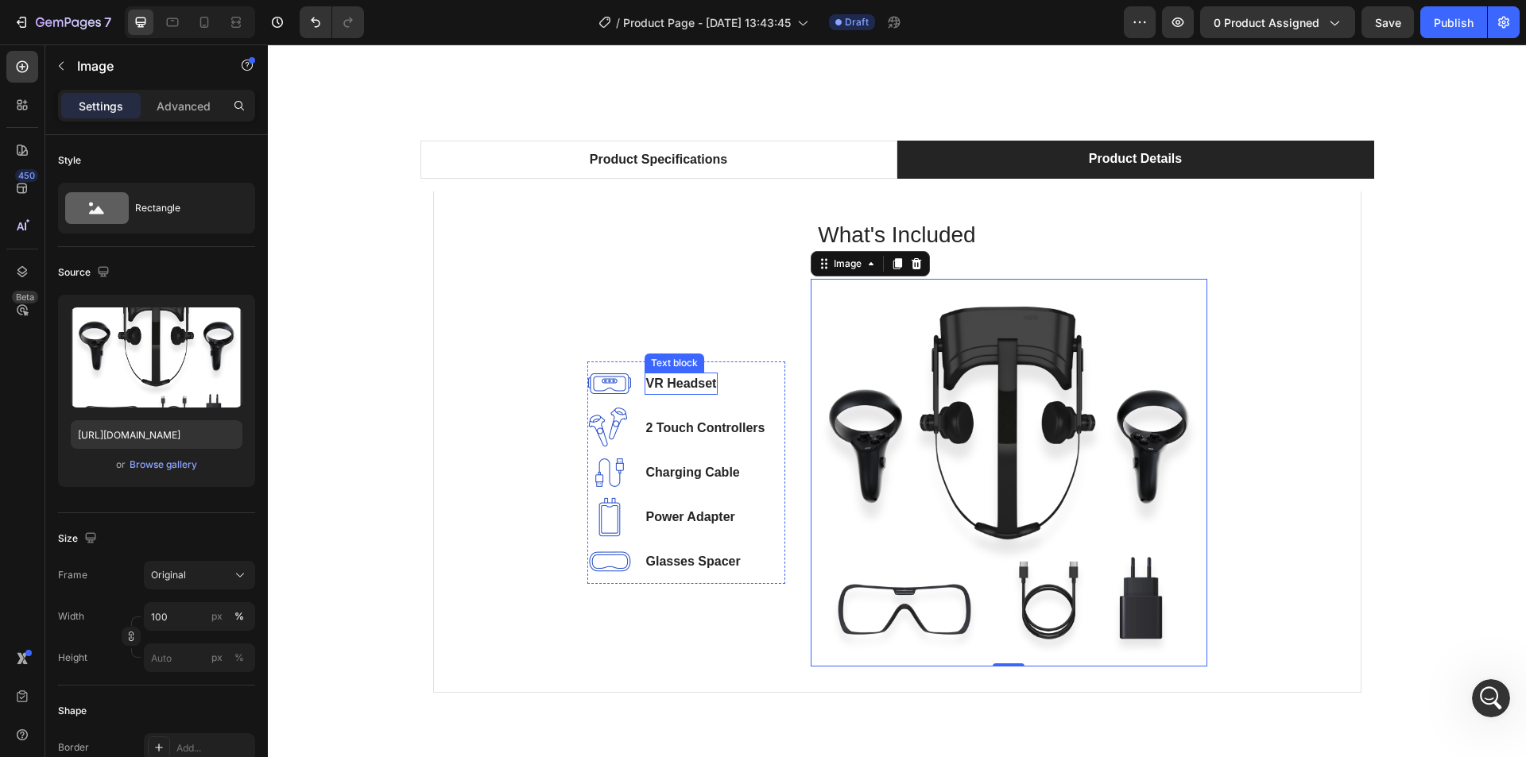
click at [686, 374] on p "VR Headset" at bounding box center [681, 383] width 71 height 19
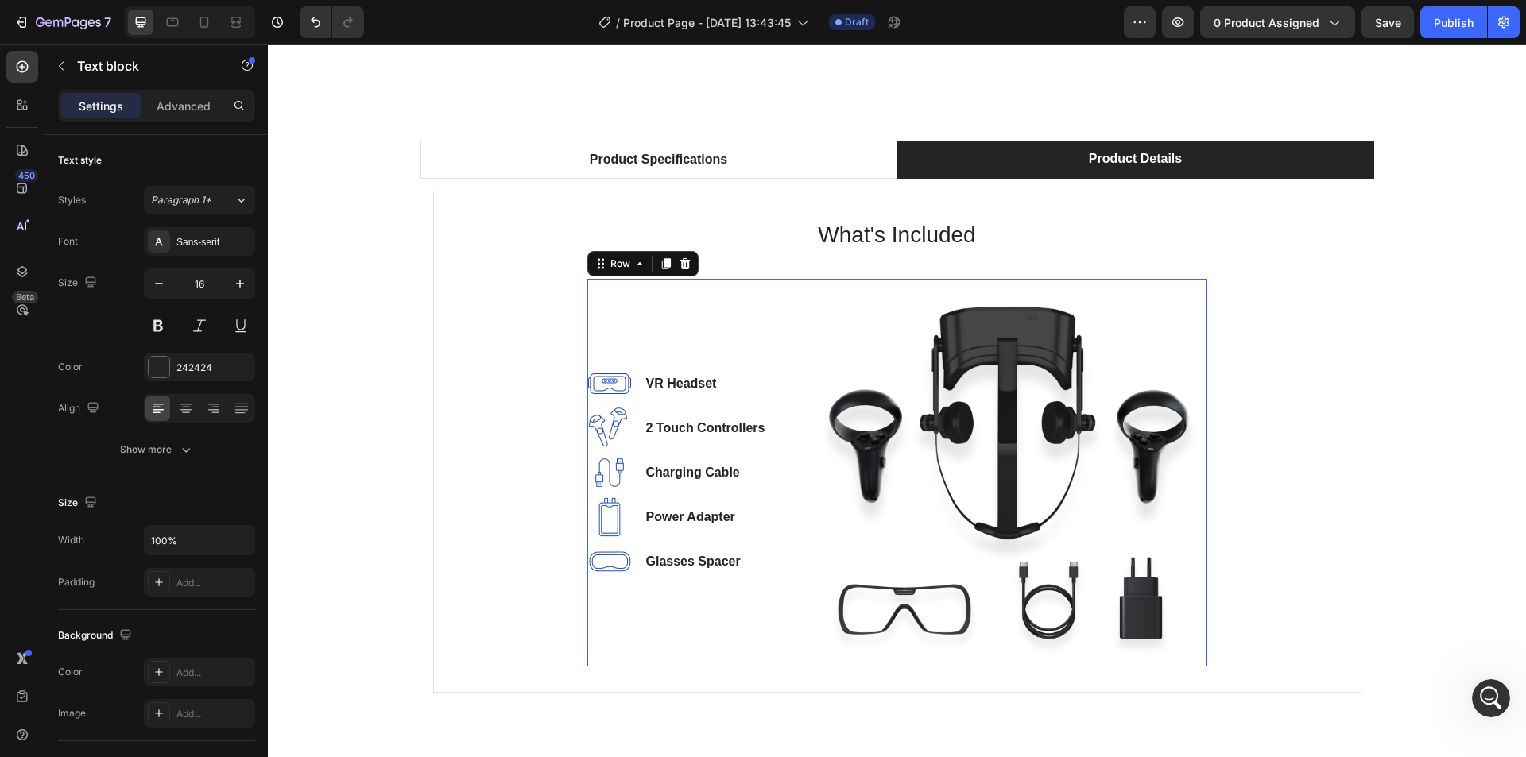
click at [634, 314] on div "Image VR Headset Text block Image 2 Touch Controllers Text block Image Charging…" at bounding box center [686, 473] width 198 height 388
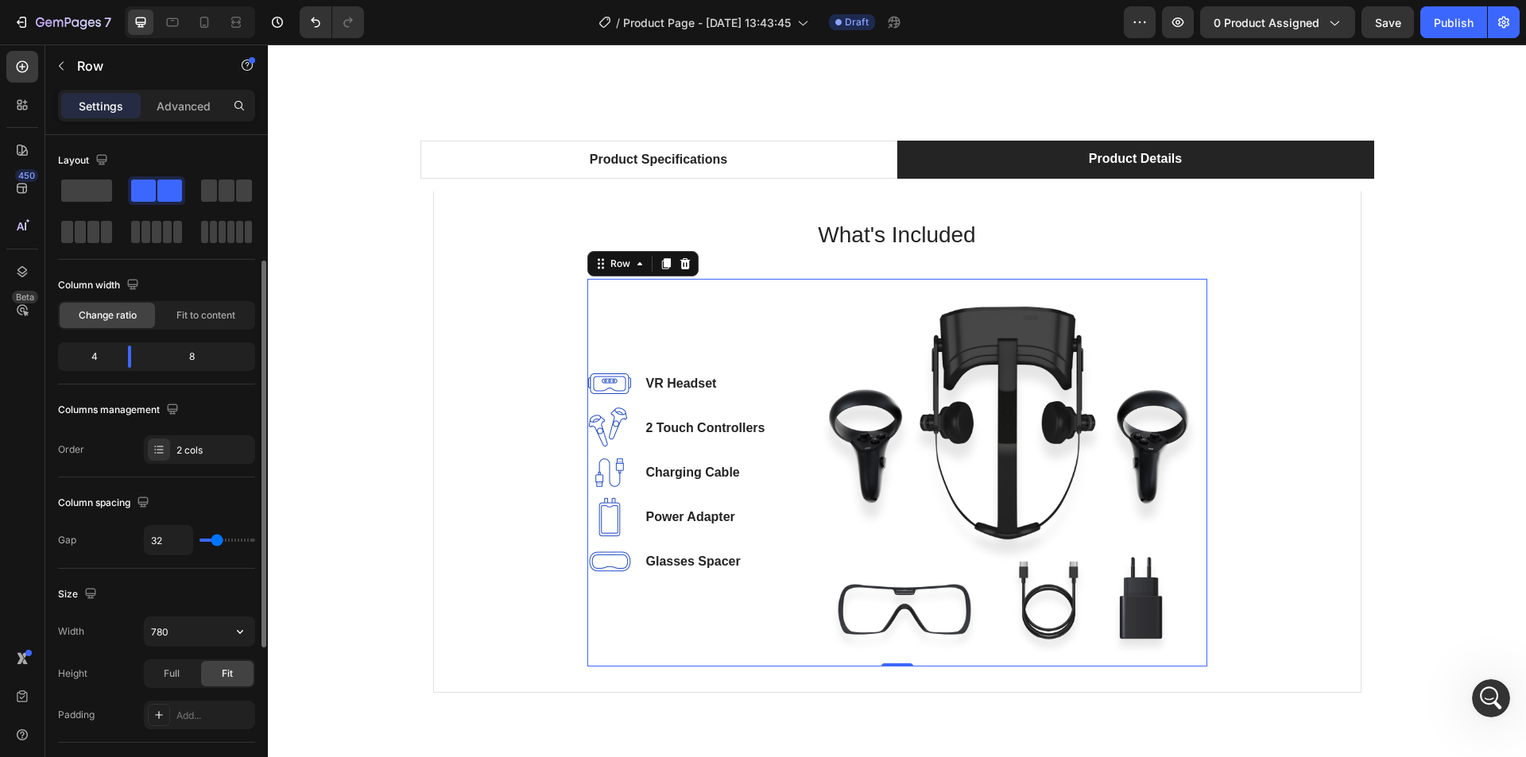
scroll to position [79, 0]
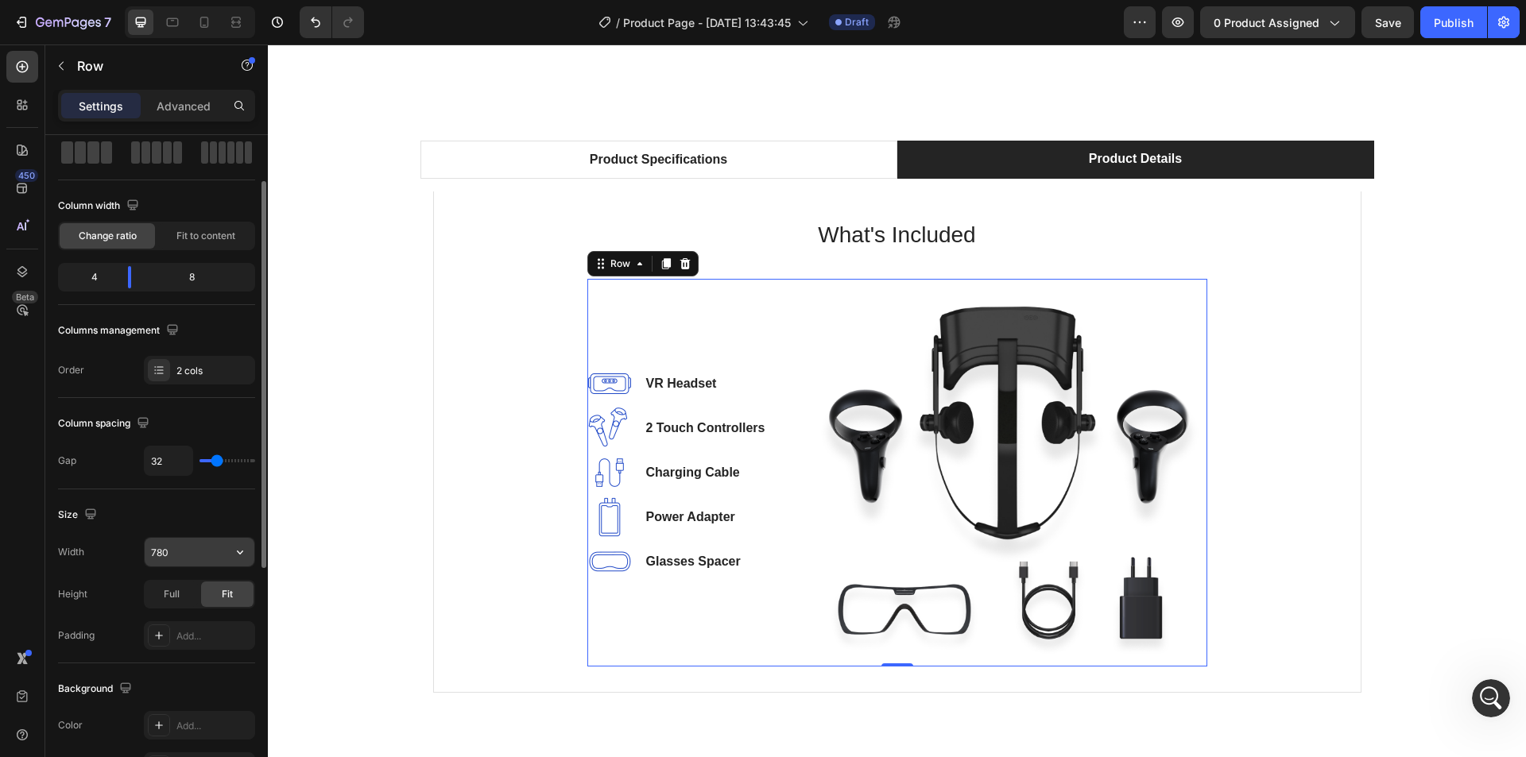
click at [183, 553] on input "780" at bounding box center [200, 552] width 110 height 29
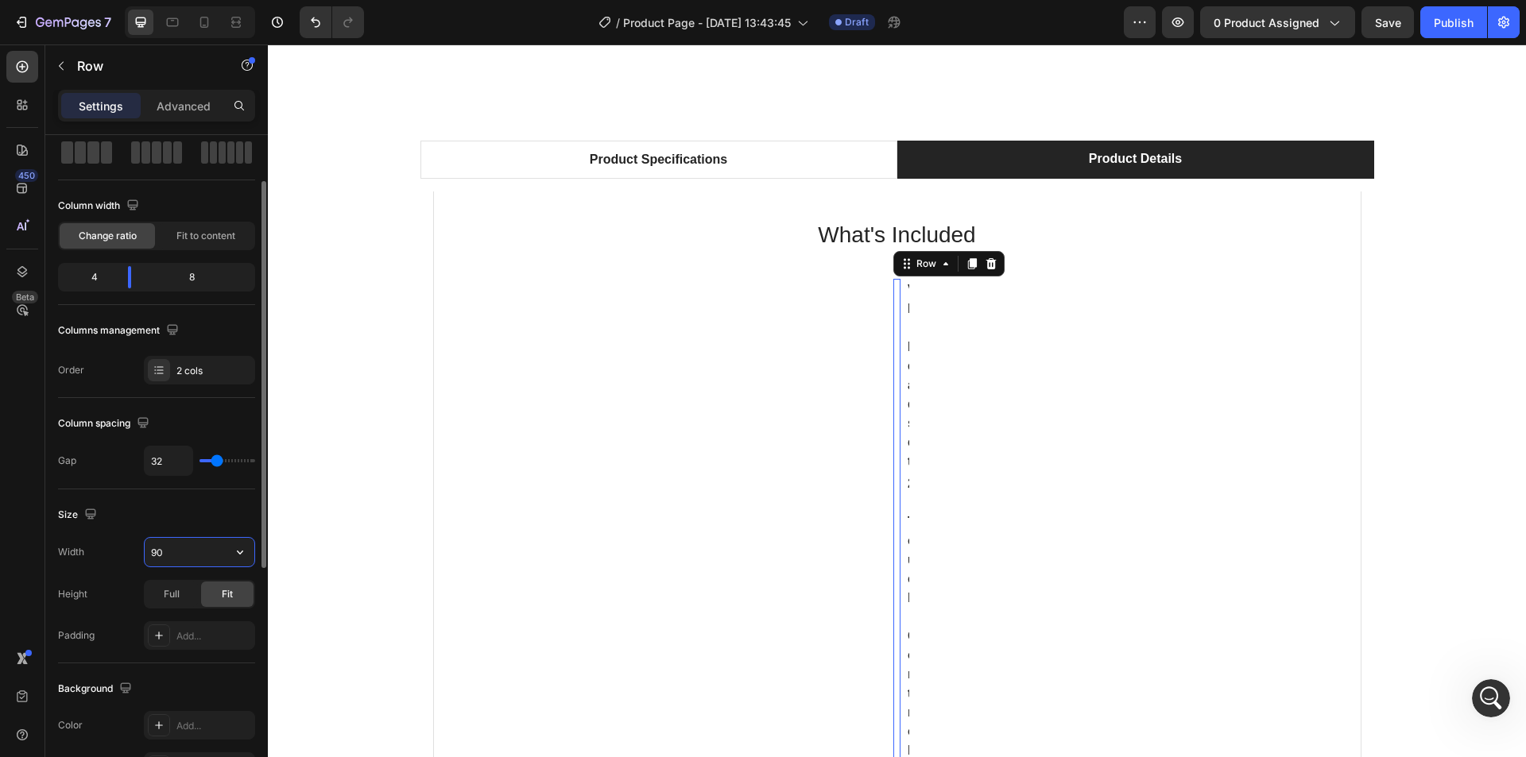
type input "900"
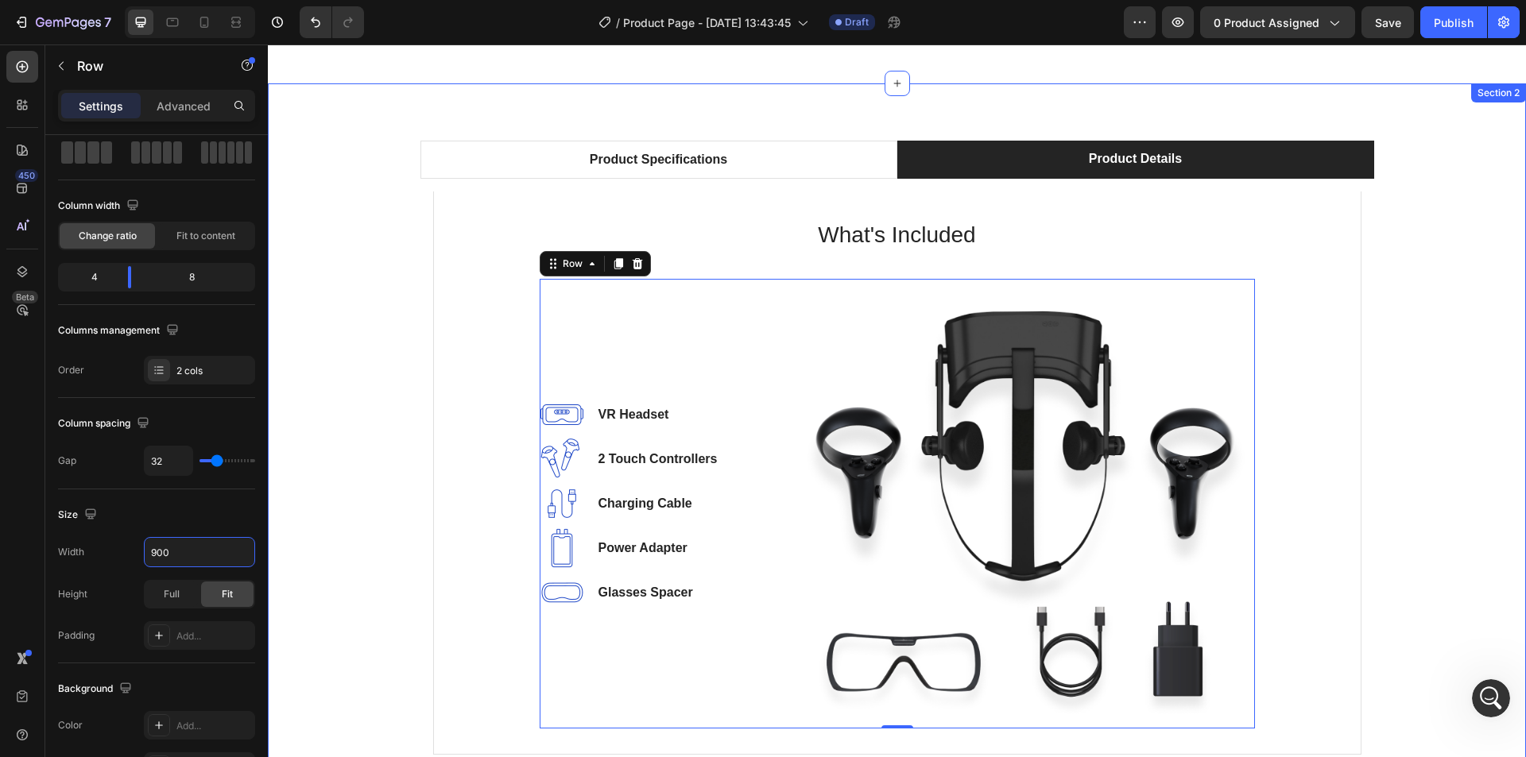
click at [1385, 381] on div "Product Specifications Product Details Technical Specifications Heading Dual-Sp…" at bounding box center [897, 455] width 1234 height 628
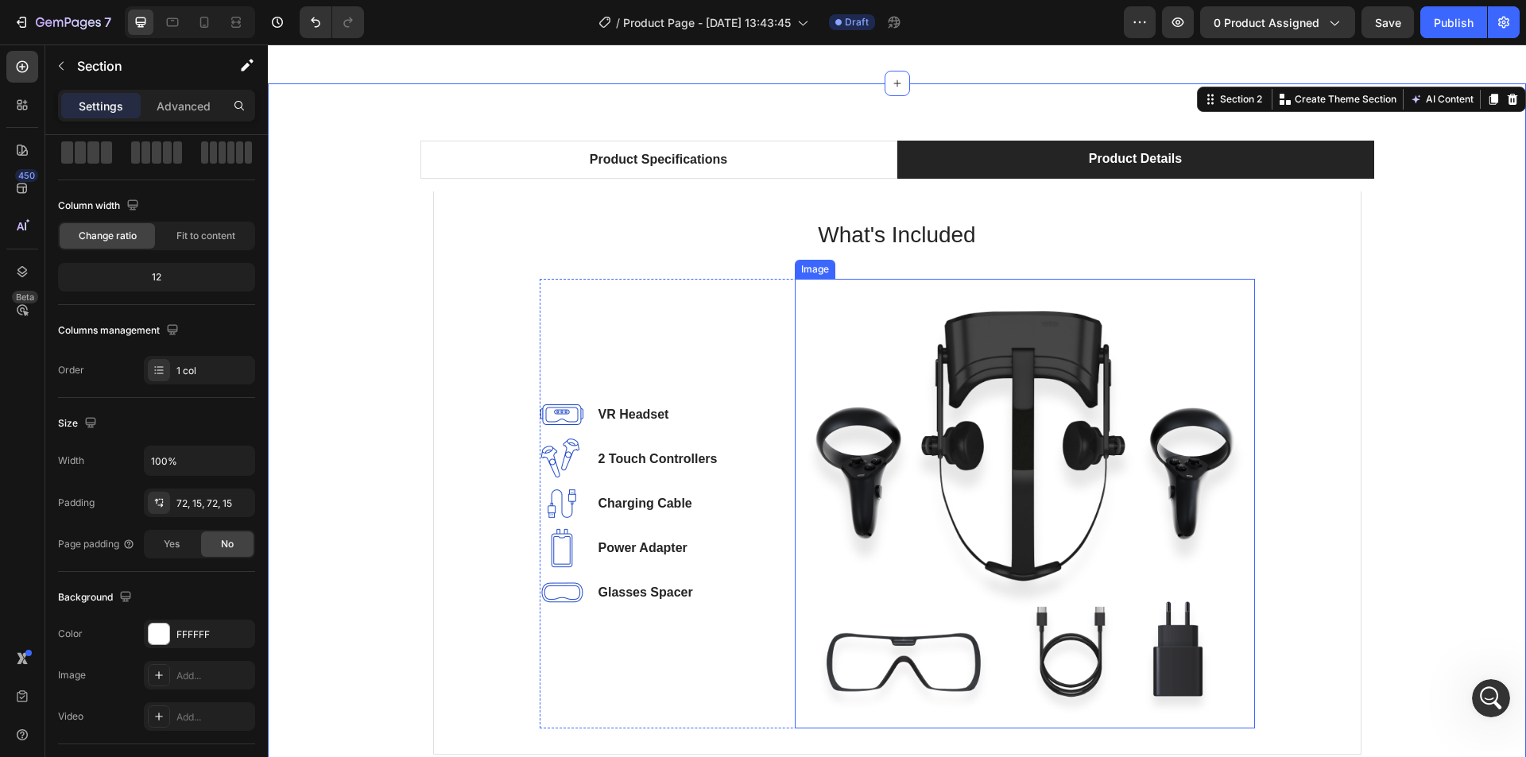
scroll to position [0, 0]
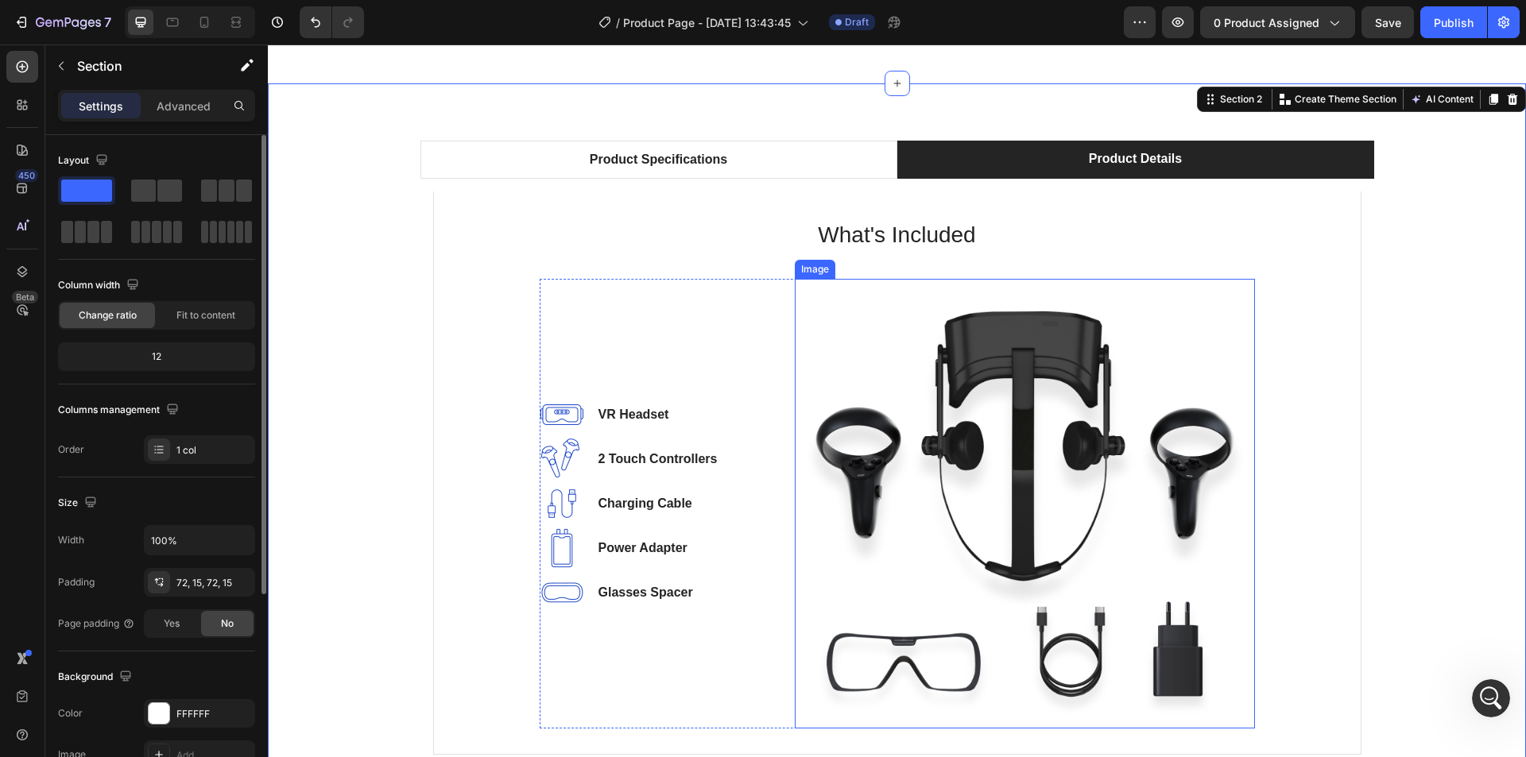
click at [1031, 459] on img at bounding box center [1025, 504] width 460 height 451
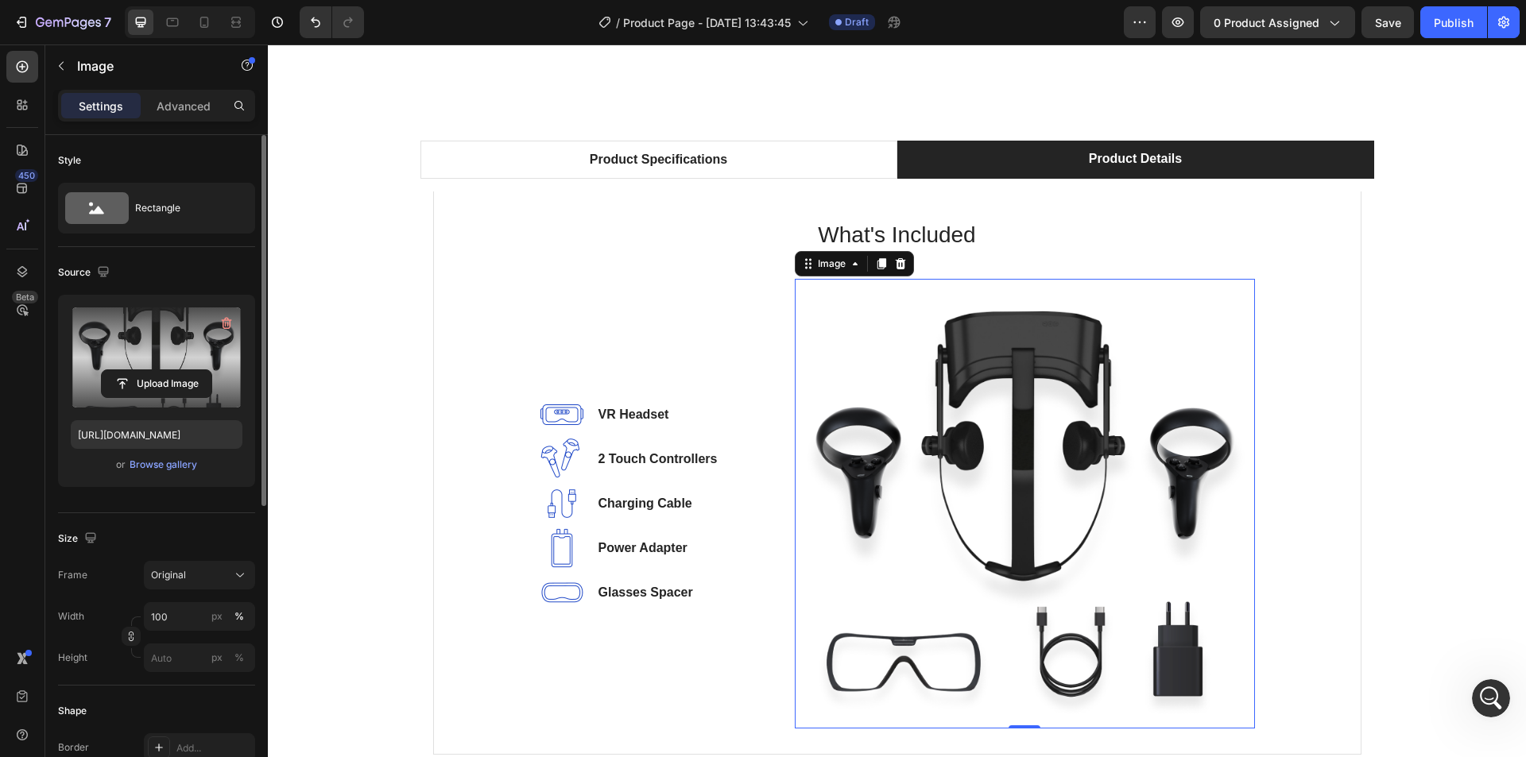
click at [146, 346] on label at bounding box center [157, 358] width 172 height 100
click at [146, 370] on input "file" at bounding box center [157, 383] width 110 height 27
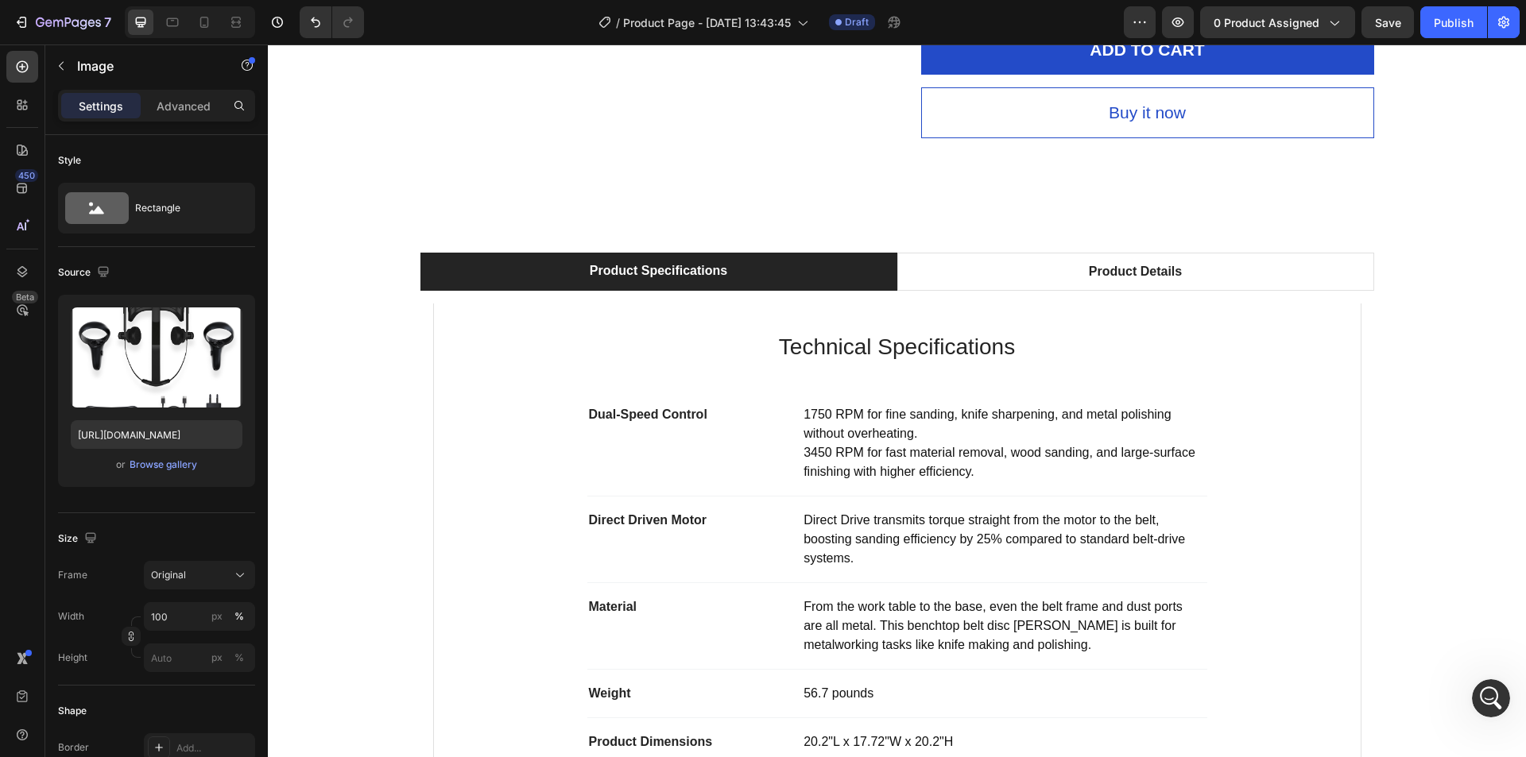
scroll to position [560, 0]
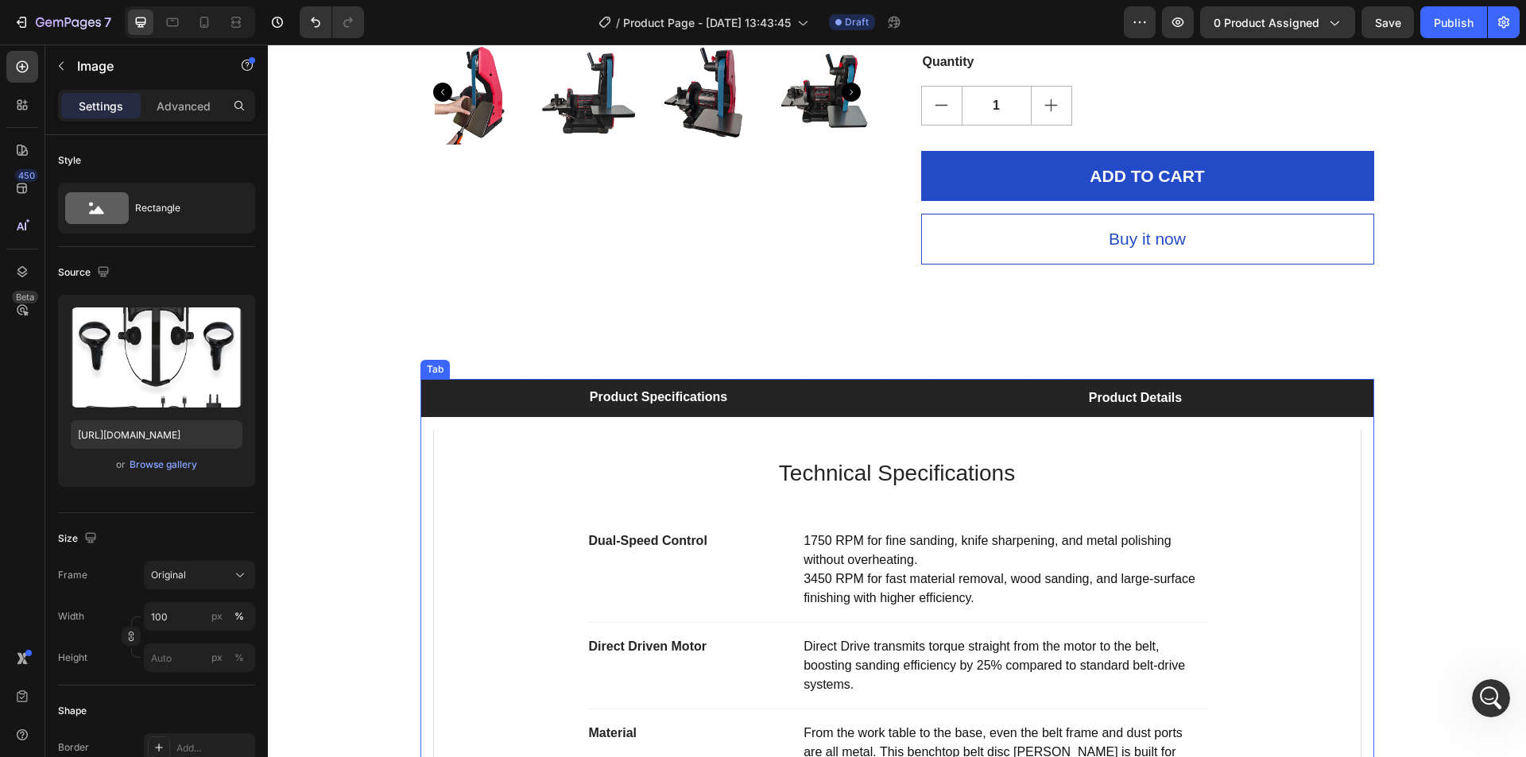
click at [1035, 397] on li "Product Details" at bounding box center [1135, 398] width 477 height 38
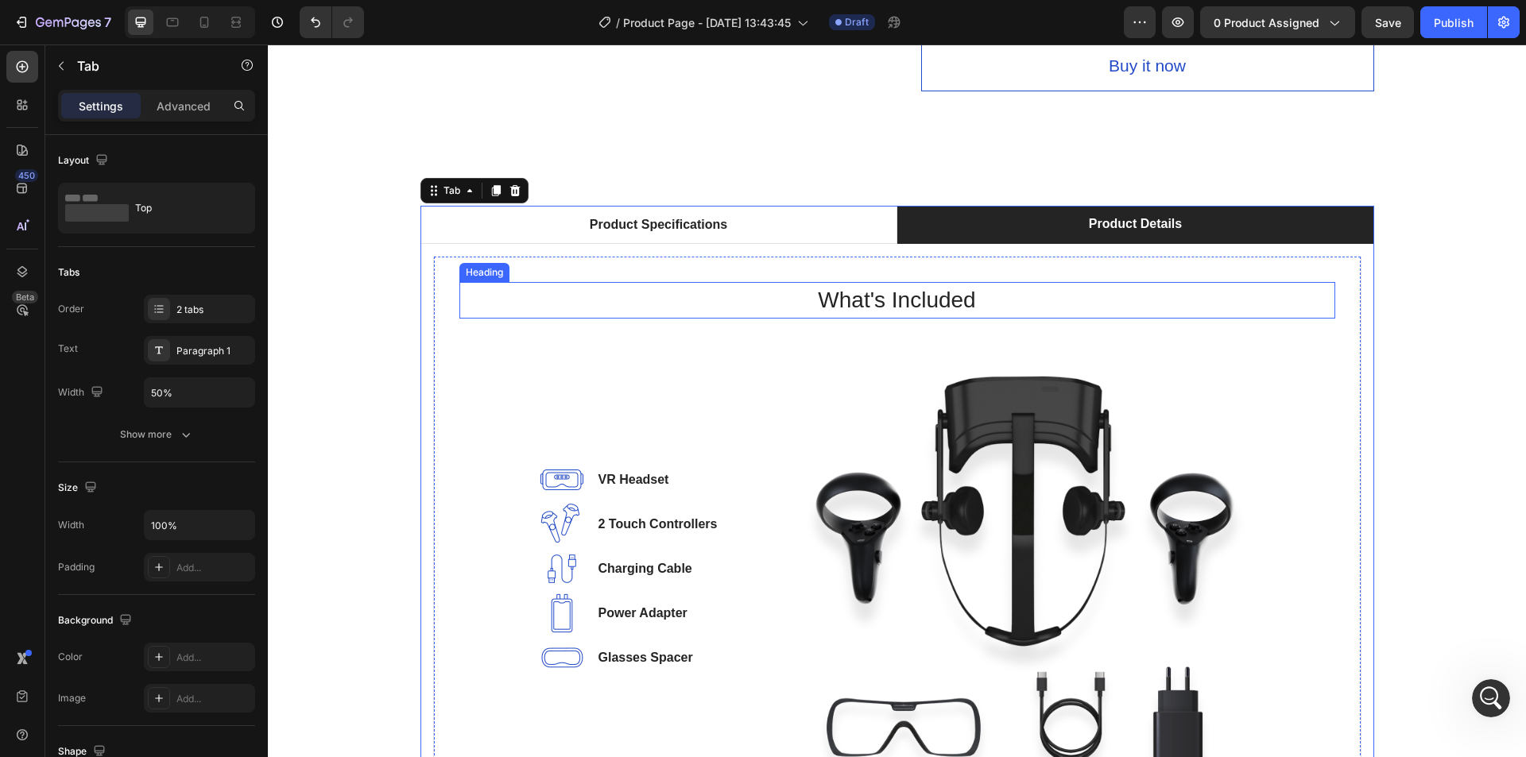
scroll to position [877, 0]
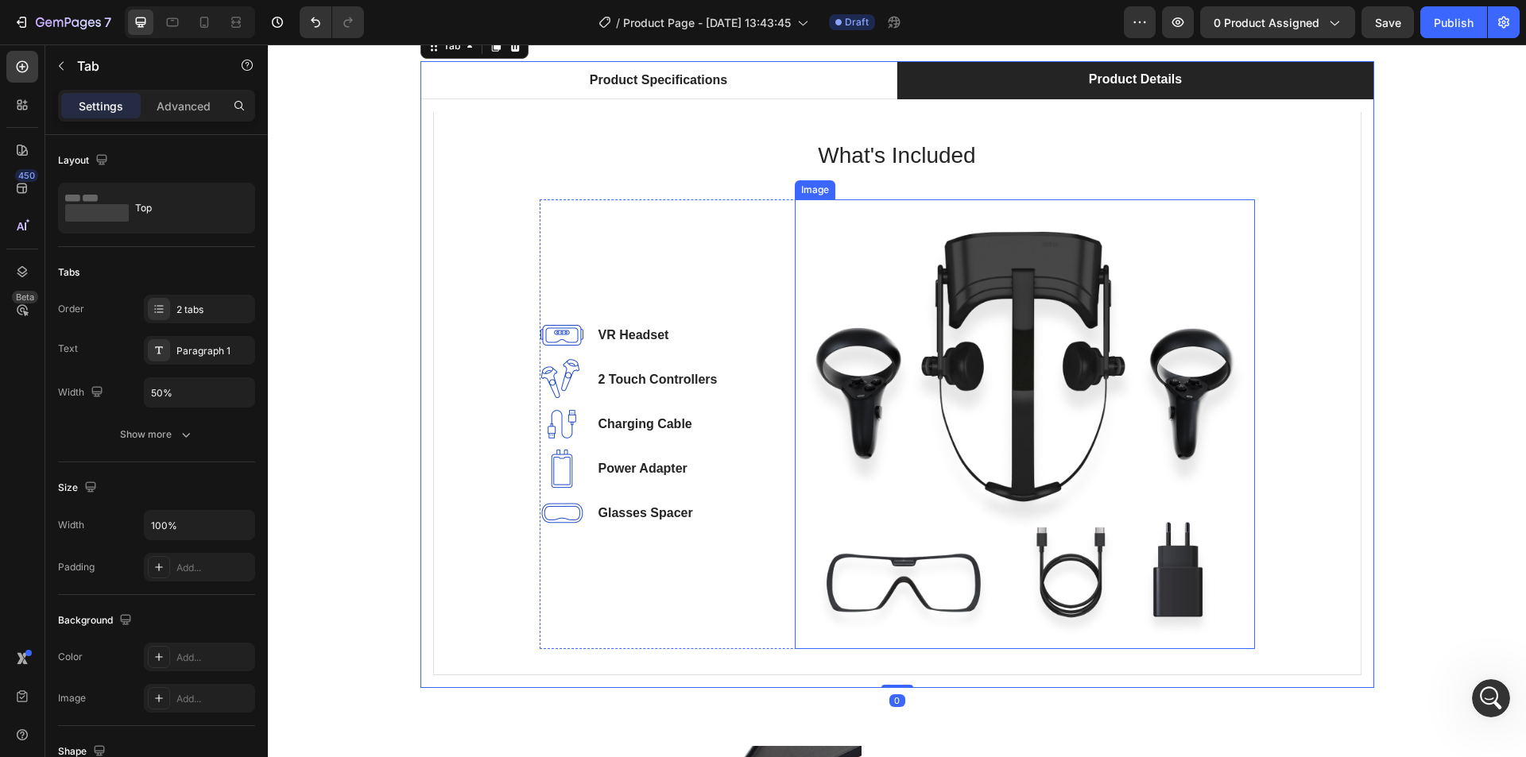
click at [943, 409] on img at bounding box center [1025, 425] width 460 height 451
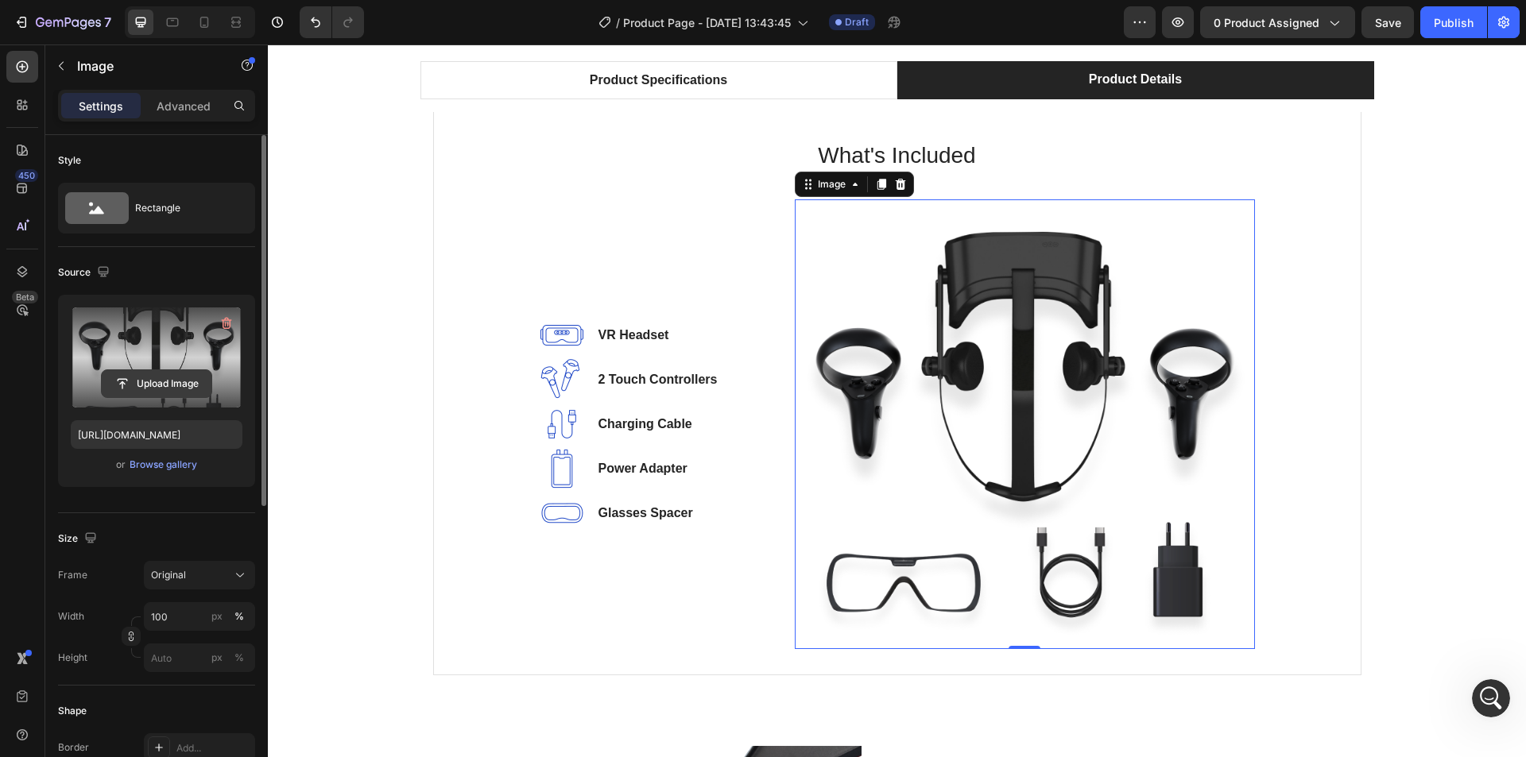
click at [150, 376] on input "file" at bounding box center [157, 383] width 110 height 27
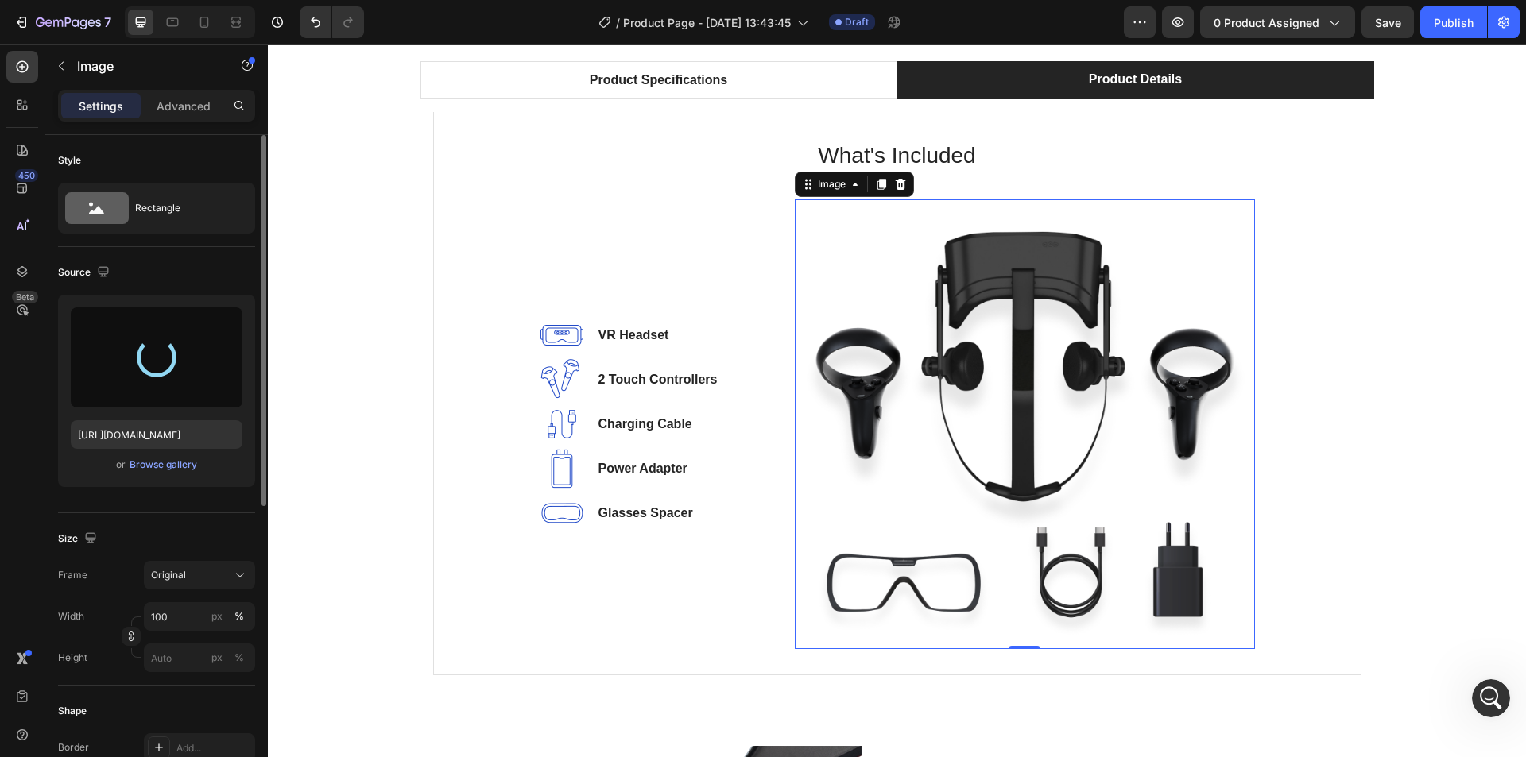
type input "[URL][DOMAIN_NAME]"
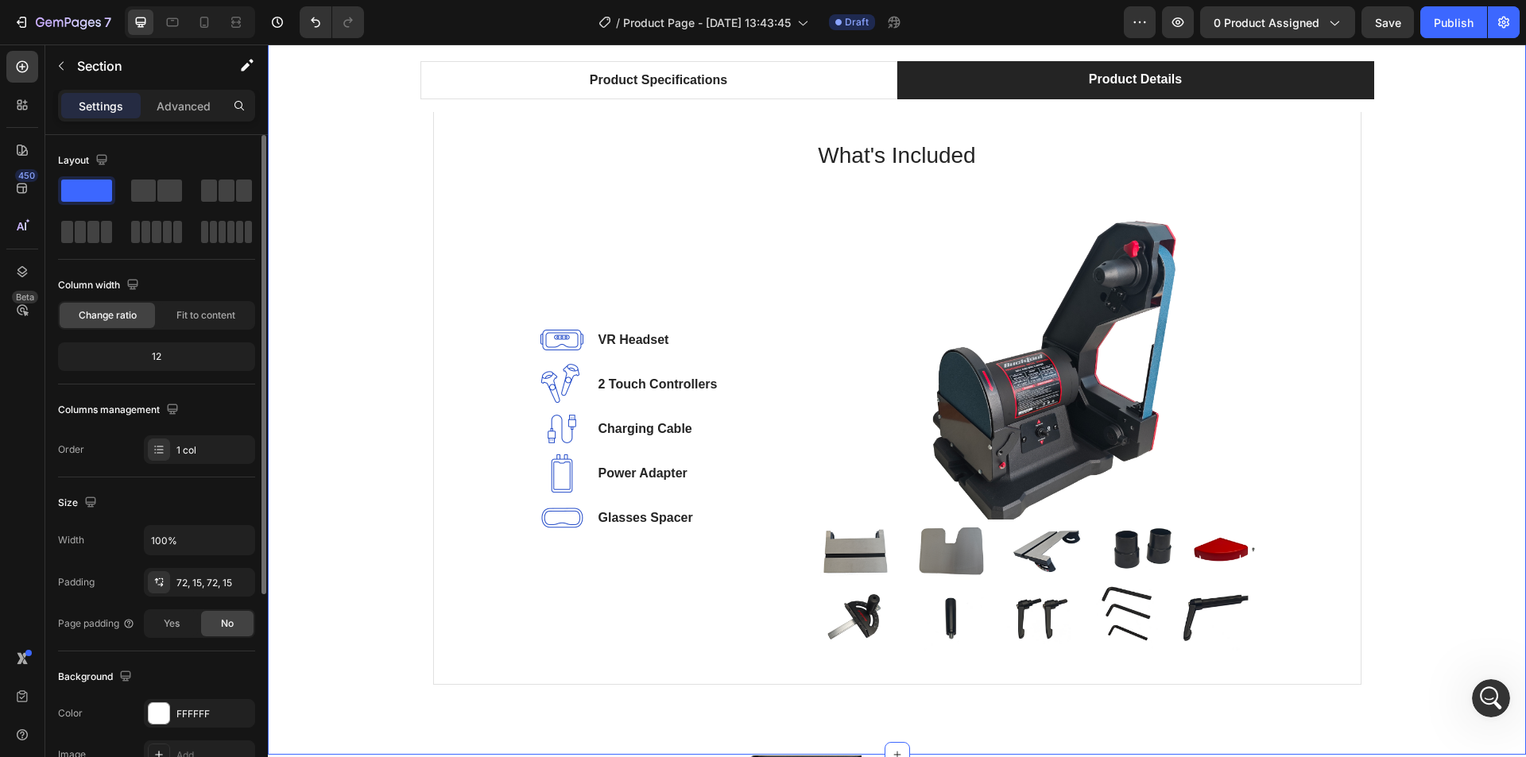
click at [1418, 284] on div "Product Specifications Product Details Technical Specifications Heading Dual-Sp…" at bounding box center [897, 379] width 1234 height 637
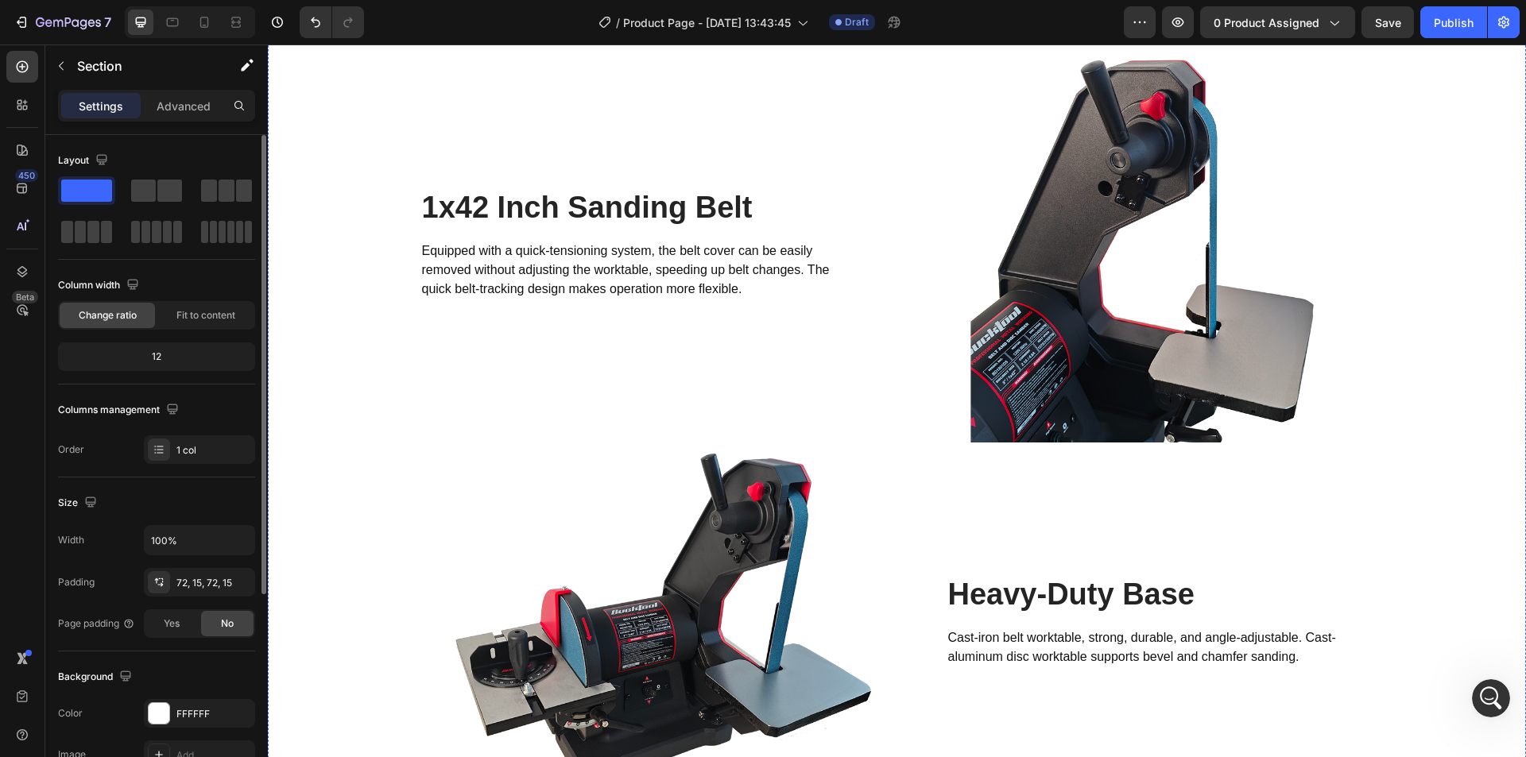
scroll to position [1911, 0]
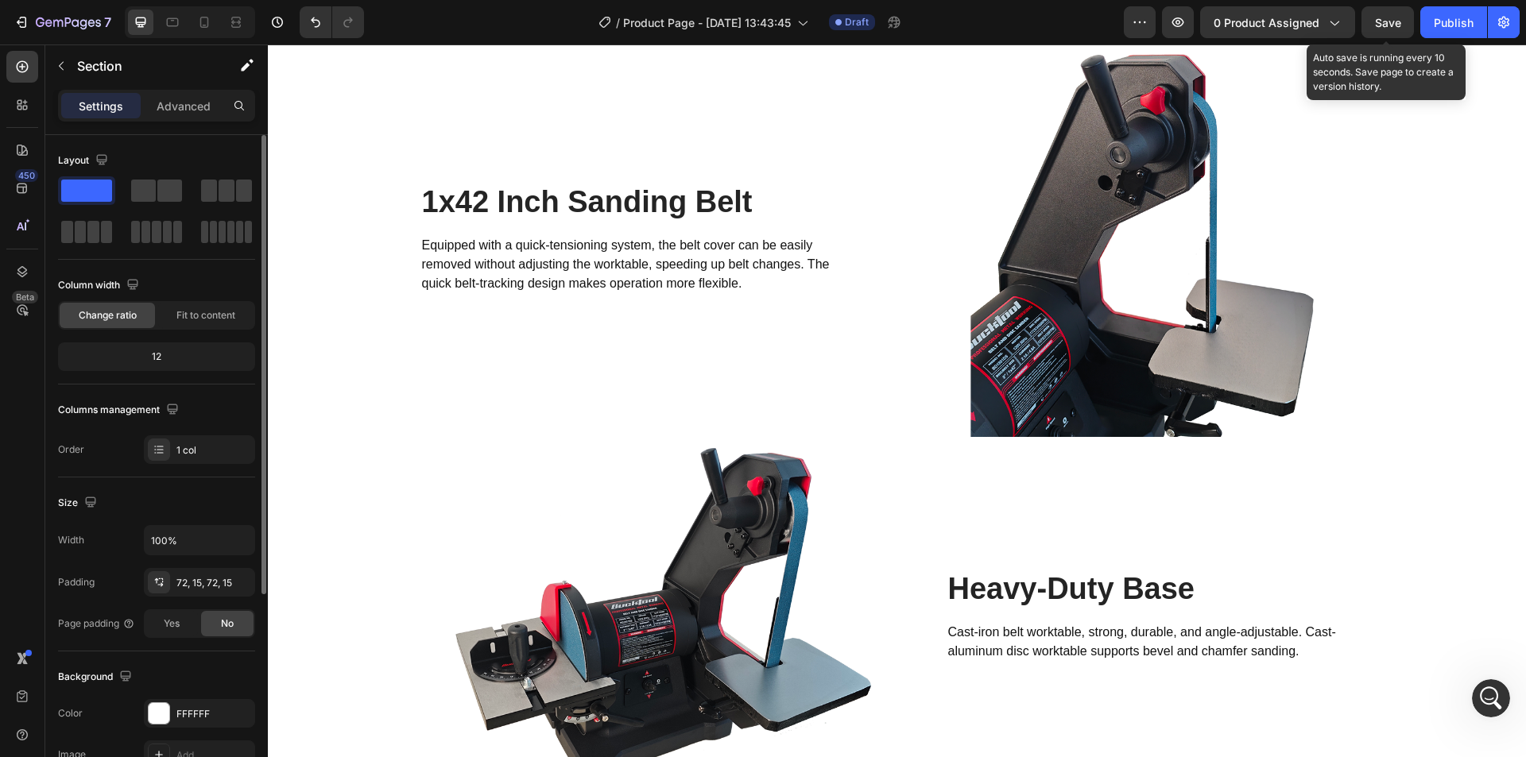
click at [1390, 19] on span "Save" at bounding box center [1388, 23] width 26 height 14
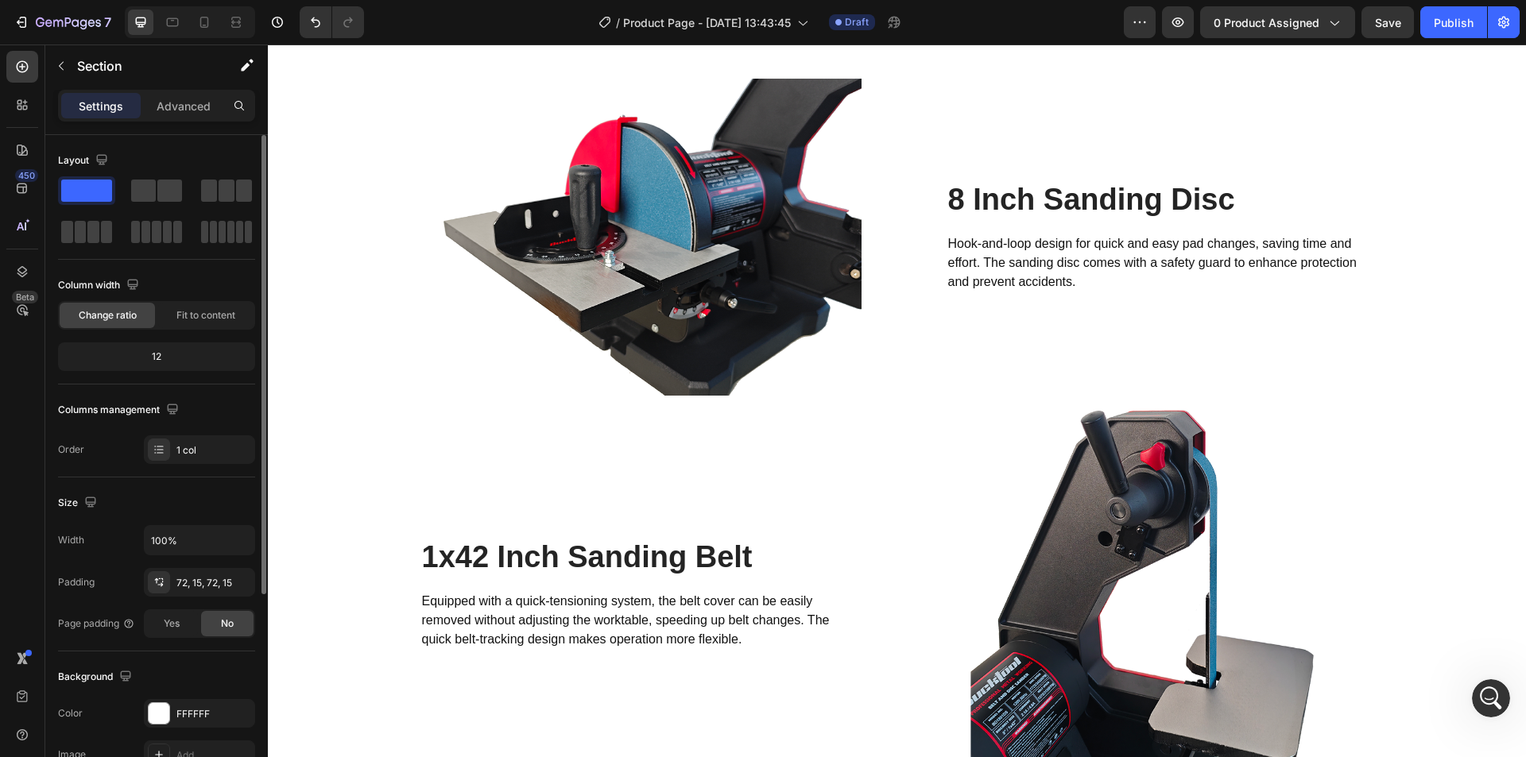
scroll to position [1354, 0]
